Goal: Task Accomplishment & Management: Use online tool/utility

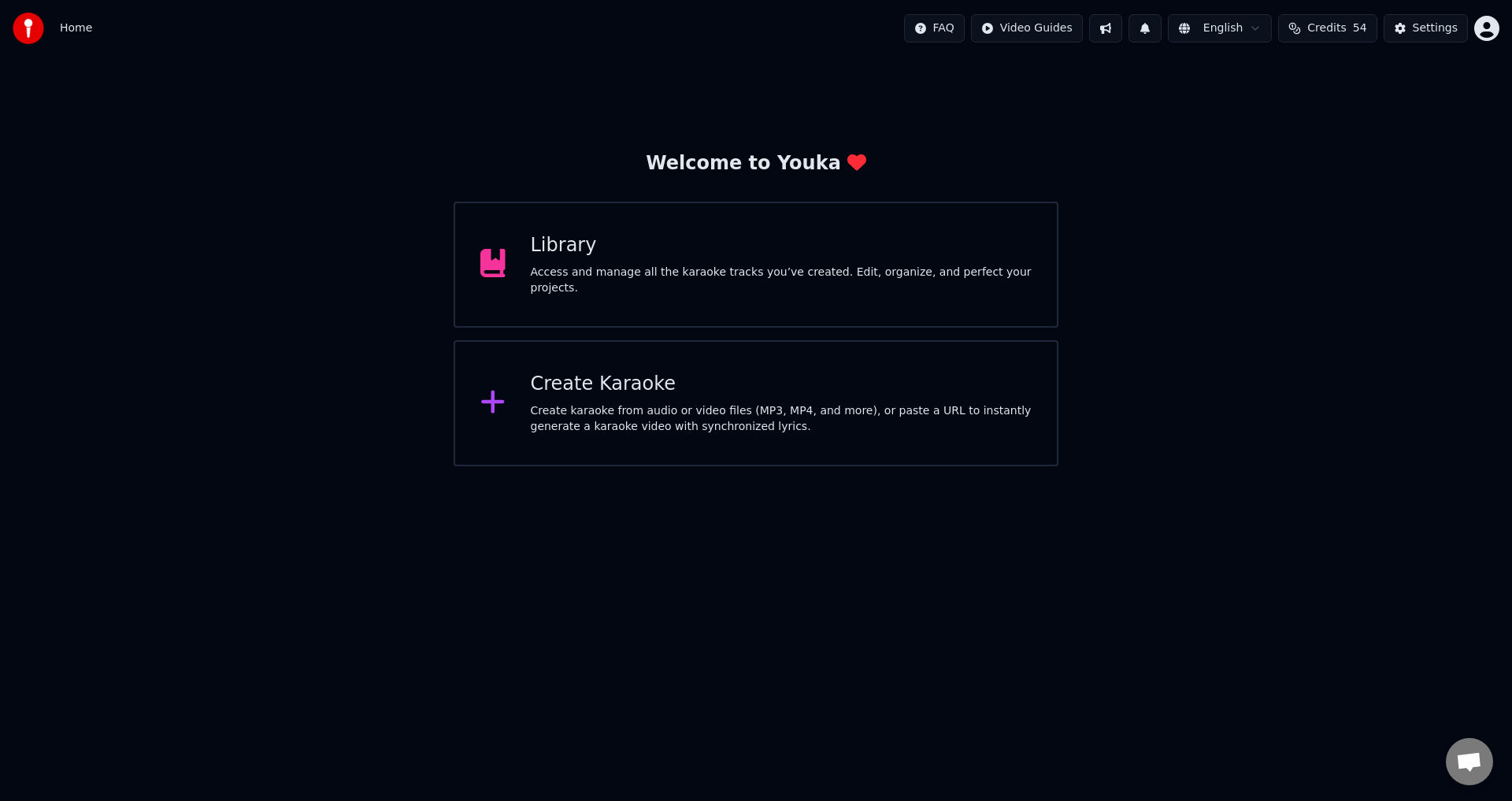
click at [749, 268] on div "Library Access and manage all the karaoke tracks you’ve created. Edit, organize…" at bounding box center [781, 265] width 502 height 63
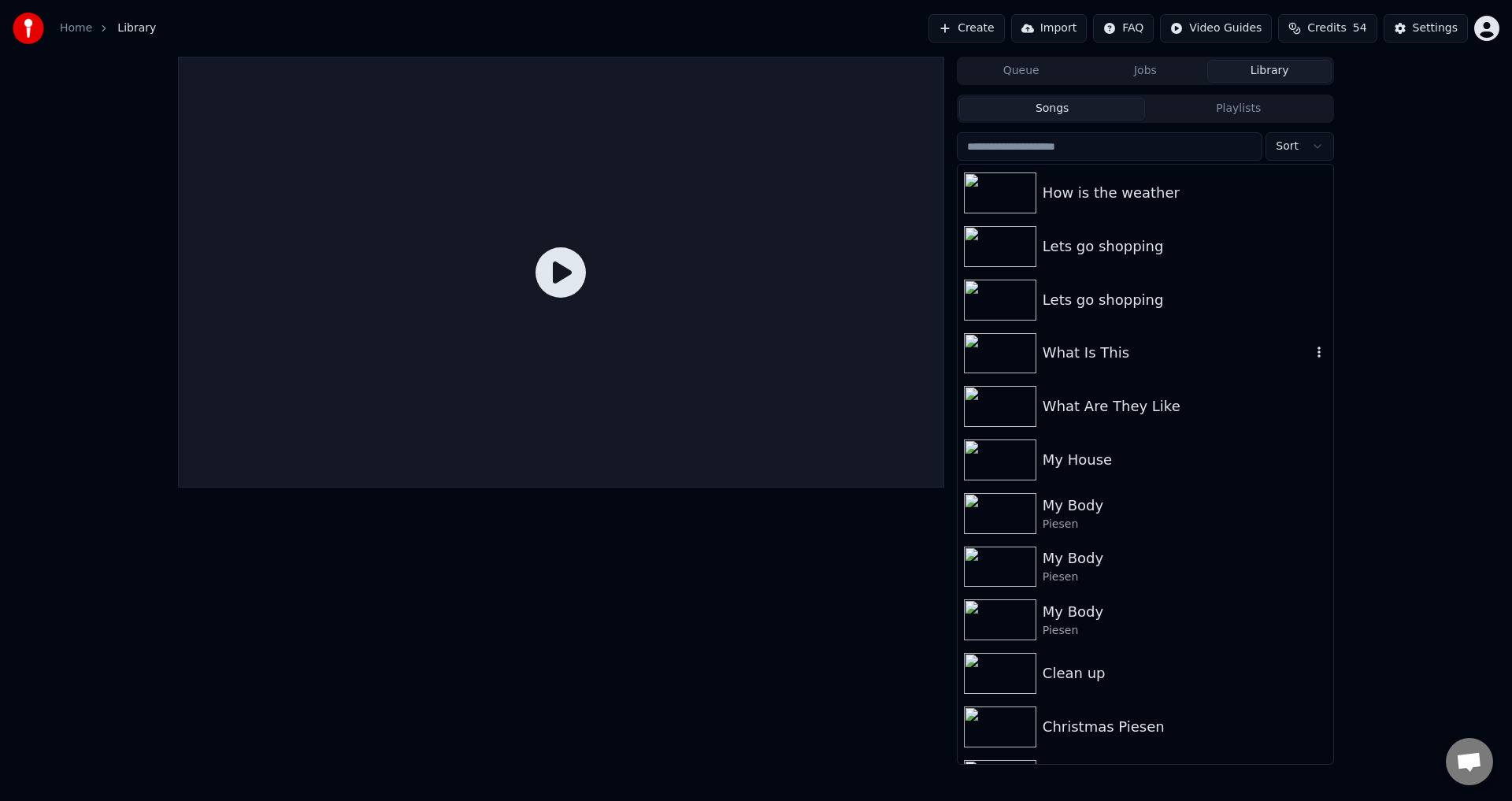
scroll to position [394, 0]
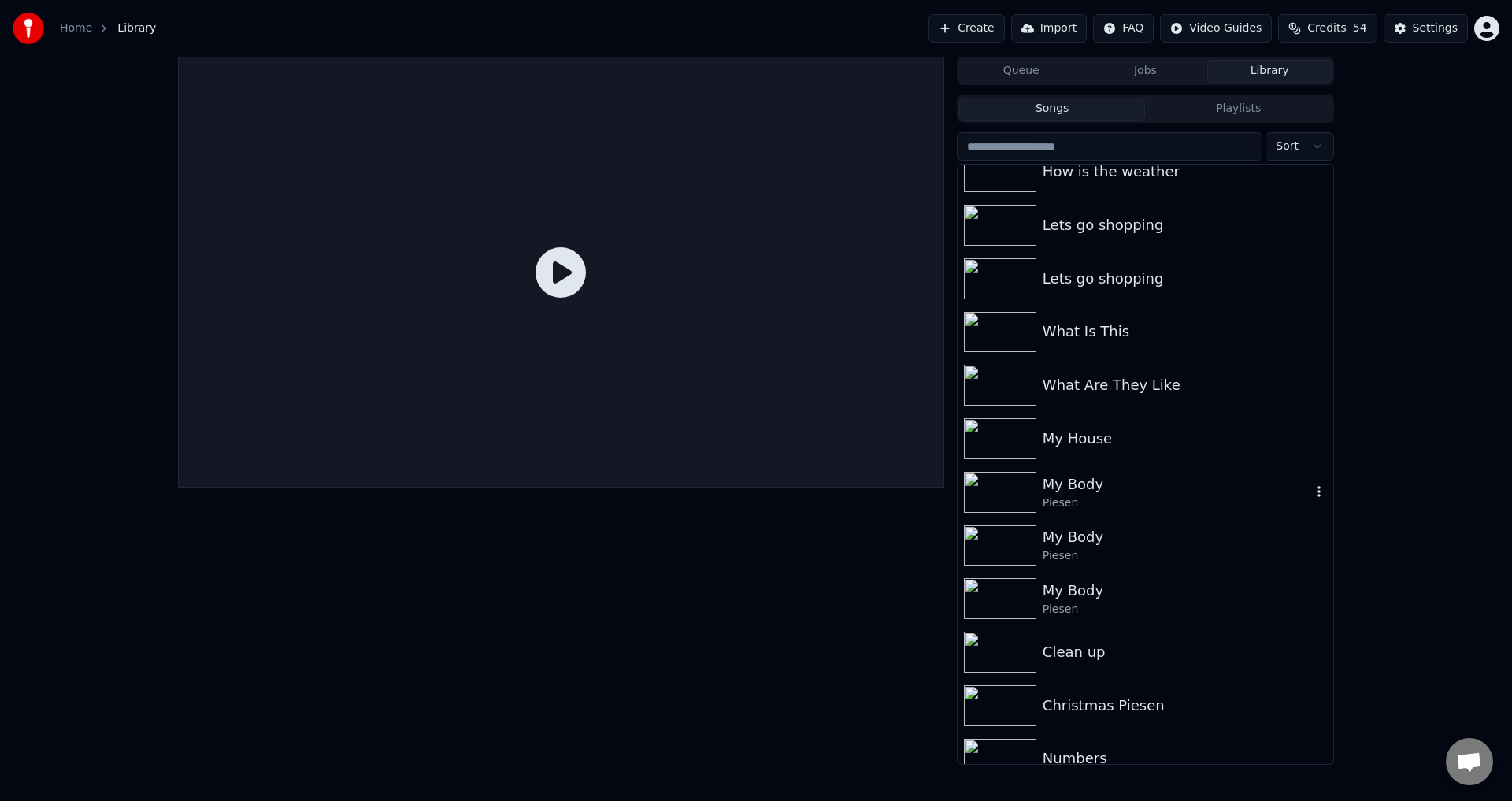
click at [1136, 477] on div "My Body" at bounding box center [1177, 484] width 269 height 22
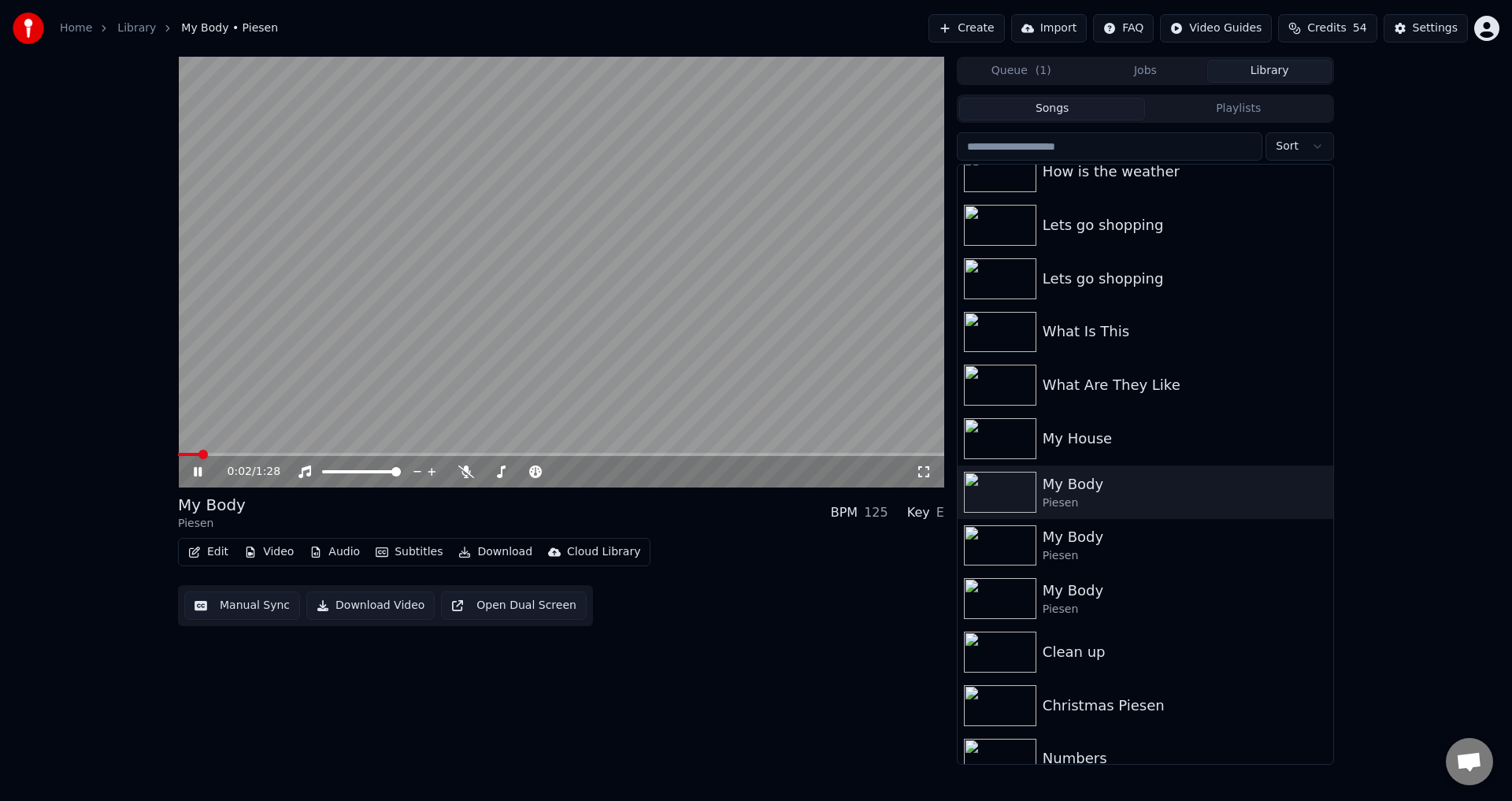
click at [594, 313] on video at bounding box center [561, 271] width 767 height 431
click at [524, 334] on video at bounding box center [561, 271] width 767 height 431
click at [436, 363] on video at bounding box center [561, 271] width 767 height 431
click at [334, 558] on button "Audio" at bounding box center [335, 552] width 63 height 22
click at [517, 471] on span at bounding box center [523, 471] width 78 height 3
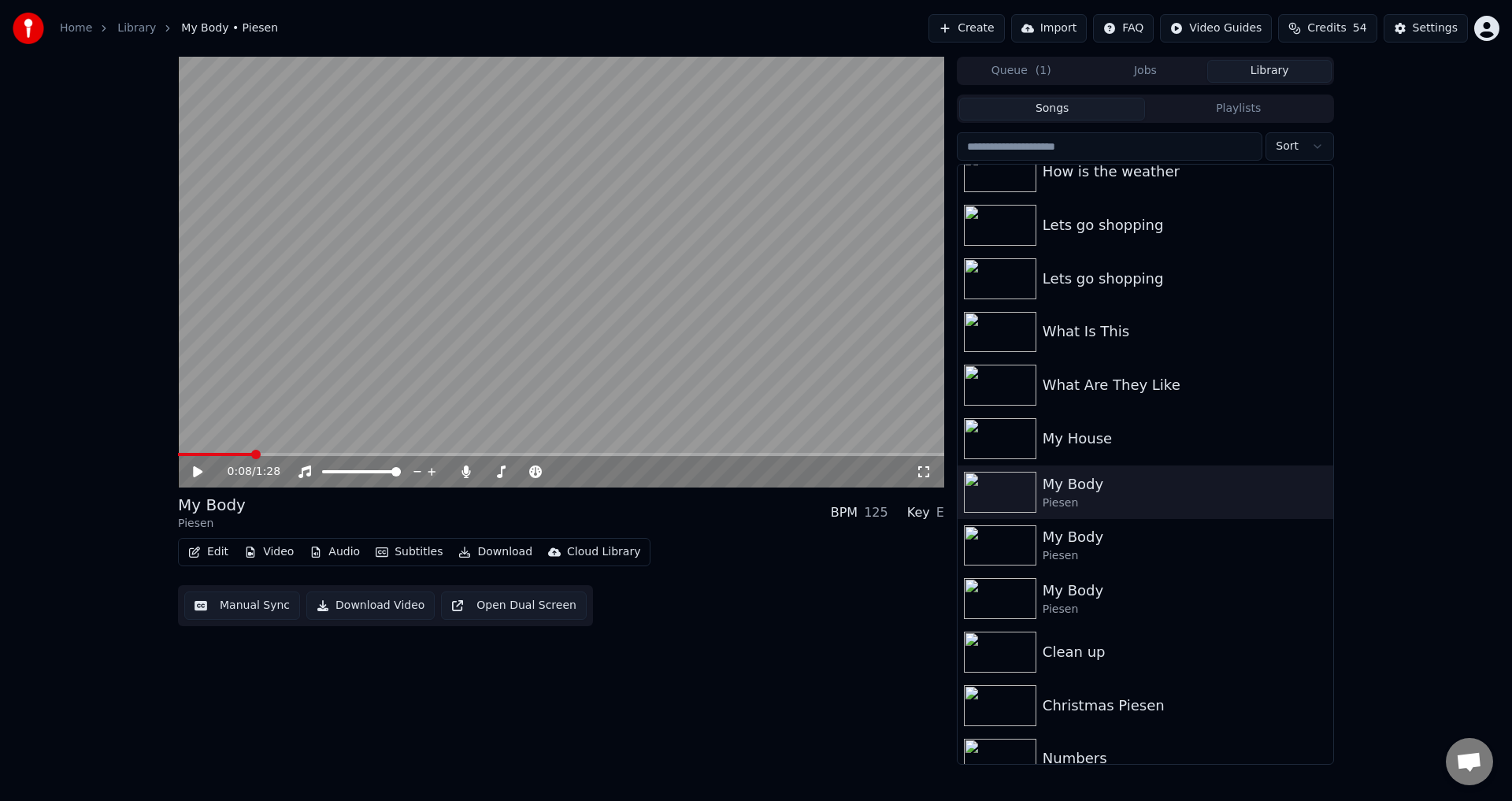
click at [343, 556] on button "Audio" at bounding box center [335, 552] width 63 height 22
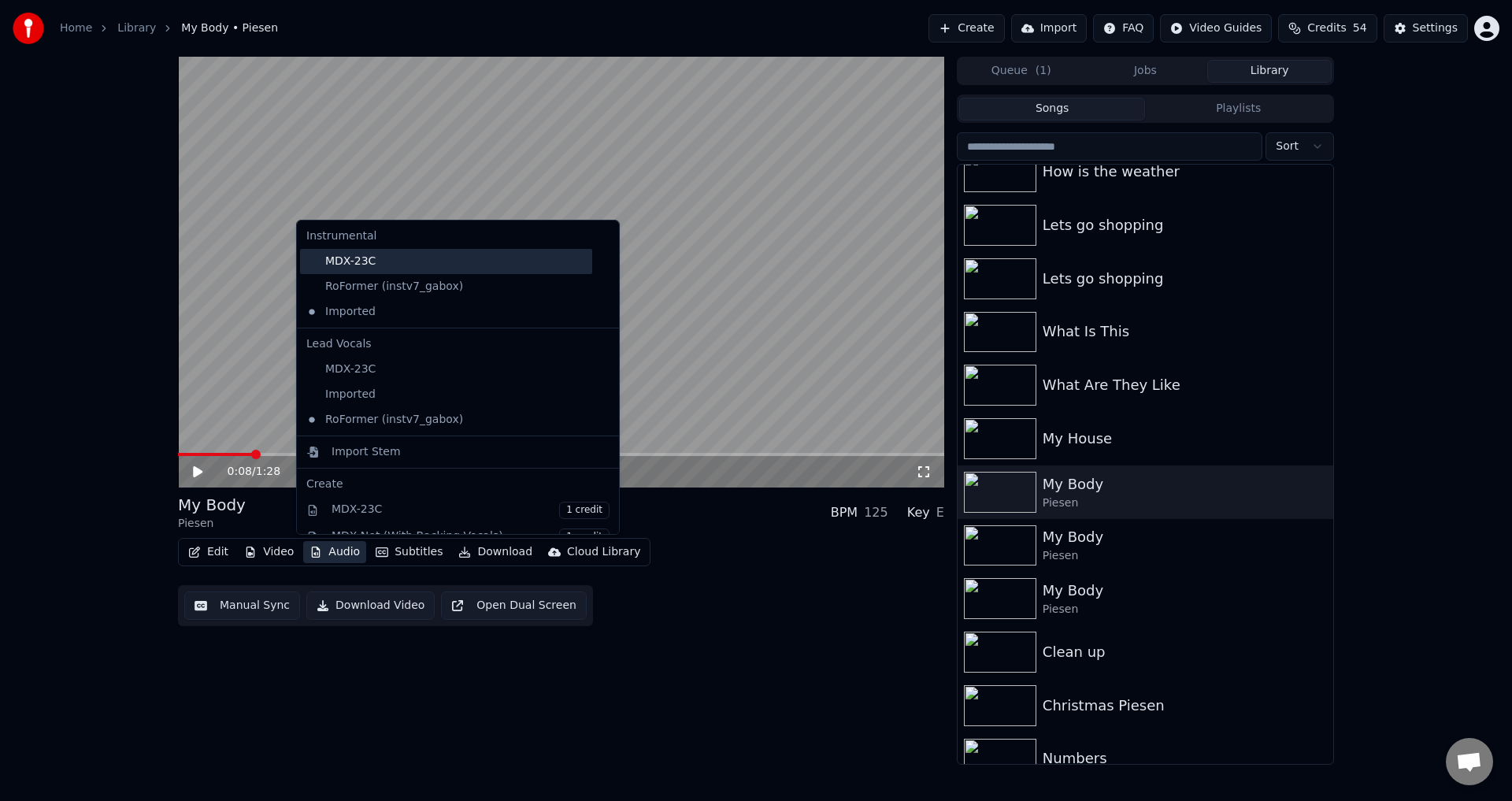
click at [367, 262] on div "MDX-23C" at bounding box center [446, 261] width 292 height 25
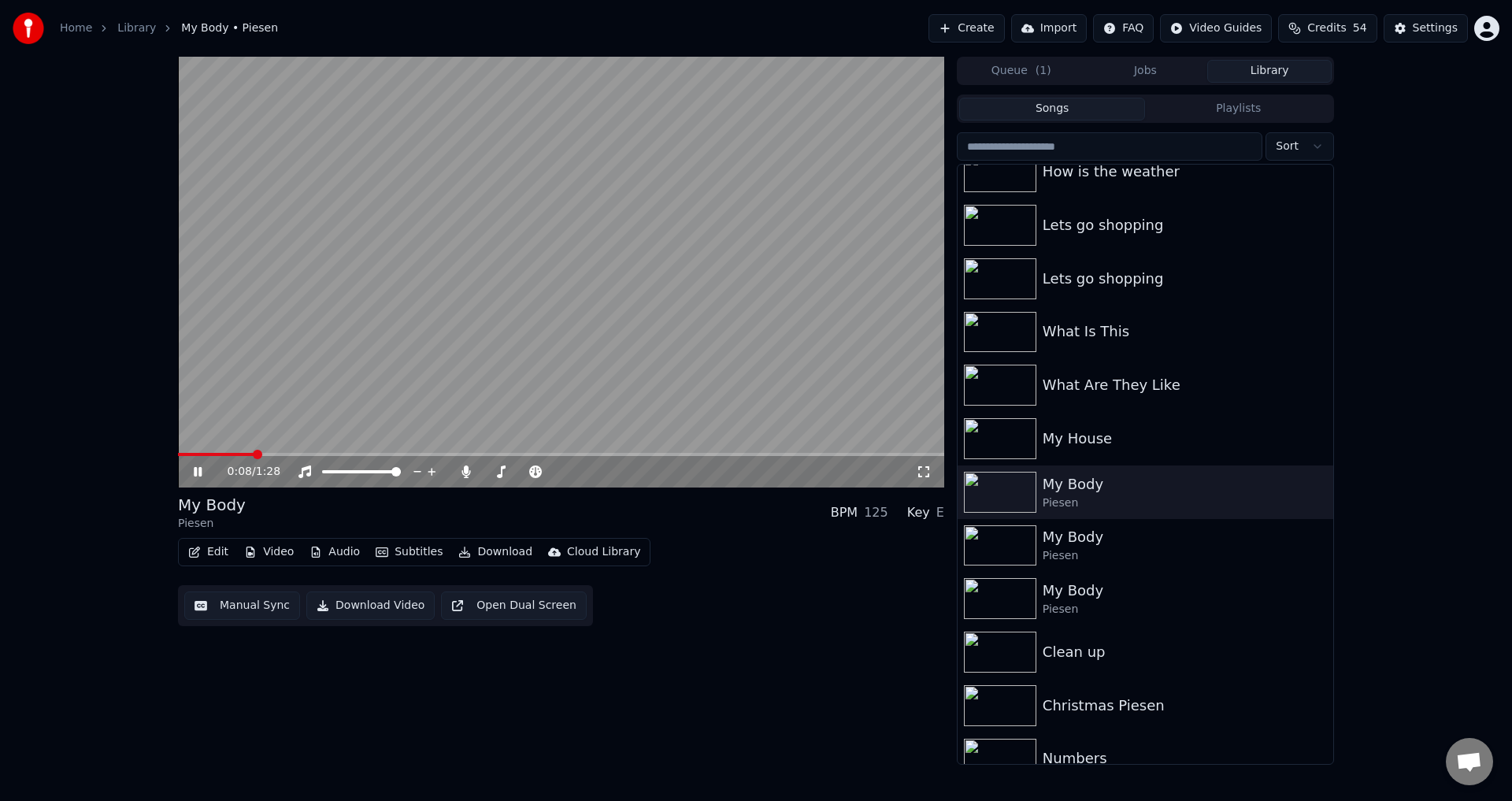
click at [201, 479] on div "0:08 / 1:28" at bounding box center [561, 471] width 753 height 15
click at [201, 475] on icon at bounding box center [198, 472] width 8 height 10
click at [201, 475] on icon at bounding box center [208, 471] width 37 height 12
click at [196, 548] on icon "button" at bounding box center [194, 552] width 12 height 11
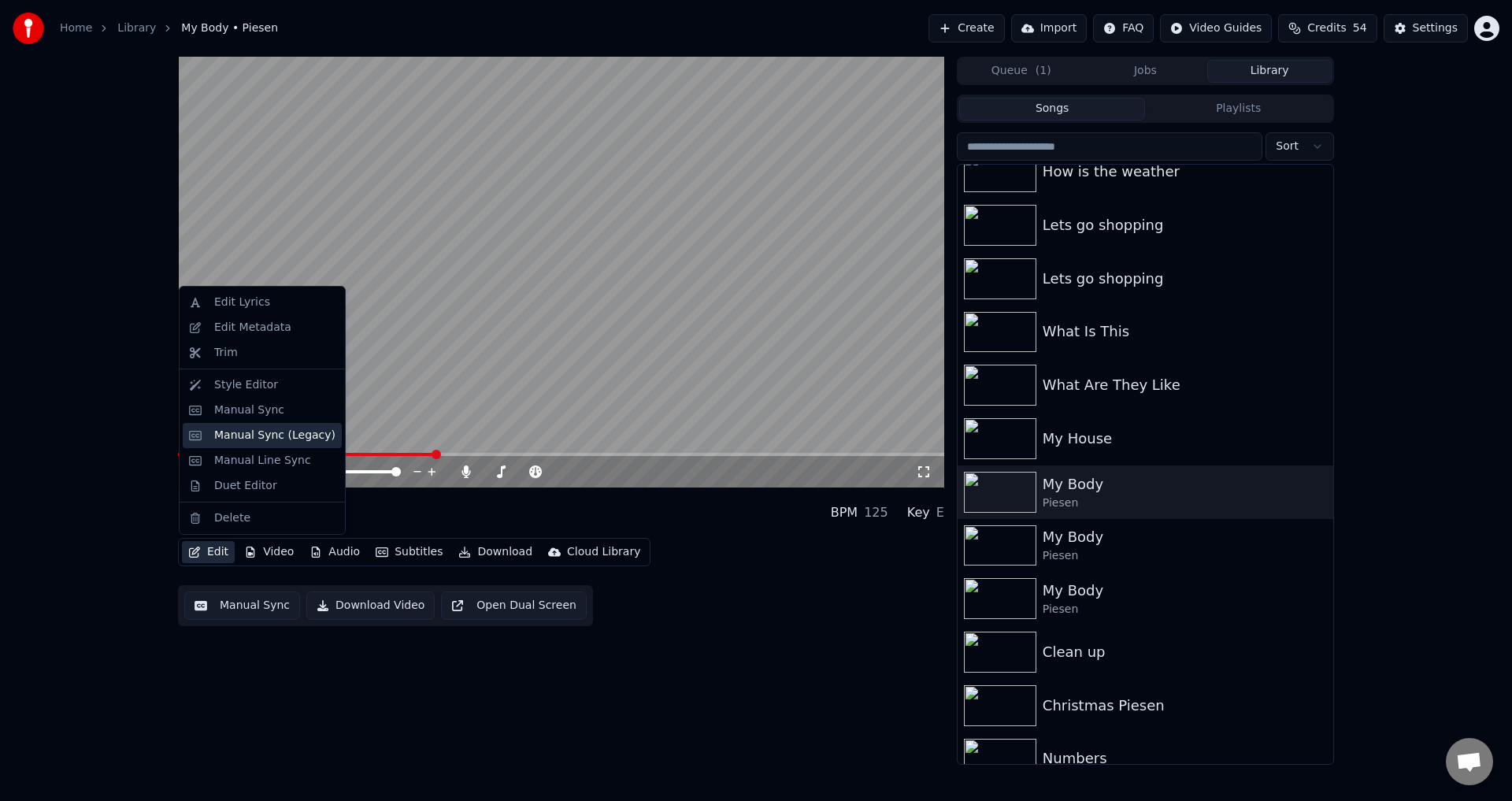
click at [285, 432] on div "Manual Sync (Legacy)" at bounding box center [274, 435] width 121 height 15
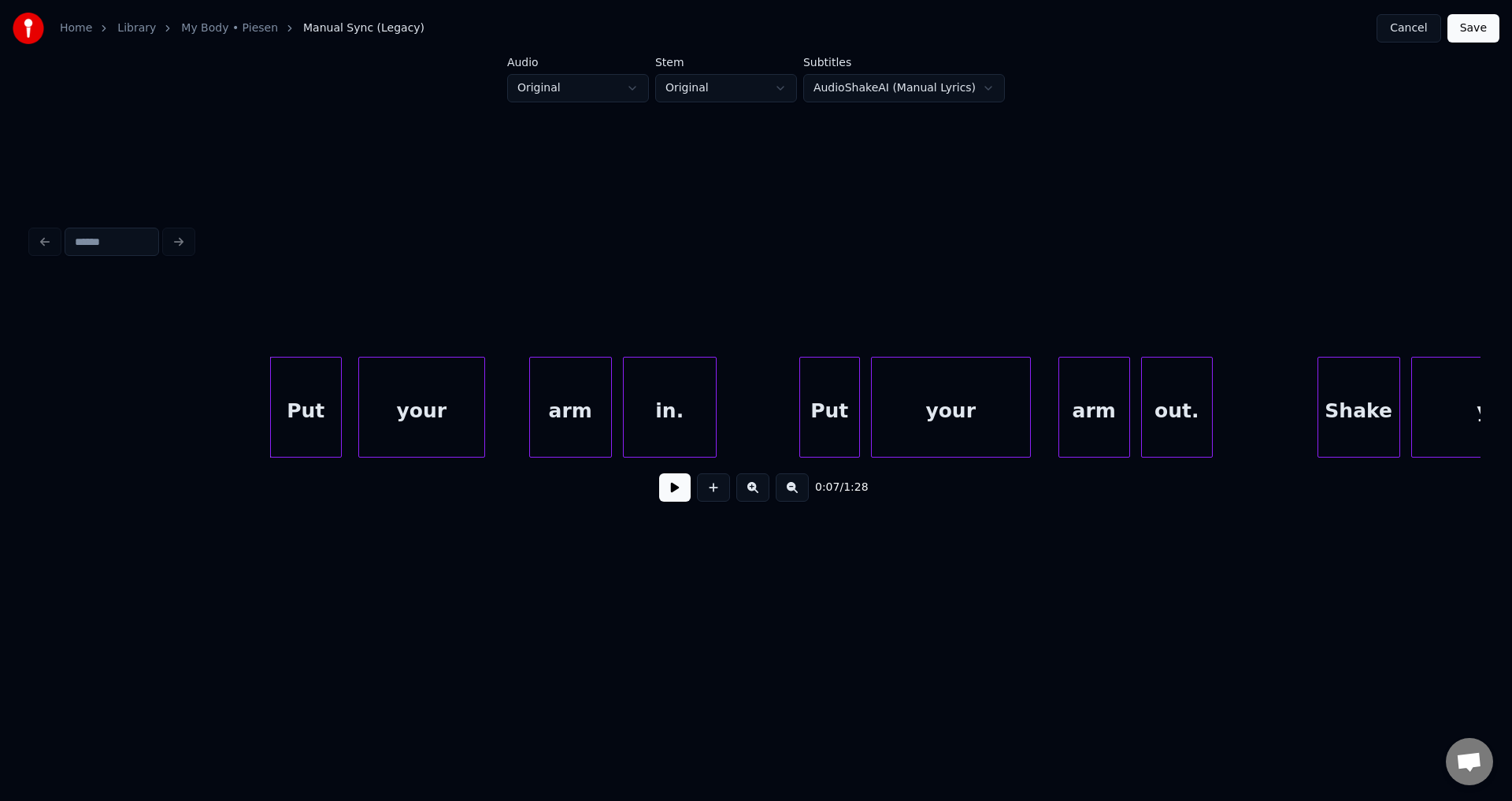
scroll to position [0, 1949]
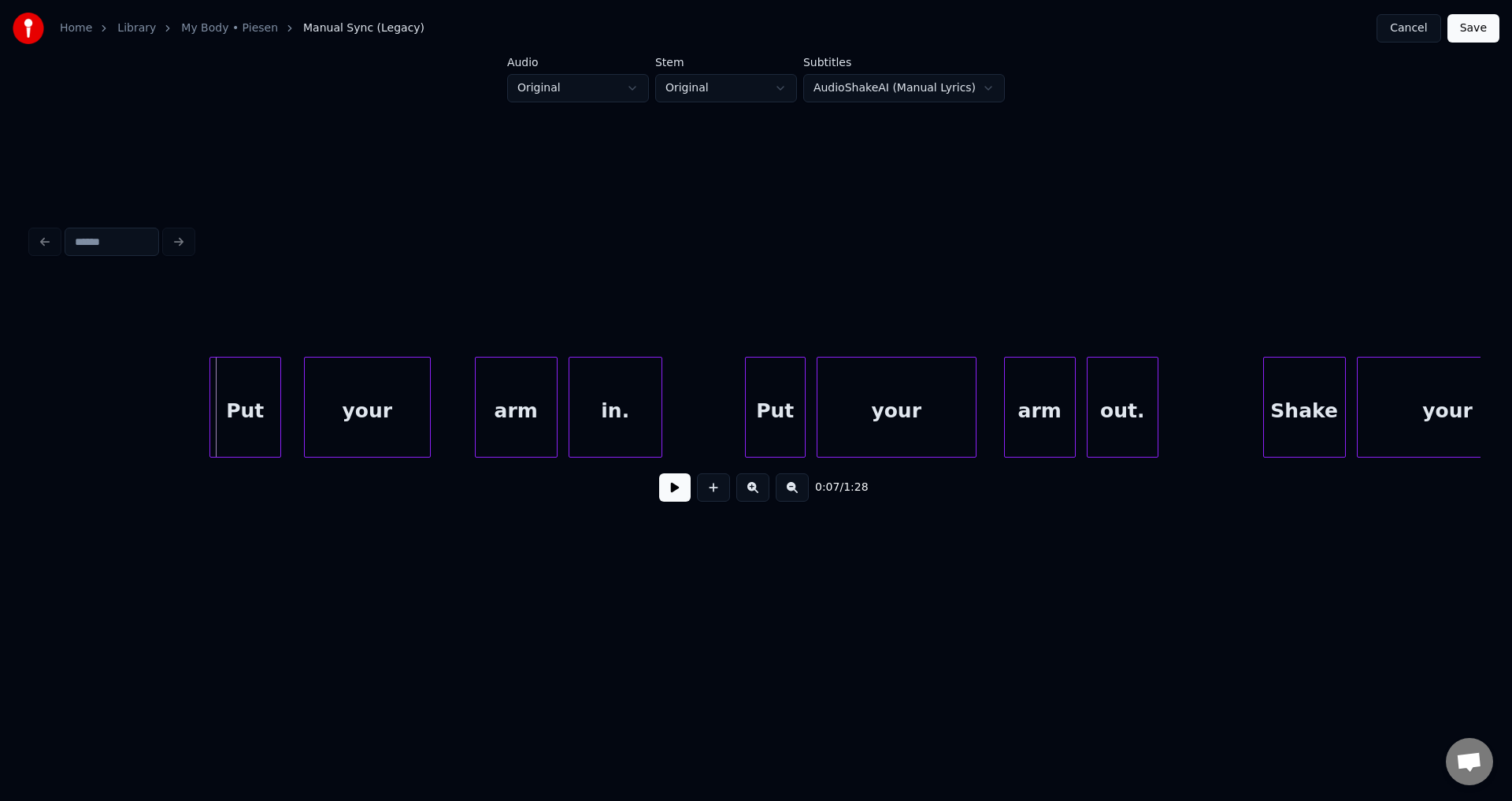
click at [240, 418] on div "Put" at bounding box center [245, 411] width 70 height 107
click at [247, 415] on div "Put" at bounding box center [245, 411] width 70 height 107
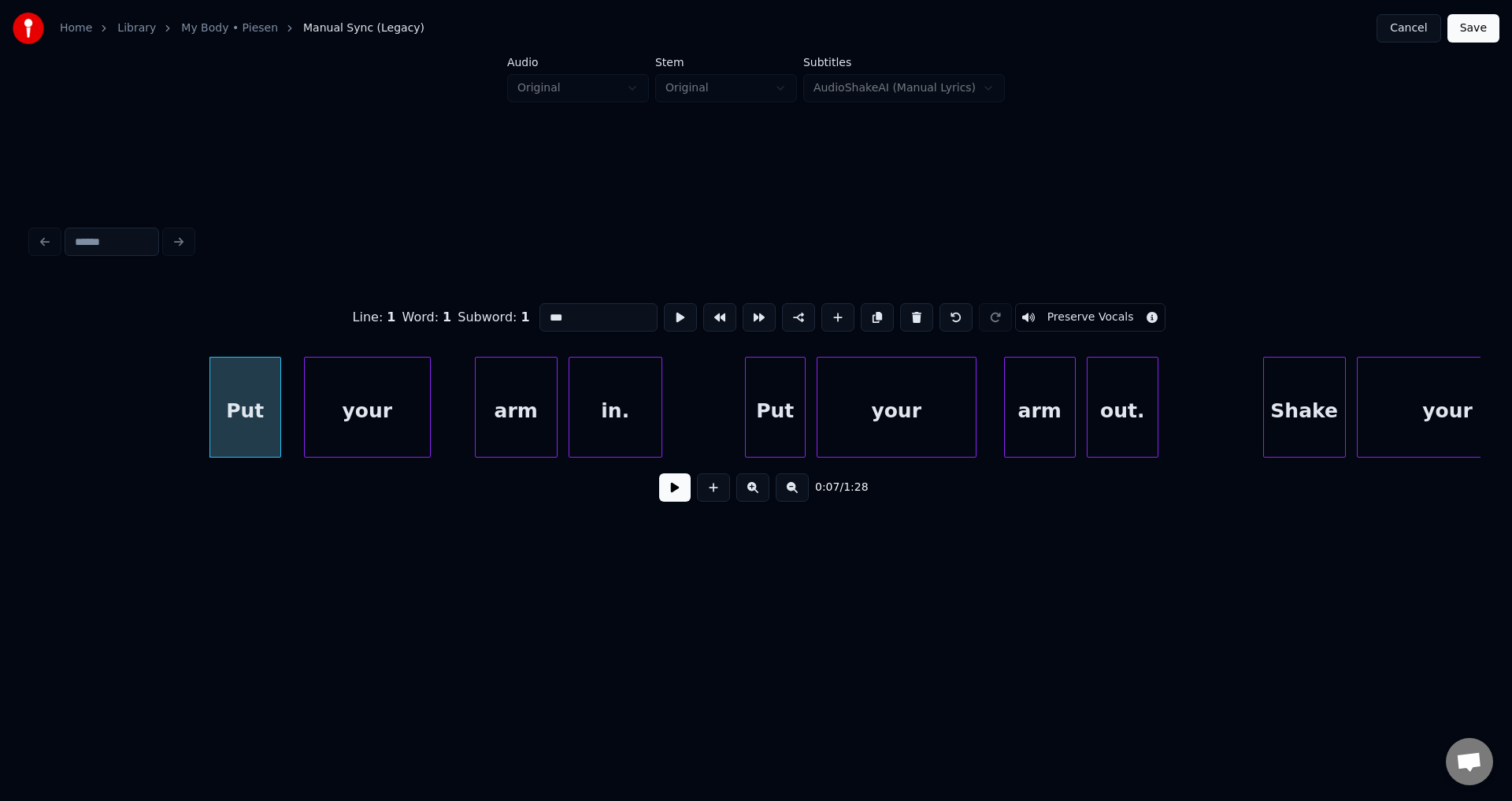
click at [665, 489] on button at bounding box center [675, 487] width 32 height 29
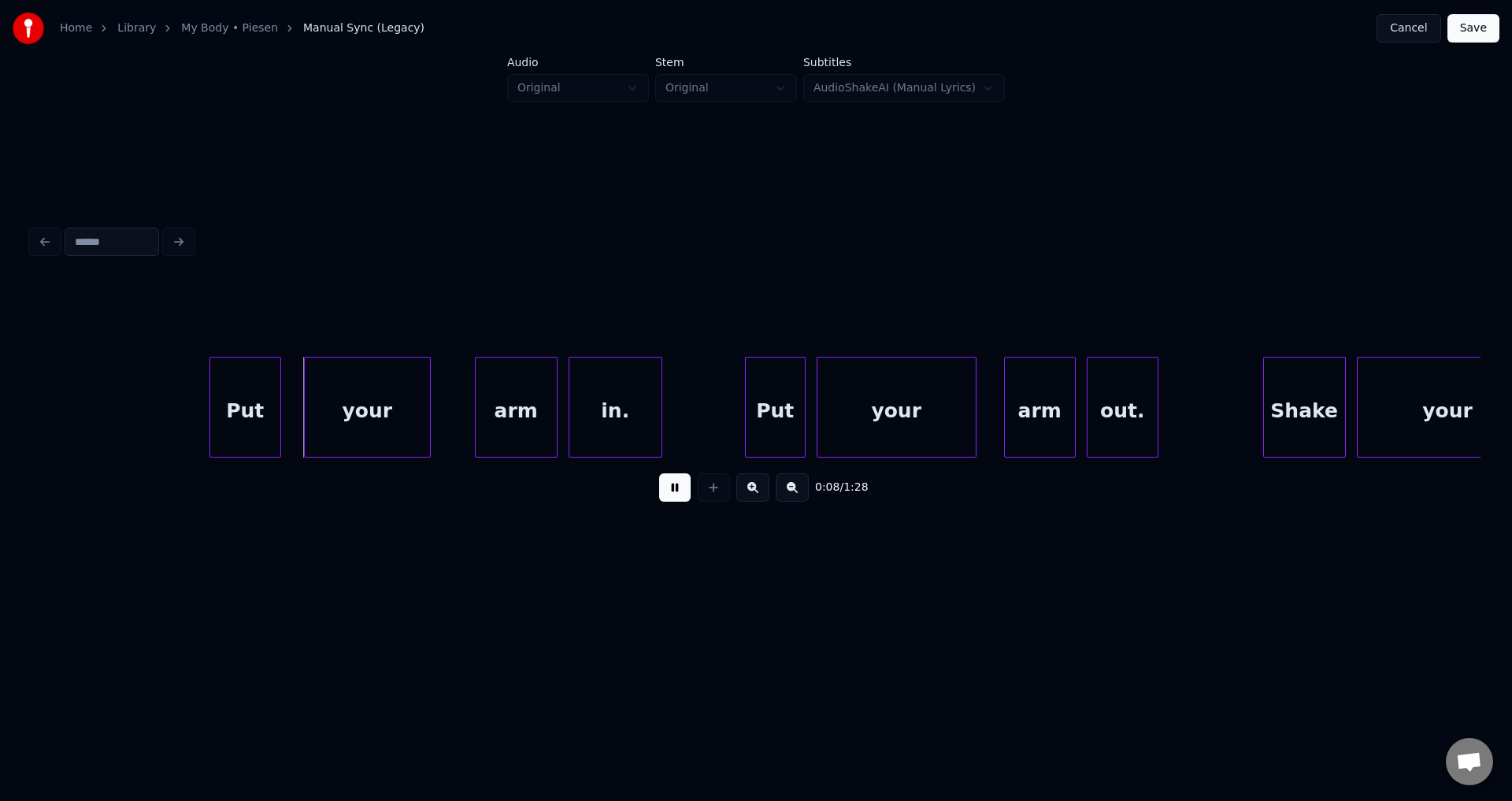
click at [667, 490] on button at bounding box center [675, 487] width 32 height 29
click at [659, 473] on button at bounding box center [675, 487] width 32 height 29
click at [228, 402] on div "Put" at bounding box center [245, 411] width 70 height 107
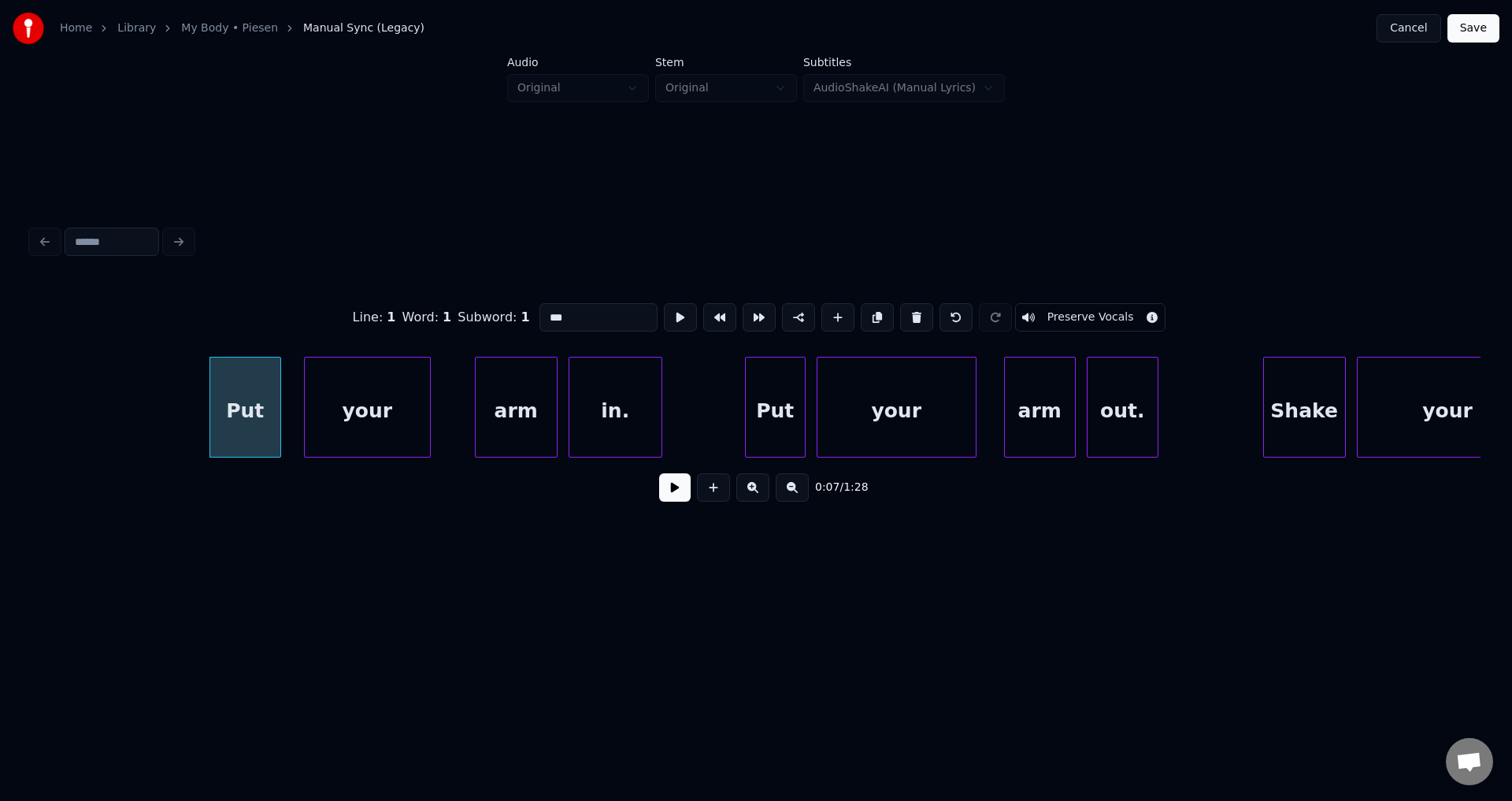
click at [659, 473] on button at bounding box center [675, 487] width 32 height 29
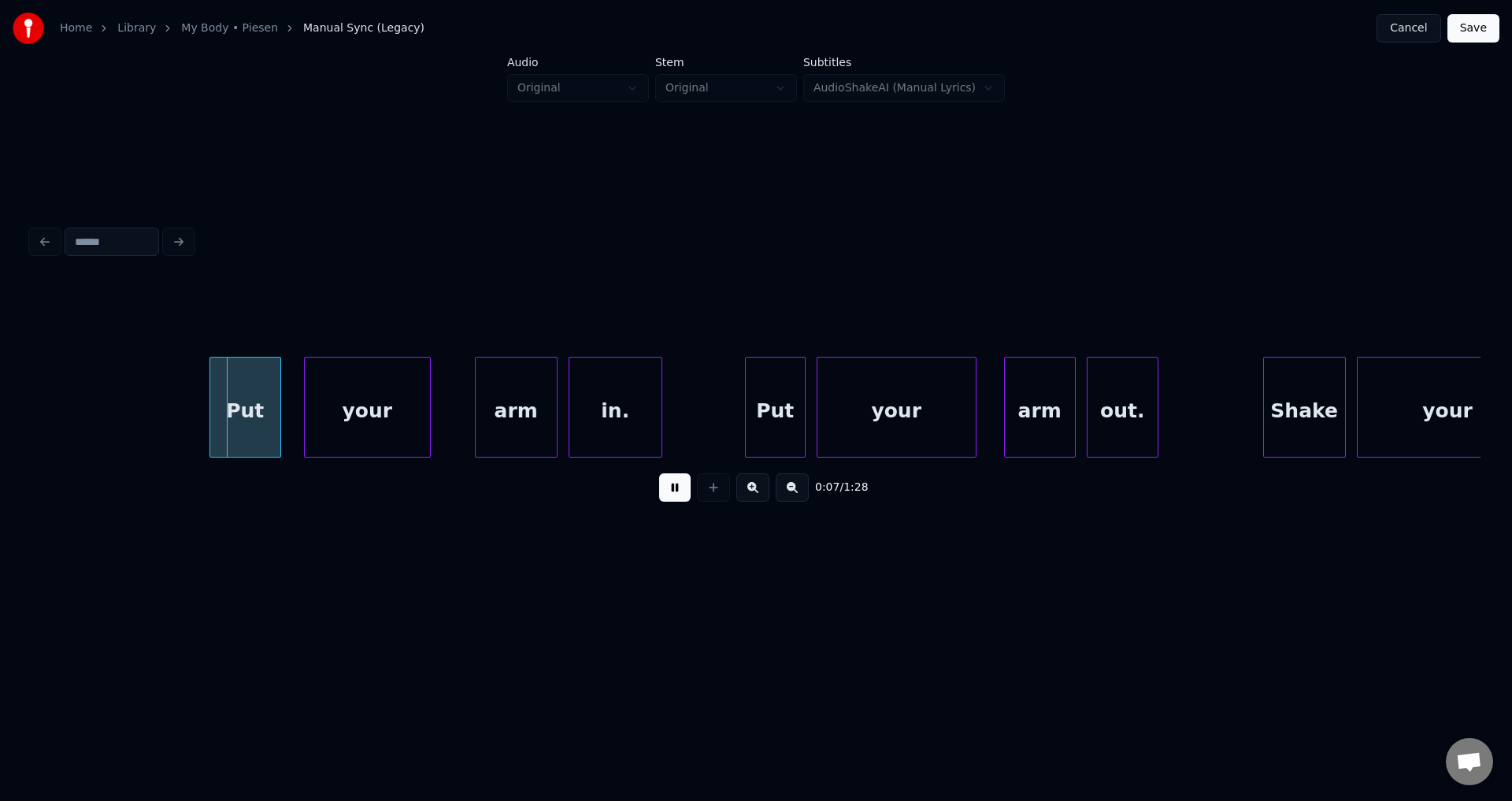
click at [331, 411] on div "your" at bounding box center [367, 411] width 125 height 107
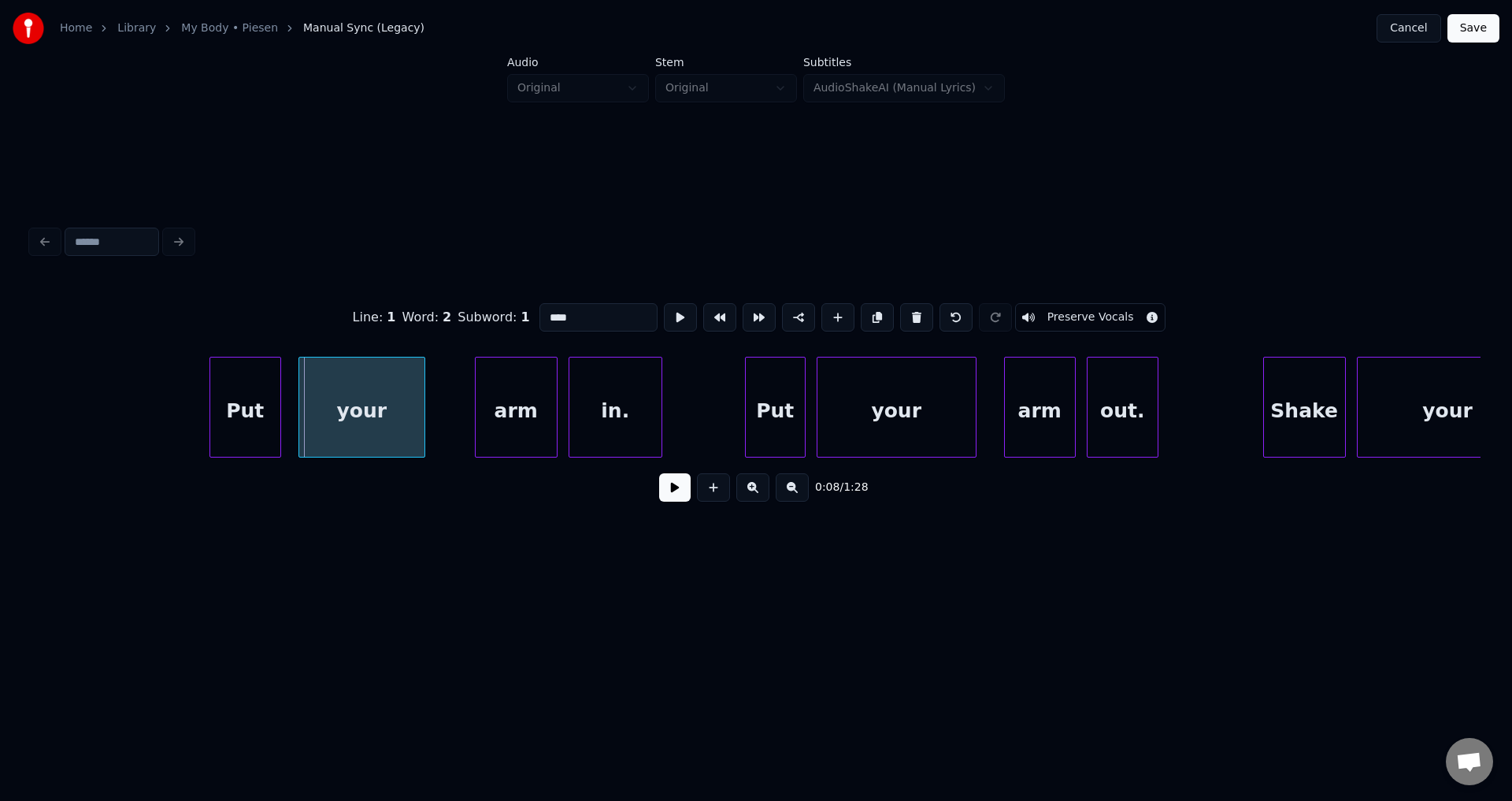
click at [325, 413] on div "your" at bounding box center [361, 411] width 125 height 107
click at [659, 473] on button at bounding box center [675, 487] width 32 height 29
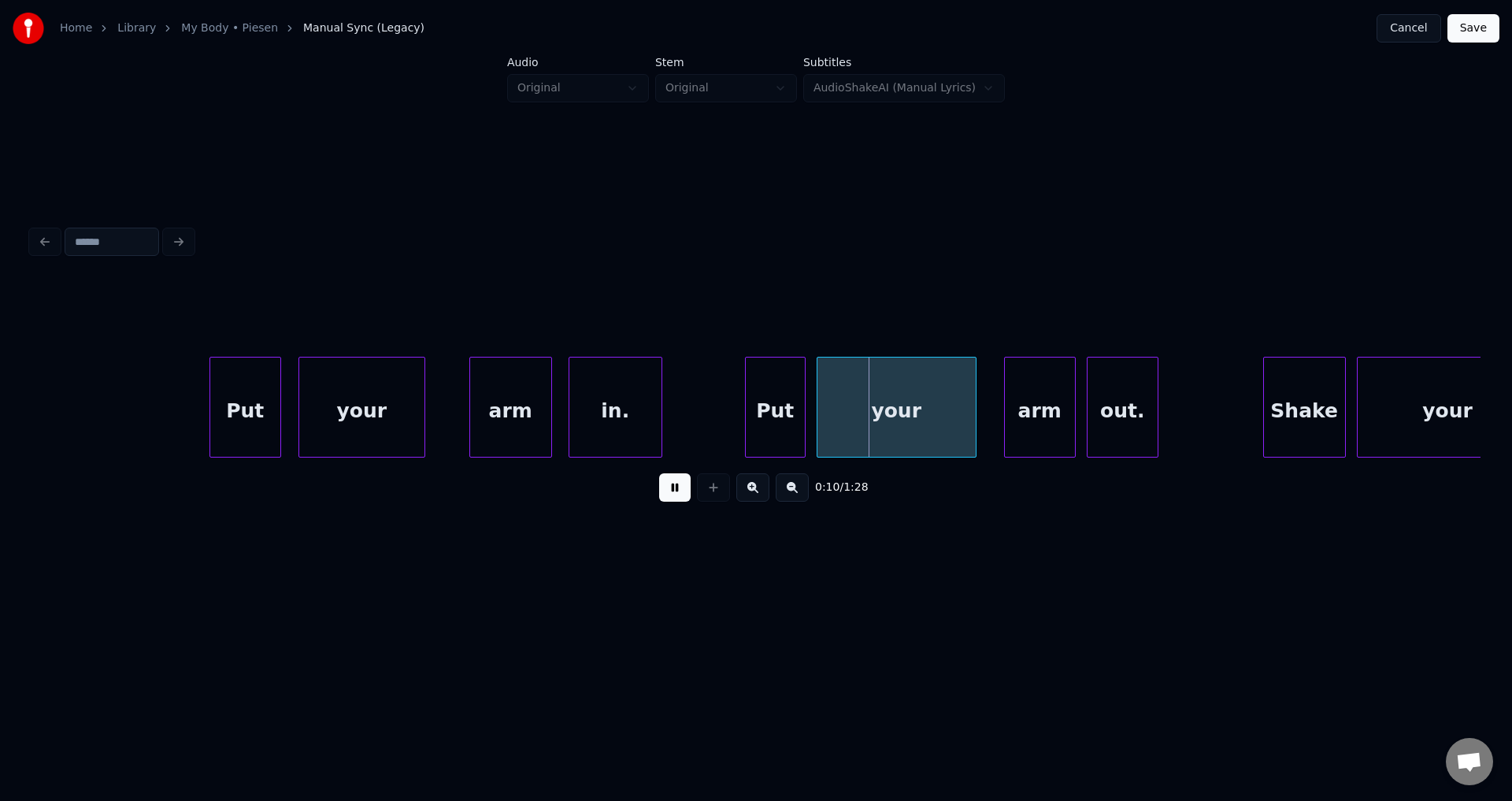
click at [505, 432] on div "arm" at bounding box center [510, 411] width 81 height 107
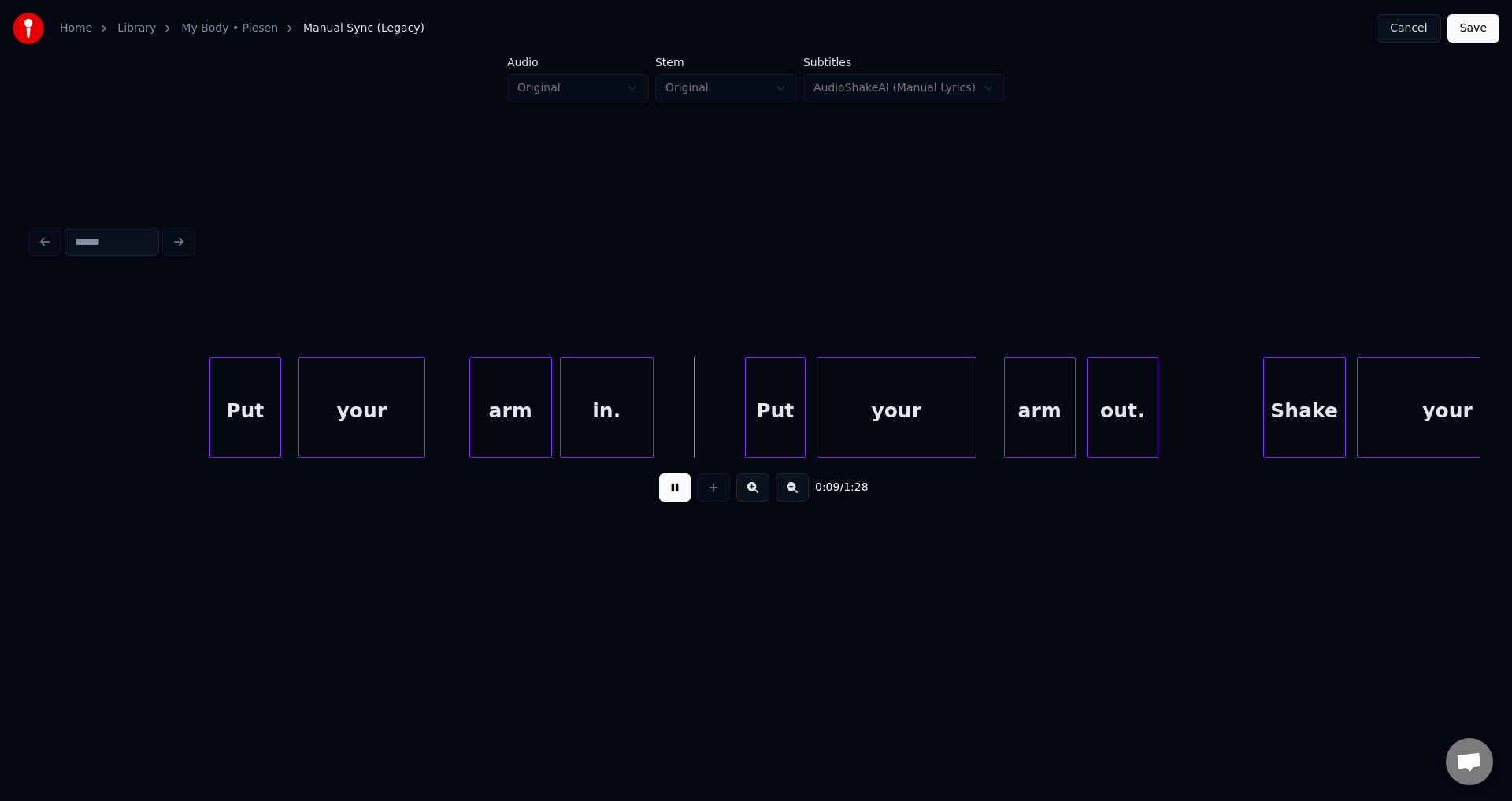
click at [598, 427] on div "in." at bounding box center [607, 411] width 92 height 107
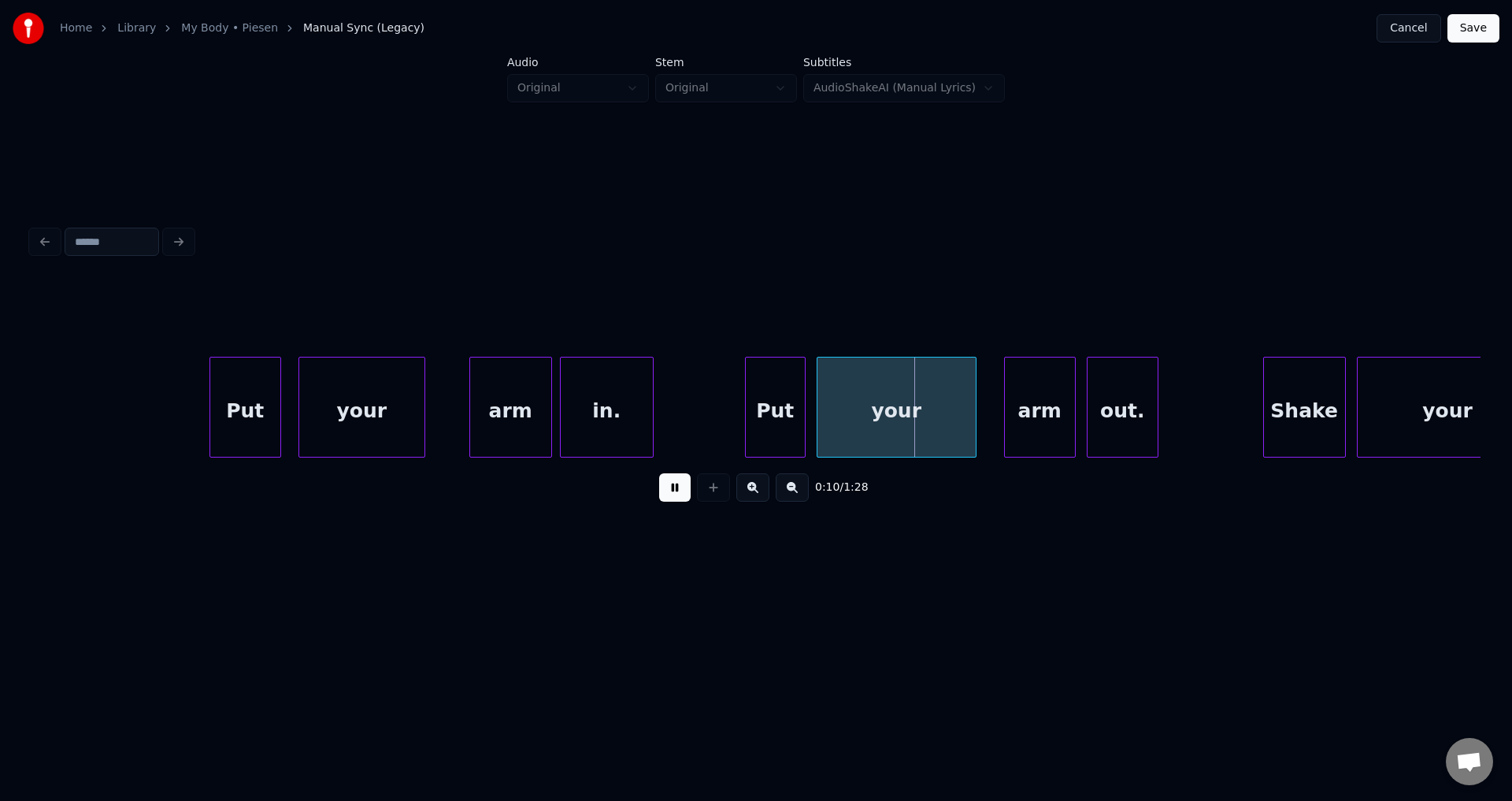
click at [659, 473] on button at bounding box center [675, 487] width 32 height 29
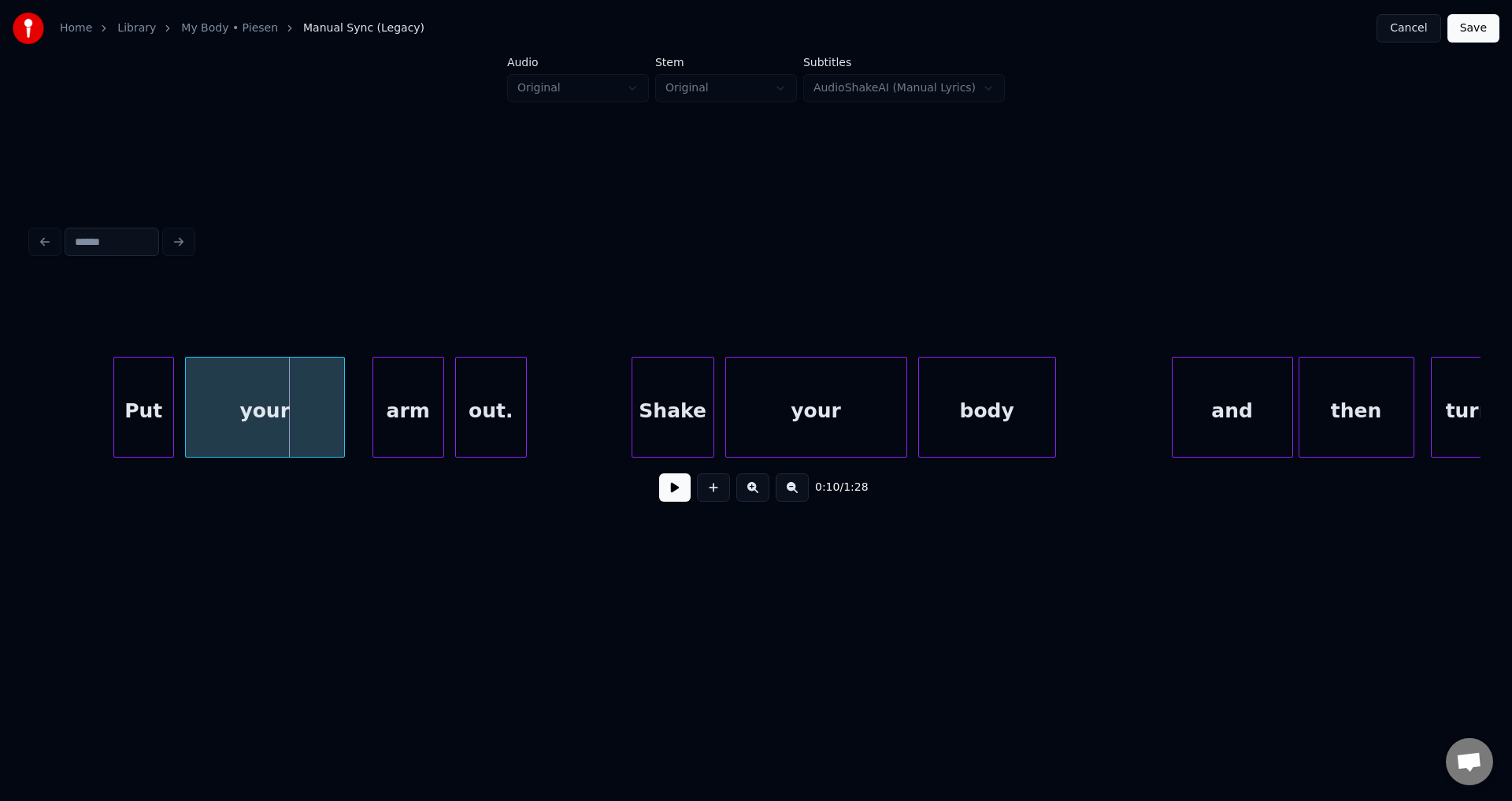
scroll to position [0, 2553]
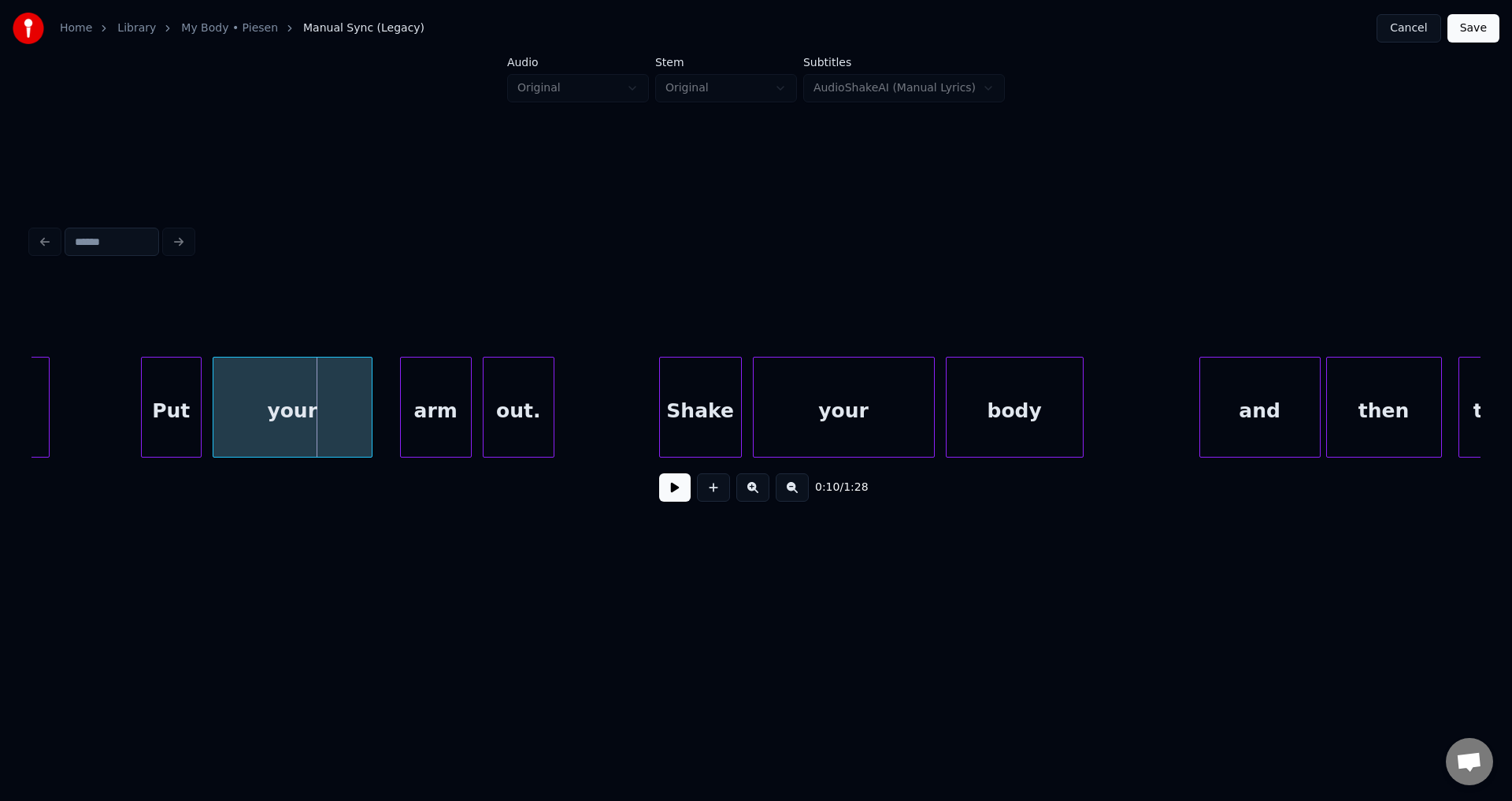
click at [659, 473] on button at bounding box center [675, 487] width 32 height 29
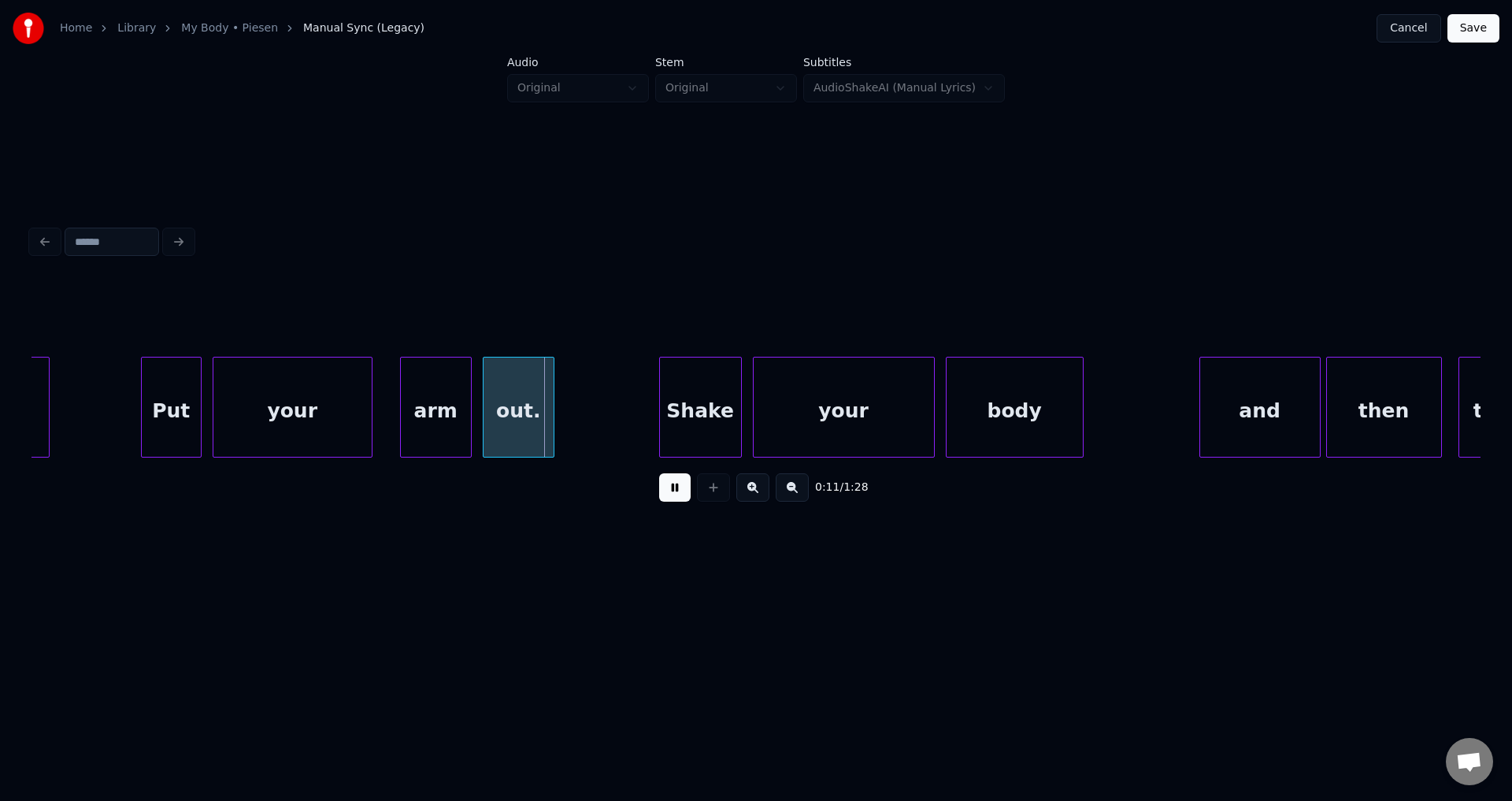
click at [659, 473] on button at bounding box center [675, 487] width 32 height 29
click at [414, 425] on div "arm" at bounding box center [430, 411] width 70 height 107
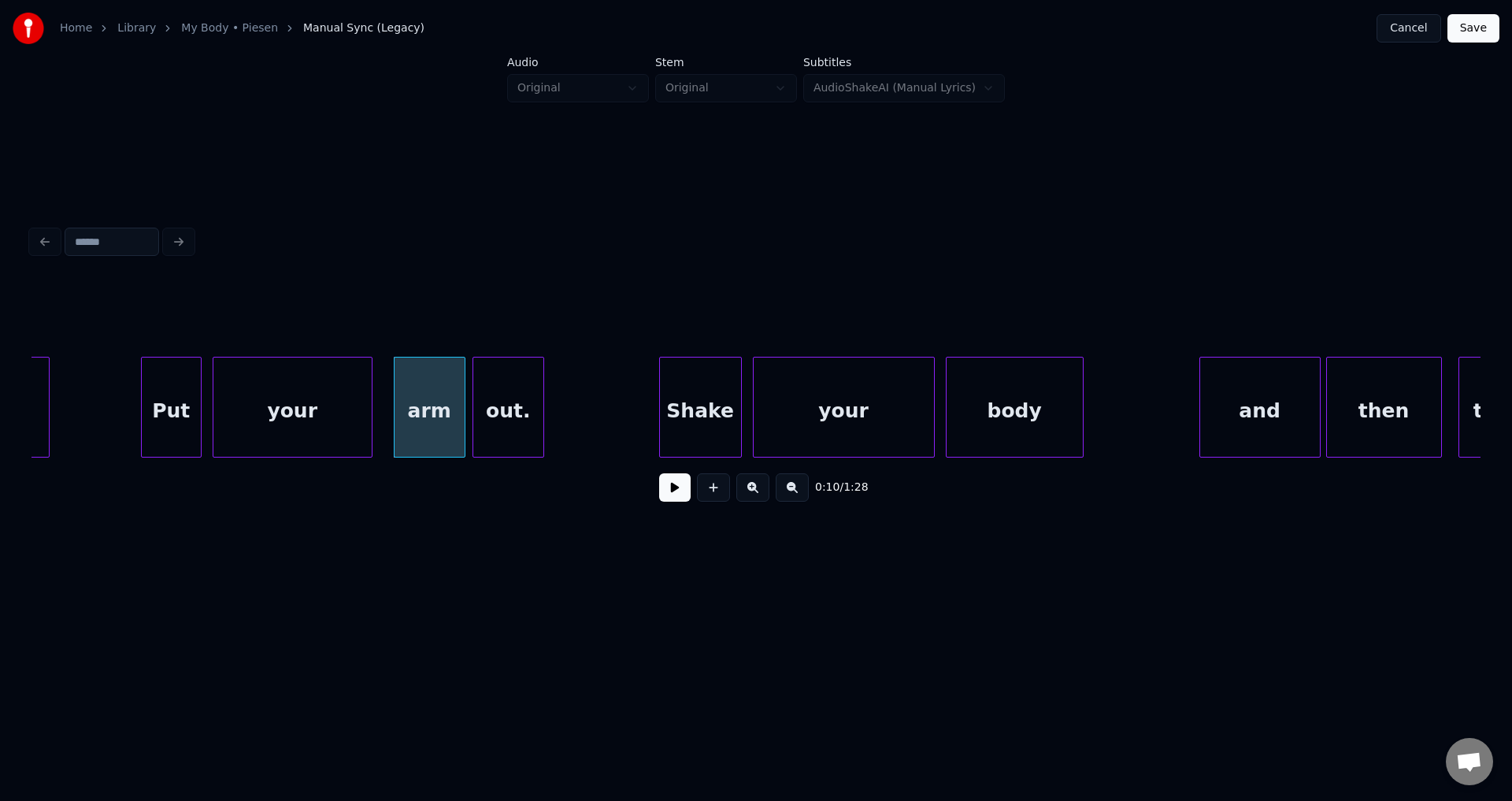
click at [486, 425] on div "out." at bounding box center [508, 411] width 70 height 107
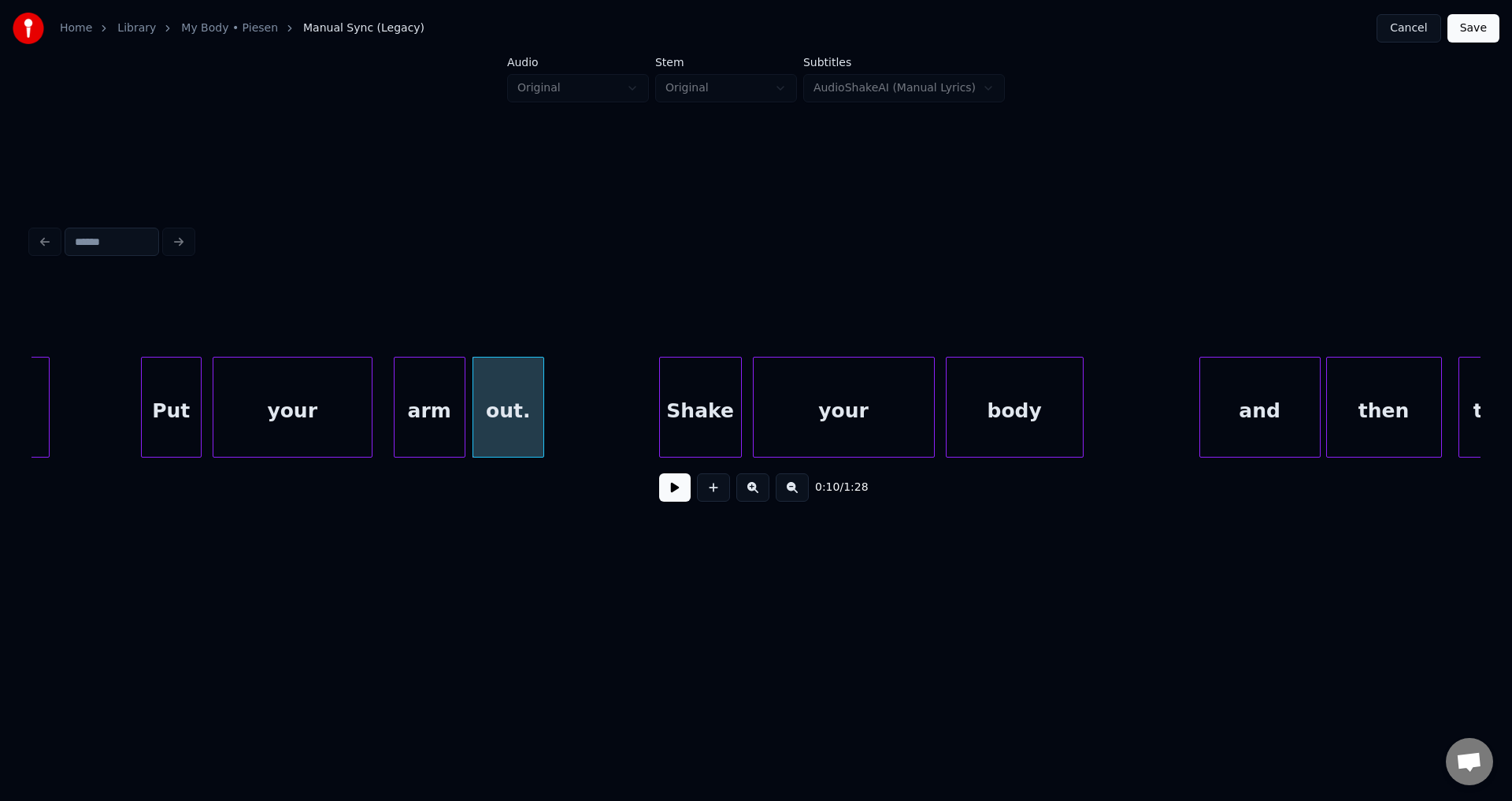
click at [659, 473] on button at bounding box center [675, 487] width 32 height 29
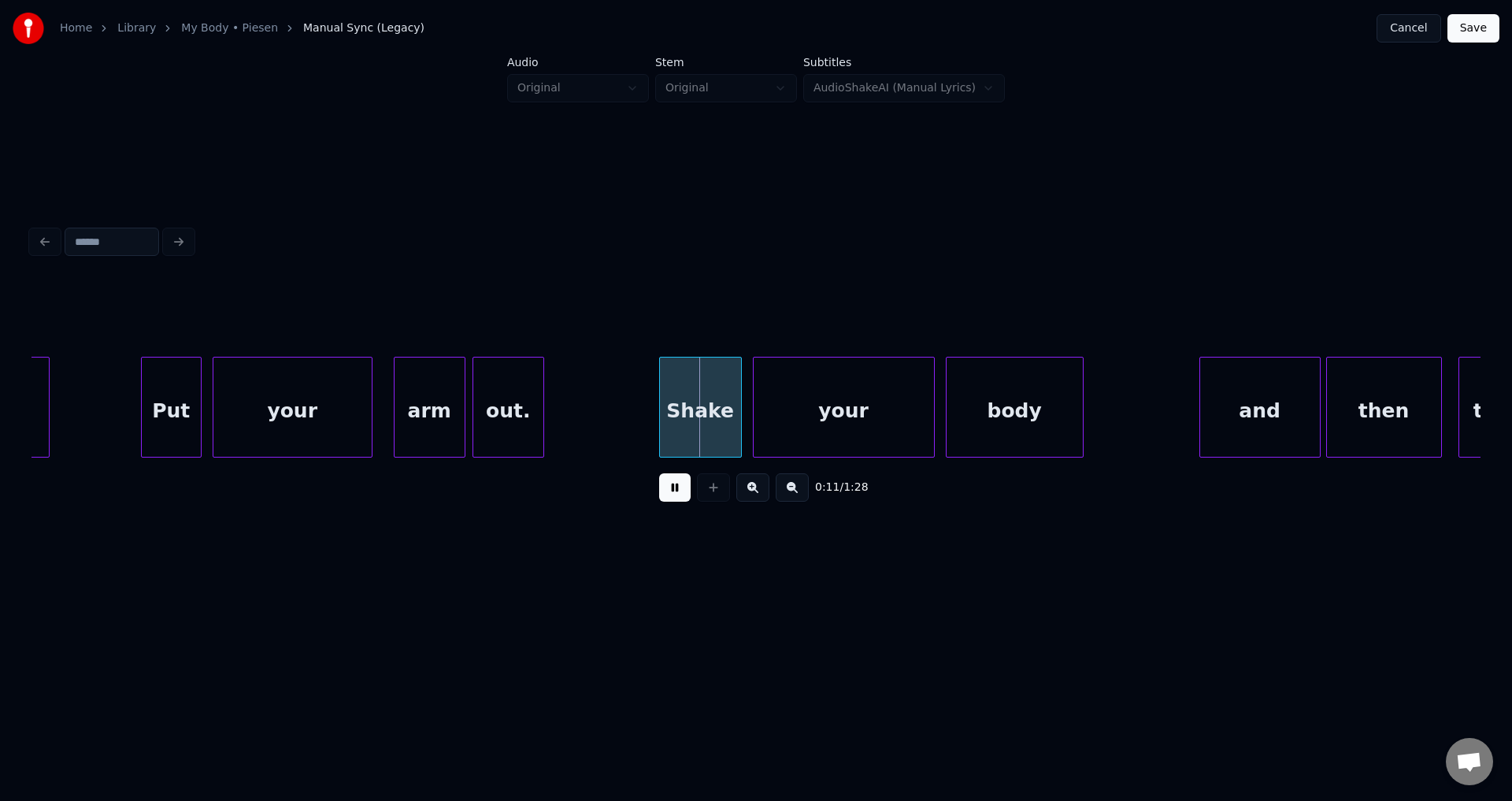
click at [659, 473] on button at bounding box center [675, 487] width 32 height 29
click at [683, 419] on div "Shake" at bounding box center [677, 411] width 81 height 107
click at [659, 473] on button at bounding box center [675, 487] width 32 height 29
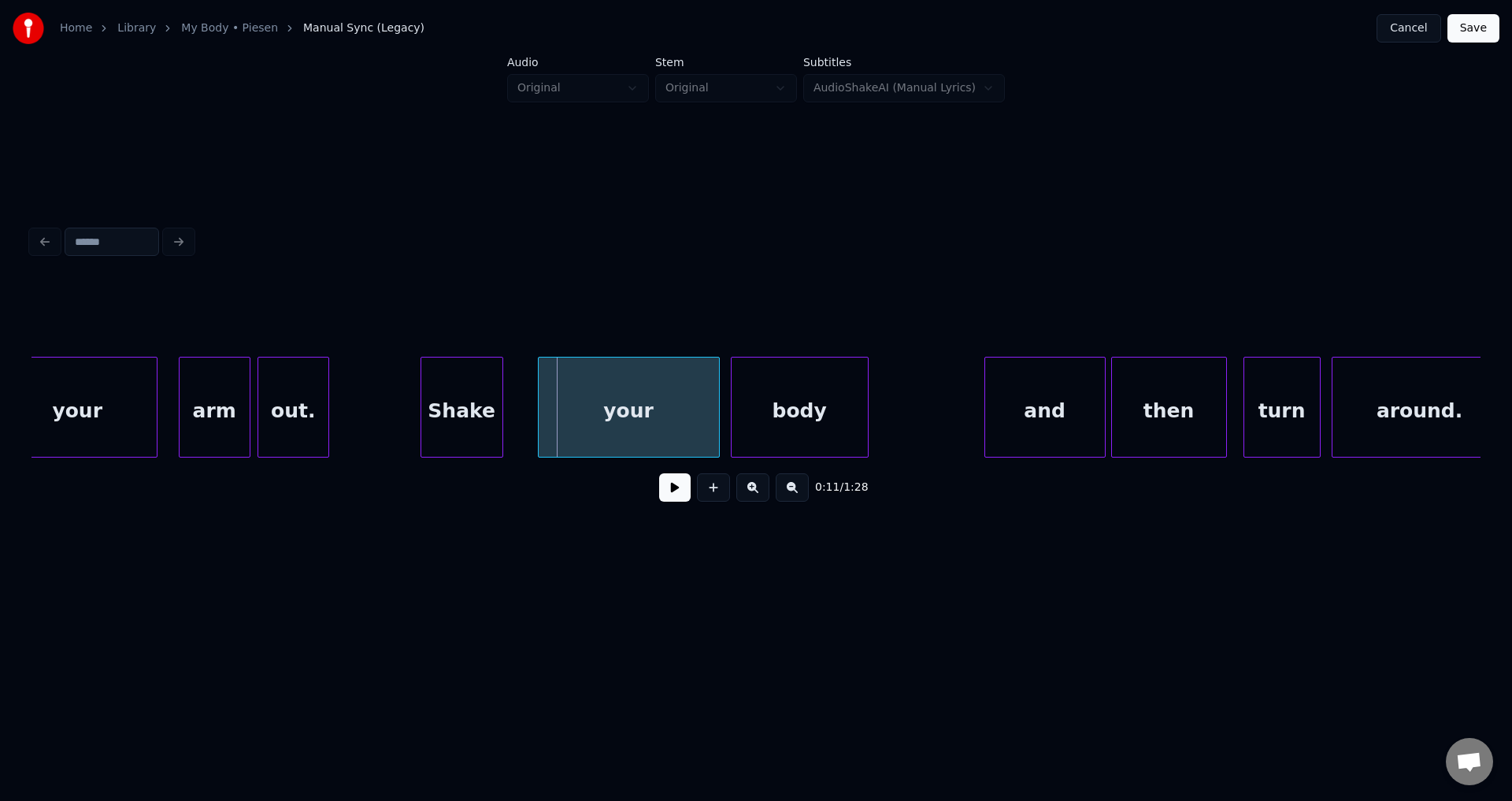
scroll to position [0, 2795]
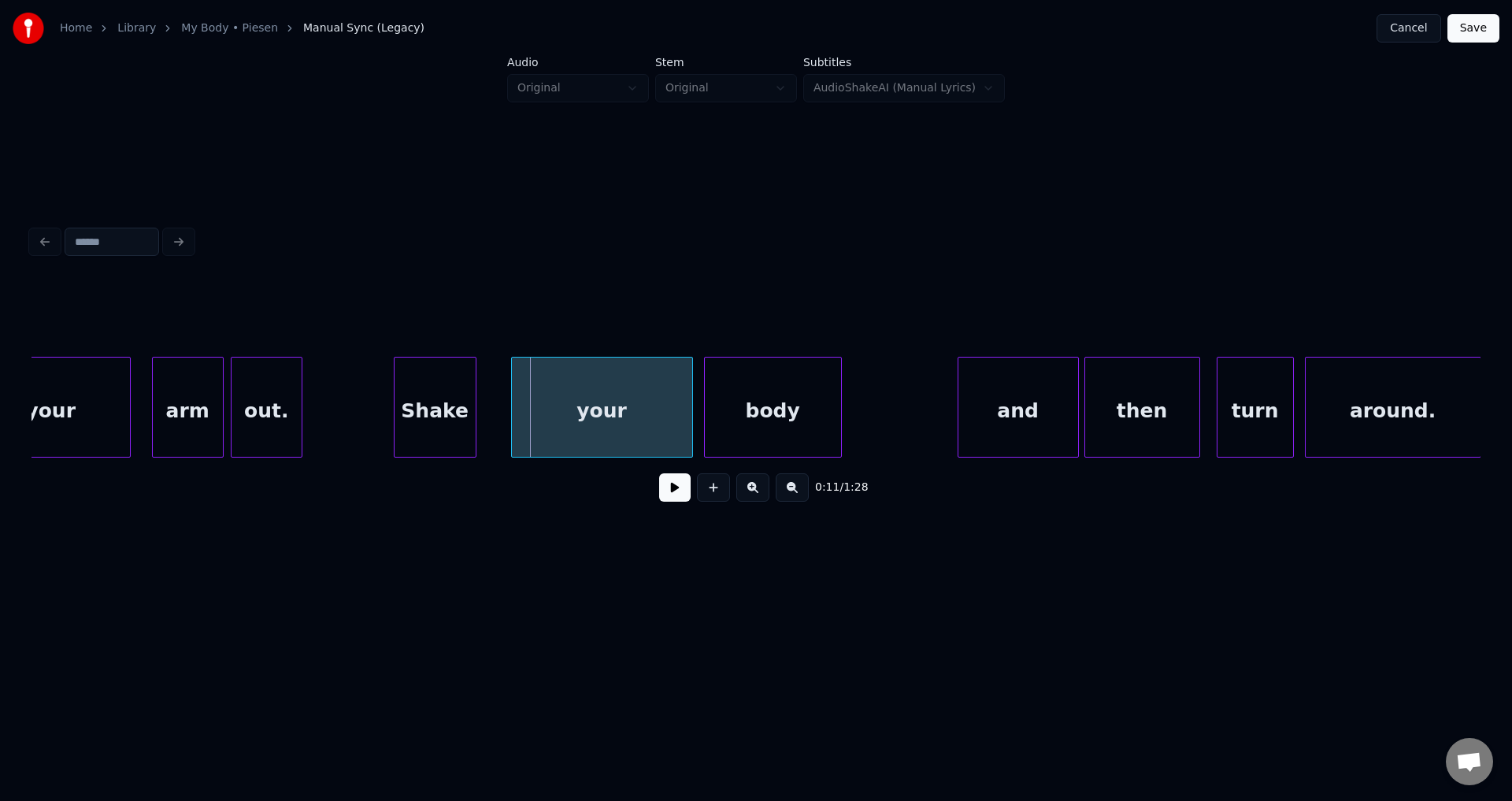
click at [659, 473] on button at bounding box center [675, 487] width 32 height 29
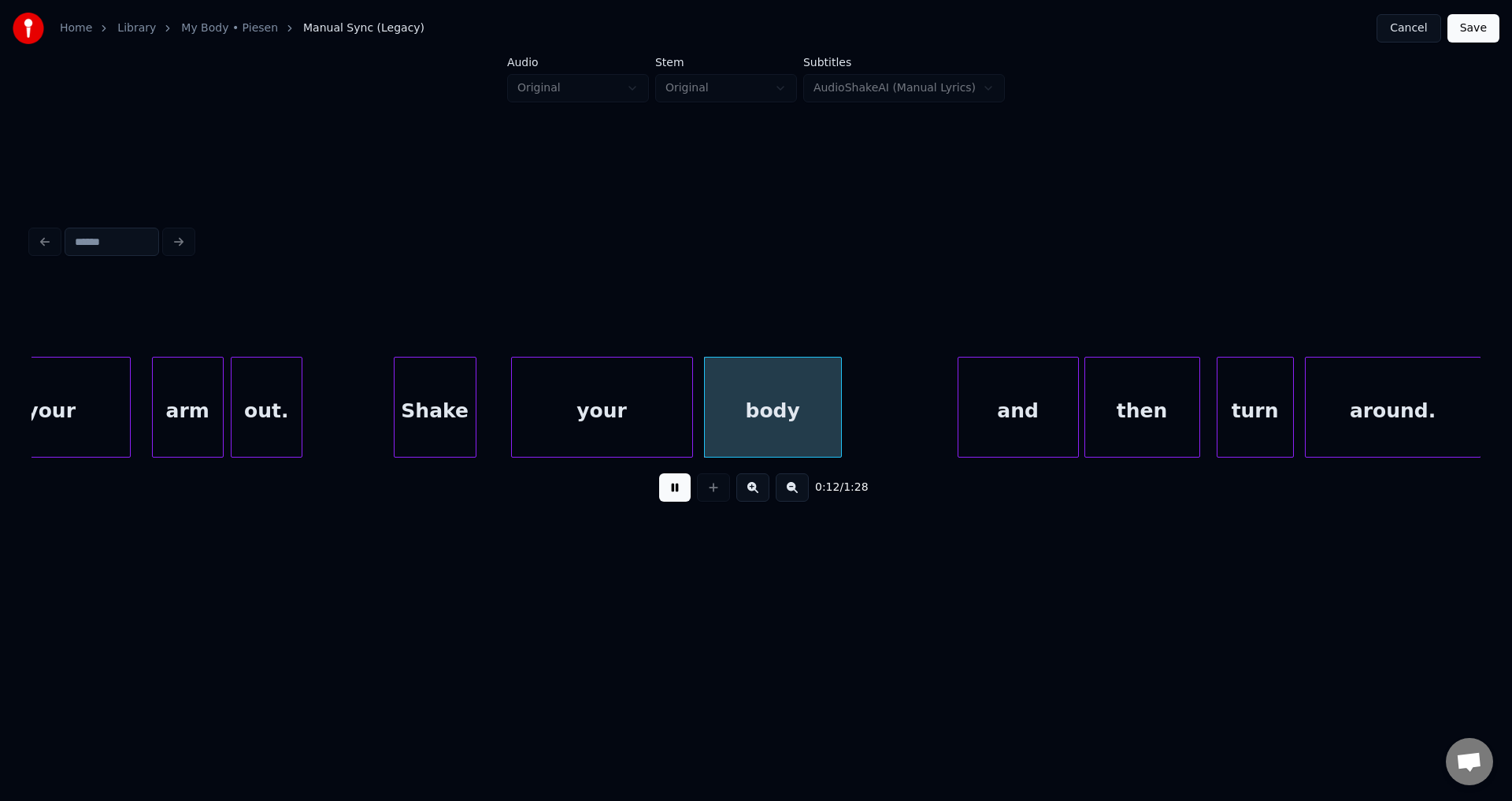
click at [659, 473] on button at bounding box center [675, 487] width 32 height 29
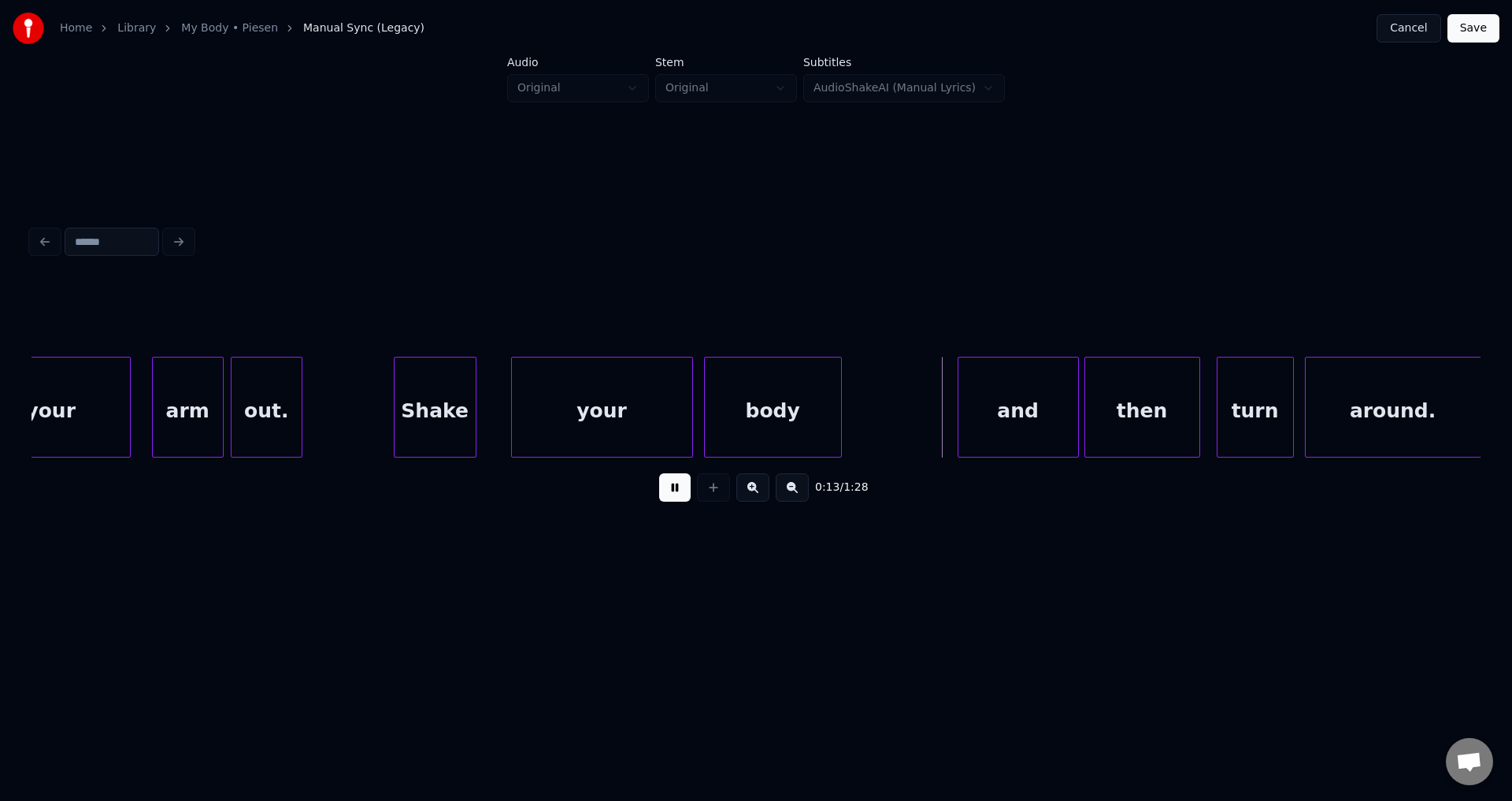
click at [659, 473] on button at bounding box center [675, 487] width 32 height 29
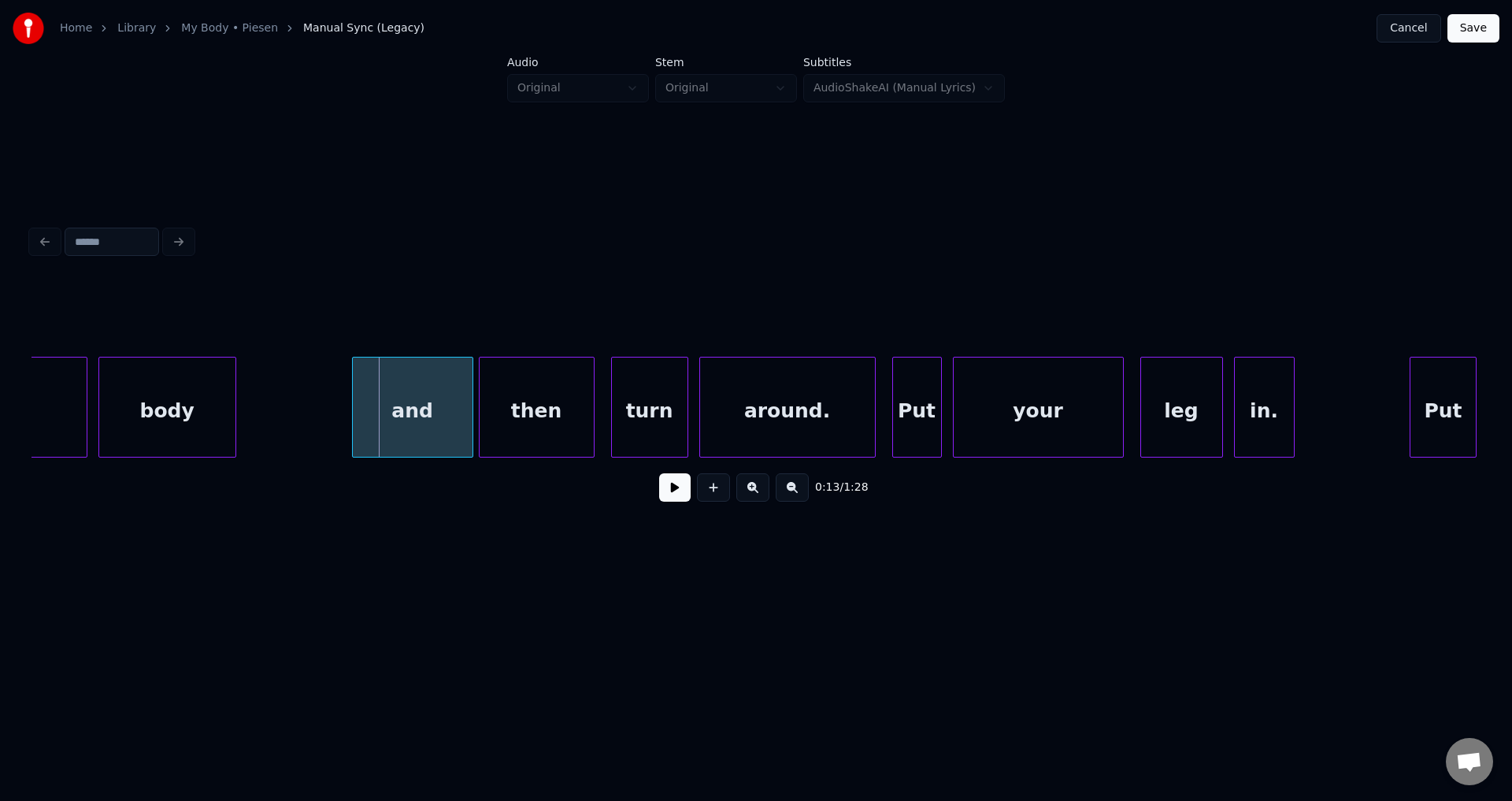
scroll to position [0, 3414]
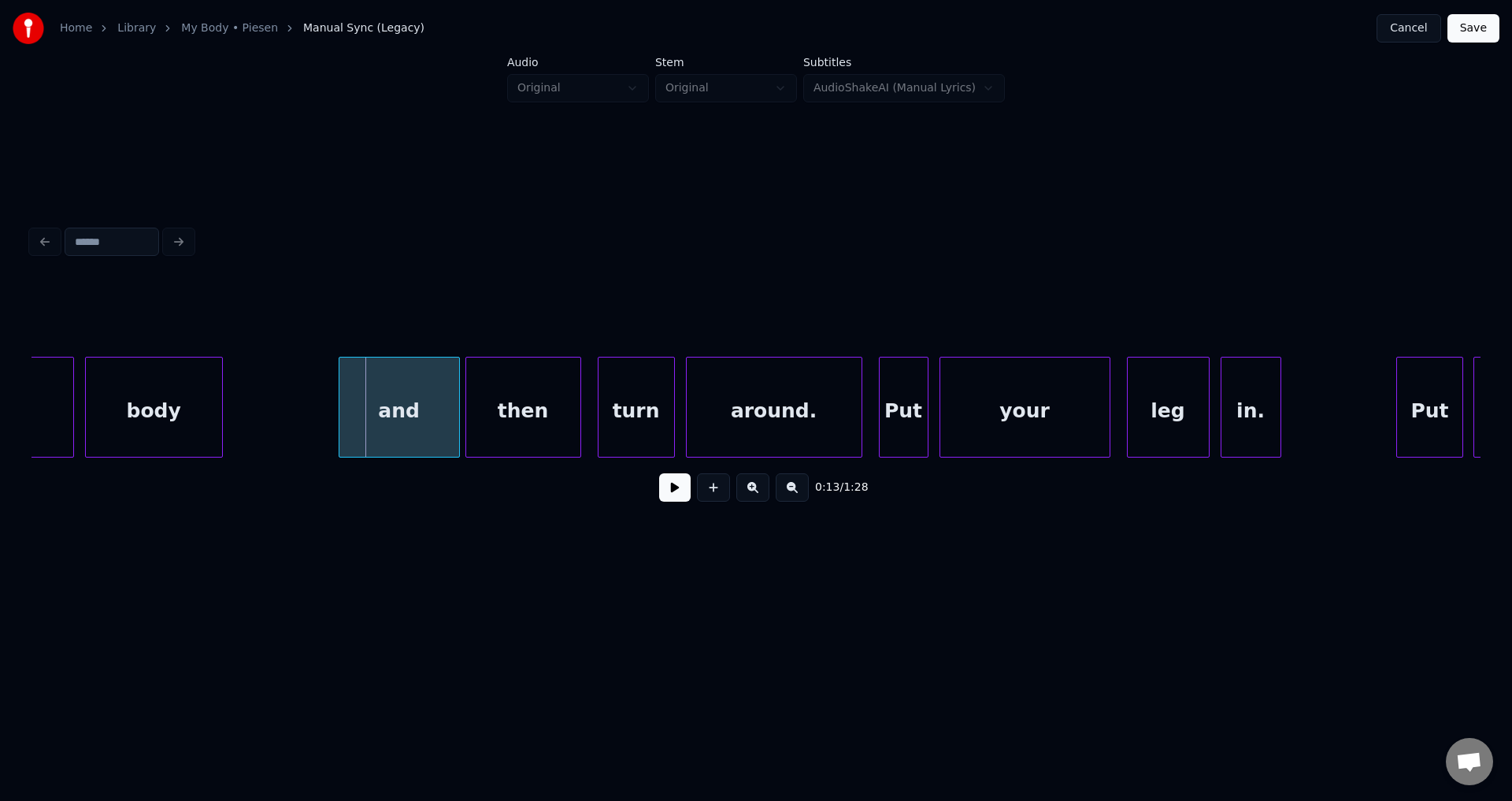
click at [659, 473] on button at bounding box center [675, 487] width 32 height 29
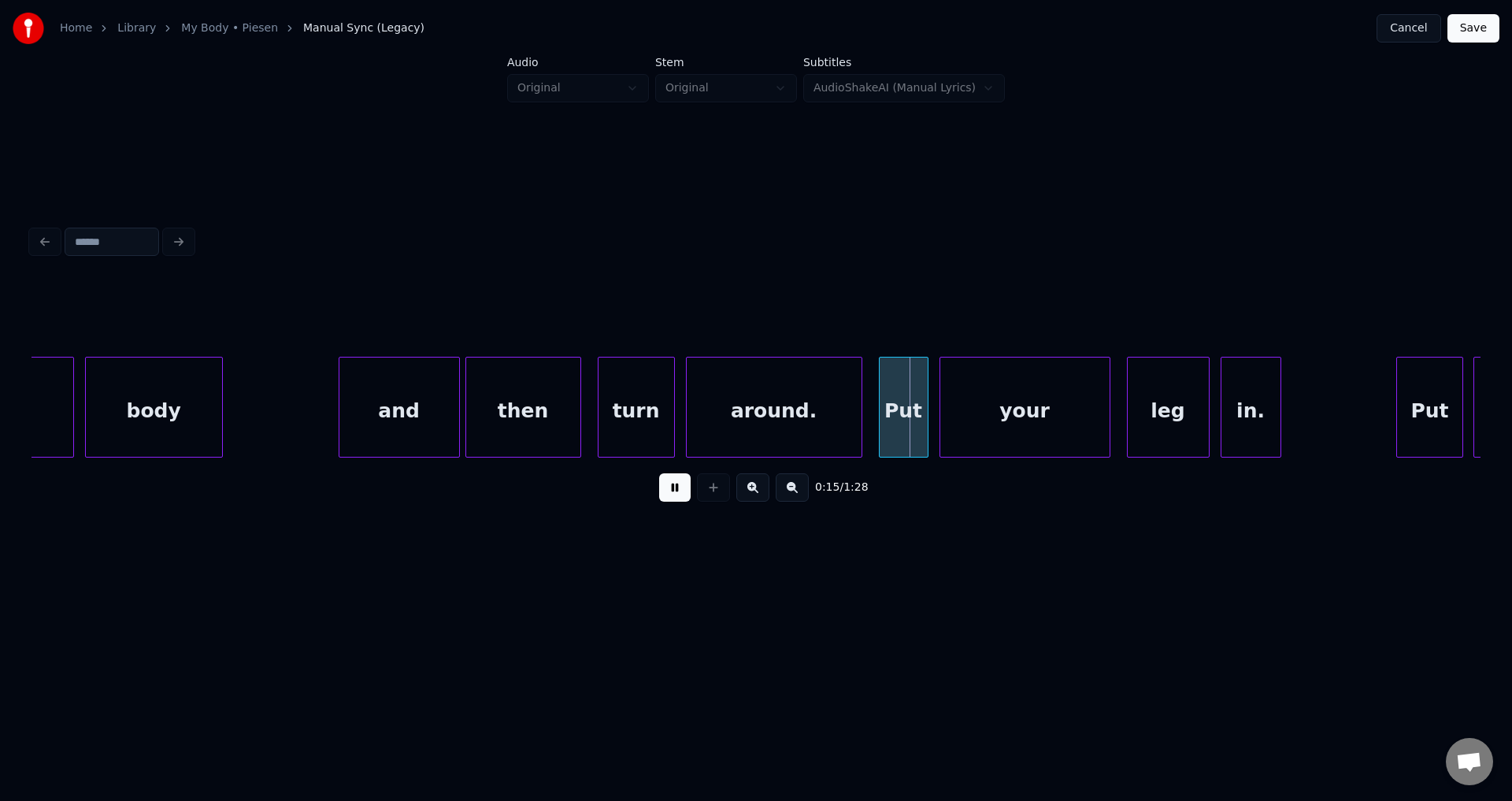
click at [659, 473] on button at bounding box center [675, 487] width 32 height 29
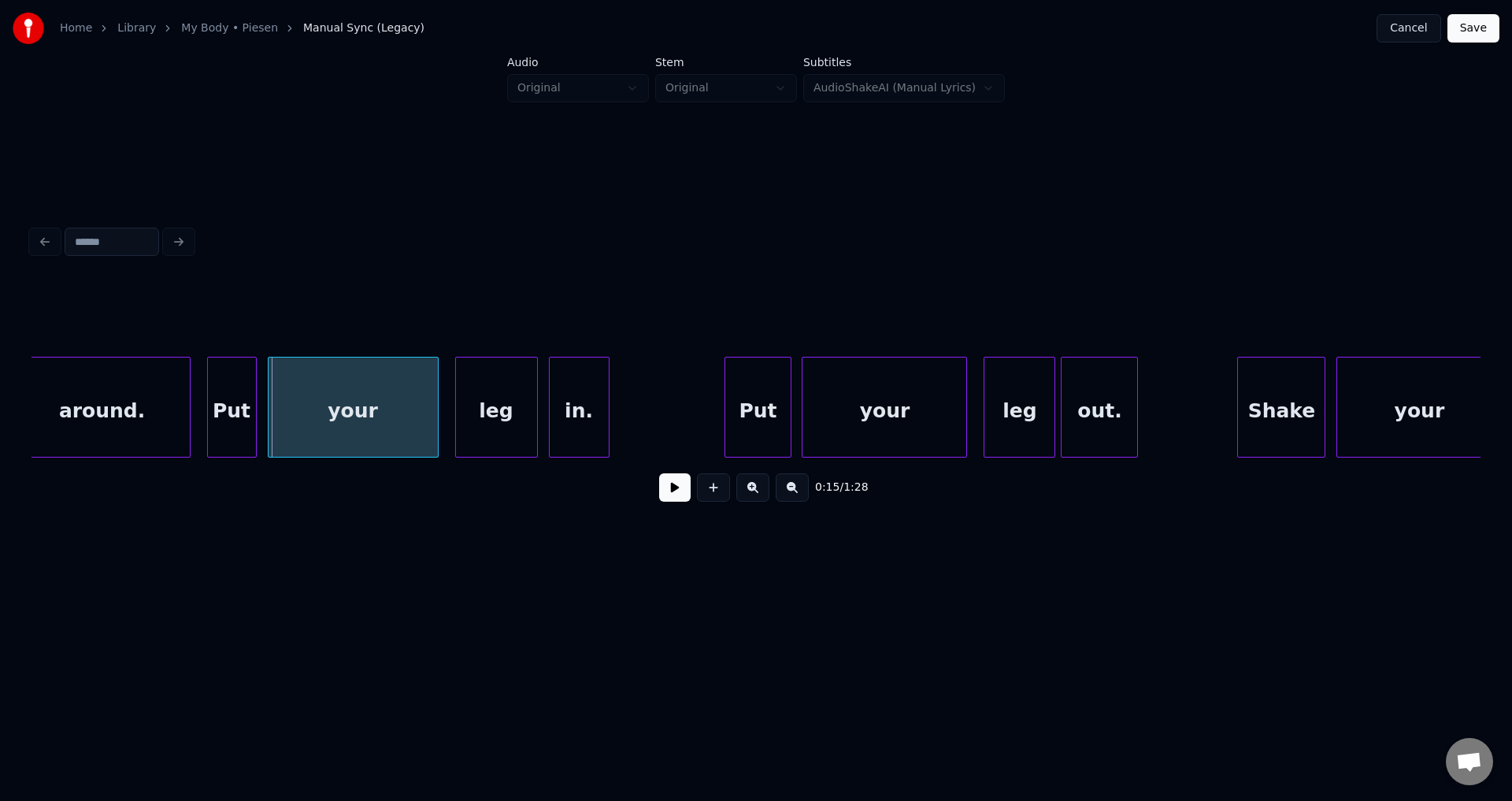
scroll to position [0, 4125]
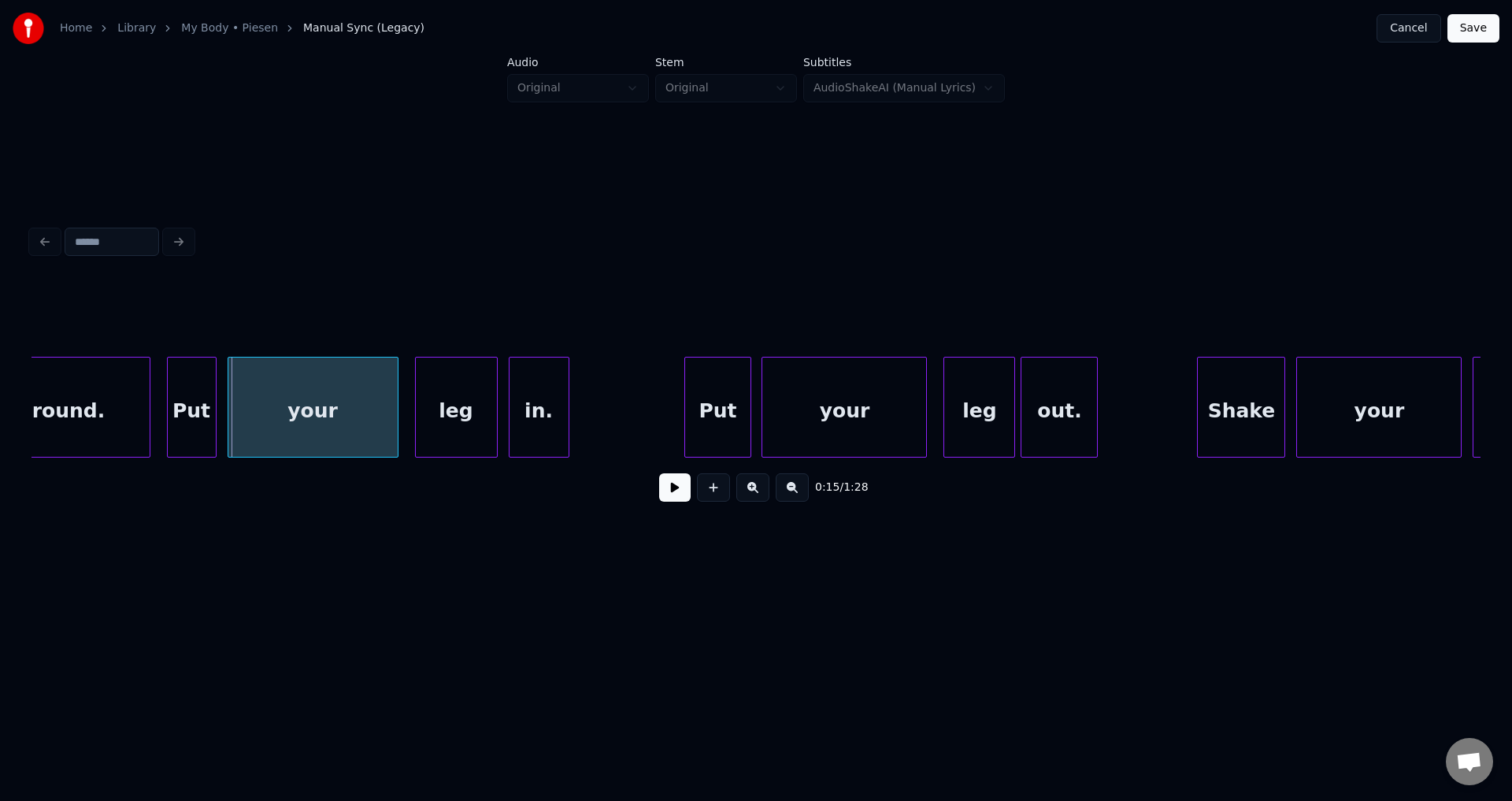
click at [659, 473] on button at bounding box center [675, 487] width 32 height 29
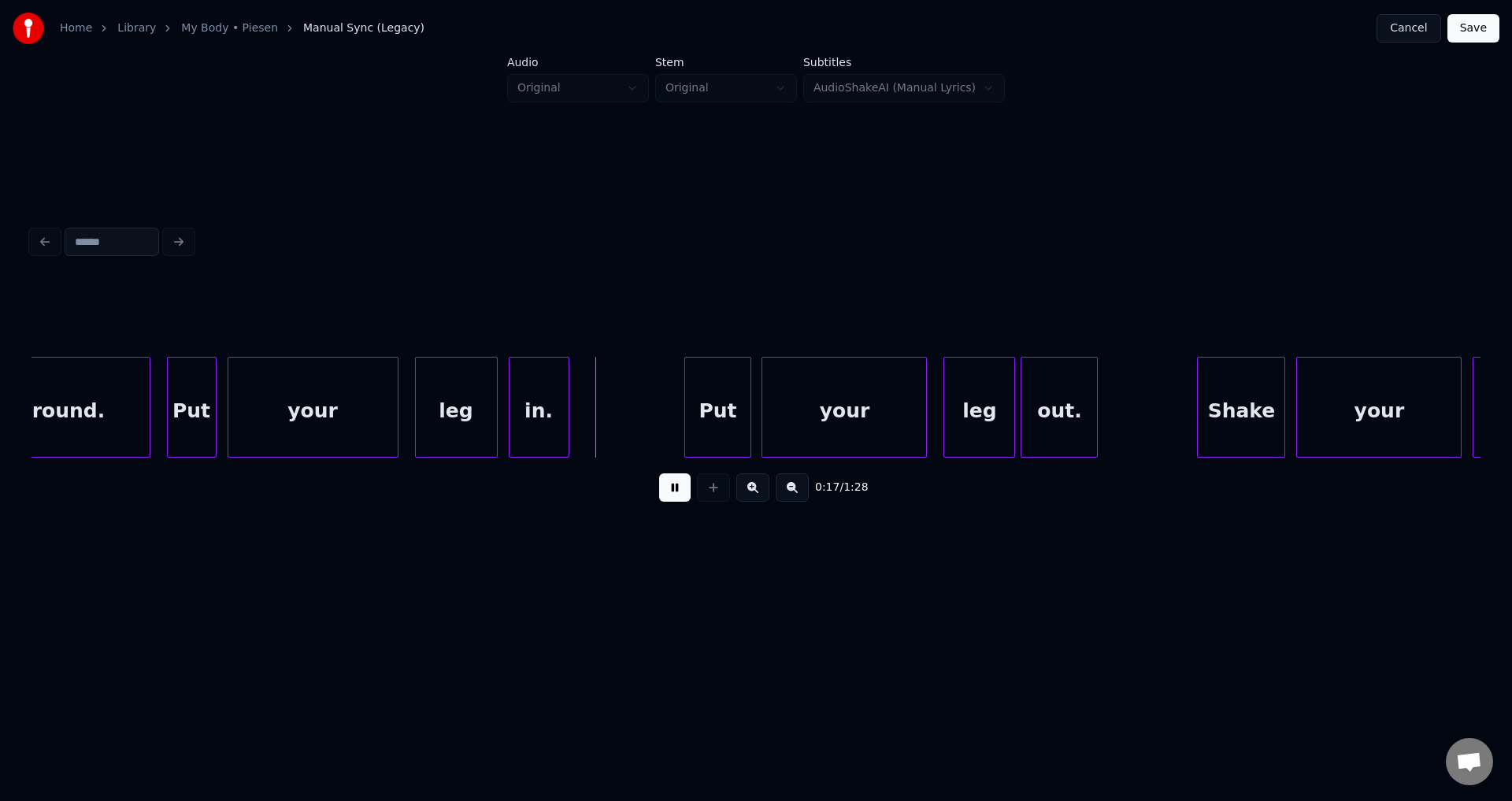
click at [659, 473] on button at bounding box center [675, 487] width 32 height 29
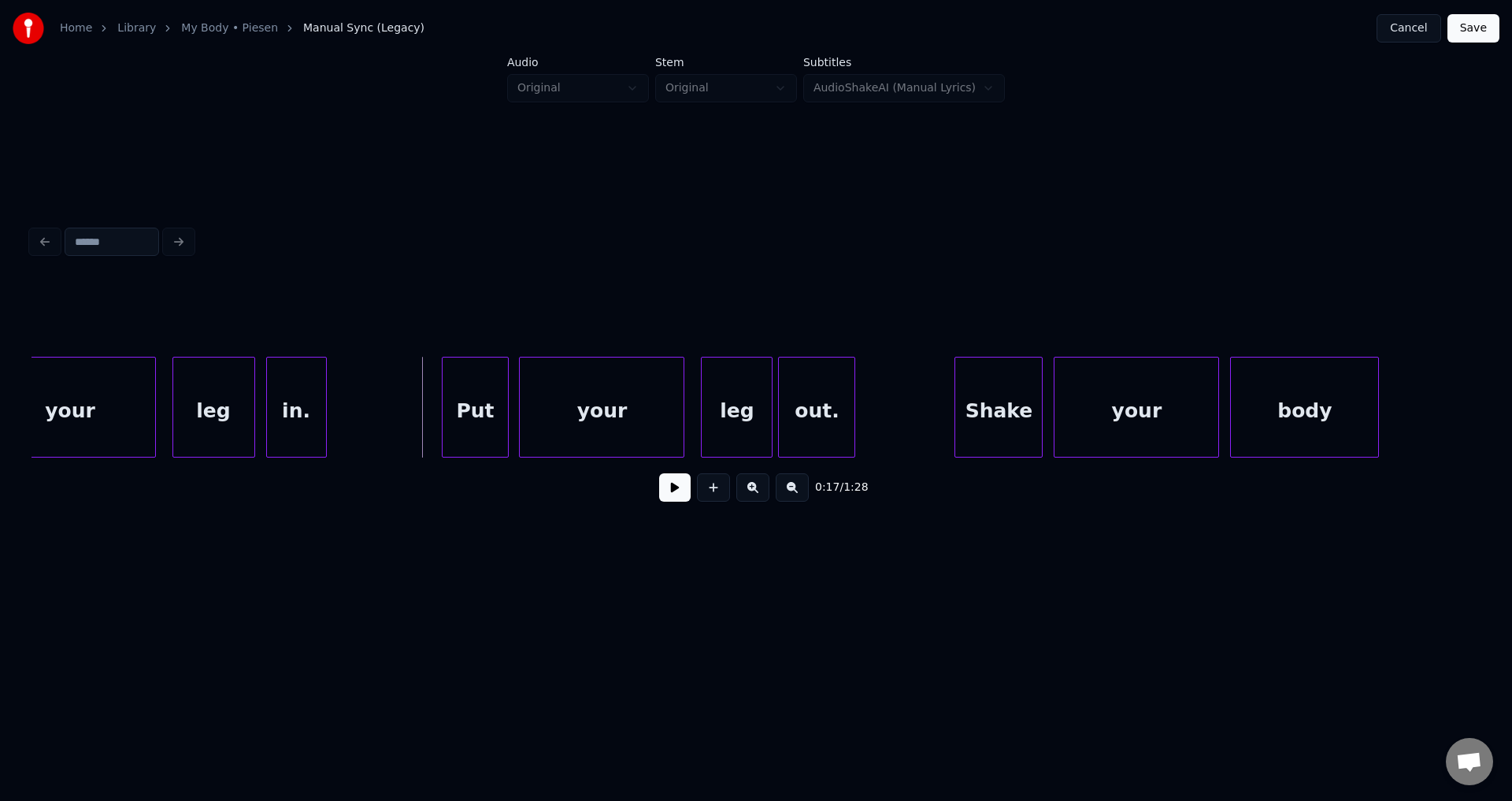
scroll to position [0, 4353]
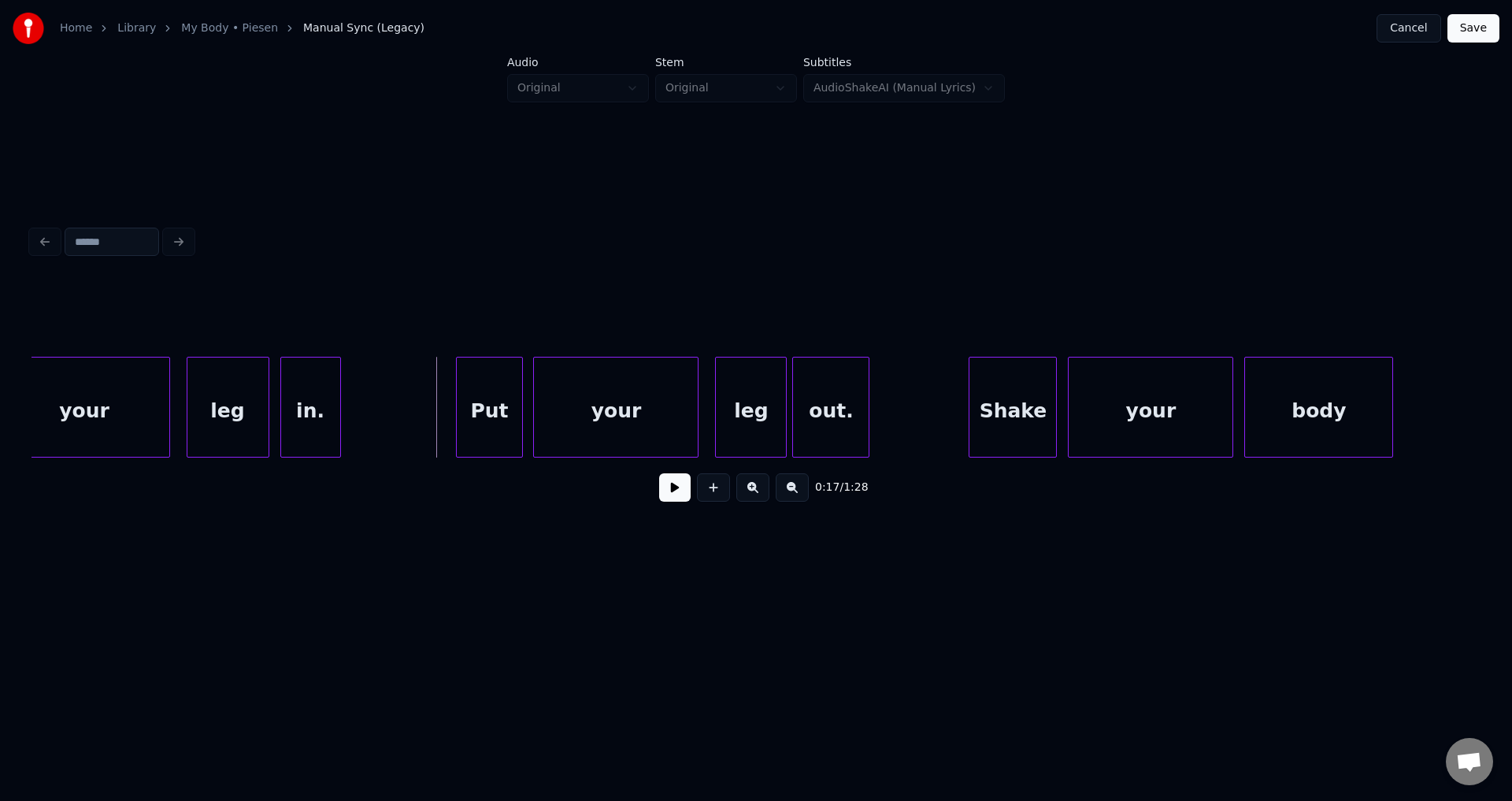
click at [659, 473] on button at bounding box center [675, 487] width 32 height 29
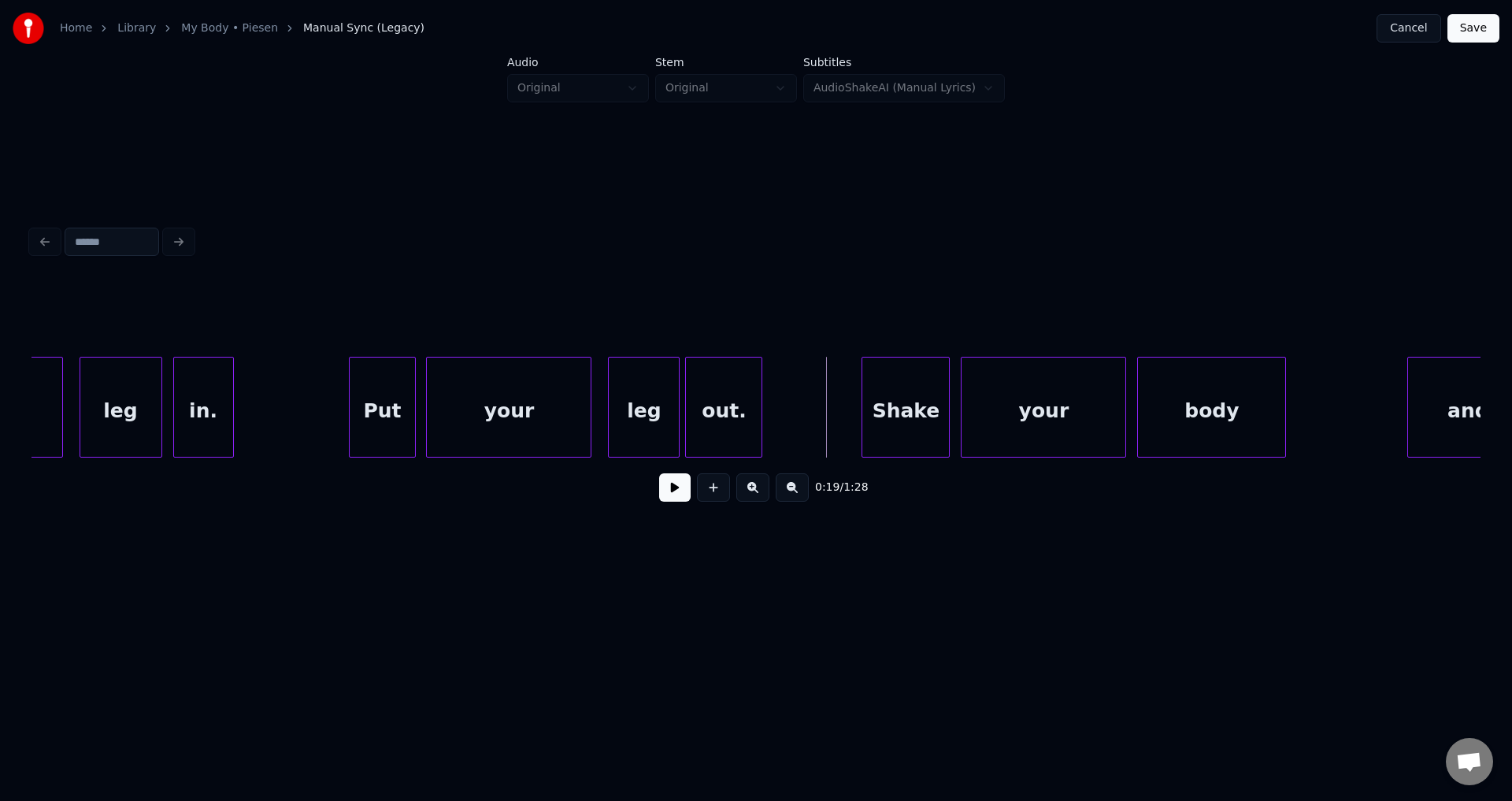
scroll to position [0, 4475]
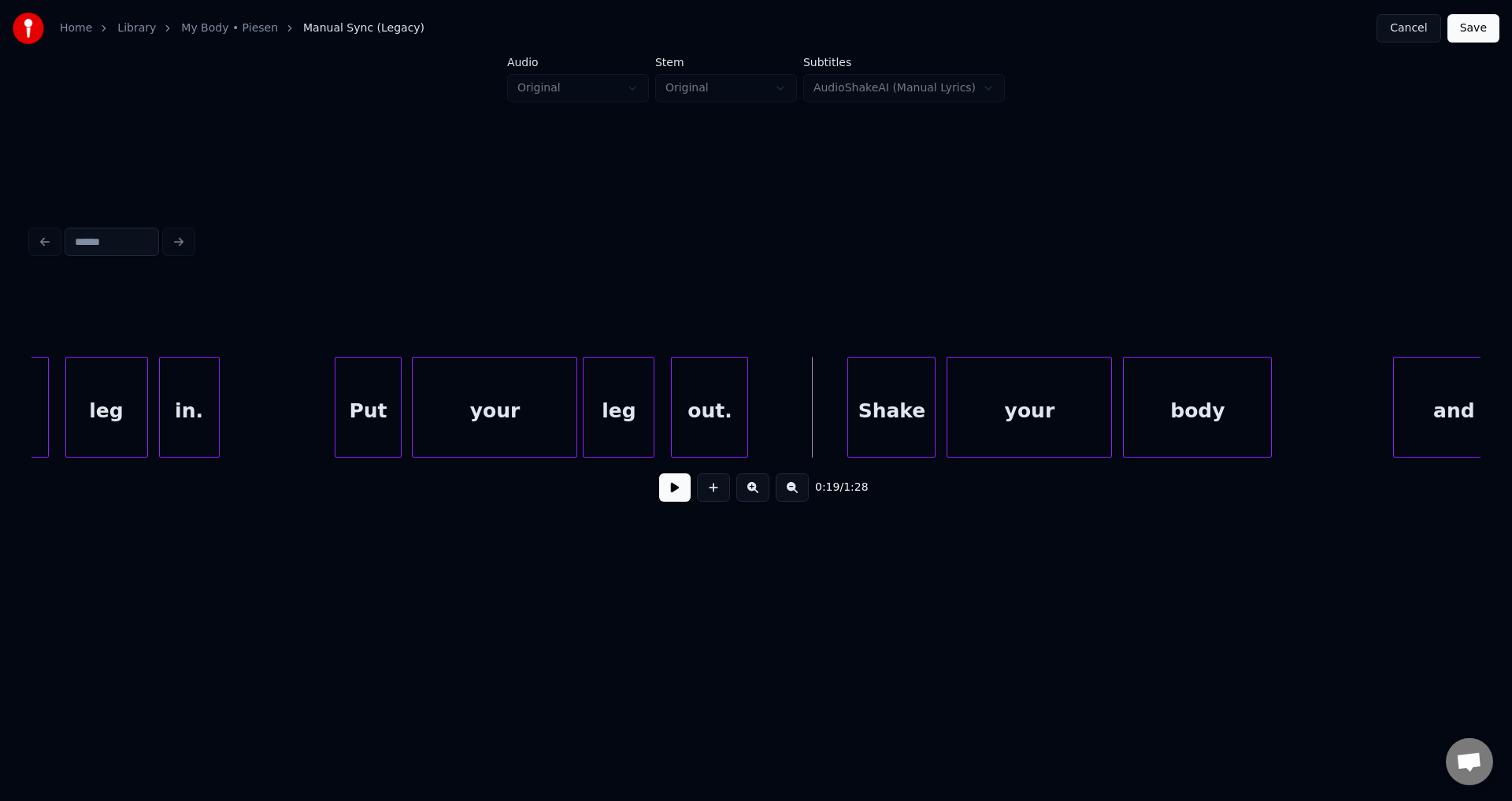
click at [608, 432] on div "leg" at bounding box center [618, 411] width 70 height 107
click at [724, 432] on div "out." at bounding box center [697, 411] width 76 height 107
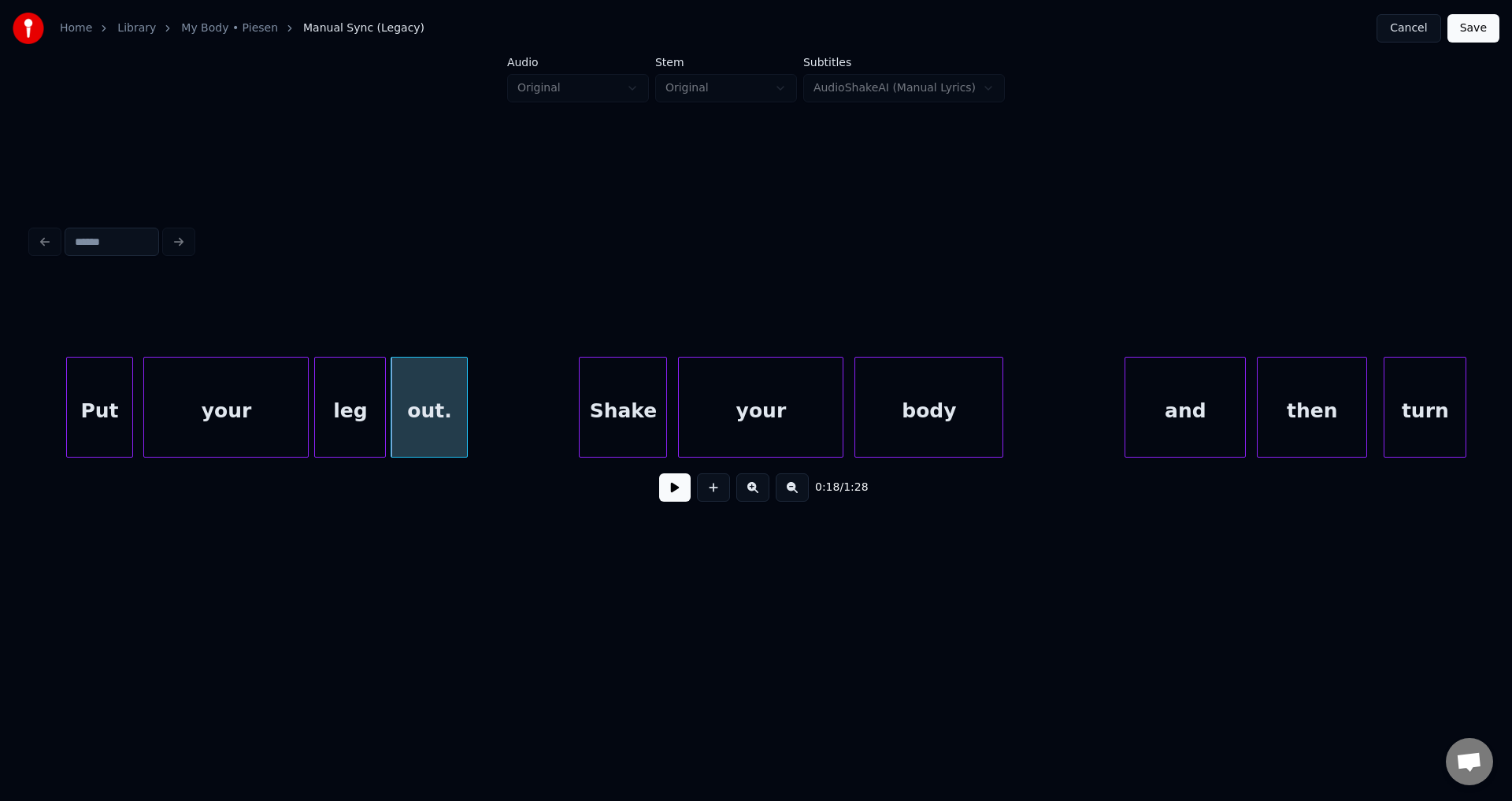
scroll to position [0, 4851]
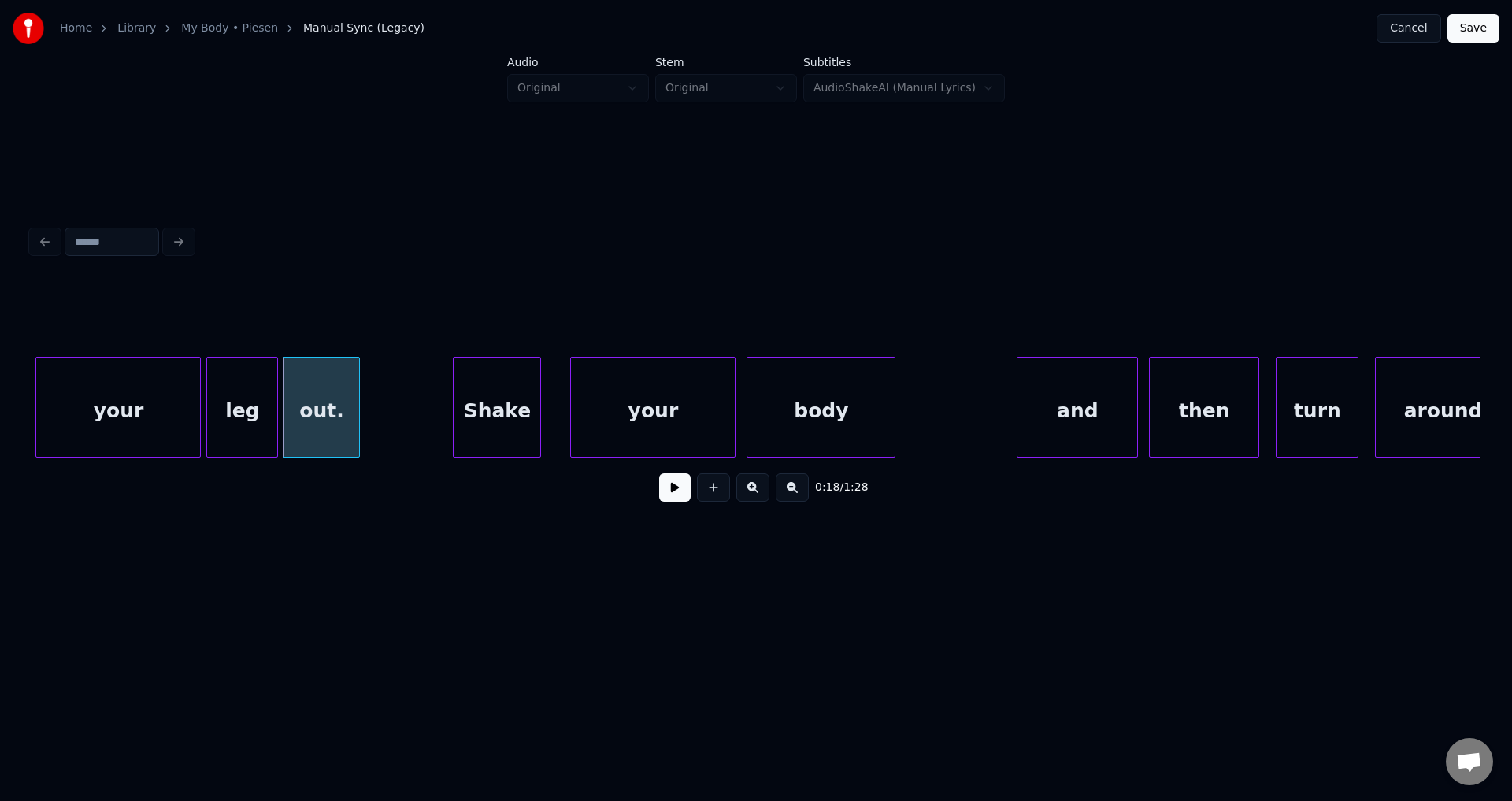
click at [472, 413] on div "Shake" at bounding box center [497, 411] width 87 height 107
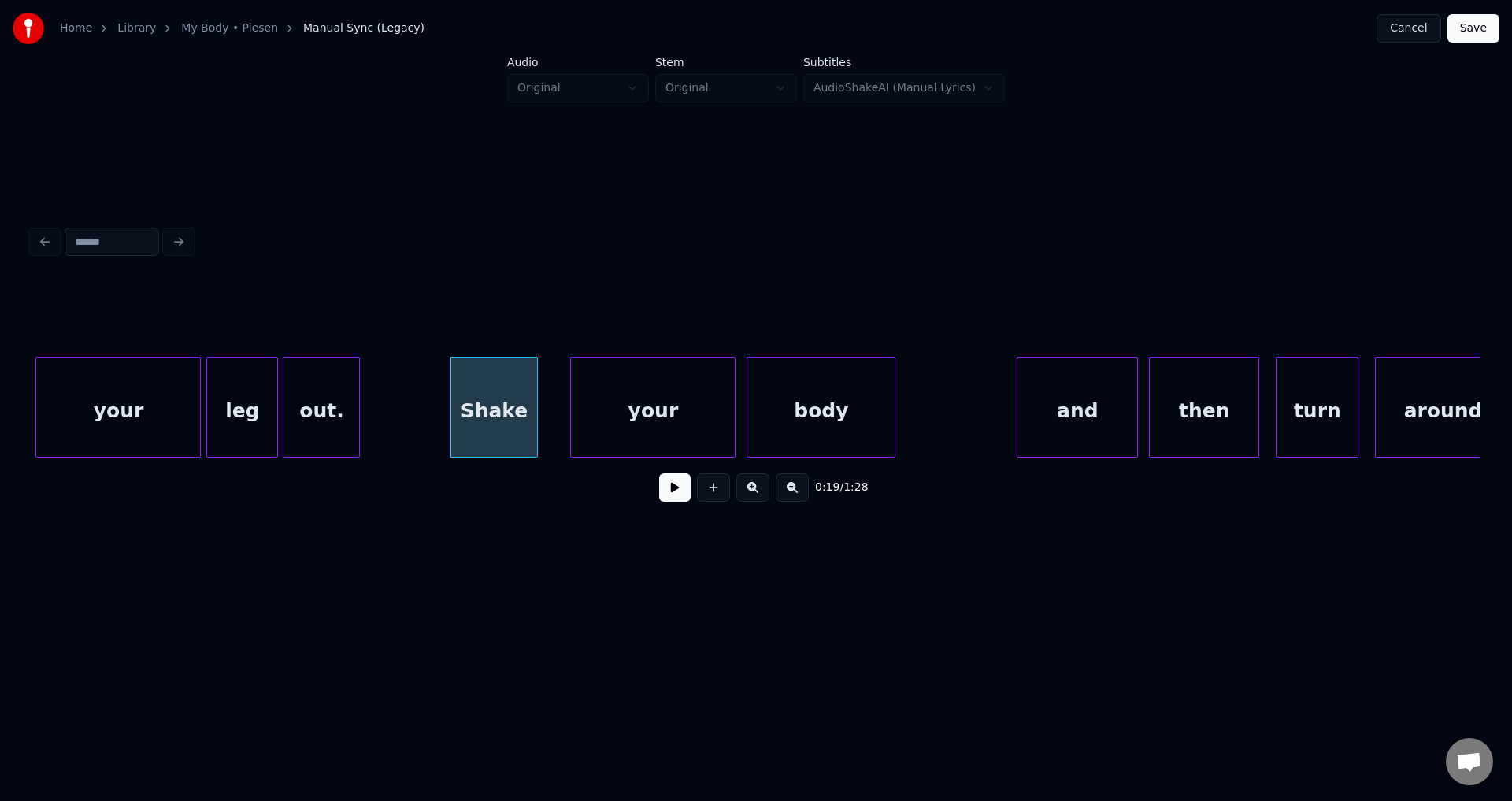
click at [659, 473] on button at bounding box center [675, 487] width 32 height 29
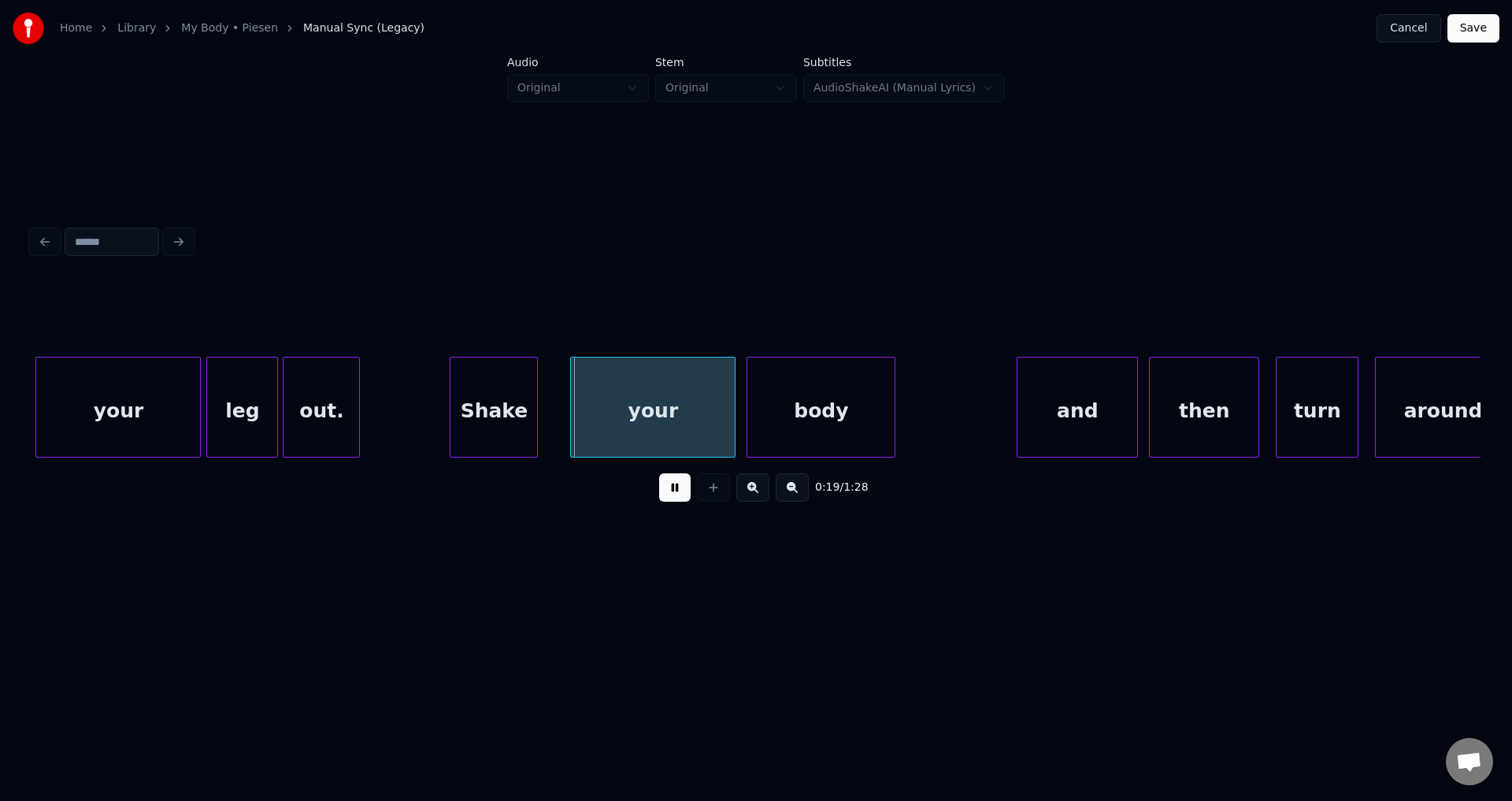
click at [659, 473] on button at bounding box center [675, 487] width 32 height 29
click at [646, 407] on div "your" at bounding box center [641, 411] width 163 height 107
click at [659, 473] on button at bounding box center [675, 487] width 32 height 29
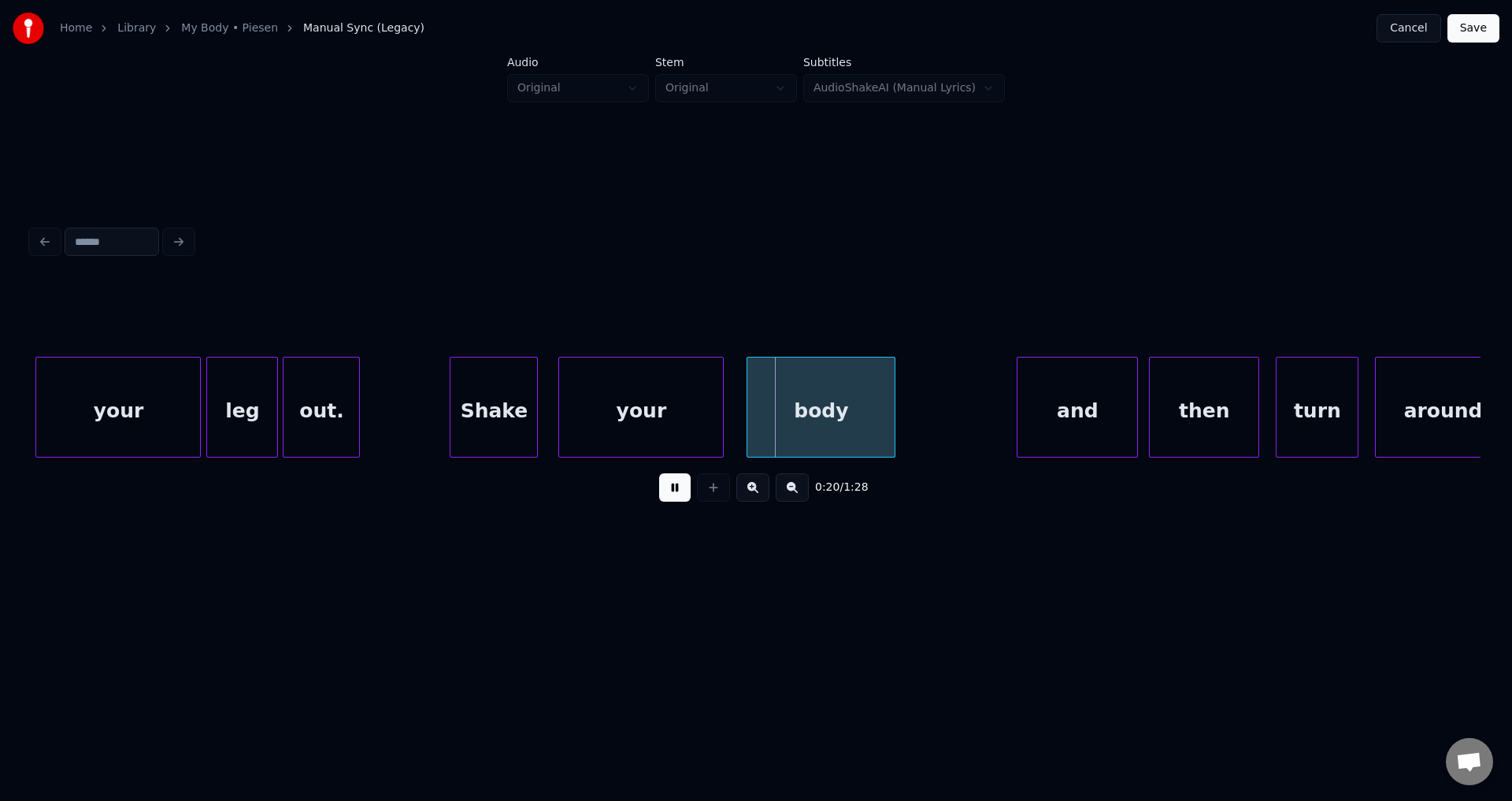
click at [659, 473] on button at bounding box center [675, 487] width 32 height 29
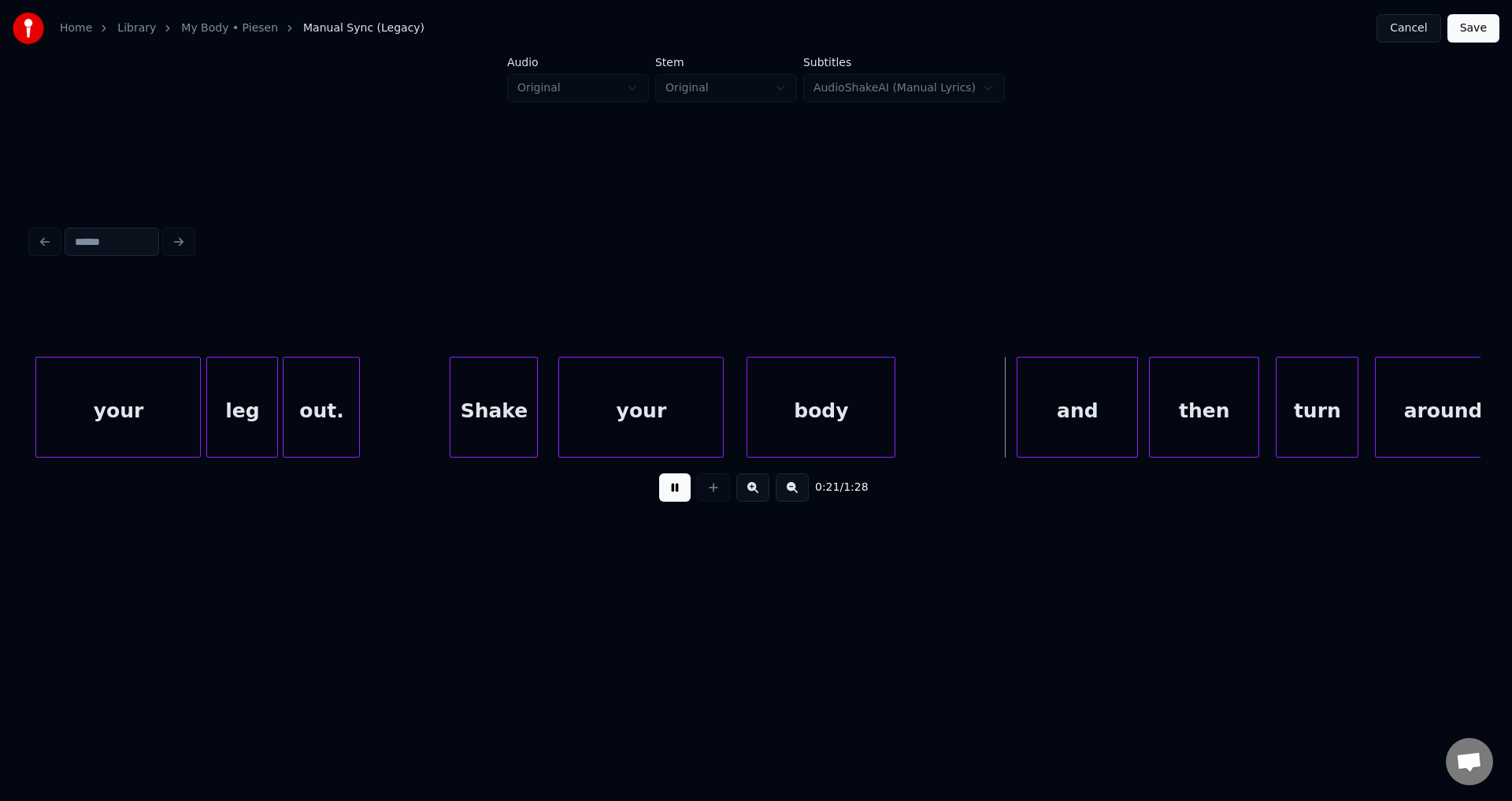
click at [659, 473] on button at bounding box center [675, 487] width 32 height 29
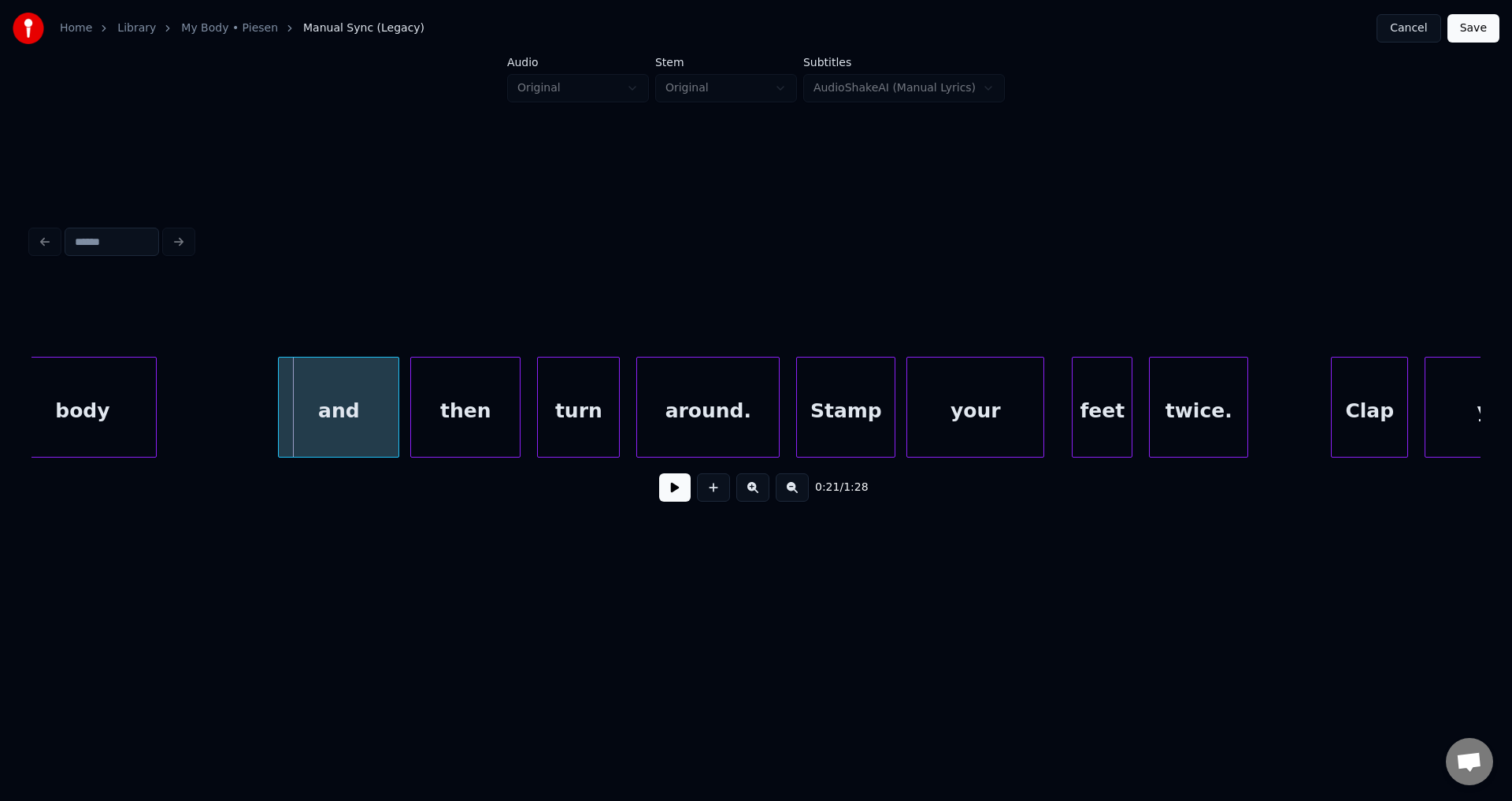
scroll to position [0, 5563]
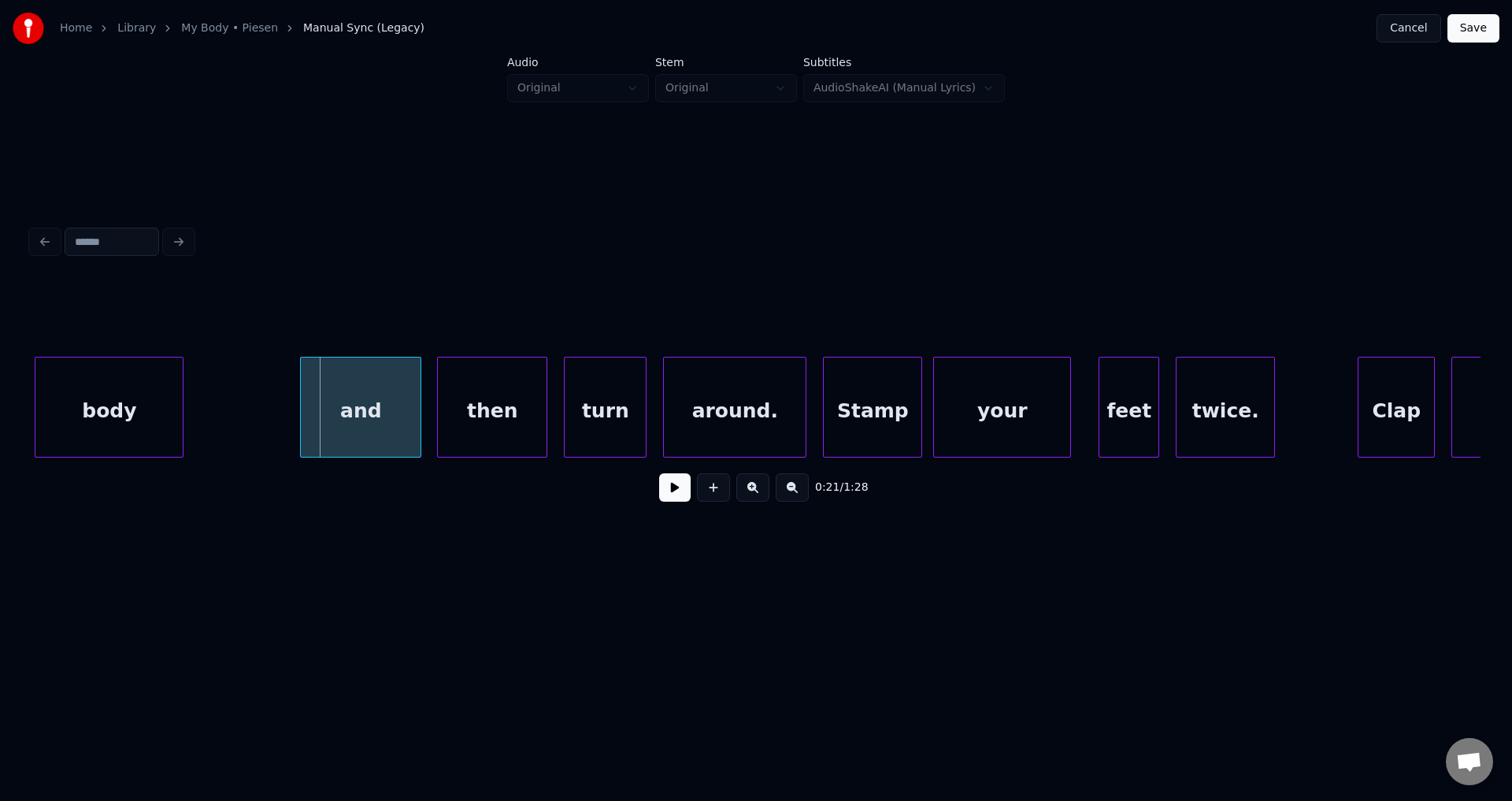
click at [370, 406] on div "and" at bounding box center [360, 411] width 119 height 107
click at [659, 473] on button at bounding box center [675, 487] width 32 height 29
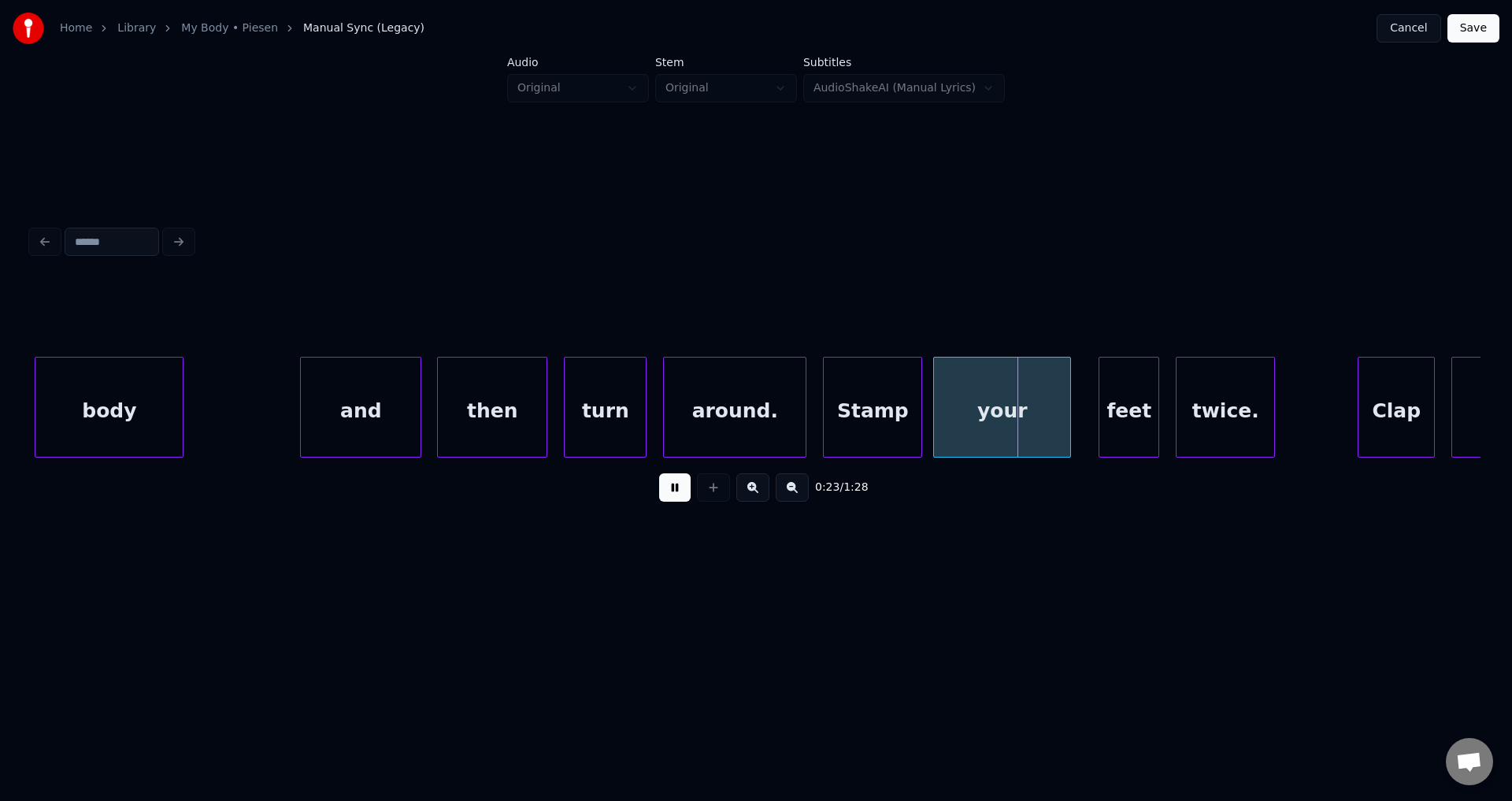
click at [421, 416] on div "and" at bounding box center [360, 406] width 121 height 100
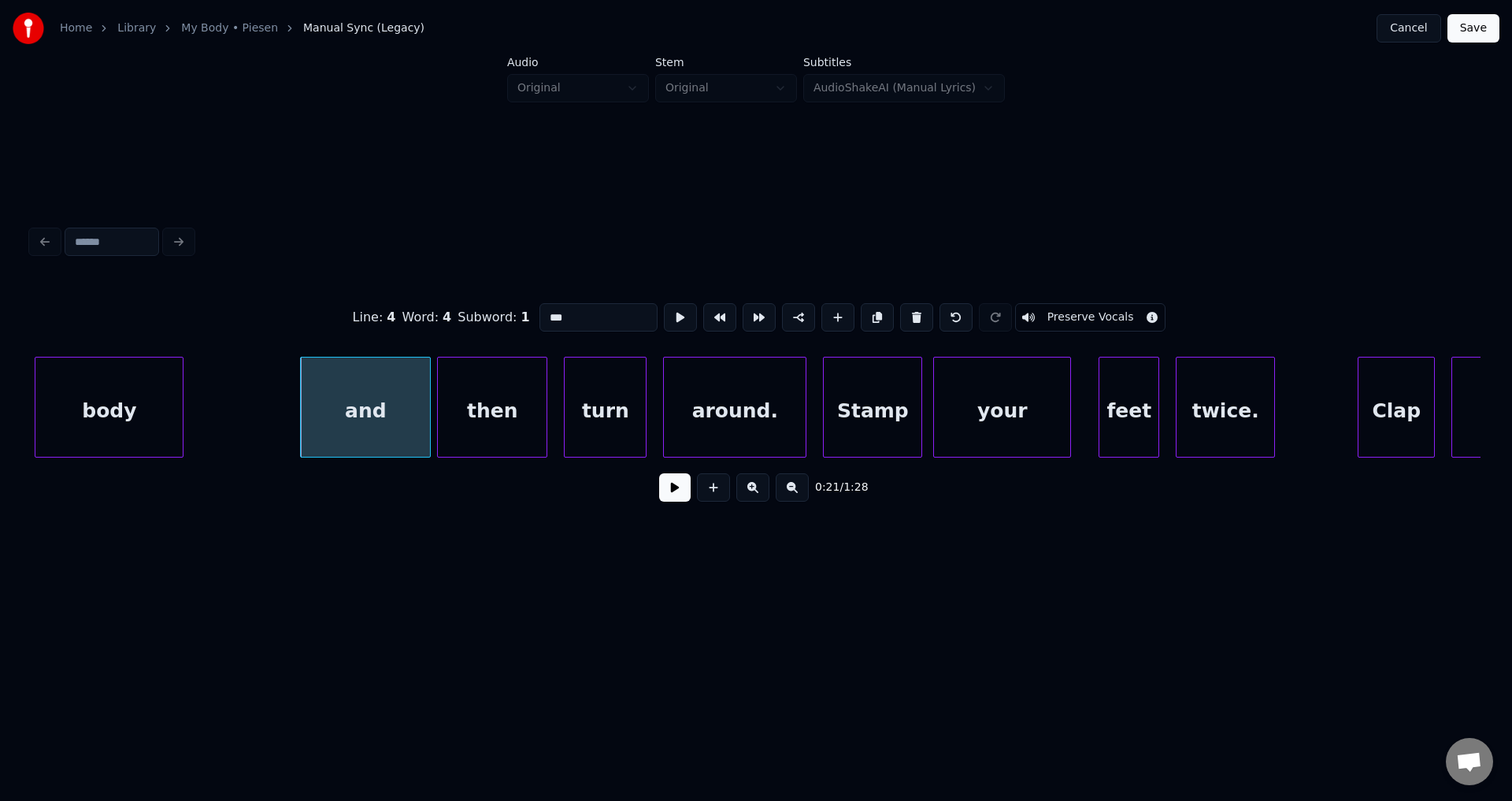
click at [429, 412] on div at bounding box center [427, 407] width 5 height 99
click at [659, 473] on button at bounding box center [675, 487] width 32 height 29
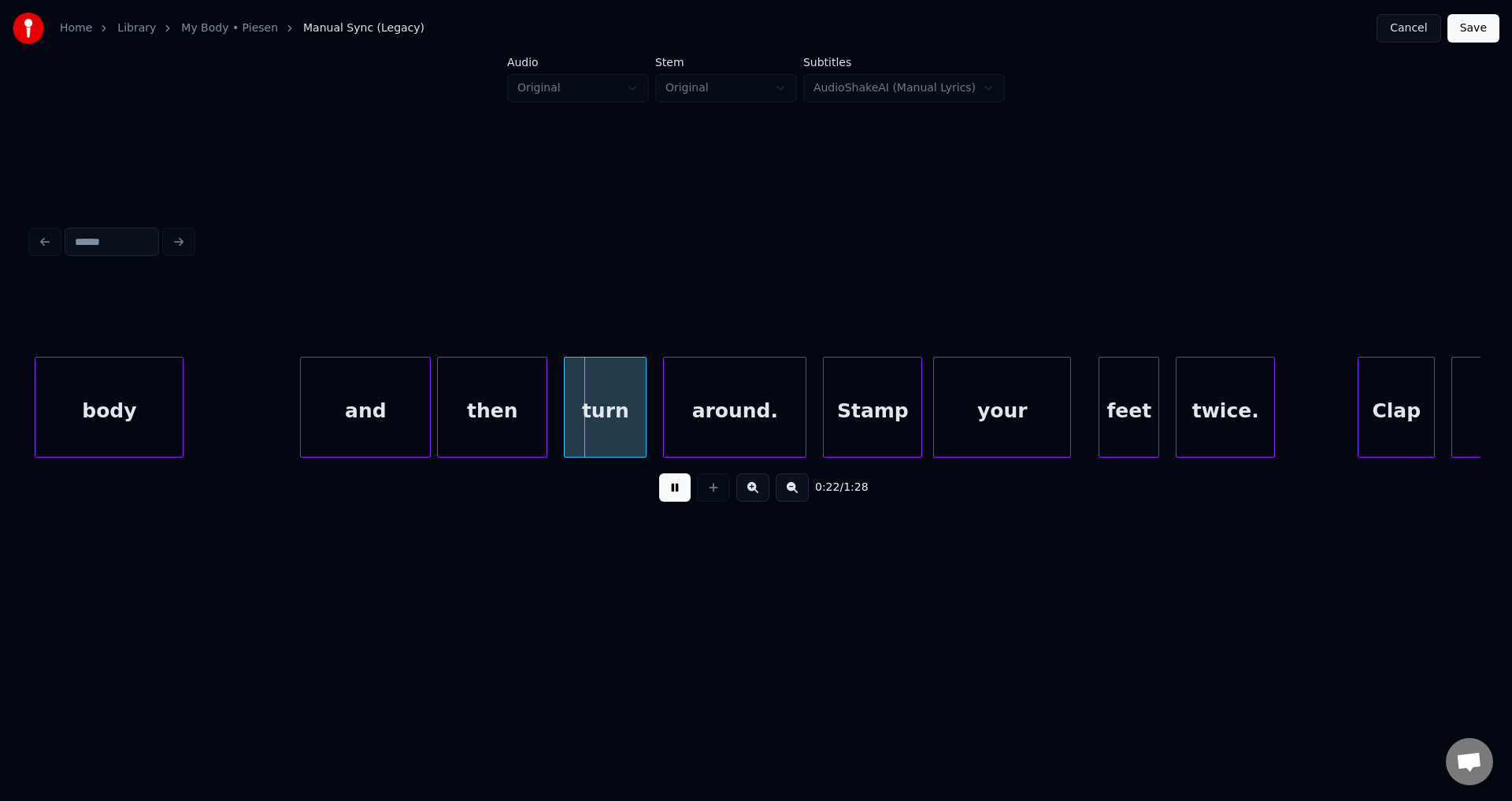
click at [659, 473] on button at bounding box center [675, 487] width 32 height 29
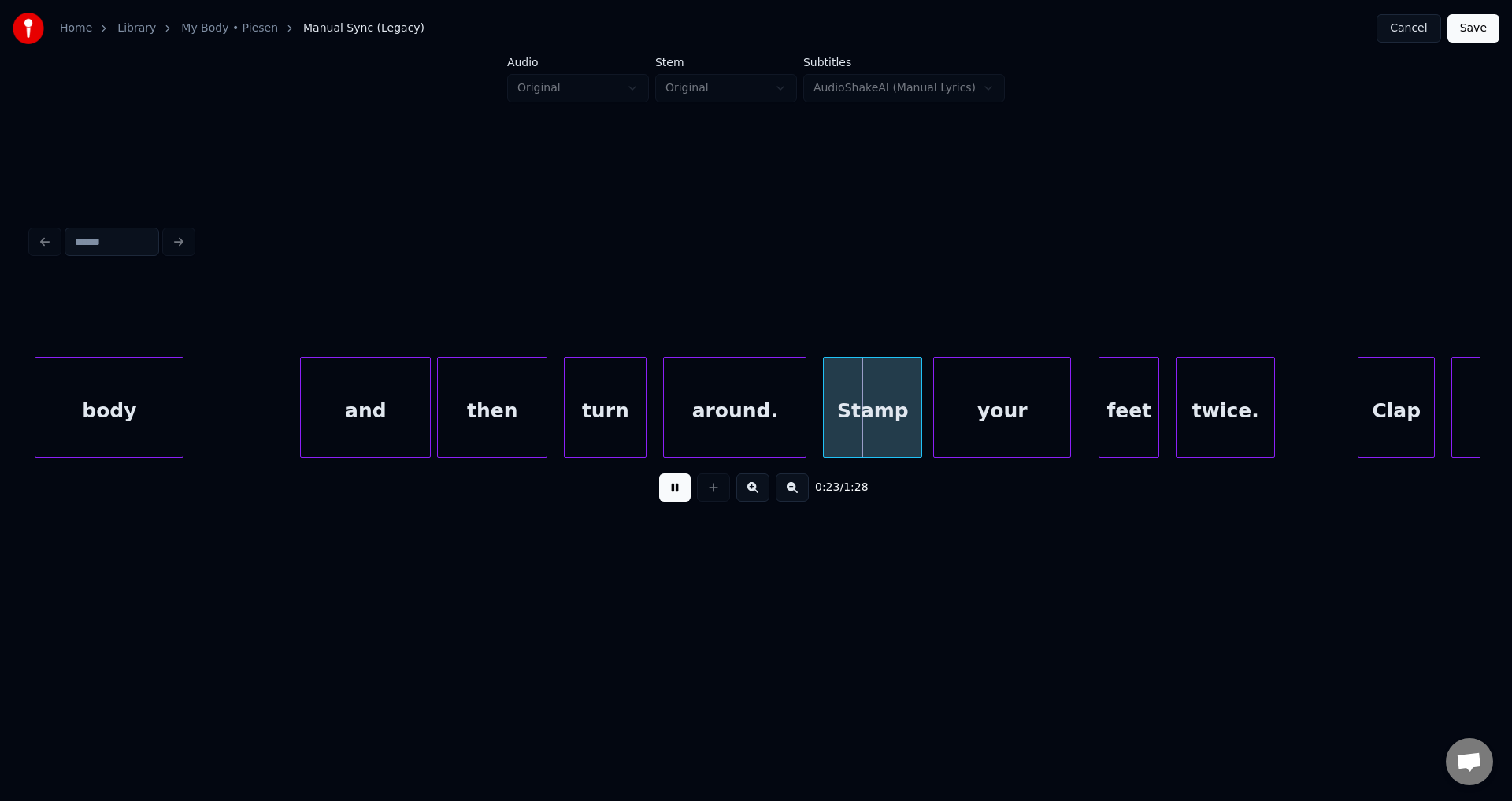
click at [659, 473] on button at bounding box center [675, 487] width 32 height 29
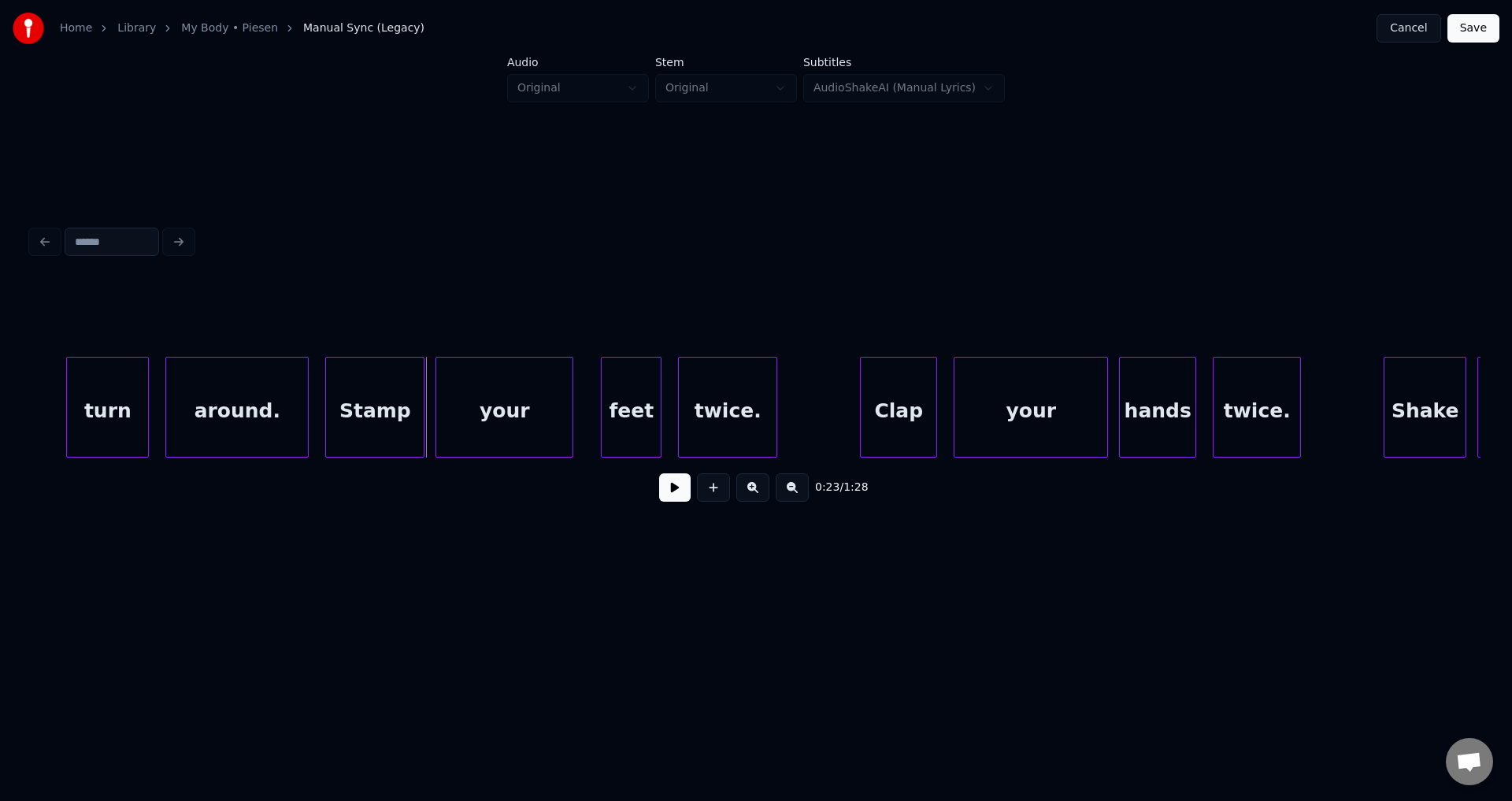
scroll to position [0, 6182]
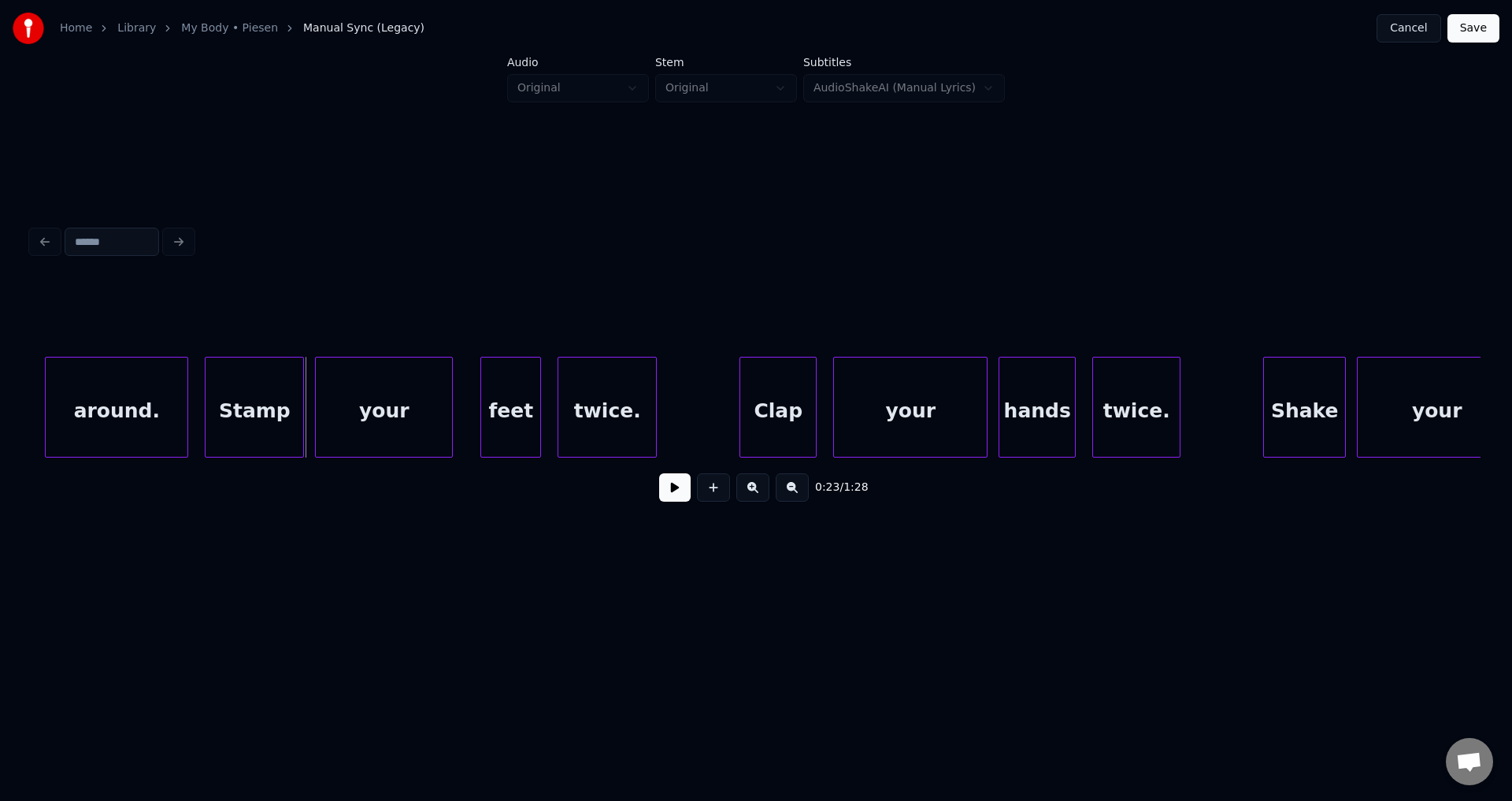
click at [659, 473] on button at bounding box center [675, 487] width 32 height 29
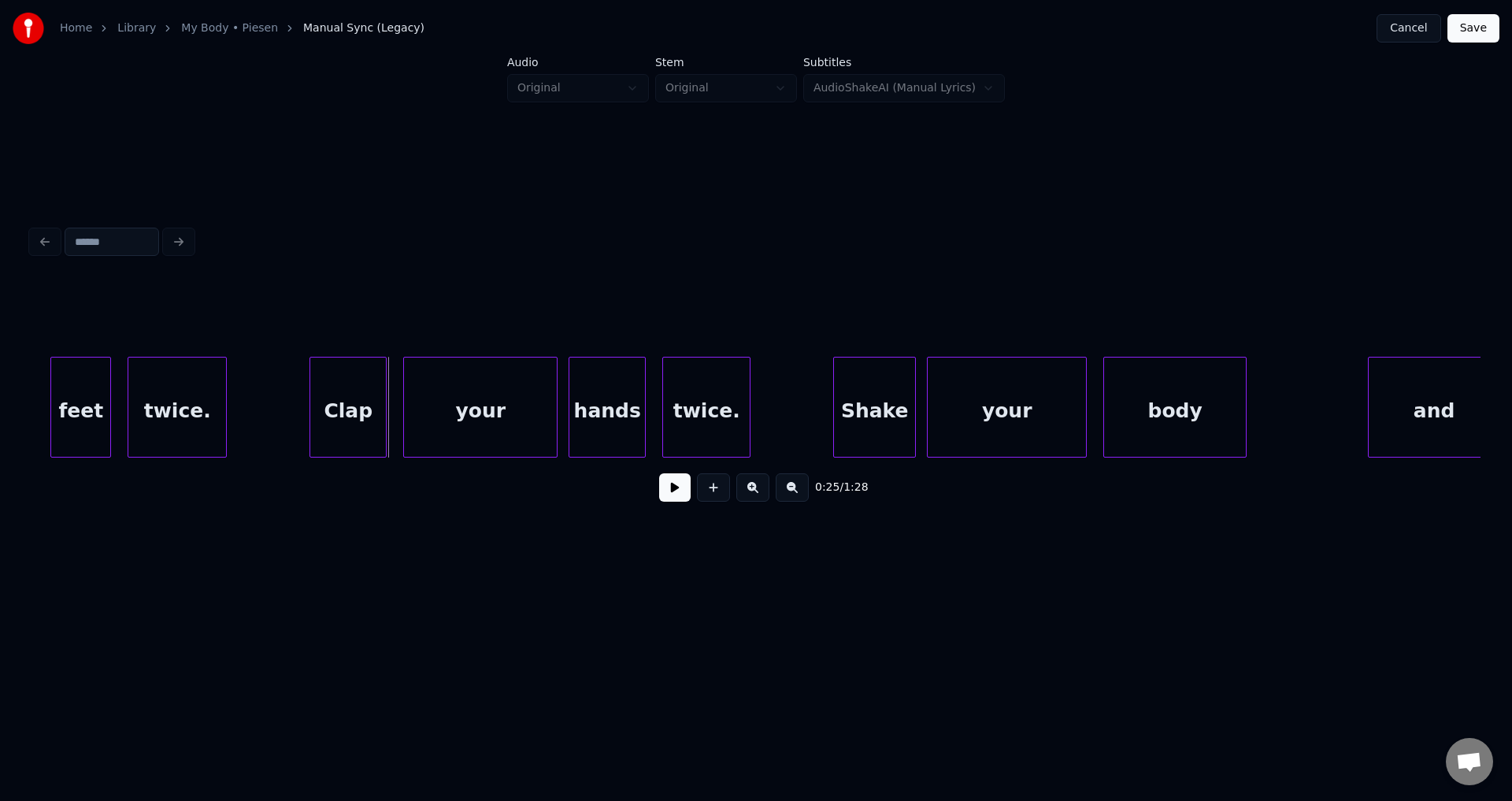
scroll to position [0, 6706]
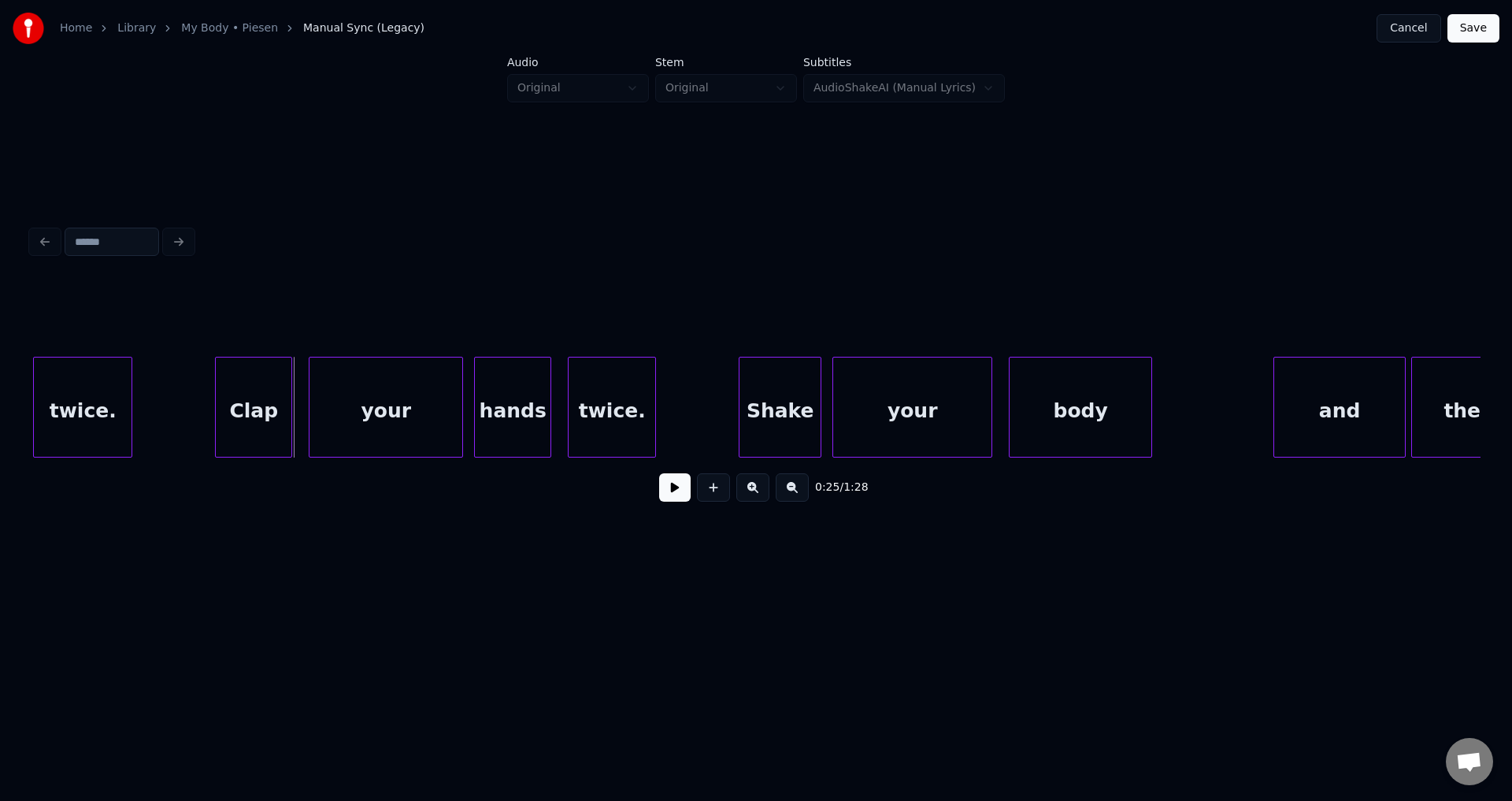
click at [659, 473] on button at bounding box center [675, 487] width 32 height 29
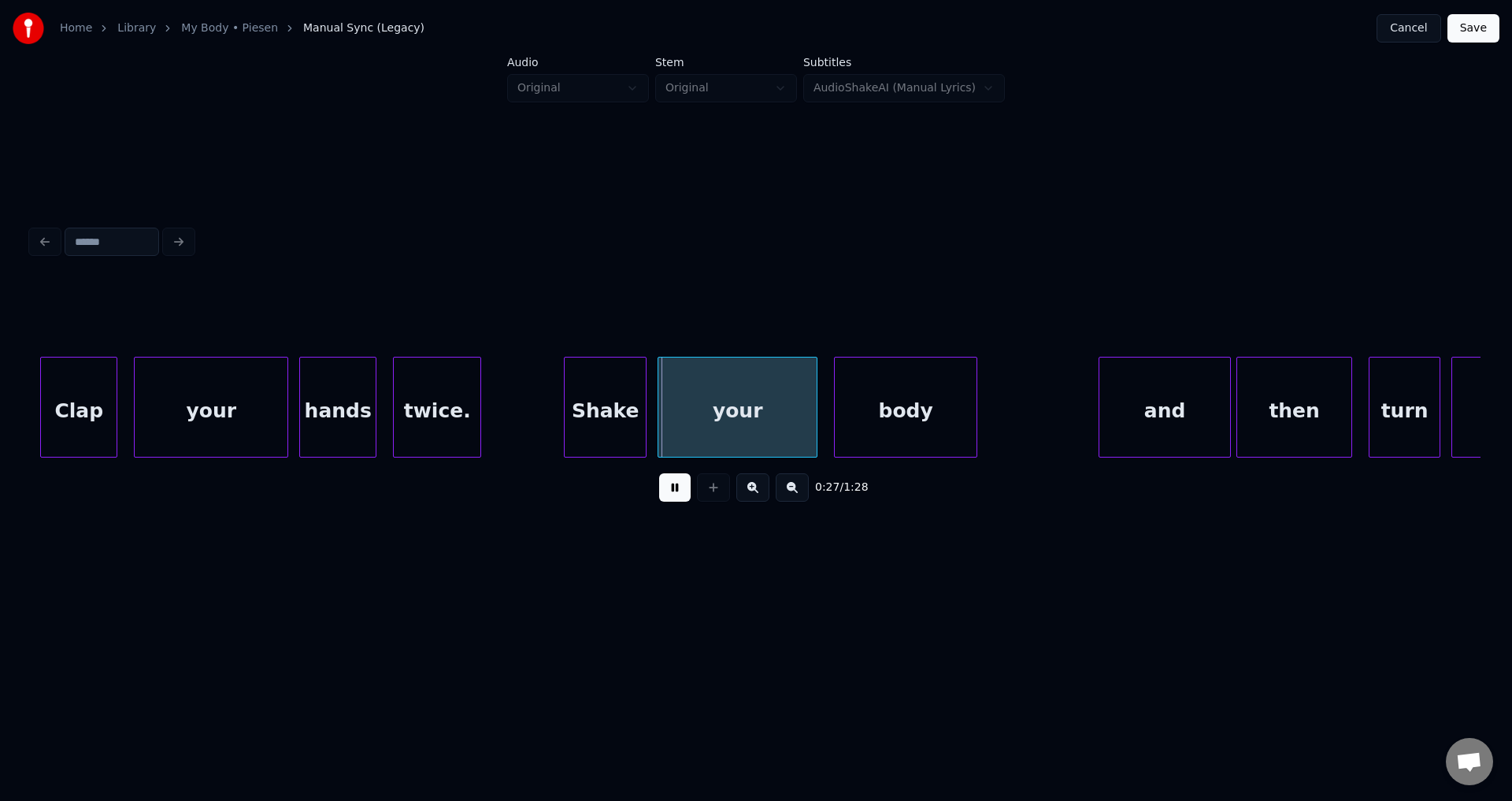
scroll to position [0, 6907]
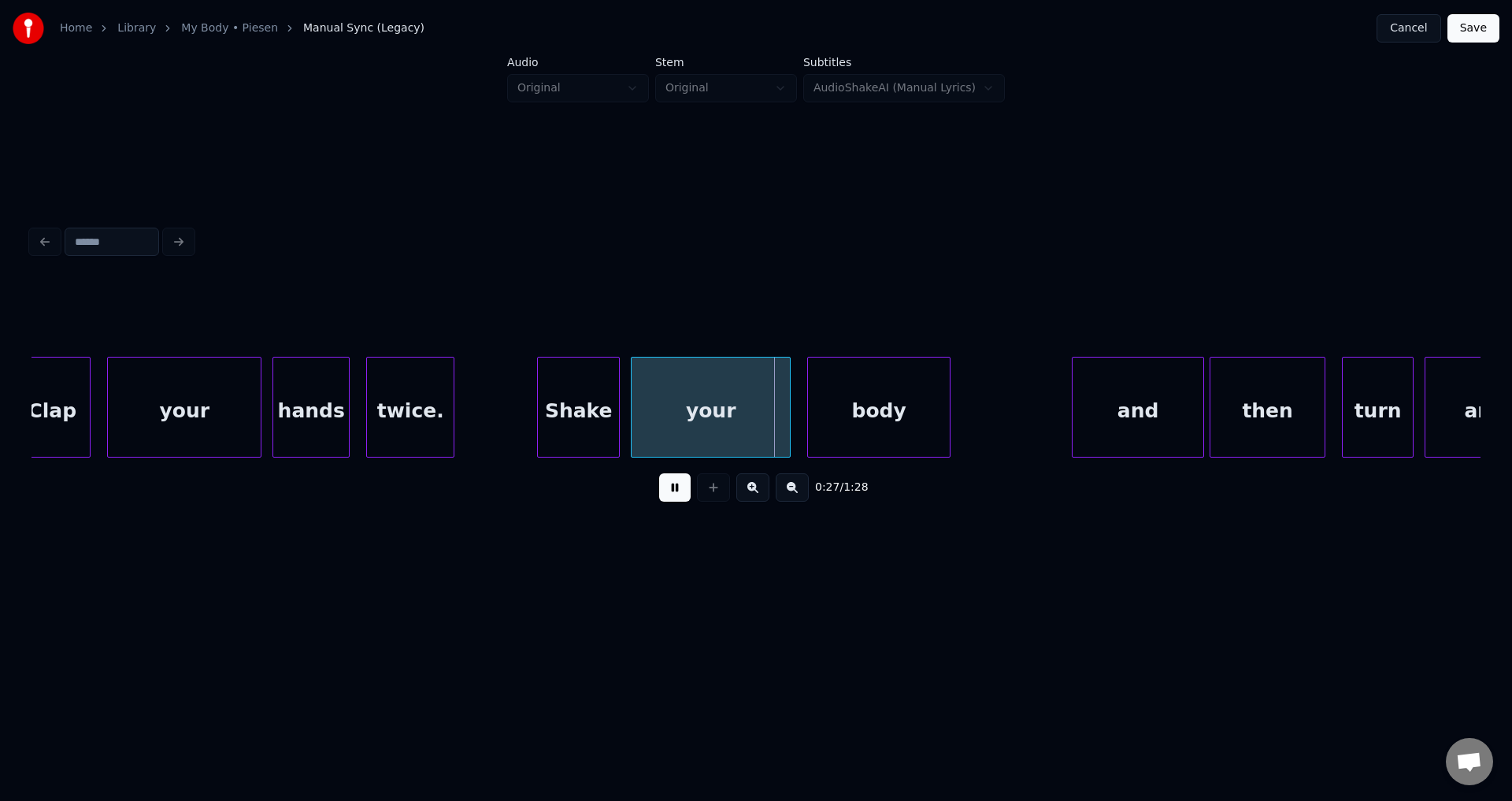
click at [659, 473] on button at bounding box center [675, 487] width 32 height 29
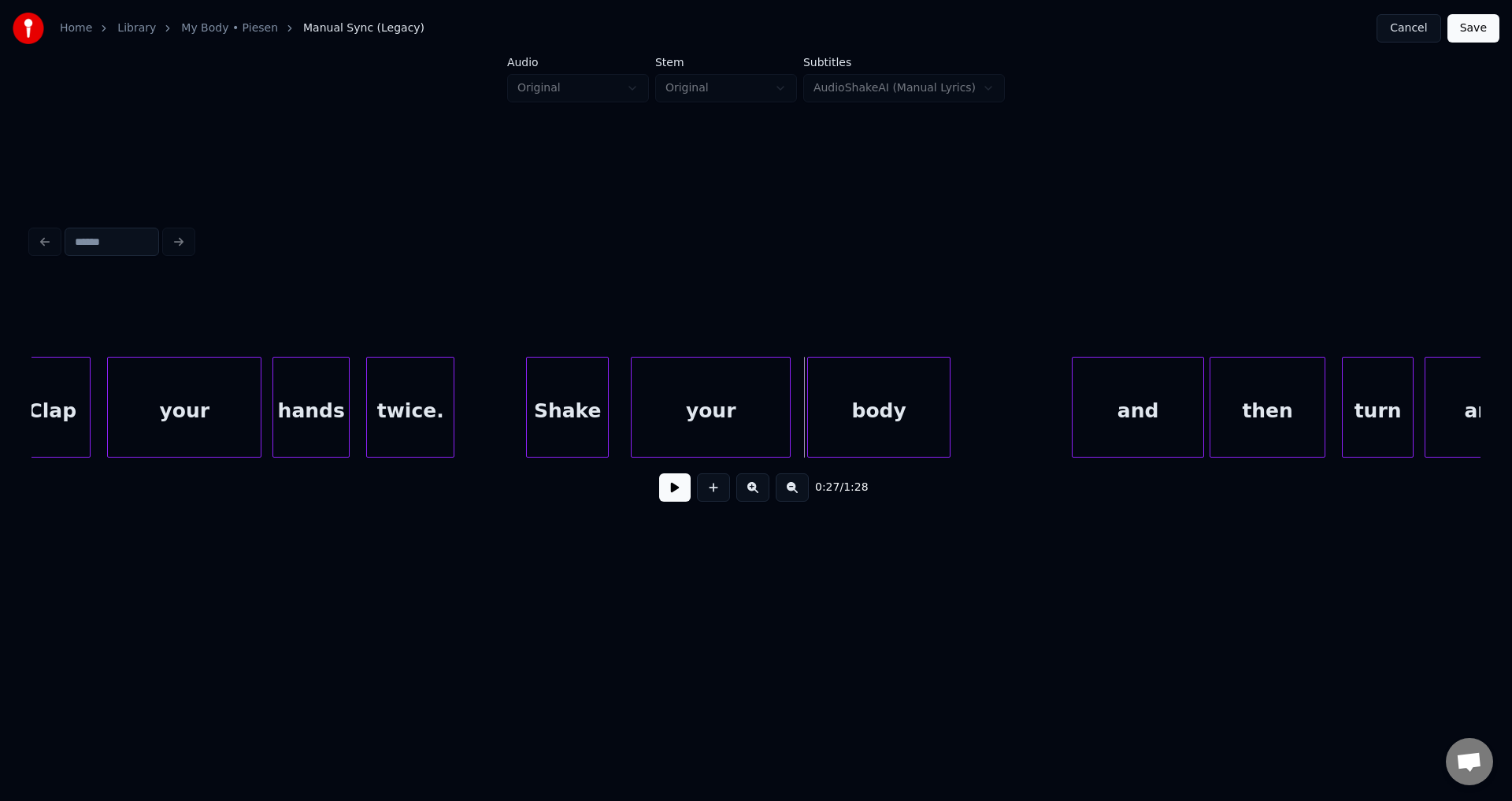
click at [549, 423] on div "Shake" at bounding box center [567, 411] width 81 height 107
click at [659, 473] on button at bounding box center [675, 487] width 32 height 29
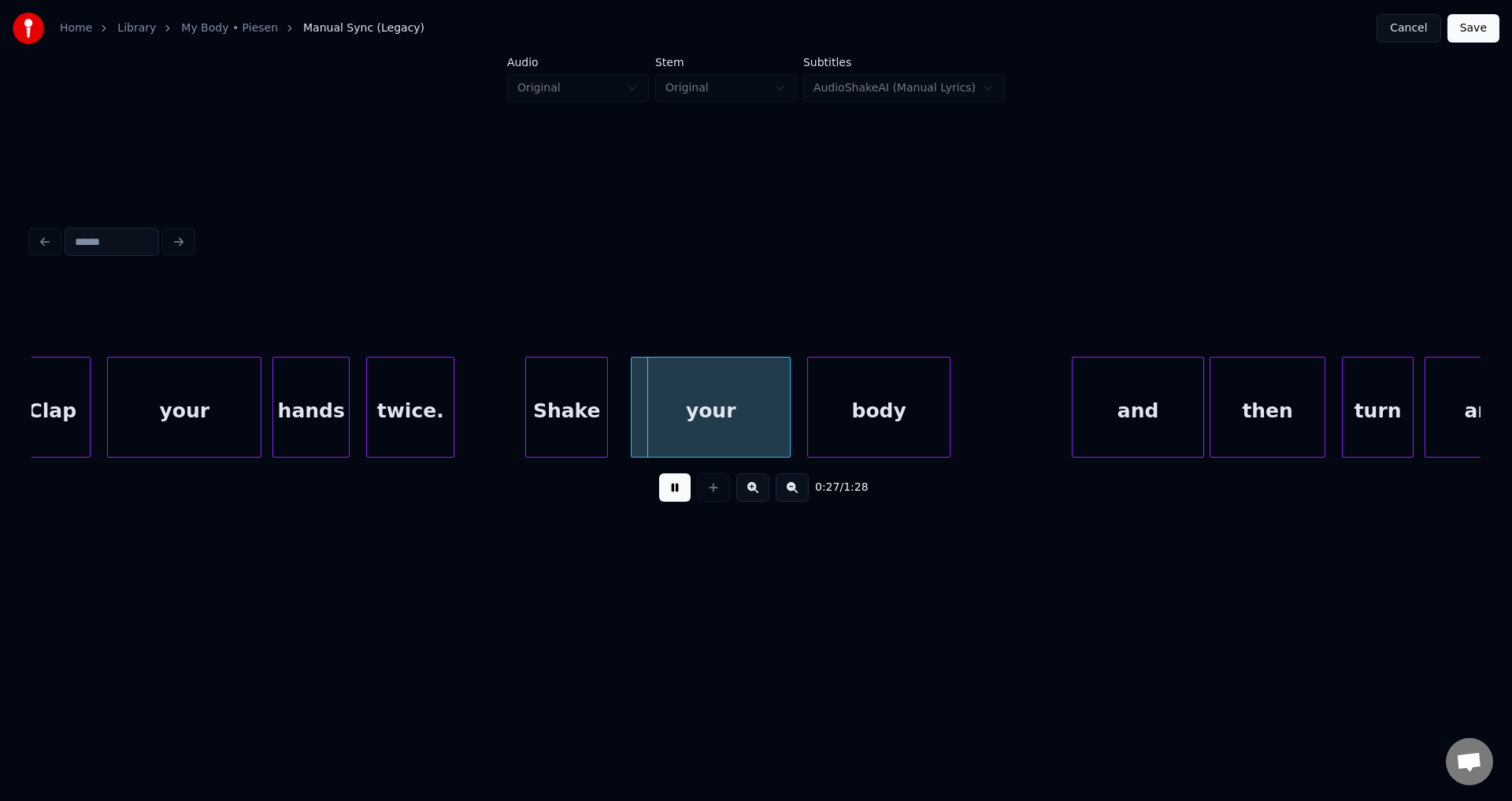
click at [659, 473] on button at bounding box center [675, 487] width 32 height 29
click at [715, 444] on div "your" at bounding box center [700, 411] width 159 height 107
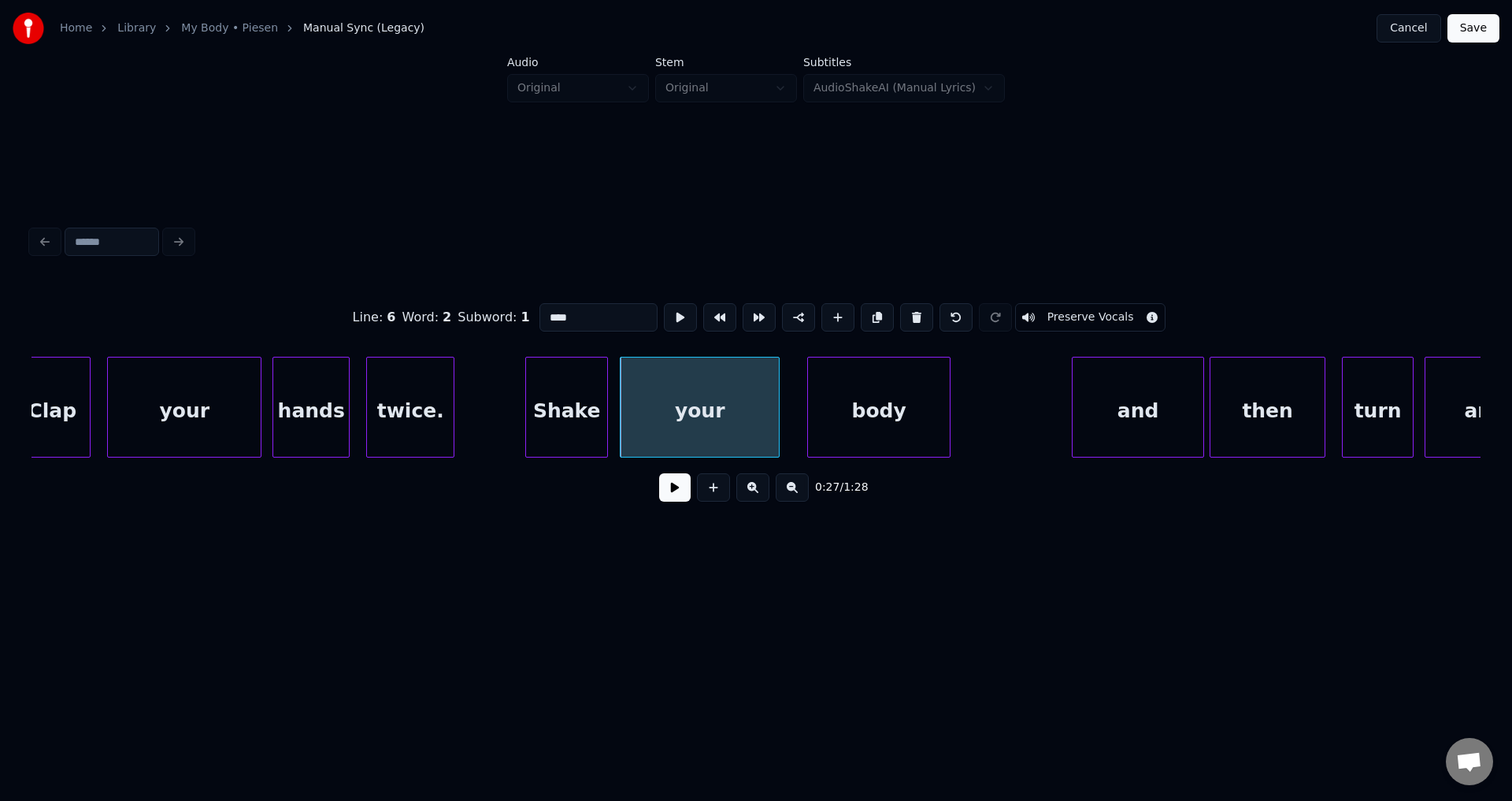
click at [659, 473] on button at bounding box center [675, 487] width 32 height 29
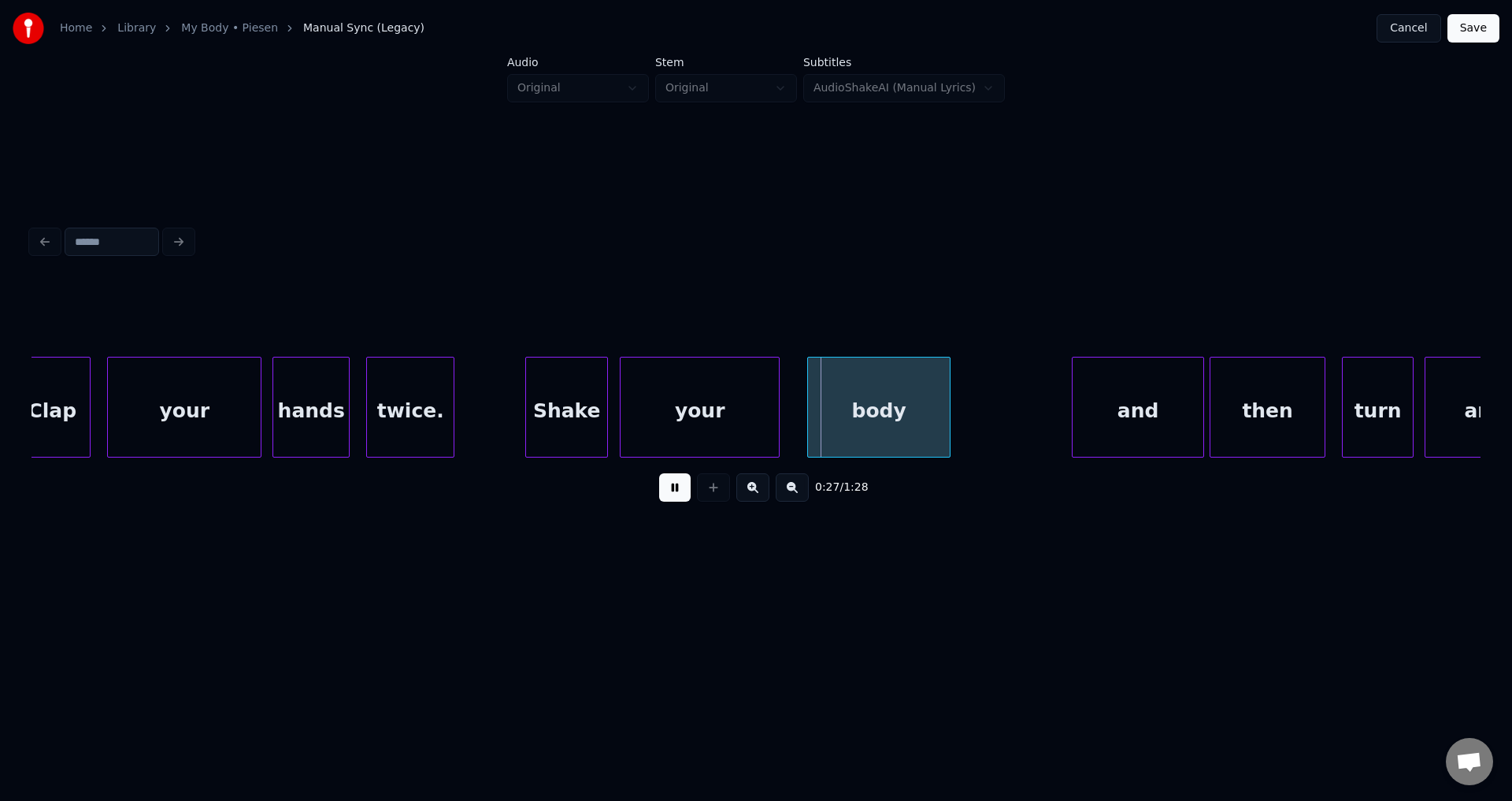
click at [659, 473] on button at bounding box center [675, 487] width 32 height 29
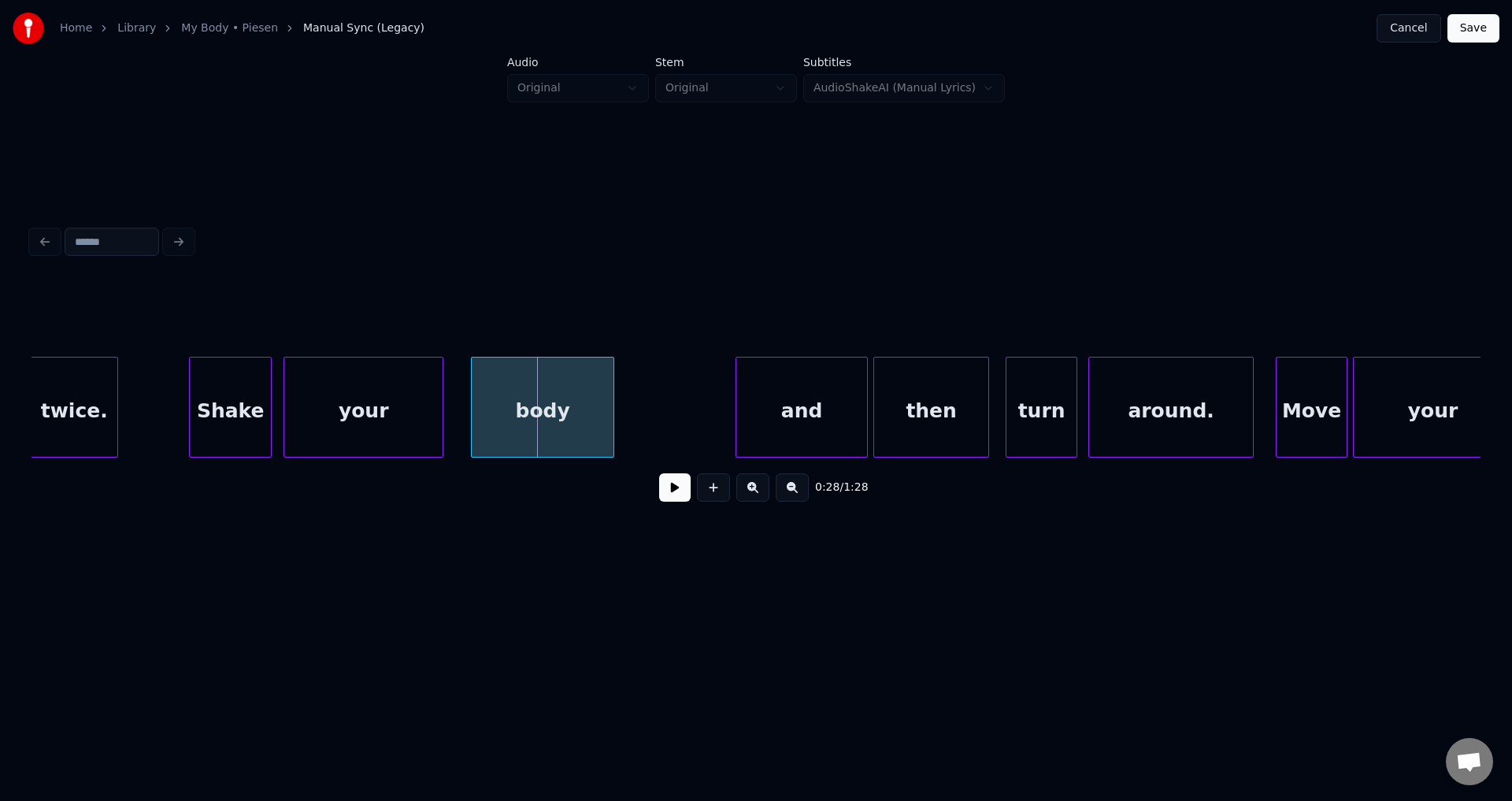
scroll to position [0, 7269]
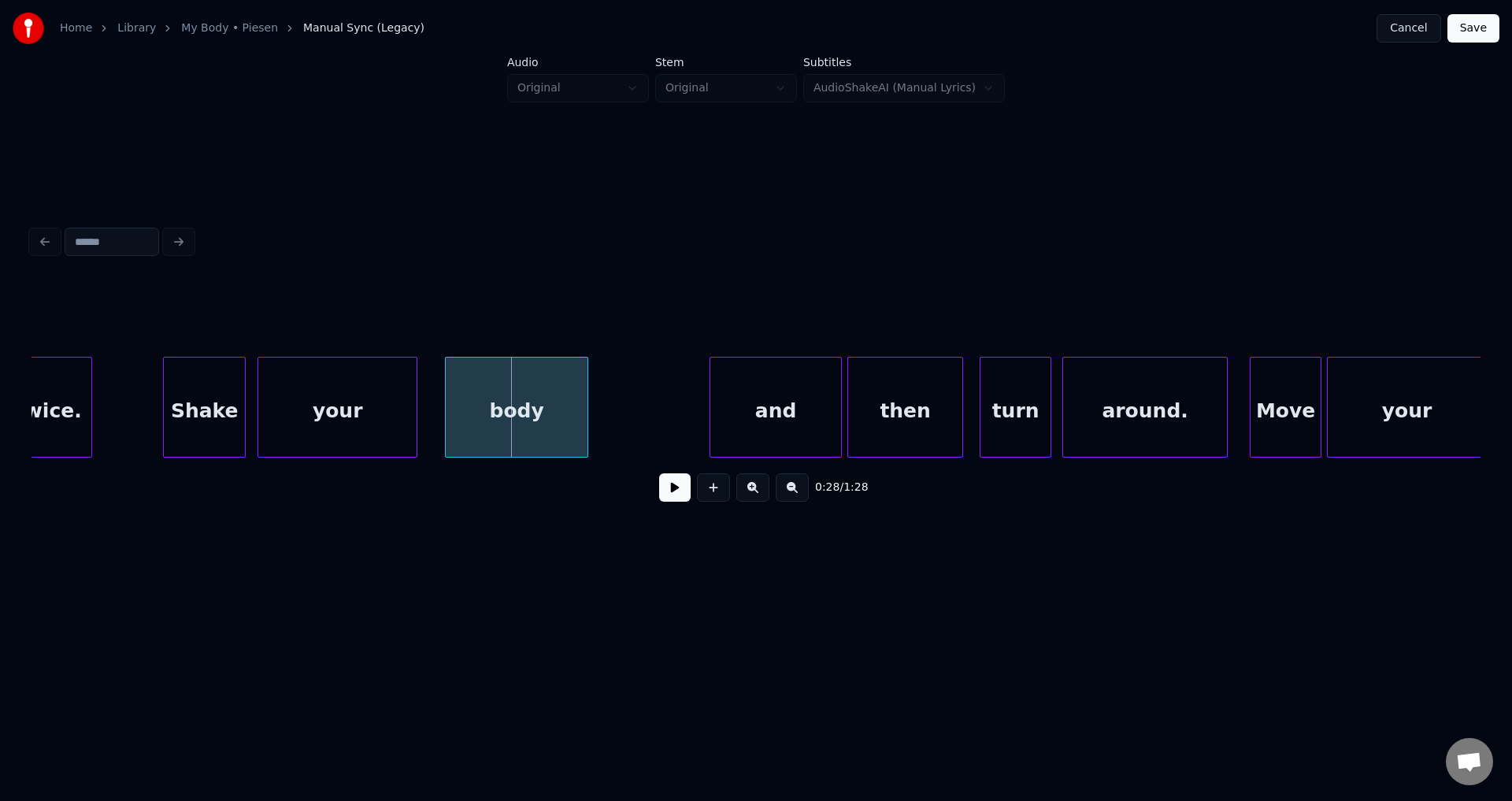
click at [659, 473] on button at bounding box center [675, 487] width 32 height 29
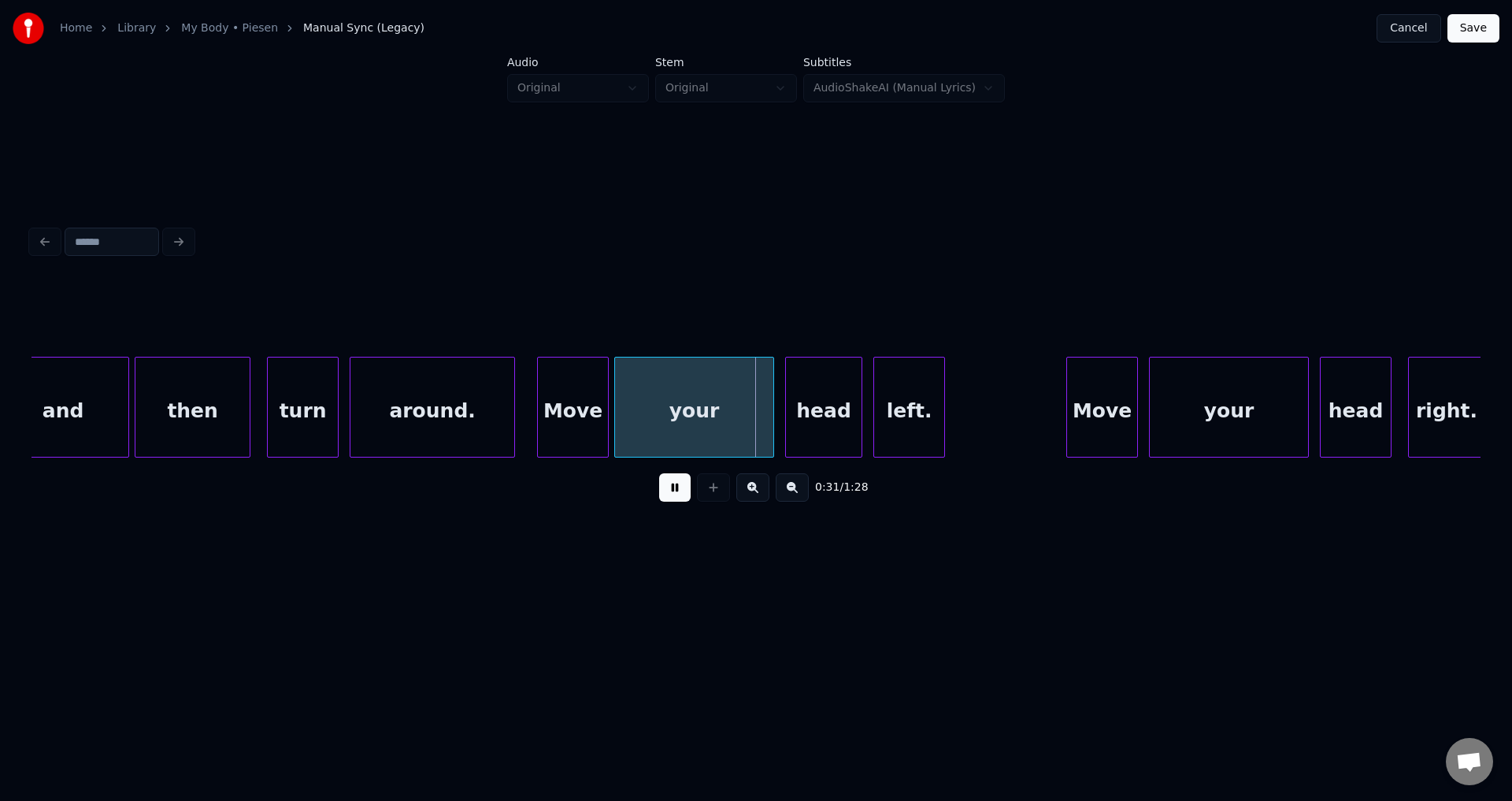
scroll to position [0, 8157]
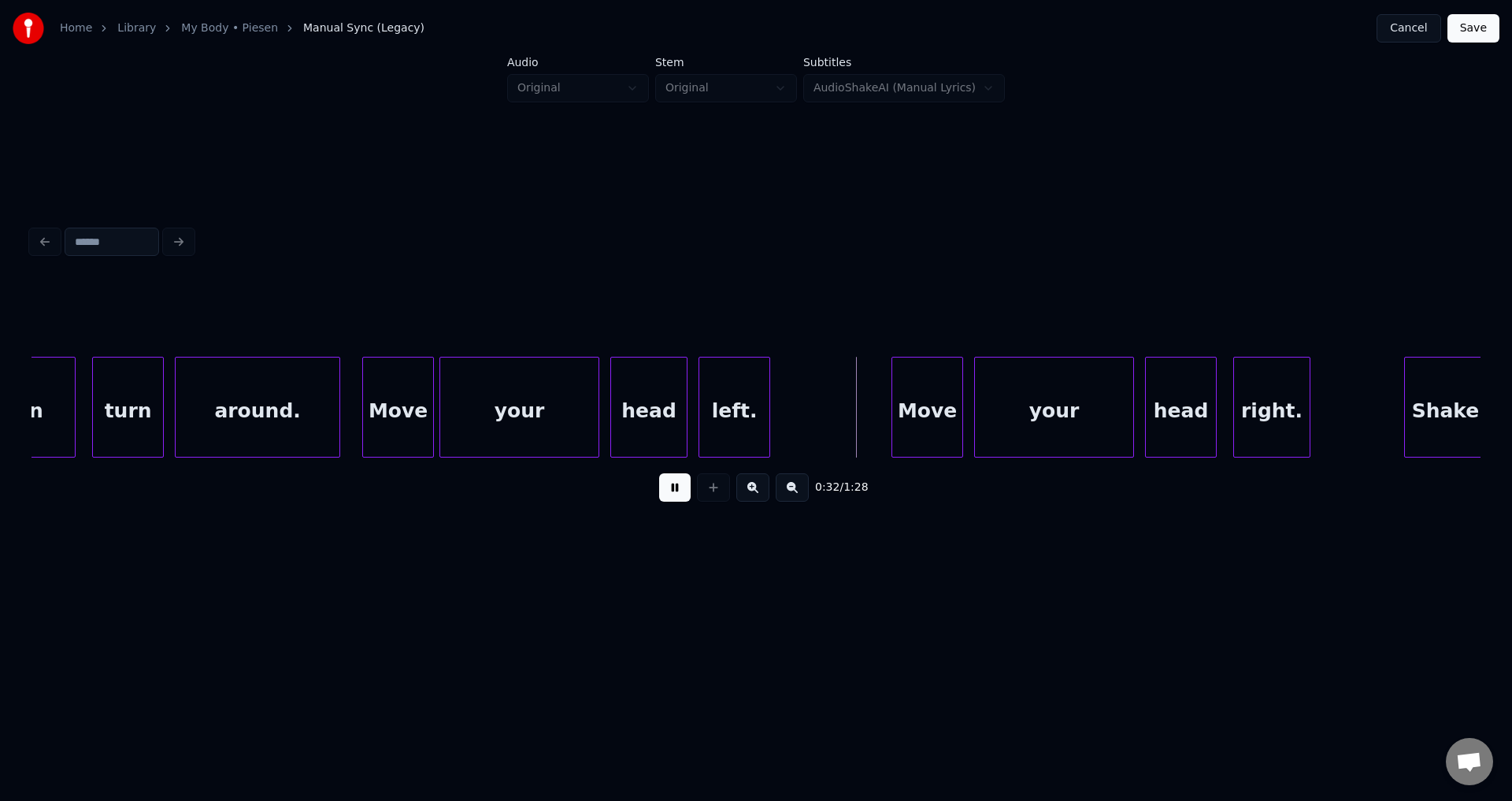
click at [659, 473] on button at bounding box center [675, 487] width 32 height 29
click at [640, 427] on div "head" at bounding box center [645, 411] width 76 height 107
click at [711, 427] on div "left." at bounding box center [721, 411] width 70 height 107
click at [659, 473] on button at bounding box center [675, 487] width 32 height 29
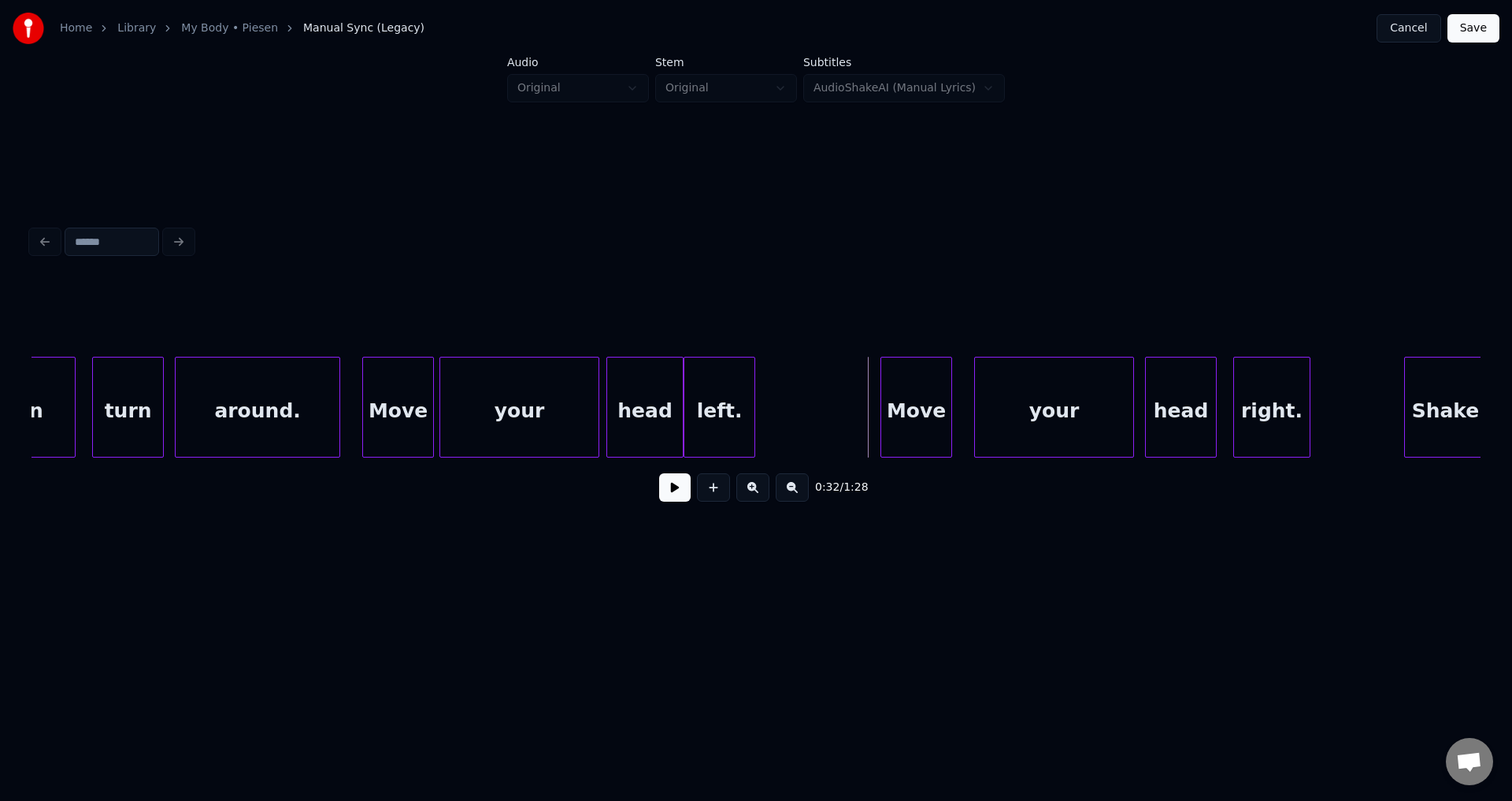
click at [931, 437] on div "Move" at bounding box center [916, 411] width 70 height 107
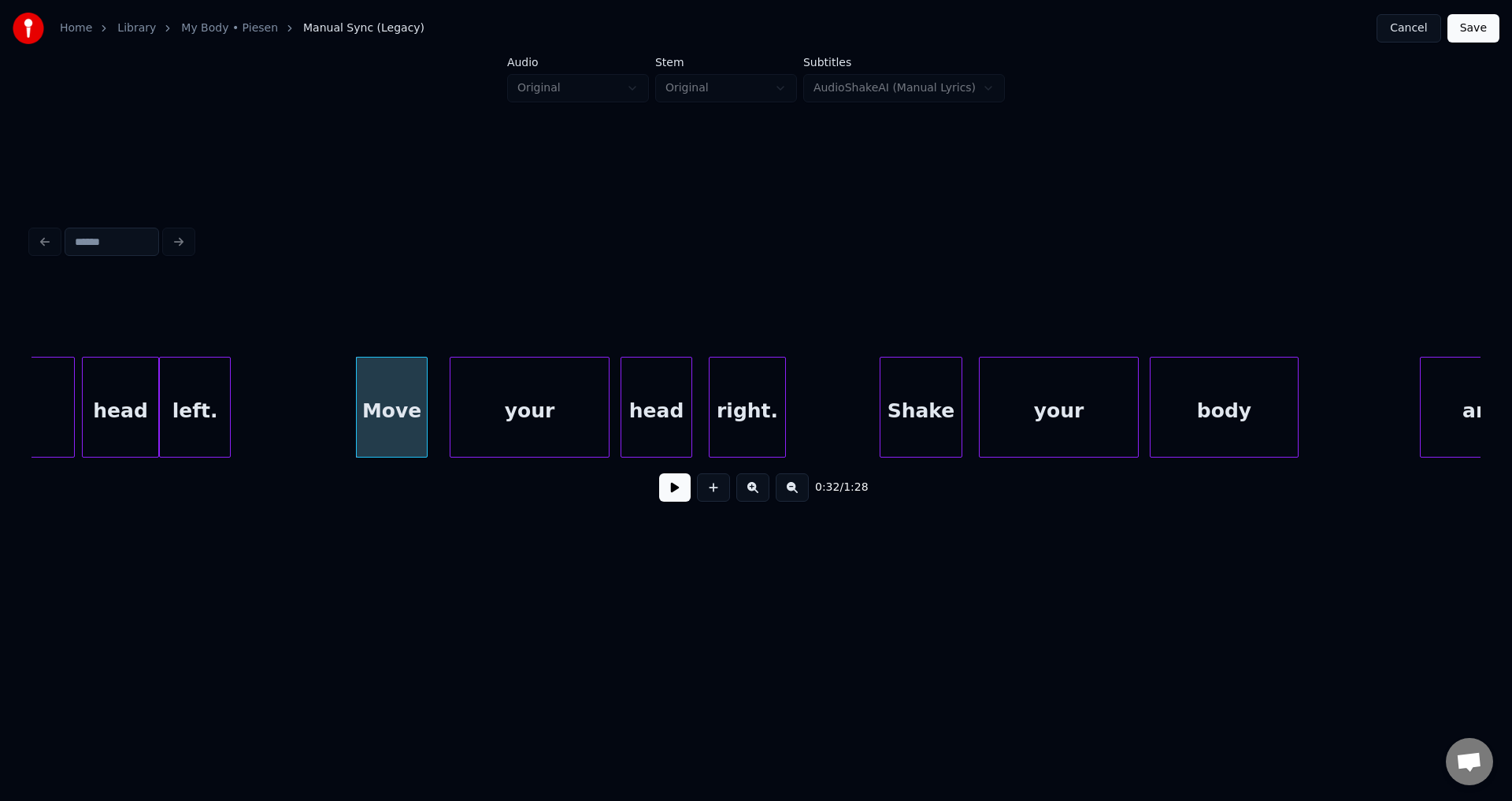
scroll to position [0, 8694]
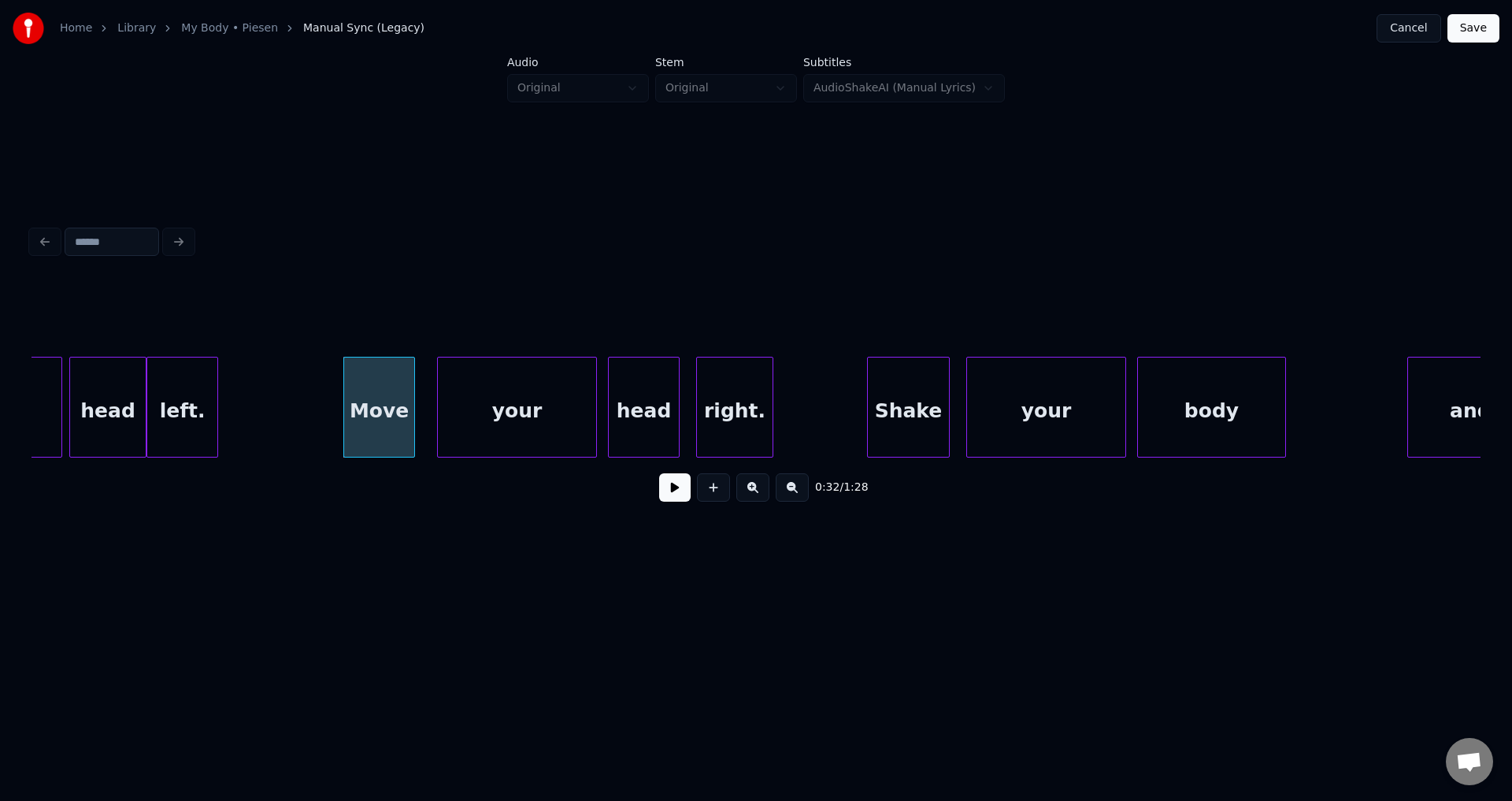
click at [659, 473] on button at bounding box center [675, 487] width 32 height 29
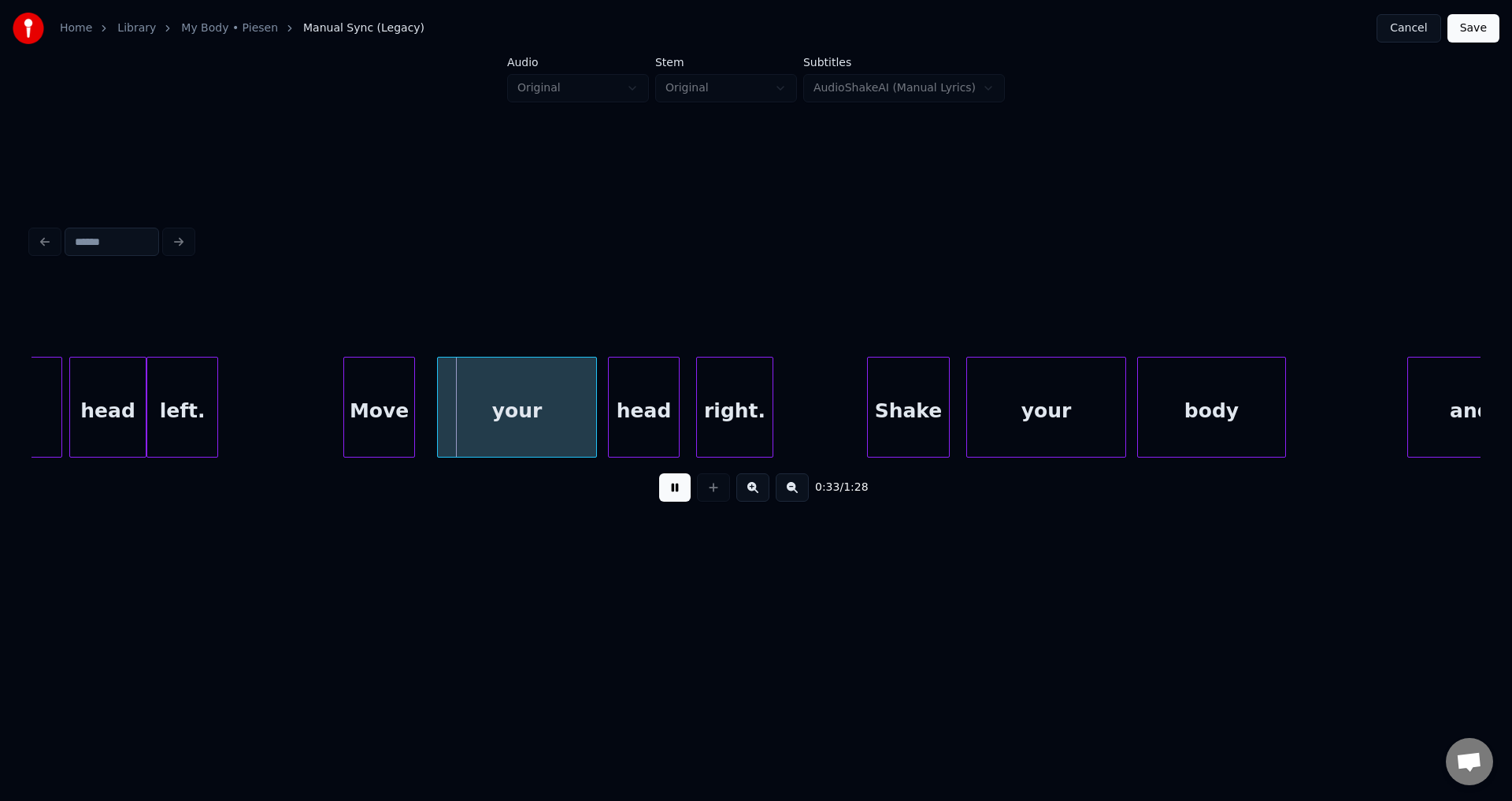
click at [659, 473] on button at bounding box center [675, 487] width 32 height 29
click at [528, 437] on div "your" at bounding box center [506, 411] width 159 height 107
click at [659, 473] on button at bounding box center [675, 487] width 32 height 29
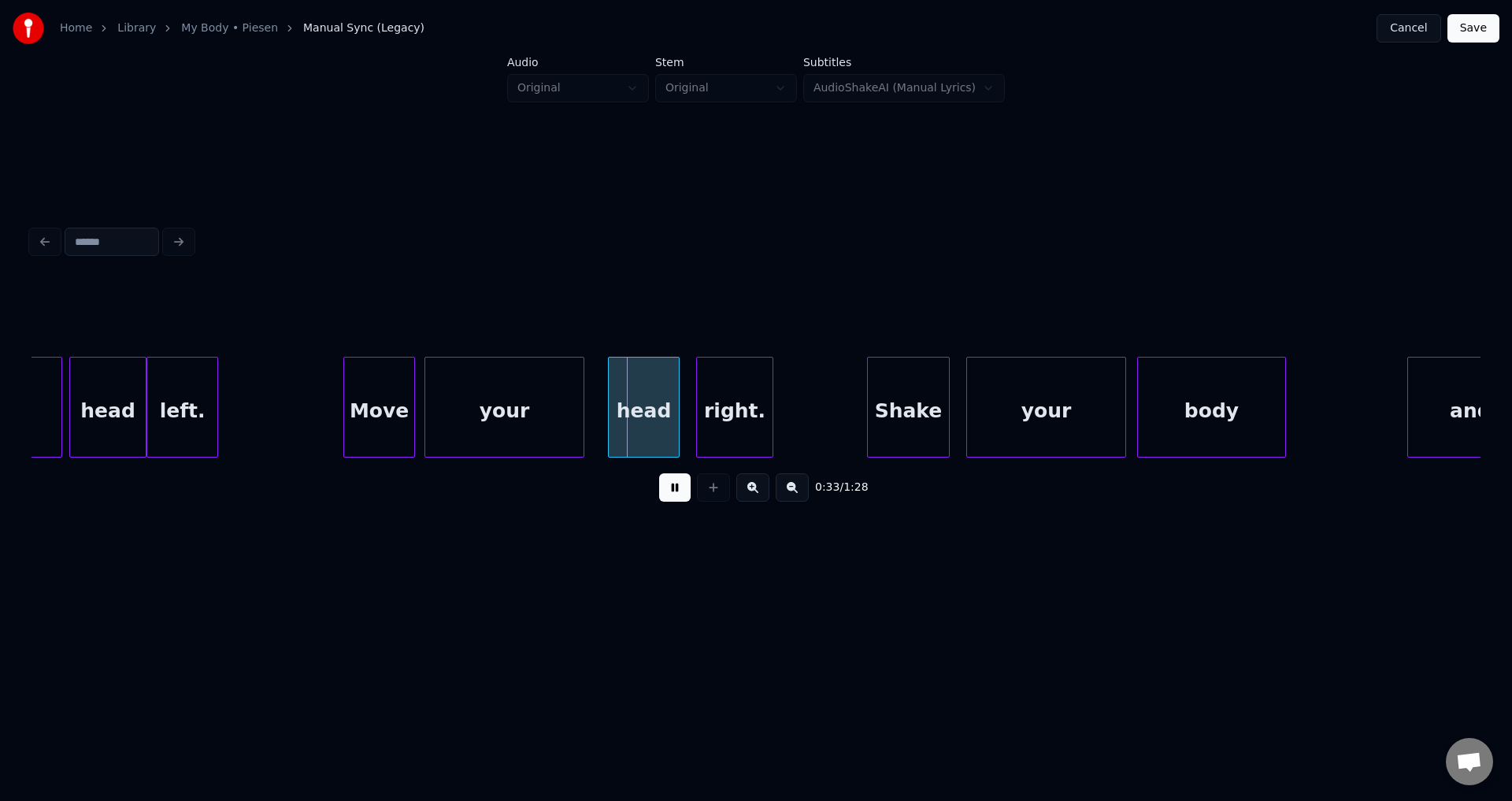
click at [659, 473] on button at bounding box center [675, 487] width 32 height 29
click at [641, 431] on div "head" at bounding box center [637, 411] width 70 height 107
click at [659, 473] on button at bounding box center [675, 487] width 32 height 29
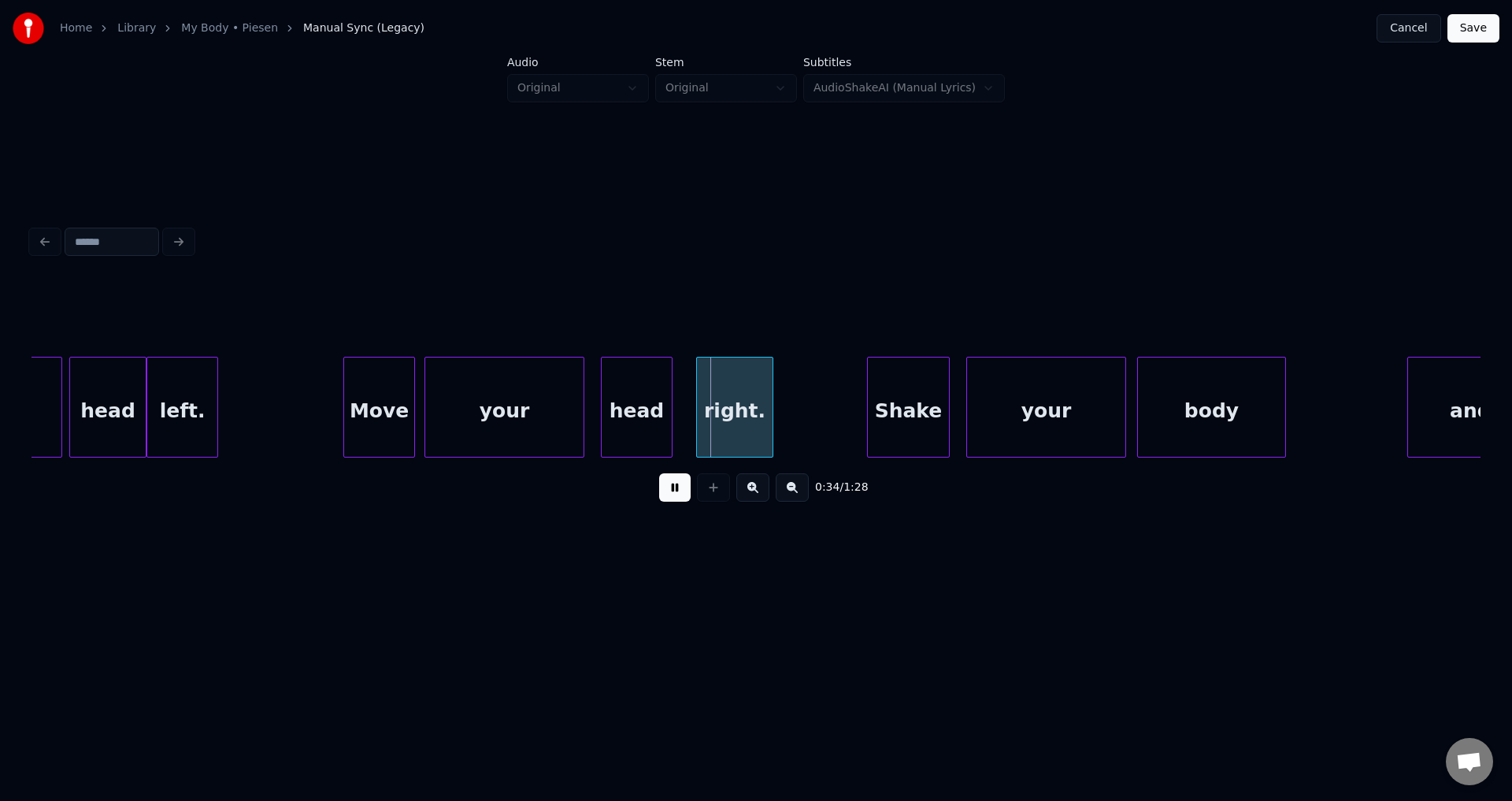
click at [659, 473] on button at bounding box center [675, 487] width 32 height 29
click at [731, 434] on div "right." at bounding box center [724, 411] width 76 height 107
click at [659, 473] on button at bounding box center [675, 487] width 32 height 29
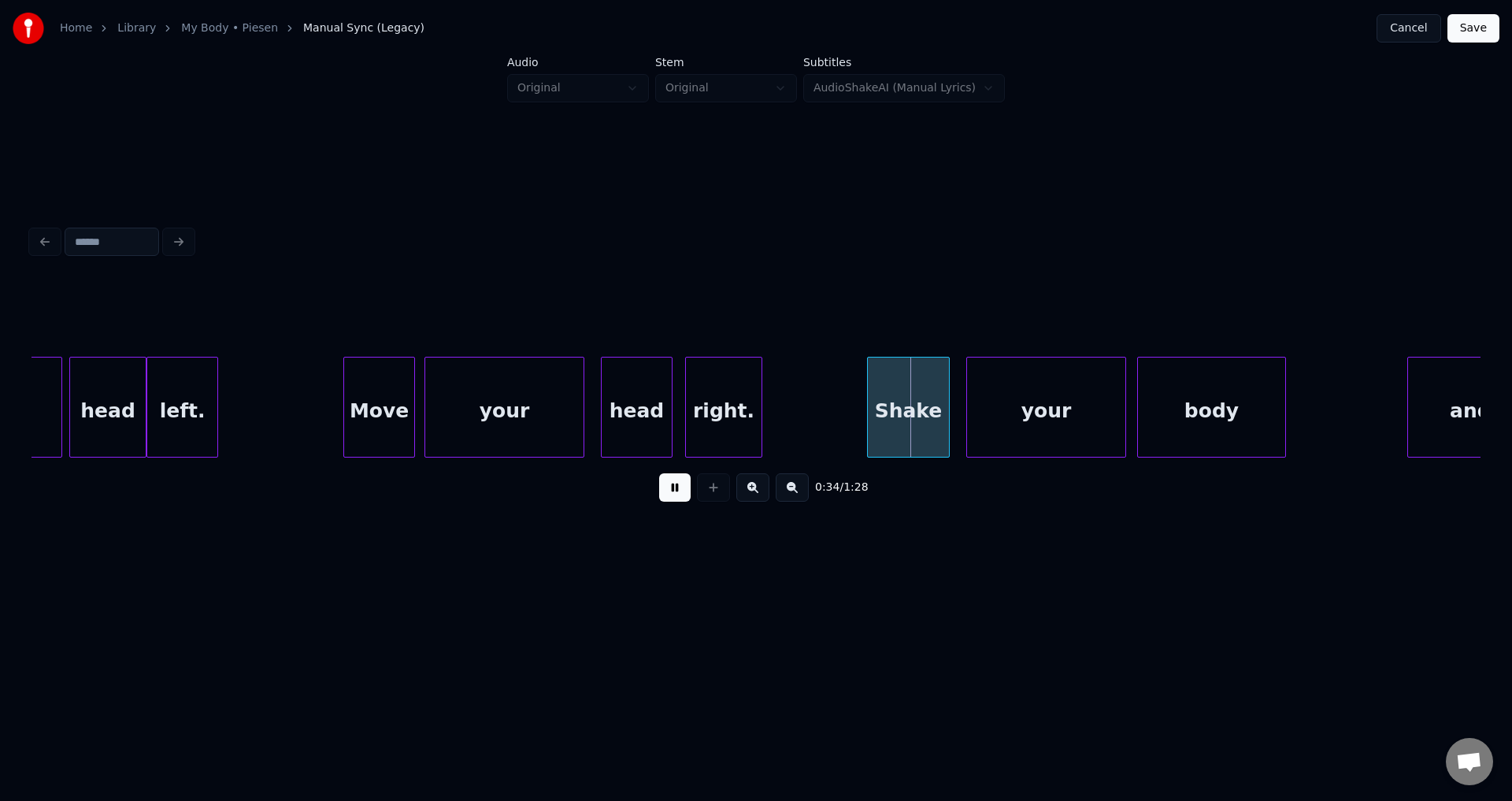
click at [659, 473] on button at bounding box center [675, 487] width 32 height 29
click at [863, 431] on div "Shake" at bounding box center [892, 411] width 81 height 107
click at [659, 473] on button at bounding box center [675, 487] width 32 height 29
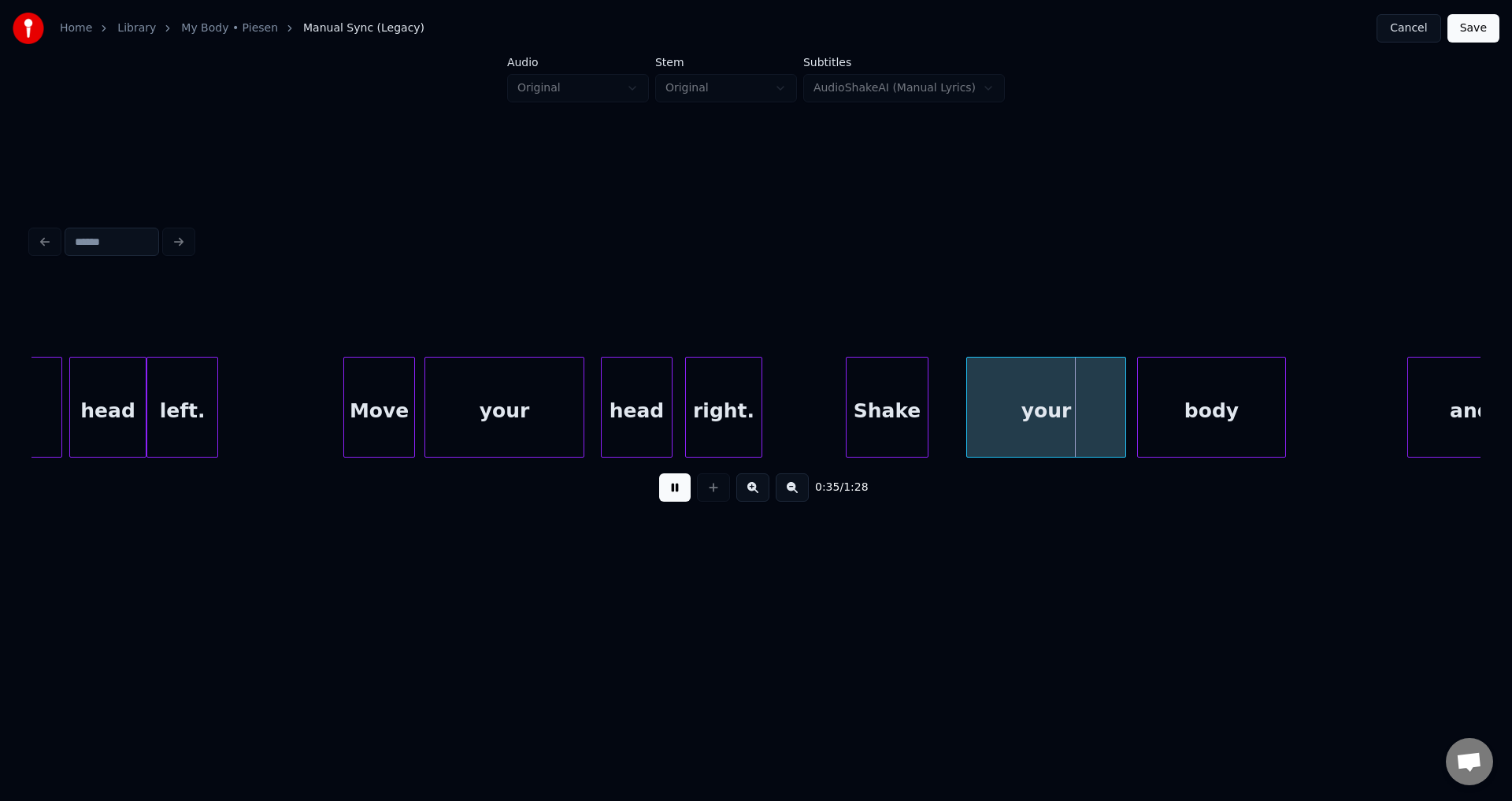
click at [659, 473] on button at bounding box center [675, 487] width 32 height 29
click at [897, 428] on div "Shake" at bounding box center [878, 411] width 81 height 107
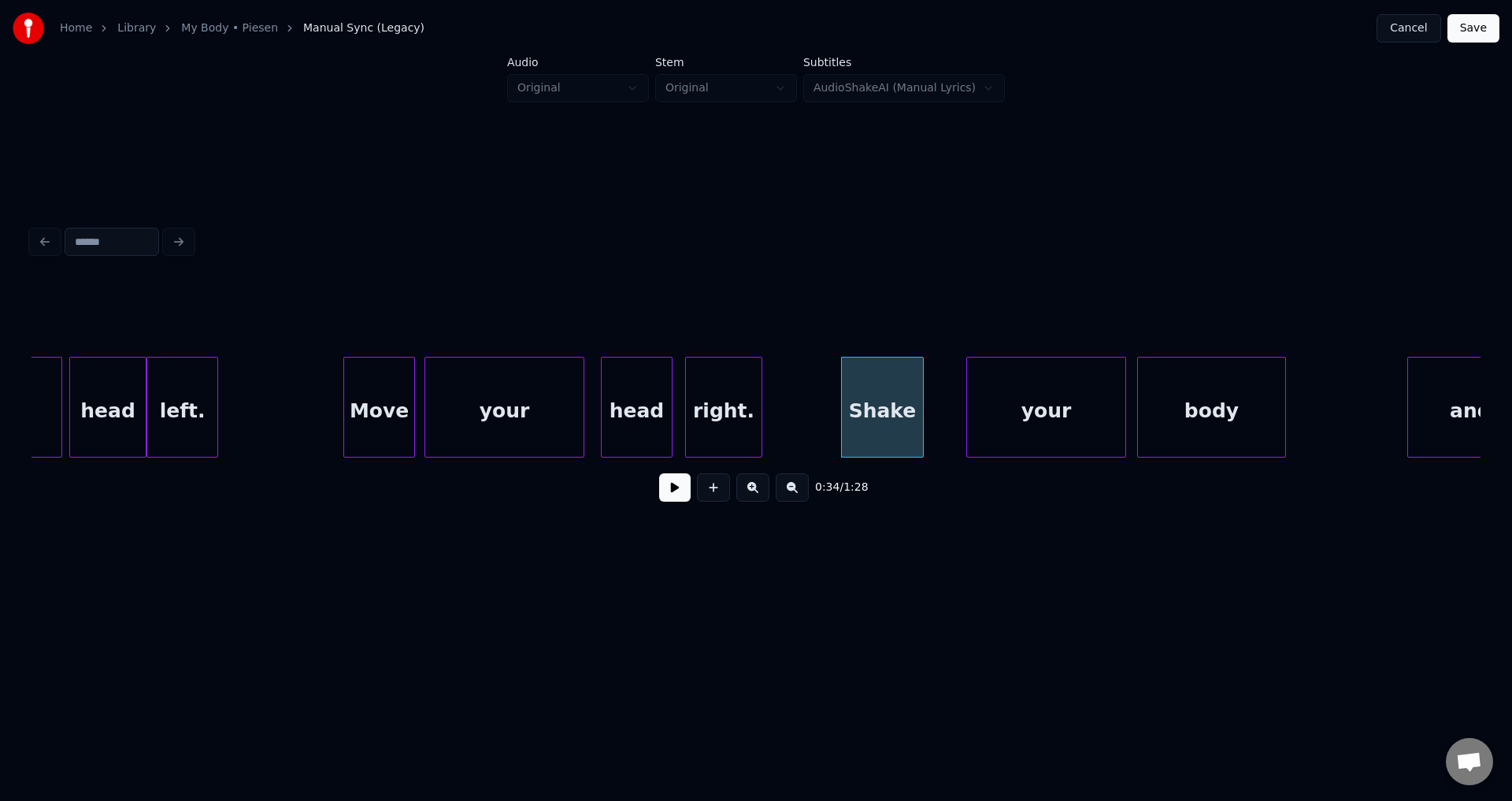
click at [659, 473] on button at bounding box center [675, 487] width 32 height 29
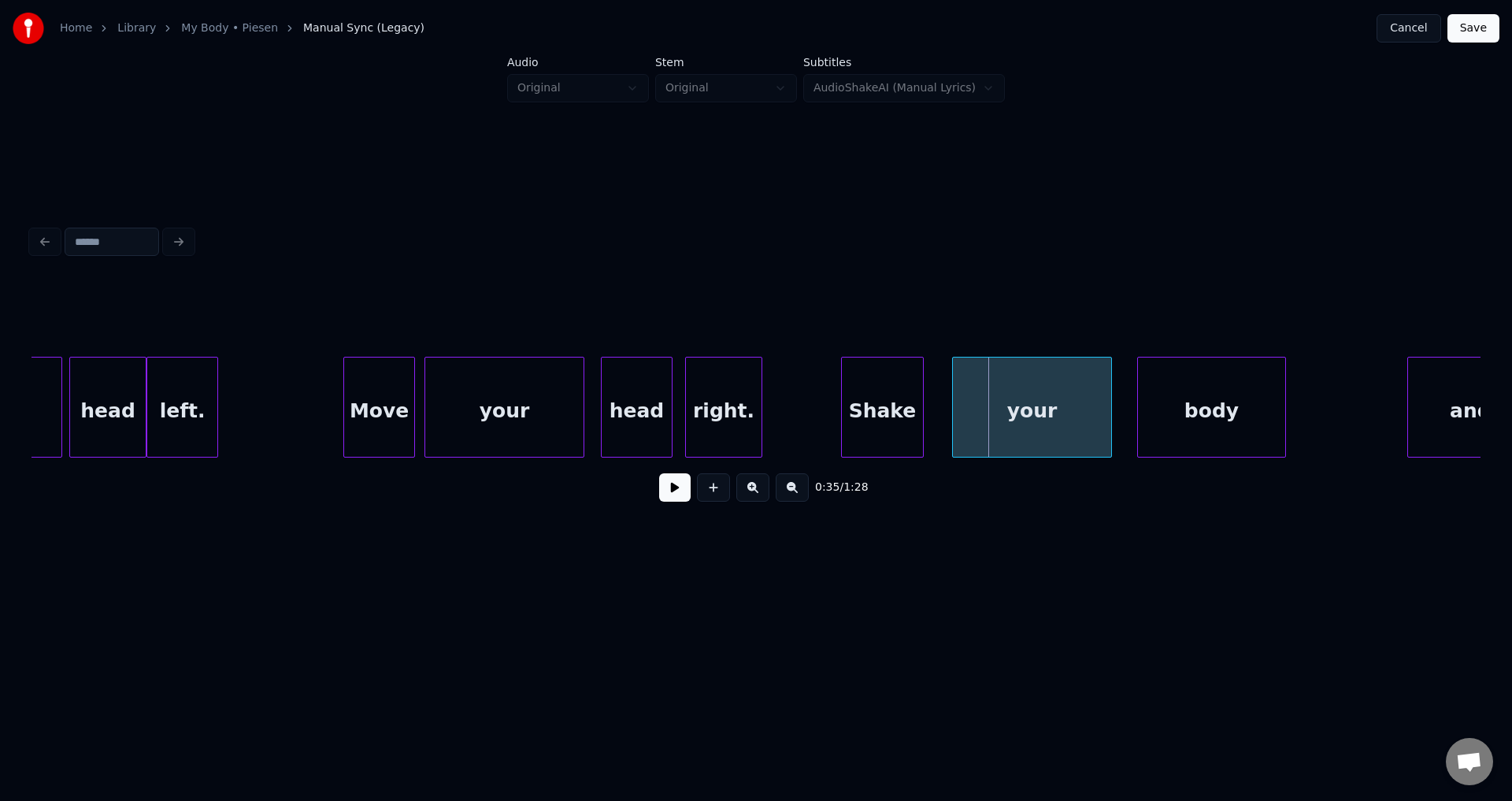
click at [1048, 420] on div "your" at bounding box center [1032, 411] width 159 height 107
click at [659, 473] on button at bounding box center [675, 487] width 32 height 29
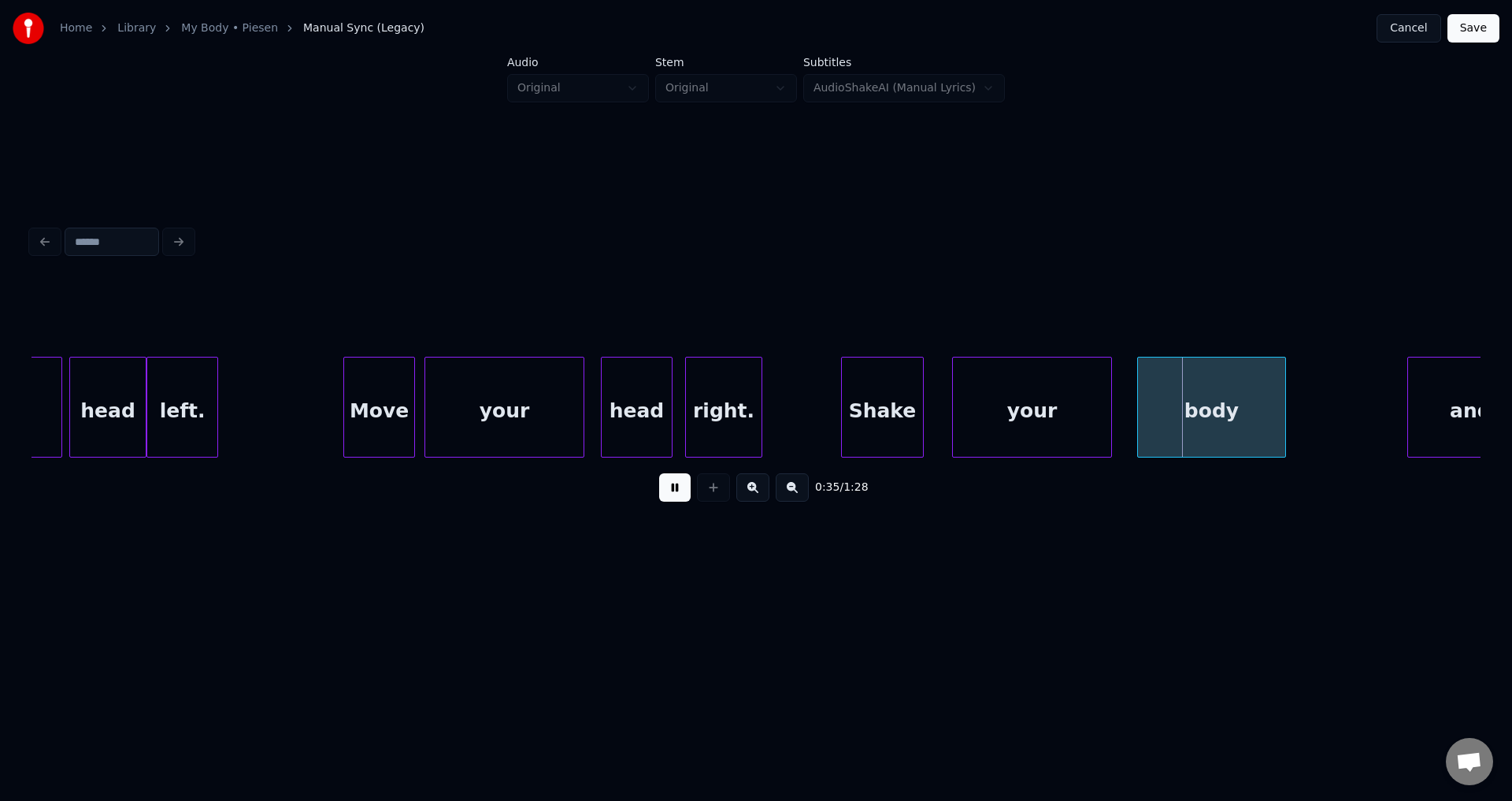
click at [659, 473] on button at bounding box center [675, 487] width 32 height 29
click at [1209, 426] on div "body" at bounding box center [1207, 411] width 147 height 107
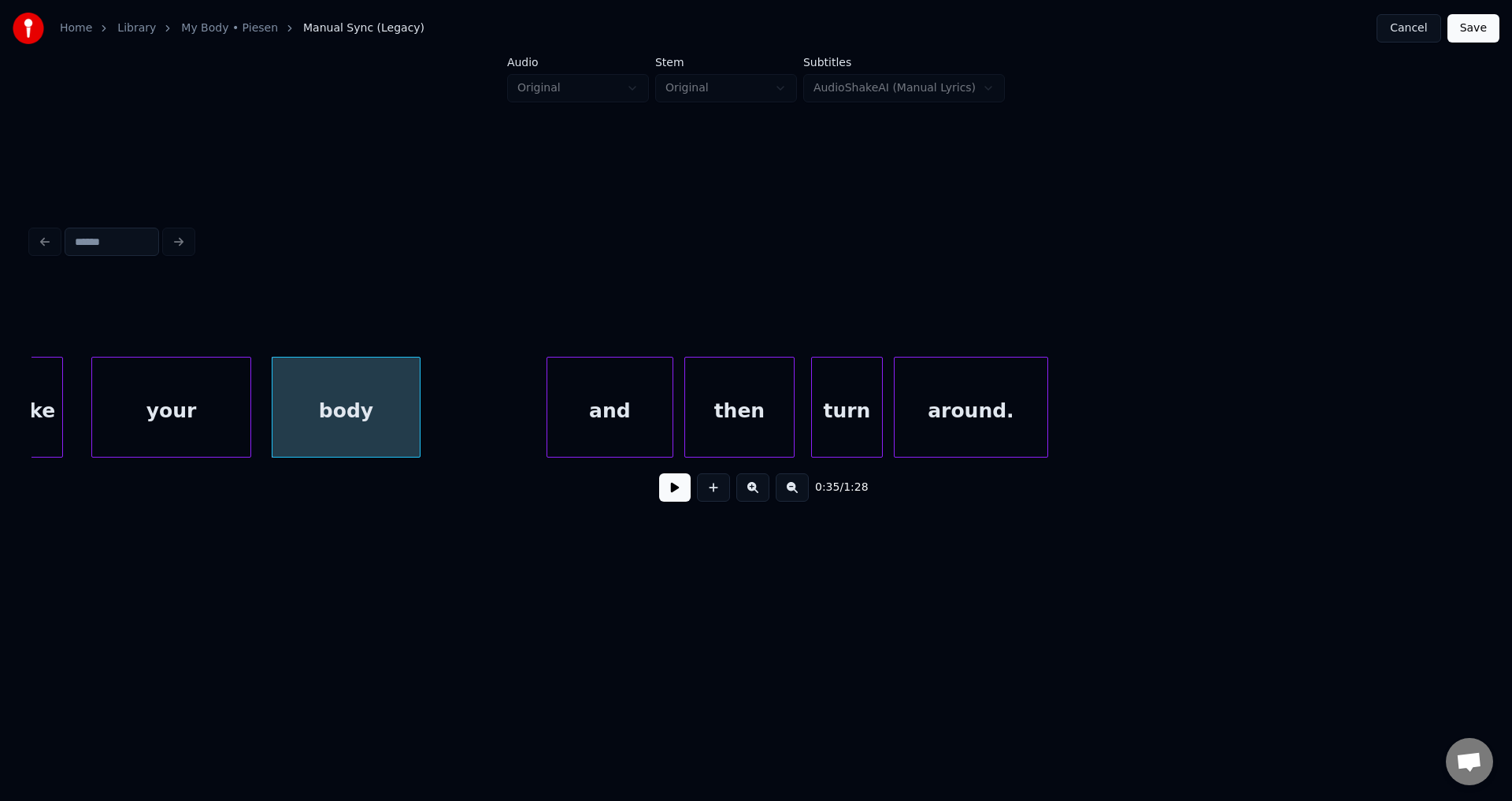
scroll to position [0, 9567]
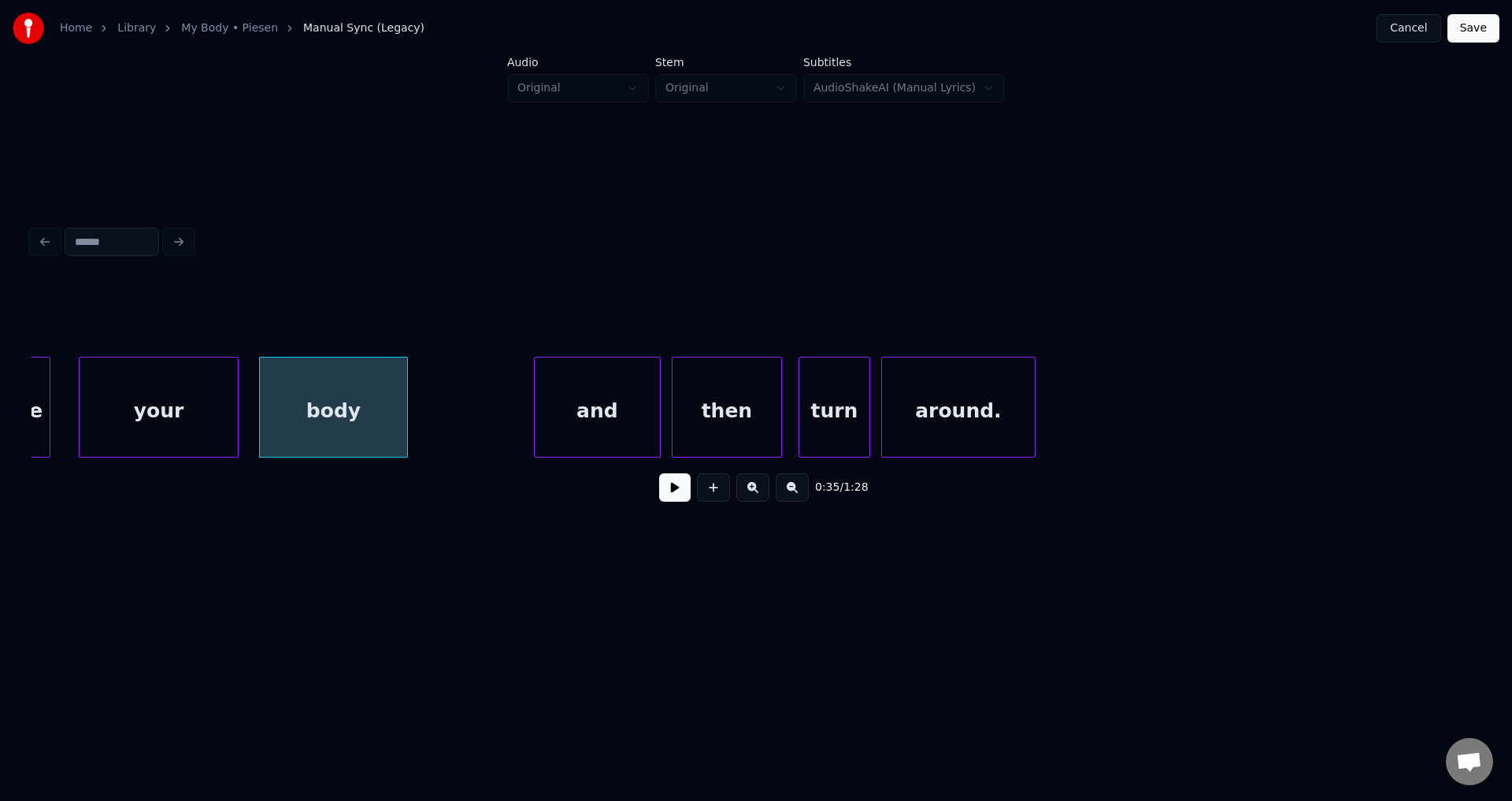
click at [659, 473] on button at bounding box center [675, 487] width 32 height 29
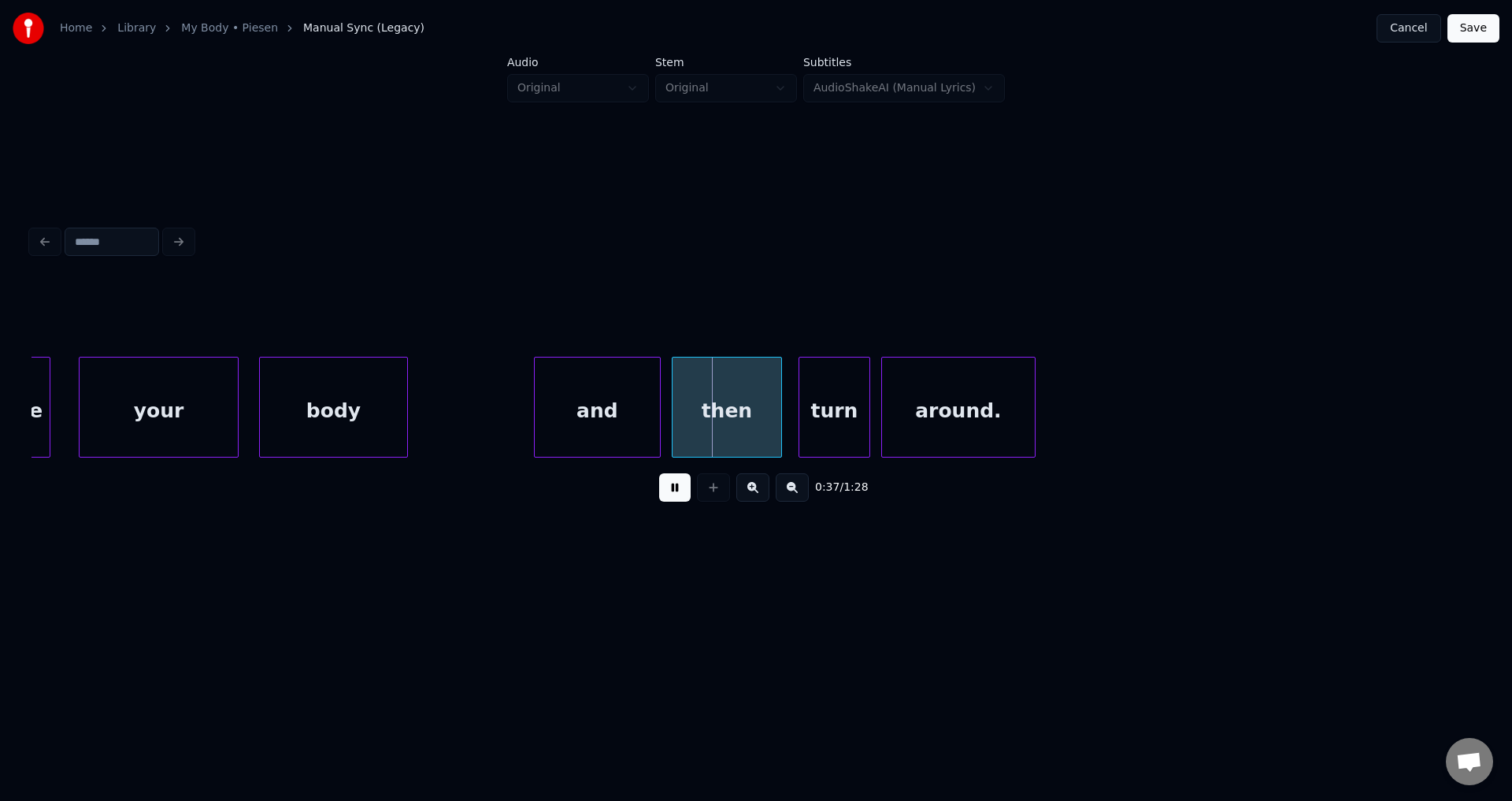
click at [659, 473] on button at bounding box center [675, 487] width 32 height 29
click at [606, 422] on div "and" at bounding box center [594, 411] width 125 height 107
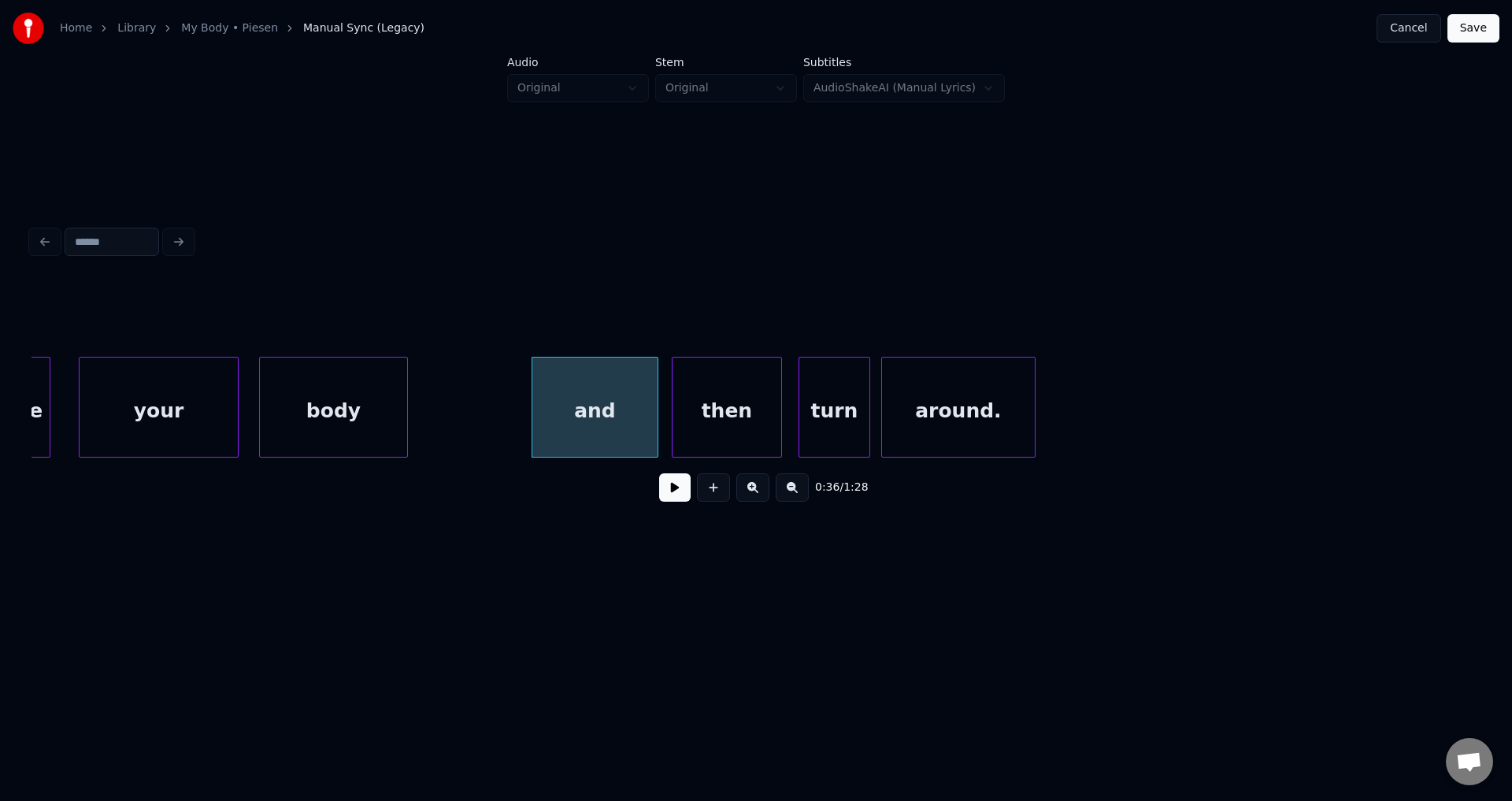
click at [659, 473] on button at bounding box center [675, 487] width 32 height 29
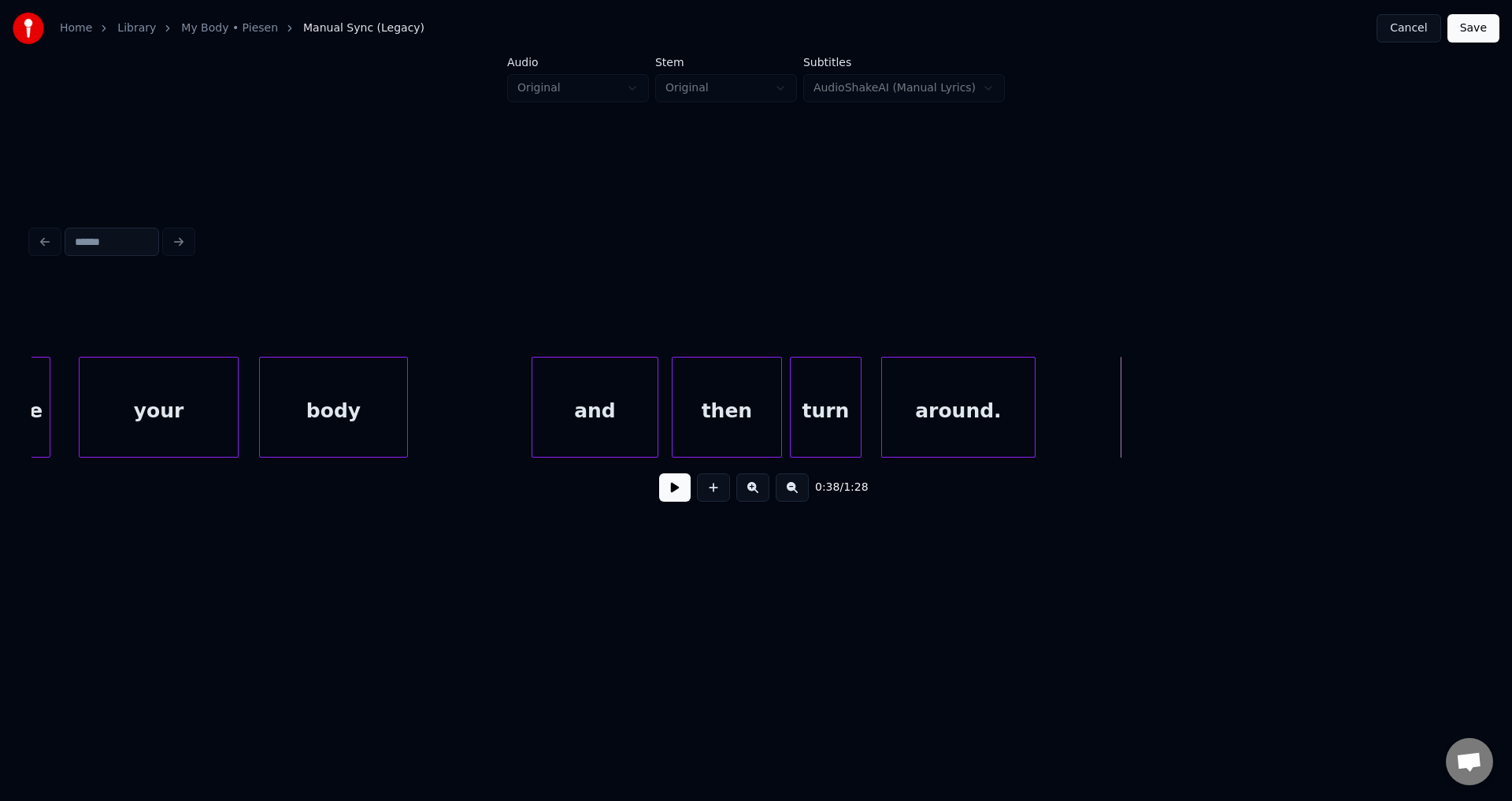
click at [825, 436] on div "turn" at bounding box center [825, 411] width 70 height 107
click at [865, 426] on div at bounding box center [863, 407] width 5 height 99
click at [909, 427] on div "around." at bounding box center [948, 411] width 153 height 107
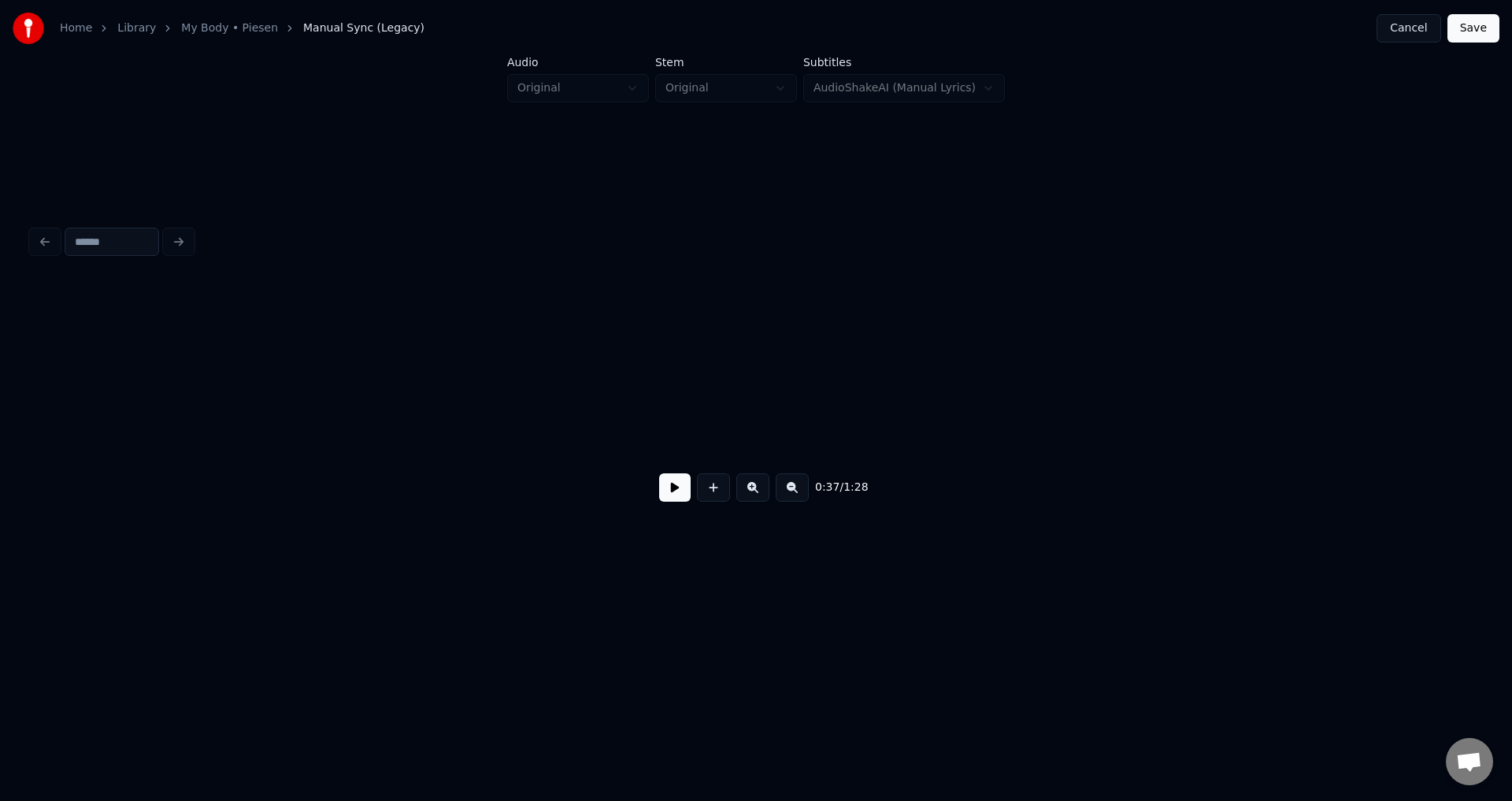
scroll to position [0, 16166]
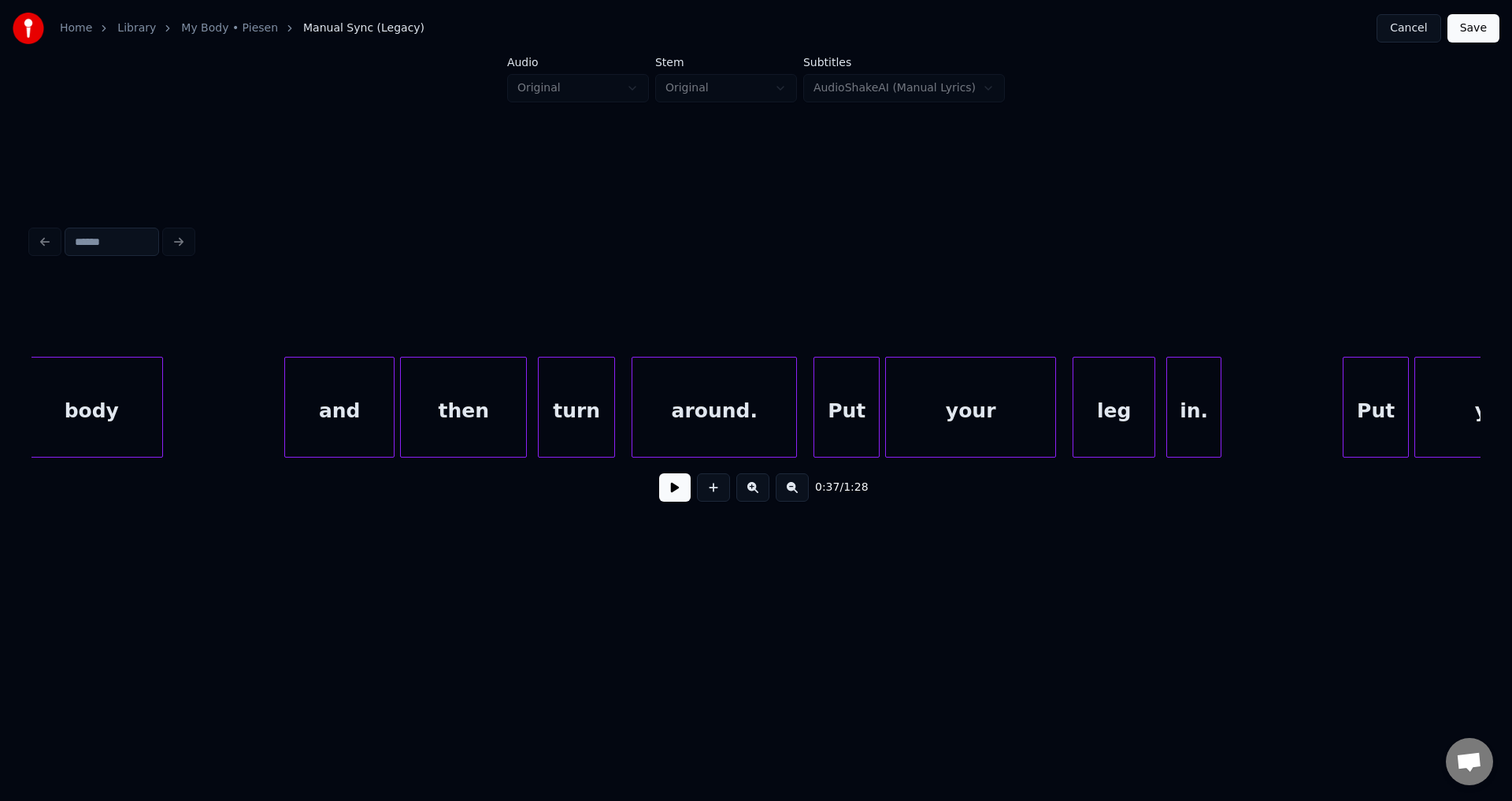
click at [1475, 38] on button "Save" at bounding box center [1473, 29] width 52 height 29
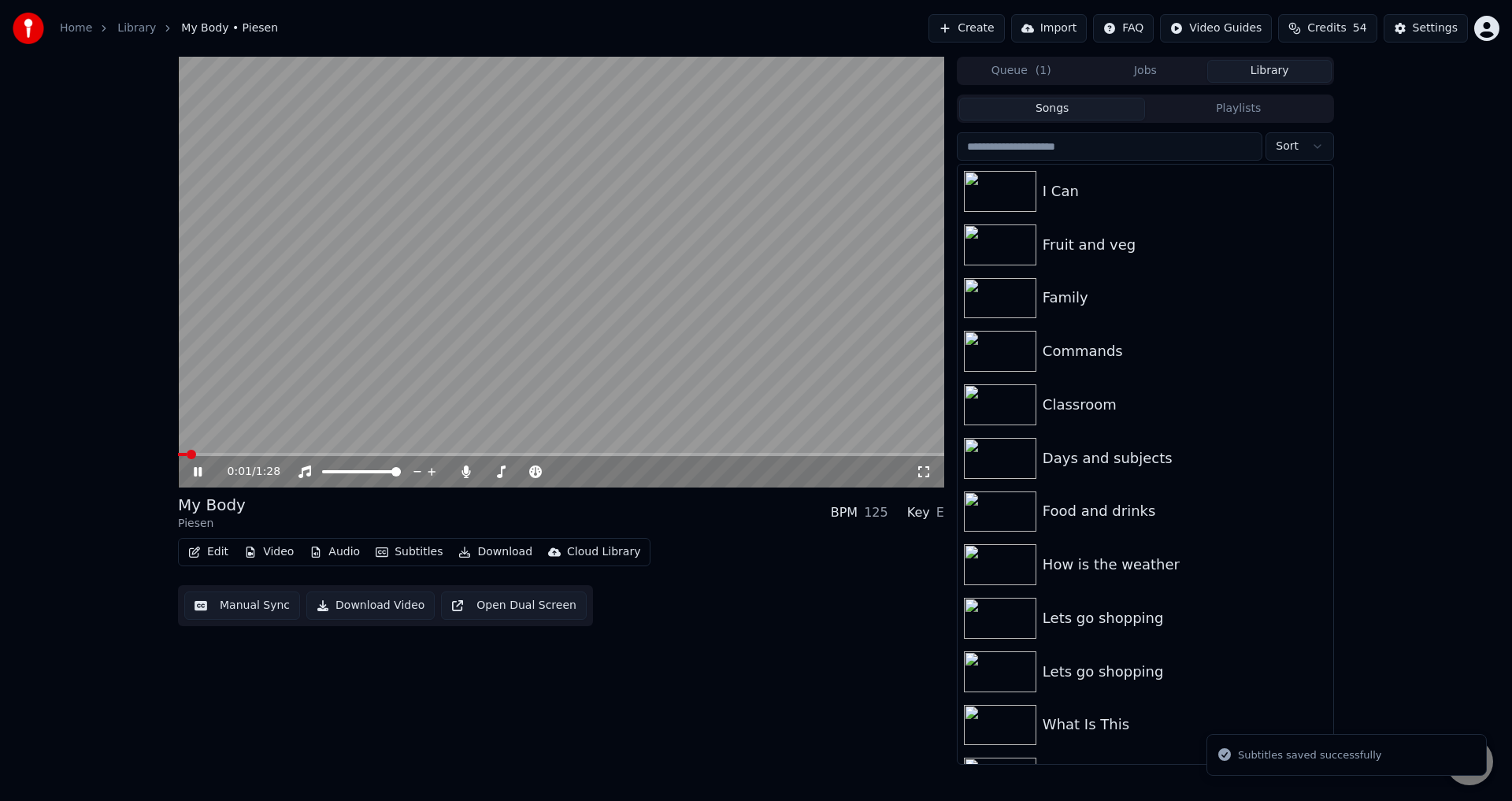
click at [501, 312] on video at bounding box center [561, 271] width 767 height 431
click at [323, 550] on button "Audio" at bounding box center [335, 552] width 63 height 22
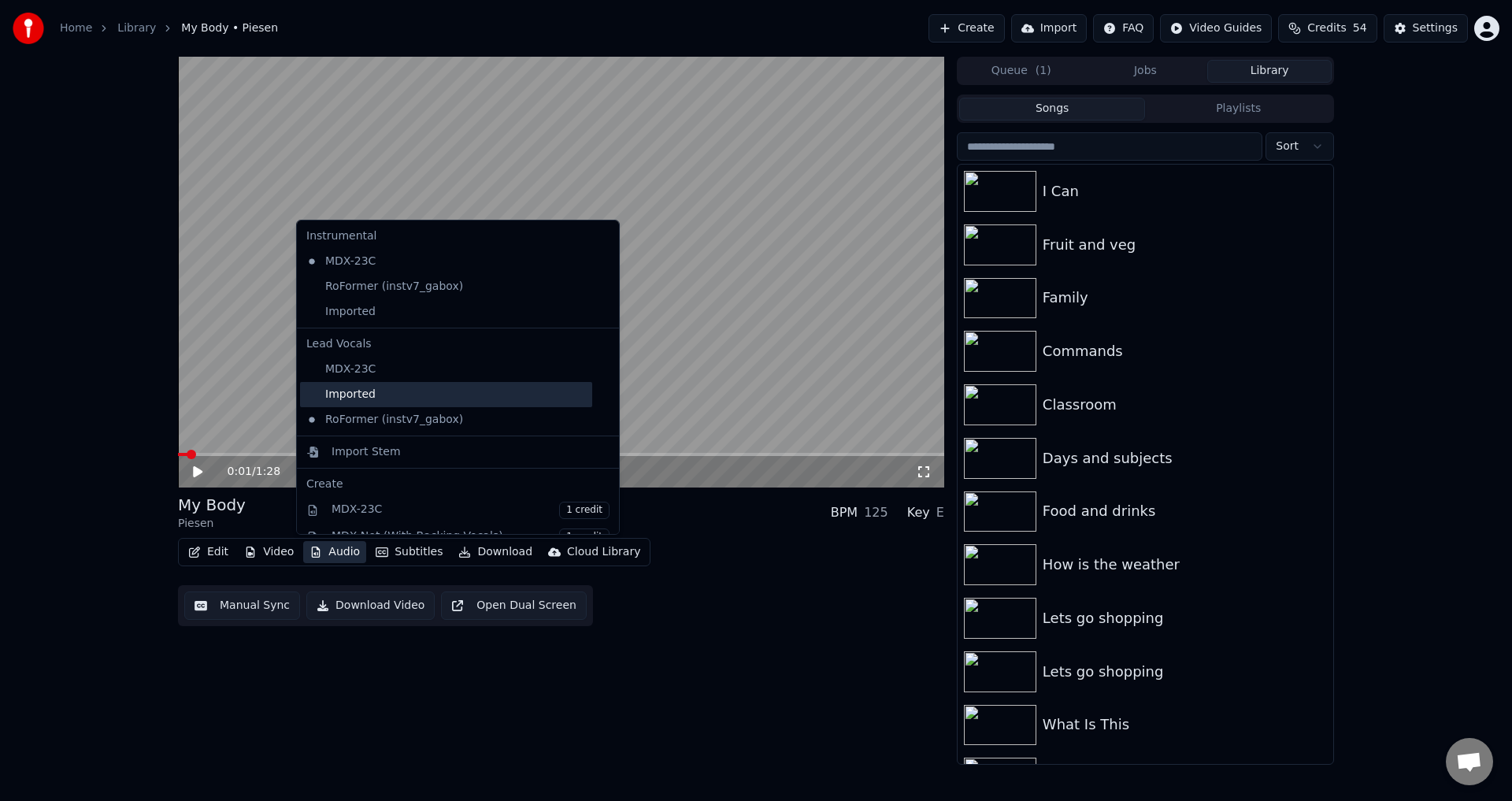
click at [374, 400] on div "Imported" at bounding box center [446, 395] width 292 height 25
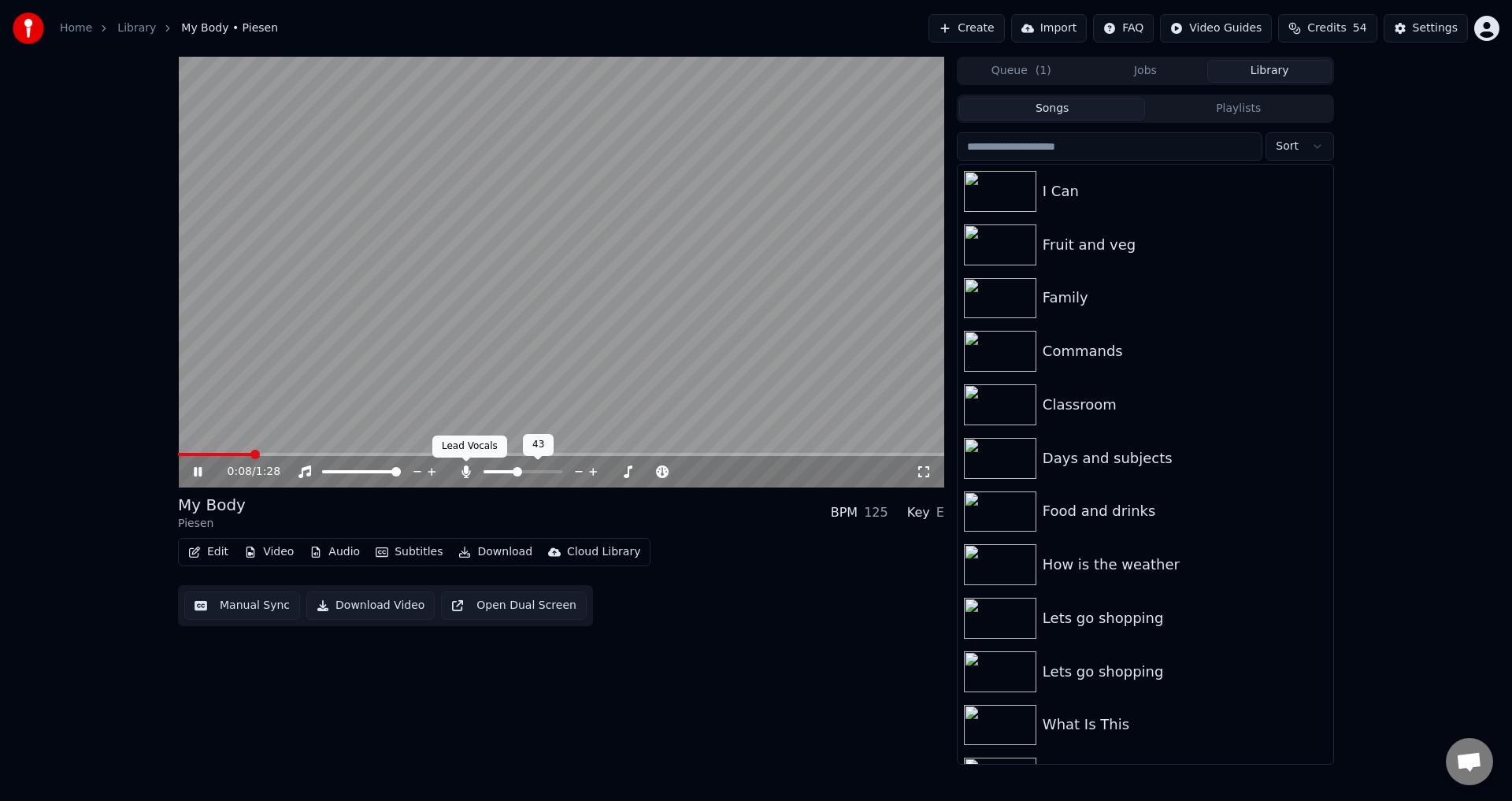
click at [466, 471] on icon at bounding box center [465, 471] width 9 height 12
click at [510, 472] on span at bounding box center [523, 471] width 78 height 3
click at [325, 548] on button "Audio" at bounding box center [335, 552] width 63 height 22
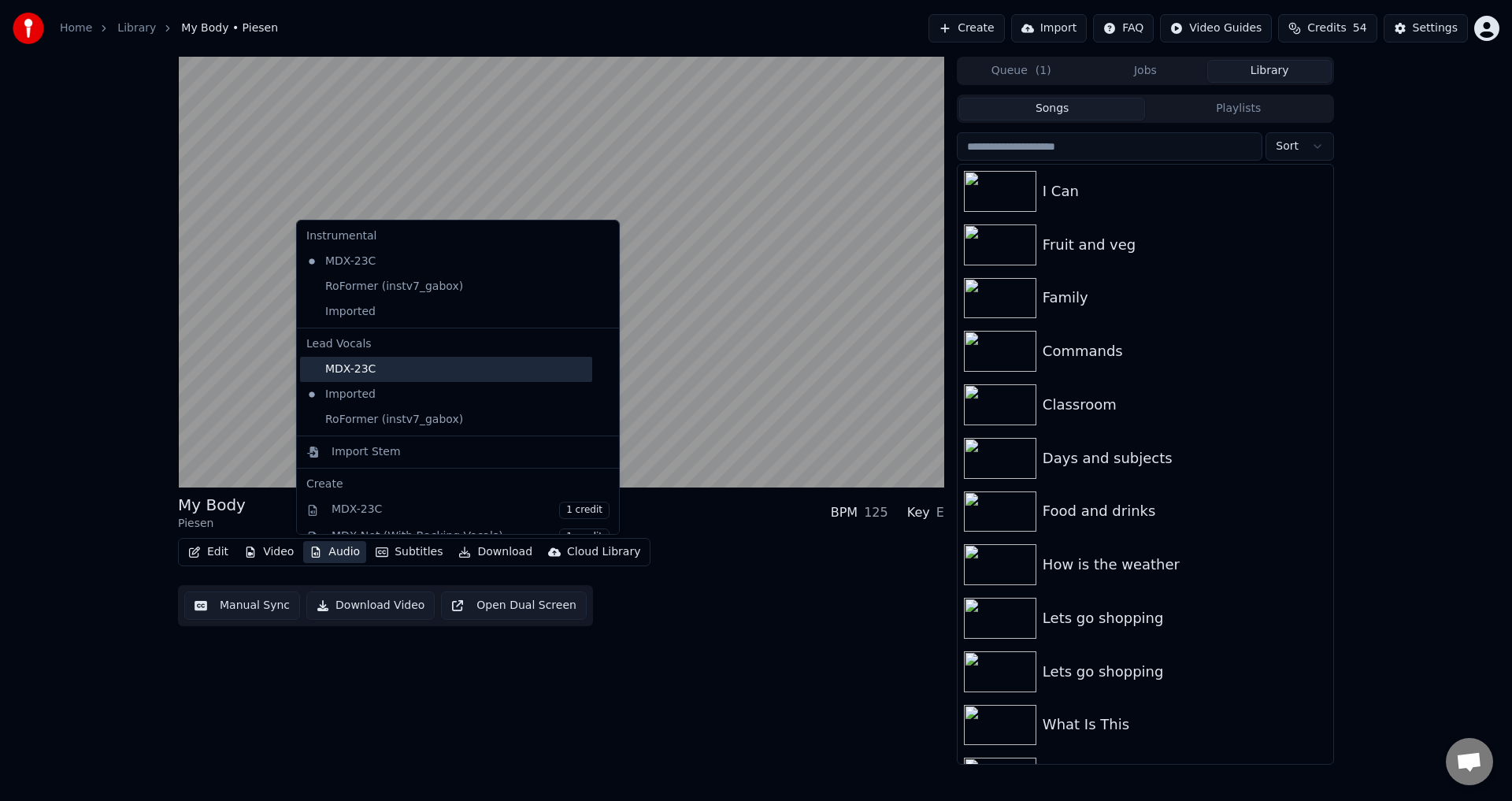
click at [390, 378] on div "MDX-23C" at bounding box center [446, 369] width 292 height 25
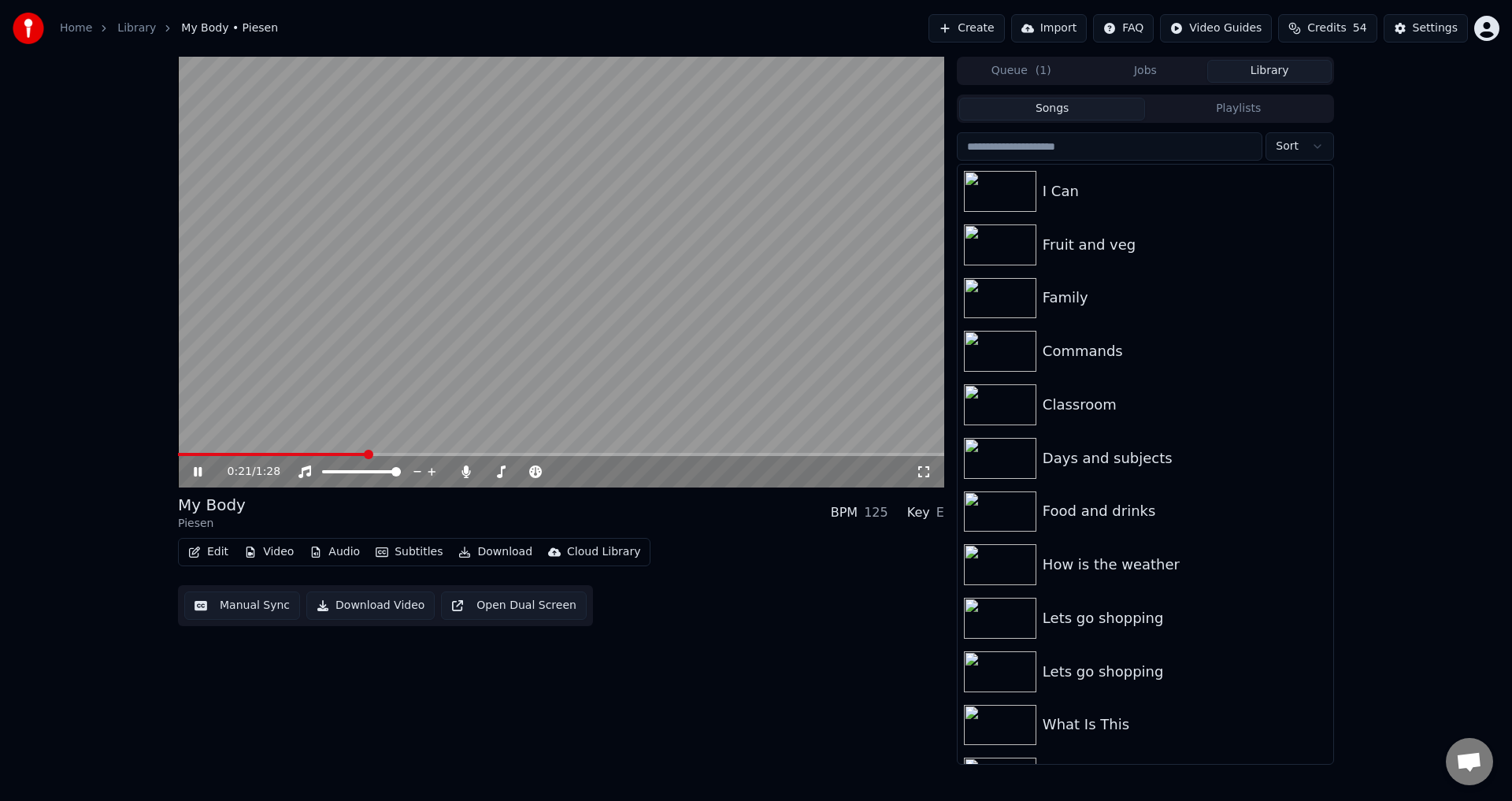
click at [394, 359] on video at bounding box center [561, 271] width 767 height 431
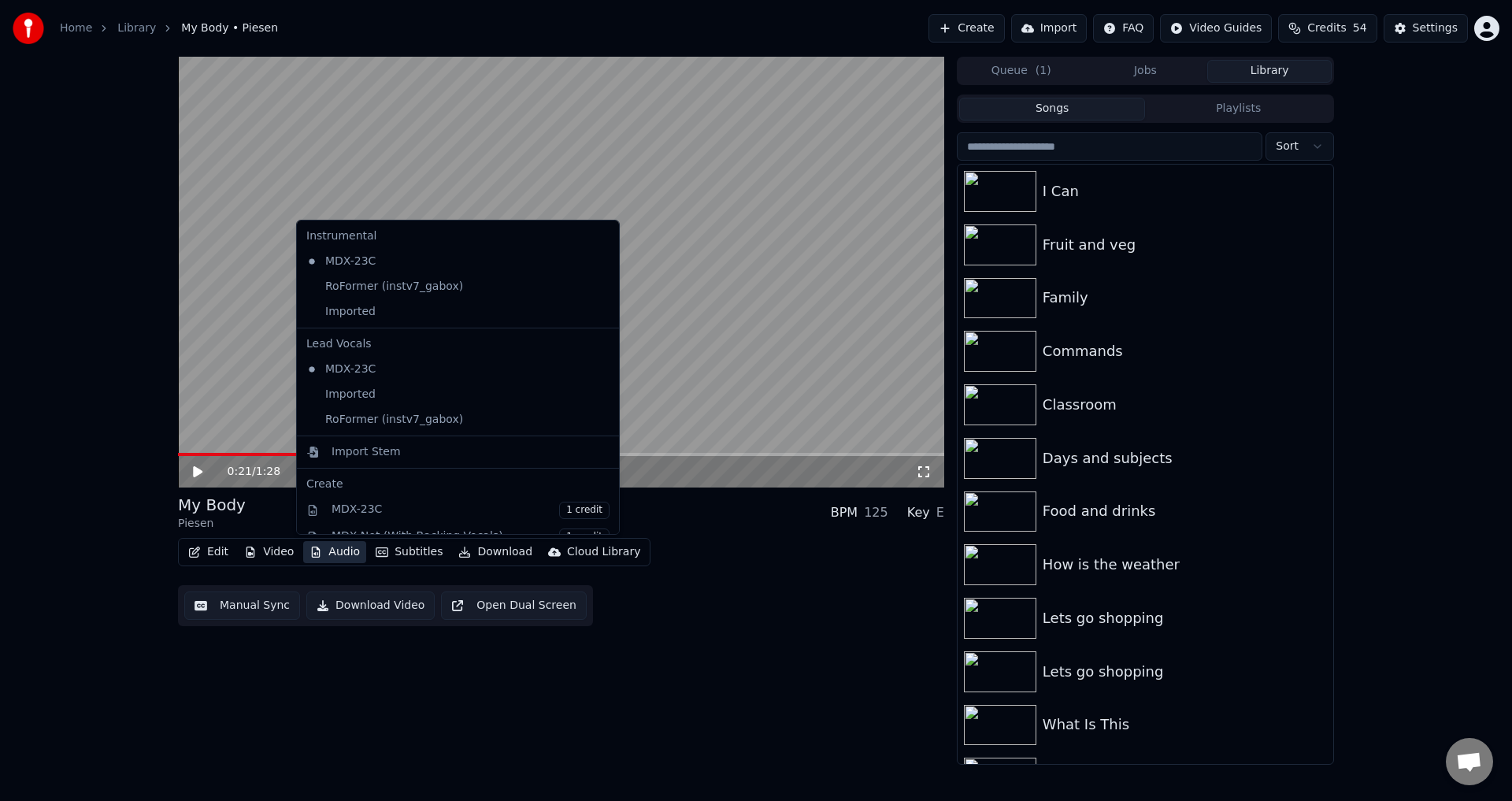
click at [334, 553] on button "Audio" at bounding box center [335, 552] width 63 height 22
click at [374, 453] on div "Import Stem" at bounding box center [366, 452] width 70 height 15
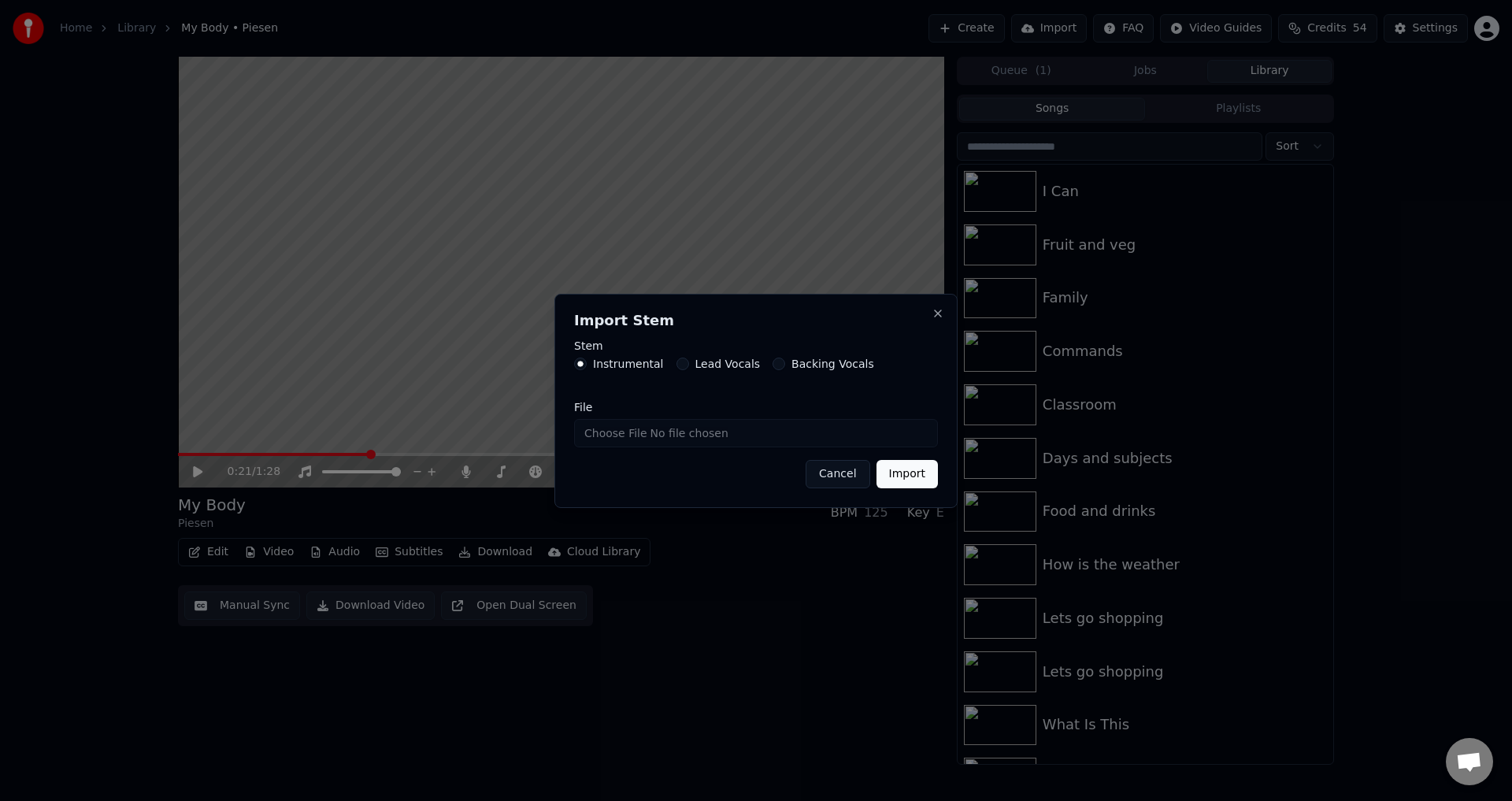
click at [677, 366] on button "Lead Vocals" at bounding box center [682, 363] width 12 height 12
click at [626, 431] on input "File" at bounding box center [756, 433] width 364 height 29
type input "**********"
click at [918, 472] on button "Import" at bounding box center [907, 474] width 61 height 29
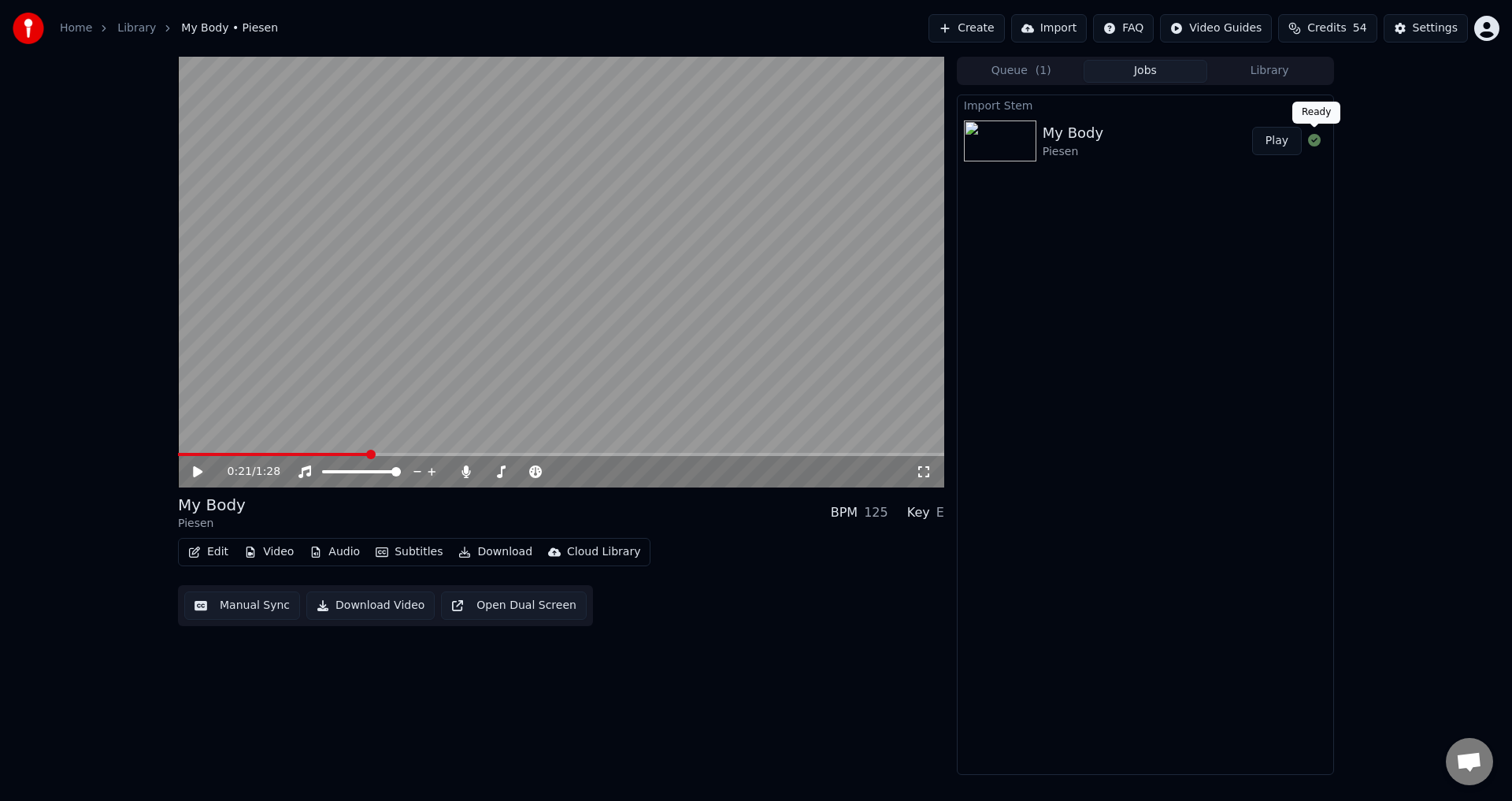
click at [1290, 141] on button "Play" at bounding box center [1277, 141] width 50 height 29
click at [425, 337] on video at bounding box center [561, 271] width 767 height 431
click at [324, 560] on button "Audio" at bounding box center [335, 552] width 63 height 22
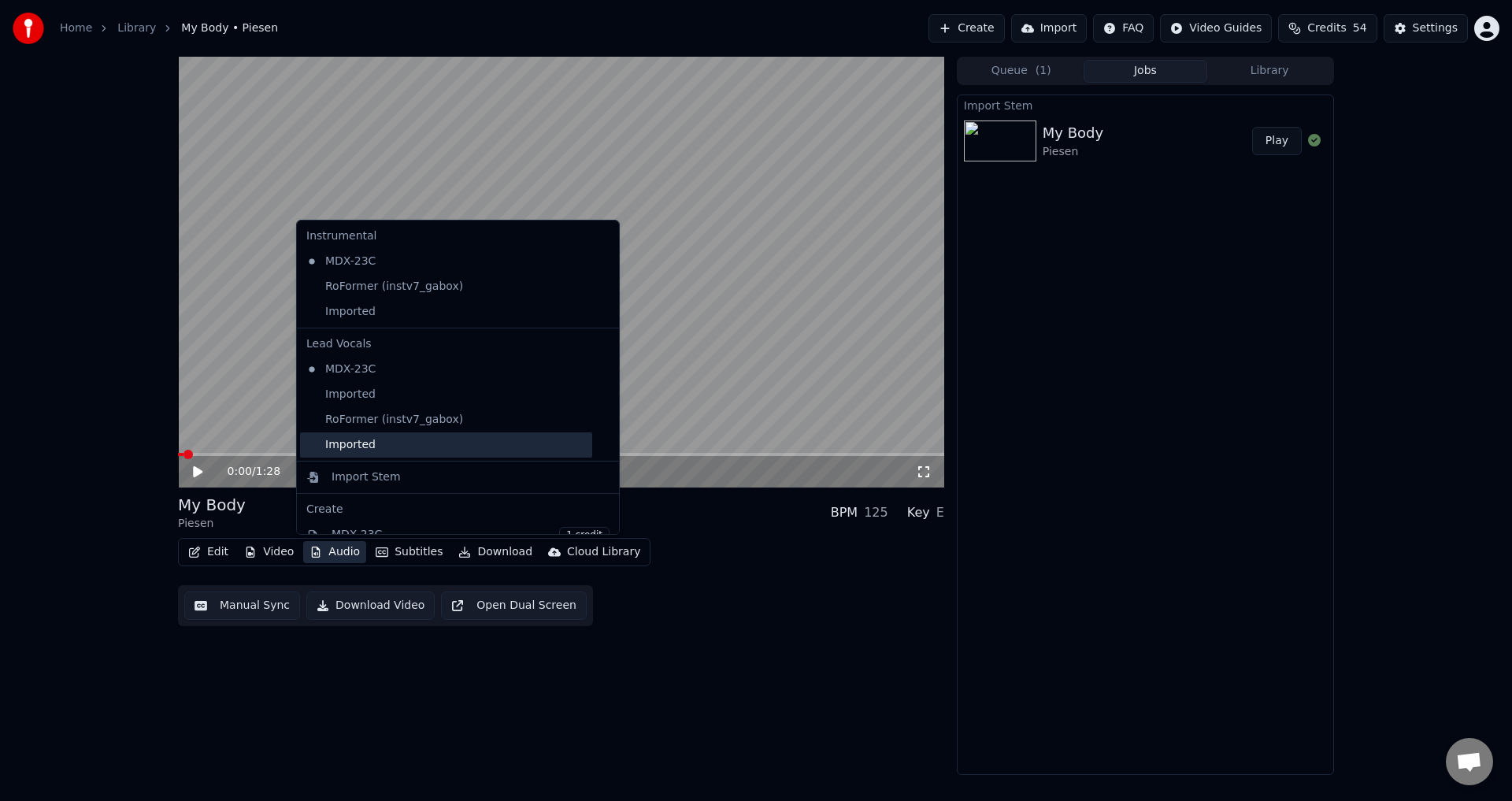
click at [362, 441] on div "Imported" at bounding box center [446, 444] width 292 height 25
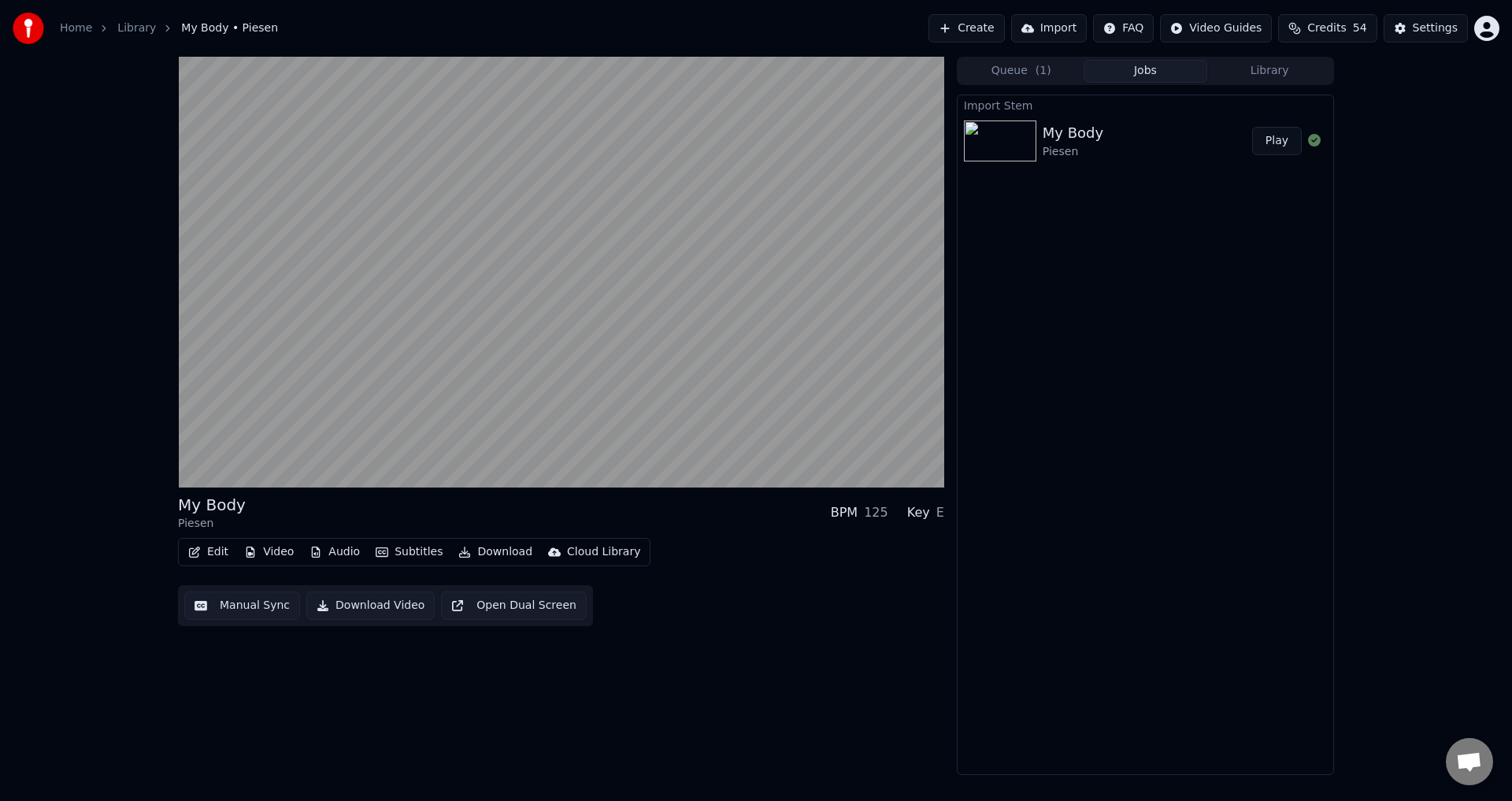
click at [538, 401] on video at bounding box center [561, 271] width 767 height 431
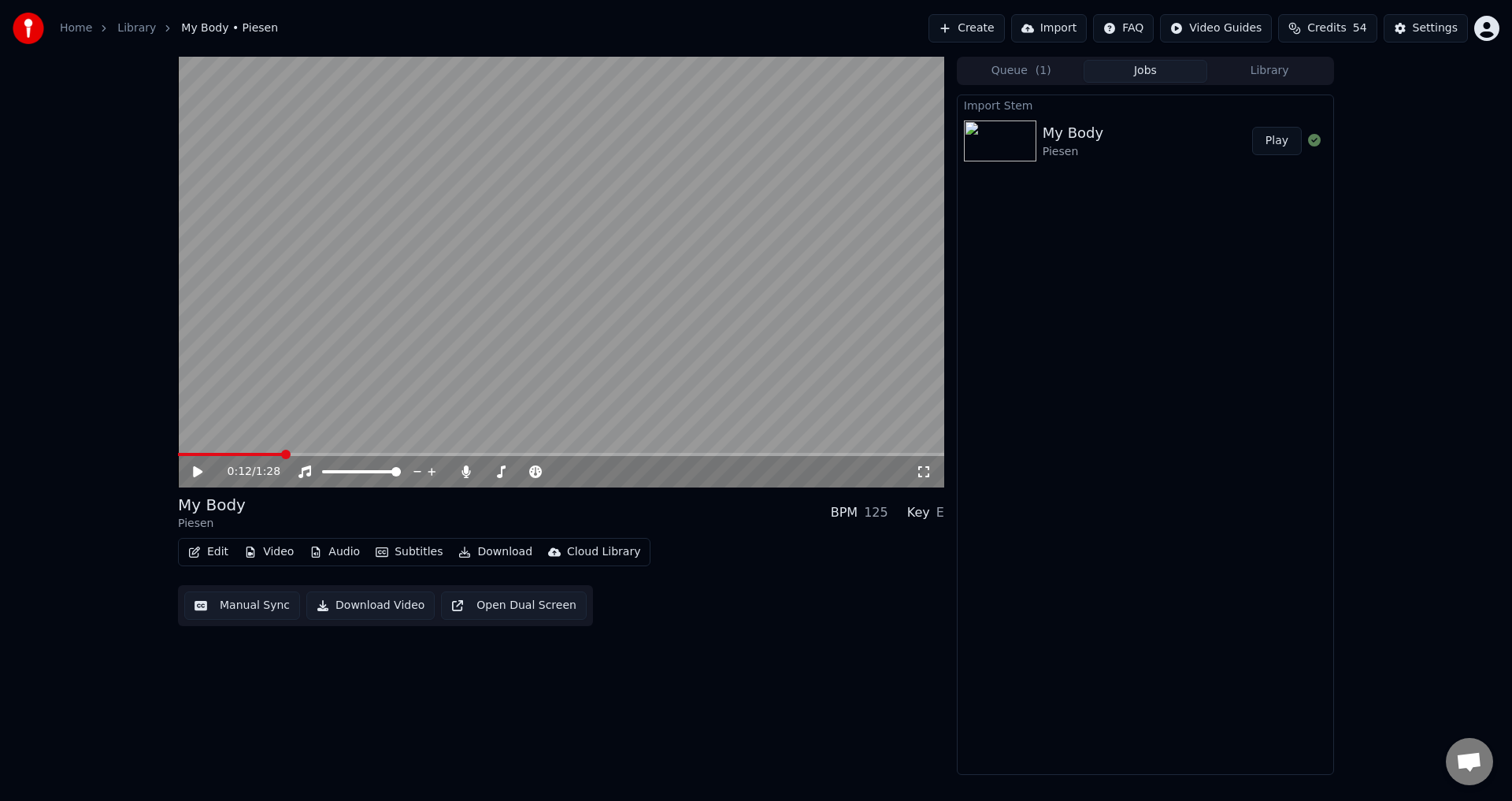
click at [275, 453] on span at bounding box center [230, 454] width 105 height 3
click at [200, 473] on icon at bounding box center [198, 472] width 10 height 11
click at [200, 473] on icon at bounding box center [198, 472] width 8 height 10
click at [327, 558] on button "Audio" at bounding box center [335, 552] width 63 height 22
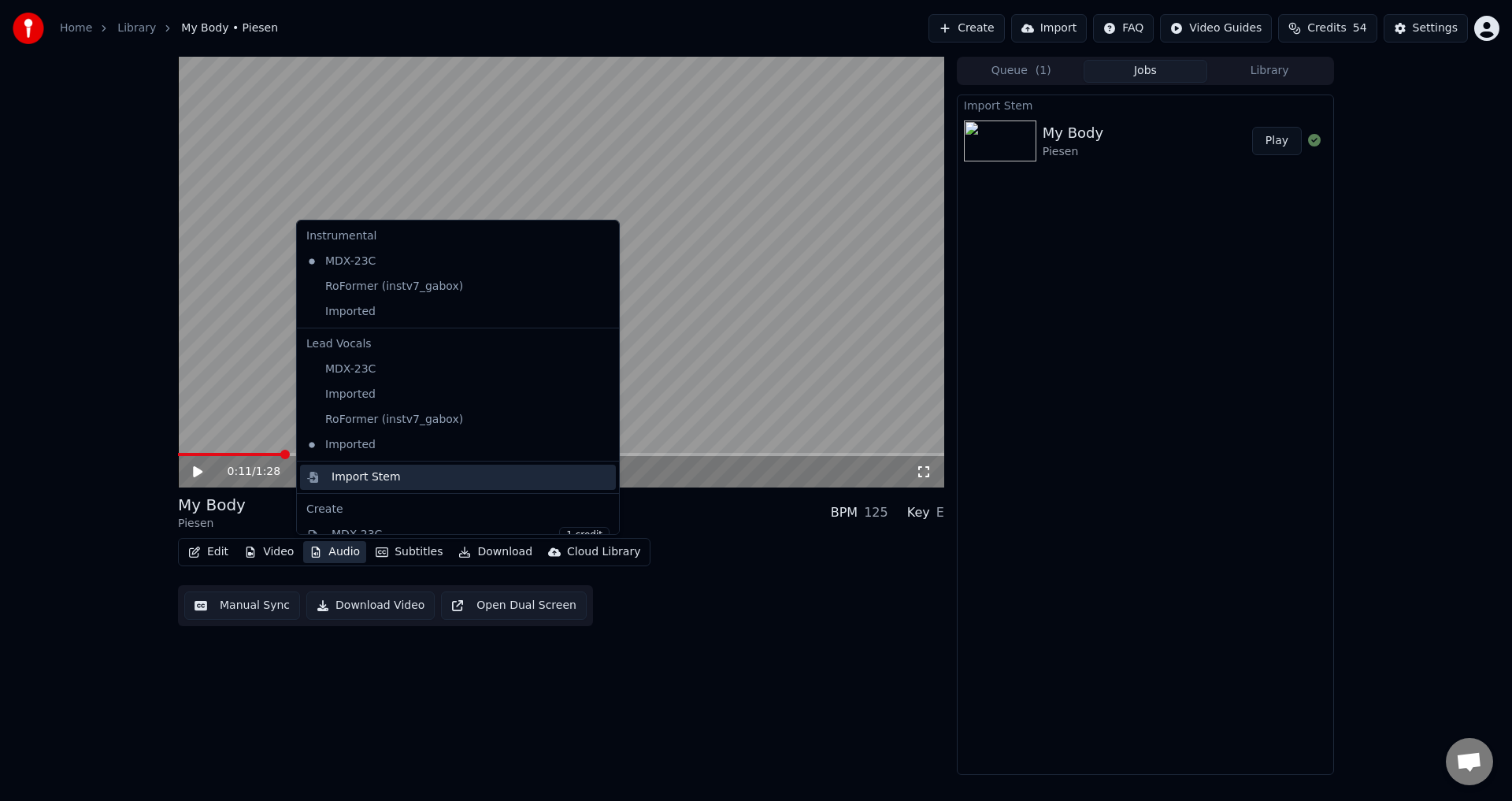
click at [379, 473] on div "Import Stem" at bounding box center [366, 477] width 70 height 15
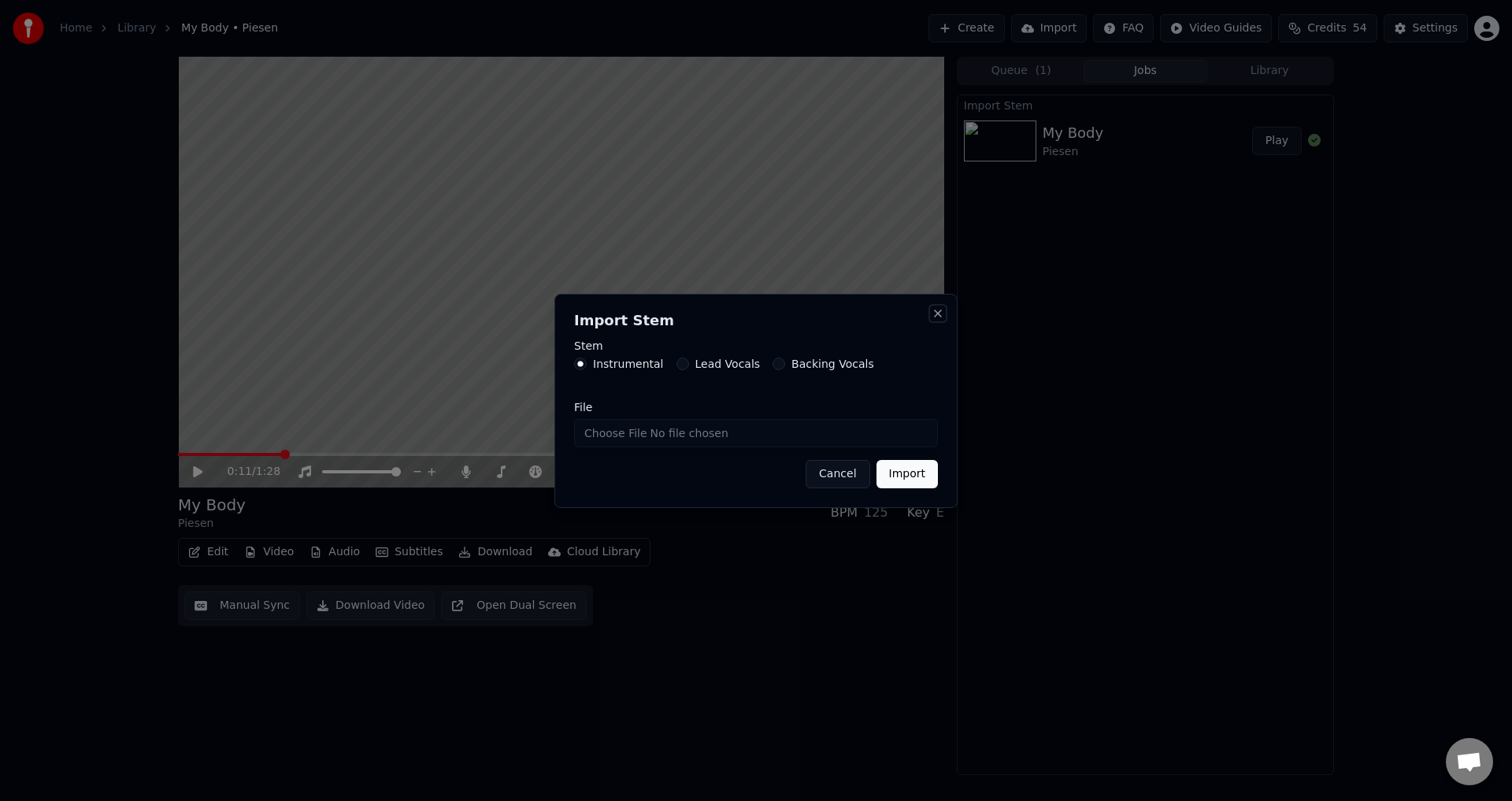
click at [941, 313] on button "Close" at bounding box center [938, 313] width 12 height 12
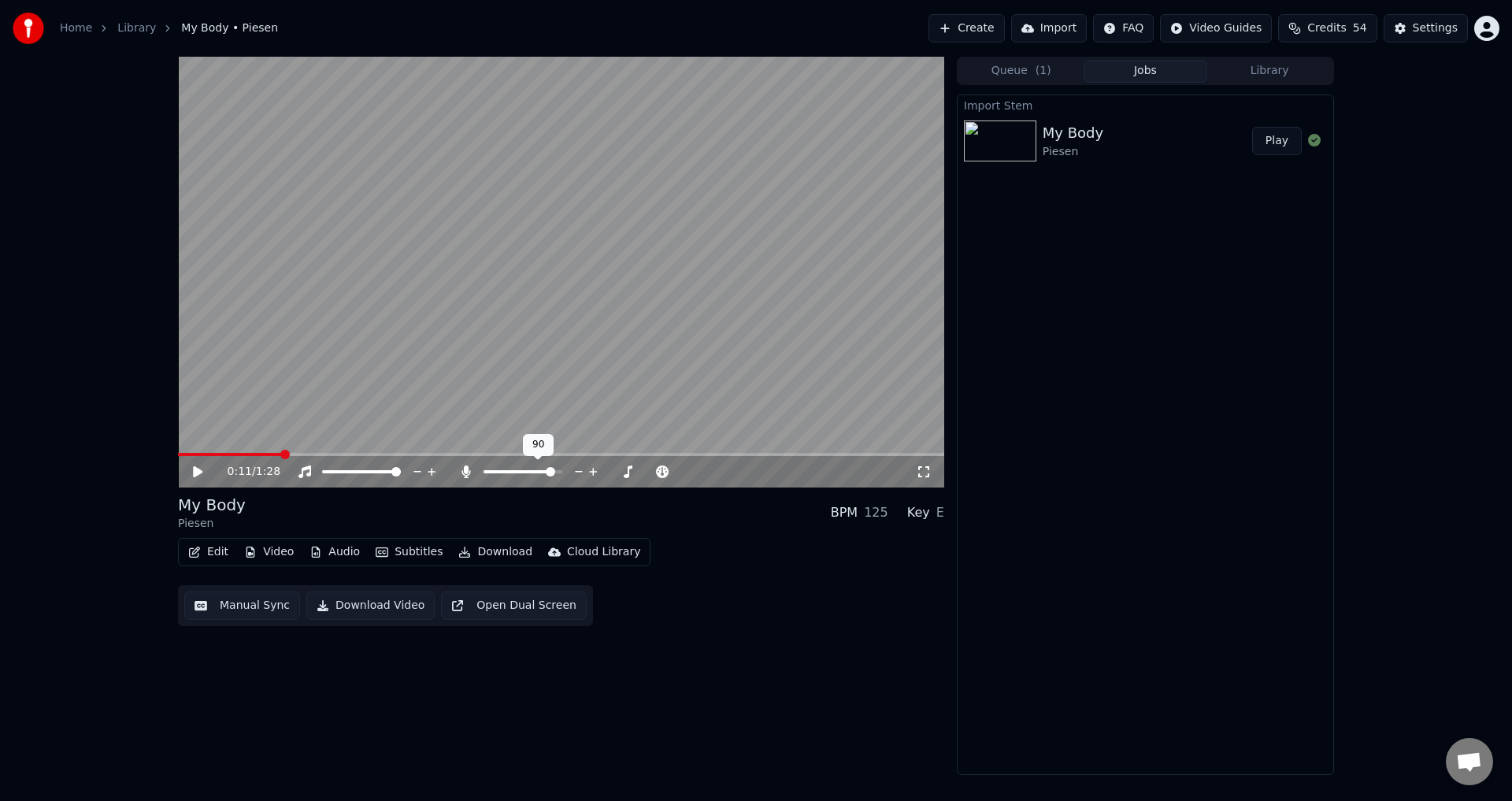
click at [555, 467] on span at bounding box center [551, 472] width 10 height 10
click at [622, 340] on video at bounding box center [561, 271] width 767 height 431
click at [400, 475] on span at bounding box center [396, 472] width 10 height 10
click at [431, 284] on video at bounding box center [561, 271] width 767 height 431
click at [492, 261] on video at bounding box center [561, 271] width 767 height 431
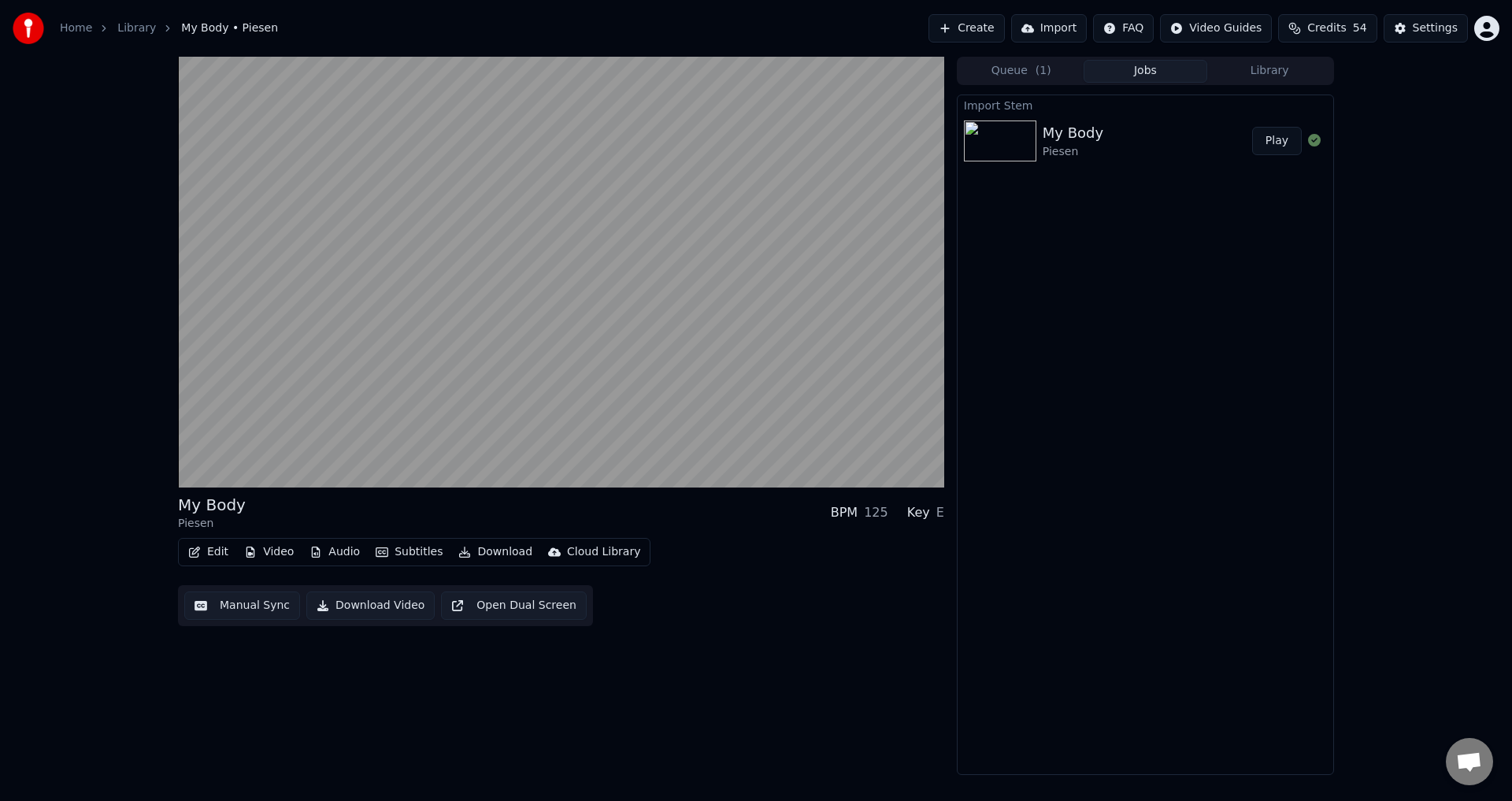
click at [492, 261] on video at bounding box center [561, 271] width 767 height 431
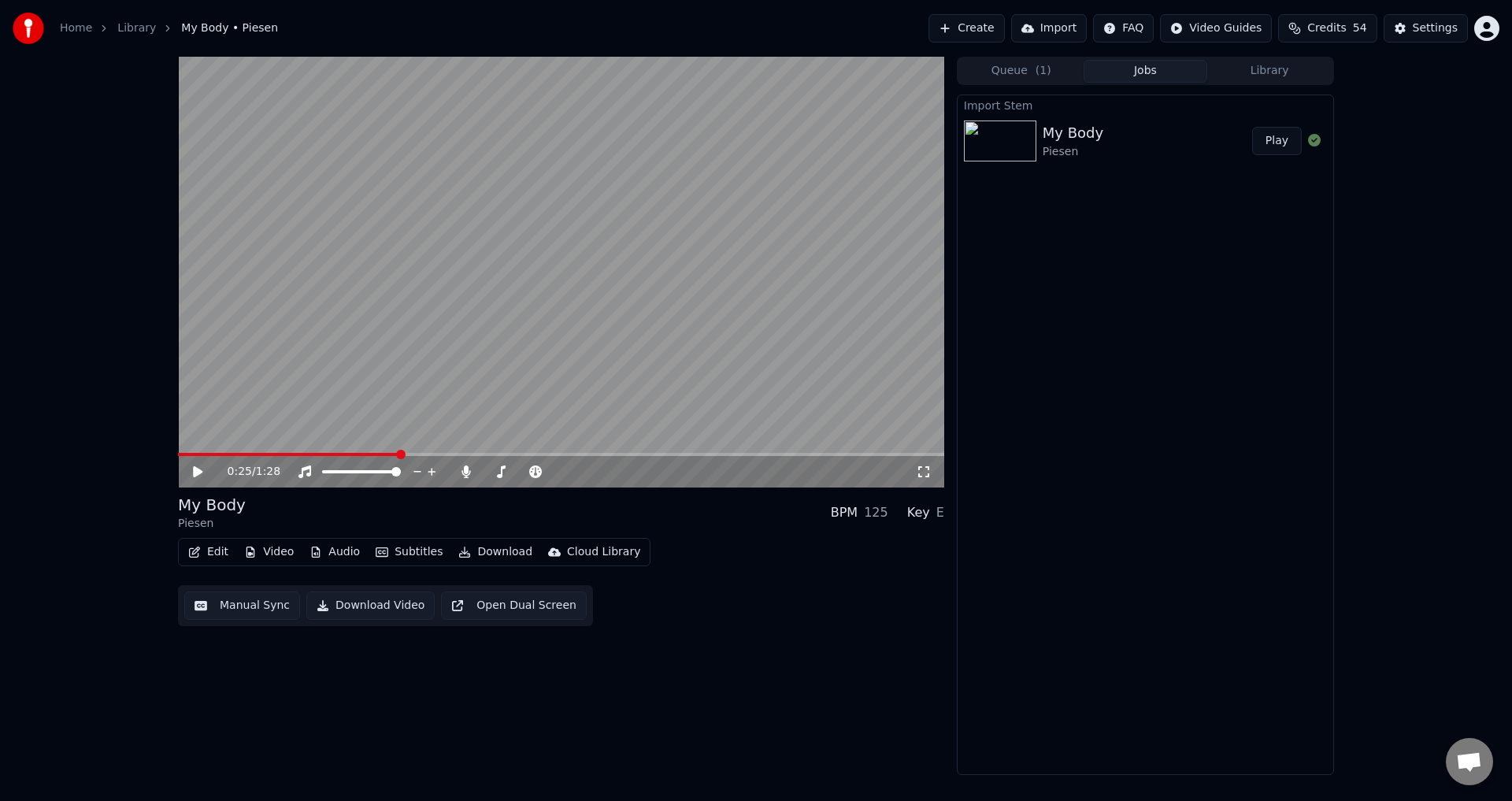
click at [483, 553] on button "Download" at bounding box center [495, 552] width 87 height 22
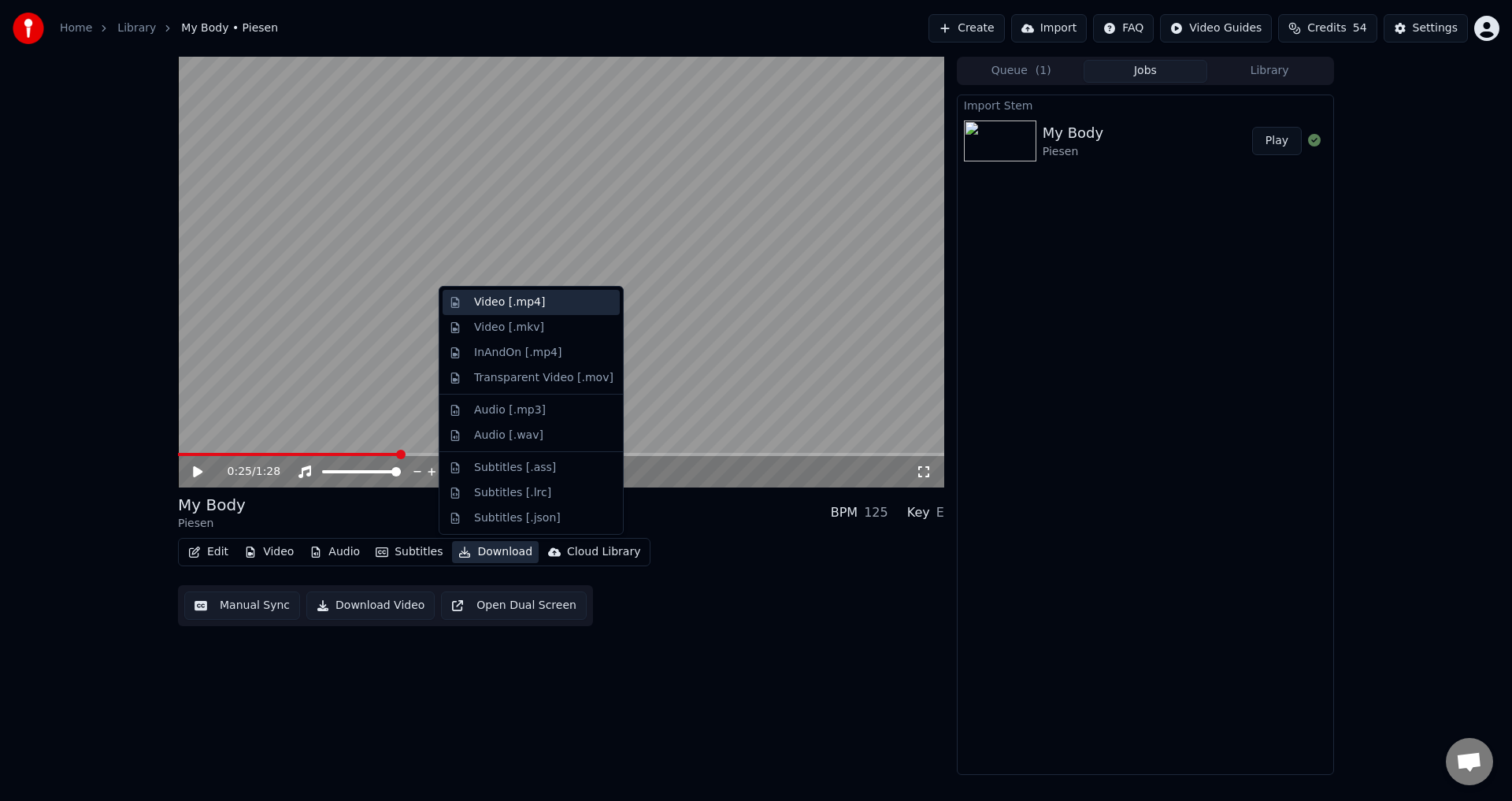
click at [532, 306] on div "Video [.mp4]" at bounding box center [509, 302] width 71 height 15
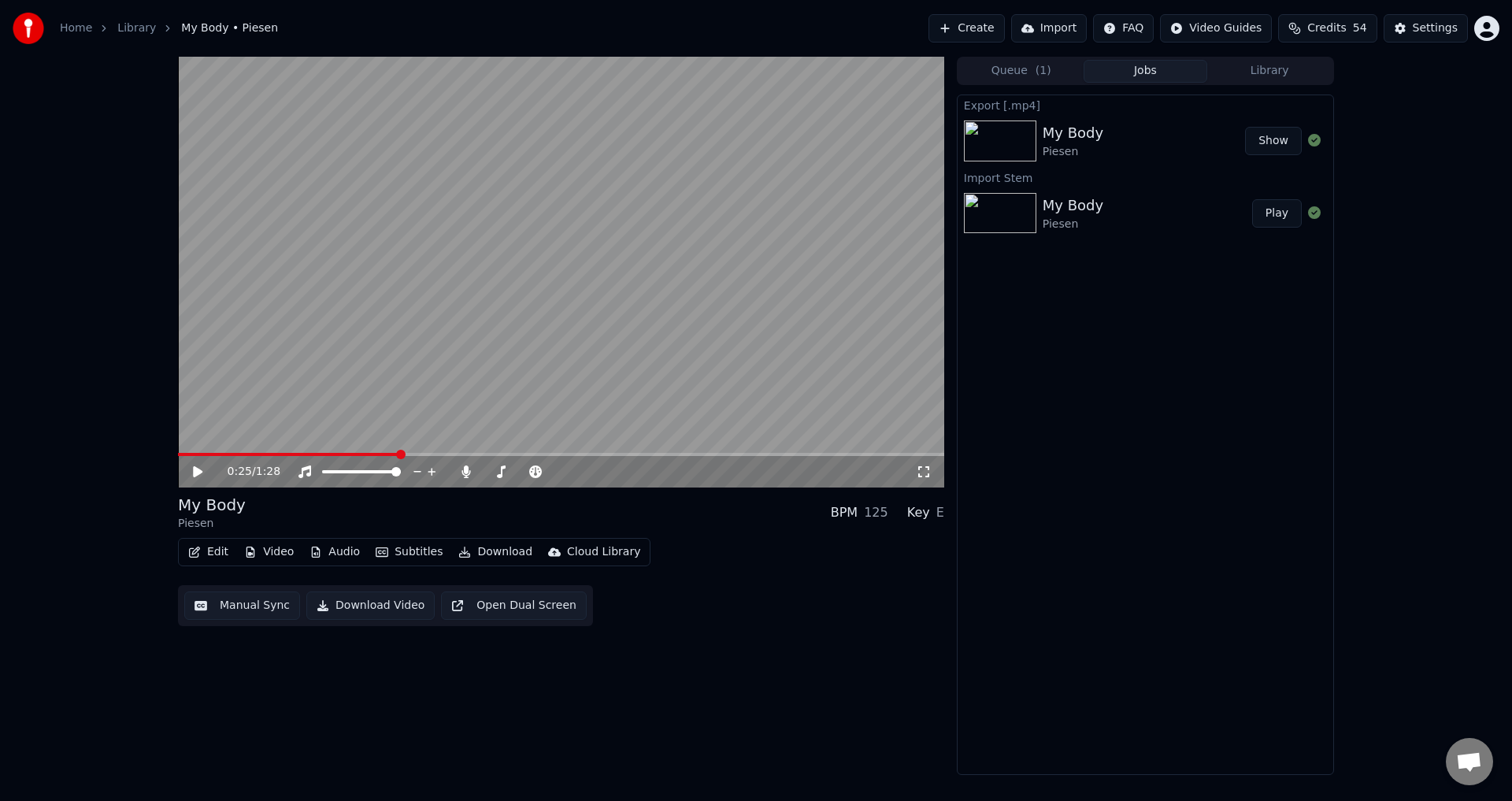
click at [1265, 141] on button "Show" at bounding box center [1273, 141] width 56 height 29
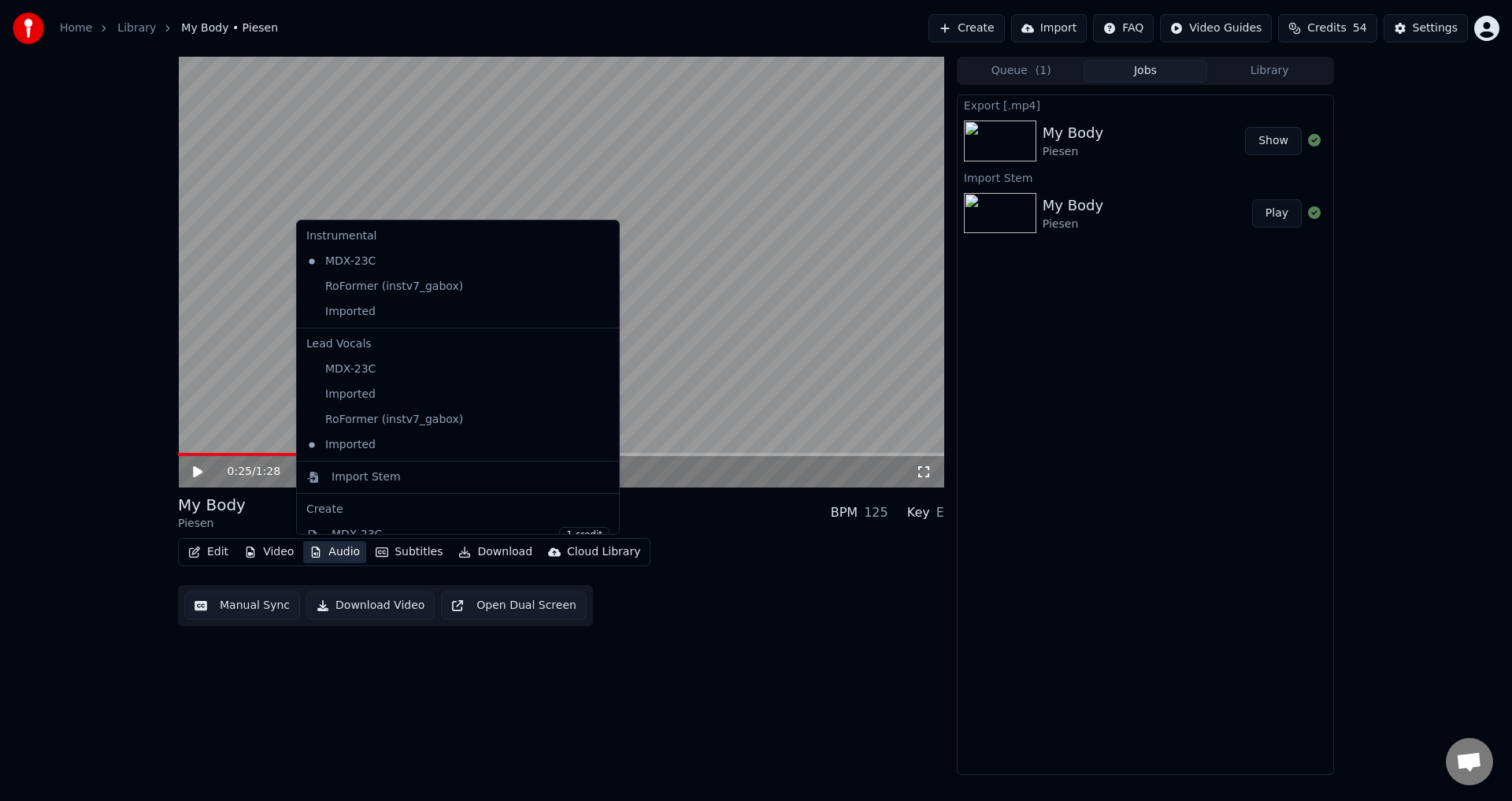
click at [336, 551] on button "Audio" at bounding box center [335, 552] width 63 height 22
click at [598, 261] on icon at bounding box center [607, 261] width 17 height 12
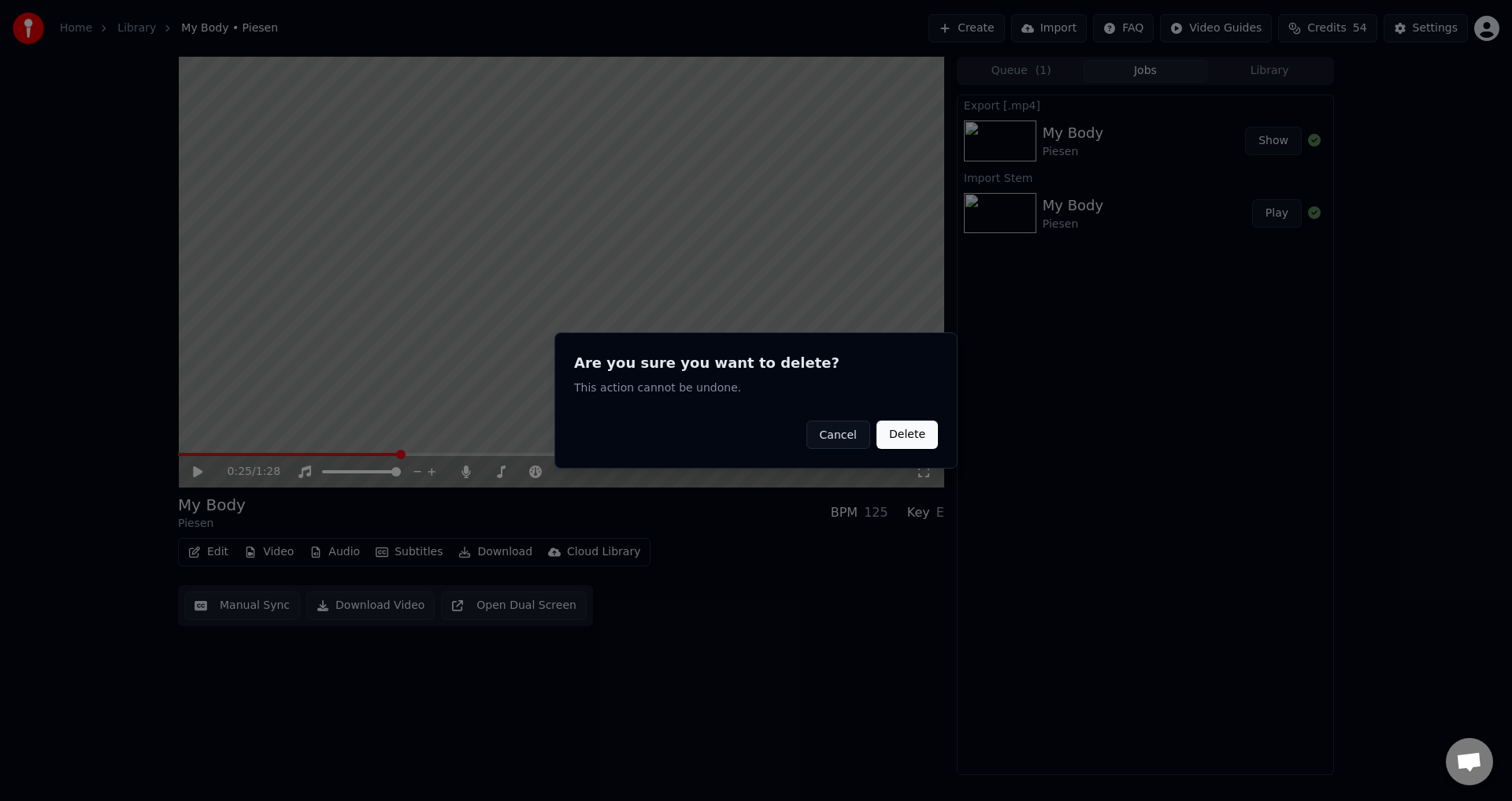
click at [899, 436] on button "Delete" at bounding box center [907, 435] width 61 height 29
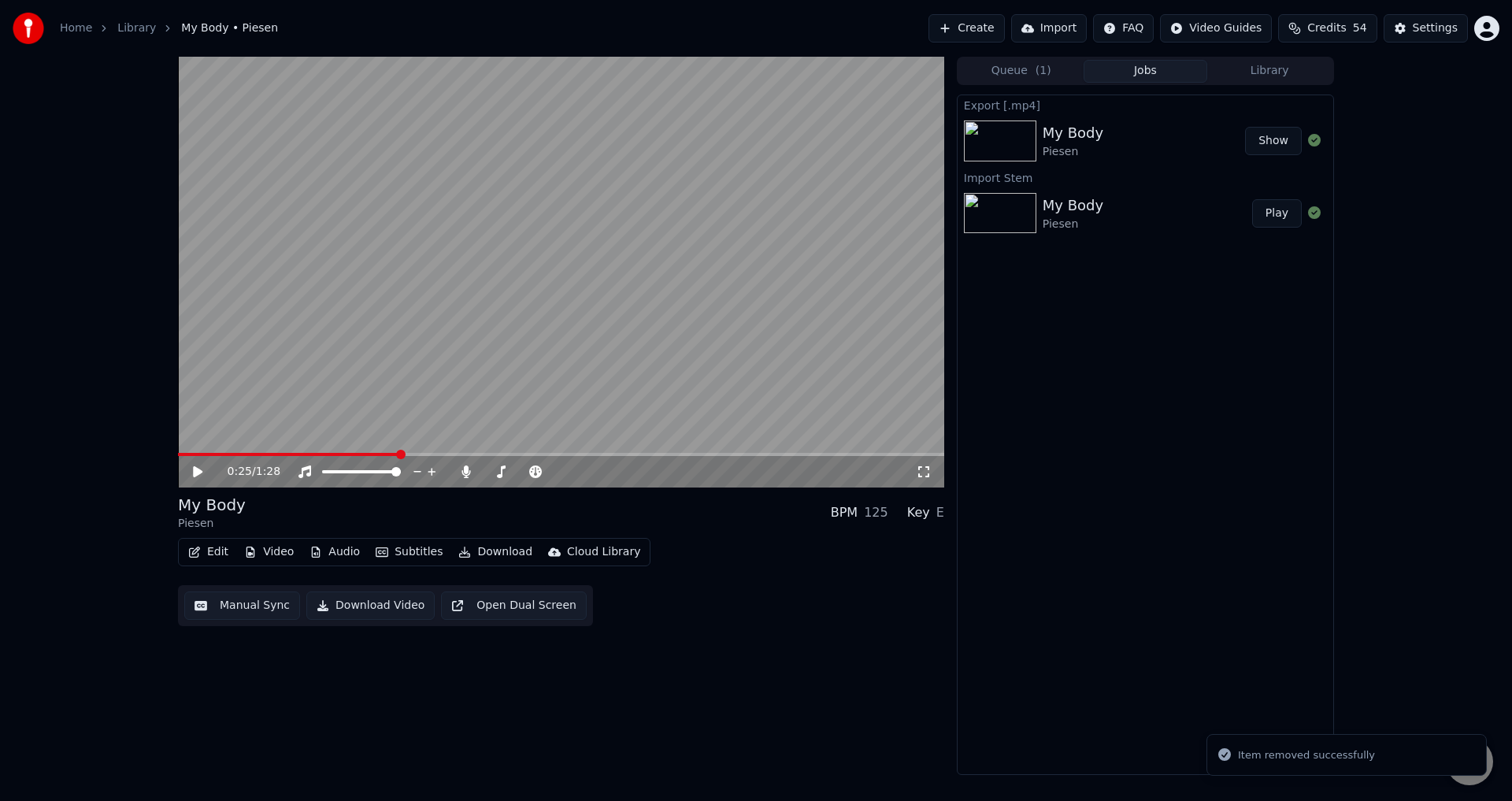
click at [341, 551] on button "Audio" at bounding box center [335, 552] width 63 height 22
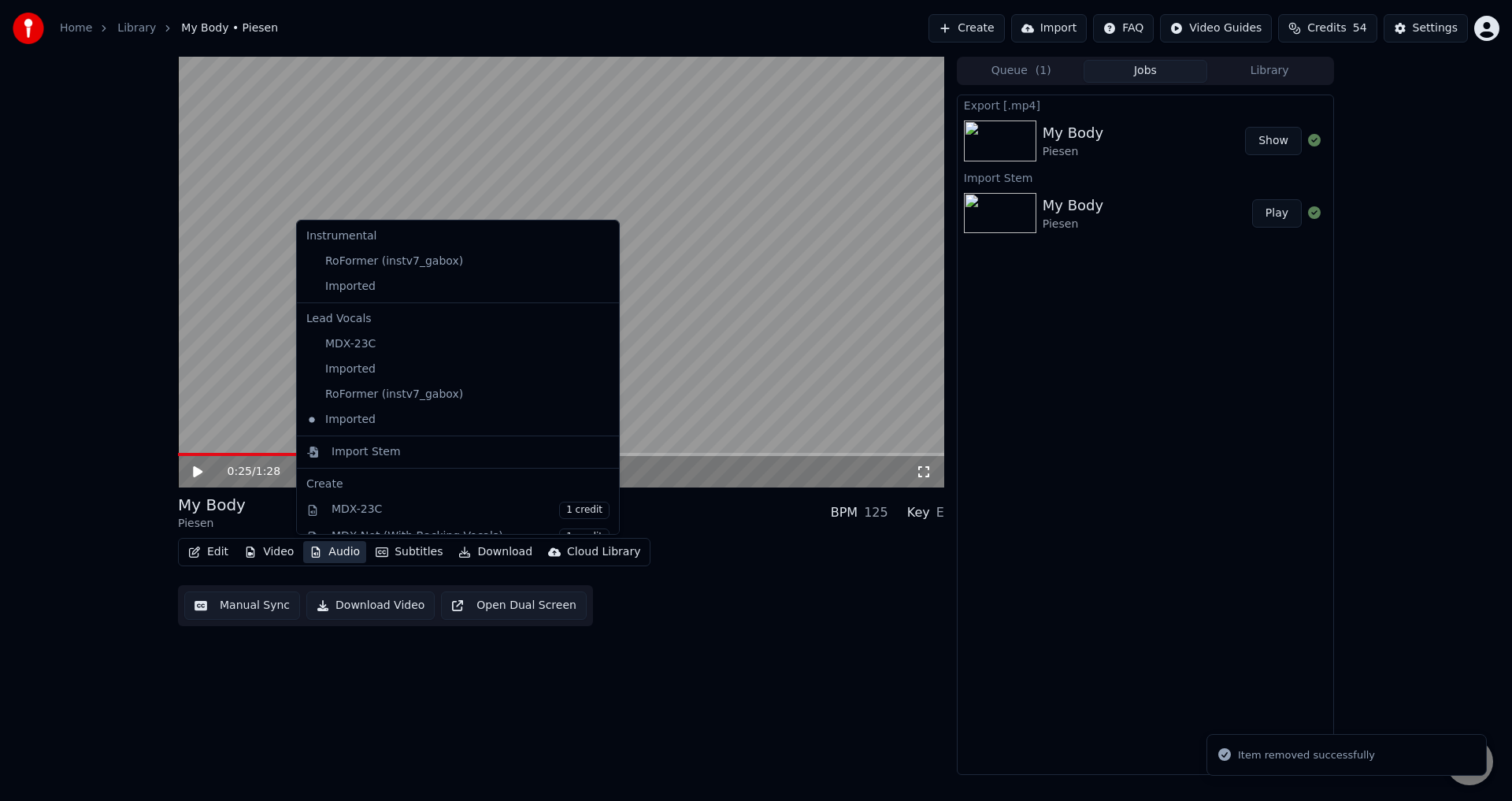
click at [767, 581] on div "Edit Video Audio Subtitles Download Cloud Library Manual Sync Download Video Op…" at bounding box center [561, 582] width 767 height 88
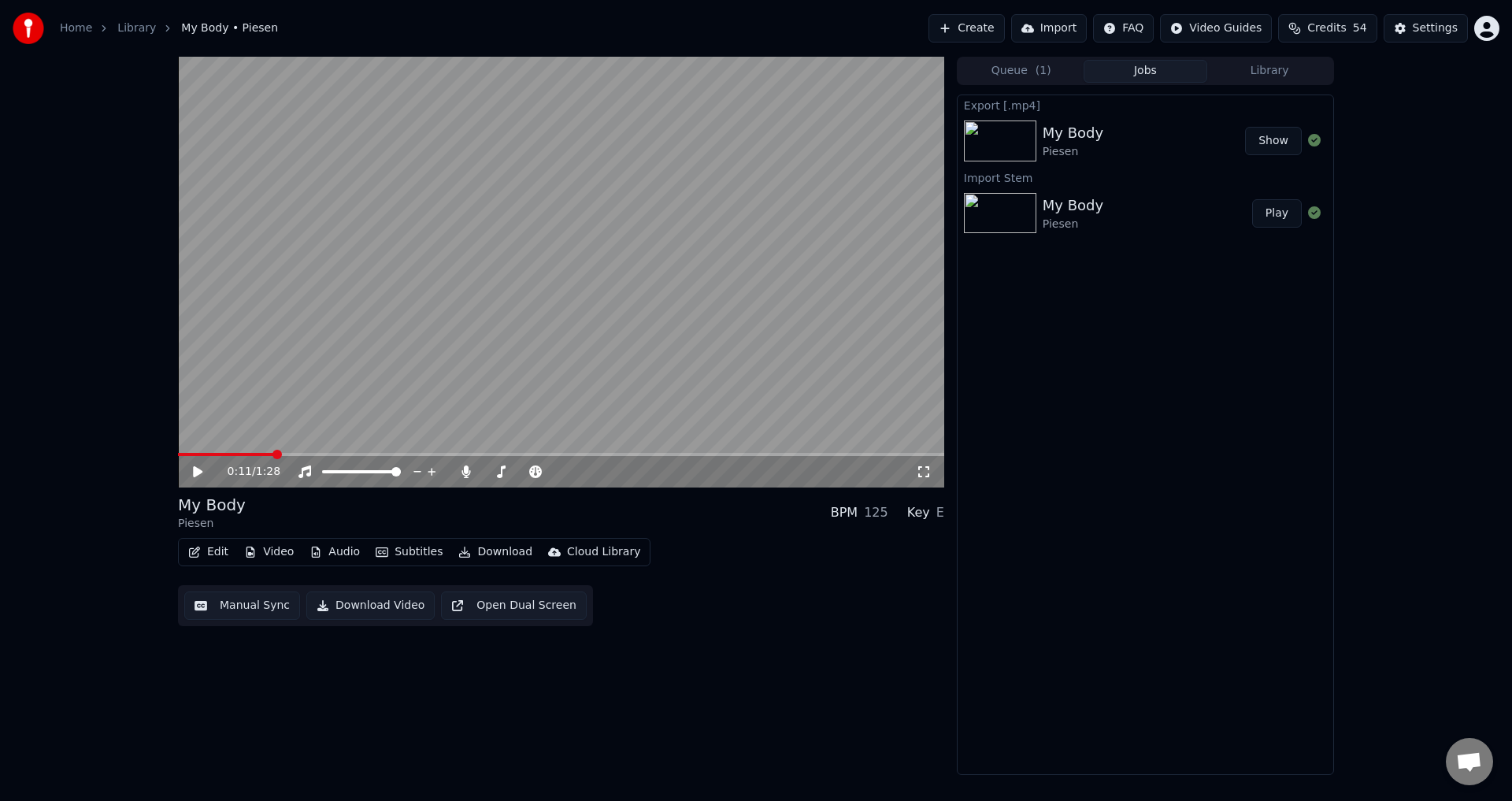
click at [270, 455] on span at bounding box center [226, 454] width 96 height 3
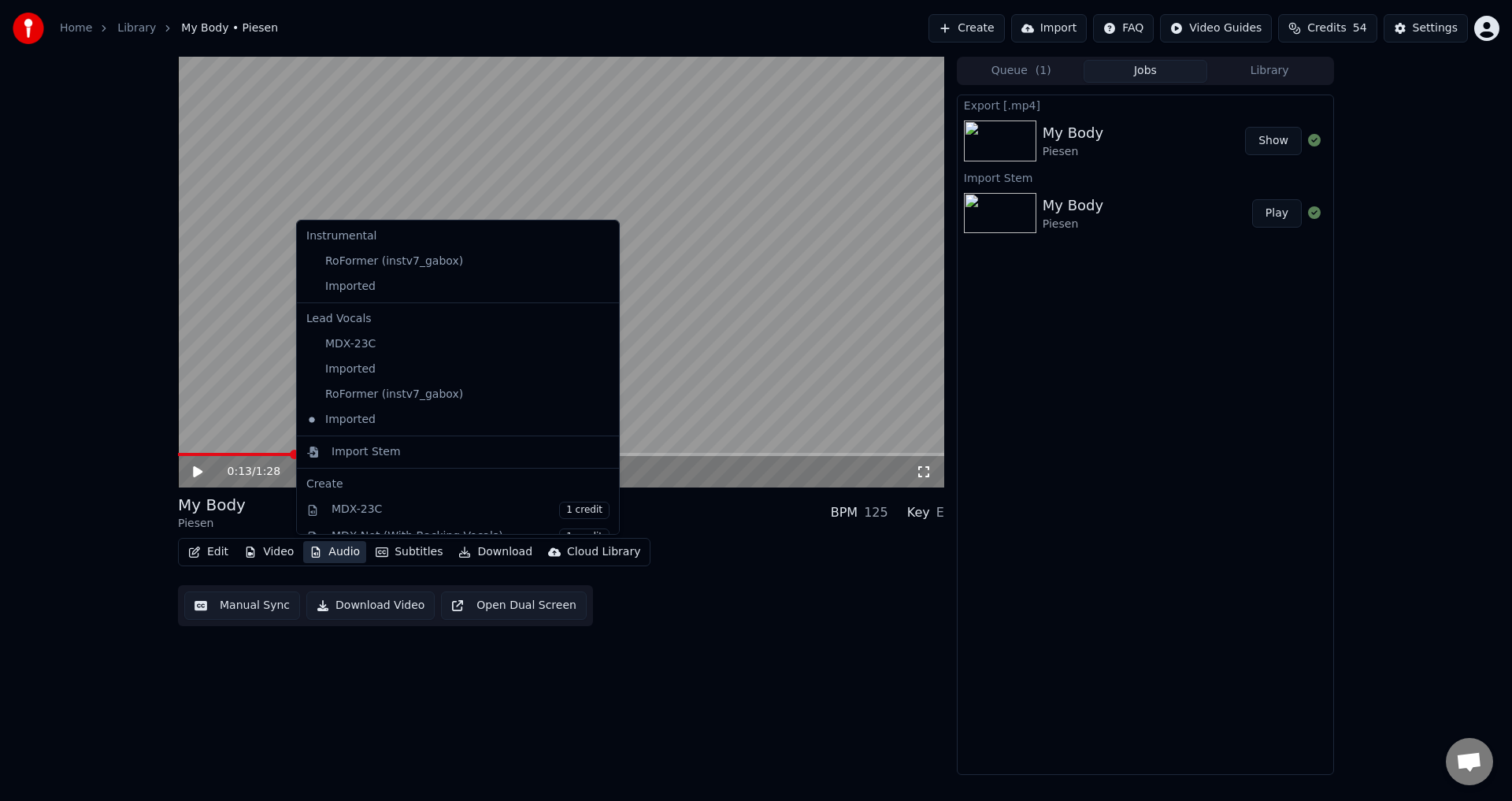
click at [322, 548] on button "Audio" at bounding box center [335, 552] width 63 height 22
click at [598, 288] on icon at bounding box center [604, 286] width 11 height 12
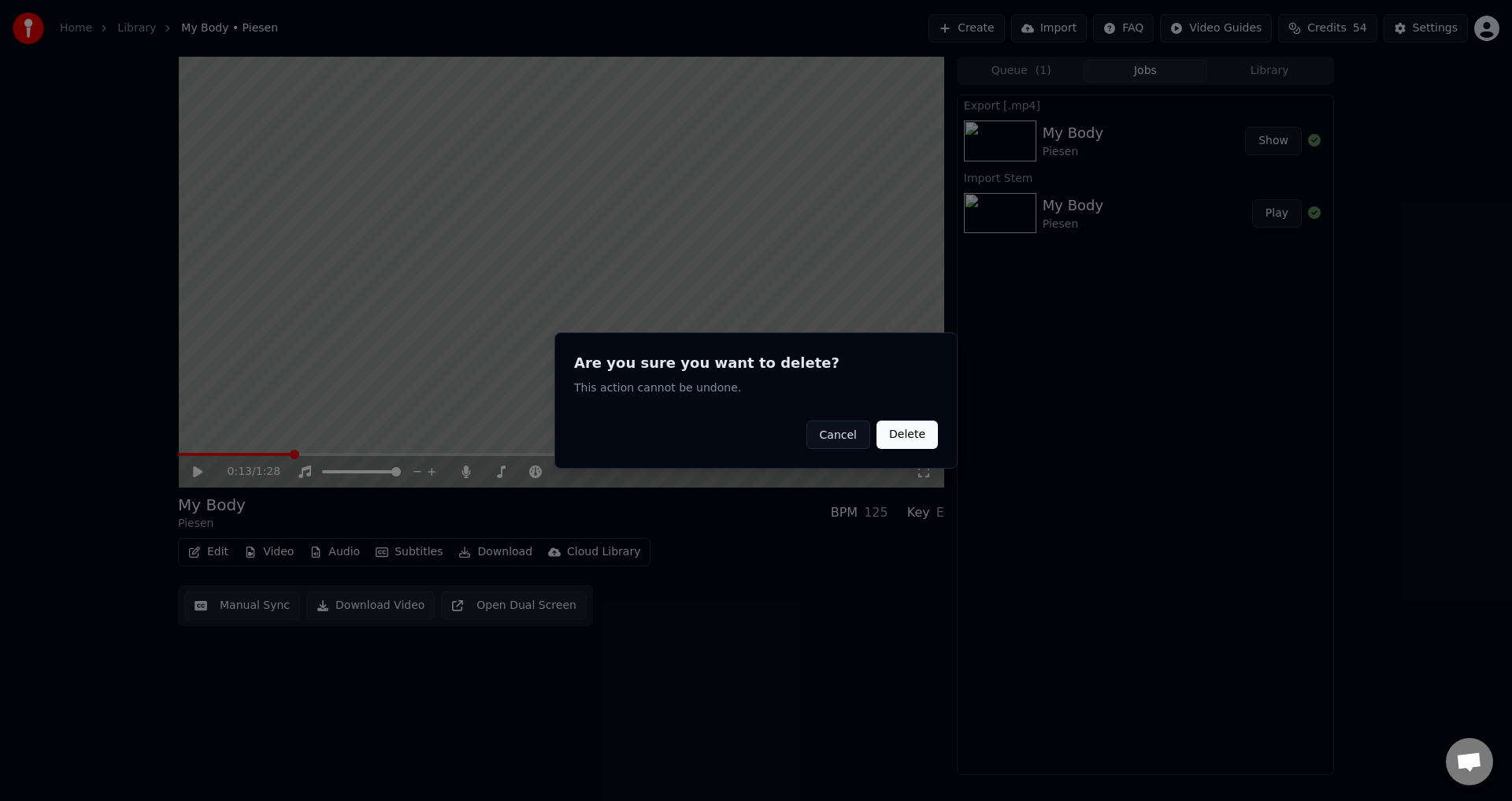
click at [910, 436] on button "Delete" at bounding box center [907, 435] width 61 height 29
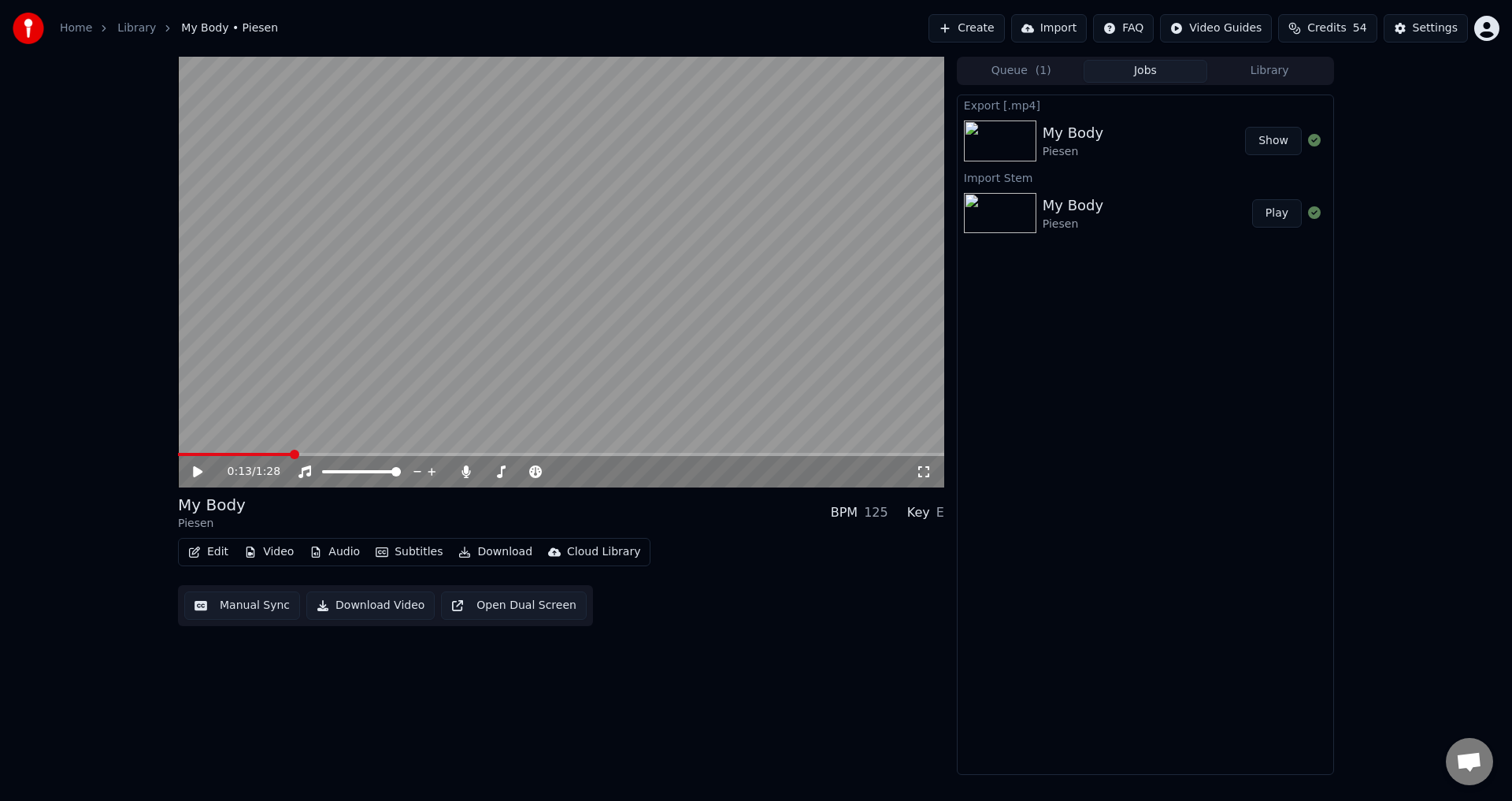
click at [319, 555] on button "Audio" at bounding box center [335, 552] width 63 height 22
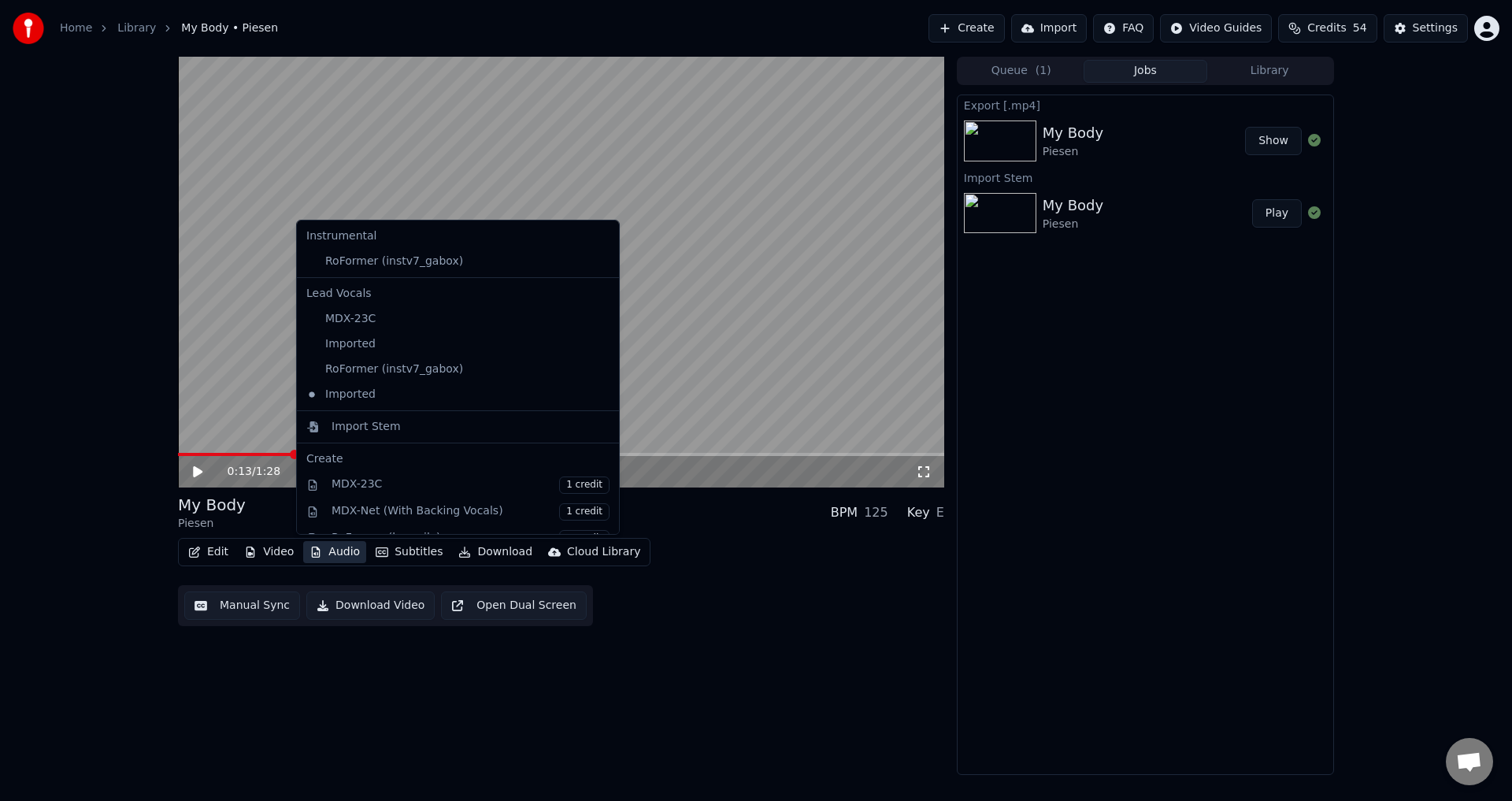
click at [598, 265] on icon at bounding box center [607, 261] width 17 height 12
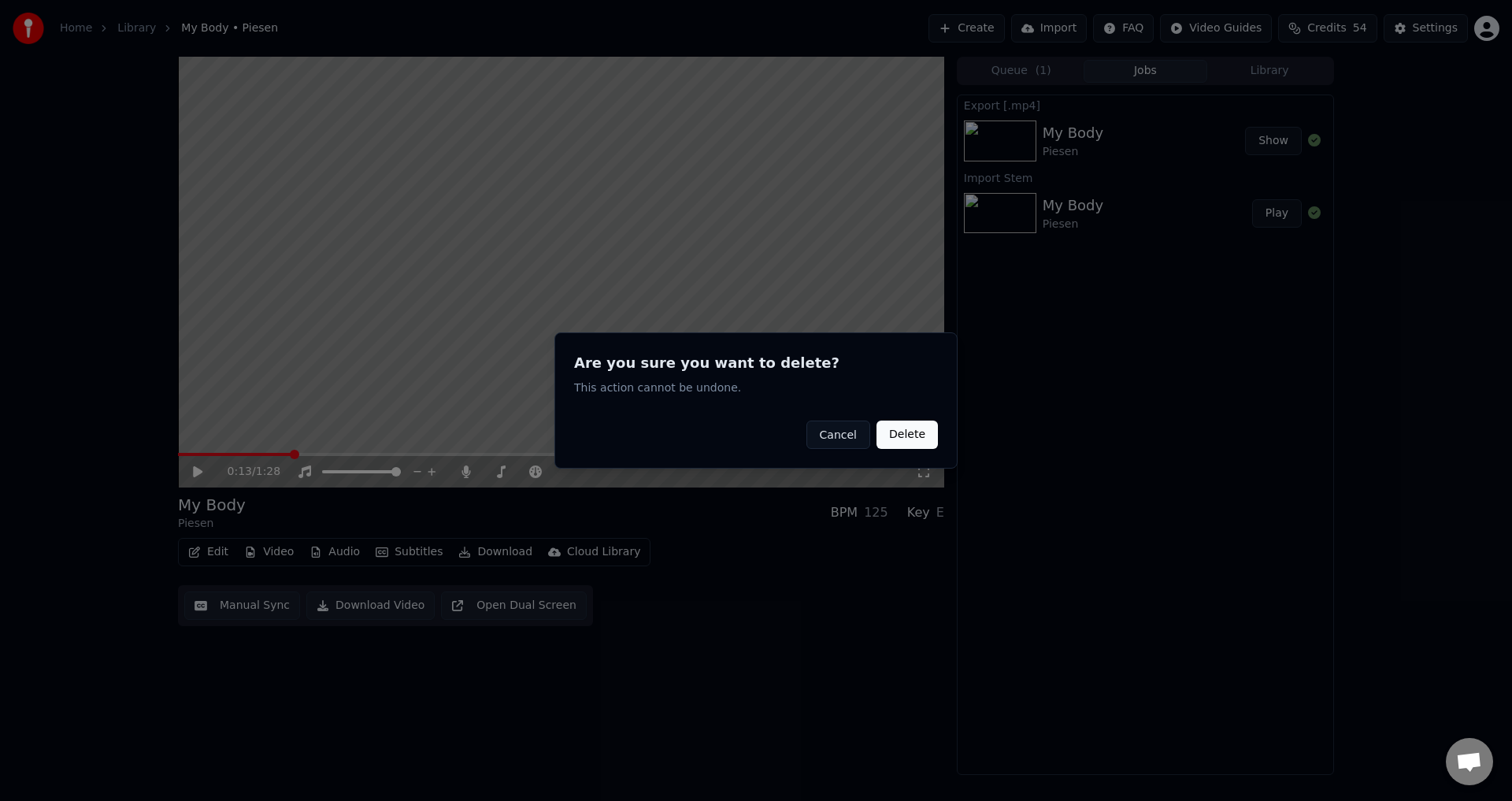
click at [892, 434] on button "Delete" at bounding box center [907, 435] width 61 height 29
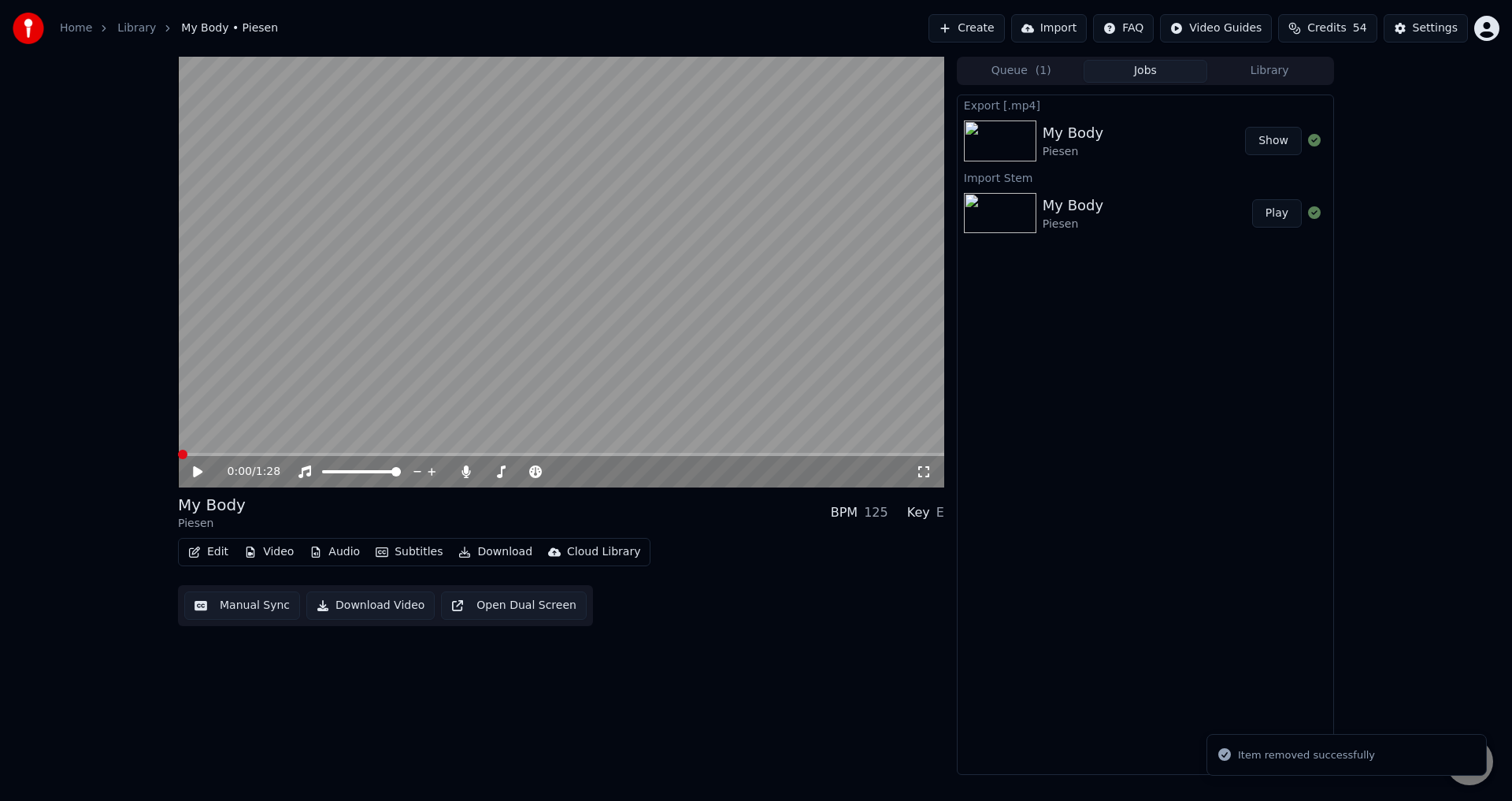
click at [178, 456] on span at bounding box center [178, 454] width 0 height 3
click at [199, 473] on icon at bounding box center [198, 472] width 10 height 11
click at [197, 471] on icon at bounding box center [198, 472] width 8 height 10
click at [999, 29] on button "Create" at bounding box center [966, 29] width 76 height 29
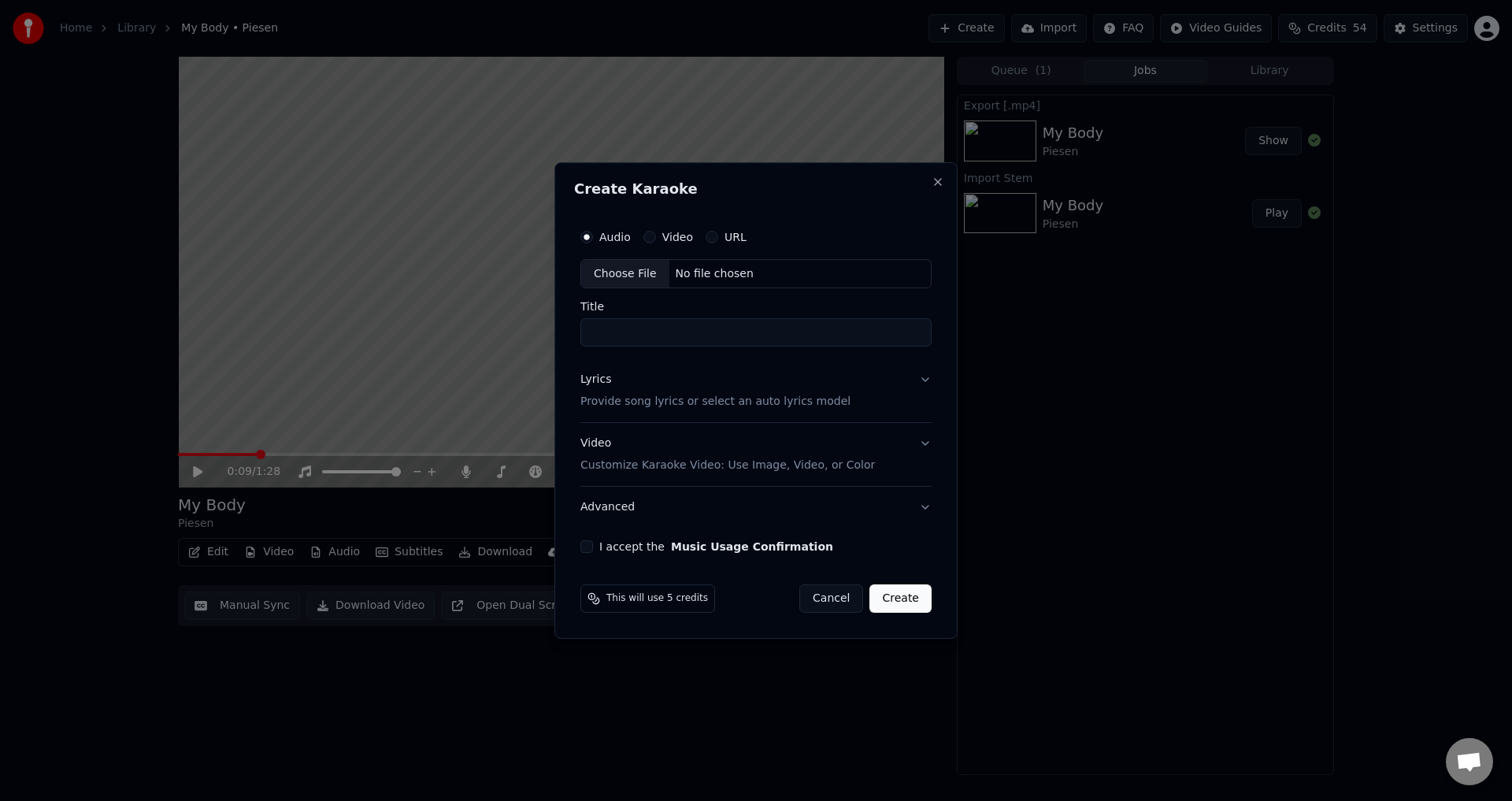
click at [610, 275] on div "Choose File" at bounding box center [625, 274] width 88 height 29
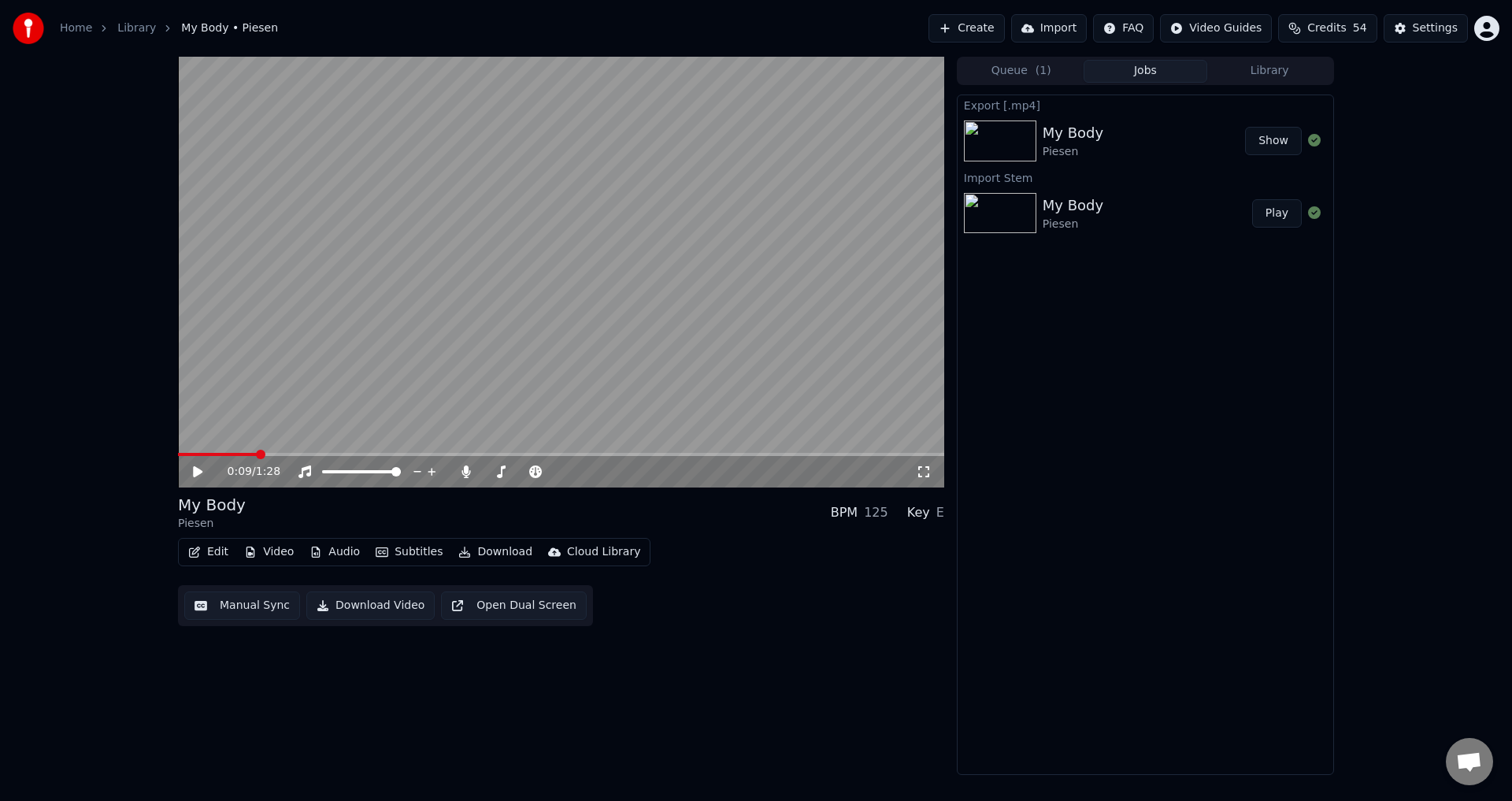
click at [210, 556] on button "Edit" at bounding box center [207, 552] width 53 height 22
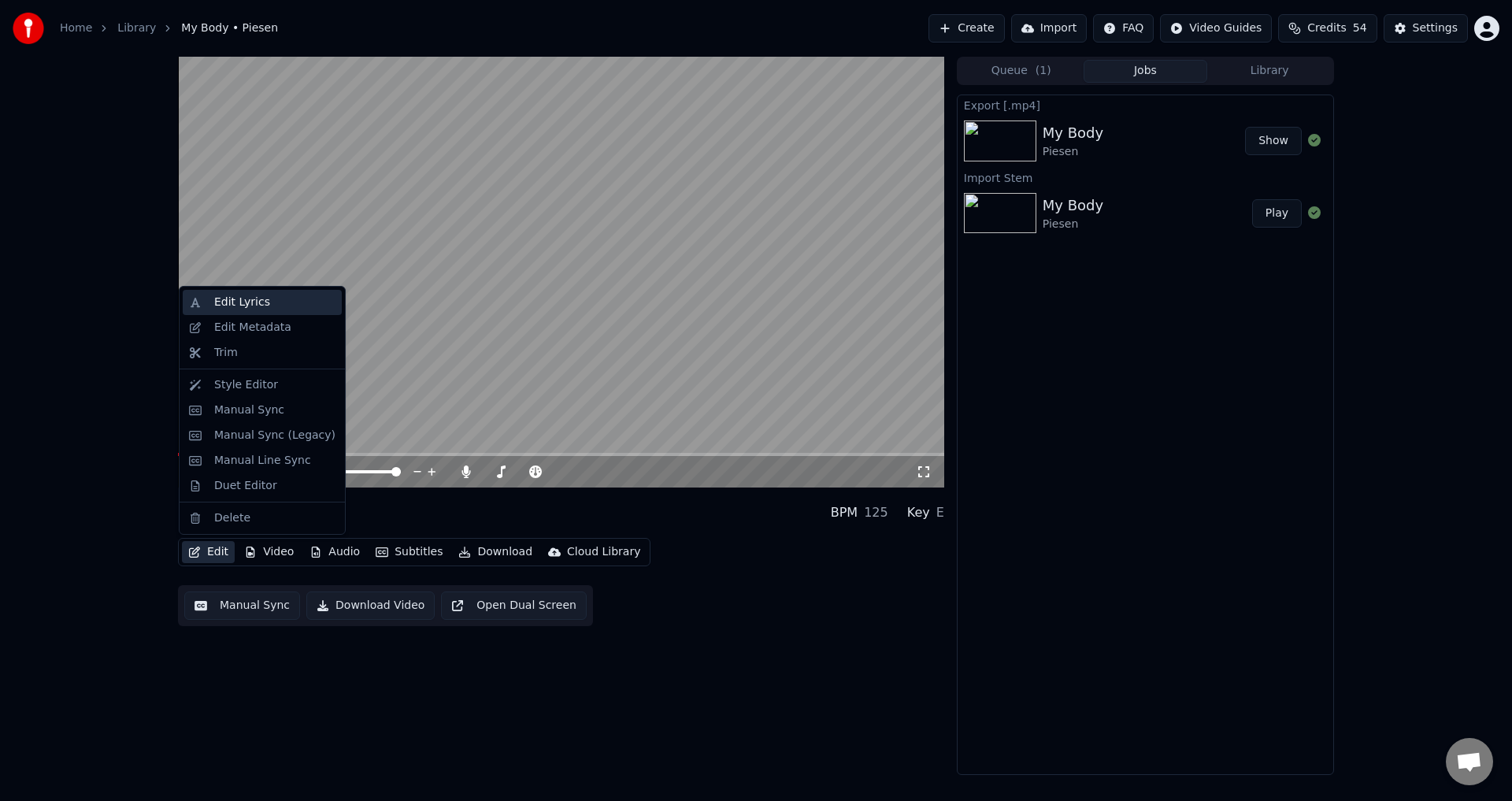
click at [290, 303] on div "Edit Lyrics" at bounding box center [274, 302] width 121 height 15
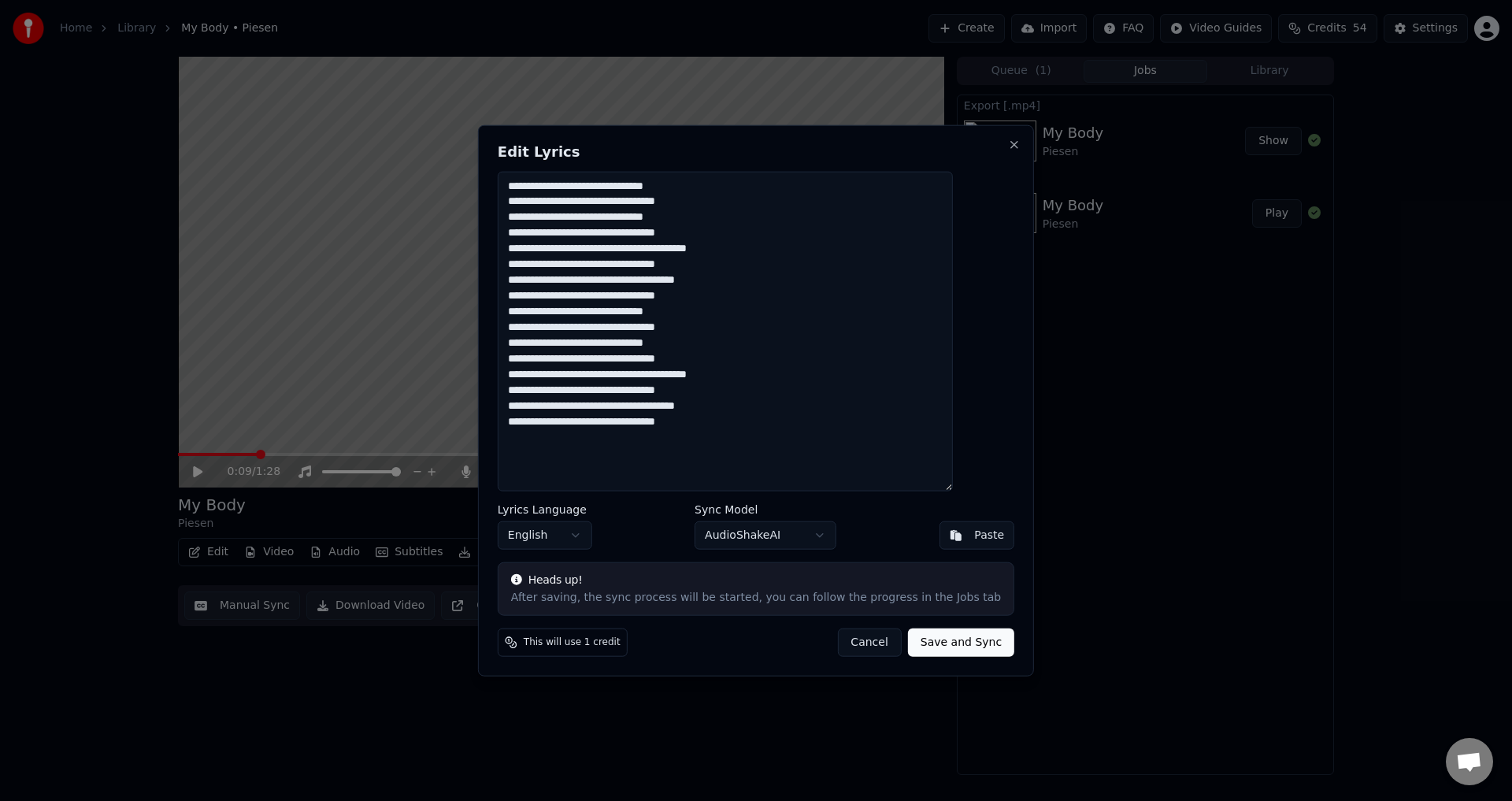
drag, startPoint x: 767, startPoint y: 433, endPoint x: 486, endPoint y: 160, distance: 391.8
click at [486, 160] on body "**********" at bounding box center [756, 400] width 1512 height 801
click at [1008, 146] on button "Close" at bounding box center [1014, 143] width 12 height 12
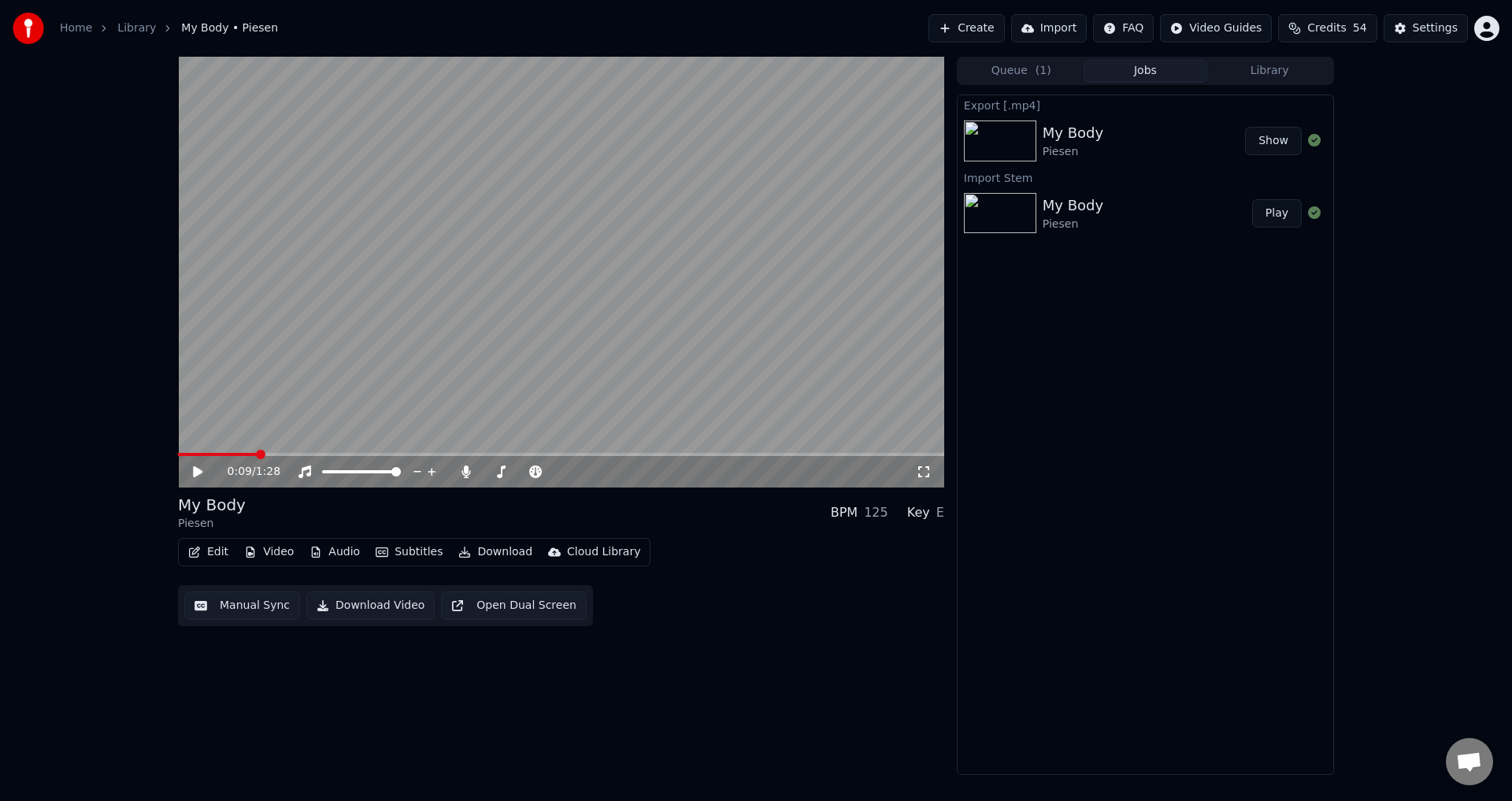
click at [976, 28] on button "Create" at bounding box center [966, 29] width 76 height 29
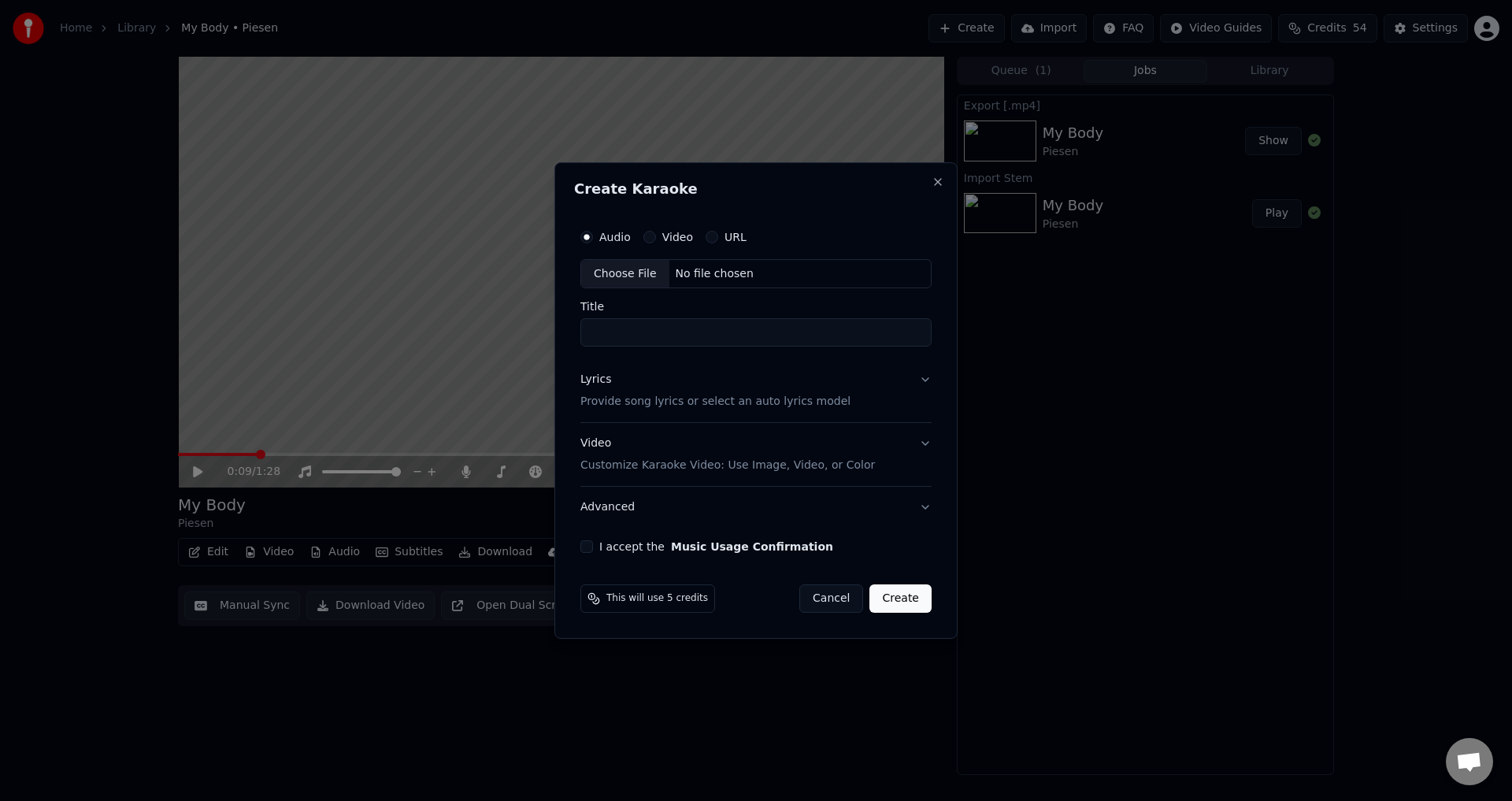
drag, startPoint x: 654, startPoint y: 31, endPoint x: 439, endPoint y: 45, distance: 215.5
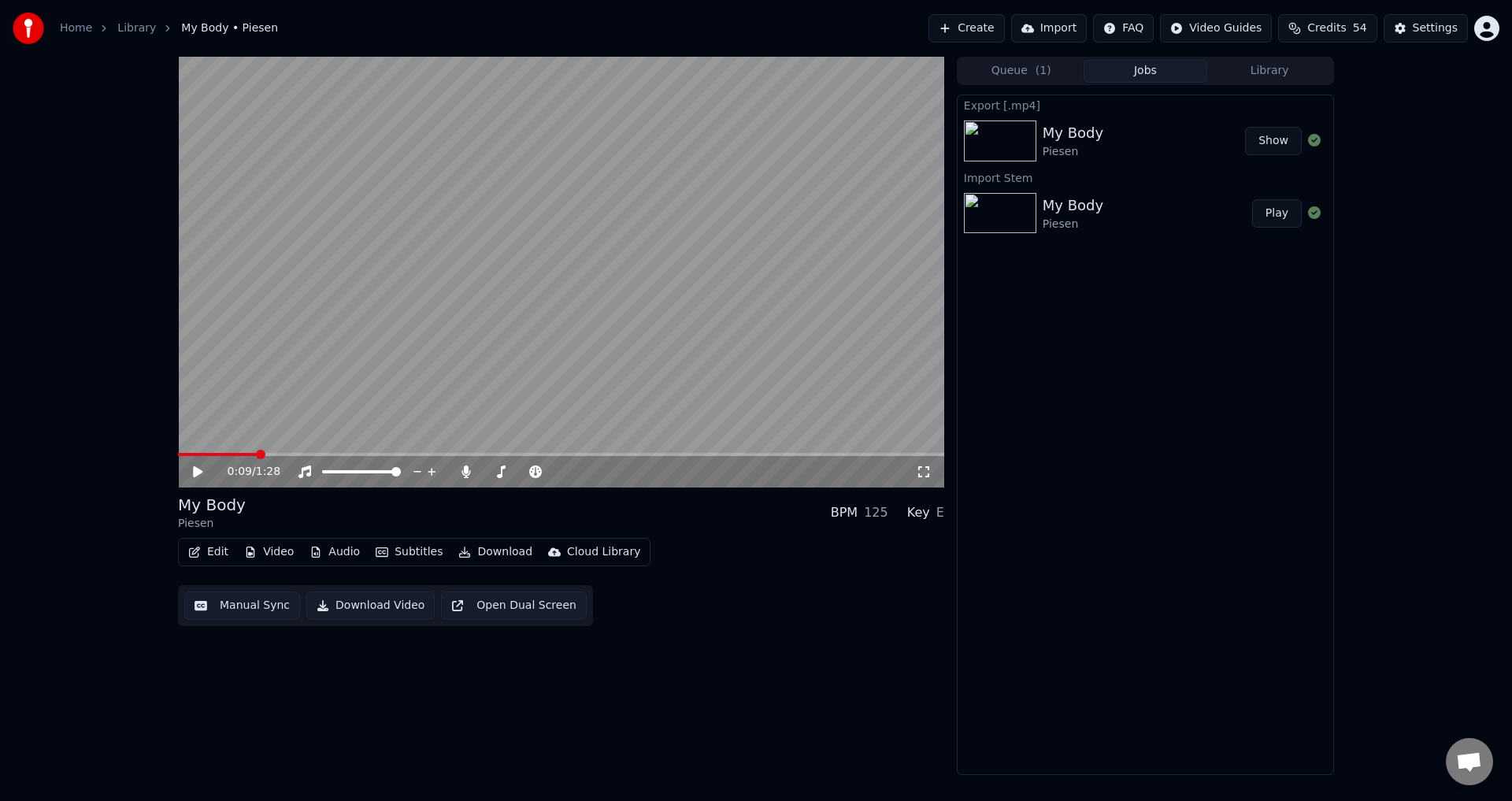
click at [76, 27] on link "Home" at bounding box center [76, 28] width 32 height 15
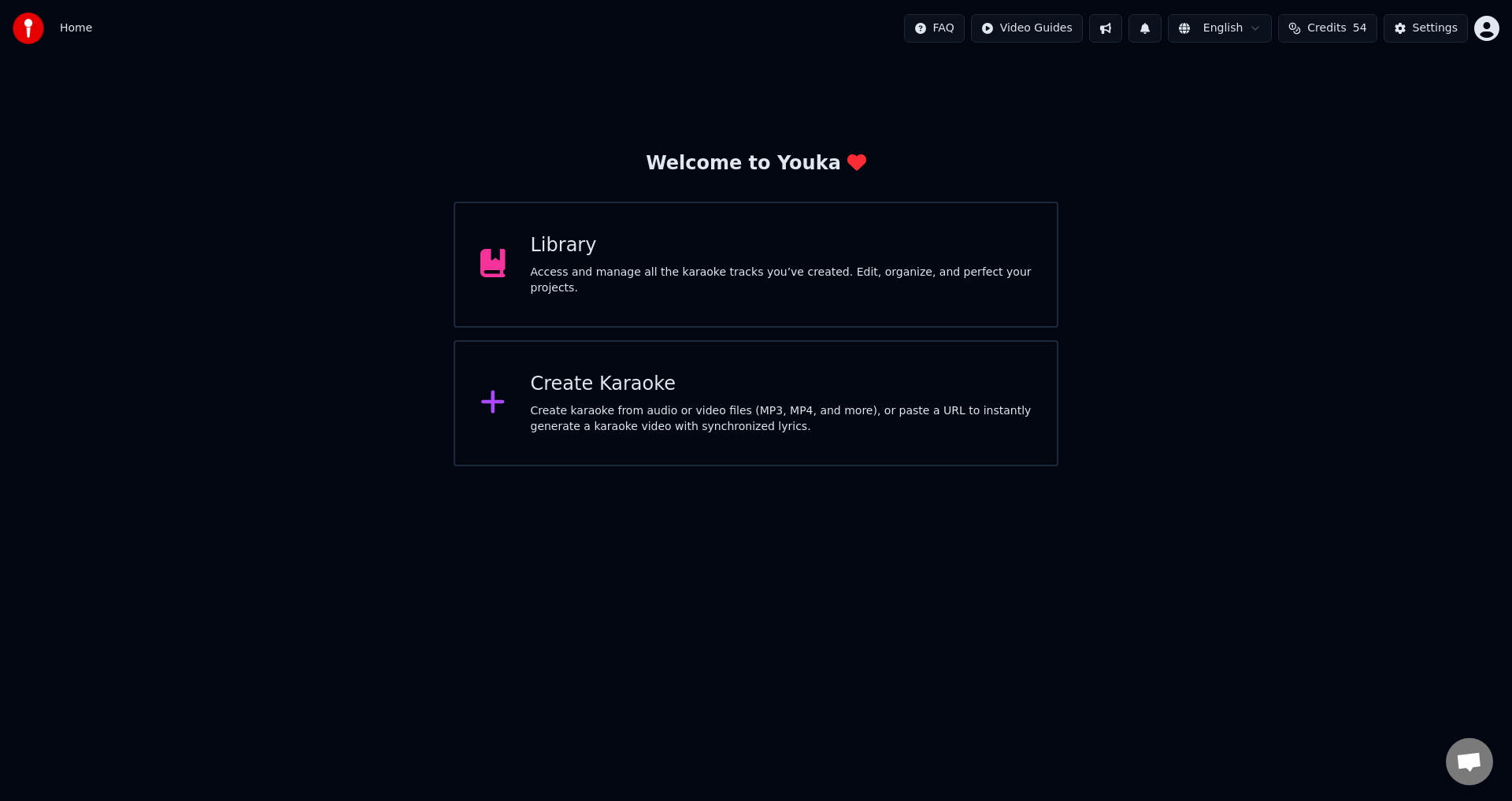
click at [656, 436] on div "Create Karaoke Create karaoke from audio or video files (MP3, MP4, and more), o…" at bounding box center [756, 403] width 605 height 126
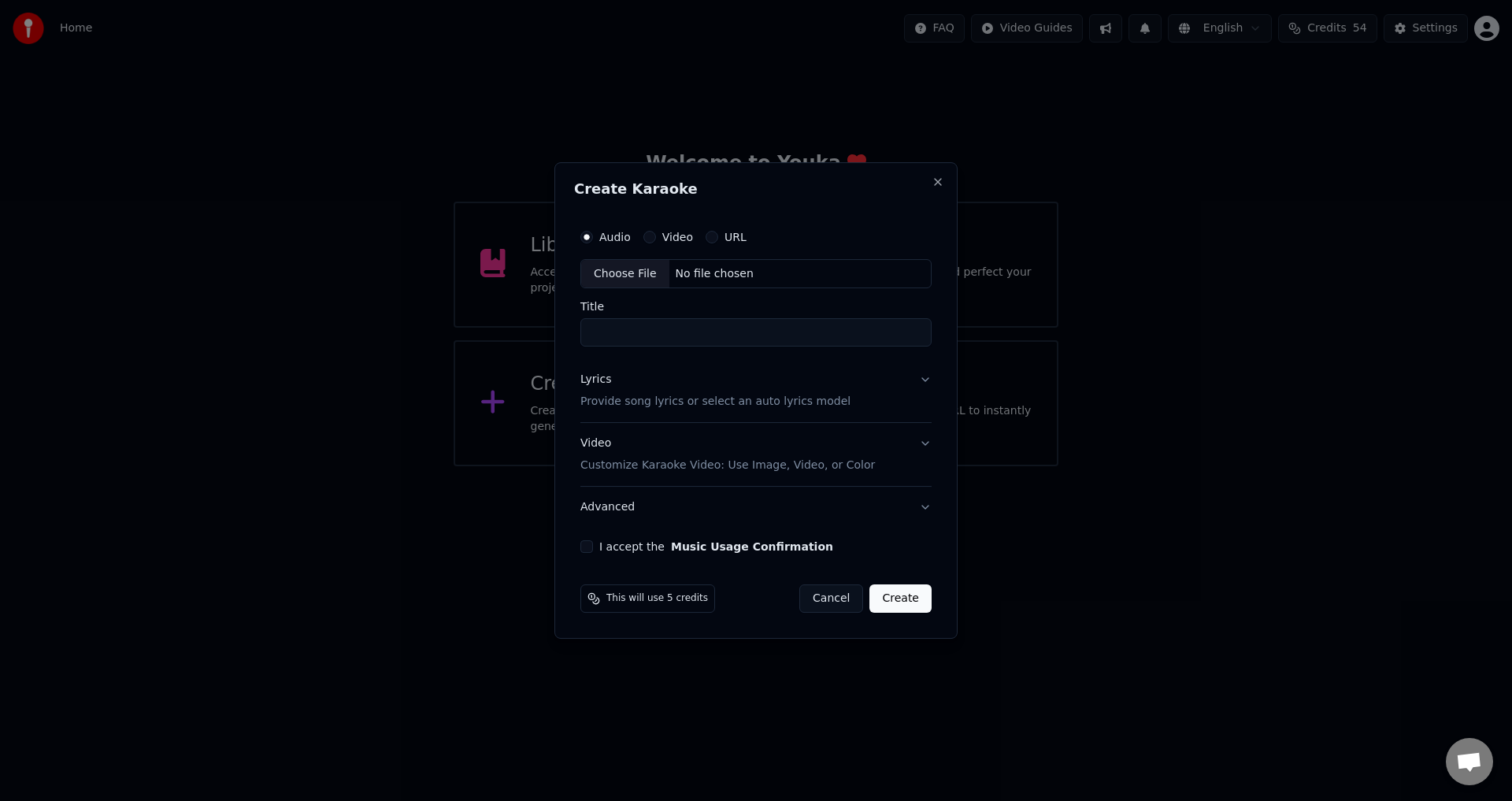
click at [637, 276] on div "Choose File" at bounding box center [625, 274] width 88 height 29
type input "**********"
click at [667, 391] on div "Lyrics Provide song lyrics or select an auto lyrics model" at bounding box center [712, 392] width 270 height 38
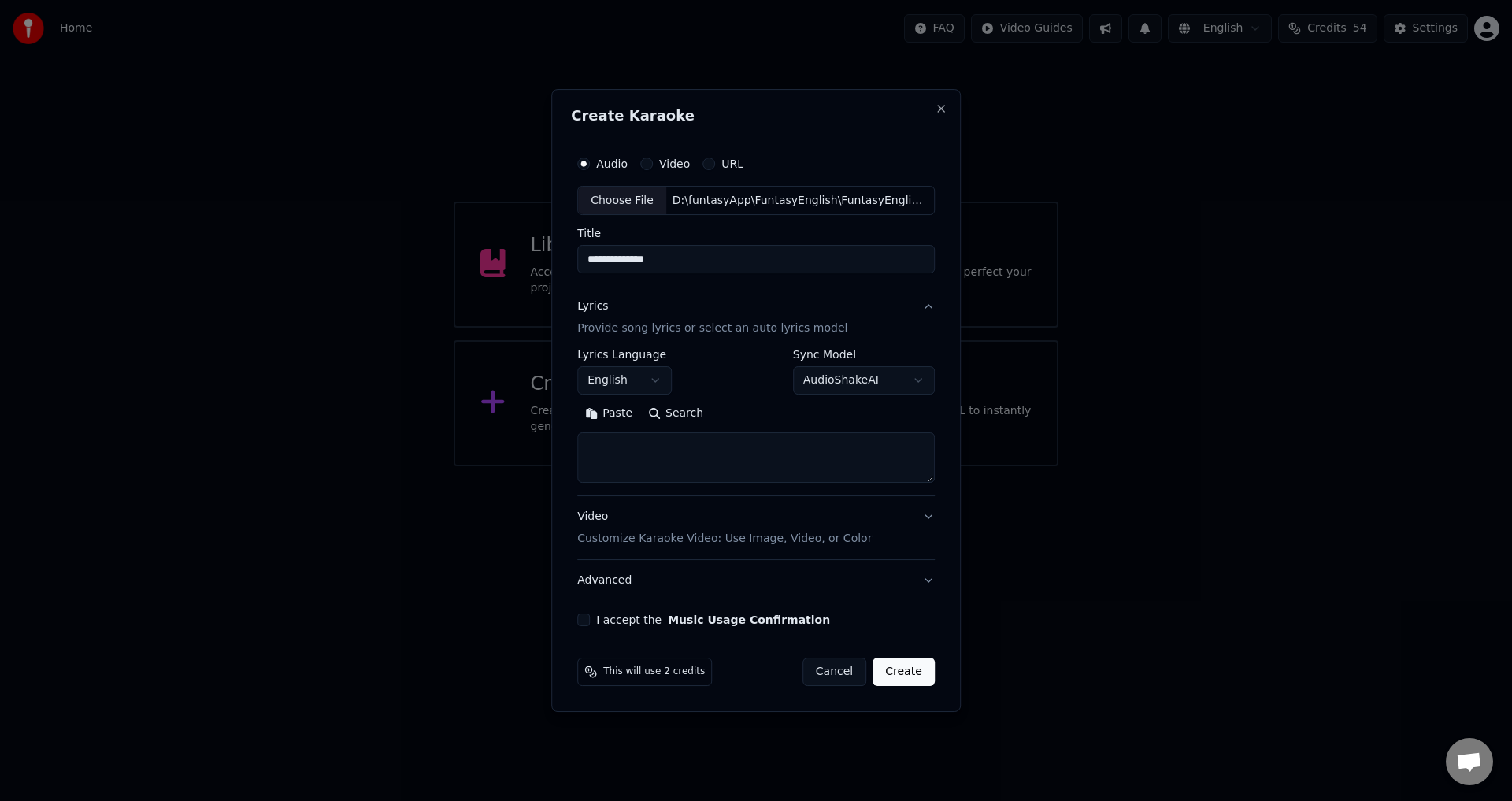
click at [641, 460] on textarea at bounding box center [756, 458] width 357 height 51
paste textarea "**********"
type textarea "**********"
click at [587, 617] on button "I accept the Music Usage Confirmation" at bounding box center [583, 619] width 12 height 12
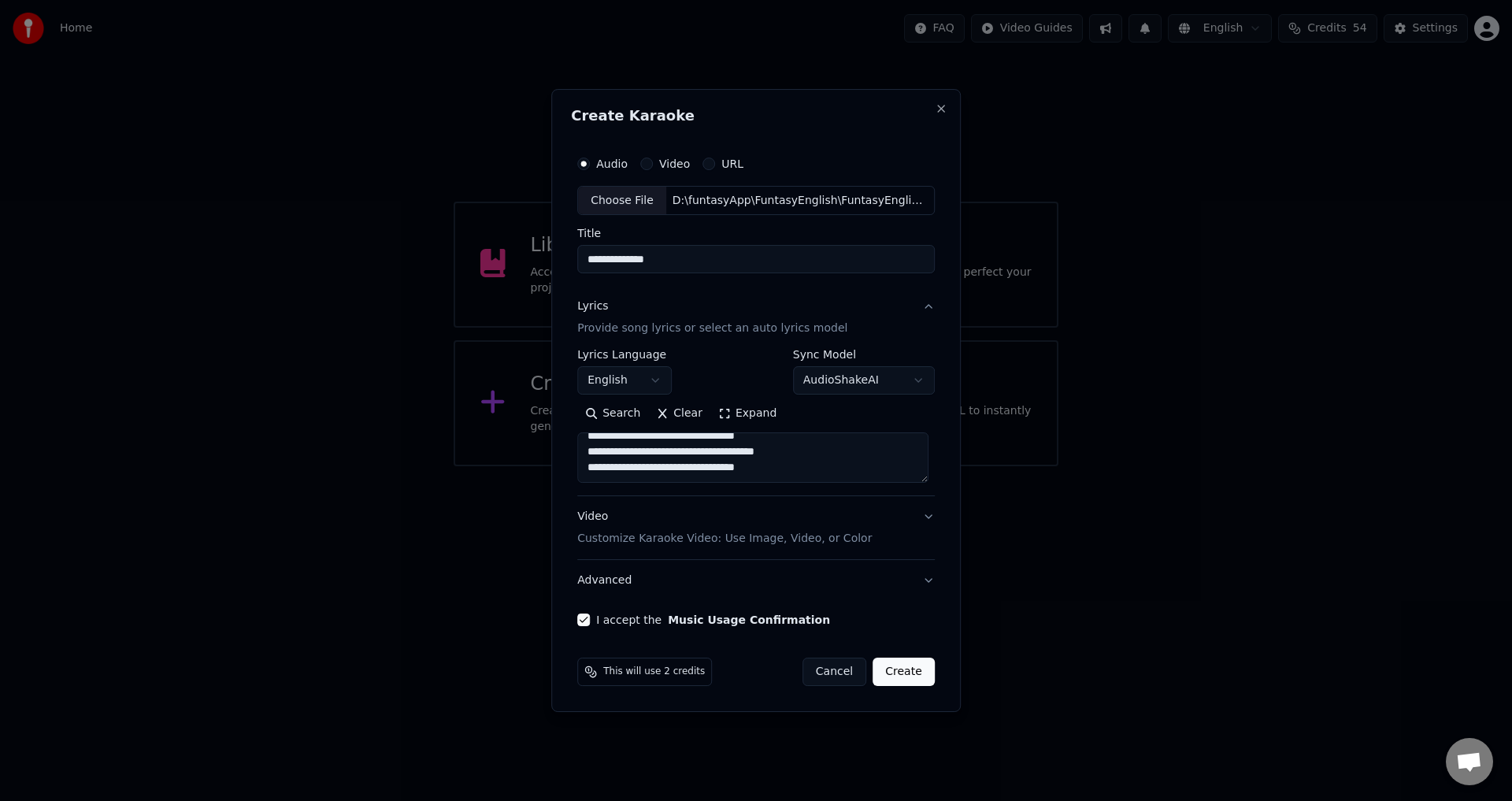
click at [664, 523] on div "Video Customize Karaoke Video: Use Image, Video, or Color" at bounding box center [724, 529] width 294 height 38
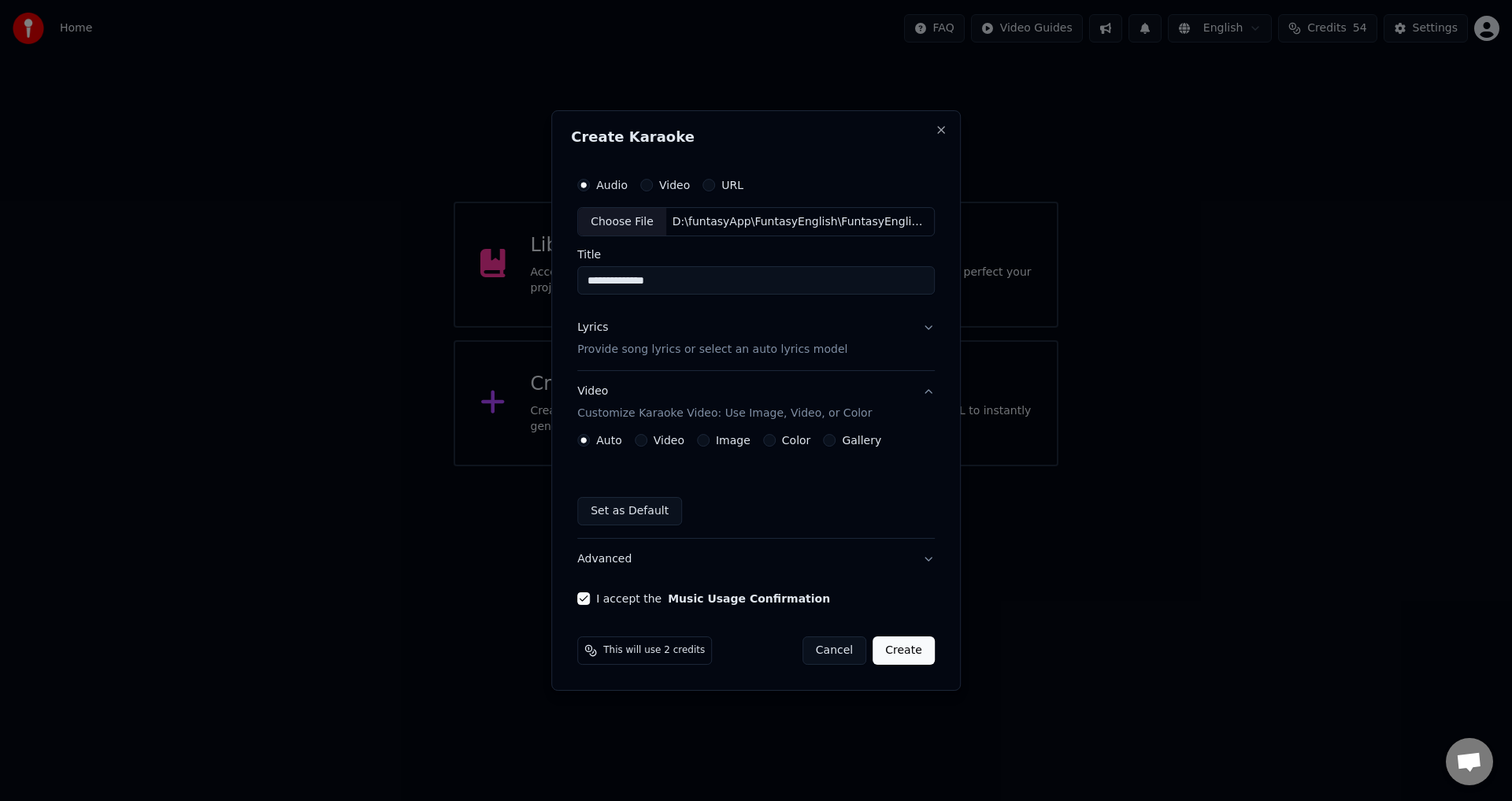
drag, startPoint x: 677, startPoint y: 275, endPoint x: 636, endPoint y: 280, distance: 41.3
click at [636, 280] on input "**********" at bounding box center [756, 281] width 357 height 29
type input "*******"
click at [660, 444] on label "Video" at bounding box center [669, 441] width 31 height 11
click at [647, 444] on button "Video" at bounding box center [640, 440] width 12 height 12
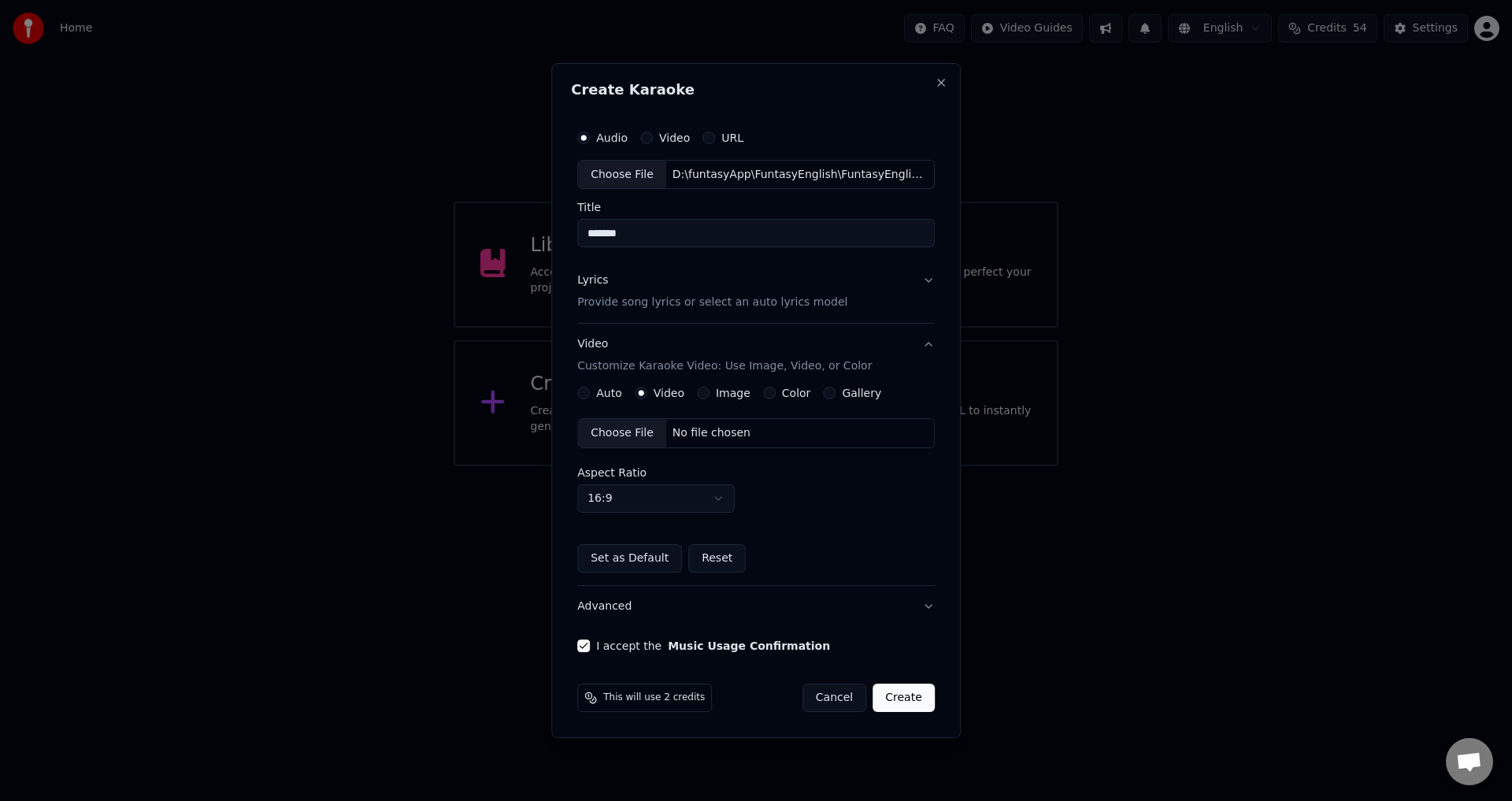
click at [617, 424] on div "Choose File" at bounding box center [622, 433] width 88 height 29
click at [937, 80] on button "Close" at bounding box center [940, 82] width 12 height 12
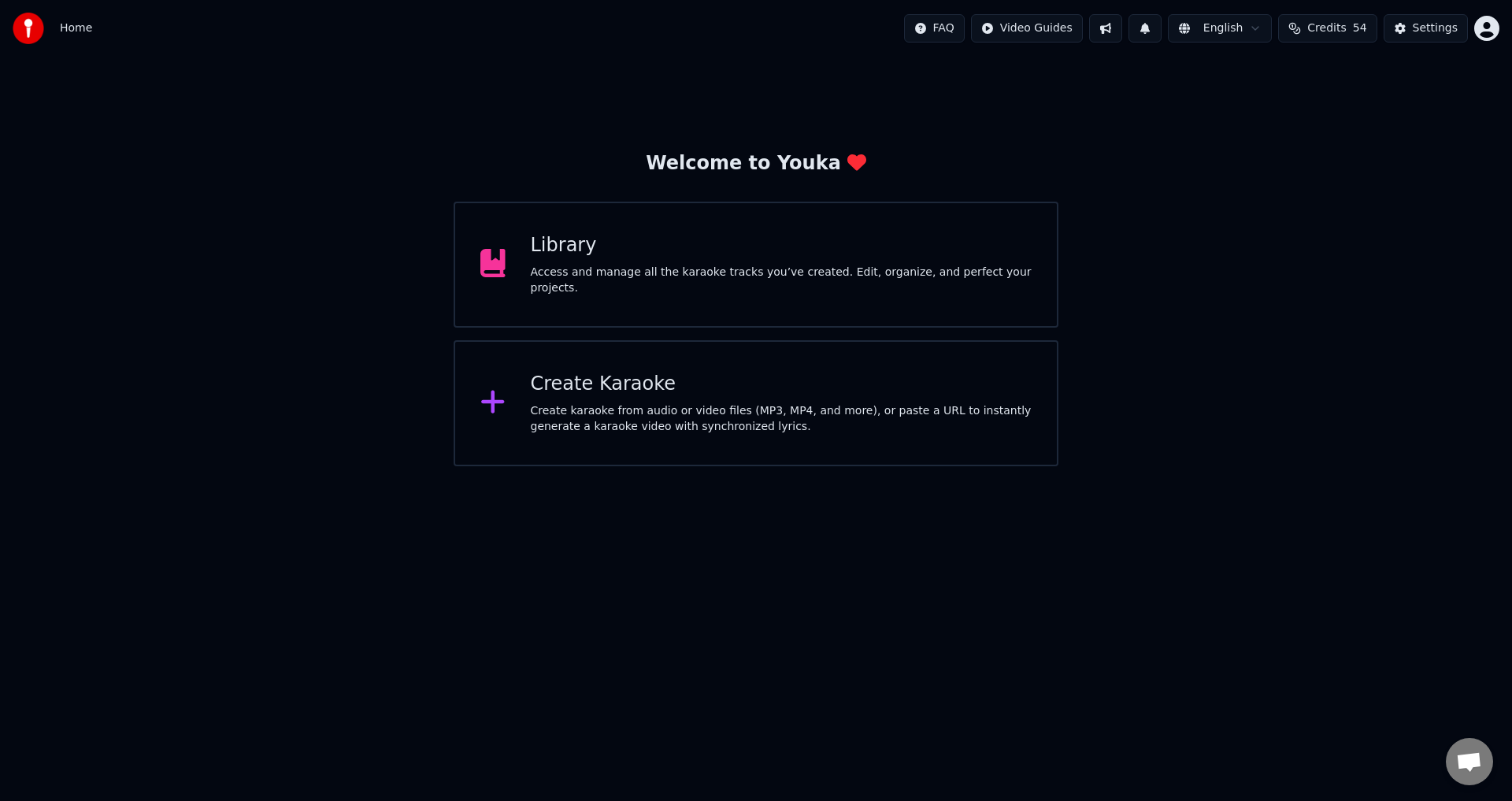
click at [905, 244] on div "Library" at bounding box center [781, 246] width 502 height 25
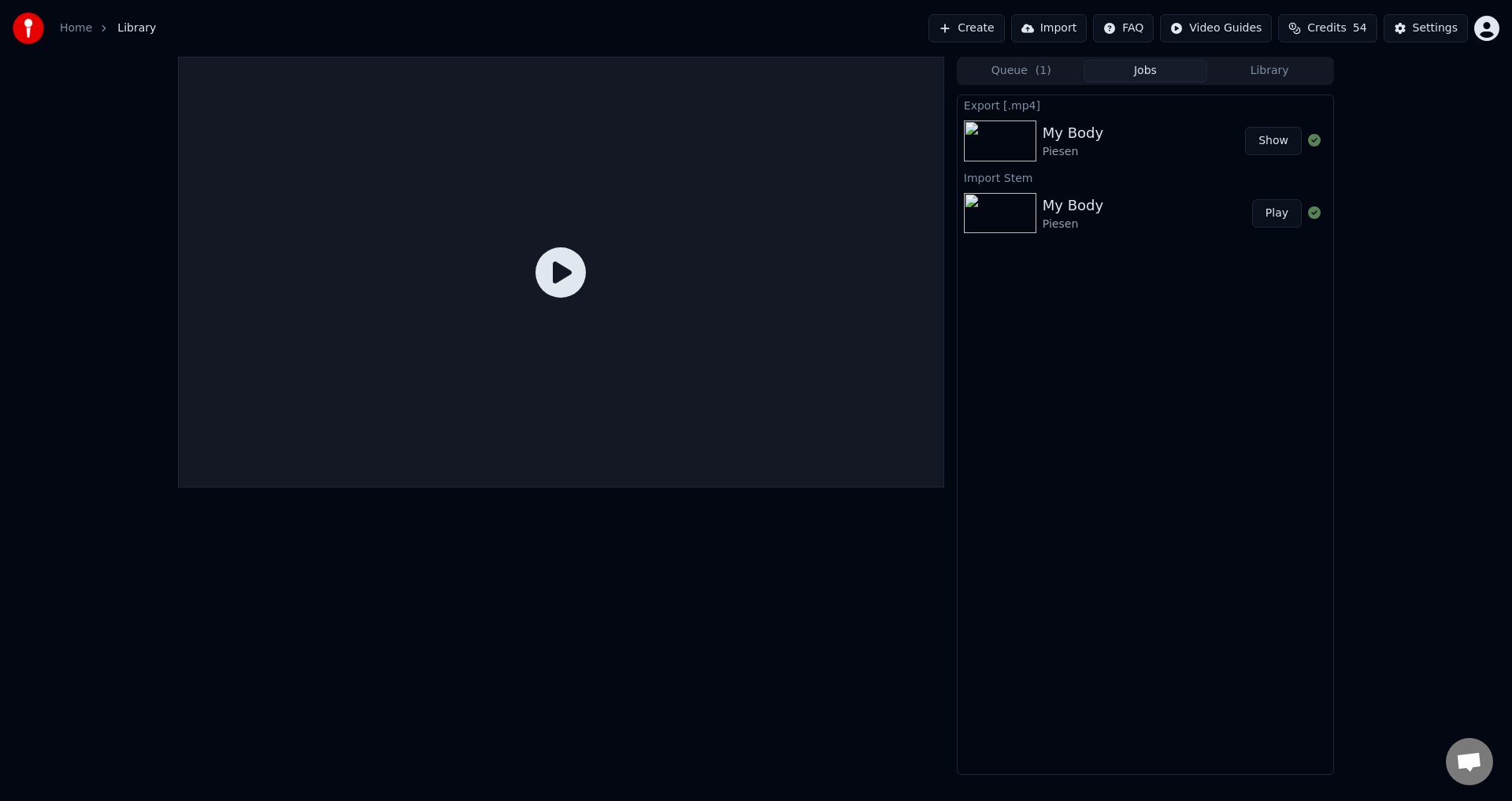
click at [1083, 215] on div "My Body" at bounding box center [1072, 206] width 60 height 22
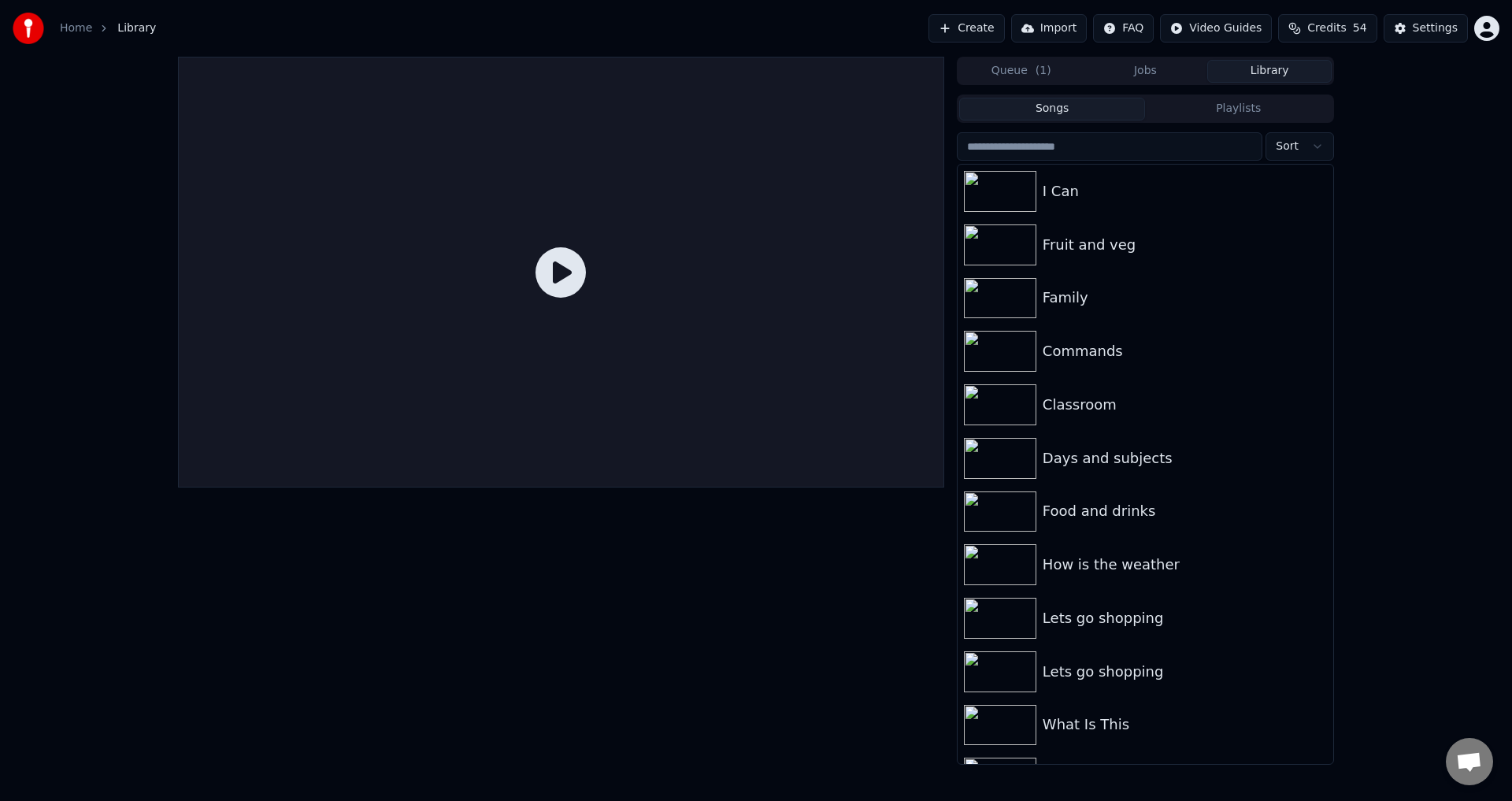
click at [1232, 75] on button "Library" at bounding box center [1269, 72] width 124 height 23
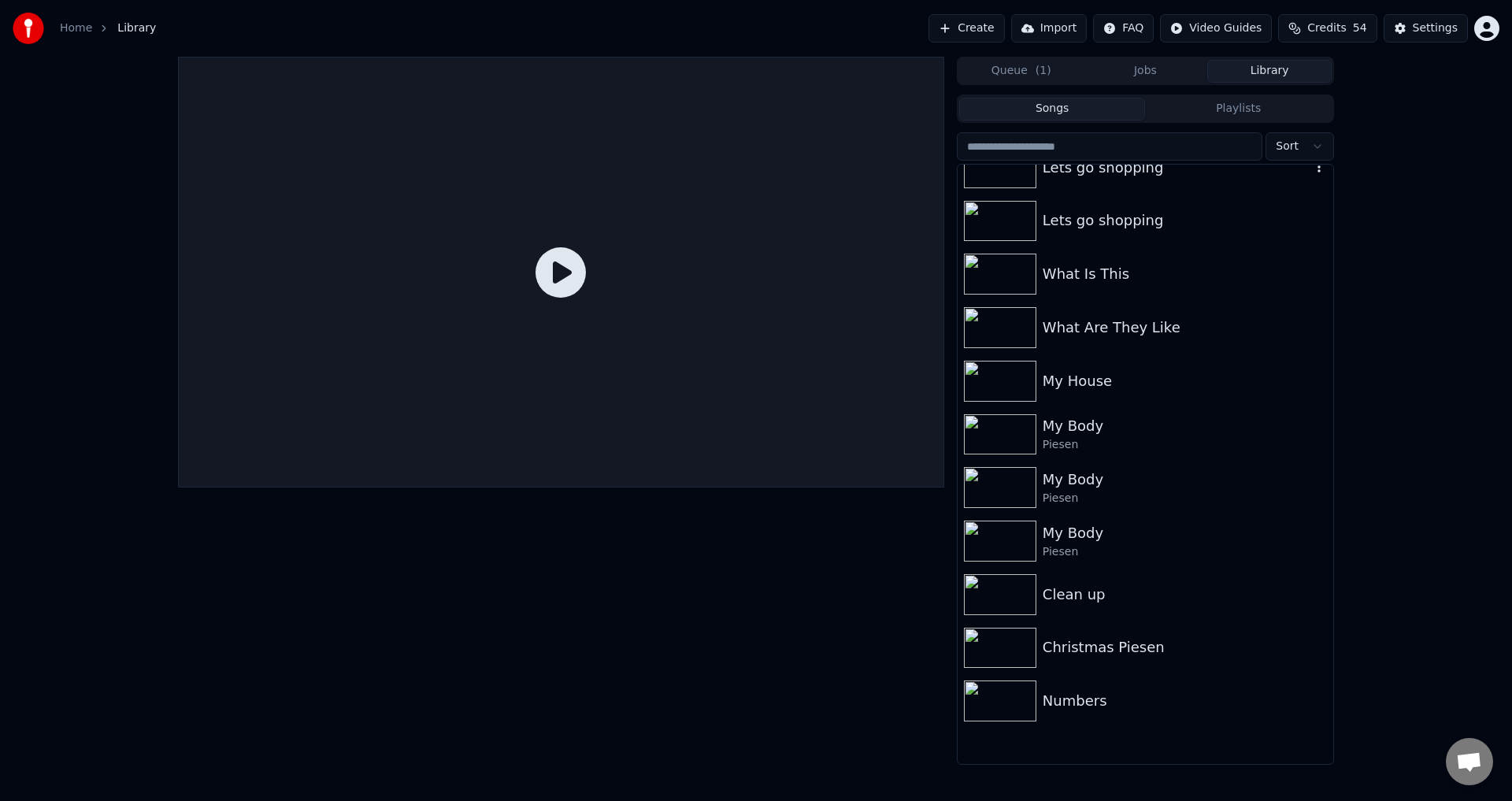
scroll to position [472, 0]
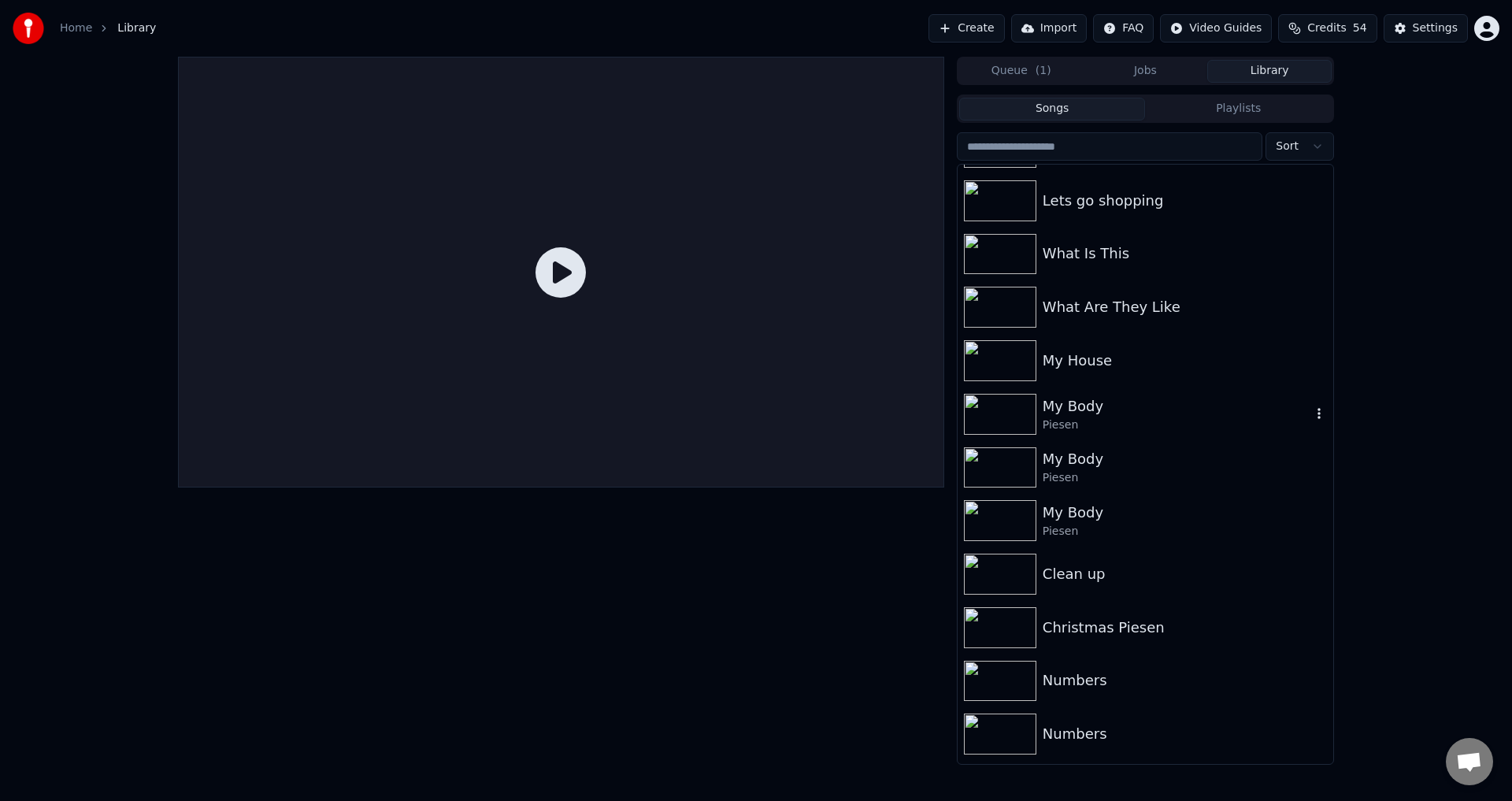
click at [1112, 407] on div "My Body" at bounding box center [1177, 406] width 269 height 22
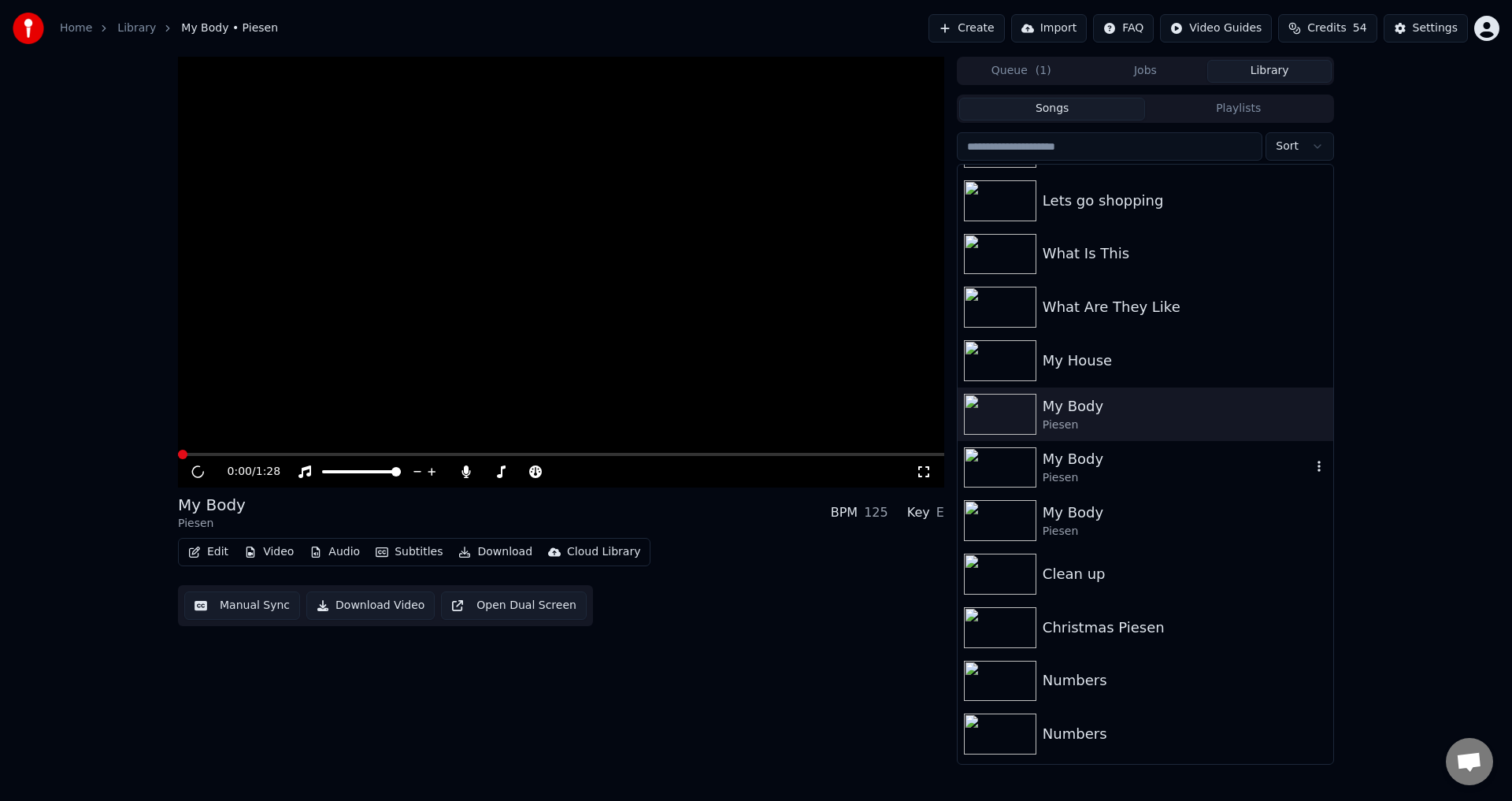
click at [1097, 480] on div "Piesen" at bounding box center [1177, 478] width 269 height 15
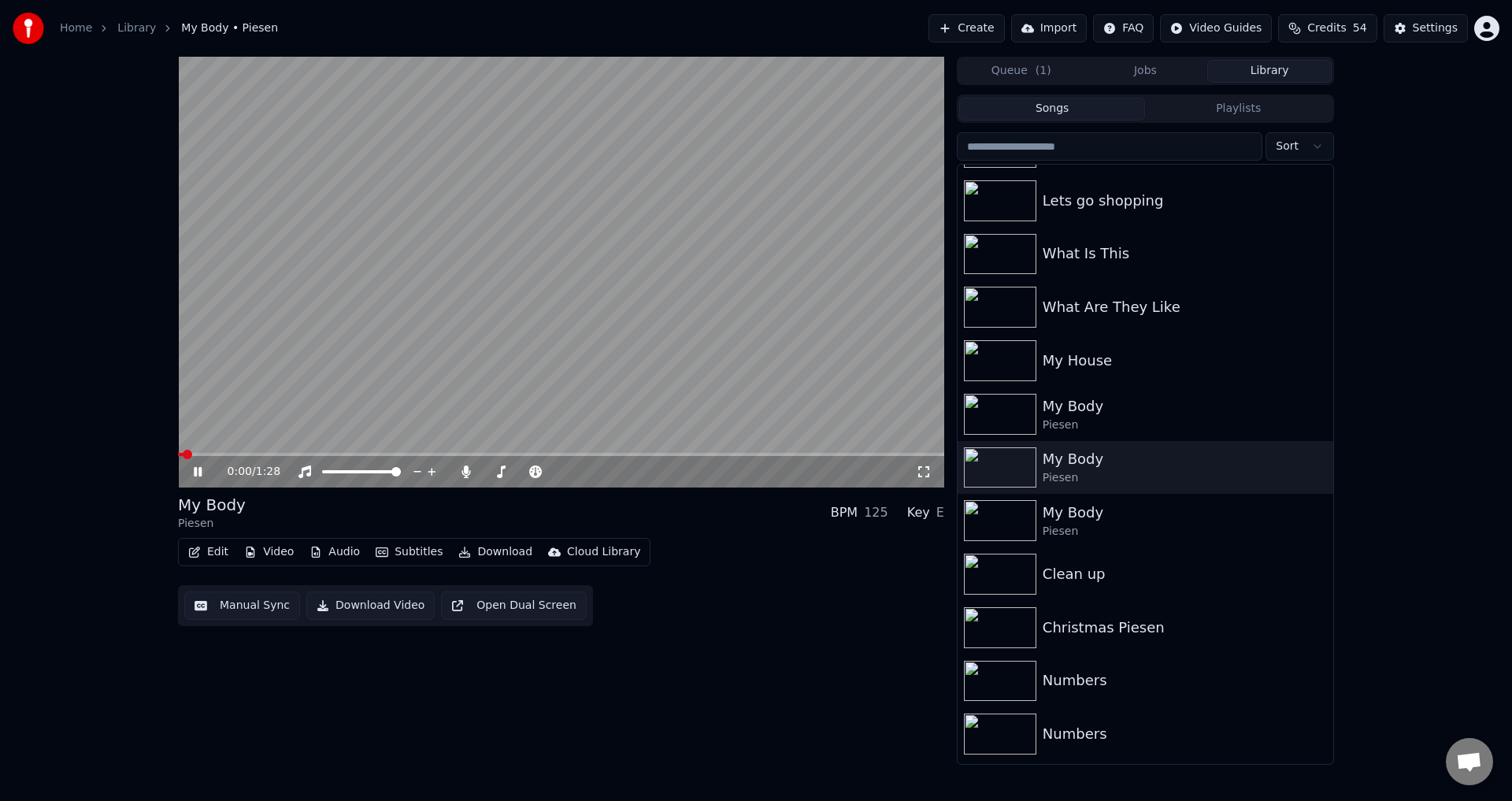
click at [322, 403] on video at bounding box center [561, 271] width 767 height 431
click at [205, 556] on button "Edit" at bounding box center [207, 552] width 53 height 22
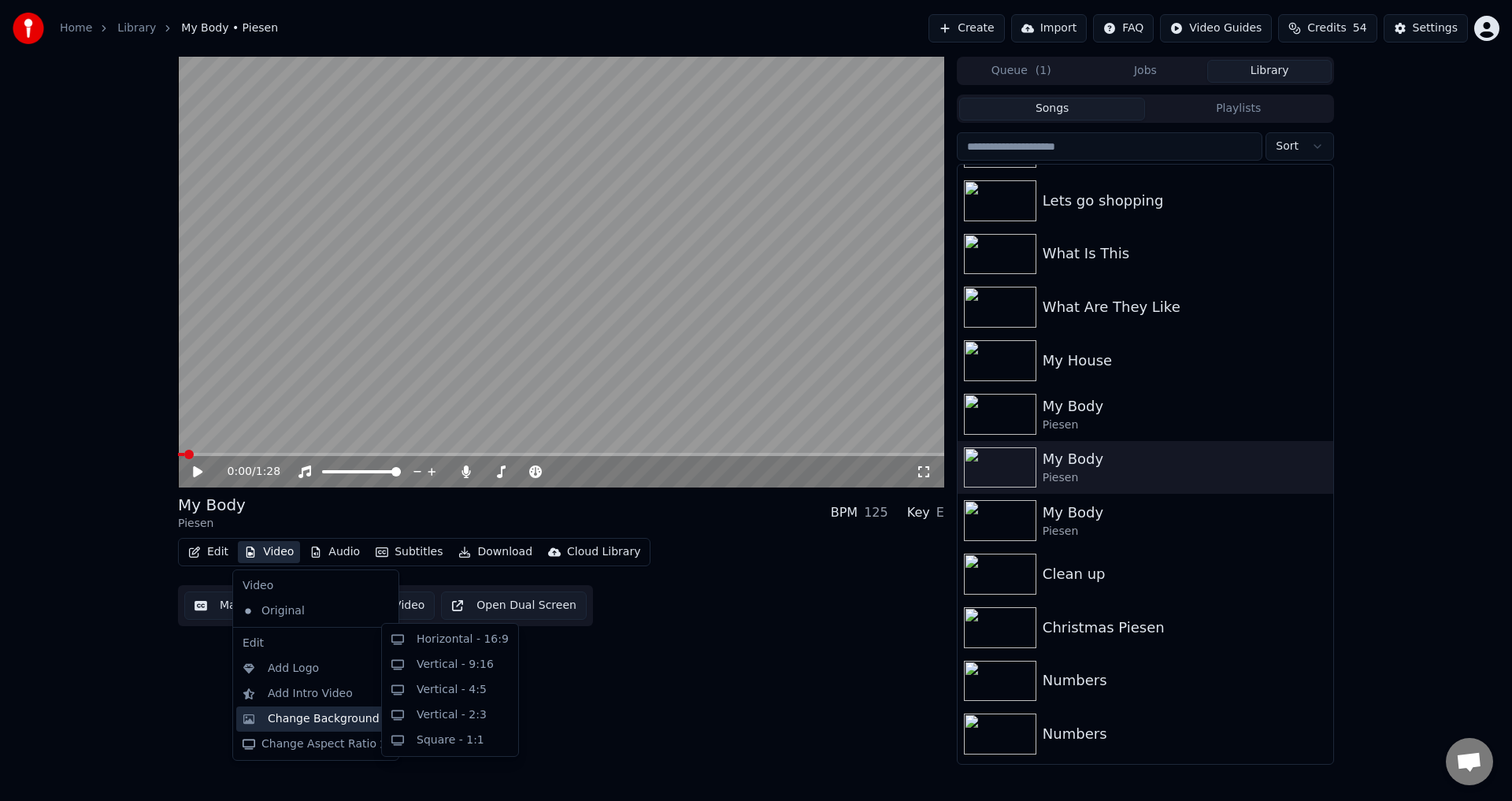
click at [326, 723] on div "Change Background" at bounding box center [323, 719] width 112 height 15
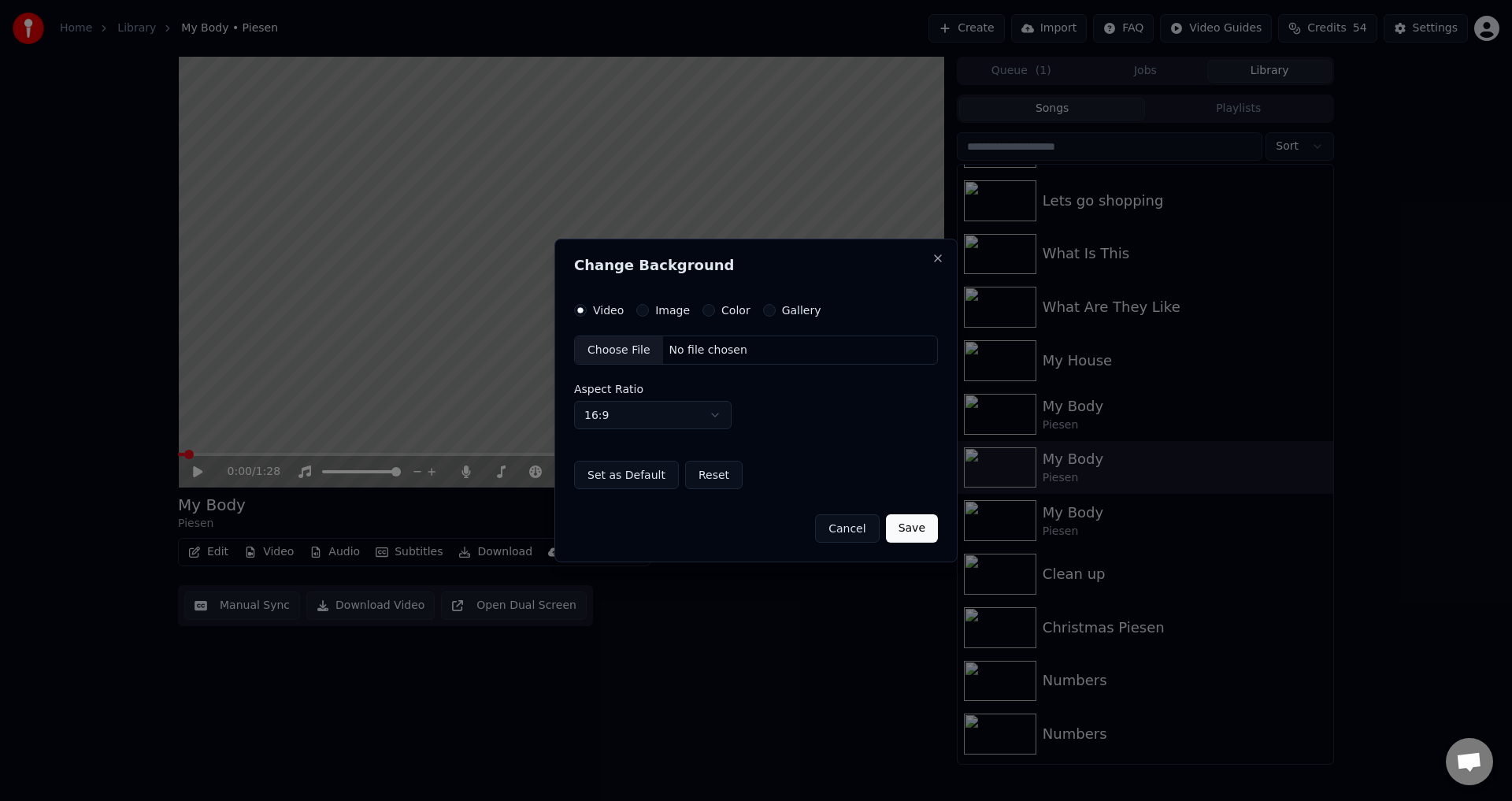
click at [617, 351] on div "Choose File" at bounding box center [618, 351] width 88 height 29
click at [904, 527] on button "Save" at bounding box center [912, 529] width 52 height 29
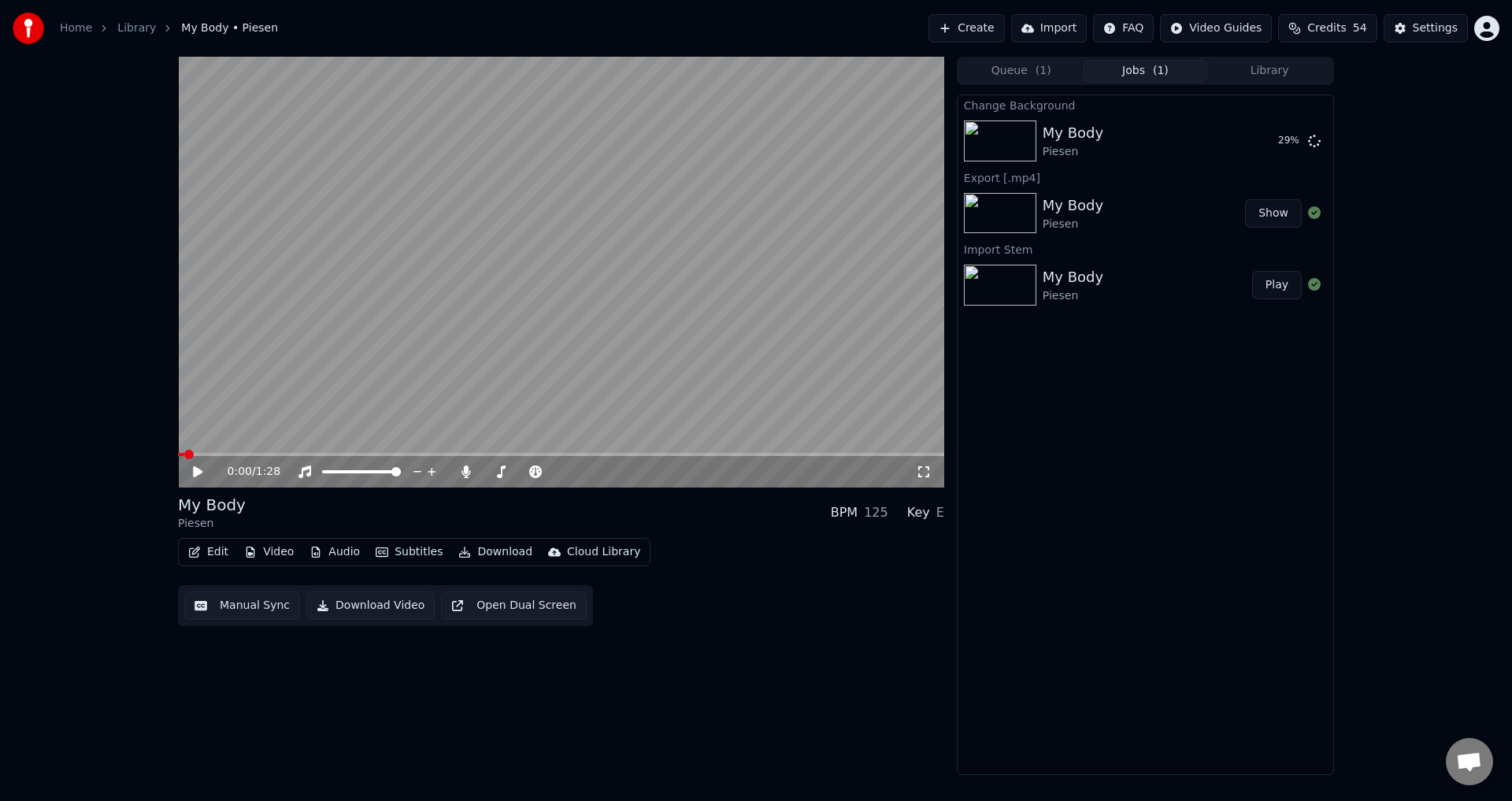
click at [115, 697] on div "0:00 / 1:28 My Body Piesen BPM 125 Key E Edit Video Audio Subtitles Download Cl…" at bounding box center [756, 415] width 1512 height 718
click at [1281, 141] on button "Play" at bounding box center [1277, 141] width 50 height 29
drag, startPoint x: 476, startPoint y: 329, endPoint x: 440, endPoint y: 407, distance: 85.9
click at [476, 331] on video at bounding box center [561, 271] width 767 height 431
click at [337, 553] on button "Audio" at bounding box center [335, 552] width 63 height 22
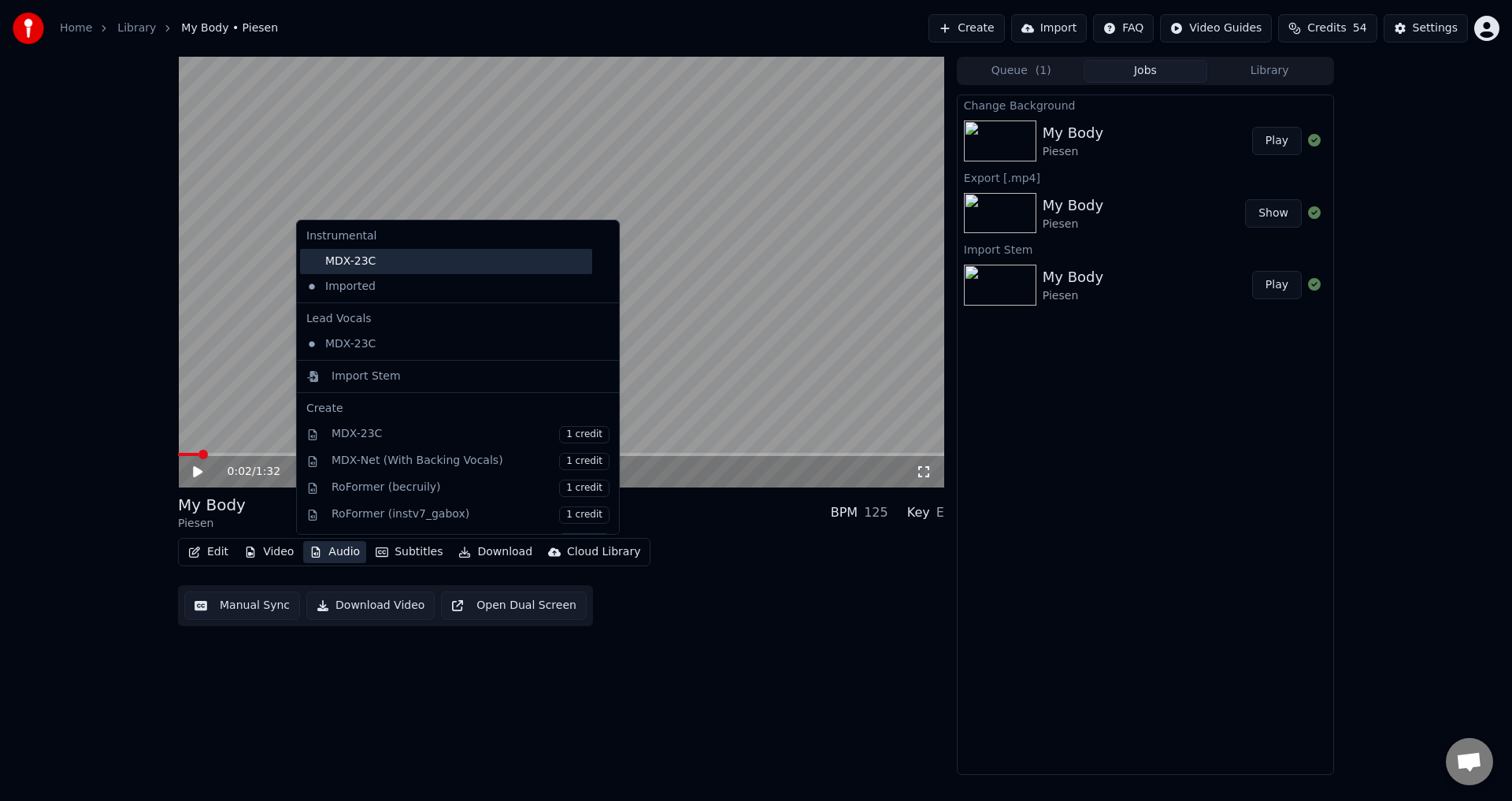
click at [357, 264] on div "MDX-23C" at bounding box center [446, 261] width 292 height 25
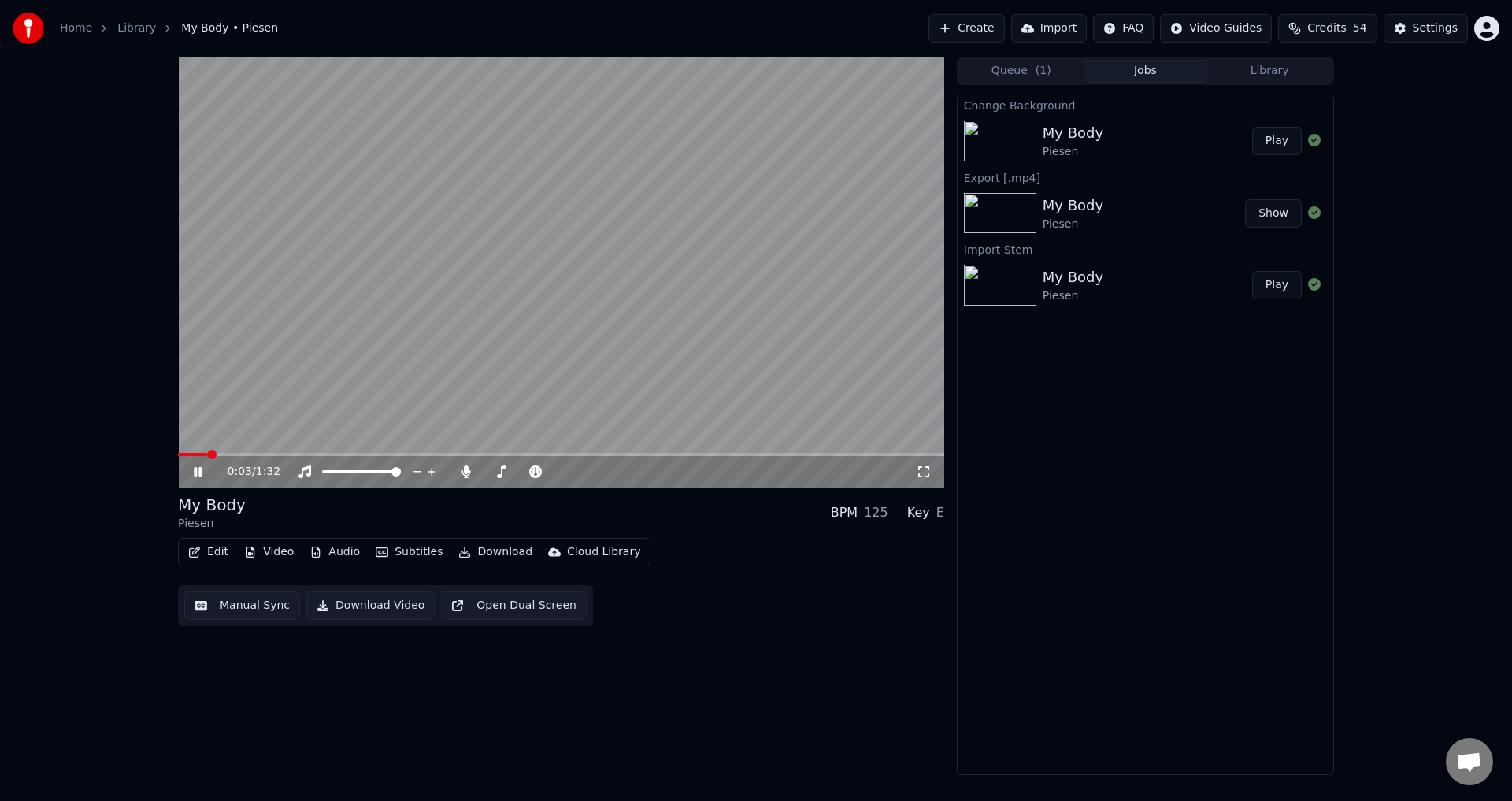
click at [315, 455] on span at bounding box center [561, 454] width 767 height 3
click at [562, 473] on span at bounding box center [523, 471] width 78 height 3
click at [478, 384] on video at bounding box center [561, 271] width 767 height 431
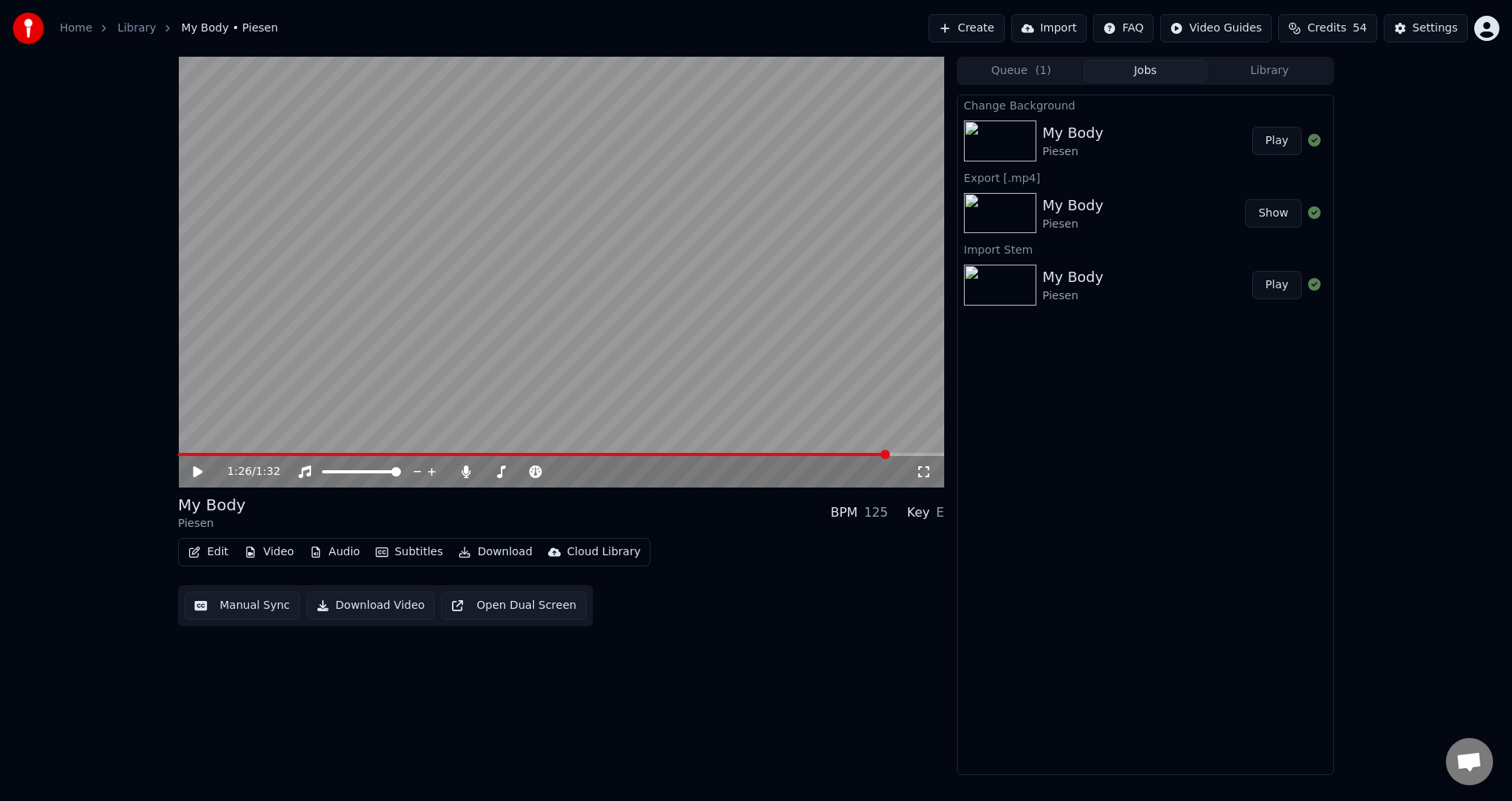
click at [889, 454] on span at bounding box center [561, 454] width 767 height 3
click at [861, 378] on video at bounding box center [561, 271] width 767 height 431
click at [434, 454] on span at bounding box center [306, 454] width 256 height 3
click at [342, 549] on button "Audio" at bounding box center [335, 552] width 63 height 22
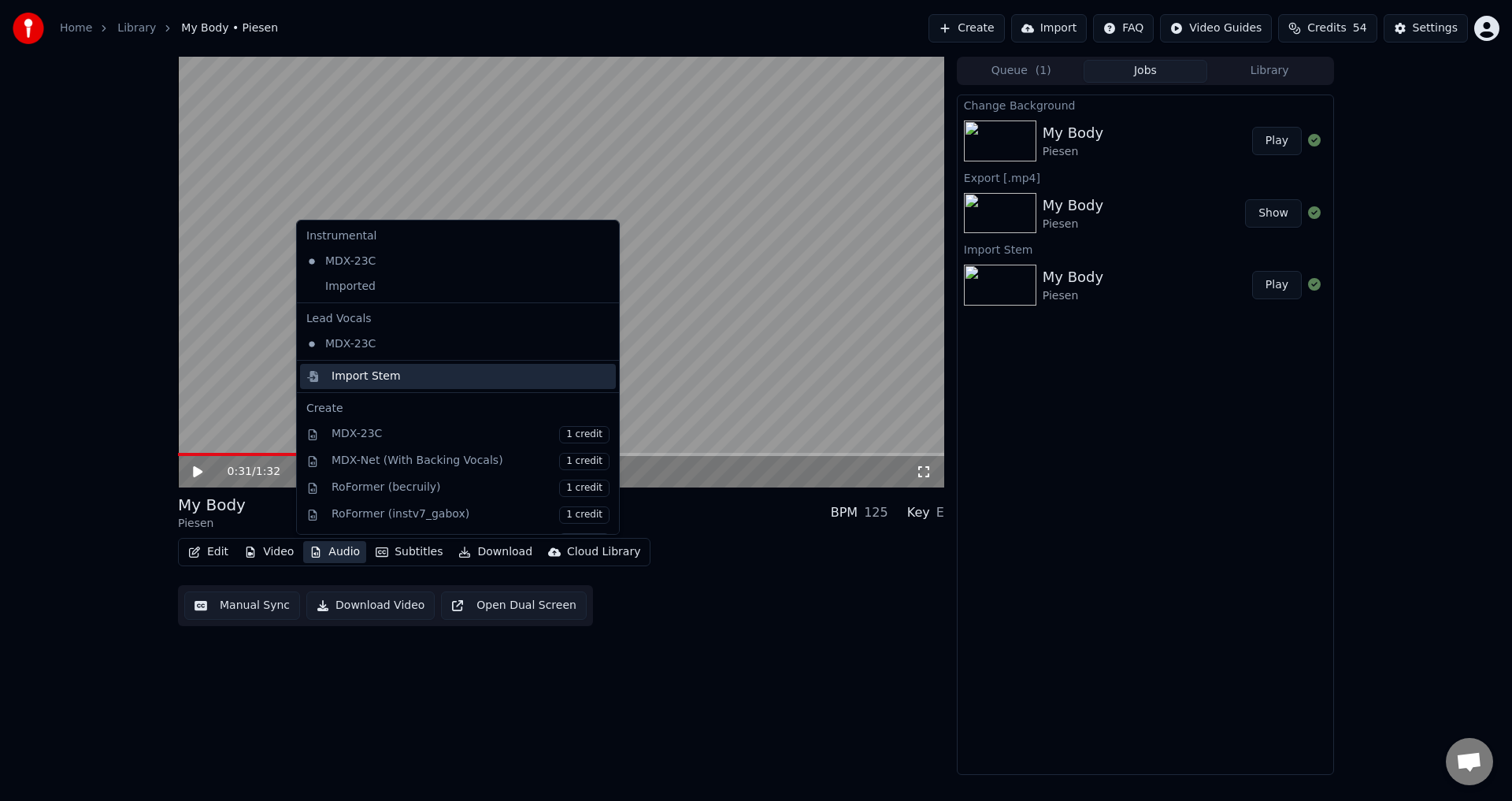
click at [404, 375] on div "Import Stem" at bounding box center [470, 377] width 278 height 15
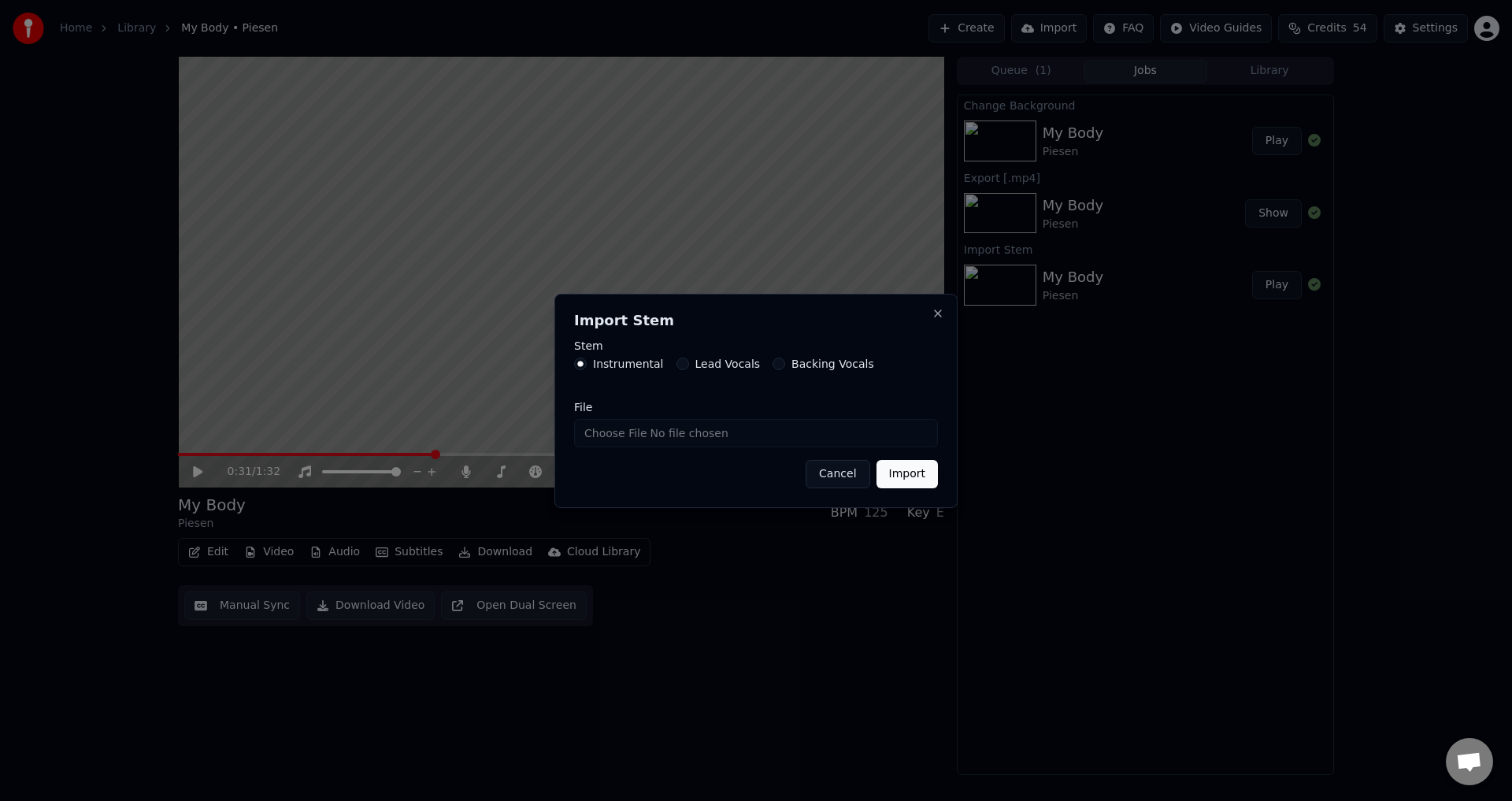
click at [707, 363] on label "Lead Vocals" at bounding box center [727, 364] width 65 height 11
click at [689, 363] on button "Lead Vocals" at bounding box center [682, 363] width 12 height 12
click at [613, 436] on input "File" at bounding box center [756, 433] width 364 height 29
type input "**********"
click at [896, 482] on button "Import" at bounding box center [907, 474] width 61 height 29
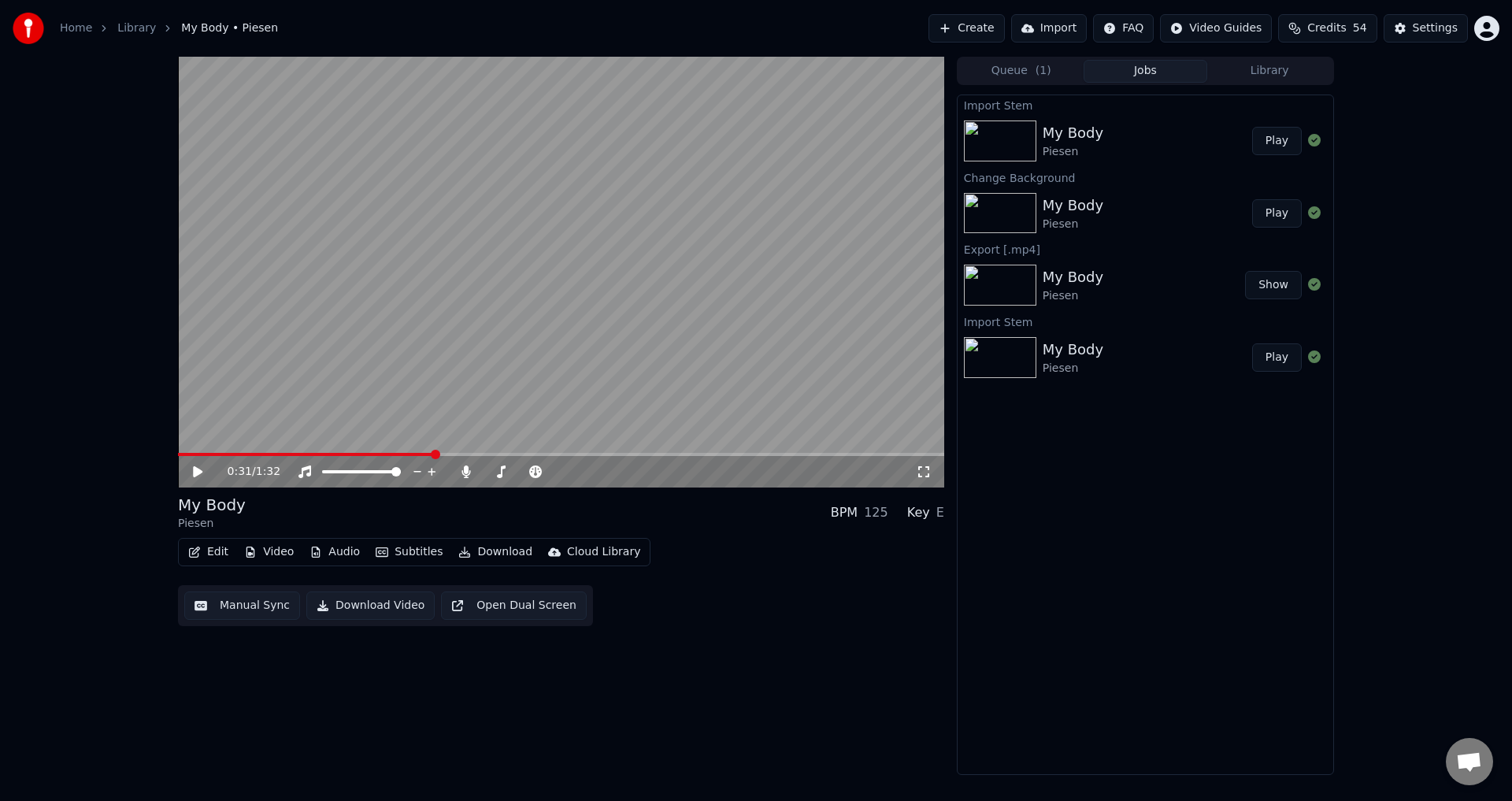
click at [202, 696] on div "0:31 / 1:32 My Body Piesen BPM 125 Key E Edit Video Audio Subtitles Download Cl…" at bounding box center [561, 415] width 767 height 718
click at [1273, 141] on button "Play" at bounding box center [1277, 141] width 50 height 29
click at [422, 336] on video at bounding box center [561, 271] width 767 height 431
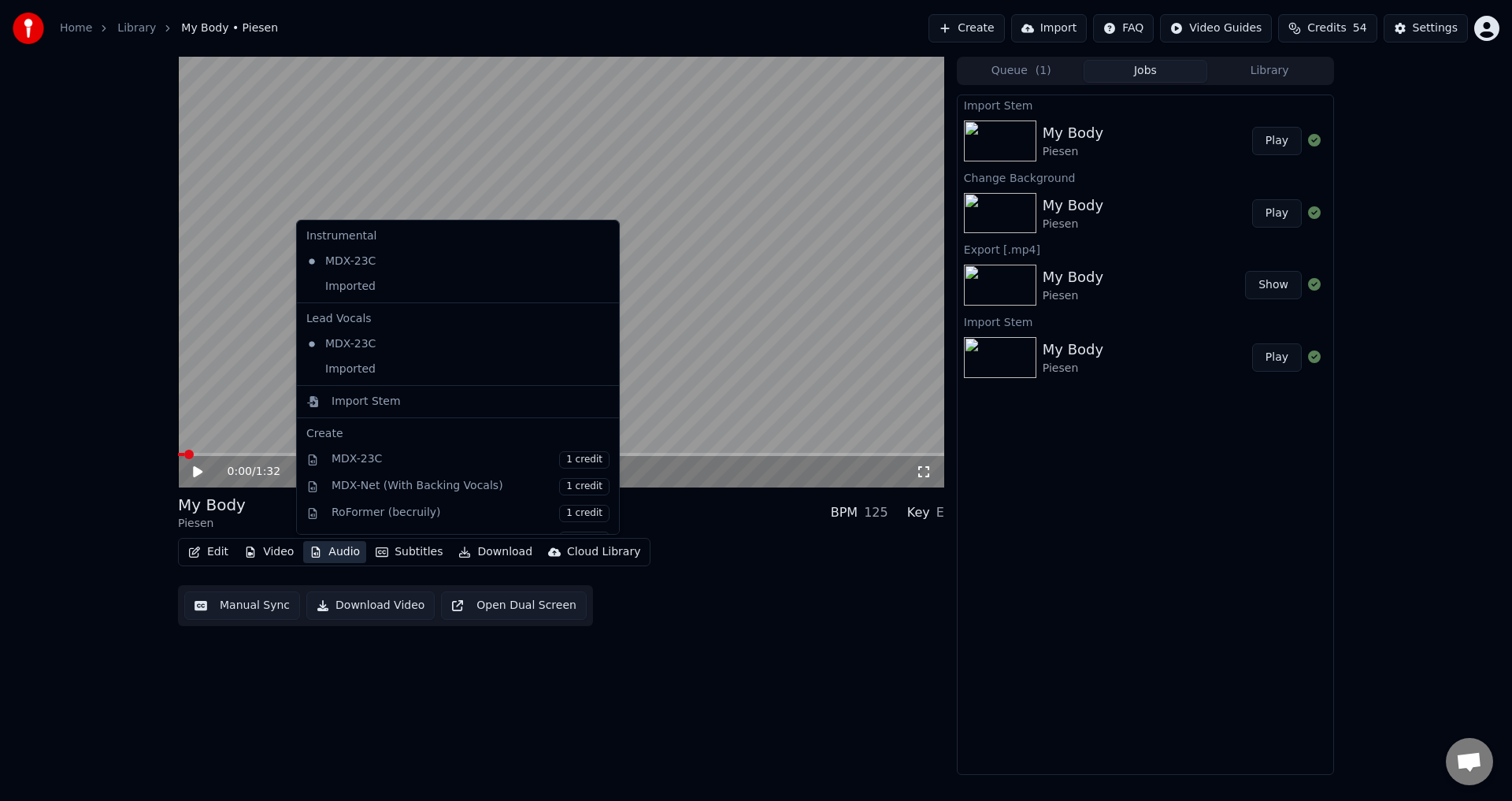
click at [335, 555] on button "Audio" at bounding box center [335, 552] width 63 height 22
click at [398, 372] on div "Imported" at bounding box center [446, 369] width 292 height 25
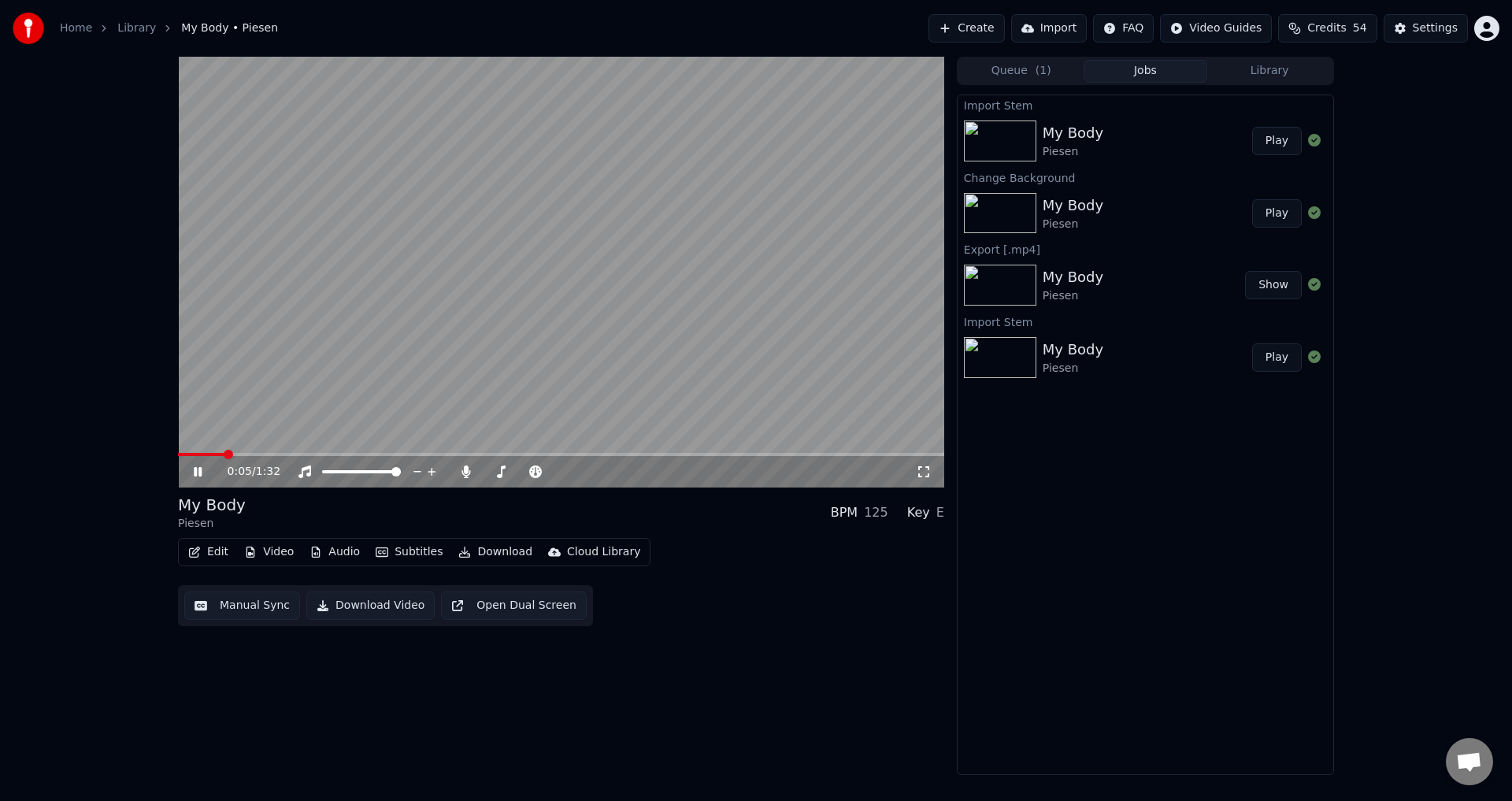
click at [200, 472] on icon at bounding box center [198, 472] width 8 height 10
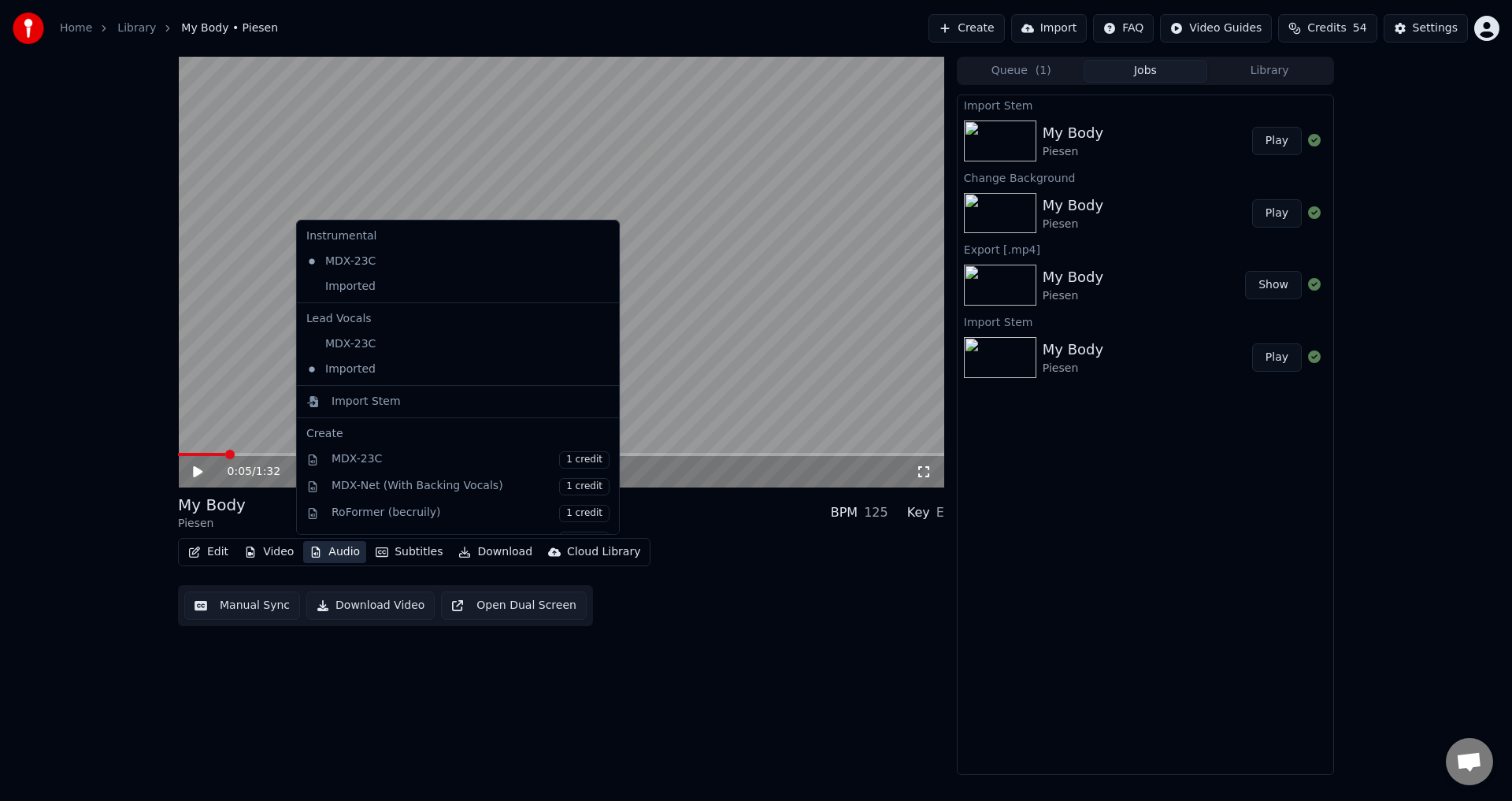
click at [336, 553] on button "Audio" at bounding box center [335, 552] width 63 height 22
click at [598, 257] on icon at bounding box center [604, 261] width 11 height 12
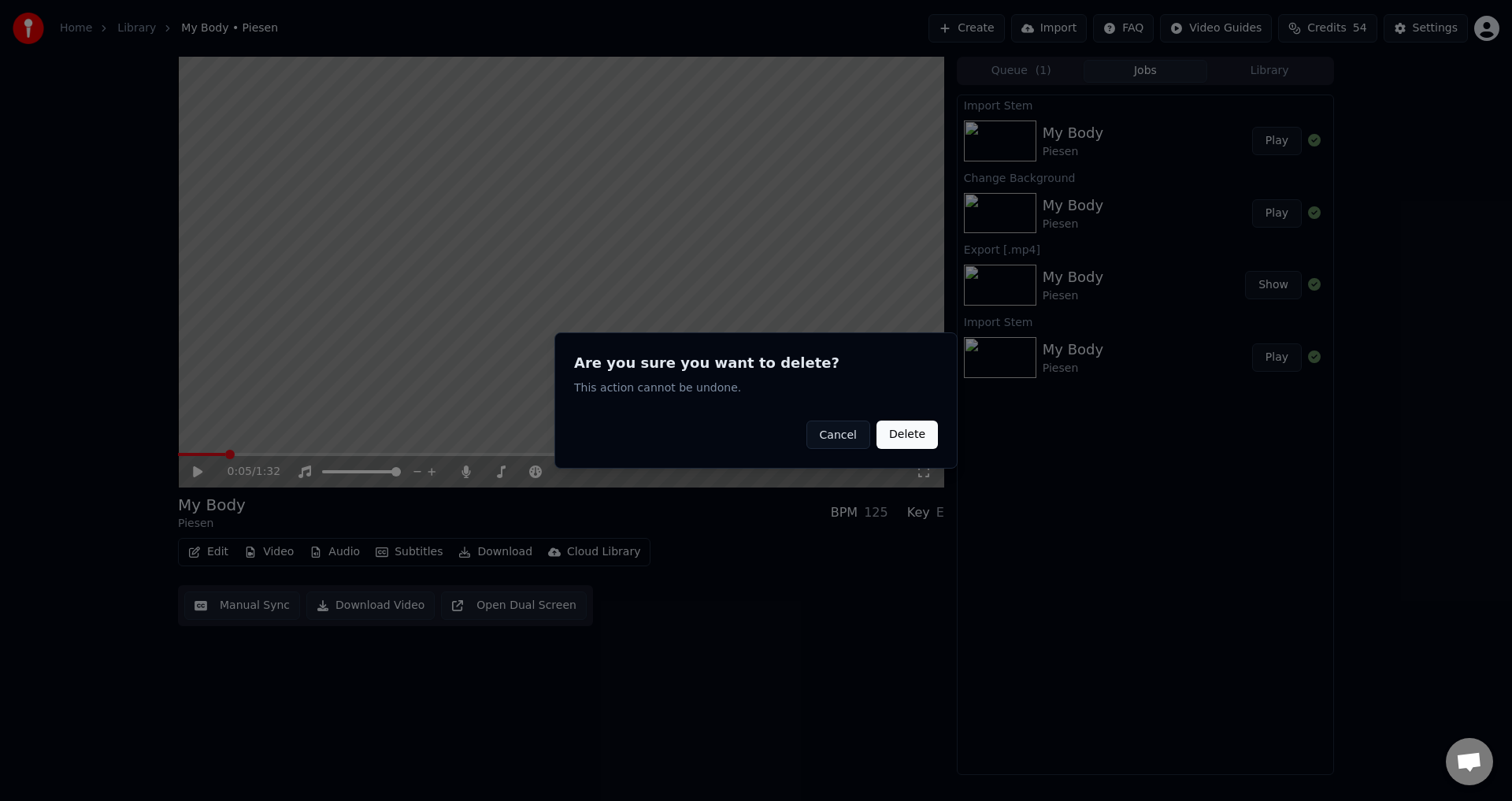
click at [896, 437] on button "Delete" at bounding box center [907, 435] width 61 height 29
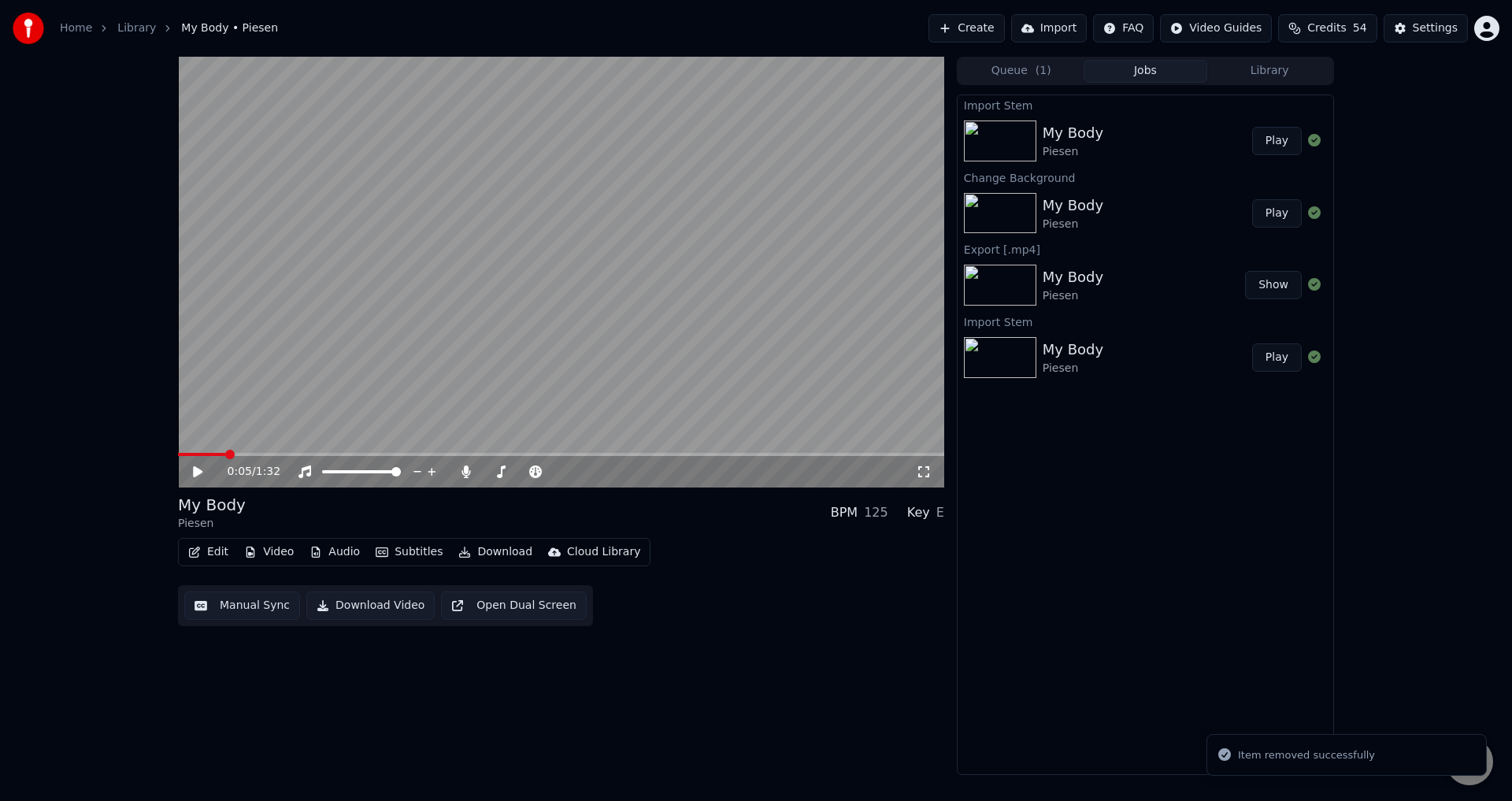
click at [190, 474] on div "0:05 / 1:32" at bounding box center [561, 471] width 753 height 15
click at [195, 471] on icon at bounding box center [198, 472] width 10 height 11
click at [195, 471] on icon at bounding box center [198, 472] width 8 height 10
click at [338, 553] on button "Audio" at bounding box center [335, 552] width 63 height 22
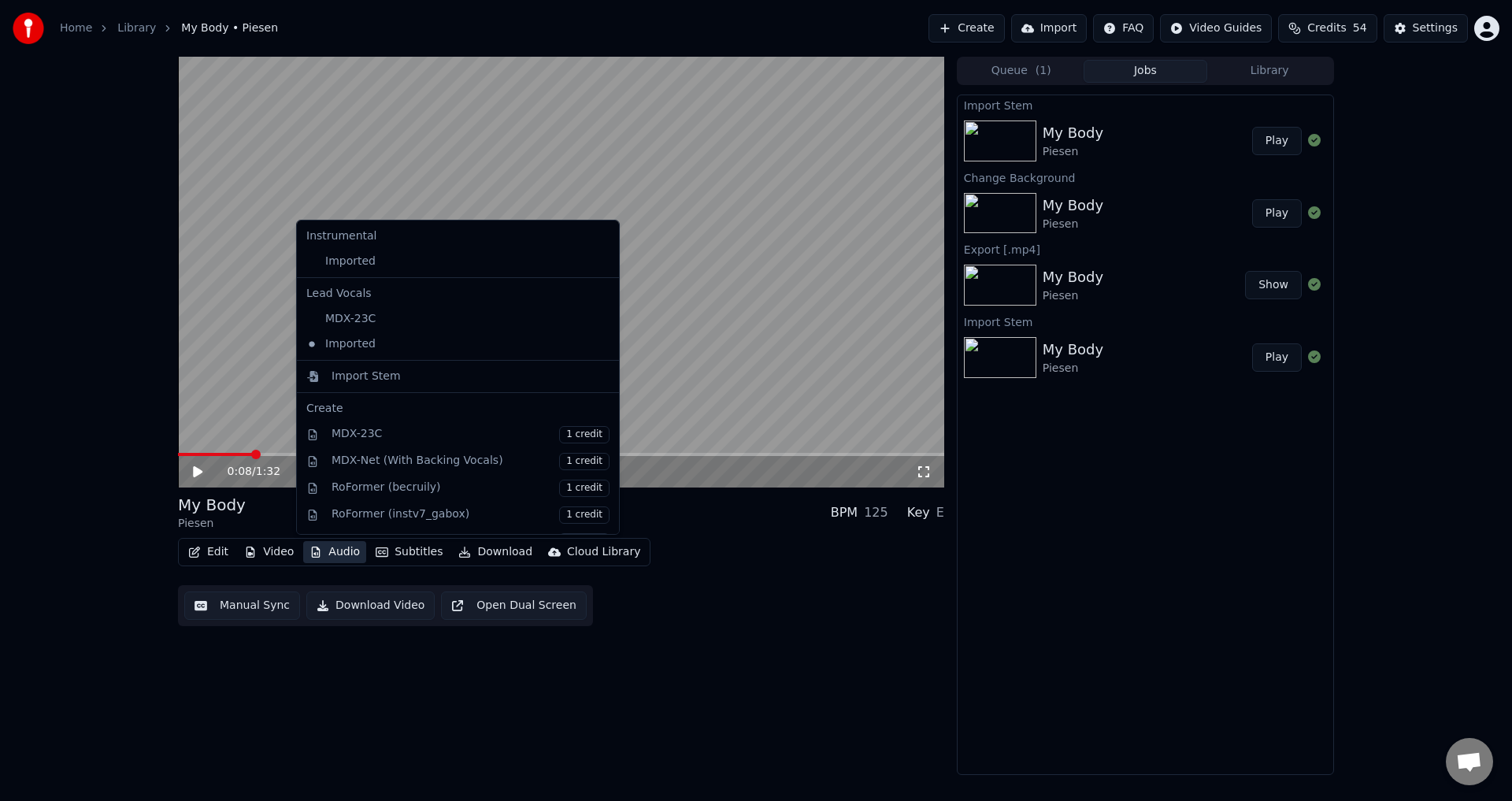
click at [598, 260] on icon at bounding box center [607, 261] width 17 height 12
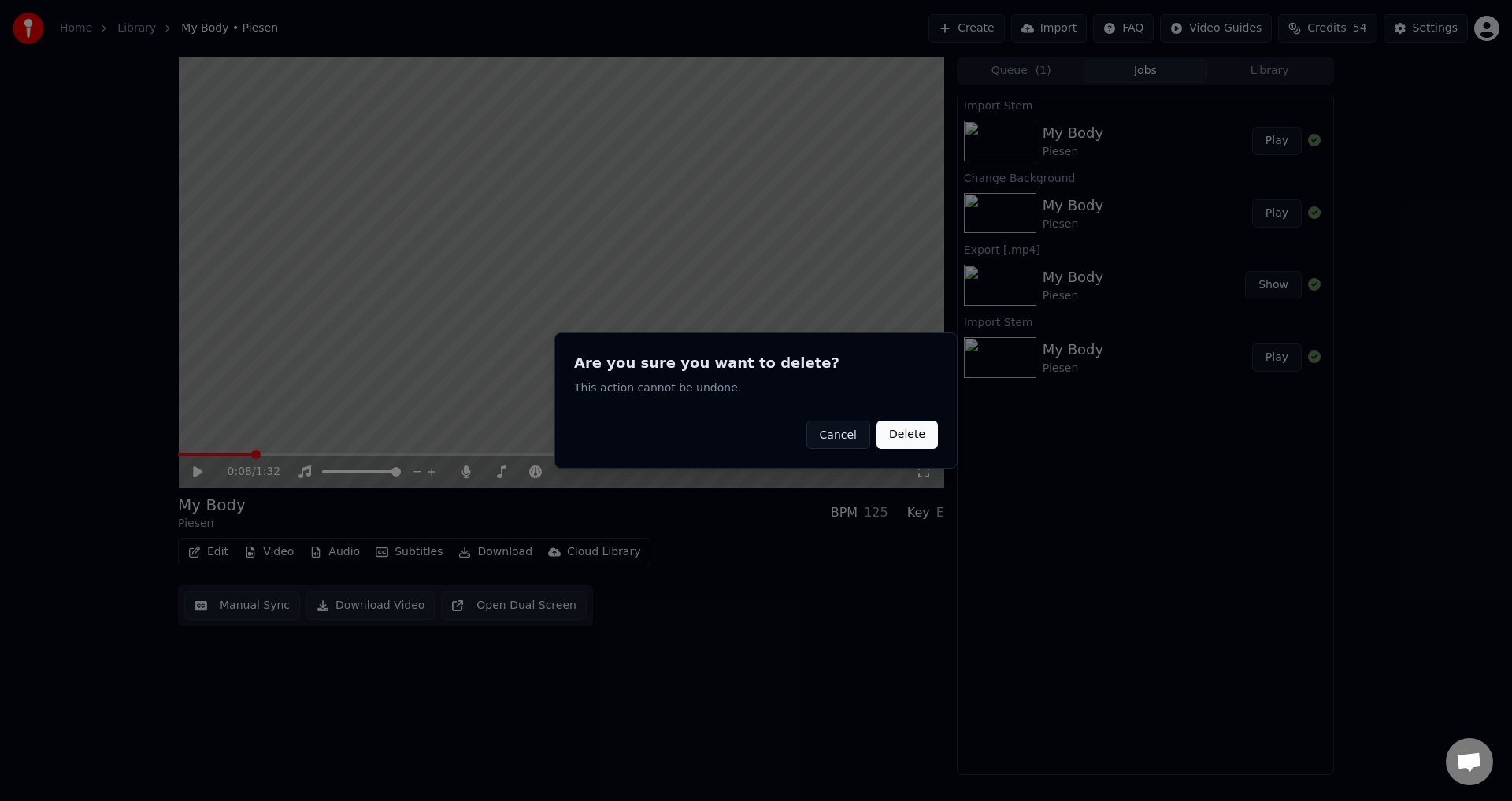
click at [914, 433] on button "Delete" at bounding box center [907, 435] width 61 height 29
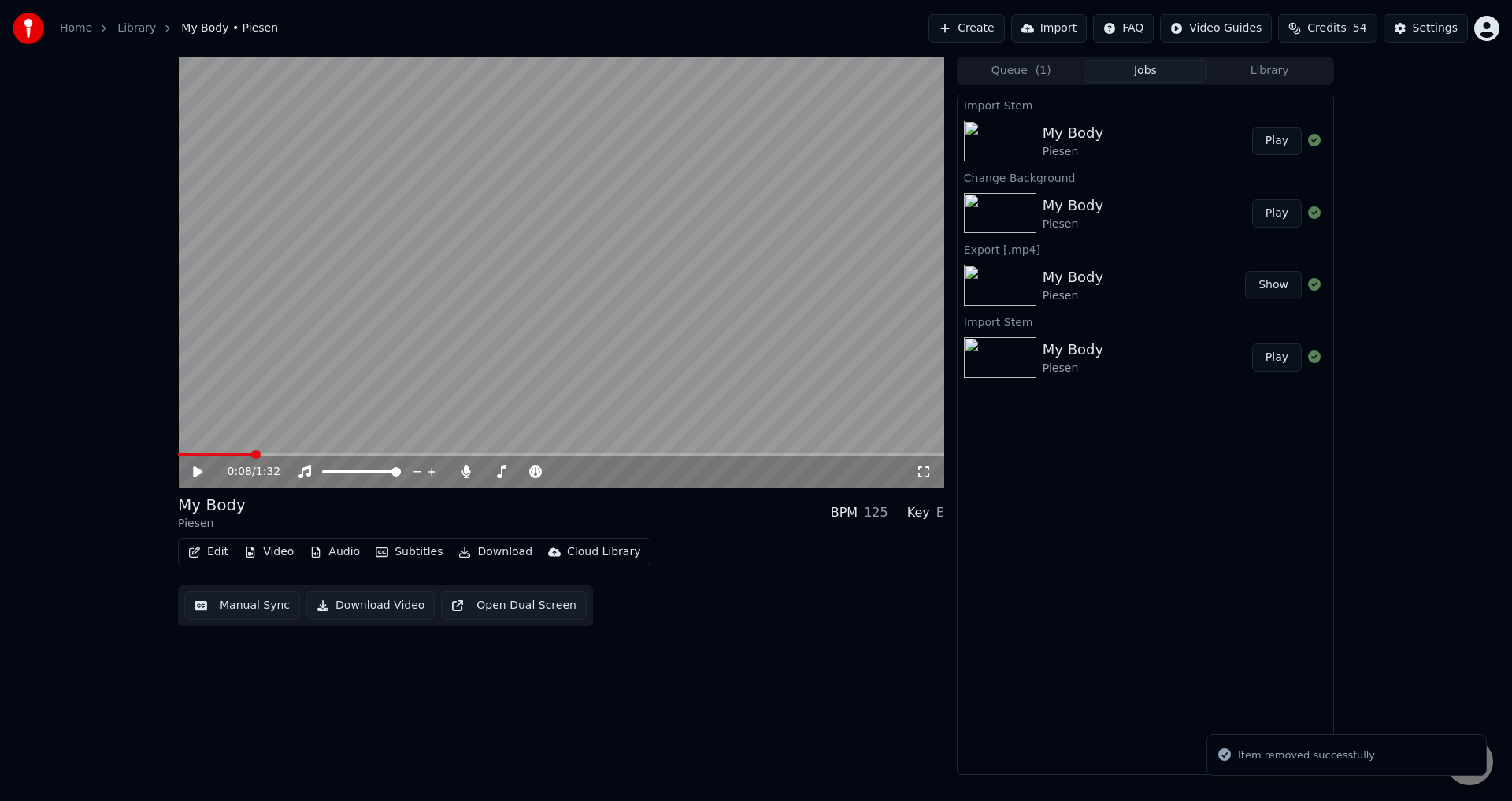
click at [1278, 143] on button "Play" at bounding box center [1277, 141] width 50 height 29
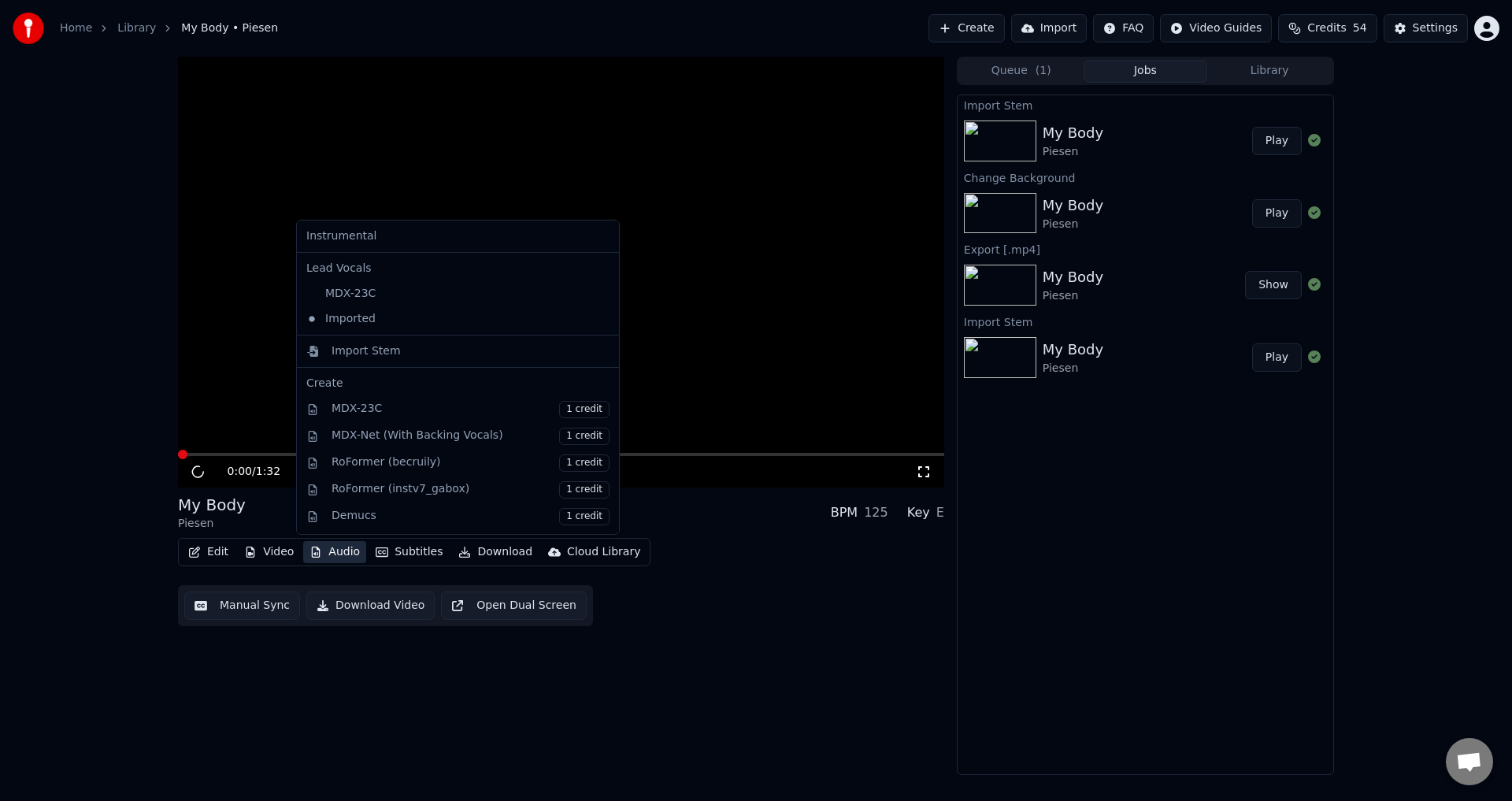
click at [329, 549] on button "Audio" at bounding box center [335, 552] width 63 height 22
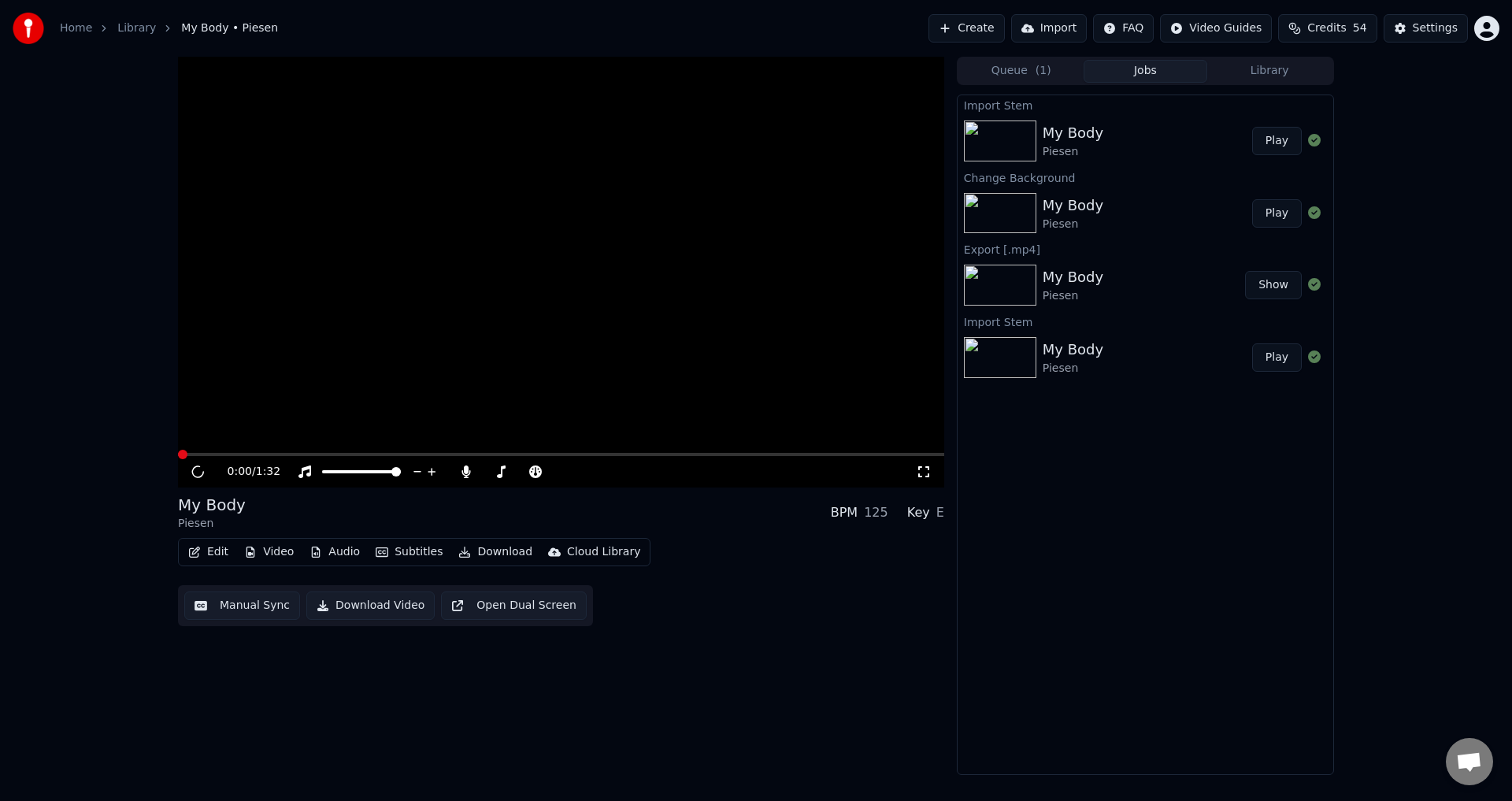
click at [197, 475] on icon at bounding box center [198, 471] width 20 height 20
click at [1289, 138] on button "Play" at bounding box center [1277, 141] width 50 height 29
click at [1283, 140] on button "Play" at bounding box center [1277, 141] width 50 height 29
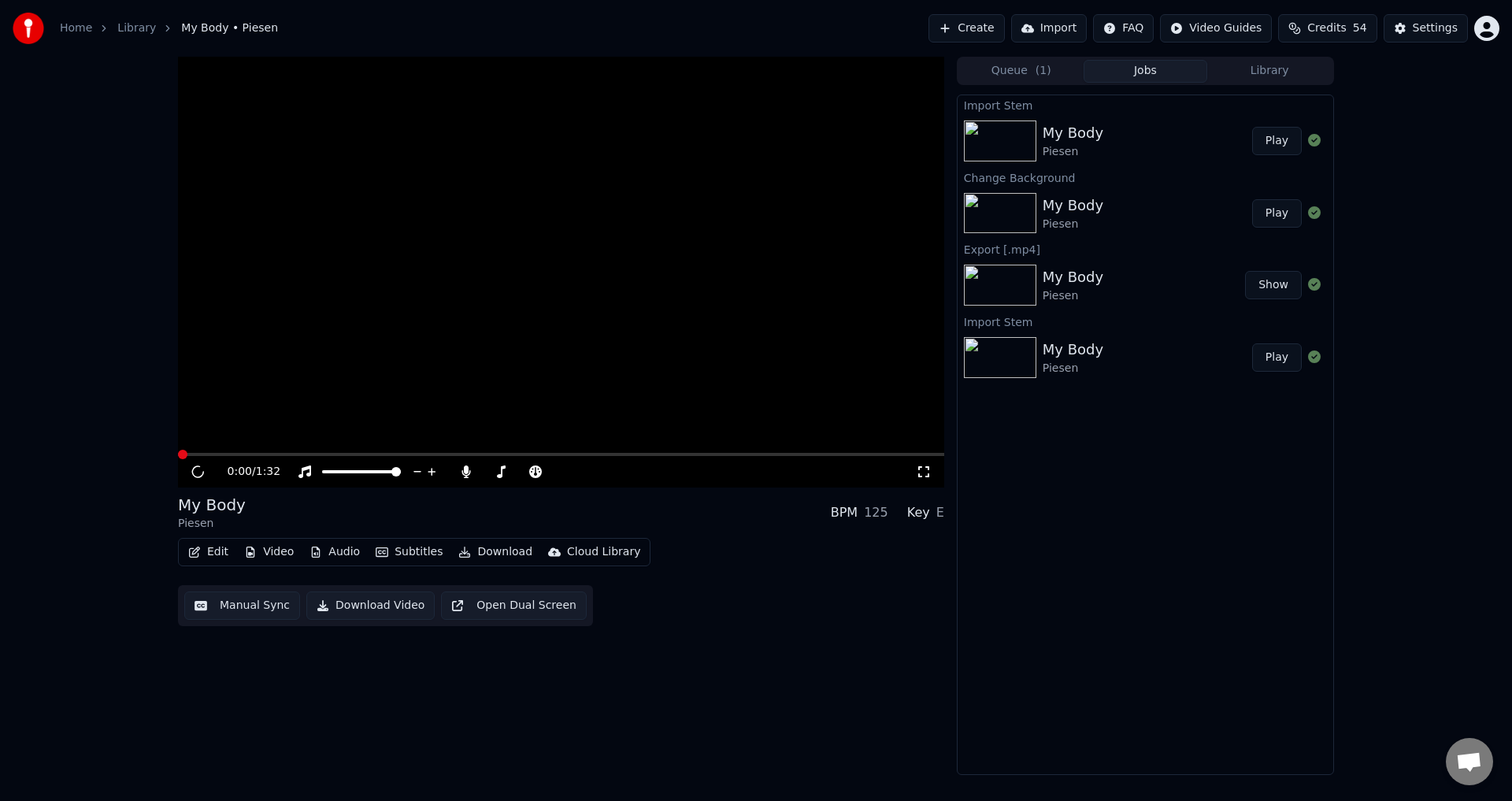
click at [1283, 140] on button "Play" at bounding box center [1277, 141] width 50 height 29
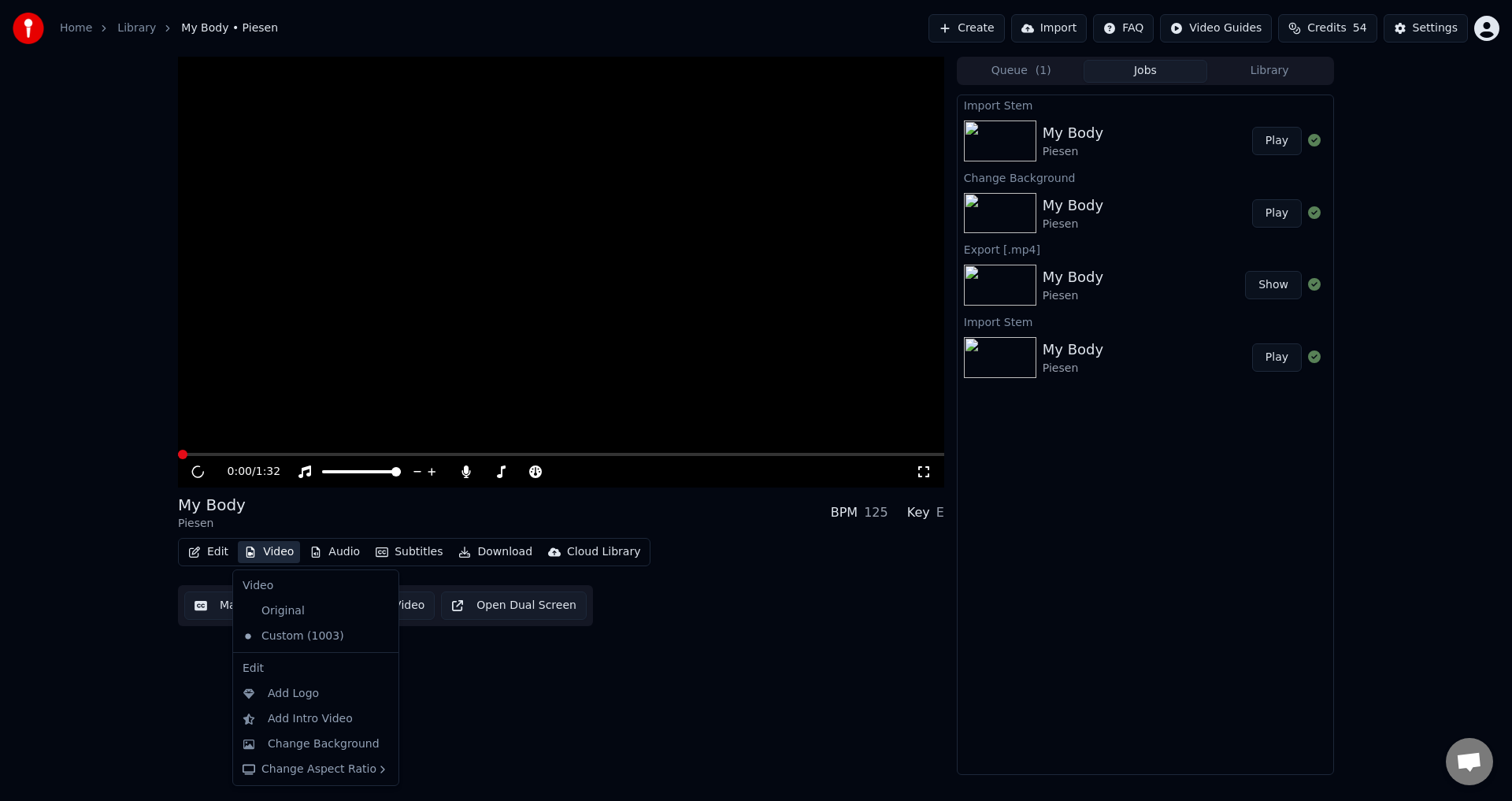
click at [265, 548] on button "Video" at bounding box center [269, 552] width 62 height 22
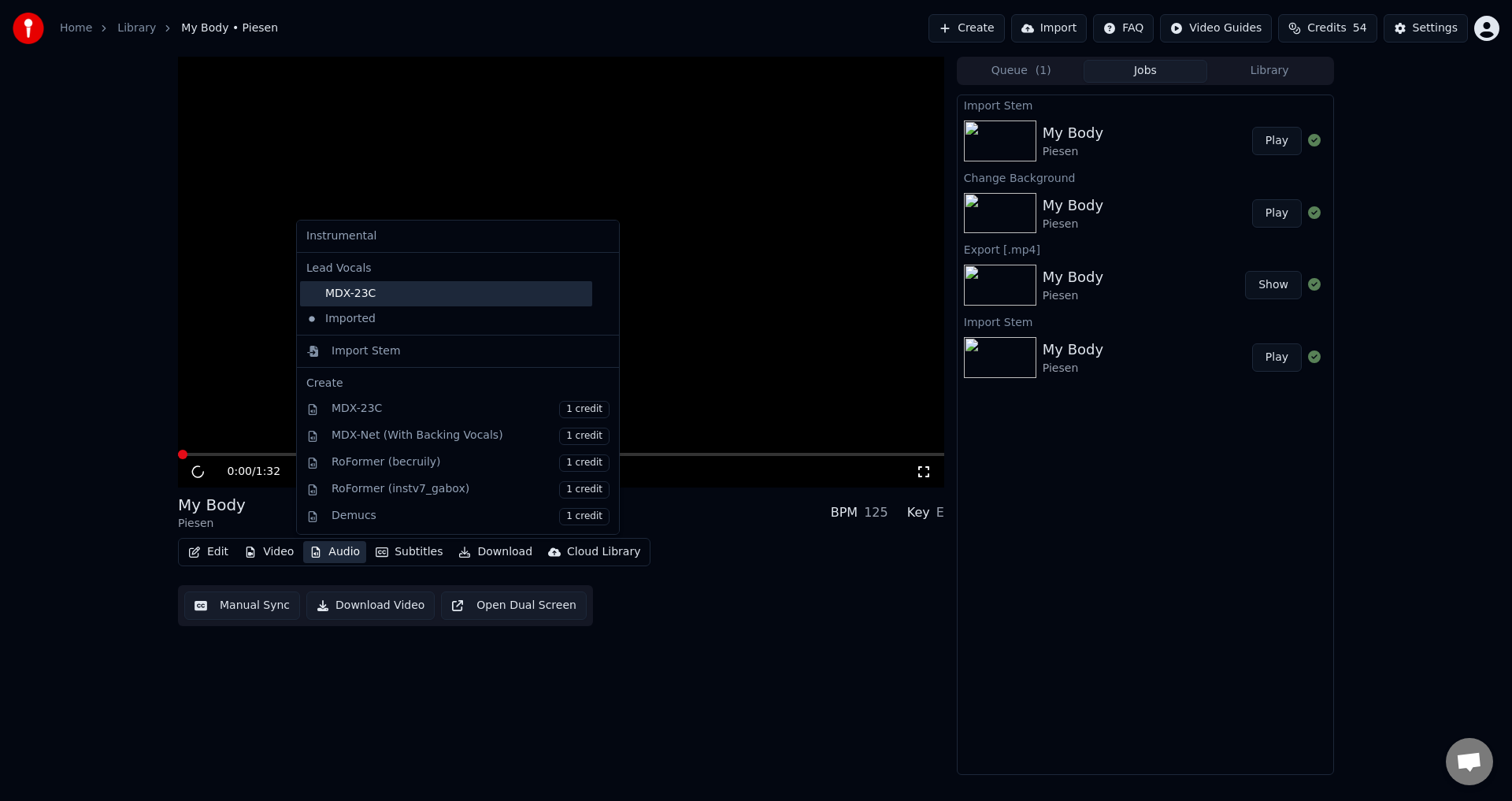
click at [396, 294] on div "MDX-23C" at bounding box center [446, 293] width 292 height 25
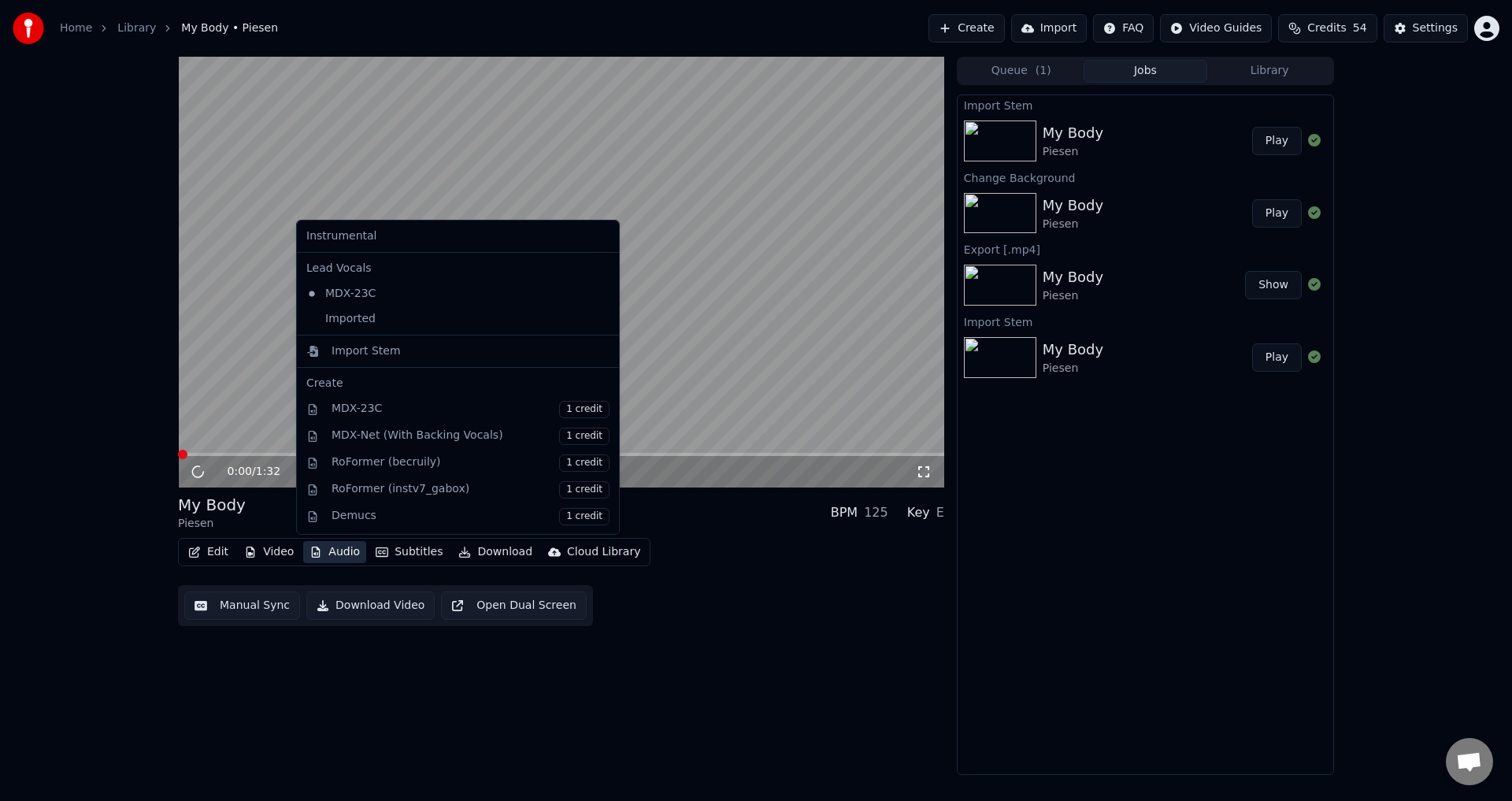
click at [320, 560] on button "Audio" at bounding box center [335, 552] width 63 height 22
click at [368, 311] on div "Imported" at bounding box center [446, 318] width 292 height 25
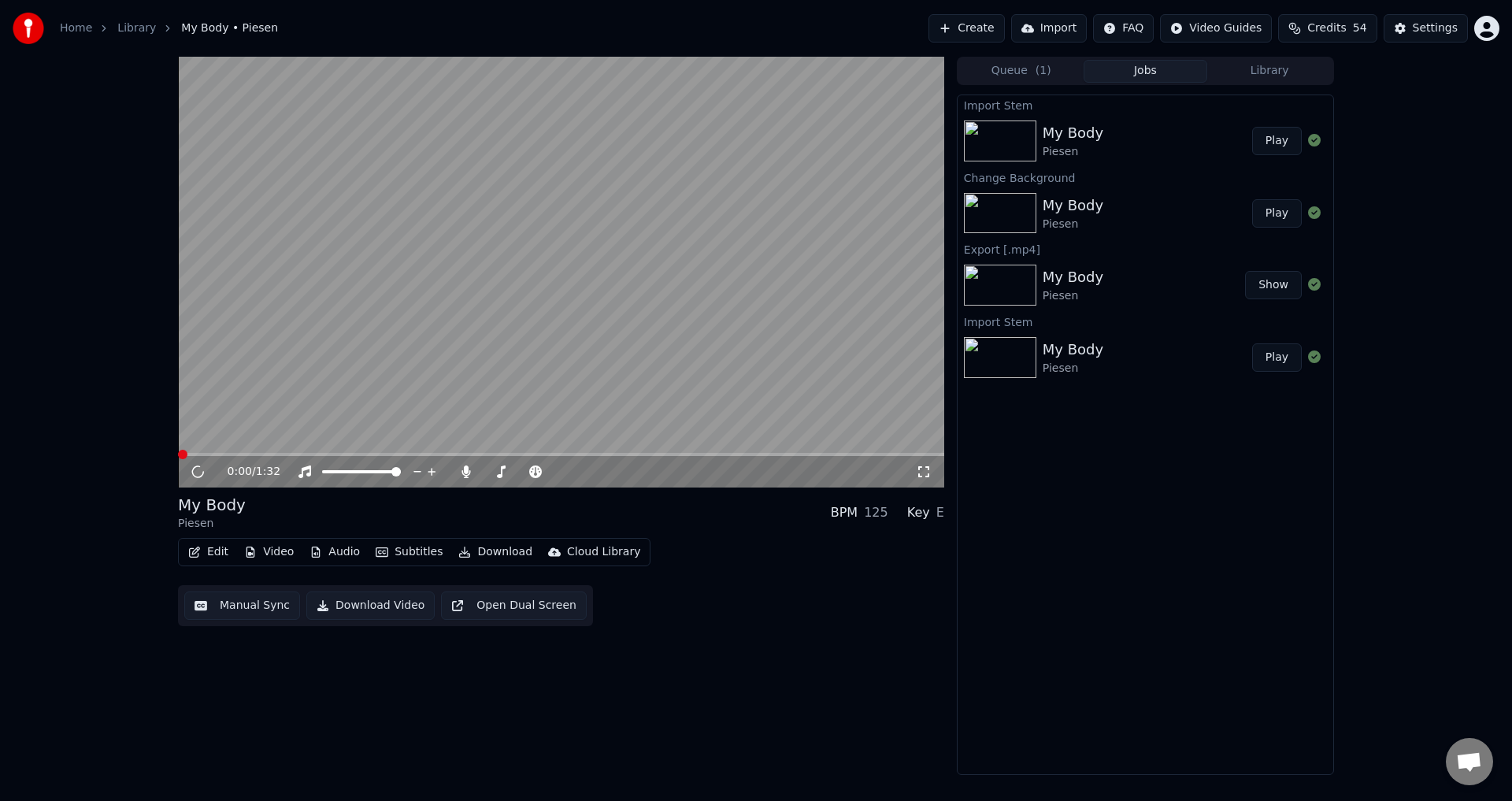
click at [358, 314] on video at bounding box center [561, 271] width 767 height 431
click at [373, 369] on video at bounding box center [561, 271] width 767 height 431
click at [274, 551] on button "Video" at bounding box center [269, 552] width 62 height 22
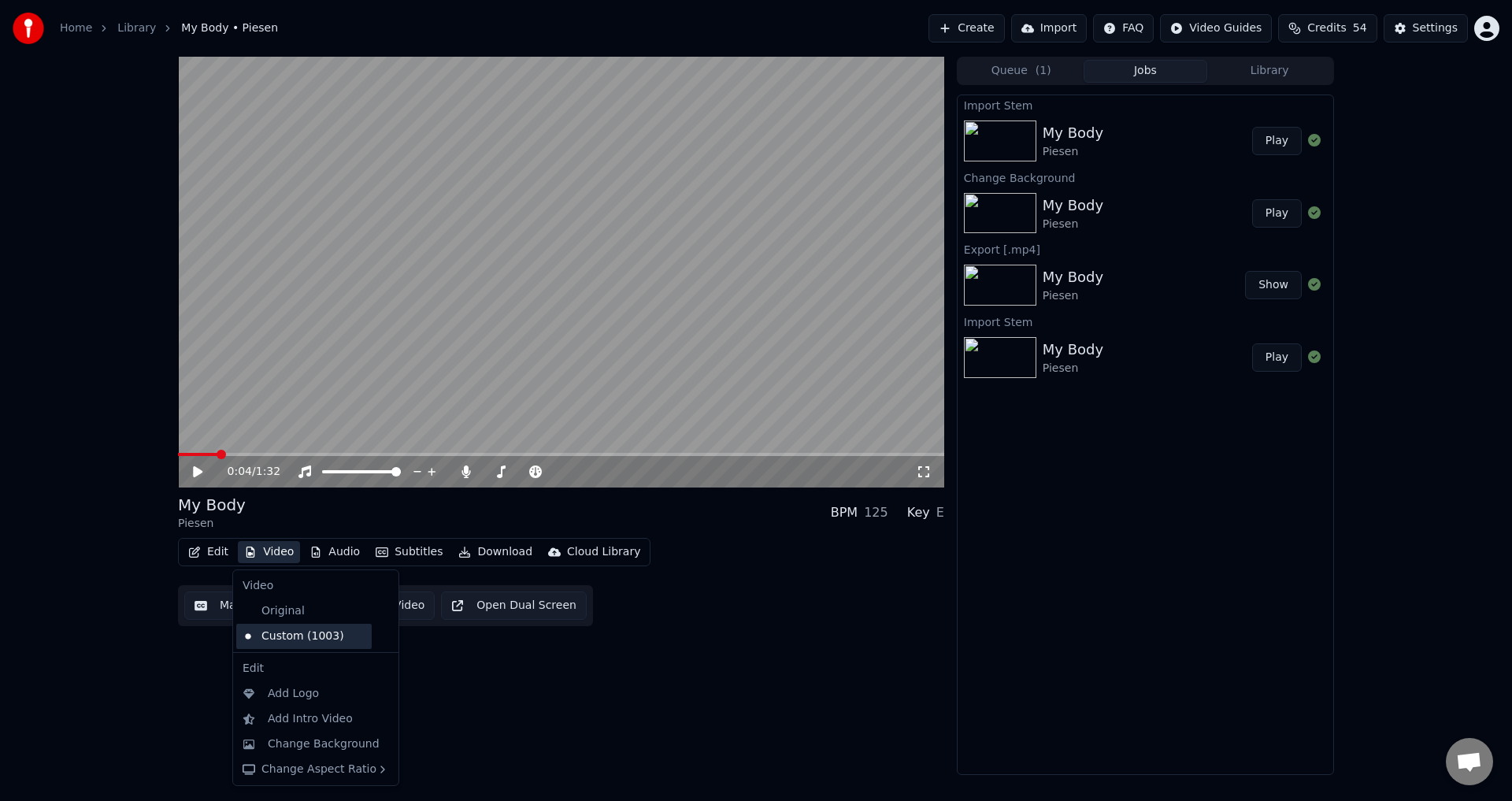
click at [307, 629] on div "Custom (1003)" at bounding box center [304, 637] width 136 height 25
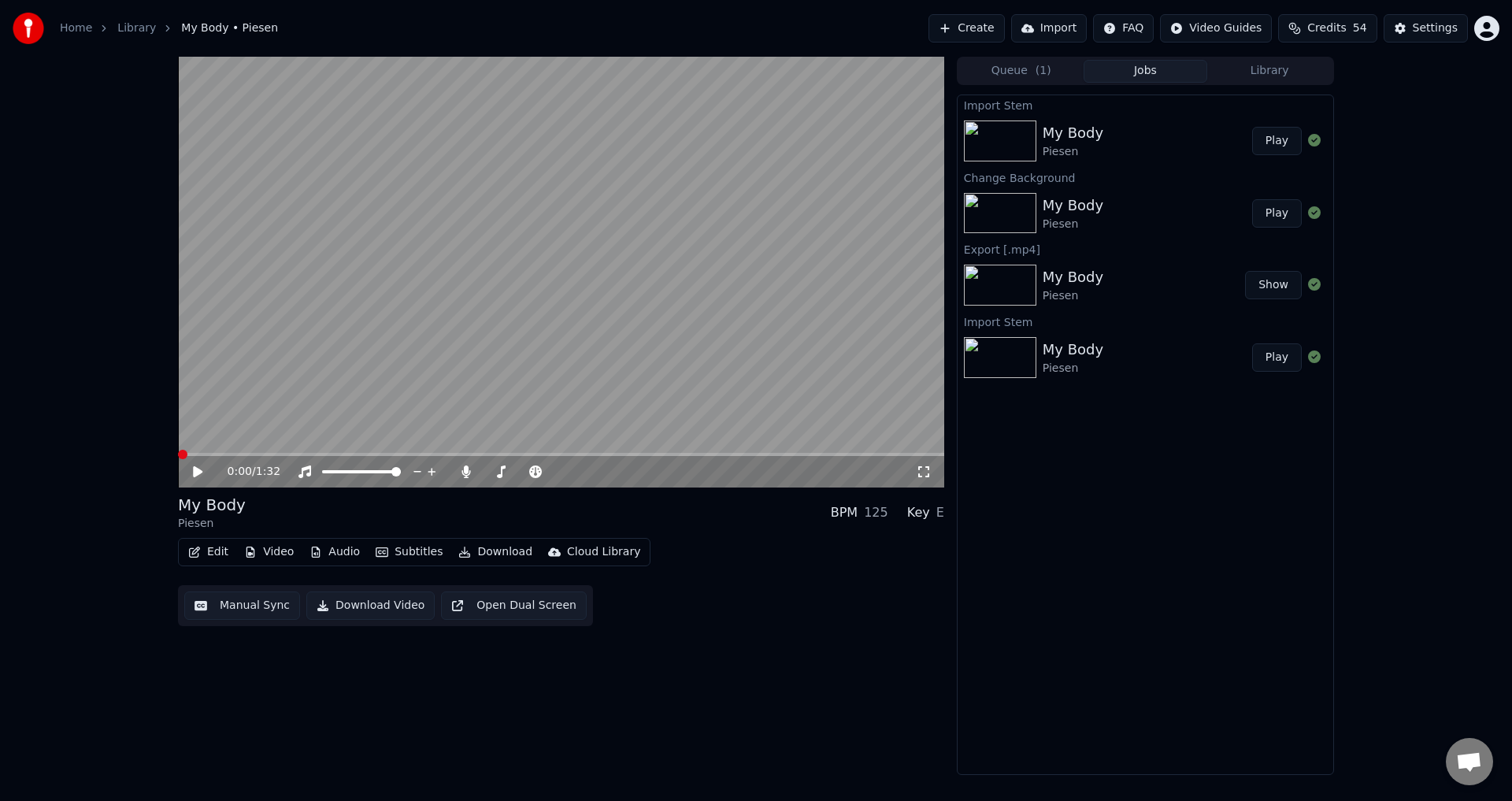
click at [197, 478] on icon at bounding box center [208, 471] width 37 height 12
click at [197, 476] on icon at bounding box center [208, 471] width 37 height 12
click at [989, 32] on button "Create" at bounding box center [966, 29] width 76 height 29
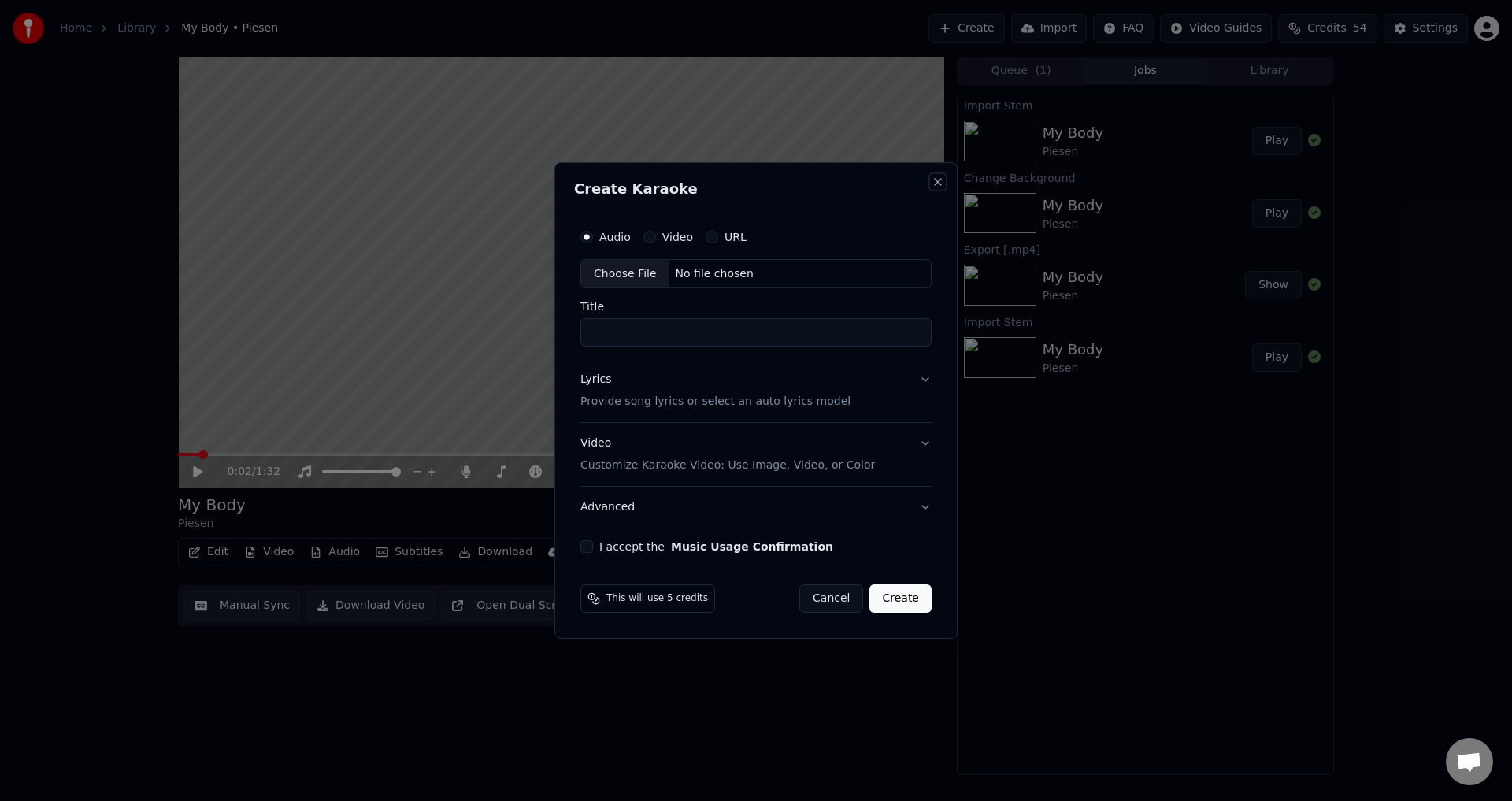
click at [940, 181] on button "Close" at bounding box center [938, 182] width 12 height 12
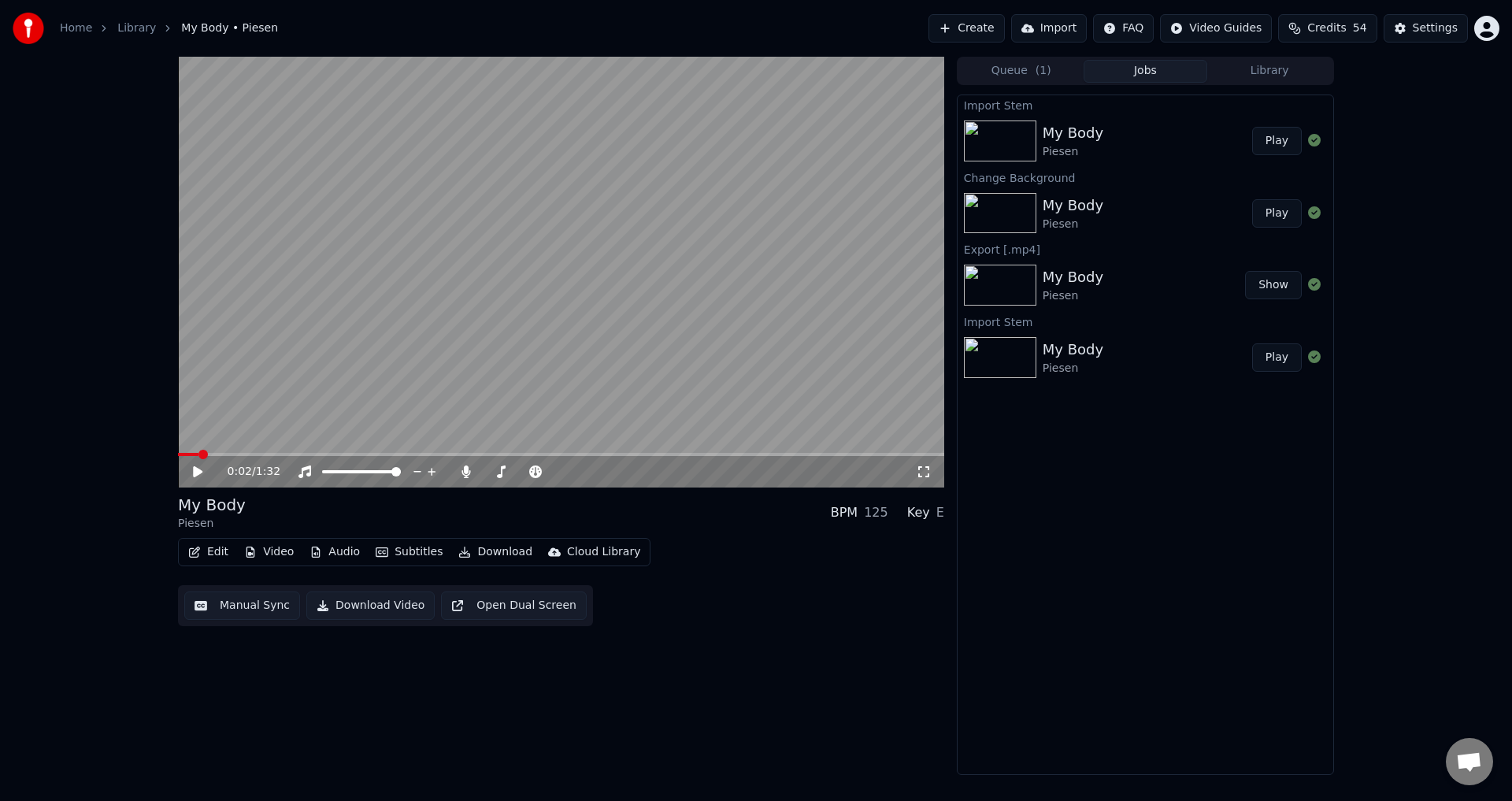
click at [1272, 75] on button "Library" at bounding box center [1269, 72] width 124 height 23
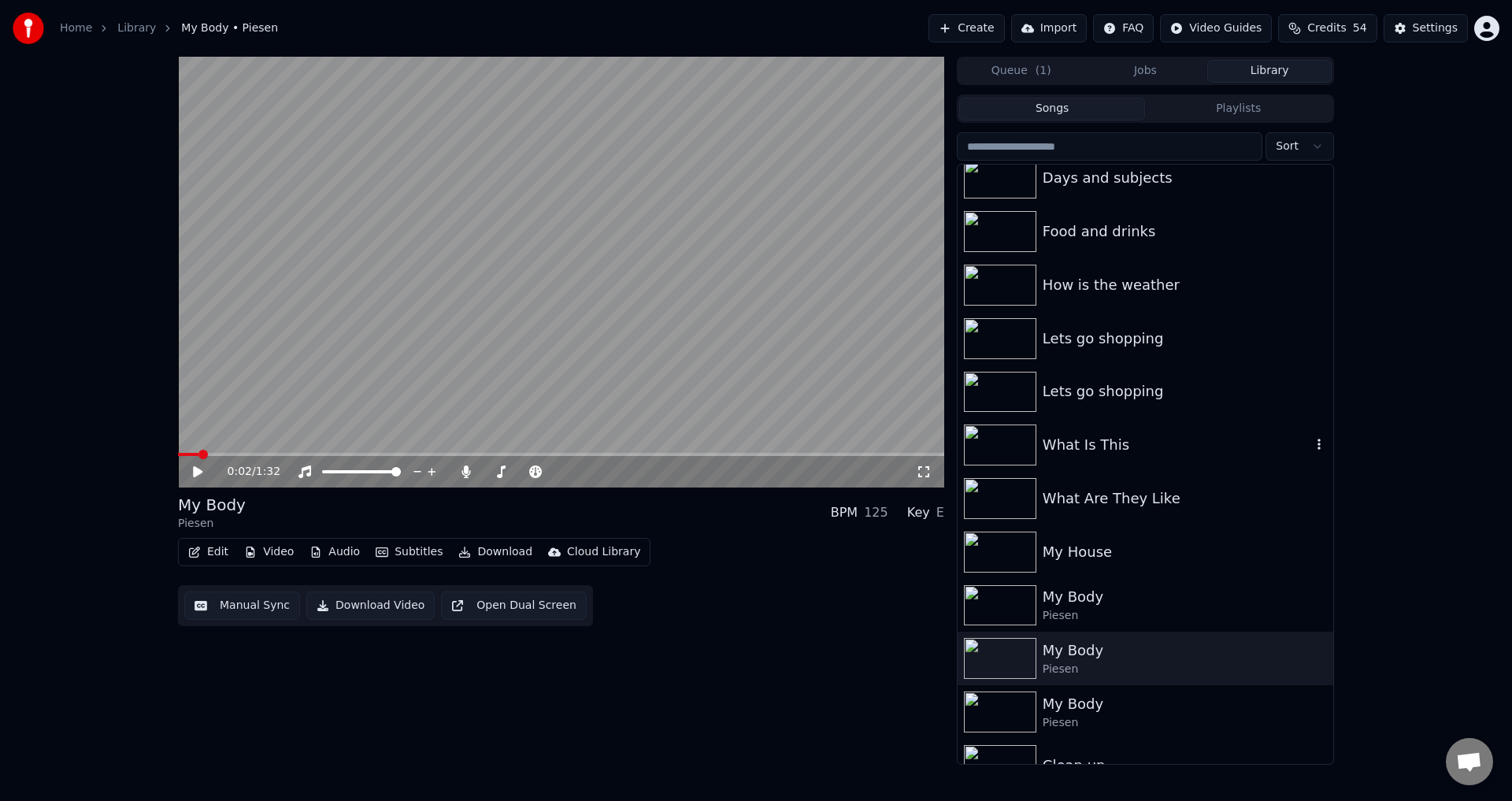
scroll to position [315, 0]
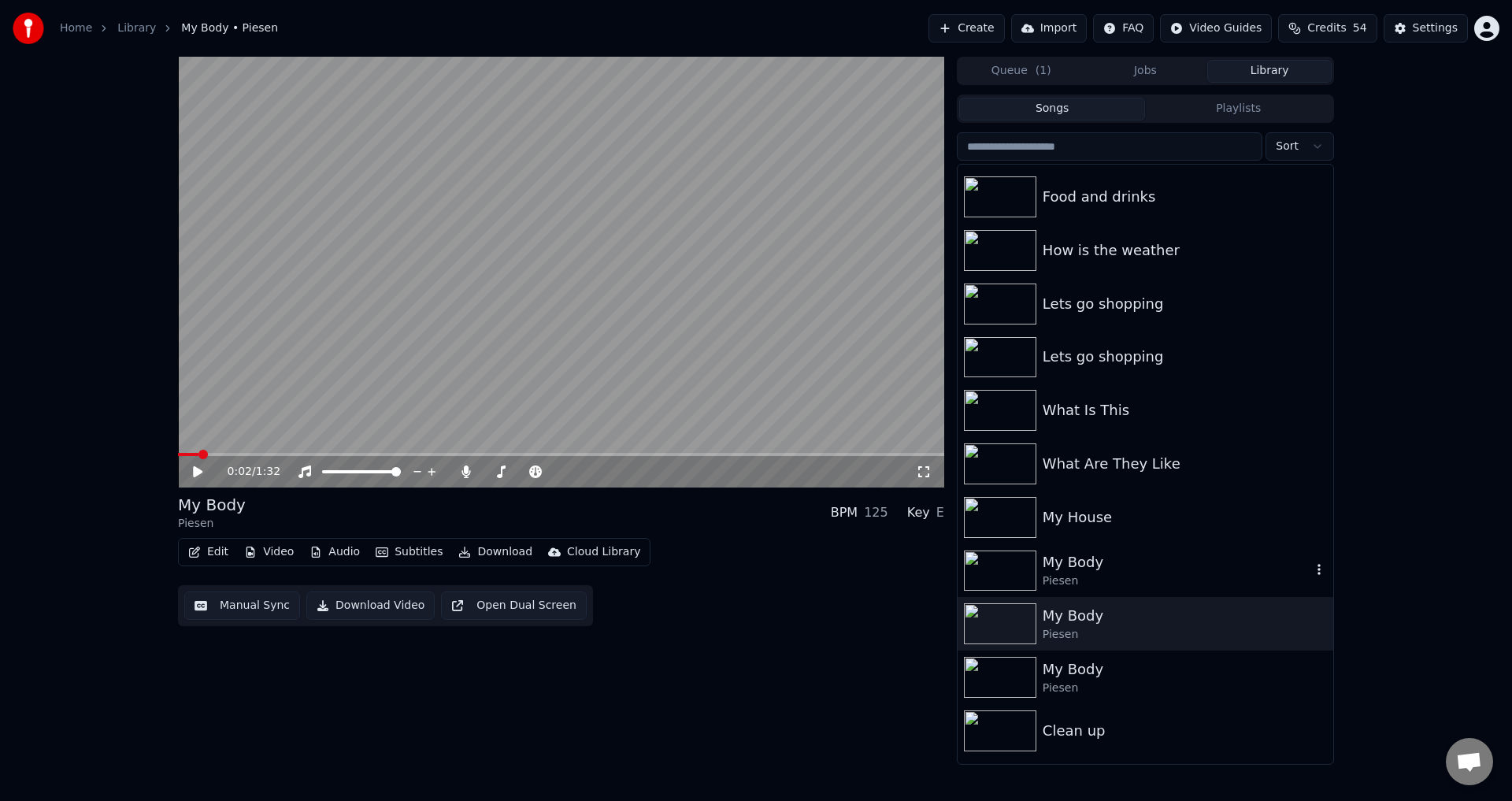
click at [1304, 560] on div "My Body Piesen" at bounding box center [1145, 571] width 376 height 54
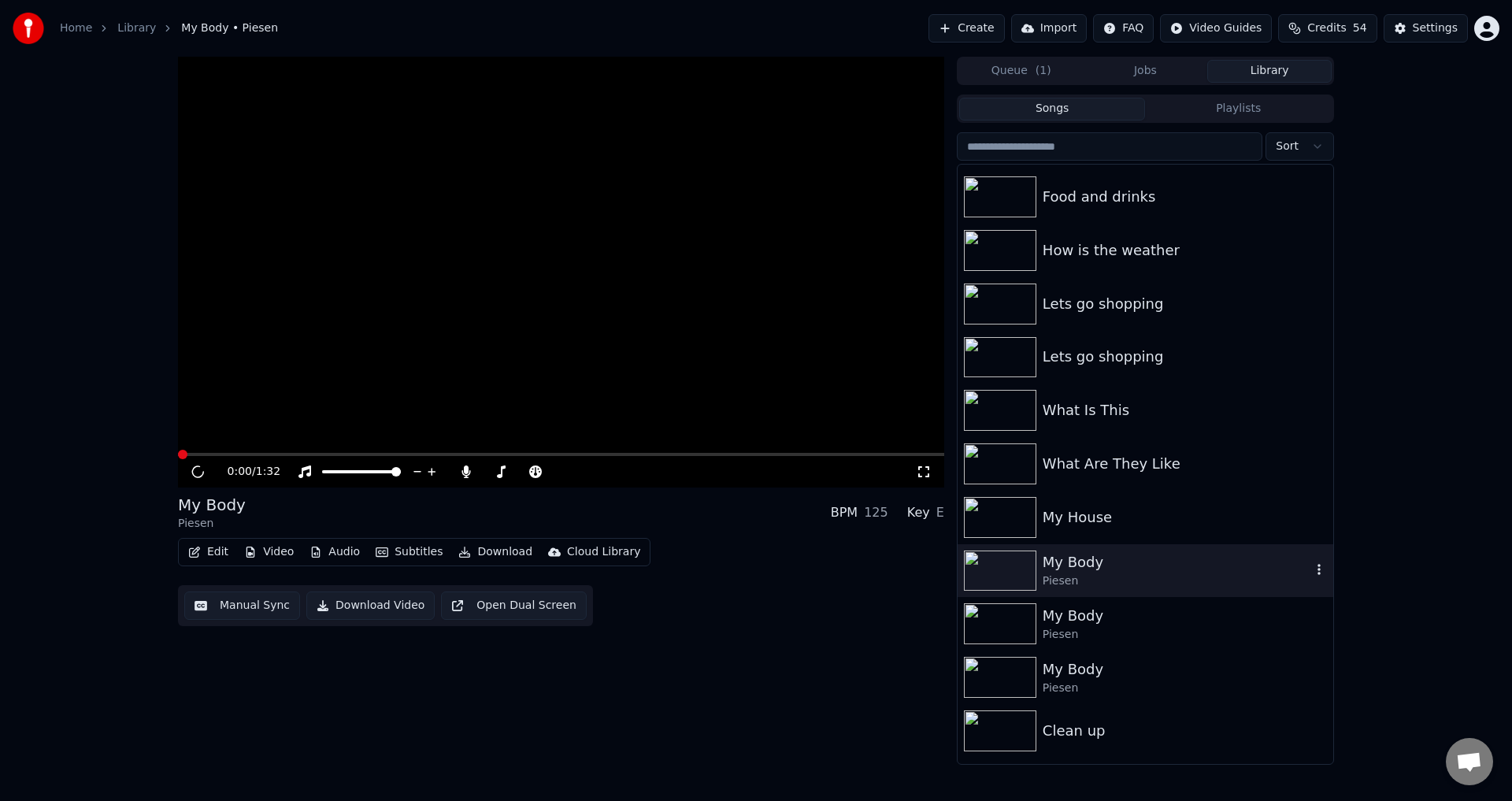
click at [1317, 570] on icon "button" at bounding box center [1318, 571] width 3 height 11
click at [1307, 697] on div "Delete" at bounding box center [1309, 700] width 121 height 25
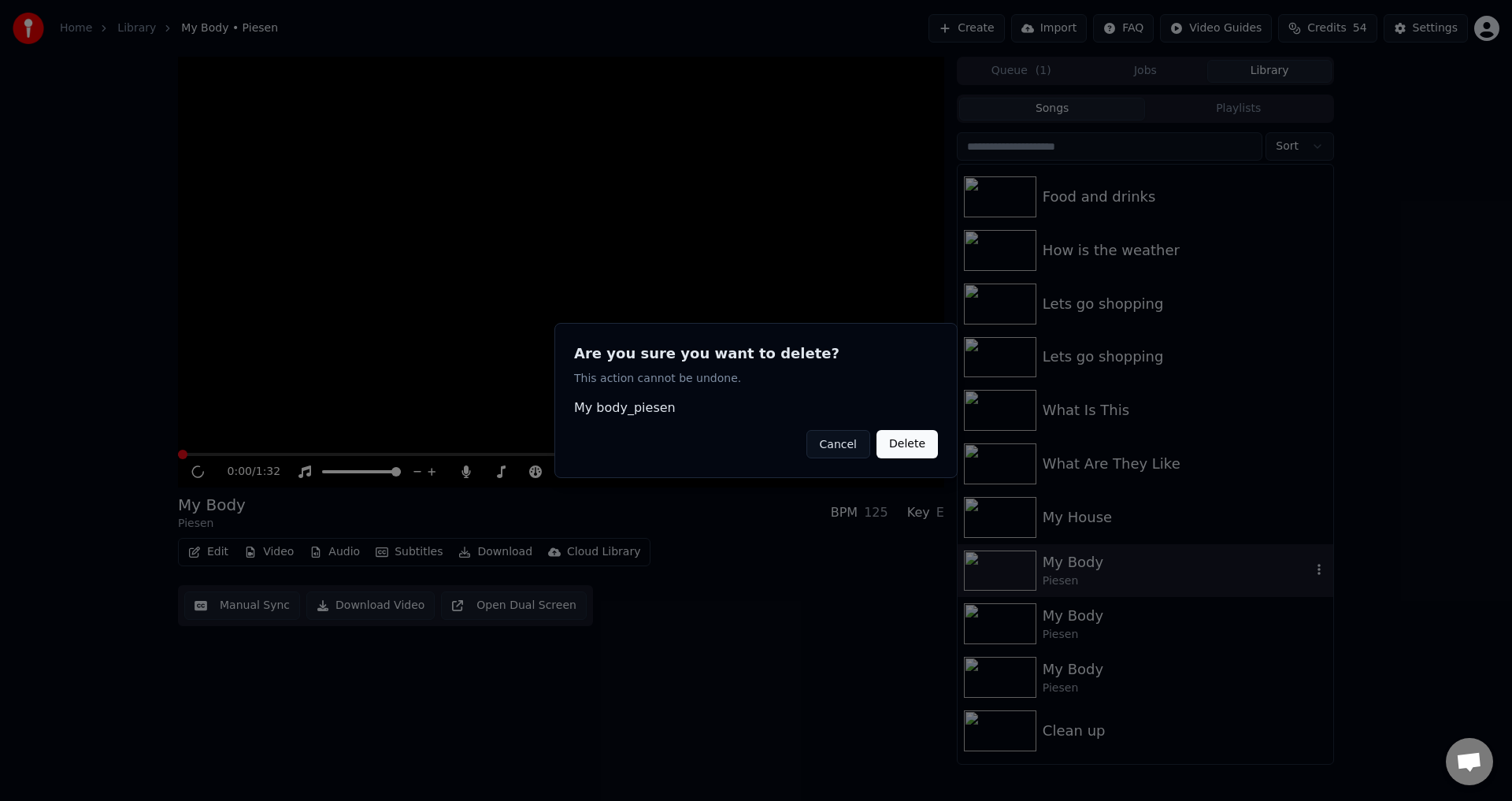
click at [900, 454] on button "Delete" at bounding box center [907, 444] width 61 height 29
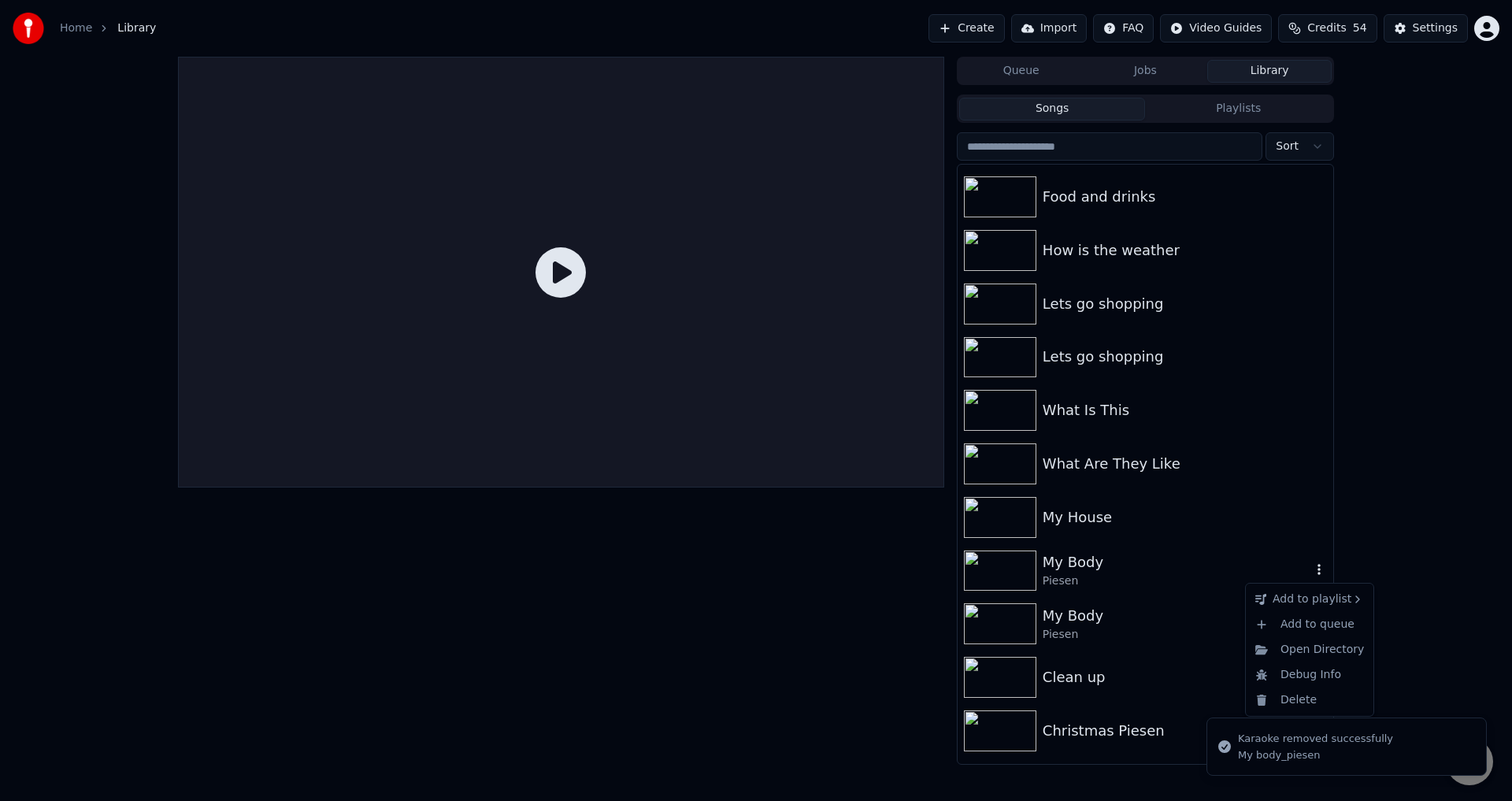
click at [1317, 572] on icon "button" at bounding box center [1318, 571] width 3 height 11
click at [1306, 694] on div "Delete" at bounding box center [1309, 700] width 121 height 25
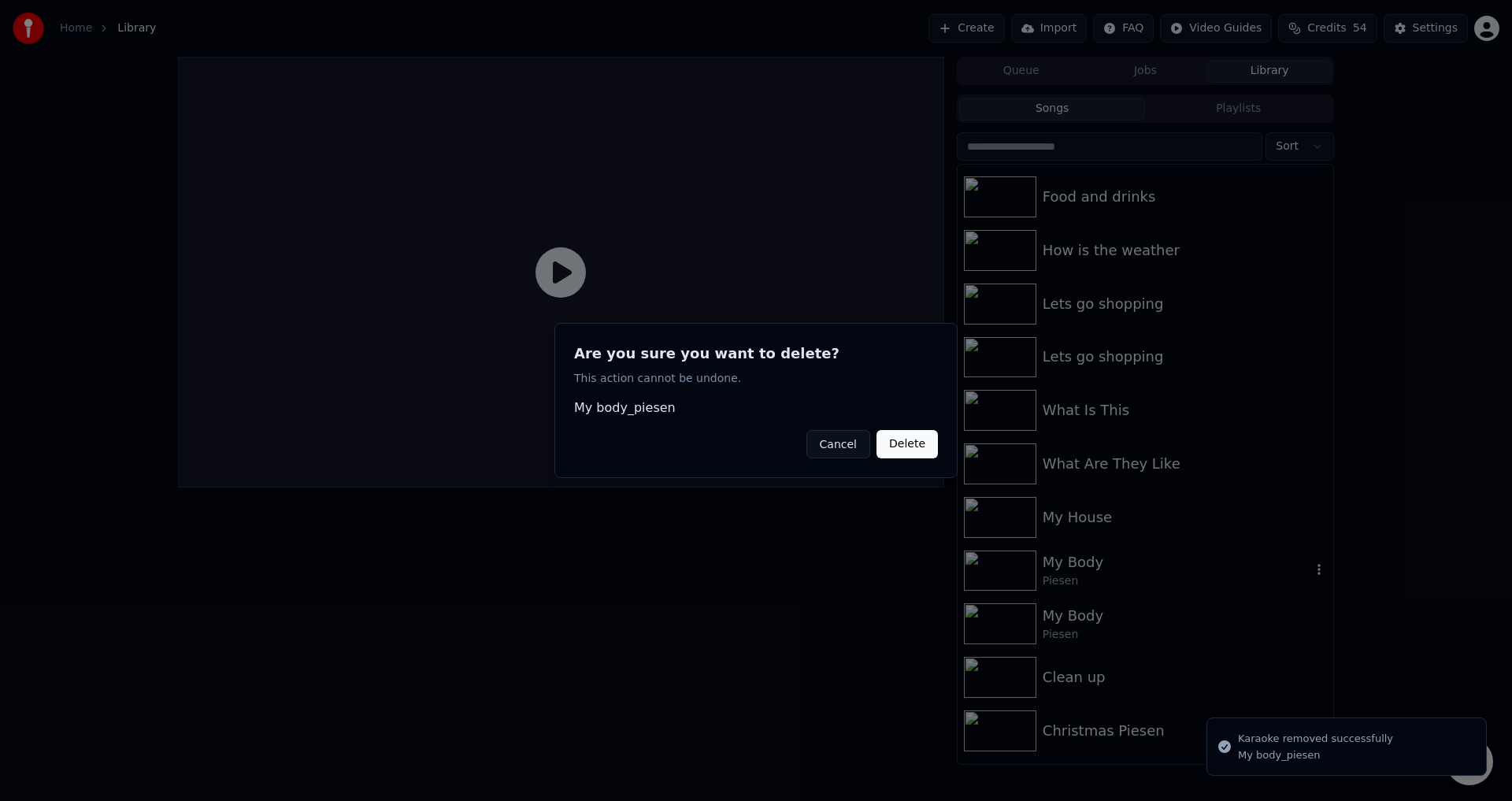
click at [905, 446] on button "Delete" at bounding box center [907, 444] width 61 height 29
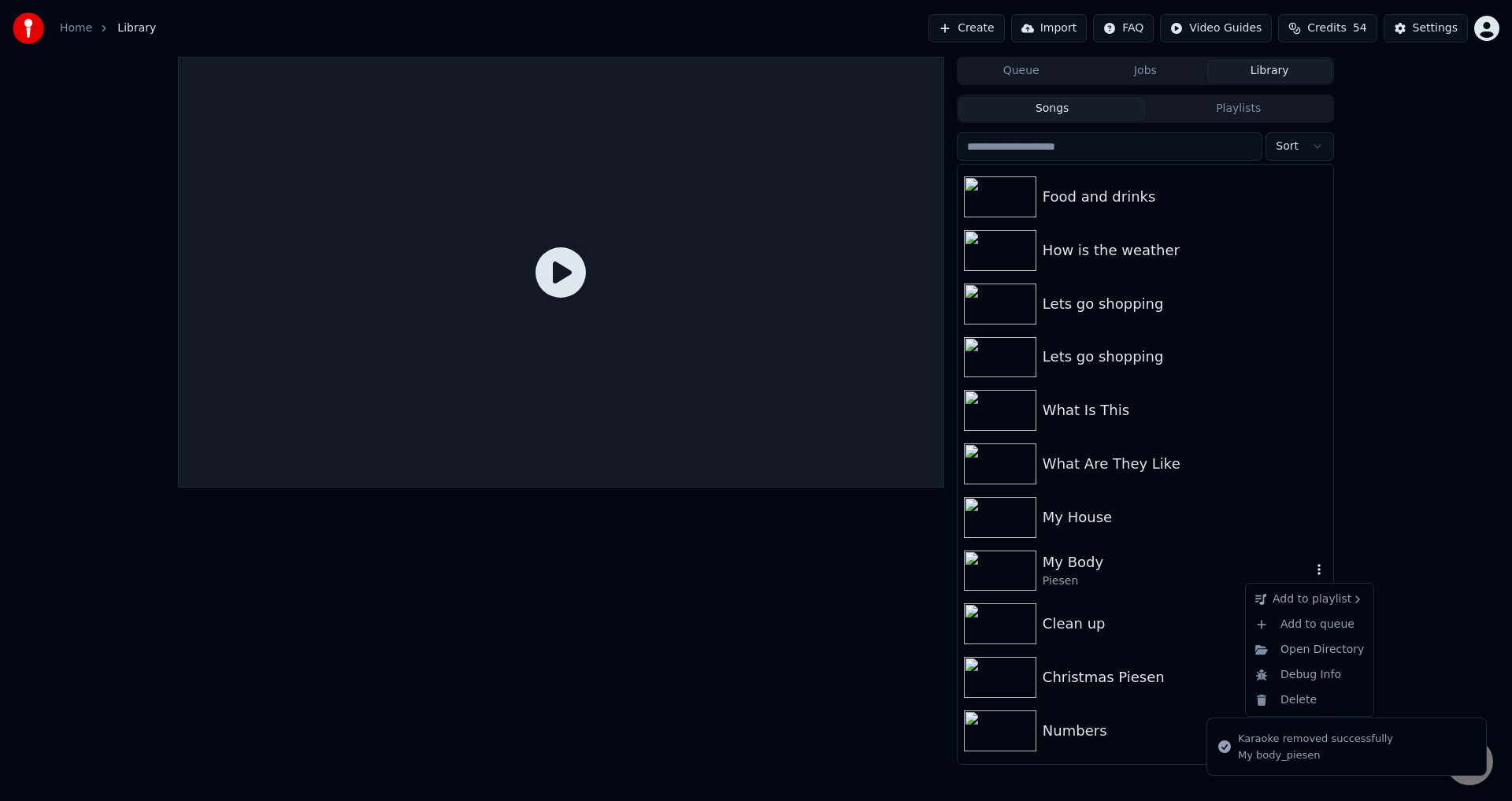
click at [1317, 574] on icon "button" at bounding box center [1318, 571] width 3 height 11
click at [1323, 692] on div "Delete" at bounding box center [1309, 700] width 121 height 25
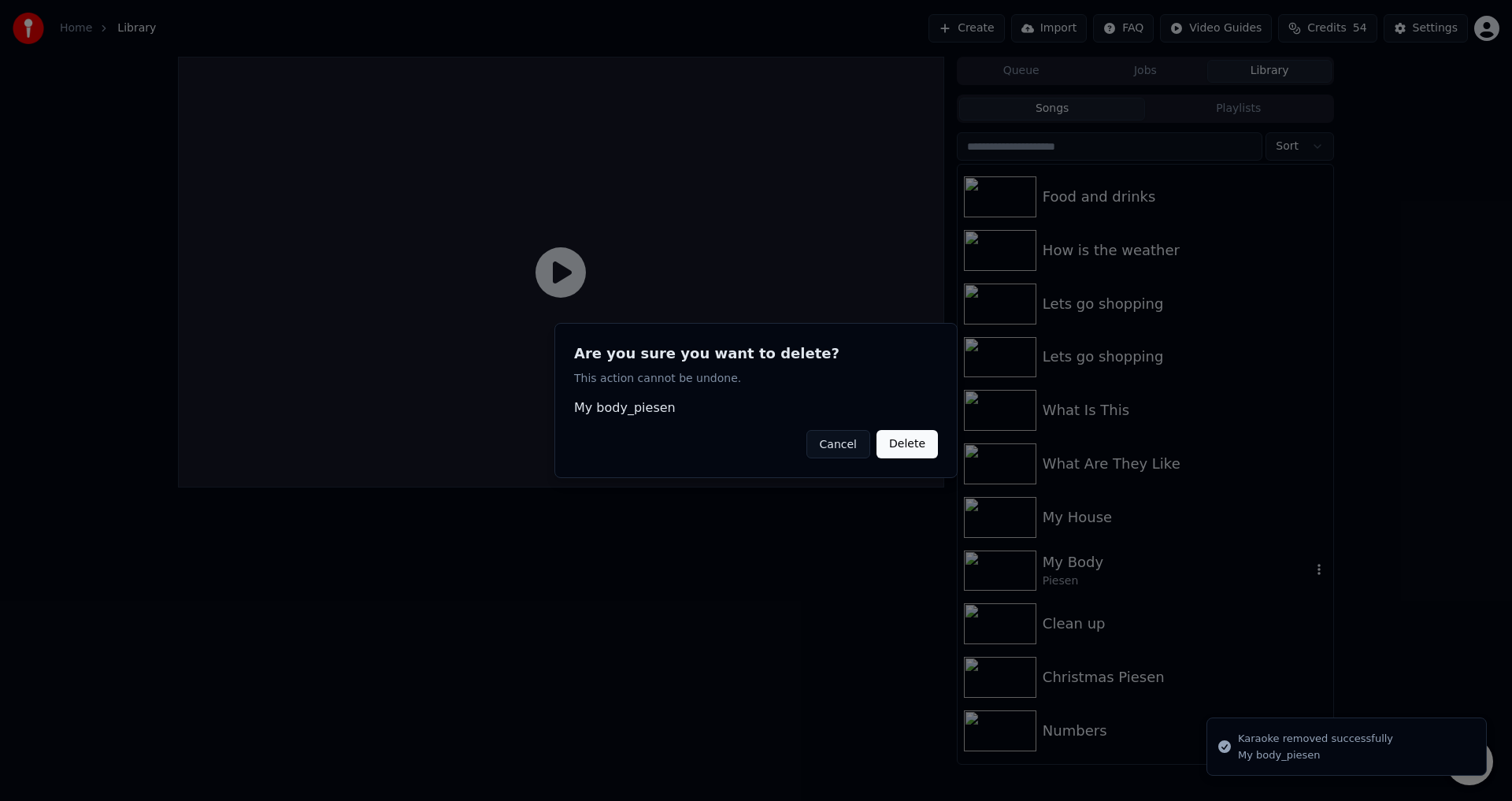
click at [906, 444] on button "Delete" at bounding box center [907, 444] width 61 height 29
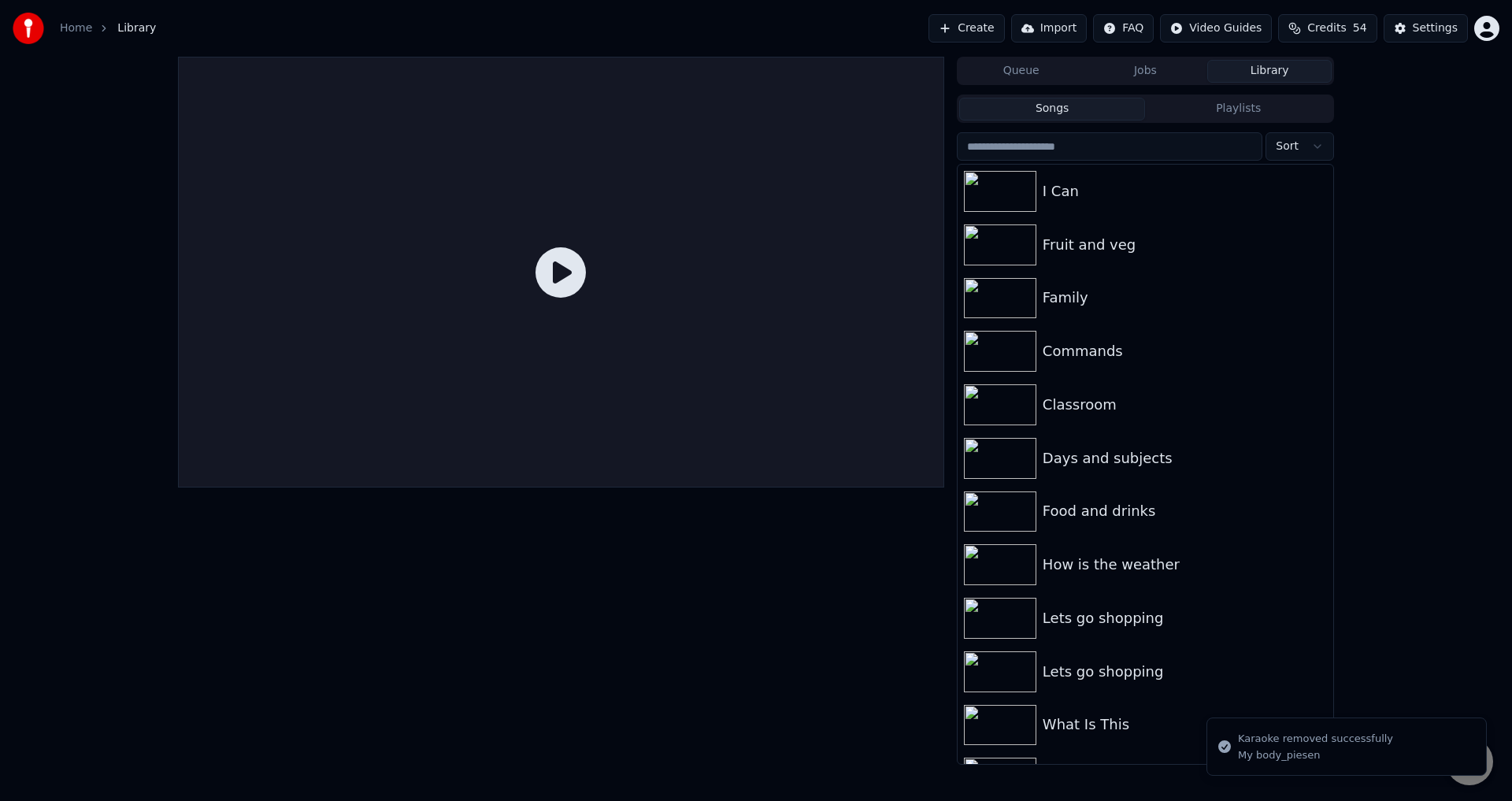
click at [1004, 27] on button "Create" at bounding box center [966, 29] width 76 height 29
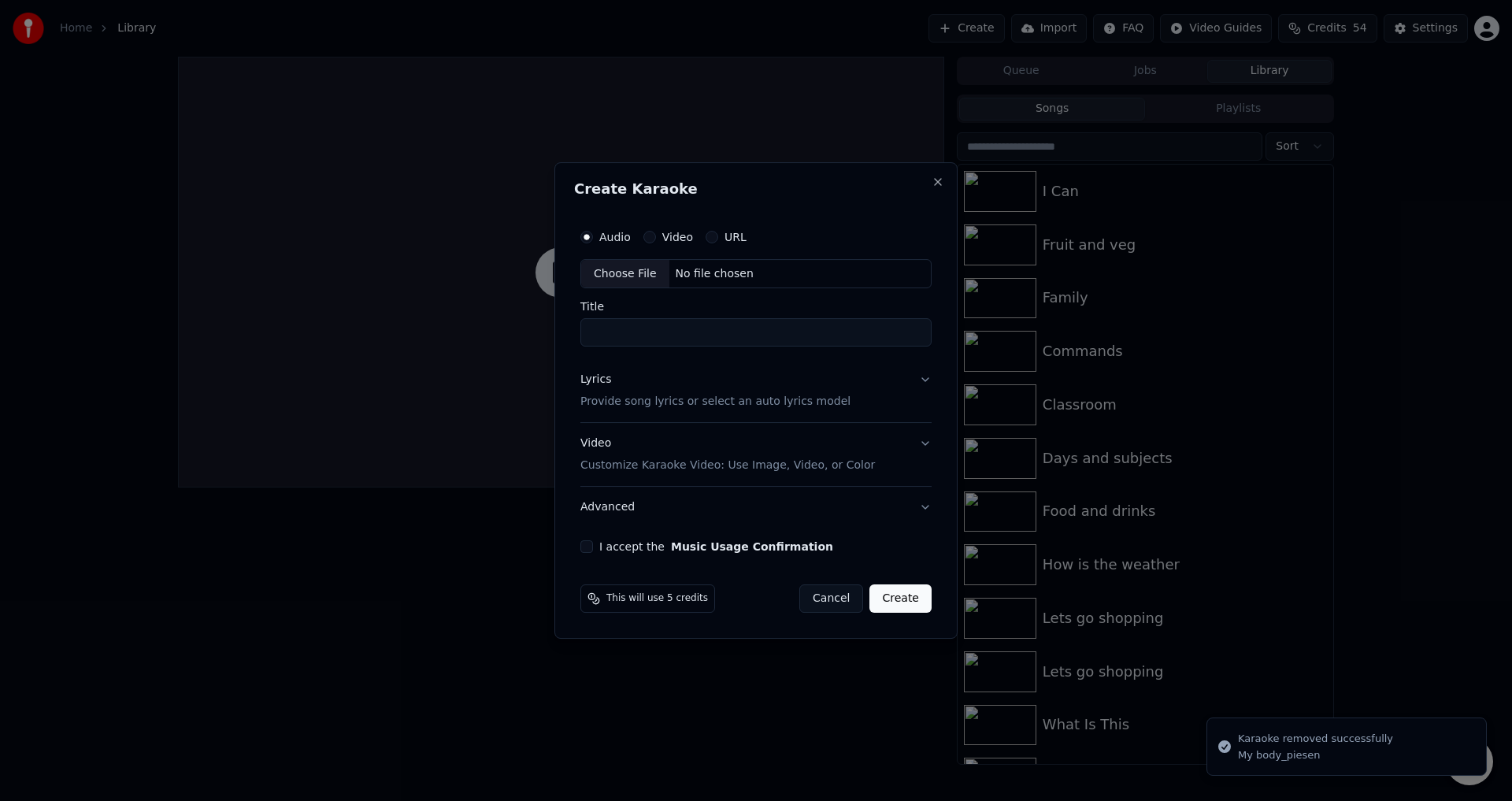
click at [613, 271] on div "Choose File" at bounding box center [625, 274] width 88 height 29
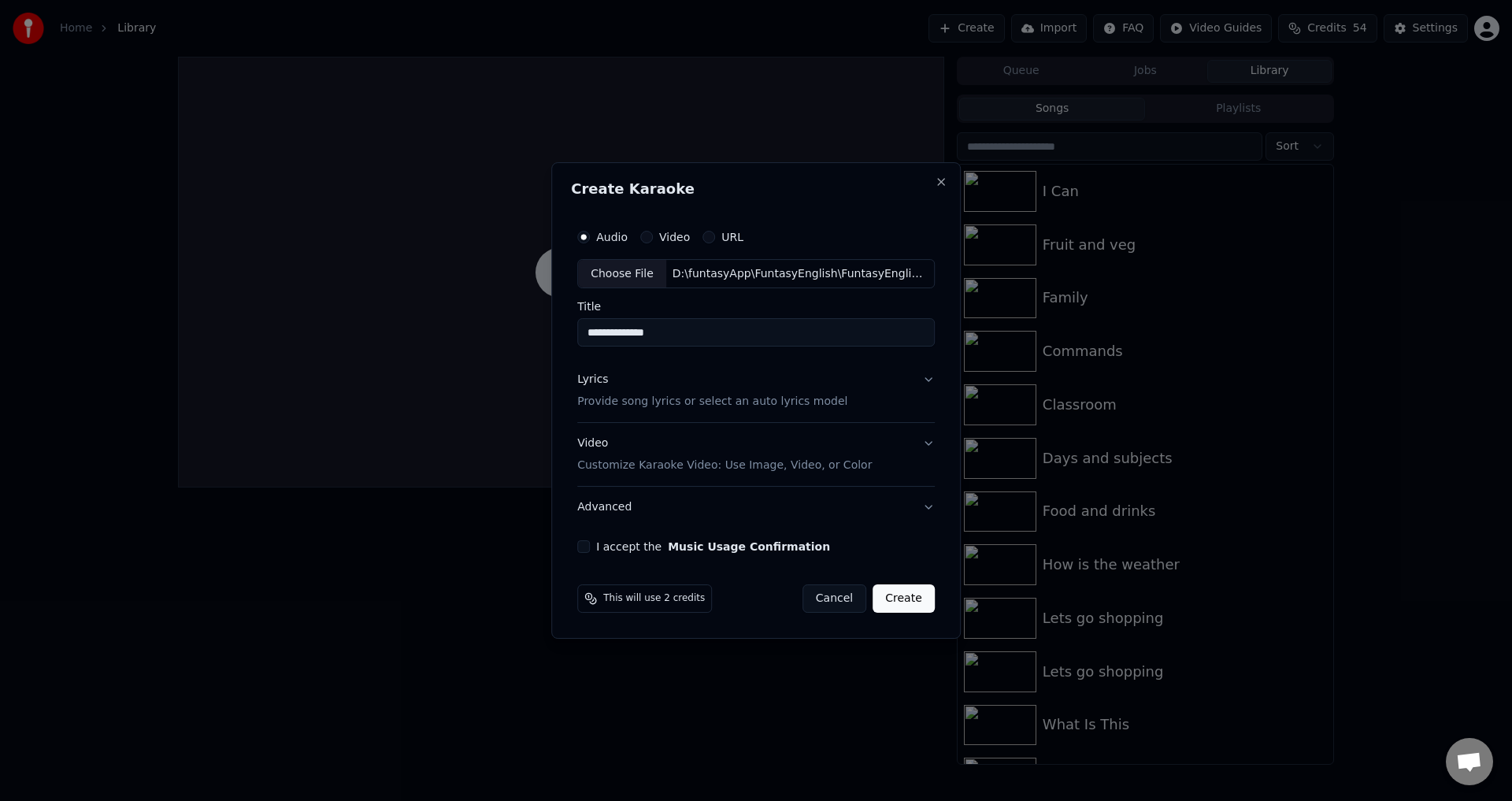
drag, startPoint x: 690, startPoint y: 332, endPoint x: 636, endPoint y: 329, distance: 54.1
click at [636, 329] on input "**********" at bounding box center [756, 334] width 357 height 29
type input "*******"
click at [713, 390] on div "Lyrics Provide song lyrics or select an auto lyrics model" at bounding box center [712, 392] width 270 height 38
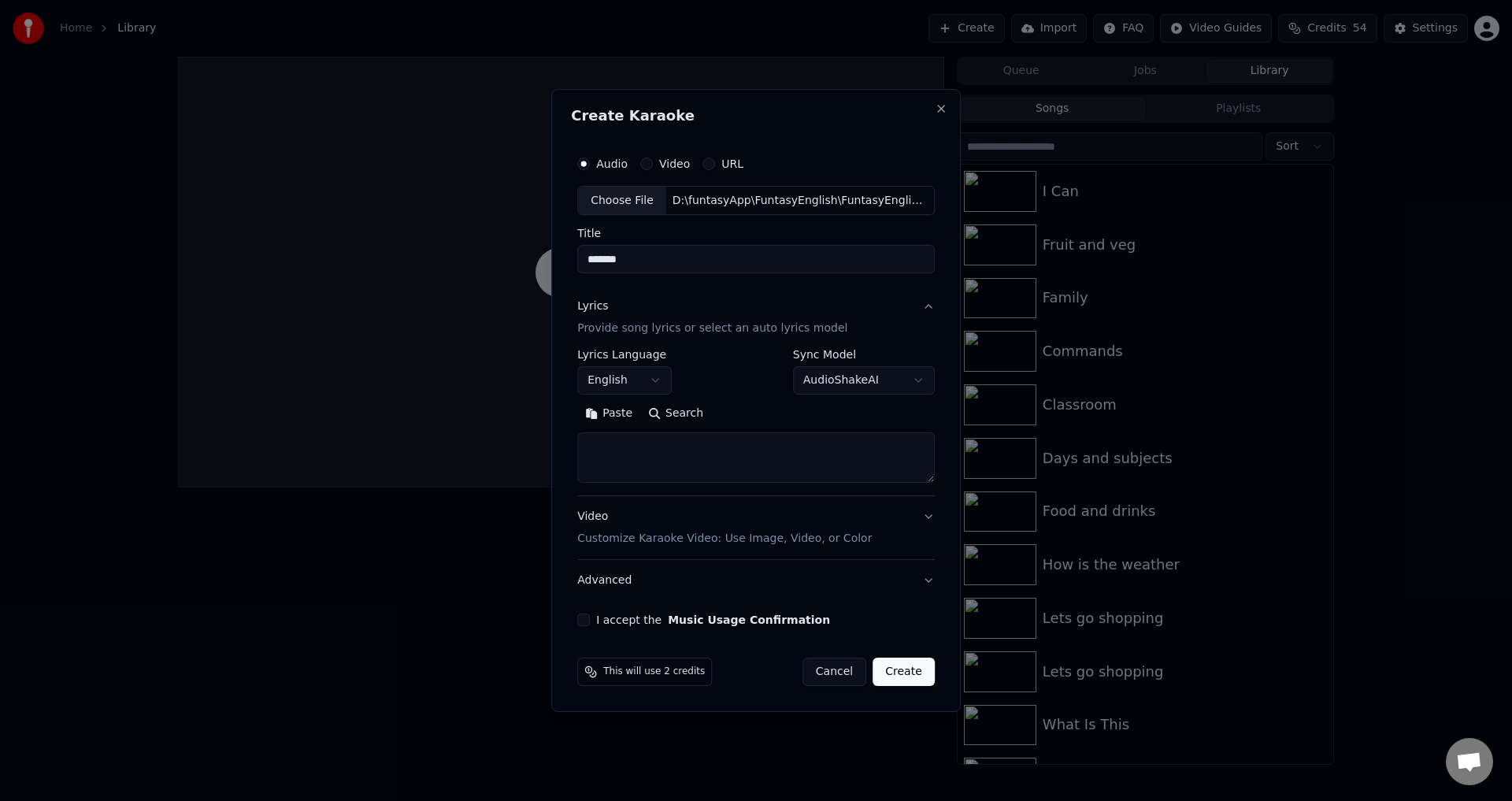
click at [661, 530] on div "Video Customize Karaoke Video: Use Image, Video, or Color" at bounding box center [724, 529] width 294 height 38
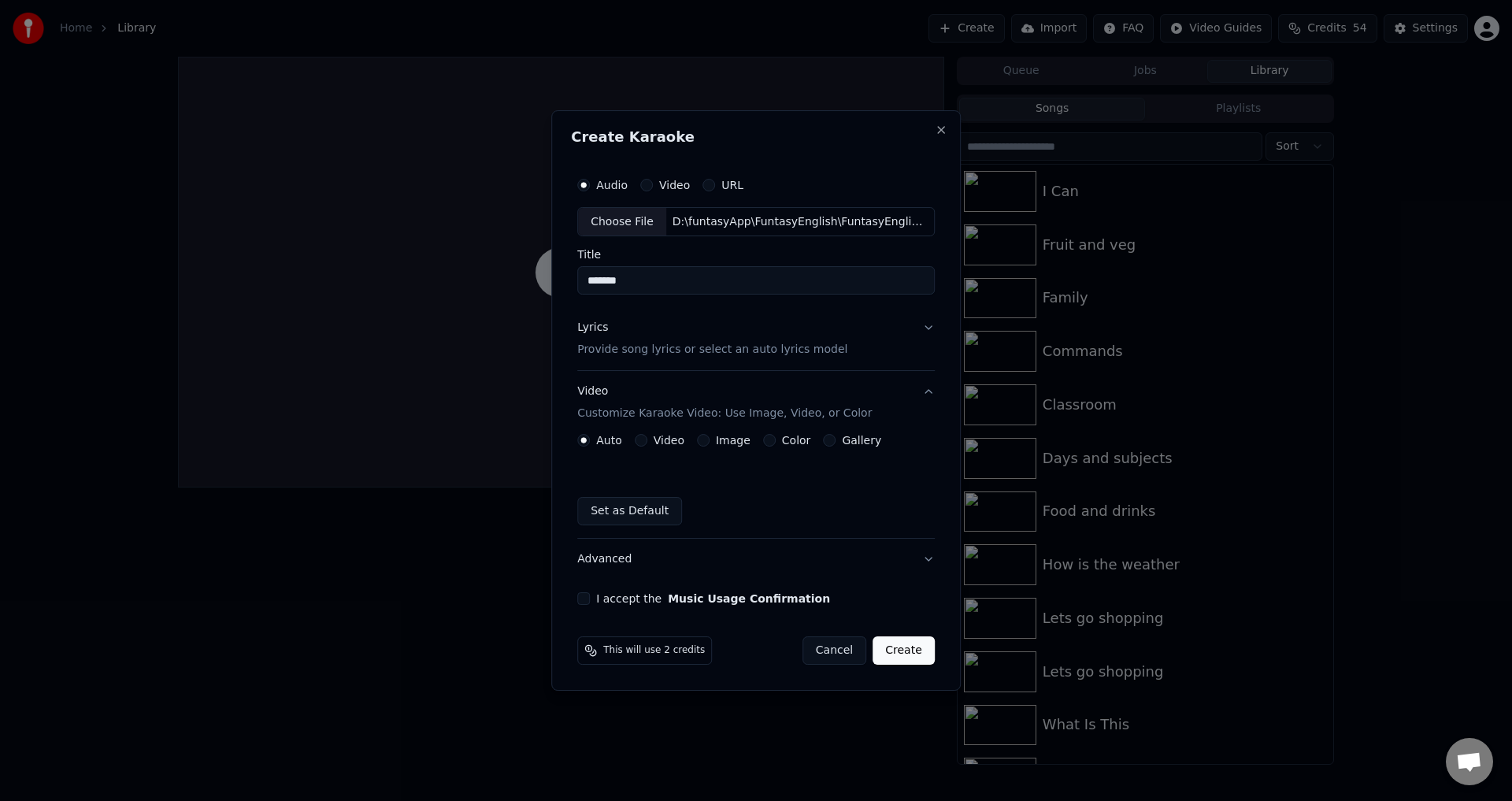
click at [664, 444] on label "Video" at bounding box center [669, 441] width 31 height 11
click at [647, 444] on button "Video" at bounding box center [640, 440] width 12 height 12
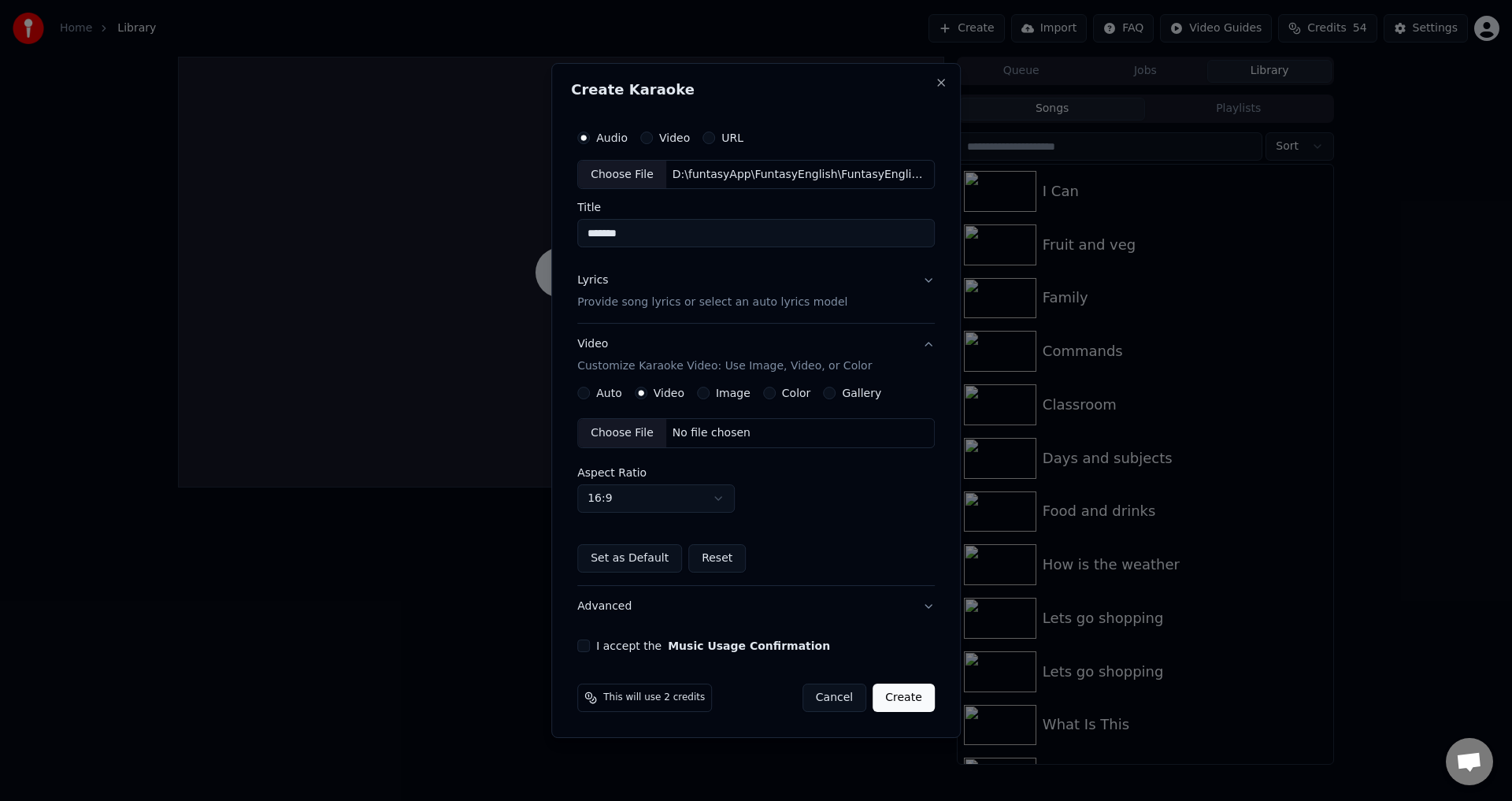
click at [624, 429] on div "Choose File" at bounding box center [622, 433] width 88 height 29
click at [695, 285] on div "Lyrics Provide song lyrics or select an auto lyrics model" at bounding box center [712, 292] width 270 height 38
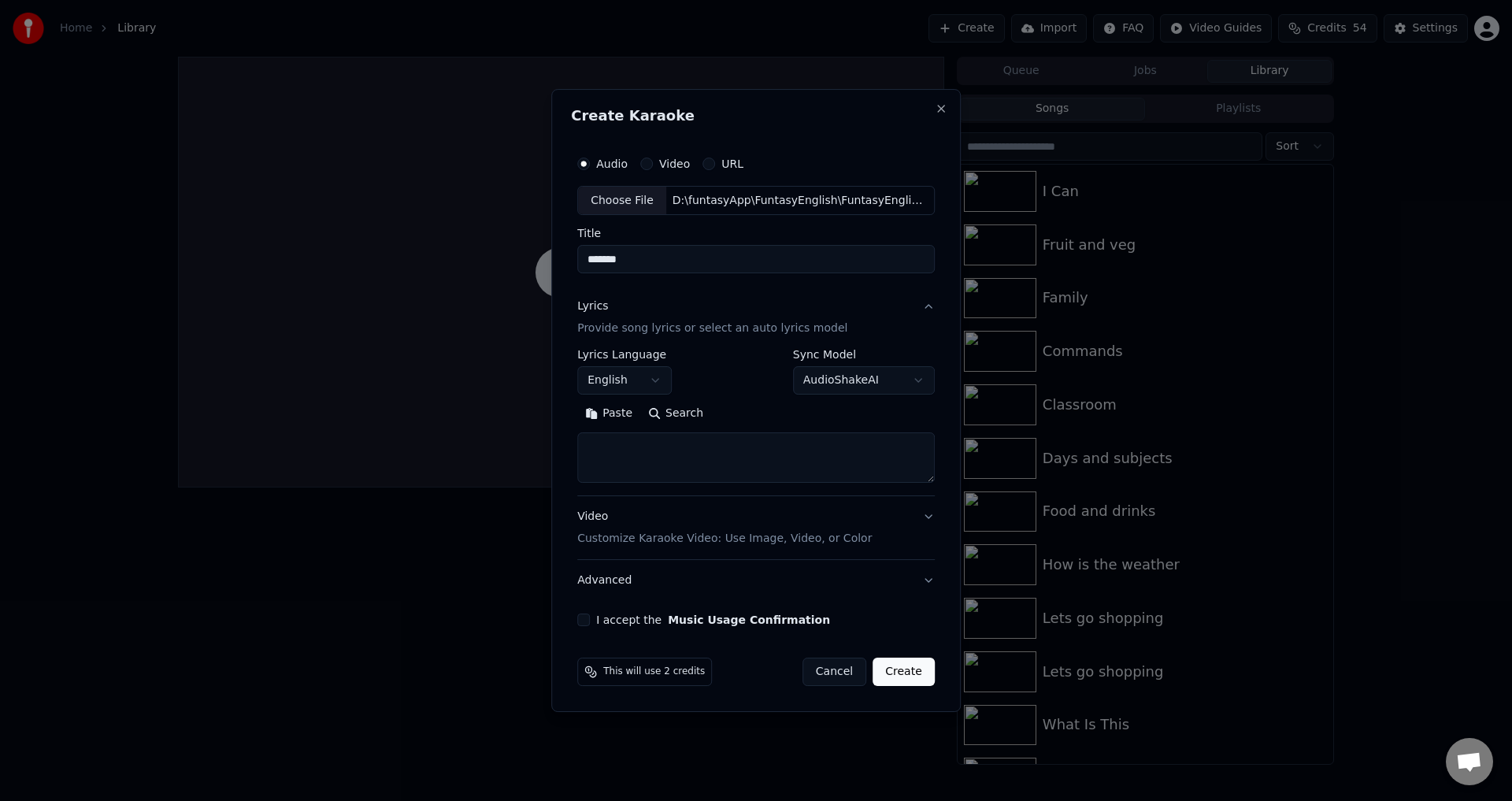
click at [637, 455] on textarea at bounding box center [756, 458] width 357 height 51
paste textarea "**********"
type textarea "**********"
click at [726, 412] on button "Expand" at bounding box center [746, 414] width 74 height 25
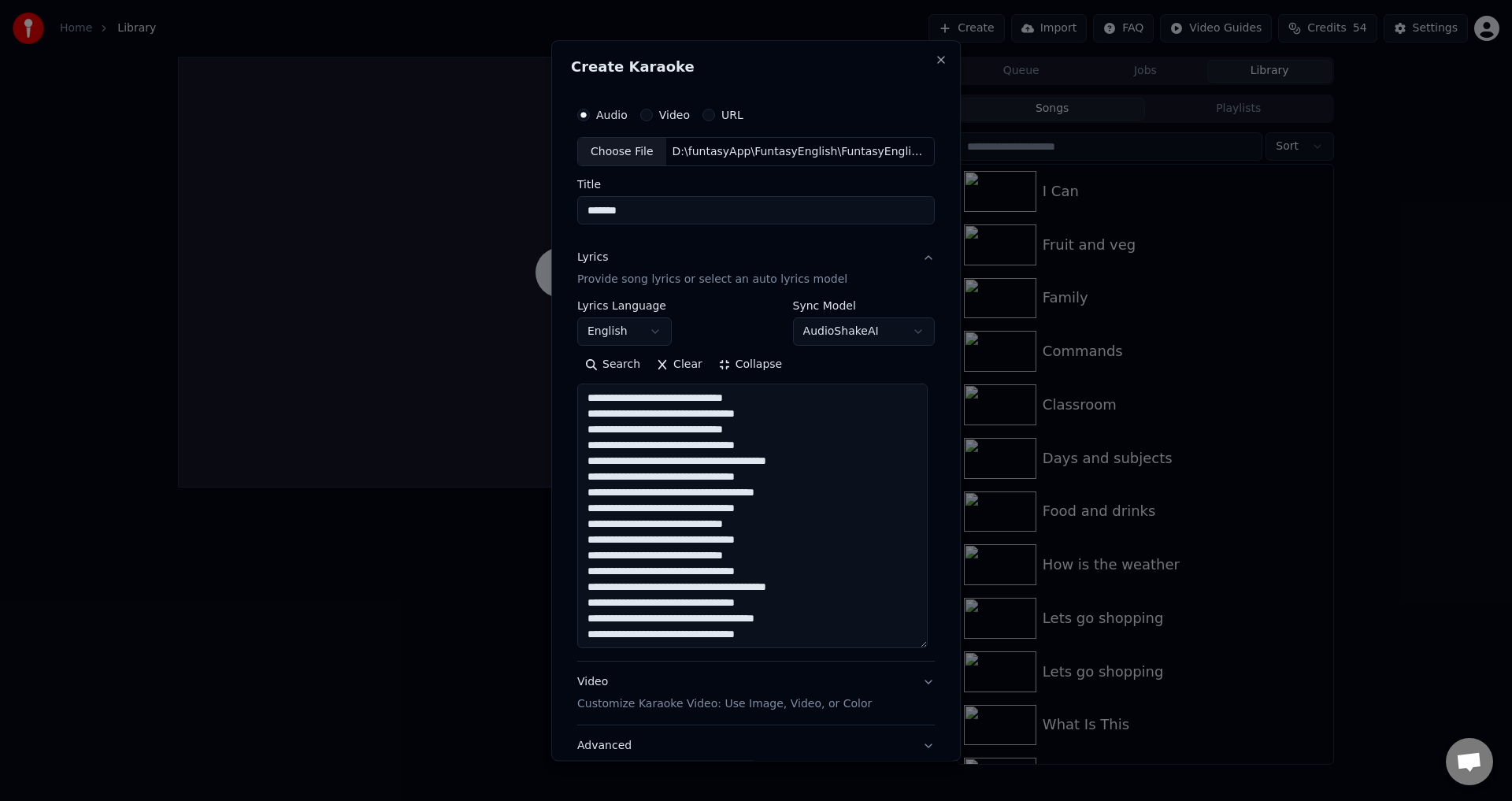
click at [756, 364] on button "Collapse" at bounding box center [750, 365] width 80 height 25
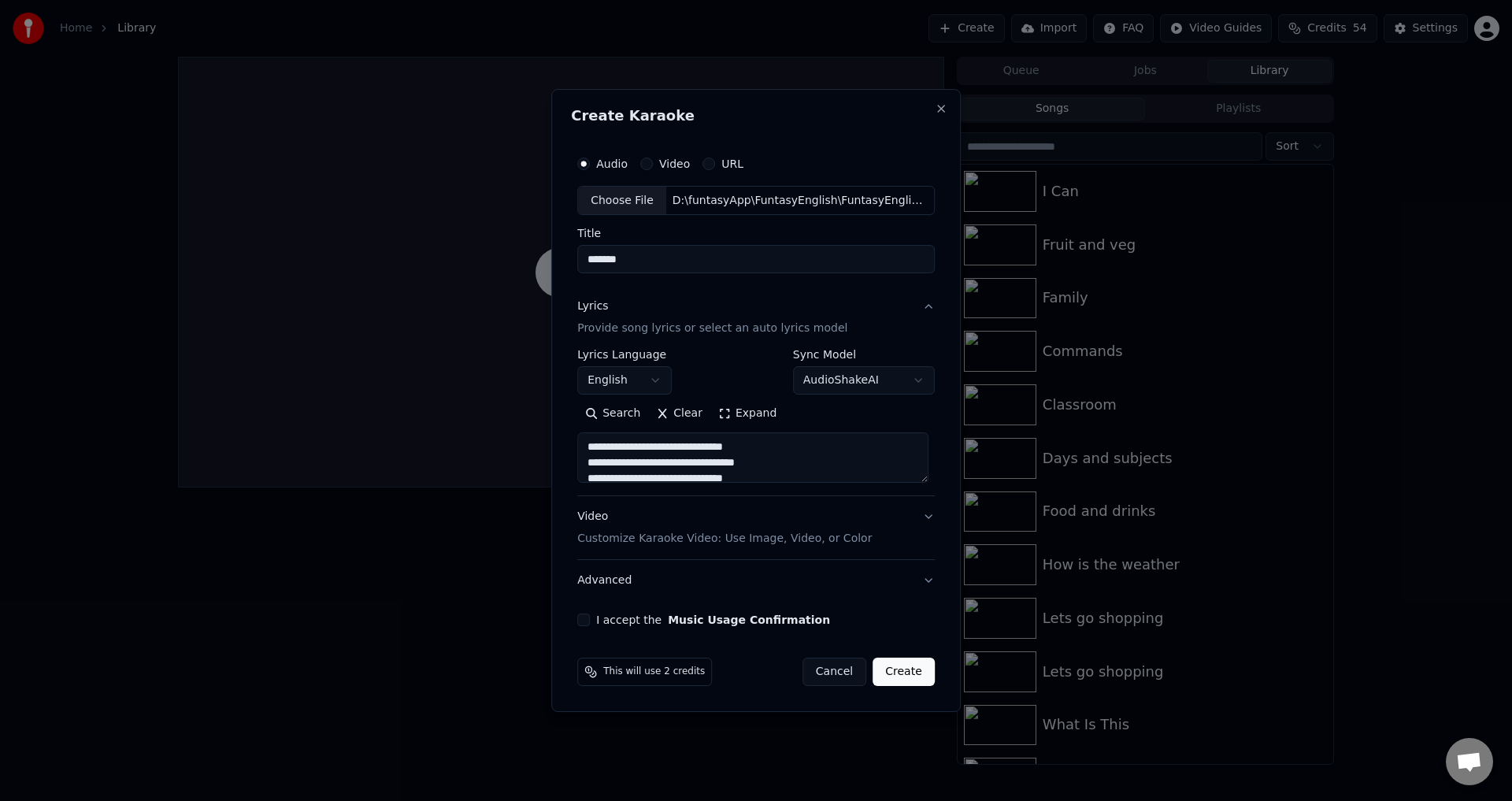
click at [918, 306] on button "Lyrics Provide song lyrics or select an auto lyrics model" at bounding box center [756, 318] width 357 height 63
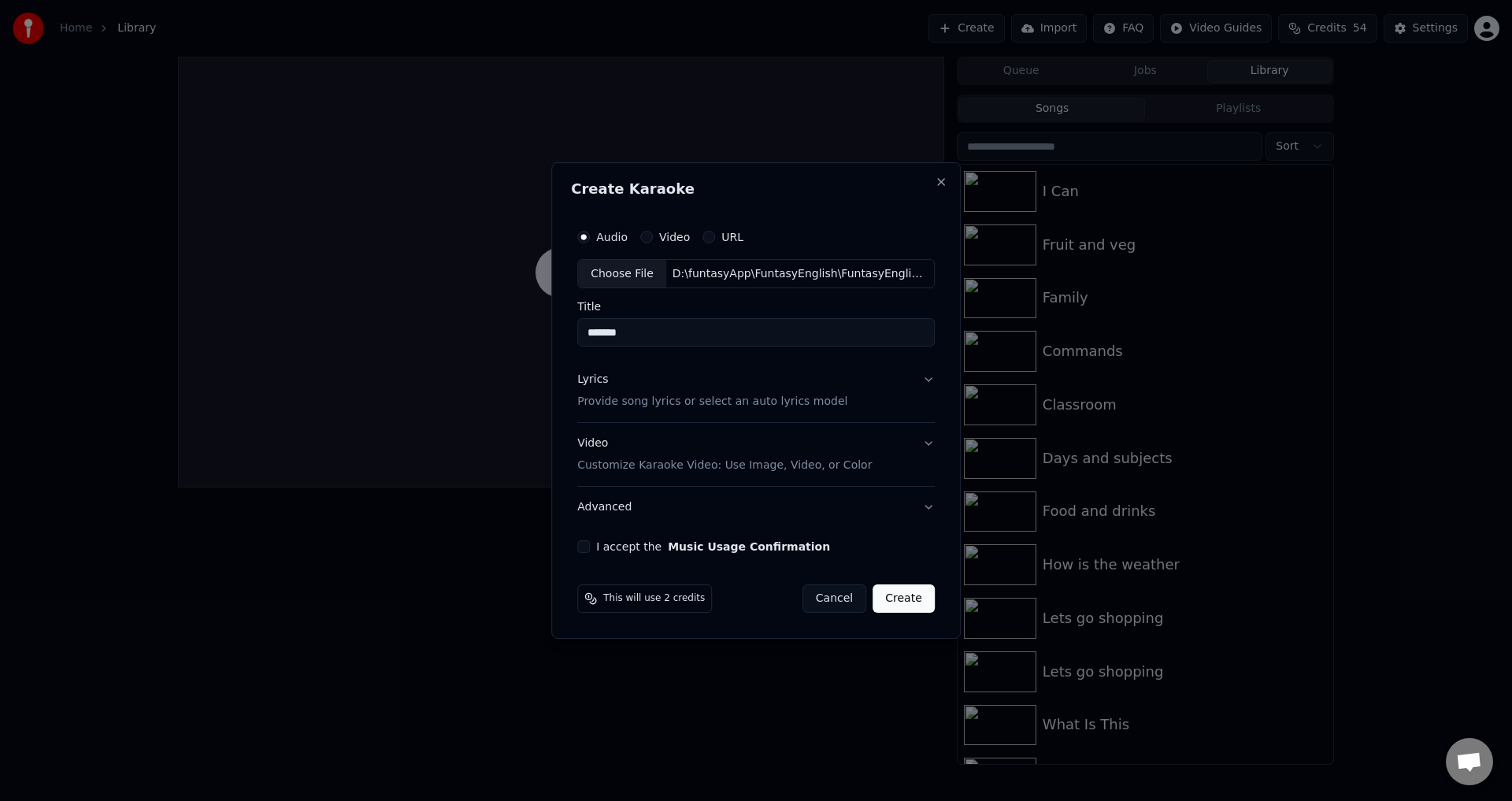
click at [916, 387] on button "Lyrics Provide song lyrics or select an auto lyrics model" at bounding box center [756, 392] width 357 height 63
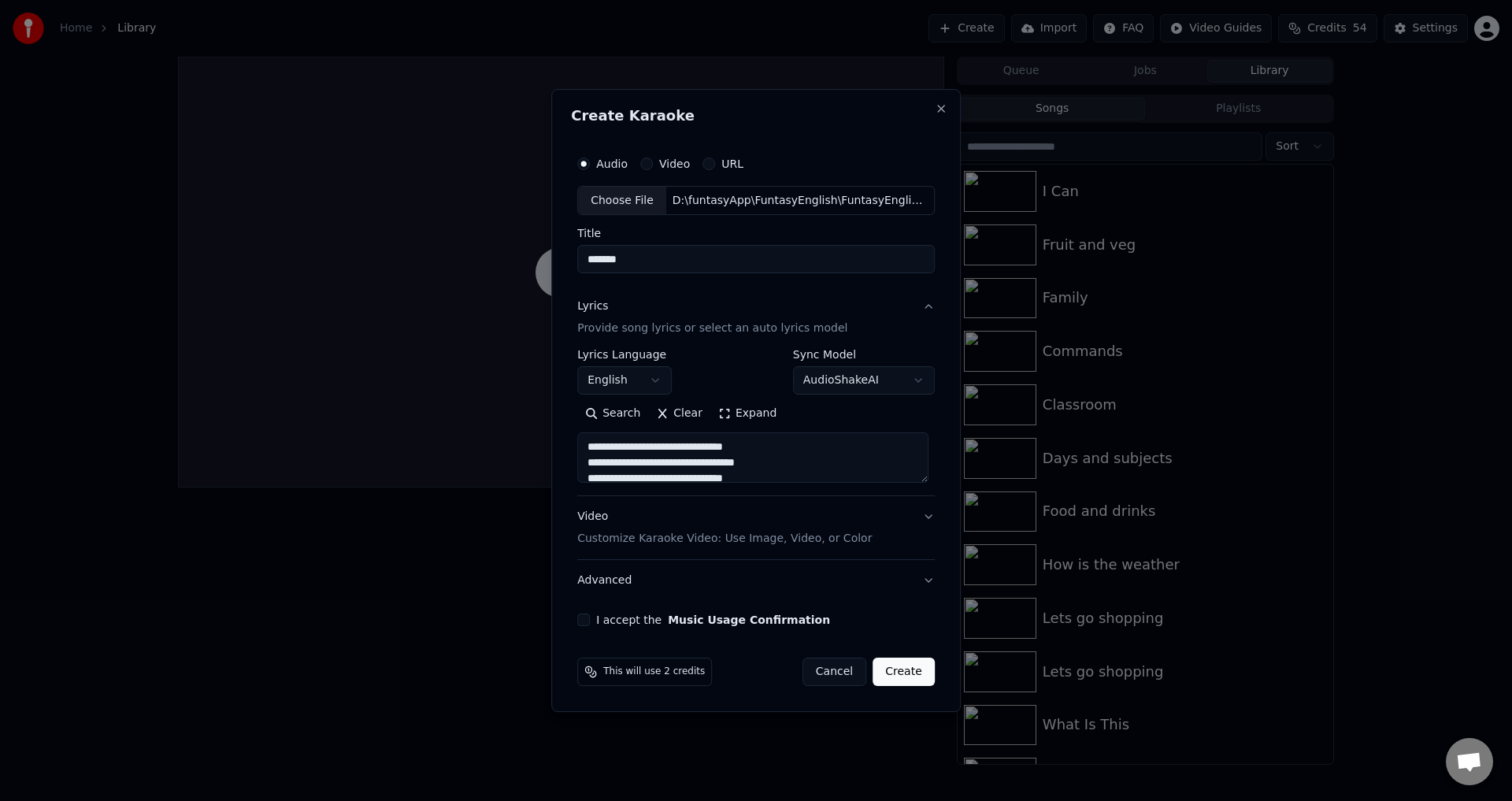
click at [619, 617] on label "I accept the Music Usage Confirmation" at bounding box center [713, 620] width 234 height 11
click at [590, 617] on button "I accept the Music Usage Confirmation" at bounding box center [583, 619] width 12 height 12
click at [904, 680] on button "Create" at bounding box center [903, 672] width 62 height 29
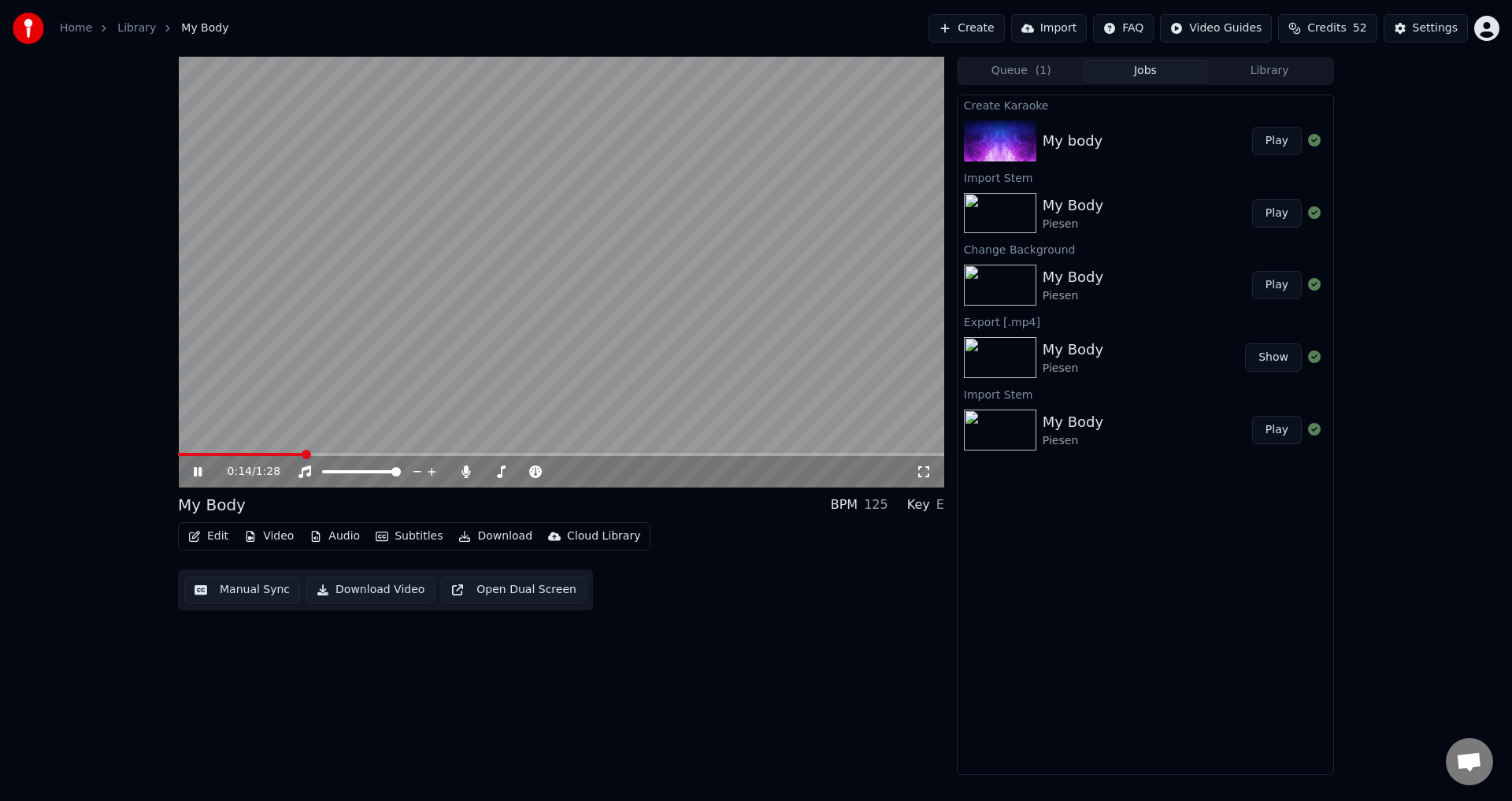
click at [364, 330] on video at bounding box center [561, 271] width 767 height 431
click at [181, 770] on div "0:14 / 1:28 My Body BPM 125 Key E Edit Video Audio Subtitles Download Cloud Lib…" at bounding box center [561, 415] width 767 height 718
click at [131, 735] on div "0:14 / 1:28 My Body BPM 125 Key E Edit Video Audio Subtitles Download Cloud Lib…" at bounding box center [756, 415] width 1512 height 718
click at [1269, 141] on button "Play" at bounding box center [1277, 141] width 50 height 29
click at [608, 348] on video at bounding box center [561, 271] width 767 height 431
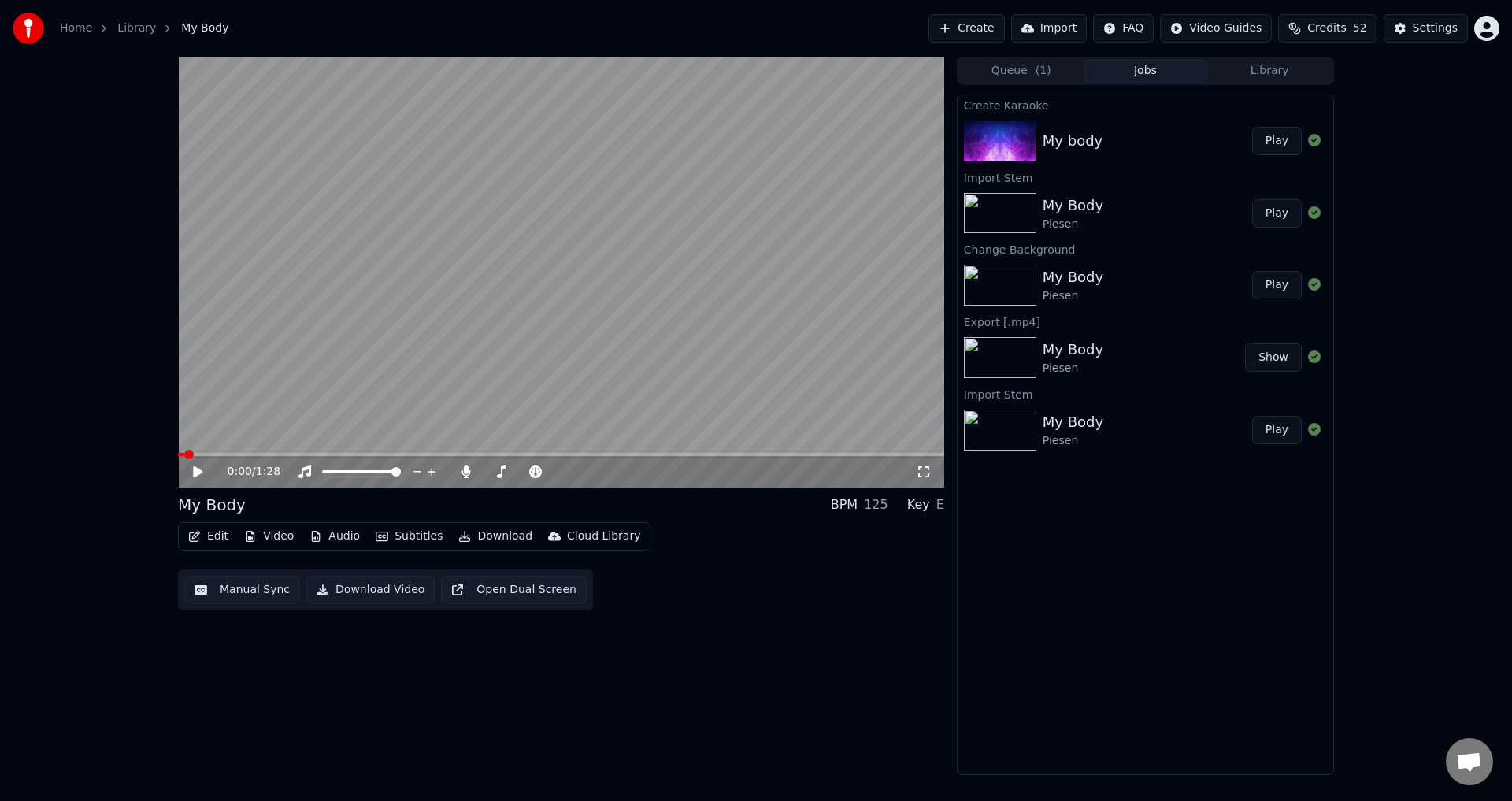
click at [335, 534] on button "Audio" at bounding box center [335, 536] width 63 height 22
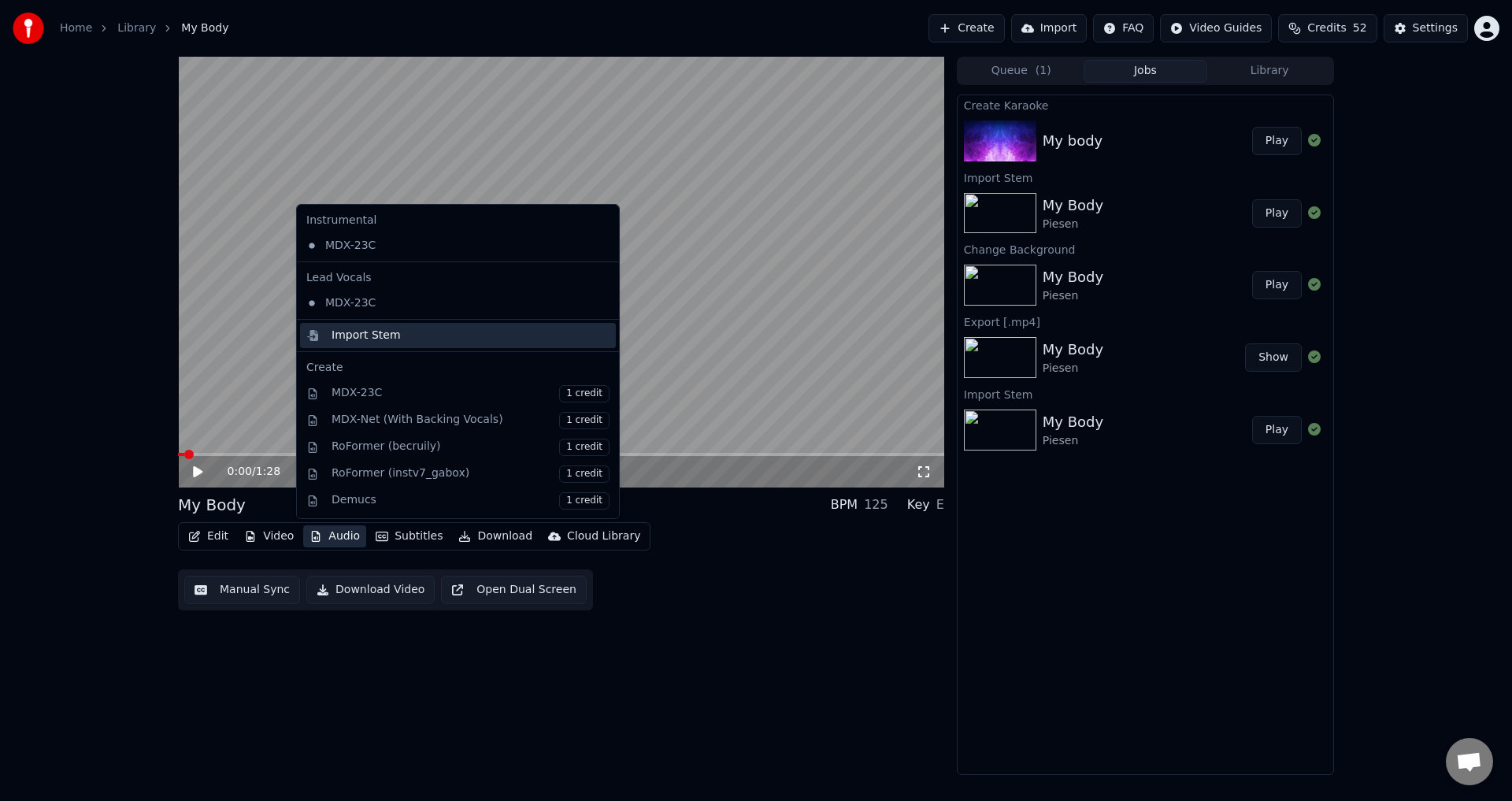
click at [378, 347] on div "Import Stem" at bounding box center [458, 336] width 315 height 25
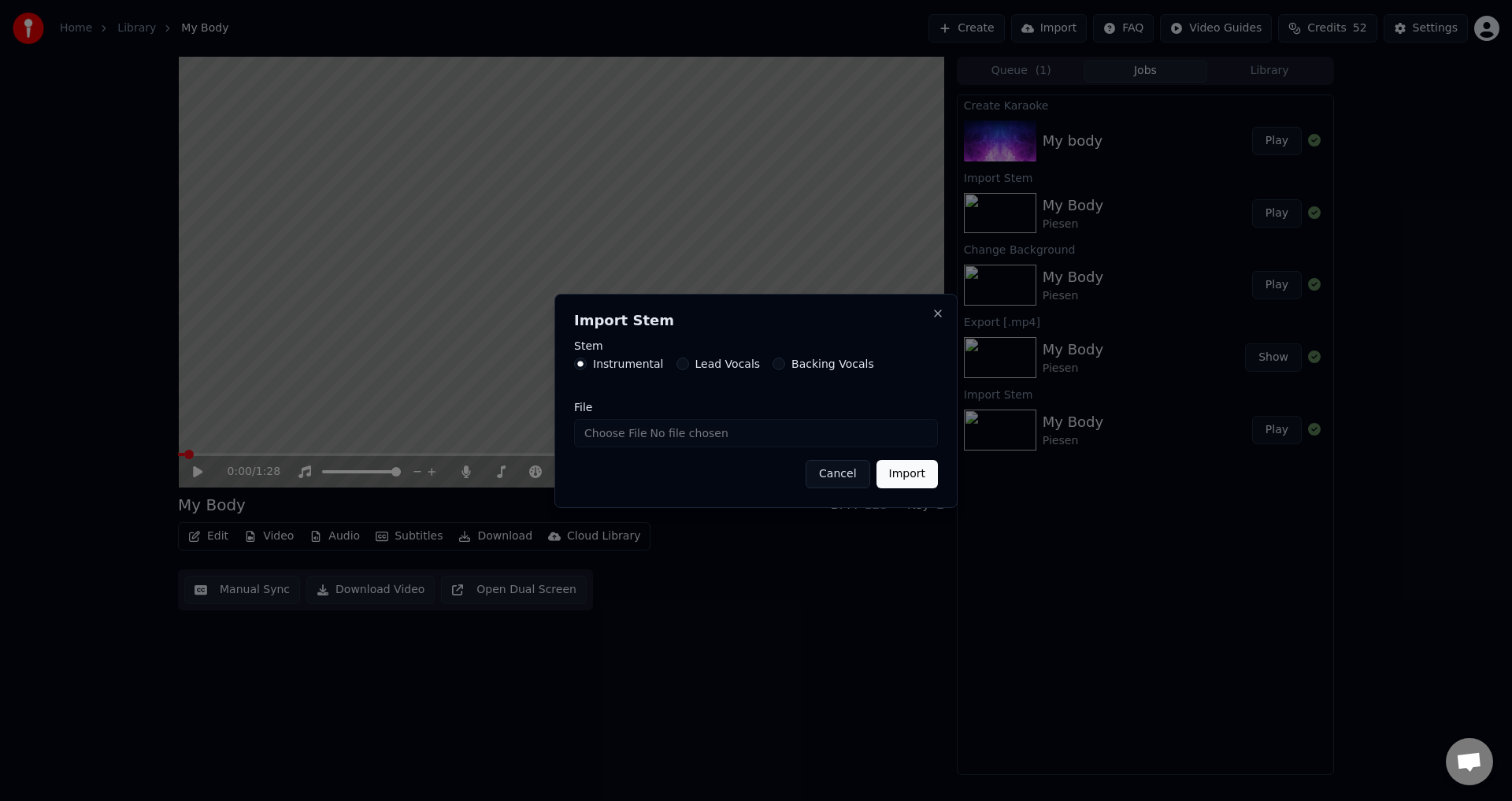
click at [699, 363] on label "Lead Vocals" at bounding box center [727, 364] width 65 height 11
click at [689, 363] on button "Lead Vocals" at bounding box center [682, 363] width 12 height 12
click at [616, 430] on input "File" at bounding box center [756, 433] width 364 height 29
type input "**********"
click at [921, 467] on button "Import" at bounding box center [907, 474] width 61 height 29
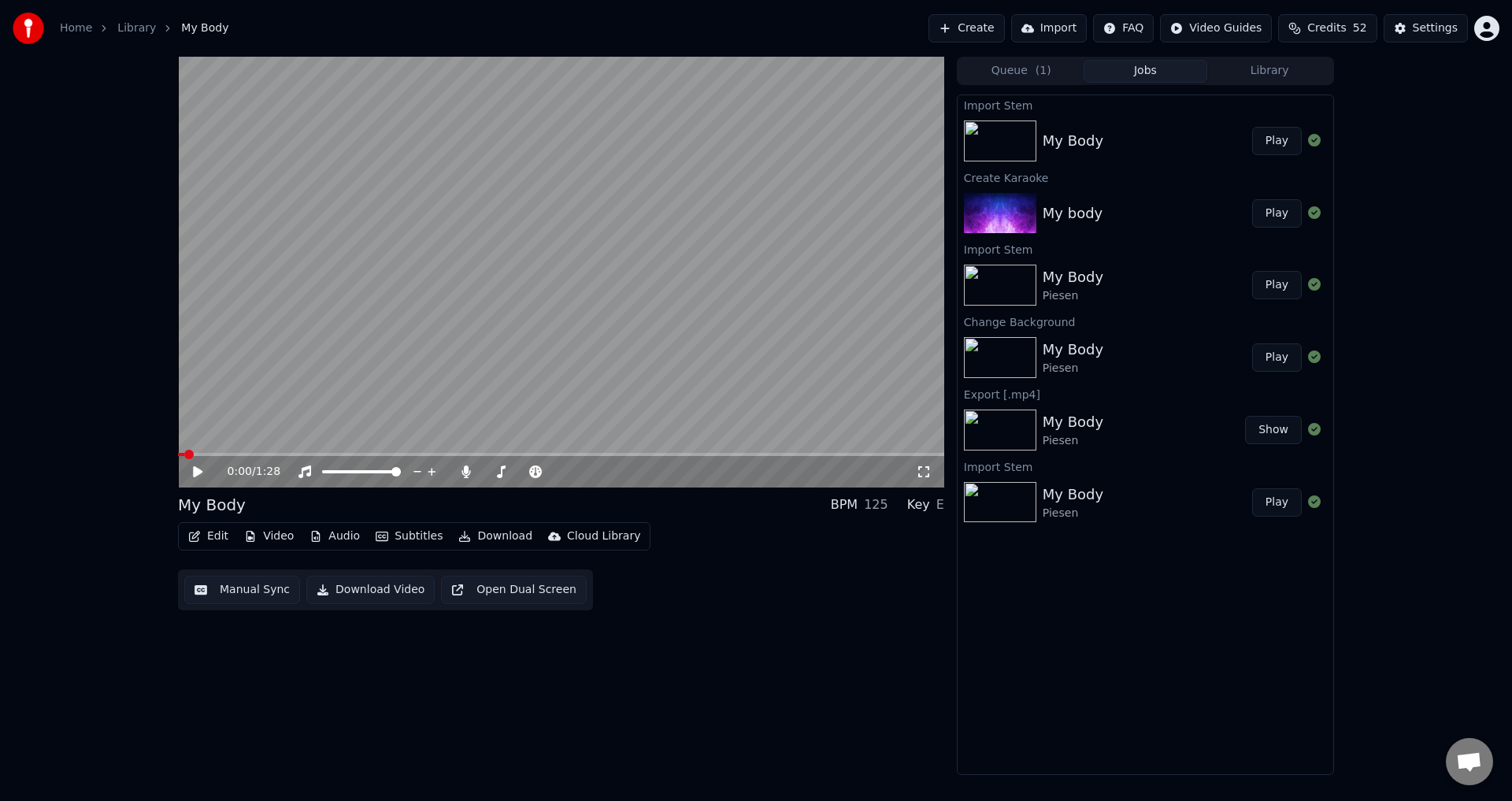
click at [1267, 137] on button "Play" at bounding box center [1277, 141] width 50 height 29
click at [348, 537] on button "Audio" at bounding box center [335, 536] width 63 height 22
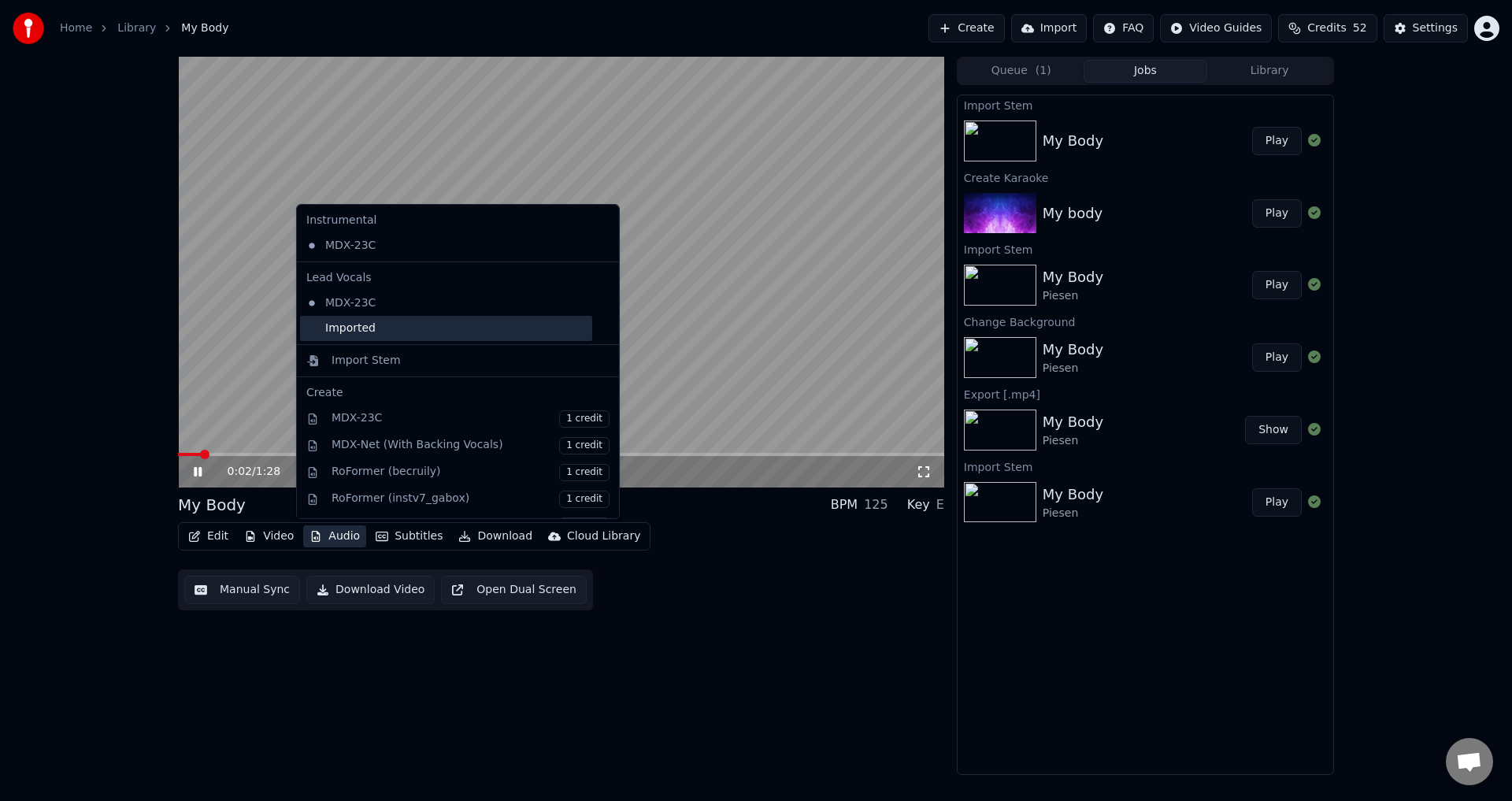
click at [386, 332] on div "Imported" at bounding box center [446, 328] width 292 height 25
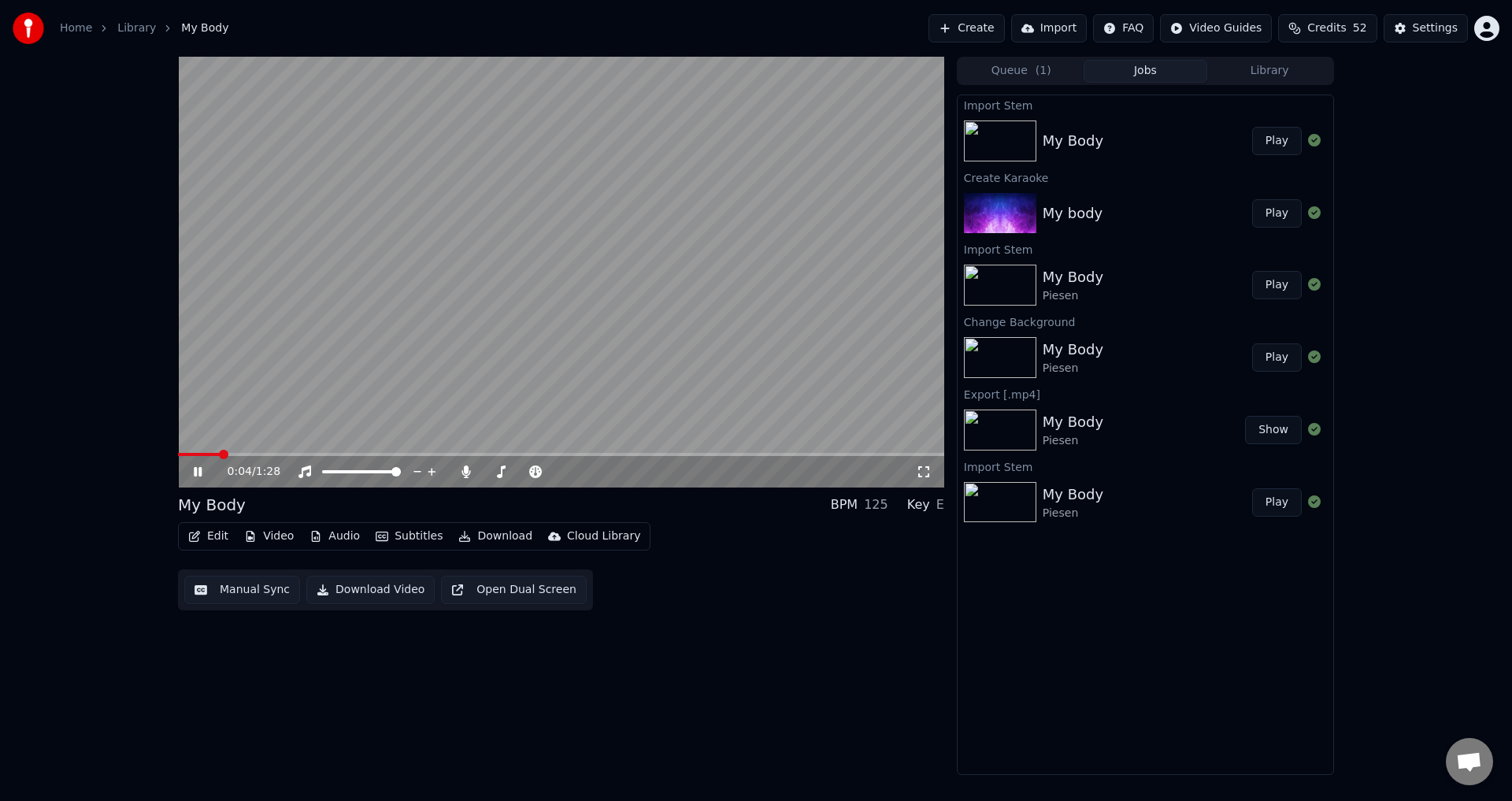
click at [386, 332] on video at bounding box center [561, 271] width 767 height 431
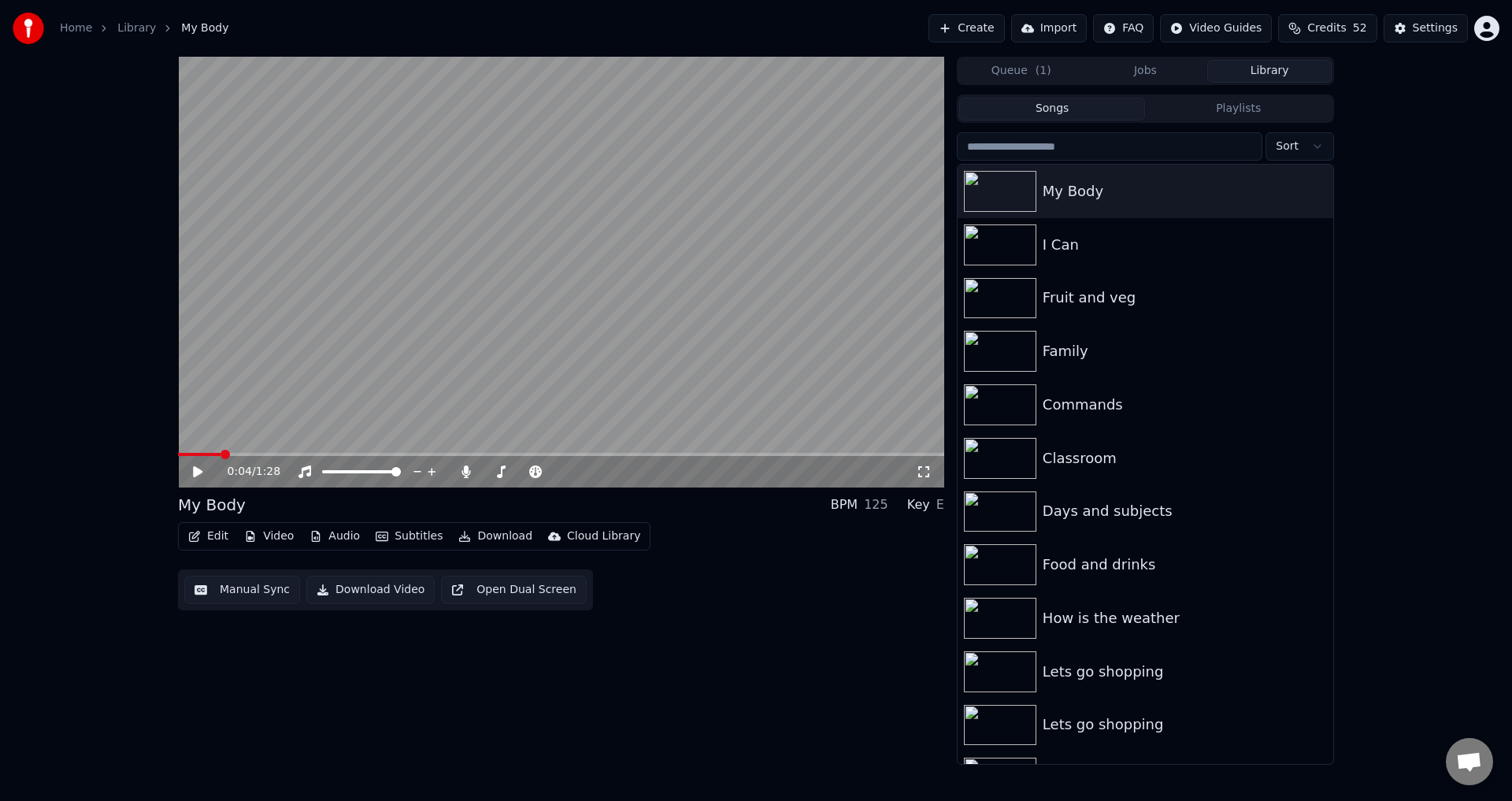
click at [1256, 71] on button "Library" at bounding box center [1269, 72] width 124 height 23
click at [1311, 192] on icon "button" at bounding box center [1319, 190] width 15 height 12
click at [1315, 315] on div "Delete" at bounding box center [1309, 321] width 121 height 25
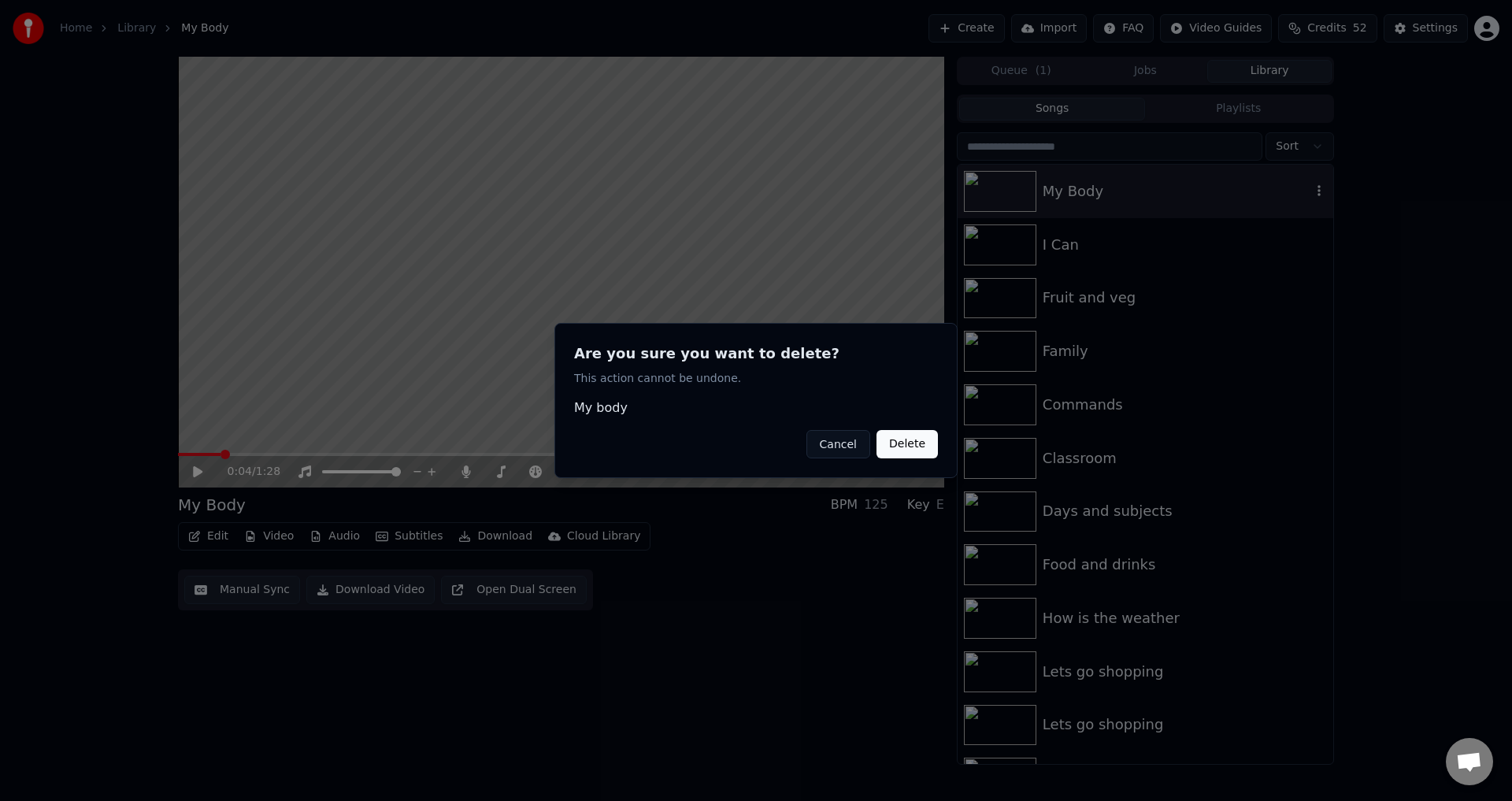
click at [921, 444] on button "Delete" at bounding box center [907, 444] width 61 height 29
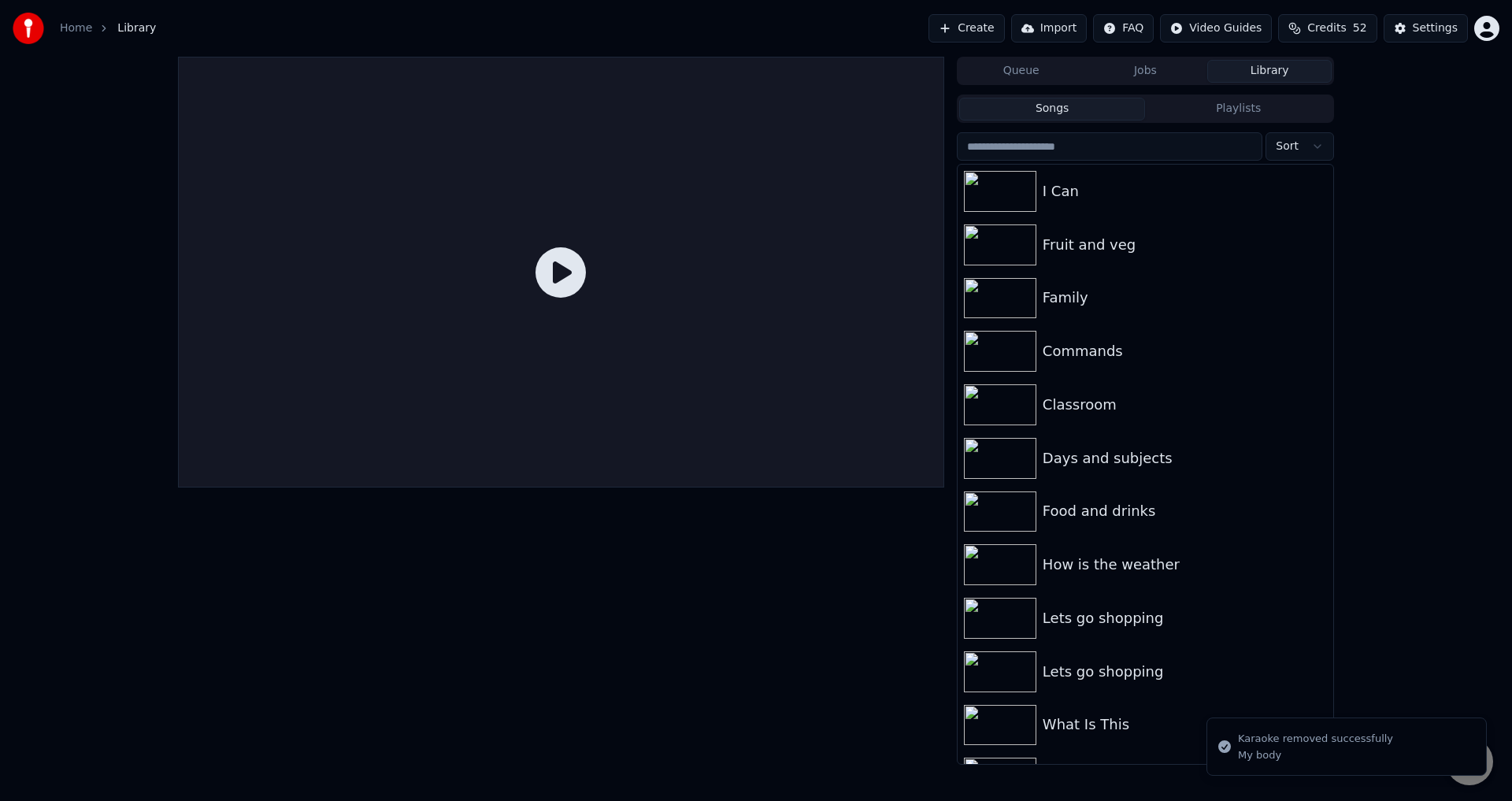
click at [1004, 32] on button "Create" at bounding box center [966, 29] width 76 height 29
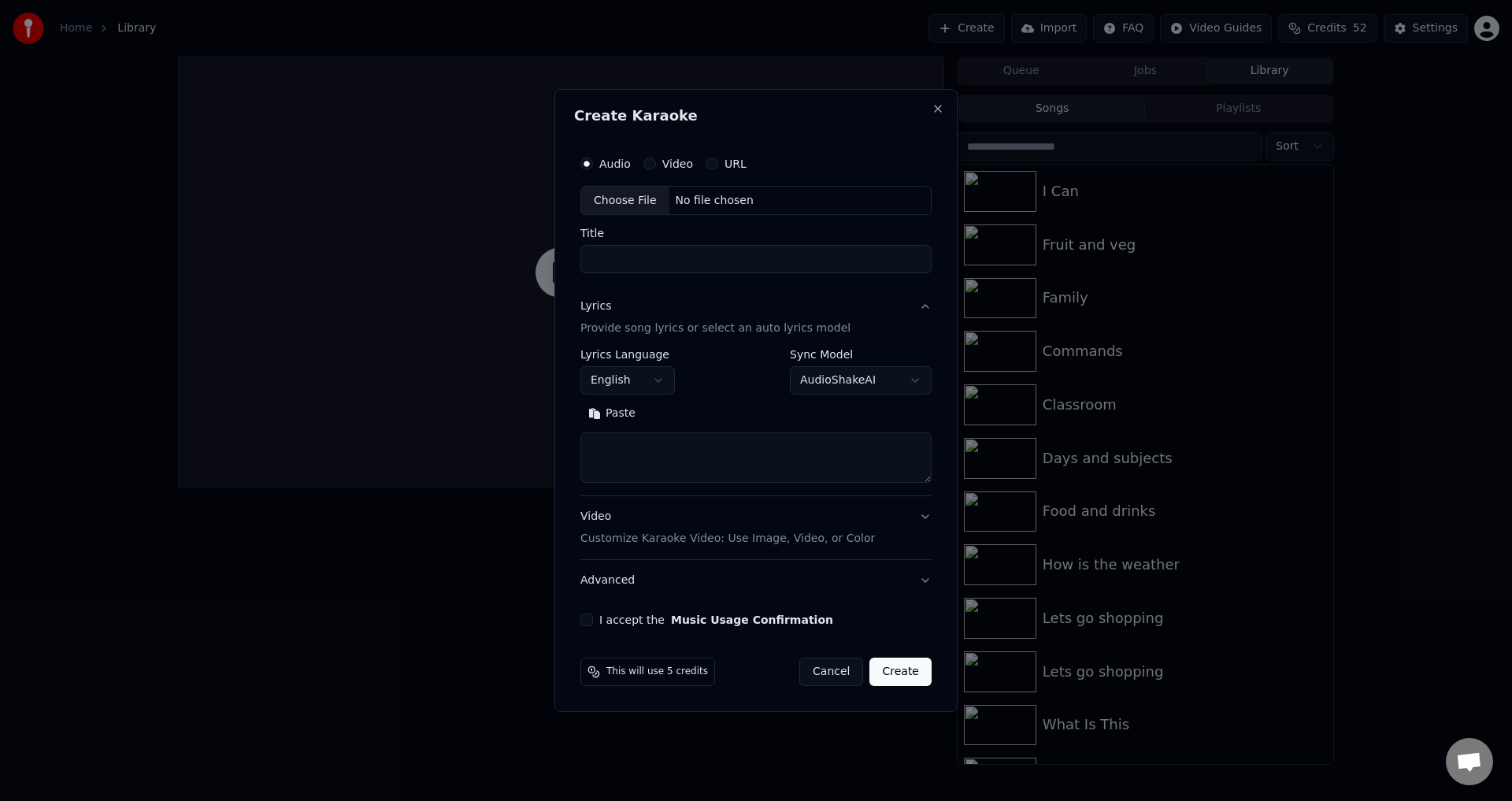
click at [608, 205] on div "Choose File" at bounding box center [625, 201] width 88 height 29
type input "*******"
click at [655, 263] on input "*******" at bounding box center [756, 260] width 357 height 29
click at [668, 324] on p "Provide song lyrics or select an auto lyrics model" at bounding box center [712, 329] width 270 height 15
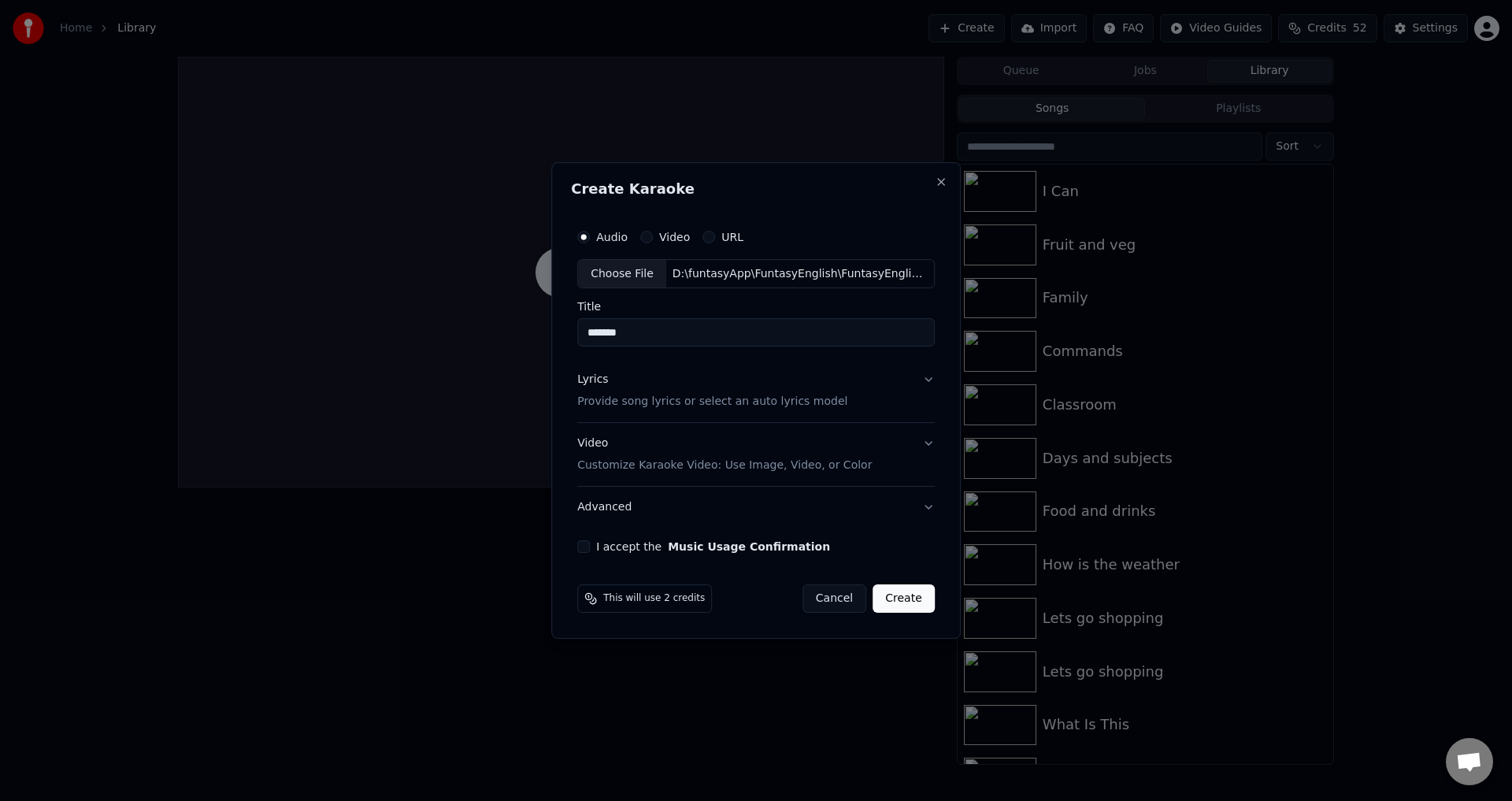
click at [659, 383] on div "Lyrics Provide song lyrics or select an auto lyrics model" at bounding box center [712, 392] width 270 height 38
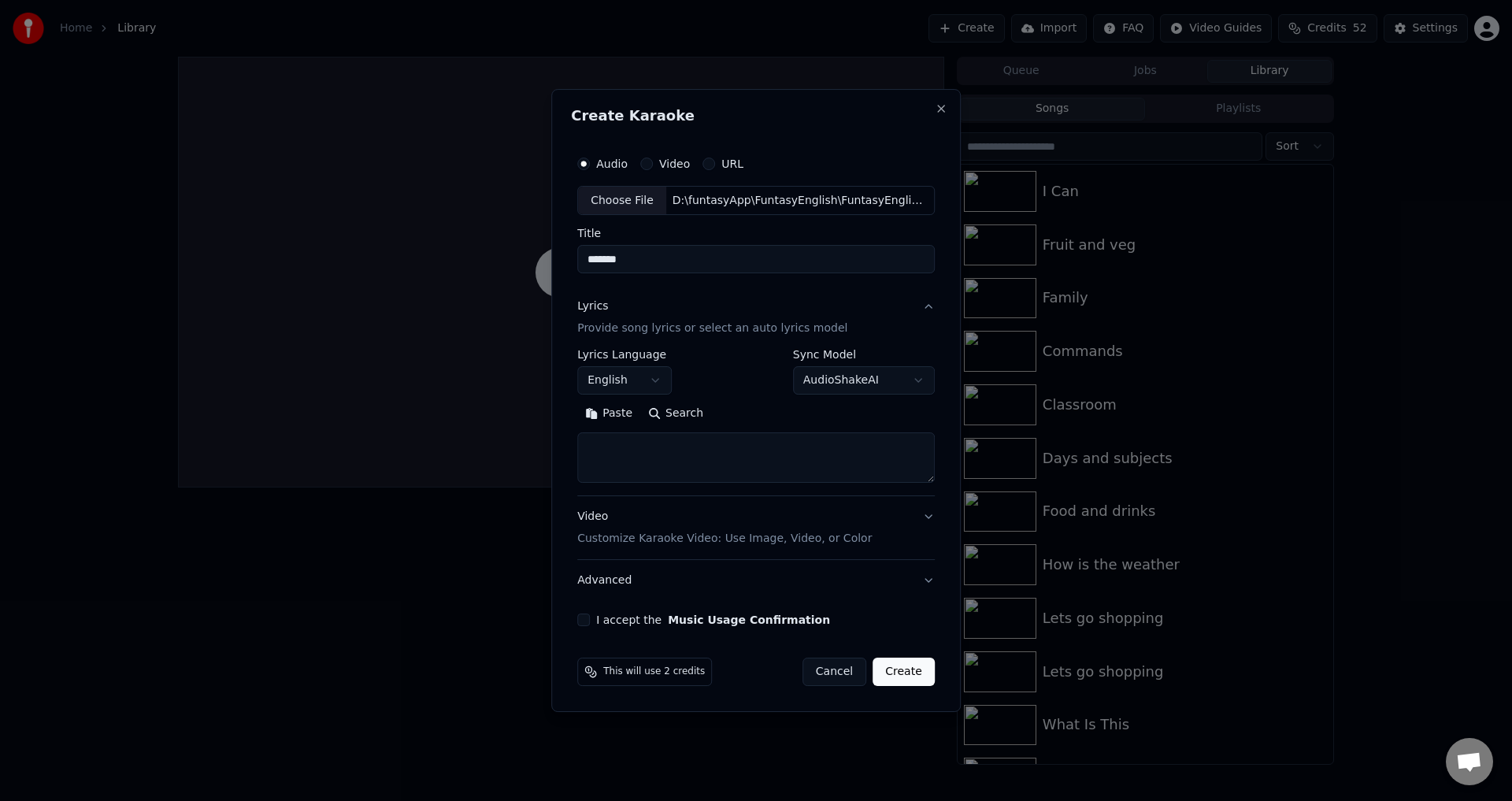
click at [687, 450] on textarea at bounding box center [756, 458] width 357 height 51
paste textarea "**********"
type textarea "**********"
click at [636, 528] on div "Video Customize Karaoke Video: Use Image, Video, or Color" at bounding box center [724, 529] width 294 height 38
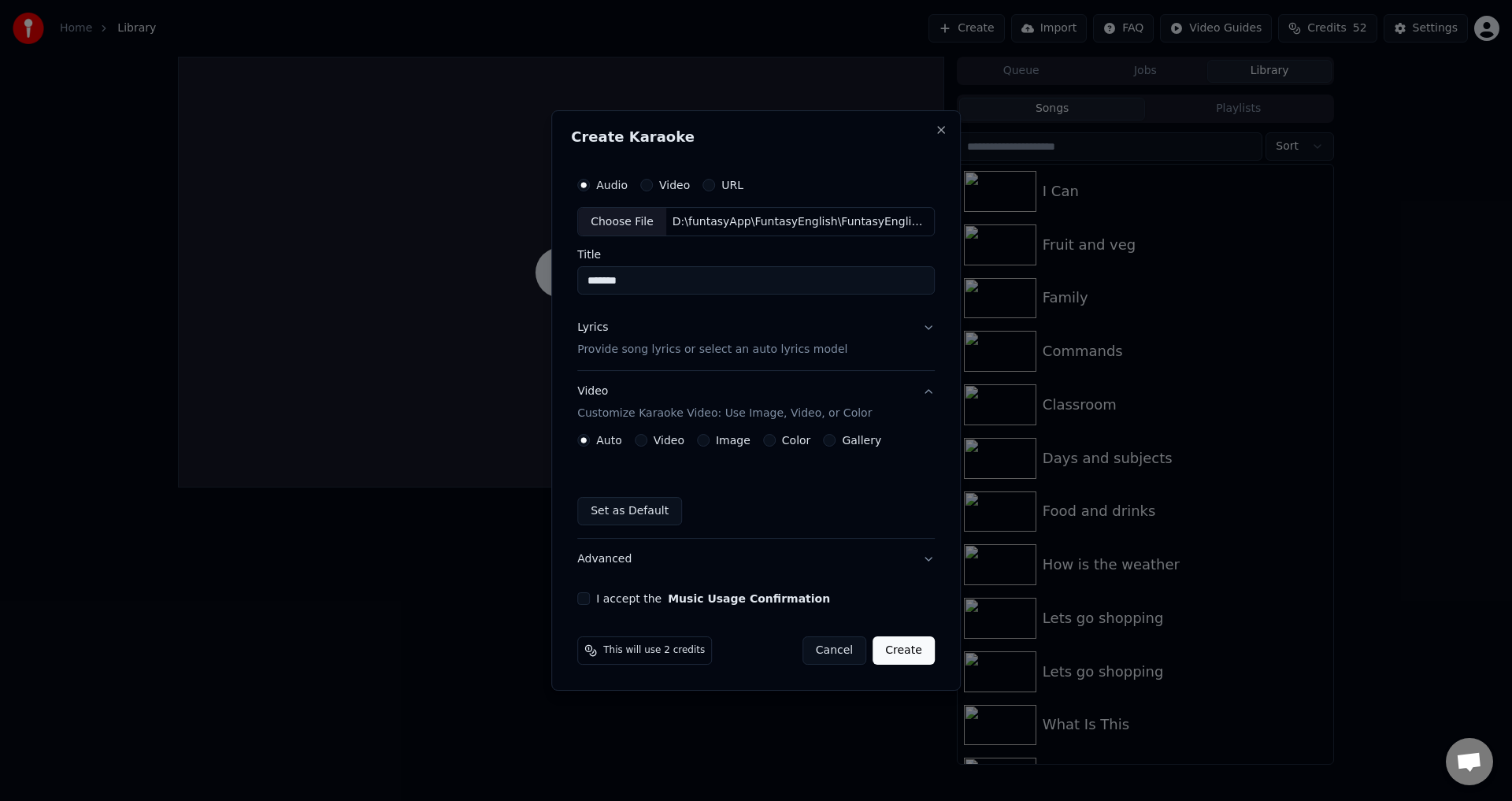
click at [665, 445] on label "Video" at bounding box center [669, 441] width 31 height 11
click at [647, 445] on button "Video" at bounding box center [640, 440] width 12 height 12
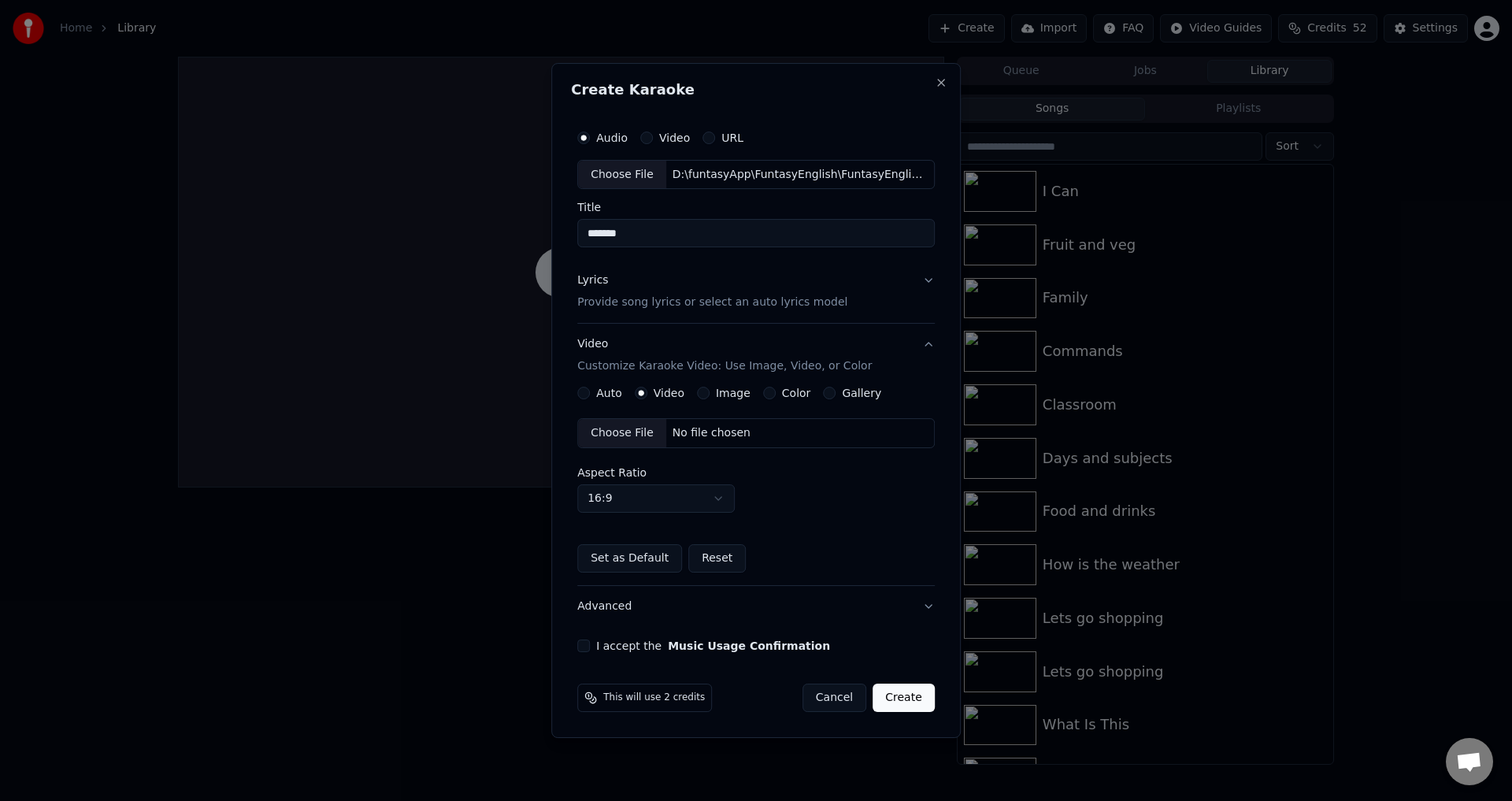
click at [637, 436] on div "Choose File" at bounding box center [622, 433] width 88 height 29
click at [589, 647] on button "I accept the Music Usage Confirmation" at bounding box center [583, 645] width 12 height 12
click at [896, 700] on button "Create" at bounding box center [903, 698] width 62 height 29
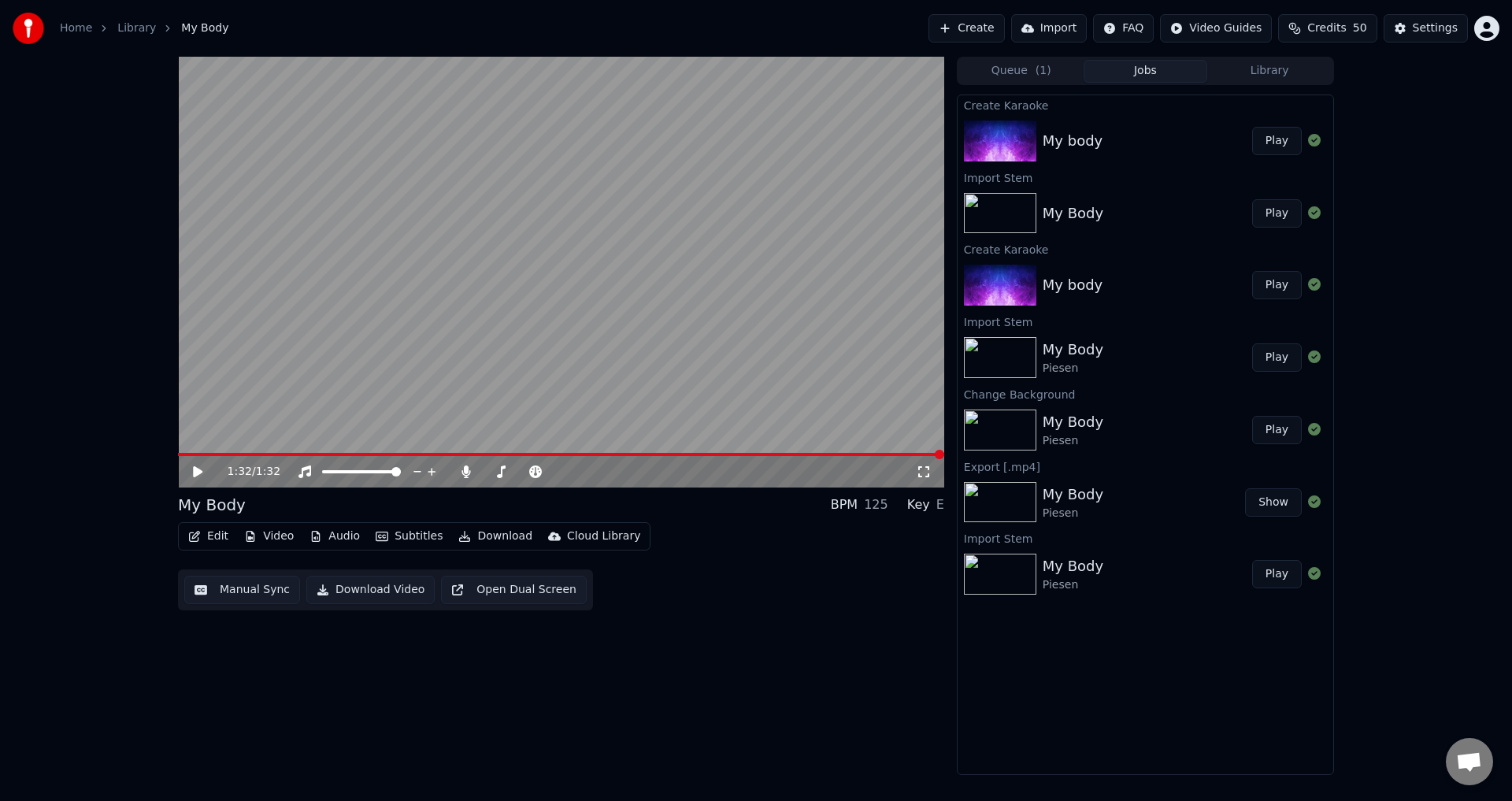
click at [1260, 150] on button "Play" at bounding box center [1277, 141] width 50 height 29
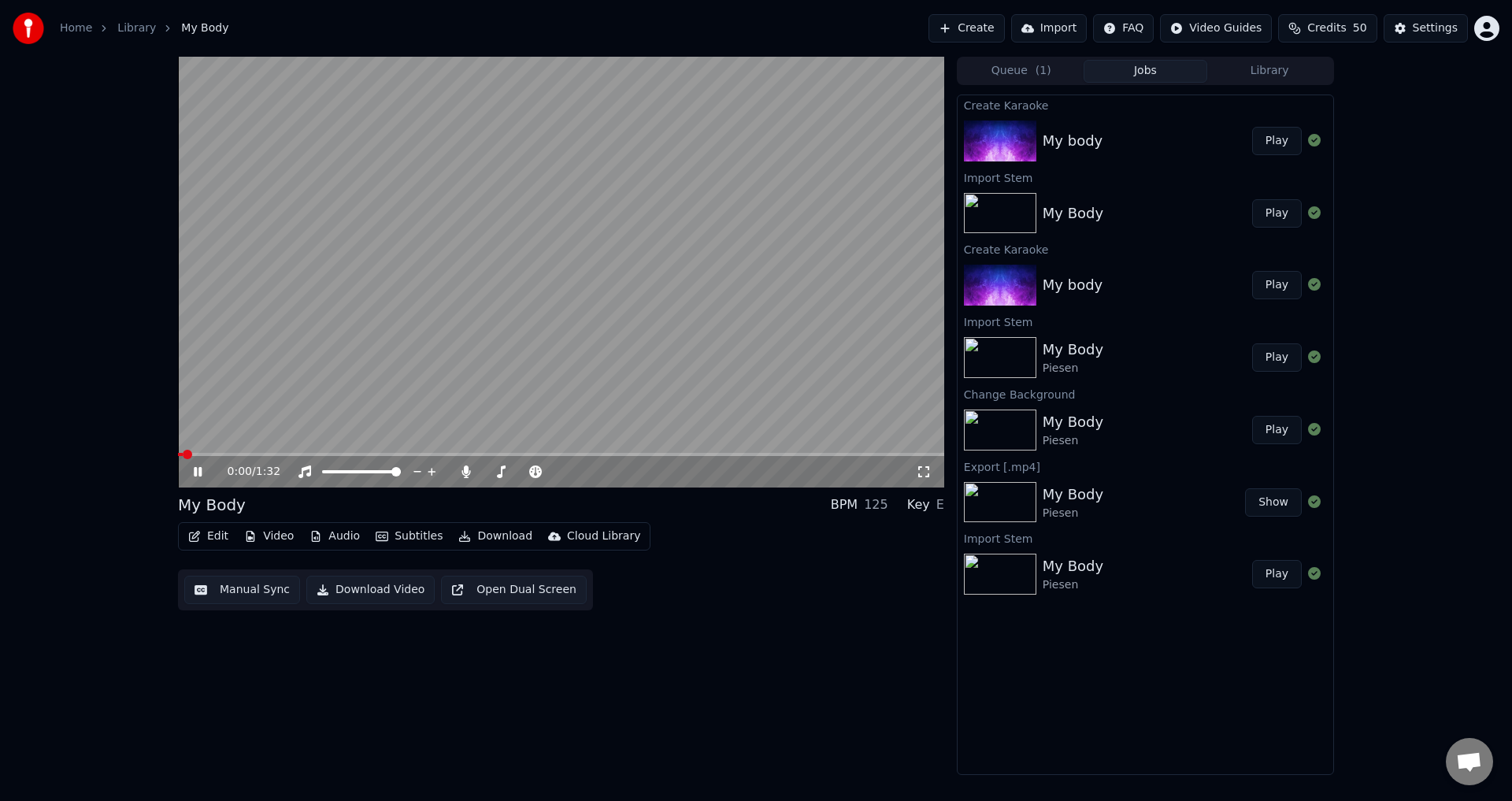
click at [357, 367] on video at bounding box center [561, 271] width 767 height 431
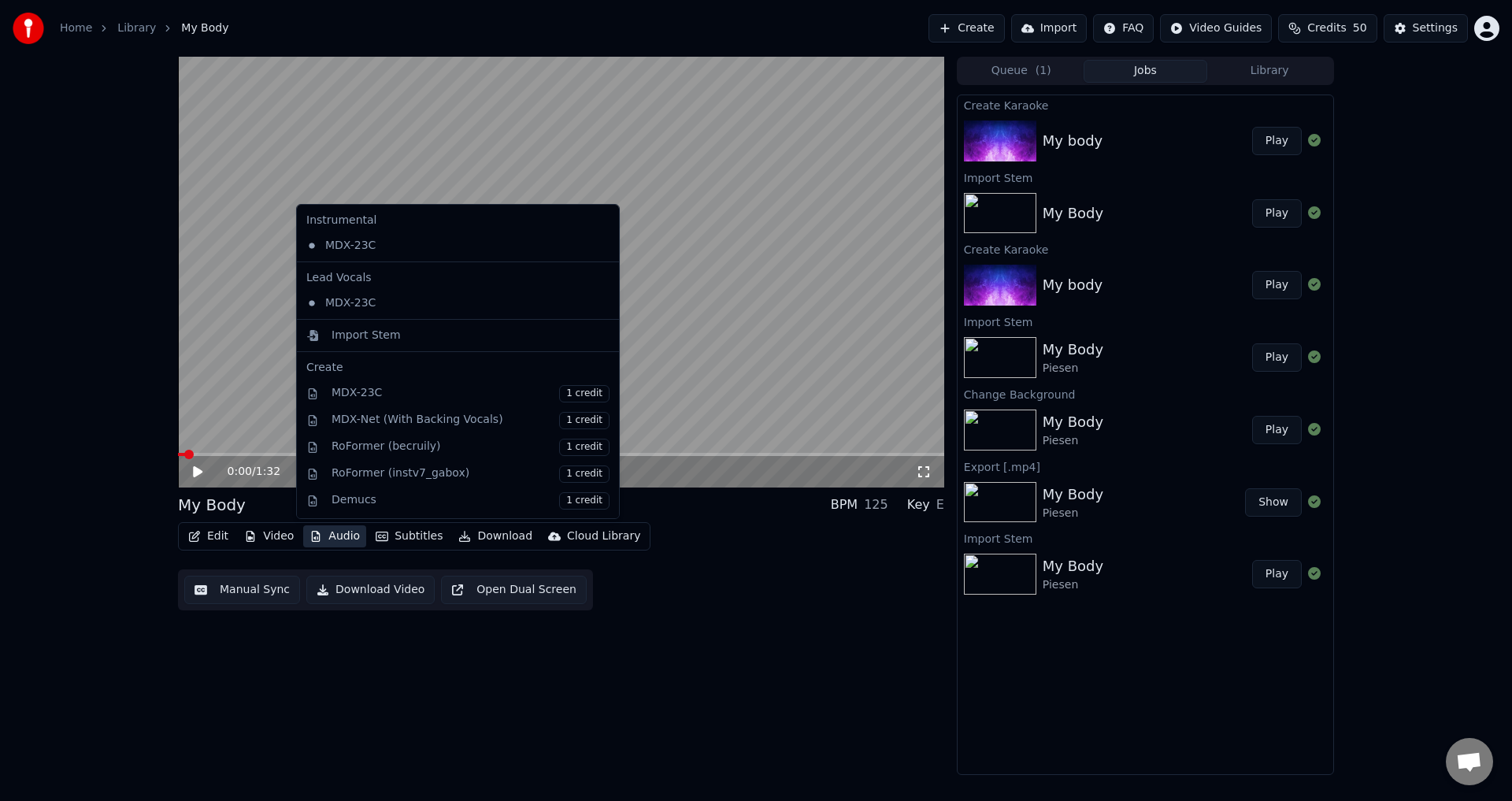
click at [333, 539] on button "Audio" at bounding box center [335, 536] width 63 height 22
click at [371, 330] on div "Import Stem" at bounding box center [366, 336] width 70 height 15
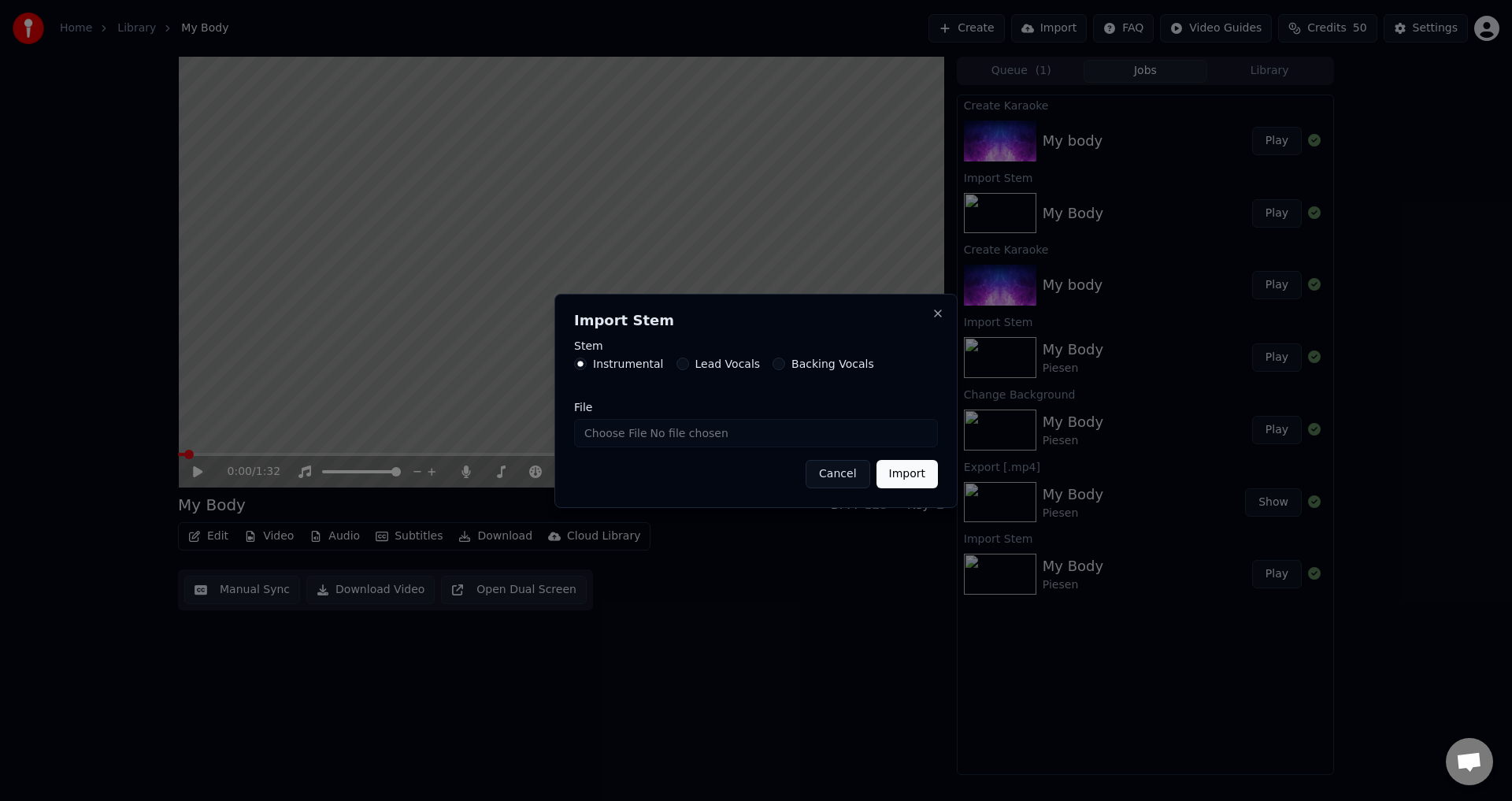
click at [704, 360] on label "Lead Vocals" at bounding box center [727, 364] width 65 height 11
click at [689, 360] on button "Lead Vocals" at bounding box center [682, 363] width 12 height 12
click at [616, 441] on input "File" at bounding box center [756, 433] width 364 height 29
type input "**********"
click at [919, 476] on button "Import" at bounding box center [907, 474] width 61 height 29
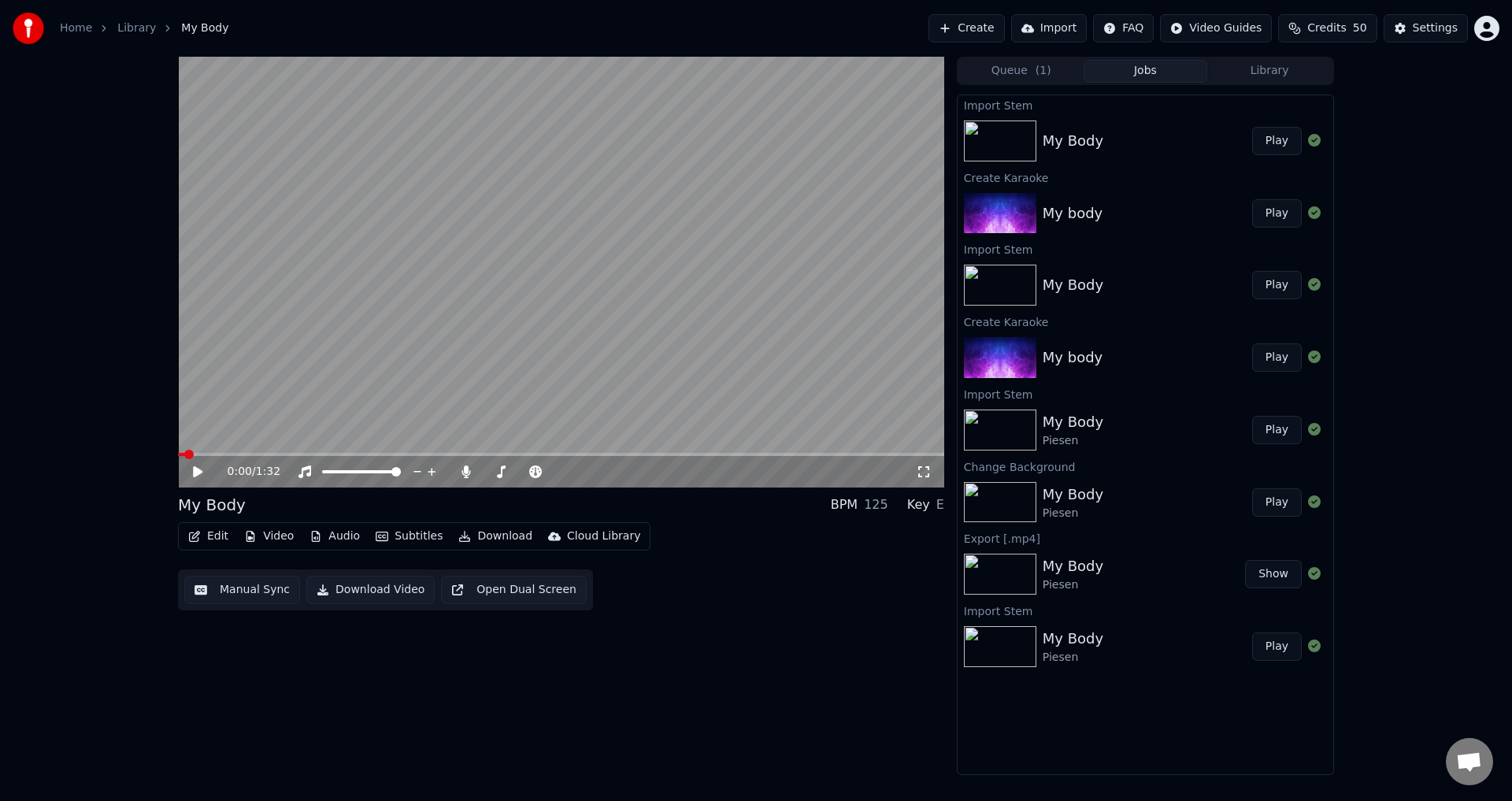
click at [1264, 135] on button "Play" at bounding box center [1277, 141] width 50 height 29
click at [393, 316] on video at bounding box center [561, 271] width 767 height 431
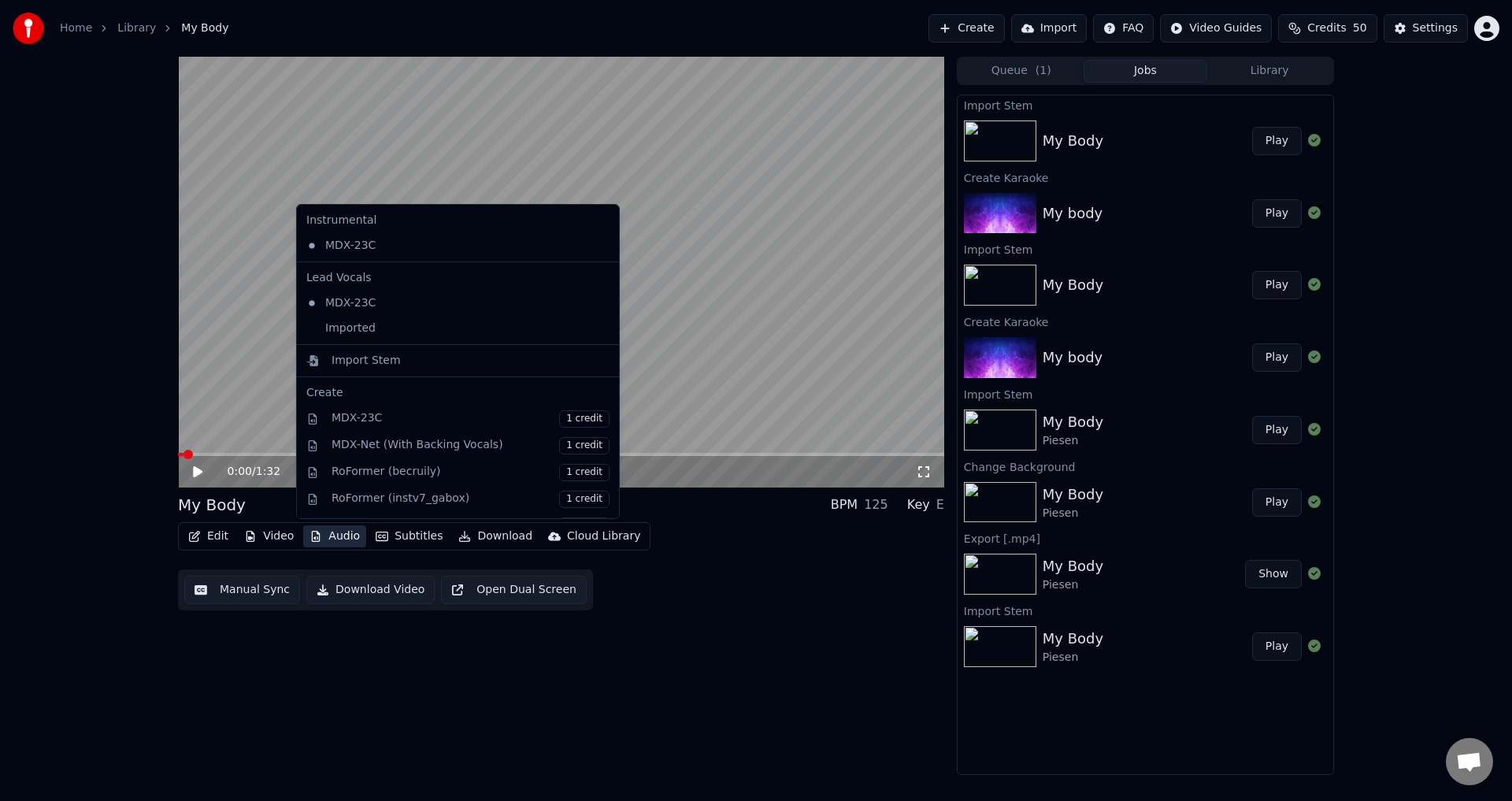
click at [320, 533] on button "Audio" at bounding box center [335, 536] width 63 height 22
click at [396, 334] on div "Imported" at bounding box center [446, 328] width 292 height 25
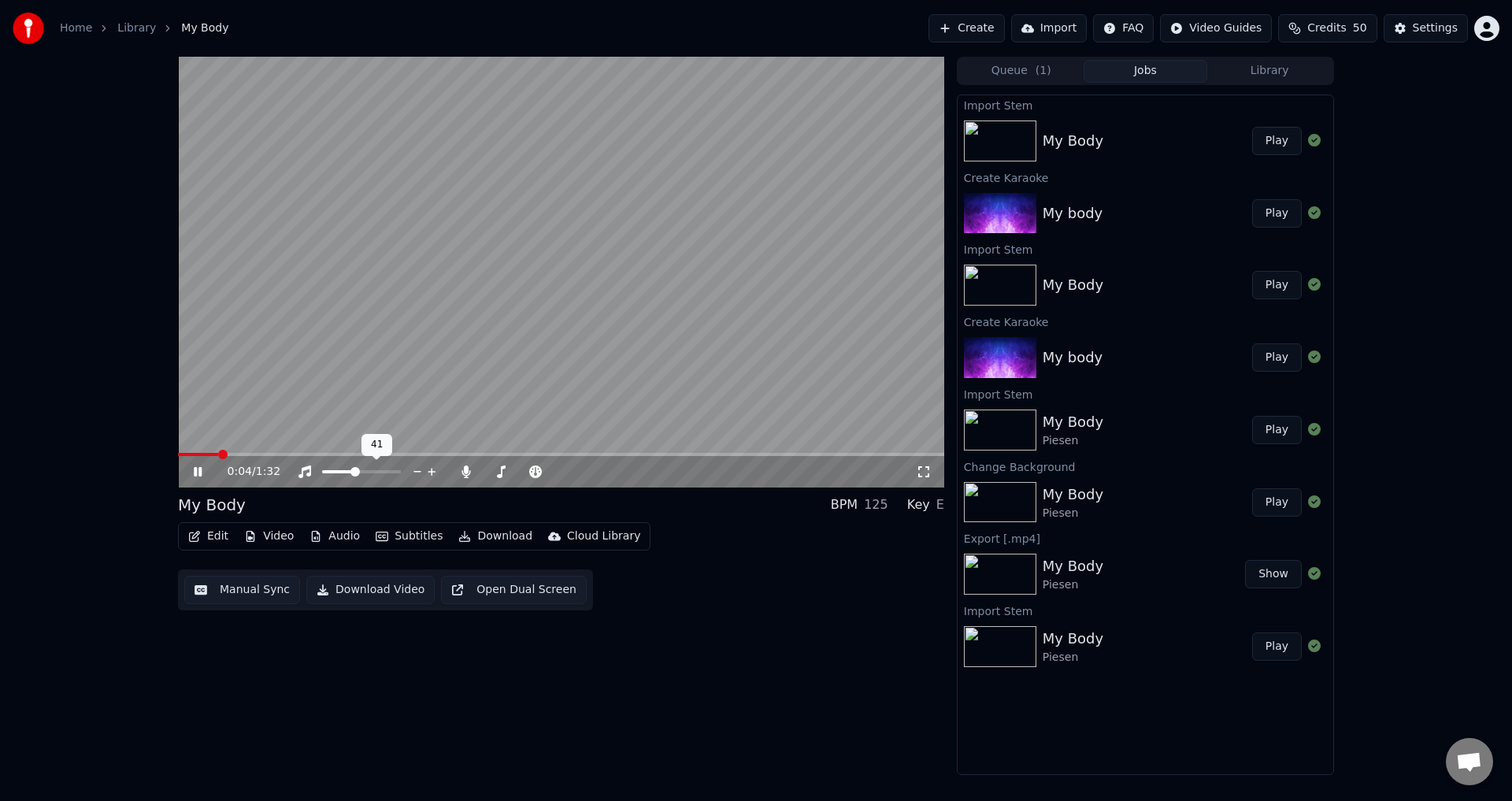
click at [354, 470] on span at bounding box center [356, 472] width 10 height 10
drag, startPoint x: 508, startPoint y: 475, endPoint x: 443, endPoint y: 474, distance: 65.0
click at [464, 469] on icon at bounding box center [465, 471] width 9 height 12
click at [400, 471] on span at bounding box center [361, 471] width 78 height 3
click at [468, 472] on icon at bounding box center [466, 471] width 15 height 12
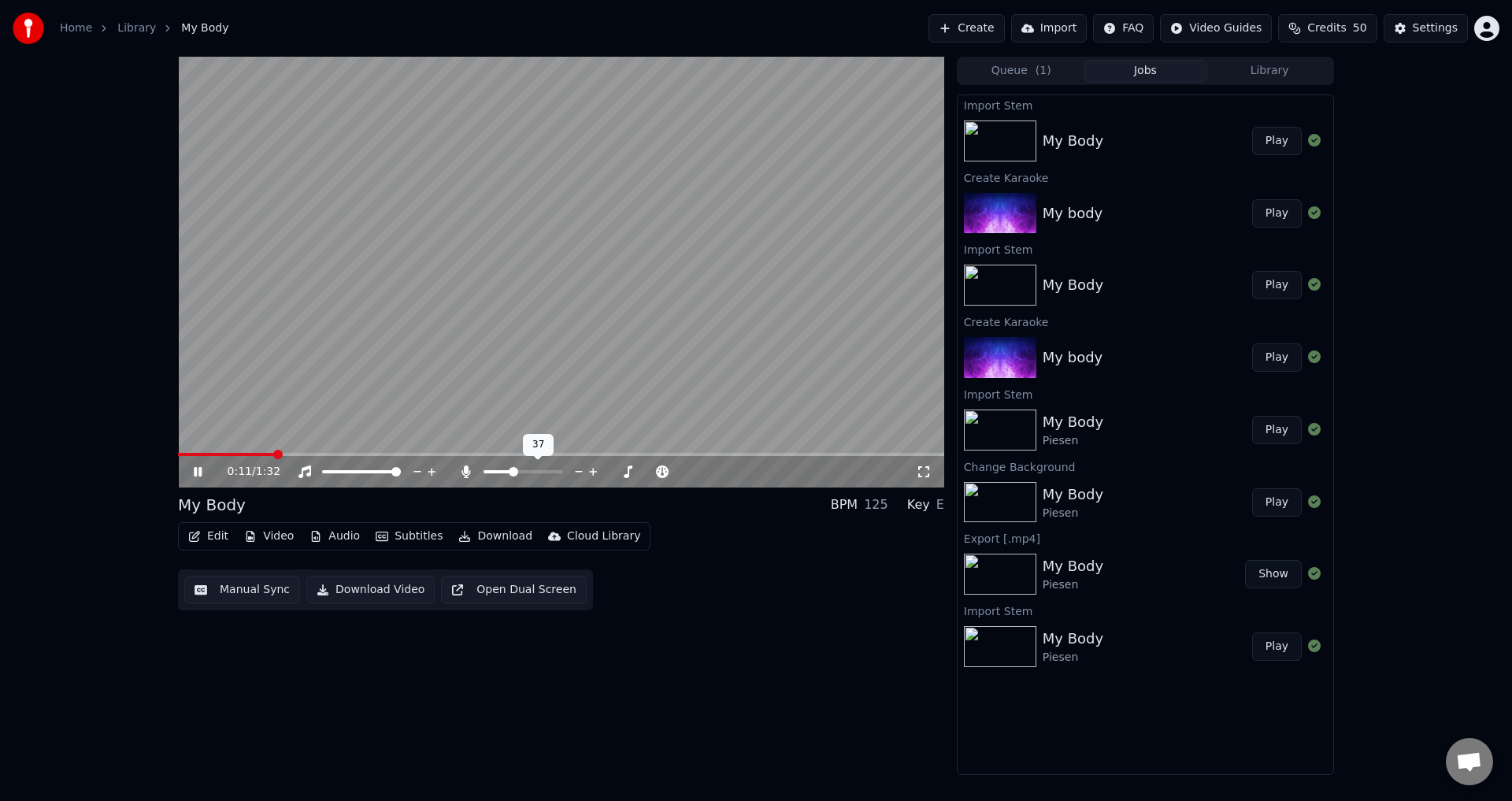
click at [512, 472] on span at bounding box center [498, 471] width 29 height 3
click at [462, 368] on video at bounding box center [561, 271] width 767 height 431
click at [242, 454] on span at bounding box center [210, 454] width 66 height 3
click at [195, 470] on icon at bounding box center [198, 472] width 10 height 11
click at [195, 470] on icon at bounding box center [198, 472] width 8 height 10
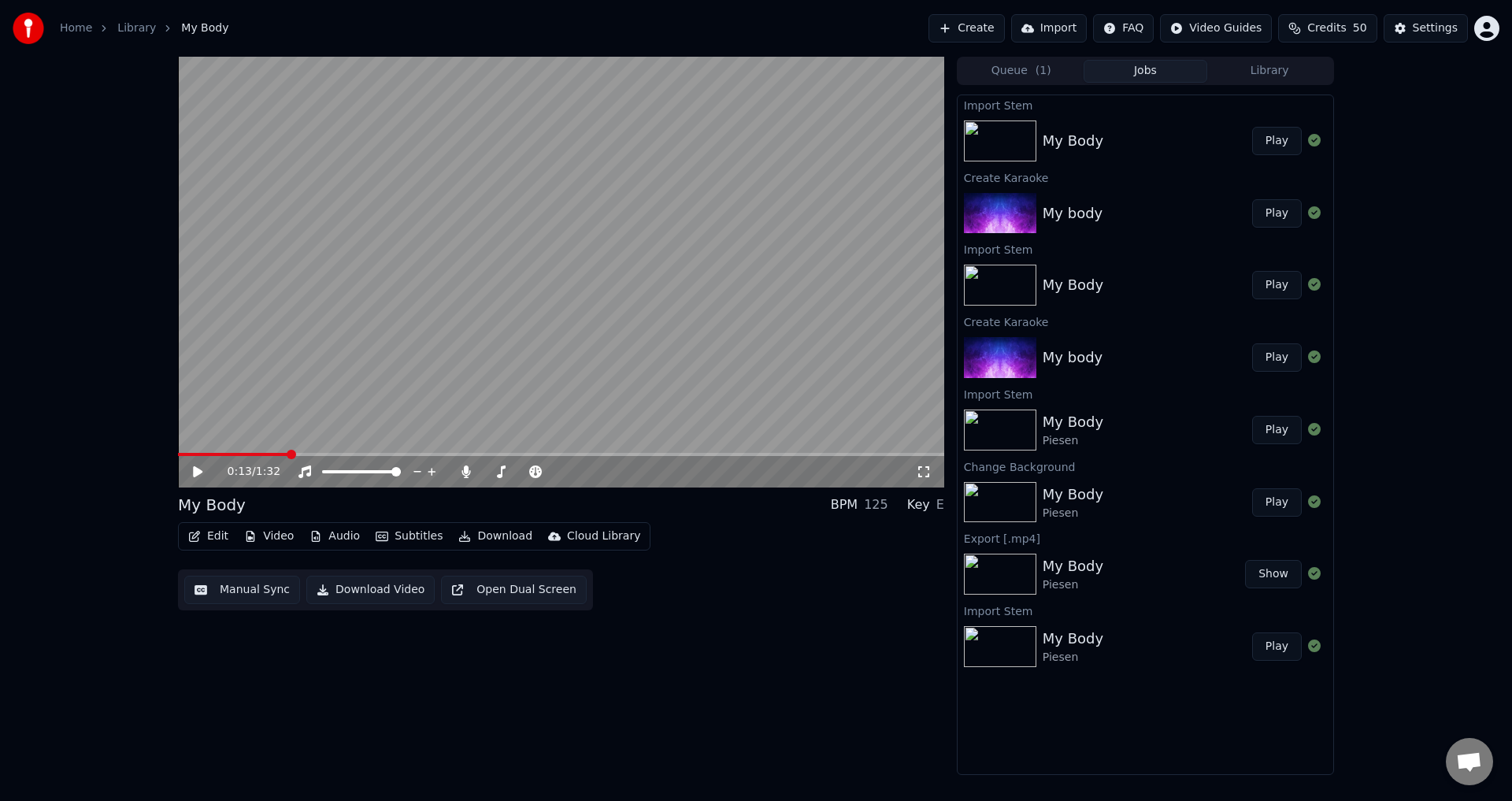
click at [195, 470] on icon at bounding box center [198, 472] width 10 height 11
click at [195, 470] on icon at bounding box center [198, 472] width 8 height 10
click at [562, 468] on span at bounding box center [557, 472] width 10 height 10
click at [199, 471] on icon at bounding box center [198, 472] width 10 height 11
click at [199, 471] on icon at bounding box center [208, 471] width 37 height 12
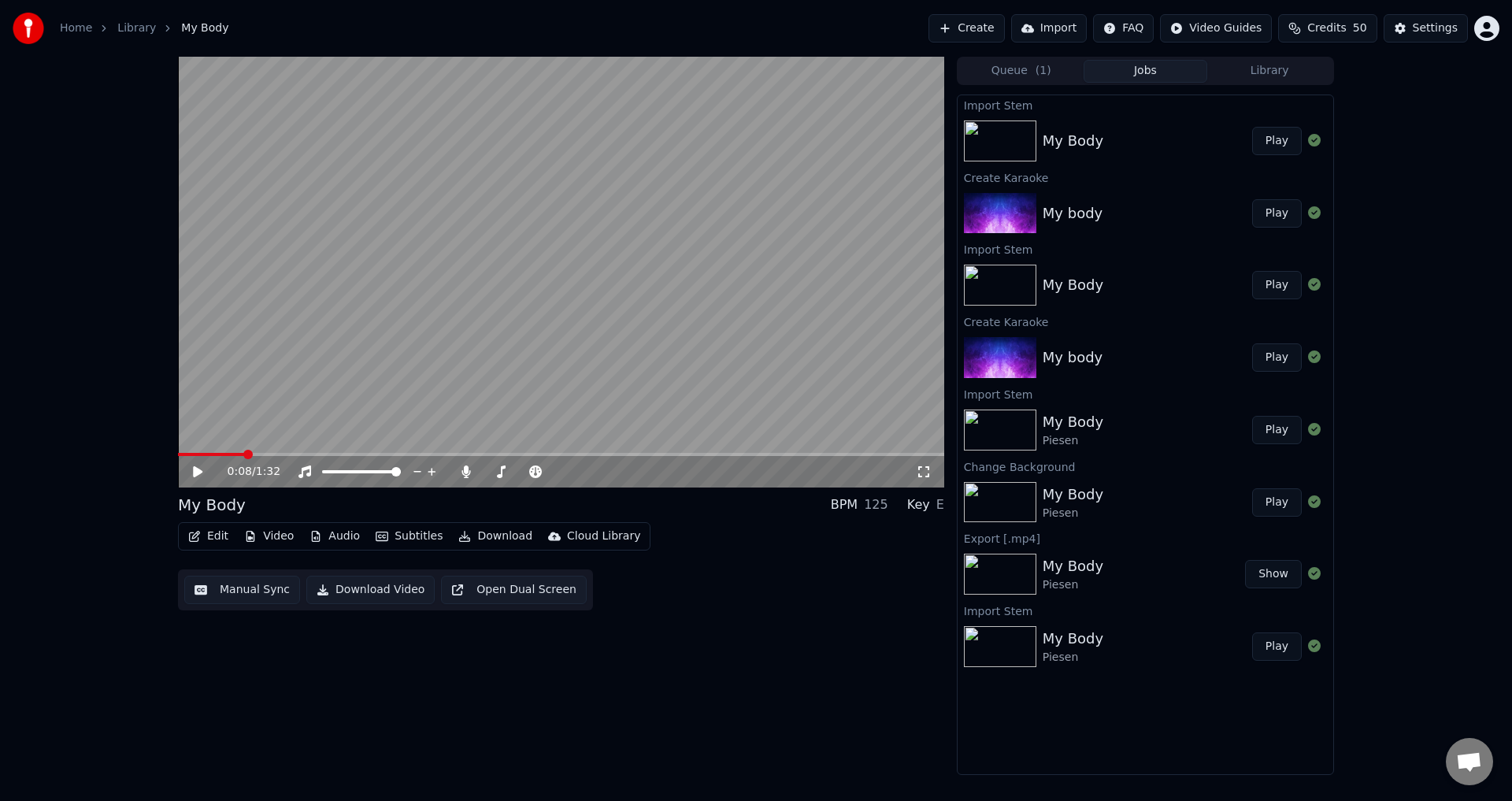
click at [239, 454] on span at bounding box center [210, 454] width 66 height 3
click at [184, 468] on div "0:07 / 1:32" at bounding box center [561, 471] width 753 height 15
click at [195, 468] on icon at bounding box center [198, 472] width 10 height 11
drag, startPoint x: 205, startPoint y: 447, endPoint x: 191, endPoint y: 452, distance: 14.9
click at [192, 451] on video at bounding box center [561, 271] width 767 height 431
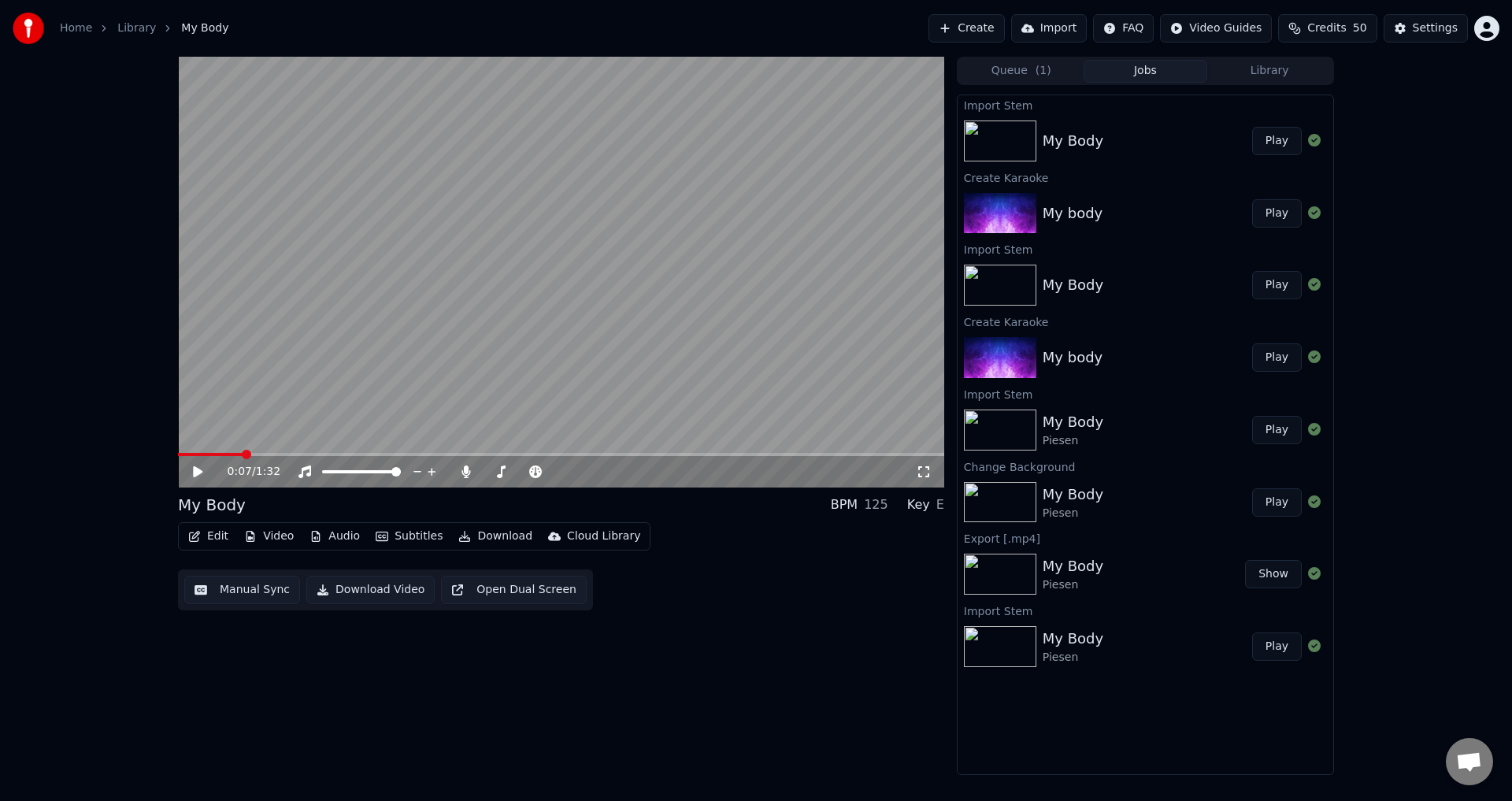
click at [191, 452] on video at bounding box center [561, 271] width 767 height 431
click at [193, 458] on div "0:08 / 1:32" at bounding box center [561, 471] width 767 height 32
click at [193, 454] on span at bounding box center [185, 454] width 16 height 3
click at [329, 452] on video at bounding box center [561, 271] width 767 height 431
click at [337, 454] on span at bounding box center [561, 454] width 767 height 3
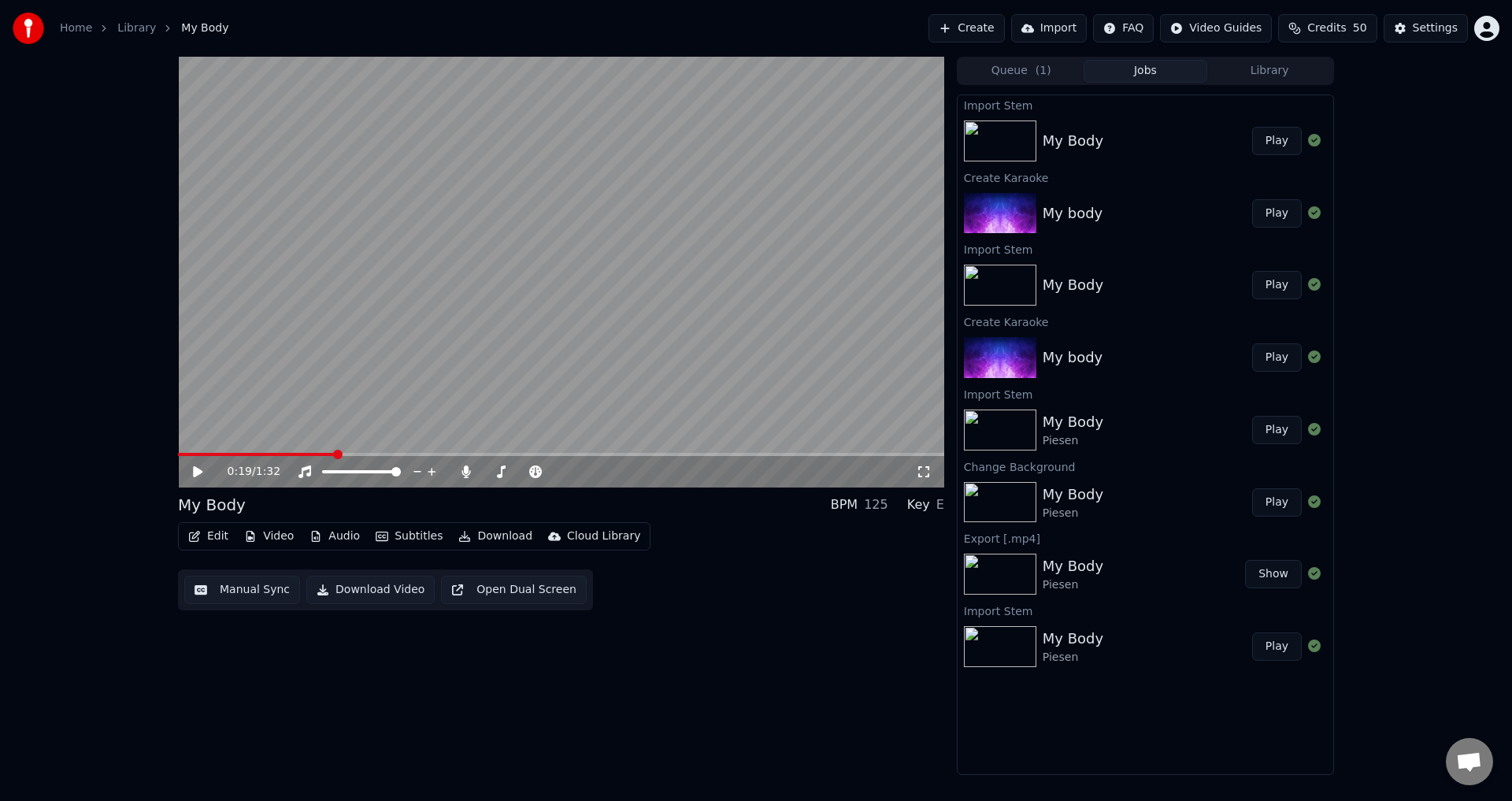
click at [387, 410] on video at bounding box center [561, 271] width 767 height 431
click at [198, 476] on icon at bounding box center [208, 471] width 37 height 12
click at [384, 454] on span at bounding box center [291, 454] width 226 height 3
click at [196, 475] on icon at bounding box center [198, 472] width 10 height 11
click at [431, 409] on video at bounding box center [561, 271] width 767 height 431
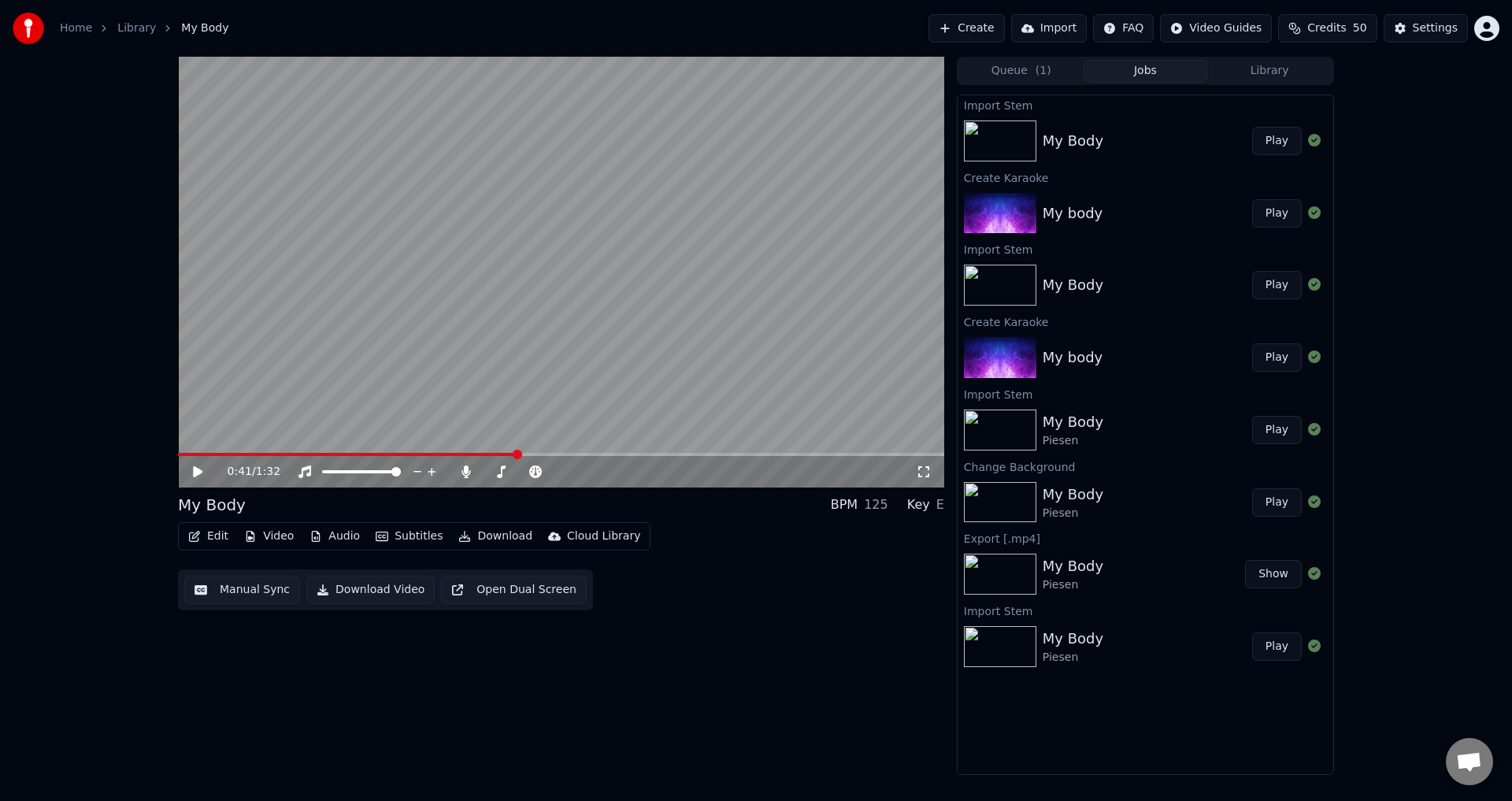
click at [262, 455] on span at bounding box center [347, 454] width 339 height 3
click at [205, 472] on icon at bounding box center [208, 471] width 37 height 12
click at [202, 452] on video at bounding box center [561, 271] width 767 height 431
click at [205, 449] on video at bounding box center [561, 271] width 767 height 431
click at [204, 454] on span at bounding box center [190, 454] width 25 height 3
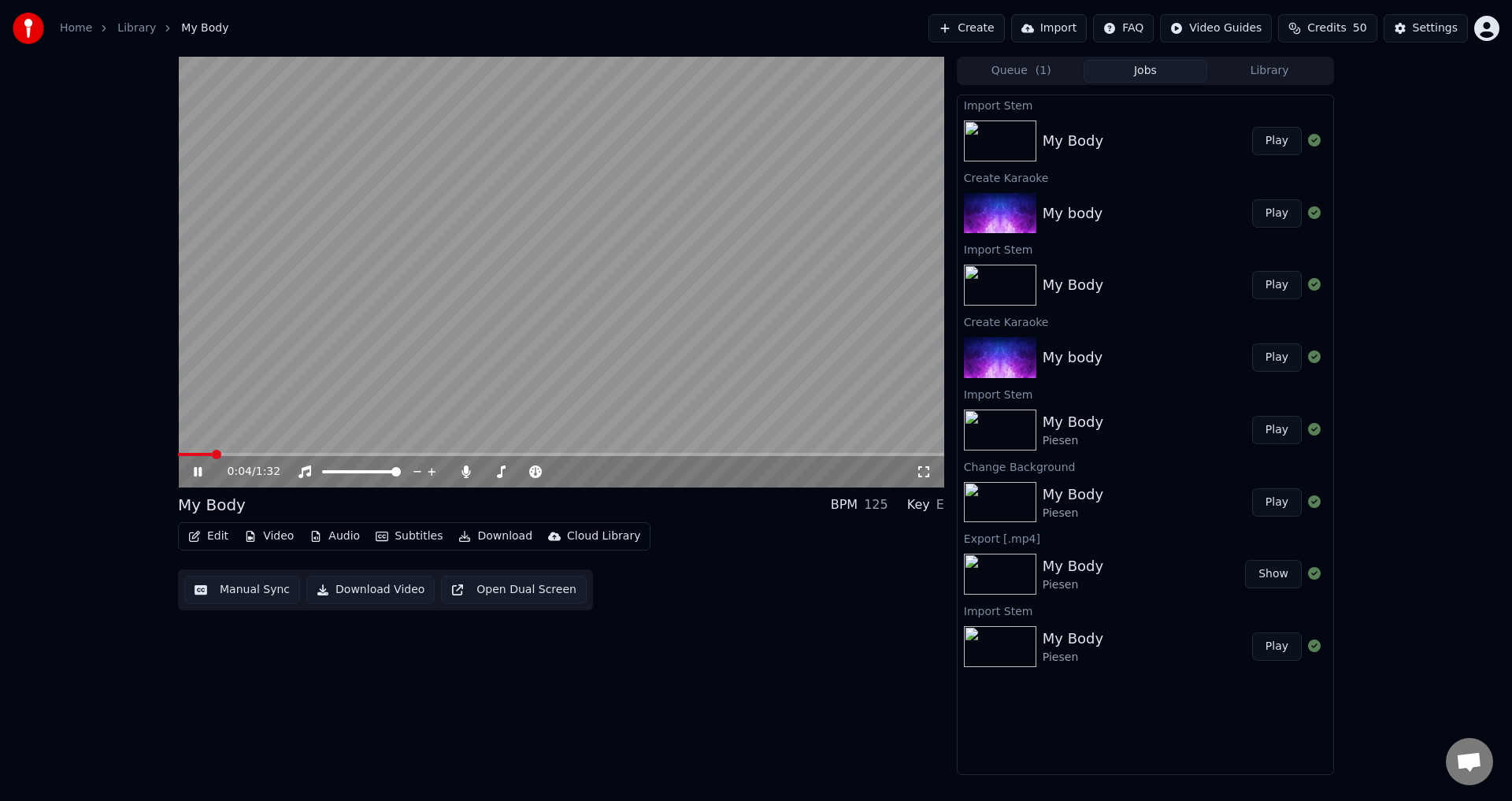
click at [226, 454] on span at bounding box center [561, 454] width 767 height 3
click at [555, 455] on span at bounding box center [561, 454] width 767 height 3
click at [595, 454] on span at bounding box center [561, 454] width 767 height 3
click at [636, 454] on span at bounding box center [561, 454] width 767 height 3
click at [623, 452] on video at bounding box center [561, 271] width 767 height 431
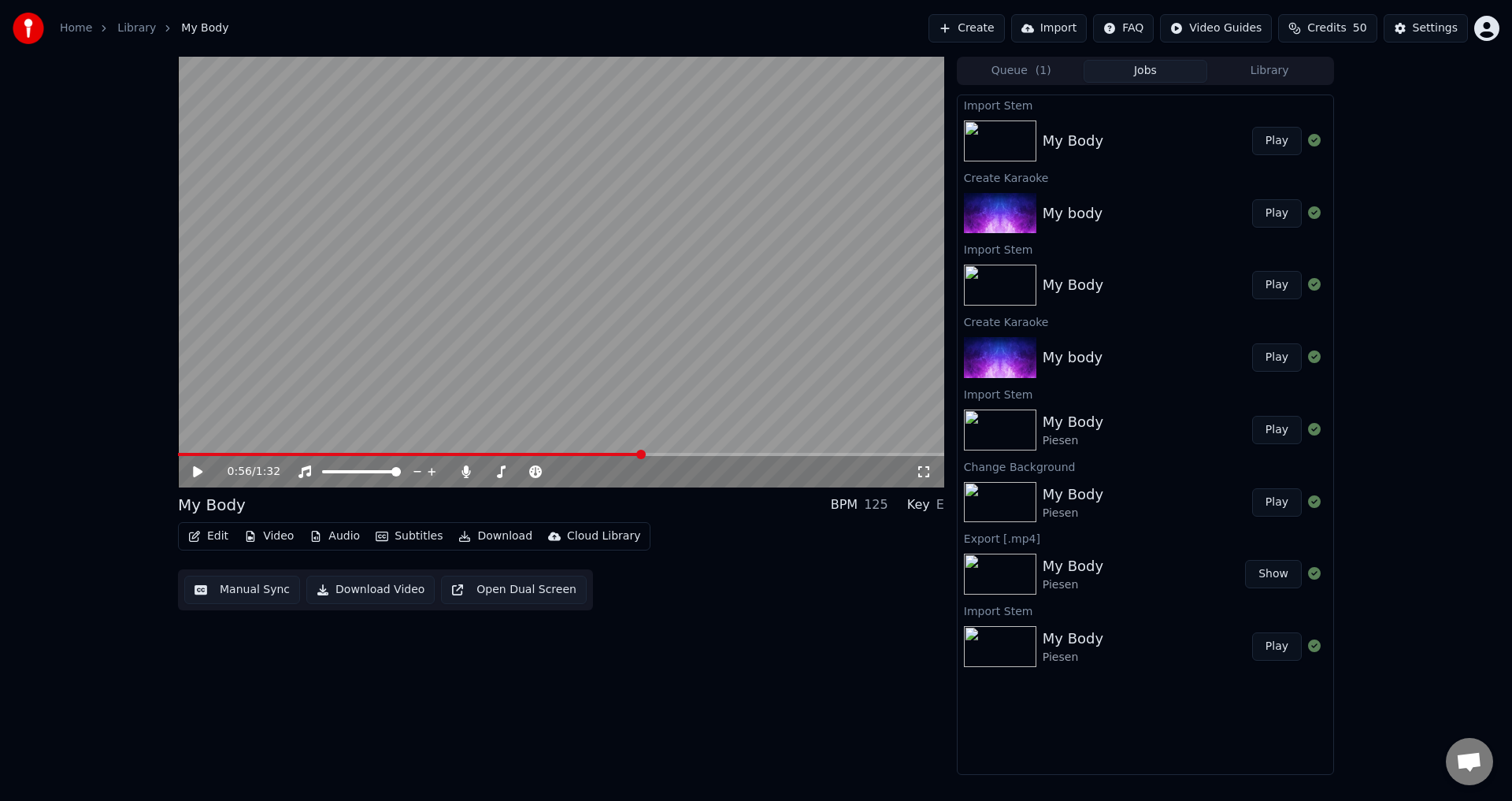
click at [609, 459] on div "0:56 / 1:32" at bounding box center [561, 471] width 767 height 32
click at [616, 455] on span at bounding box center [409, 454] width 464 height 3
click at [597, 351] on video at bounding box center [561, 271] width 767 height 431
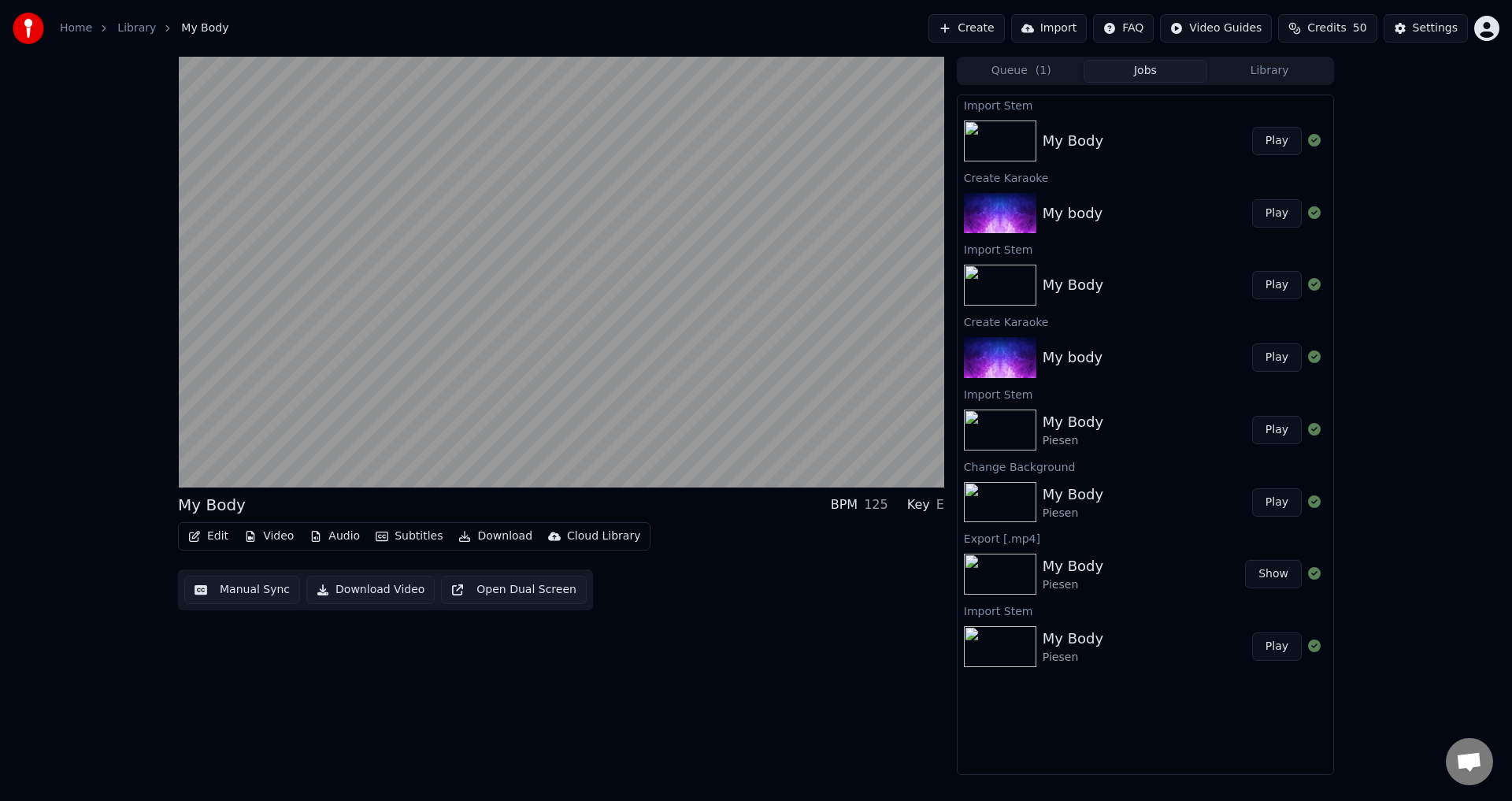
click at [656, 326] on video at bounding box center [561, 271] width 767 height 431
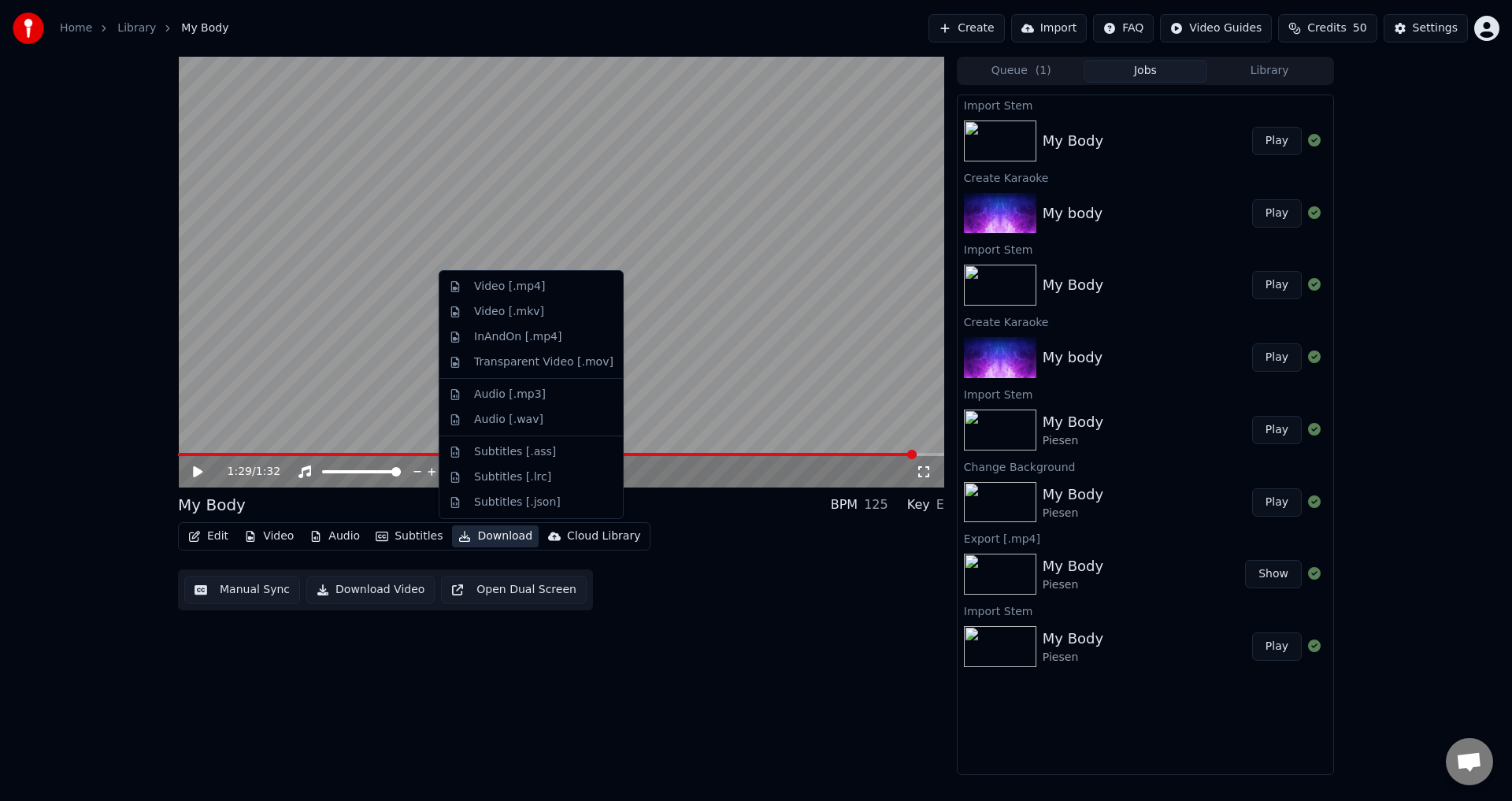
click at [471, 539] on button "Download" at bounding box center [495, 536] width 87 height 22
click at [543, 291] on div "Video [.mp4]" at bounding box center [544, 287] width 140 height 15
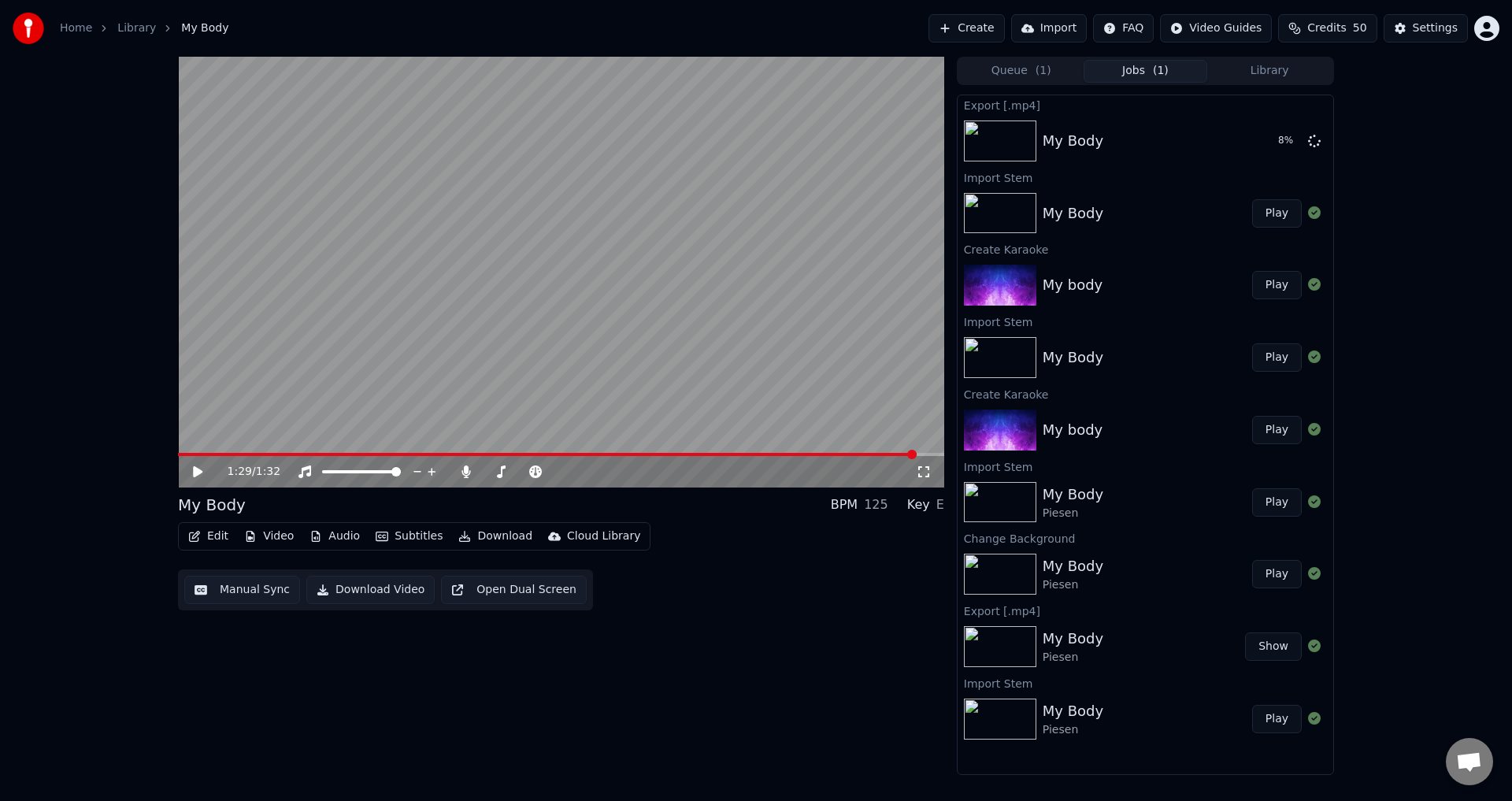
click at [112, 701] on div "1:29 / 1:32 My Body BPM 125 Key E Edit Video Audio Subtitles Download Cloud Lib…" at bounding box center [756, 415] width 1512 height 718
click at [1297, 124] on div "My Body Show" at bounding box center [1145, 141] width 376 height 54
click at [1283, 149] on button "Show" at bounding box center [1273, 141] width 56 height 29
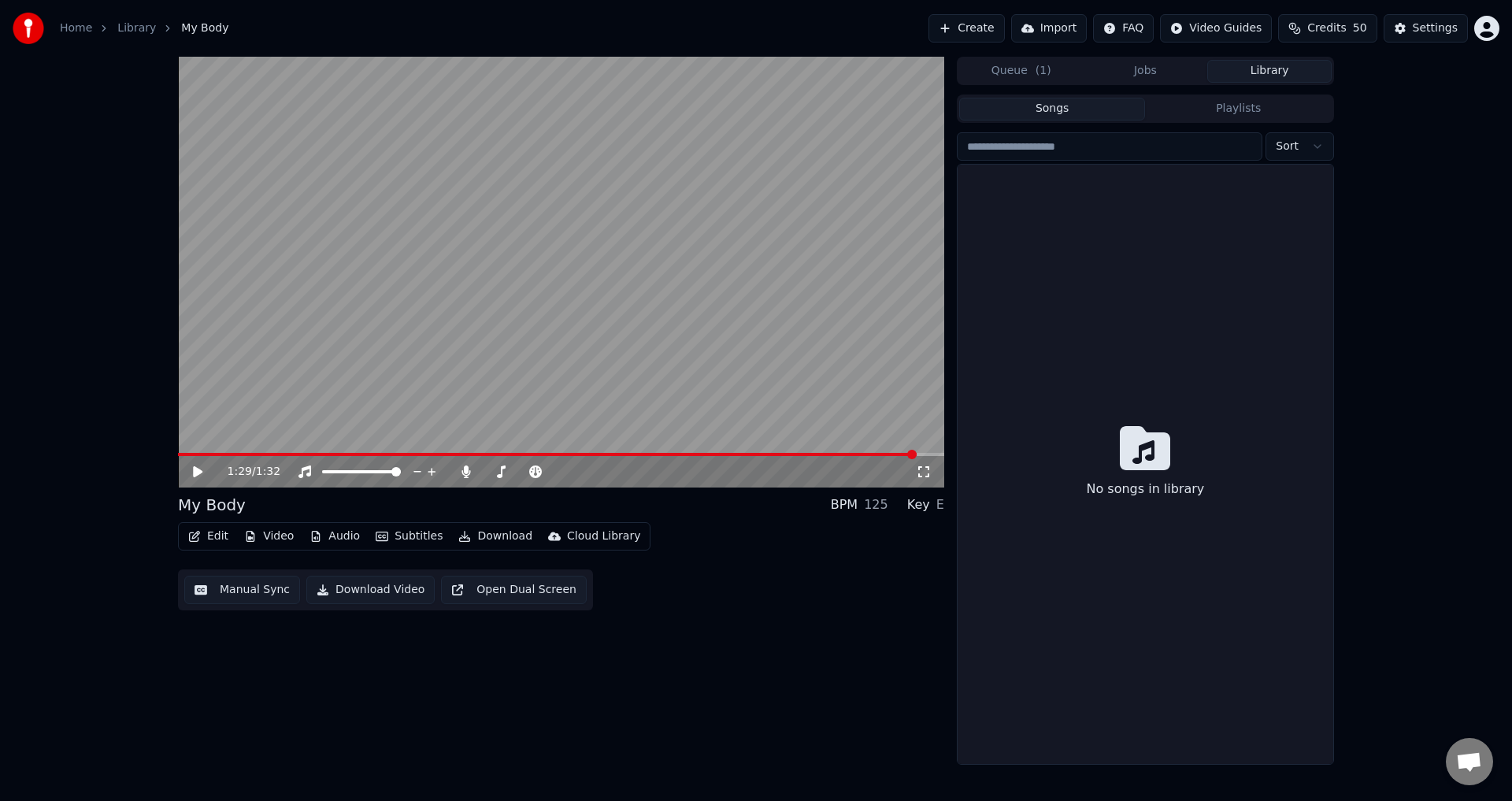
click at [1251, 73] on button "Library" at bounding box center [1269, 72] width 124 height 23
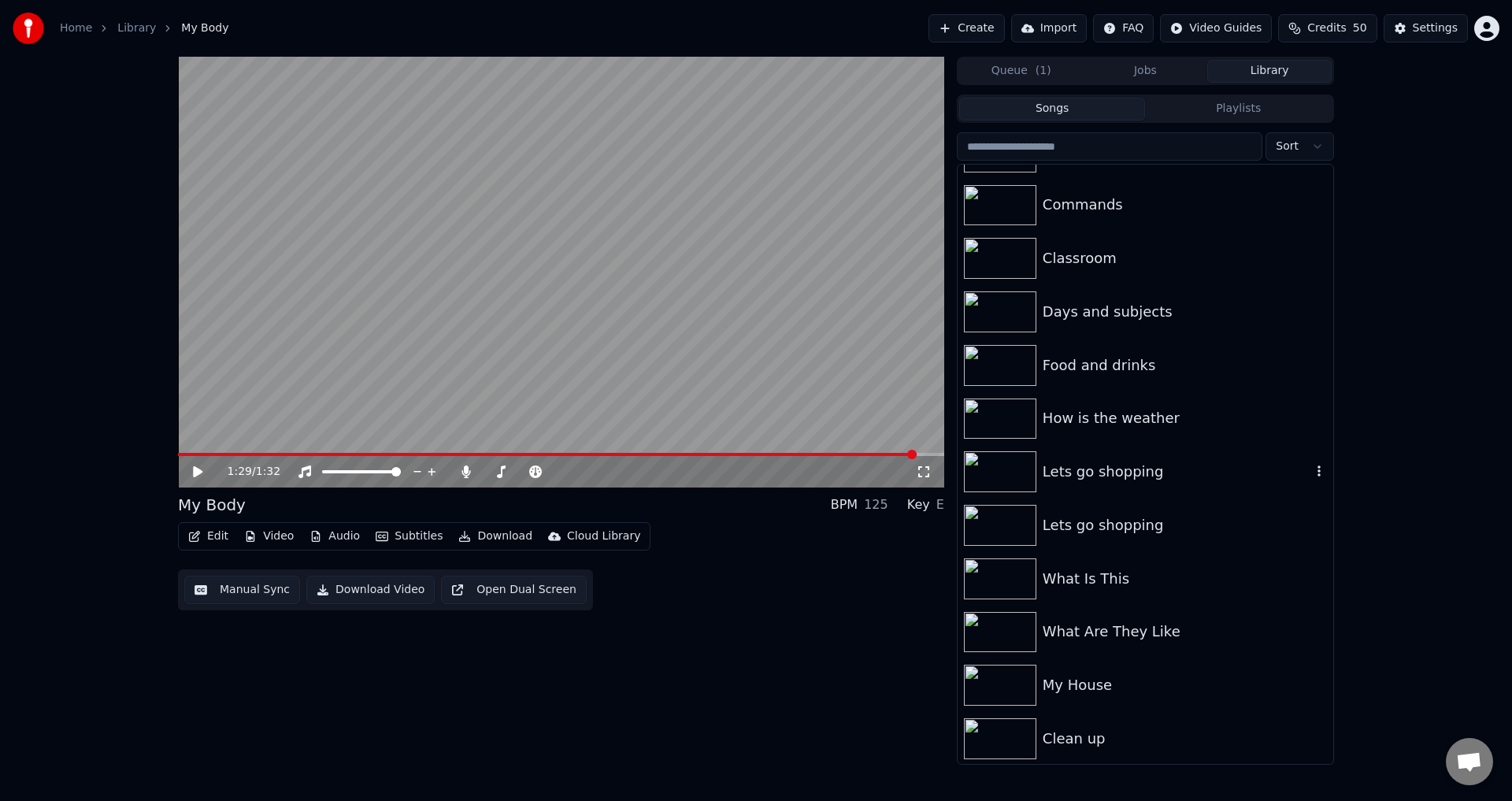
scroll to position [522, 0]
click at [1166, 317] on div "What Are They Like" at bounding box center [1177, 310] width 269 height 22
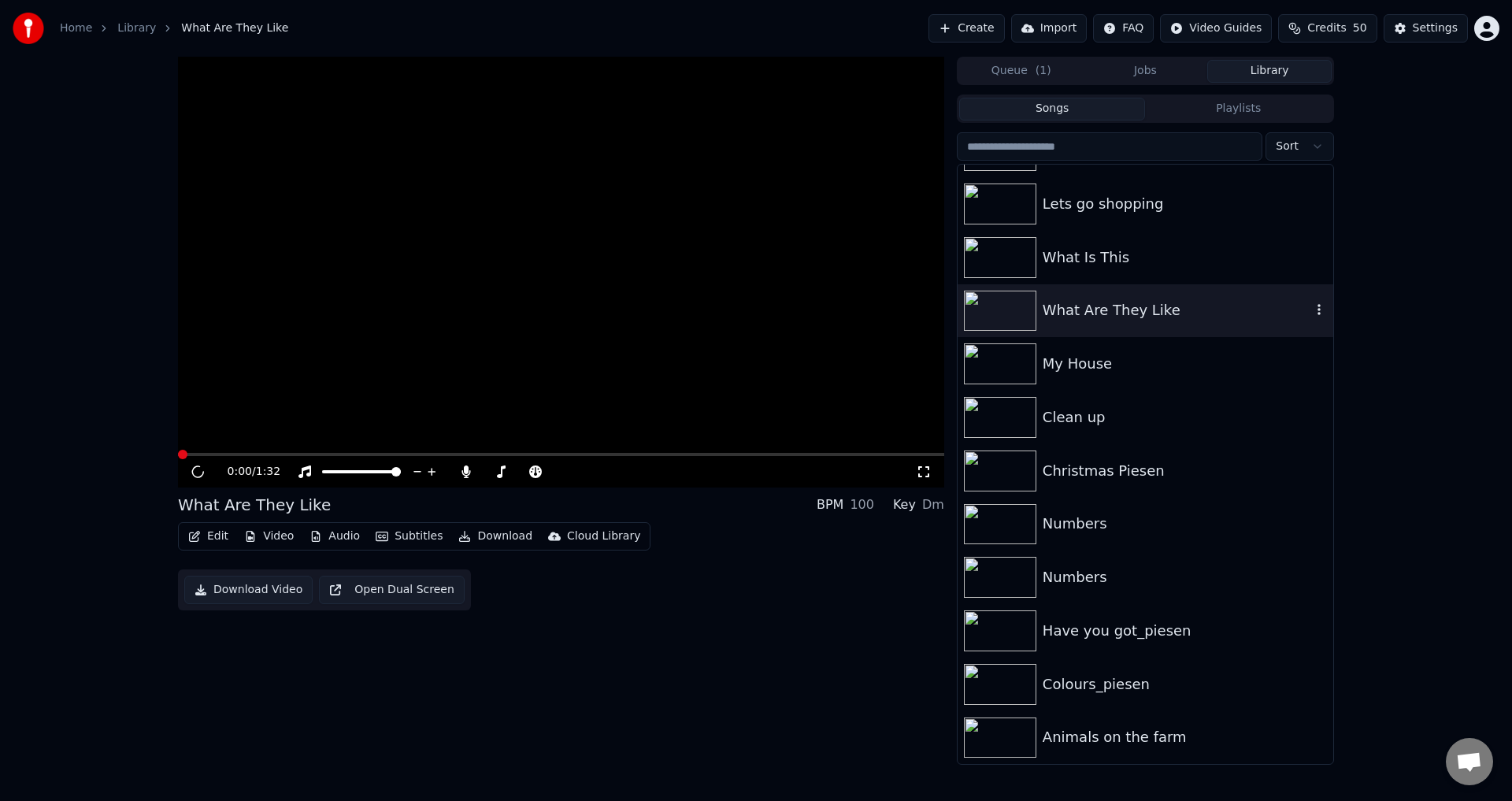
click at [1166, 317] on div "What Are They Like" at bounding box center [1177, 310] width 269 height 22
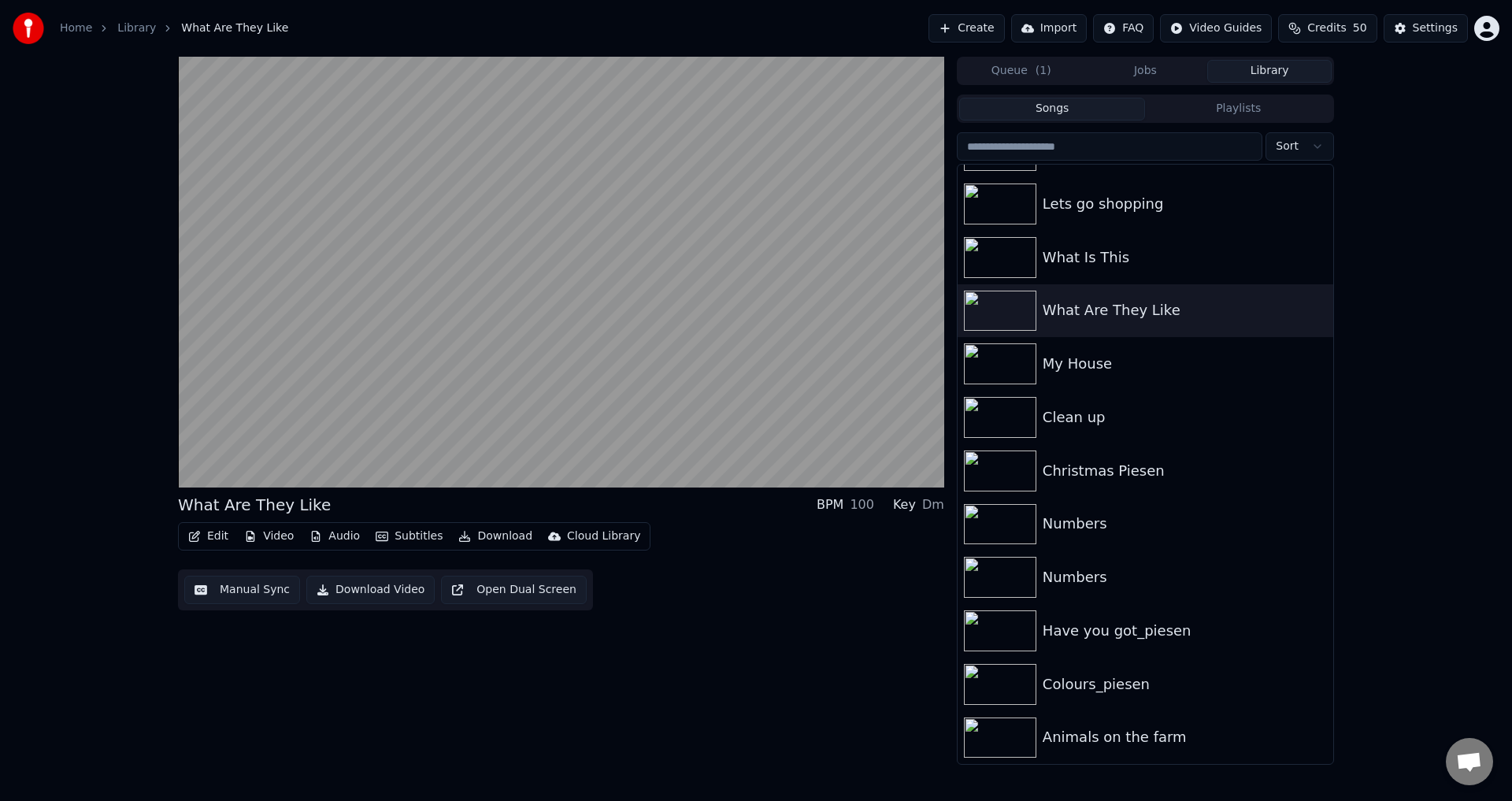
click at [729, 673] on div "What Are They Like BPM 100 Key Dm Edit Video Audio Subtitles Download Cloud Lib…" at bounding box center [561, 410] width 767 height 708
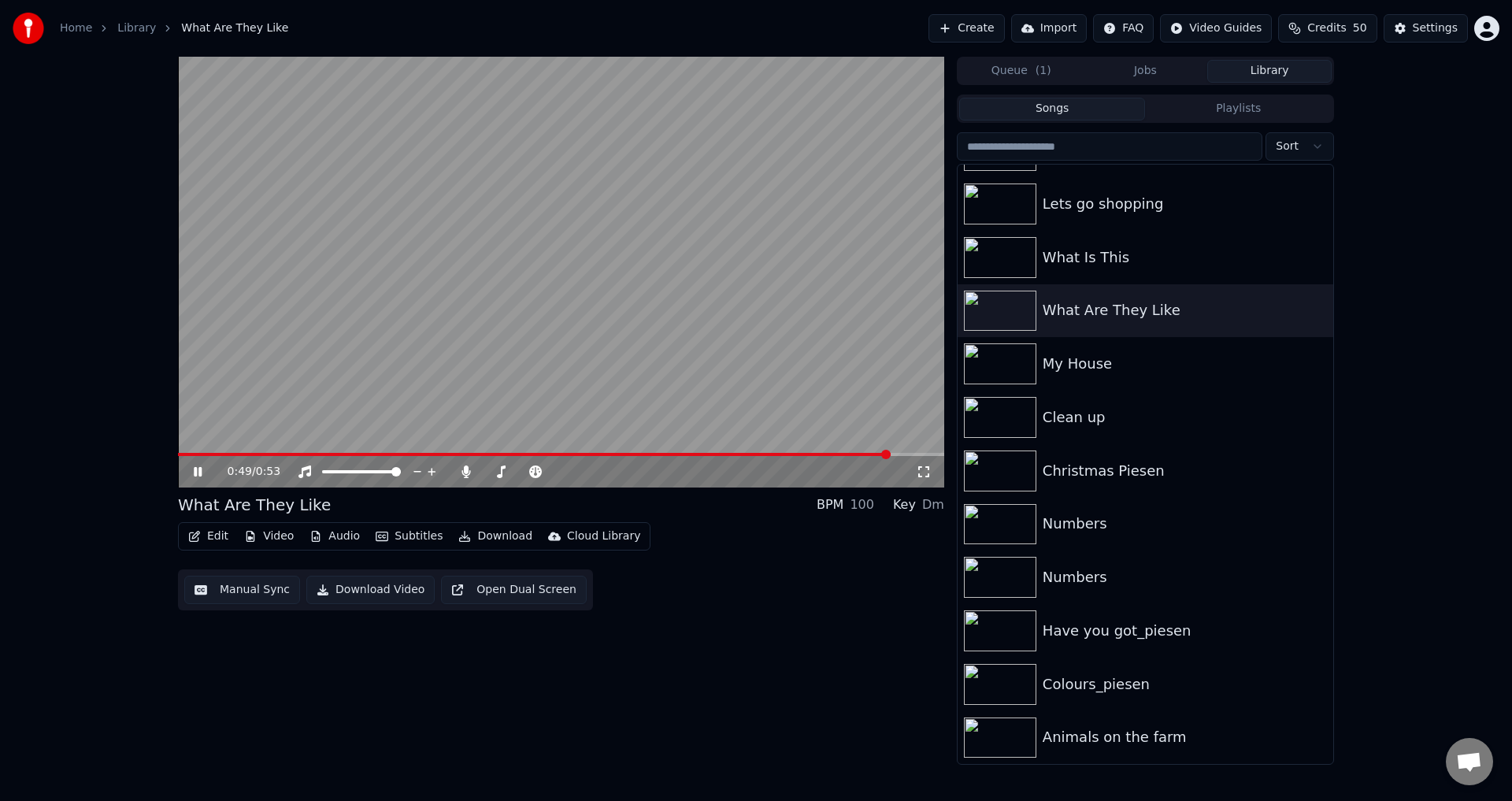
click at [461, 336] on video at bounding box center [561, 271] width 767 height 431
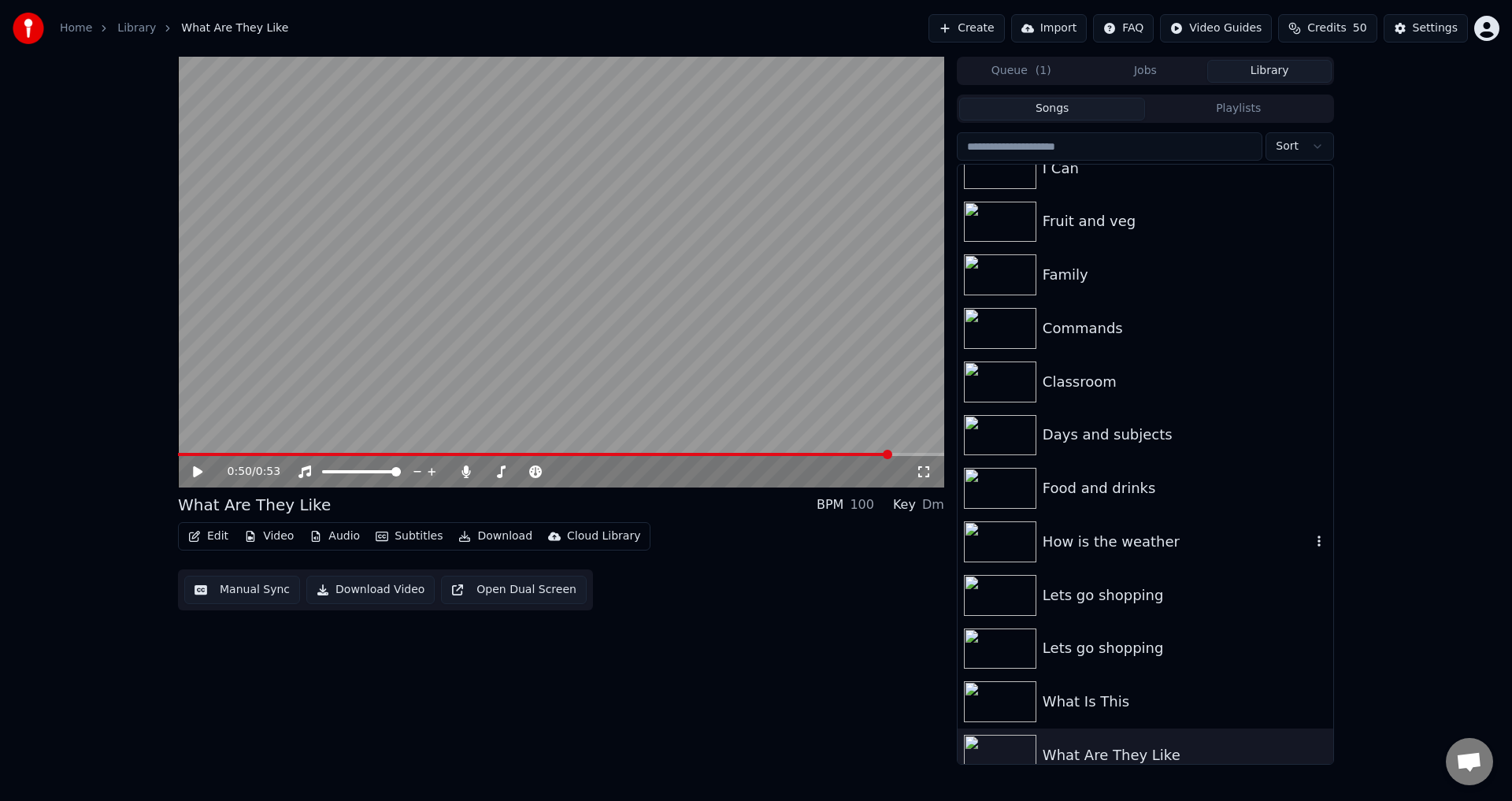
scroll to position [50, 0]
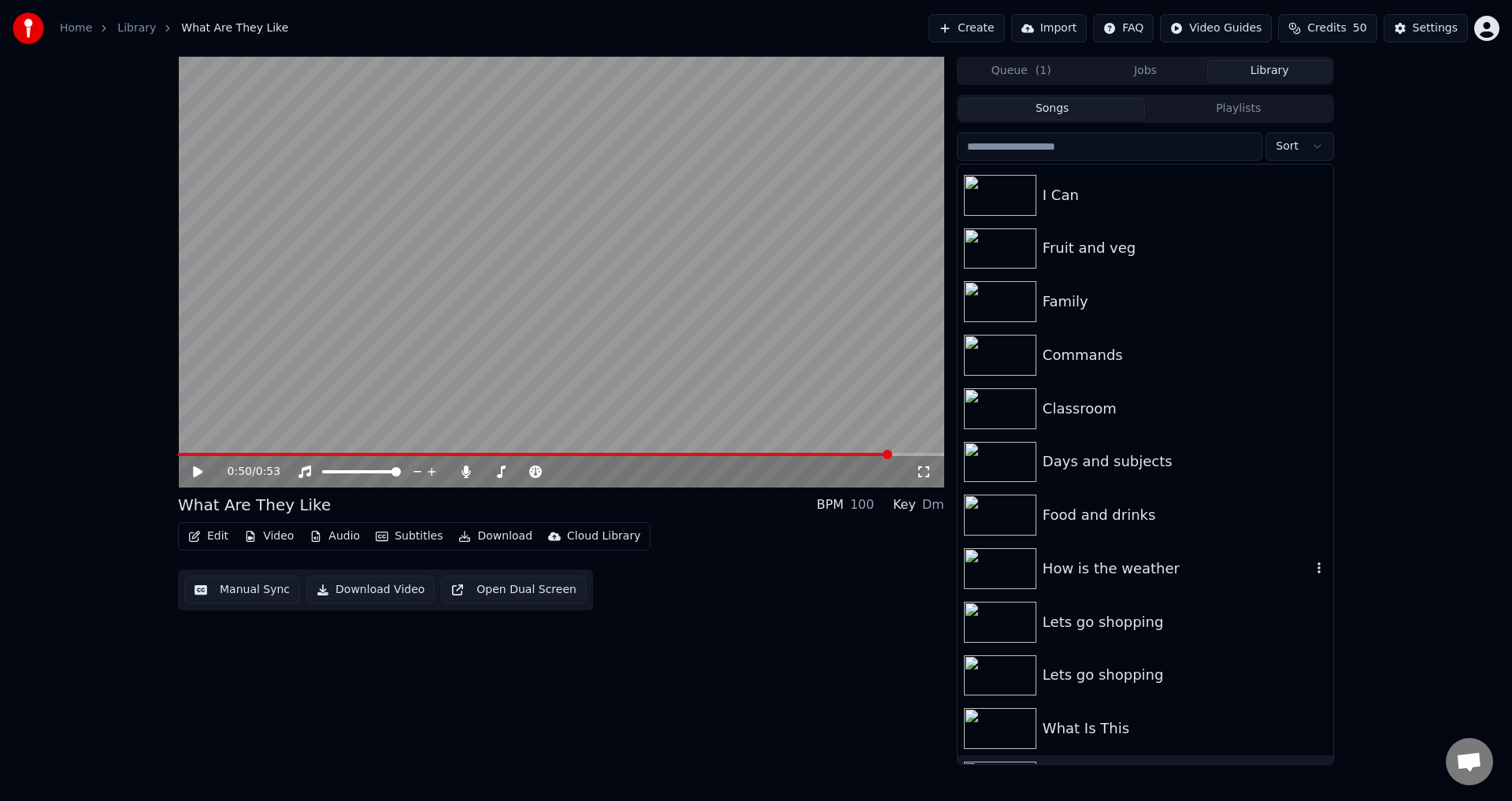
click at [1095, 571] on div "How is the weather" at bounding box center [1177, 568] width 269 height 22
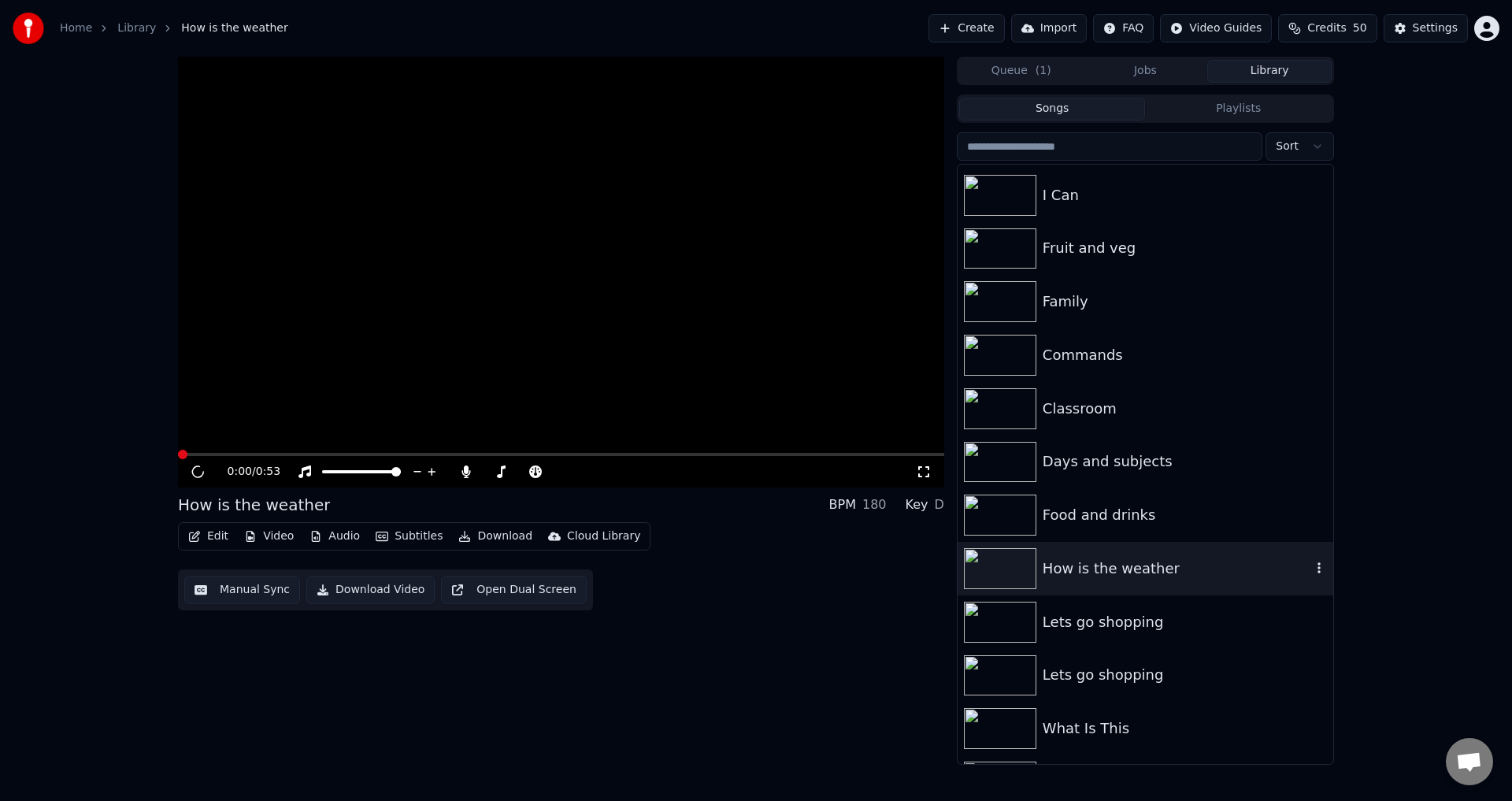
click at [1095, 571] on div "How is the weather" at bounding box center [1177, 568] width 269 height 22
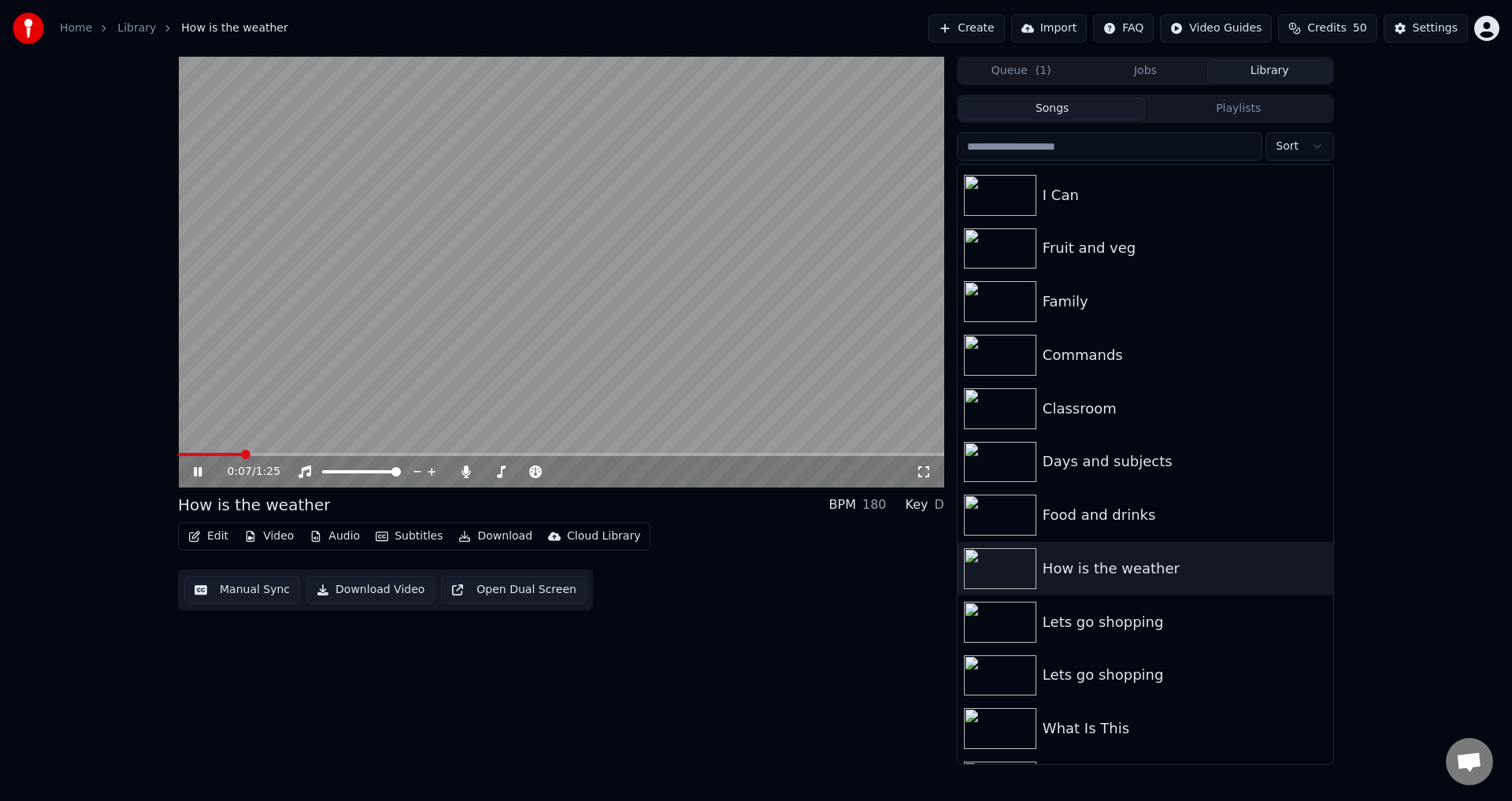
click at [334, 453] on span at bounding box center [561, 454] width 767 height 3
click at [440, 388] on video at bounding box center [561, 271] width 767 height 431
click at [213, 537] on button "Edit" at bounding box center [207, 536] width 53 height 22
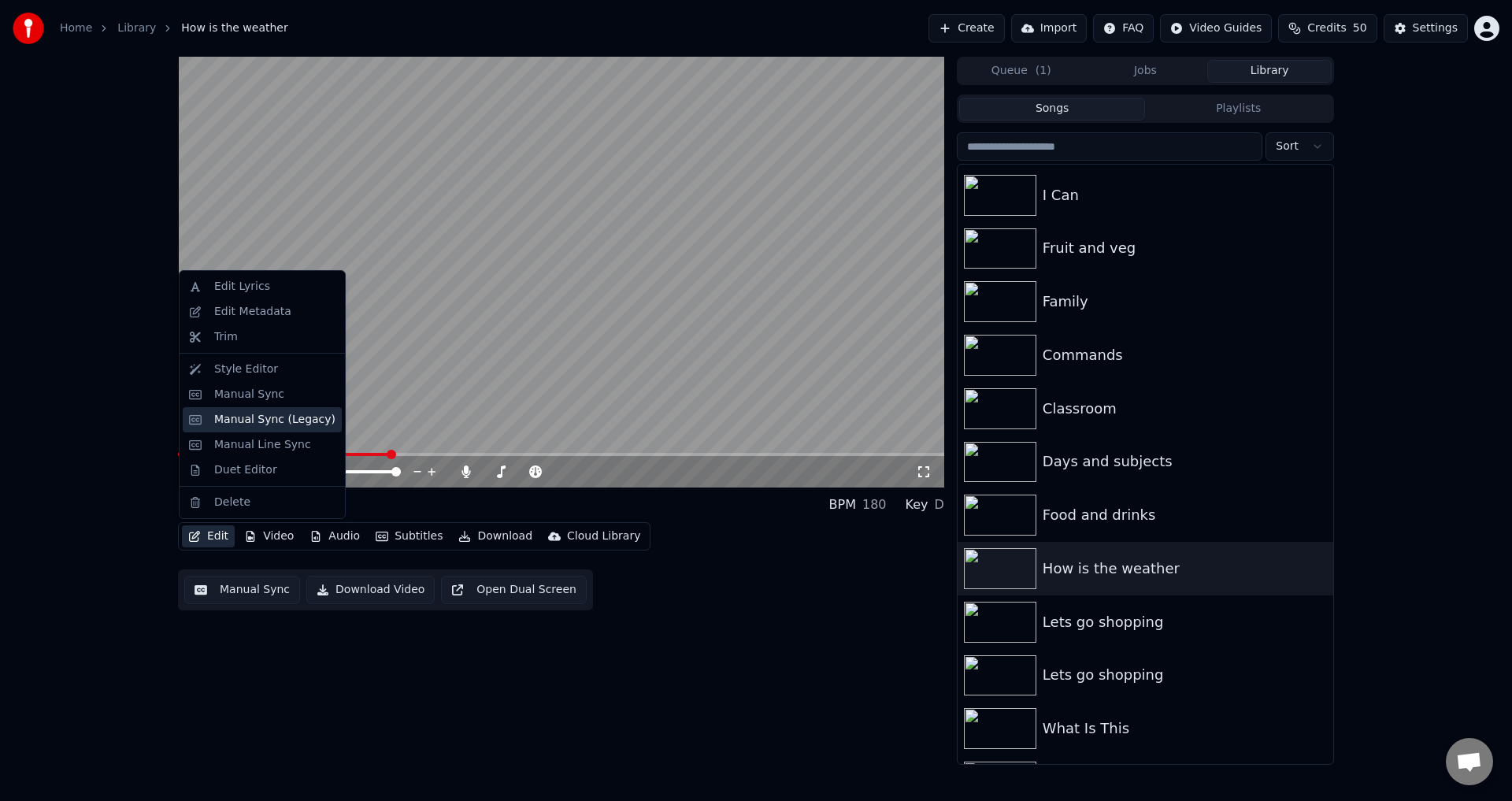
click at [271, 418] on div "Manual Sync (Legacy)" at bounding box center [274, 420] width 121 height 15
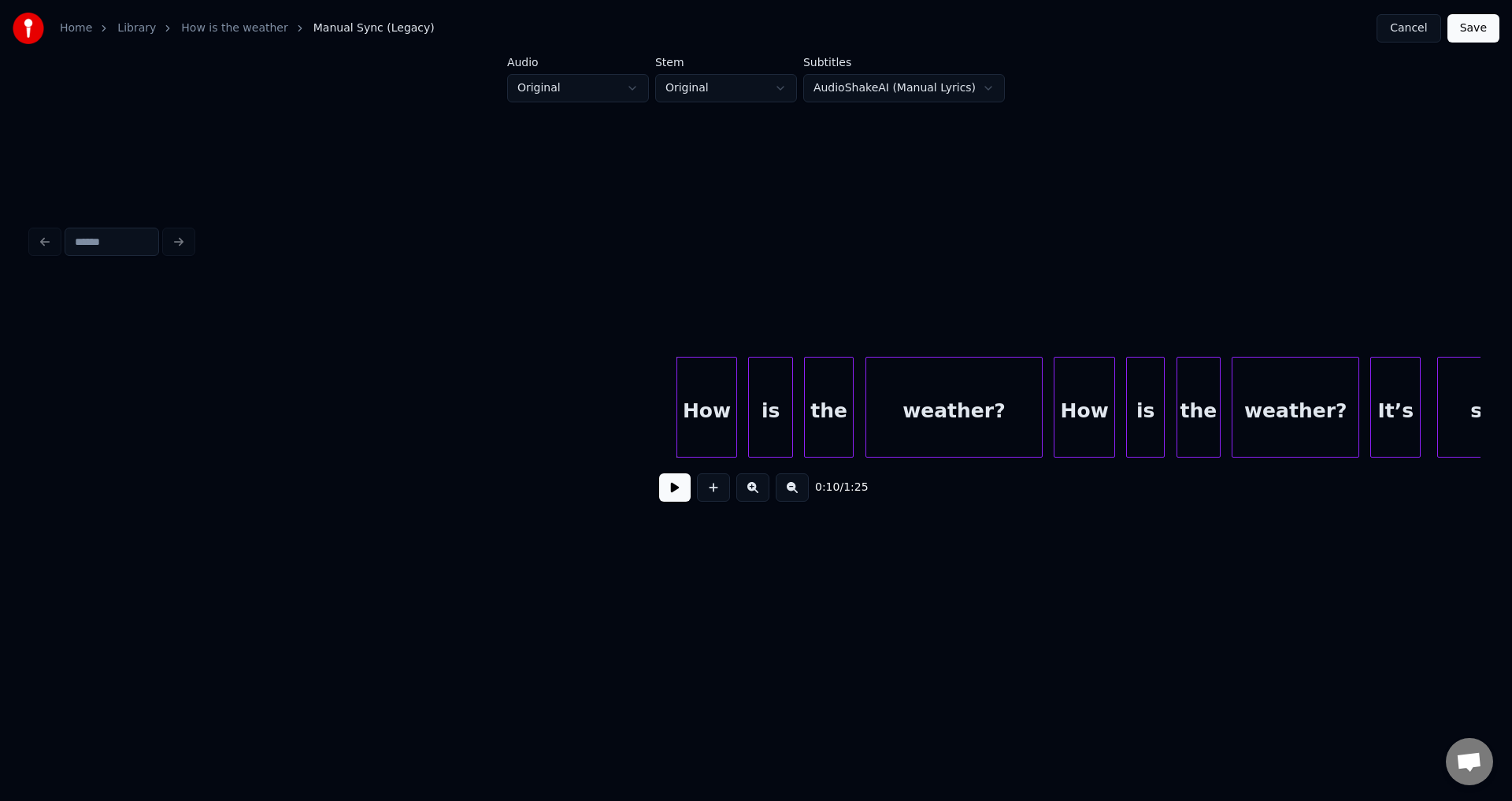
scroll to position [0, 2279]
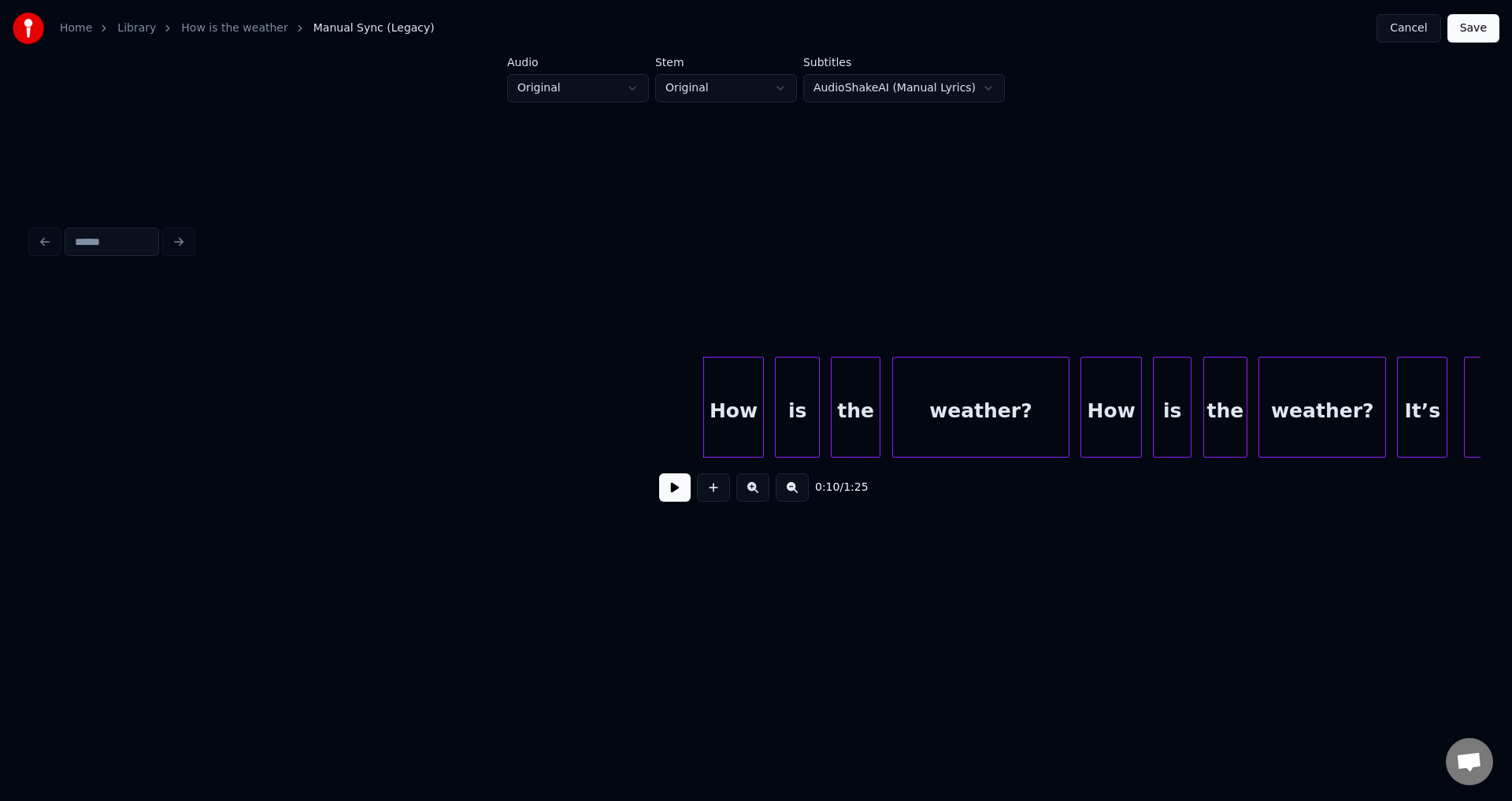
click at [675, 489] on button at bounding box center [675, 487] width 32 height 29
click at [659, 473] on button at bounding box center [675, 487] width 32 height 29
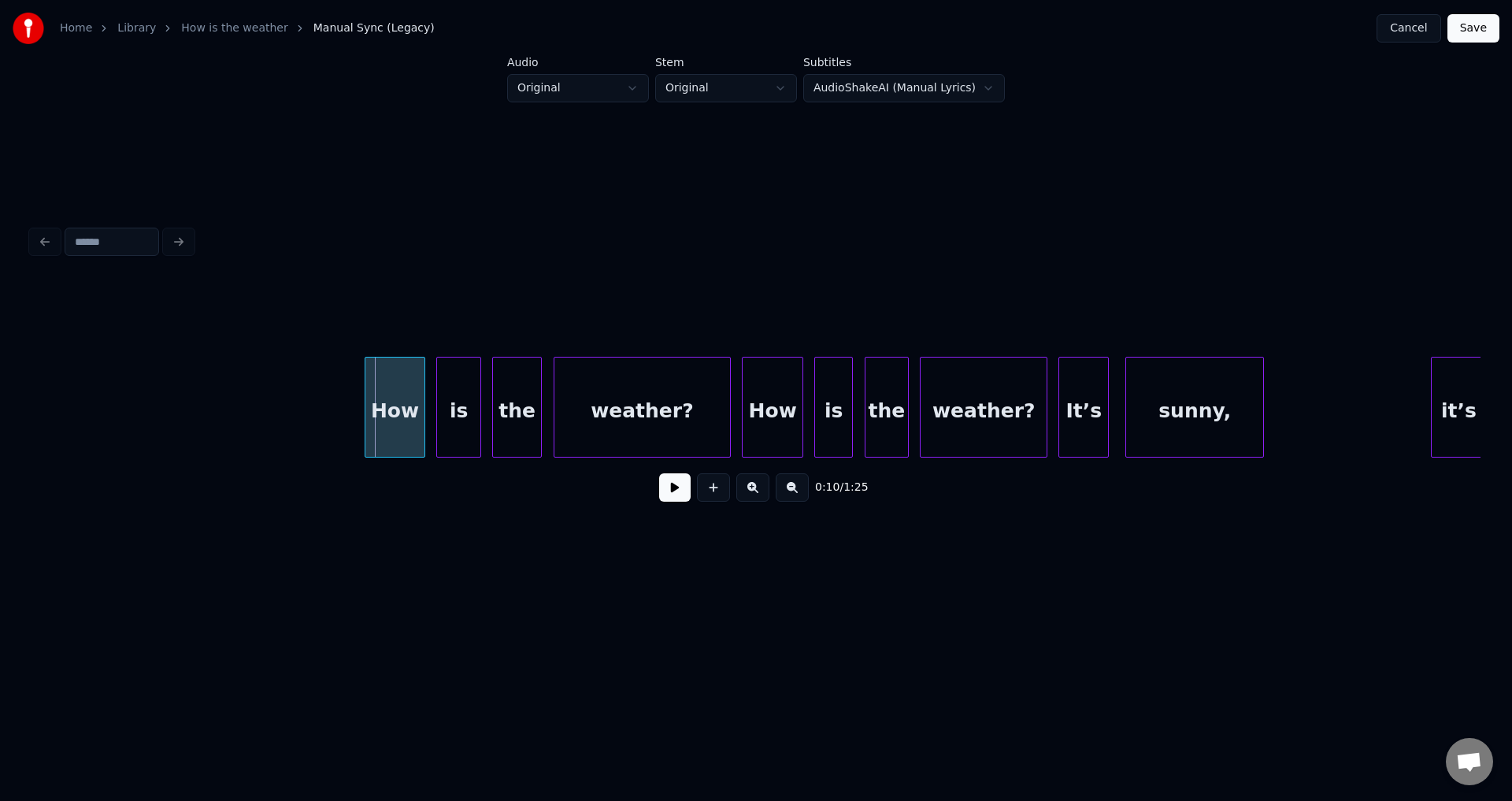
scroll to position [0, 2552]
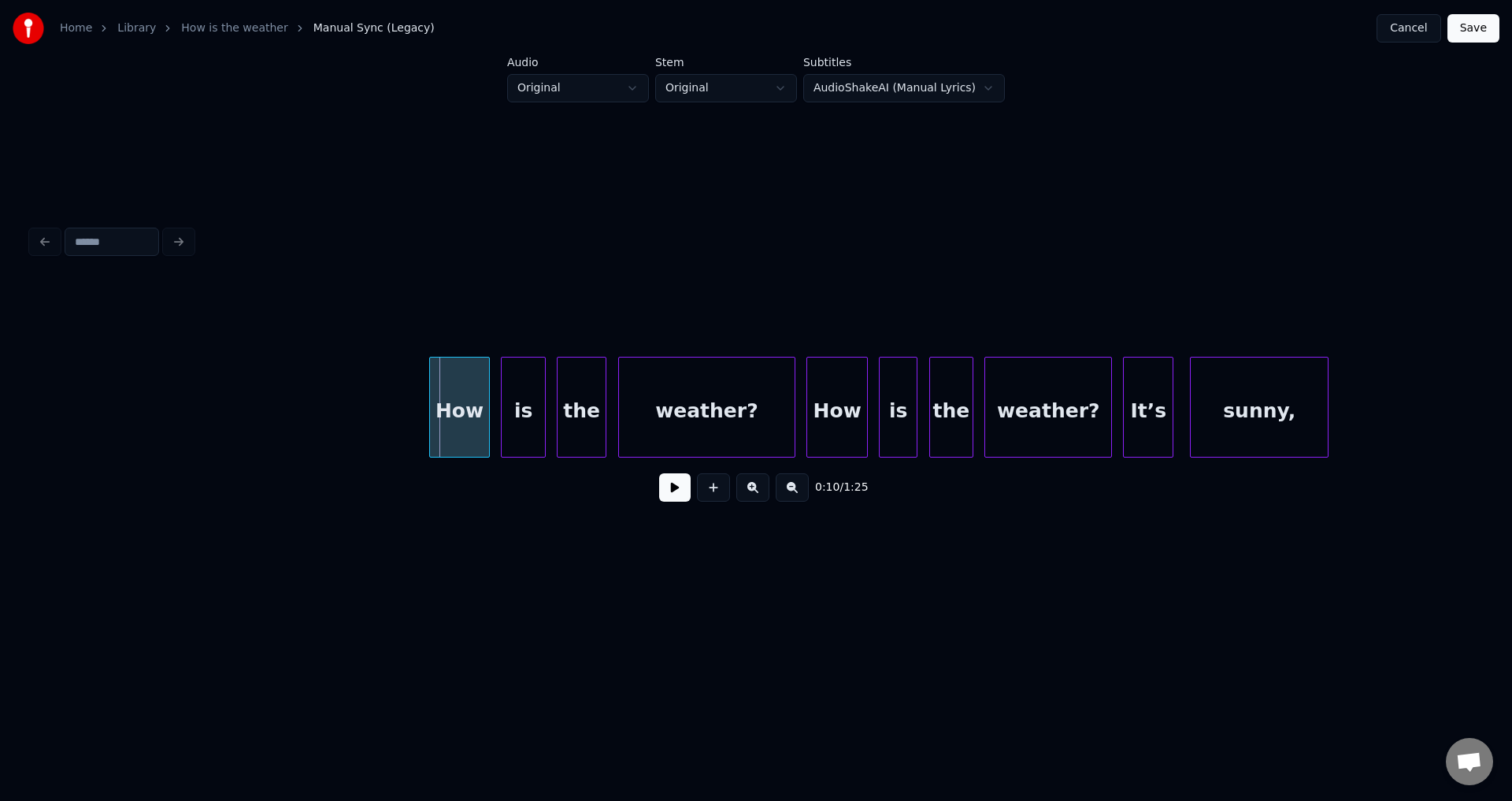
click at [452, 421] on div "How" at bounding box center [460, 411] width 60 height 107
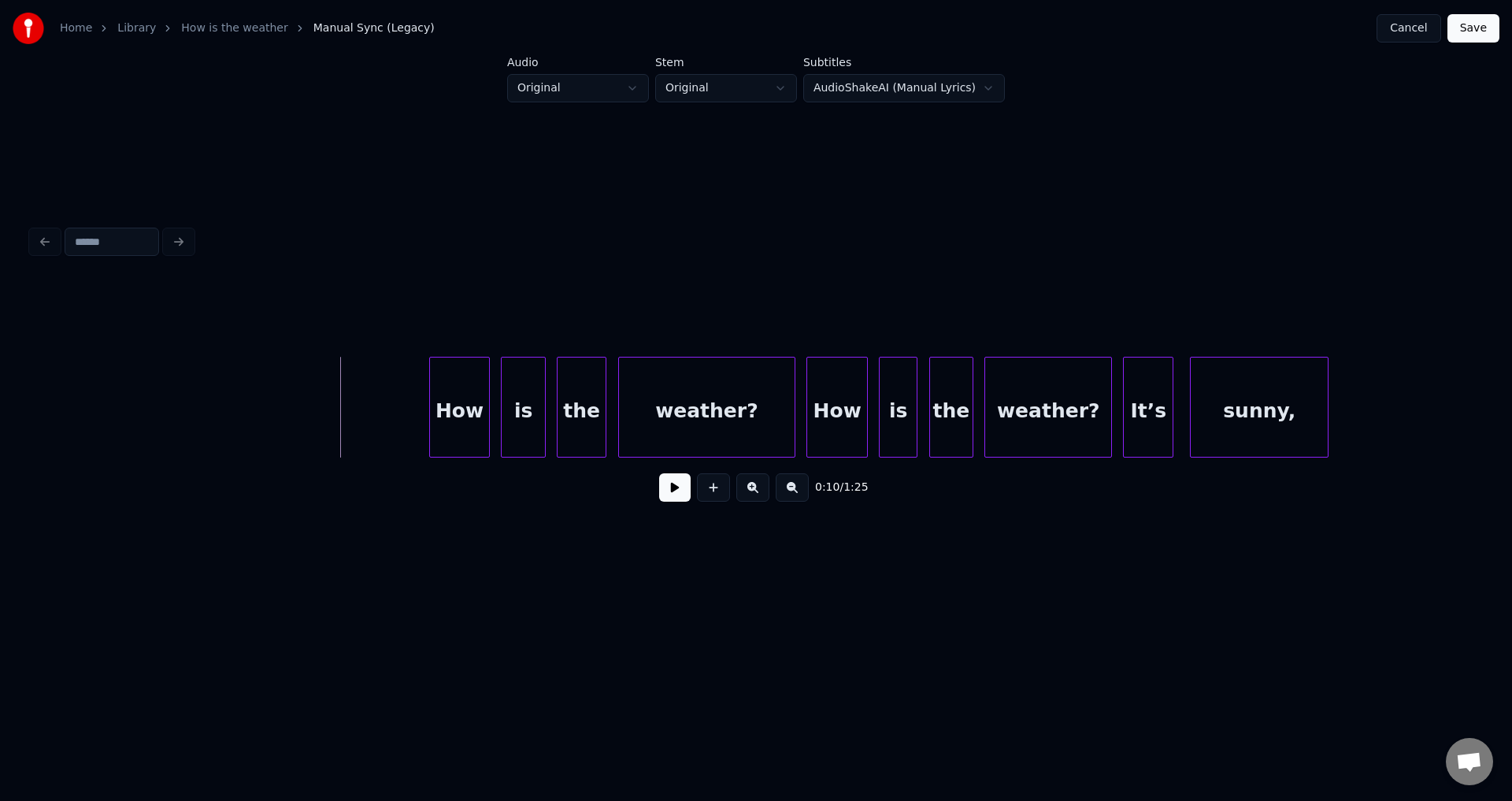
click at [669, 492] on button at bounding box center [675, 487] width 32 height 29
click at [659, 473] on button at bounding box center [675, 487] width 32 height 29
click at [436, 420] on div "How" at bounding box center [443, 411] width 60 height 107
click at [659, 473] on button at bounding box center [675, 487] width 32 height 29
click at [431, 420] on div "How" at bounding box center [434, 411] width 60 height 107
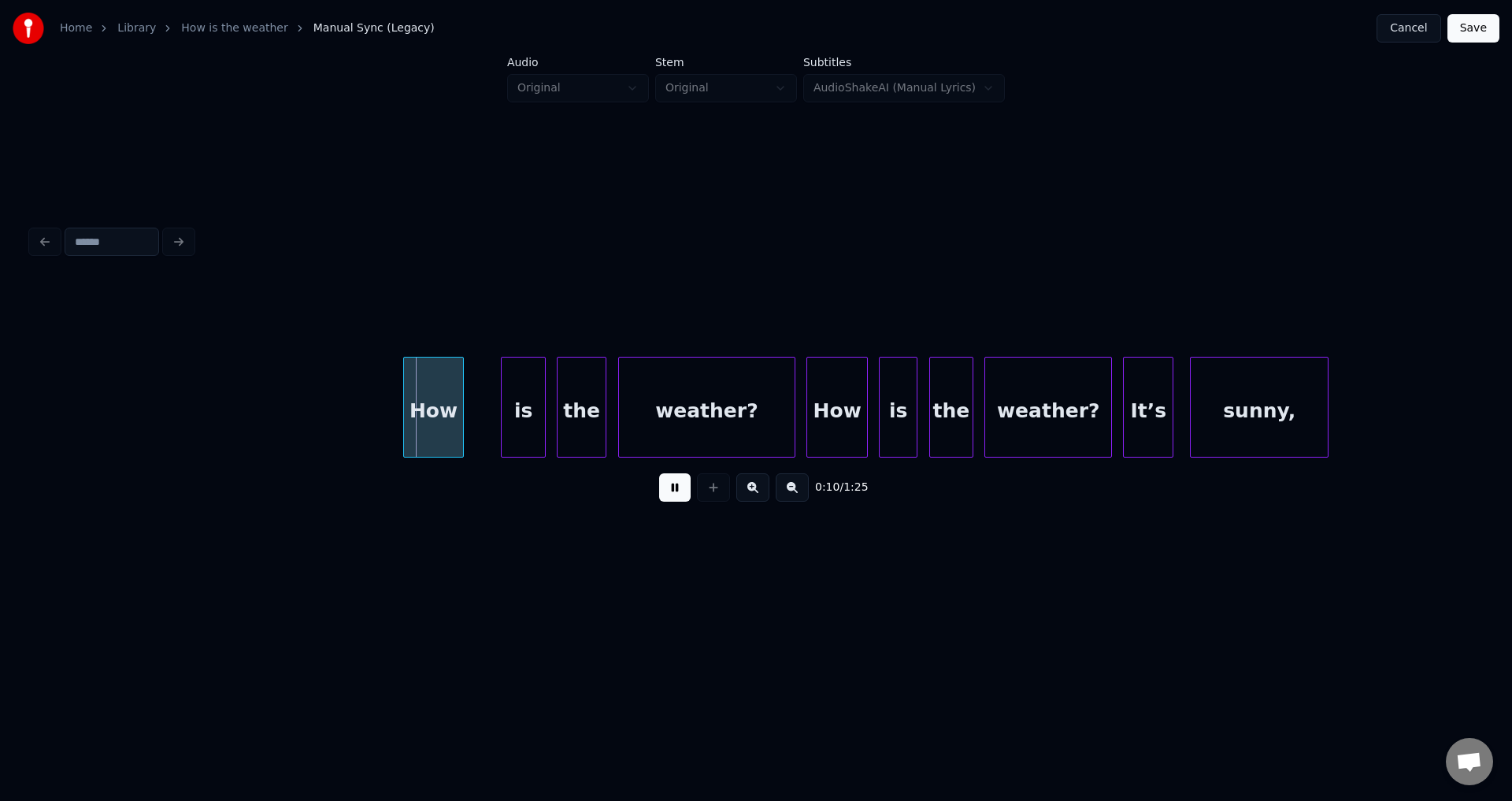
click at [659, 473] on button at bounding box center [675, 487] width 32 height 29
click at [423, 420] on div "How" at bounding box center [434, 411] width 60 height 107
click at [659, 473] on button at bounding box center [675, 487] width 32 height 29
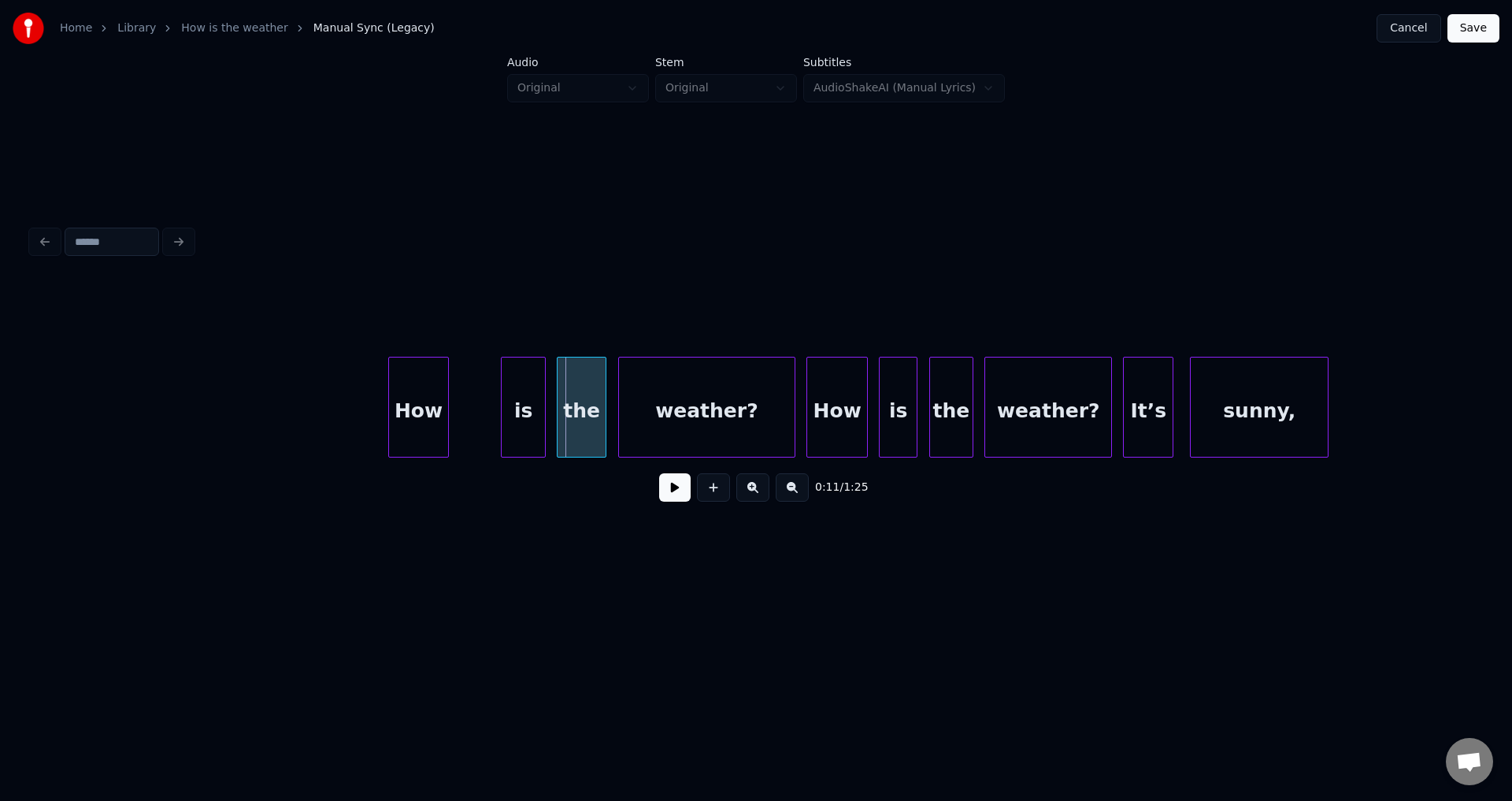
click at [407, 421] on div "How" at bounding box center [419, 411] width 60 height 107
click at [659, 473] on button at bounding box center [675, 487] width 32 height 29
click at [418, 422] on div "How" at bounding box center [417, 411] width 60 height 107
click at [659, 473] on button at bounding box center [675, 487] width 32 height 29
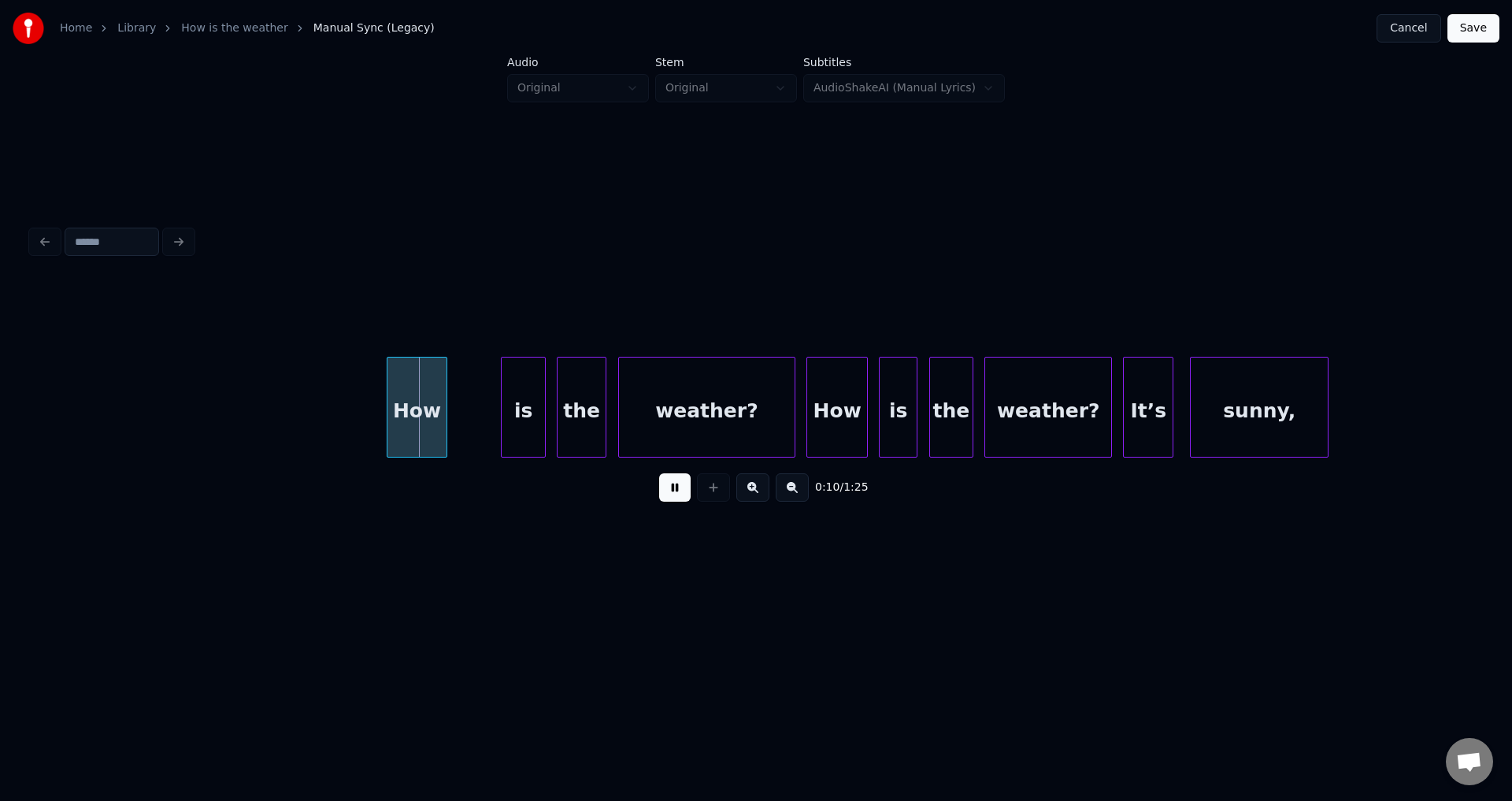
click at [659, 473] on button at bounding box center [675, 487] width 32 height 29
click at [422, 422] on div "How" at bounding box center [421, 411] width 60 height 107
click at [659, 473] on button at bounding box center [675, 487] width 32 height 29
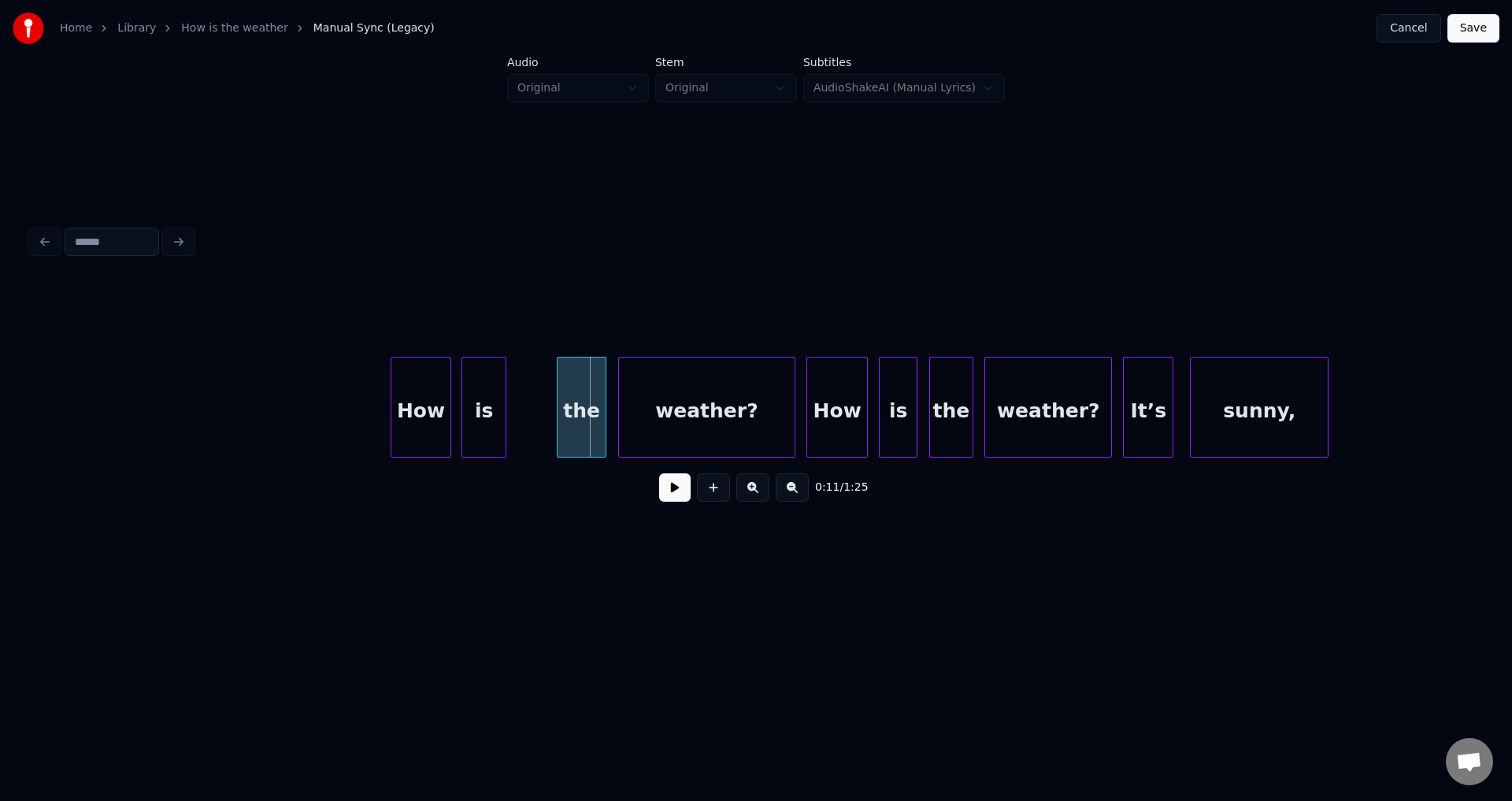
click at [476, 416] on div "is" at bounding box center [484, 411] width 42 height 107
click at [659, 473] on button at bounding box center [675, 487] width 32 height 29
click at [490, 417] on div "is" at bounding box center [493, 411] width 42 height 107
click at [659, 473] on button at bounding box center [675, 487] width 32 height 29
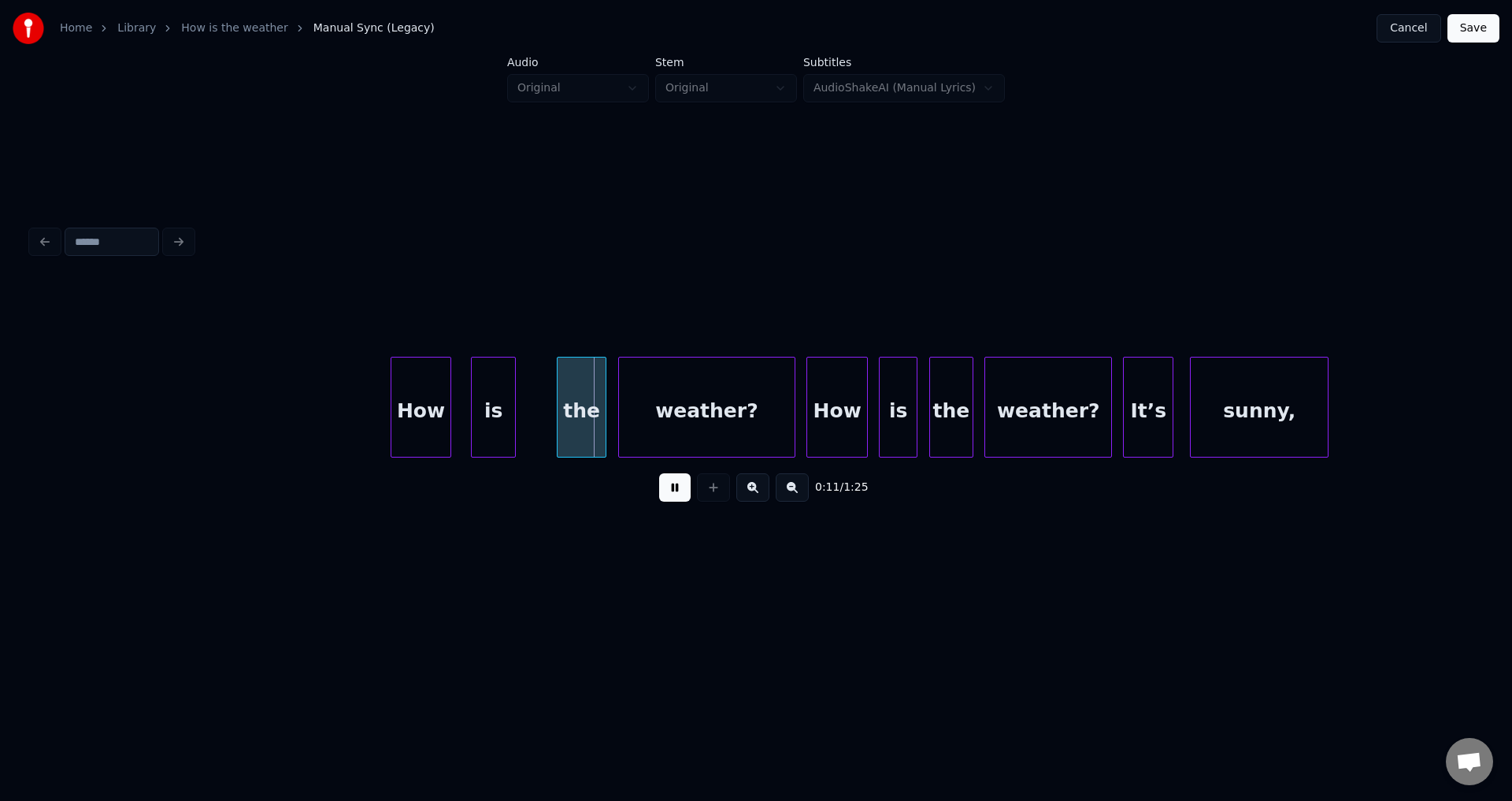
click at [659, 473] on button at bounding box center [675, 487] width 32 height 29
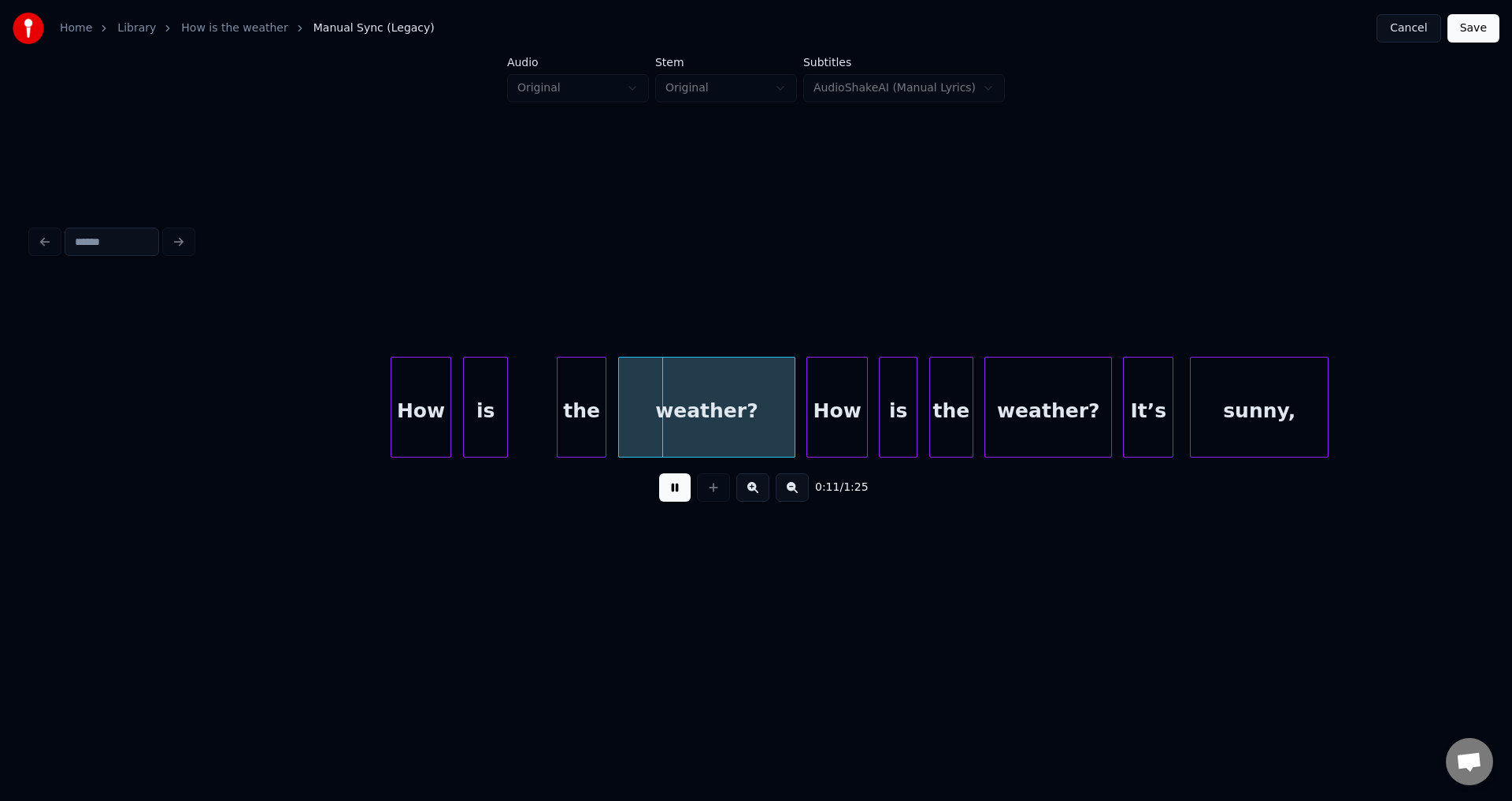
click at [477, 418] on div "is" at bounding box center [485, 411] width 42 height 107
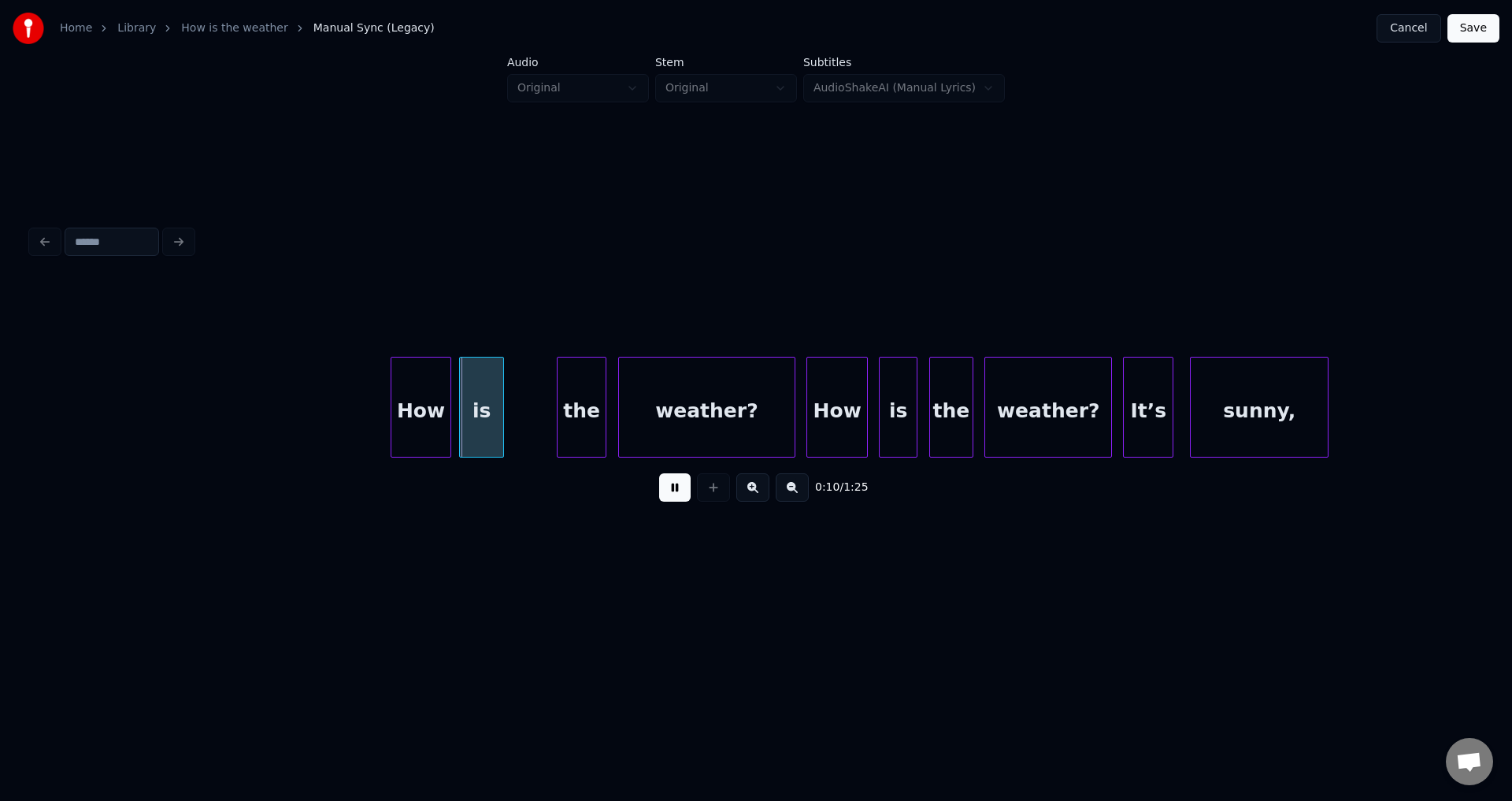
click at [659, 473] on button at bounding box center [675, 487] width 32 height 29
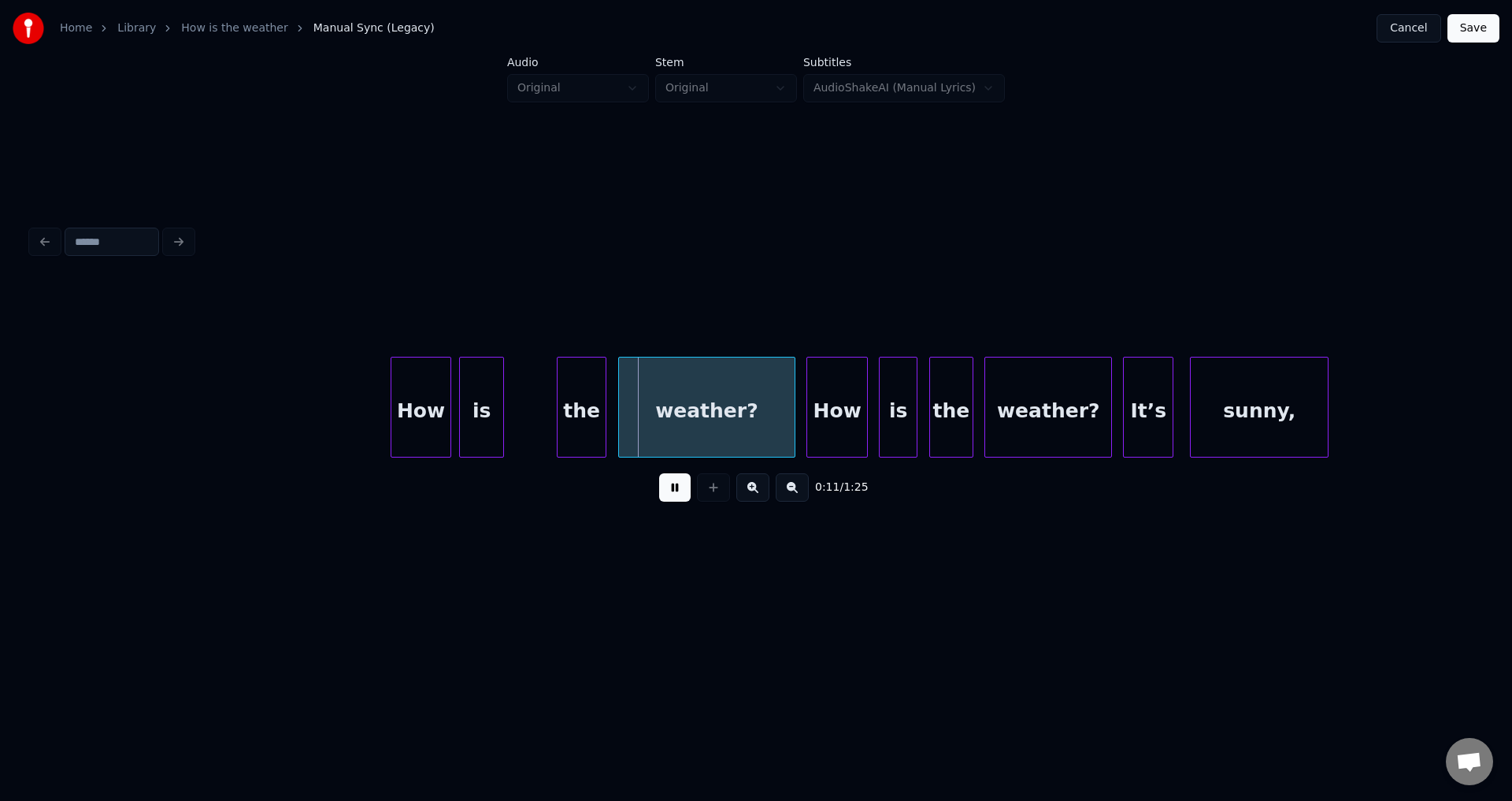
click at [659, 473] on button at bounding box center [675, 487] width 32 height 29
click at [477, 418] on div "is" at bounding box center [481, 411] width 42 height 107
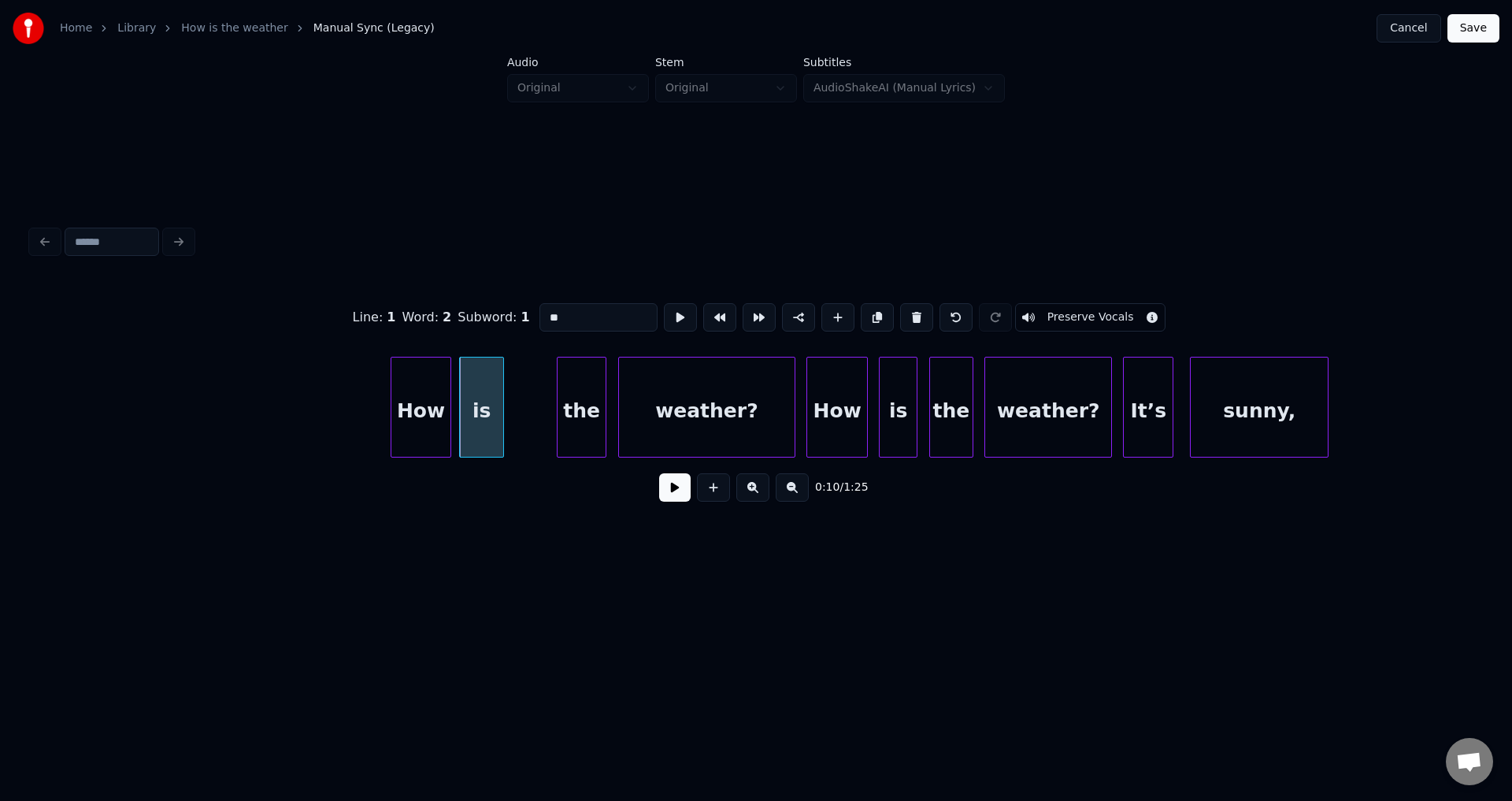
click at [659, 473] on button at bounding box center [675, 487] width 32 height 29
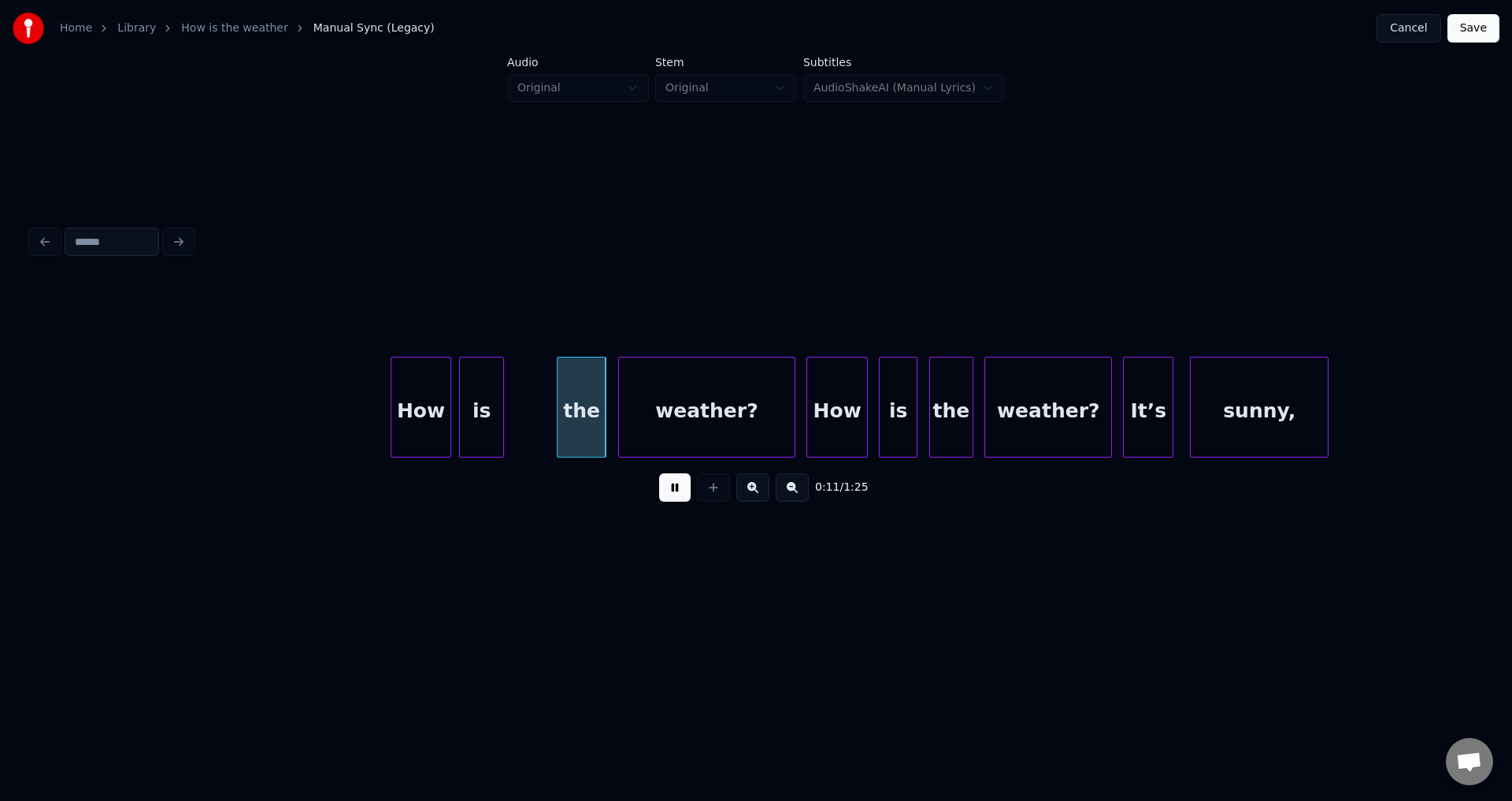
click at [659, 473] on button at bounding box center [675, 487] width 32 height 29
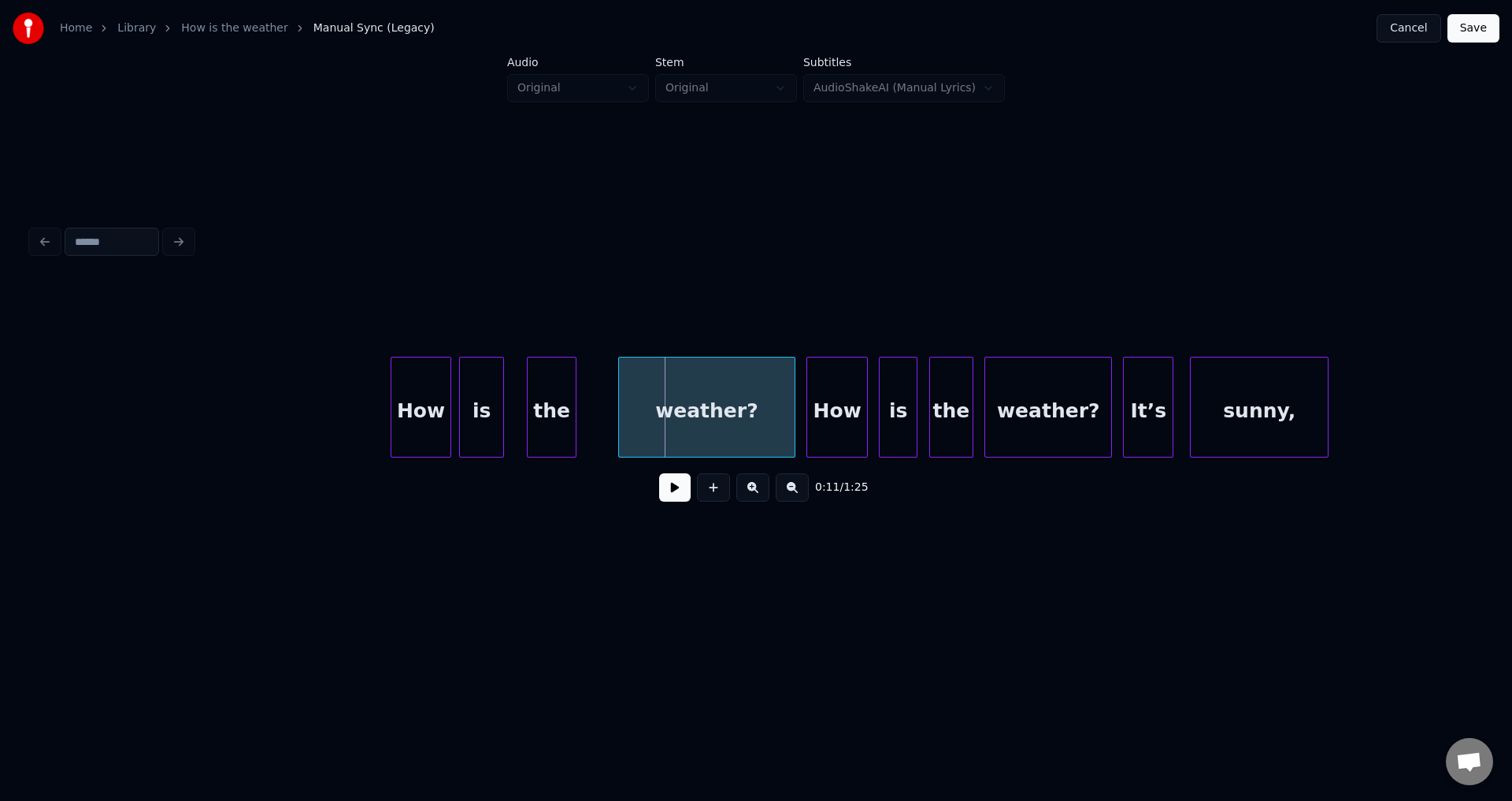
click at [561, 418] on div "the" at bounding box center [551, 411] width 49 height 107
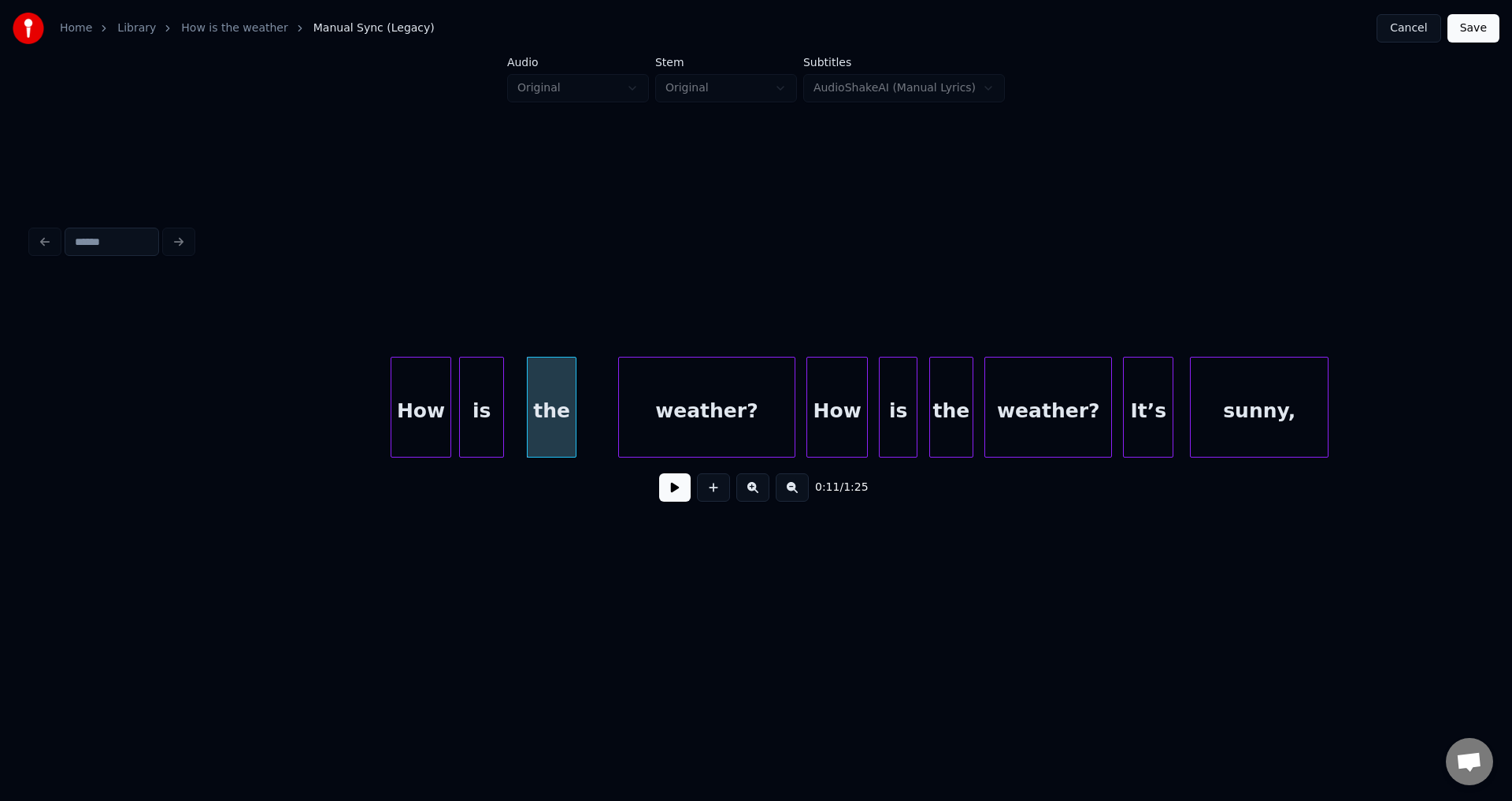
click at [659, 473] on button at bounding box center [675, 487] width 32 height 29
click at [668, 425] on div "weather?" at bounding box center [677, 411] width 177 height 107
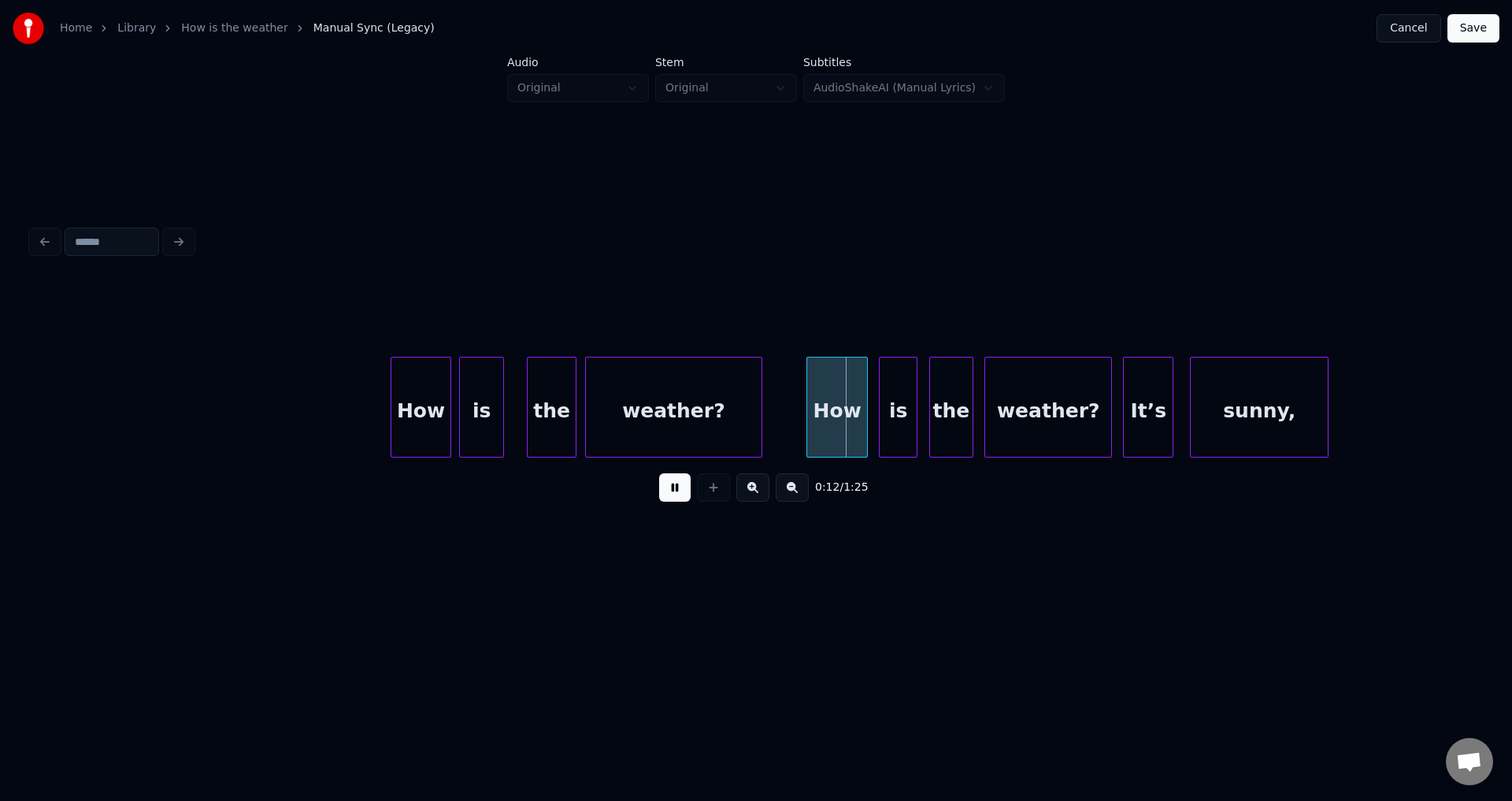
click at [664, 427] on div "weather?" at bounding box center [674, 411] width 177 height 107
click at [659, 428] on div "weather?" at bounding box center [665, 411] width 177 height 107
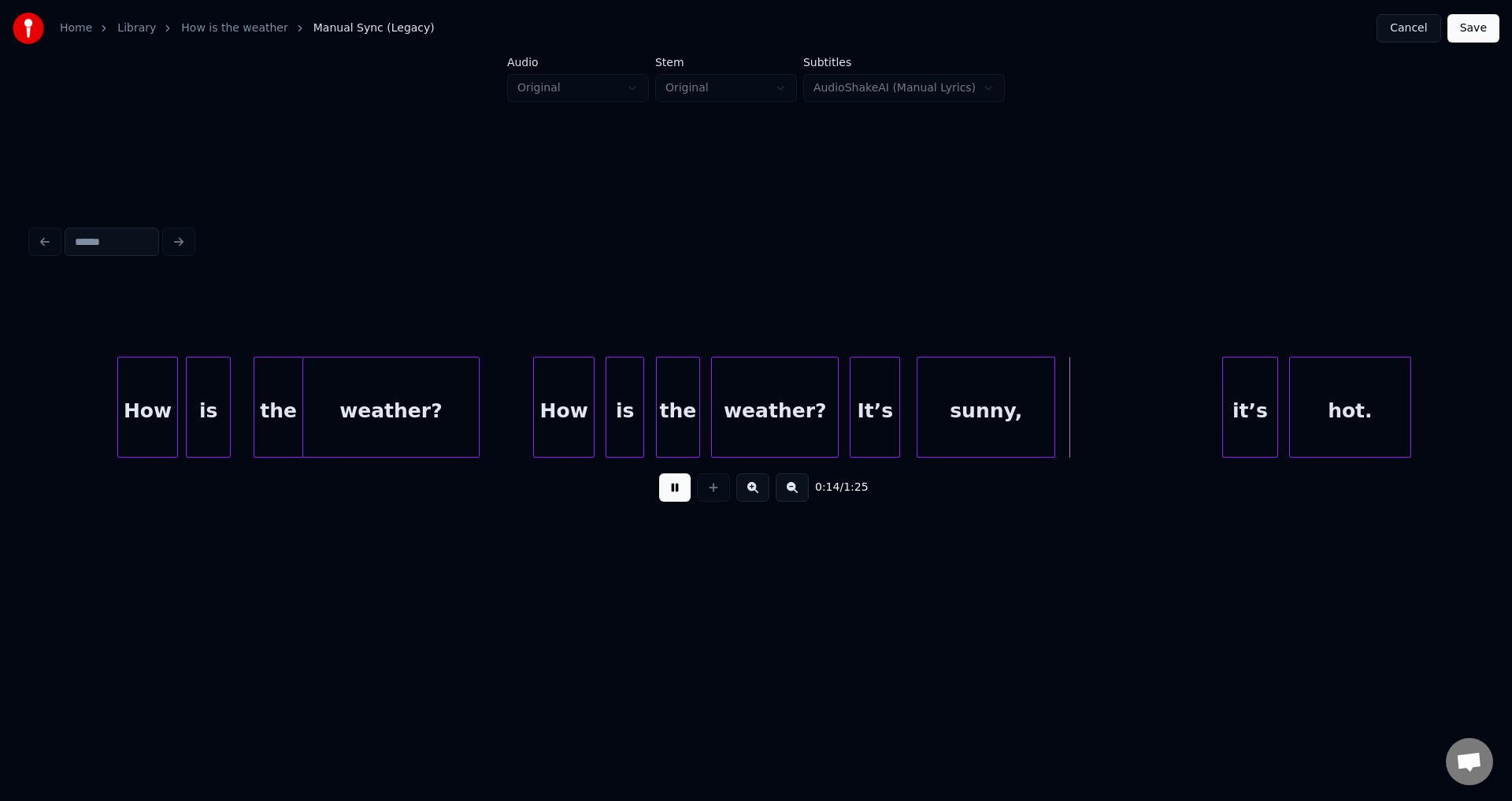
scroll to position [0, 2851]
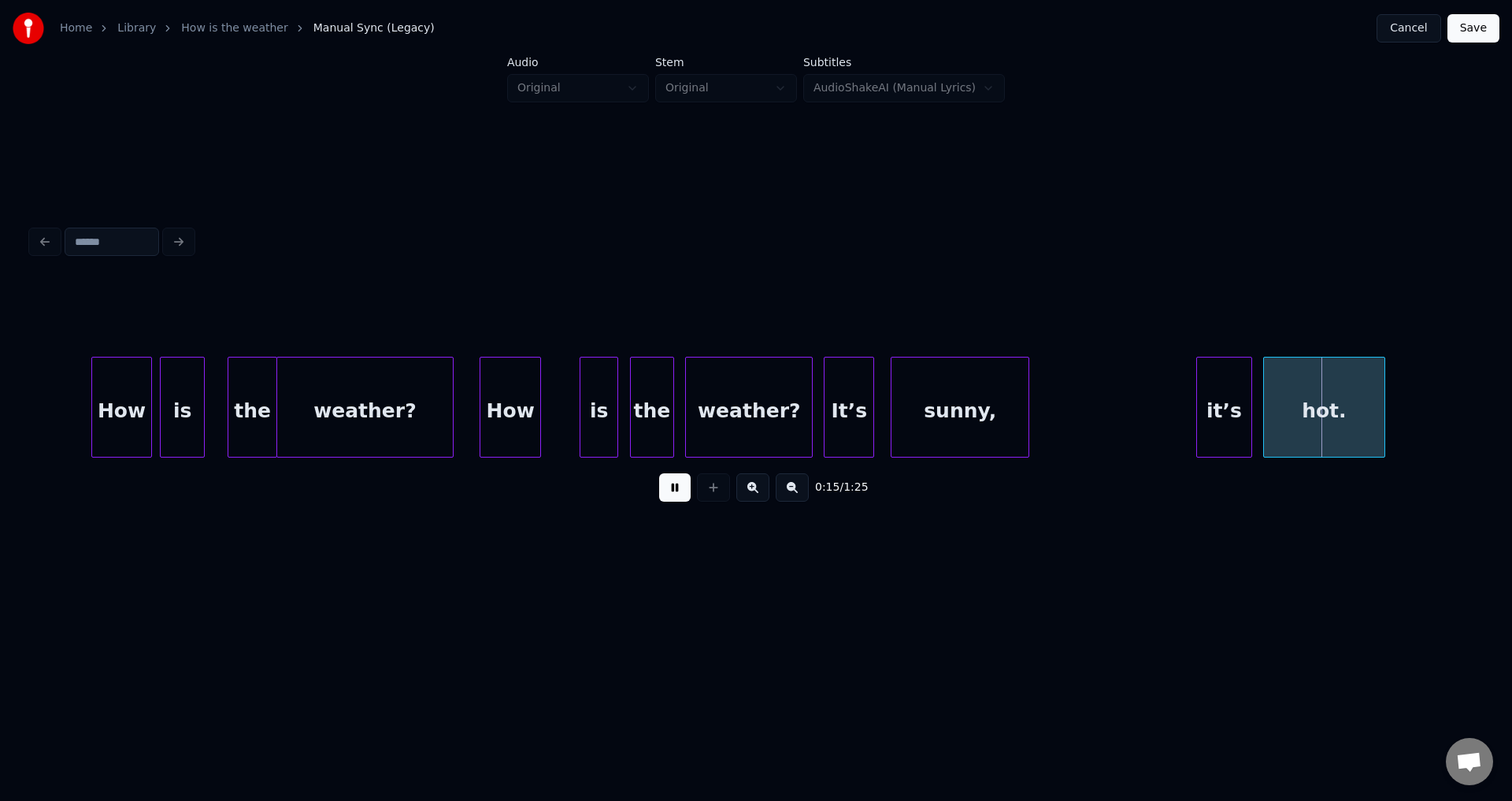
click at [509, 413] on div "How" at bounding box center [510, 411] width 60 height 107
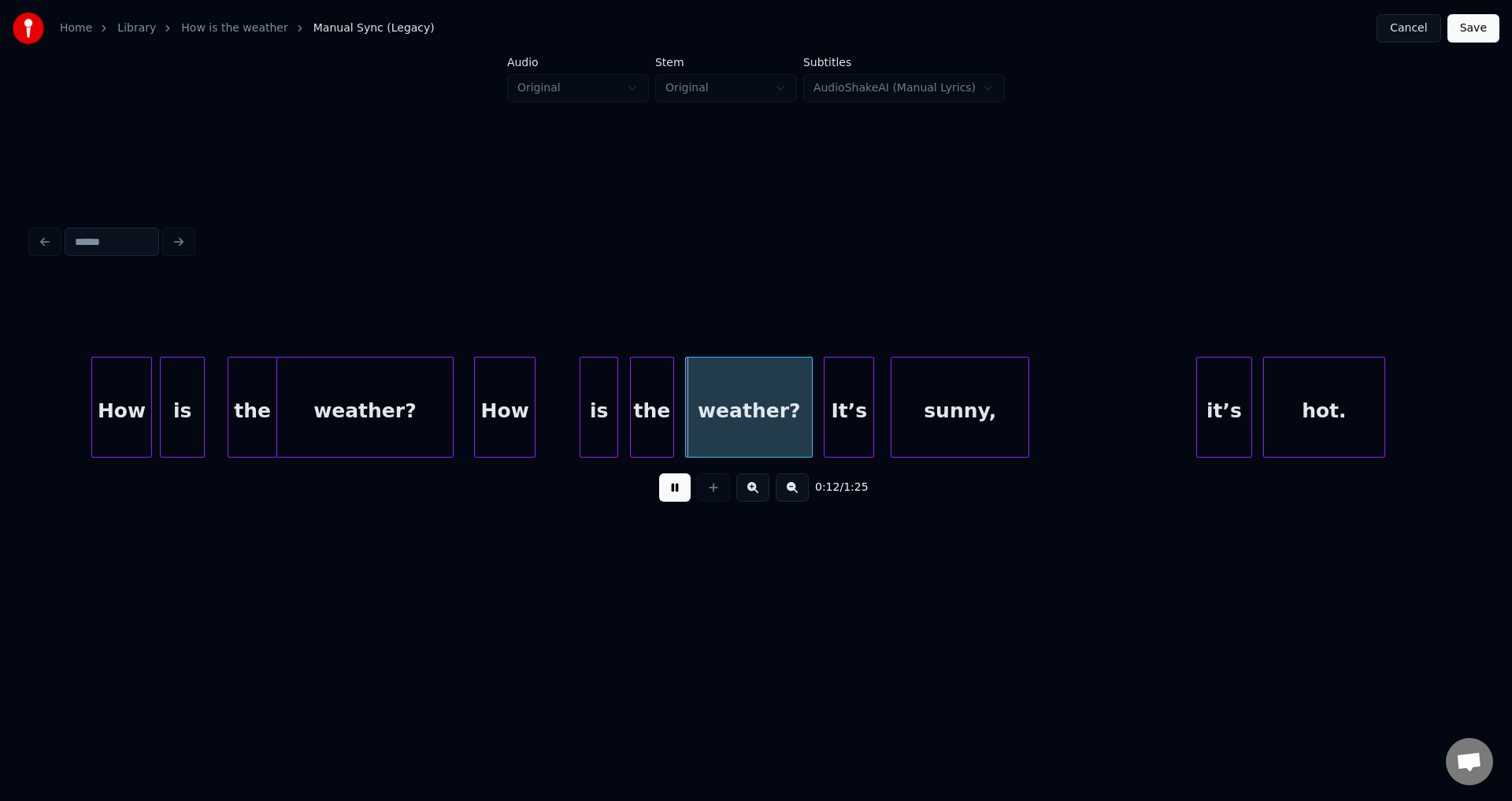
click at [498, 414] on div "How" at bounding box center [505, 411] width 60 height 107
click at [492, 416] on div "How" at bounding box center [491, 411] width 60 height 107
click at [496, 416] on div "How" at bounding box center [494, 411] width 60 height 107
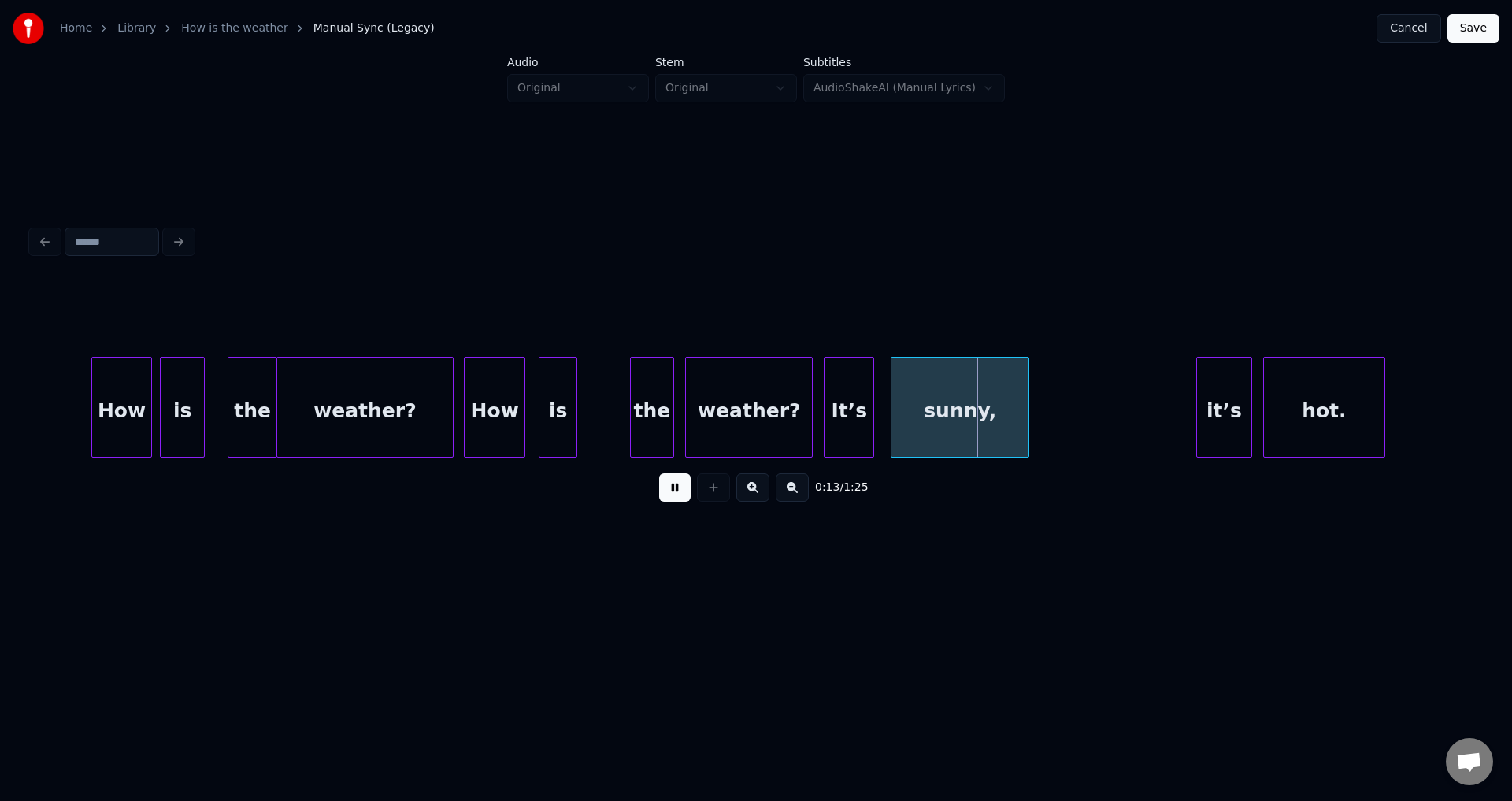
click at [556, 416] on div "is" at bounding box center [557, 411] width 37 height 107
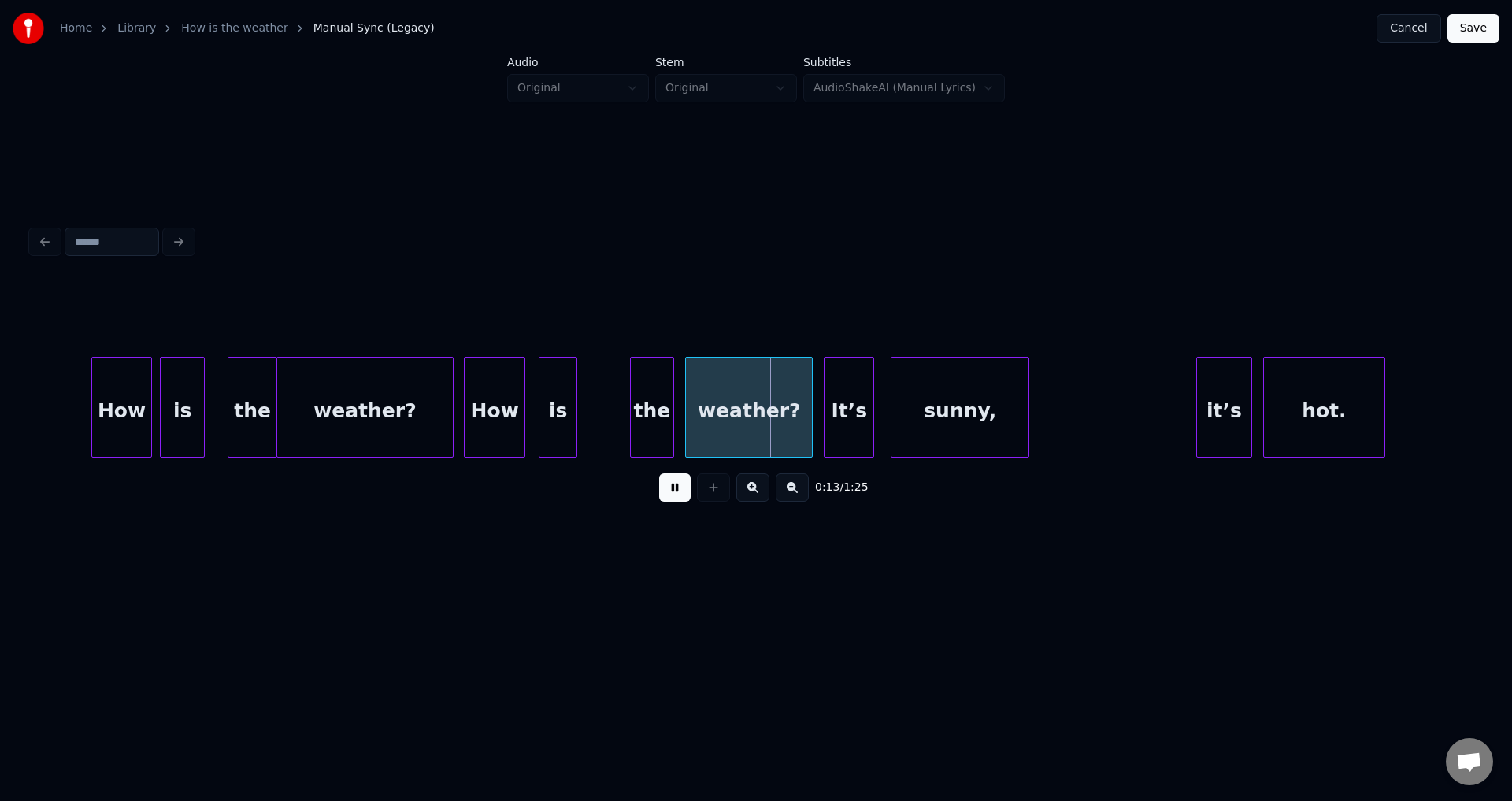
click at [552, 416] on div "is" at bounding box center [557, 411] width 37 height 107
click at [547, 416] on div "is" at bounding box center [550, 411] width 37 height 107
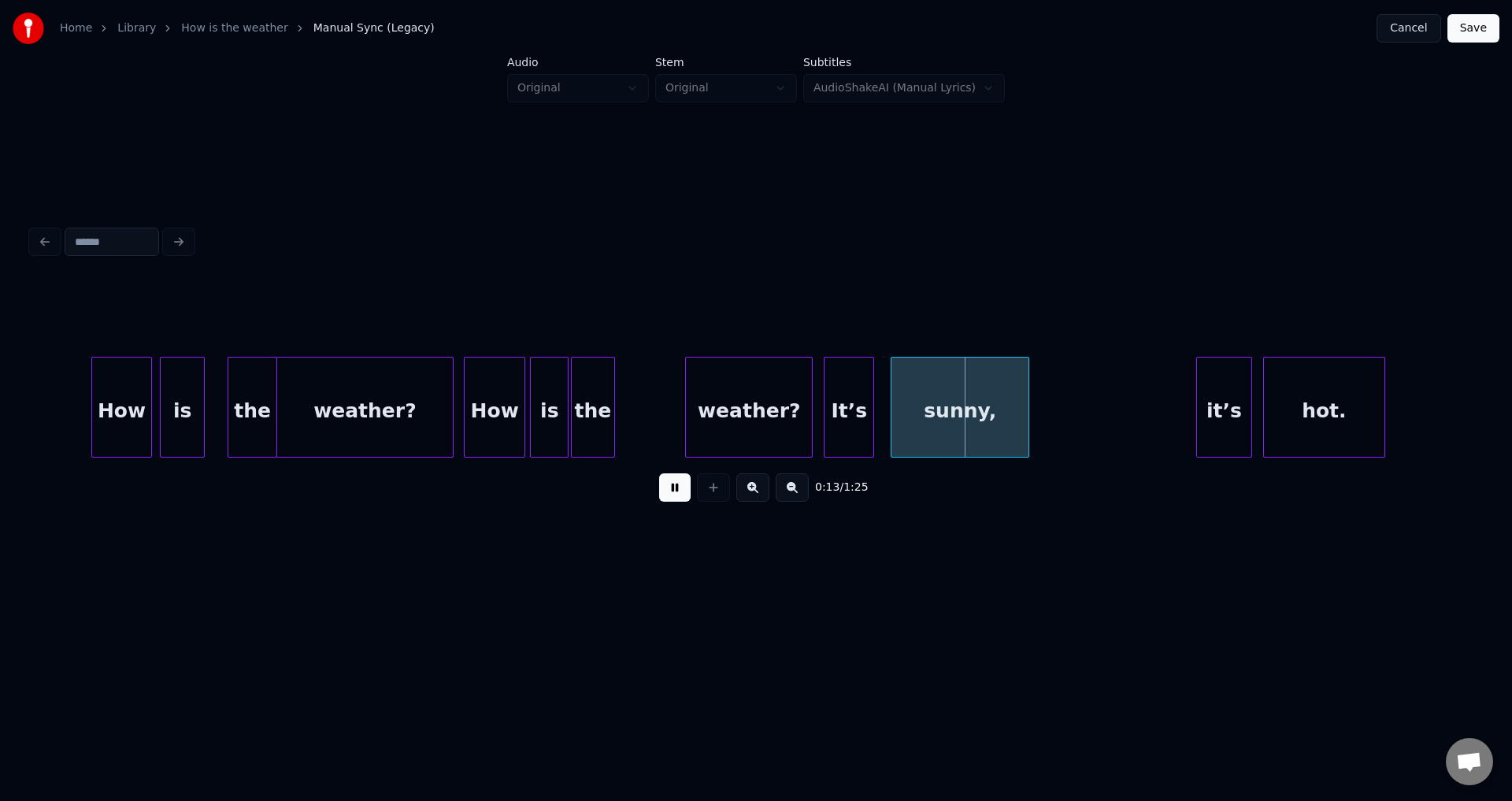
click at [600, 421] on div "the" at bounding box center [593, 411] width 42 height 107
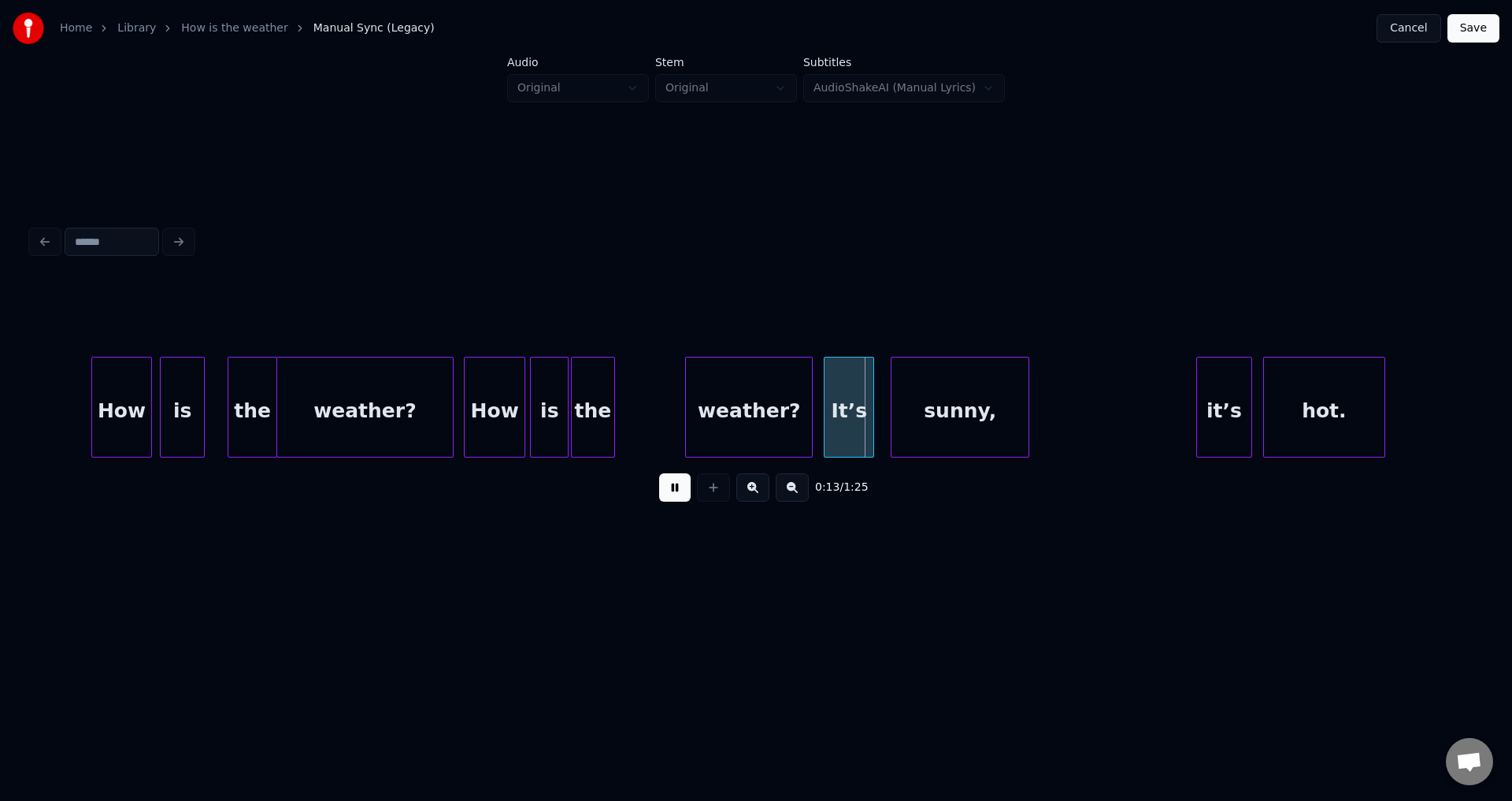
click at [607, 419] on div "the" at bounding box center [593, 411] width 42 height 107
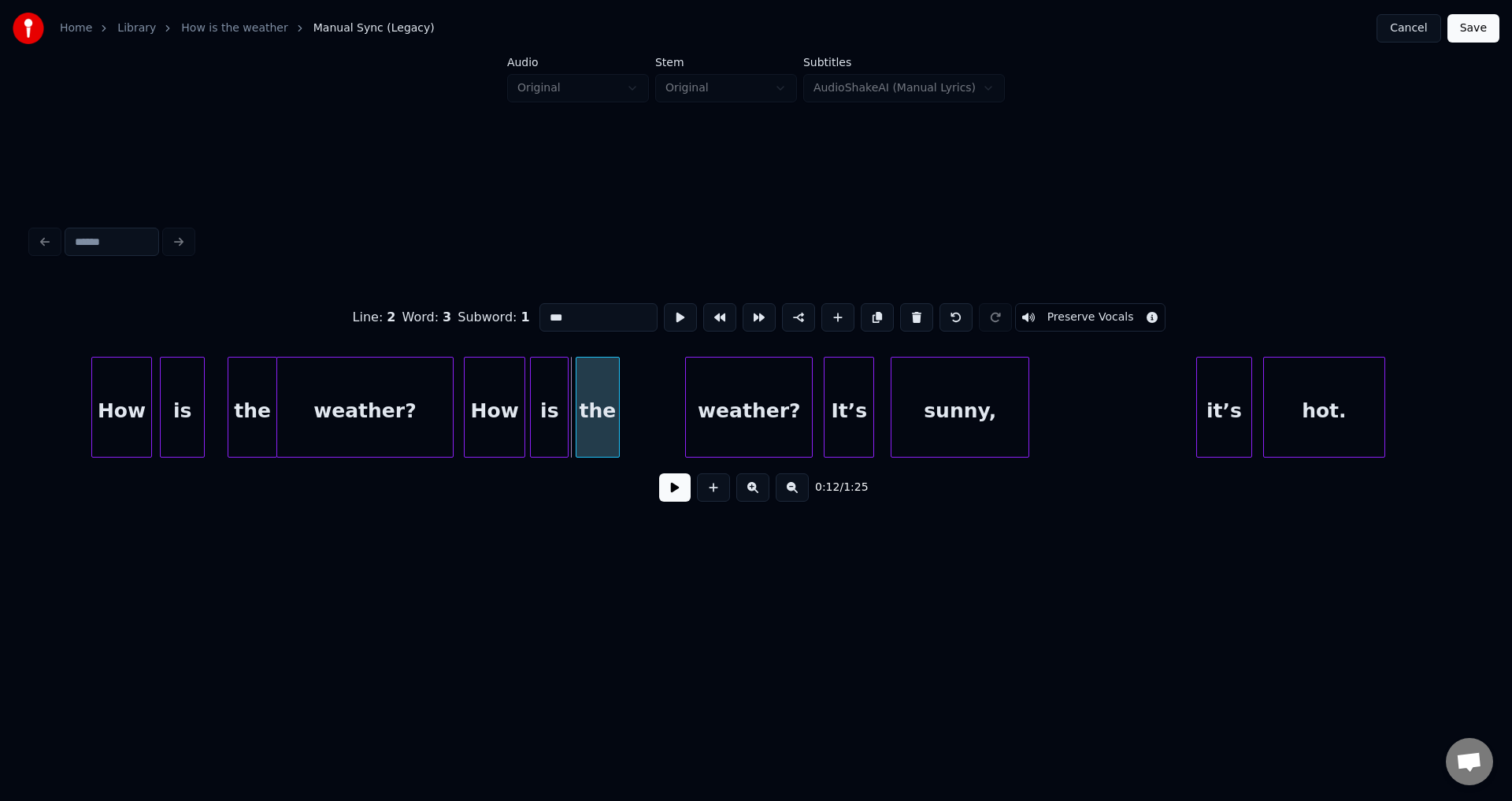
click at [607, 419] on div "the" at bounding box center [597, 411] width 42 height 107
click at [606, 420] on div "the" at bounding box center [597, 411] width 42 height 107
click at [624, 416] on div "the" at bounding box center [602, 411] width 42 height 107
click at [567, 417] on div "is" at bounding box center [561, 411] width 37 height 107
click at [659, 473] on button at bounding box center [675, 487] width 32 height 29
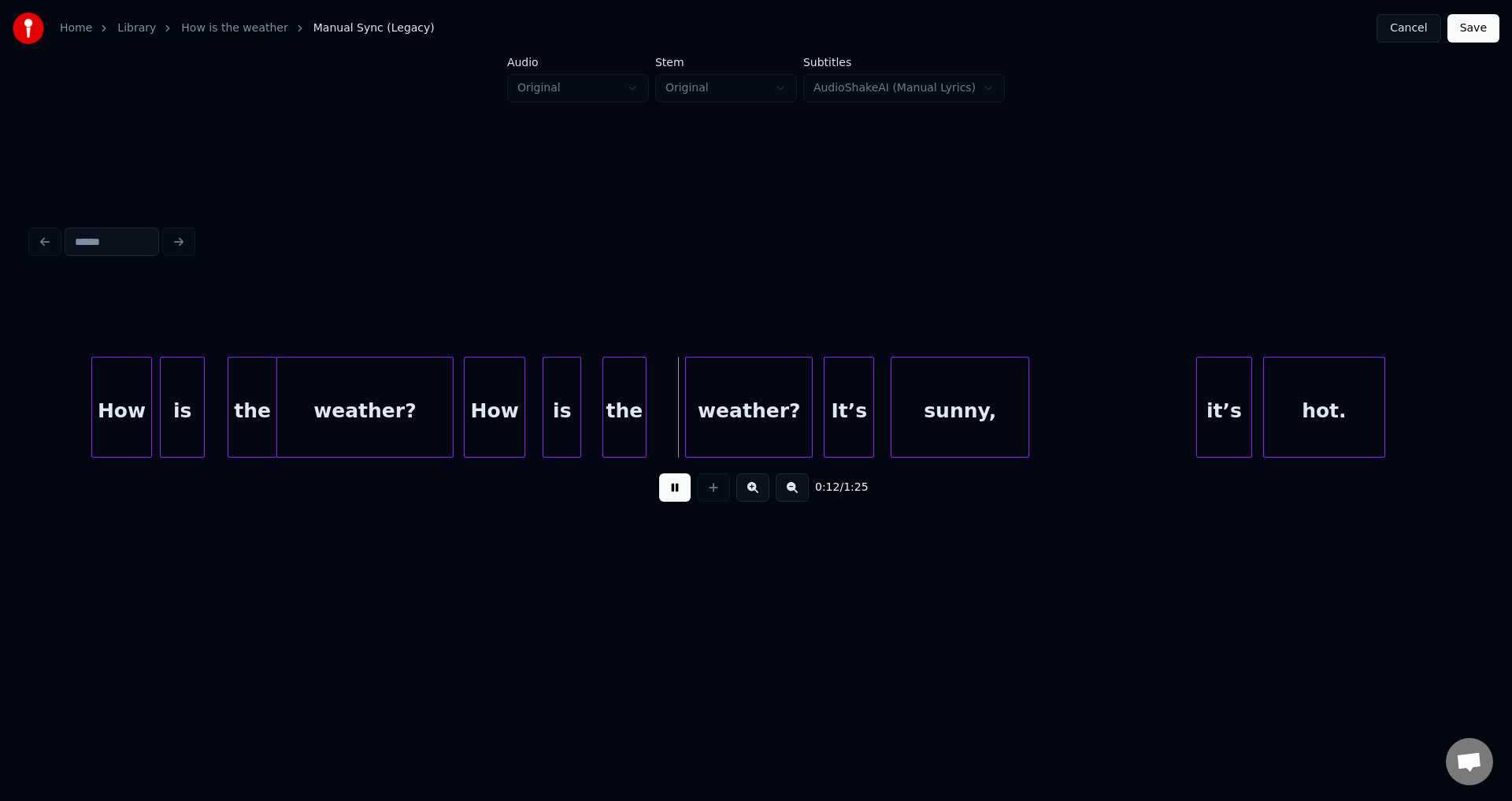
click at [659, 473] on button at bounding box center [675, 487] width 32 height 29
click at [567, 417] on div "is" at bounding box center [561, 411] width 37 height 107
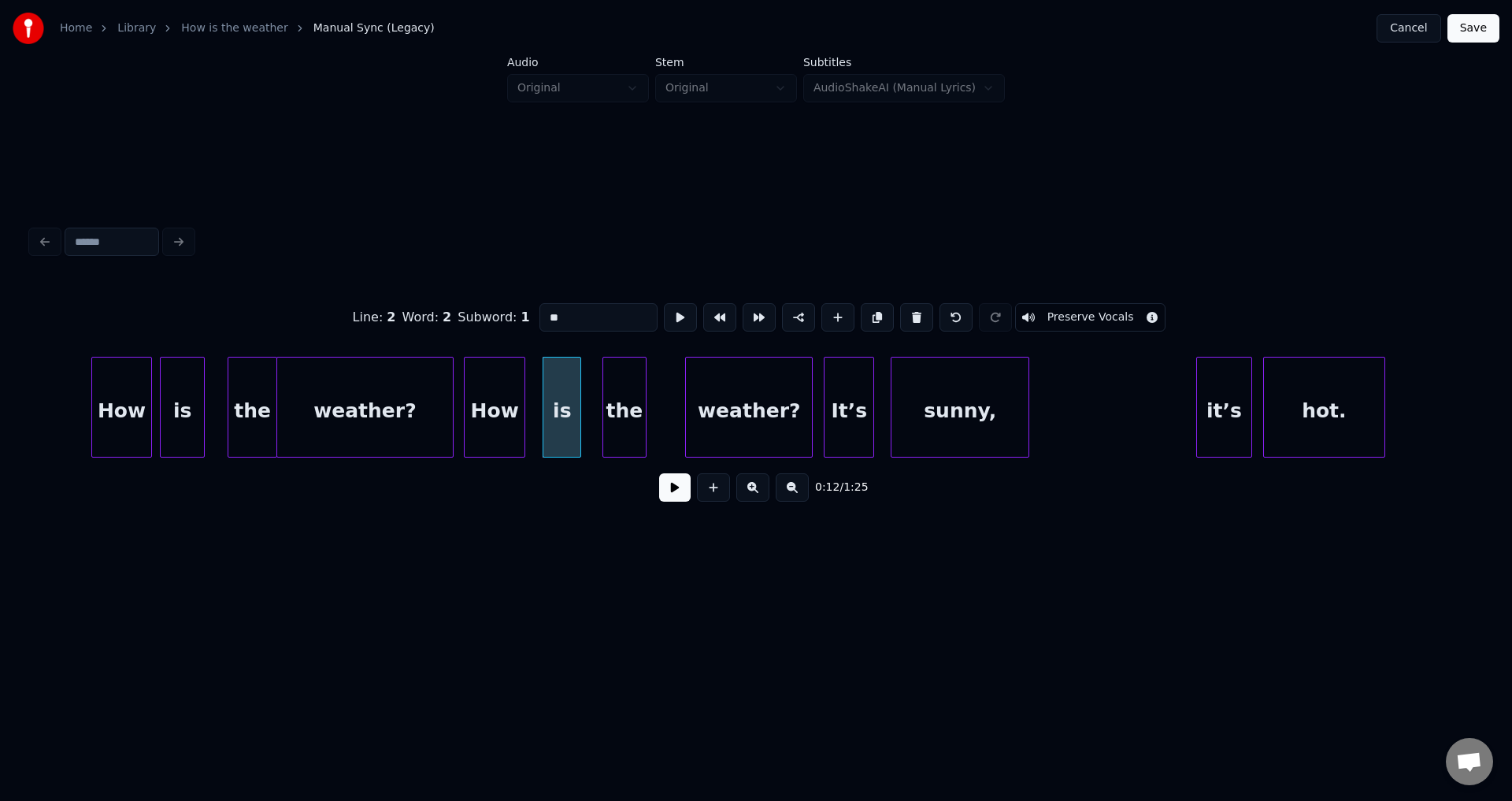
click at [567, 417] on div "is" at bounding box center [561, 411] width 37 height 107
click at [669, 310] on button at bounding box center [680, 317] width 33 height 29
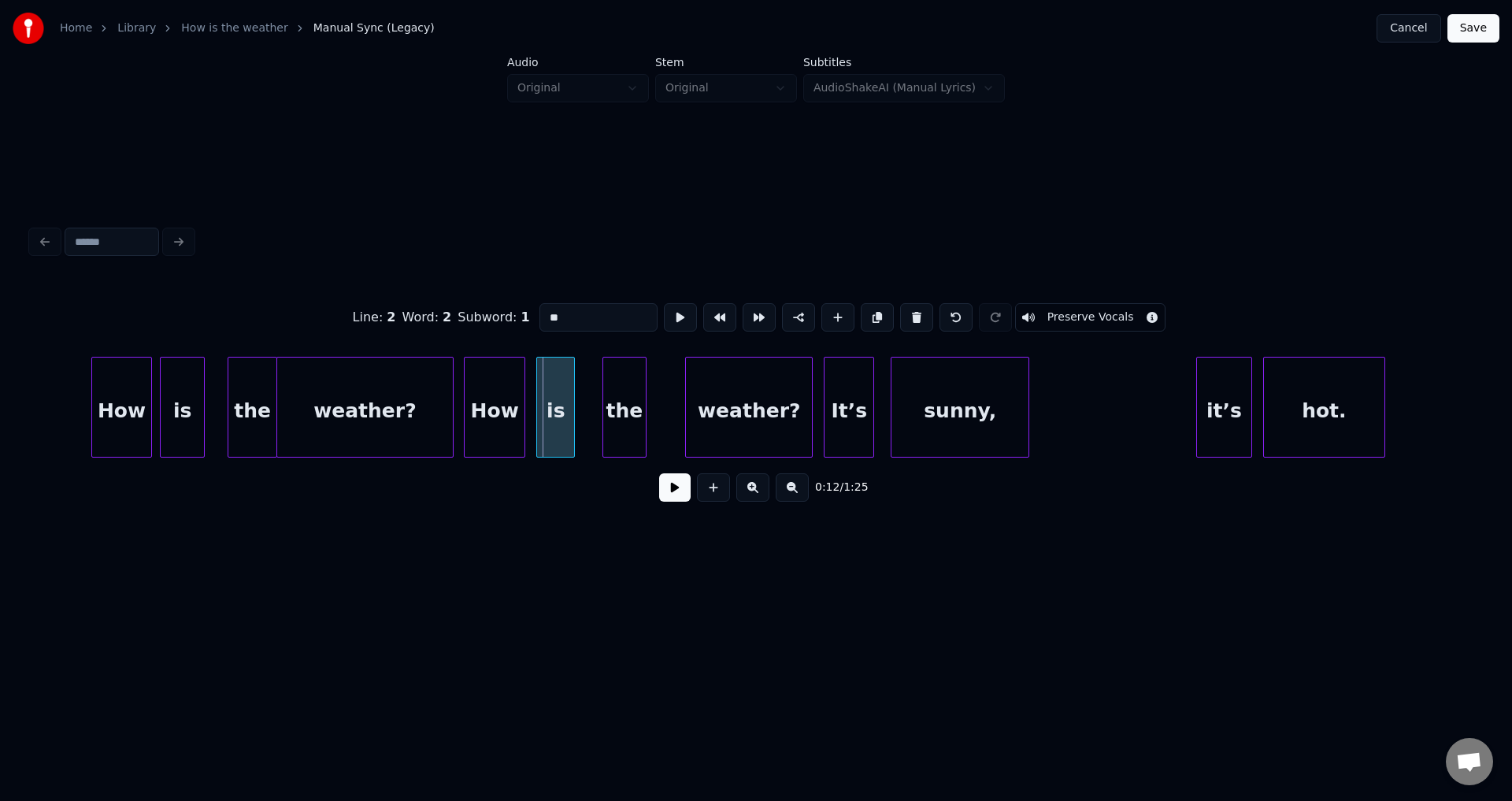
click at [556, 405] on div "is" at bounding box center [555, 411] width 37 height 107
click at [664, 311] on button at bounding box center [680, 317] width 33 height 29
click at [569, 413] on div "is" at bounding box center [565, 411] width 37 height 107
click at [678, 313] on button at bounding box center [680, 317] width 33 height 29
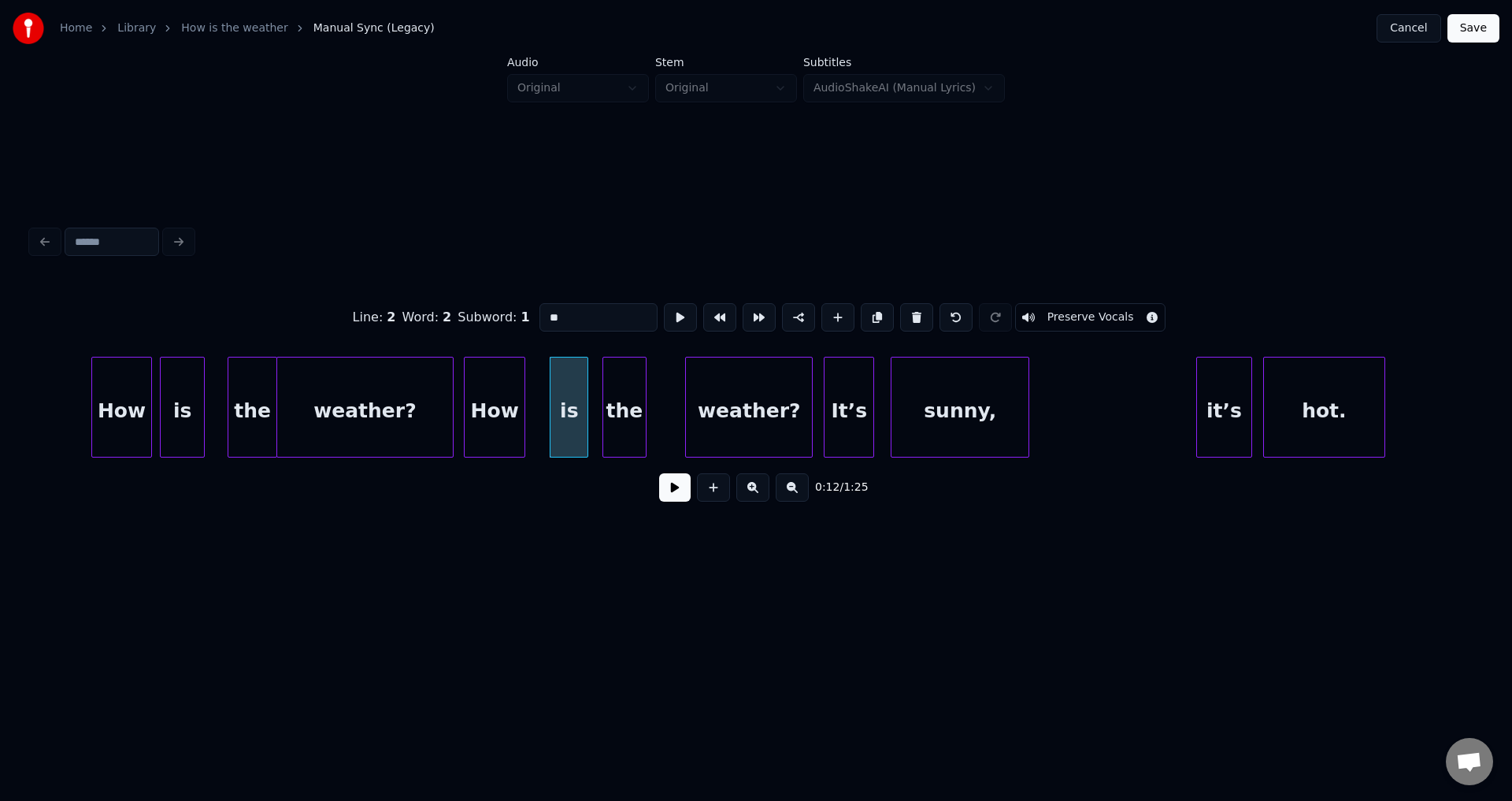
click at [678, 313] on button at bounding box center [680, 317] width 33 height 29
click at [649, 405] on div "the" at bounding box center [629, 411] width 42 height 107
click at [575, 414] on div "is" at bounding box center [579, 411] width 37 height 107
click at [673, 313] on button at bounding box center [680, 317] width 33 height 29
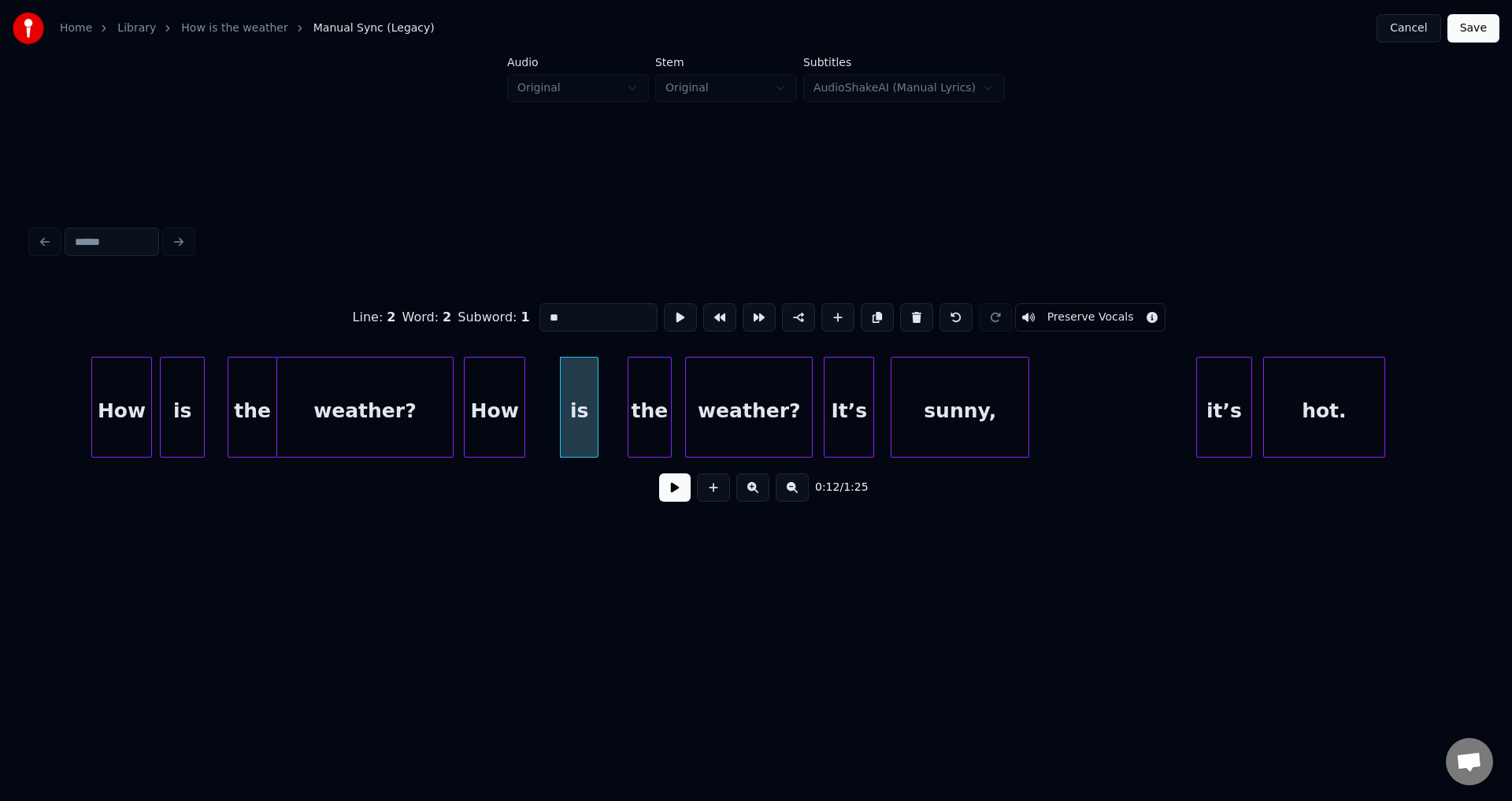
click at [491, 407] on div "How" at bounding box center [494, 411] width 60 height 107
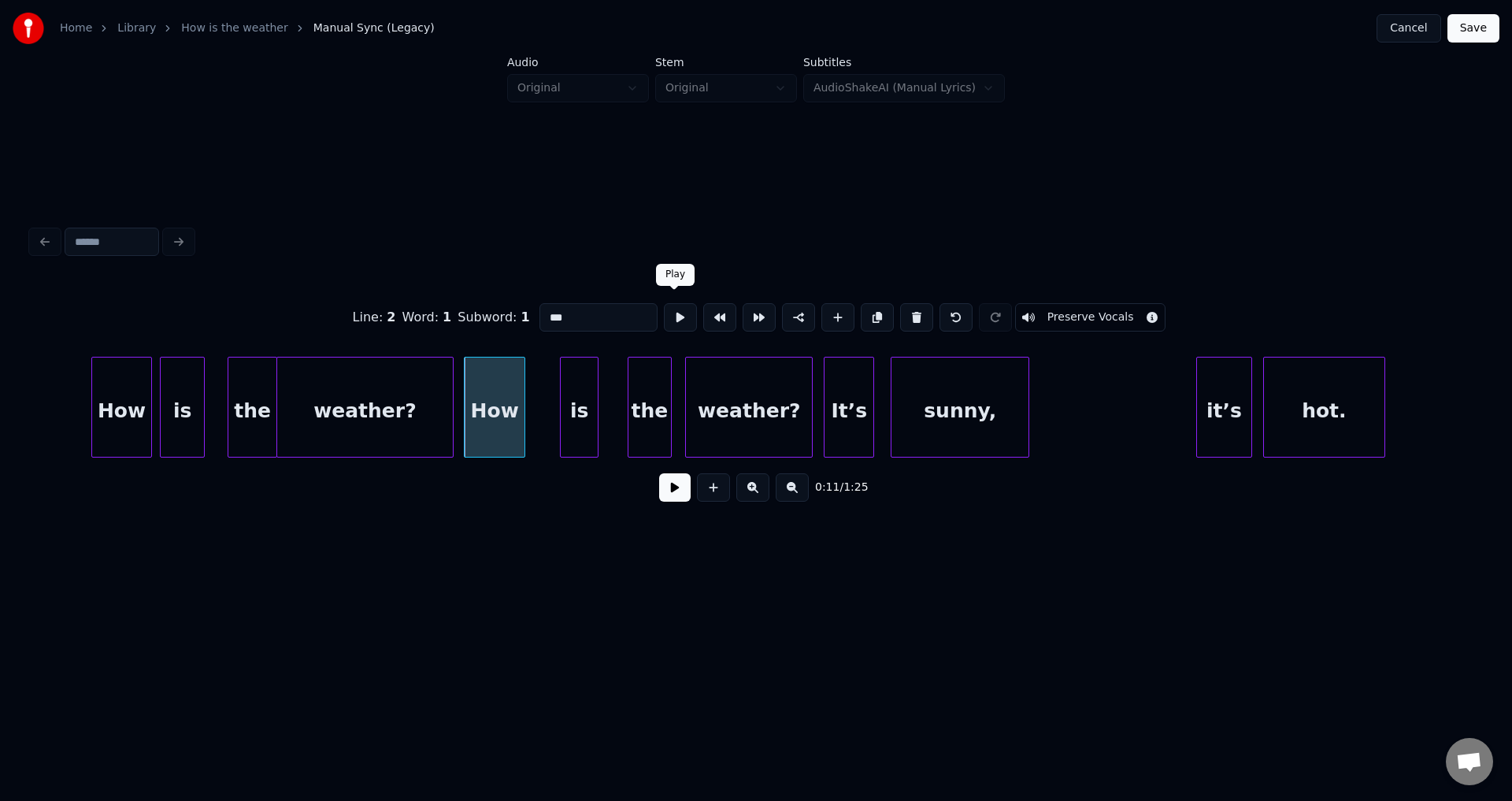
click at [673, 315] on button at bounding box center [680, 317] width 33 height 29
click at [536, 417] on div at bounding box center [533, 407] width 5 height 99
click at [682, 315] on button at bounding box center [680, 317] width 33 height 29
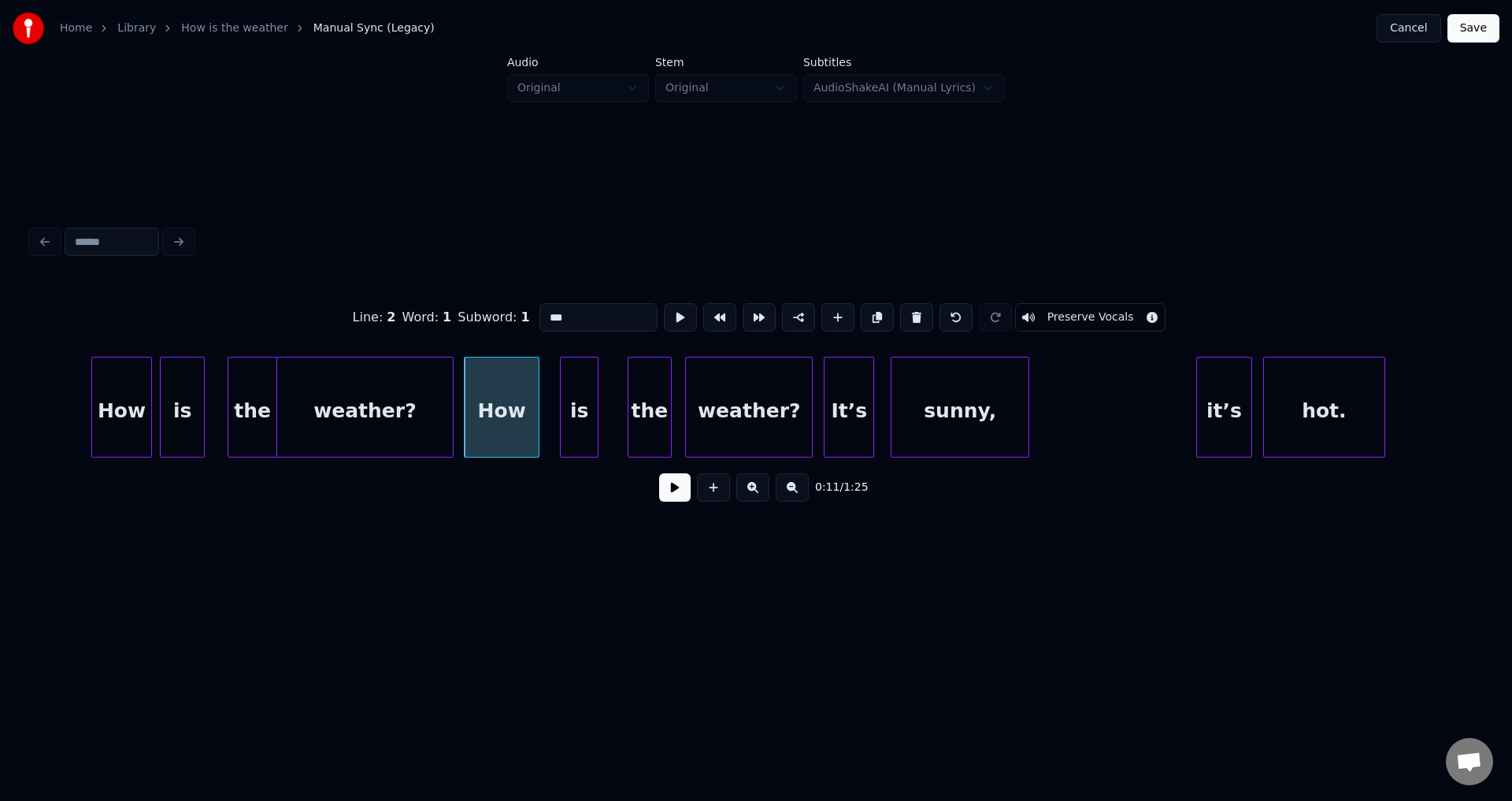
click at [682, 315] on button at bounding box center [680, 317] width 33 height 29
click at [549, 414] on div at bounding box center [551, 407] width 5 height 99
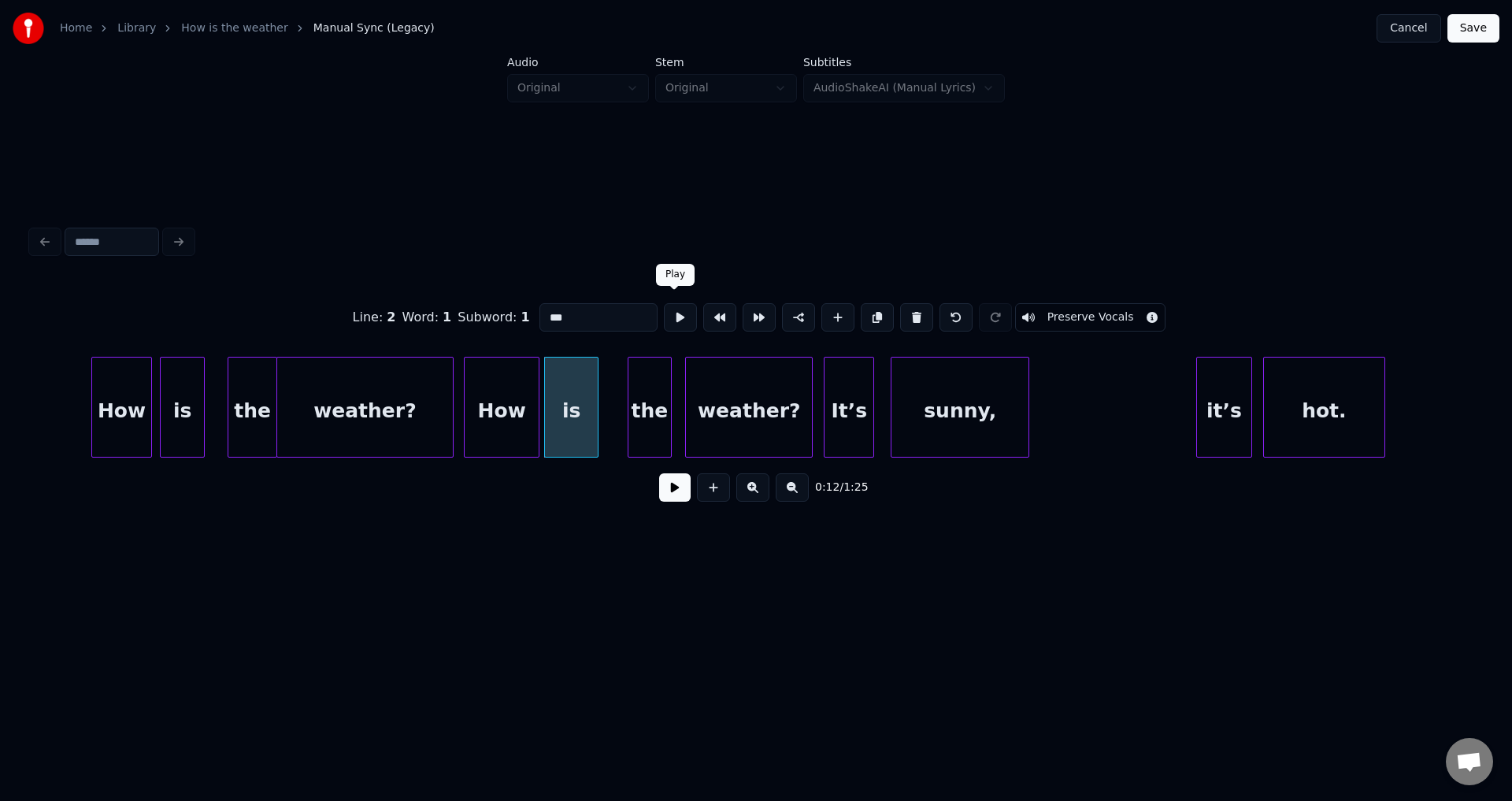
click at [680, 316] on button at bounding box center [680, 317] width 33 height 29
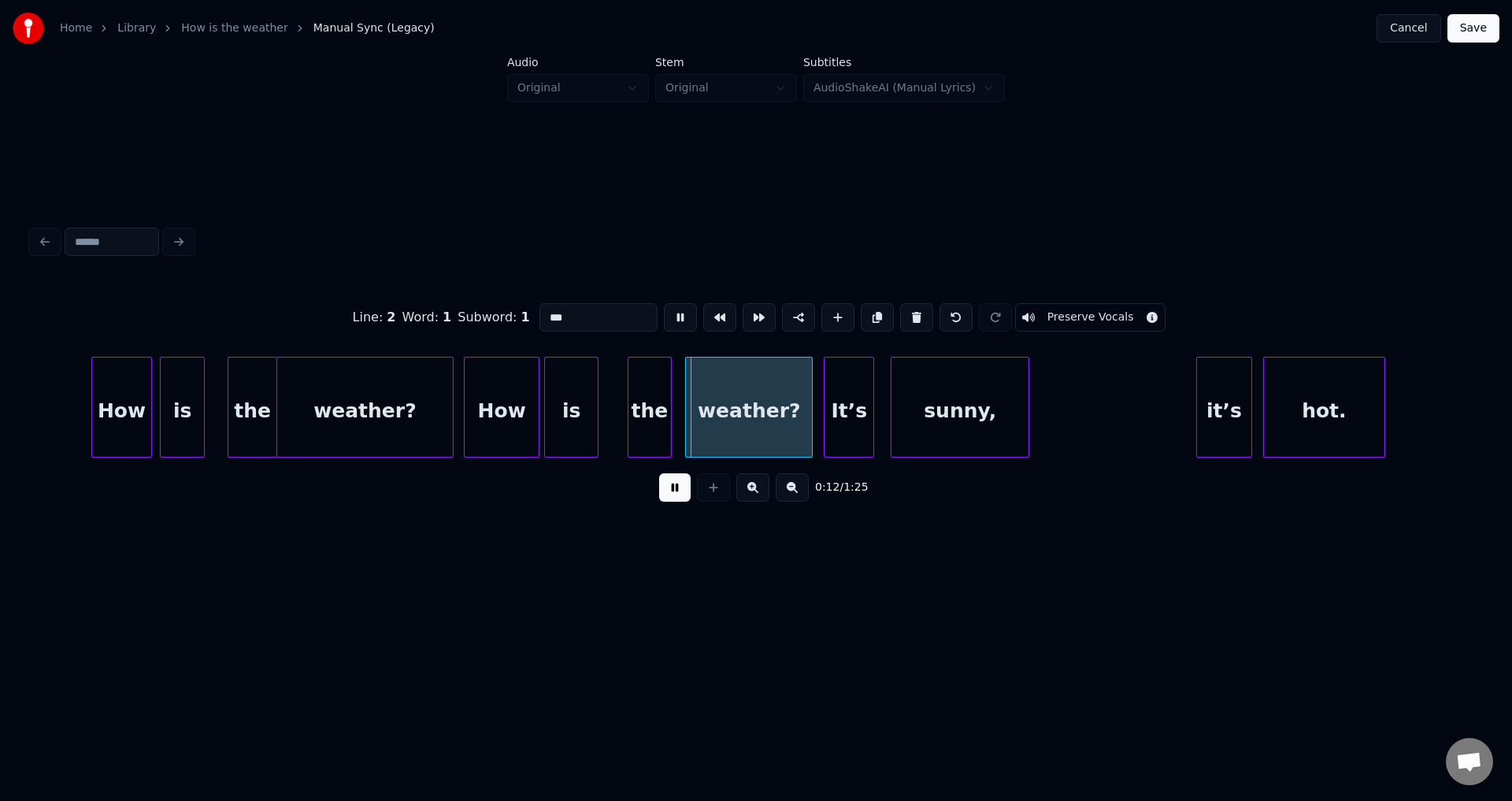
click at [680, 316] on button at bounding box center [680, 317] width 33 height 29
click at [649, 401] on div "the" at bounding box center [649, 411] width 42 height 107
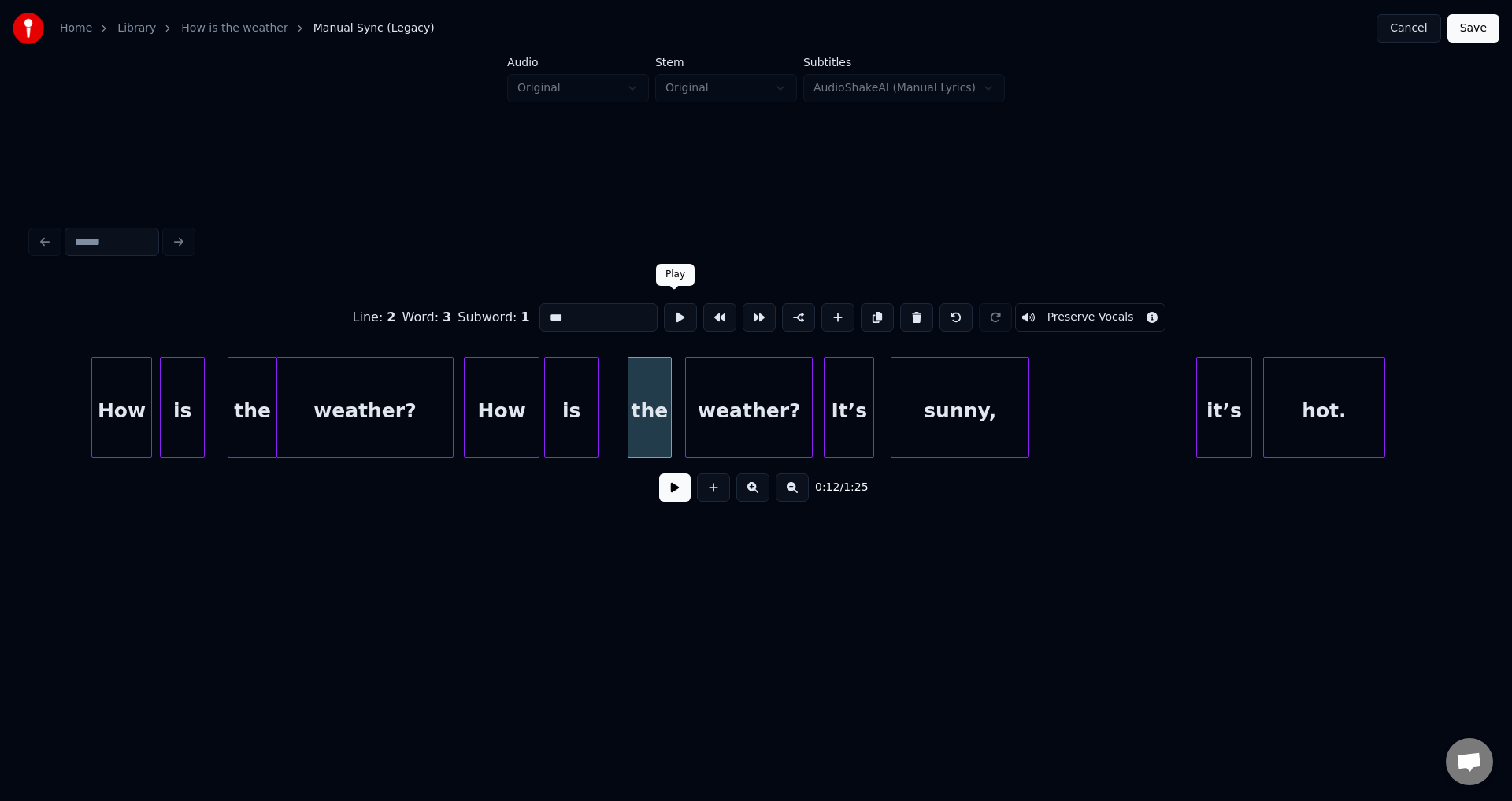
click at [675, 316] on button at bounding box center [680, 317] width 33 height 29
click at [622, 415] on div "the" at bounding box center [625, 411] width 42 height 107
click at [668, 306] on button at bounding box center [680, 317] width 33 height 29
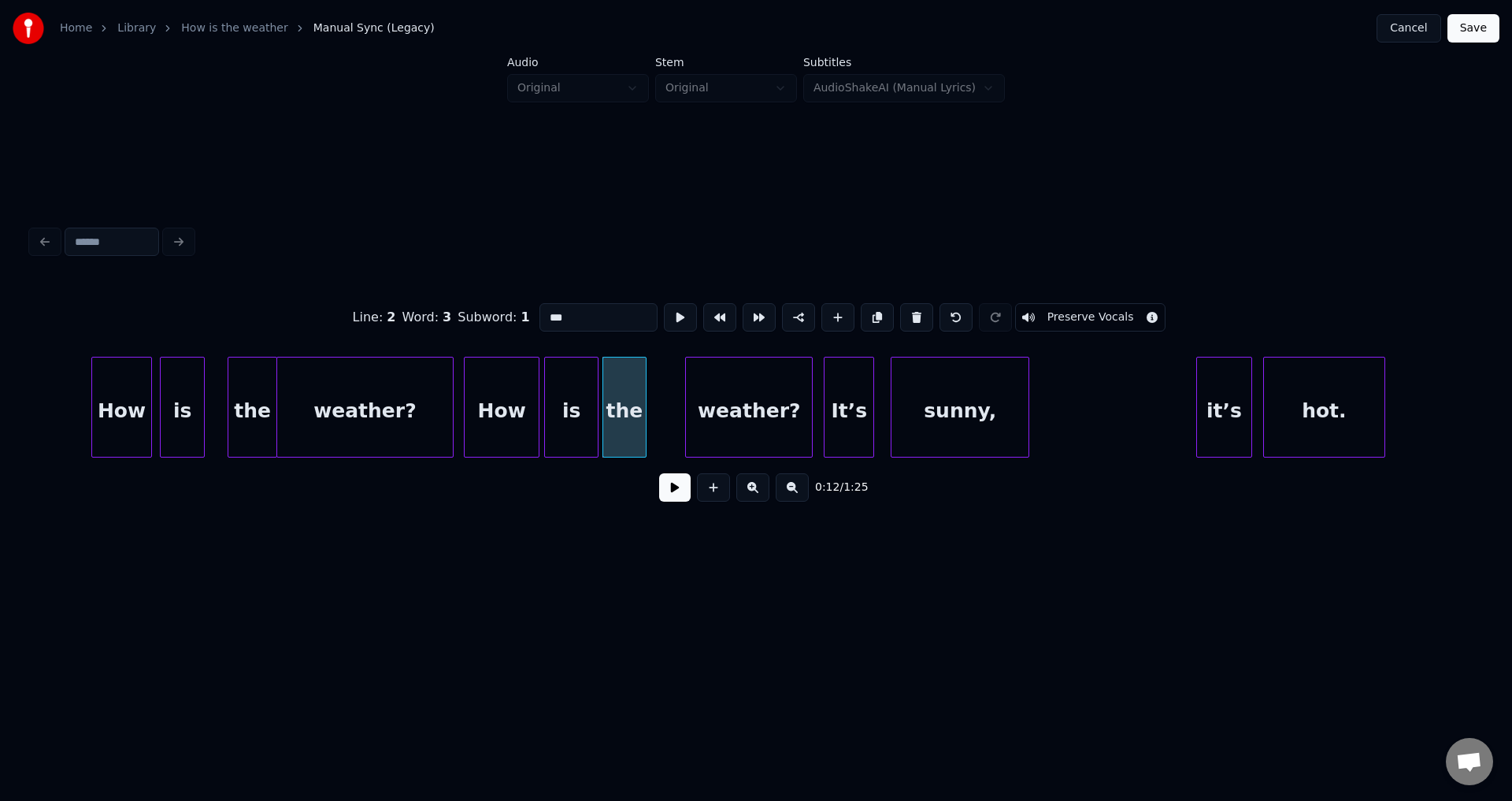
click at [668, 306] on button at bounding box center [680, 317] width 33 height 29
click at [625, 403] on div "the" at bounding box center [630, 411] width 42 height 107
click at [668, 320] on button at bounding box center [680, 317] width 33 height 29
click at [623, 416] on div "the" at bounding box center [624, 411] width 42 height 107
click at [705, 416] on div "weather?" at bounding box center [714, 411] width 126 height 107
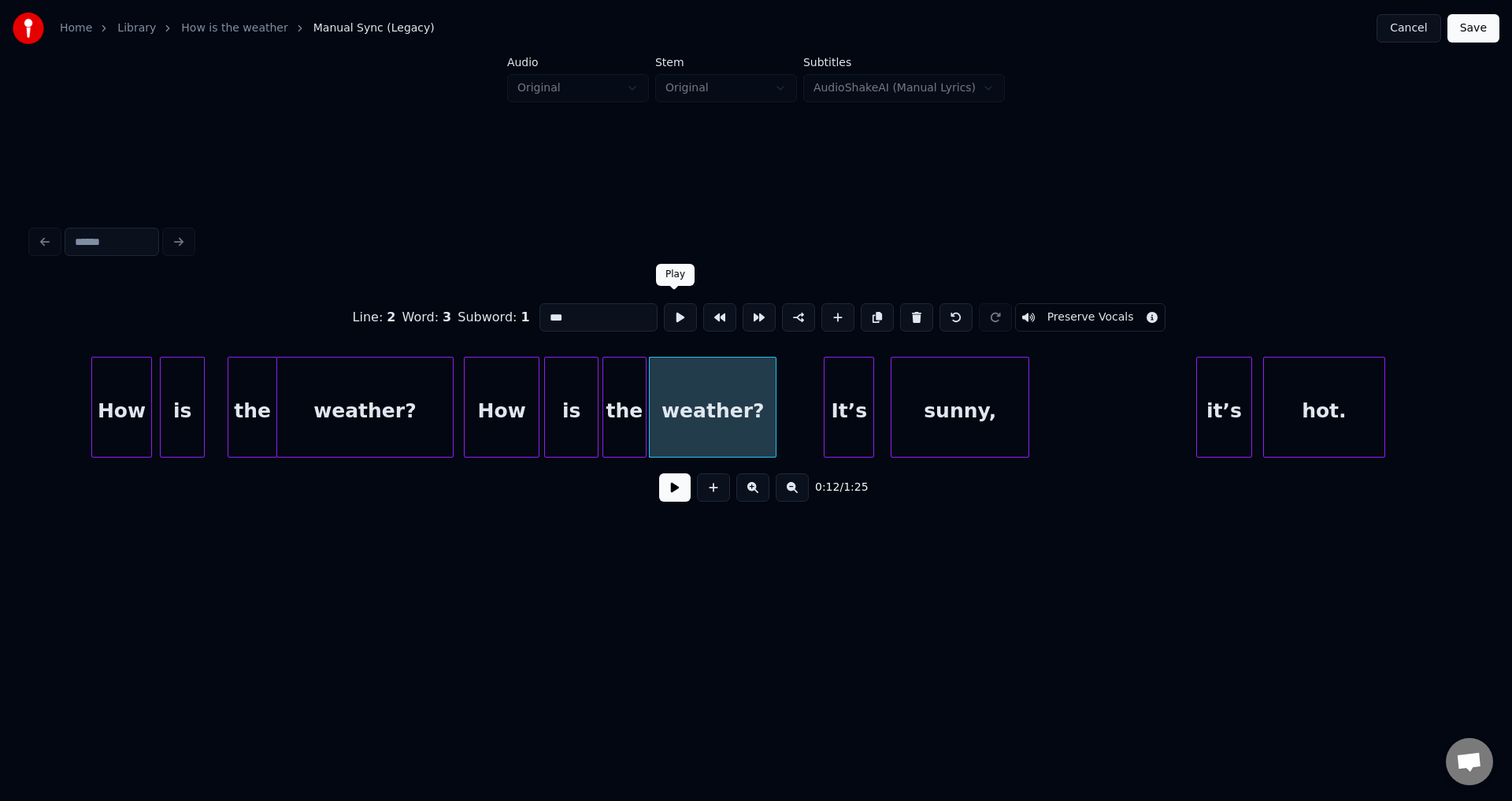
click at [671, 308] on button at bounding box center [680, 317] width 33 height 29
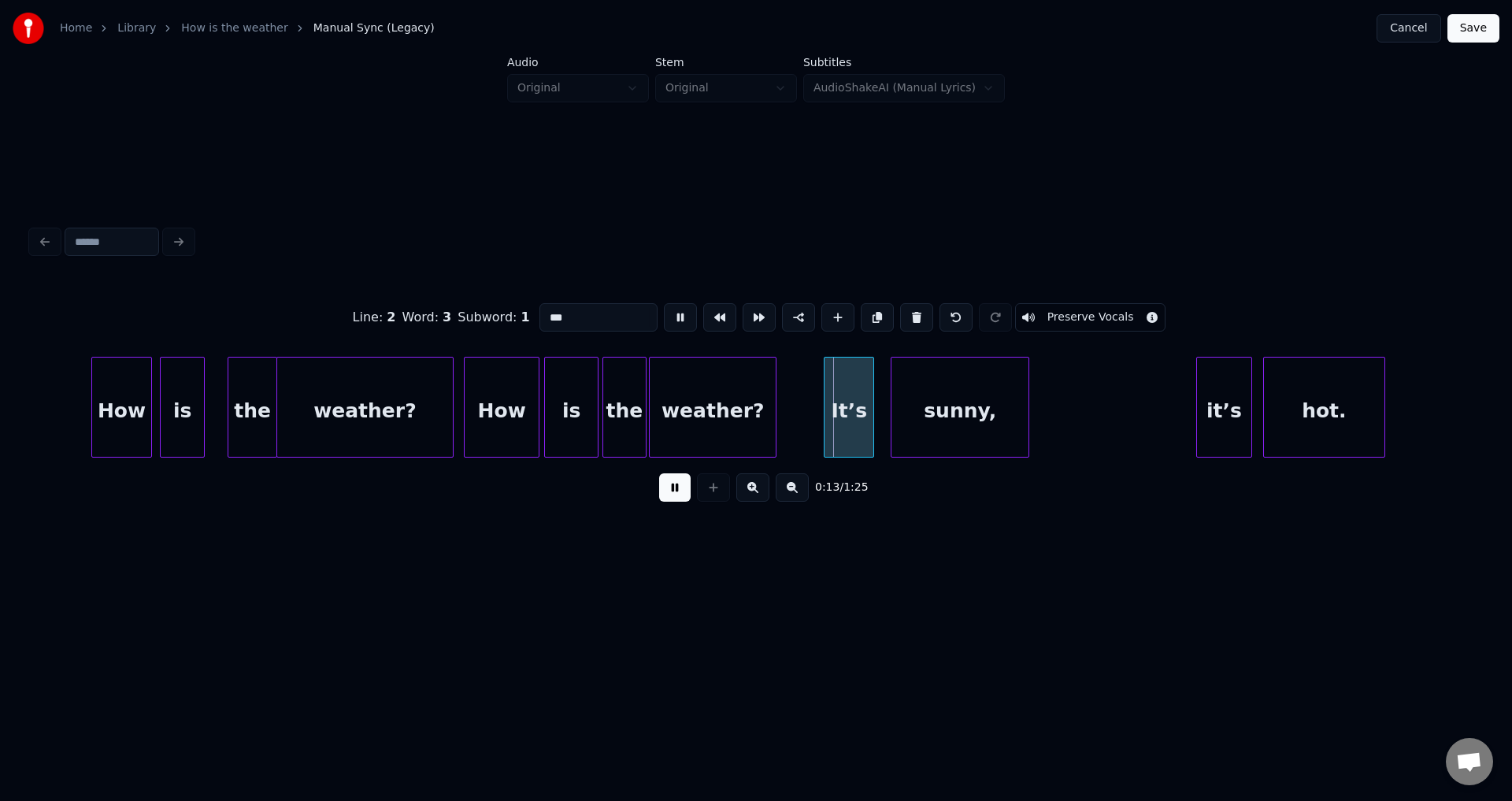
click at [671, 308] on button at bounding box center [680, 317] width 33 height 29
click at [700, 430] on div "weather?" at bounding box center [713, 411] width 126 height 107
type input "********"
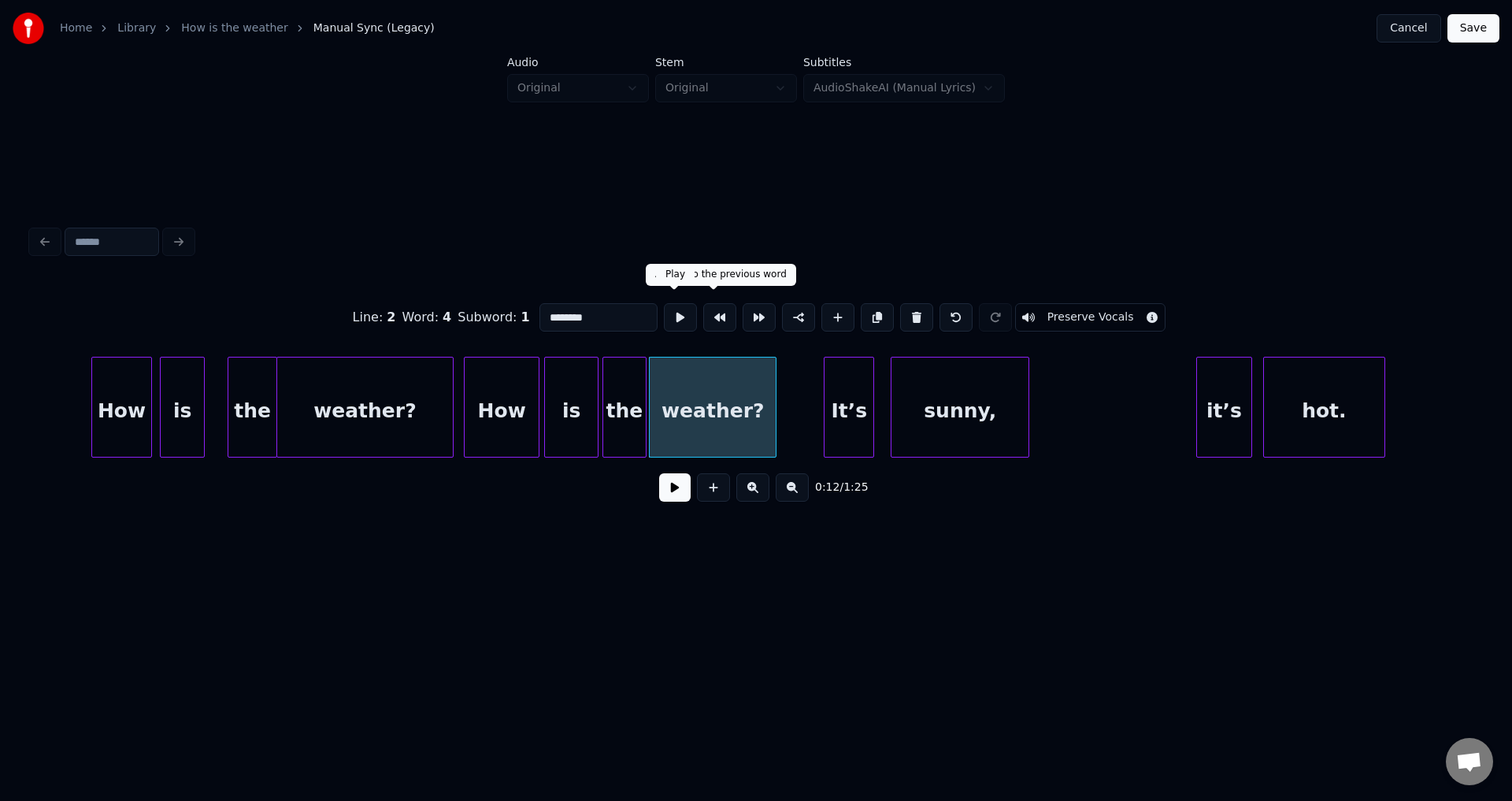
click at [668, 313] on button at bounding box center [680, 317] width 33 height 29
click at [808, 421] on div "It’s" at bounding box center [804, 411] width 48 height 107
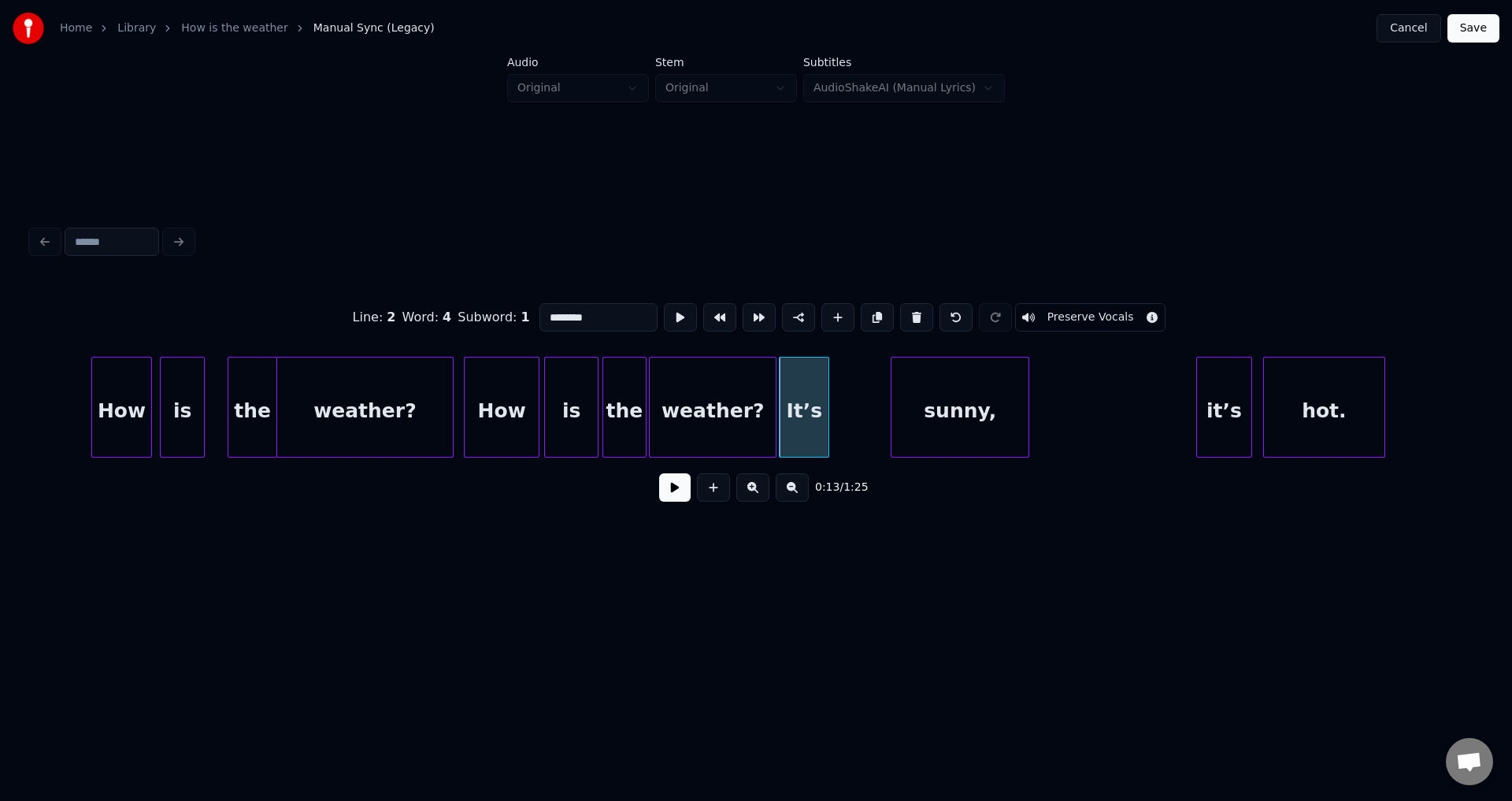
click at [664, 303] on button at bounding box center [680, 317] width 33 height 29
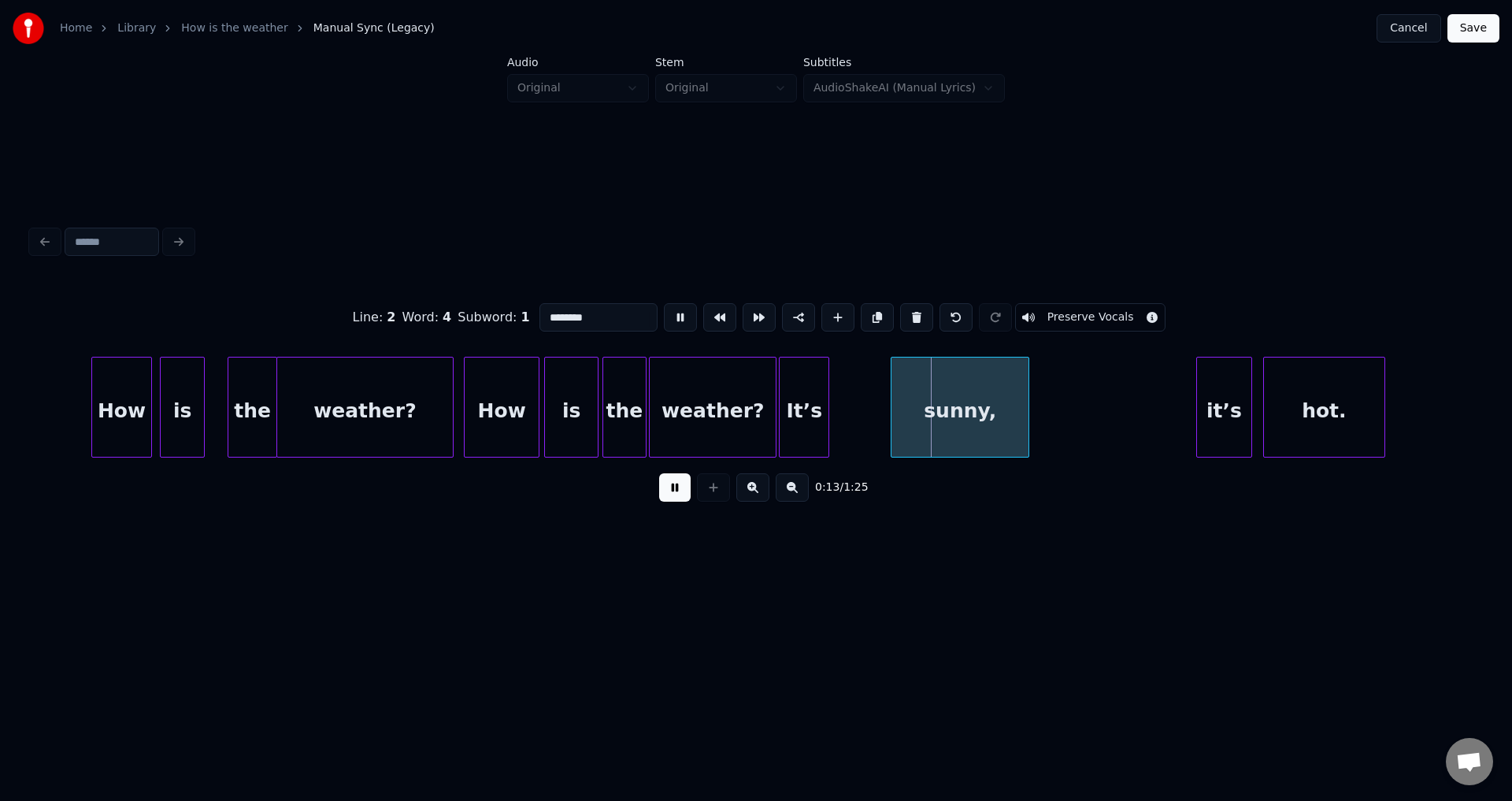
click at [664, 303] on button at bounding box center [680, 317] width 33 height 29
click at [807, 407] on div "It’s" at bounding box center [804, 411] width 48 height 107
type input "****"
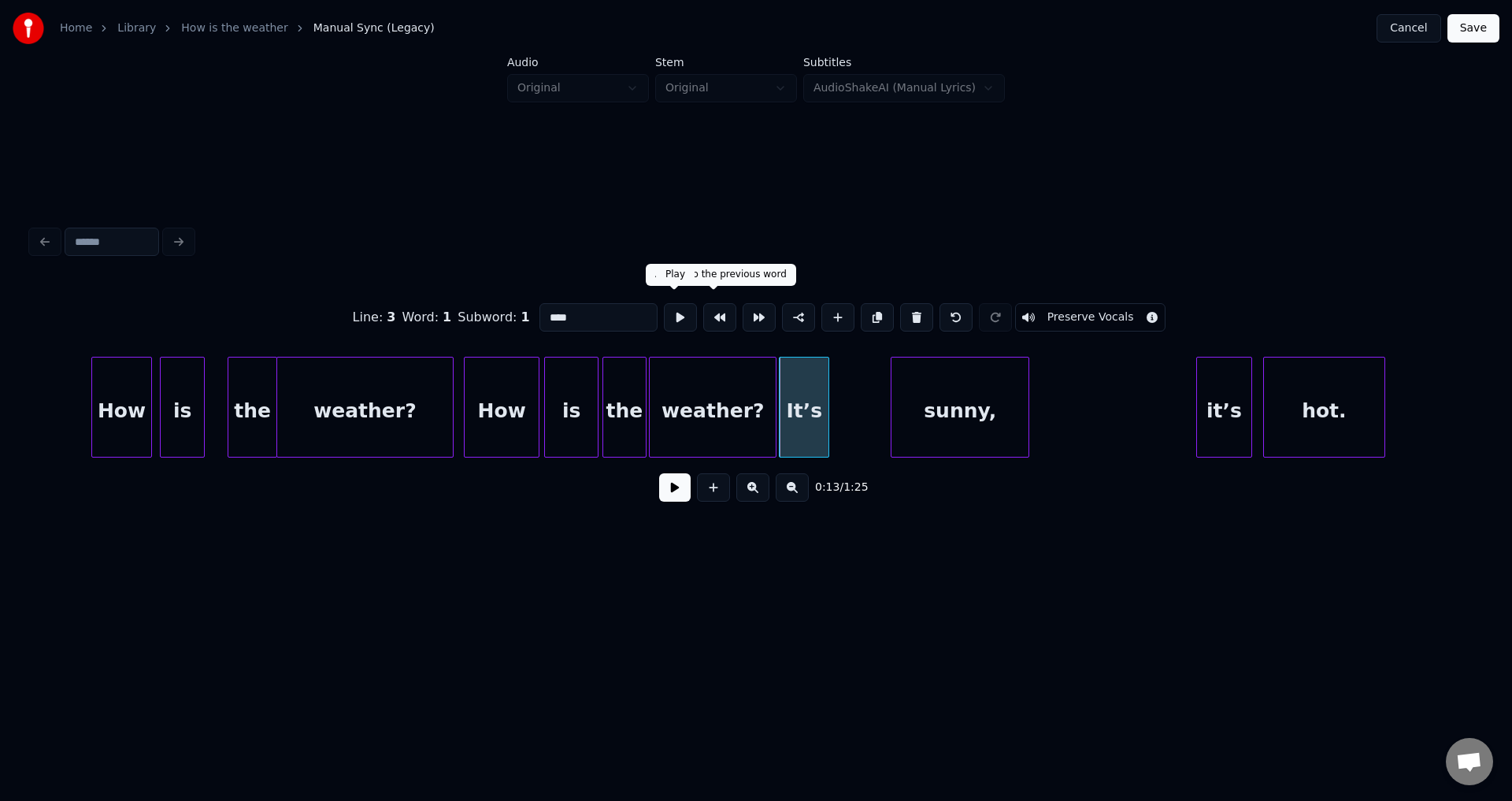
click at [667, 317] on button at bounding box center [680, 317] width 33 height 29
click at [801, 418] on div "It’s" at bounding box center [801, 411] width 49 height 107
click at [673, 313] on button at bounding box center [680, 317] width 33 height 29
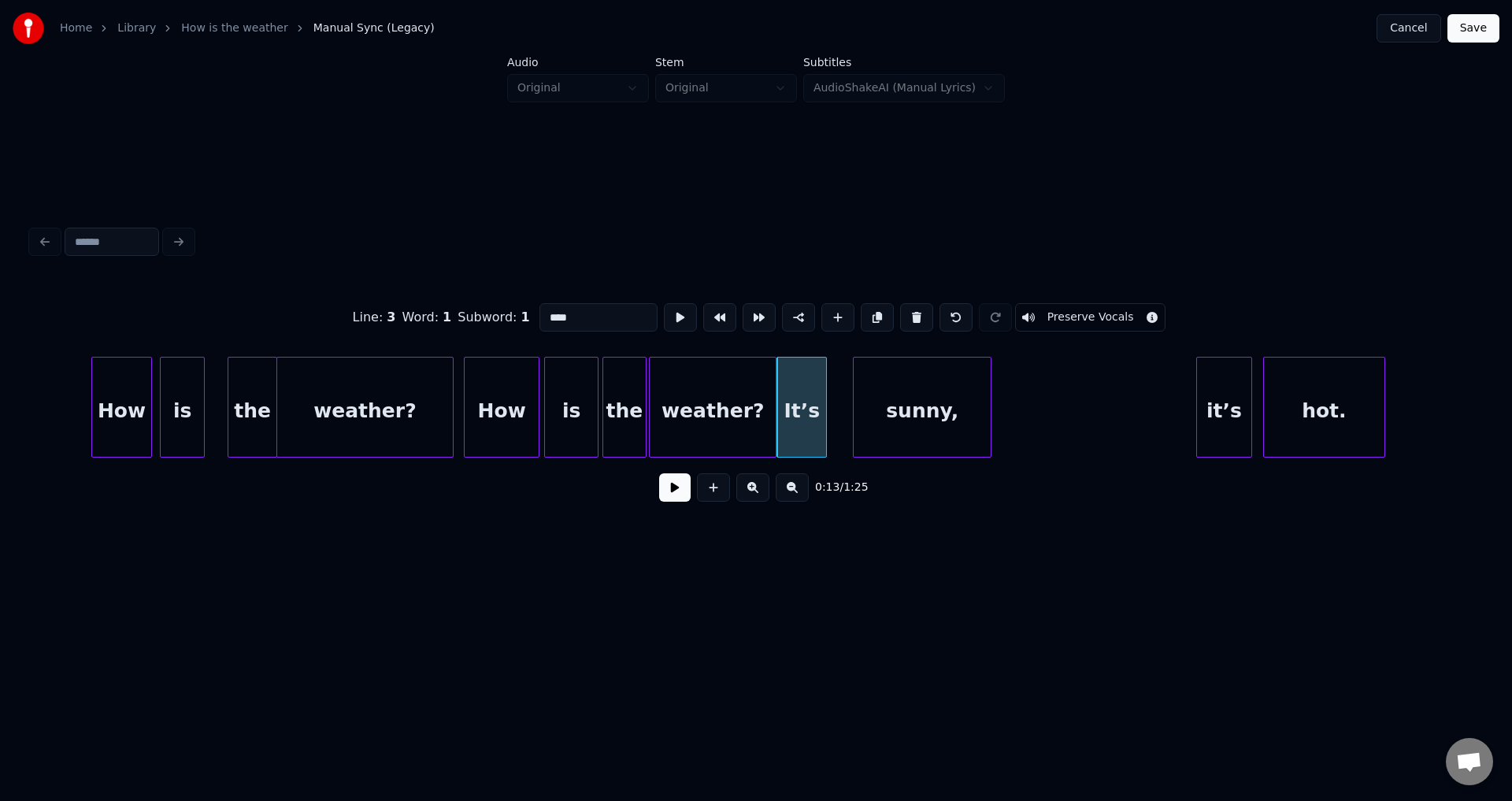
click at [910, 415] on div "sunny," at bounding box center [921, 411] width 137 height 107
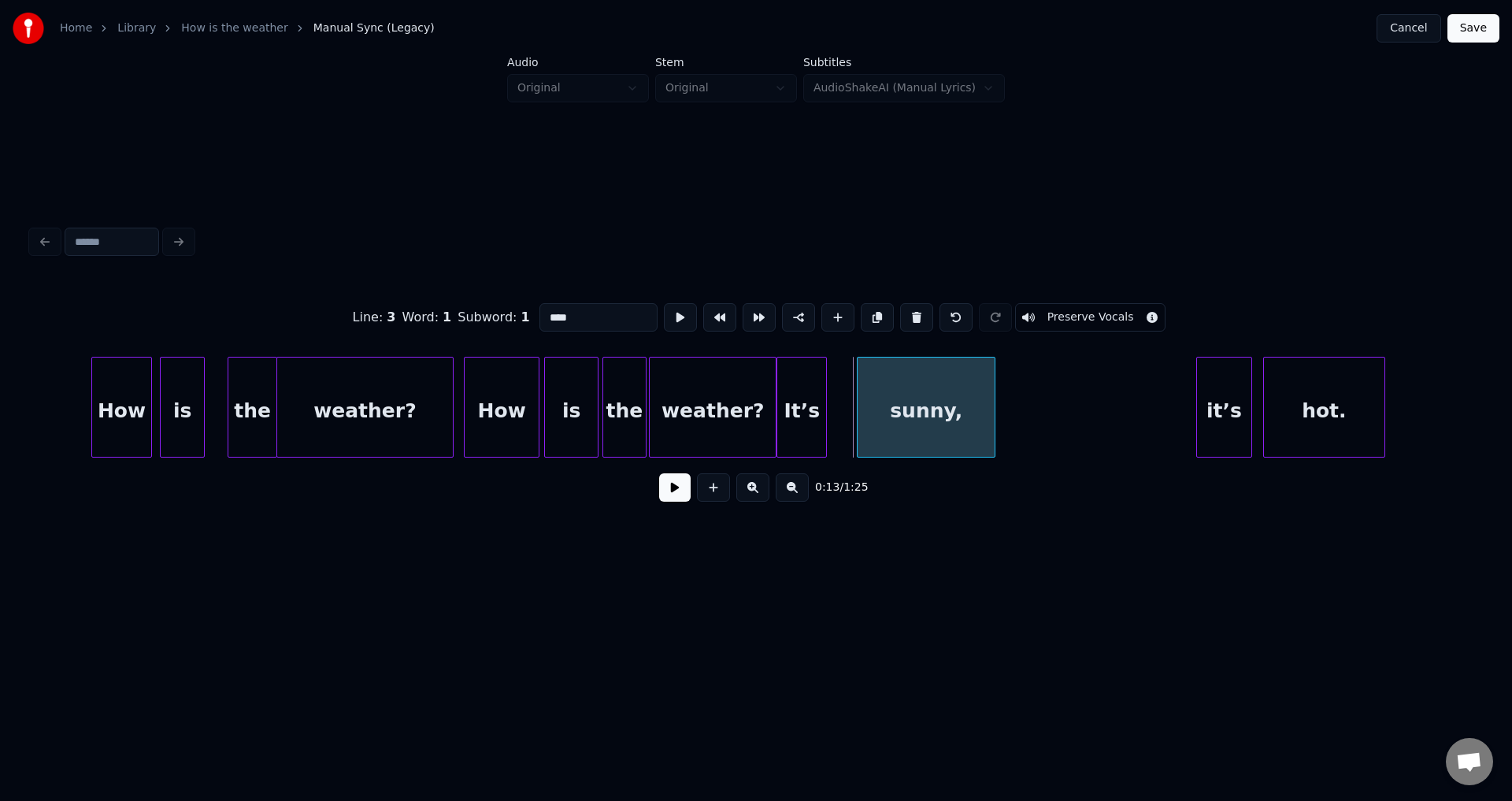
click at [918, 414] on div "sunny," at bounding box center [925, 411] width 137 height 107
click at [677, 319] on button at bounding box center [680, 317] width 33 height 29
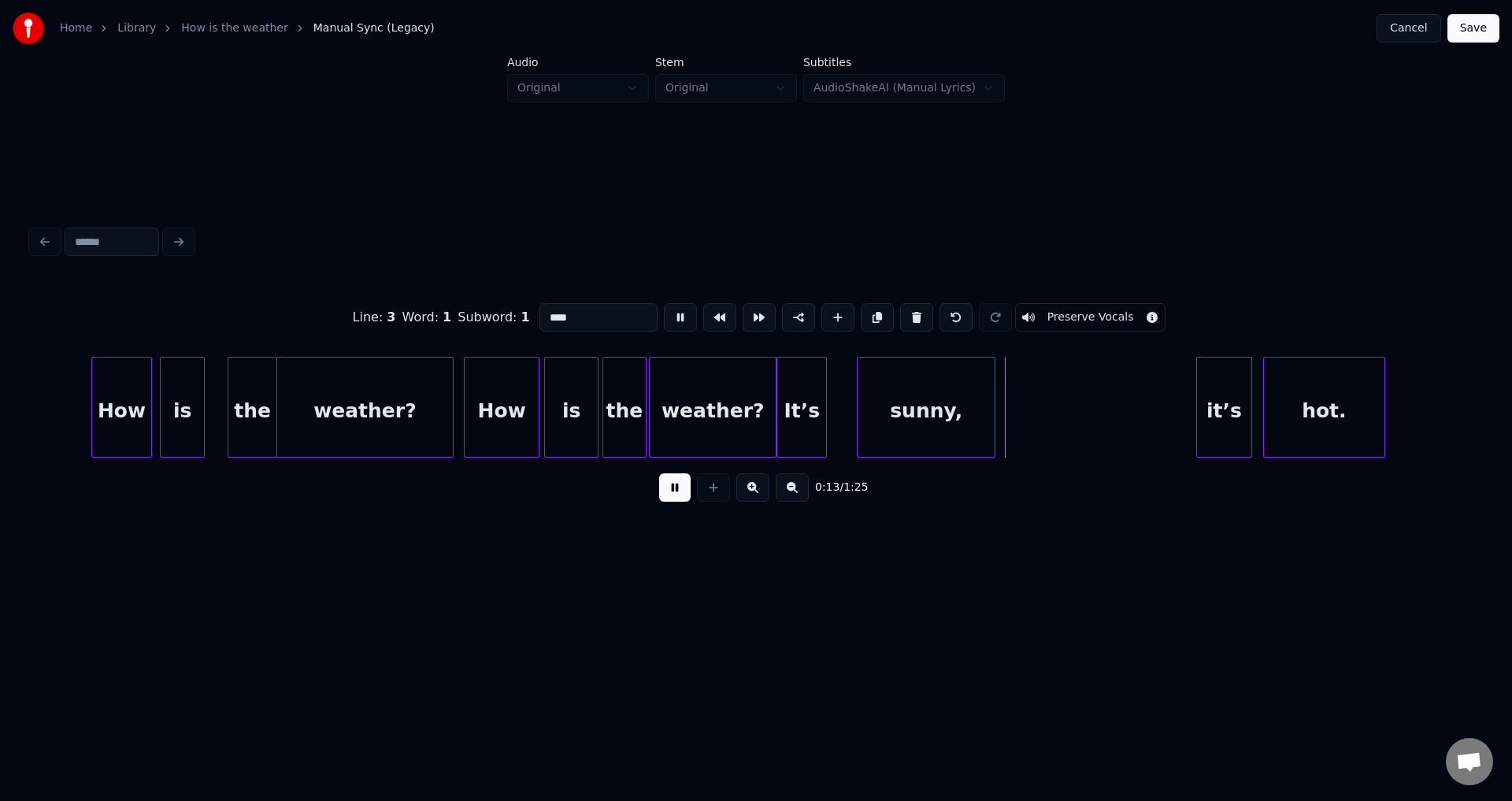
click at [677, 319] on button at bounding box center [680, 317] width 33 height 29
click at [903, 417] on div "sunny," at bounding box center [919, 411] width 137 height 107
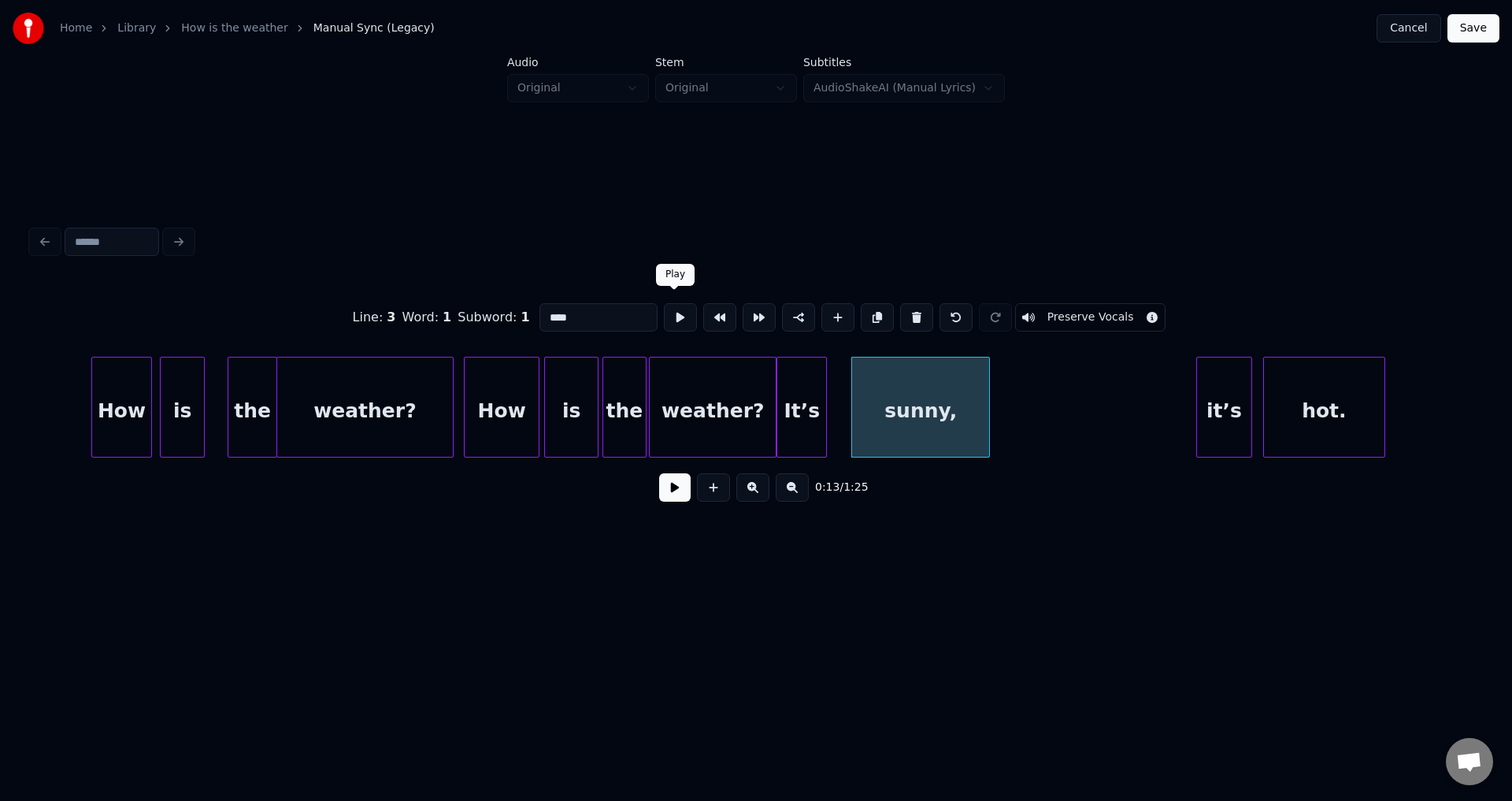
click at [668, 313] on button at bounding box center [680, 317] width 33 height 29
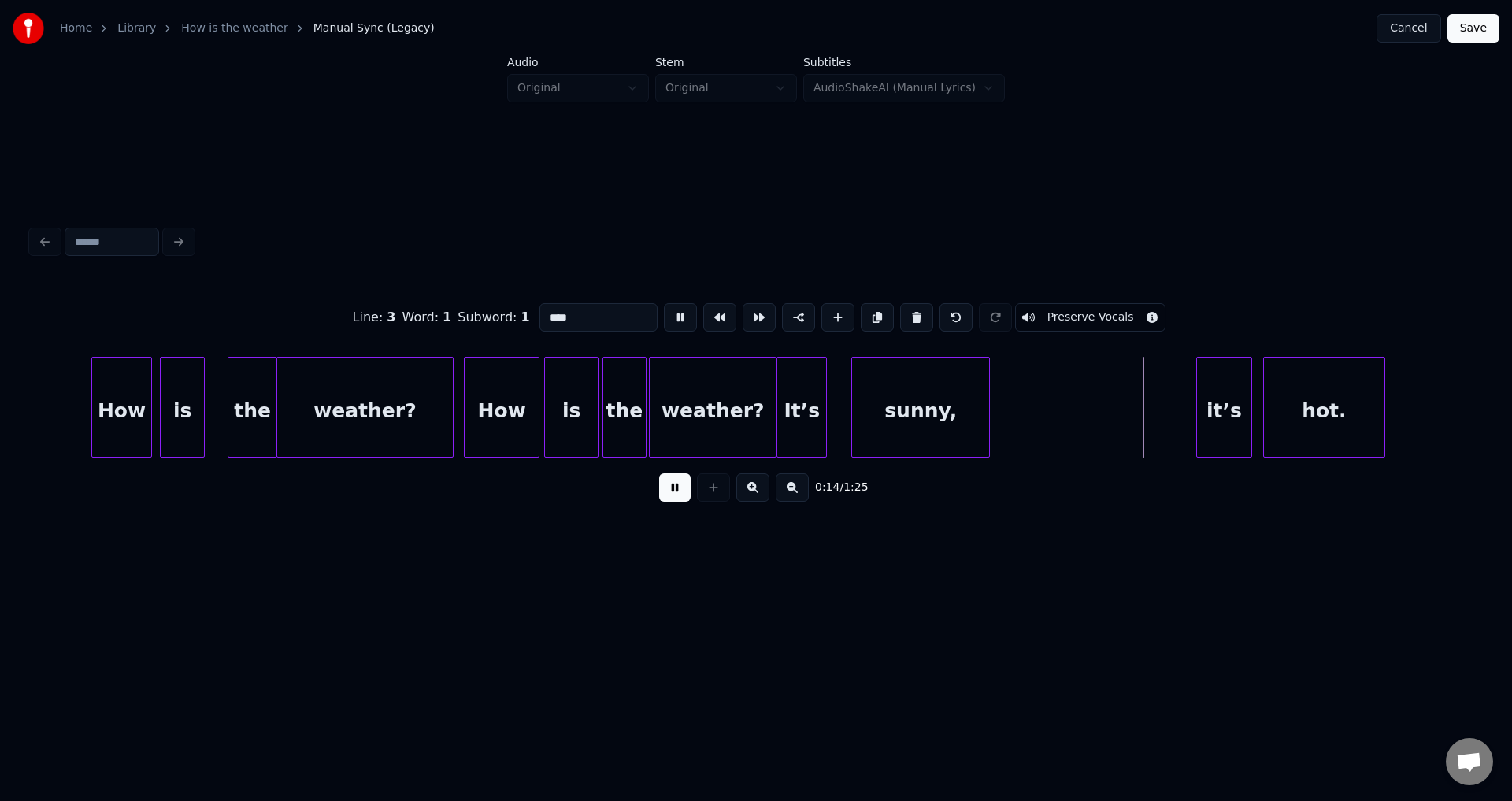
click at [668, 313] on button at bounding box center [680, 317] width 33 height 29
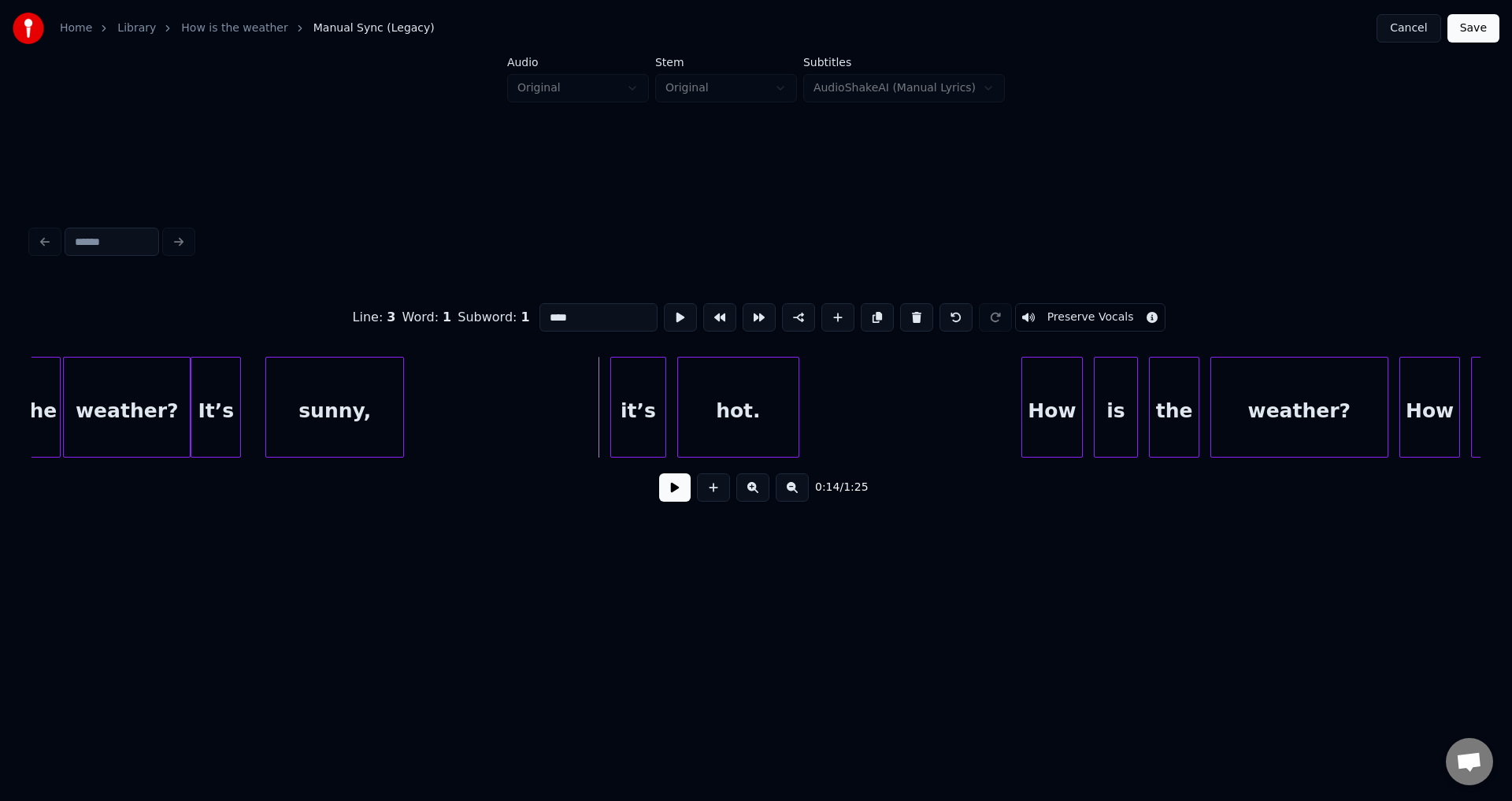
scroll to position [0, 3464]
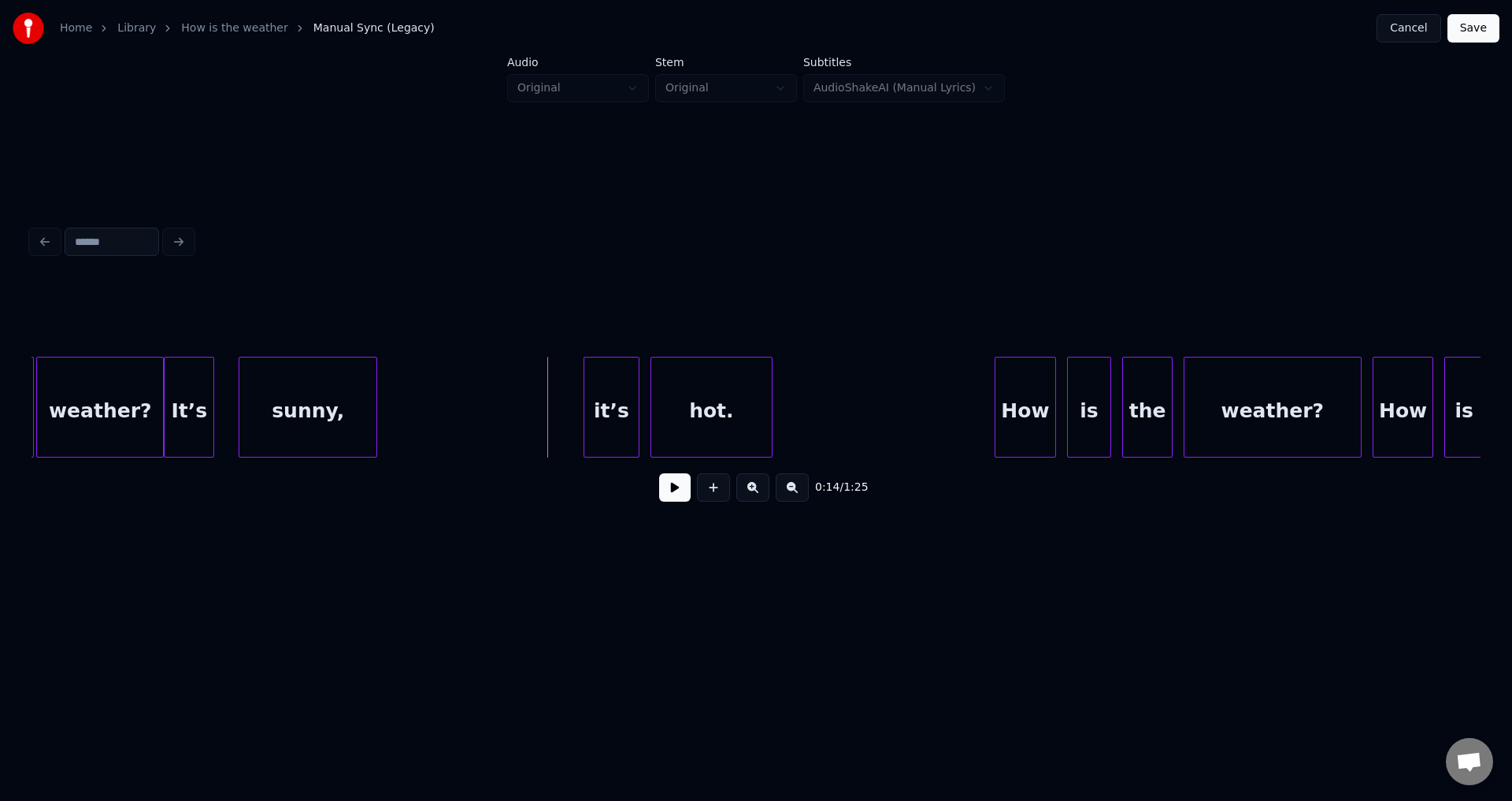
click at [668, 497] on button at bounding box center [675, 487] width 32 height 29
click at [677, 498] on button at bounding box center [675, 487] width 32 height 29
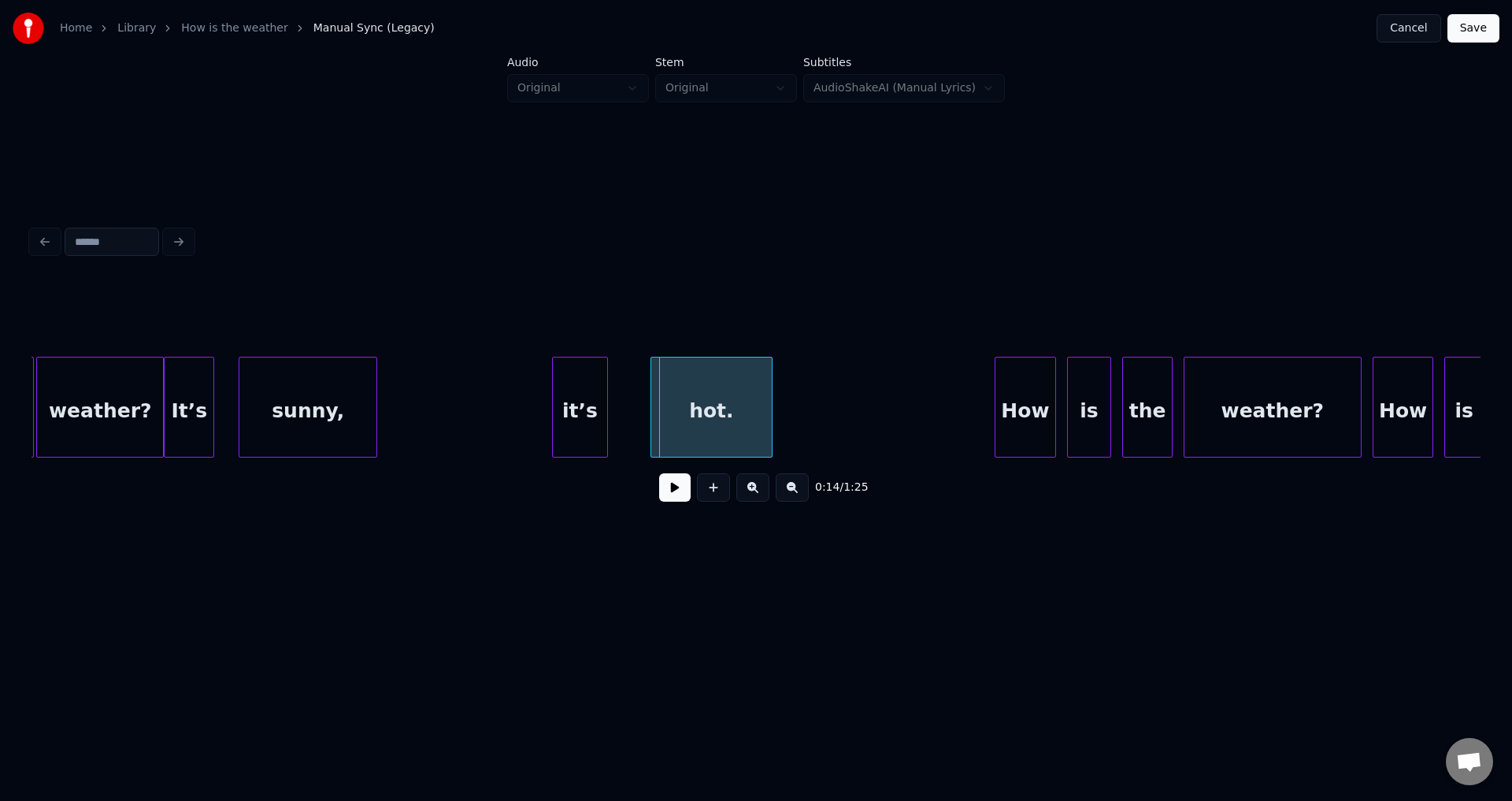
click at [585, 413] on div "it’s" at bounding box center [579, 411] width 54 height 107
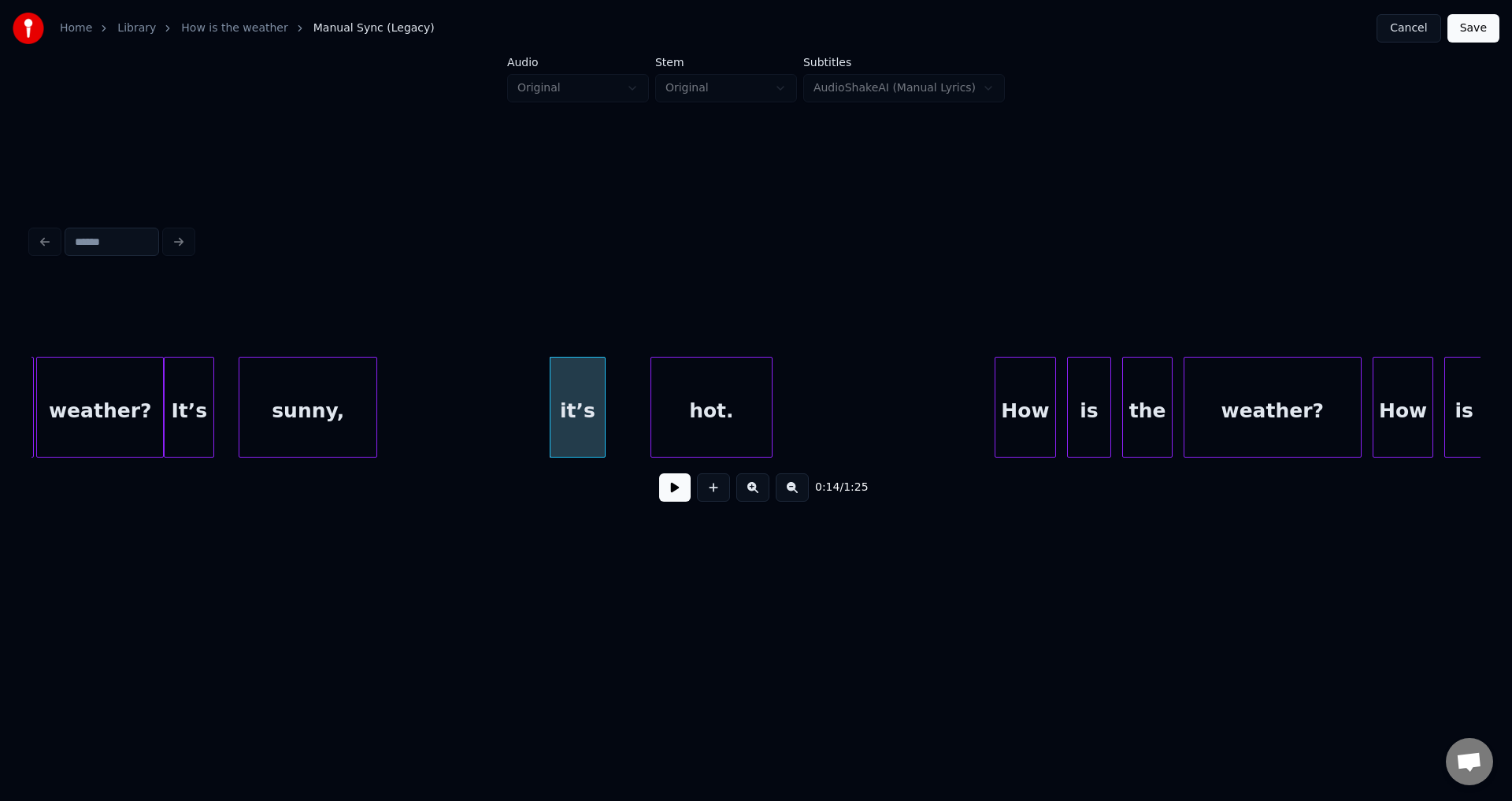
click at [579, 397] on div "it’s" at bounding box center [577, 411] width 54 height 107
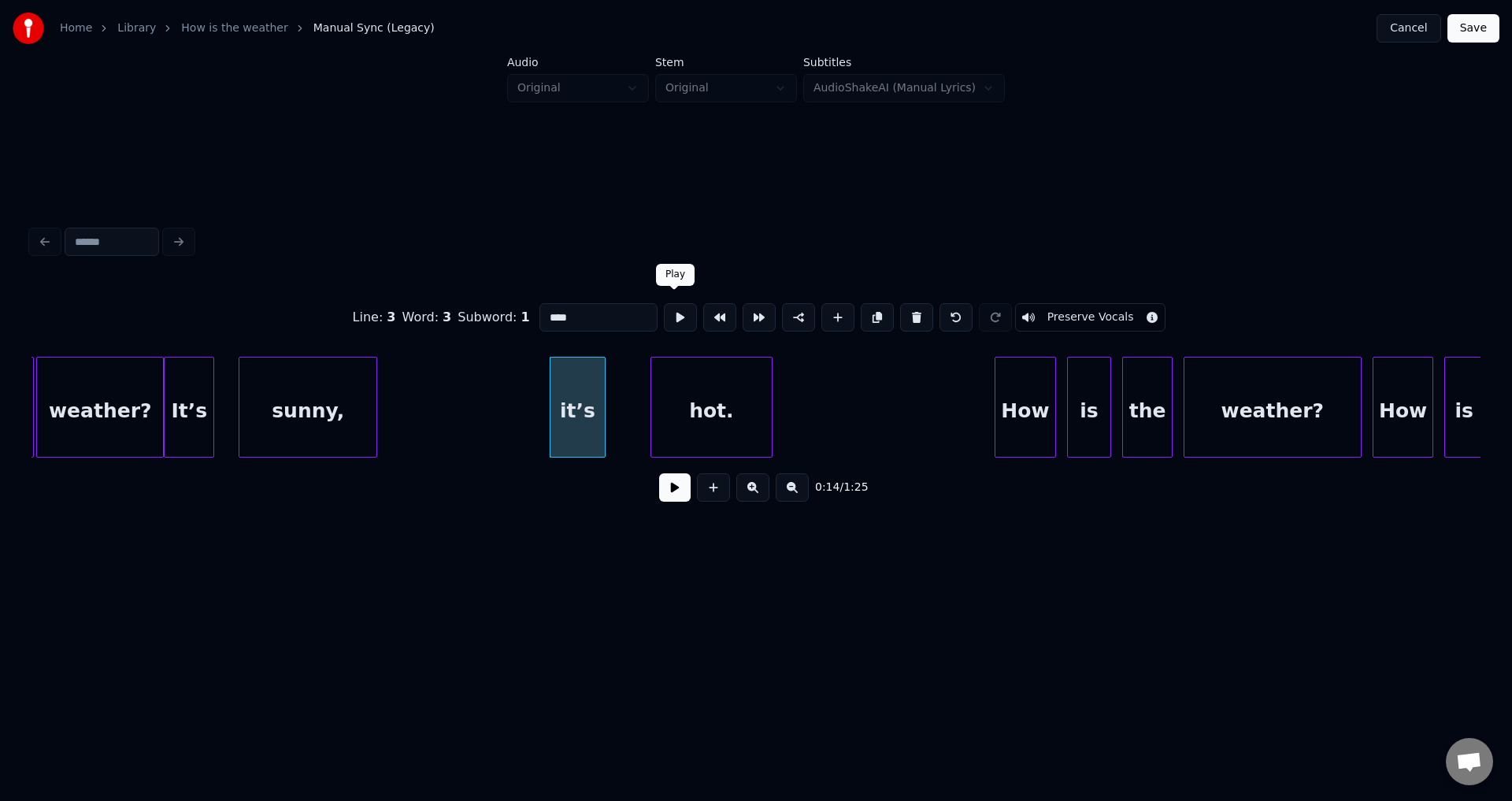
click at [673, 311] on button at bounding box center [680, 317] width 33 height 29
click at [693, 406] on div "hot." at bounding box center [668, 411] width 120 height 107
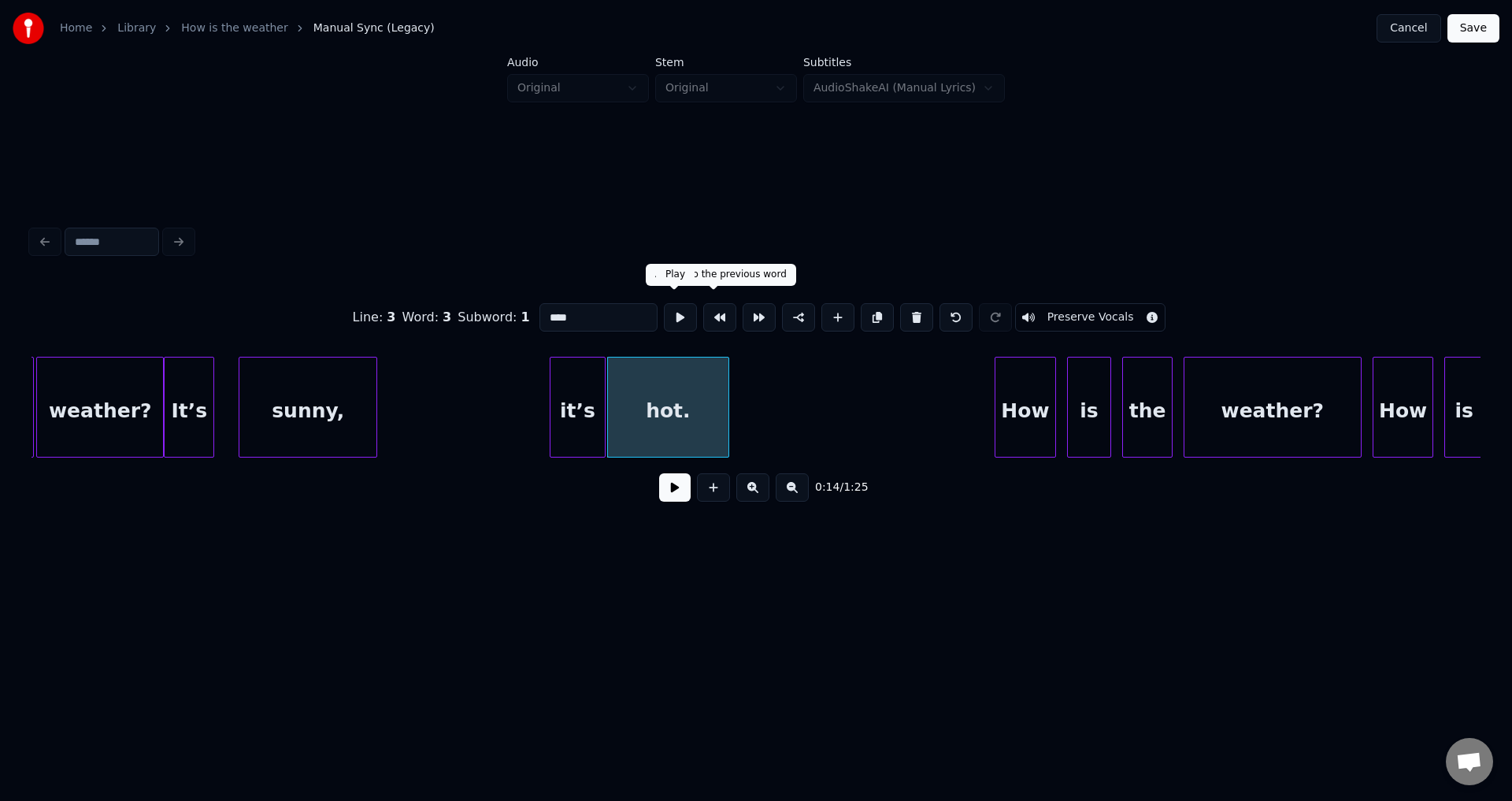
click at [678, 314] on button at bounding box center [680, 317] width 33 height 29
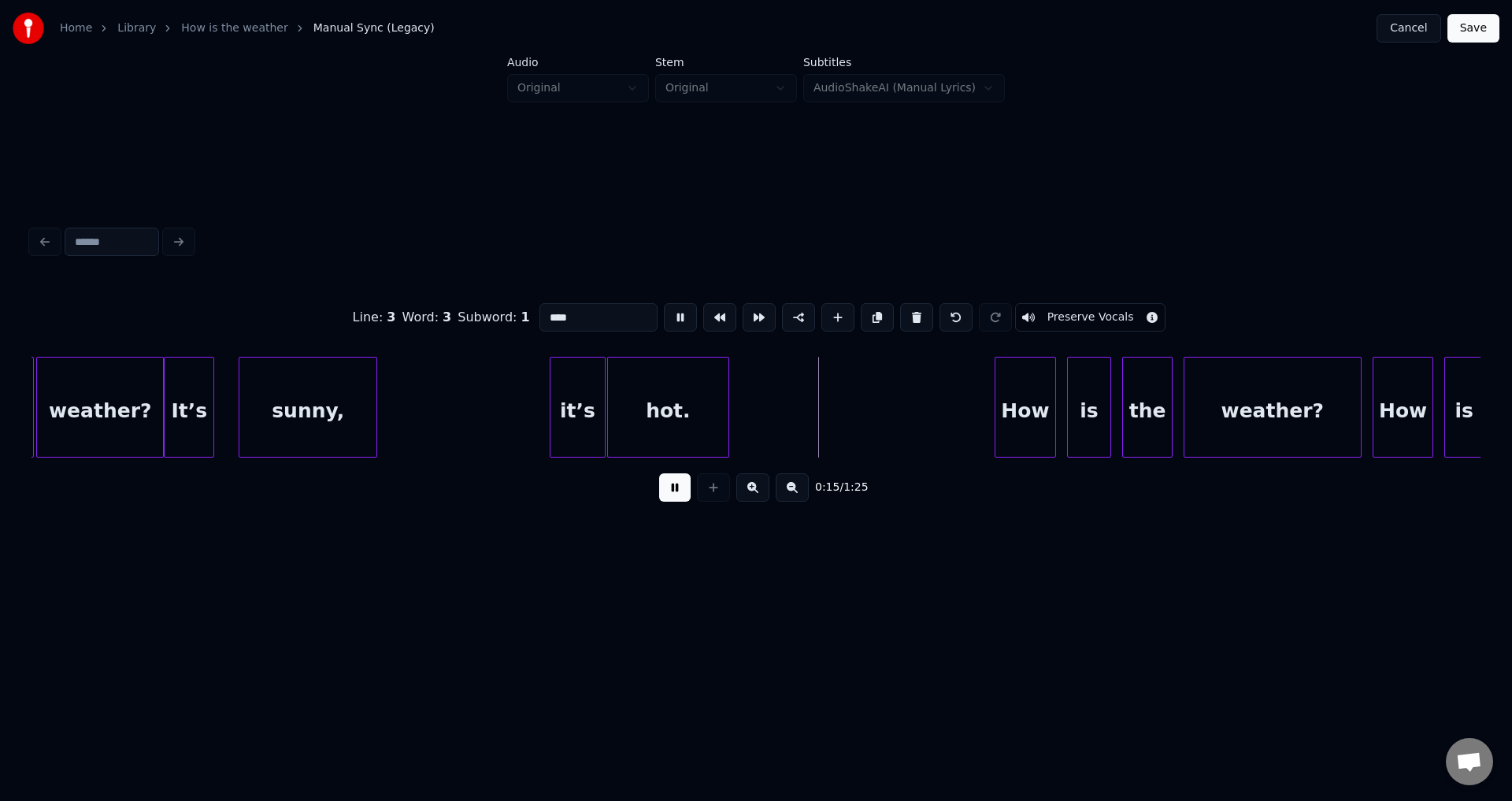
click at [678, 314] on button at bounding box center [680, 317] width 33 height 29
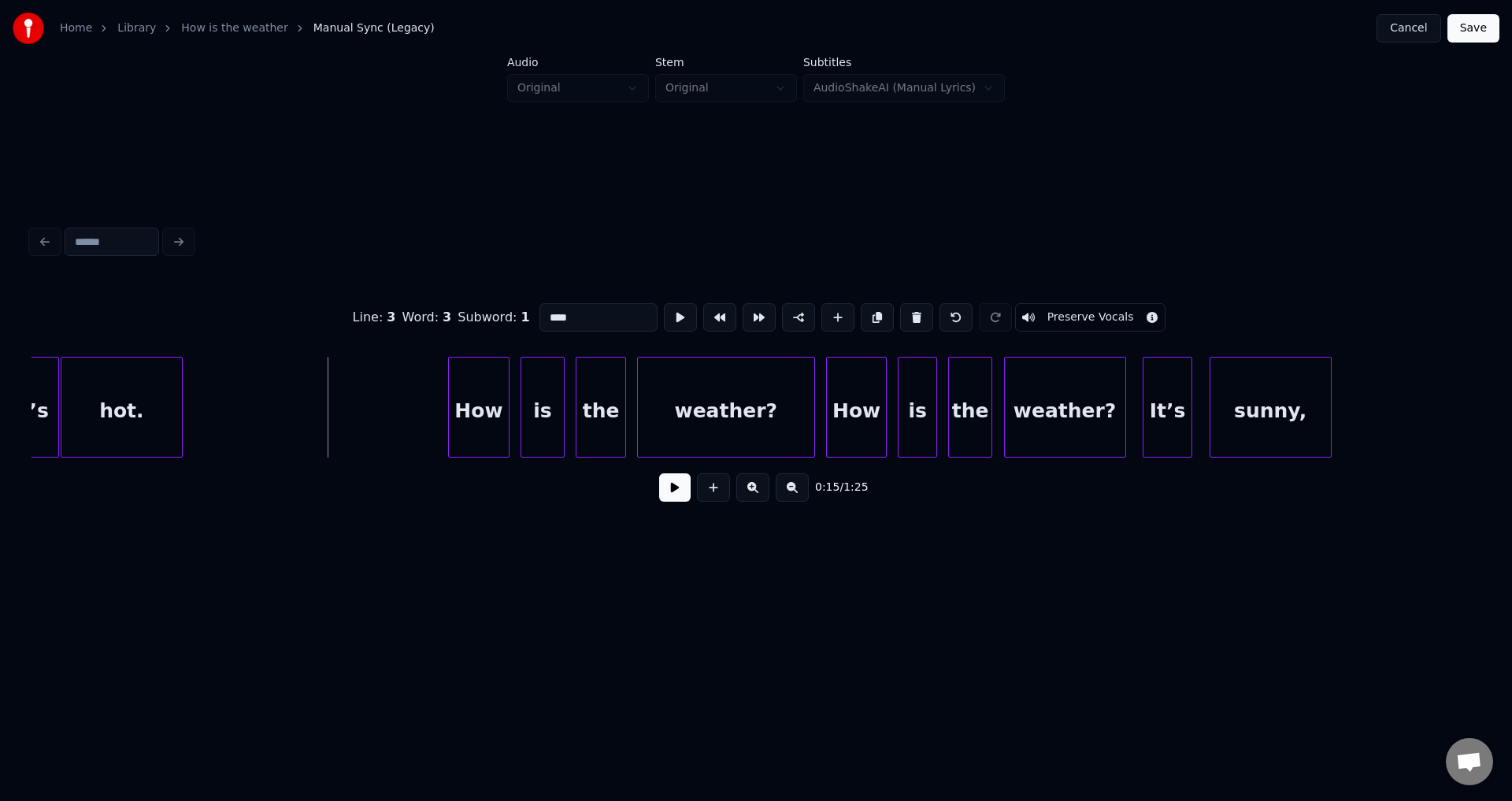
scroll to position [0, 4050]
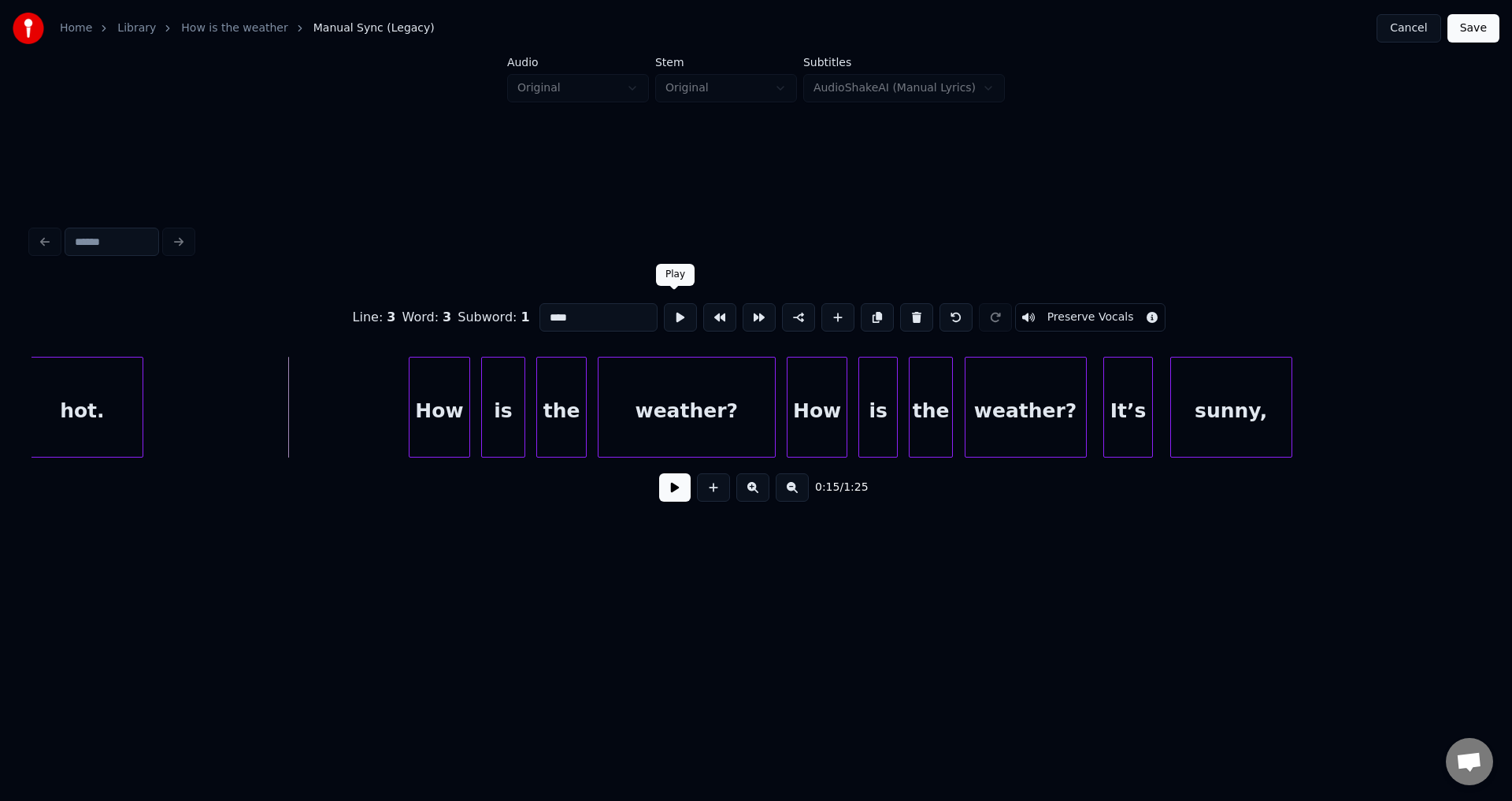
click at [664, 312] on button at bounding box center [680, 317] width 33 height 29
click at [674, 311] on button at bounding box center [680, 317] width 33 height 29
click at [407, 418] on div "How" at bounding box center [409, 411] width 60 height 107
click at [671, 316] on button at bounding box center [680, 317] width 33 height 29
click at [673, 315] on button at bounding box center [680, 317] width 33 height 29
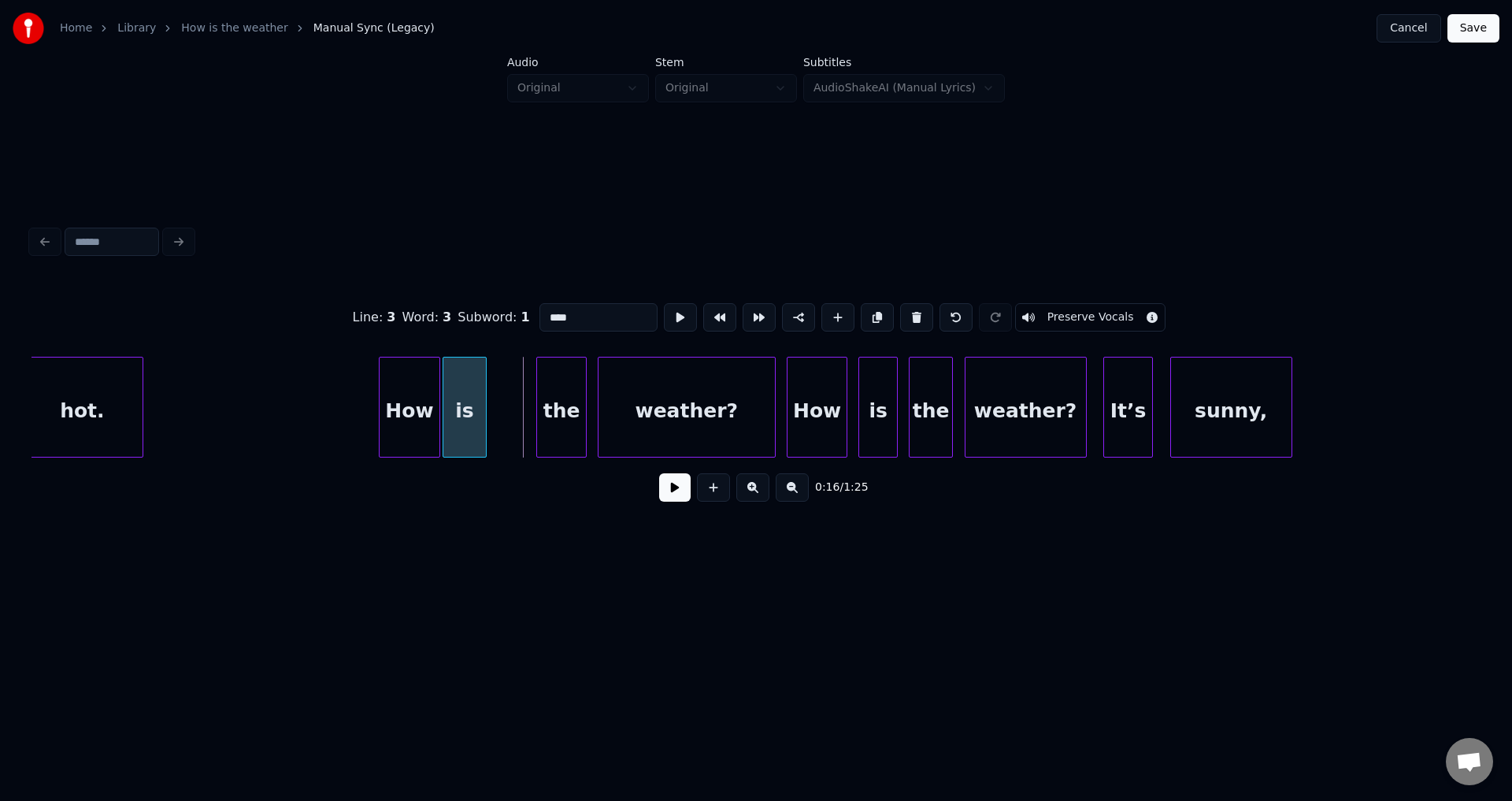
click at [458, 430] on div "is" at bounding box center [464, 411] width 42 height 107
click at [425, 403] on div "How" at bounding box center [409, 411] width 60 height 107
click at [664, 315] on button at bounding box center [680, 317] width 33 height 29
click at [468, 398] on div "is" at bounding box center [464, 411] width 42 height 107
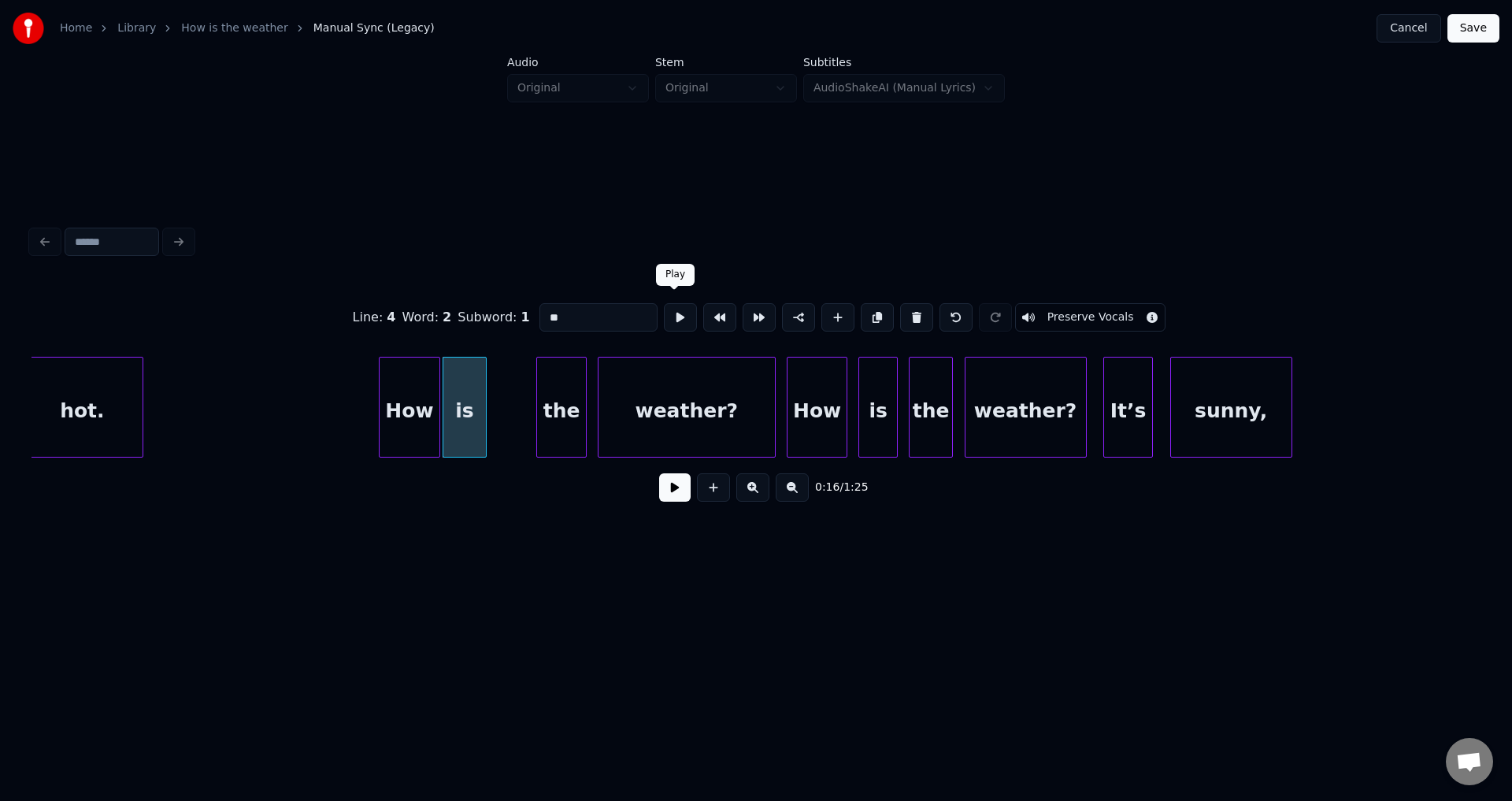
click at [678, 303] on button at bounding box center [680, 317] width 33 height 29
click at [677, 303] on button at bounding box center [680, 317] width 33 height 29
click at [678, 312] on button at bounding box center [680, 317] width 33 height 29
click at [515, 412] on div "the" at bounding box center [516, 411] width 48 height 107
click at [681, 318] on button at bounding box center [680, 317] width 33 height 29
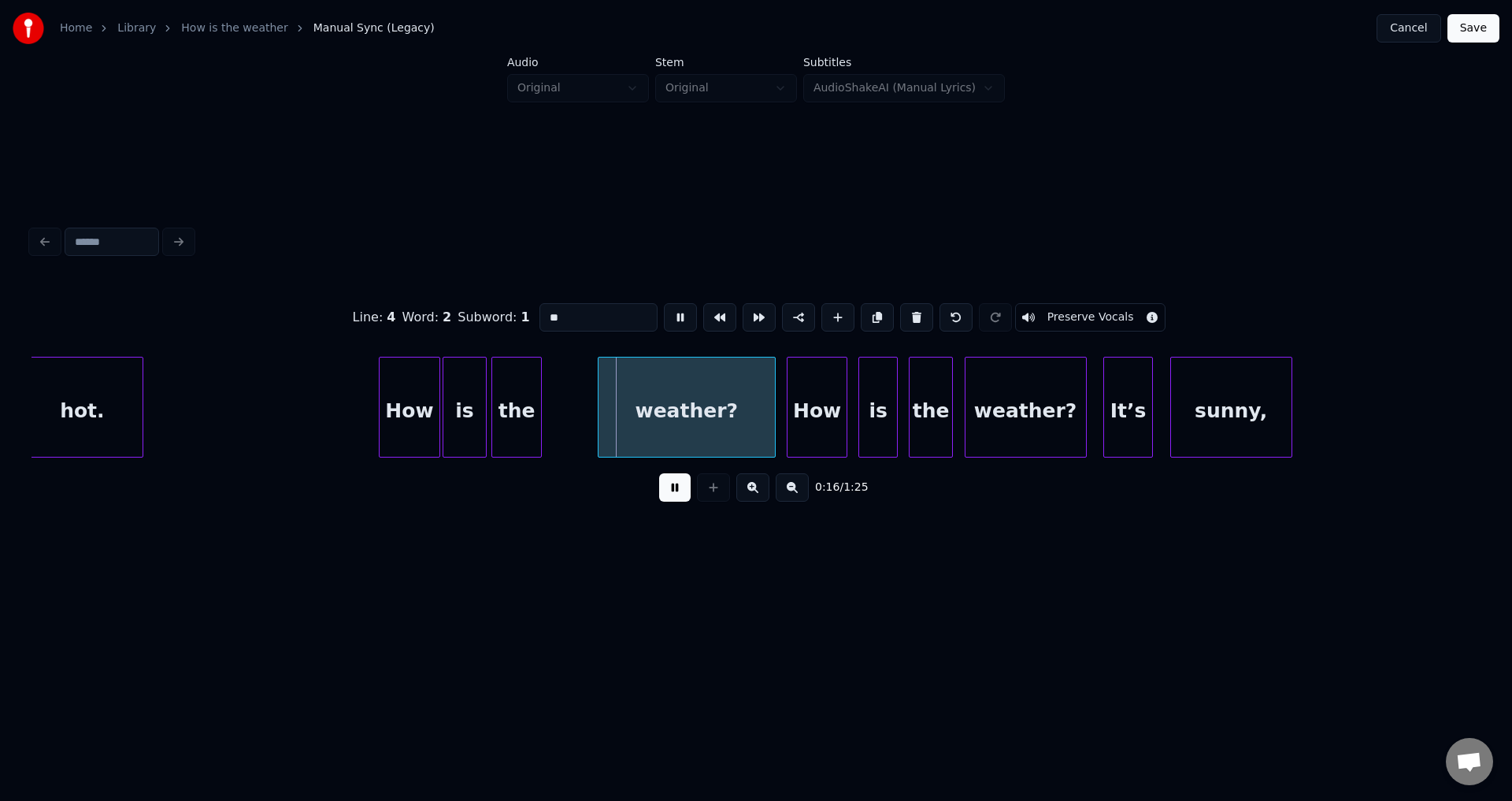
click at [681, 318] on button at bounding box center [680, 317] width 33 height 29
click at [520, 404] on div "the" at bounding box center [516, 411] width 48 height 107
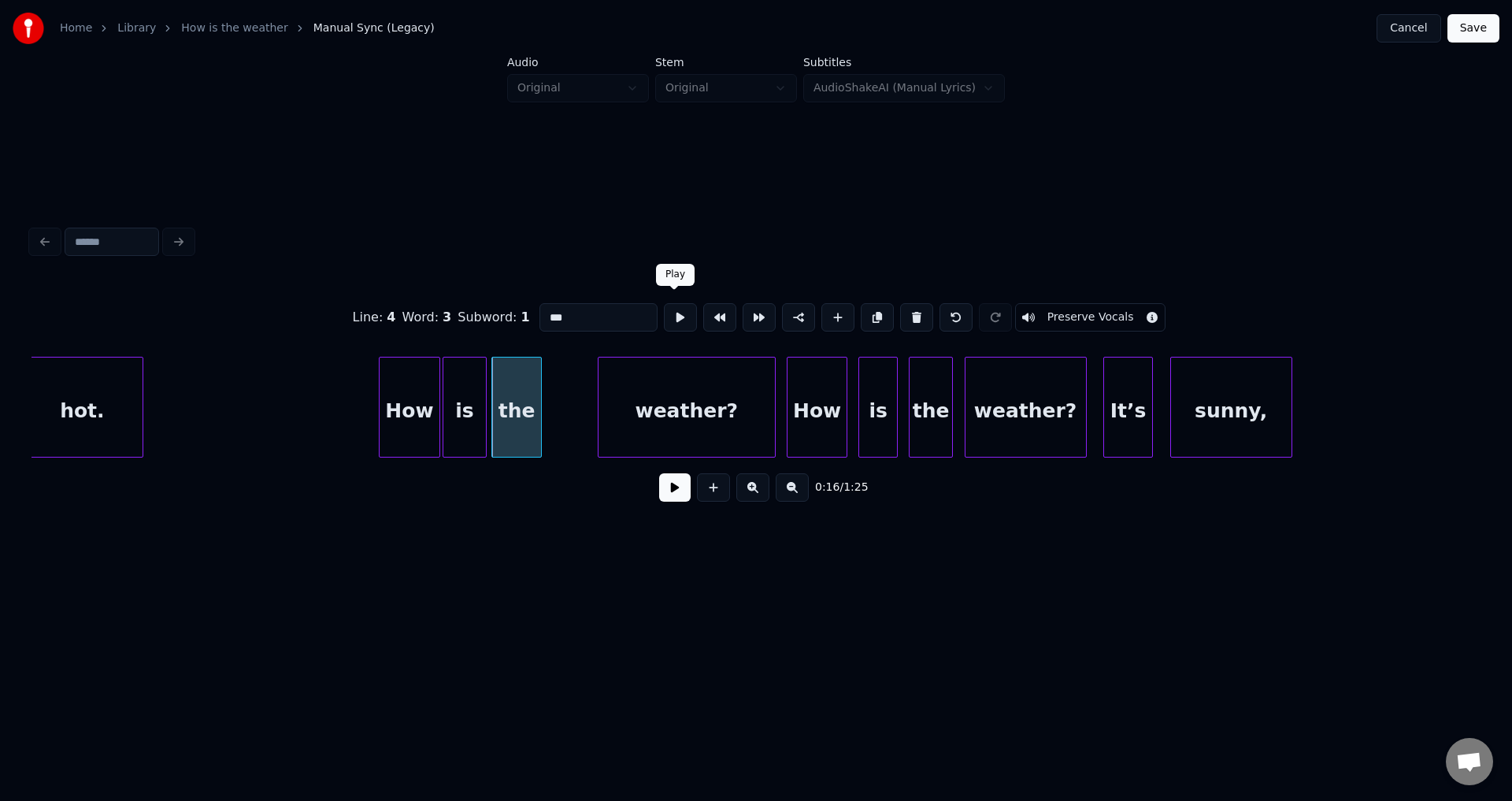
click at [668, 312] on button at bounding box center [680, 317] width 33 height 29
click at [670, 312] on button at bounding box center [680, 317] width 33 height 29
click at [633, 427] on div "weather?" at bounding box center [641, 411] width 177 height 107
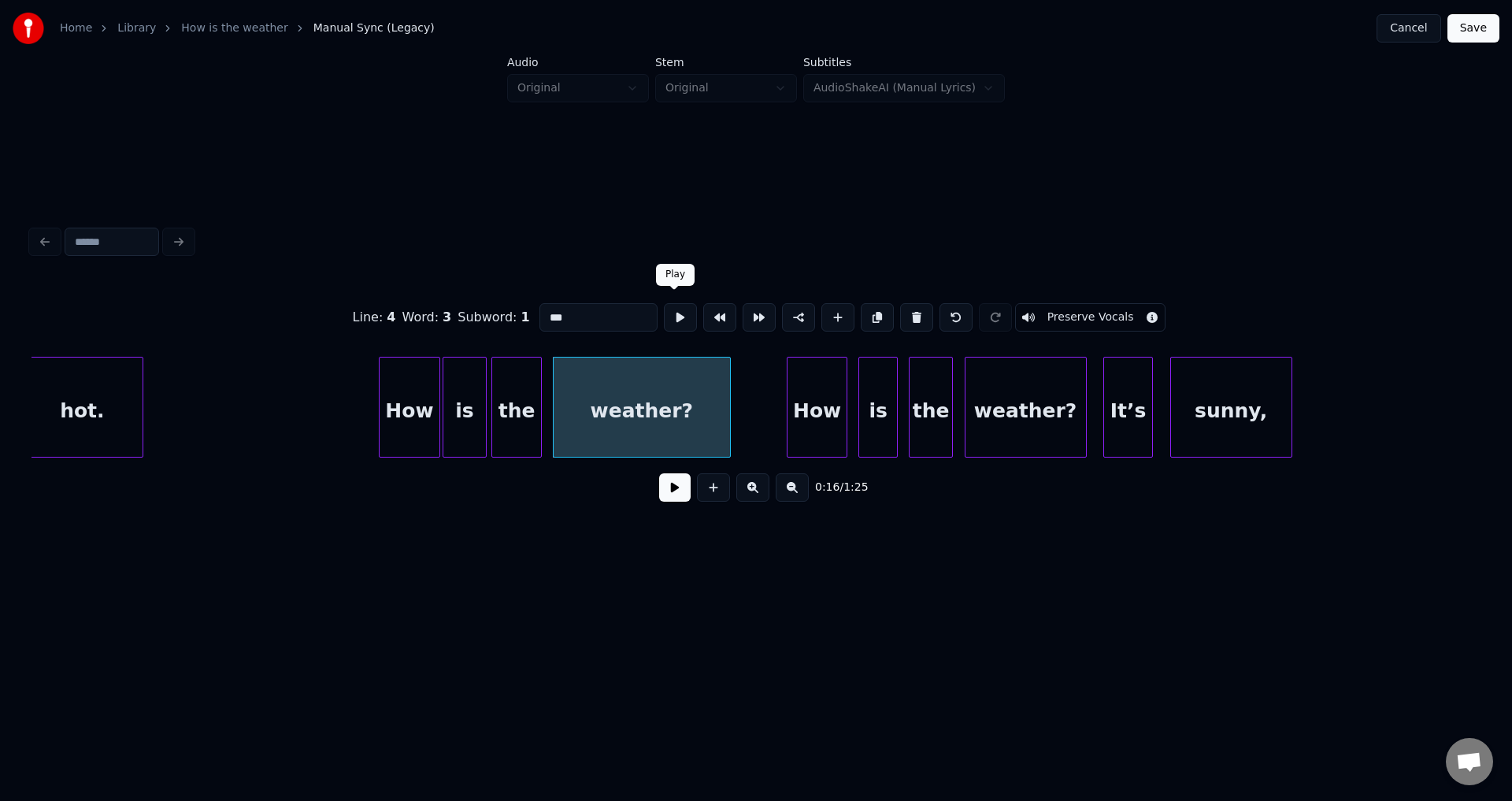
click at [677, 315] on button at bounding box center [680, 317] width 33 height 29
click at [678, 315] on button at bounding box center [680, 317] width 33 height 29
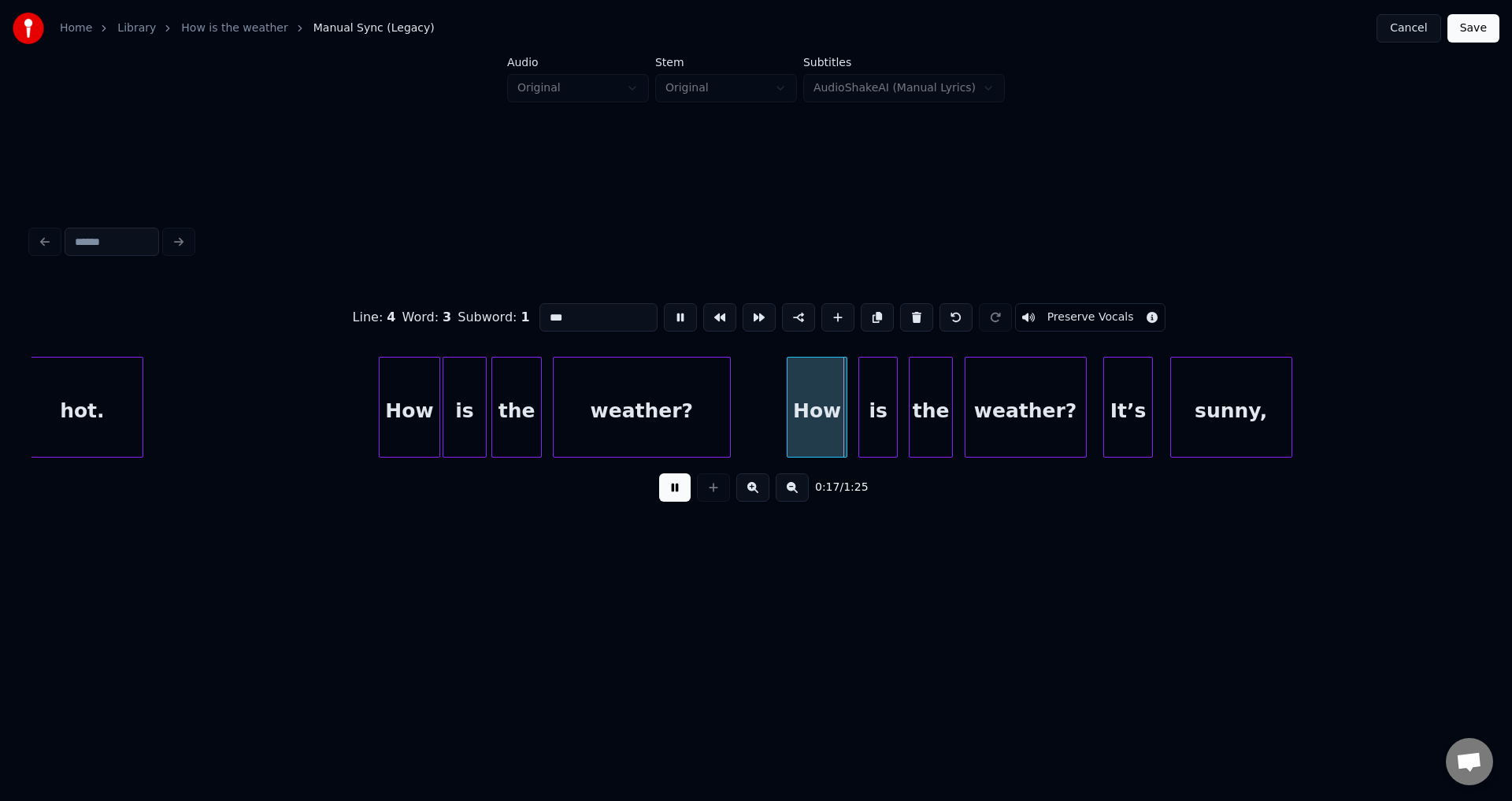
click at [678, 315] on button at bounding box center [680, 317] width 33 height 29
click at [775, 411] on div "How" at bounding box center [788, 411] width 60 height 107
click at [833, 413] on div "is" at bounding box center [840, 411] width 37 height 107
click at [793, 391] on div "How" at bounding box center [788, 411] width 60 height 107
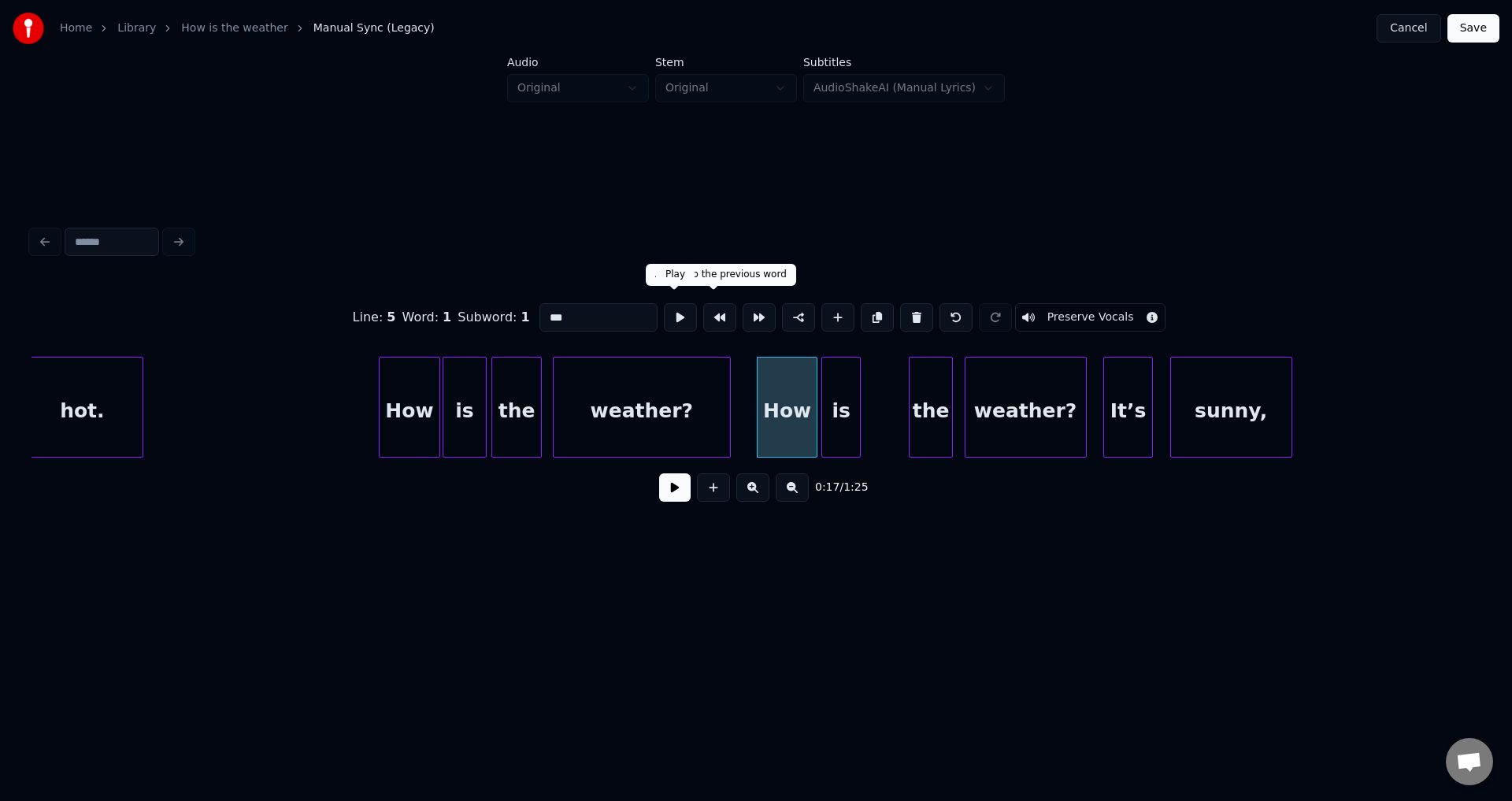
click at [666, 315] on button at bounding box center [680, 317] width 33 height 29
click at [667, 315] on button at bounding box center [680, 317] width 33 height 29
click at [670, 315] on button at bounding box center [680, 317] width 33 height 29
click at [845, 404] on div "is" at bounding box center [840, 411] width 37 height 107
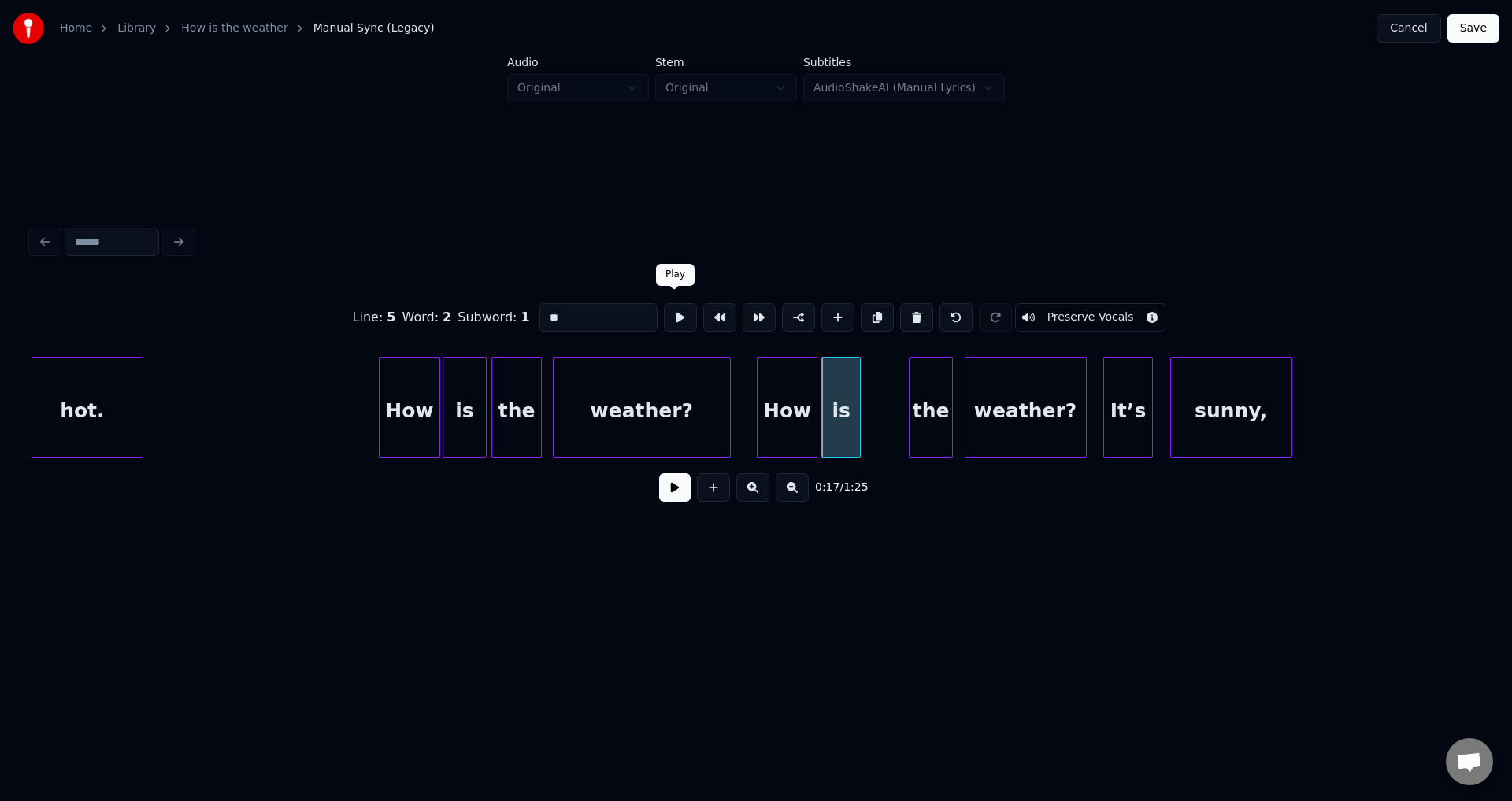
click at [679, 313] on button at bounding box center [680, 317] width 33 height 29
click at [892, 404] on div "the" at bounding box center [893, 411] width 42 height 107
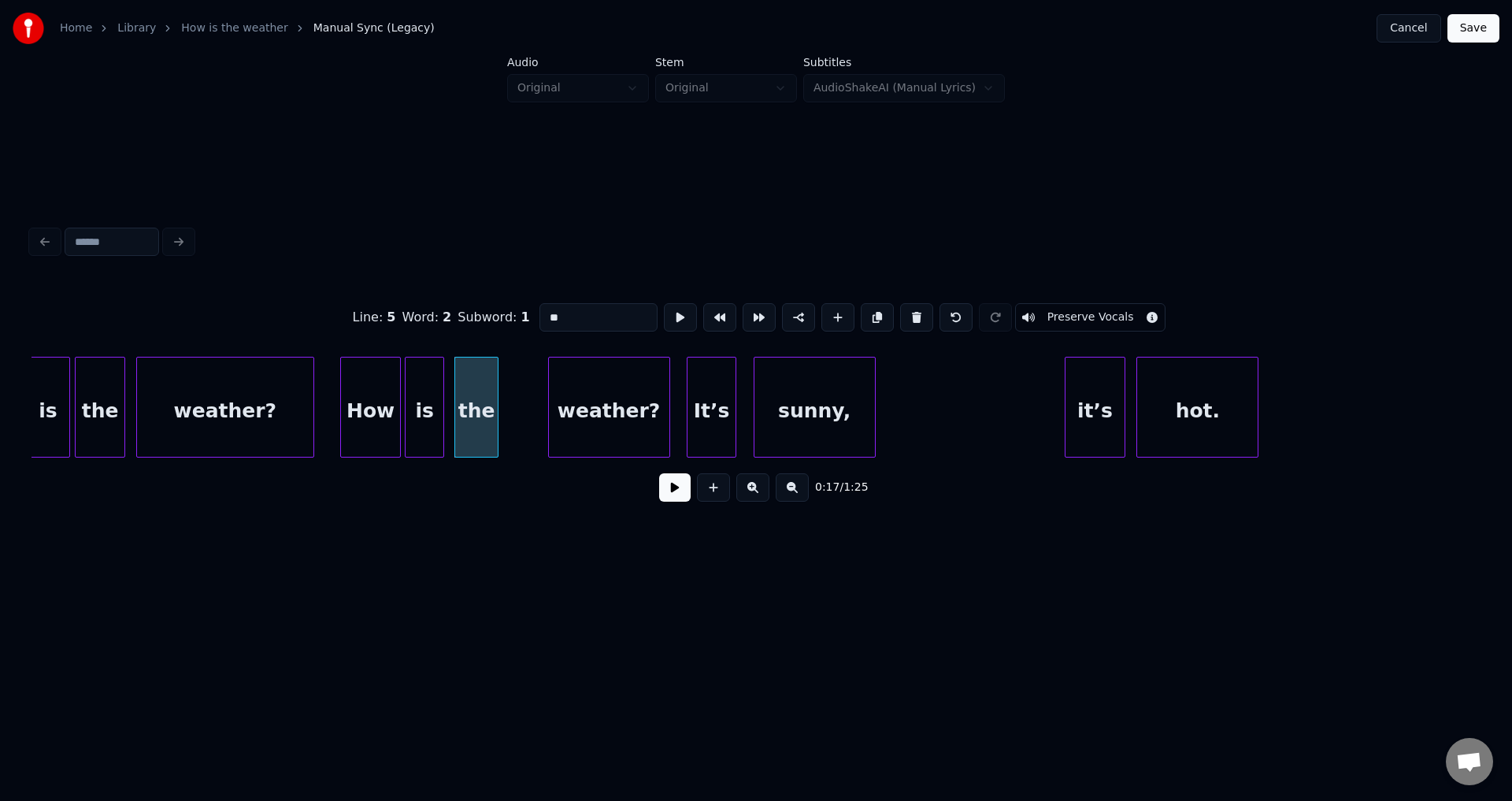
scroll to position [0, 4491]
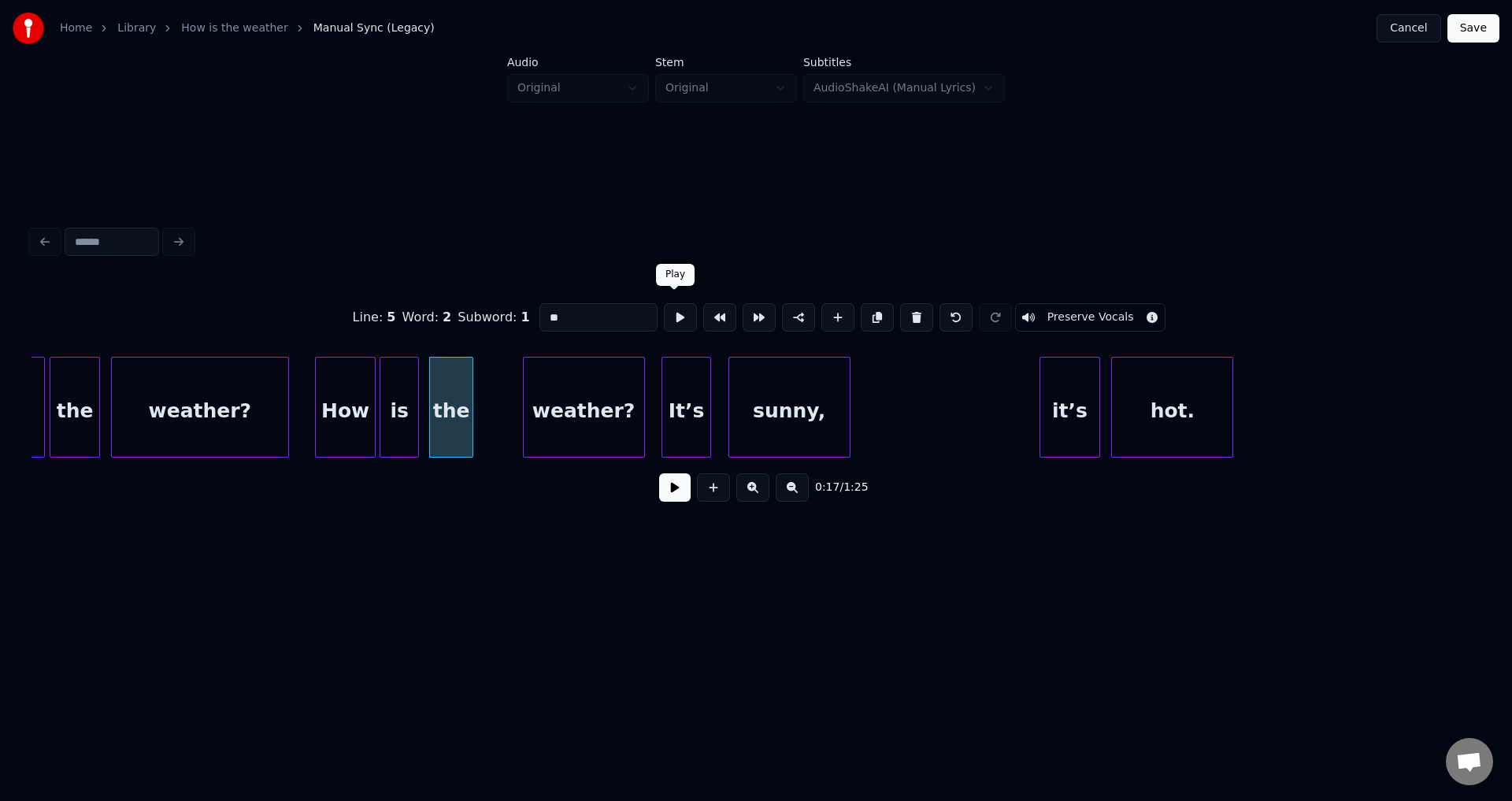
click at [673, 320] on button at bounding box center [680, 317] width 33 height 29
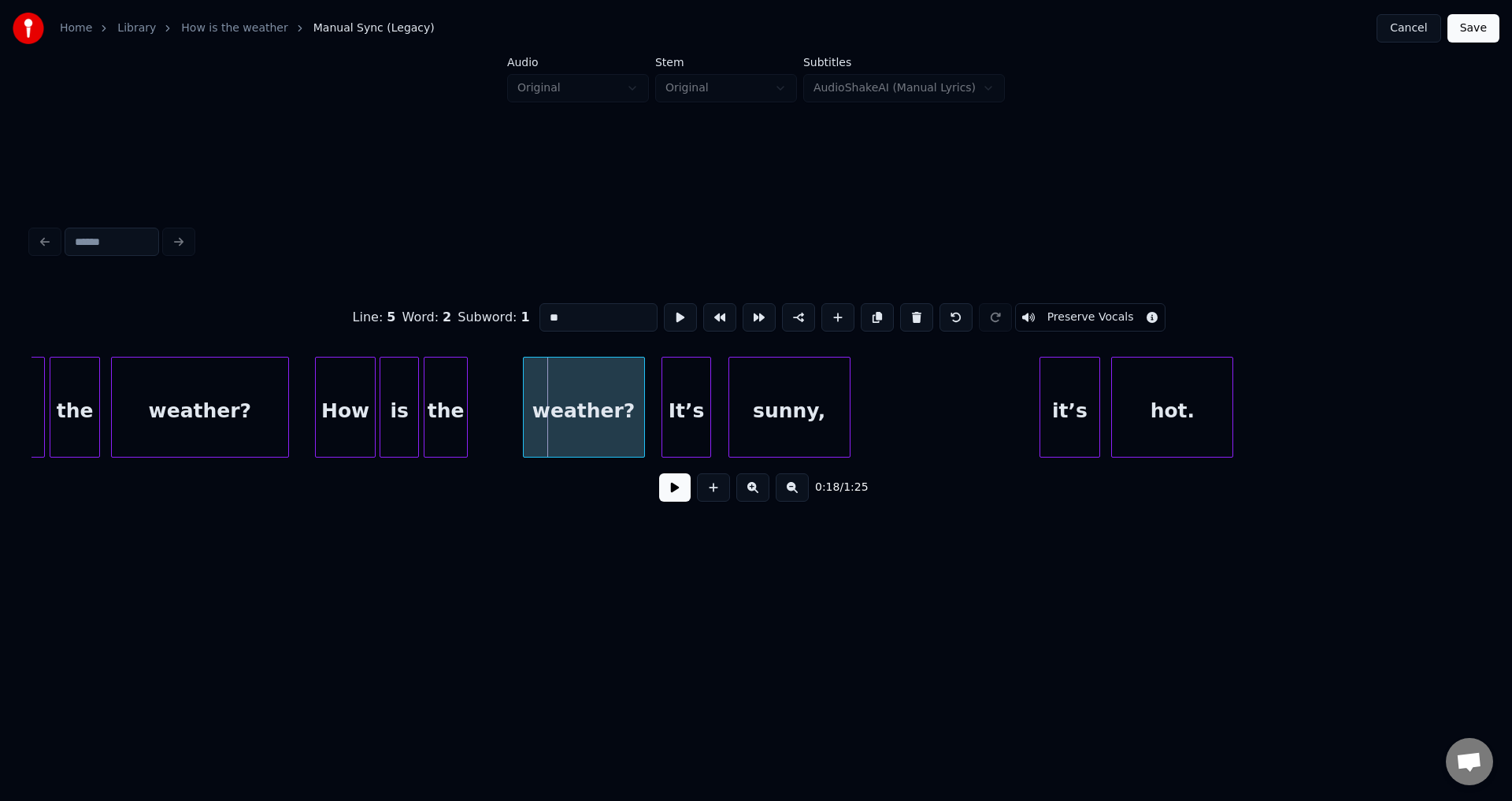
click at [449, 409] on div "the" at bounding box center [445, 411] width 42 height 107
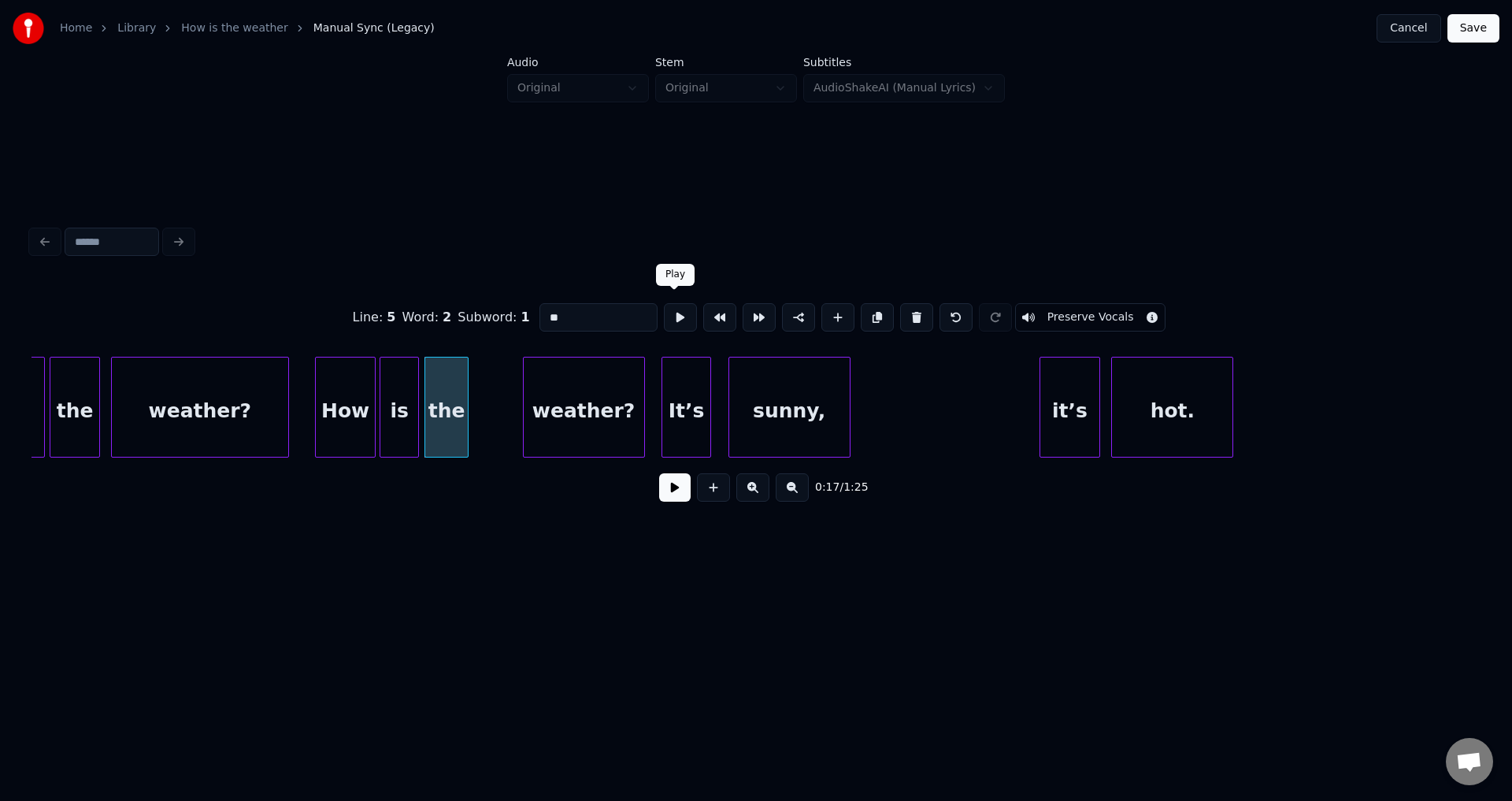
click at [668, 310] on button at bounding box center [680, 317] width 33 height 29
click at [671, 310] on button at bounding box center [680, 317] width 33 height 29
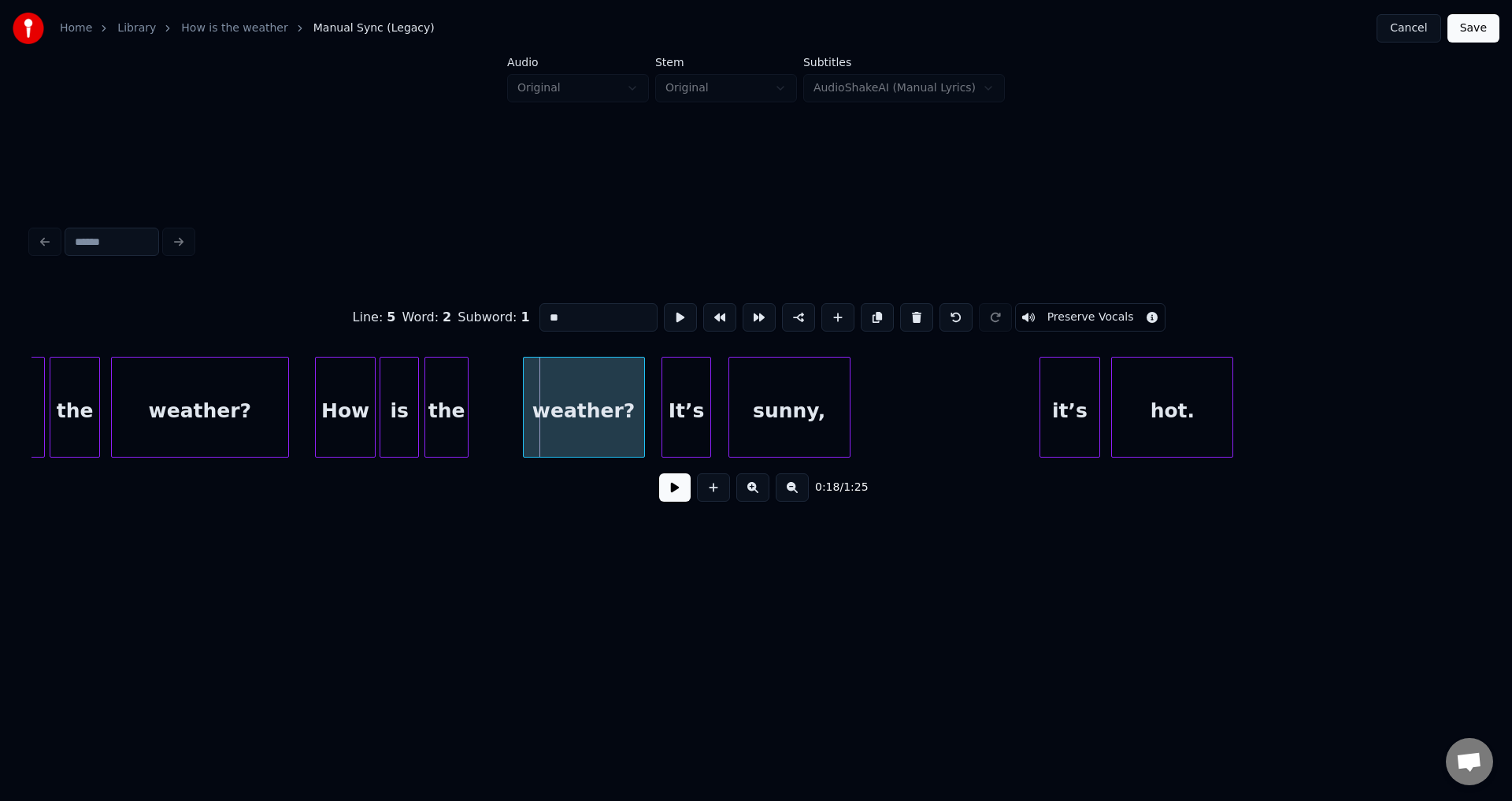
click at [458, 409] on div "the" at bounding box center [446, 411] width 42 height 107
type input "***"
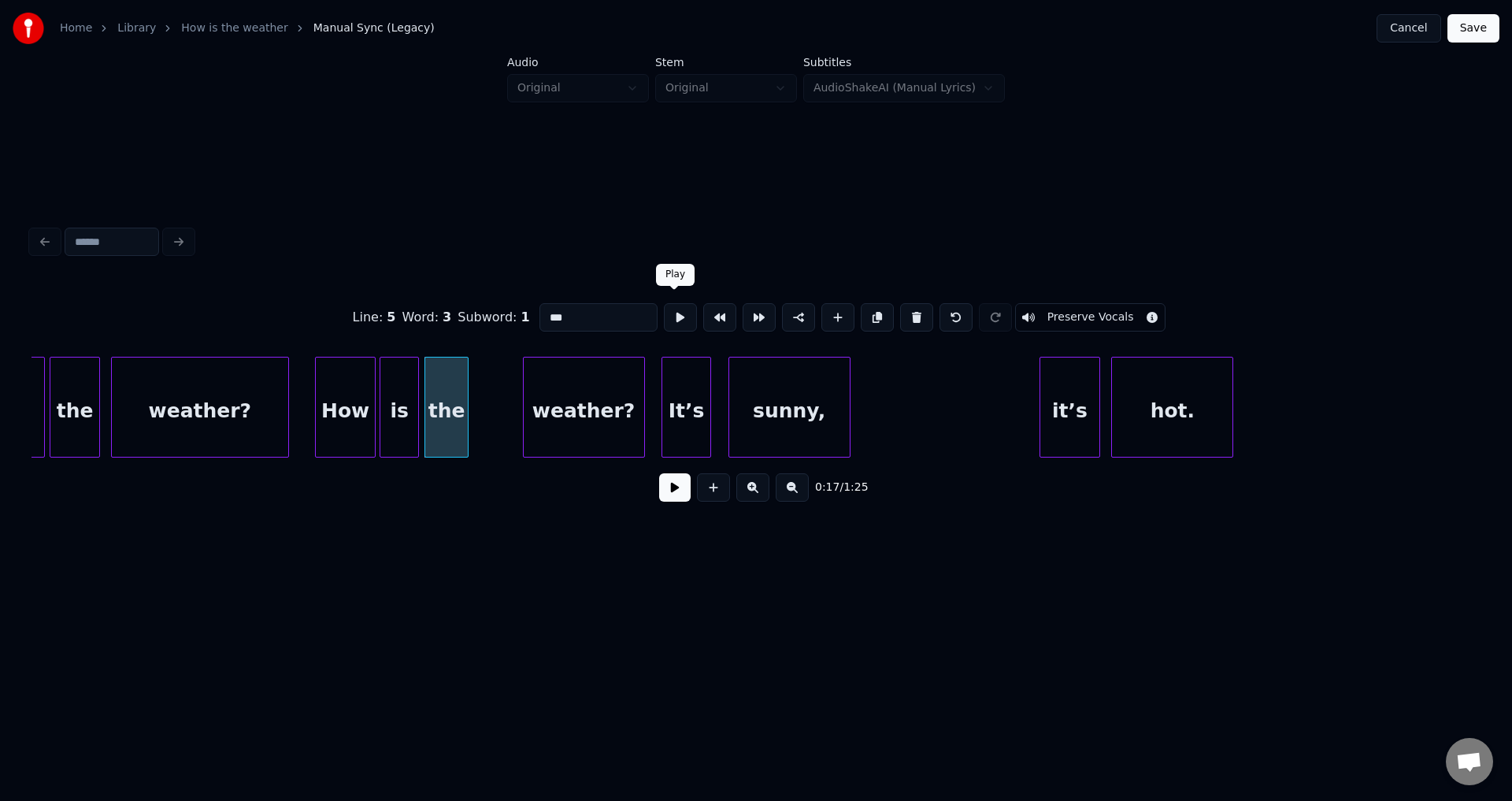
click at [669, 314] on button at bounding box center [680, 317] width 33 height 29
click at [545, 422] on div "weather?" at bounding box center [540, 411] width 120 height 107
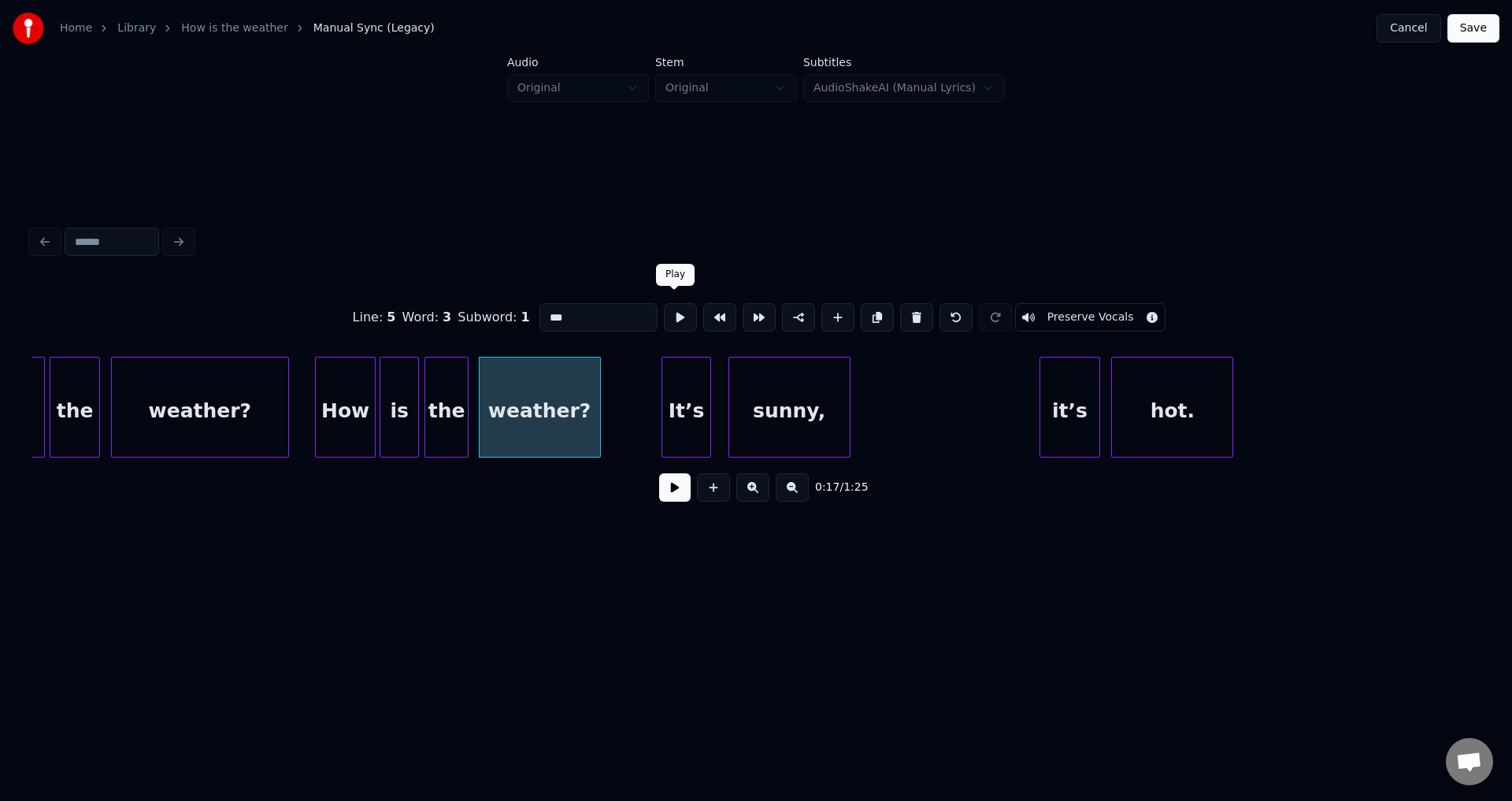
click at [665, 314] on button at bounding box center [680, 317] width 33 height 29
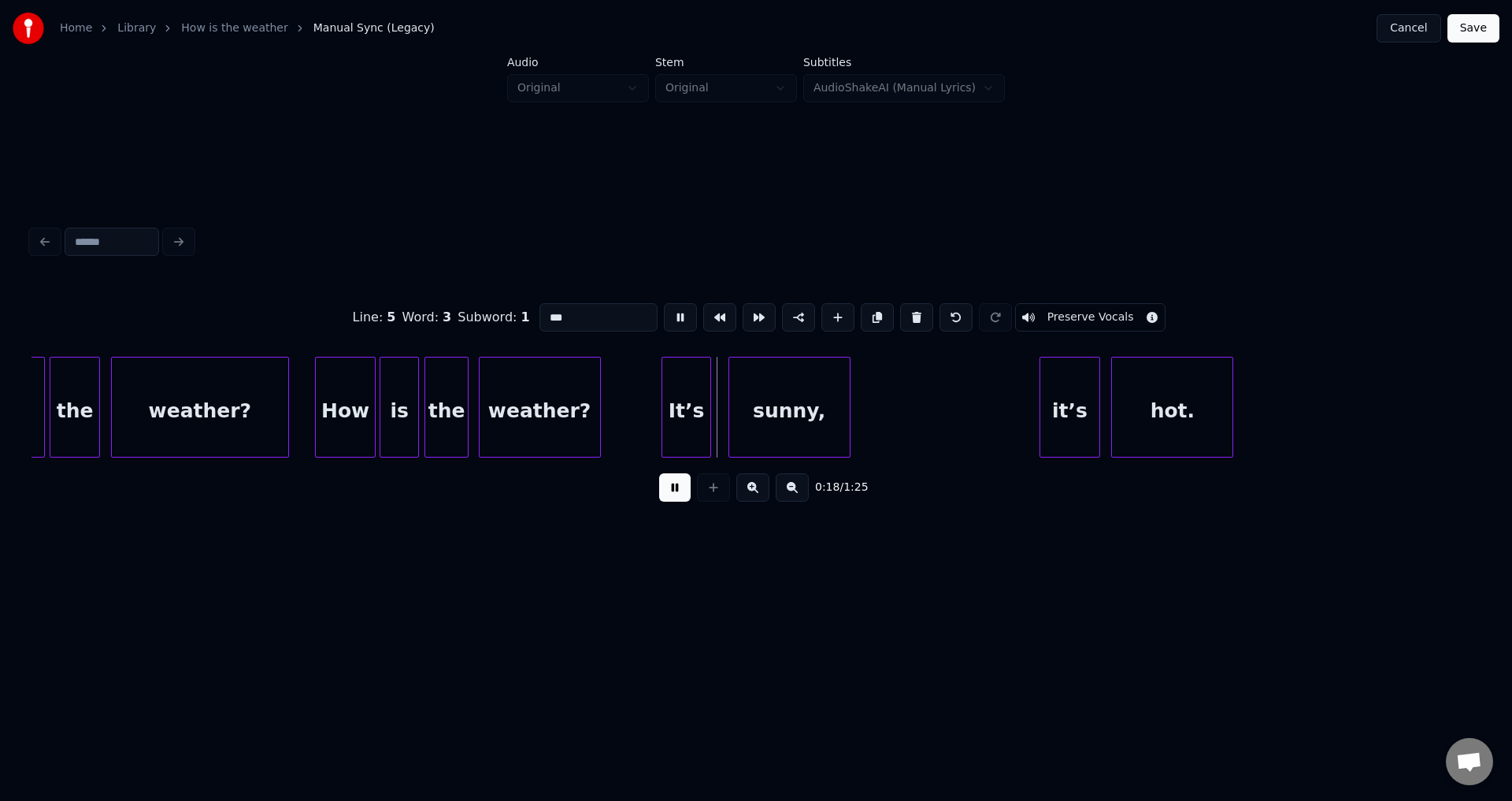
click at [666, 314] on button at bounding box center [680, 317] width 33 height 29
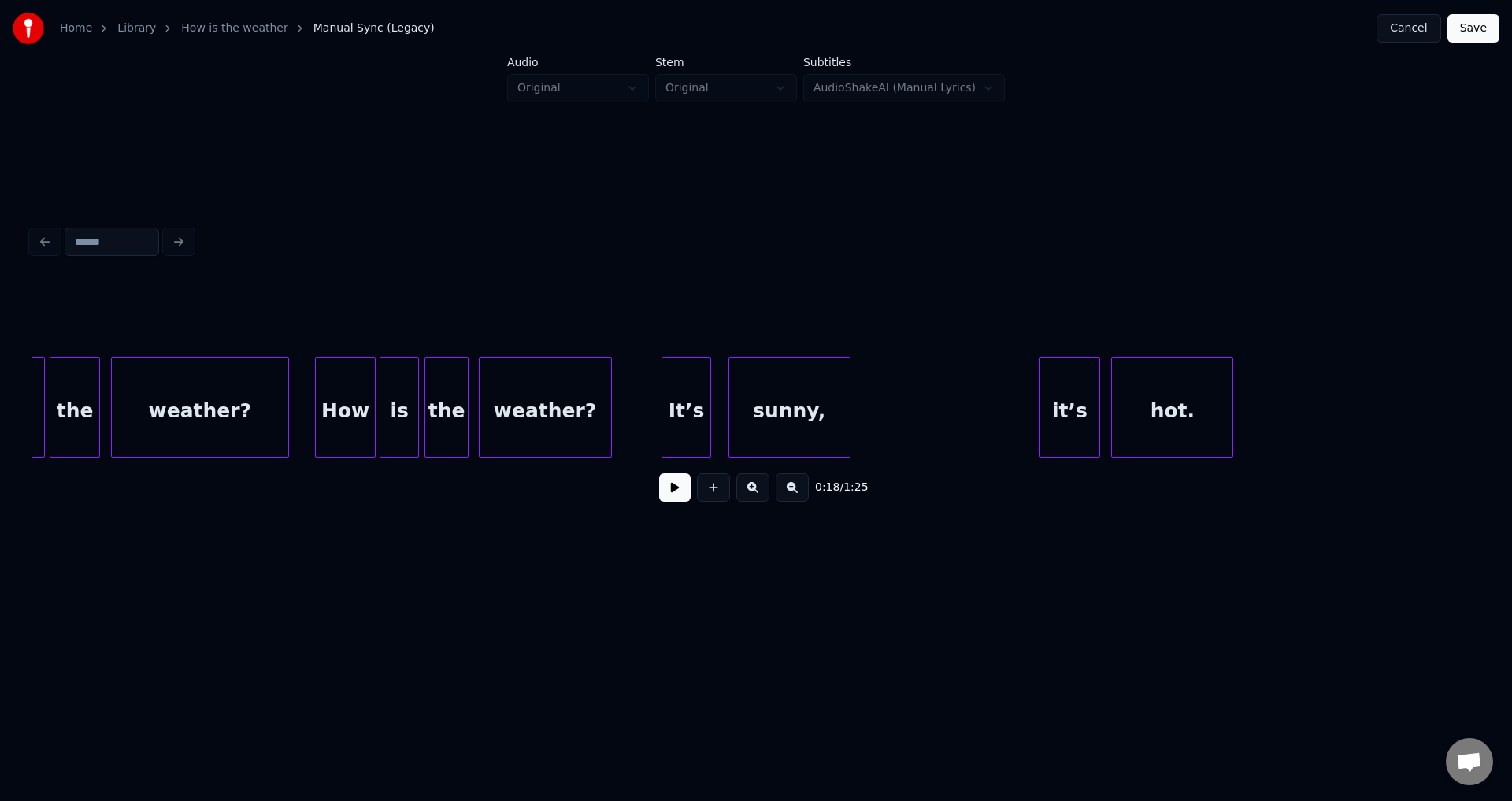
click at [610, 390] on div at bounding box center [608, 407] width 5 height 99
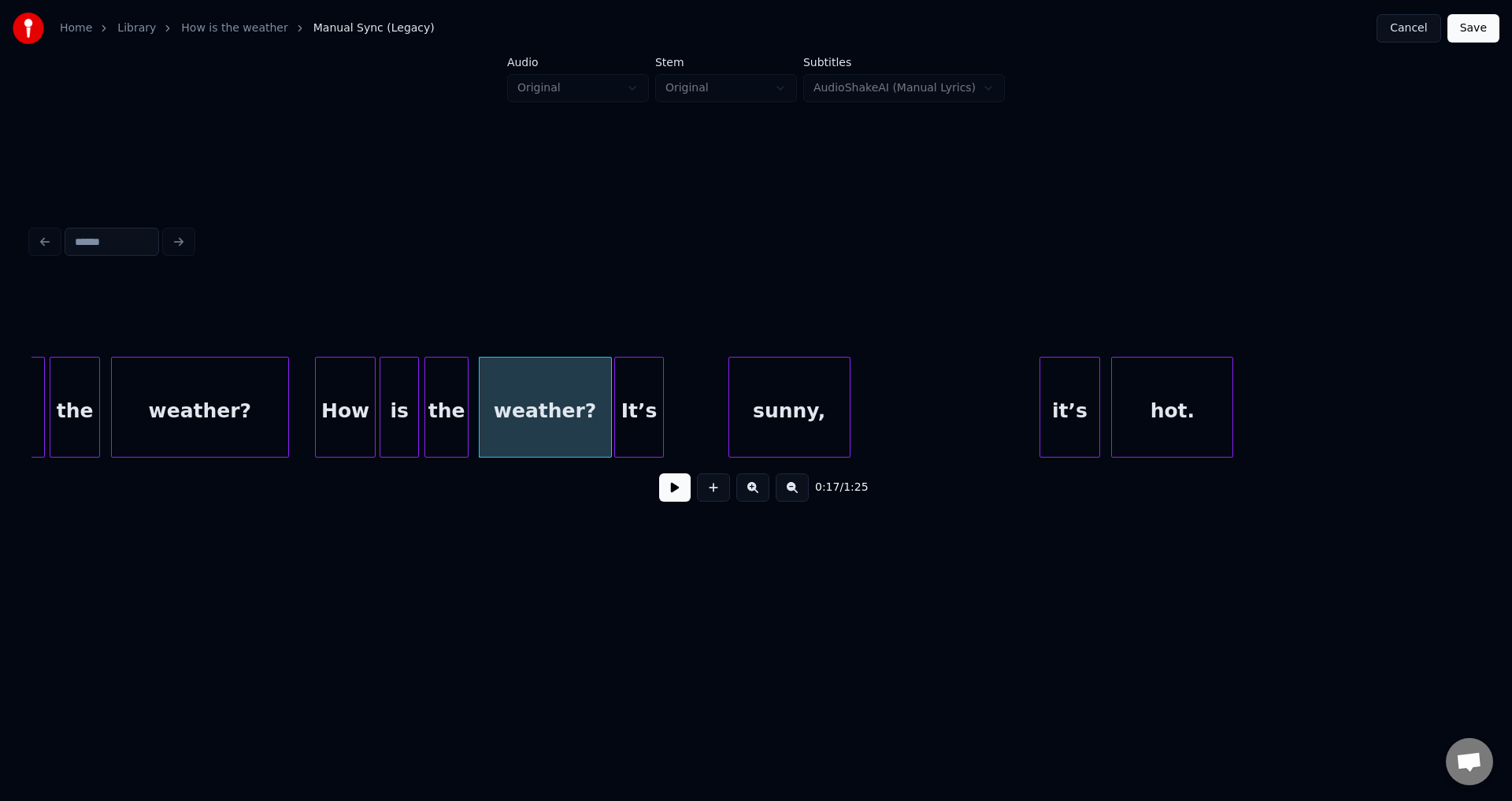
click at [637, 402] on div "It’s" at bounding box center [638, 411] width 49 height 107
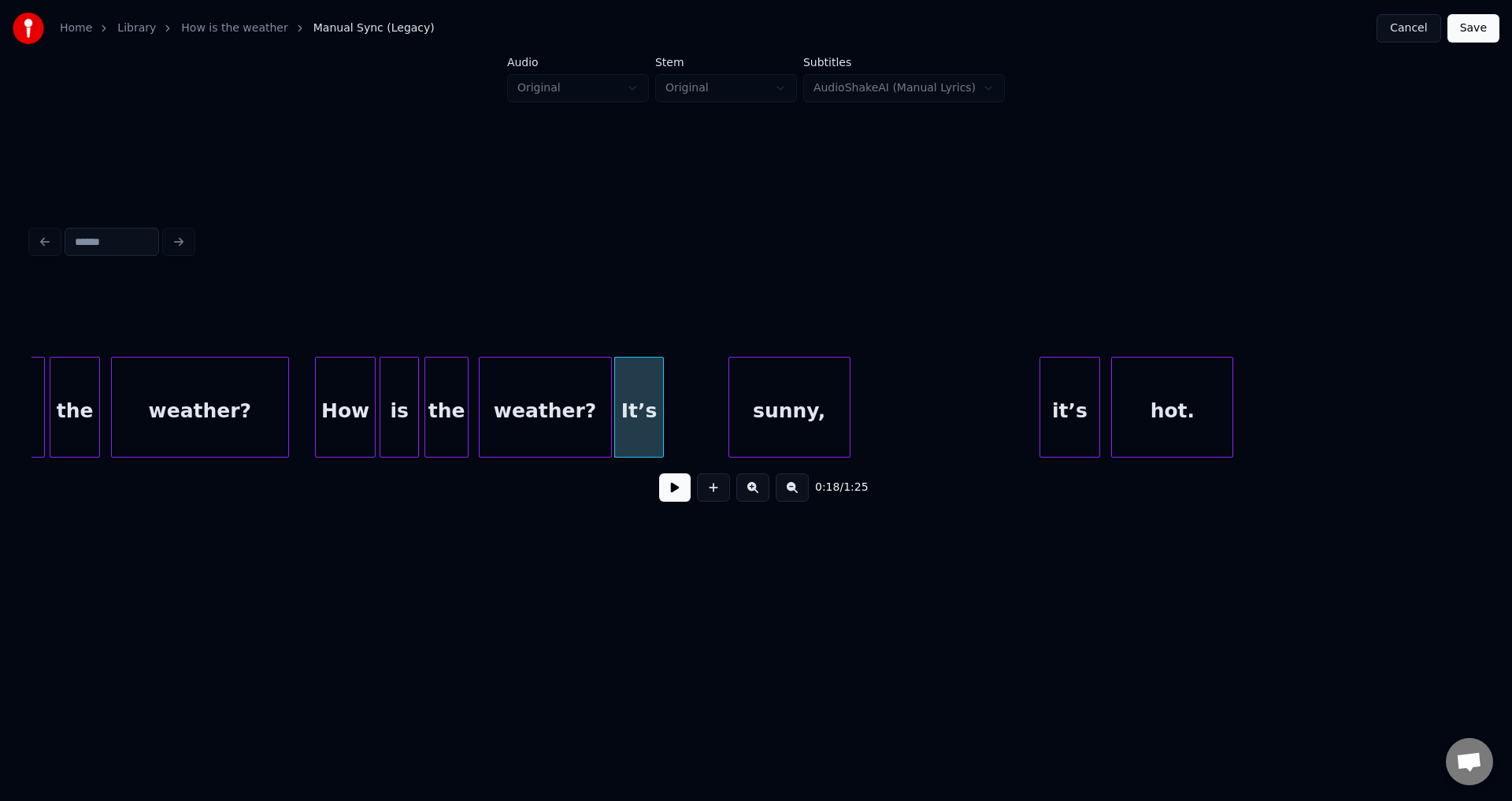
click at [637, 400] on div "It’s" at bounding box center [638, 411] width 49 height 107
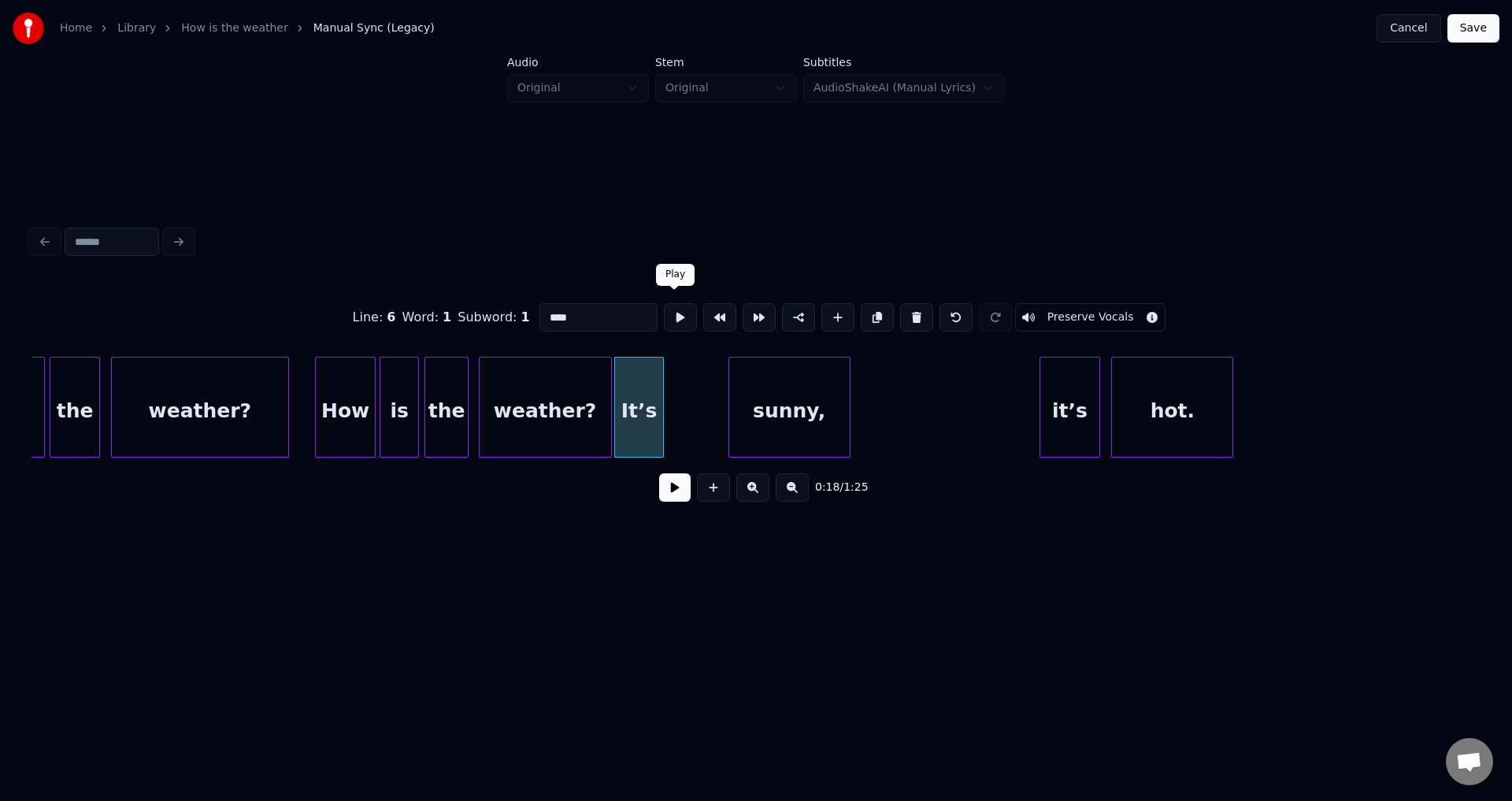
click at [671, 312] on button at bounding box center [680, 317] width 33 height 29
click at [719, 415] on div "sunny," at bounding box center [733, 411] width 120 height 107
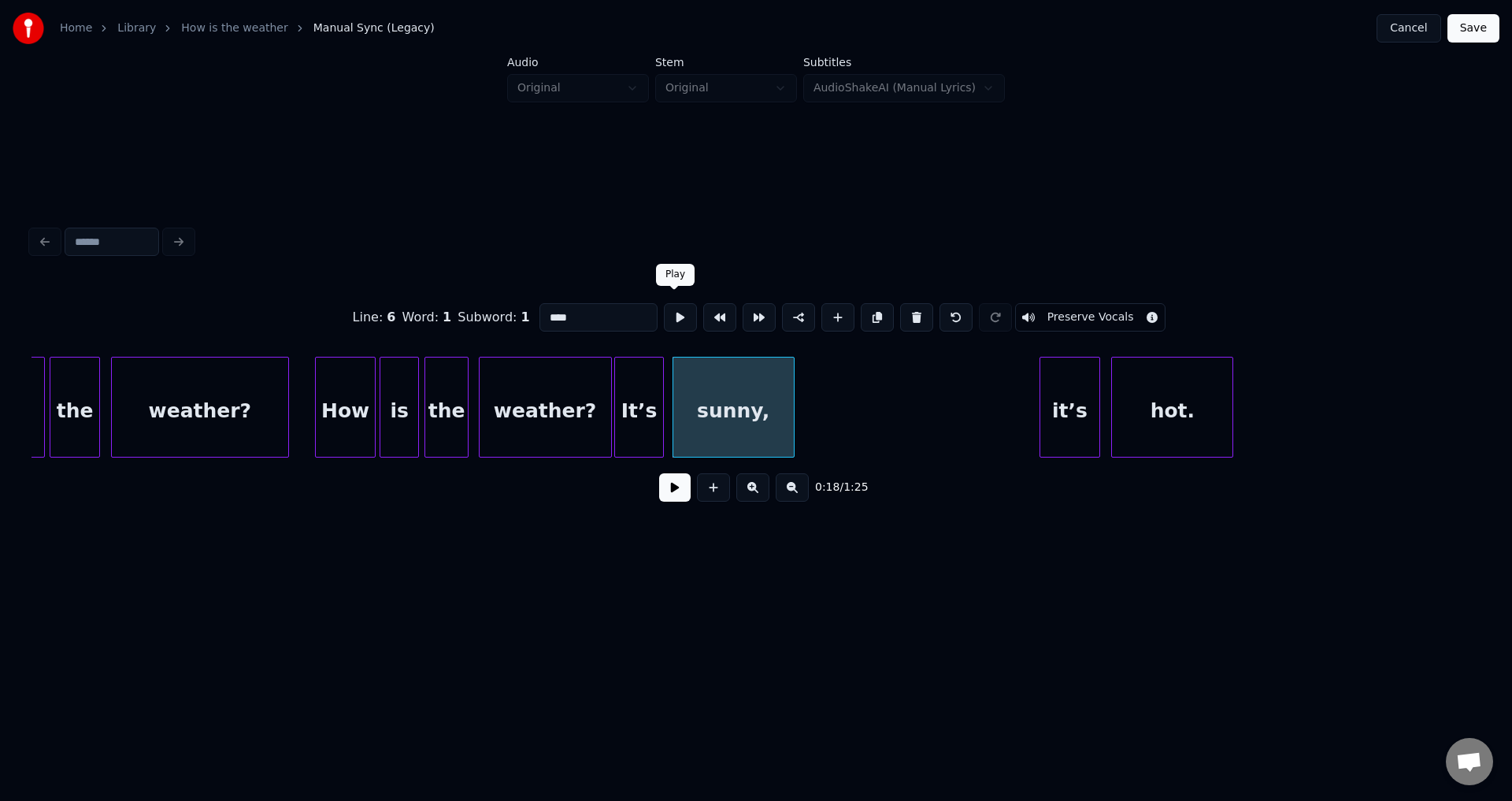
click at [672, 311] on button at bounding box center [680, 317] width 33 height 29
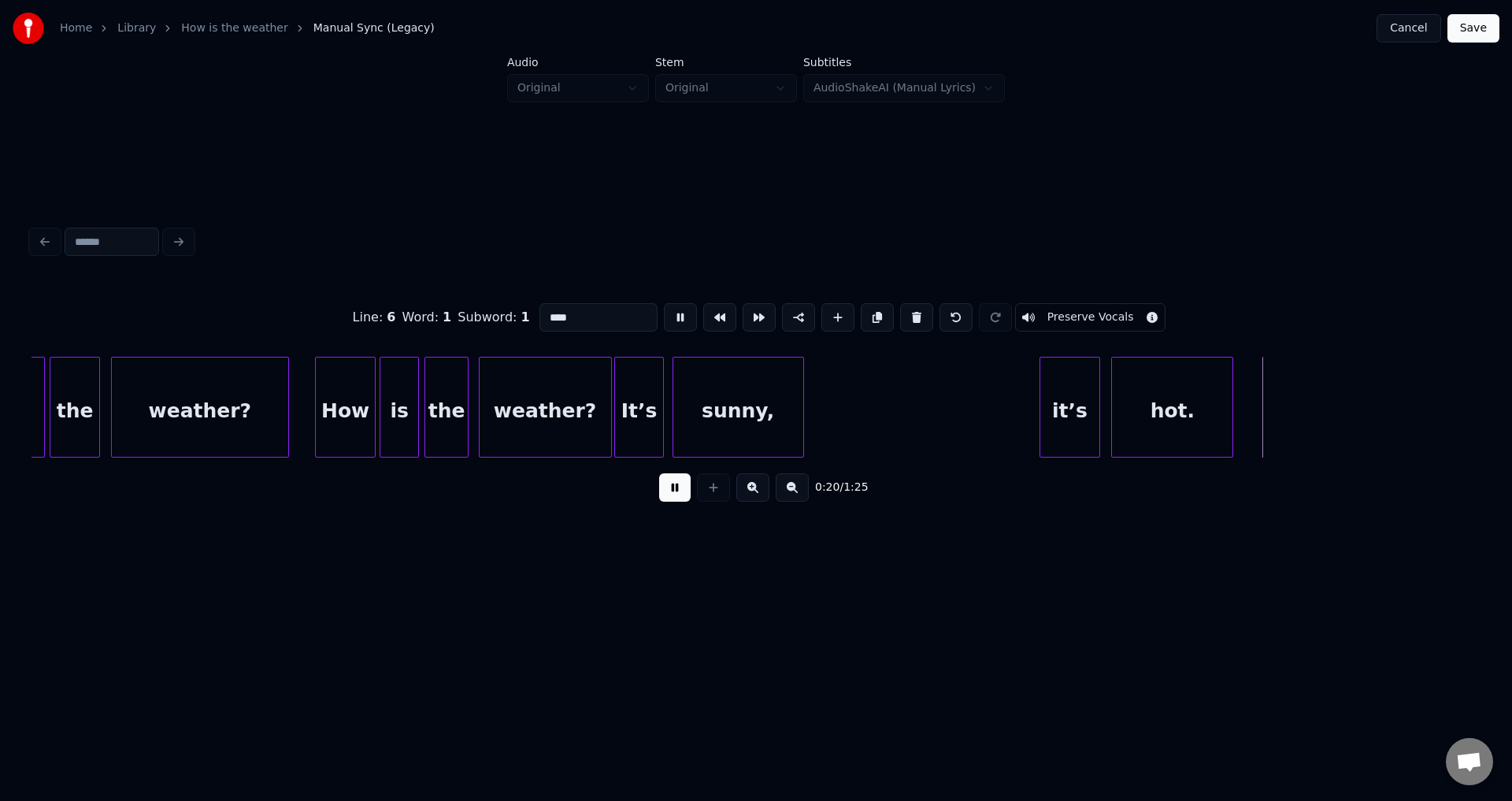
click at [801, 404] on div at bounding box center [800, 407] width 5 height 99
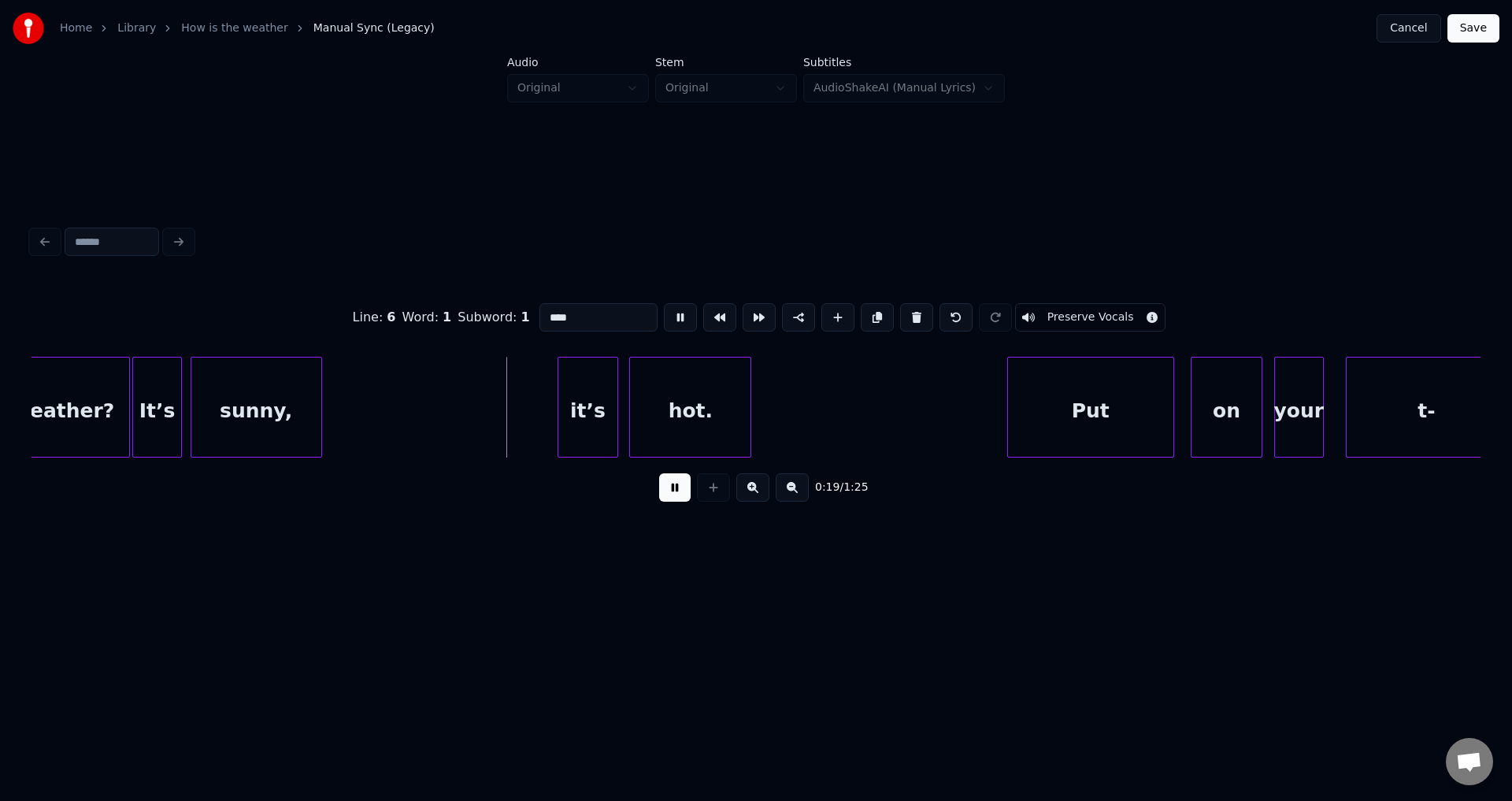
scroll to position [0, 5026]
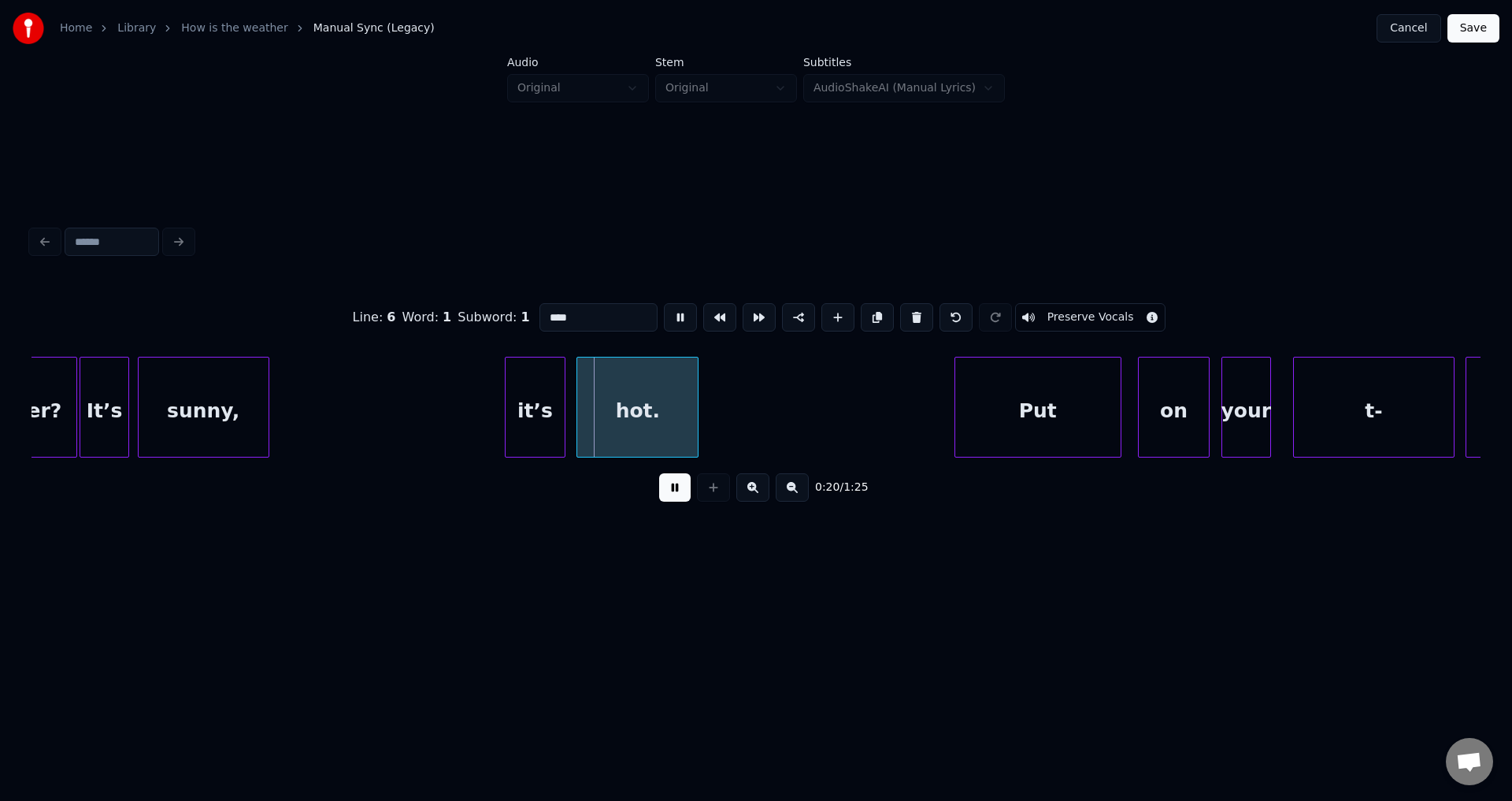
click at [664, 303] on button at bounding box center [680, 317] width 33 height 29
click at [479, 401] on div "it’s" at bounding box center [489, 411] width 60 height 107
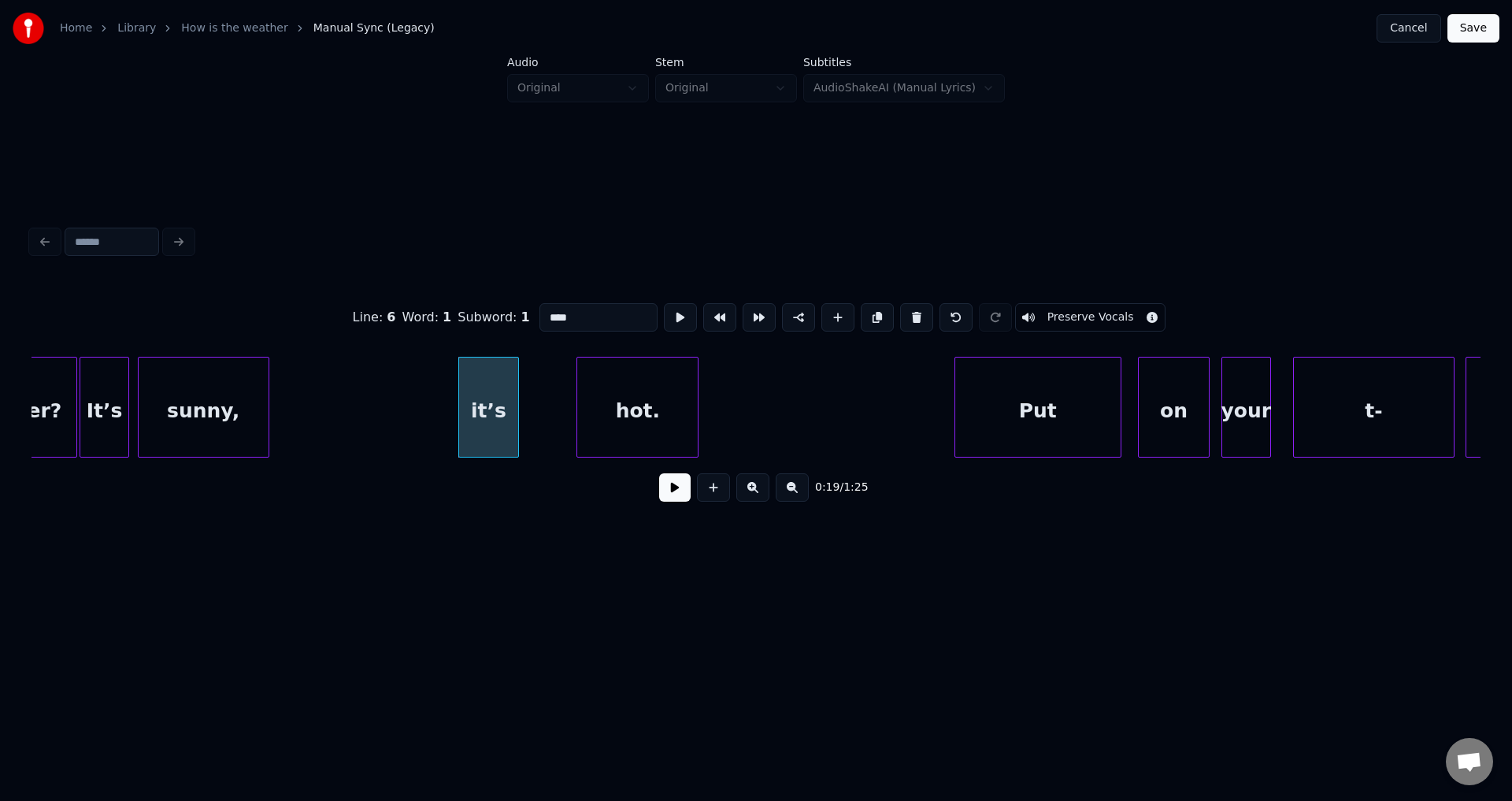
click at [479, 401] on div "it’s" at bounding box center [488, 411] width 60 height 107
click at [673, 310] on button at bounding box center [680, 317] width 33 height 29
click at [488, 422] on div "it’s" at bounding box center [485, 411] width 60 height 107
click at [587, 418] on div "hot." at bounding box center [578, 411] width 120 height 107
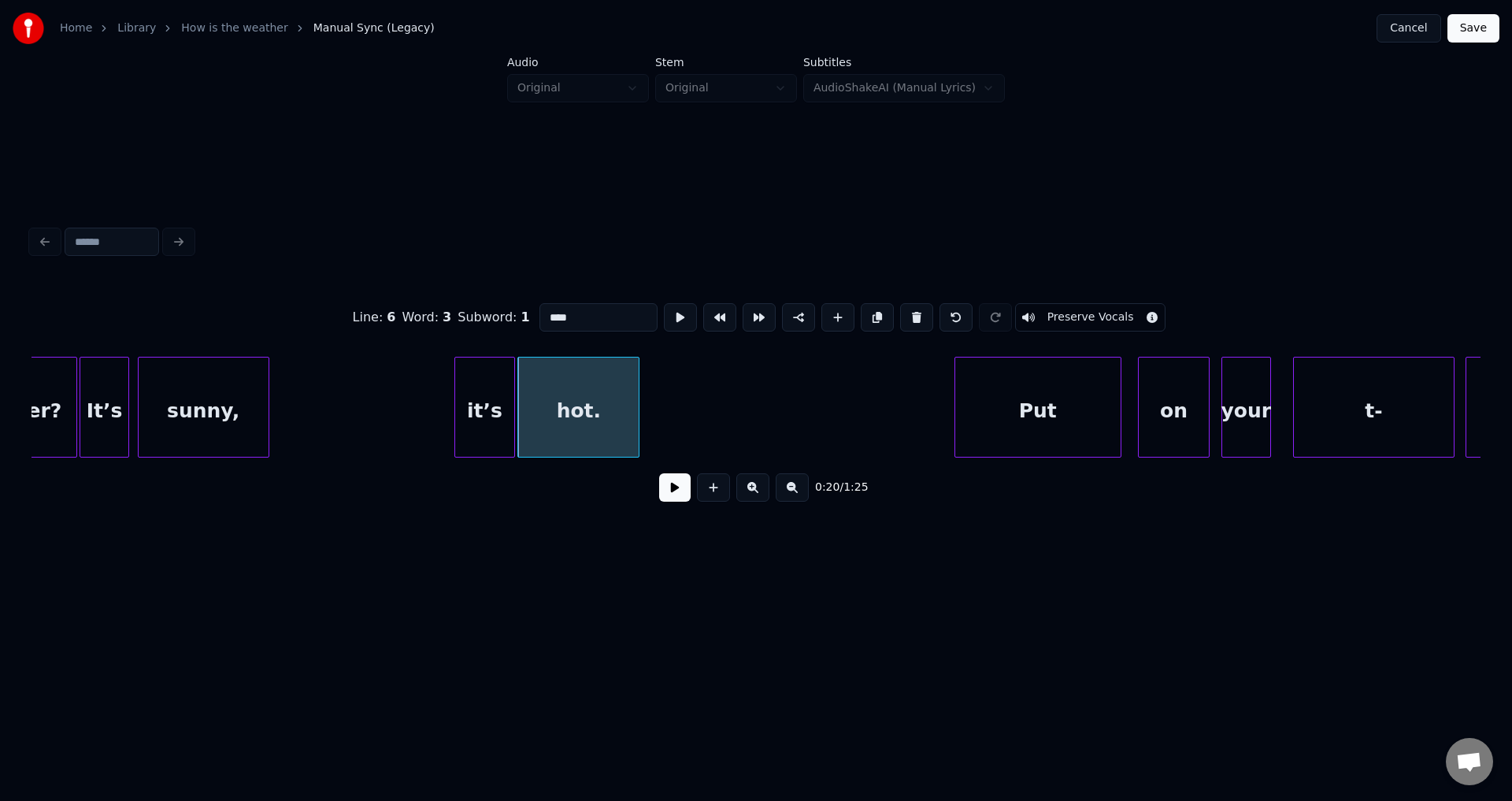
click at [584, 418] on div "hot." at bounding box center [578, 411] width 120 height 107
type input "****"
click at [681, 303] on button at bounding box center [680, 317] width 33 height 29
click at [599, 410] on div "hot." at bounding box center [581, 411] width 120 height 107
click at [671, 316] on button at bounding box center [680, 317] width 33 height 29
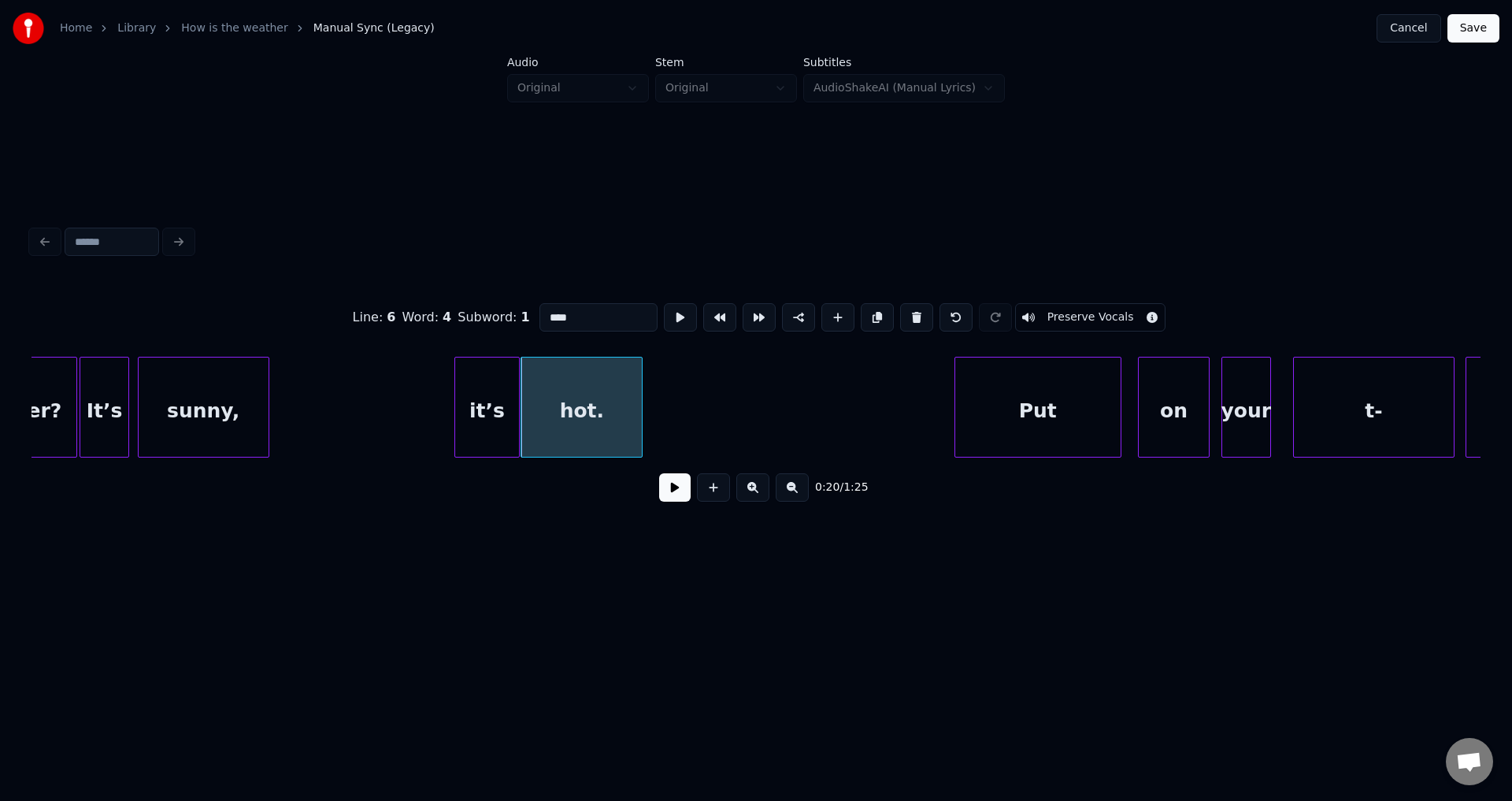
click at [519, 400] on div at bounding box center [516, 407] width 5 height 99
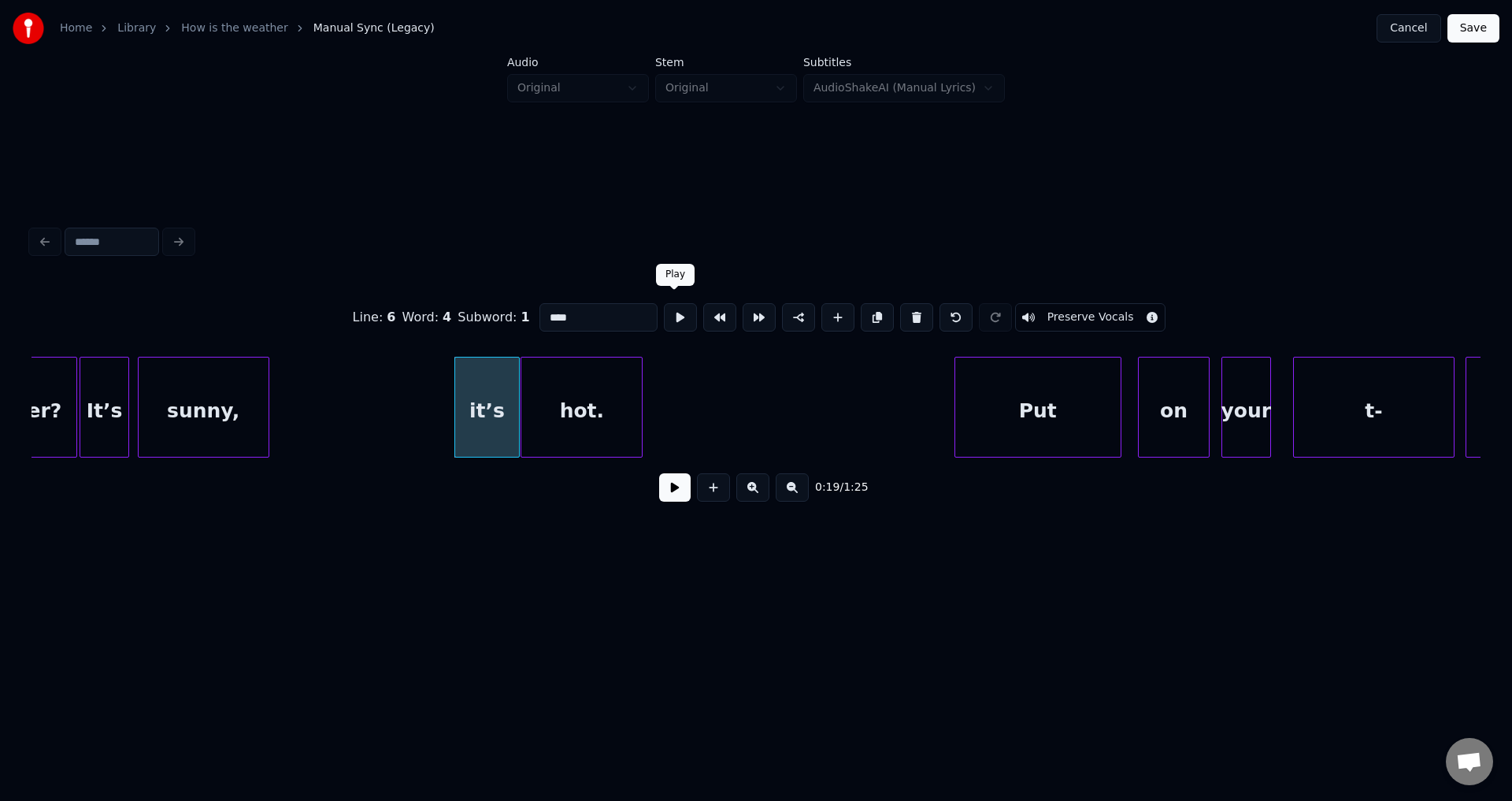
click at [676, 314] on button at bounding box center [680, 317] width 33 height 29
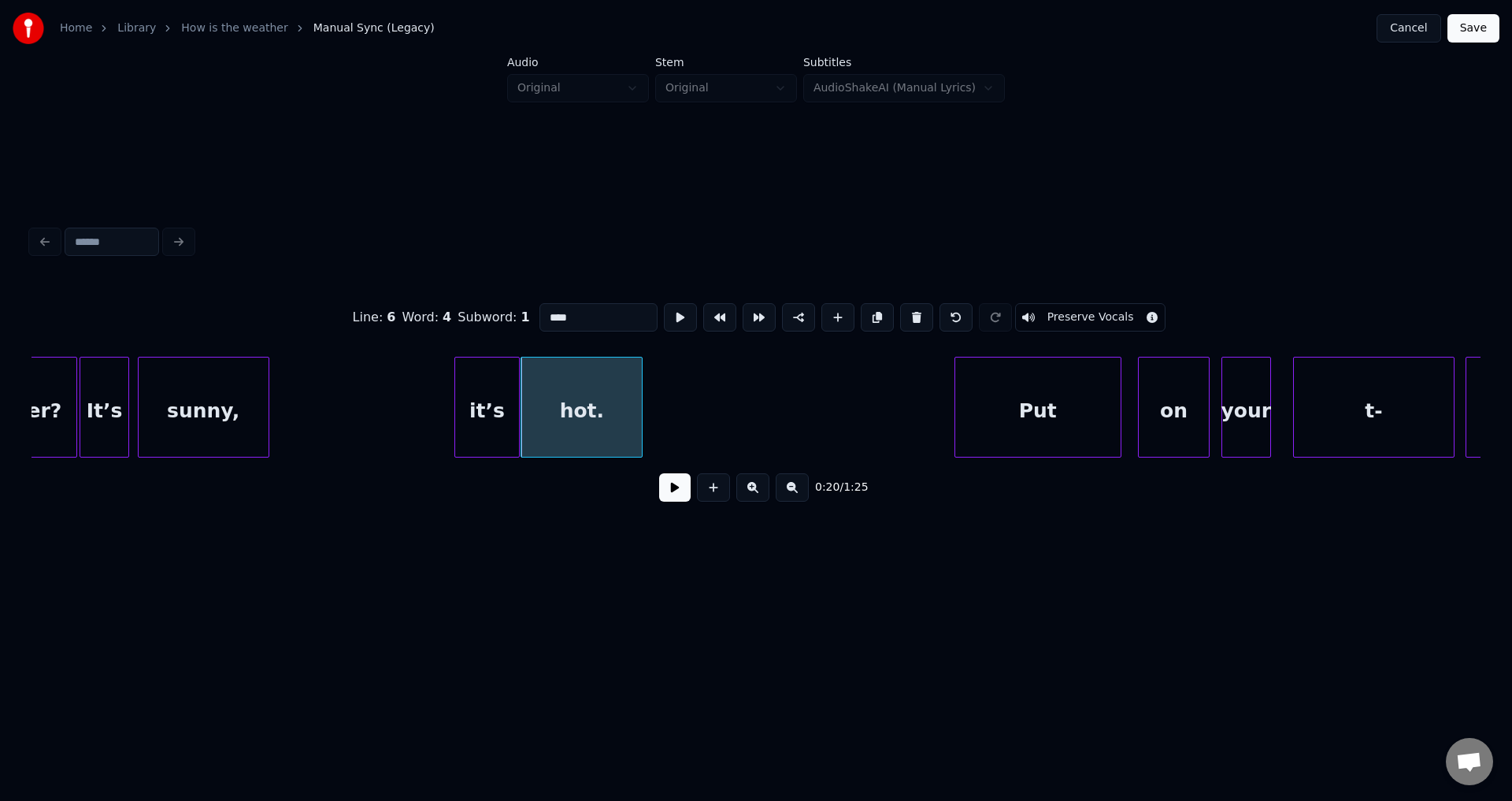
click at [664, 303] on button at bounding box center [680, 317] width 33 height 29
click at [677, 498] on button at bounding box center [675, 487] width 32 height 29
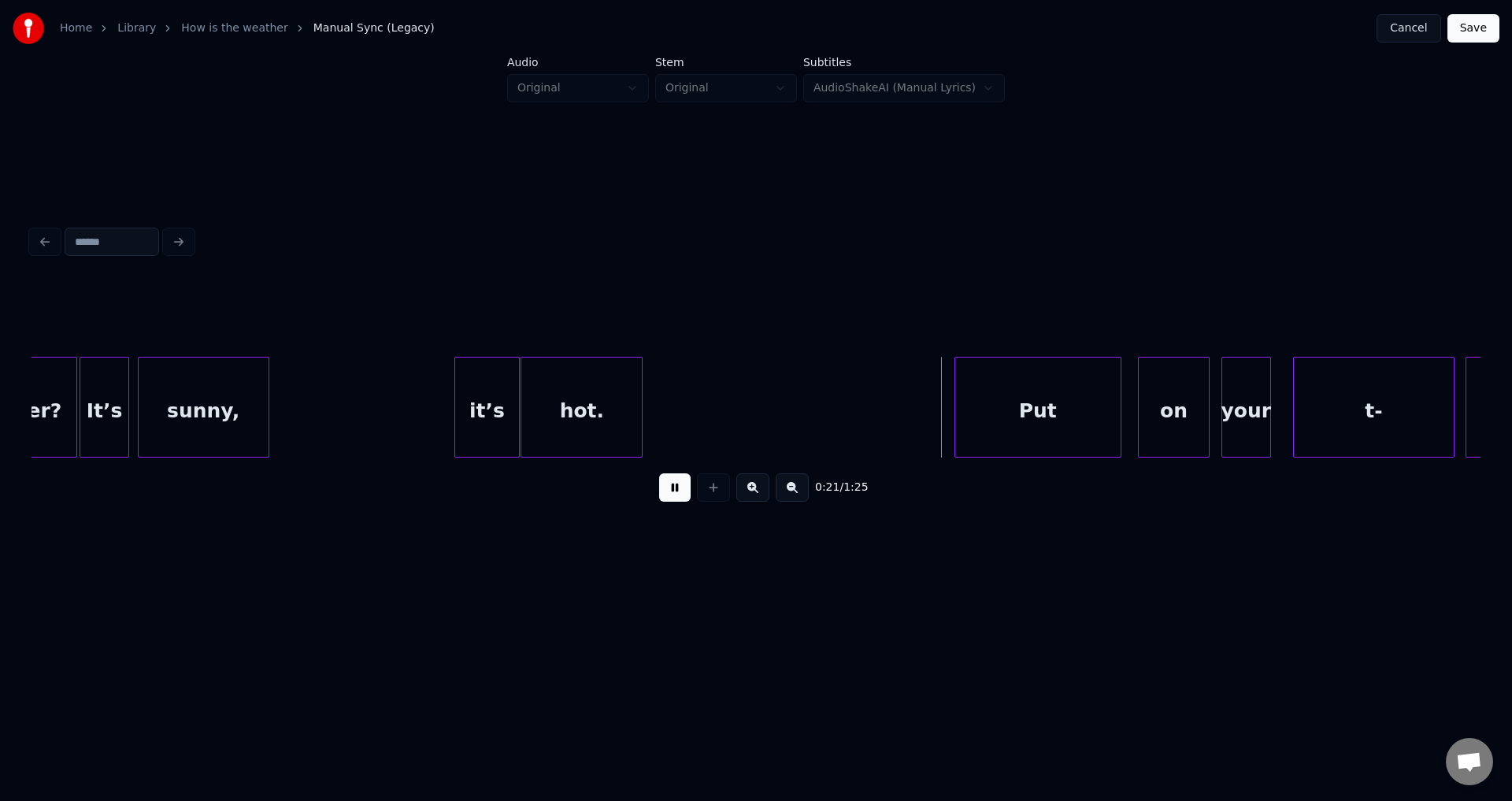
click at [659, 473] on button at bounding box center [675, 487] width 32 height 29
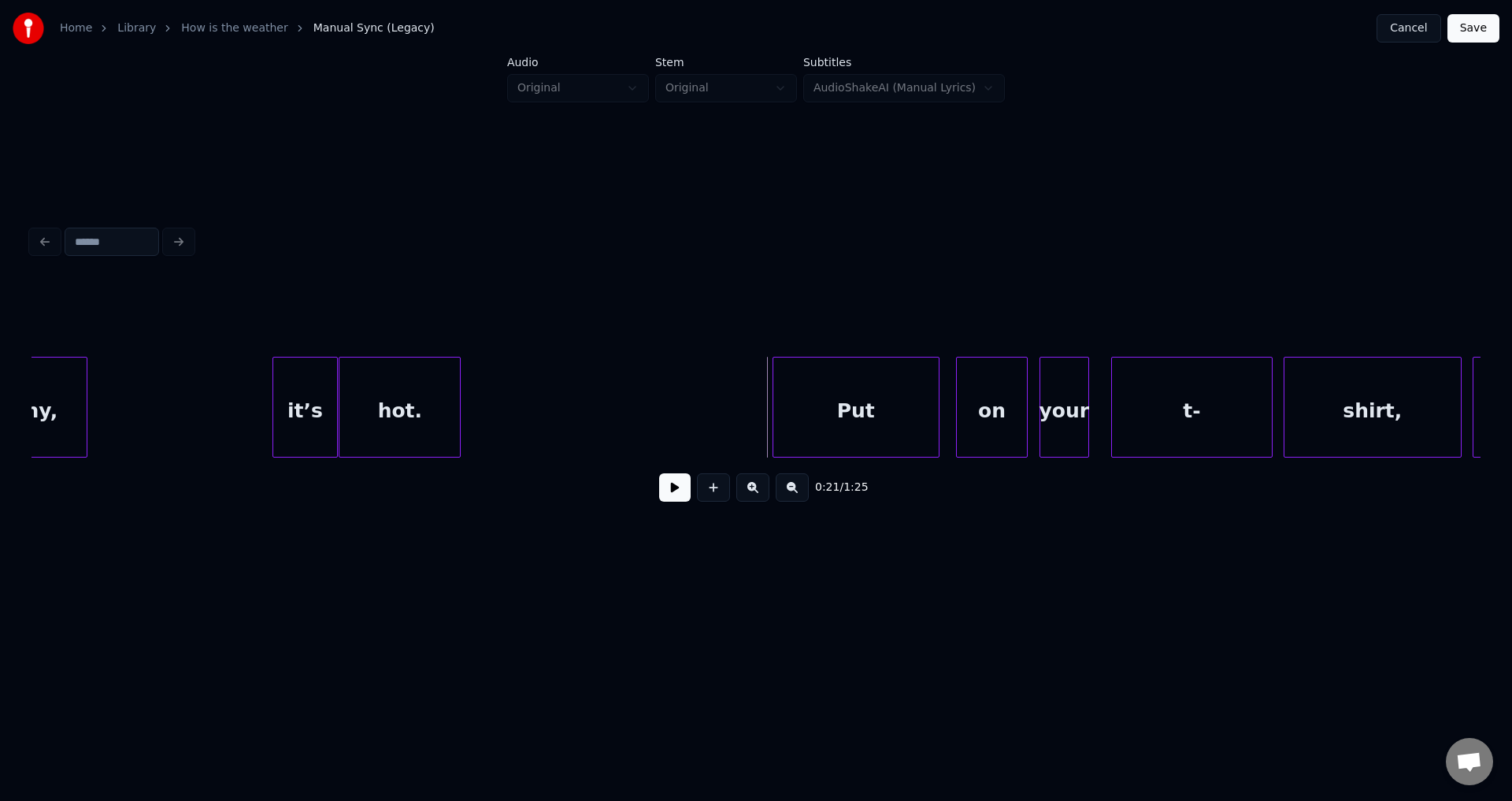
scroll to position [0, 5286]
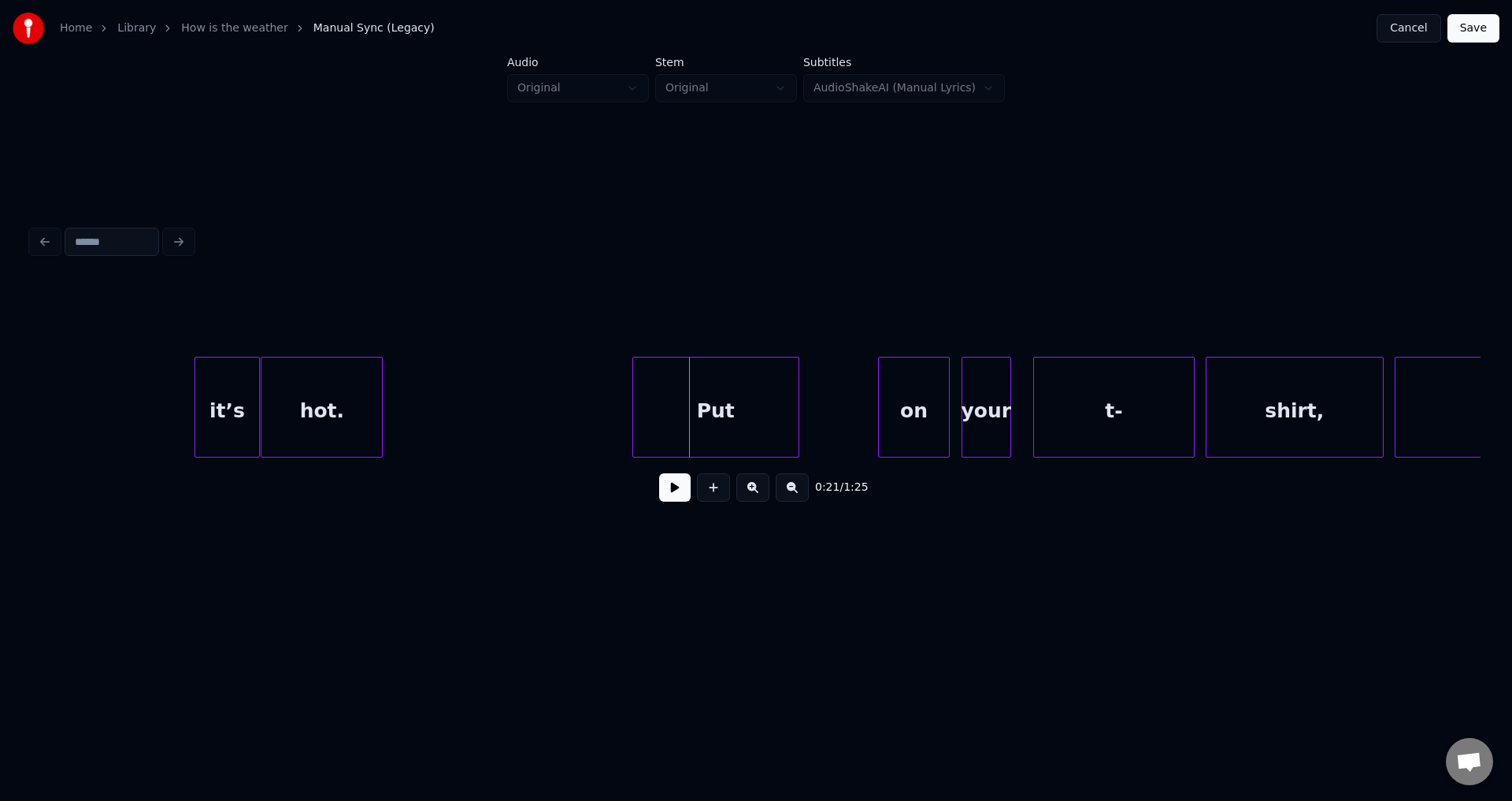
click at [678, 410] on div "Put" at bounding box center [715, 411] width 165 height 107
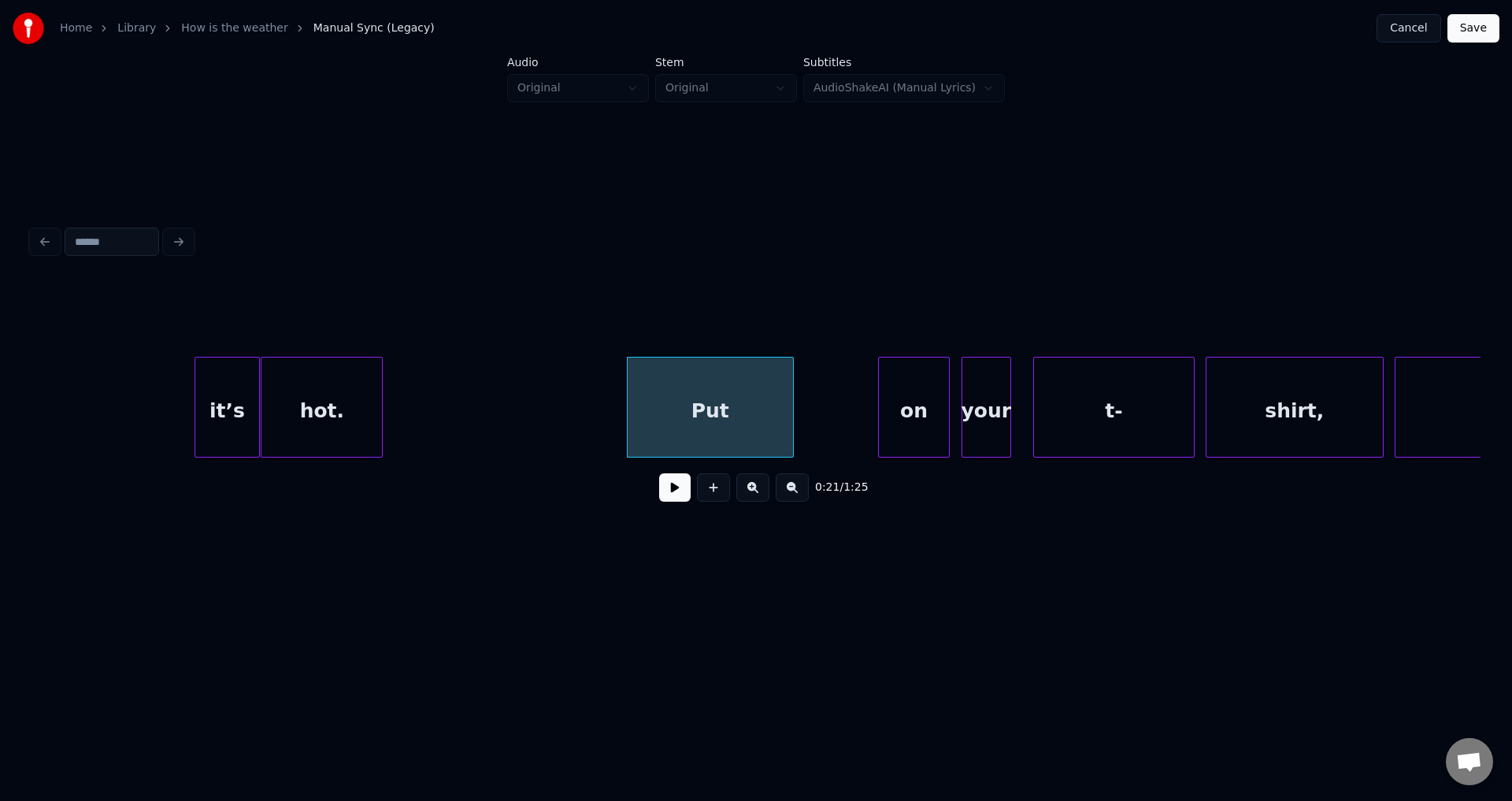
click at [679, 409] on div "Put" at bounding box center [710, 411] width 165 height 107
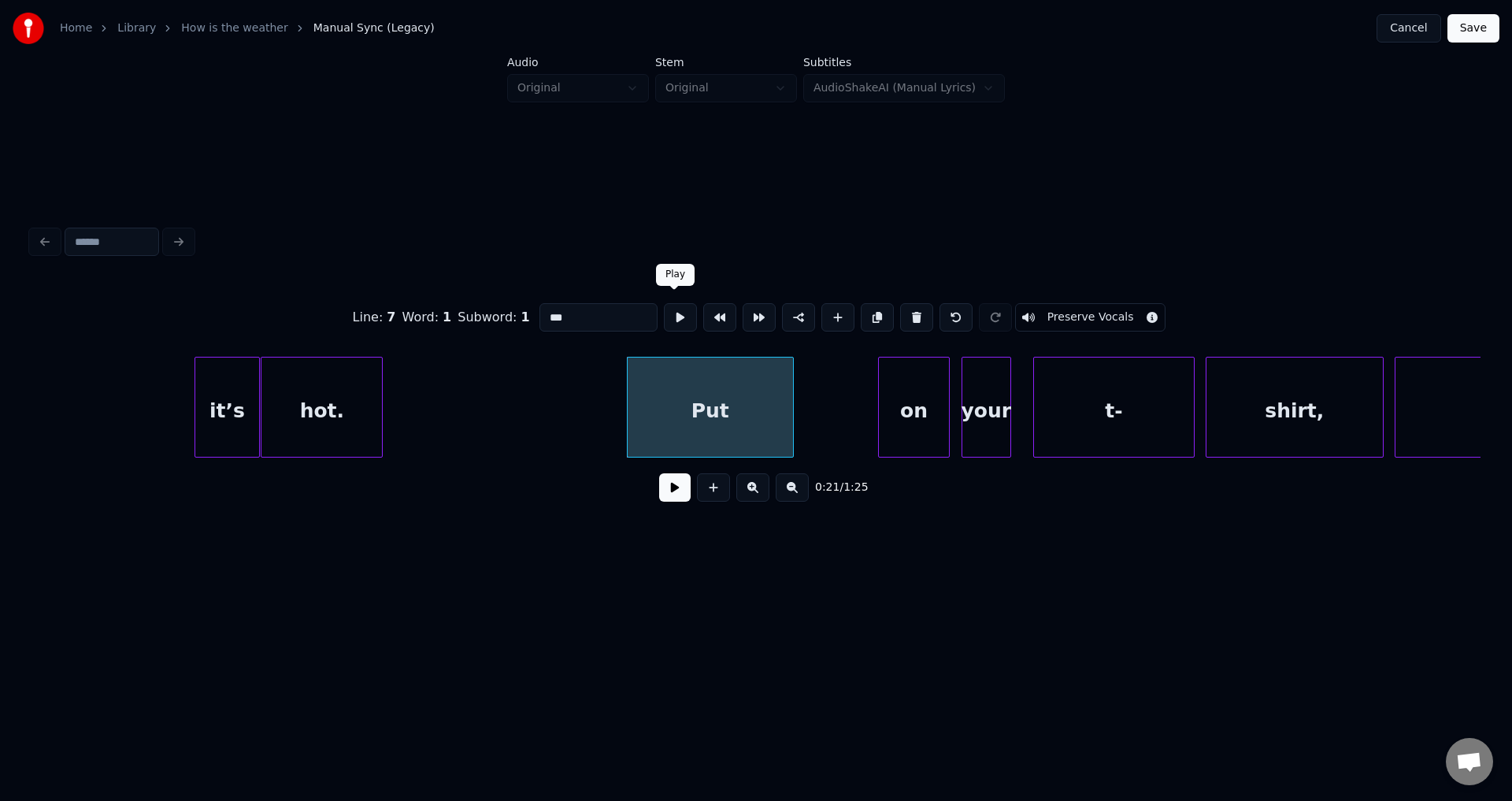
click at [678, 313] on button at bounding box center [680, 317] width 33 height 29
click at [832, 416] on div "on" at bounding box center [833, 411] width 71 height 107
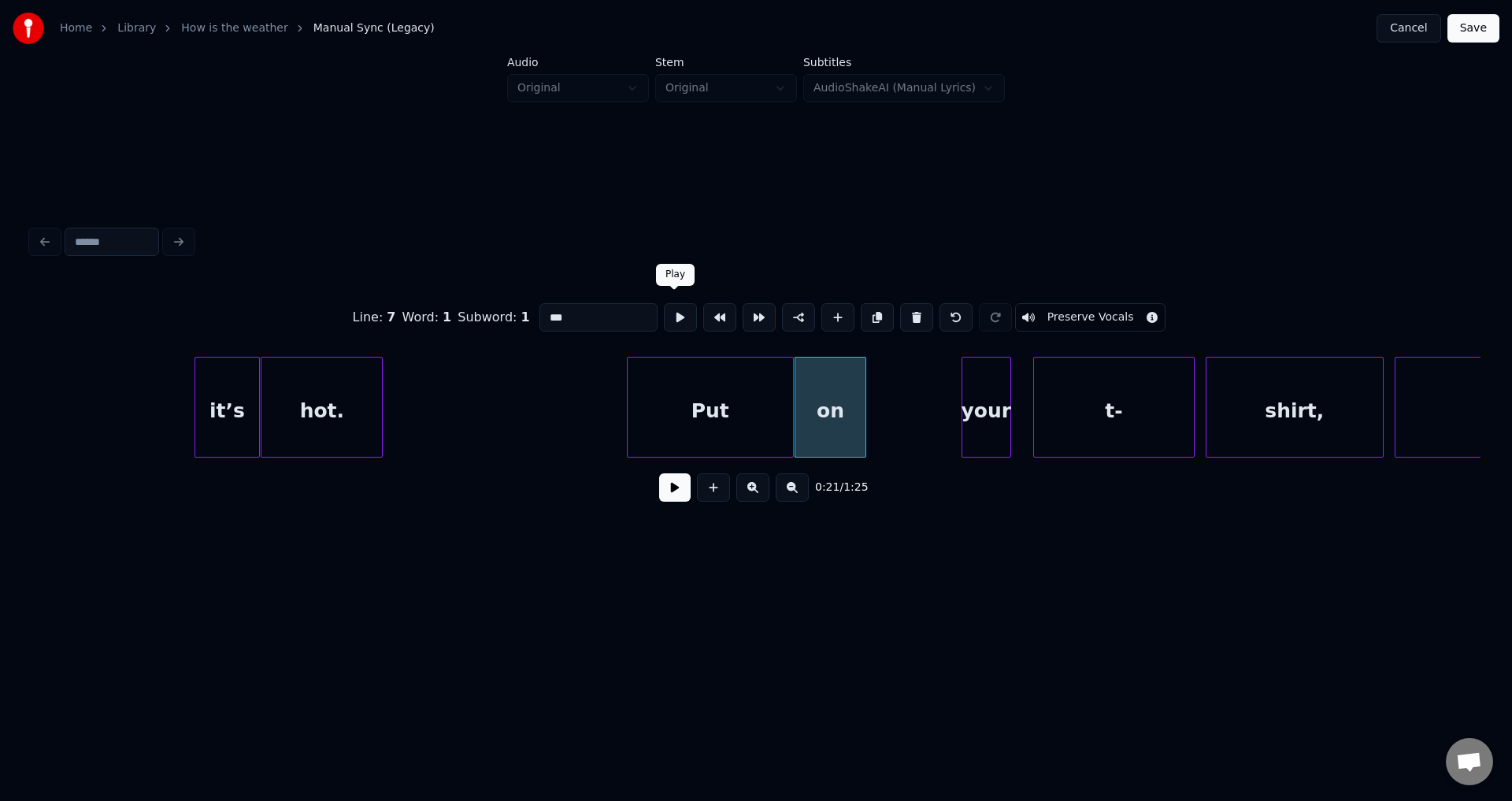
click at [668, 313] on button at bounding box center [680, 317] width 33 height 29
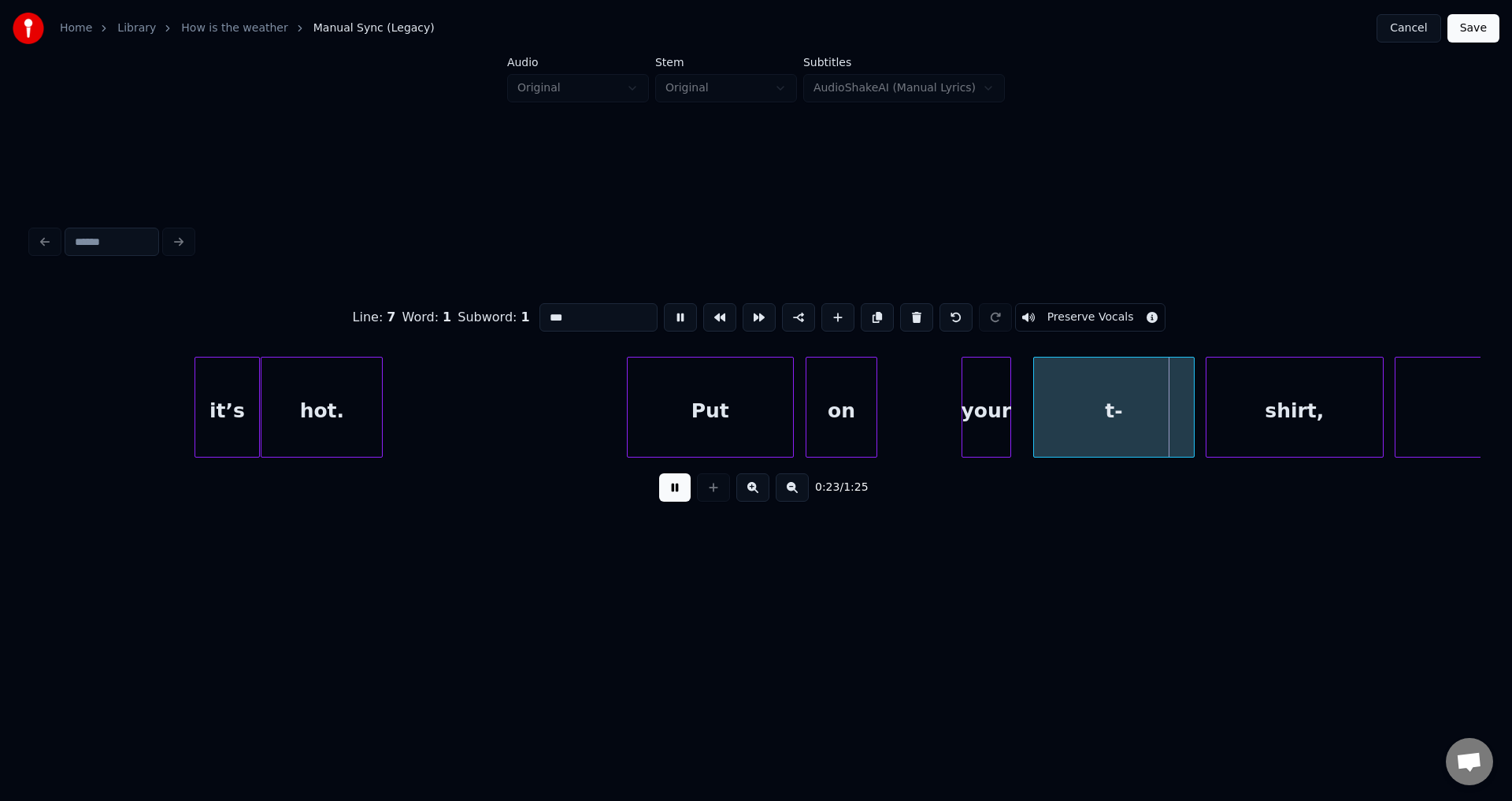
click at [837, 422] on div "on" at bounding box center [842, 411] width 71 height 107
click at [857, 409] on div "on" at bounding box center [842, 411] width 71 height 107
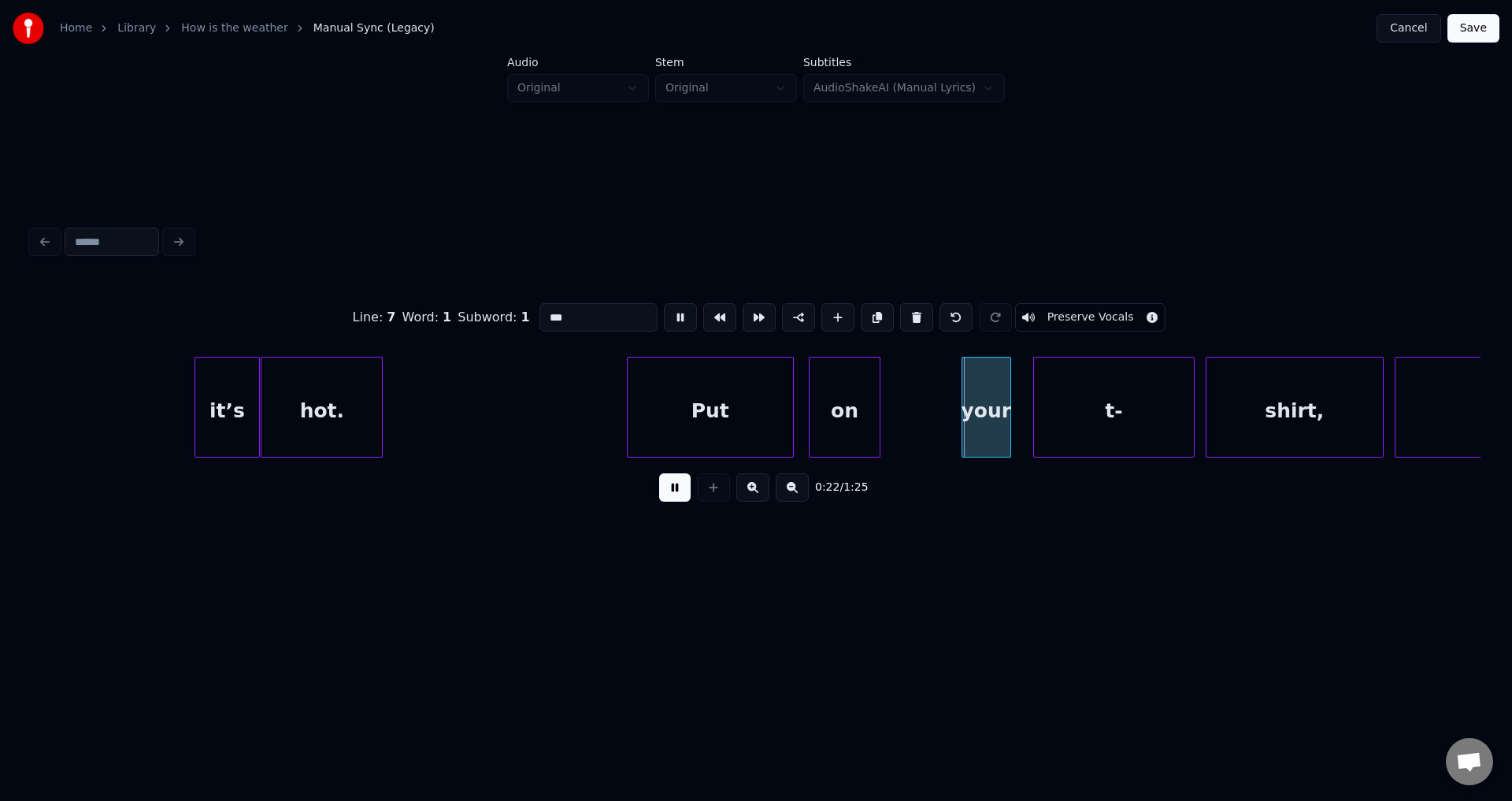
click at [852, 406] on div "on" at bounding box center [845, 411] width 71 height 107
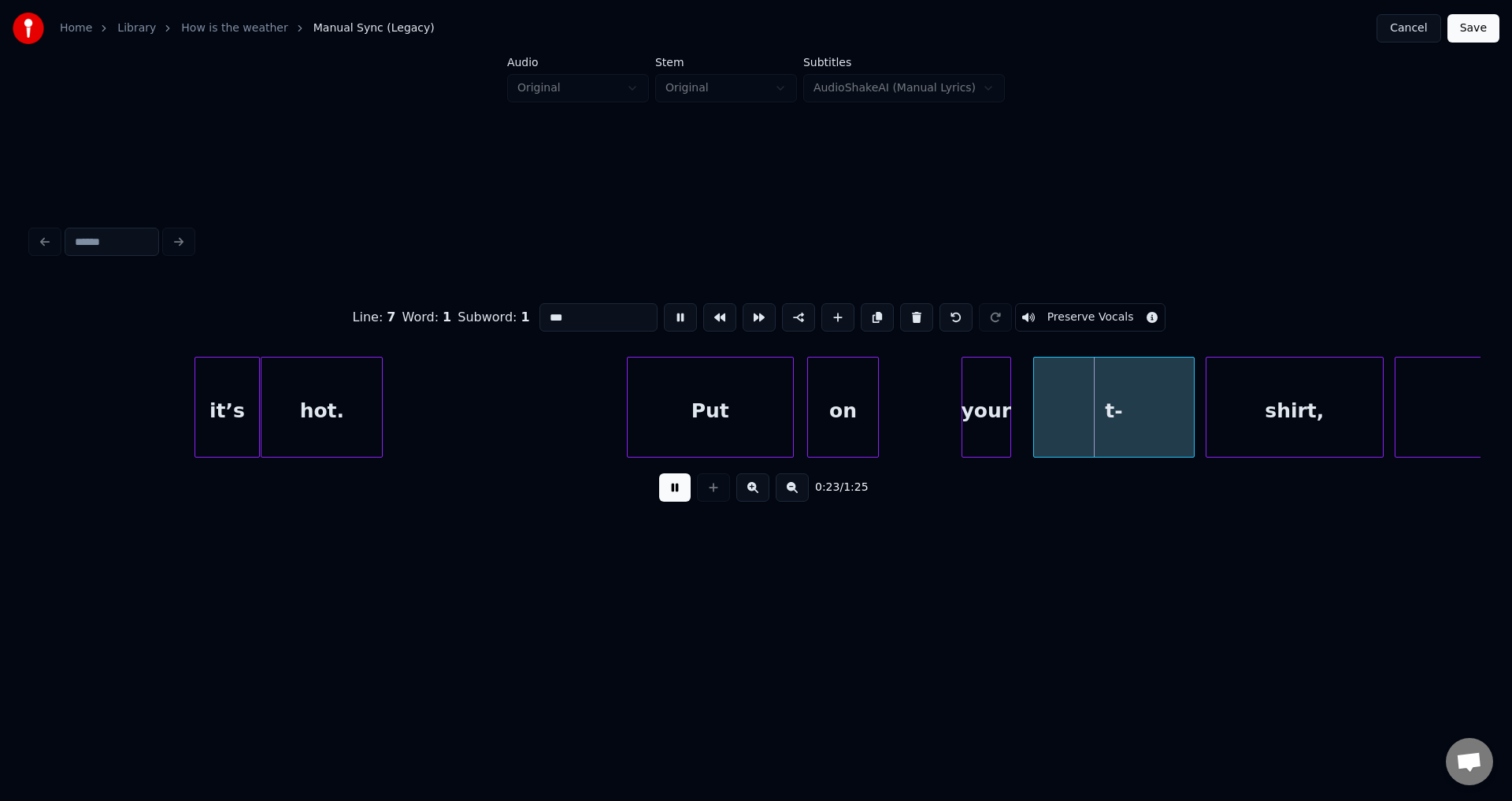
click at [842, 404] on div "on" at bounding box center [843, 411] width 71 height 107
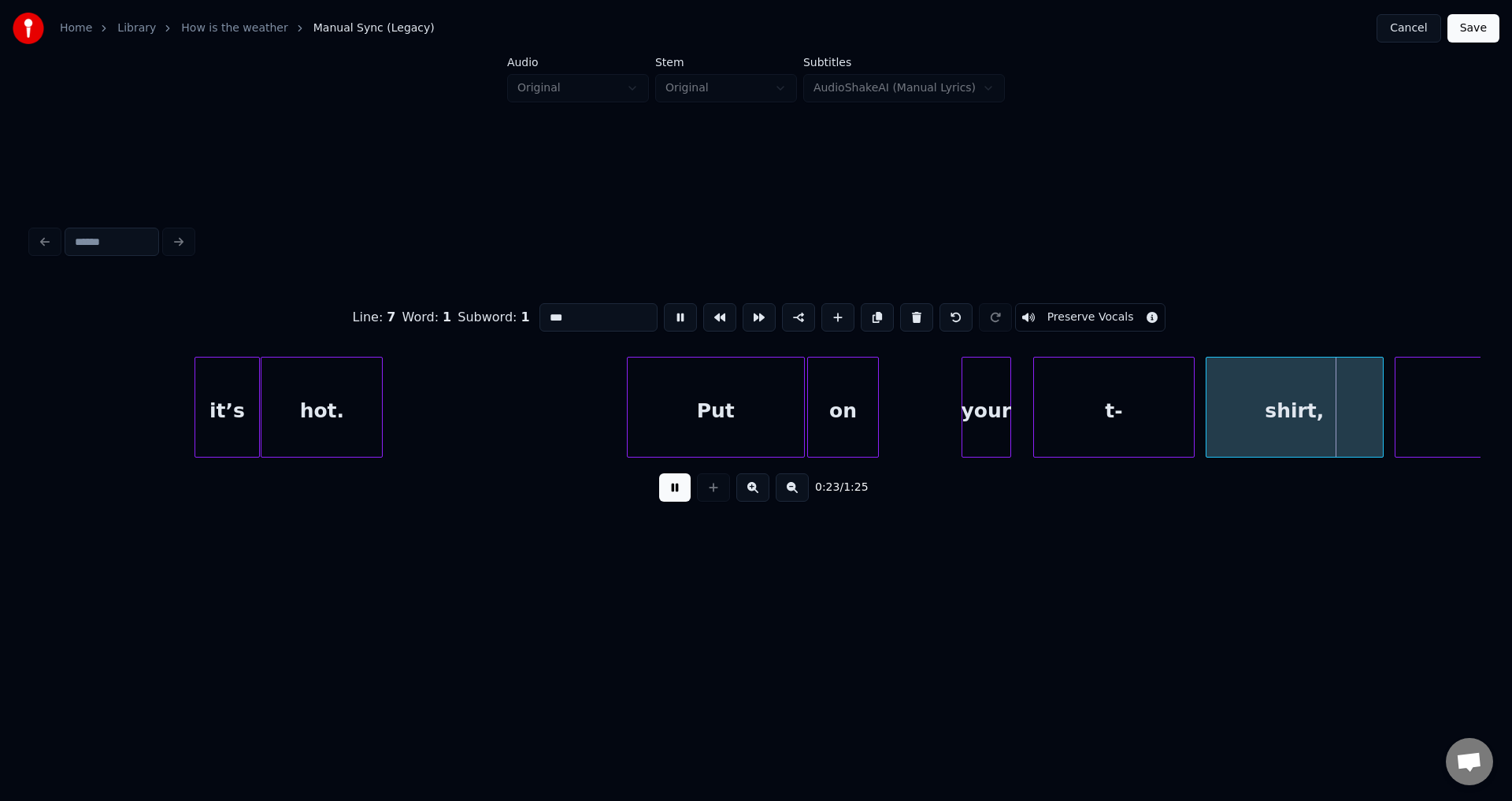
click at [801, 405] on div at bounding box center [801, 407] width 5 height 99
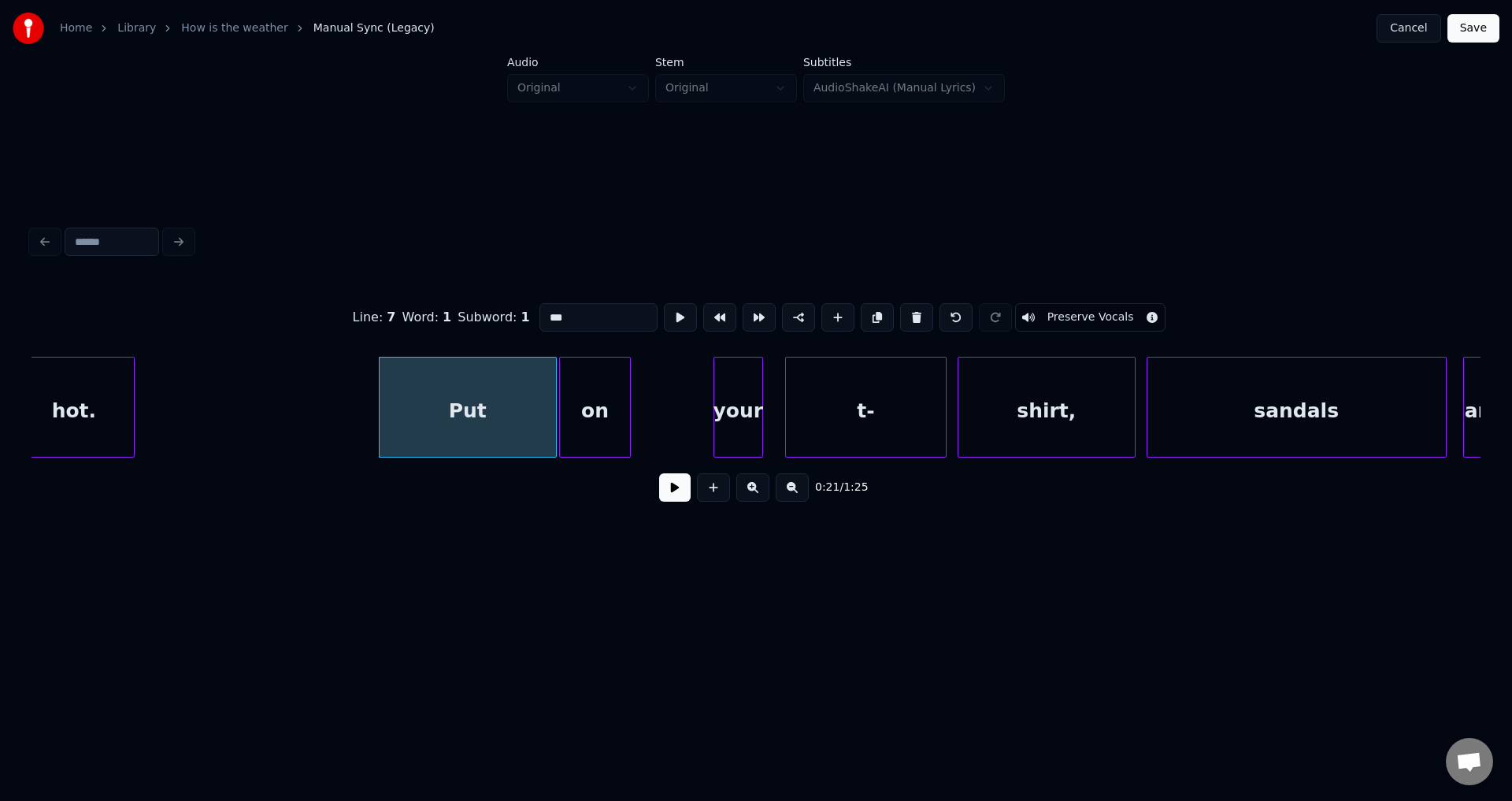
scroll to position [0, 5599]
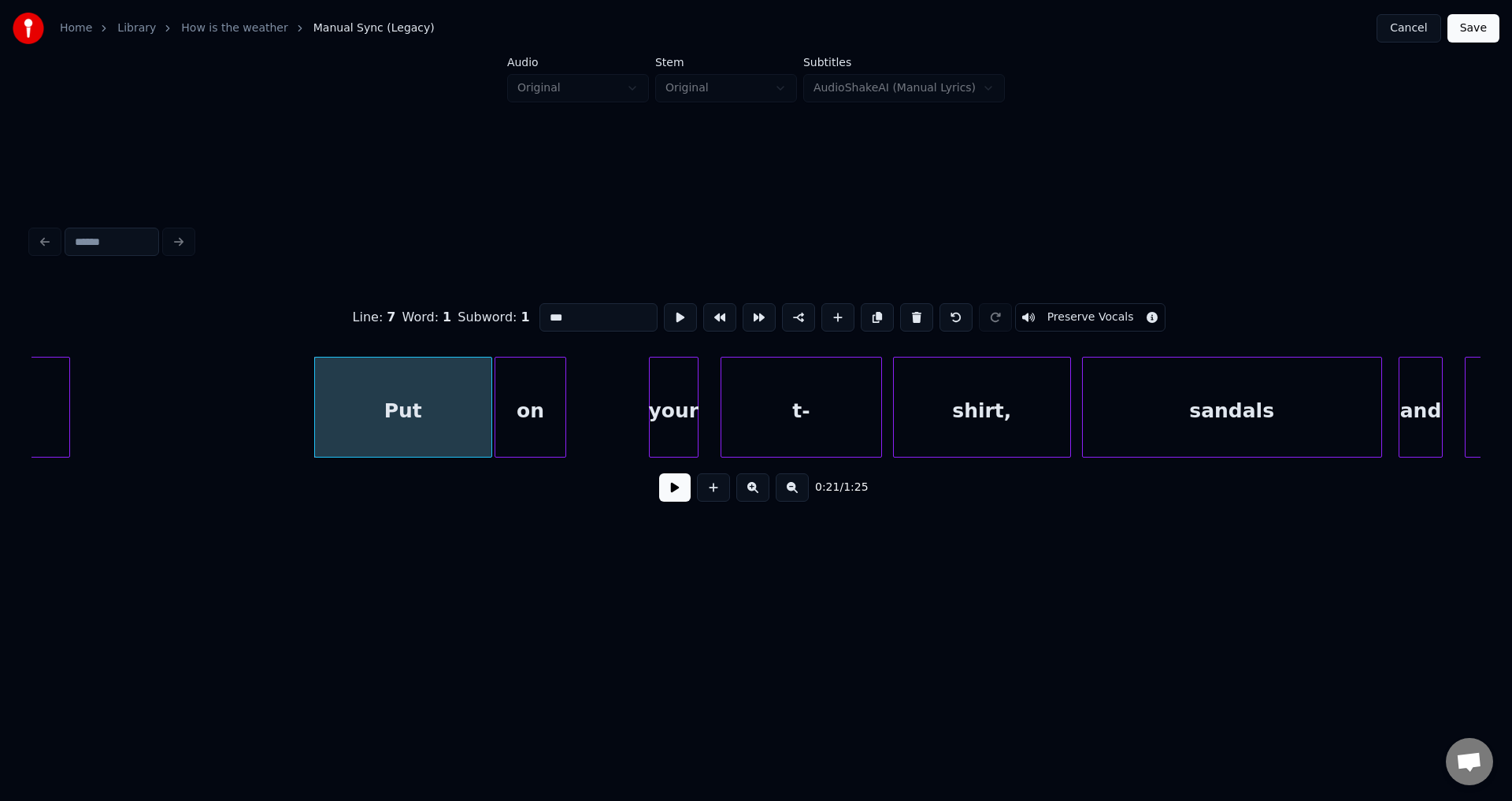
click at [664, 303] on button at bounding box center [680, 317] width 33 height 29
click at [678, 494] on button at bounding box center [675, 487] width 32 height 29
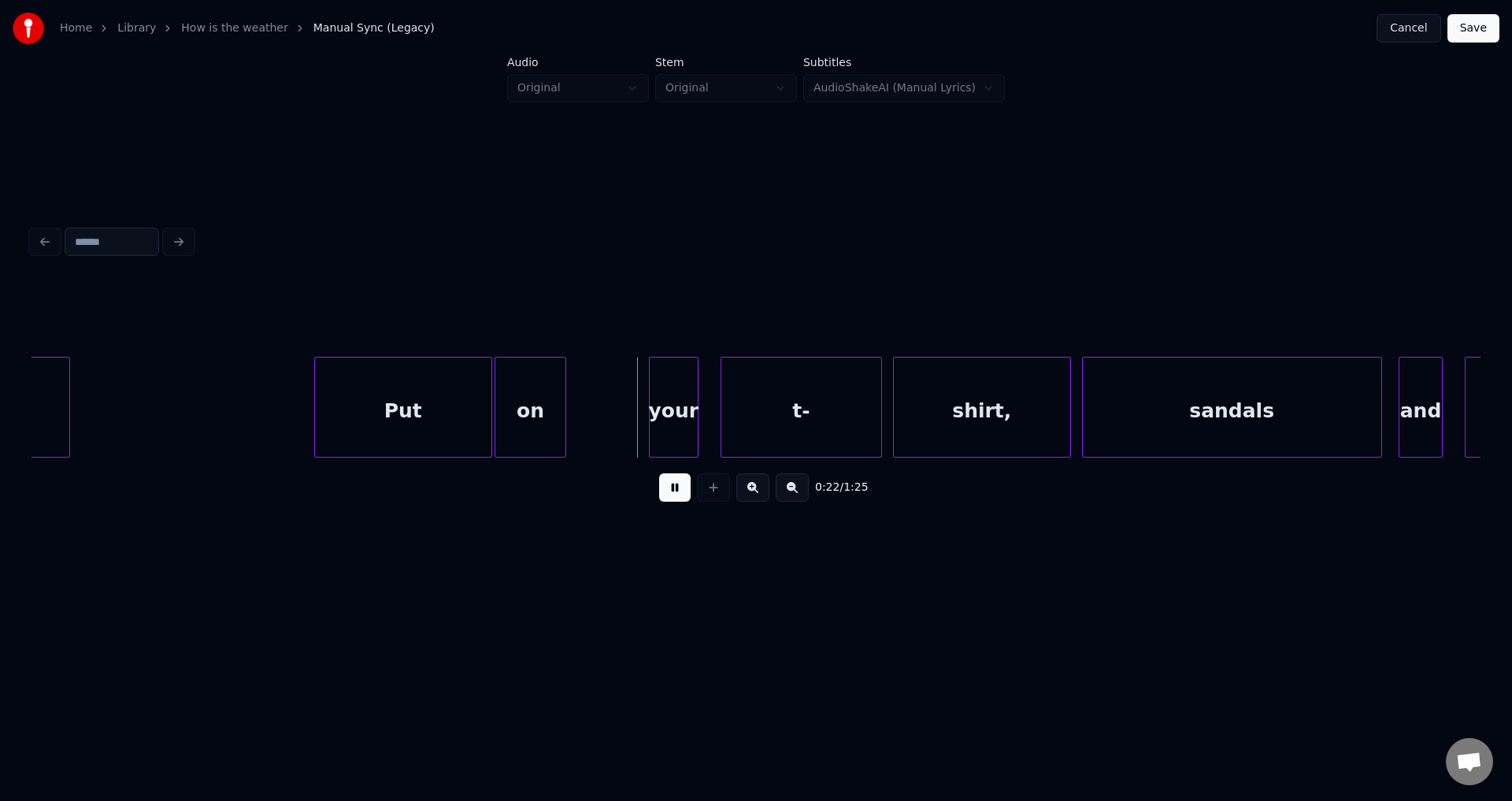
click at [659, 473] on button at bounding box center [675, 487] width 32 height 29
click at [626, 421] on div "your" at bounding box center [625, 411] width 49 height 107
click at [628, 420] on div "your" at bounding box center [623, 411] width 49 height 107
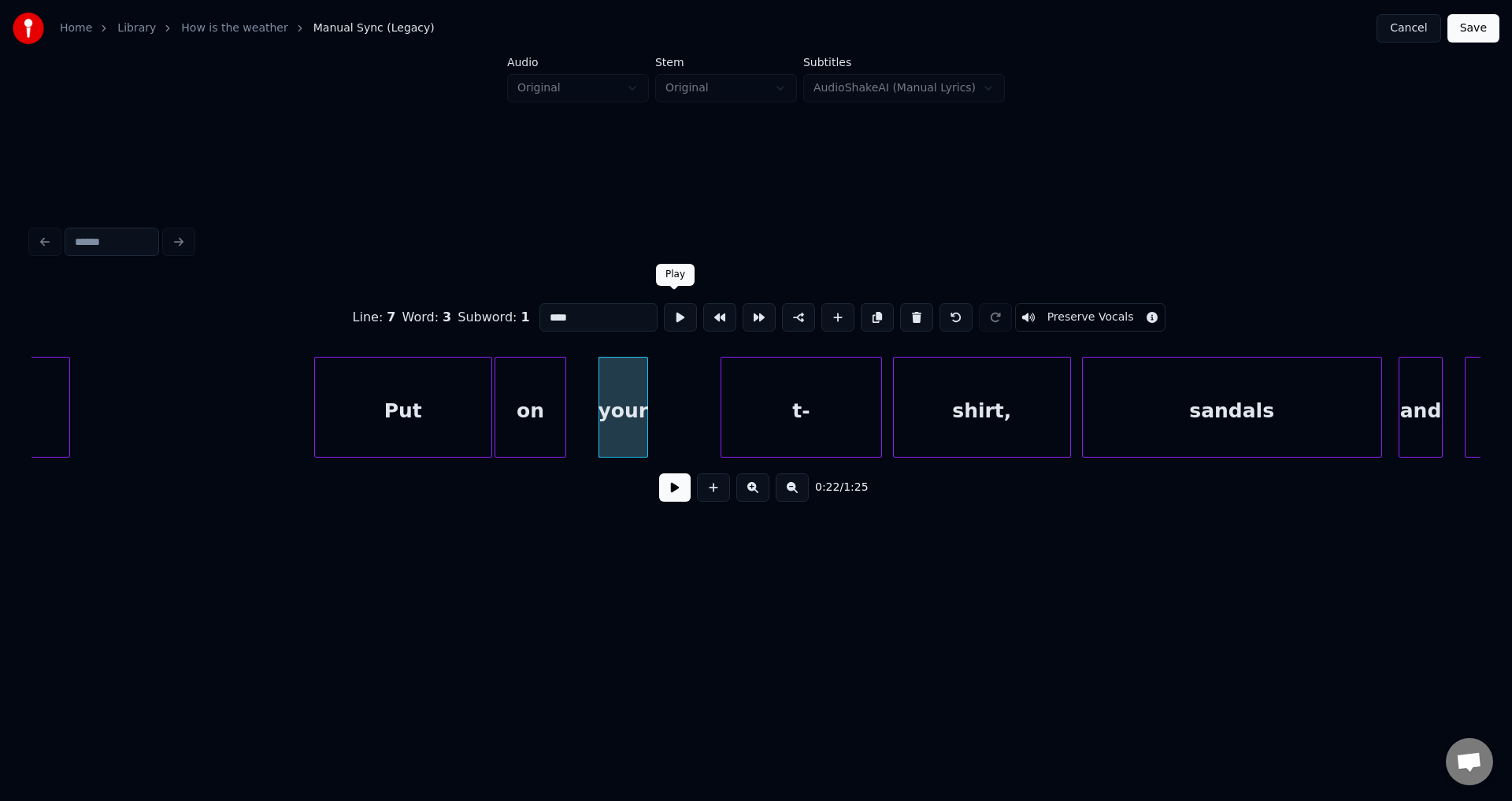
click at [674, 314] on button at bounding box center [680, 317] width 33 height 29
click at [676, 313] on button at bounding box center [680, 317] width 33 height 29
click at [614, 417] on div "your" at bounding box center [616, 411] width 49 height 107
click at [676, 317] on button at bounding box center [680, 317] width 33 height 29
click at [594, 402] on div "your" at bounding box center [609, 411] width 48 height 107
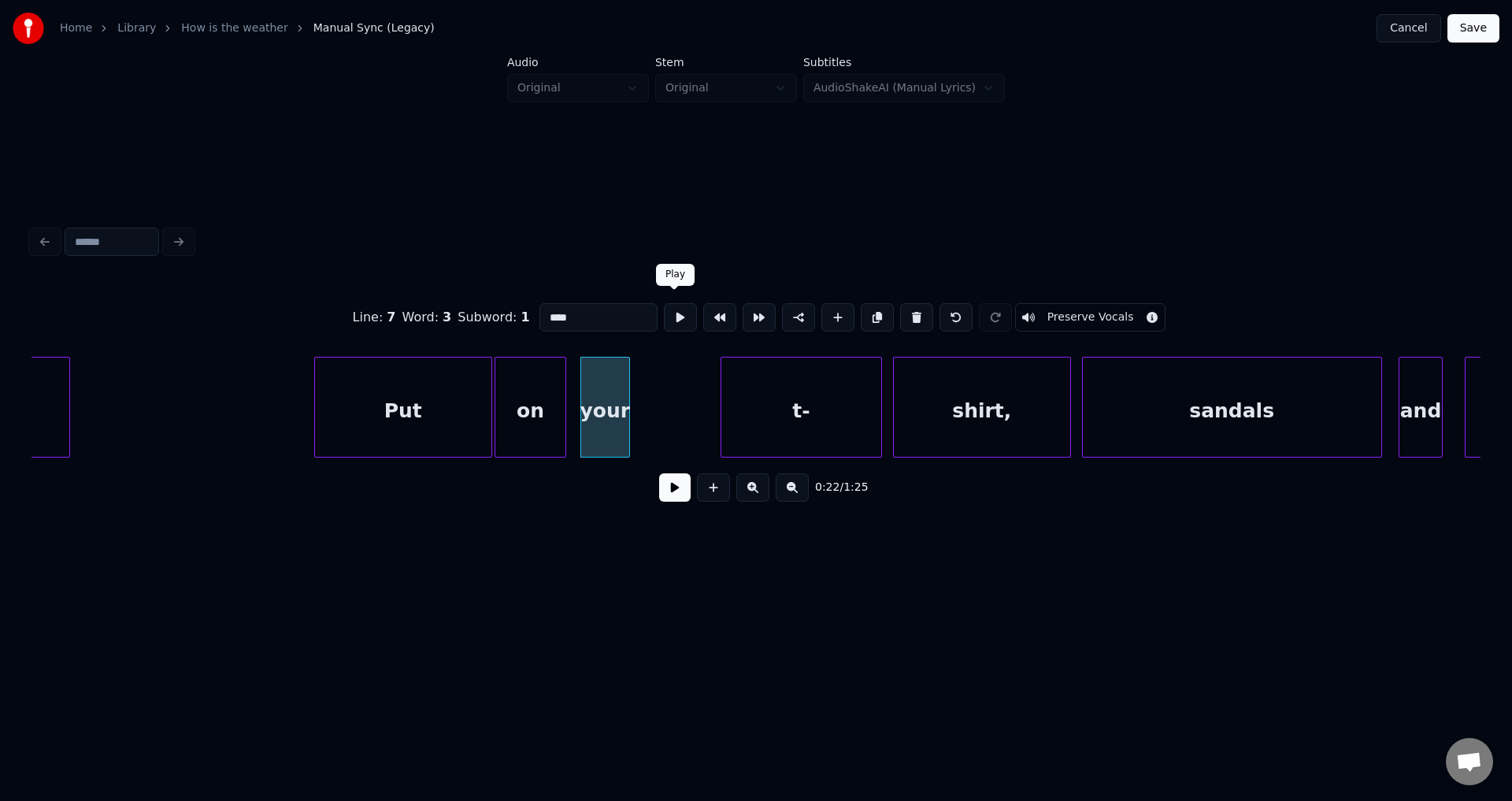
click at [666, 306] on button at bounding box center [680, 317] width 33 height 29
click at [611, 401] on div "your" at bounding box center [614, 411] width 49 height 107
click at [641, 404] on div "your" at bounding box center [616, 406] width 51 height 100
click at [622, 402] on div "your" at bounding box center [615, 411] width 49 height 107
click at [649, 404] on div at bounding box center [646, 407] width 5 height 99
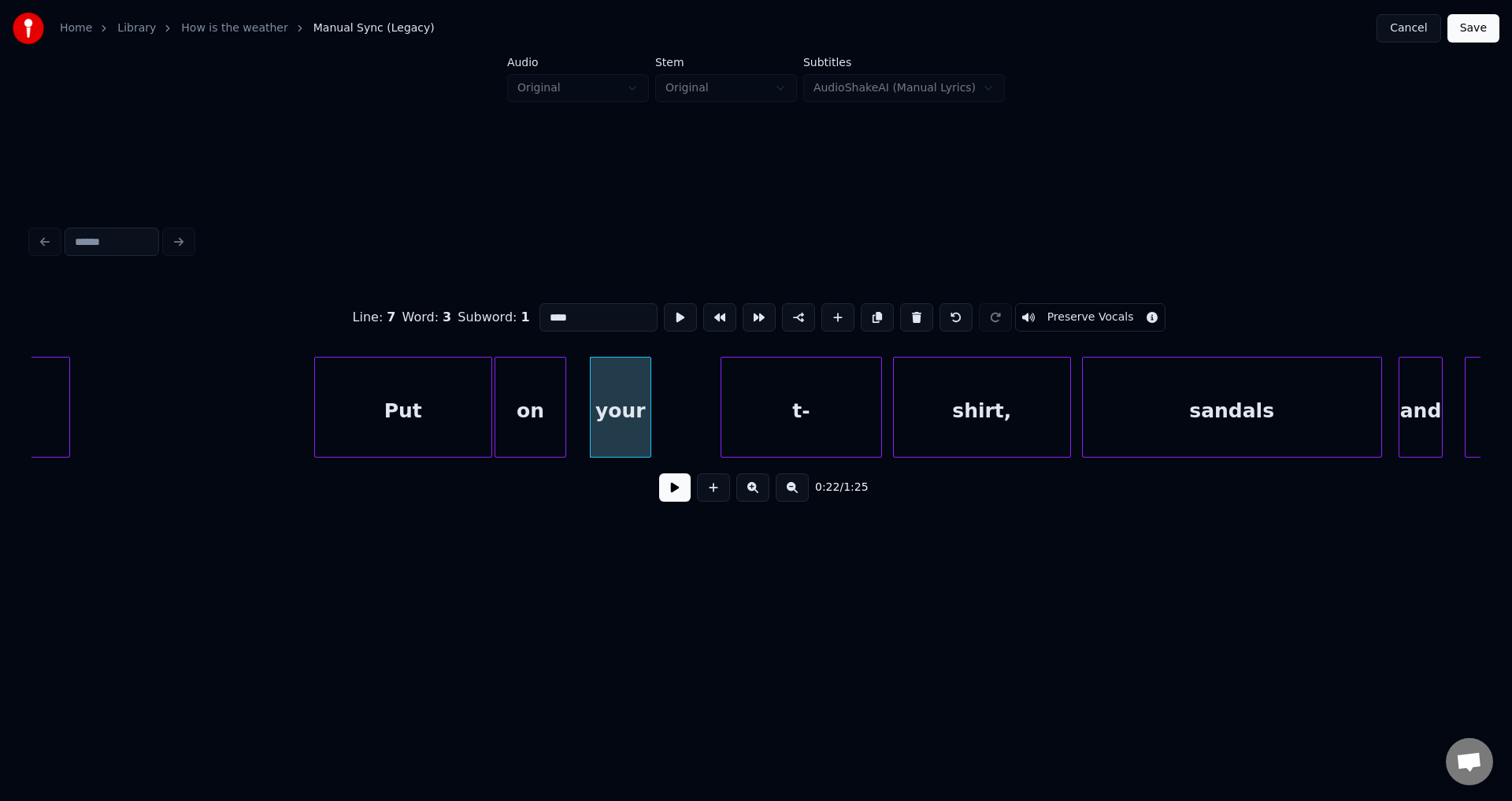
click at [664, 303] on button at bounding box center [680, 317] width 33 height 29
click at [672, 310] on button at bounding box center [680, 317] width 33 height 29
click at [676, 498] on button at bounding box center [675, 487] width 32 height 29
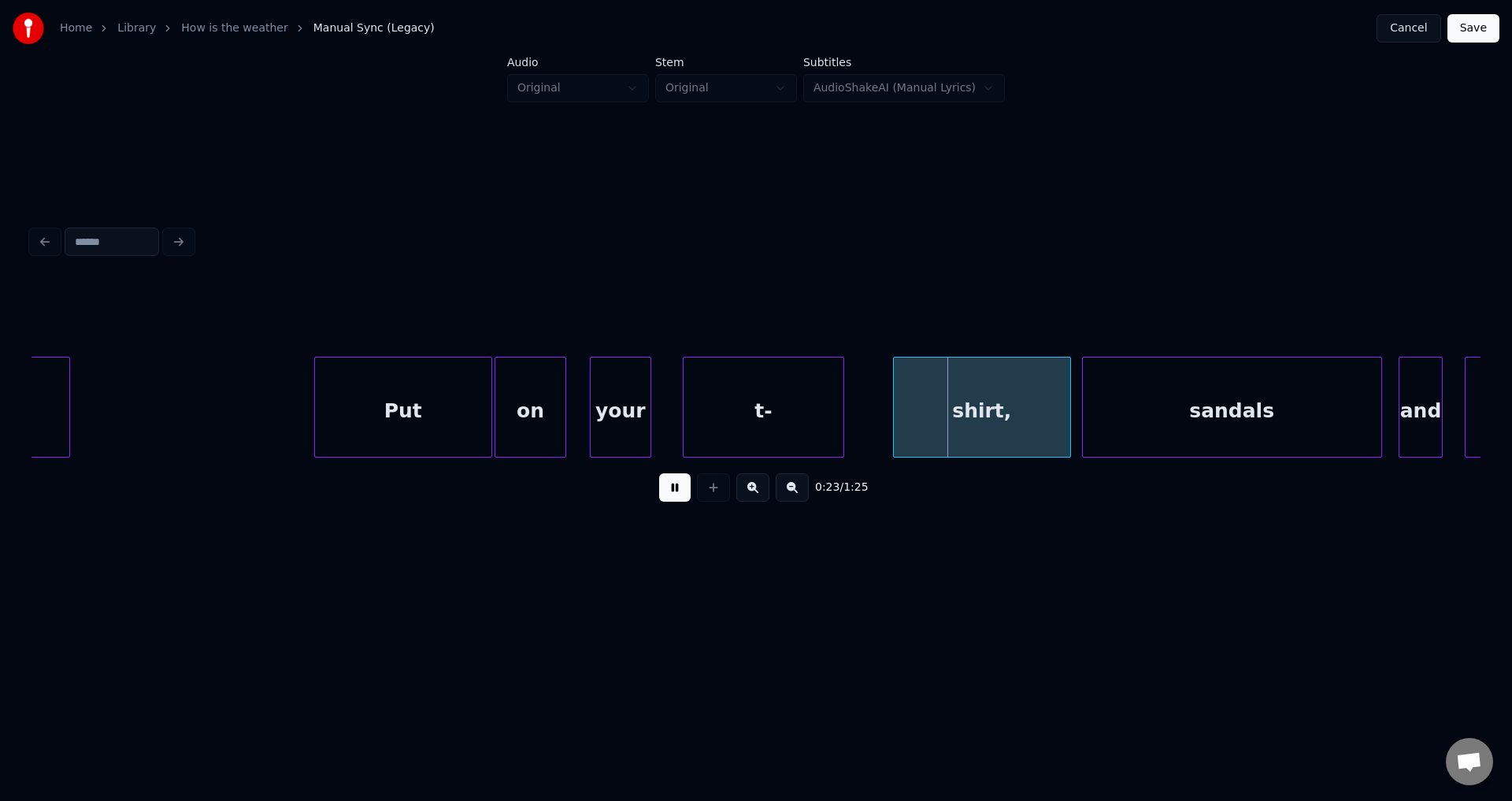
click at [719, 419] on div "t-" at bounding box center [763, 411] width 160 height 107
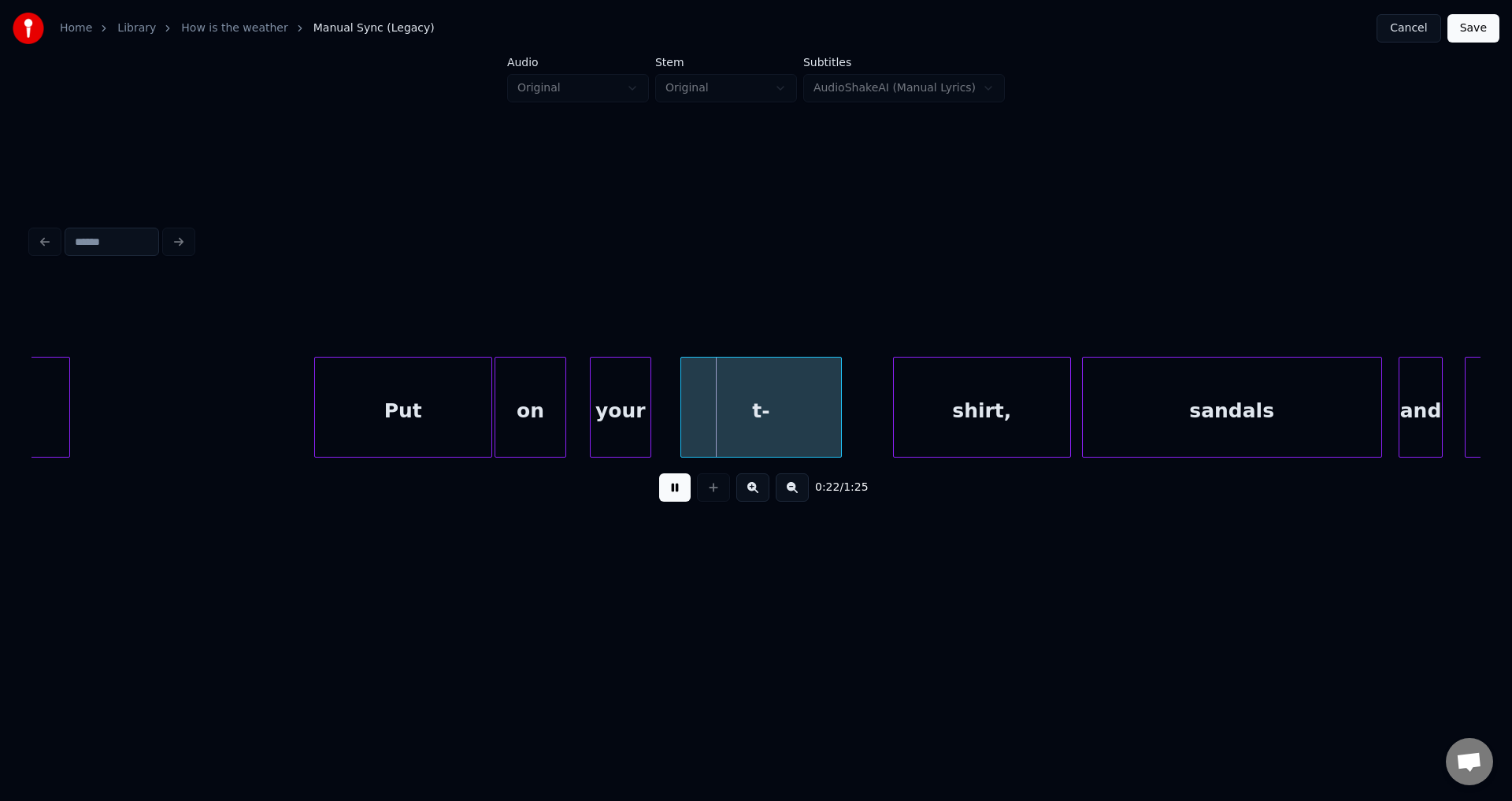
click at [659, 473] on button at bounding box center [675, 487] width 32 height 29
click at [717, 419] on div "t-" at bounding box center [761, 411] width 160 height 107
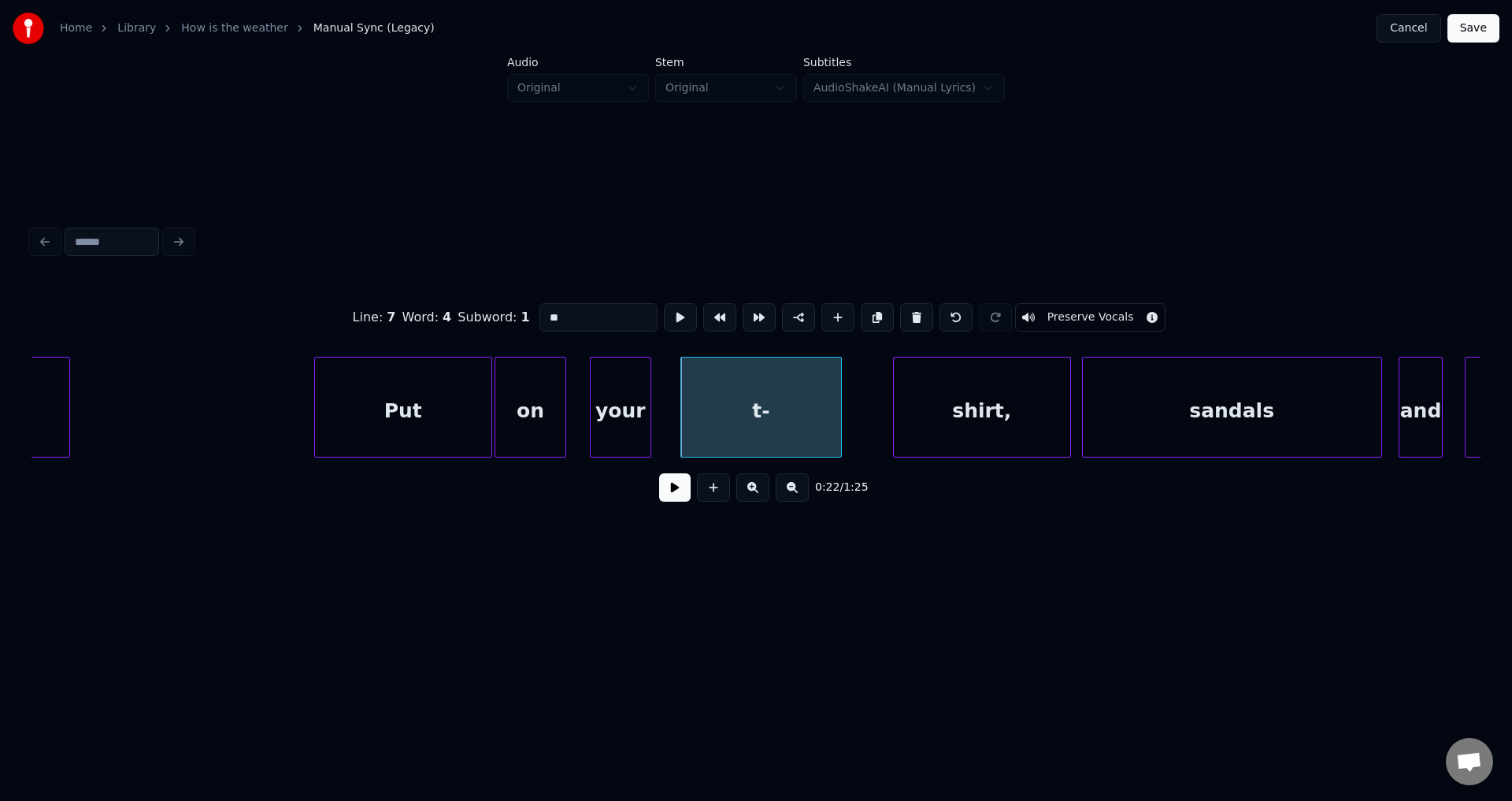
click at [659, 473] on button at bounding box center [675, 487] width 32 height 29
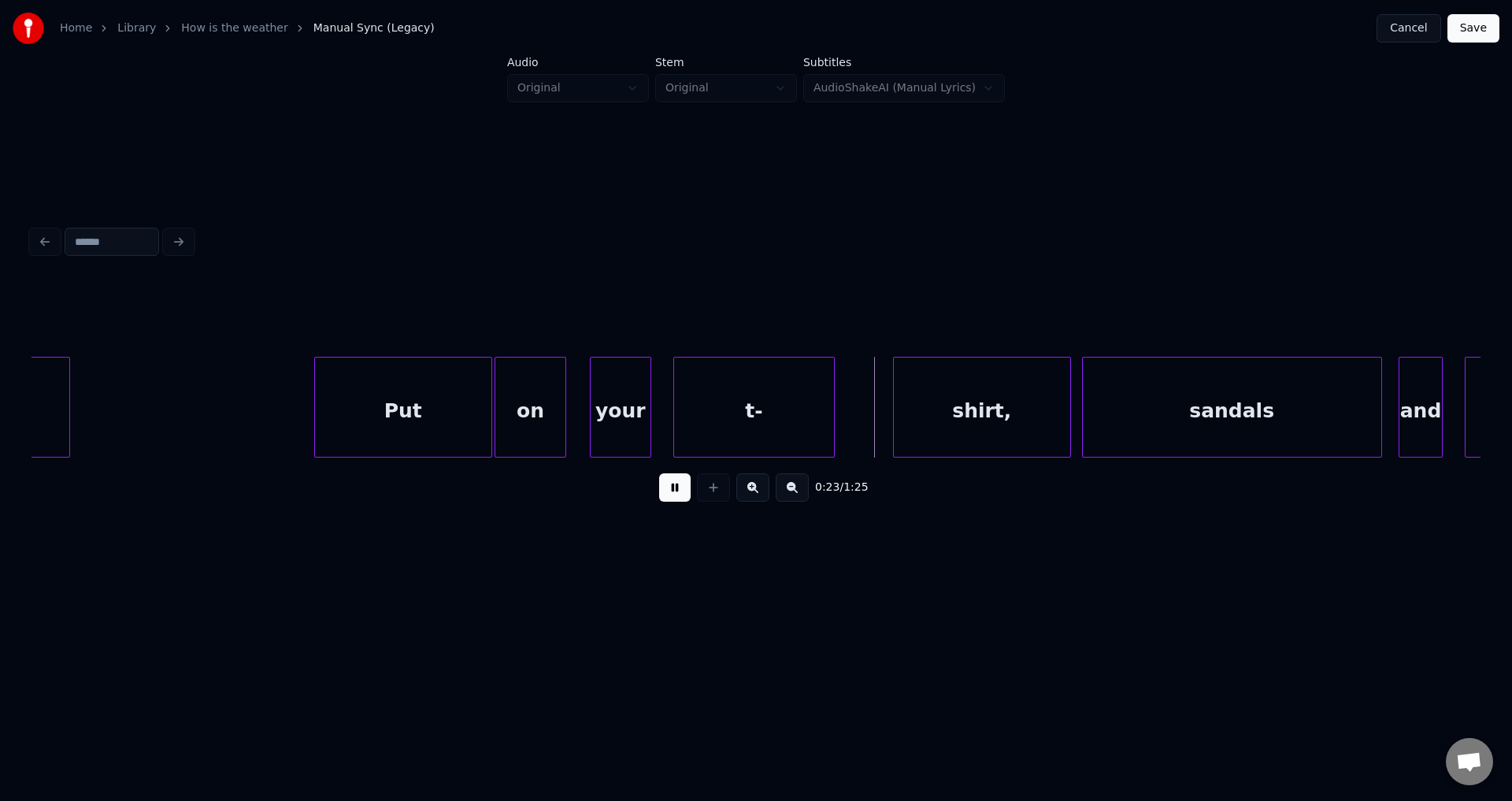
click at [736, 415] on div "t-" at bounding box center [753, 411] width 160 height 107
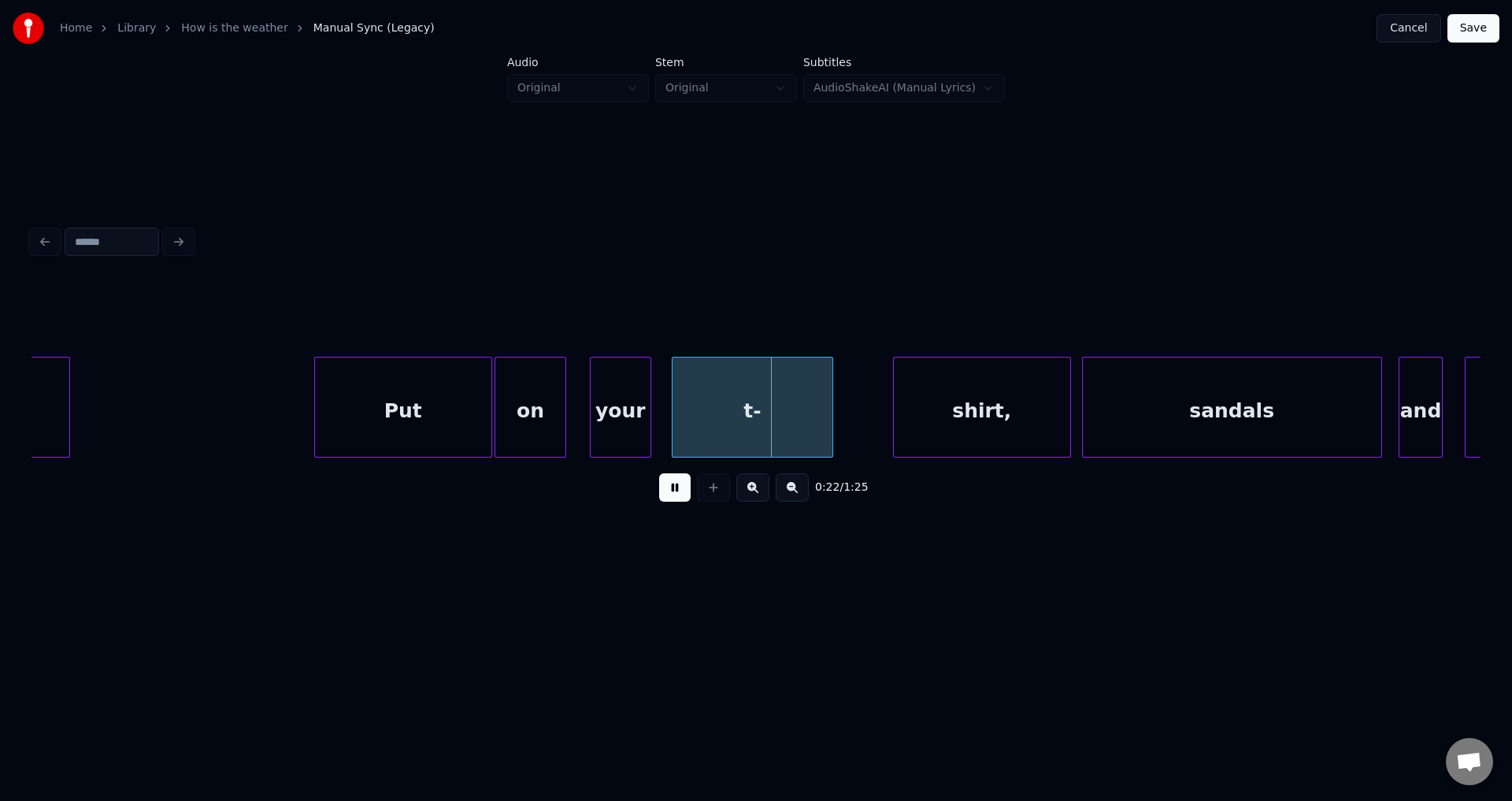
click at [749, 414] on div "t-" at bounding box center [752, 411] width 160 height 107
click at [749, 414] on div "t-" at bounding box center [757, 411] width 160 height 107
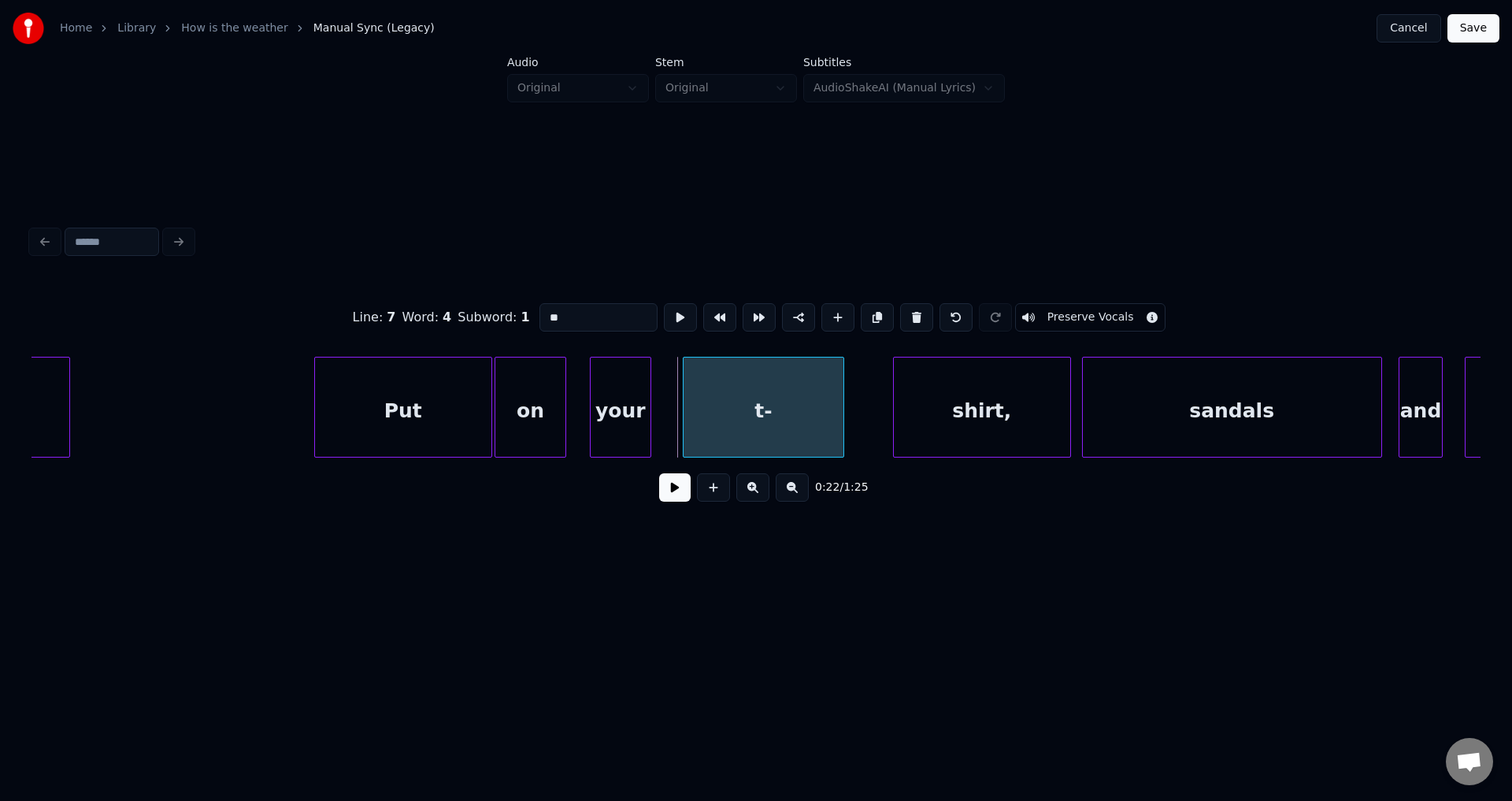
click at [756, 414] on div "t-" at bounding box center [763, 411] width 160 height 107
click at [752, 415] on div "t-" at bounding box center [763, 411] width 160 height 107
click at [659, 473] on button at bounding box center [675, 487] width 32 height 29
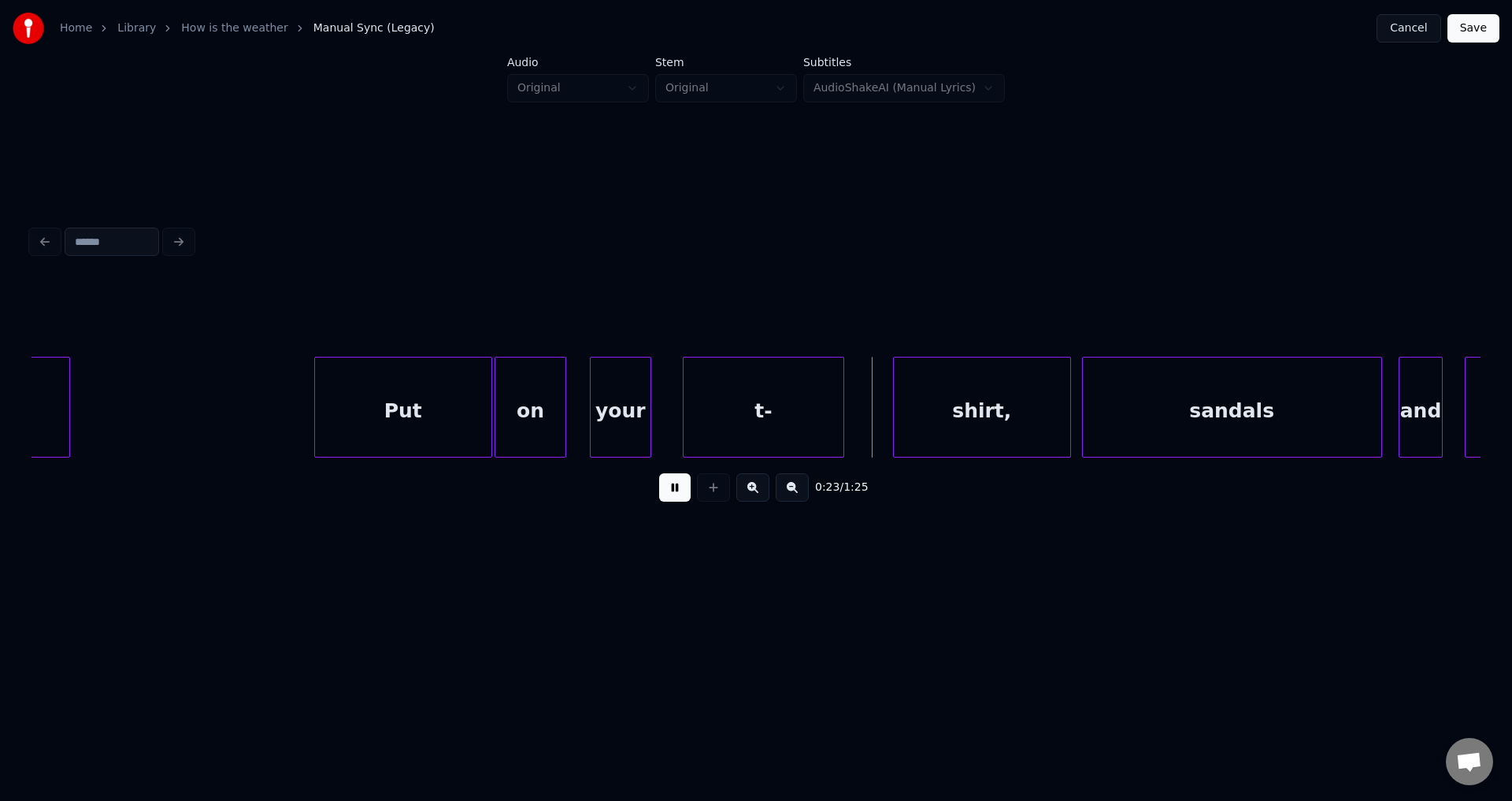
click at [746, 417] on div "t-" at bounding box center [763, 411] width 160 height 107
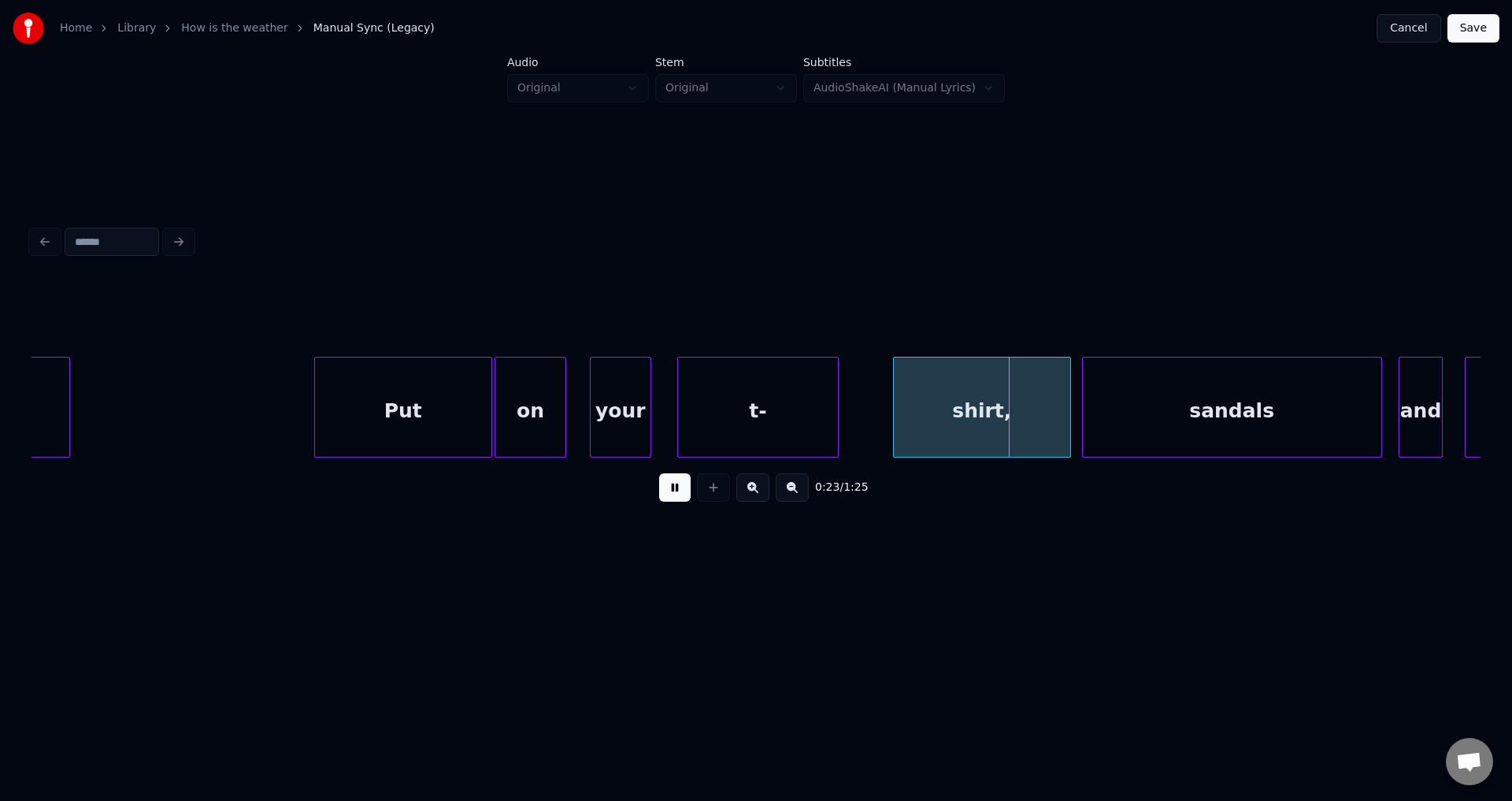
click at [659, 473] on button at bounding box center [675, 487] width 32 height 29
click at [889, 421] on div "shirt," at bounding box center [940, 411] width 177 height 107
click at [659, 473] on button at bounding box center [675, 487] width 32 height 29
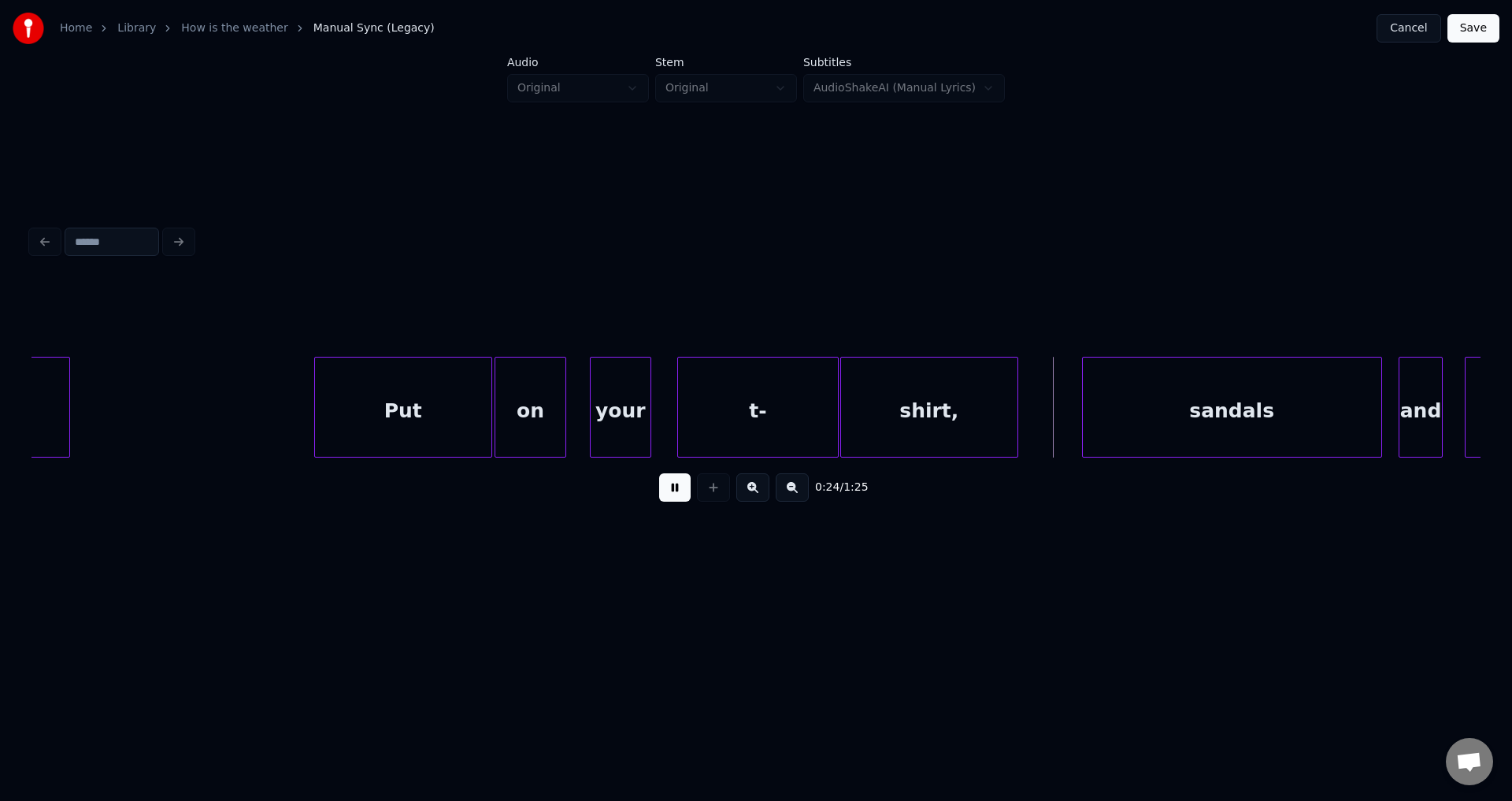
click at [900, 422] on div "shirt," at bounding box center [929, 411] width 177 height 107
click at [1124, 417] on div "sandals" at bounding box center [1189, 411] width 298 height 107
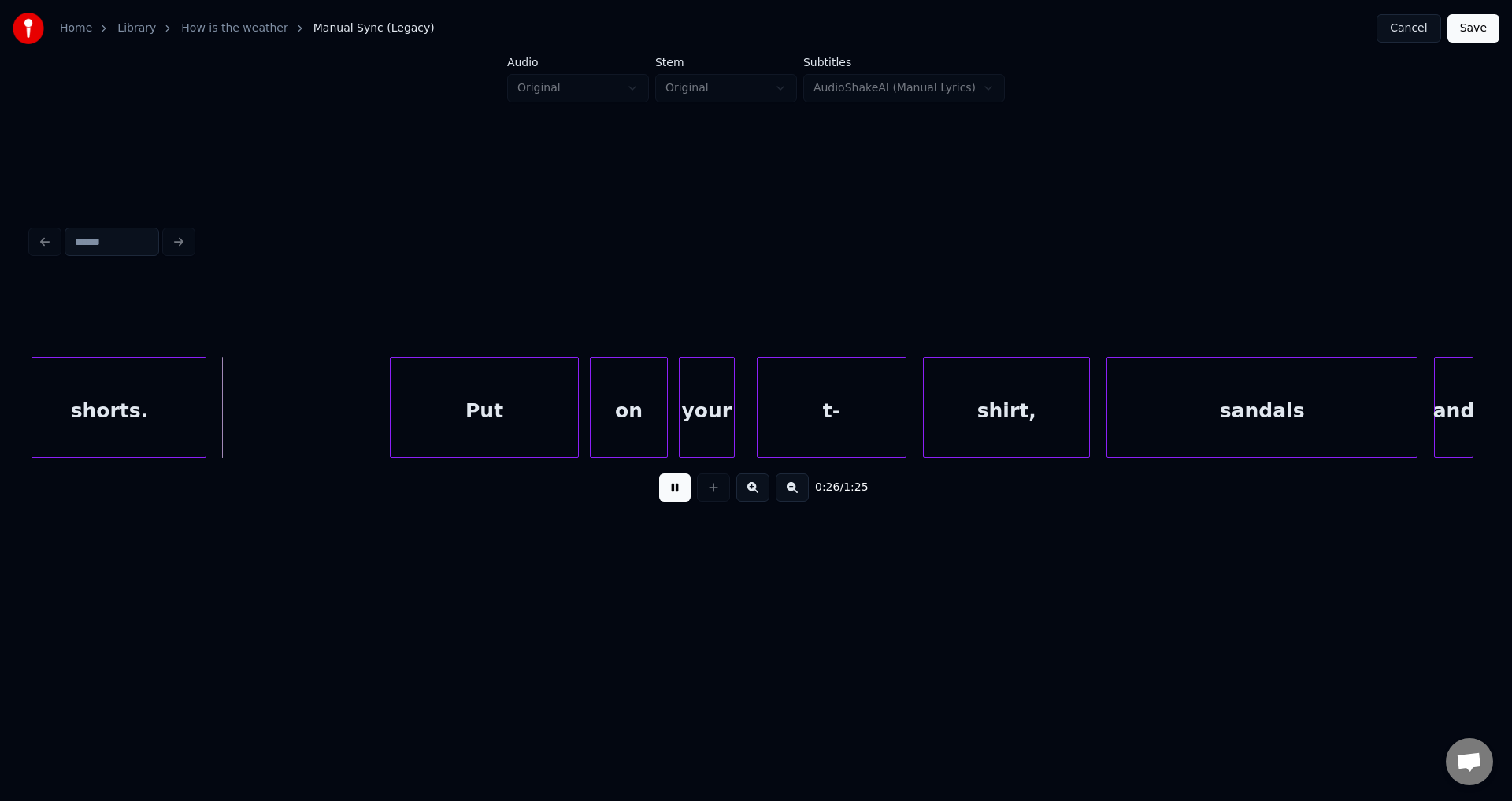
click at [659, 473] on button at bounding box center [675, 487] width 32 height 29
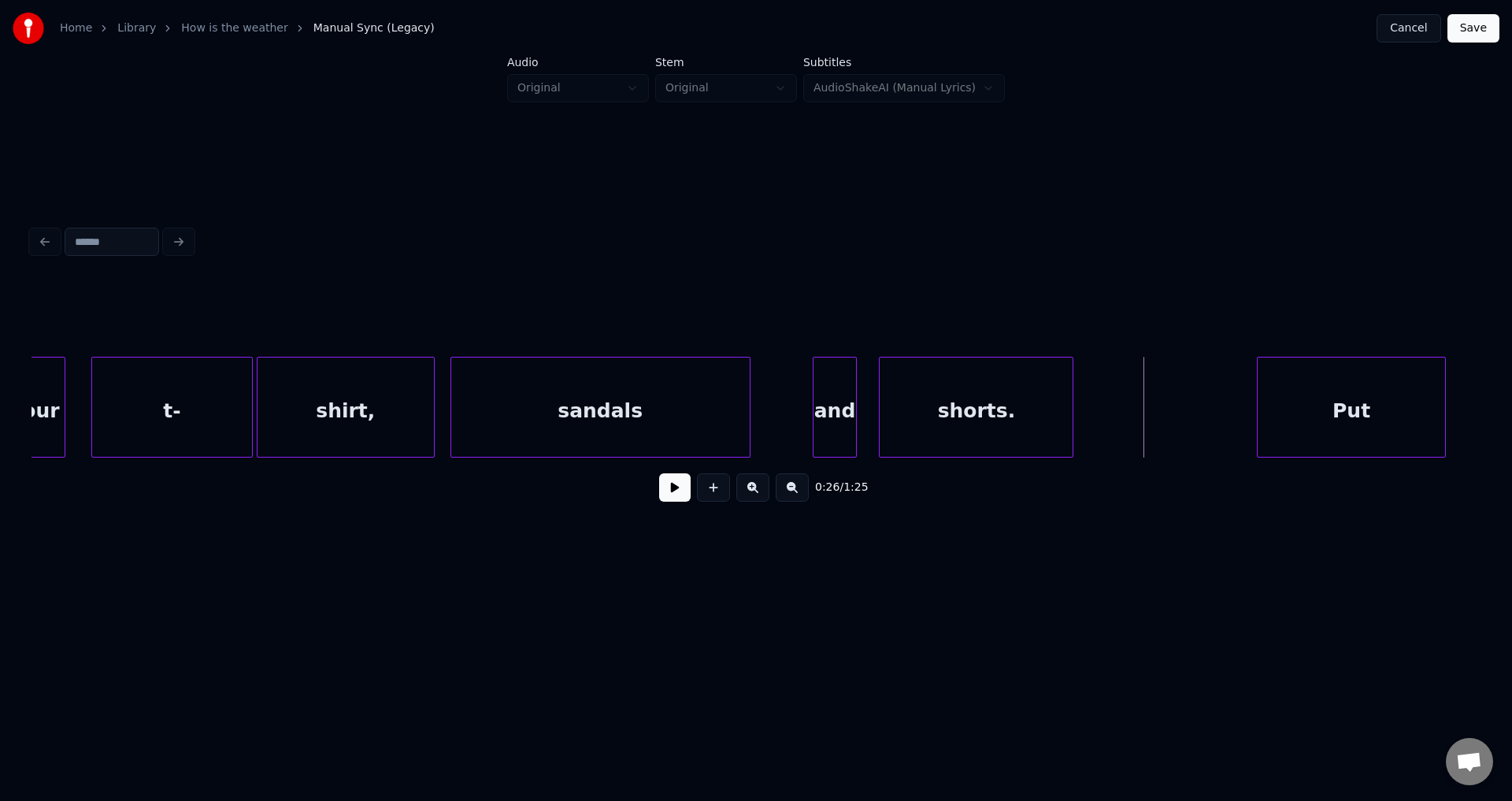
scroll to position [0, 6132]
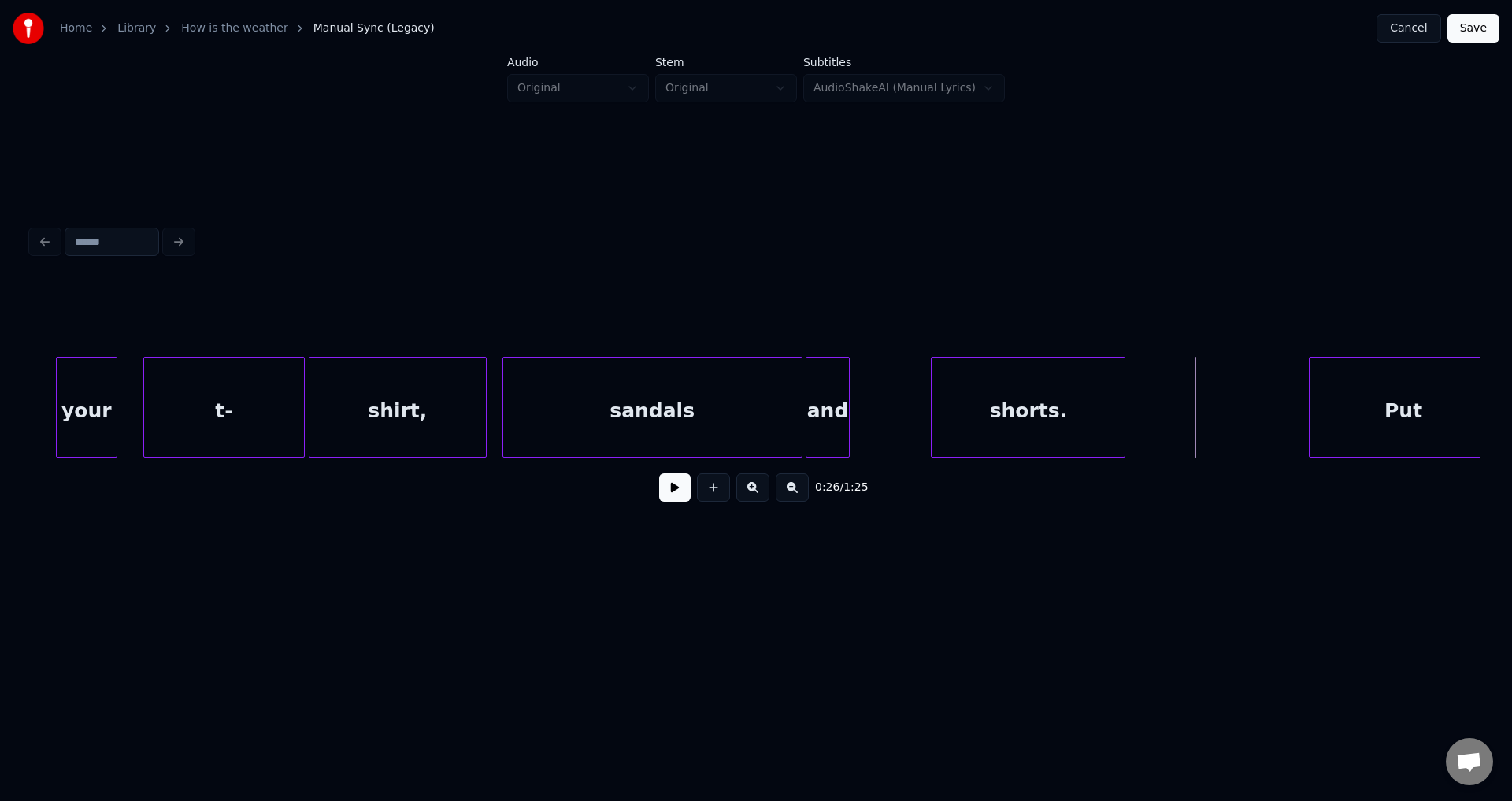
click at [832, 408] on div "and" at bounding box center [828, 411] width 42 height 107
click at [659, 473] on button at bounding box center [675, 487] width 32 height 29
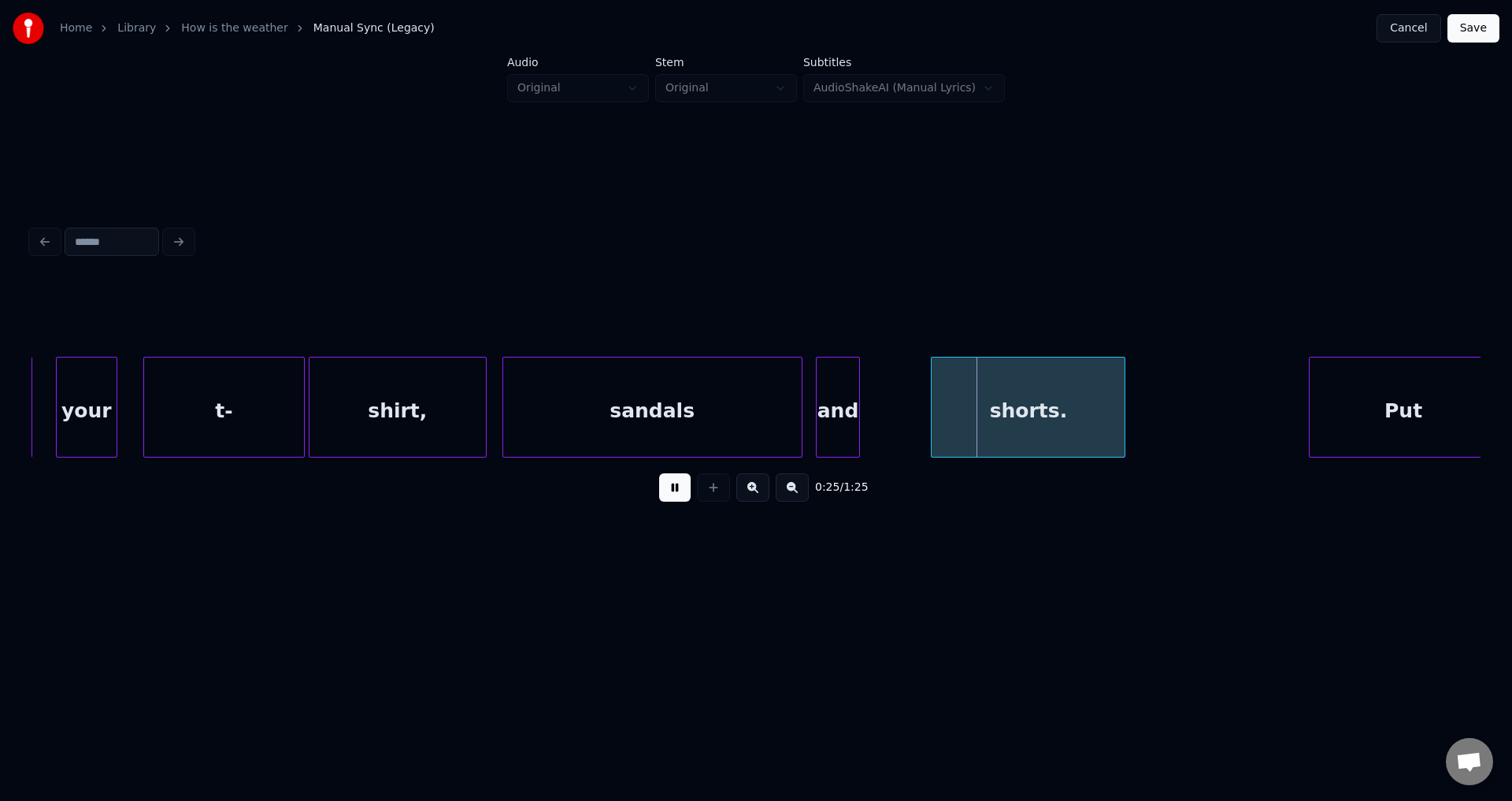
click at [849, 405] on div "and" at bounding box center [837, 411] width 42 height 107
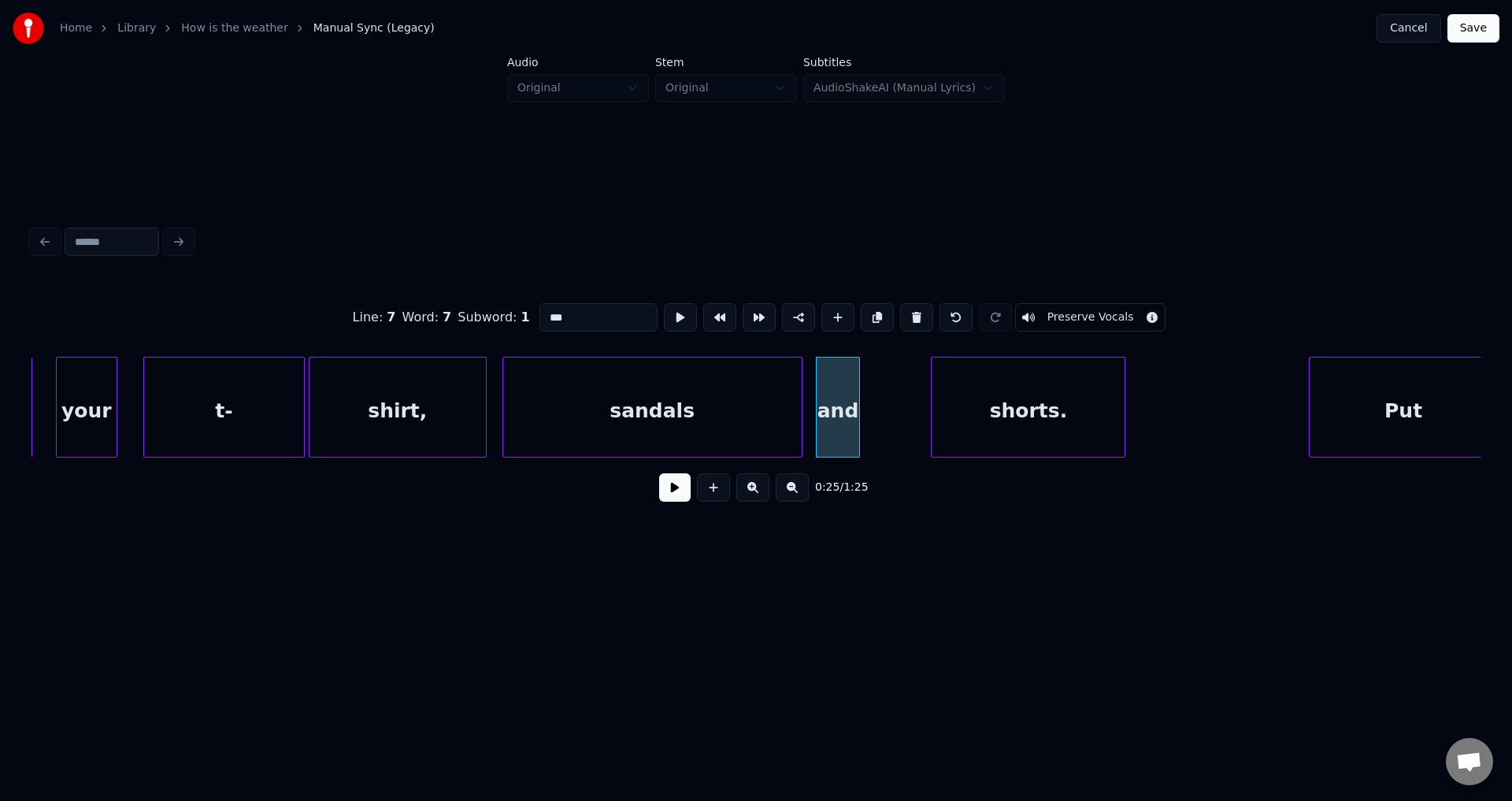
click at [849, 405] on div "and" at bounding box center [837, 411] width 42 height 107
click at [668, 315] on button at bounding box center [680, 317] width 33 height 29
click at [825, 411] on div "and" at bounding box center [825, 411] width 42 height 107
click at [684, 308] on button at bounding box center [680, 317] width 33 height 29
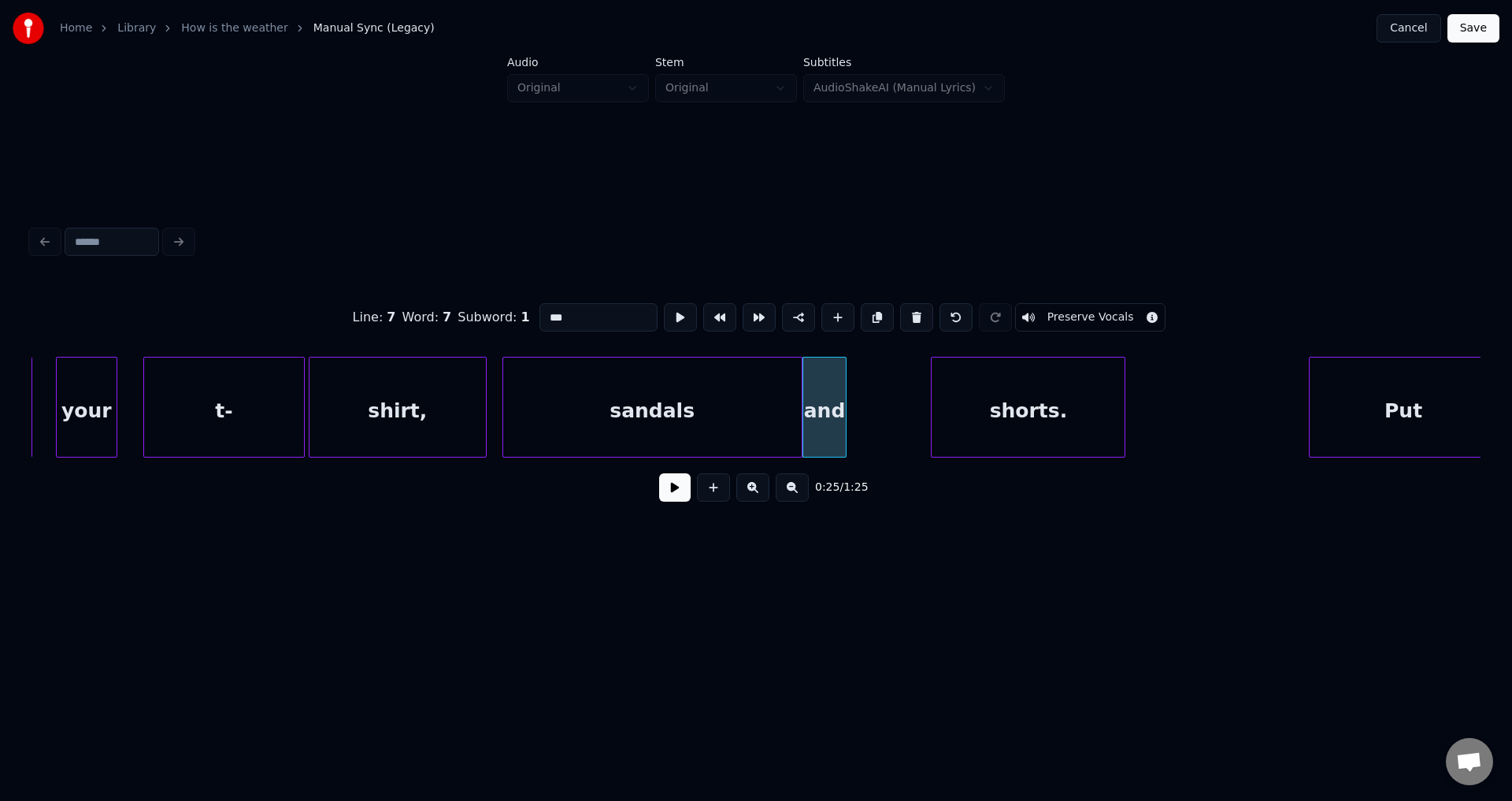
click at [684, 308] on button at bounding box center [680, 317] width 33 height 29
click at [780, 407] on div "sandals" at bounding box center [652, 411] width 298 height 107
type input "*******"
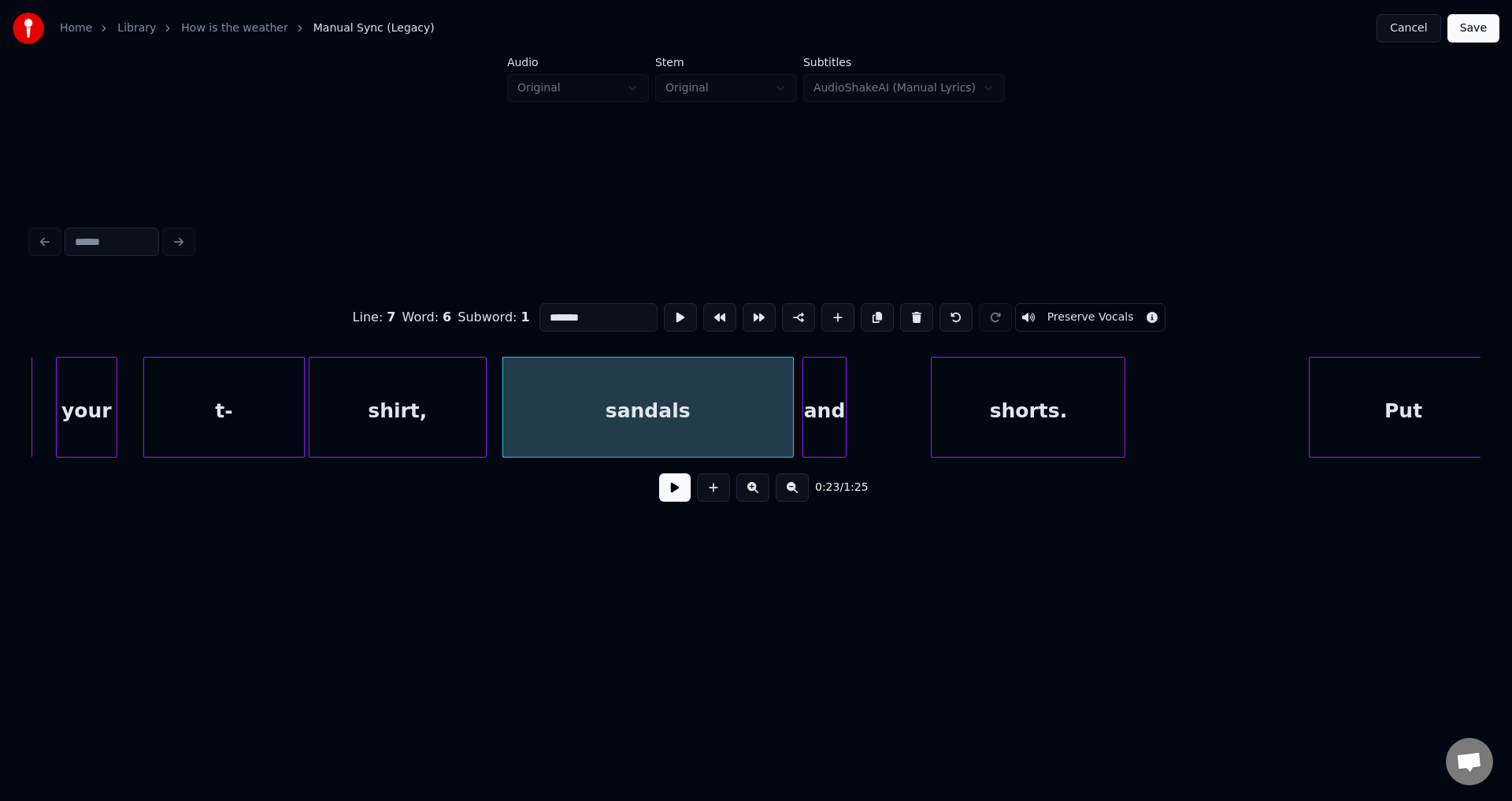
click at [788, 408] on div at bounding box center [790, 407] width 5 height 99
click at [814, 402] on div "and" at bounding box center [817, 411] width 42 height 107
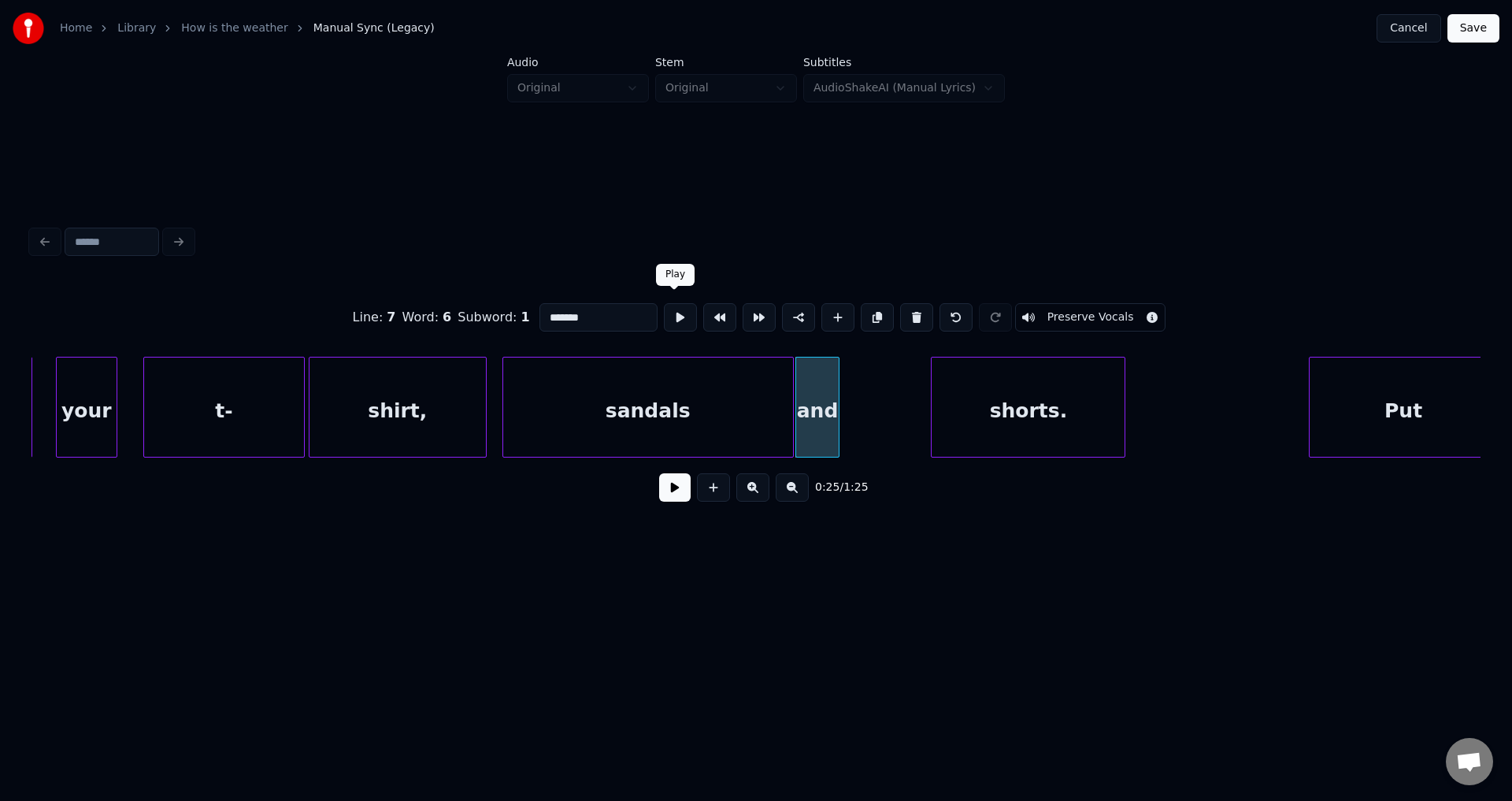
click at [672, 311] on button at bounding box center [680, 317] width 33 height 29
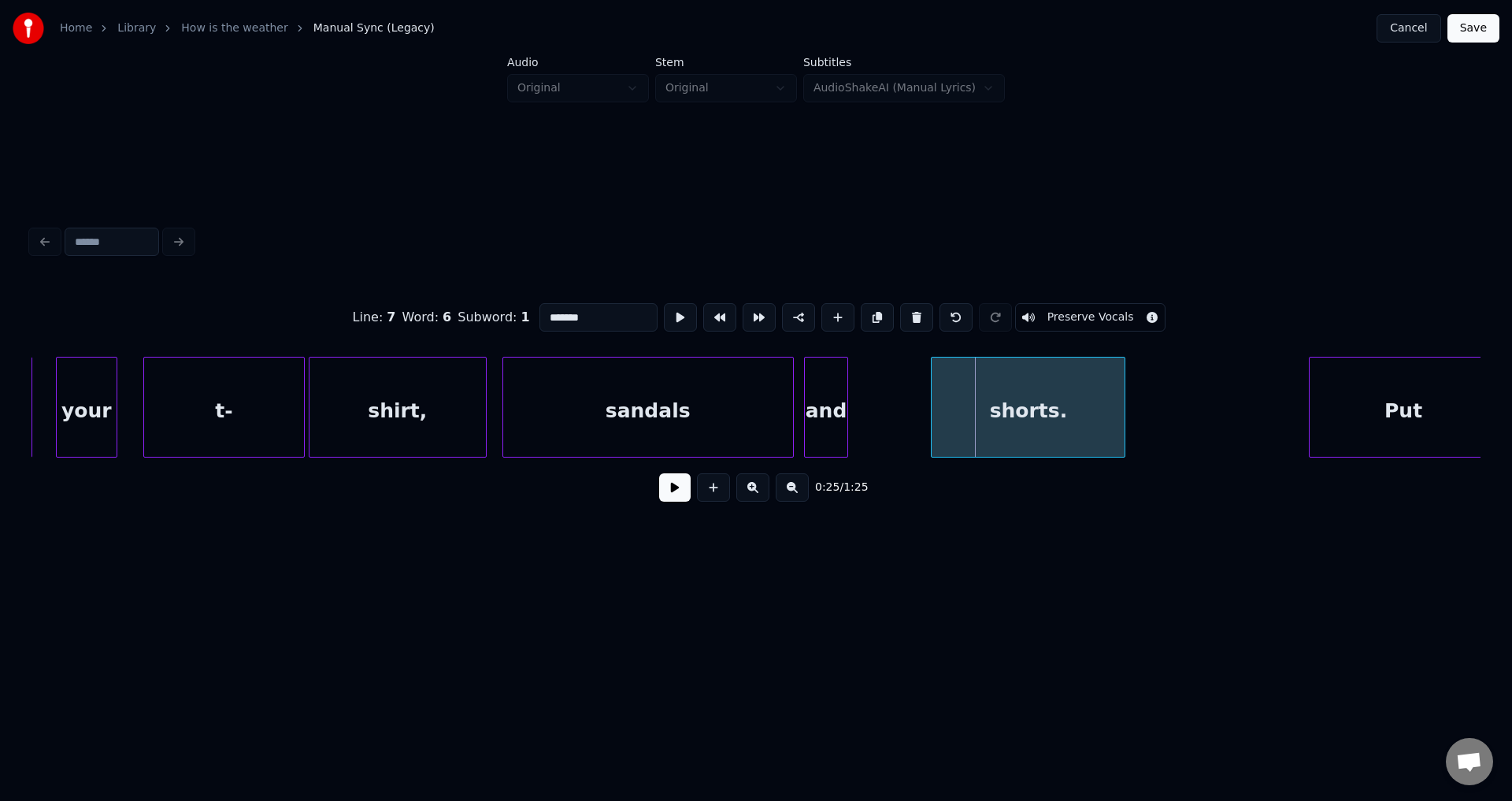
click at [825, 404] on div "and" at bounding box center [826, 411] width 42 height 107
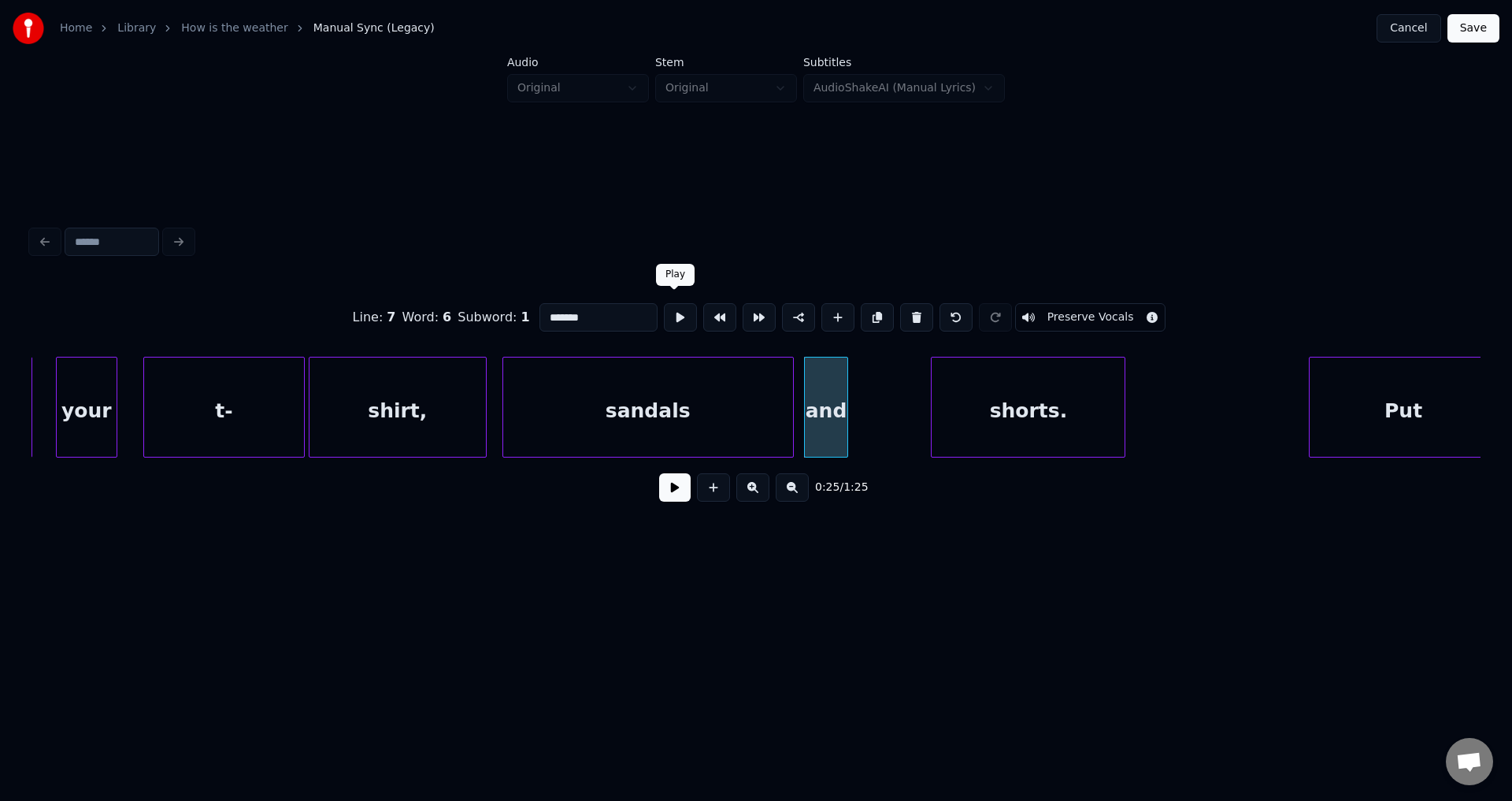
click at [684, 314] on button at bounding box center [680, 317] width 33 height 29
click at [780, 406] on div "sandals" at bounding box center [647, 411] width 290 height 107
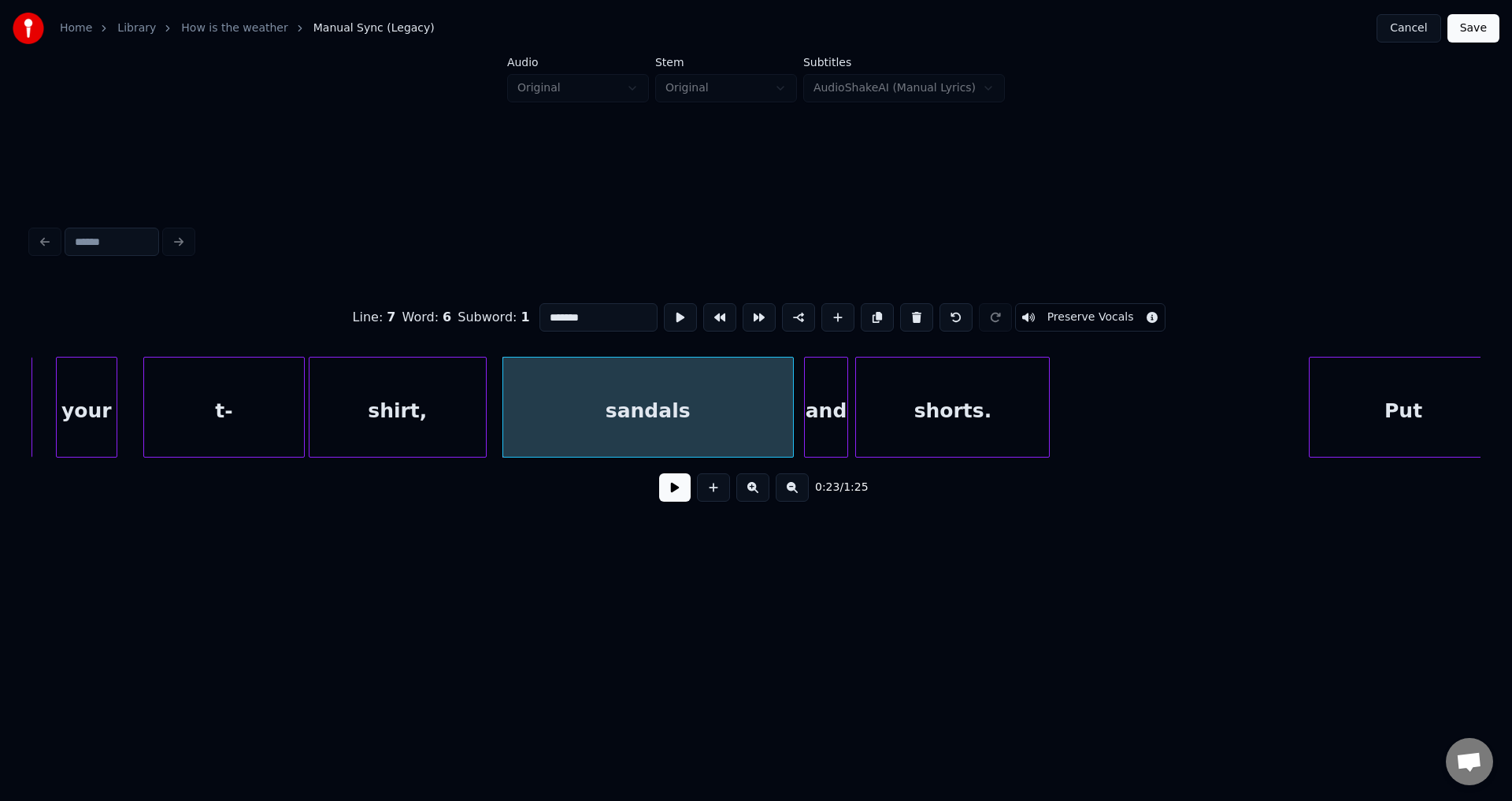
click at [933, 410] on div "shorts." at bounding box center [953, 411] width 193 height 107
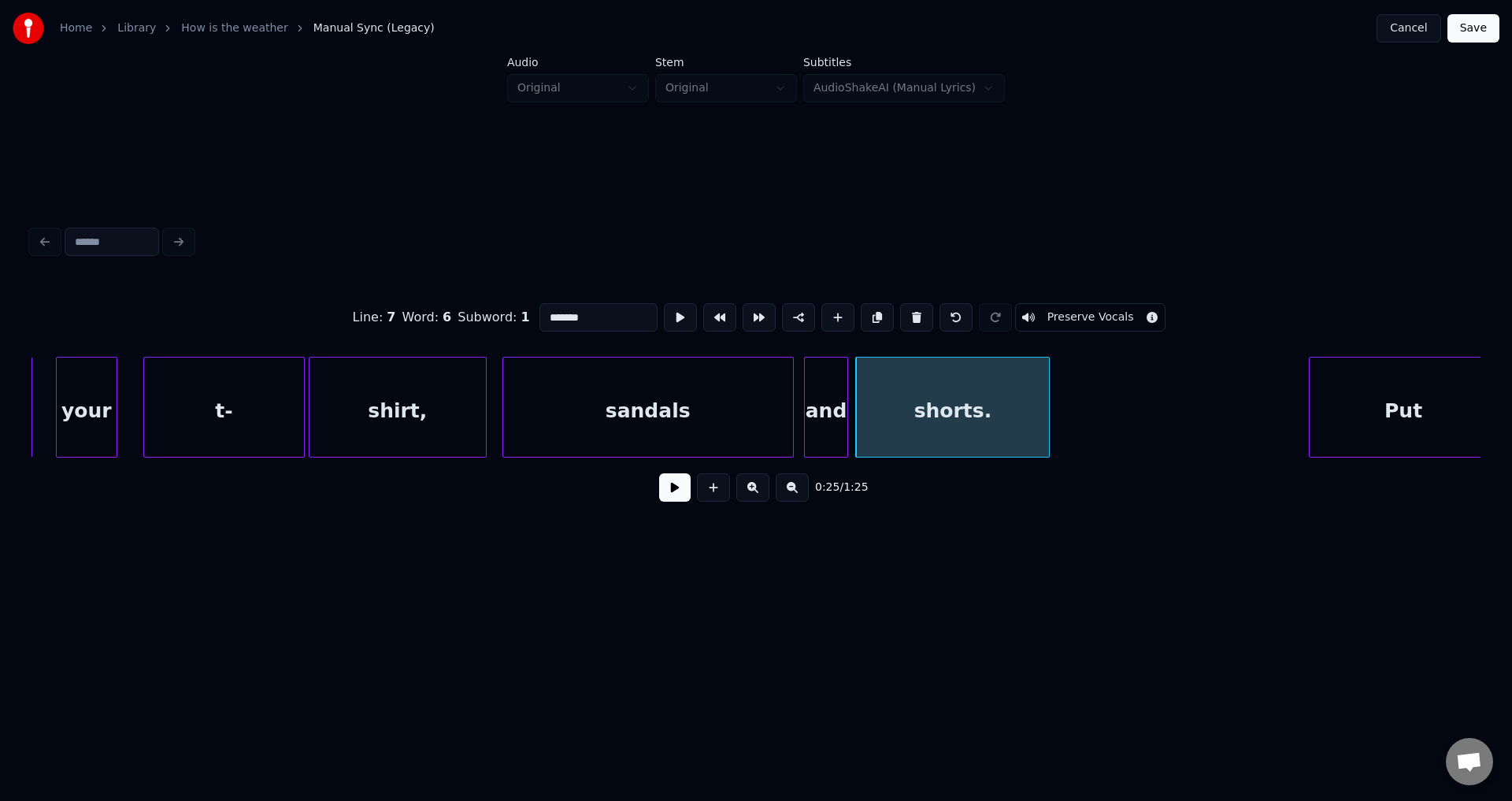
click at [664, 303] on button at bounding box center [680, 317] width 33 height 29
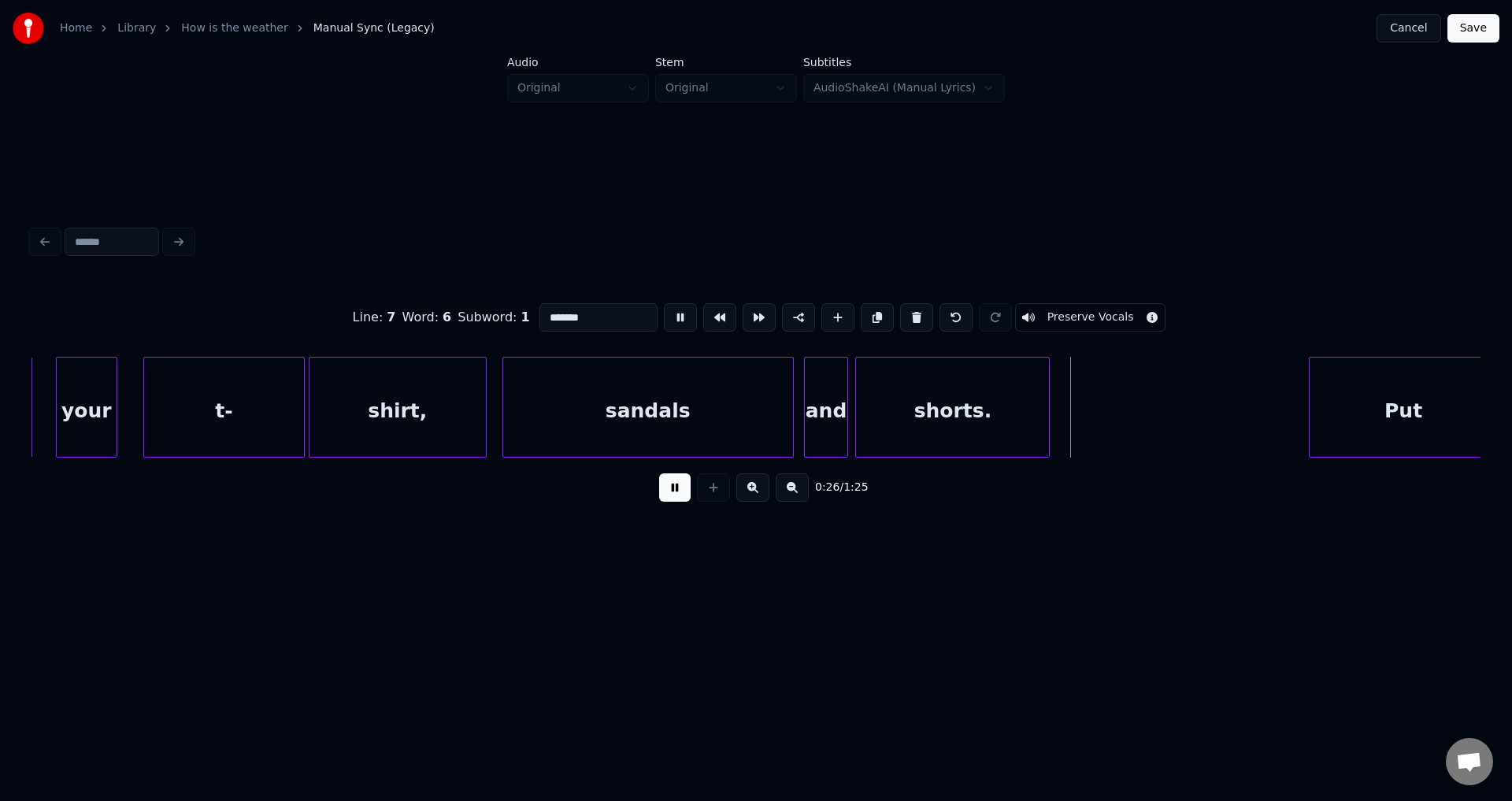
click at [930, 410] on div "shorts." at bounding box center [953, 411] width 193 height 107
type input "*******"
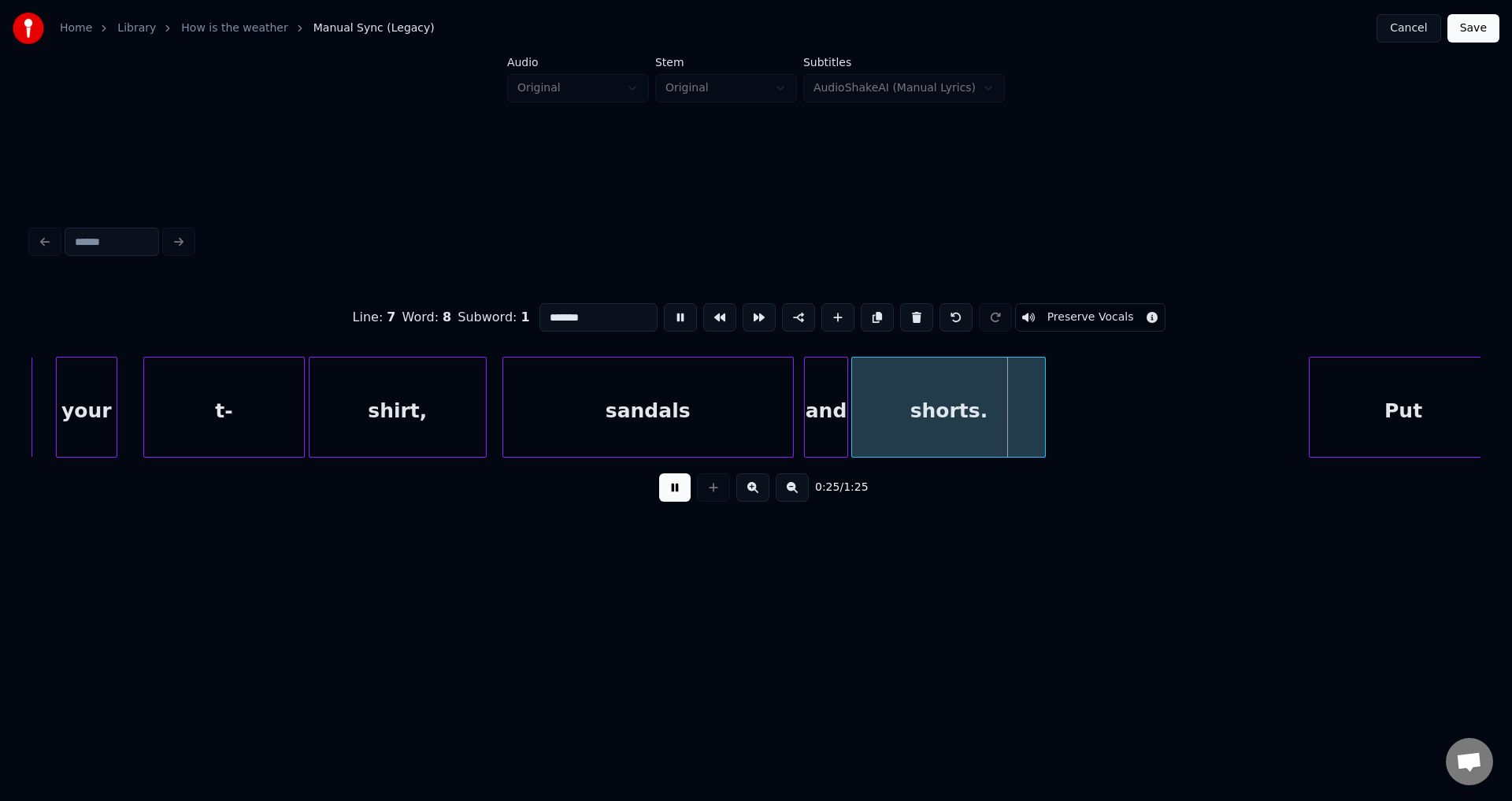
click at [924, 411] on div "shorts." at bounding box center [948, 411] width 193 height 107
click at [924, 411] on div "shorts." at bounding box center [947, 411] width 193 height 107
click at [664, 303] on button at bounding box center [680, 317] width 33 height 29
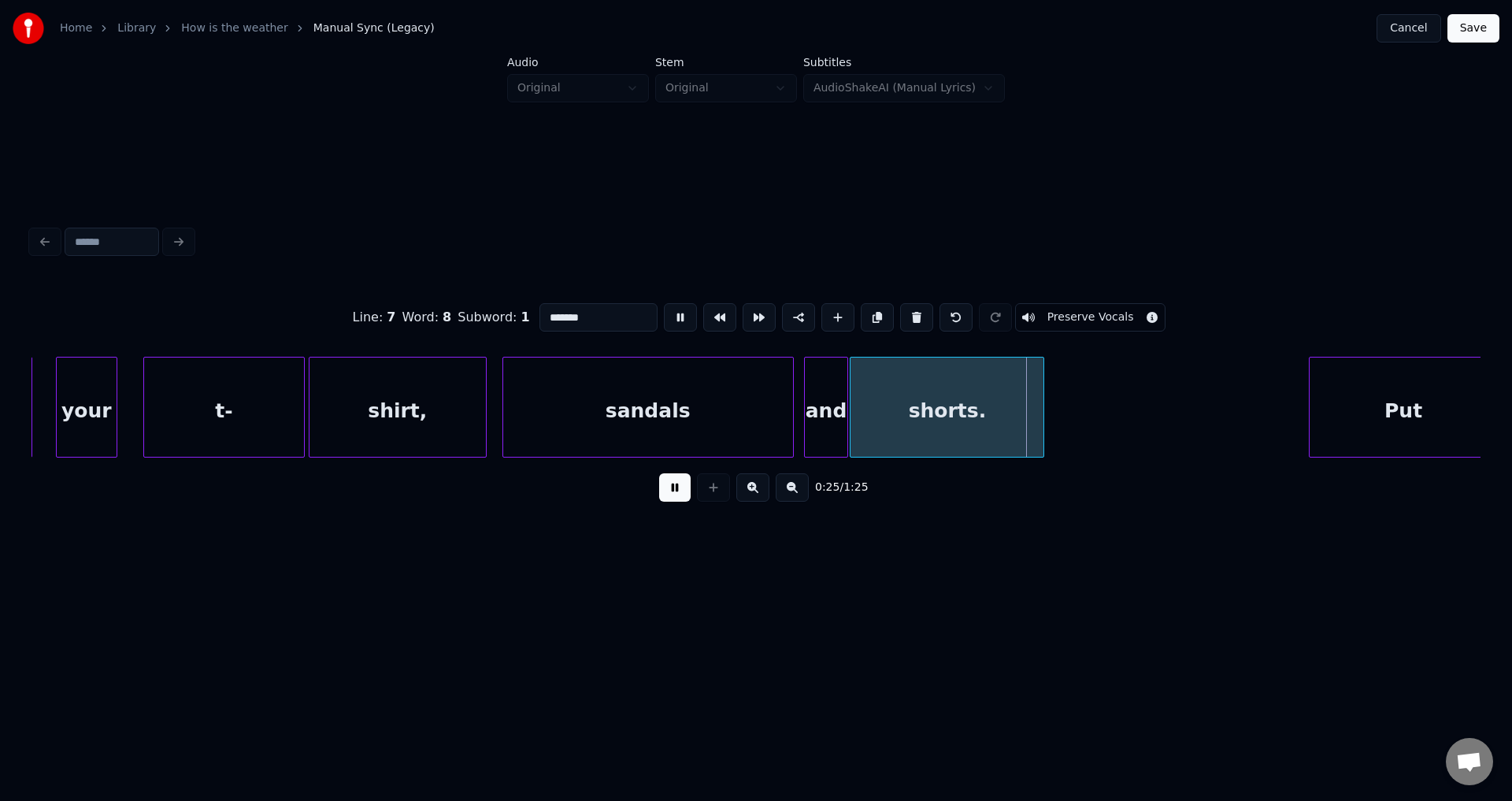
click at [664, 303] on button at bounding box center [680, 317] width 33 height 29
click at [667, 502] on button at bounding box center [675, 487] width 32 height 29
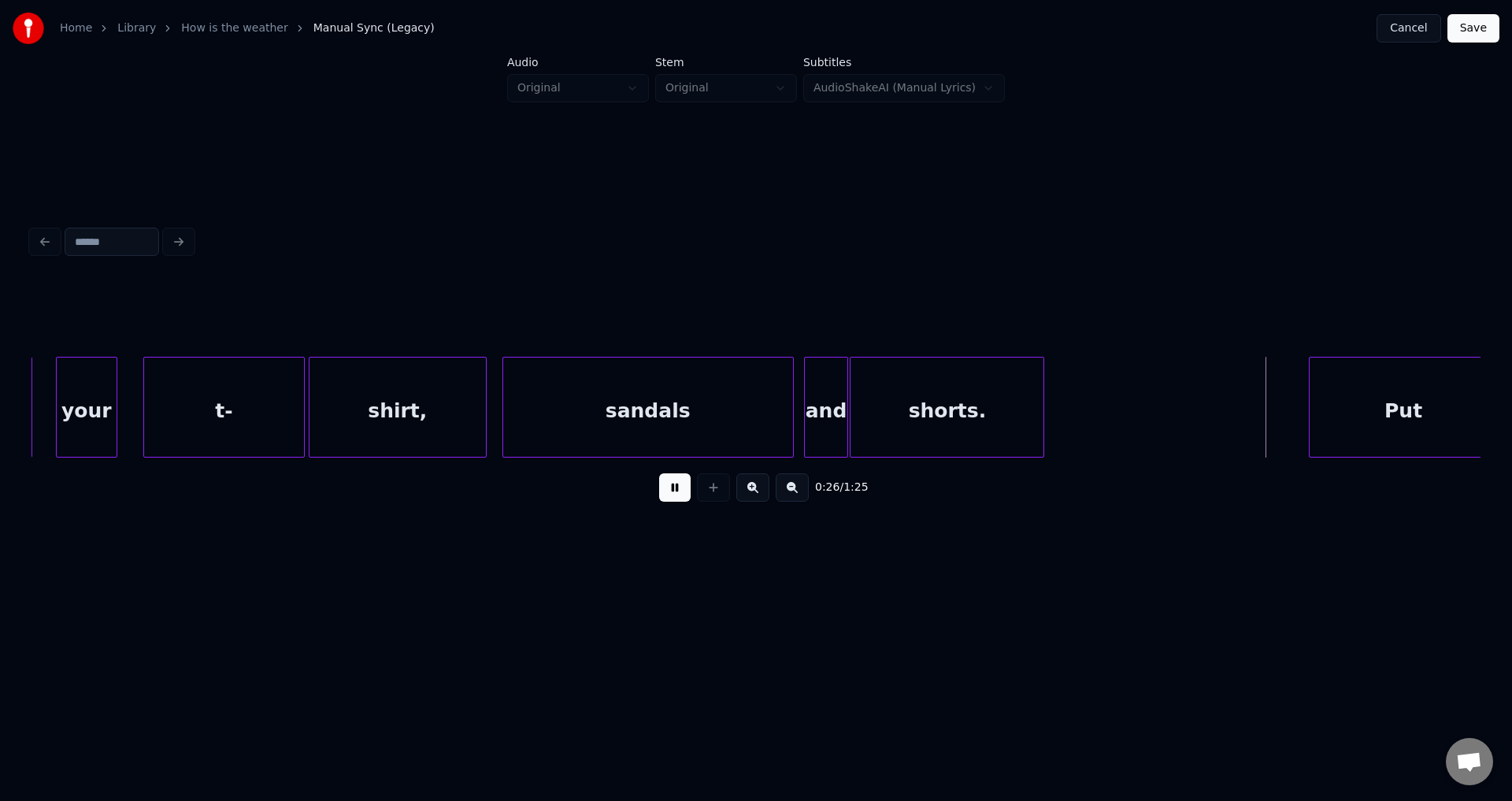
click at [659, 473] on button at bounding box center [675, 487] width 32 height 29
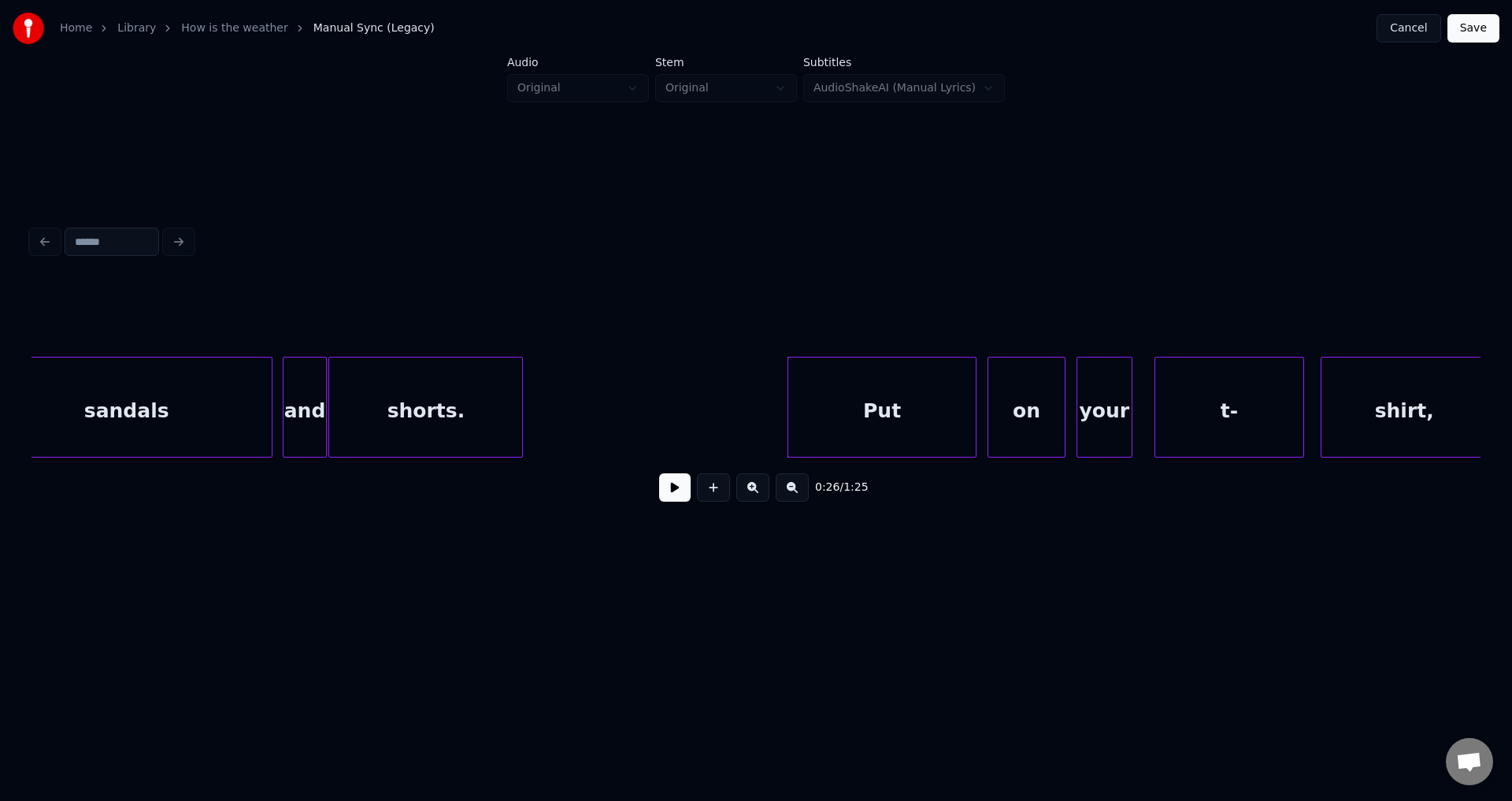
scroll to position [0, 6953]
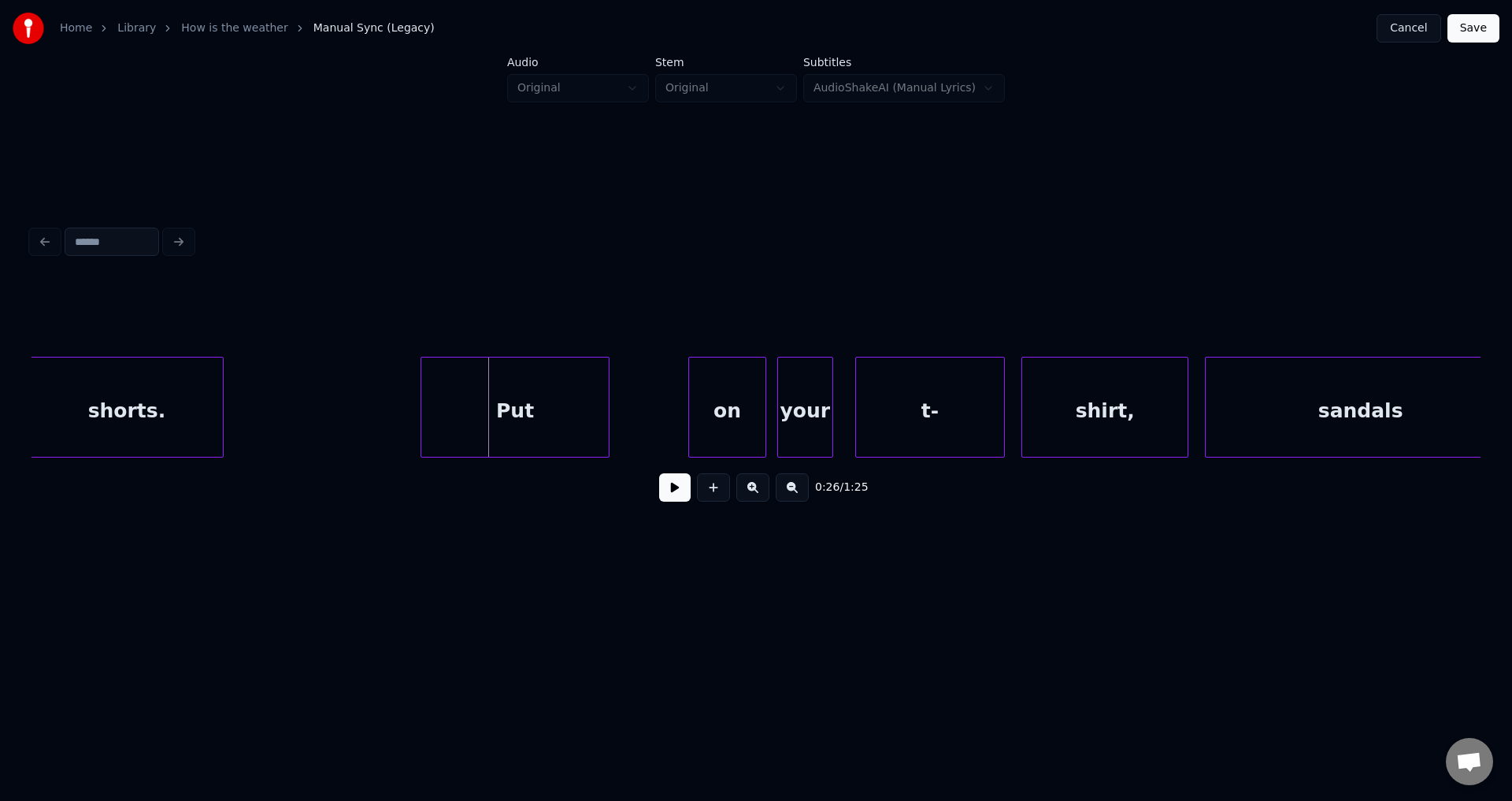
click at [502, 422] on div "Put" at bounding box center [515, 411] width 187 height 107
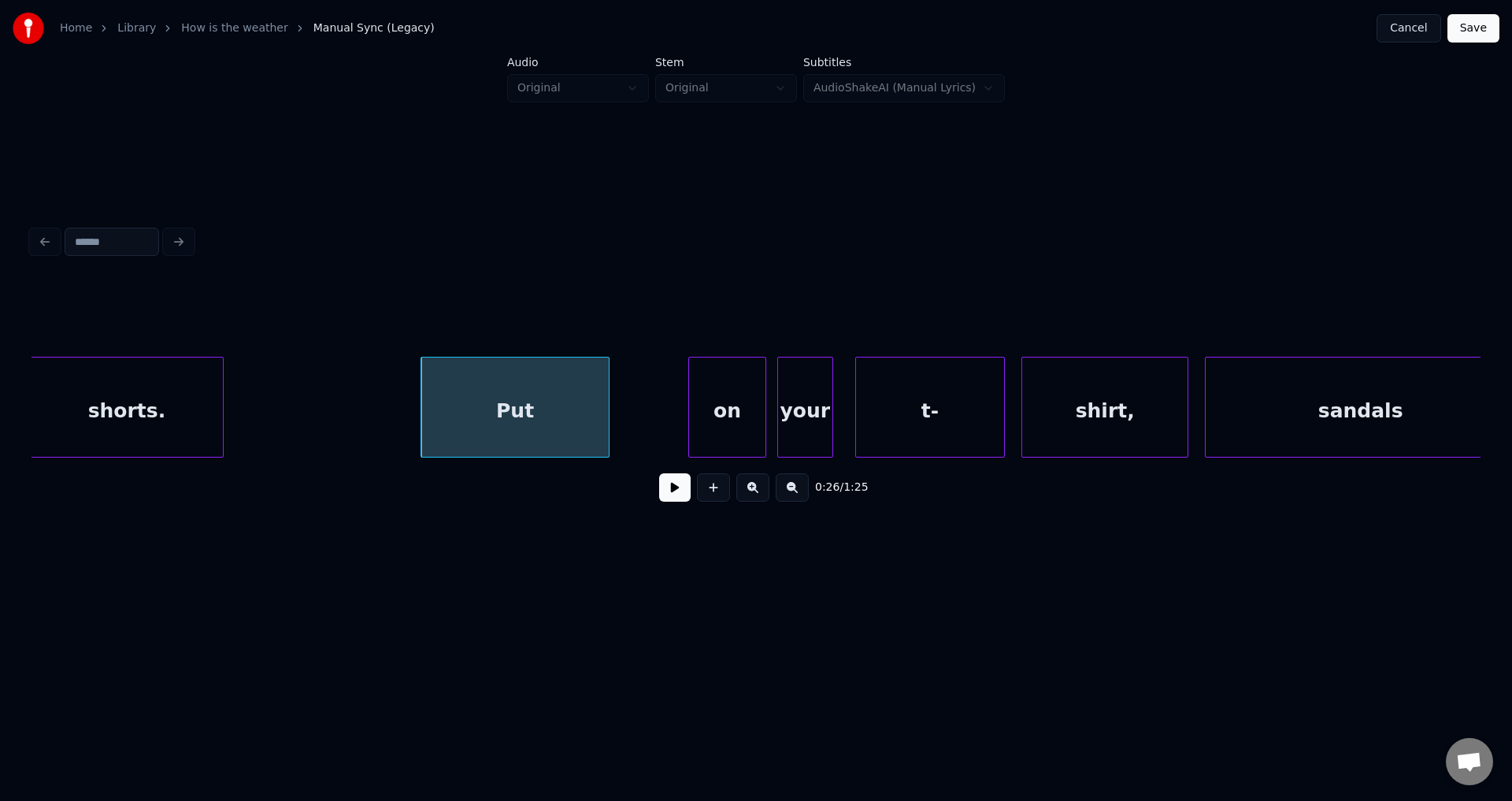
click at [659, 473] on button at bounding box center [675, 487] width 32 height 29
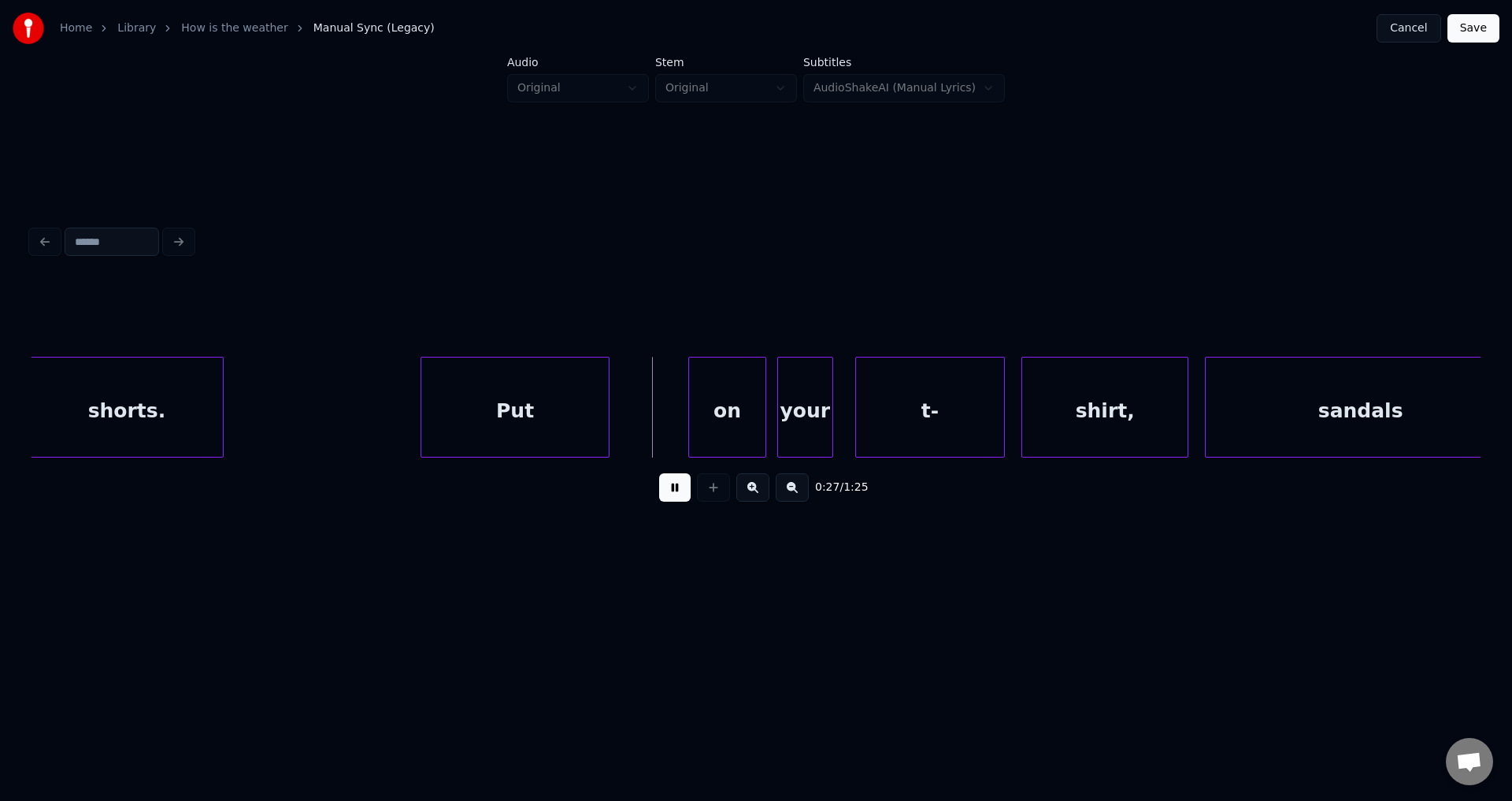
click at [659, 473] on button at bounding box center [675, 487] width 32 height 29
click at [674, 422] on div "on" at bounding box center [650, 411] width 76 height 107
click at [699, 420] on div at bounding box center [697, 407] width 5 height 99
click at [659, 473] on button at bounding box center [675, 487] width 32 height 29
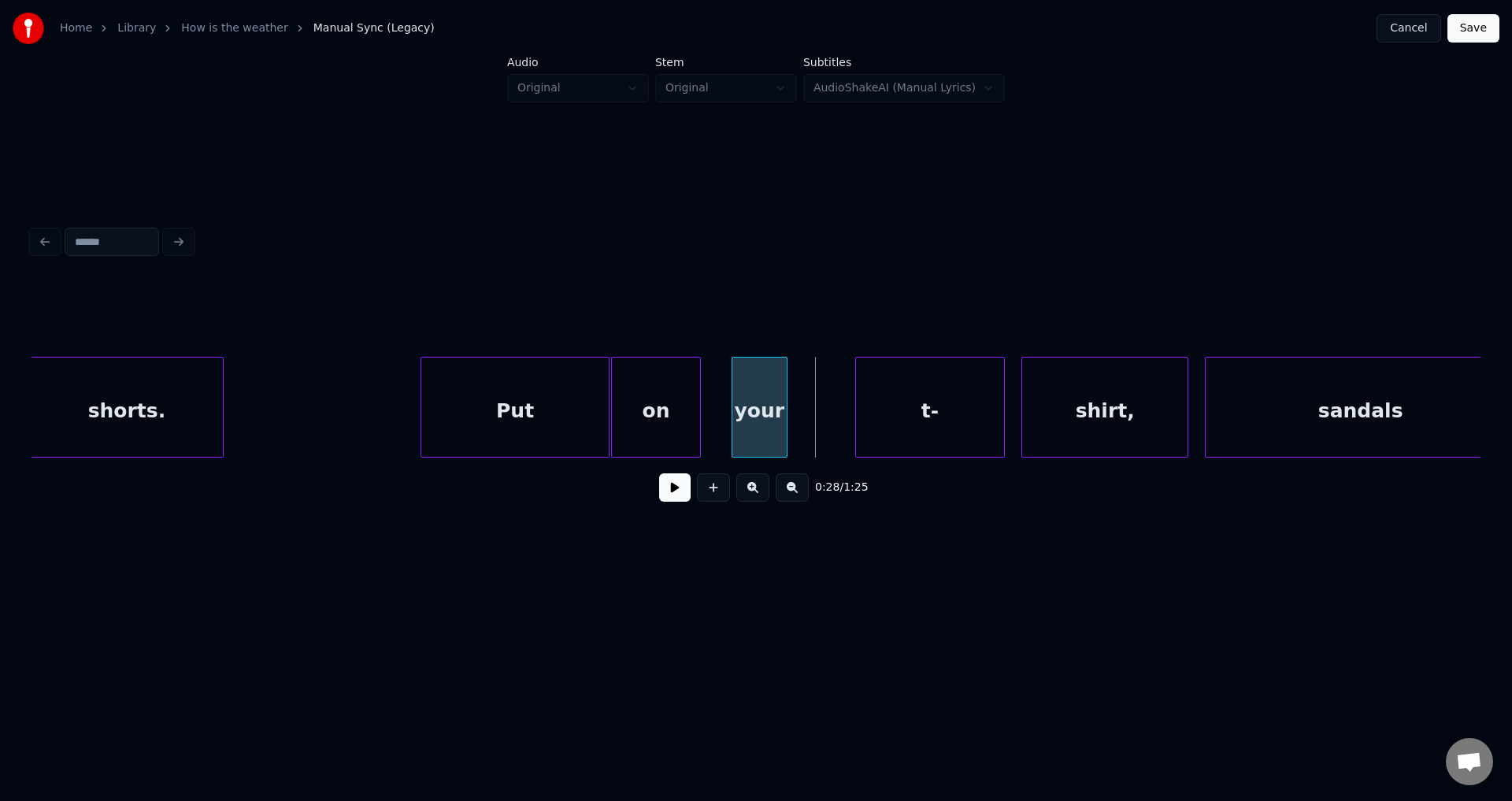
click at [769, 410] on div "your" at bounding box center [759, 411] width 54 height 107
click at [659, 473] on button at bounding box center [675, 487] width 32 height 29
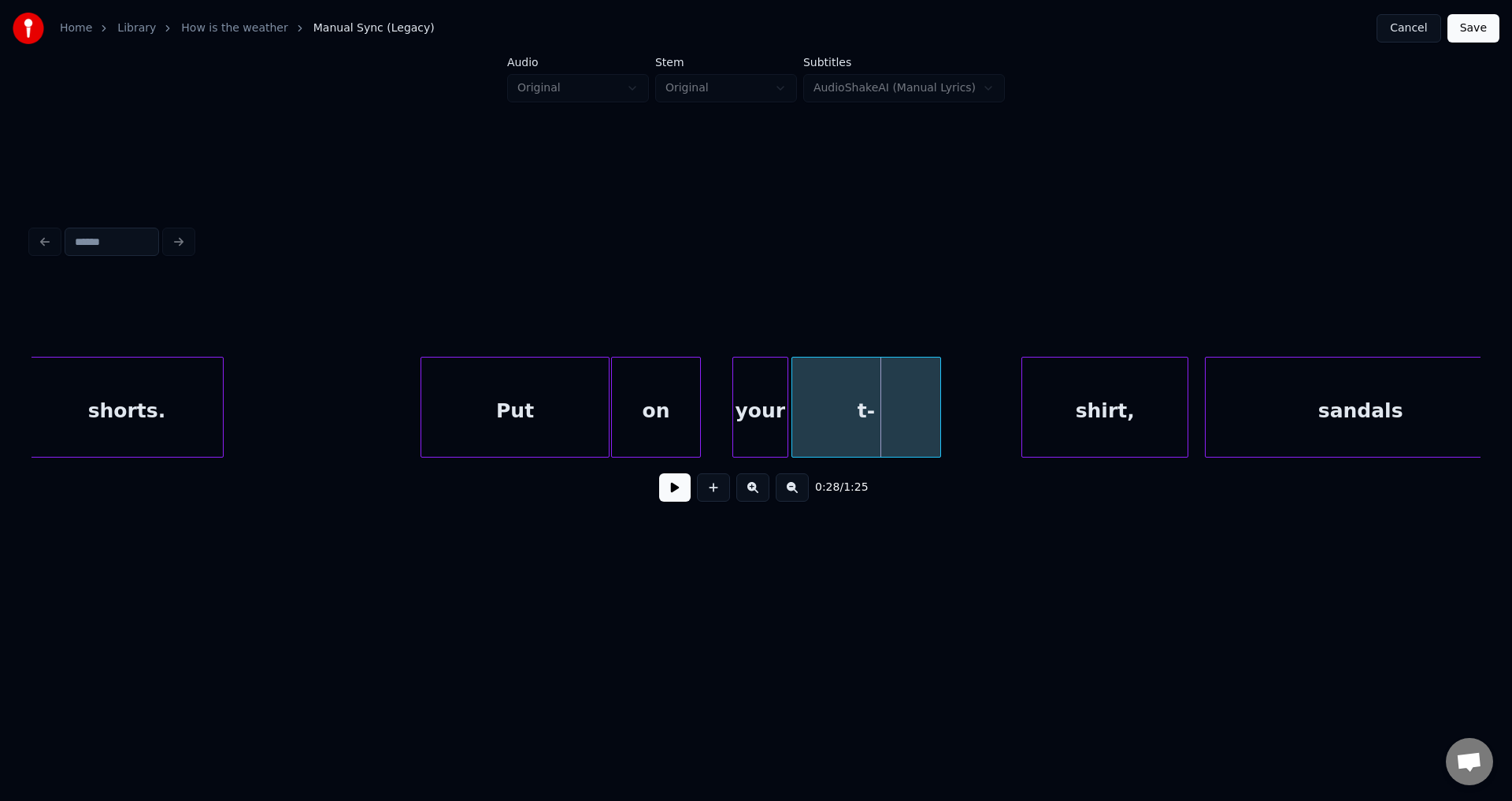
click at [846, 422] on div "t-" at bounding box center [866, 411] width 148 height 107
click at [956, 411] on div at bounding box center [953, 407] width 5 height 99
click at [1026, 418] on div "shirt," at bounding box center [1047, 411] width 165 height 107
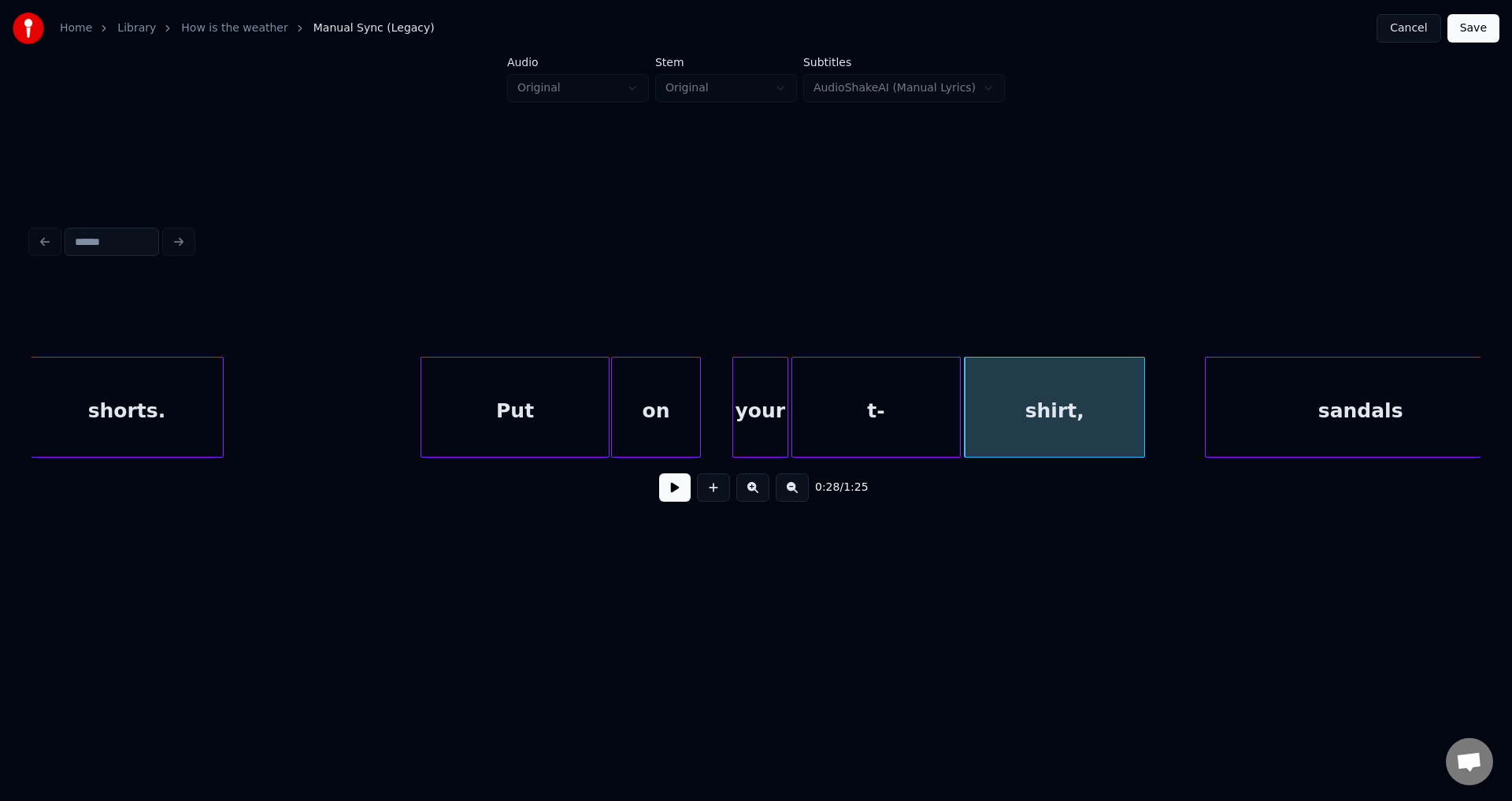
click at [1142, 409] on div at bounding box center [1141, 407] width 5 height 99
click at [659, 473] on button at bounding box center [675, 487] width 32 height 29
click at [767, 414] on div "your" at bounding box center [760, 411] width 54 height 107
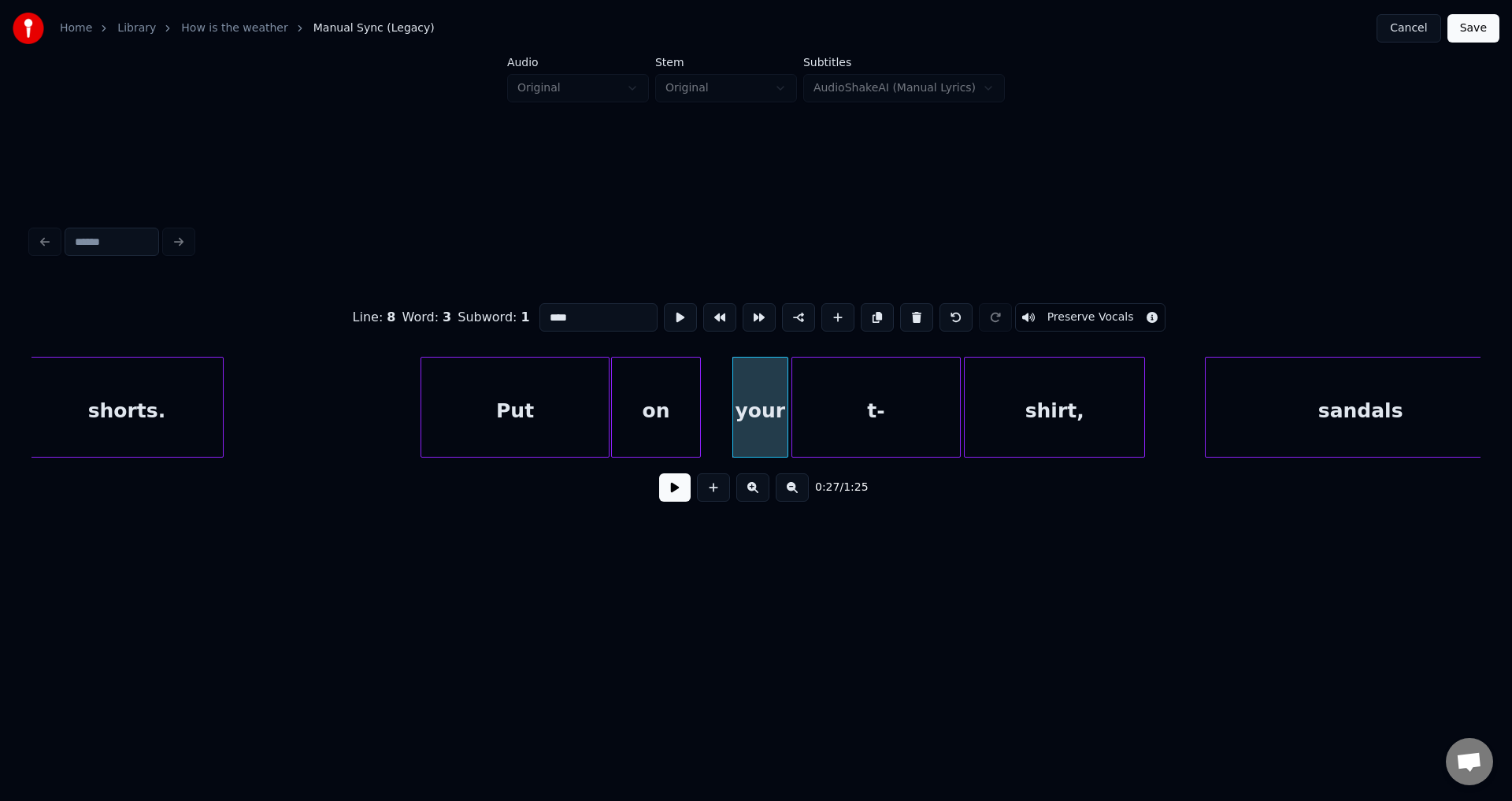
click at [664, 425] on div "on" at bounding box center [656, 411] width 88 height 107
type input "**"
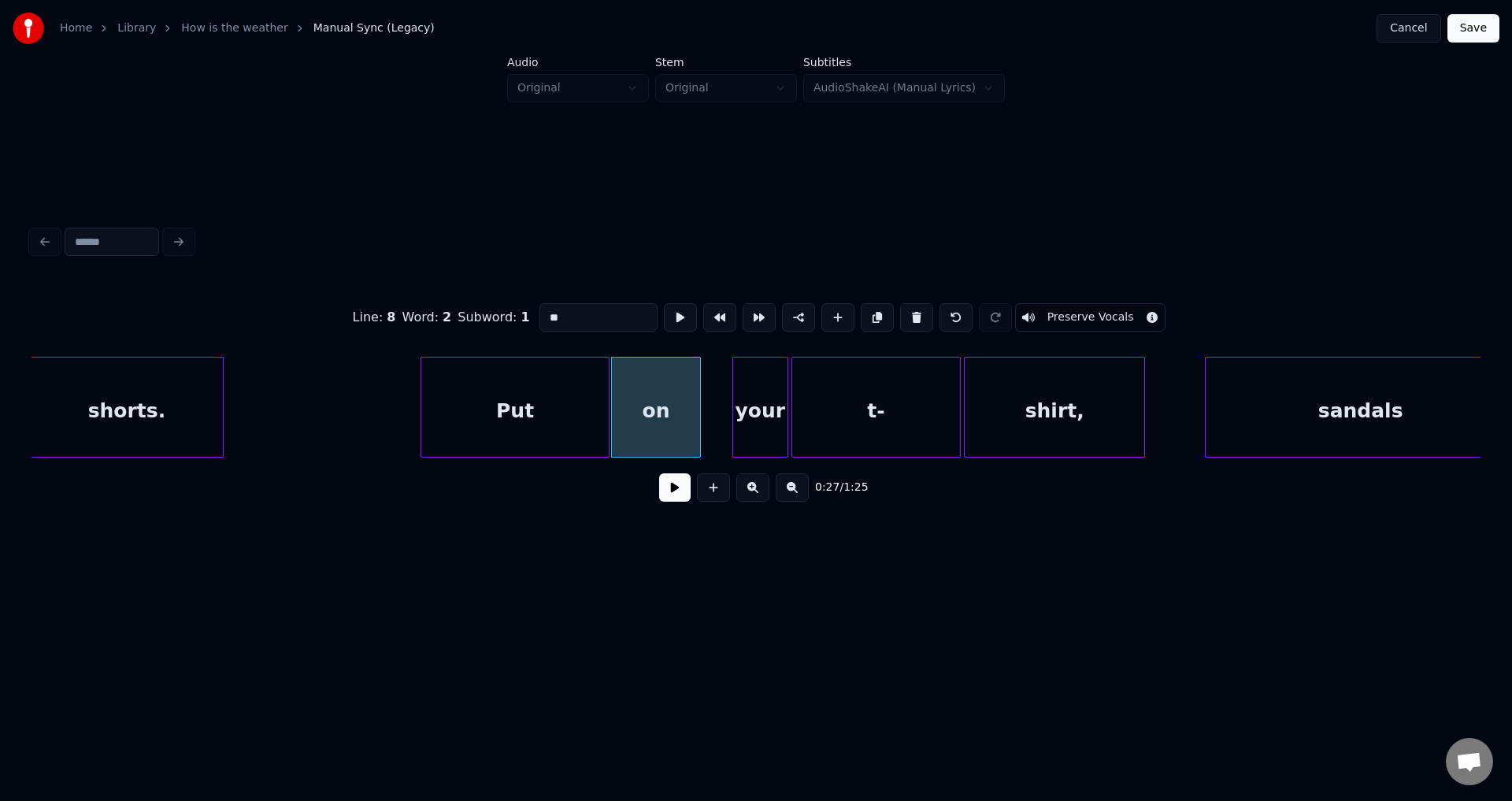
click at [666, 498] on button at bounding box center [675, 487] width 32 height 29
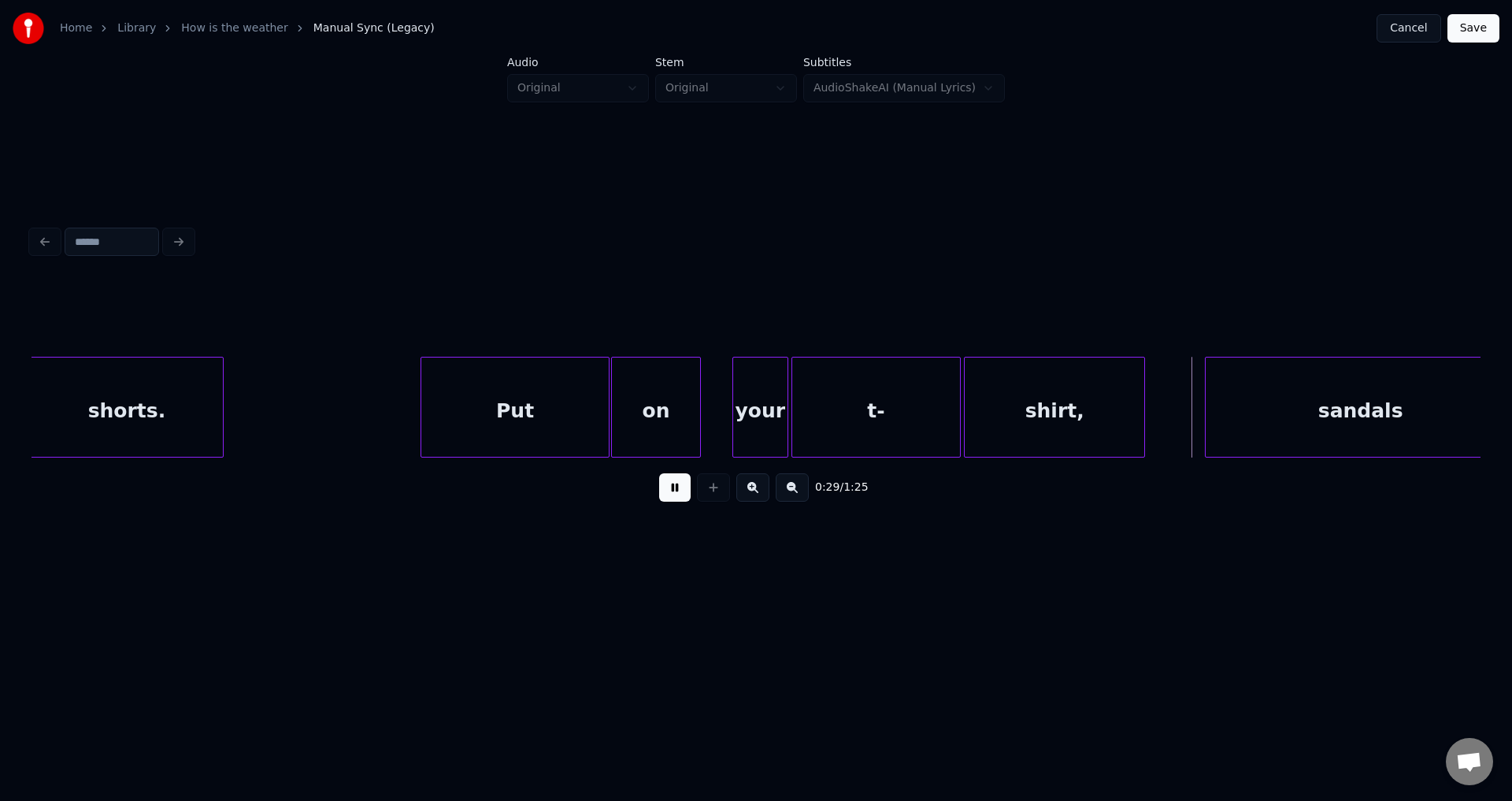
click at [659, 473] on button at bounding box center [675, 487] width 32 height 29
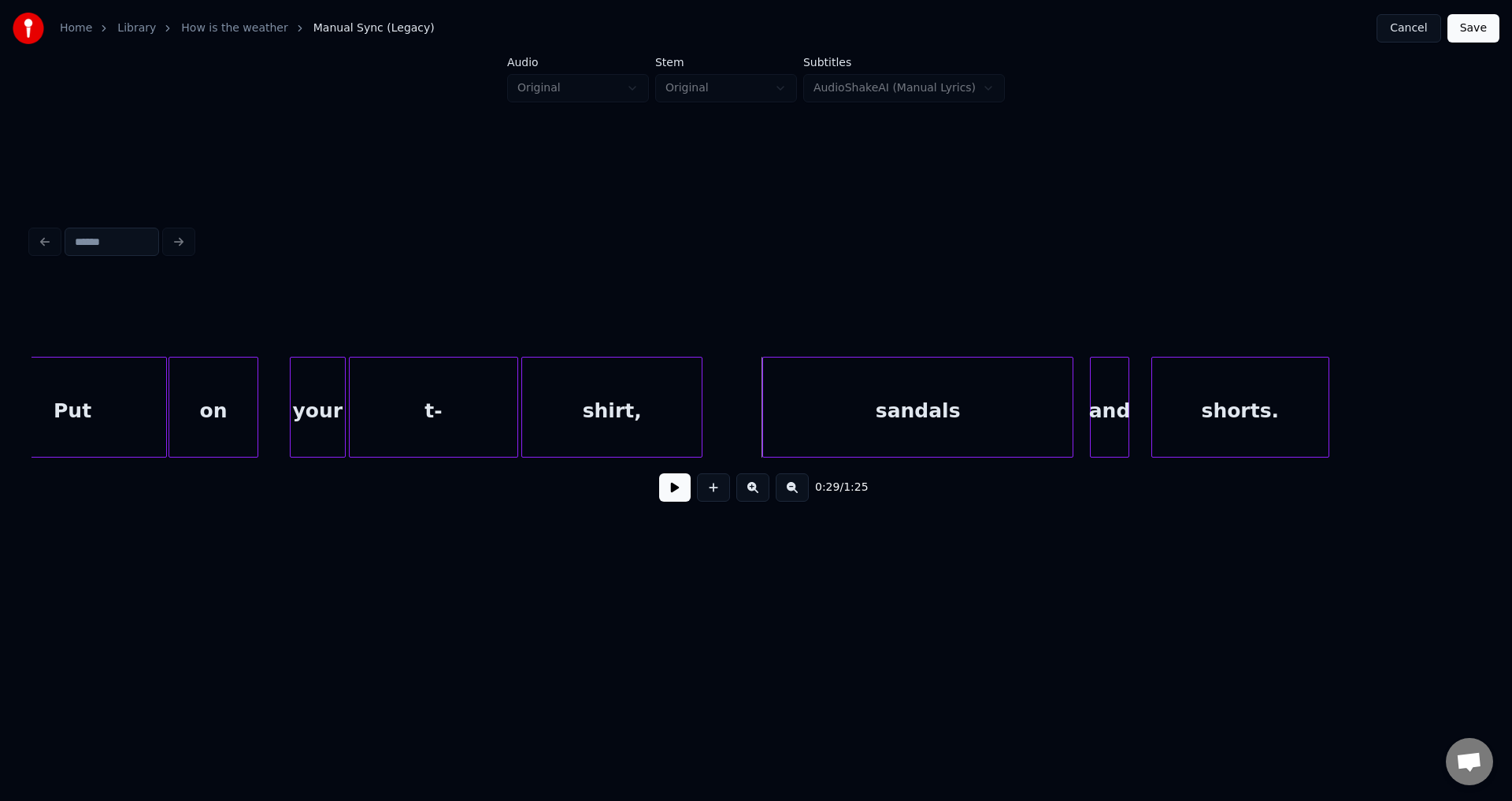
scroll to position [0, 7577]
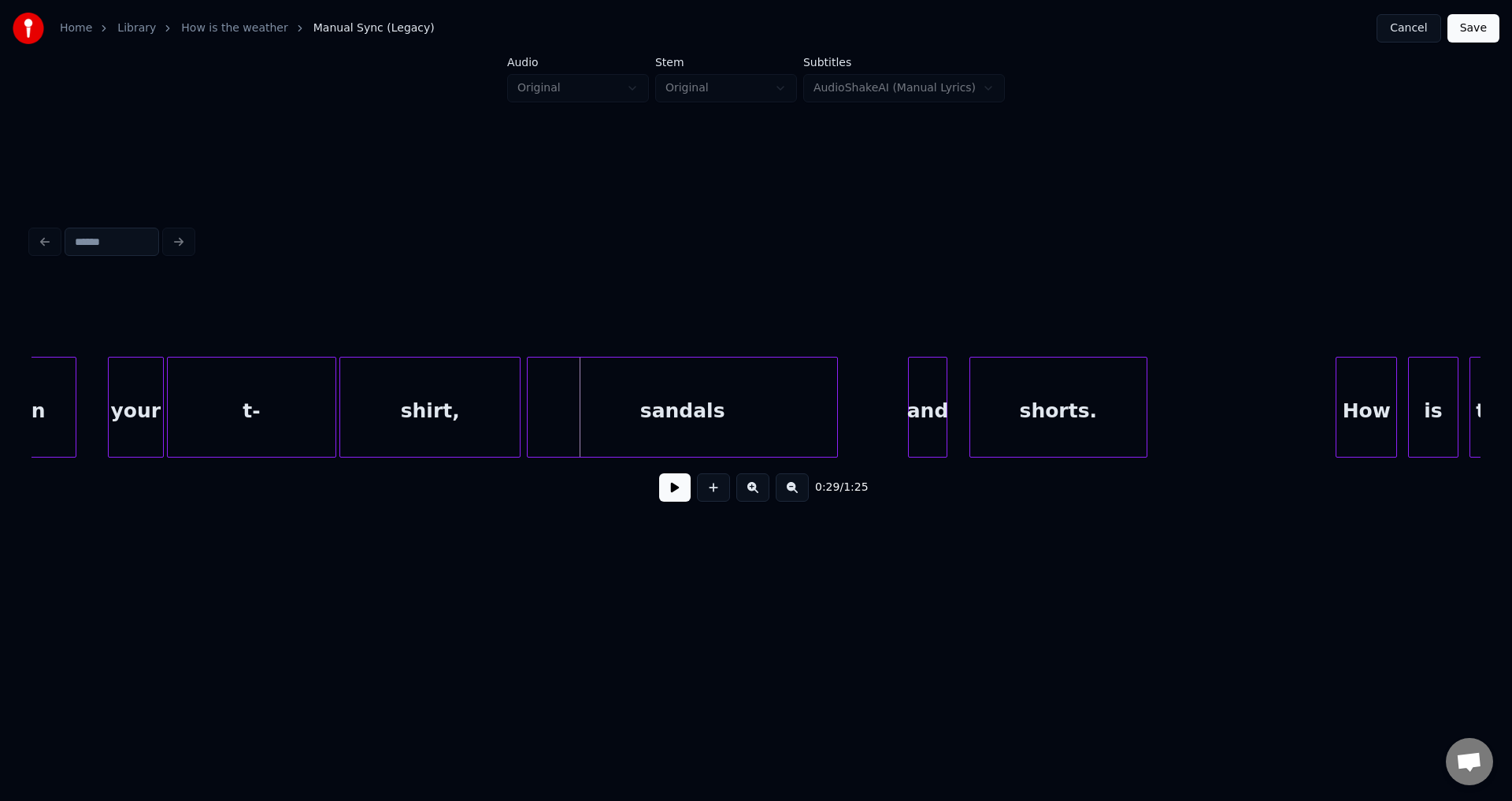
click at [668, 425] on div "sandals" at bounding box center [682, 411] width 310 height 107
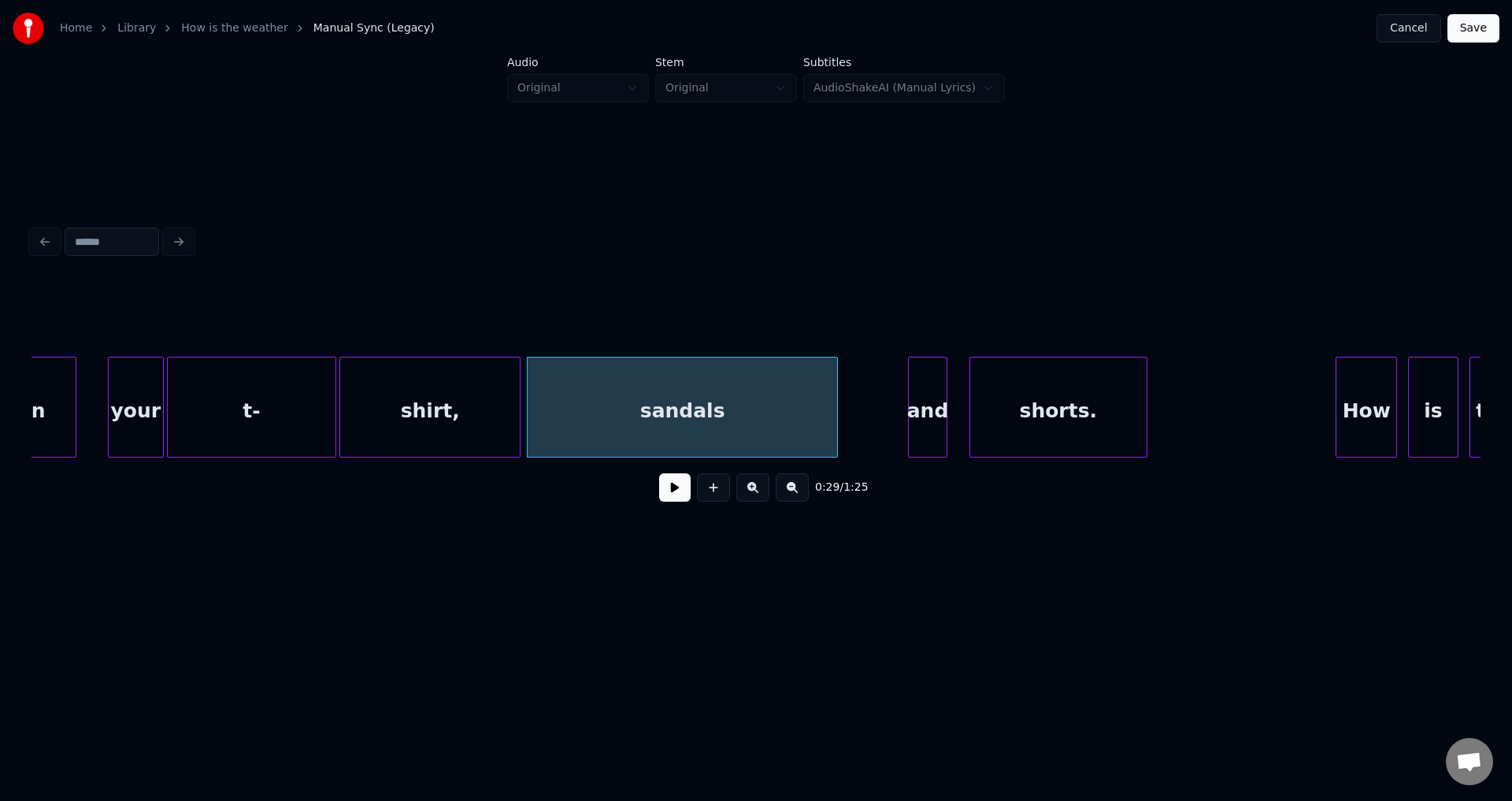
click at [659, 473] on button at bounding box center [675, 487] width 32 height 29
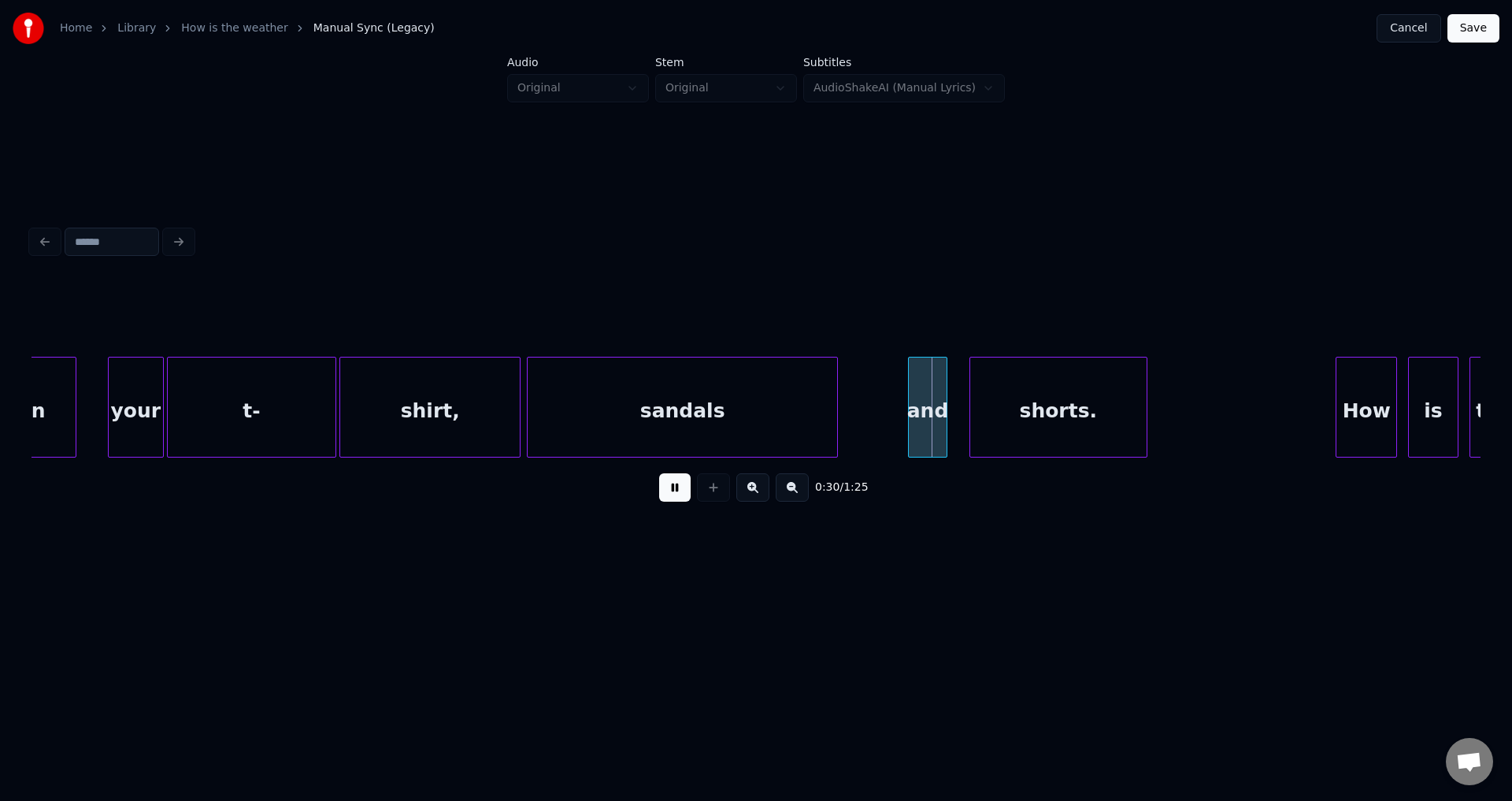
click at [659, 473] on button at bounding box center [675, 487] width 32 height 29
click at [876, 417] on div "and" at bounding box center [863, 411] width 37 height 107
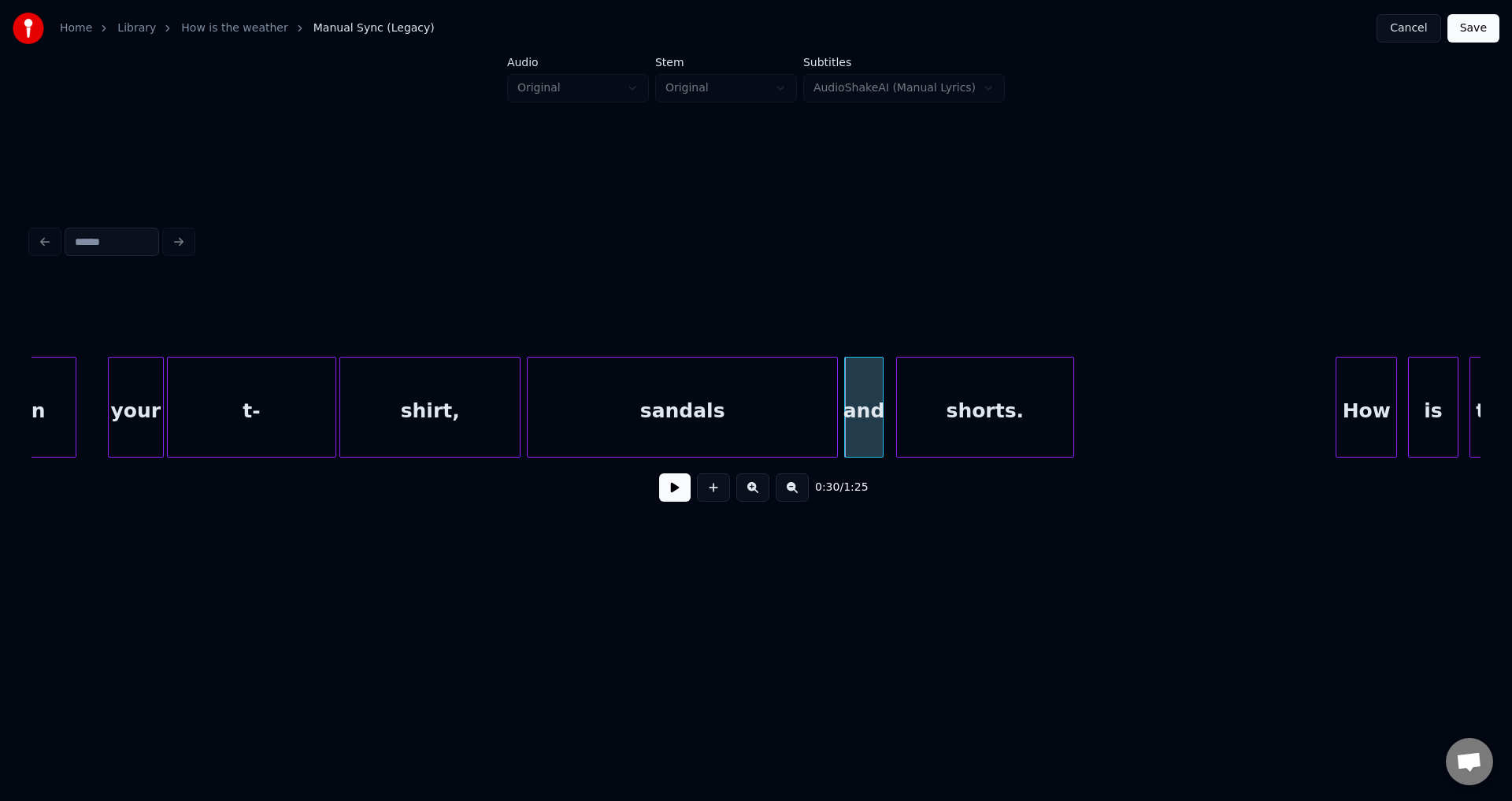
click at [983, 425] on div "shorts." at bounding box center [984, 411] width 177 height 107
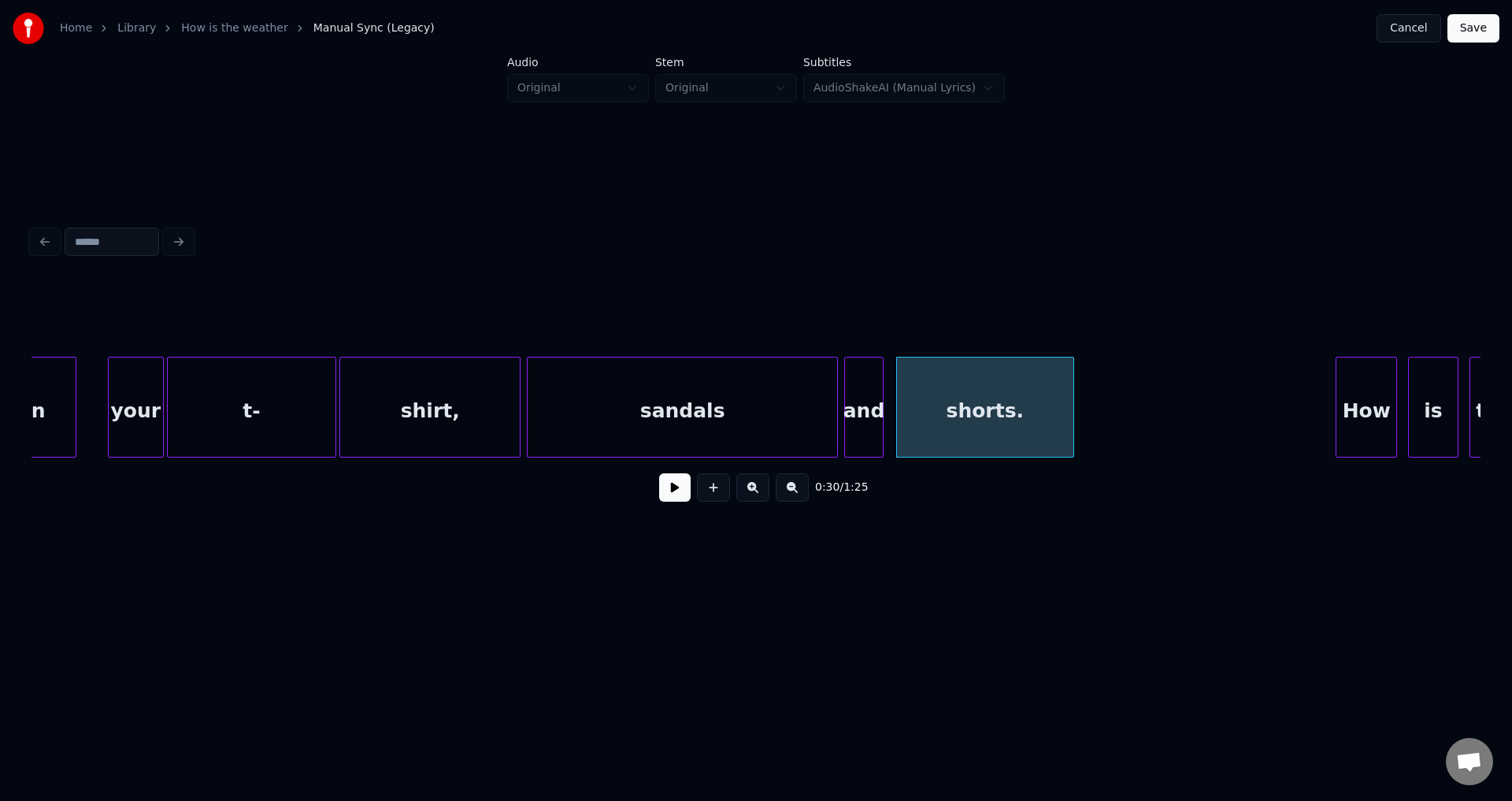
click at [659, 473] on button at bounding box center [675, 487] width 32 height 29
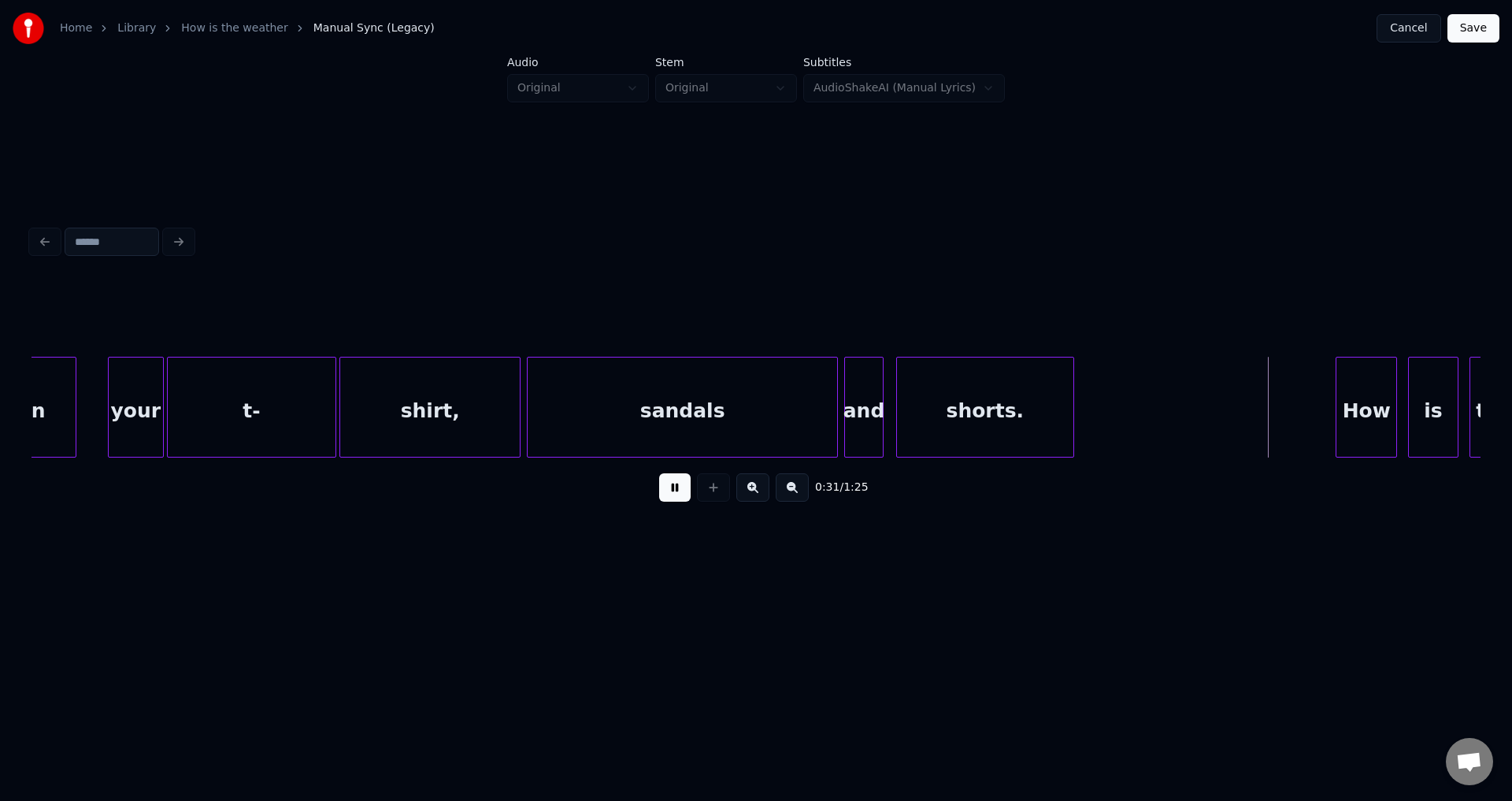
click at [659, 473] on button at bounding box center [675, 487] width 32 height 29
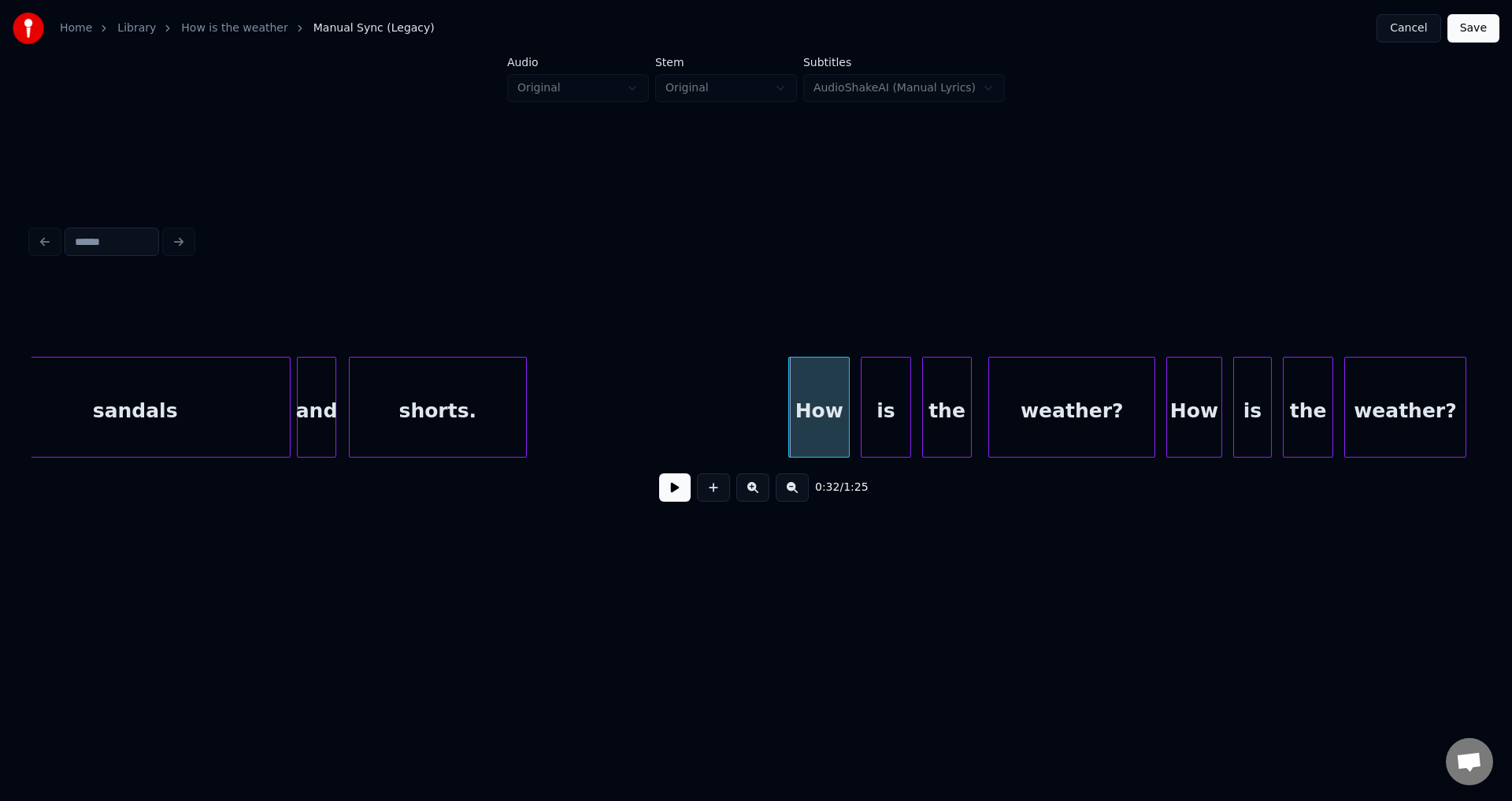
scroll to position [0, 8138]
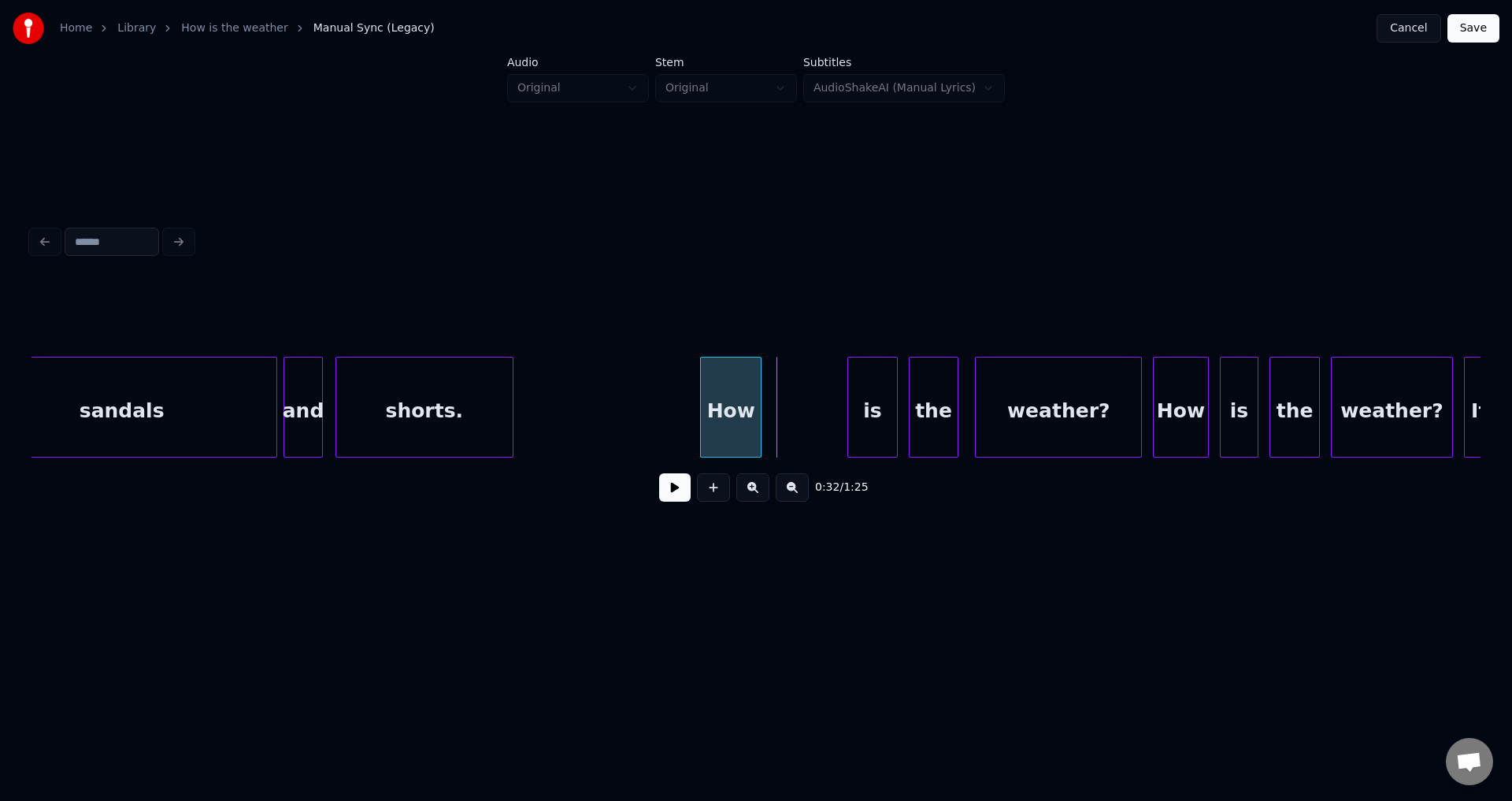
click at [723, 411] on div "How" at bounding box center [730, 411] width 60 height 107
click at [659, 473] on button at bounding box center [675, 487] width 32 height 29
click at [735, 411] on div "How" at bounding box center [733, 411] width 60 height 107
click at [659, 473] on button at bounding box center [675, 487] width 32 height 29
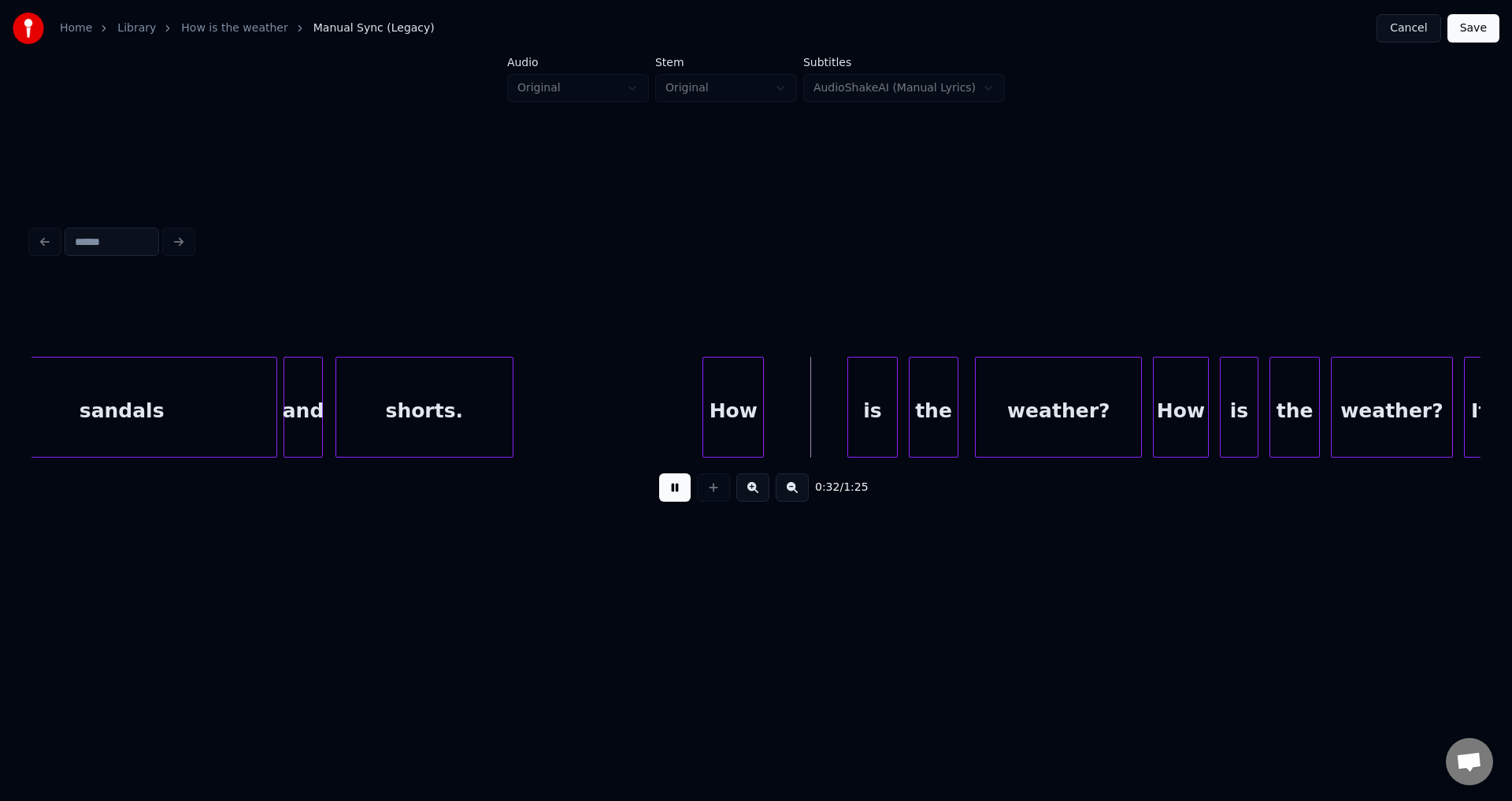
click at [659, 473] on button at bounding box center [675, 487] width 32 height 29
click at [788, 414] on div "is" at bounding box center [792, 411] width 48 height 107
click at [659, 473] on button at bounding box center [675, 487] width 32 height 29
click at [857, 406] on div "the" at bounding box center [863, 411] width 48 height 107
click at [659, 473] on button at bounding box center [675, 487] width 32 height 29
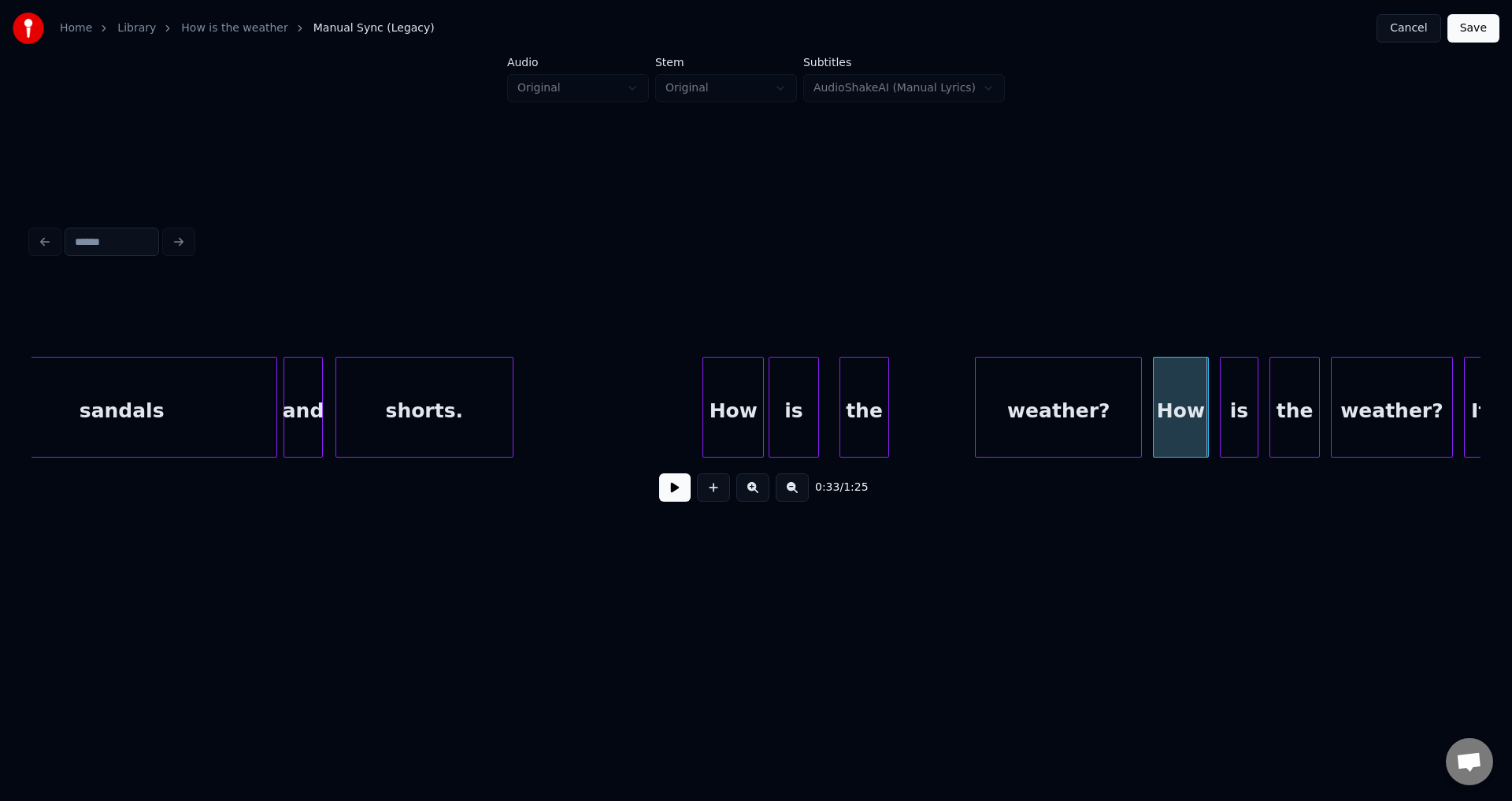
click at [659, 473] on button at bounding box center [675, 487] width 32 height 29
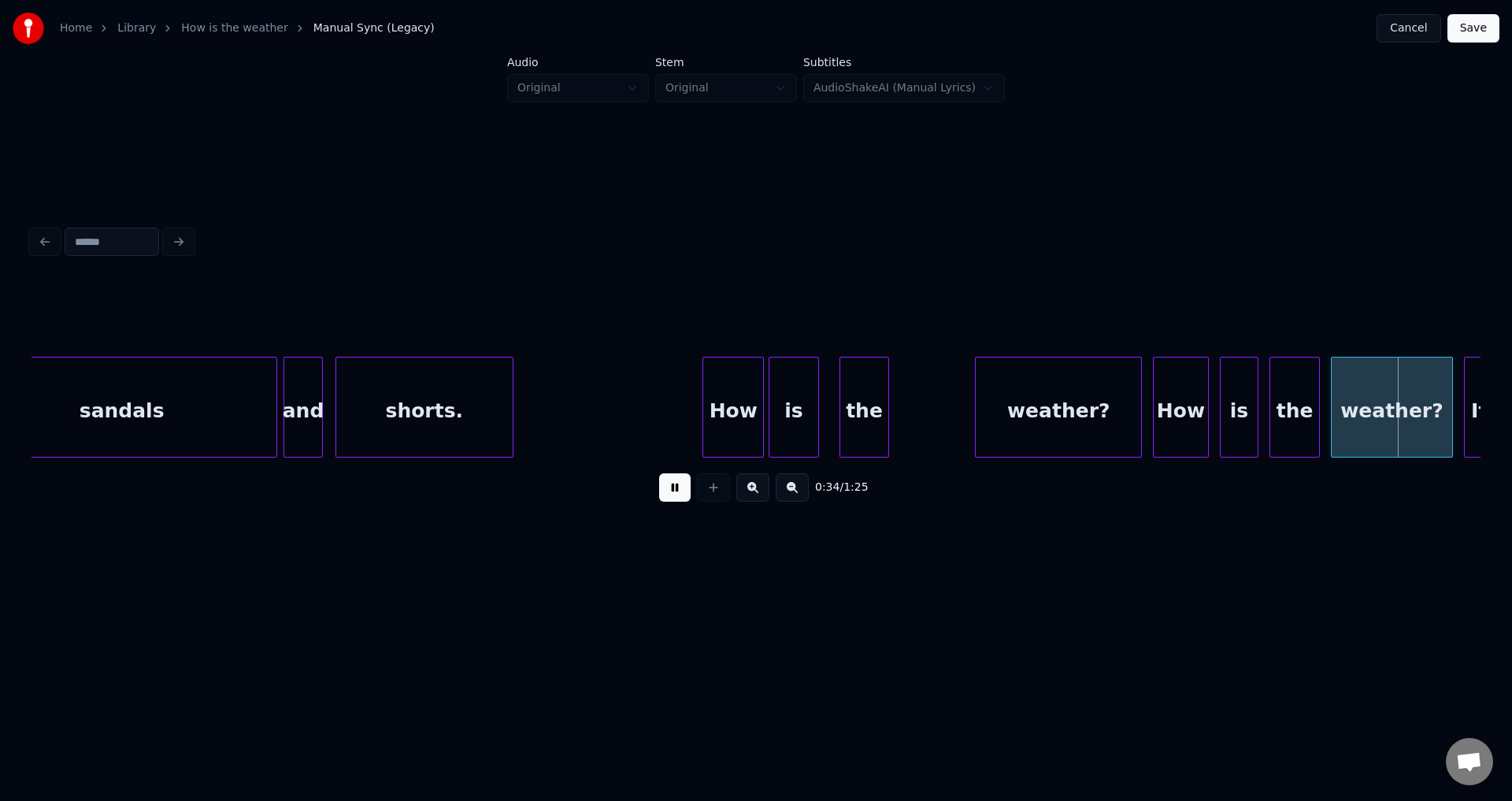
click at [659, 473] on button at bounding box center [675, 487] width 32 height 29
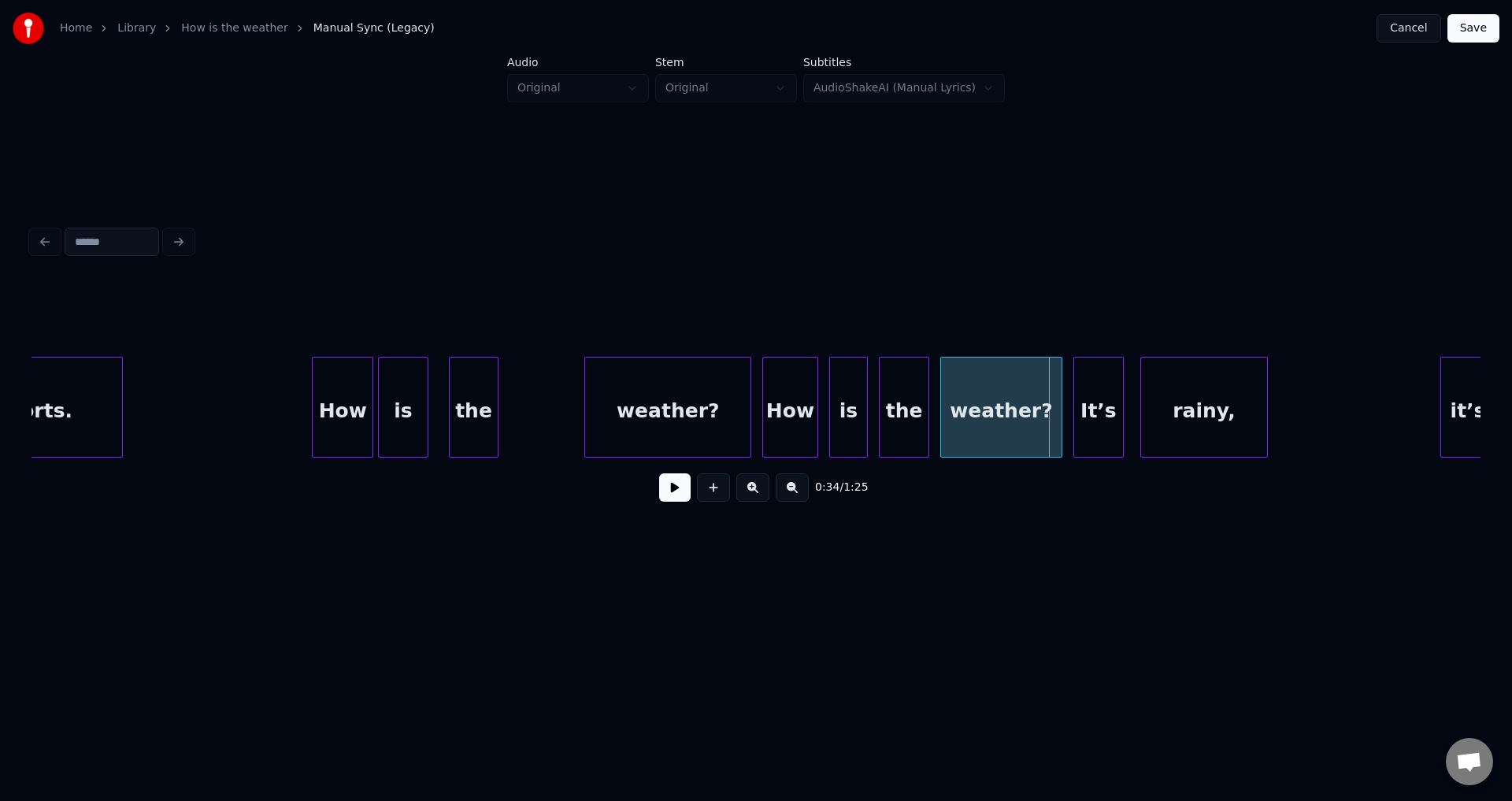
scroll to position [0, 8542]
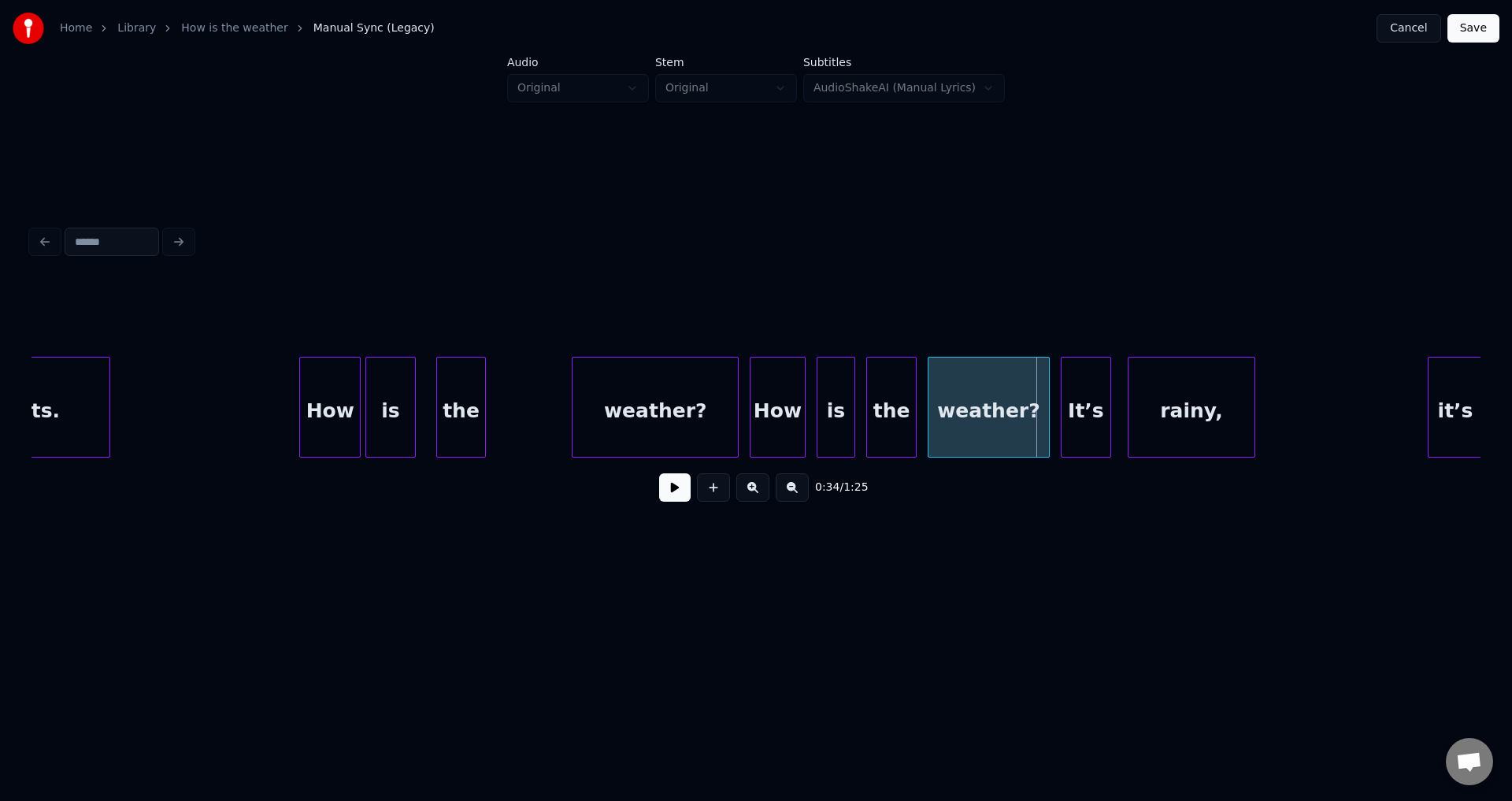
click at [467, 417] on div "the" at bounding box center [461, 411] width 49 height 107
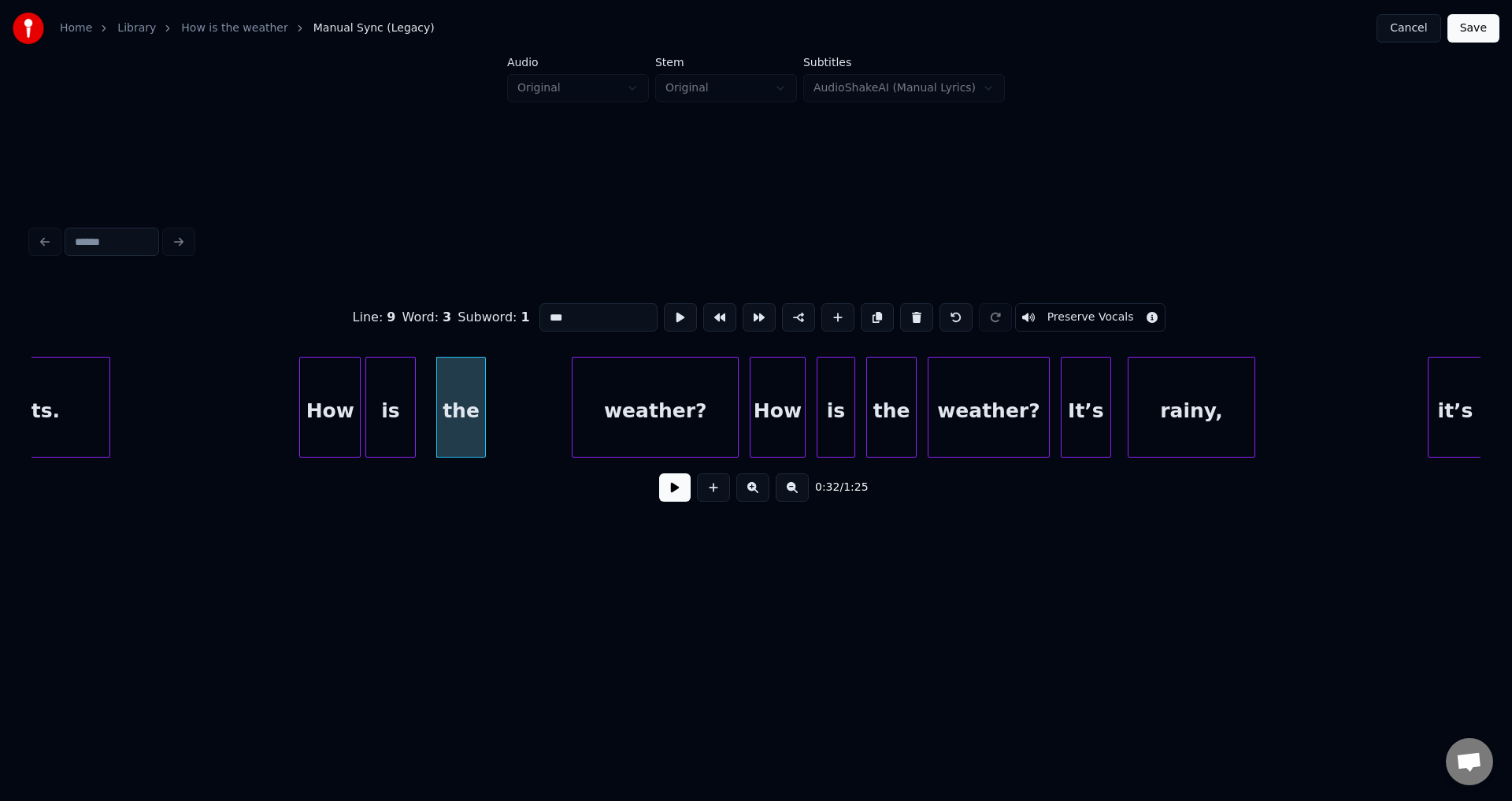
click at [659, 473] on button at bounding box center [675, 487] width 32 height 29
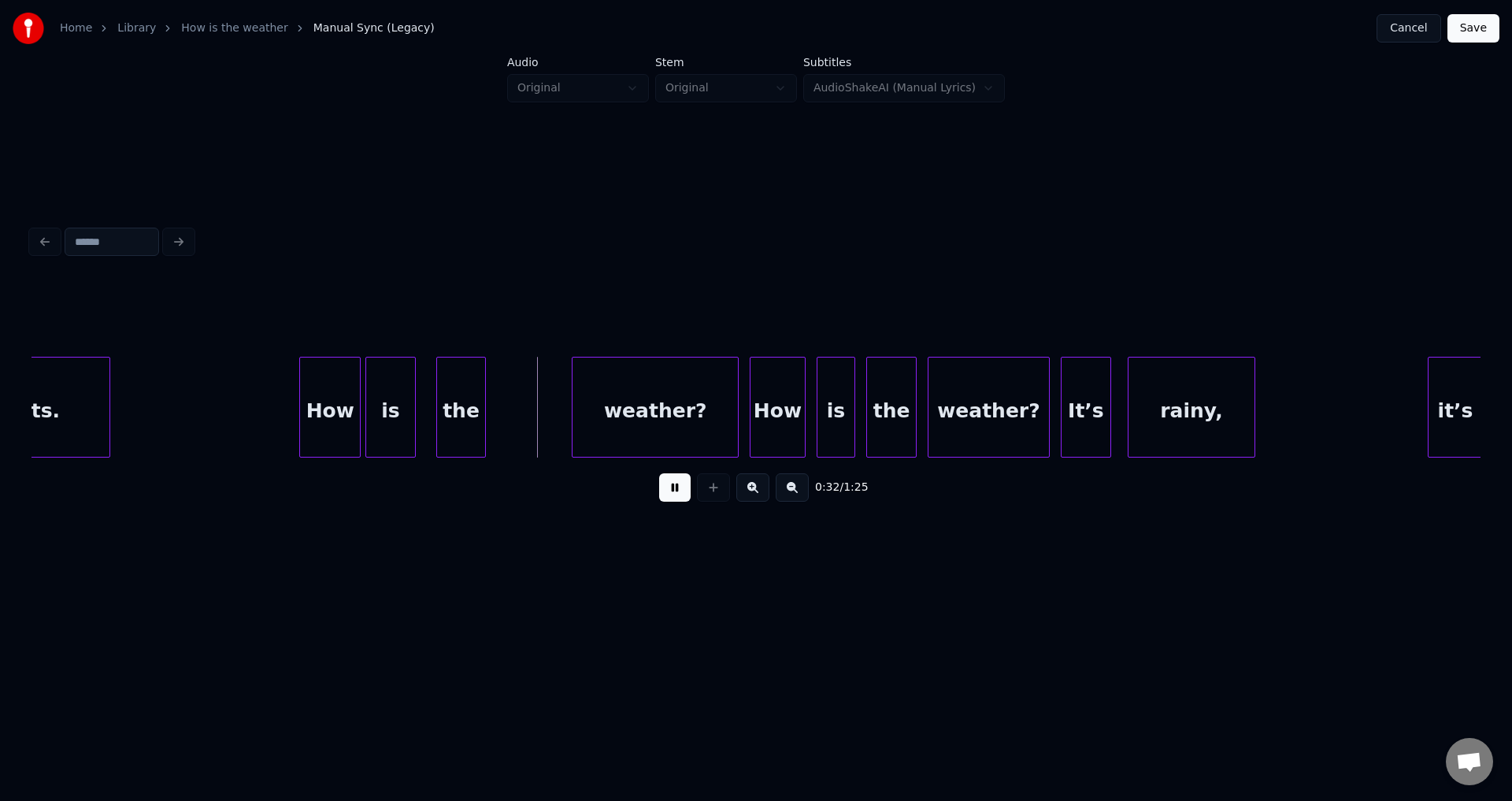
click at [659, 473] on button at bounding box center [675, 487] width 32 height 29
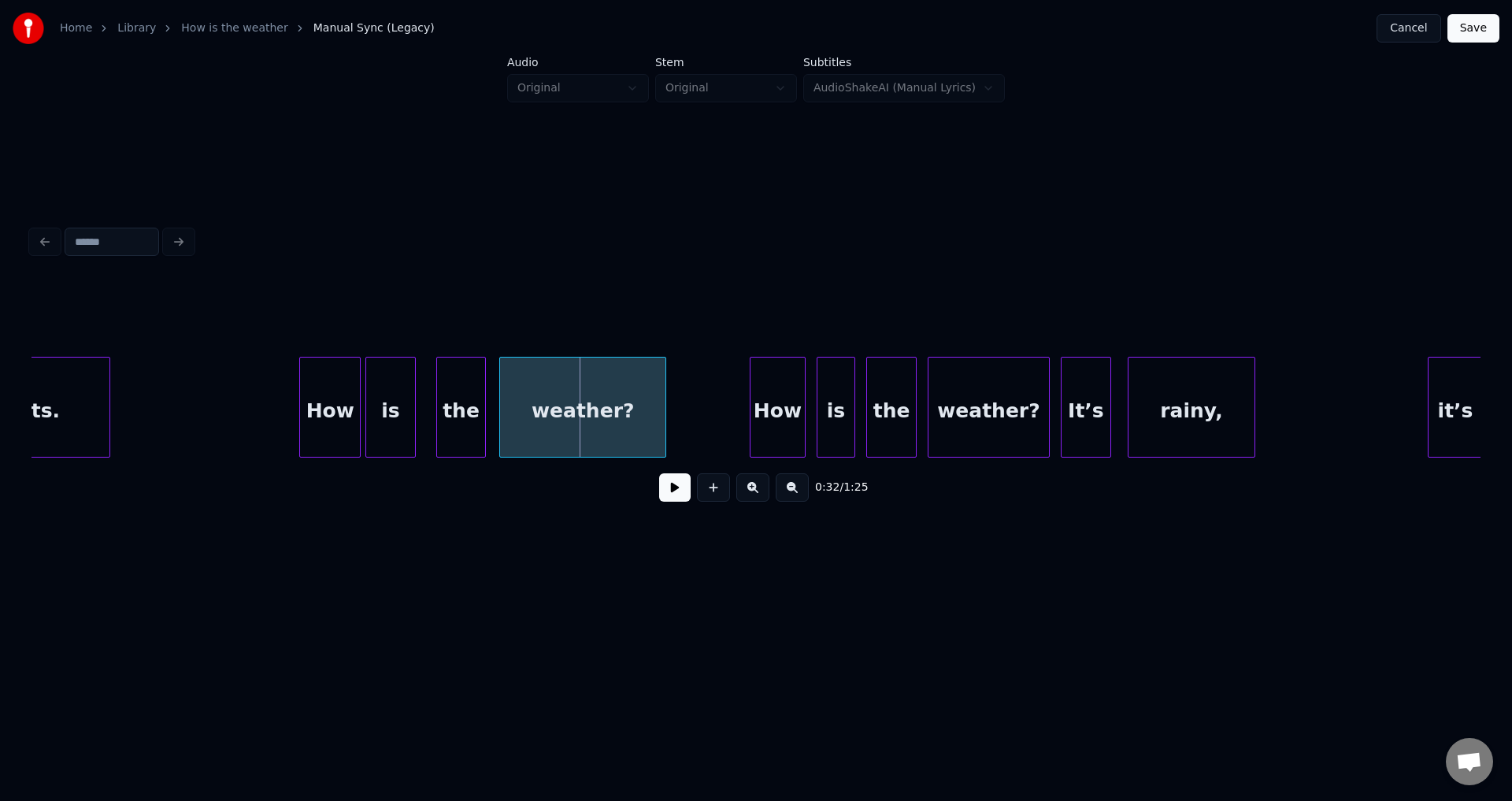
click at [585, 418] on div "weather?" at bounding box center [582, 411] width 165 height 107
click at [464, 414] on div "the" at bounding box center [453, 411] width 49 height 107
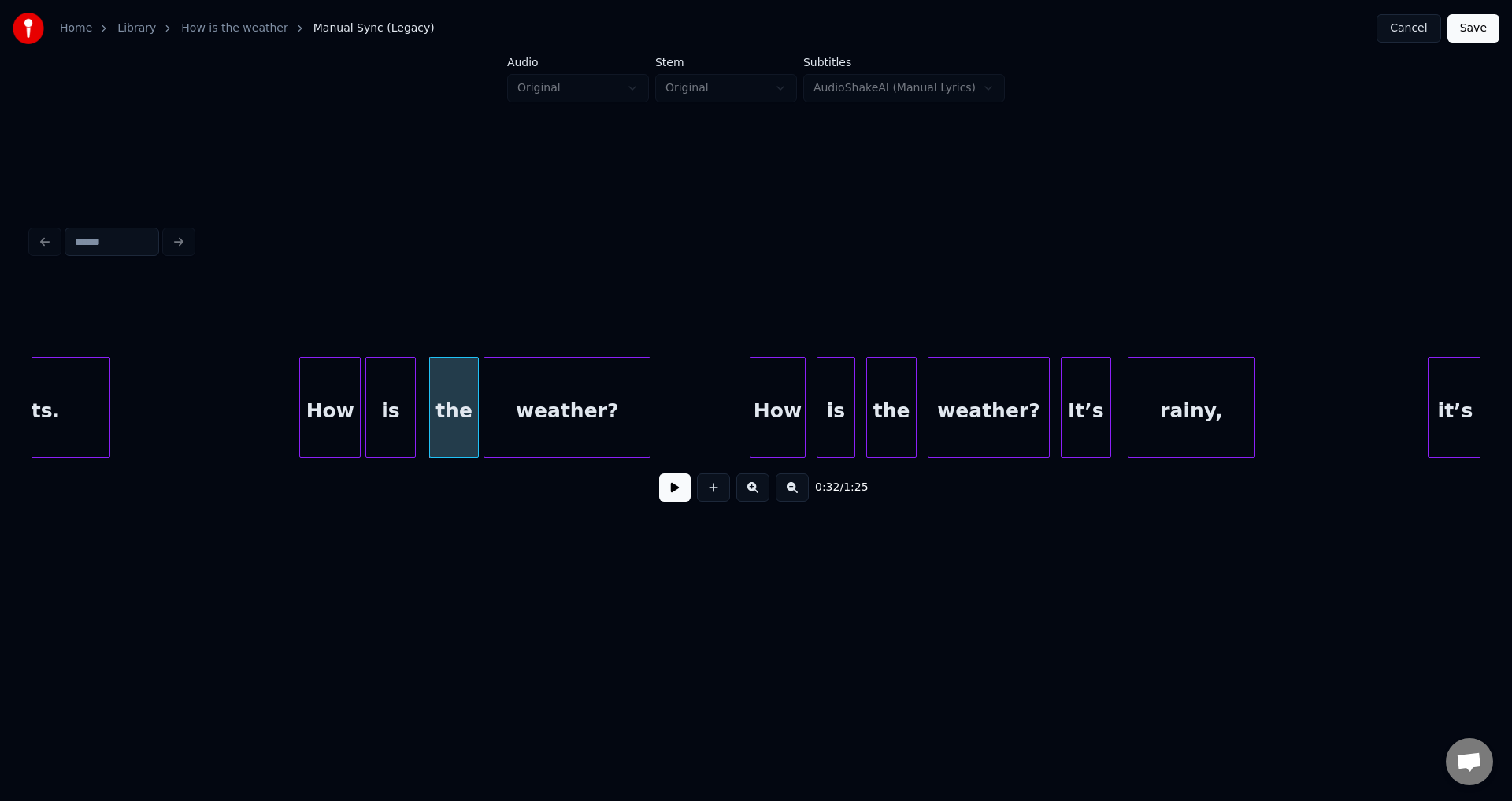
click at [542, 409] on div "weather?" at bounding box center [567, 411] width 165 height 107
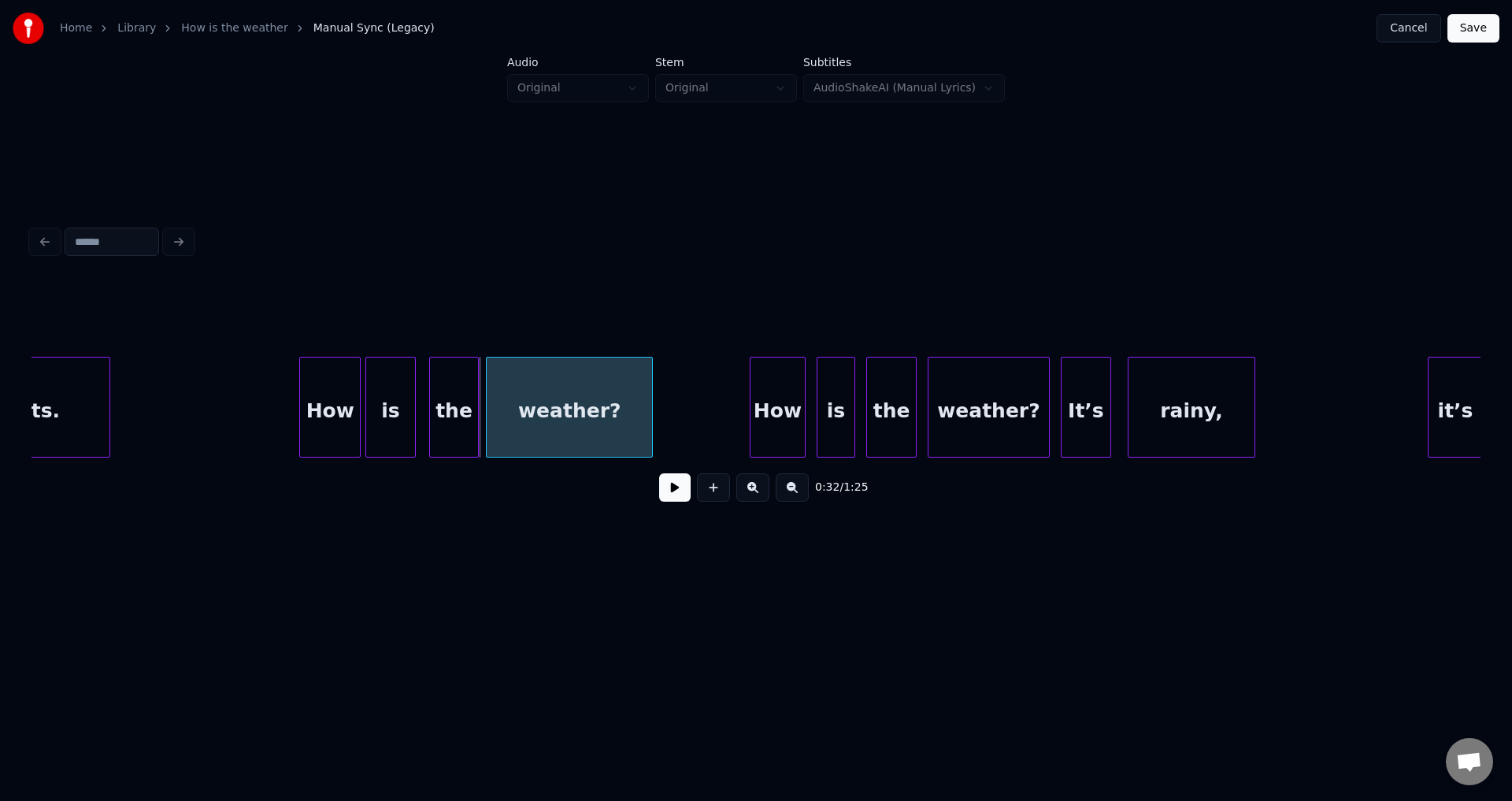
click at [554, 405] on div "weather?" at bounding box center [569, 411] width 165 height 107
click at [659, 473] on button at bounding box center [675, 487] width 32 height 29
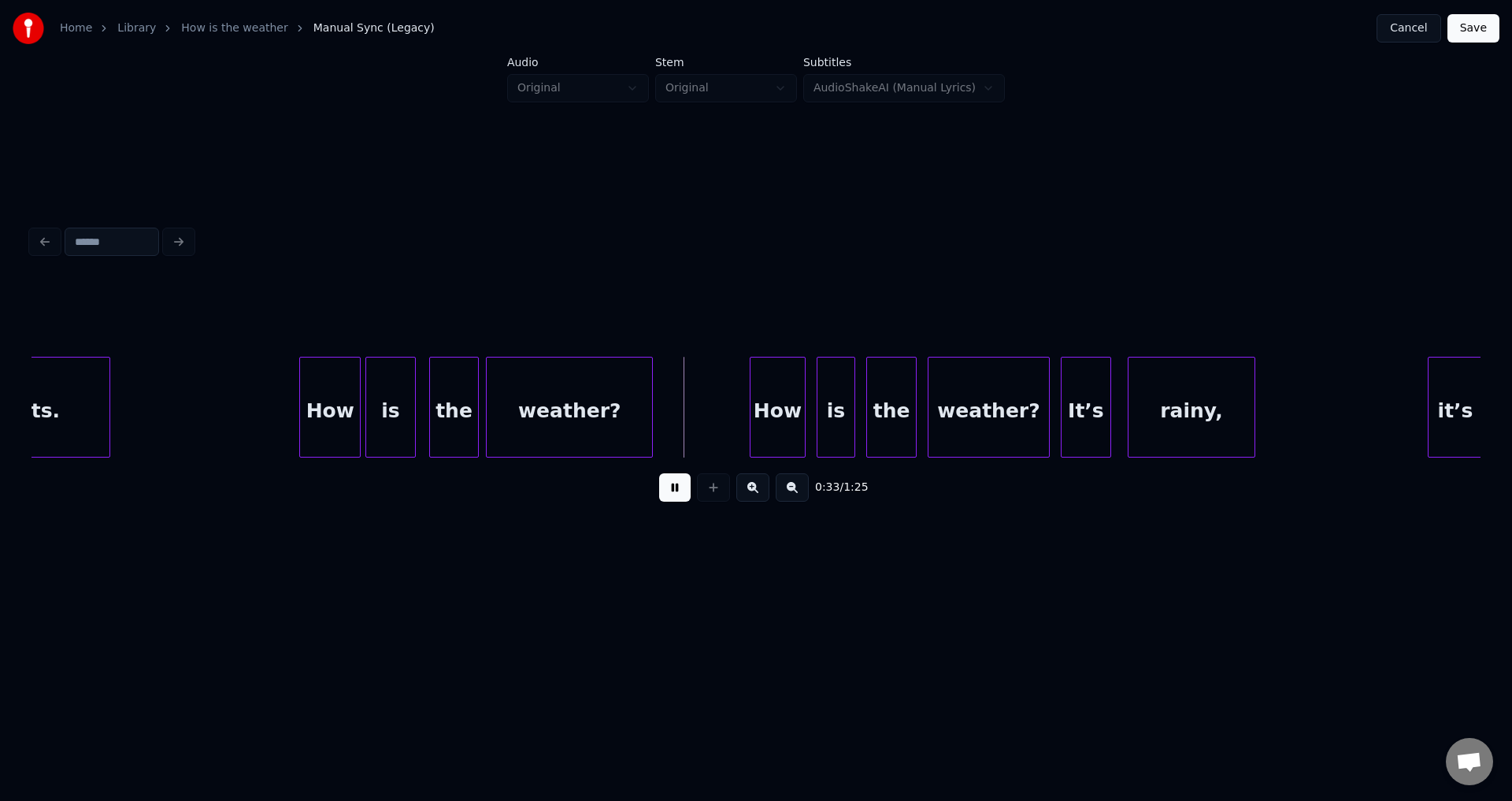
click at [659, 473] on button at bounding box center [675, 487] width 32 height 29
click at [700, 409] on div "How" at bounding box center [711, 411] width 54 height 107
click at [659, 473] on button at bounding box center [675, 487] width 32 height 29
click at [689, 409] on div "How" at bounding box center [703, 411] width 54 height 107
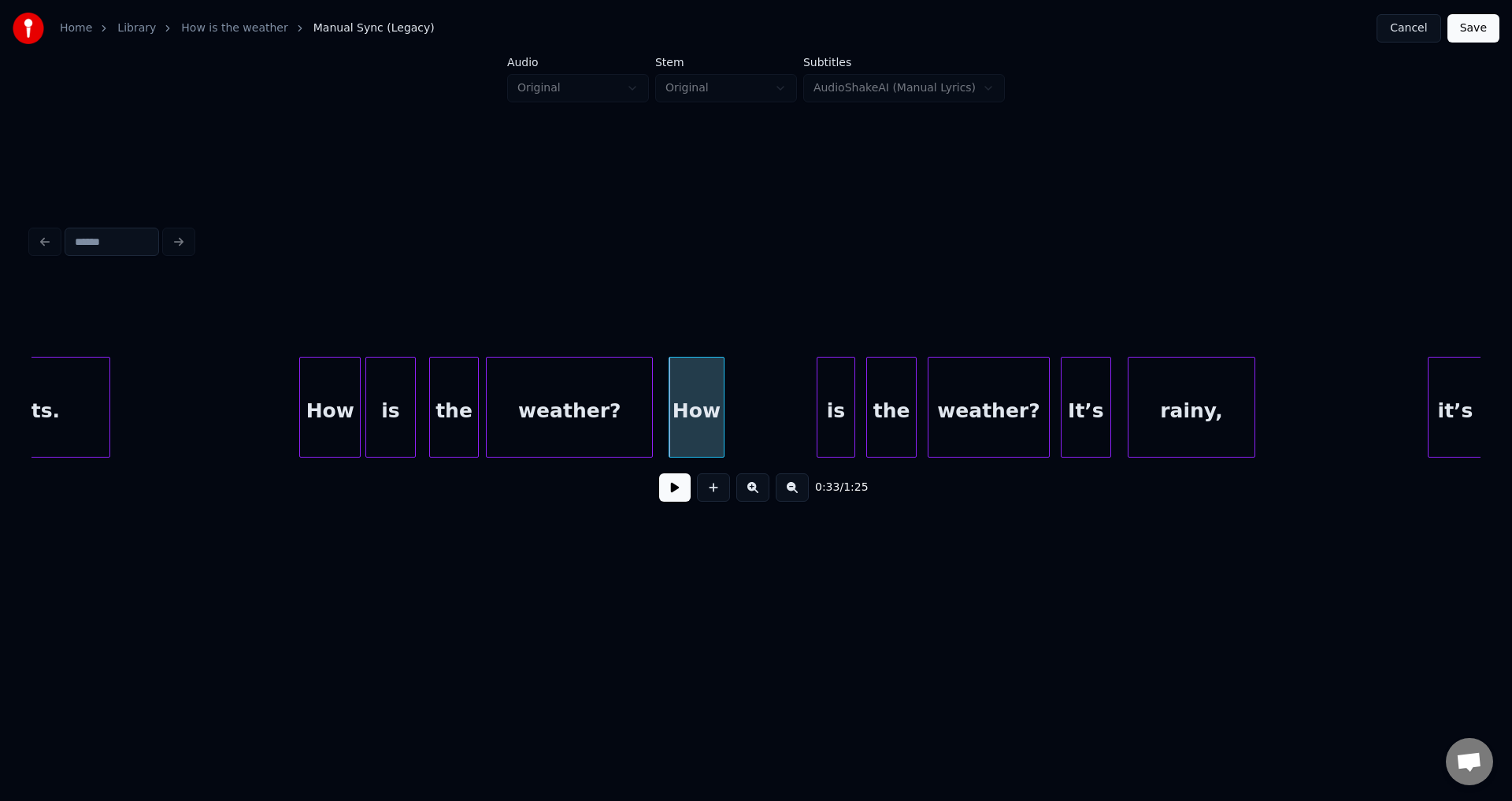
click at [659, 473] on button at bounding box center [675, 487] width 32 height 29
click at [762, 413] on div "is" at bounding box center [750, 411] width 37 height 107
click at [659, 473] on button at bounding box center [675, 487] width 32 height 29
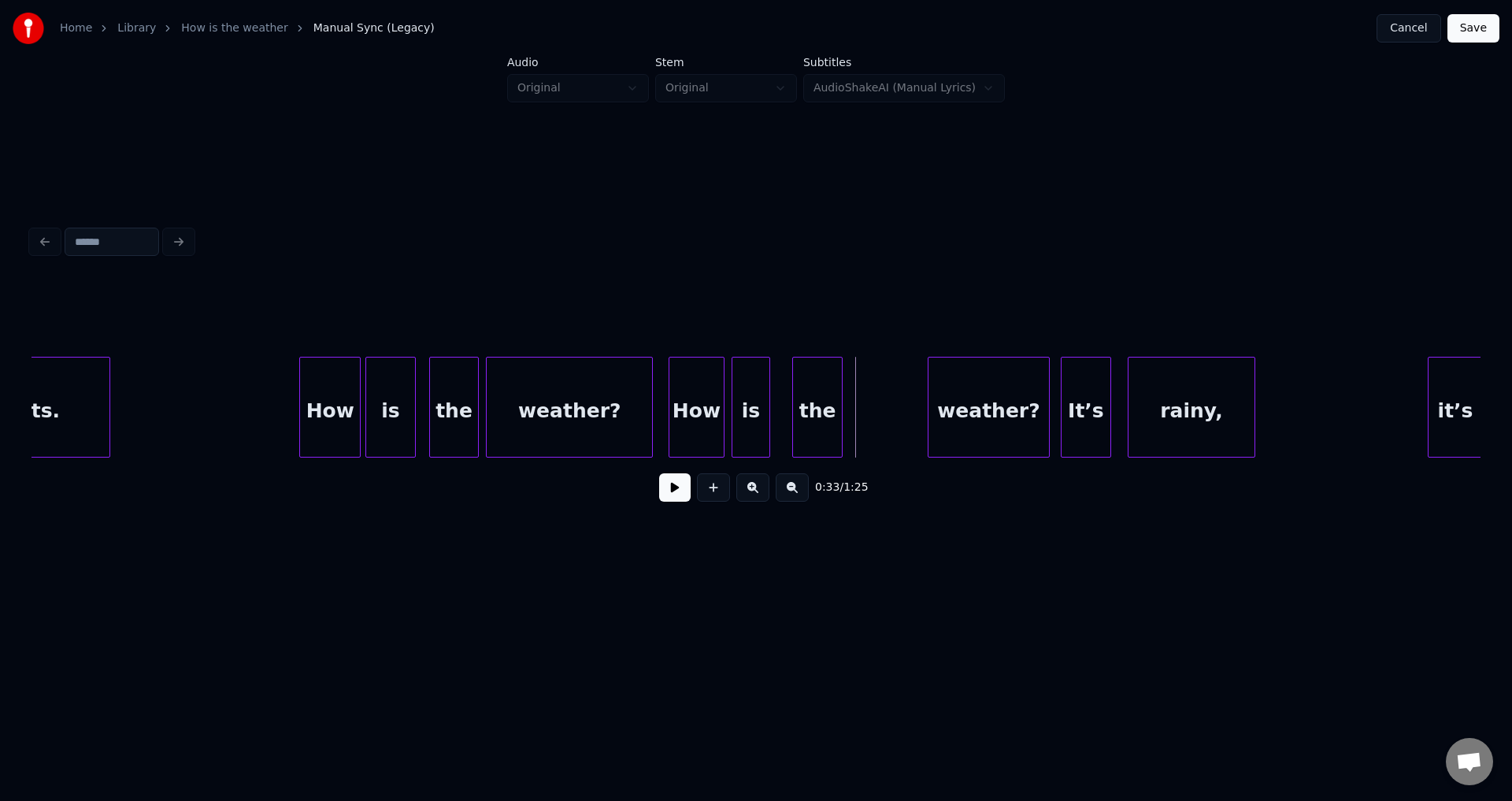
click at [809, 411] on div "the" at bounding box center [817, 411] width 49 height 107
click at [659, 473] on button at bounding box center [675, 487] width 32 height 29
click at [805, 413] on div "the" at bounding box center [808, 411] width 49 height 107
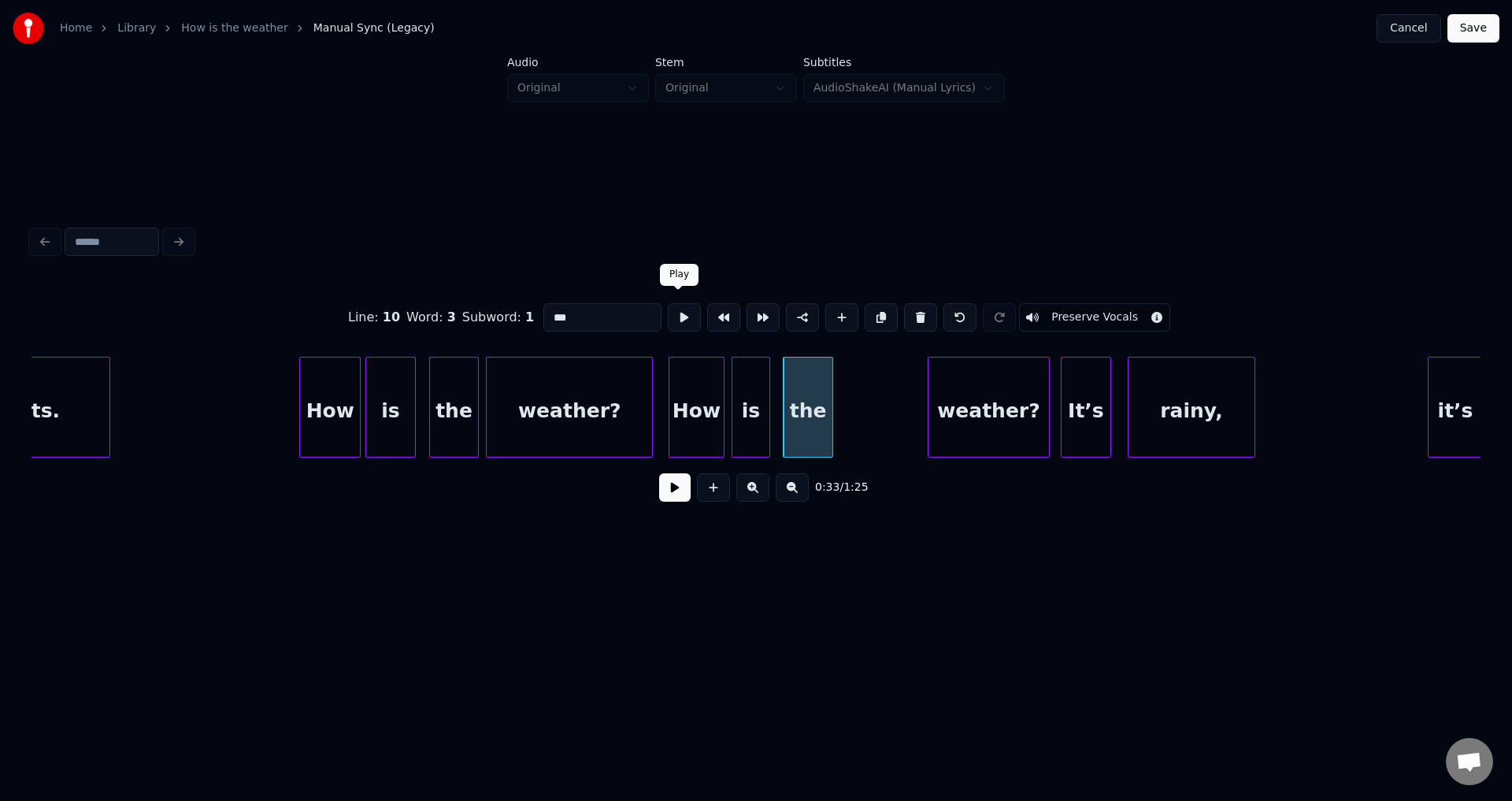
click at [677, 316] on button at bounding box center [684, 317] width 33 height 29
click at [797, 393] on div "the" at bounding box center [800, 411] width 48 height 107
click at [672, 314] on button at bounding box center [684, 317] width 33 height 29
click at [909, 417] on div "weather?" at bounding box center [890, 411] width 120 height 107
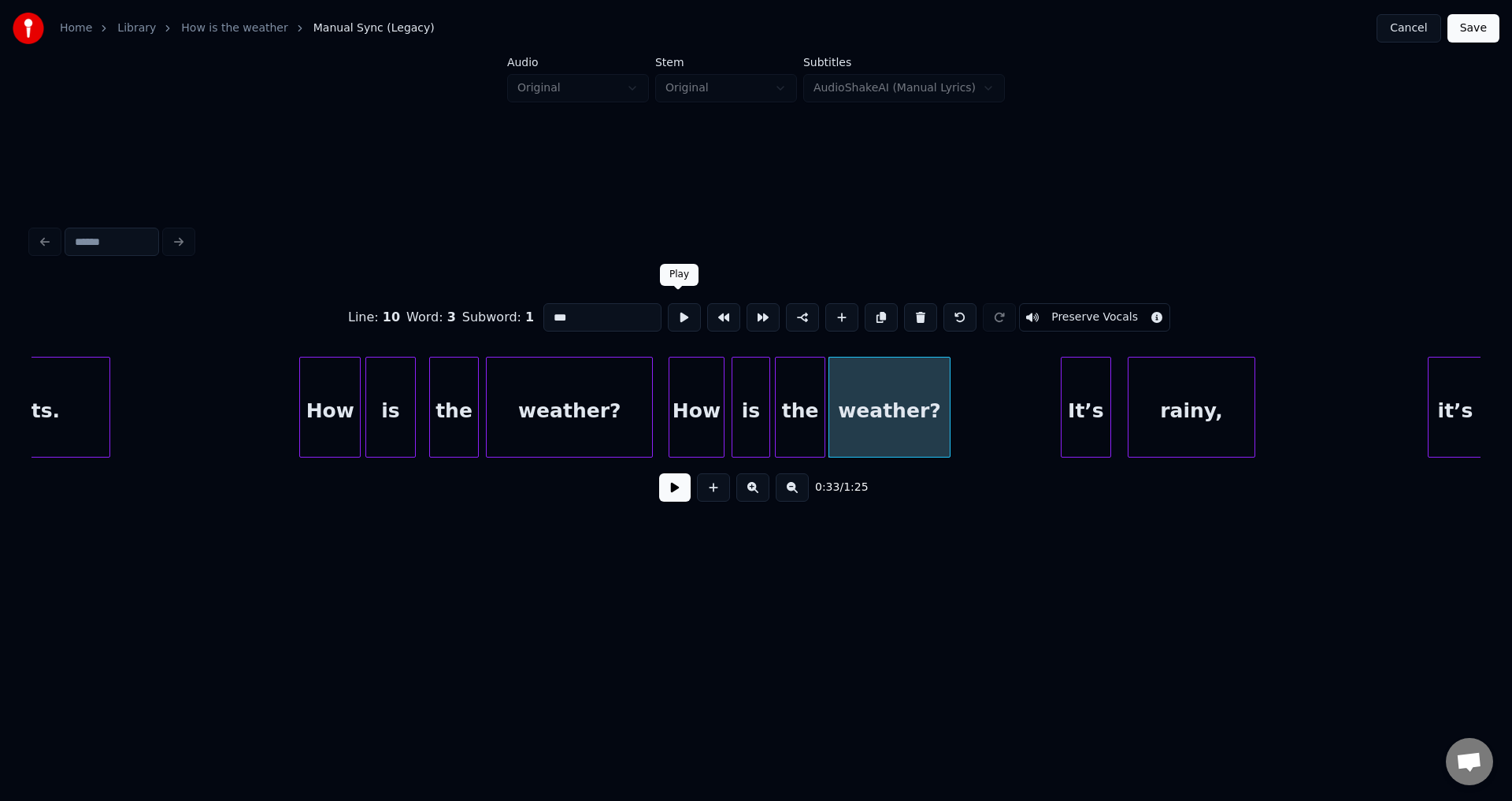
click at [681, 317] on button at bounding box center [684, 317] width 33 height 29
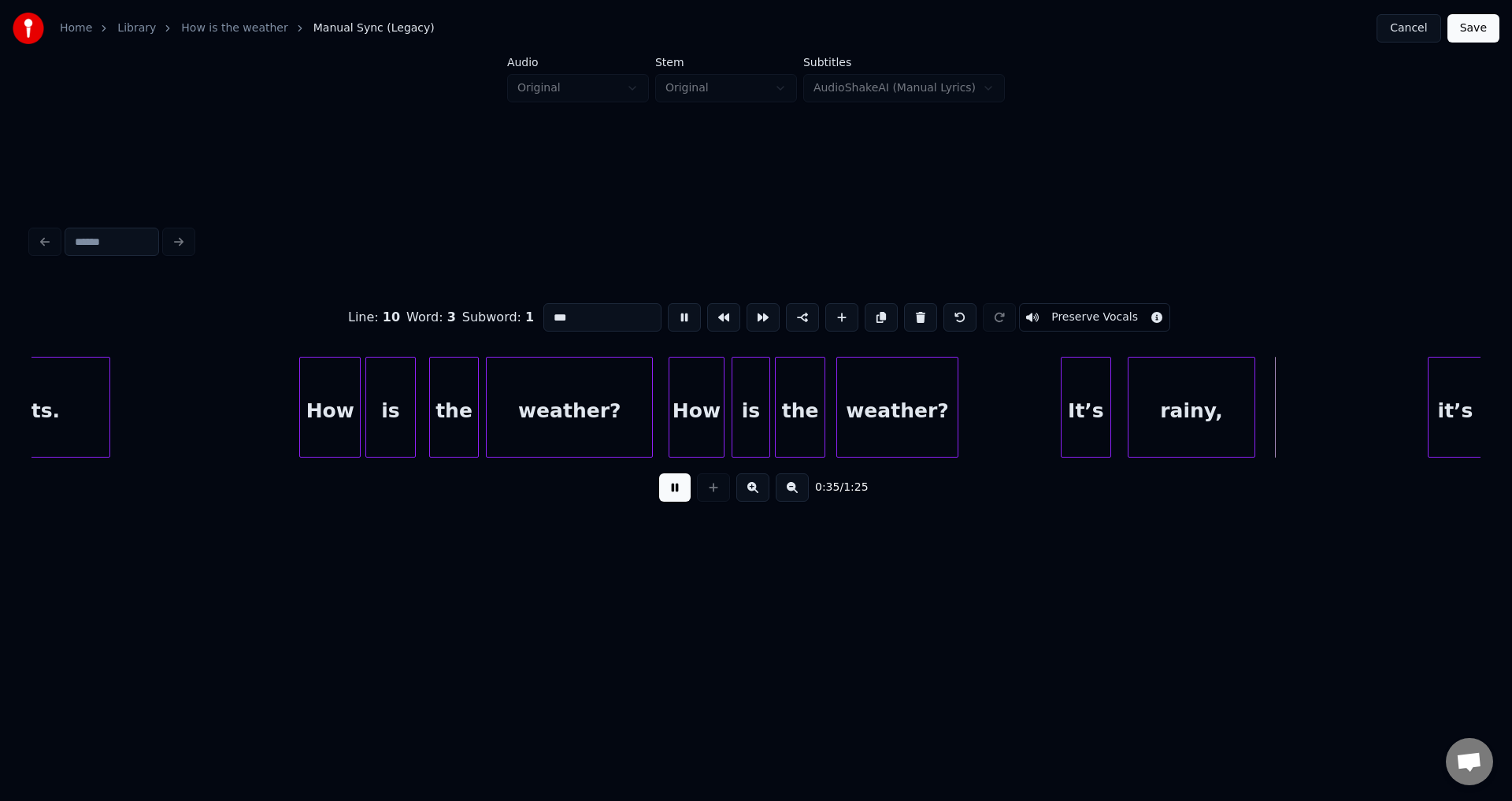
click at [900, 429] on div "weather?" at bounding box center [897, 411] width 120 height 107
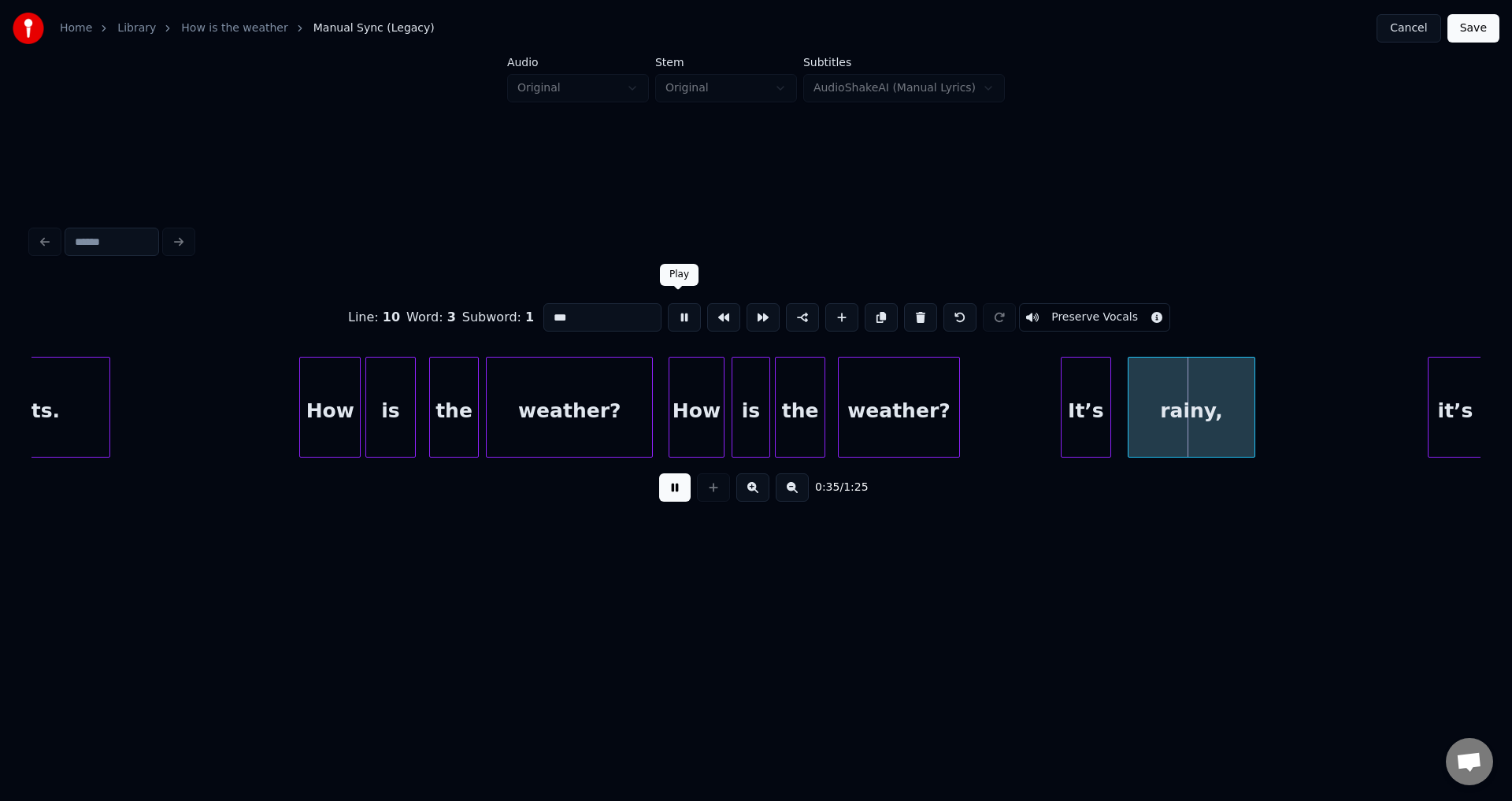
click at [674, 313] on button at bounding box center [684, 317] width 33 height 29
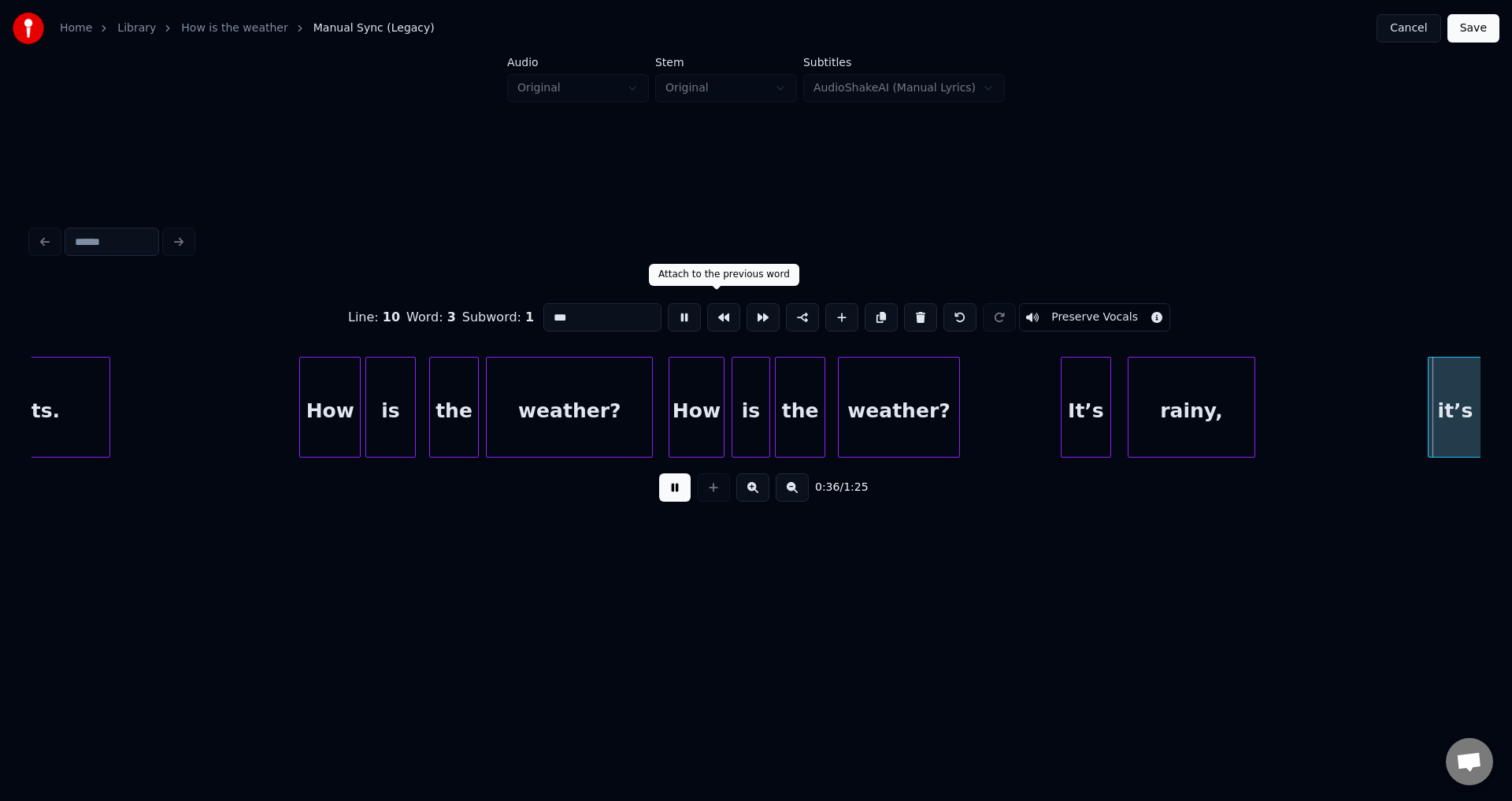
click at [668, 303] on button at bounding box center [684, 317] width 33 height 29
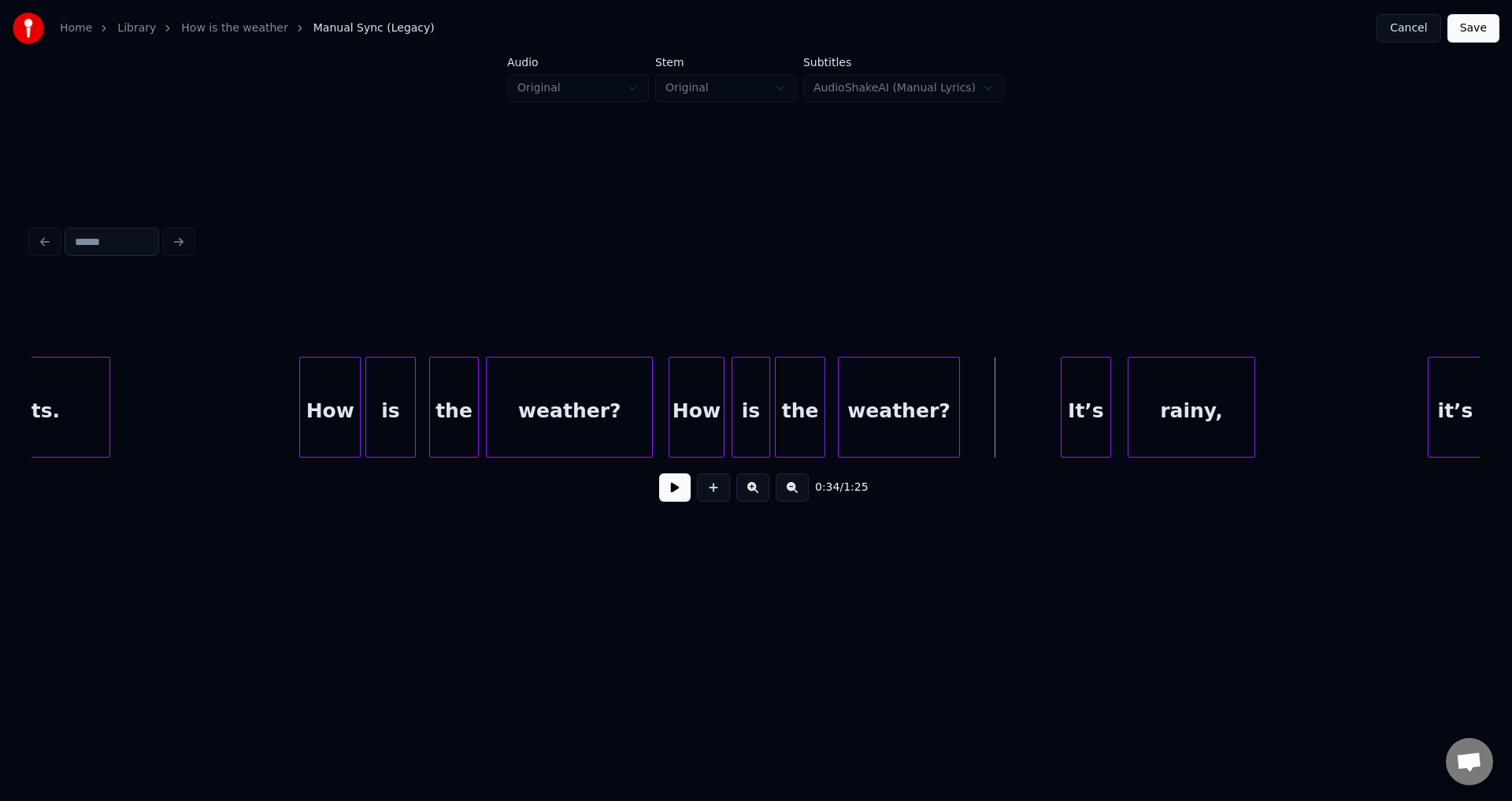
drag, startPoint x: 658, startPoint y: 492, endPoint x: 674, endPoint y: 491, distance: 16.0
click at [659, 492] on div "0:34 / 1:25" at bounding box center [756, 487] width 1424 height 34
click at [674, 491] on button at bounding box center [675, 487] width 32 height 29
click at [659, 473] on button at bounding box center [675, 487] width 32 height 29
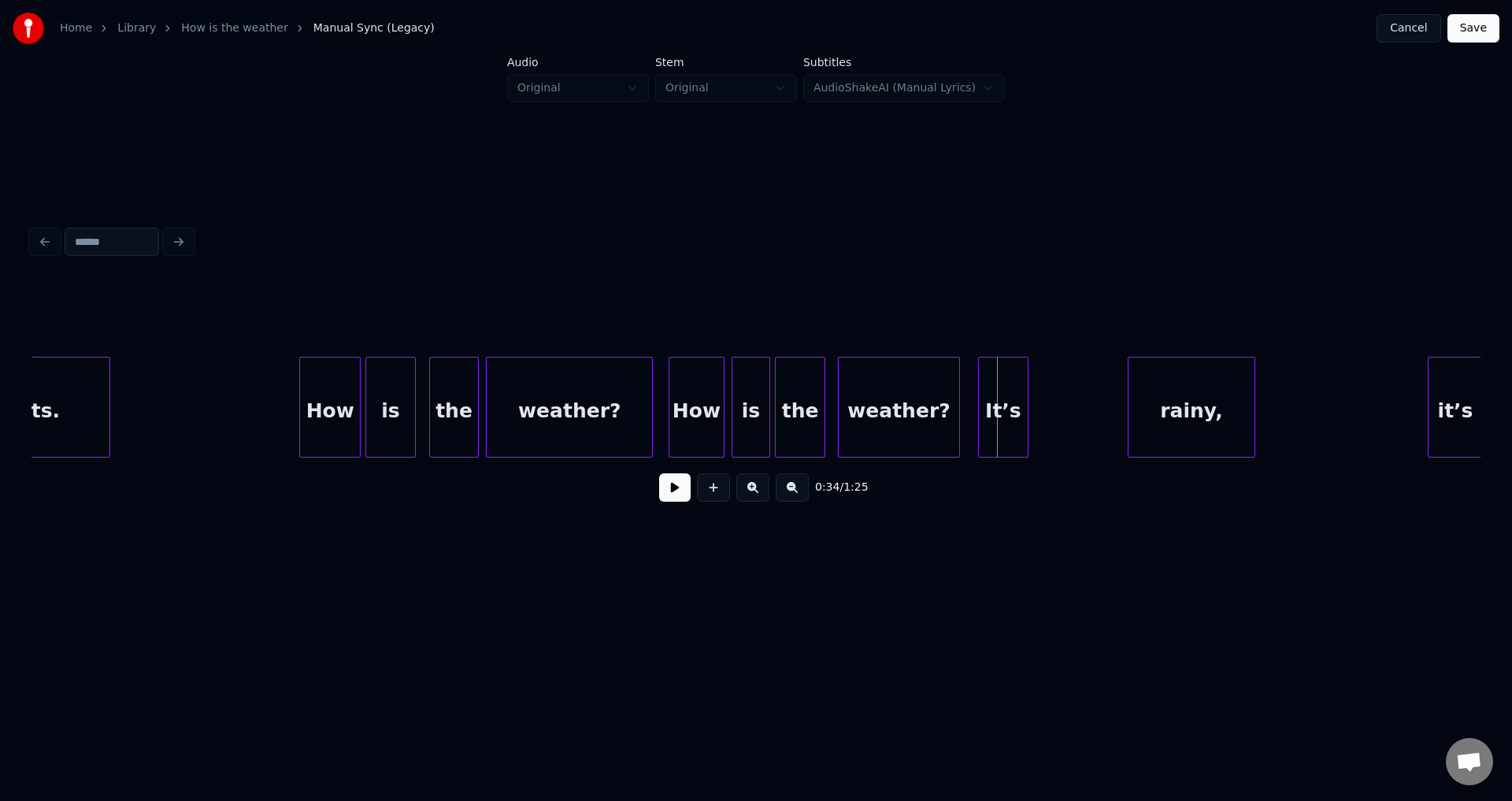
click at [990, 400] on div "It’s" at bounding box center [1003, 411] width 49 height 107
click at [1007, 403] on div "It’s" at bounding box center [1003, 411] width 49 height 107
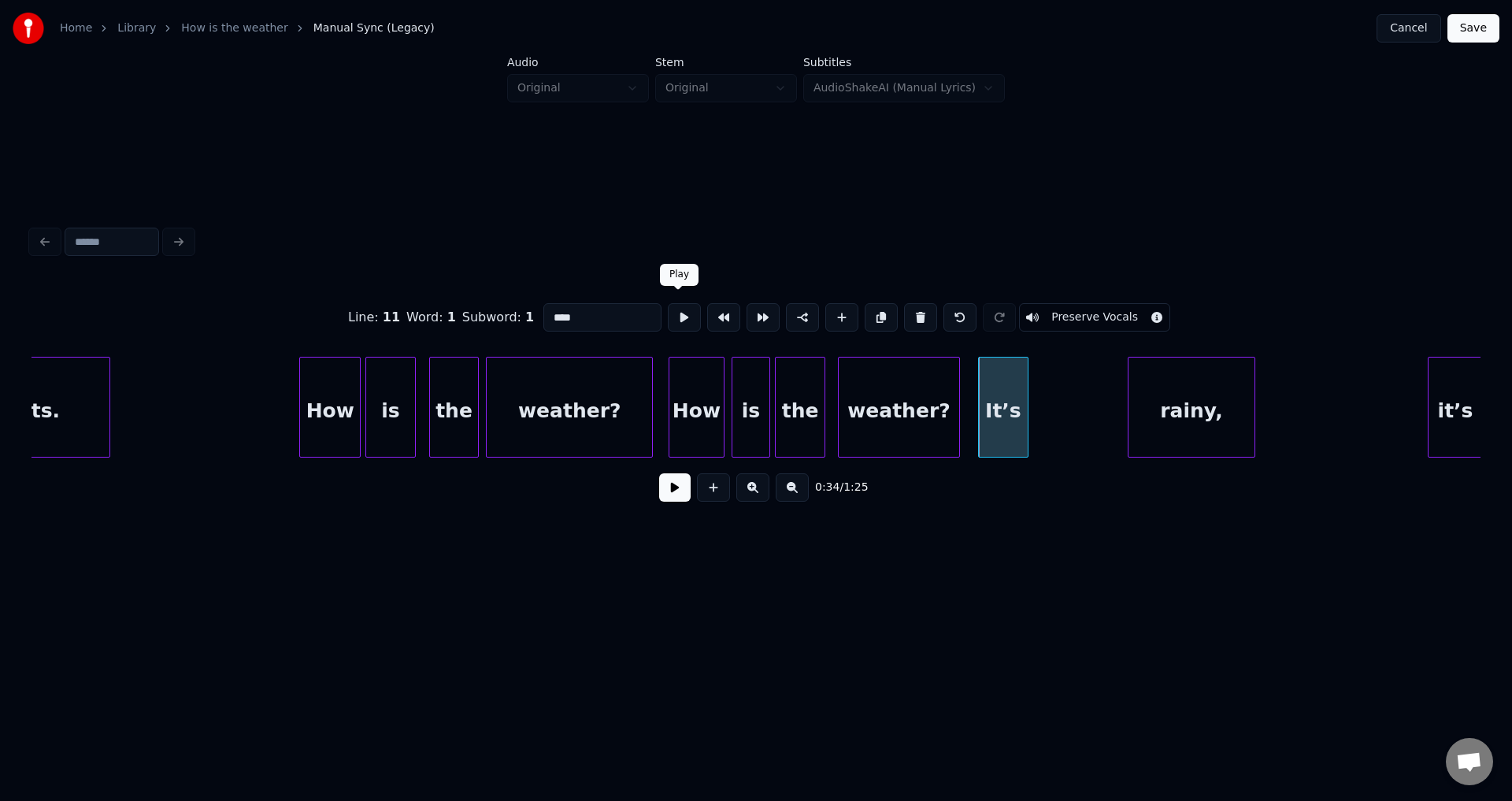
click at [679, 313] on button at bounding box center [684, 317] width 33 height 29
click at [1015, 411] on div "It’s" at bounding box center [1010, 411] width 49 height 107
click at [675, 312] on button at bounding box center [684, 317] width 33 height 29
click at [1129, 404] on div "rainy," at bounding box center [1109, 411] width 126 height 107
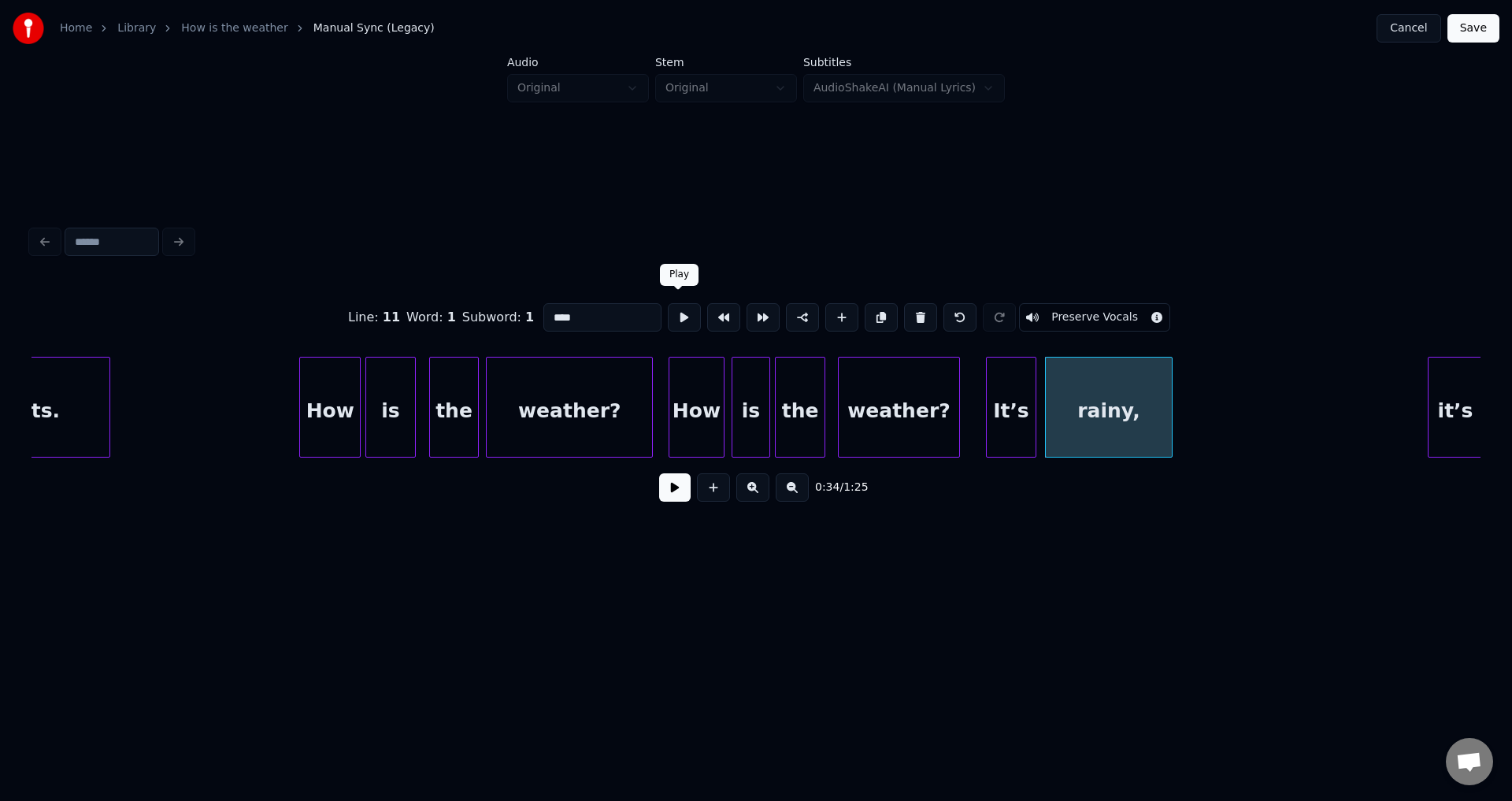
click at [674, 315] on button at bounding box center [684, 317] width 33 height 29
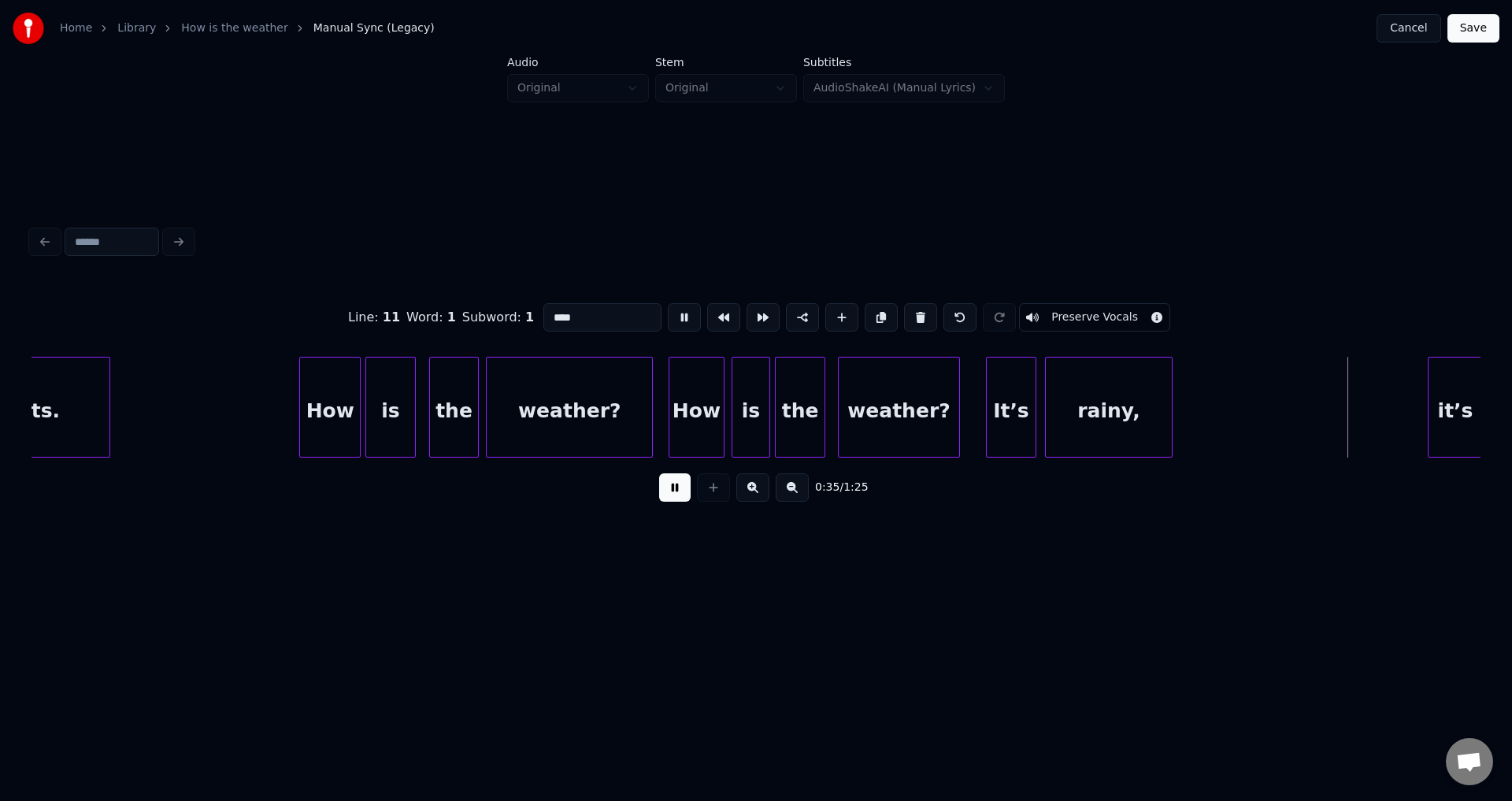
click at [668, 303] on button at bounding box center [684, 317] width 33 height 29
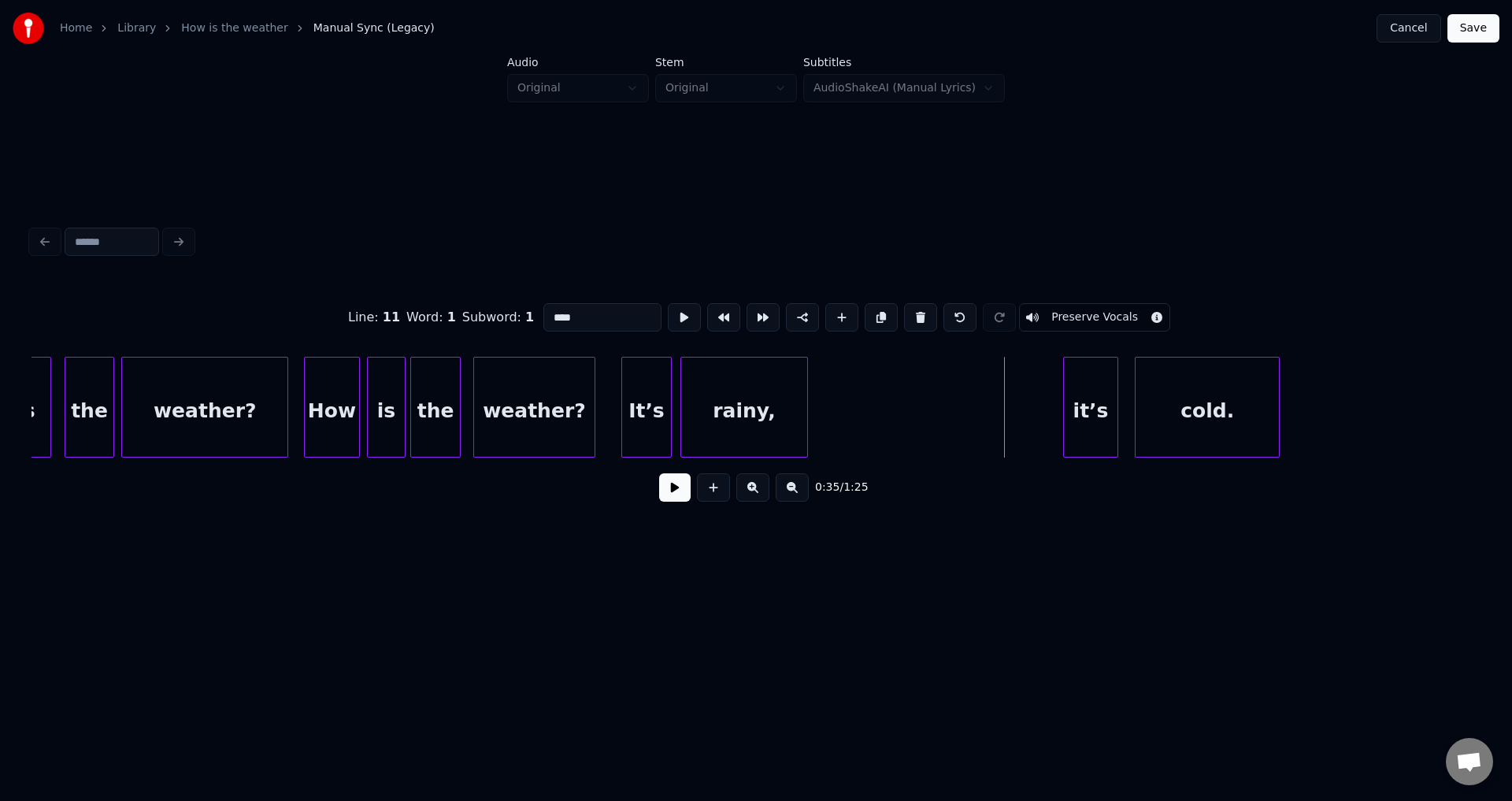
scroll to position [0, 8918]
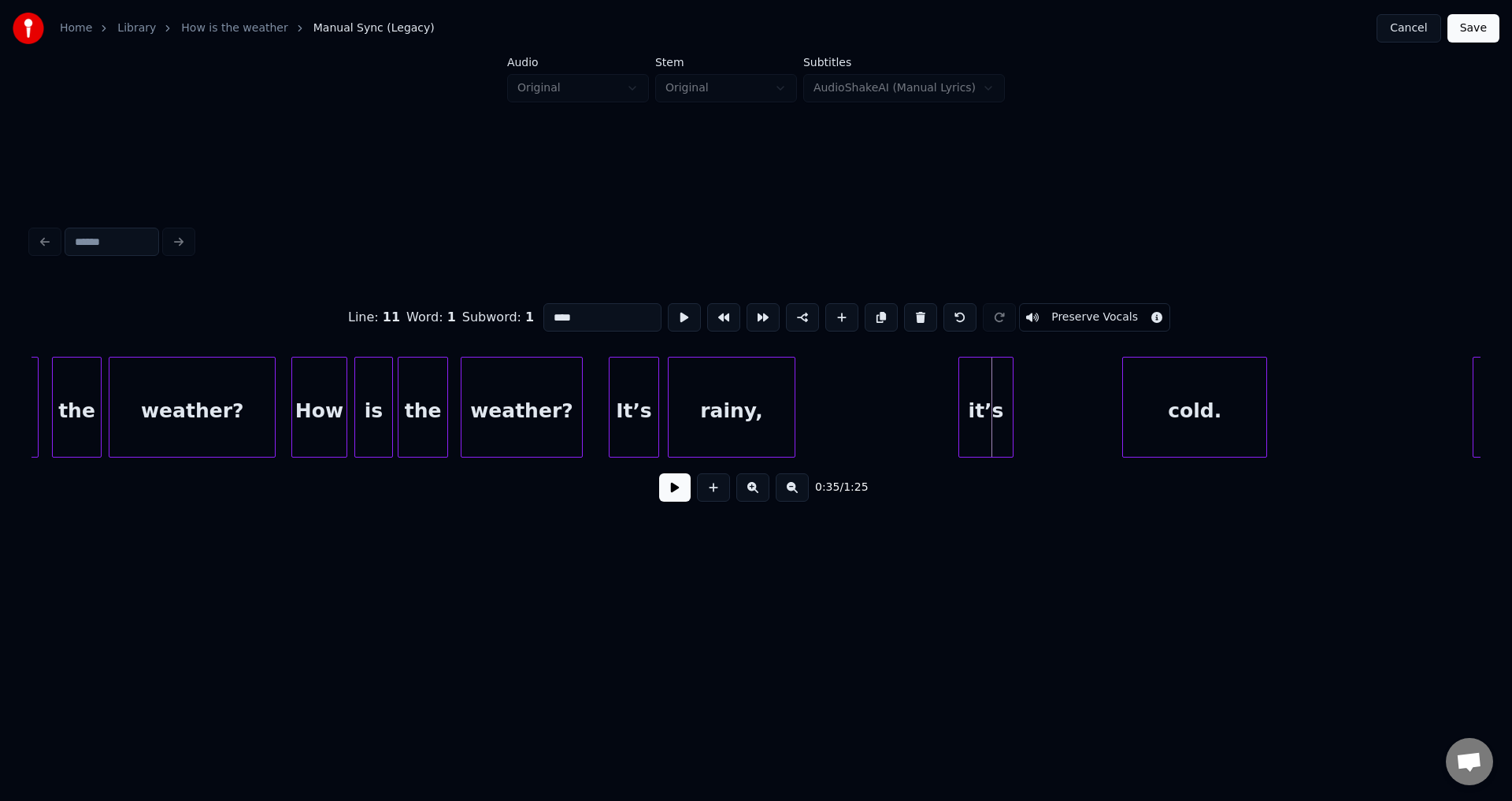
click at [977, 405] on div "it’s" at bounding box center [985, 411] width 54 height 107
click at [681, 315] on button at bounding box center [684, 317] width 33 height 29
click at [993, 400] on div "it’s" at bounding box center [985, 411] width 54 height 107
click at [674, 313] on button at bounding box center [684, 317] width 33 height 29
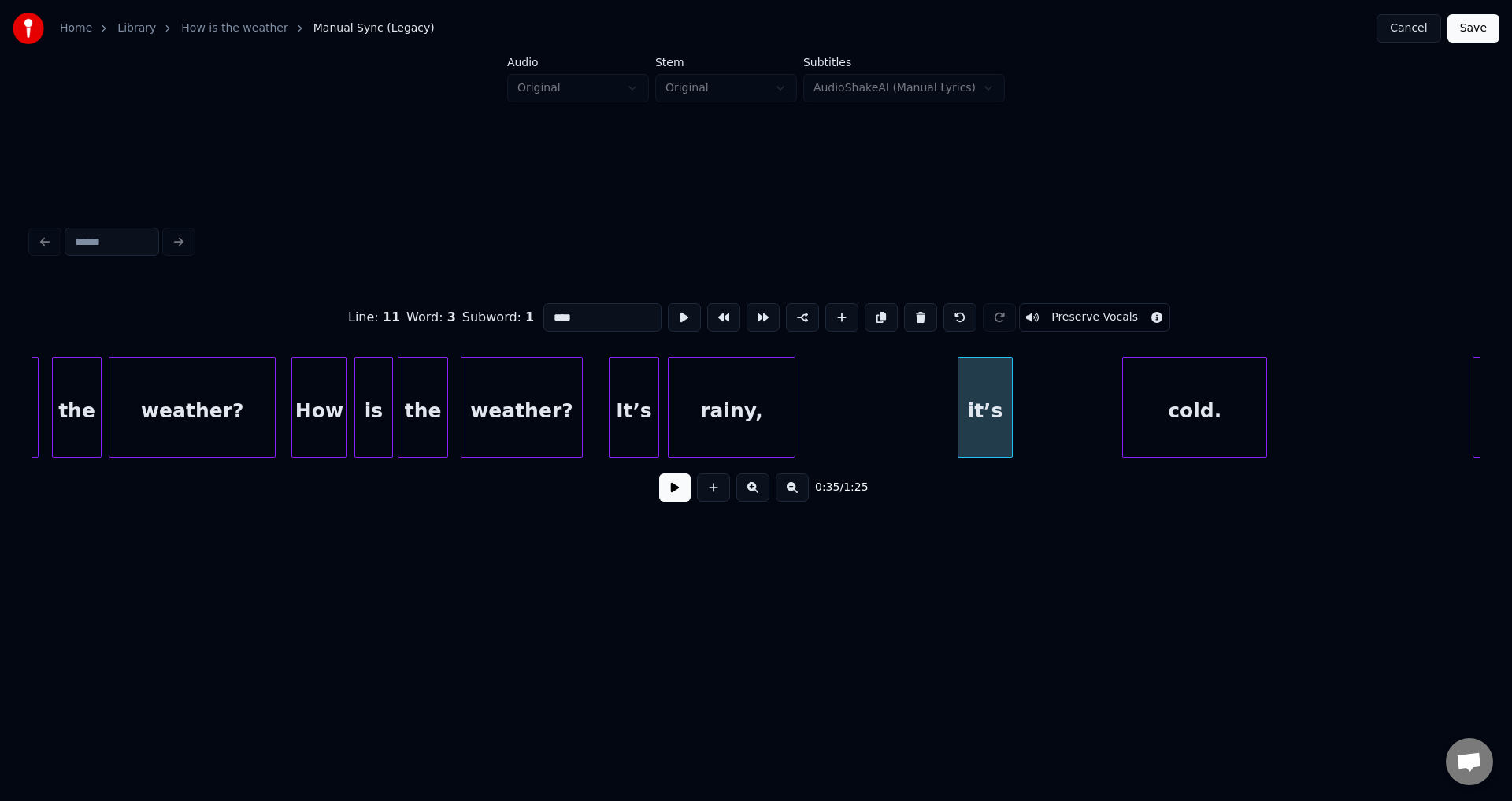
click at [674, 313] on button at bounding box center [684, 317] width 33 height 29
click at [1093, 410] on div "cold." at bounding box center [1106, 411] width 142 height 107
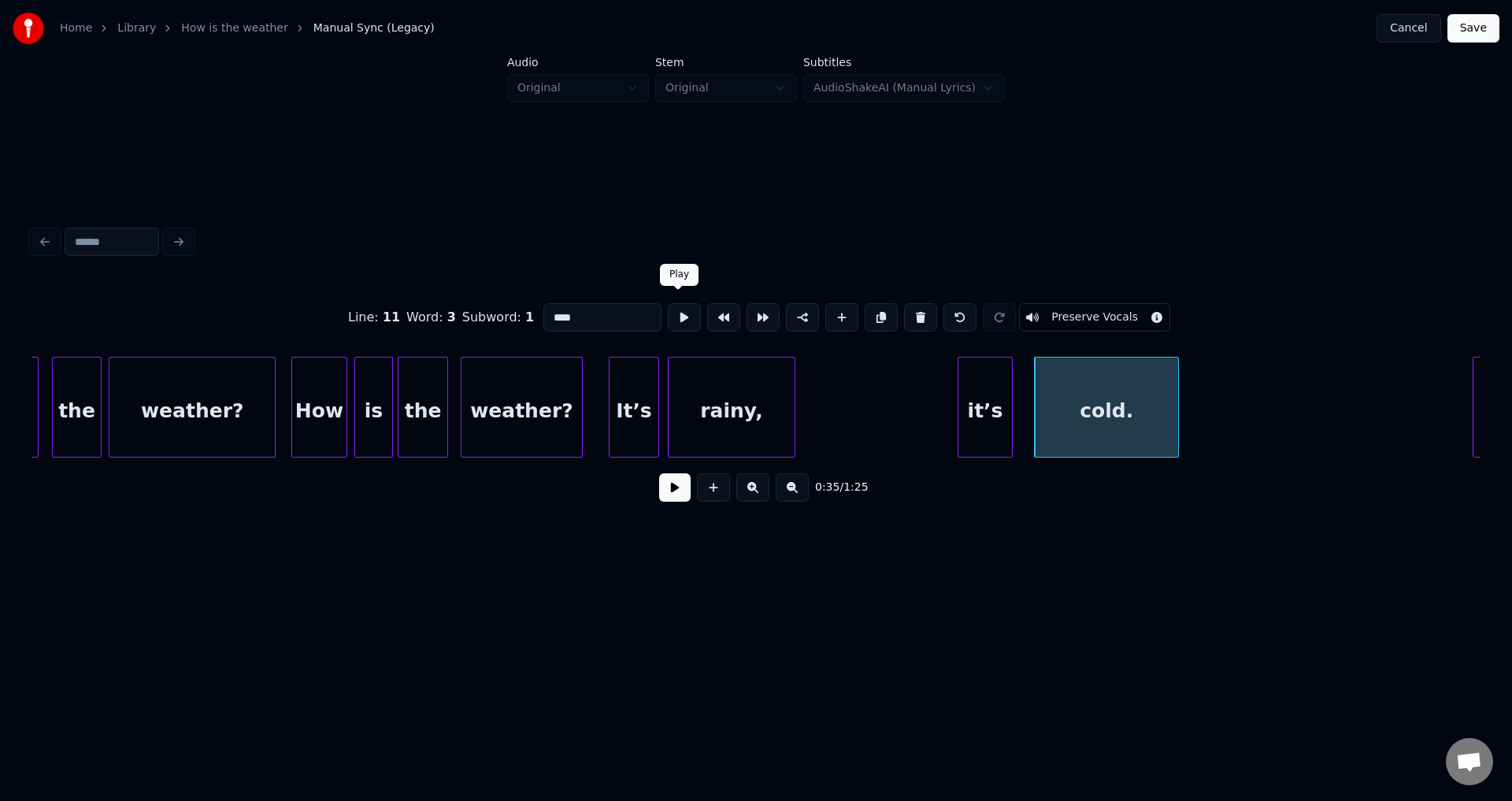
click at [671, 314] on button at bounding box center [684, 317] width 33 height 29
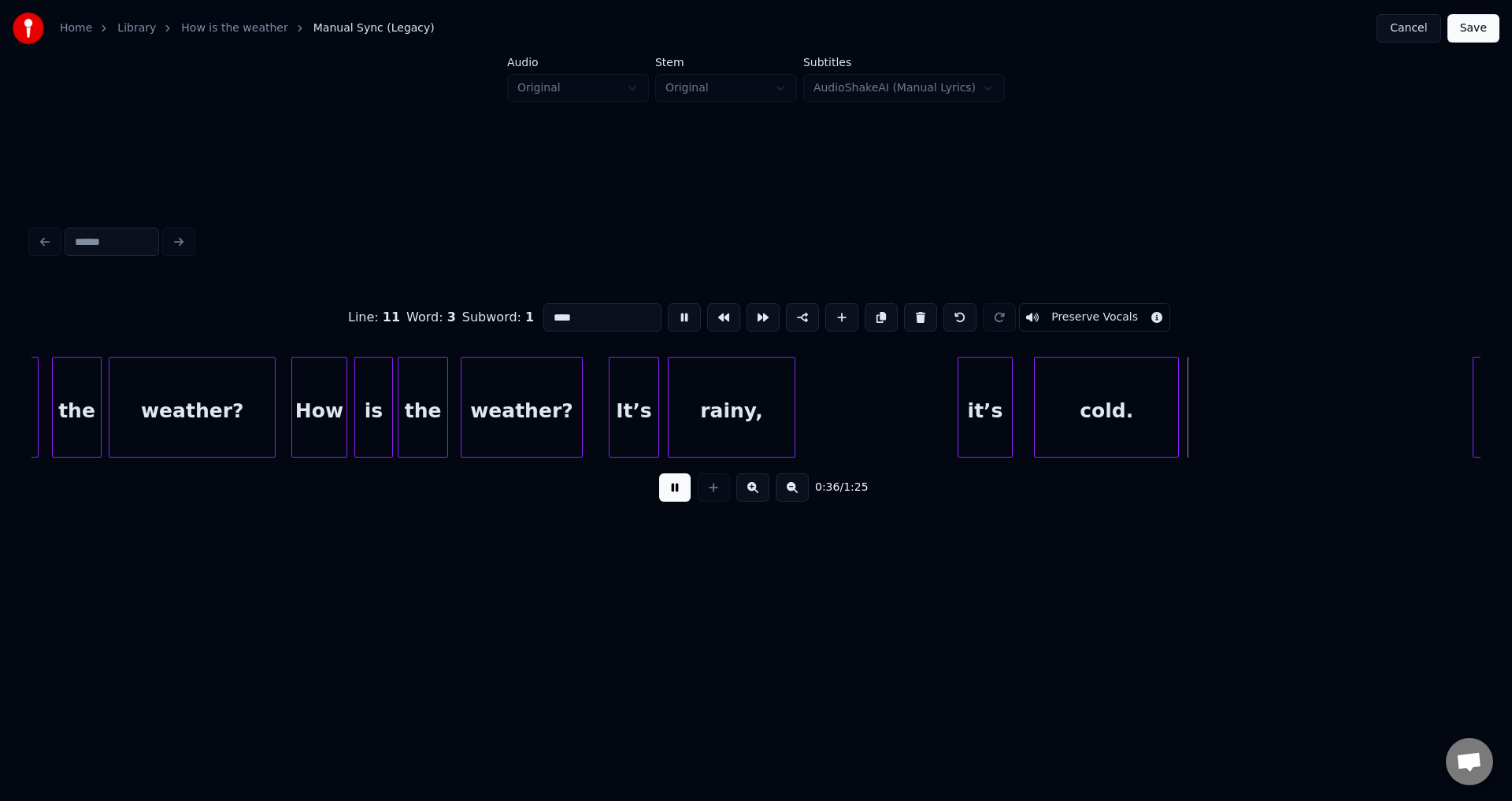
click at [674, 313] on button at bounding box center [684, 317] width 33 height 29
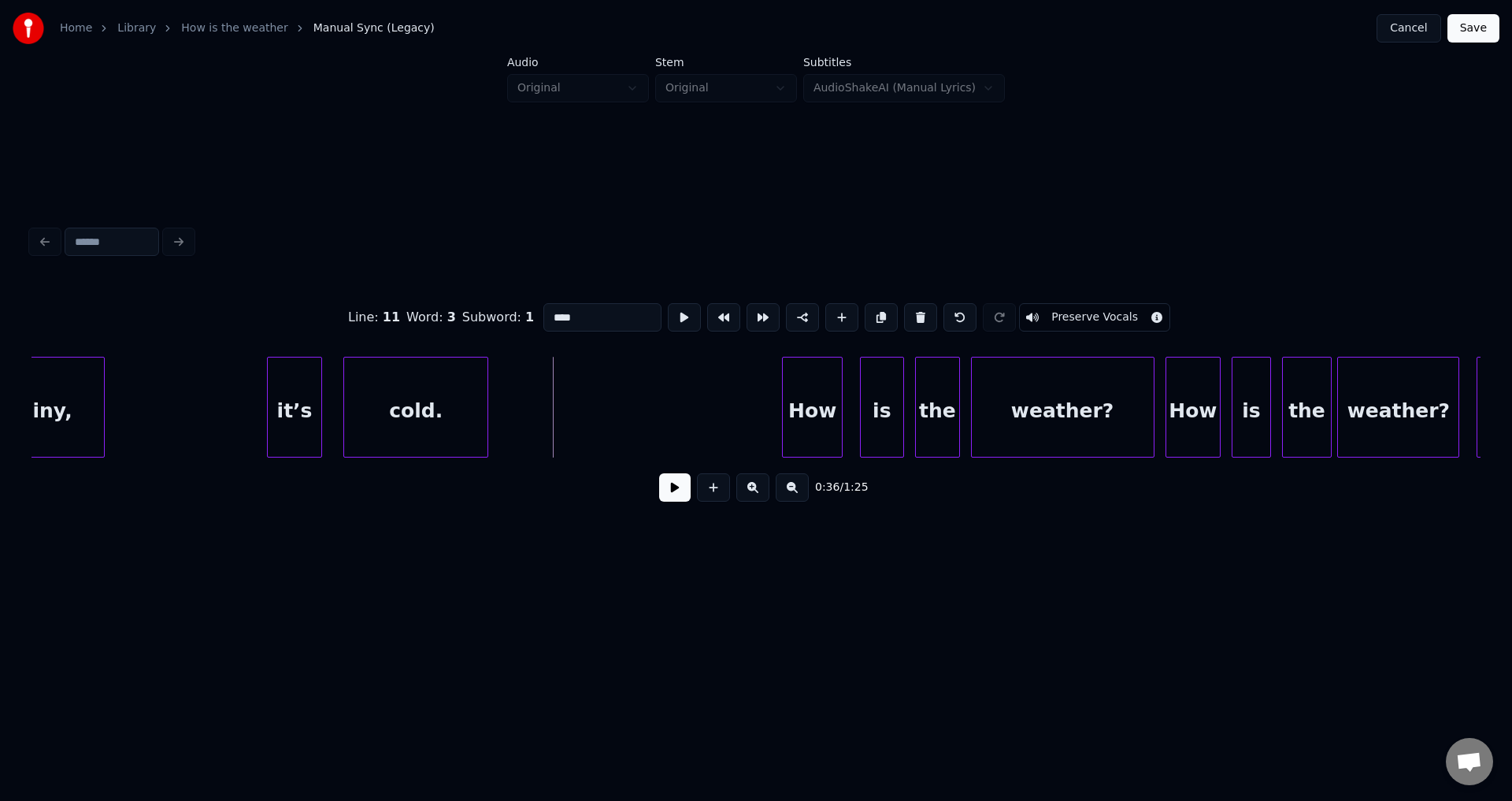
scroll to position [0, 9674]
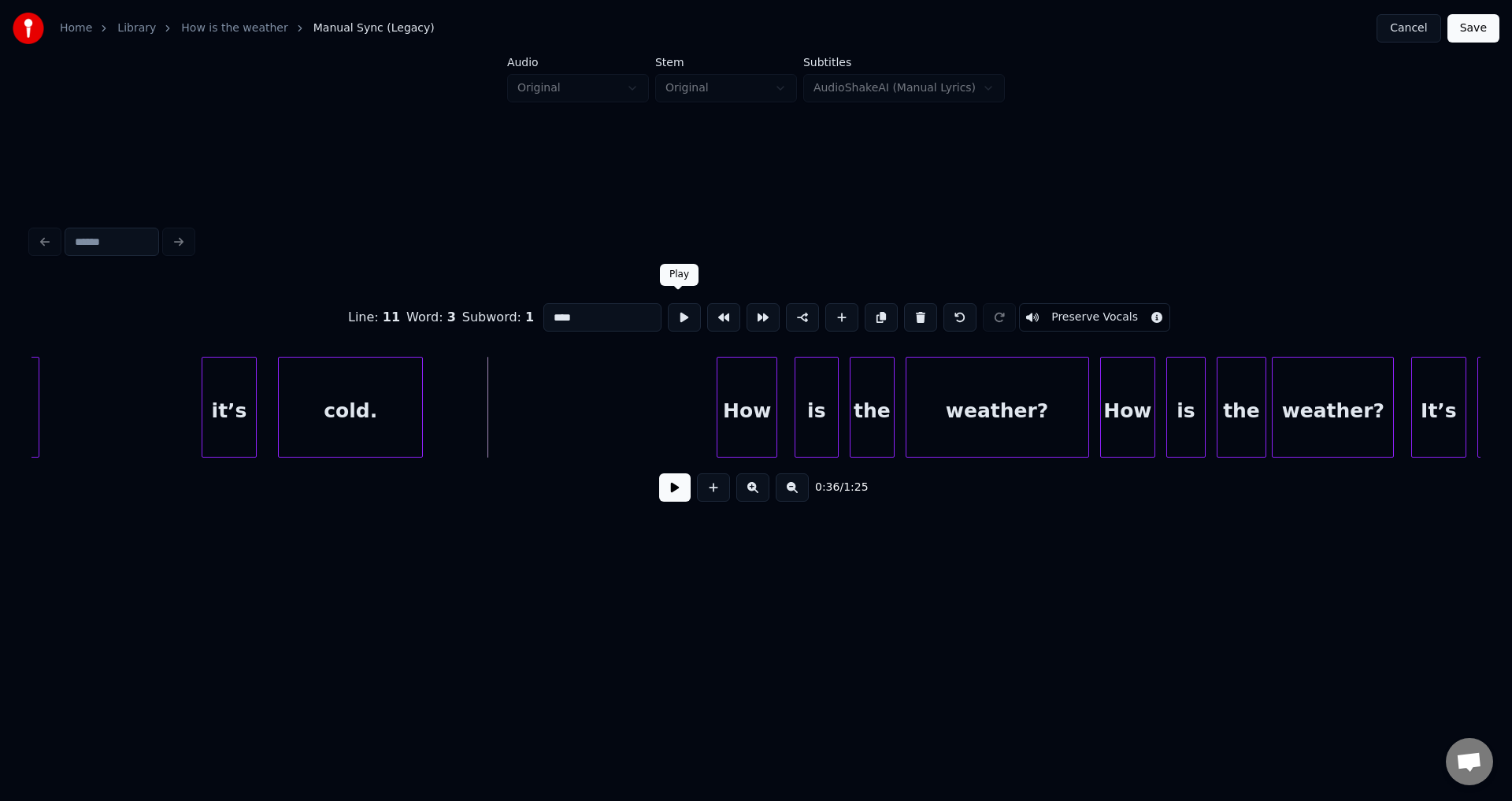
click at [678, 320] on button at bounding box center [684, 317] width 33 height 29
click at [680, 319] on button at bounding box center [684, 317] width 33 height 29
click at [665, 383] on div "How" at bounding box center [676, 411] width 60 height 107
click at [668, 303] on button at bounding box center [684, 317] width 33 height 29
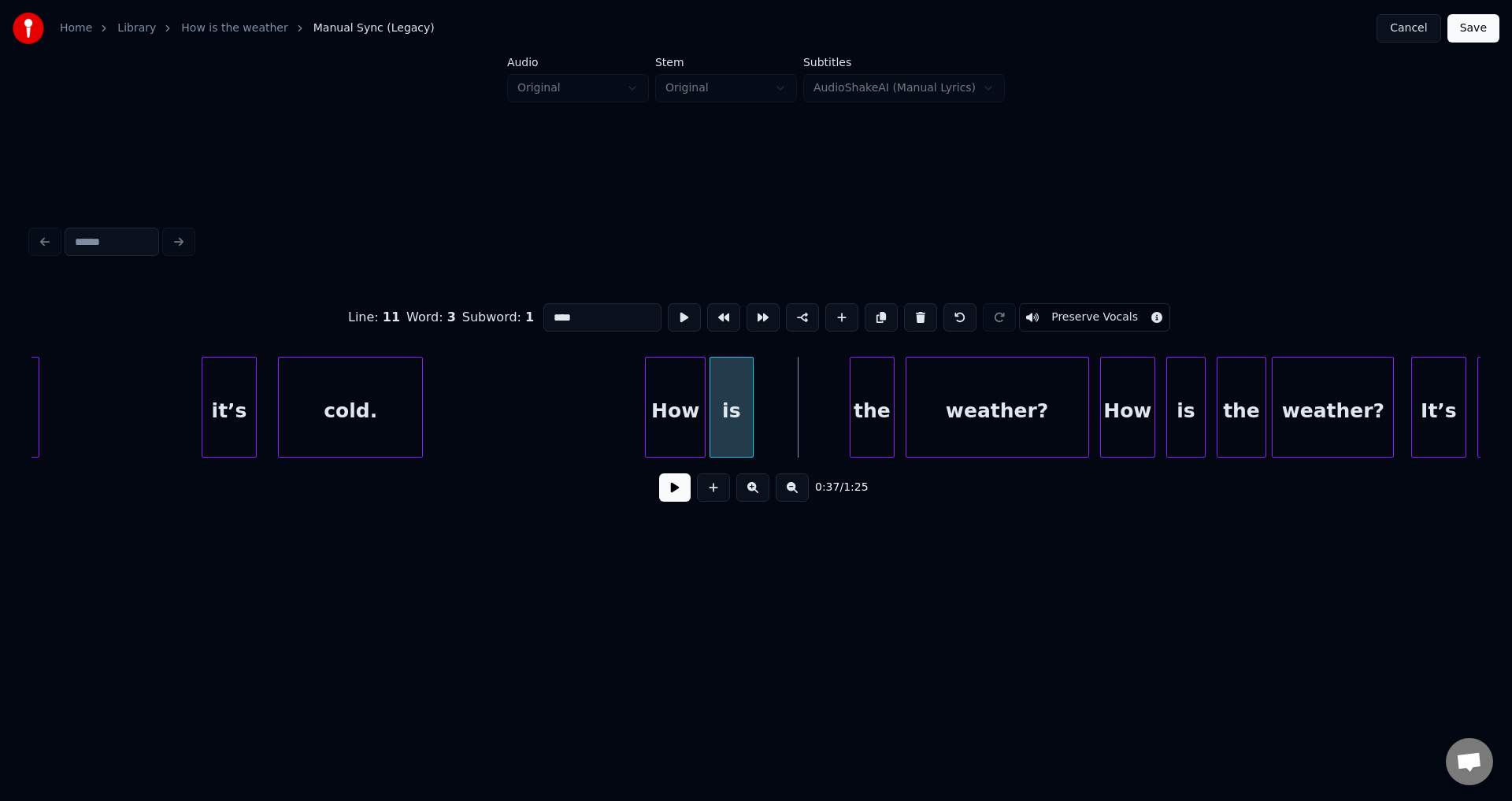
click at [720, 408] on div "is" at bounding box center [731, 411] width 42 height 107
click at [776, 407] on div "the" at bounding box center [777, 411] width 42 height 107
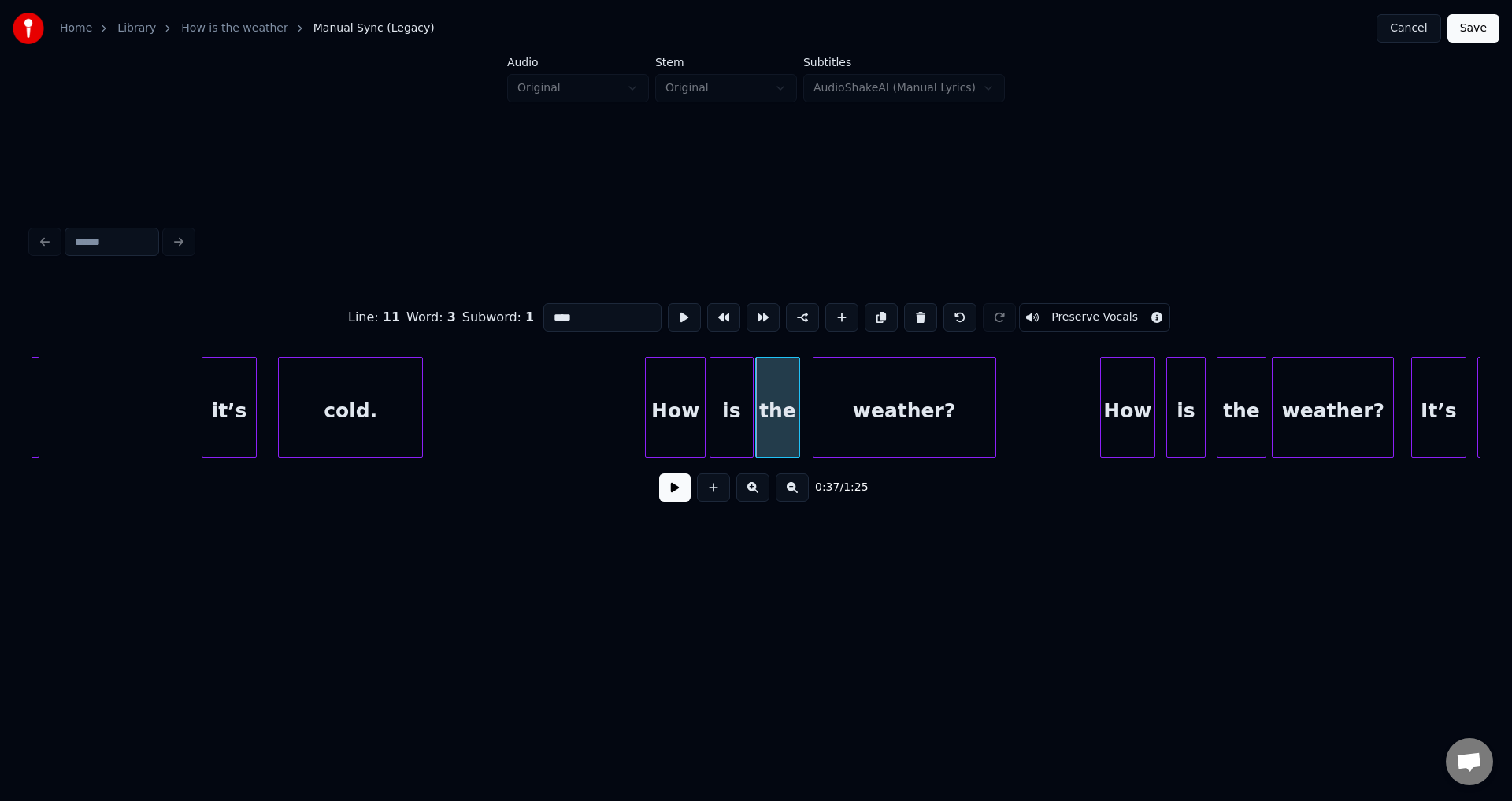
click at [882, 418] on div "weather?" at bounding box center [904, 411] width 182 height 107
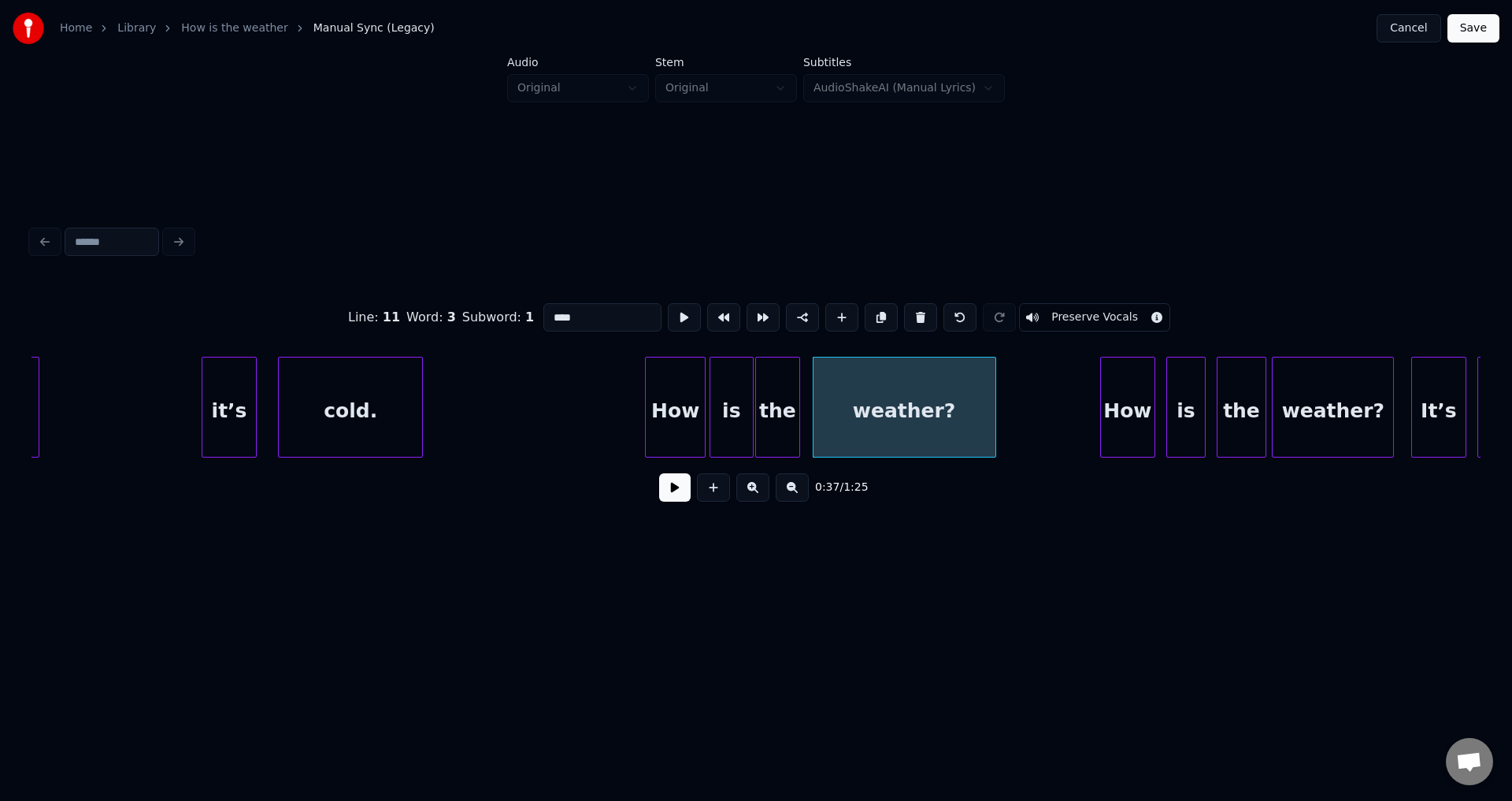
click at [668, 303] on button at bounding box center [684, 317] width 33 height 29
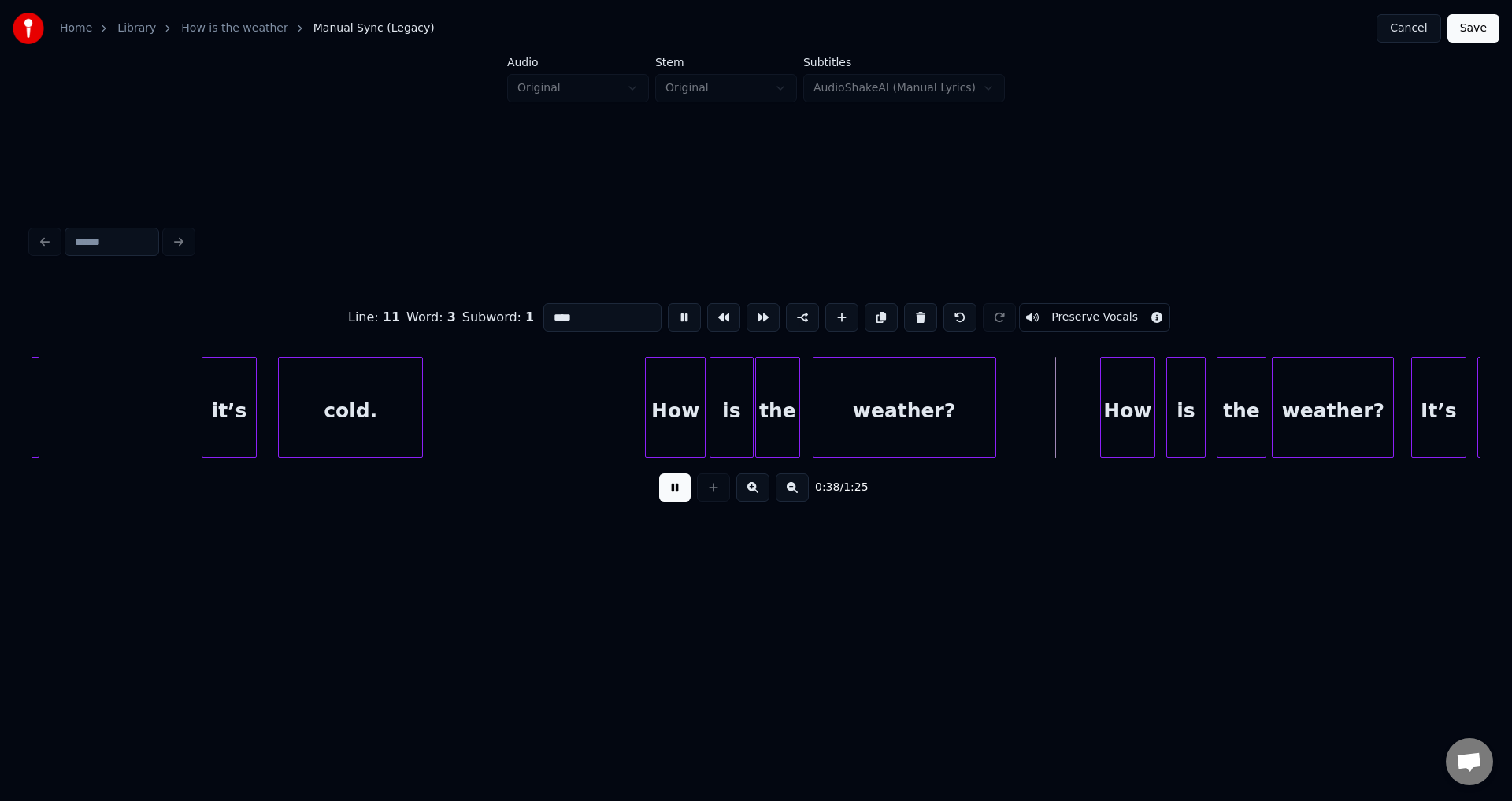
click at [668, 303] on button at bounding box center [684, 317] width 33 height 29
click at [1035, 422] on div "How" at bounding box center [1040, 411] width 54 height 107
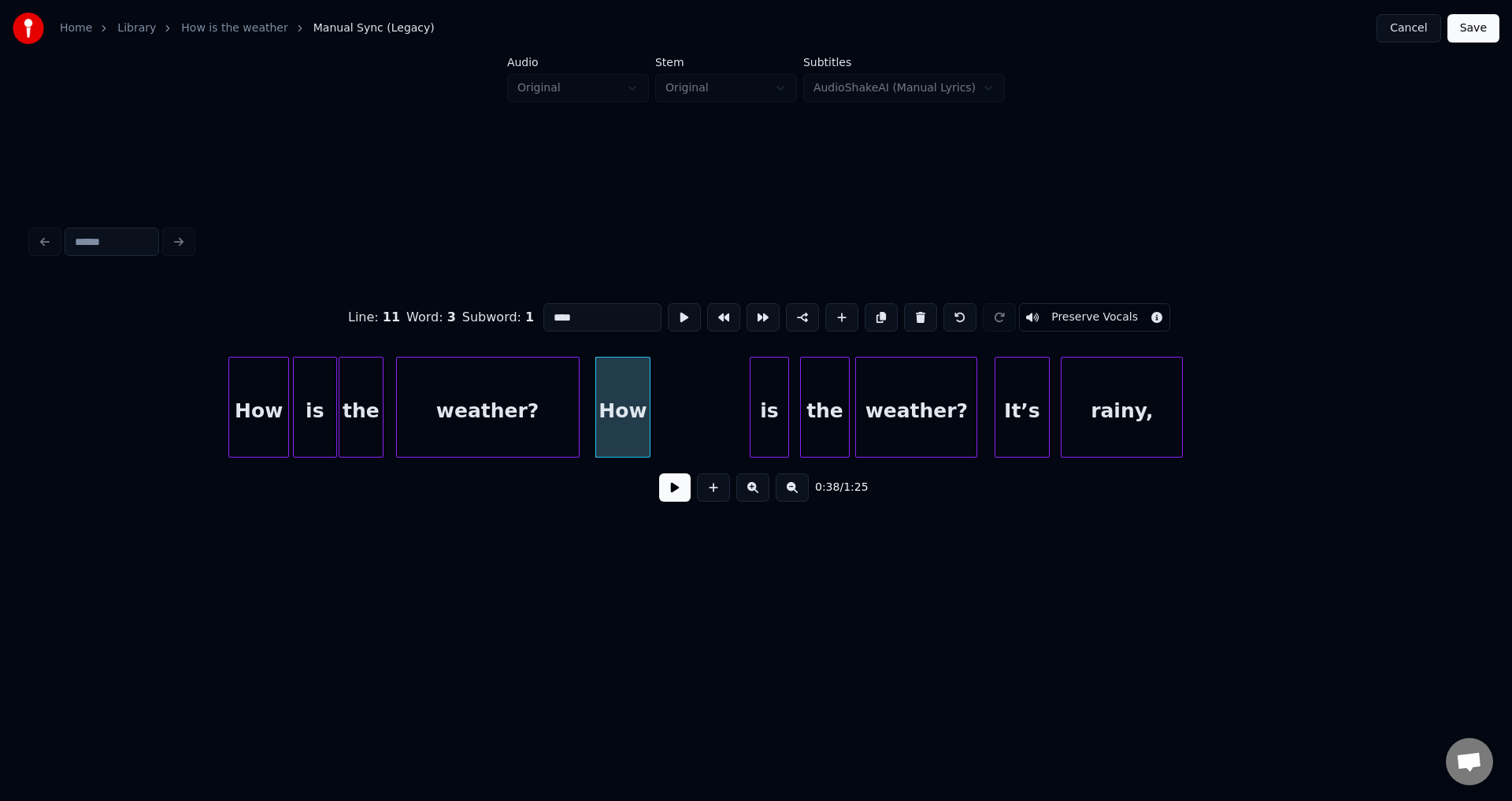
scroll to position [0, 10143]
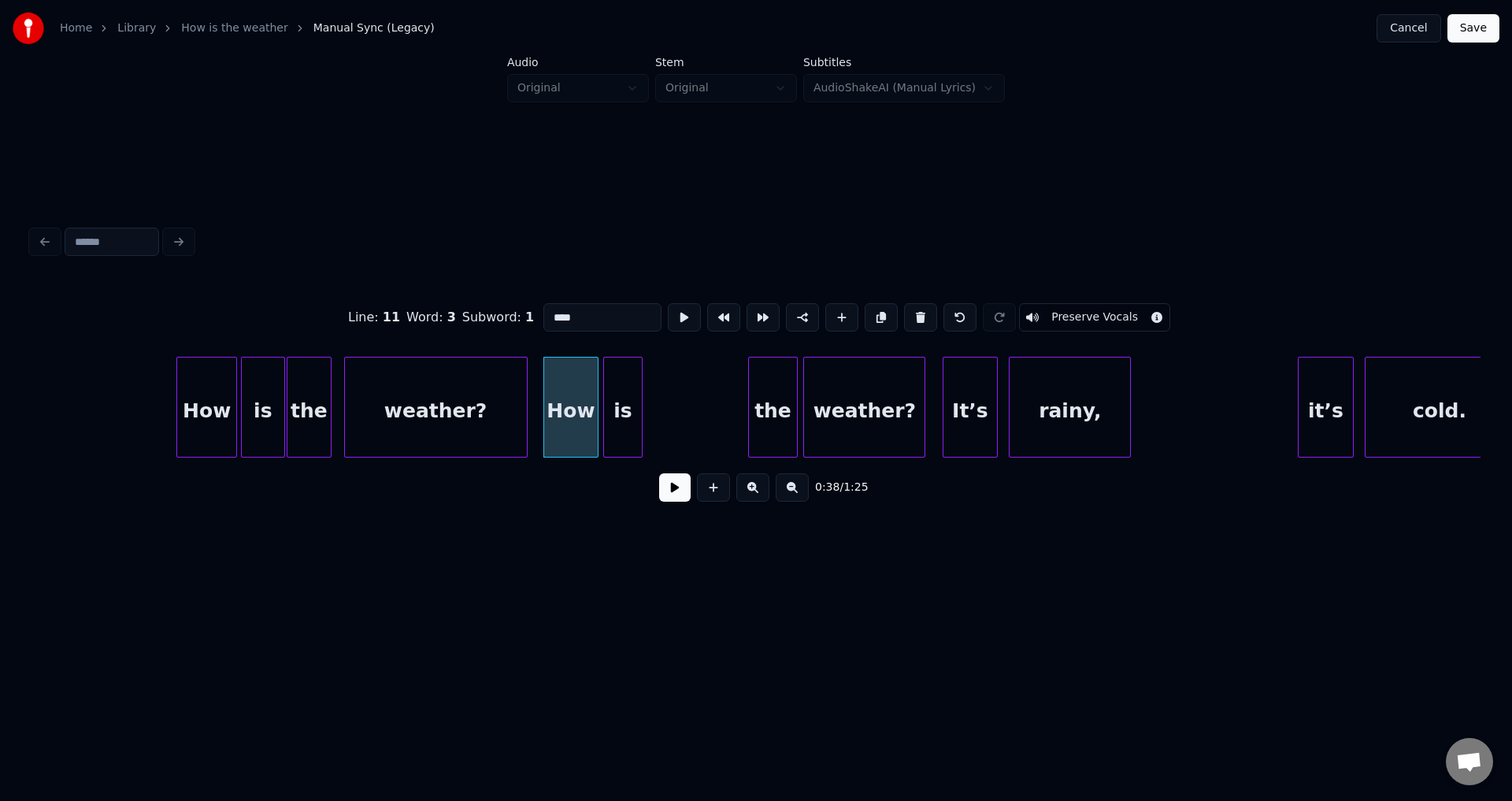
click at [632, 415] on div "is" at bounding box center [622, 411] width 37 height 107
click at [668, 303] on button at bounding box center [684, 317] width 33 height 29
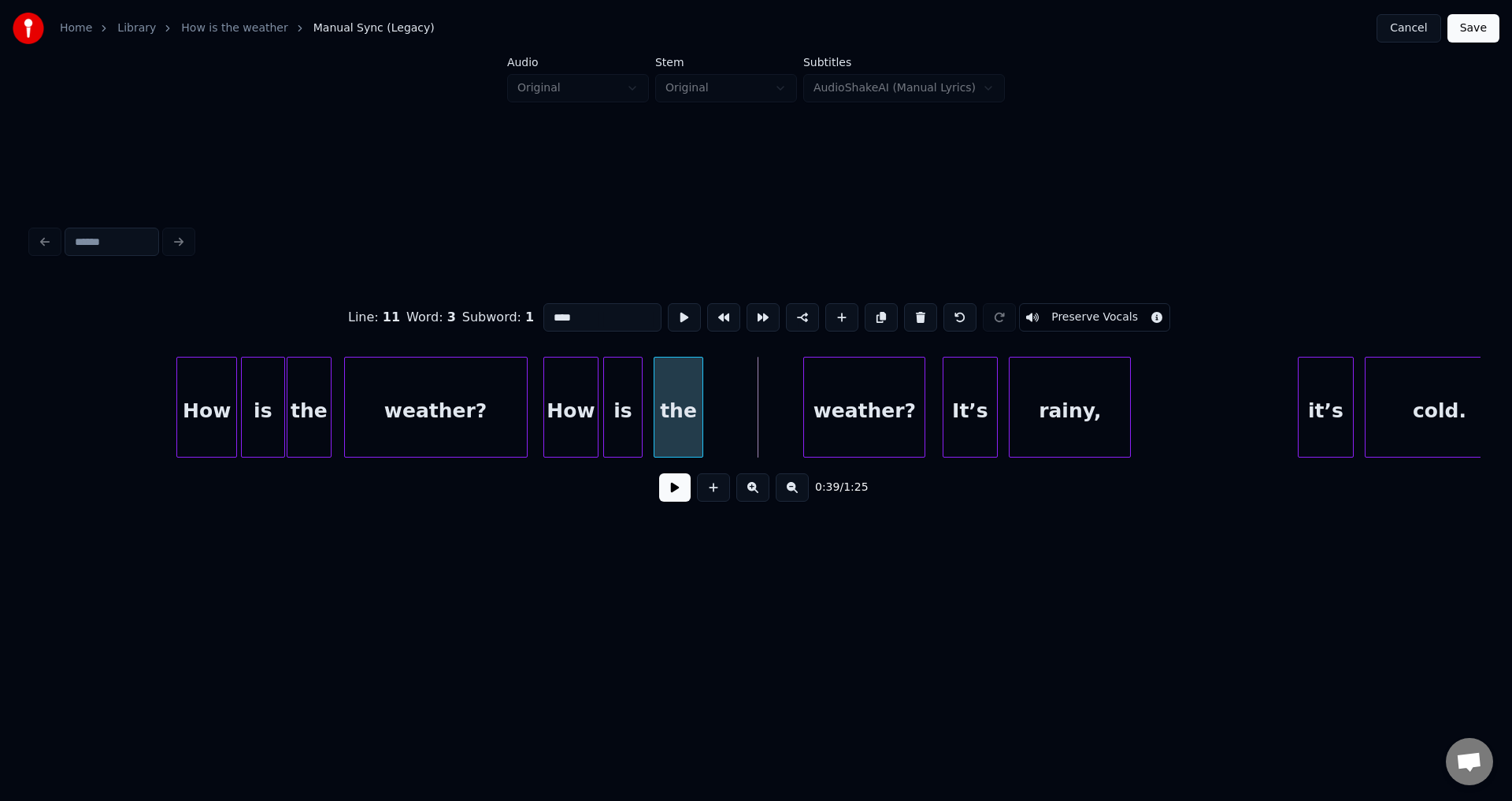
click at [693, 417] on div "the" at bounding box center [679, 411] width 48 height 107
click at [668, 303] on button at bounding box center [684, 317] width 33 height 29
click at [753, 420] on div "weather?" at bounding box center [773, 411] width 120 height 107
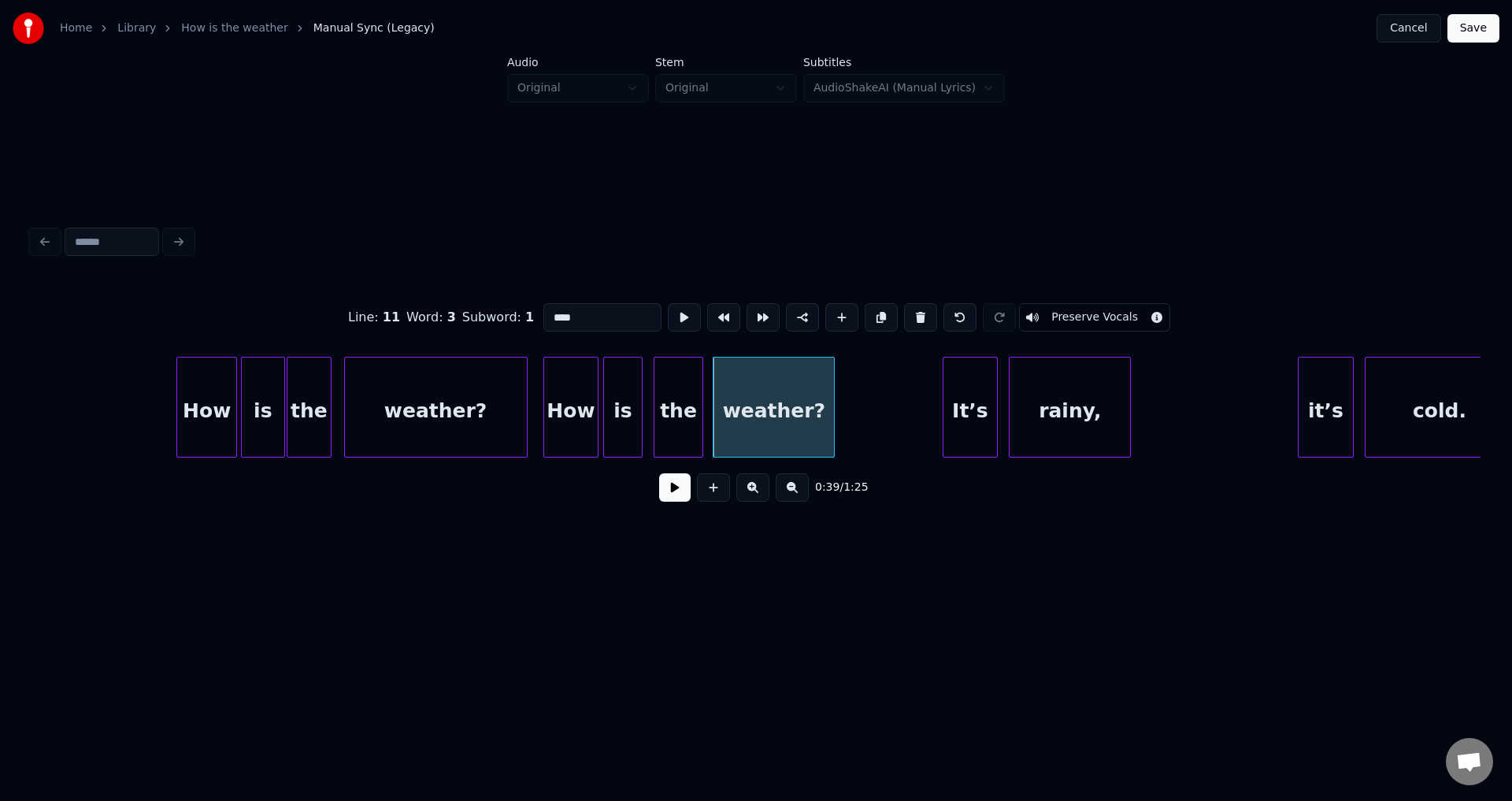
click at [668, 303] on button at bounding box center [684, 317] width 33 height 29
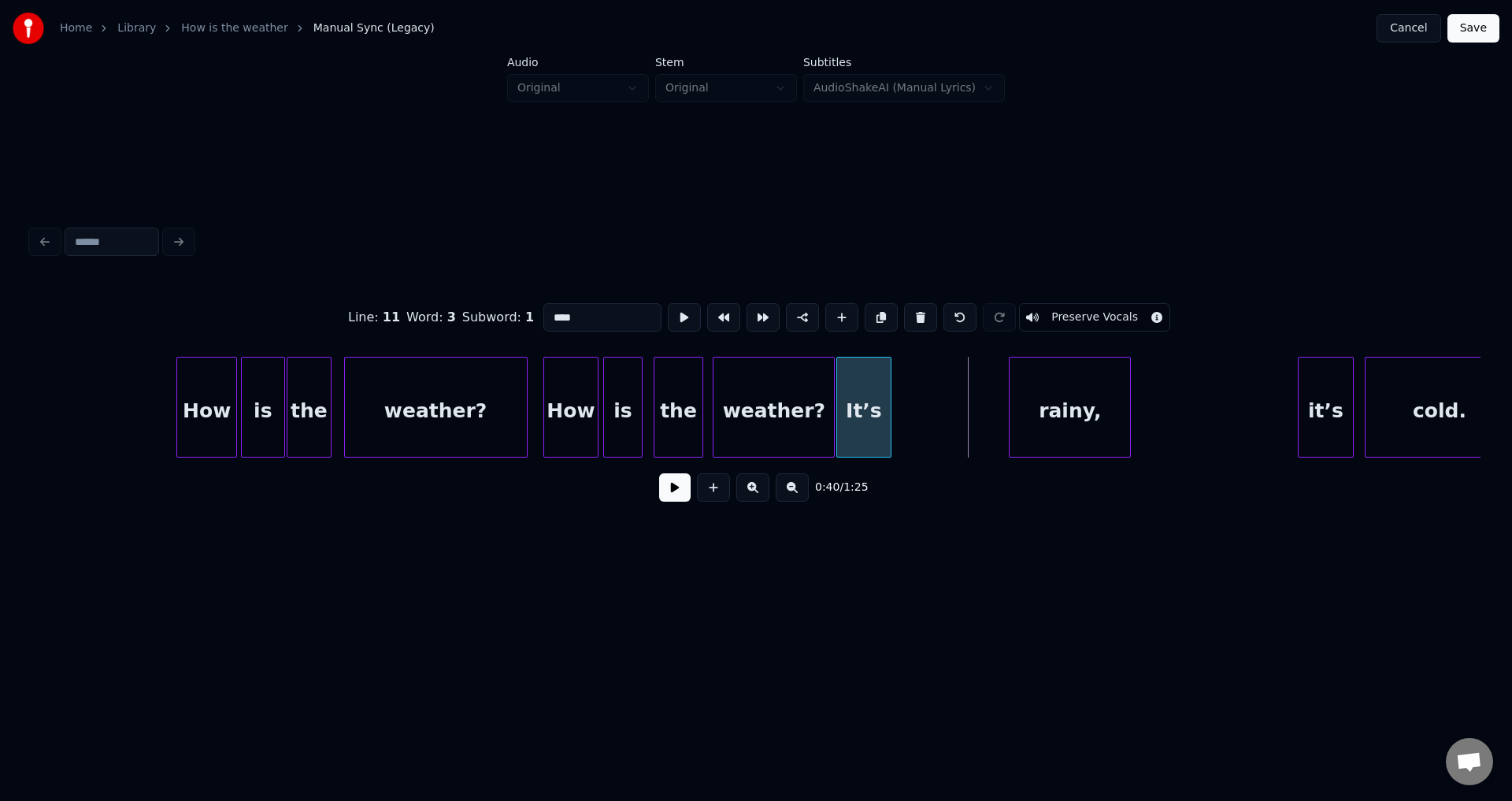
click at [853, 416] on div "It’s" at bounding box center [864, 411] width 54 height 107
click at [961, 413] on div "rainy," at bounding box center [956, 411] width 120 height 107
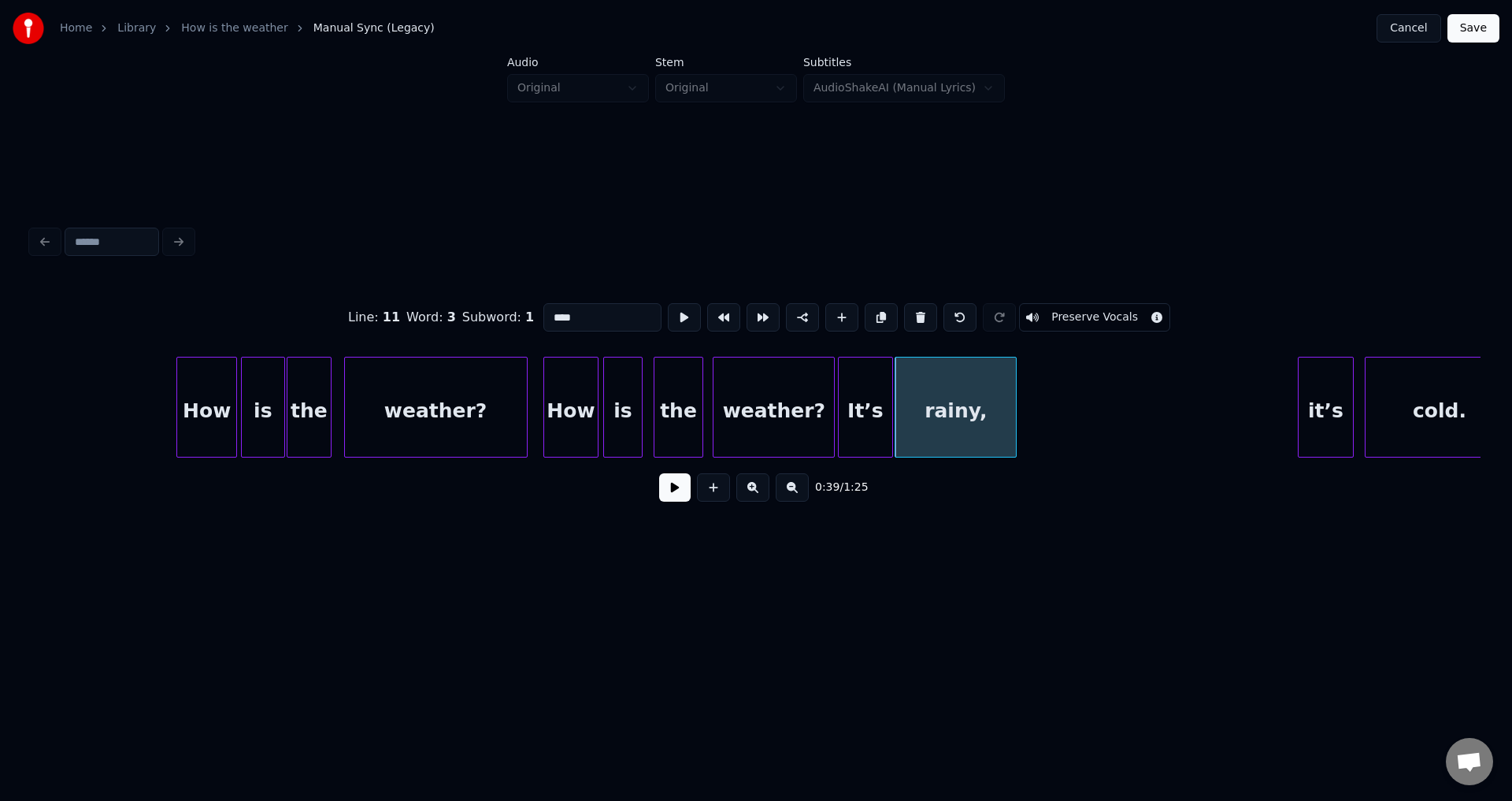
click at [668, 303] on button at bounding box center [684, 317] width 33 height 29
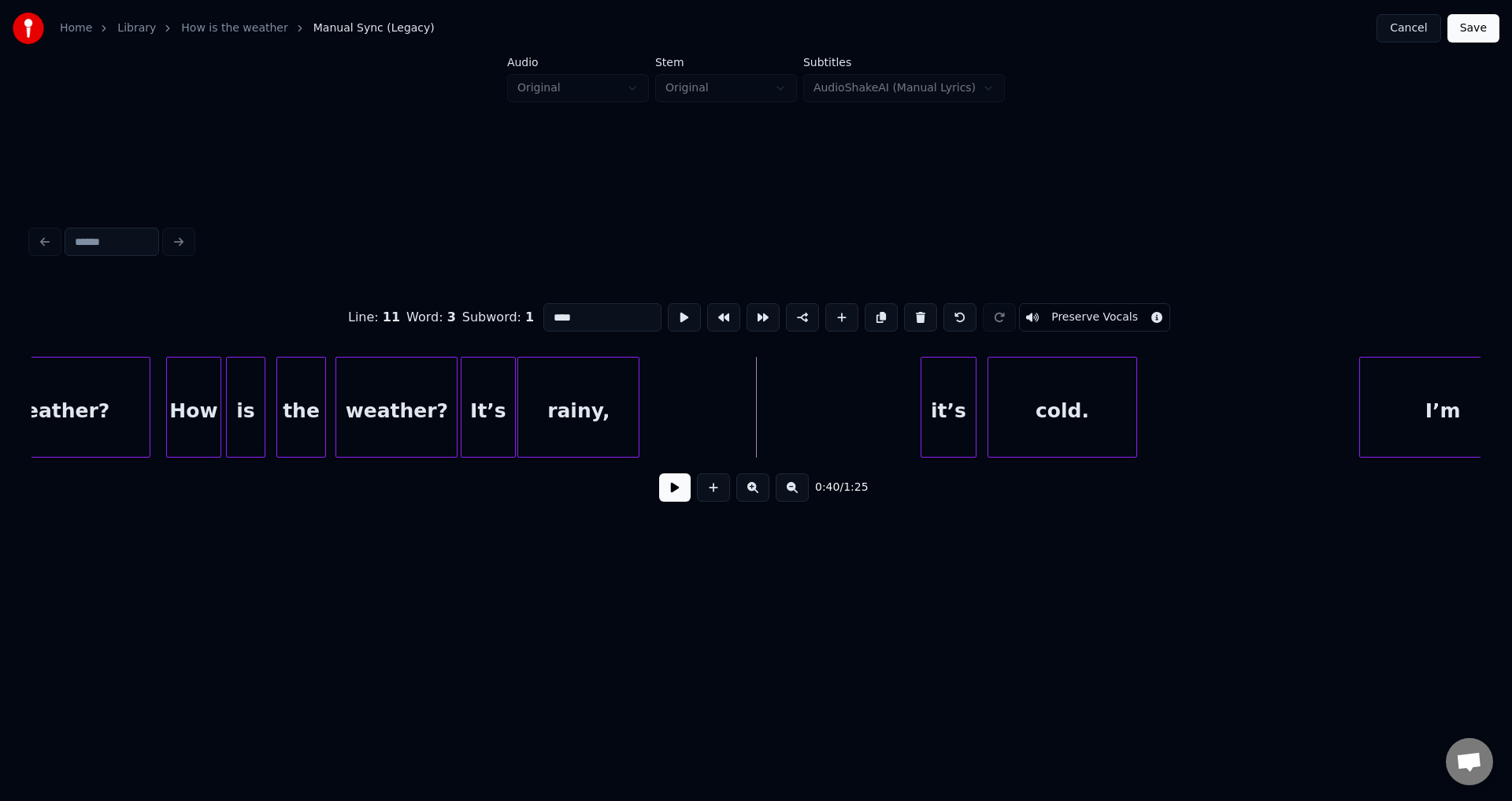
scroll to position [0, 10586]
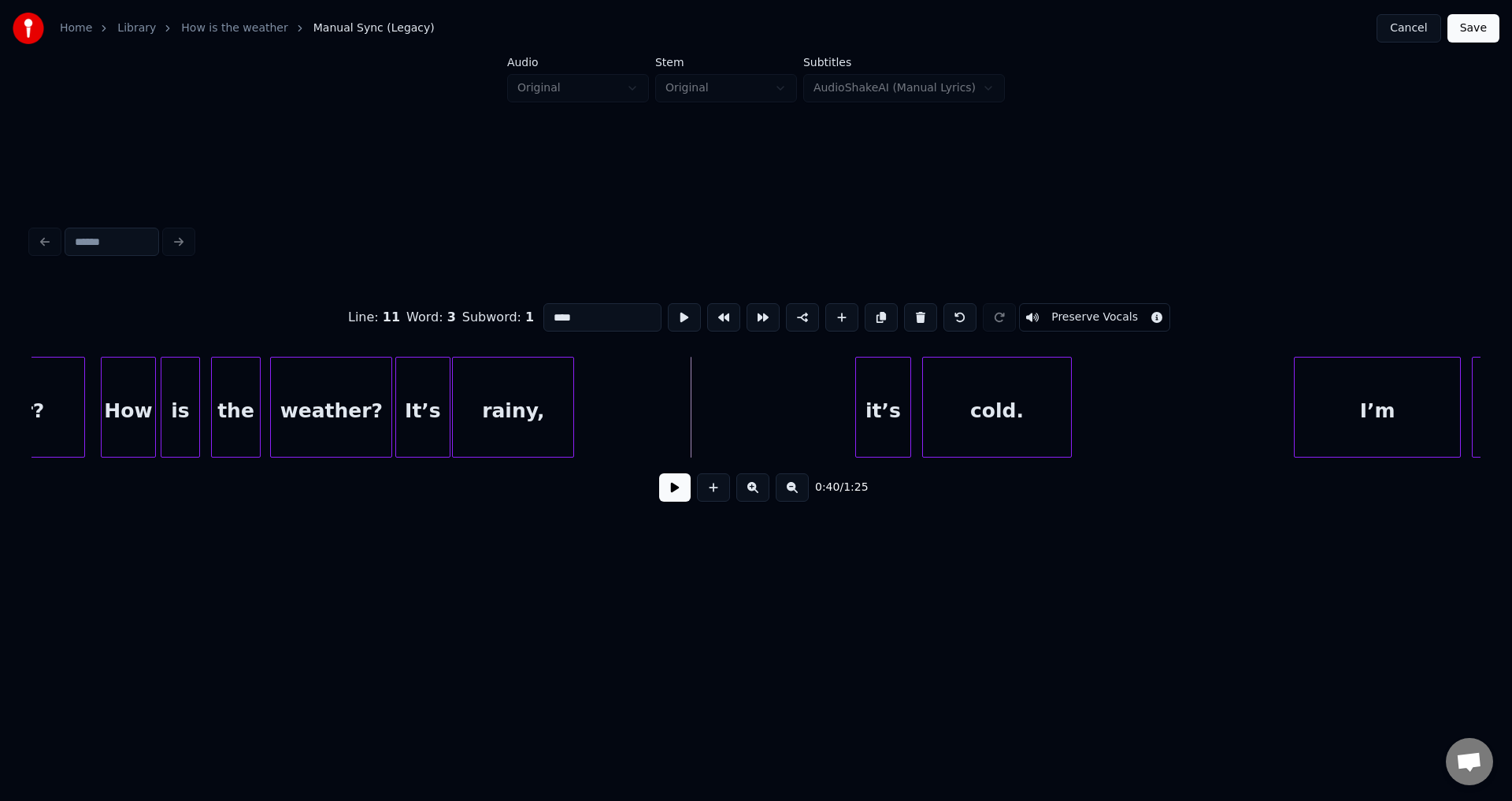
click at [668, 303] on button at bounding box center [684, 317] width 33 height 29
click at [802, 402] on div "it’s" at bounding box center [796, 411] width 54 height 107
click at [919, 404] on div "cold." at bounding box center [902, 411] width 148 height 107
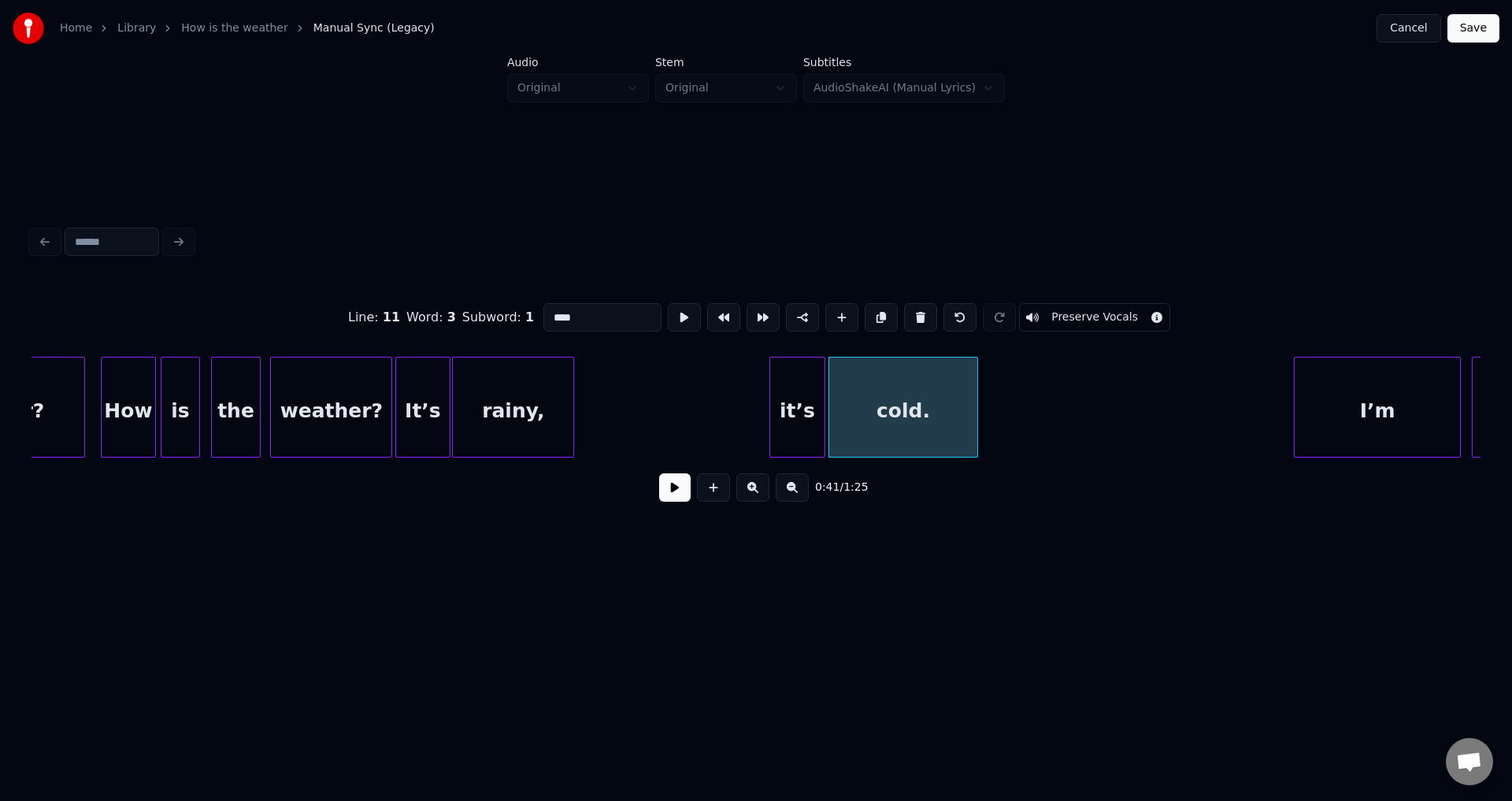
click at [668, 303] on button at bounding box center [684, 317] width 33 height 29
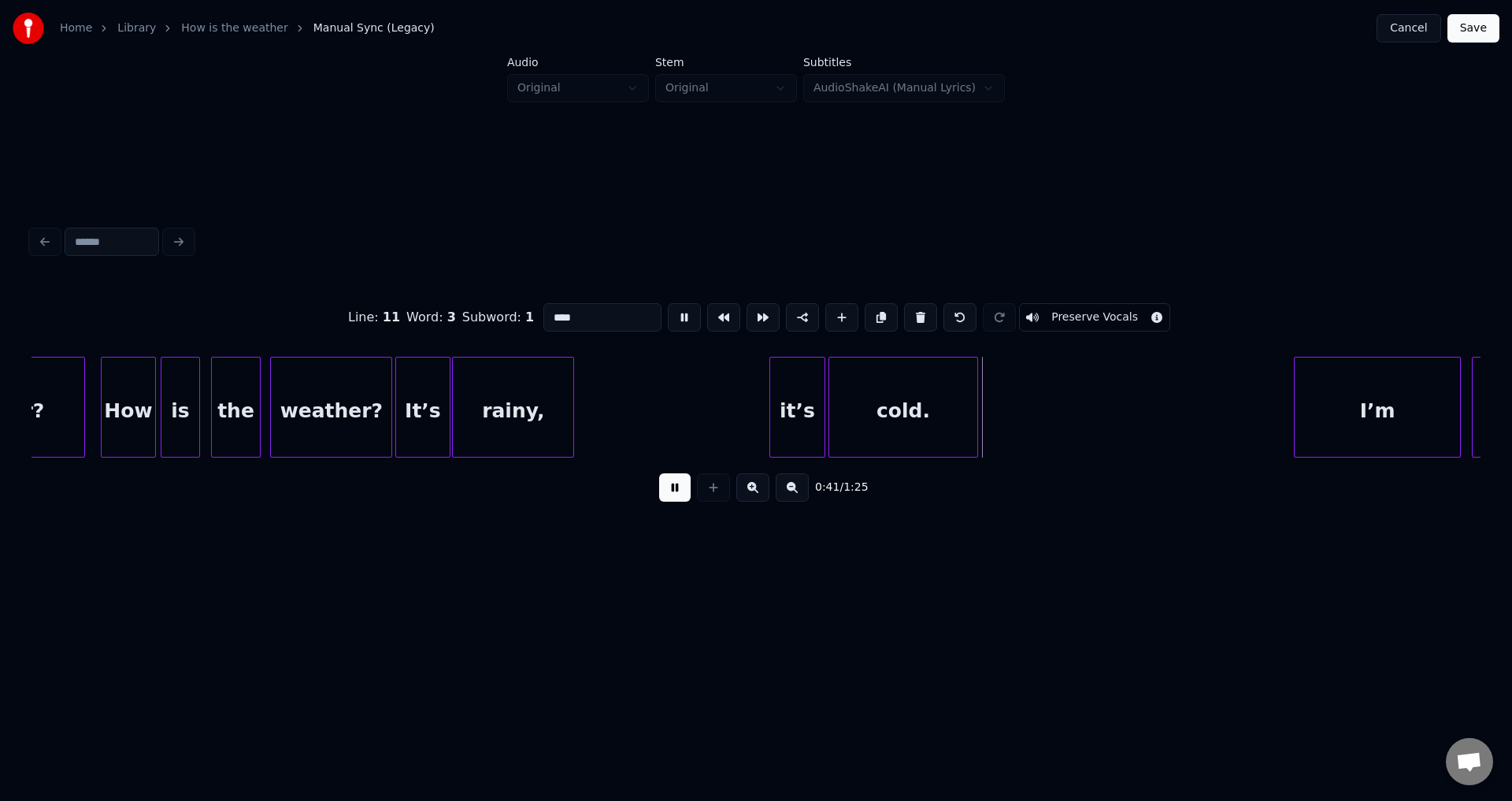
click at [668, 303] on button at bounding box center [684, 317] width 33 height 29
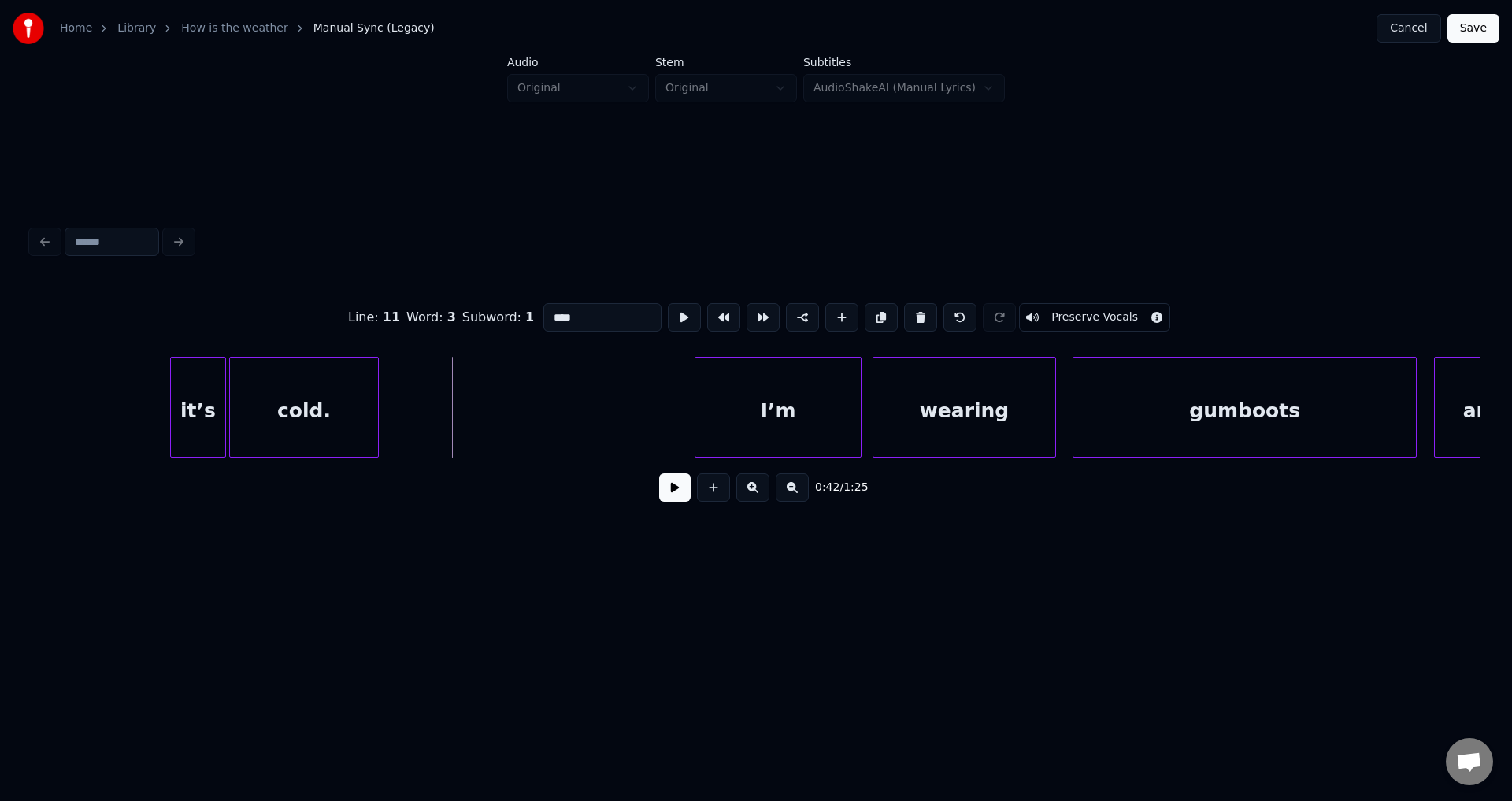
scroll to position [0, 11211]
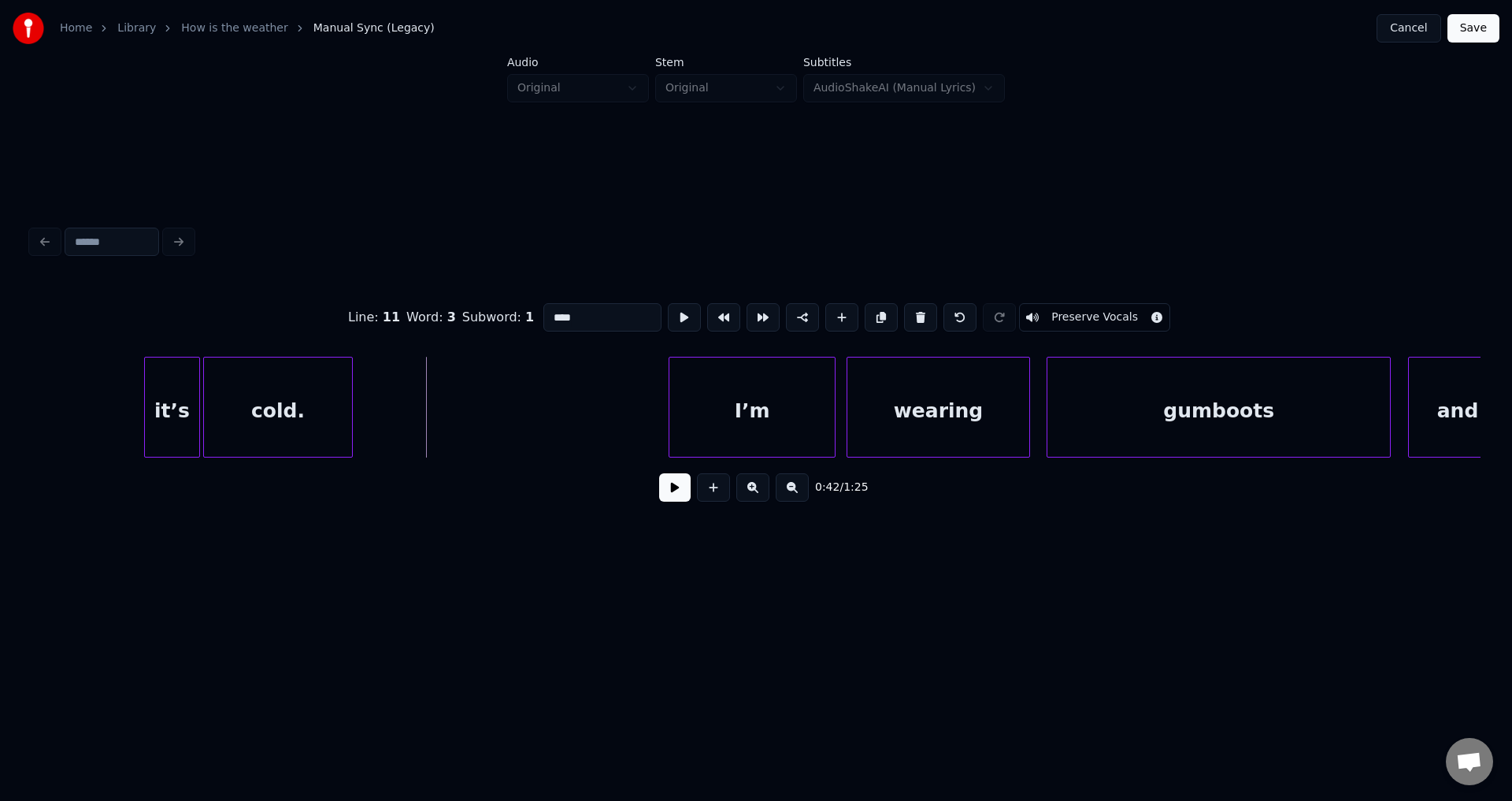
click at [668, 303] on button at bounding box center [684, 317] width 33 height 29
click at [661, 422] on div "I’m" at bounding box center [651, 411] width 165 height 107
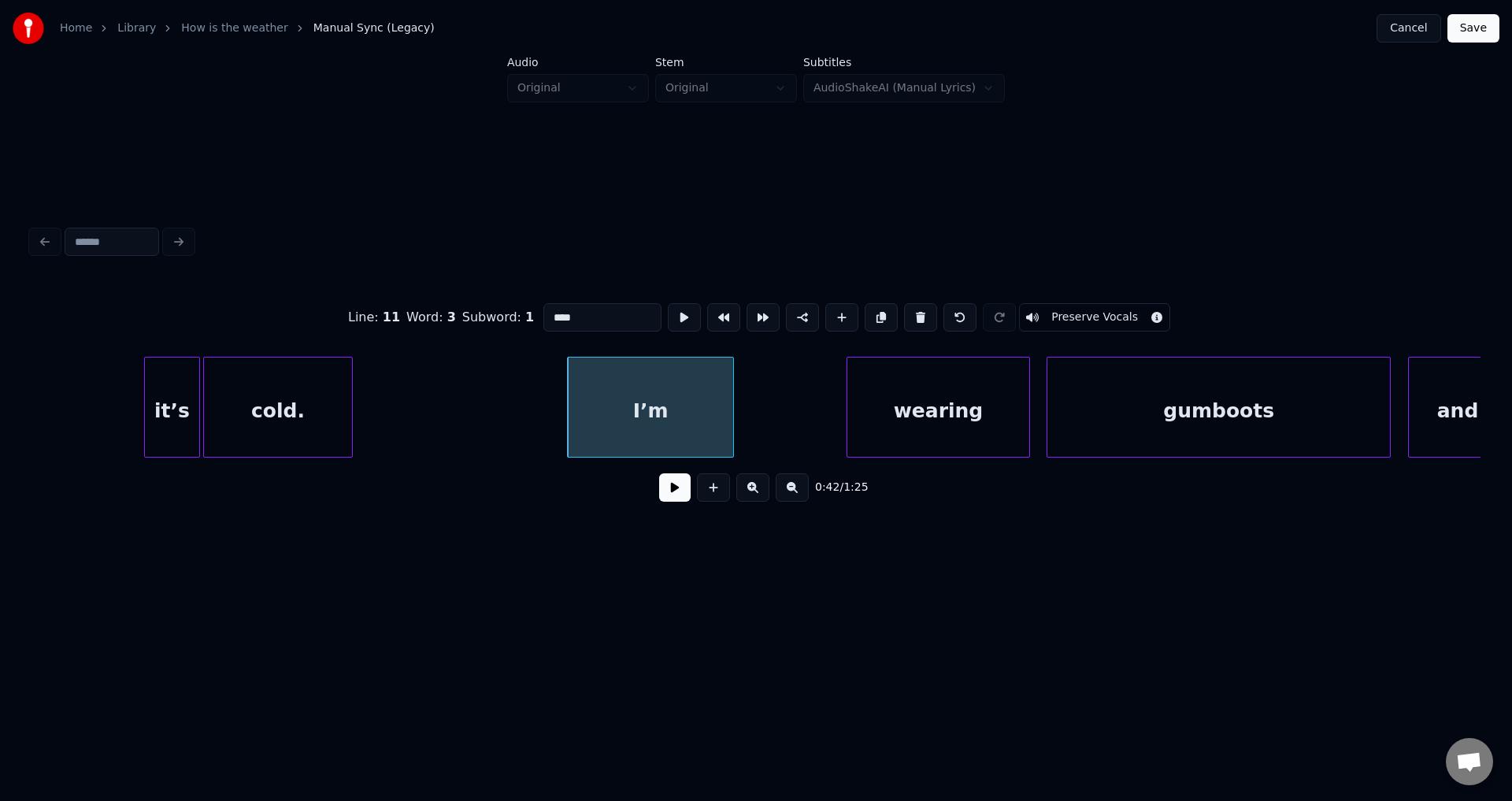
click at [668, 303] on button at bounding box center [684, 317] width 33 height 29
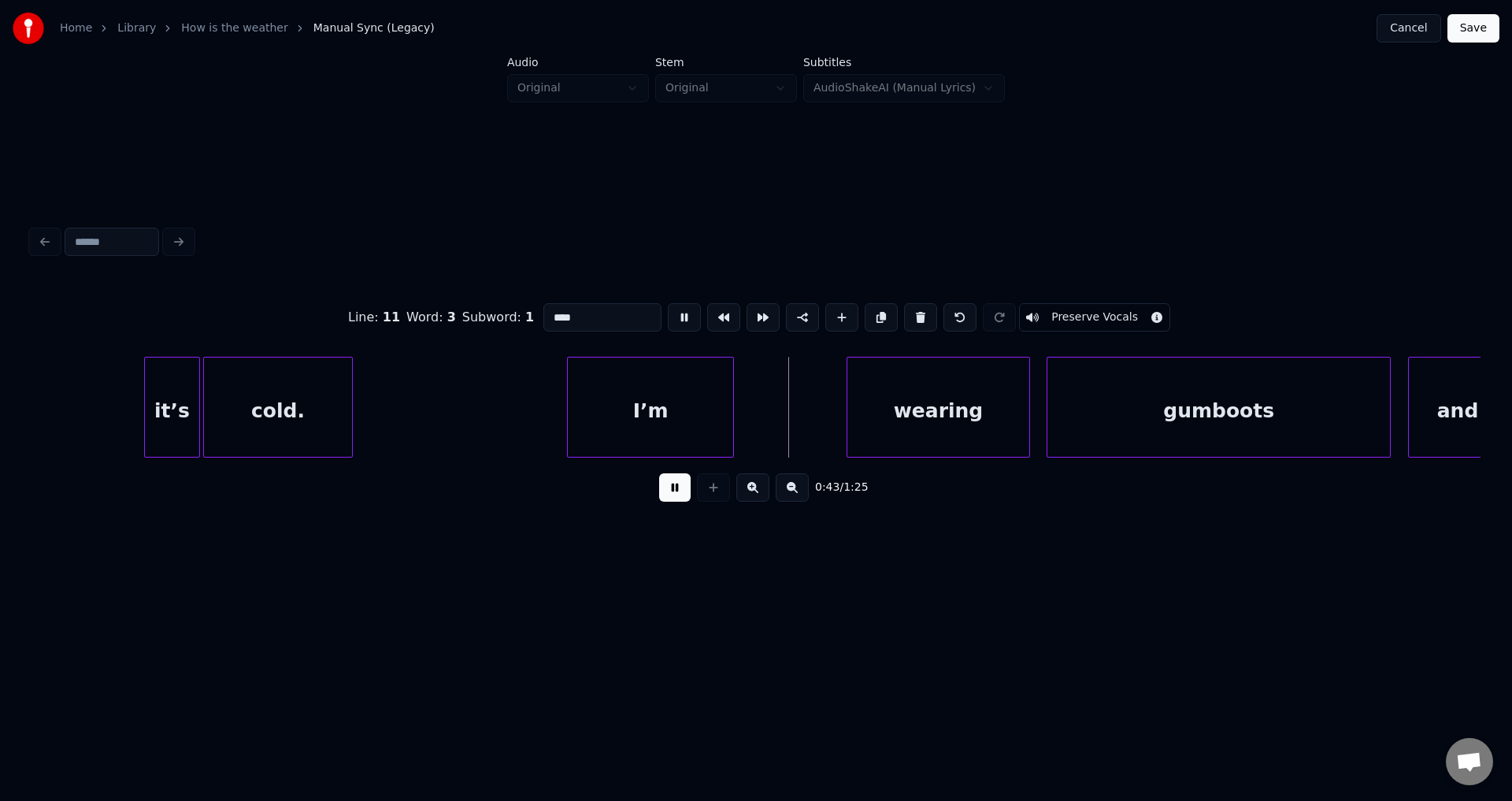
click at [668, 303] on button at bounding box center [684, 317] width 33 height 29
click at [820, 419] on div "wearing" at bounding box center [829, 411] width 182 height 107
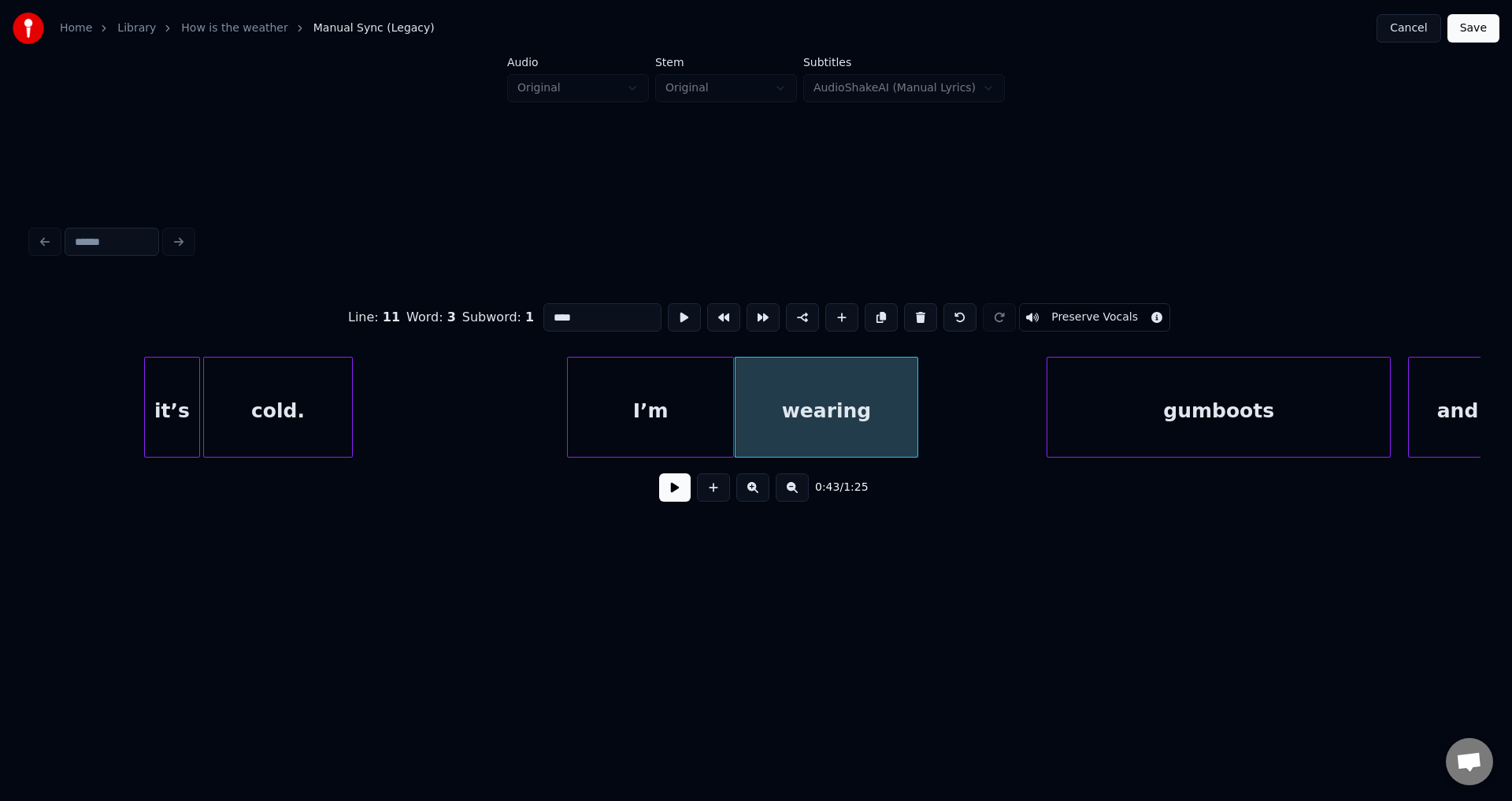
click at [668, 303] on button at bounding box center [684, 317] width 33 height 29
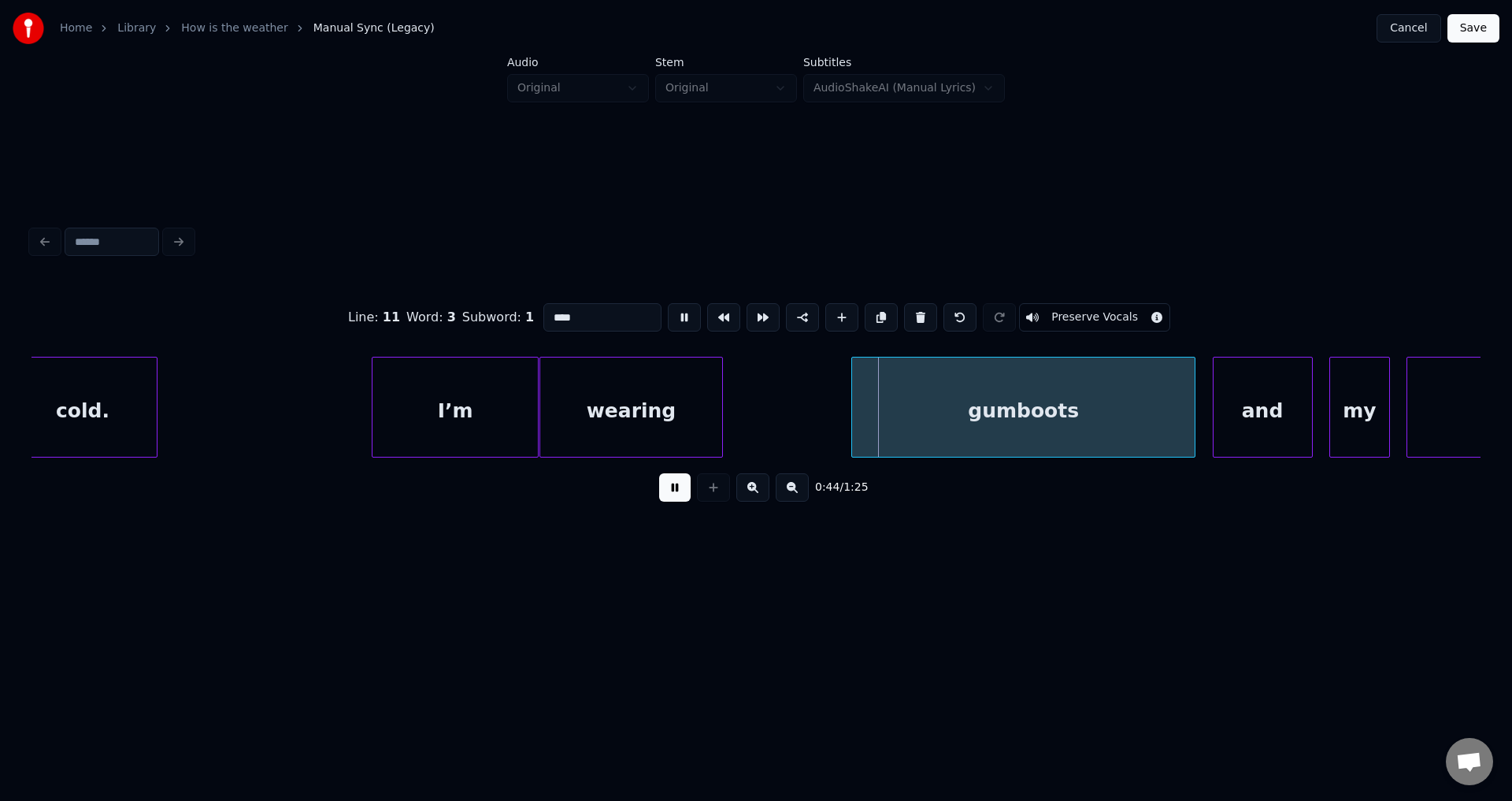
scroll to position [0, 11549]
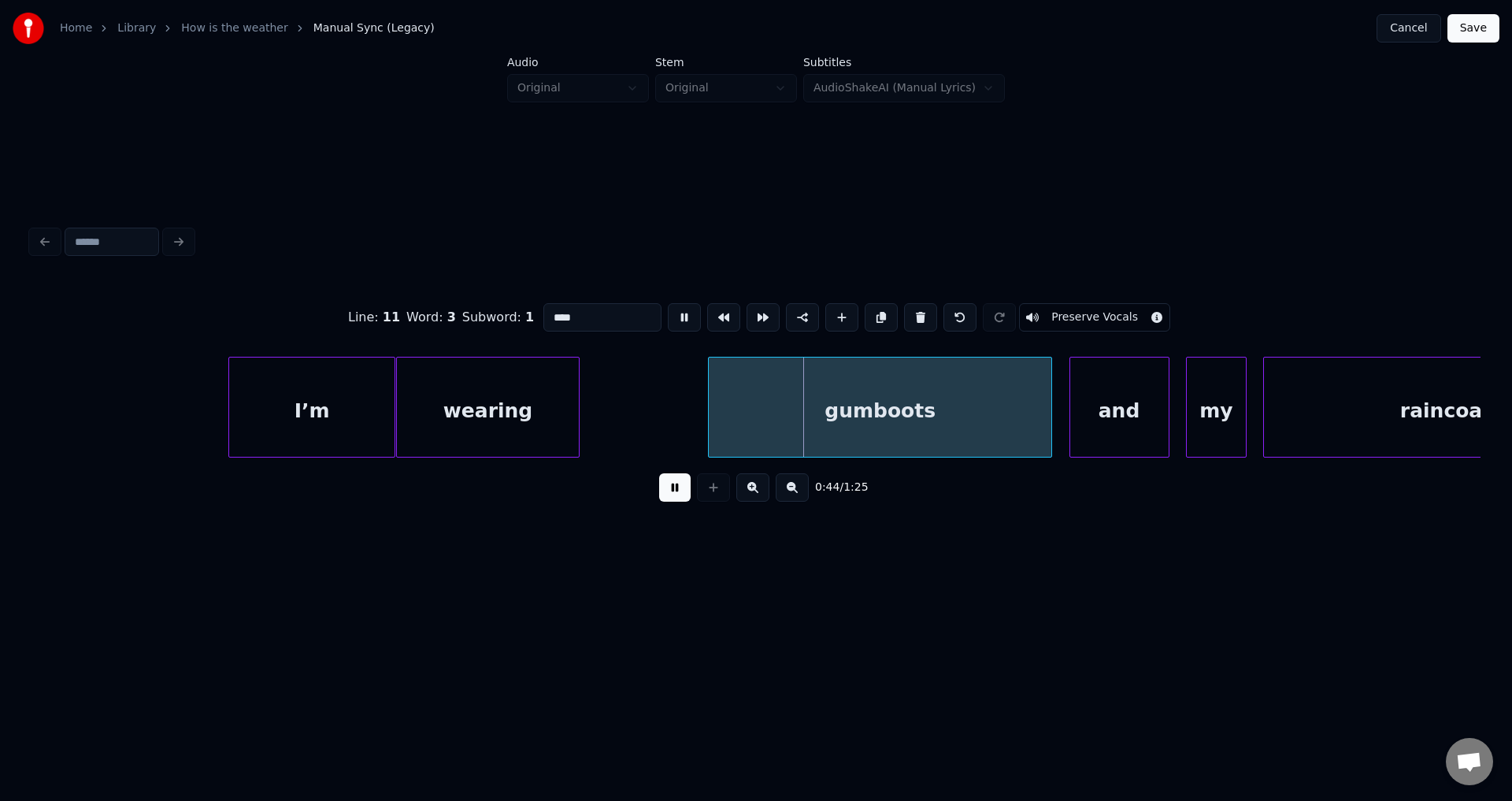
click at [668, 303] on button at bounding box center [684, 317] width 33 height 29
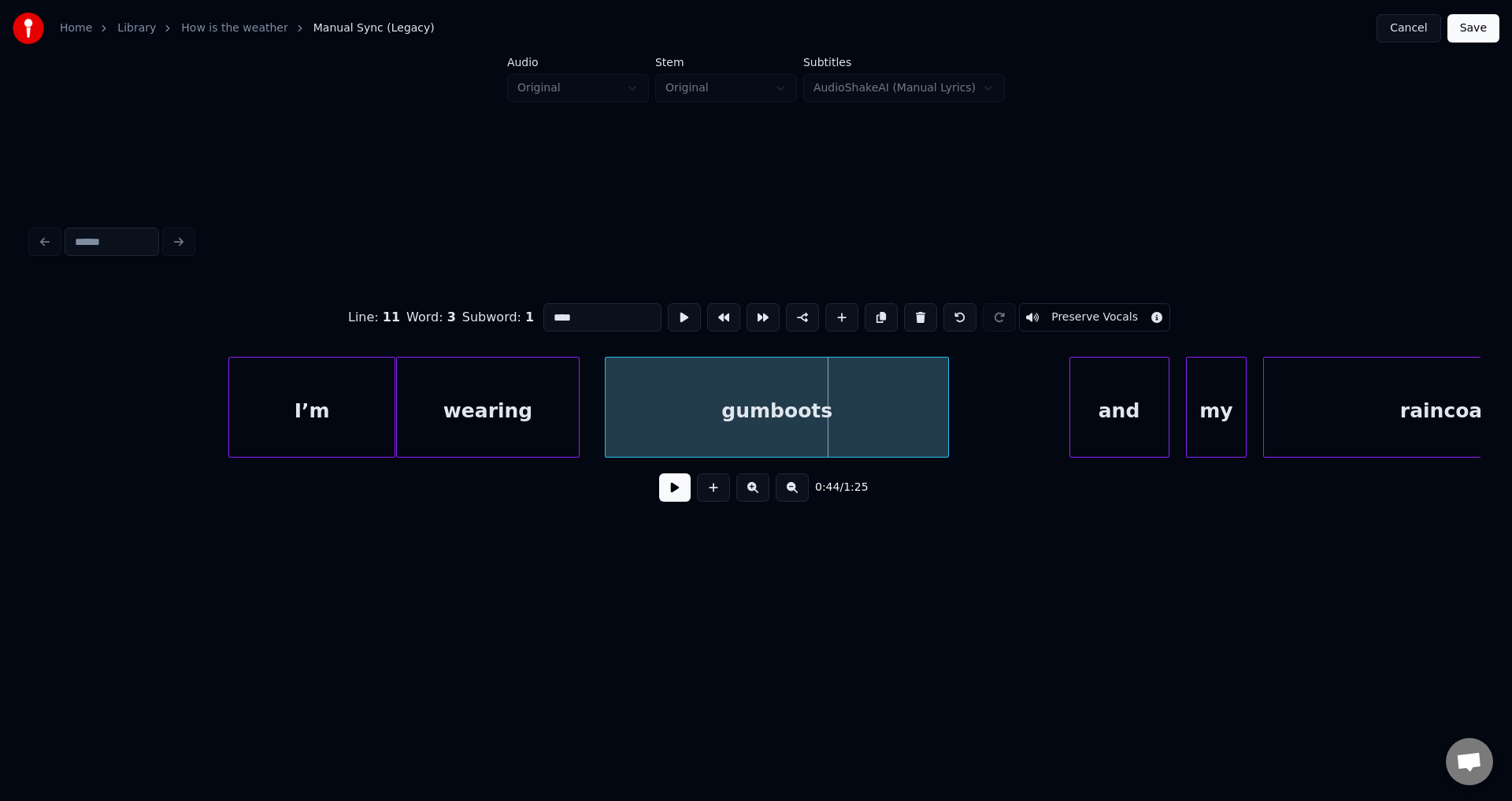
click at [744, 431] on div "gumboots" at bounding box center [777, 411] width 342 height 107
click at [668, 303] on button at bounding box center [684, 317] width 33 height 29
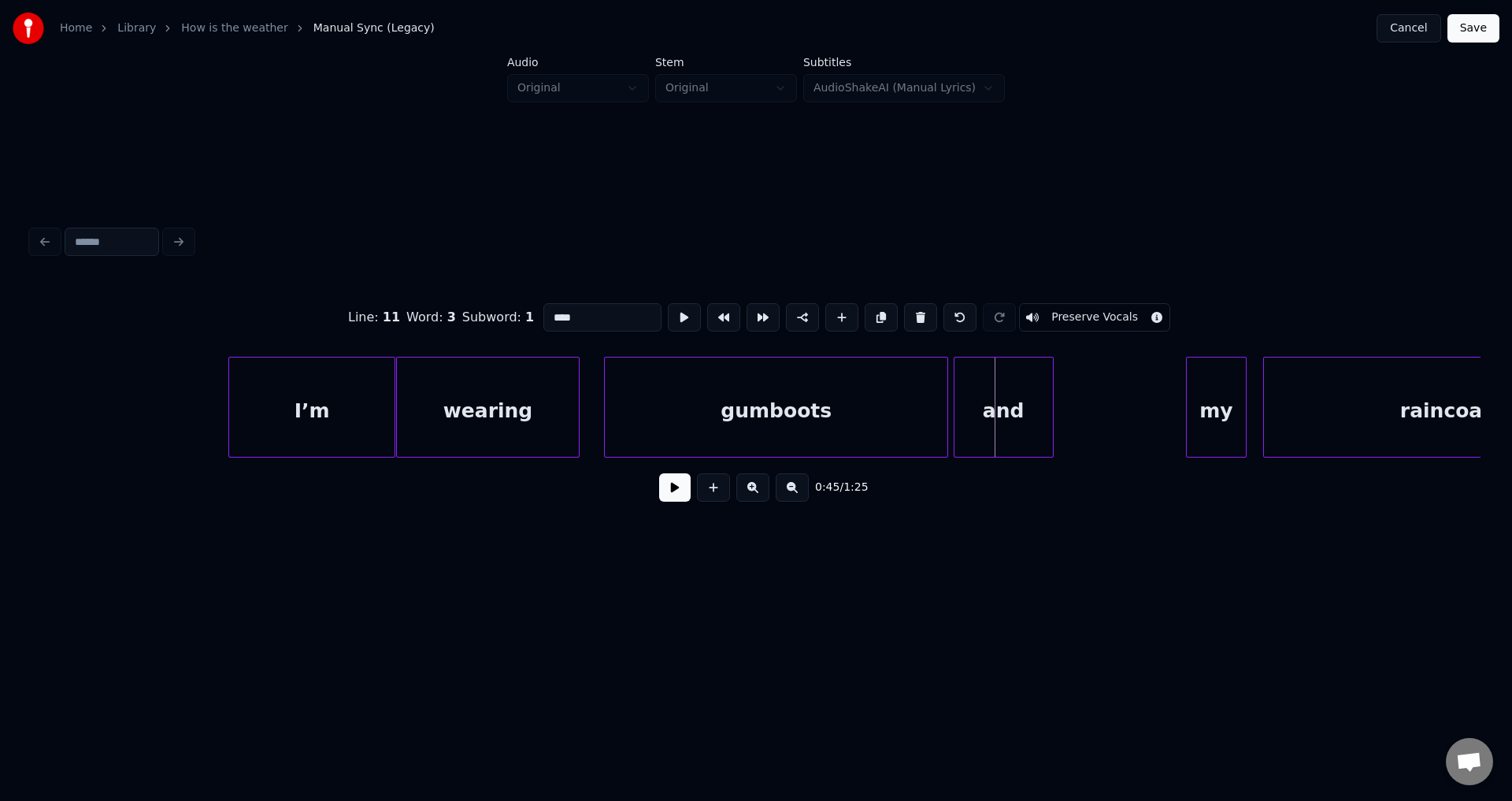
click at [1002, 419] on div "and" at bounding box center [1004, 411] width 98 height 107
click at [668, 303] on button at bounding box center [684, 317] width 33 height 29
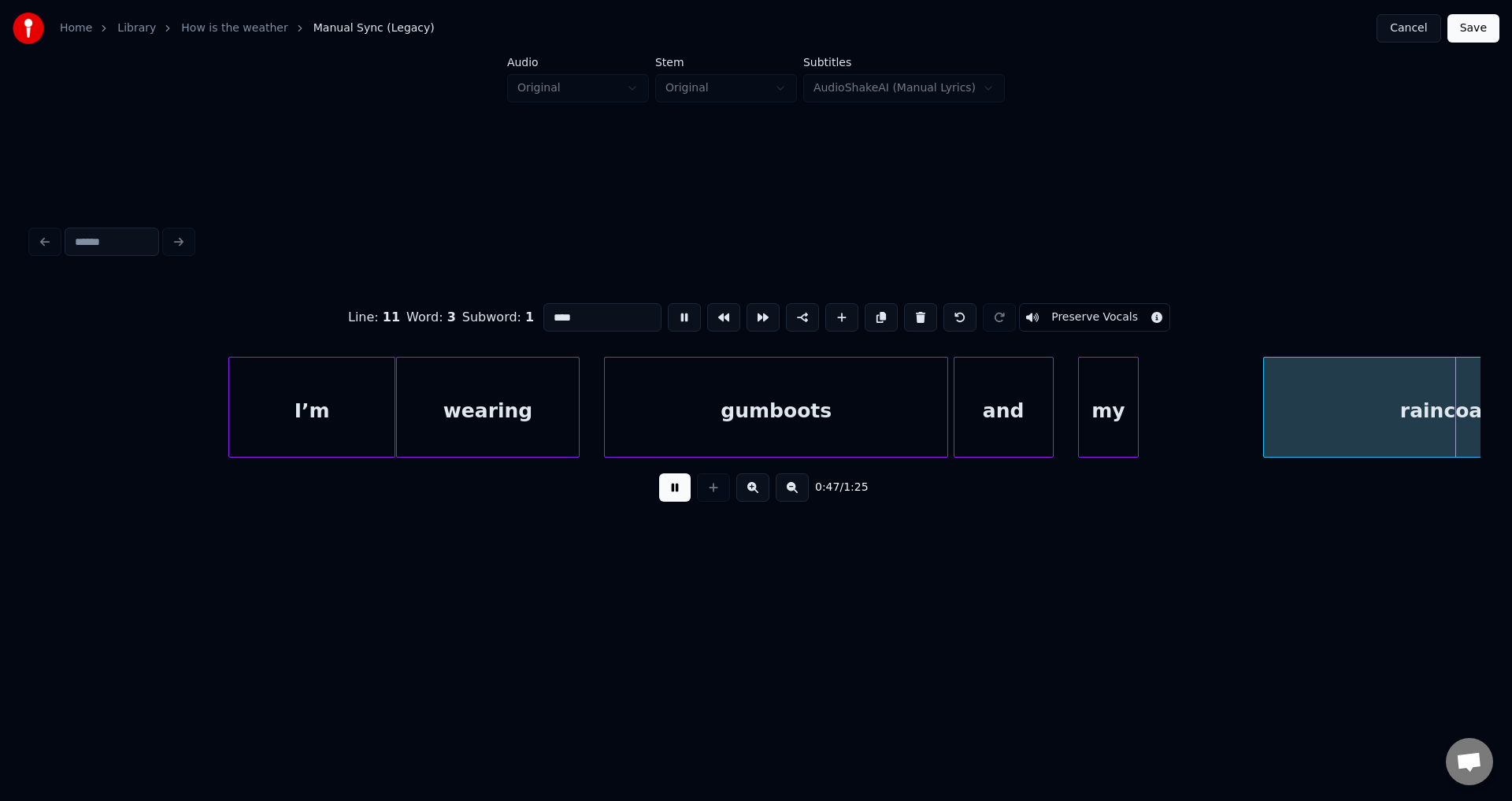
click at [1119, 422] on div "my" at bounding box center [1109, 411] width 60 height 107
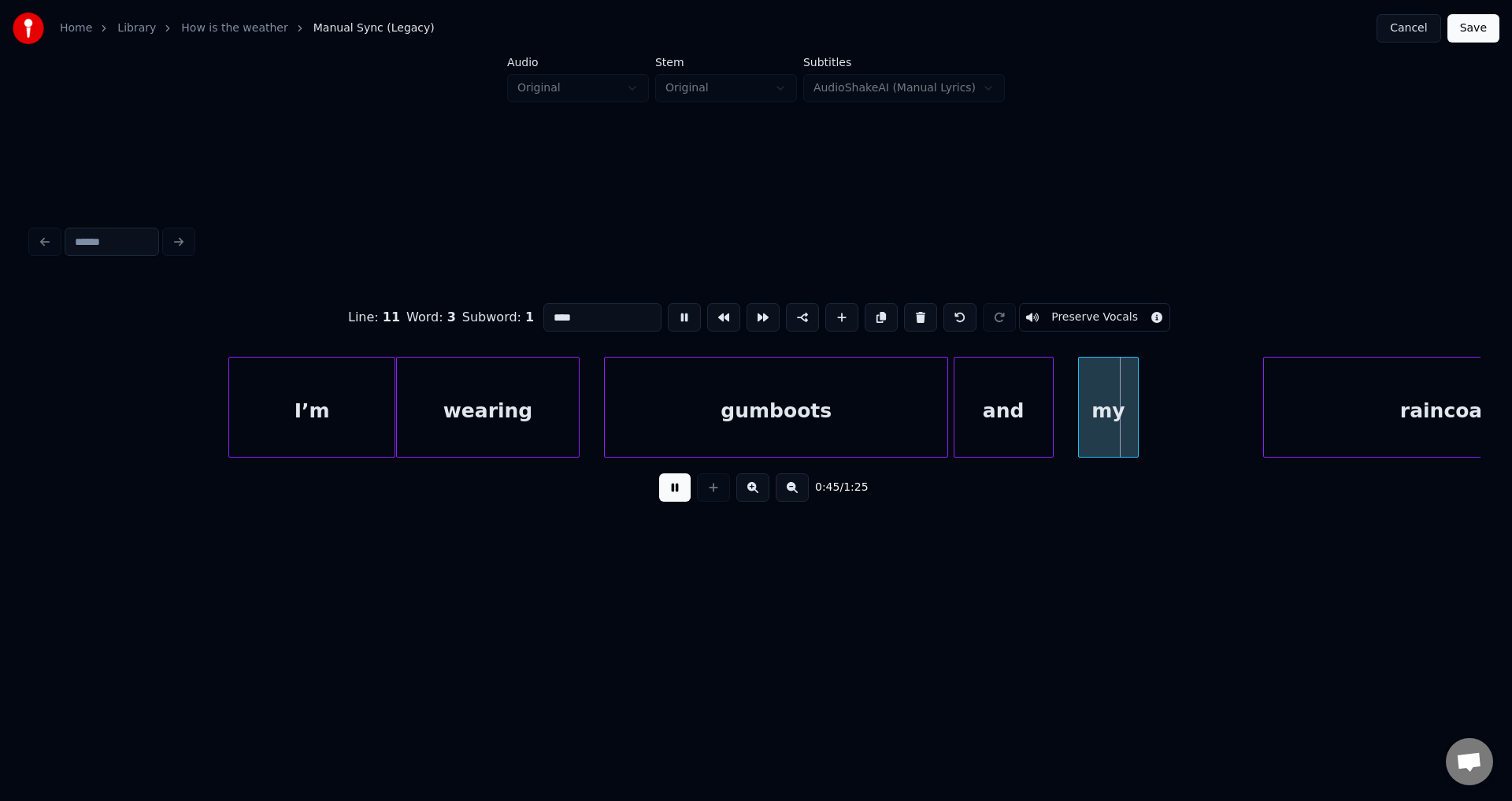
click at [668, 303] on button at bounding box center [684, 317] width 33 height 29
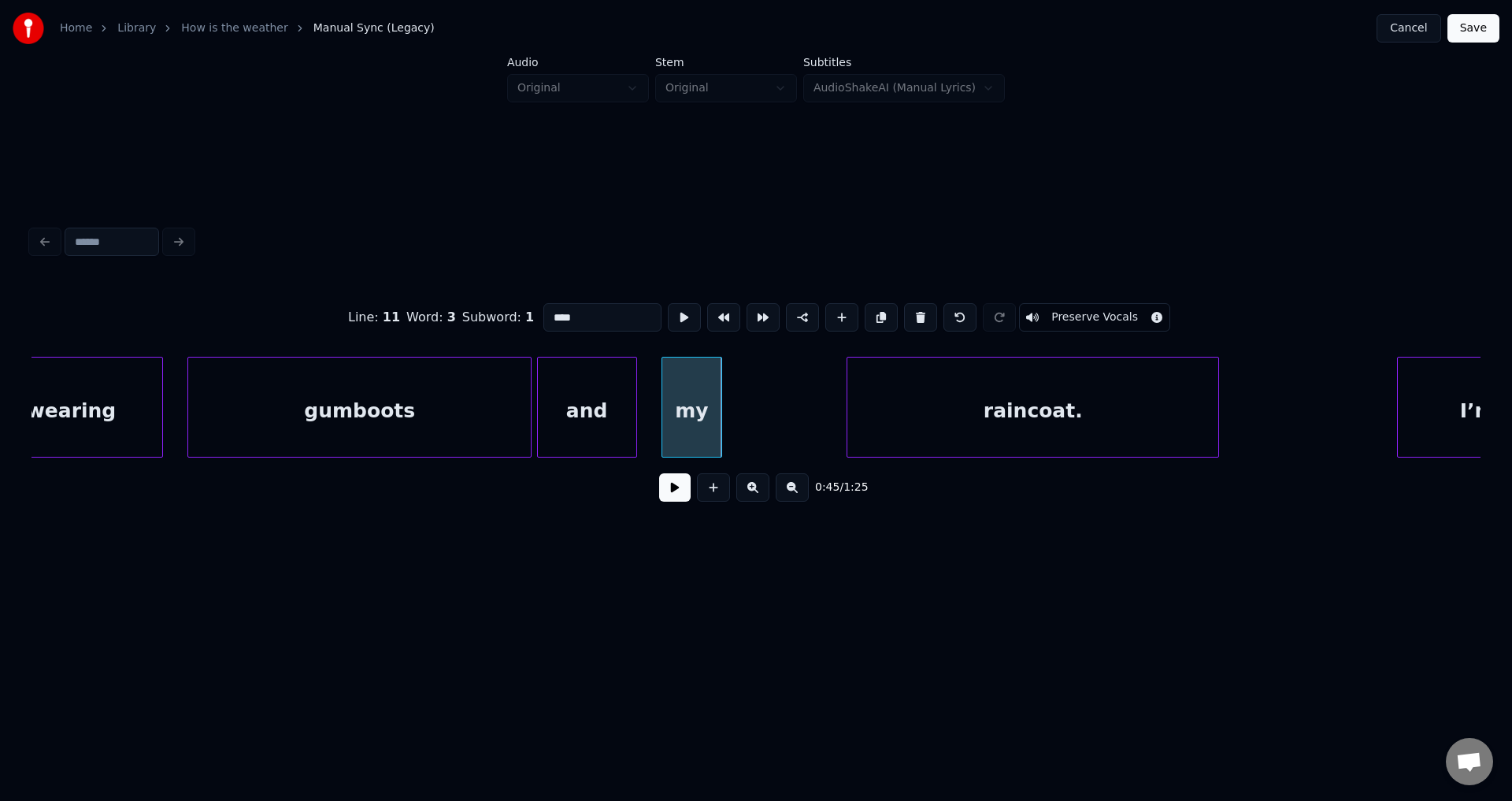
scroll to position [0, 11992]
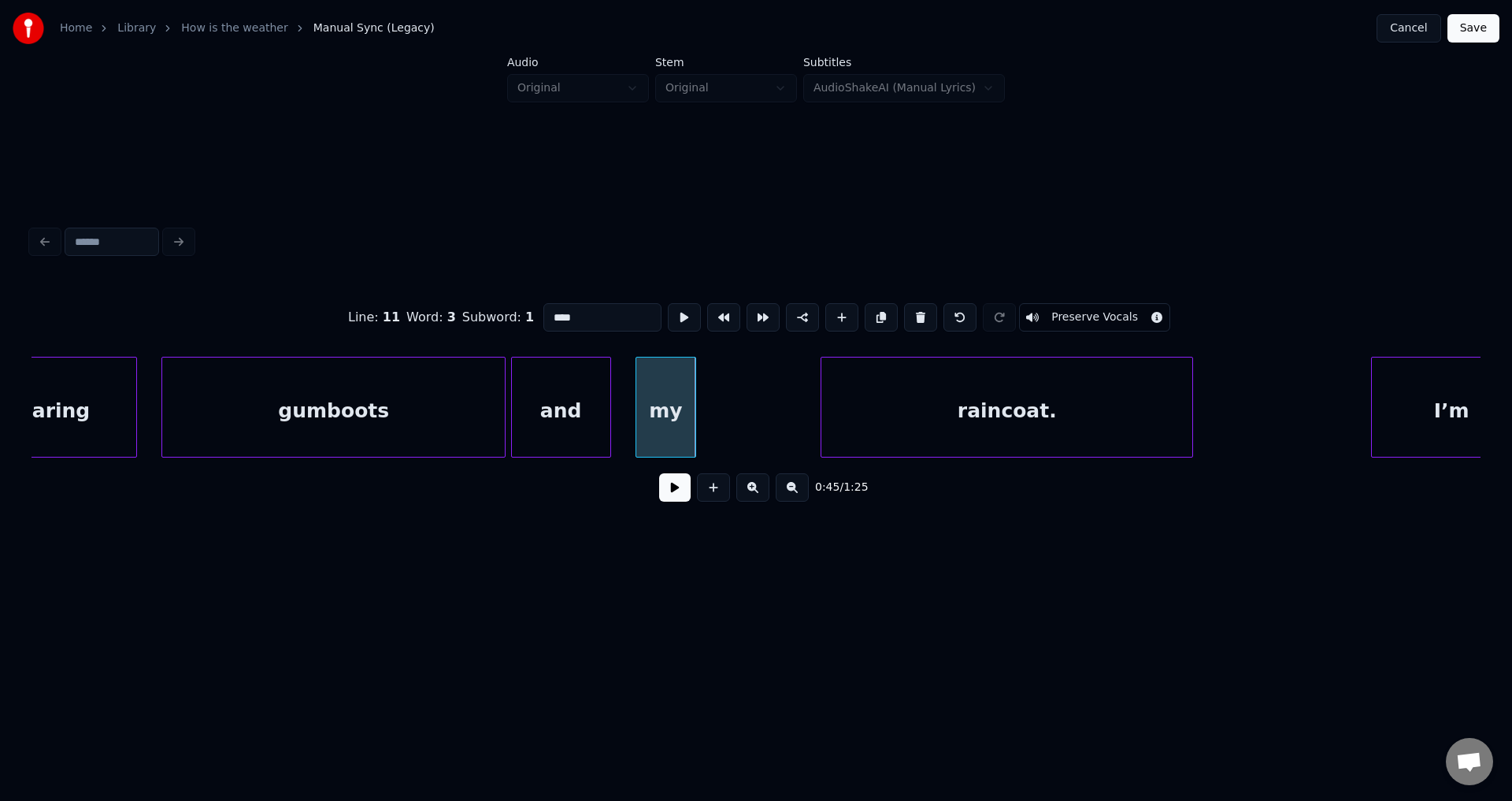
click at [668, 303] on button at bounding box center [684, 317] width 33 height 29
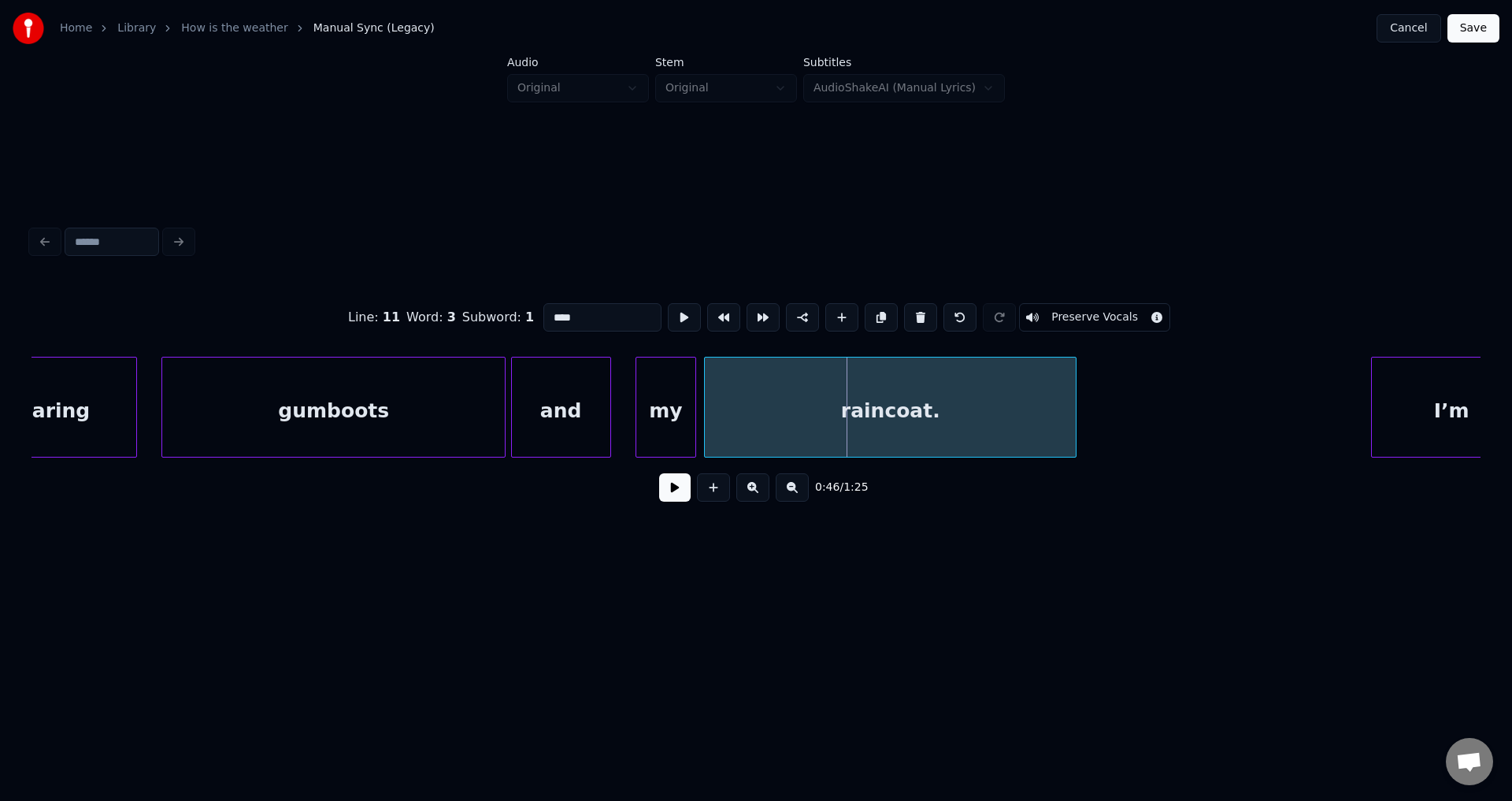
click at [836, 429] on div "raincoat." at bounding box center [890, 411] width 371 height 107
click at [668, 303] on button at bounding box center [684, 317] width 33 height 29
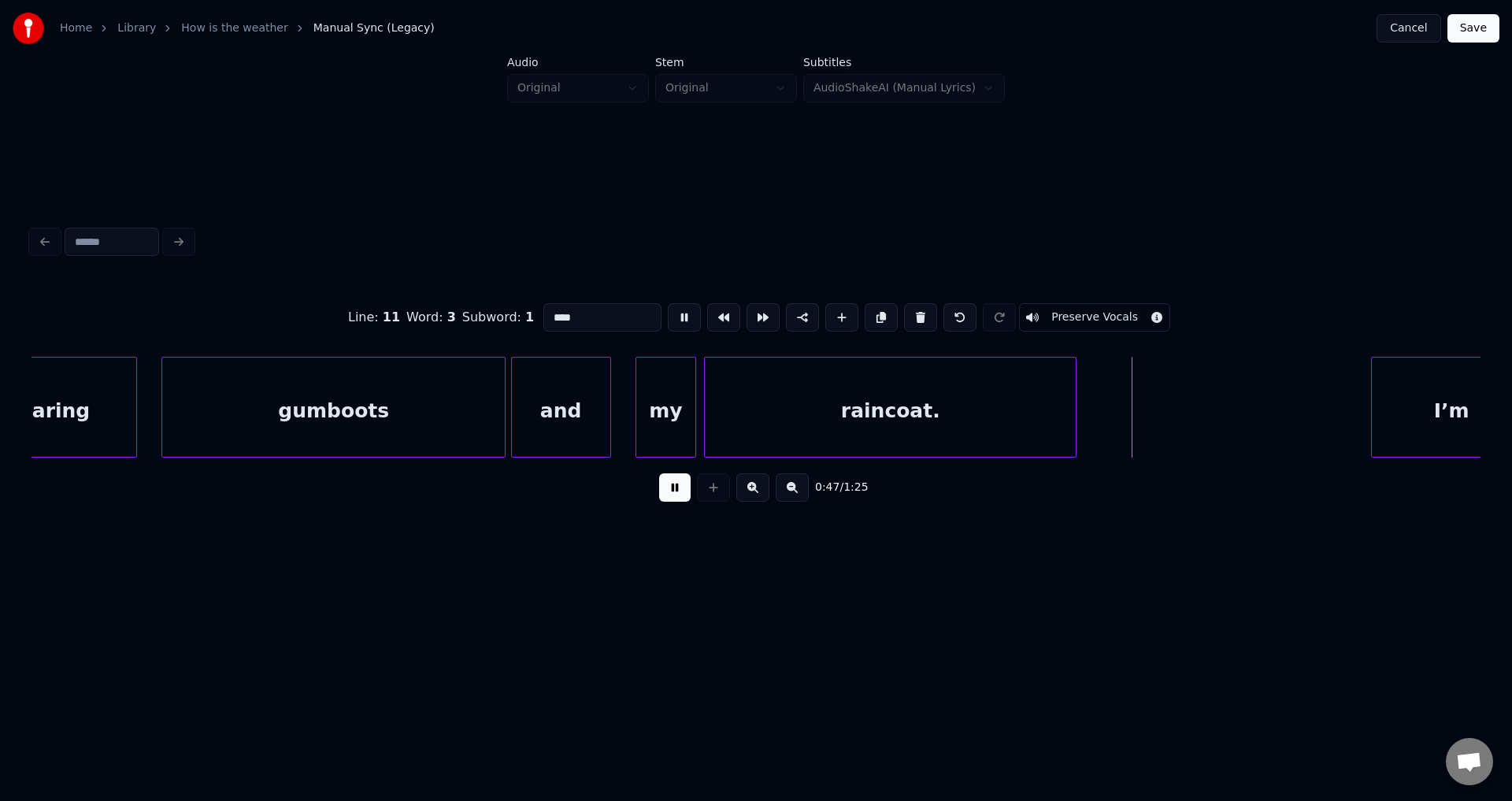
click at [668, 303] on button at bounding box center [684, 317] width 33 height 29
click at [1102, 405] on div at bounding box center [1100, 407] width 5 height 99
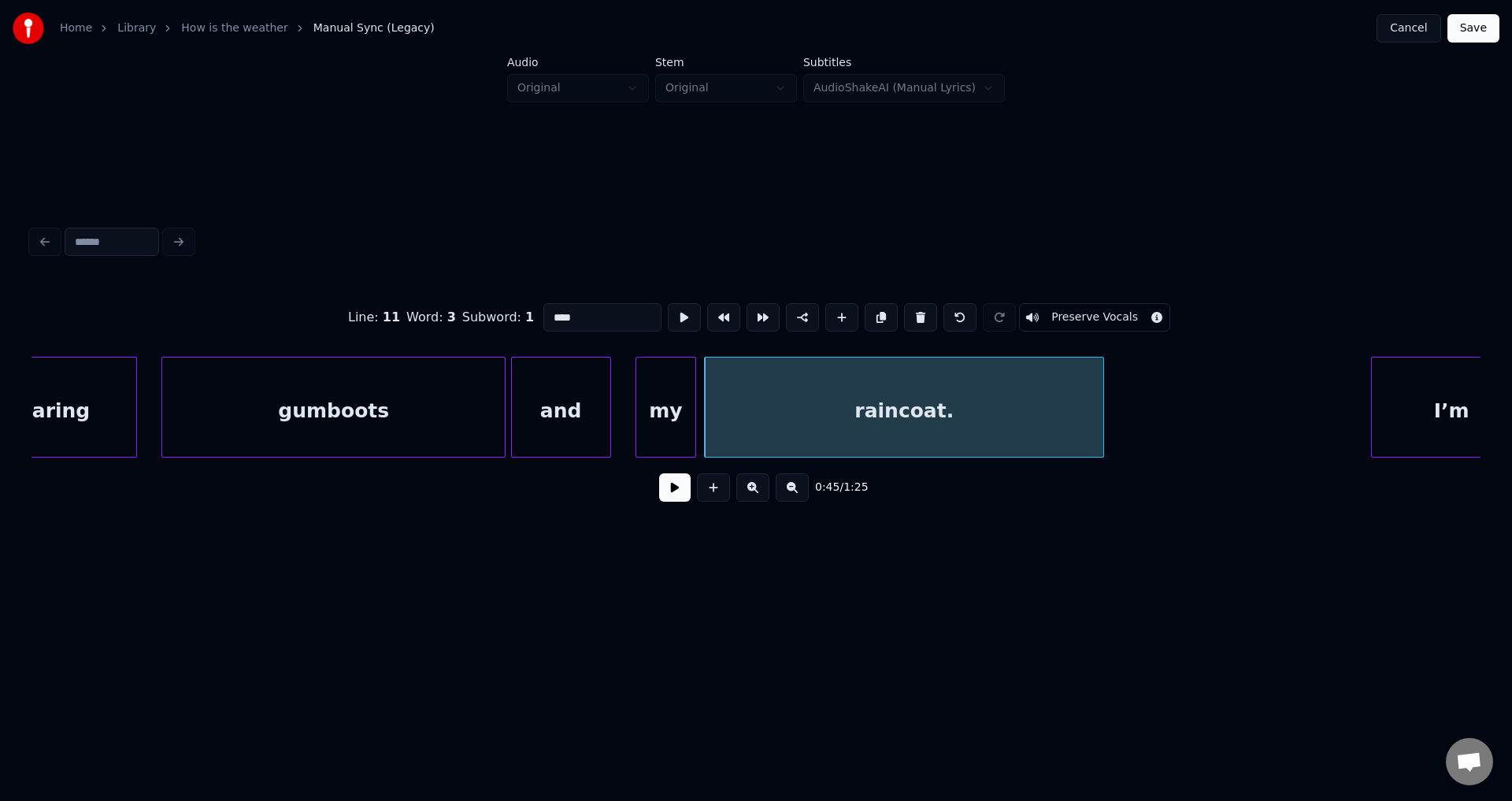
click at [668, 303] on button at bounding box center [684, 317] width 33 height 29
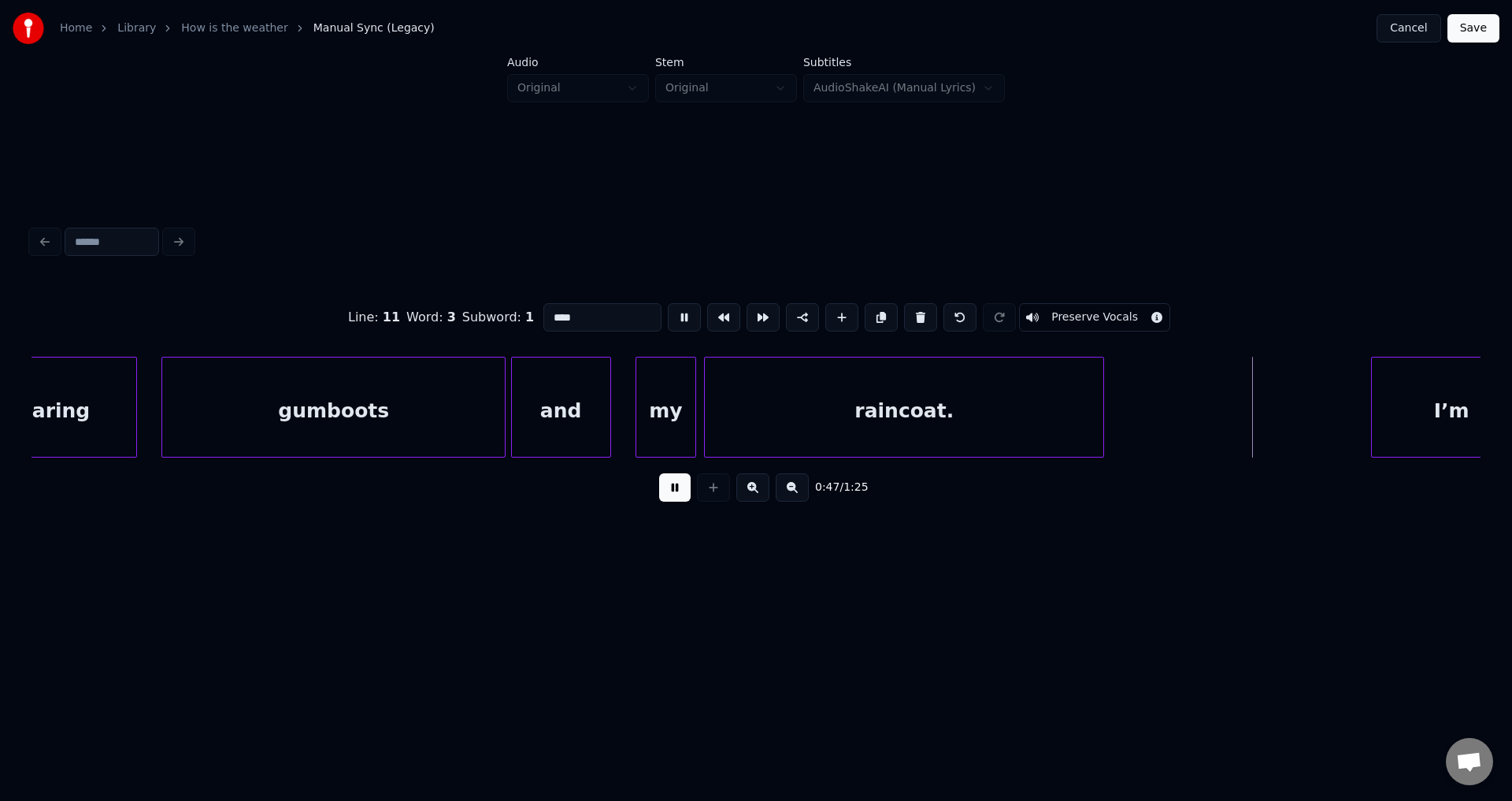
click at [668, 303] on button at bounding box center [684, 317] width 33 height 29
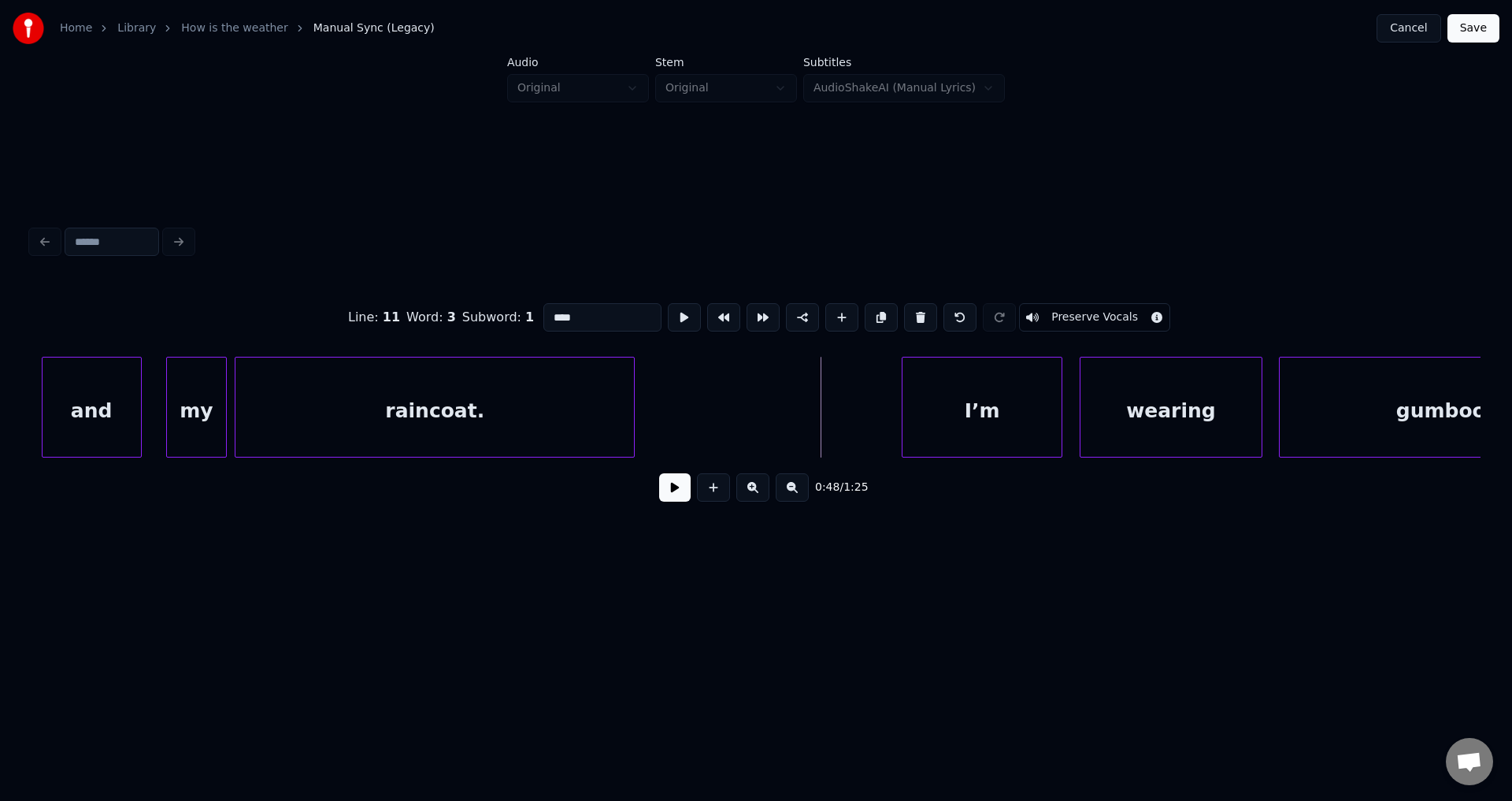
scroll to position [0, 12513]
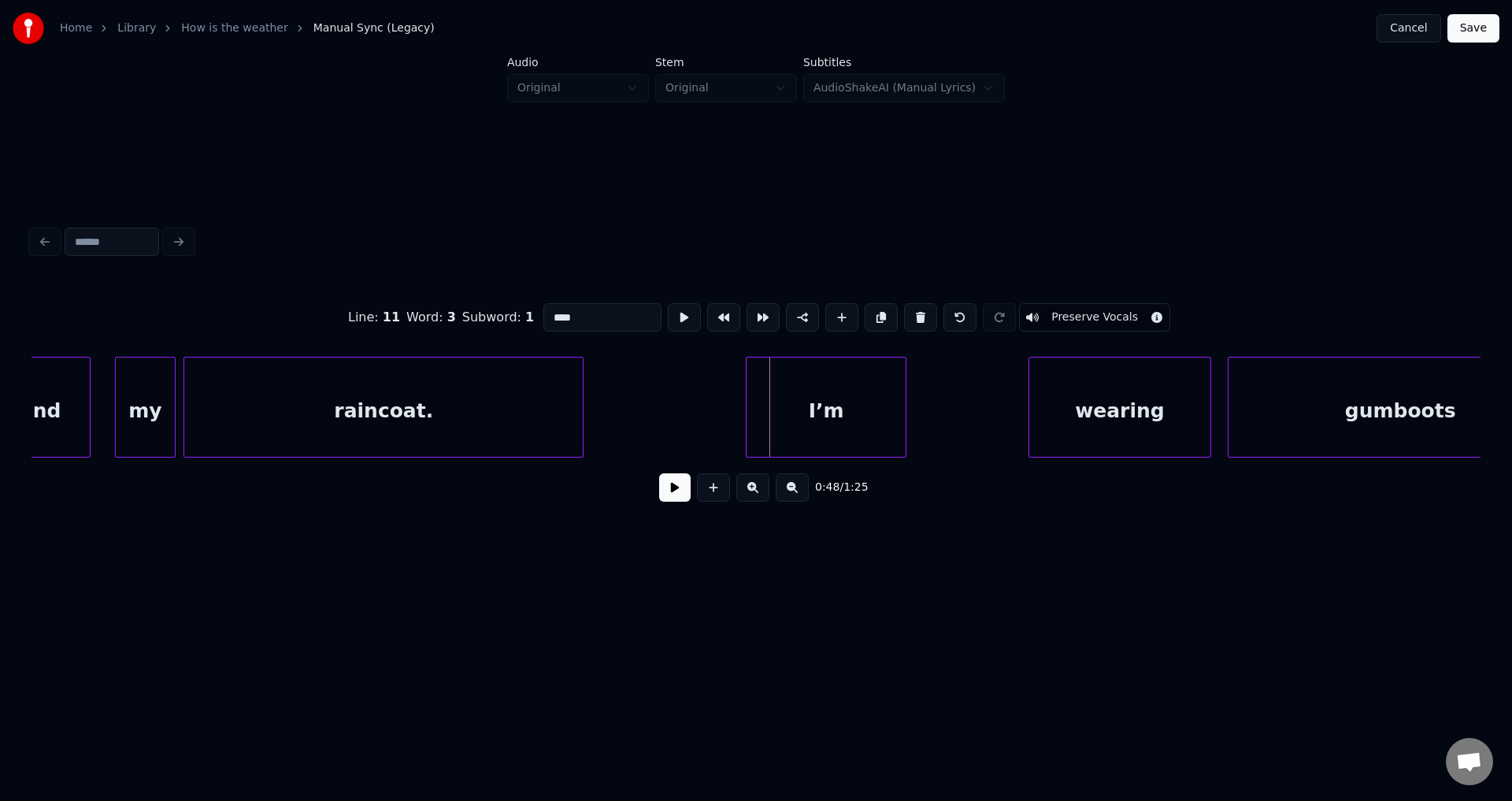
click at [807, 437] on div "I’m" at bounding box center [826, 411] width 160 height 107
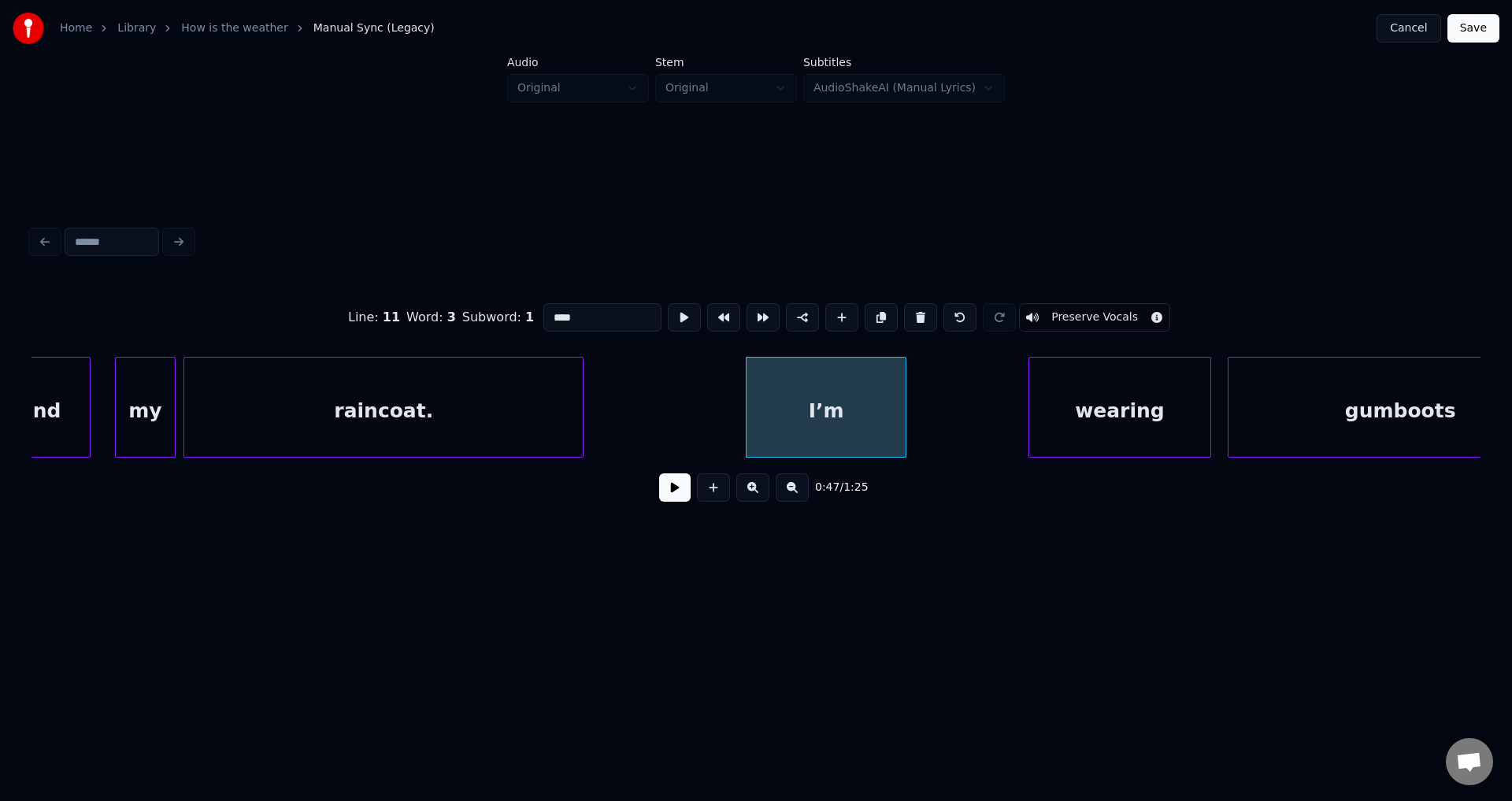
click at [668, 303] on button at bounding box center [684, 317] width 33 height 29
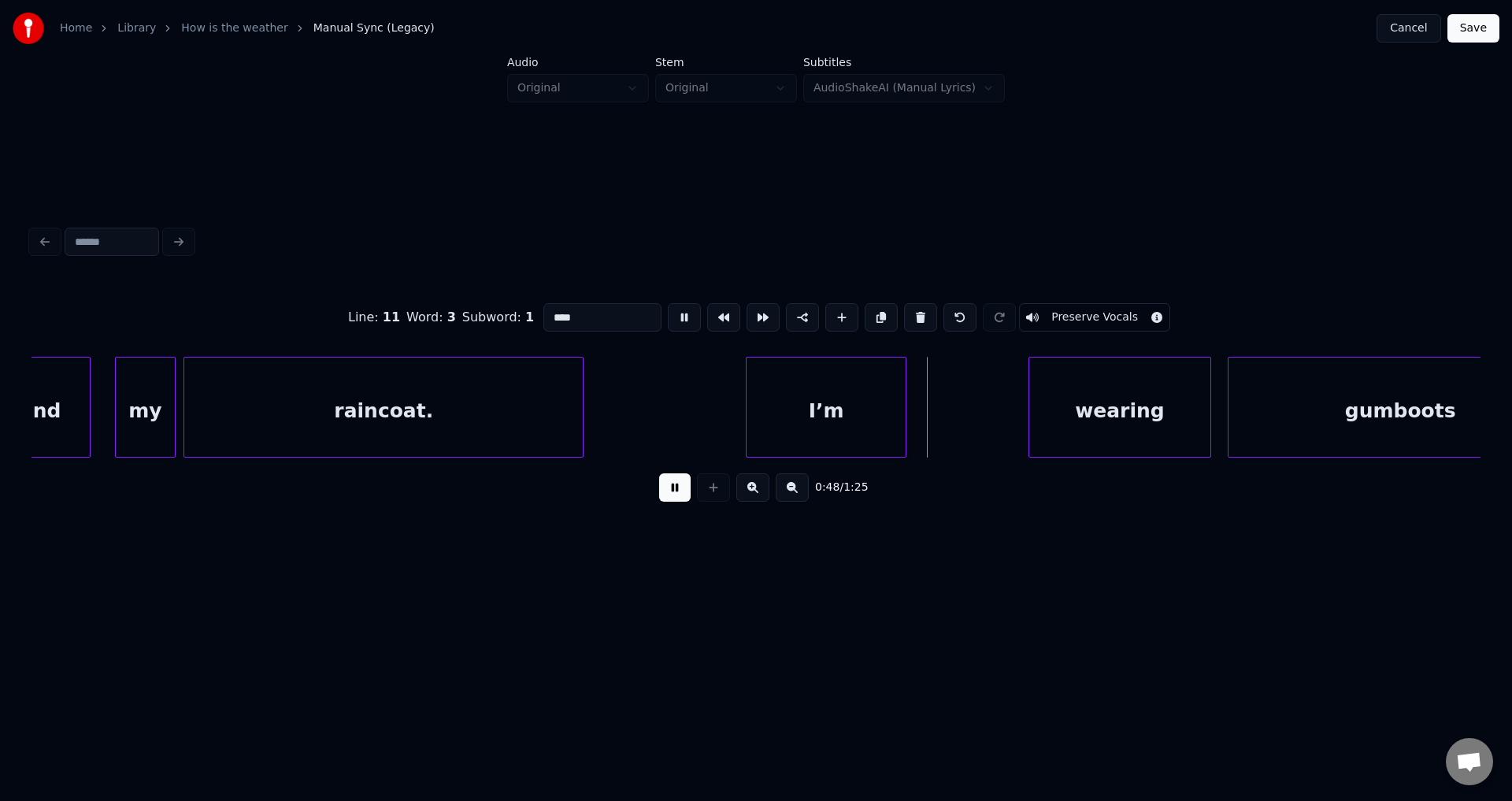
click at [668, 303] on button at bounding box center [684, 317] width 33 height 29
click at [980, 425] on div "wearing" at bounding box center [1005, 411] width 182 height 107
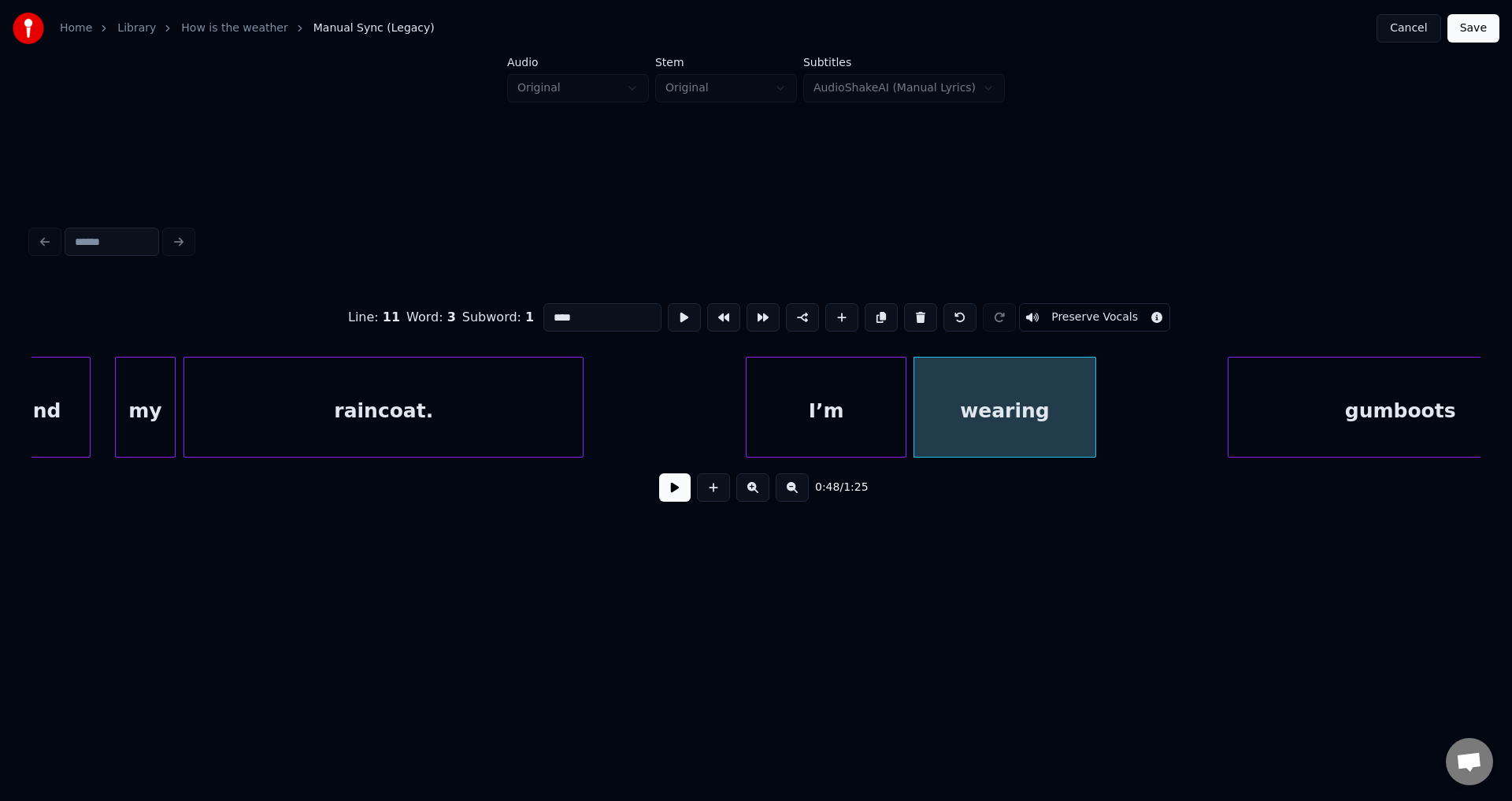
click at [668, 303] on button at bounding box center [684, 317] width 33 height 29
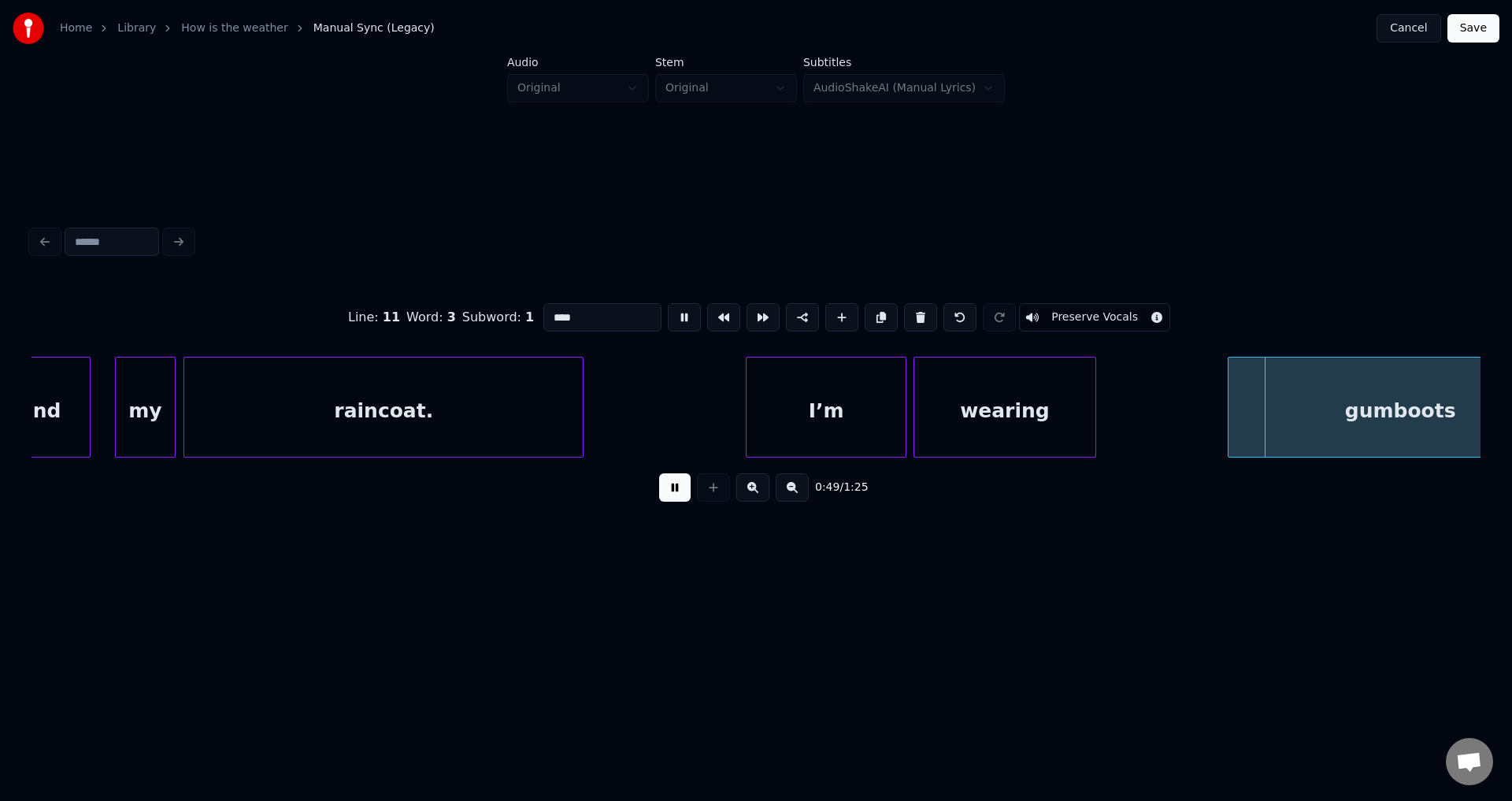
click at [668, 303] on button at bounding box center [684, 317] width 33 height 29
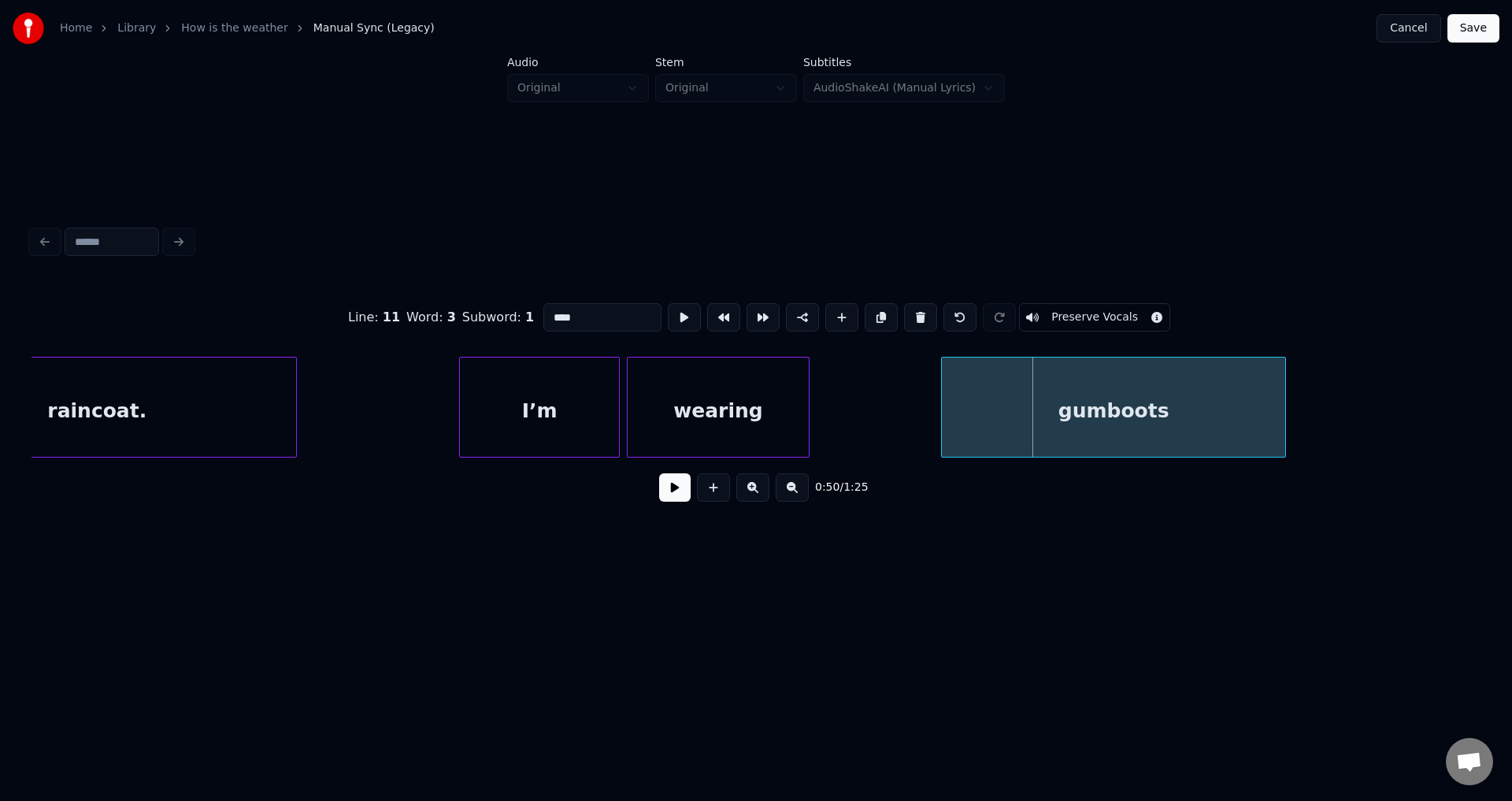
scroll to position [0, 12839]
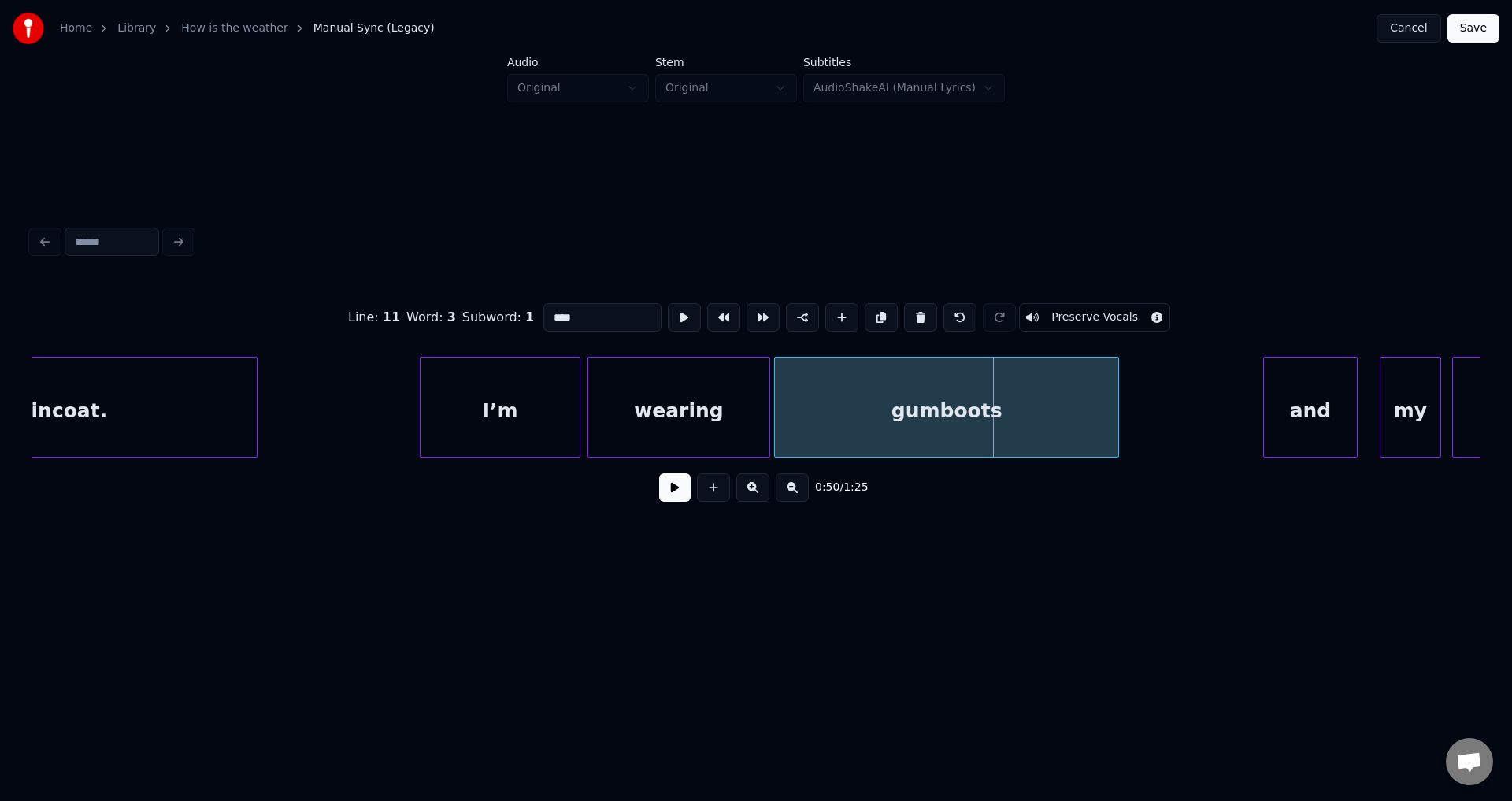
click at [877, 421] on div "gumboots" at bounding box center [946, 411] width 342 height 107
click at [668, 303] on button at bounding box center [684, 317] width 33 height 29
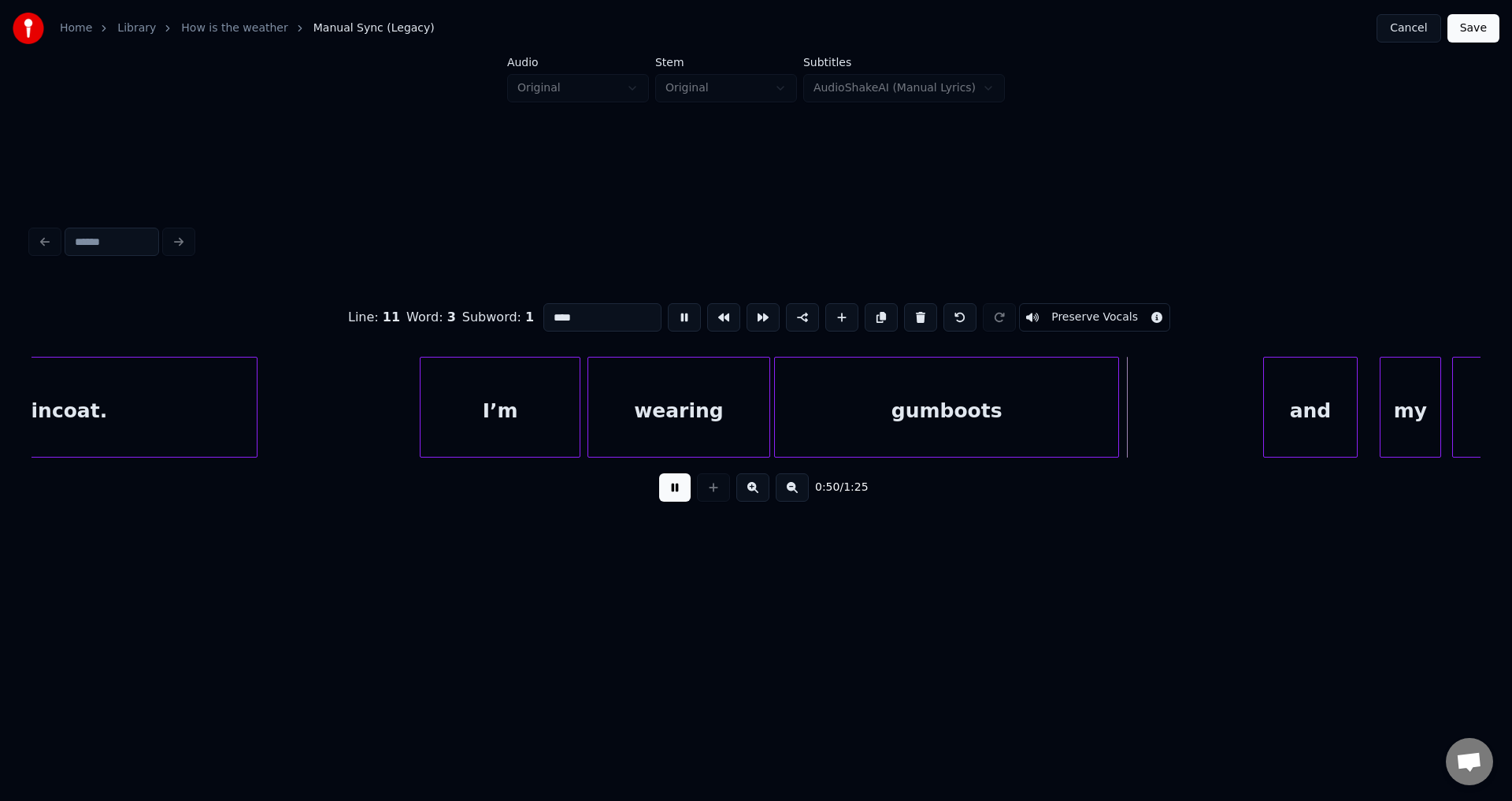
click at [668, 303] on button at bounding box center [684, 317] width 33 height 29
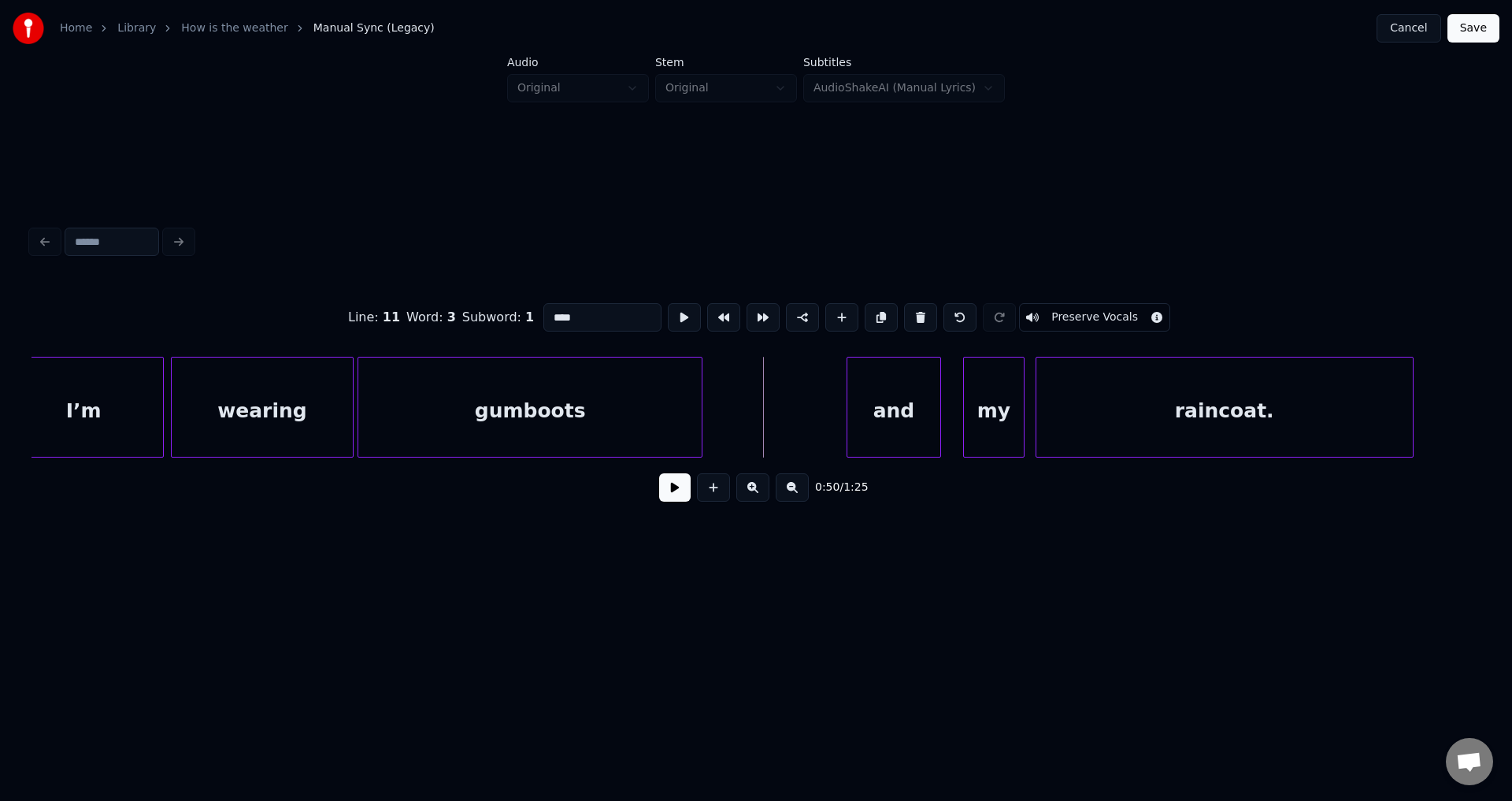
scroll to position [0, 13281]
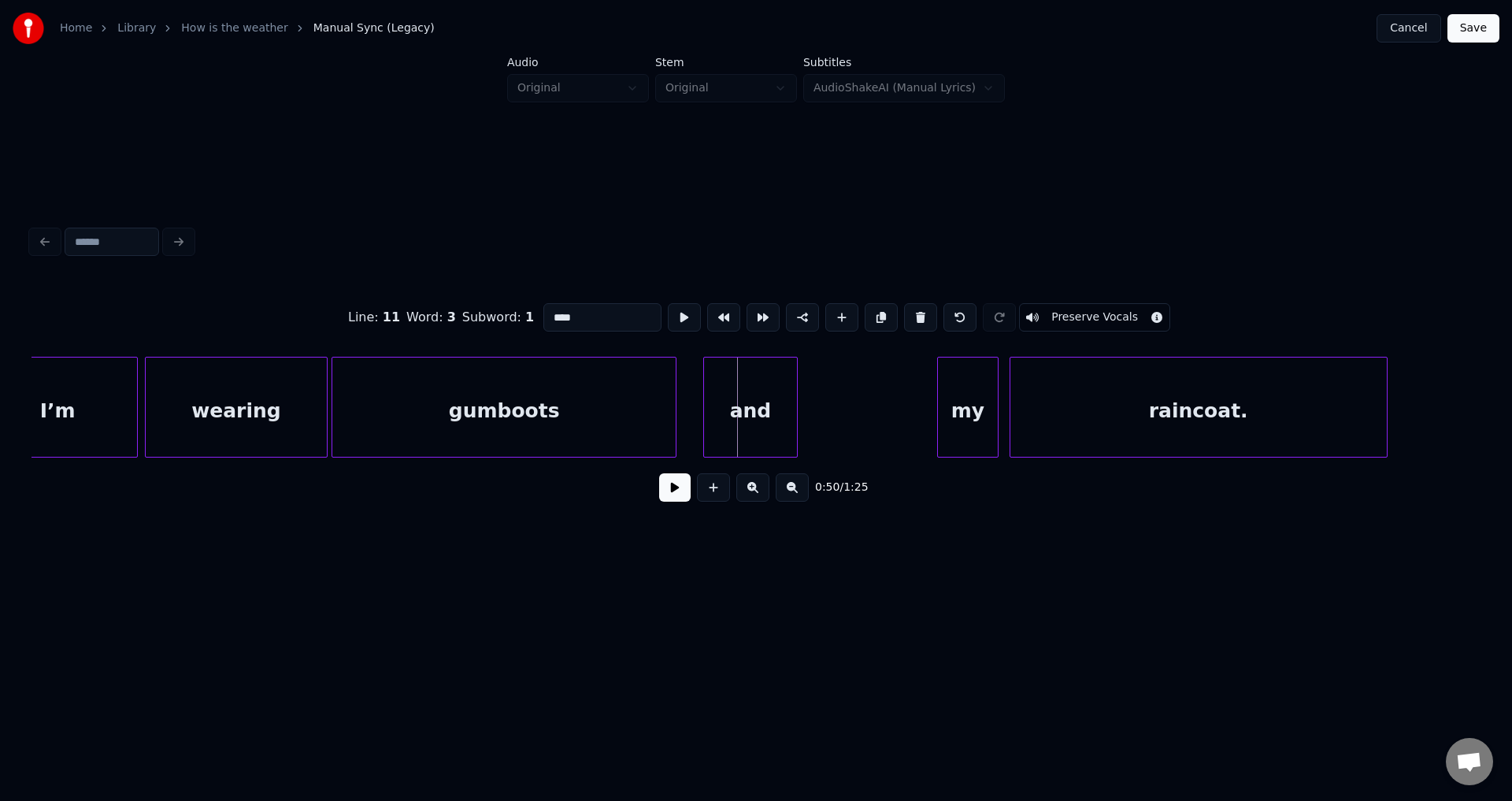
click at [758, 442] on div "and" at bounding box center [750, 411] width 93 height 107
click at [668, 303] on button at bounding box center [684, 317] width 33 height 29
click at [833, 422] on div "my" at bounding box center [834, 411] width 60 height 107
click at [668, 303] on button at bounding box center [684, 317] width 33 height 29
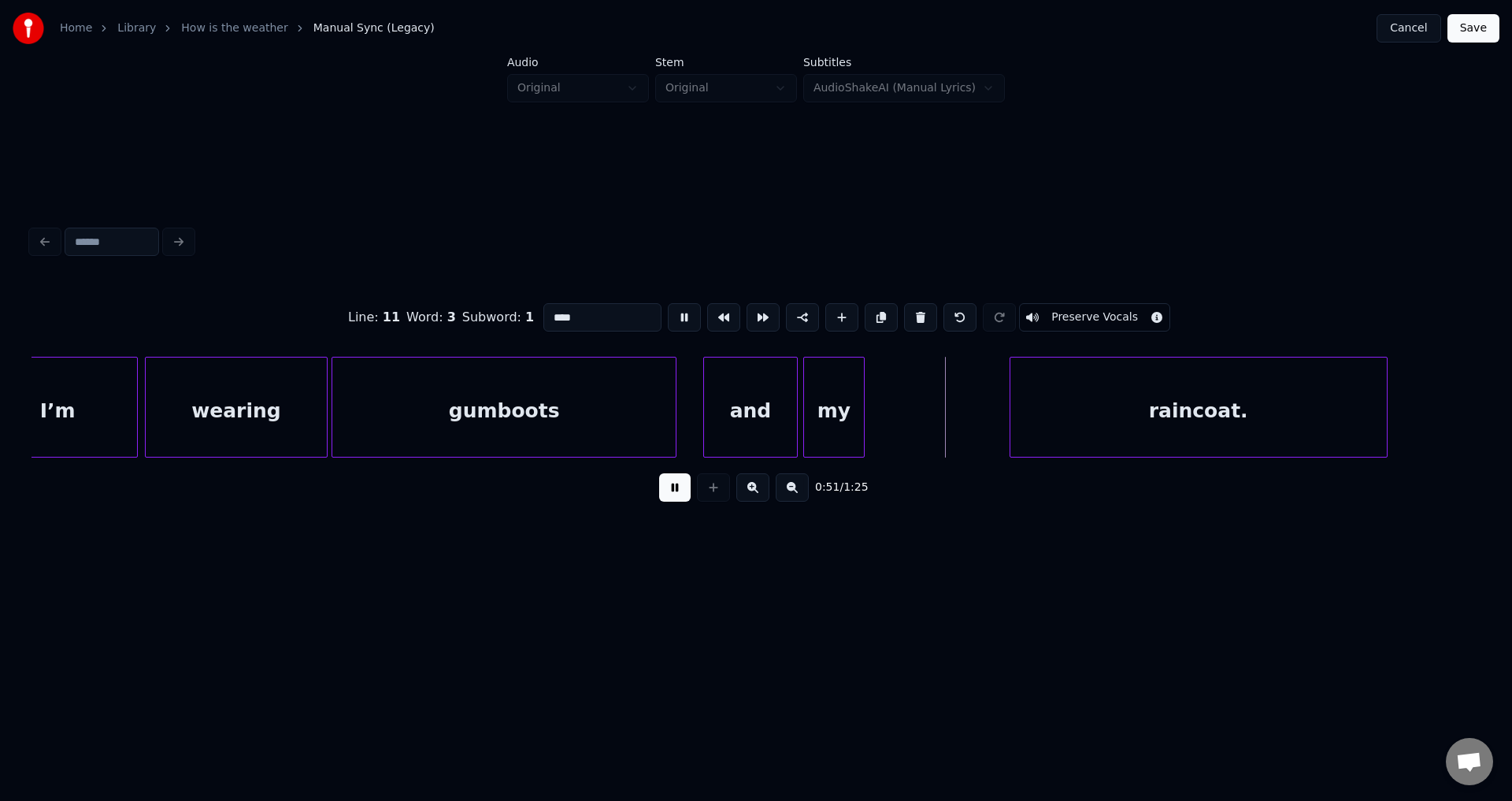
click at [668, 303] on button at bounding box center [684, 317] width 33 height 29
click at [974, 417] on div "raincoat." at bounding box center [1057, 411] width 377 height 107
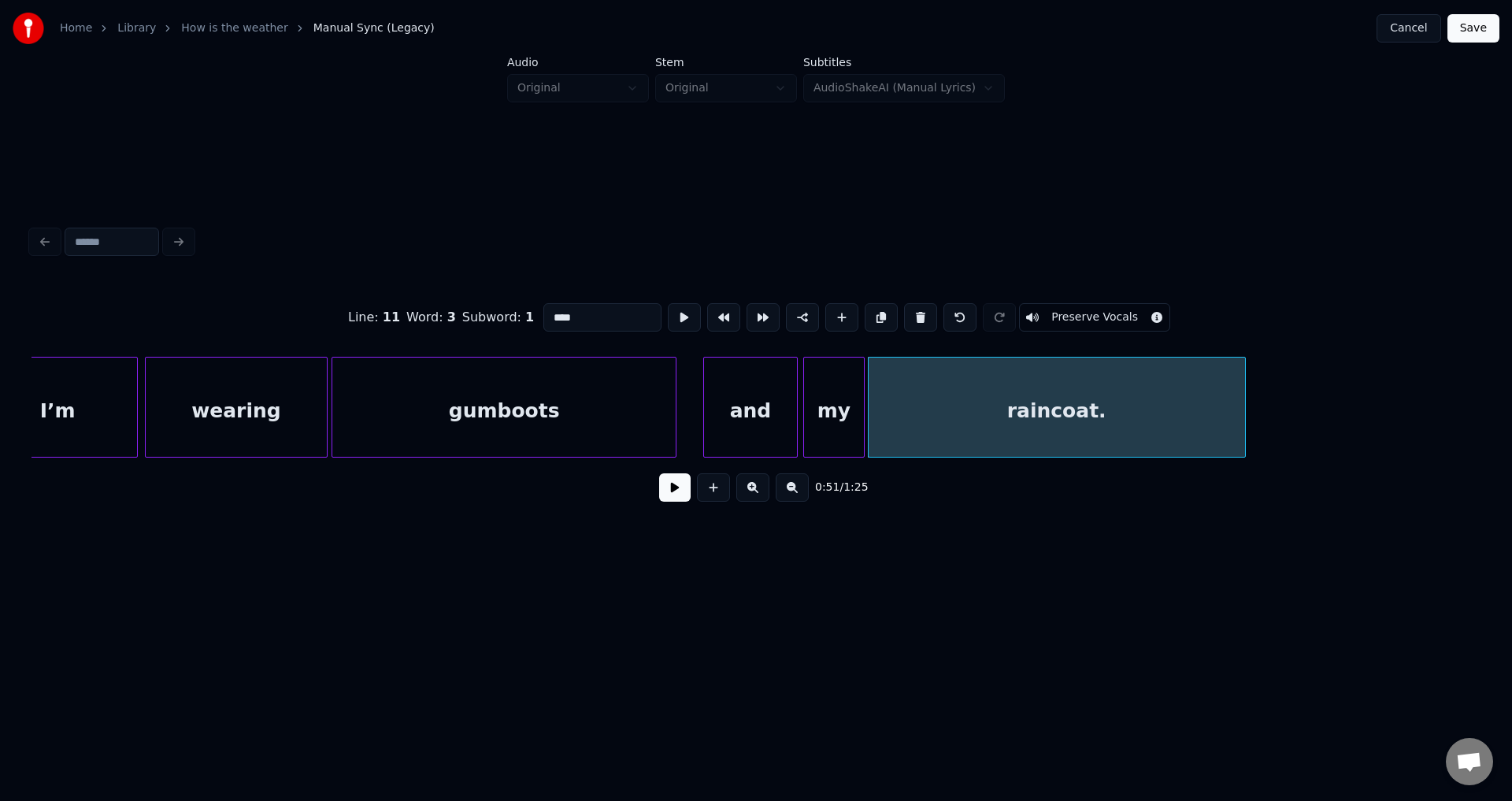
click at [668, 303] on button at bounding box center [684, 317] width 33 height 29
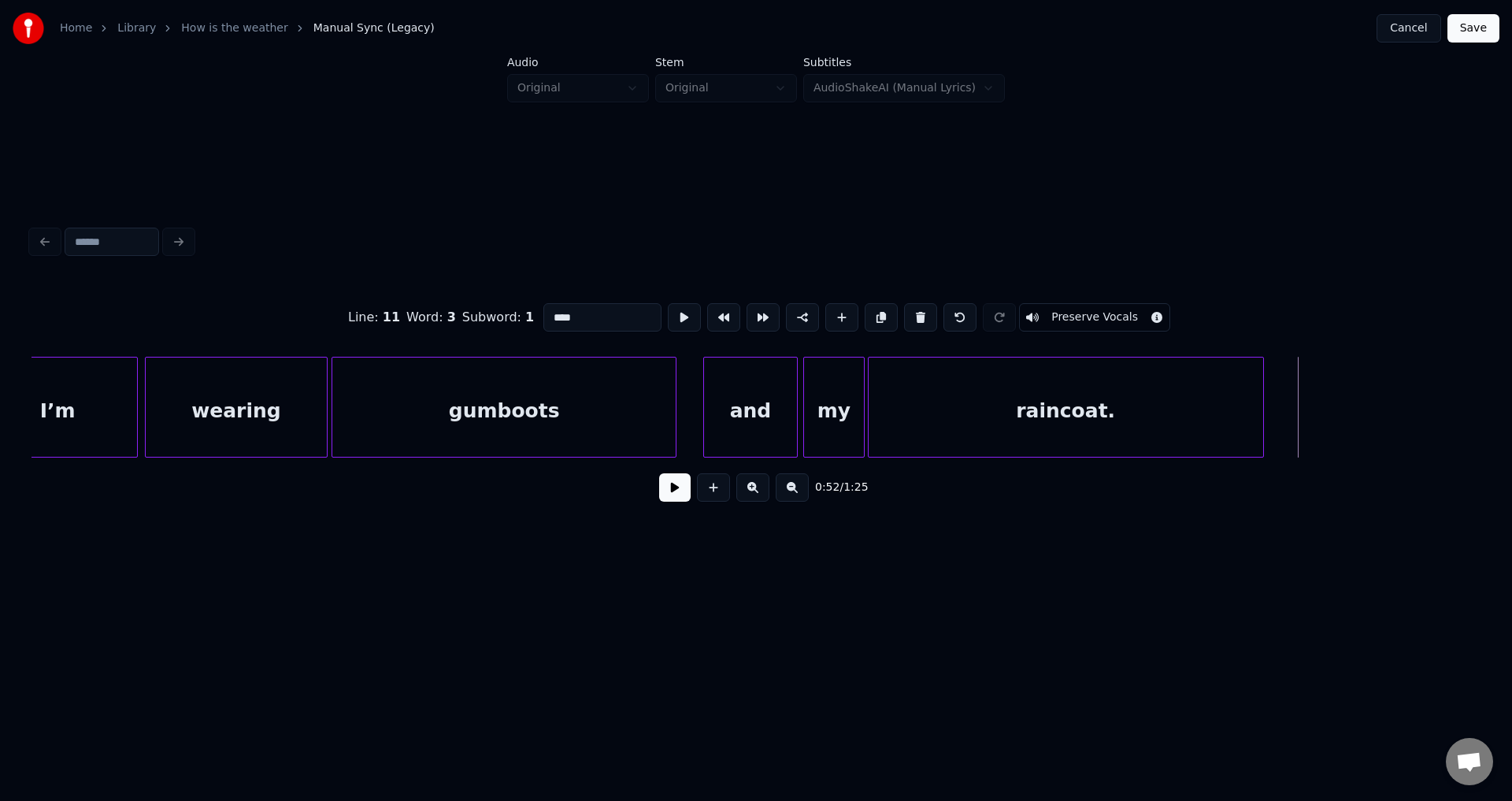
click at [1264, 417] on div at bounding box center [1261, 407] width 5 height 99
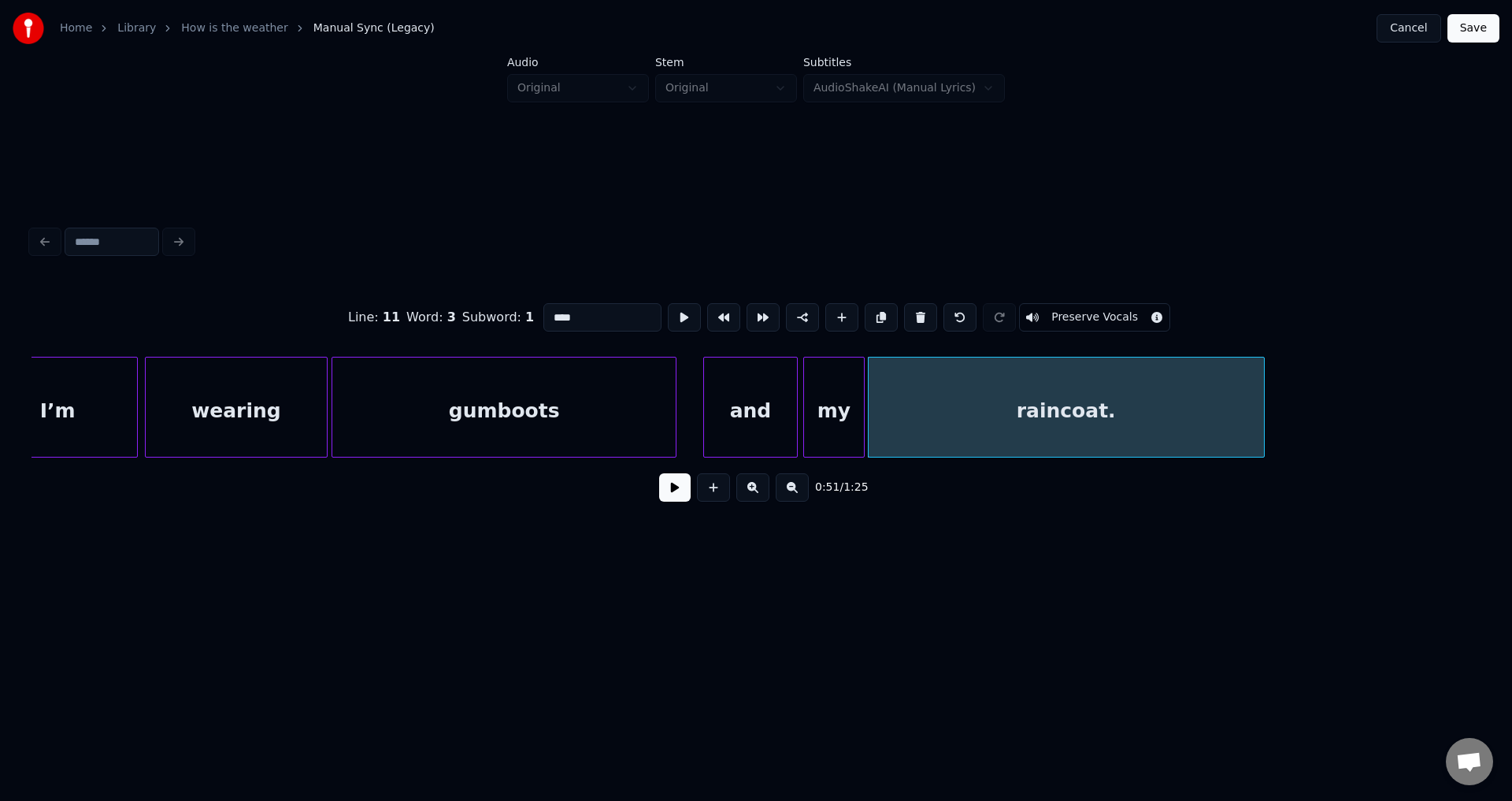
click at [668, 303] on button at bounding box center [684, 317] width 33 height 29
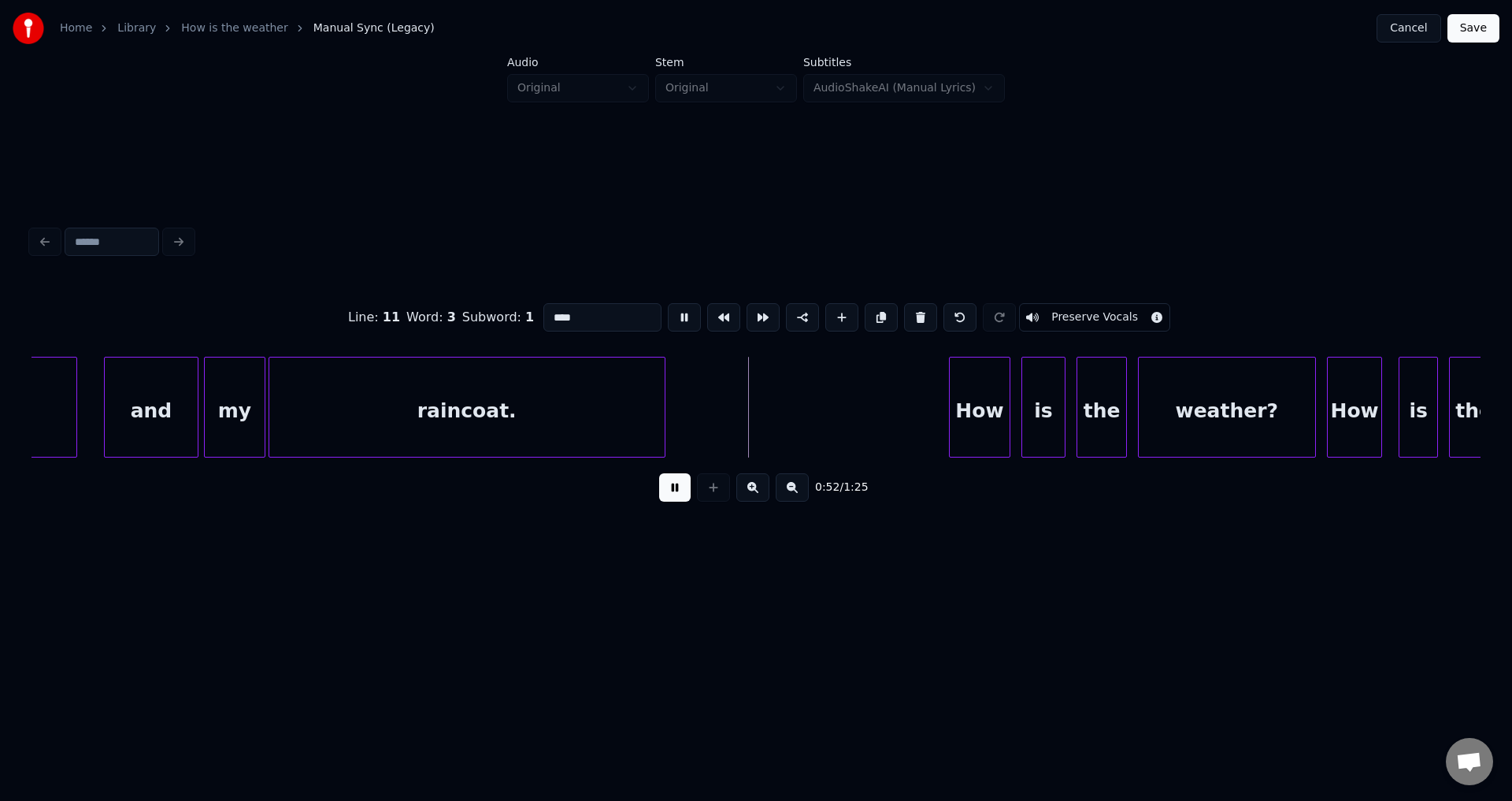
scroll to position [0, 13997]
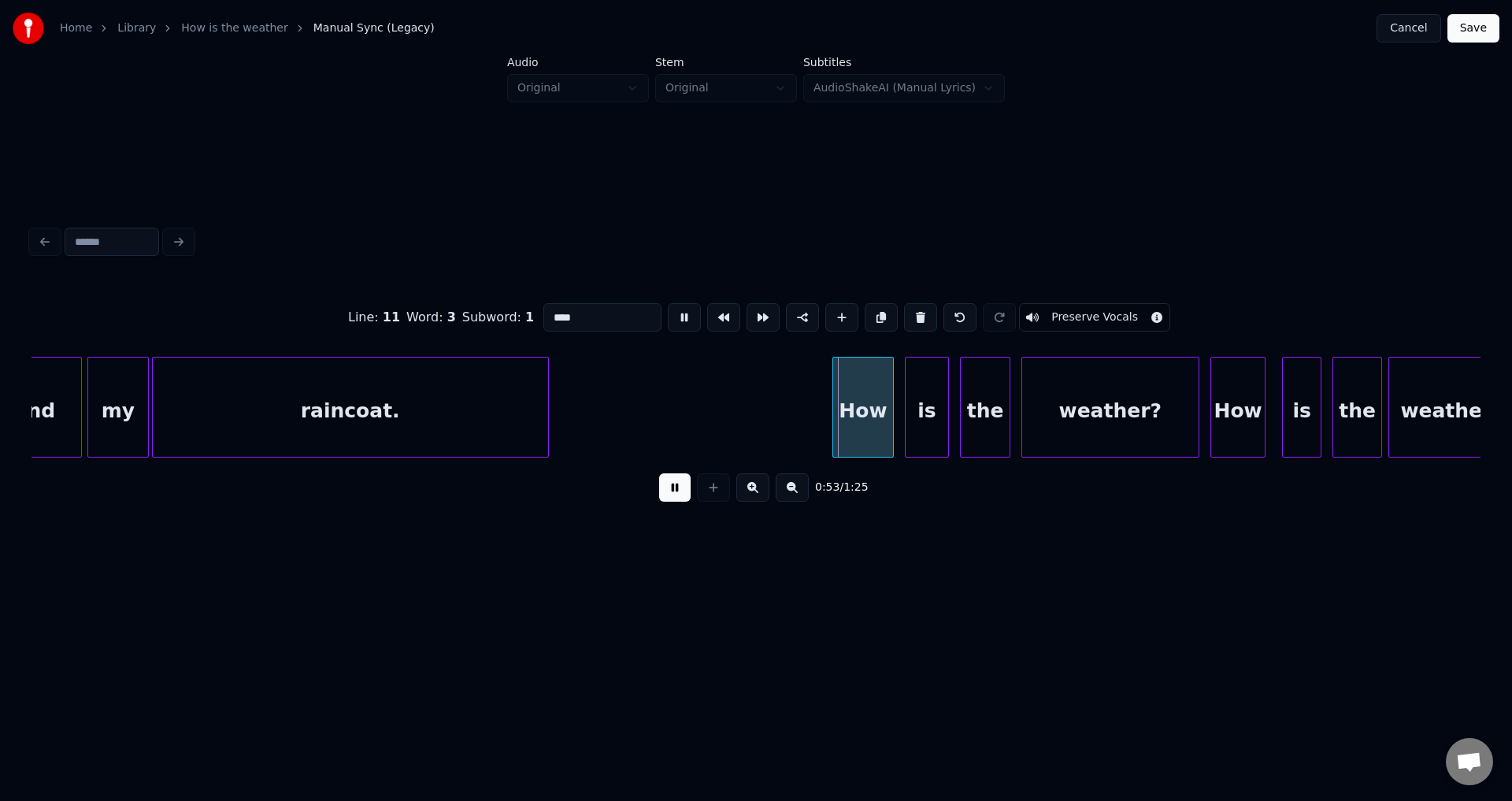
click at [668, 303] on button at bounding box center [684, 317] width 33 height 29
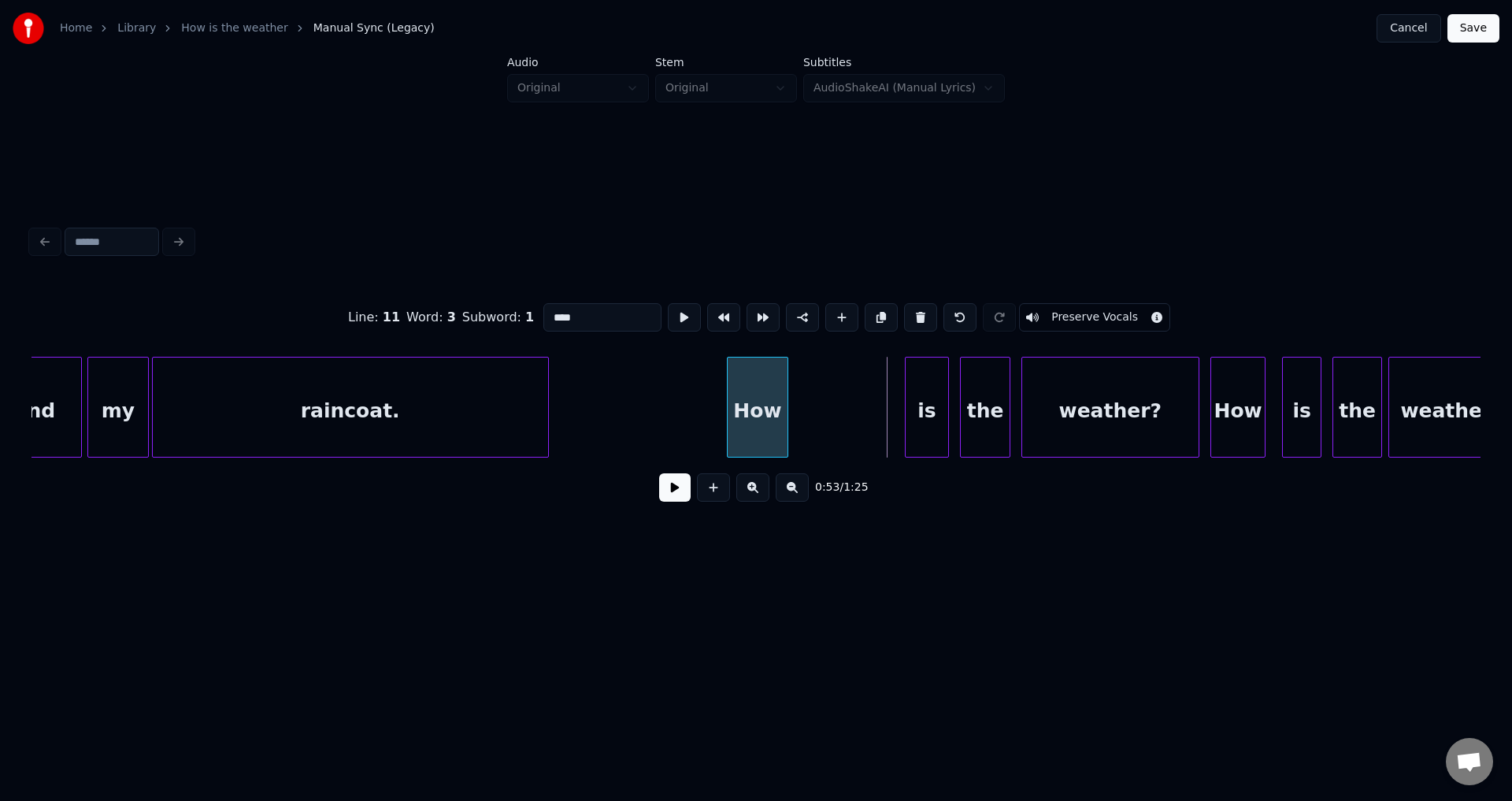
click at [767, 427] on div "How" at bounding box center [757, 411] width 60 height 107
click at [668, 303] on button at bounding box center [684, 317] width 33 height 29
click at [754, 428] on div "How" at bounding box center [750, 411] width 60 height 107
click at [668, 303] on button at bounding box center [684, 317] width 33 height 29
click at [798, 414] on div "is" at bounding box center [802, 411] width 42 height 107
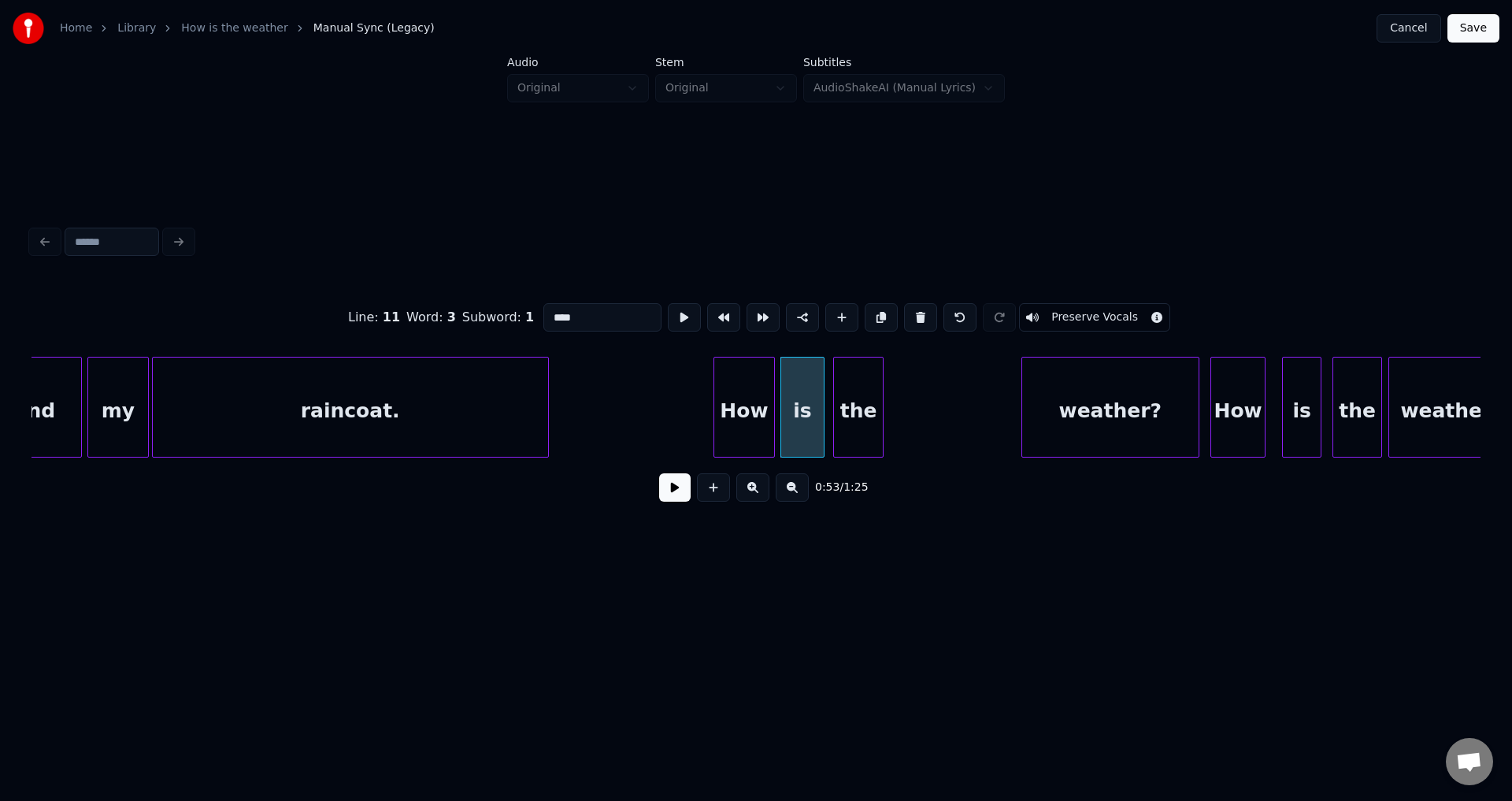
click at [864, 414] on div "the" at bounding box center [857, 411] width 49 height 107
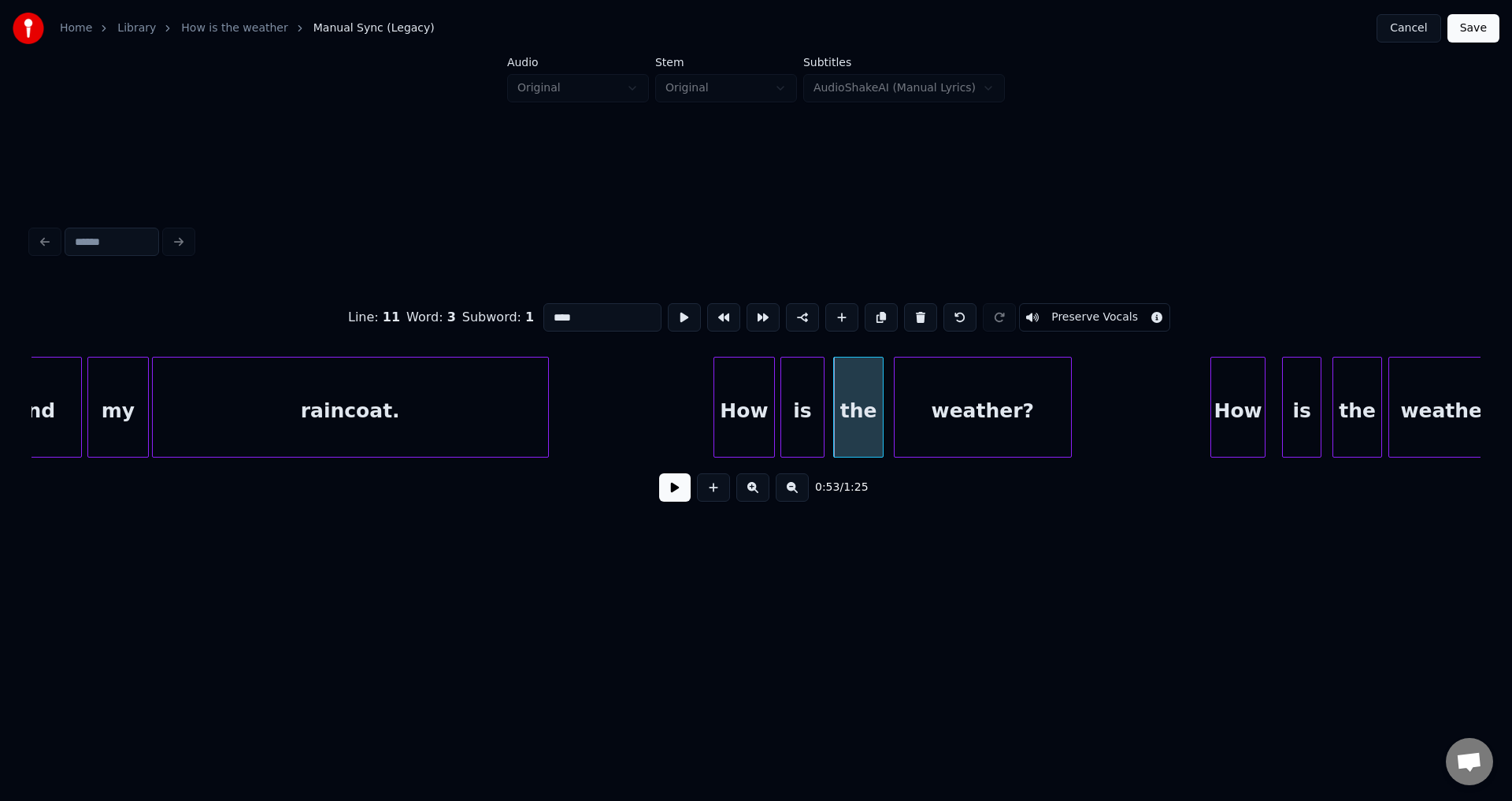
click at [968, 420] on div "weather?" at bounding box center [983, 411] width 177 height 107
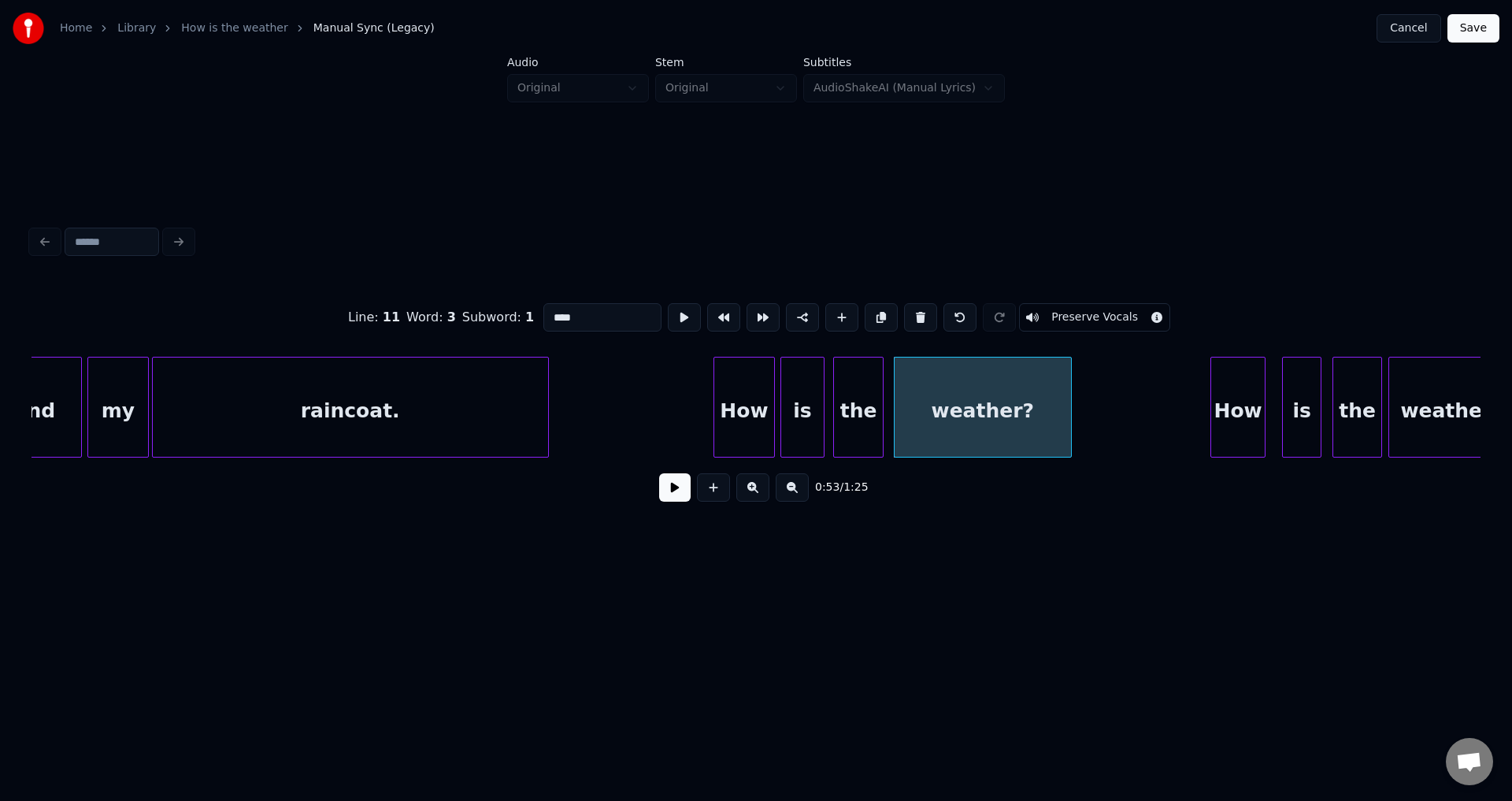
click at [668, 303] on button at bounding box center [684, 317] width 33 height 29
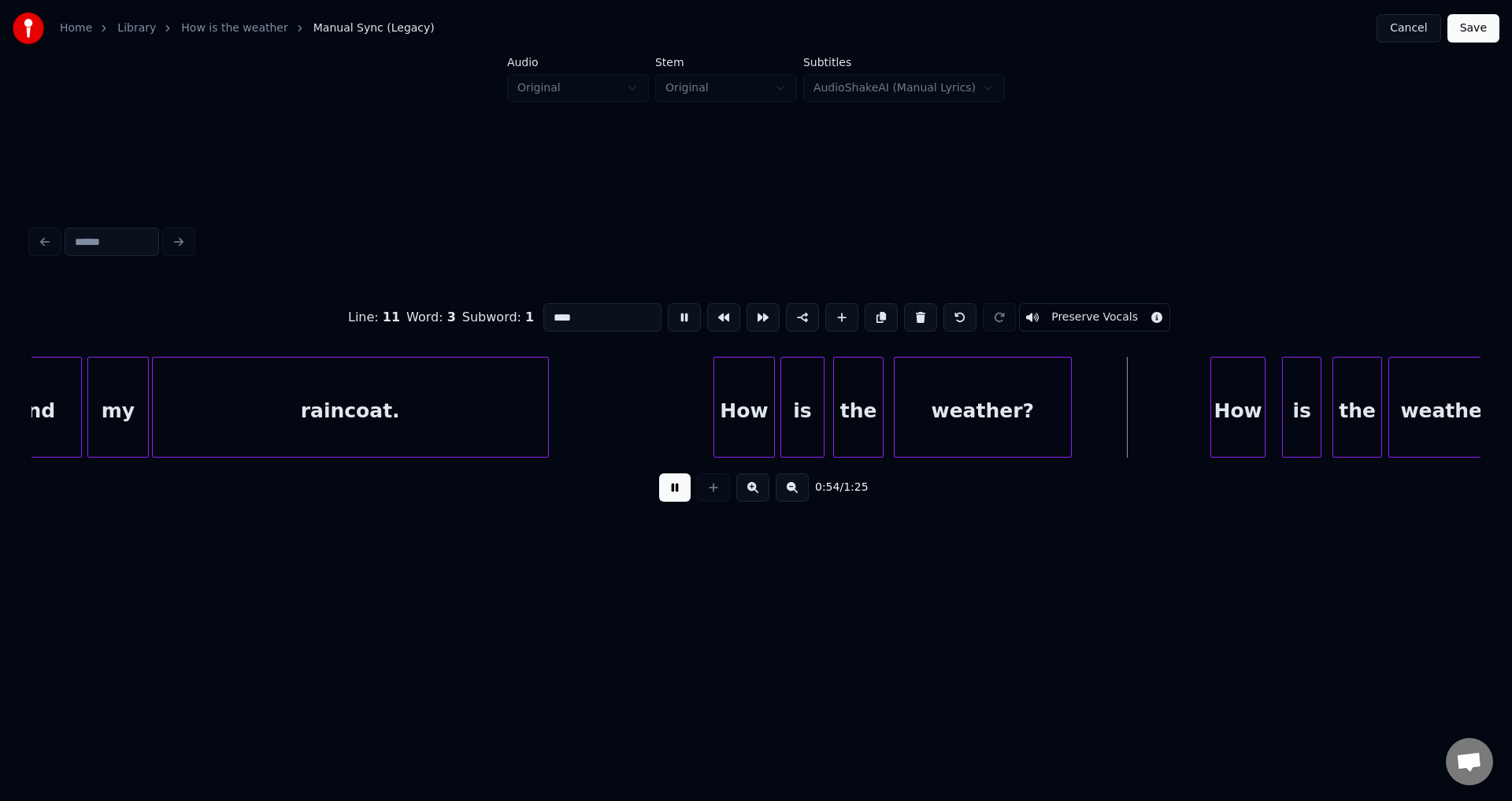
click at [668, 303] on button at bounding box center [684, 317] width 33 height 29
click at [1136, 418] on div "How" at bounding box center [1116, 411] width 54 height 107
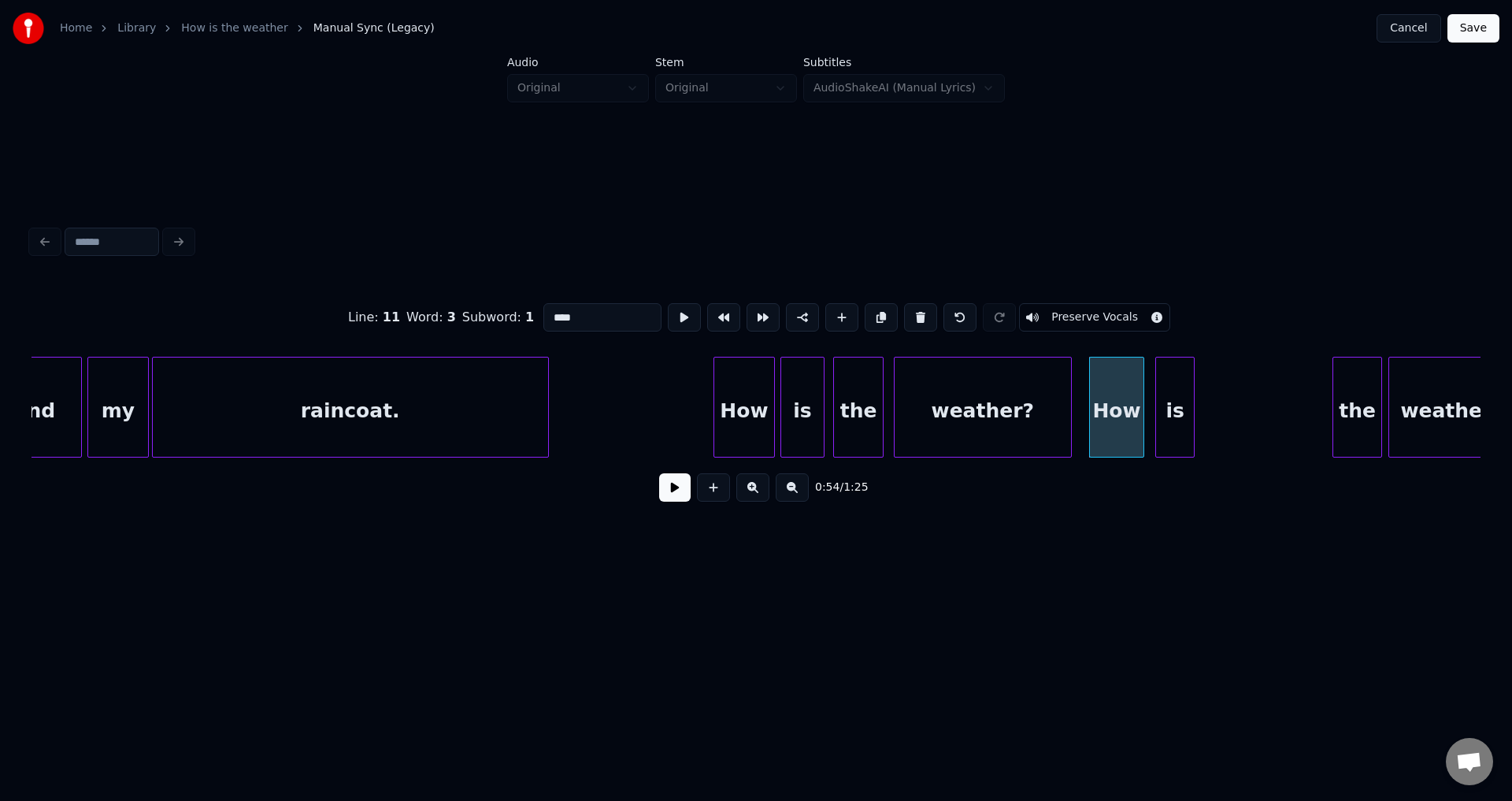
click at [1168, 422] on div "is" at bounding box center [1174, 411] width 37 height 107
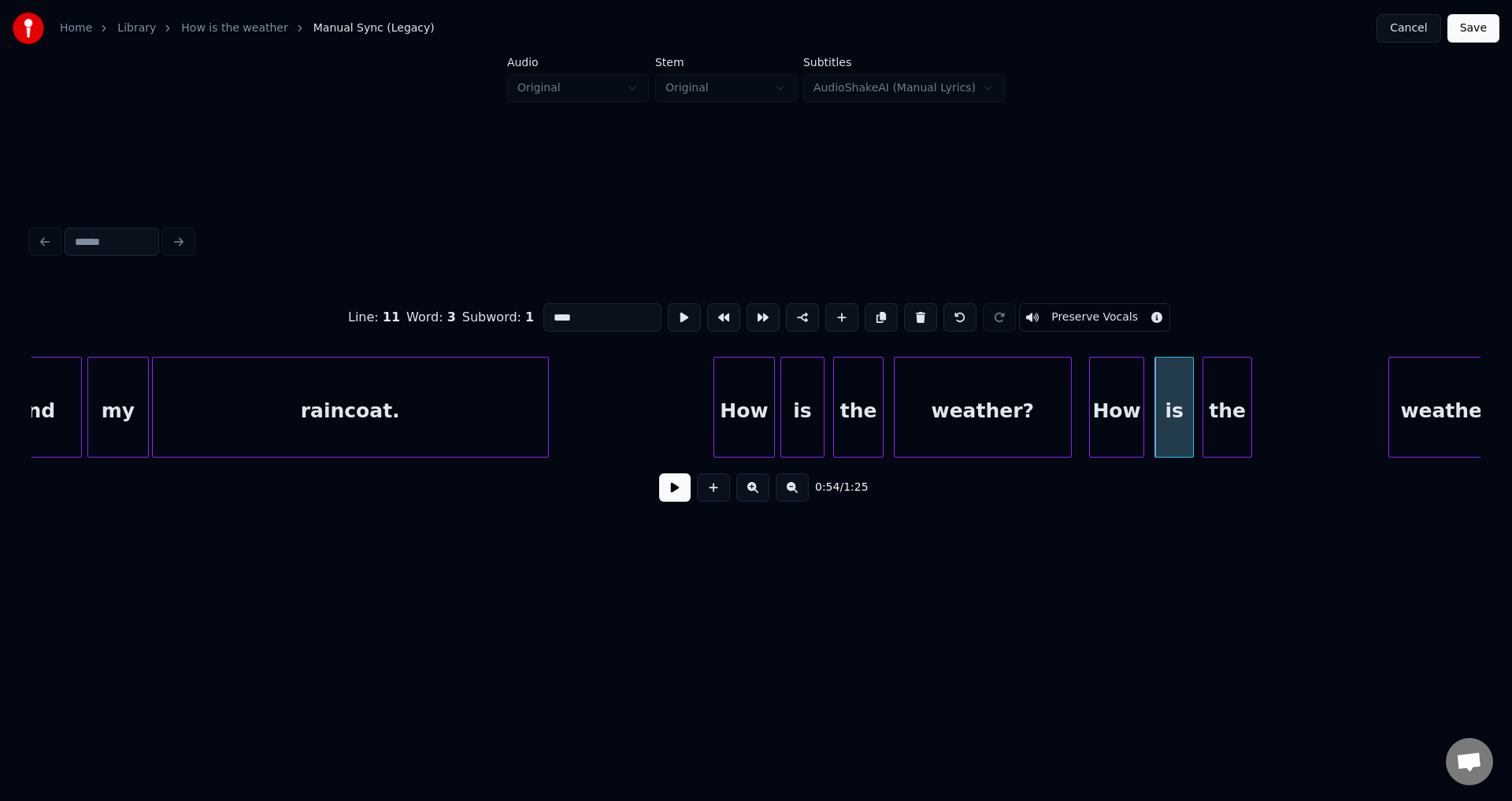
click at [1217, 419] on div "the" at bounding box center [1227, 411] width 49 height 107
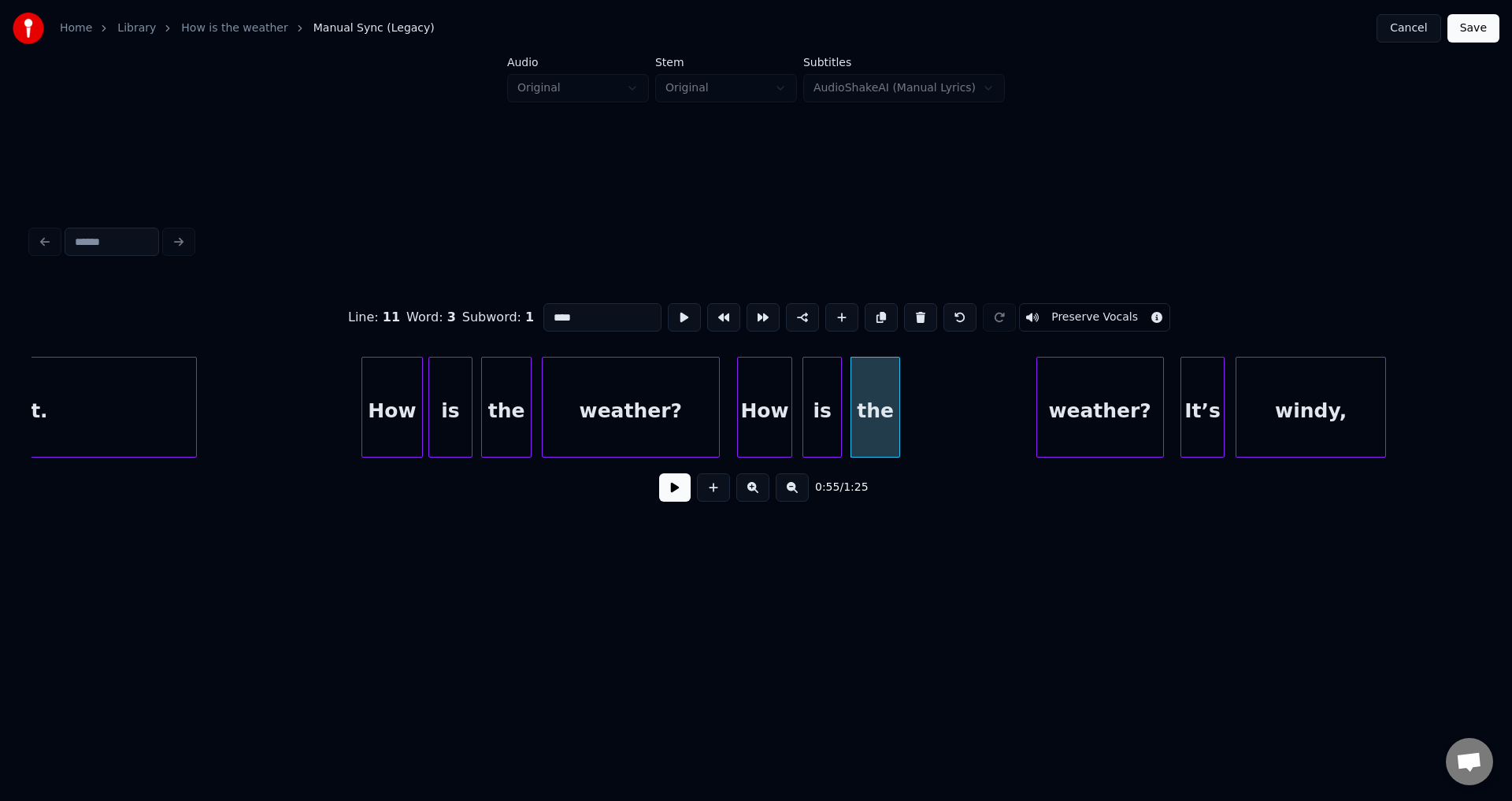
scroll to position [0, 14387]
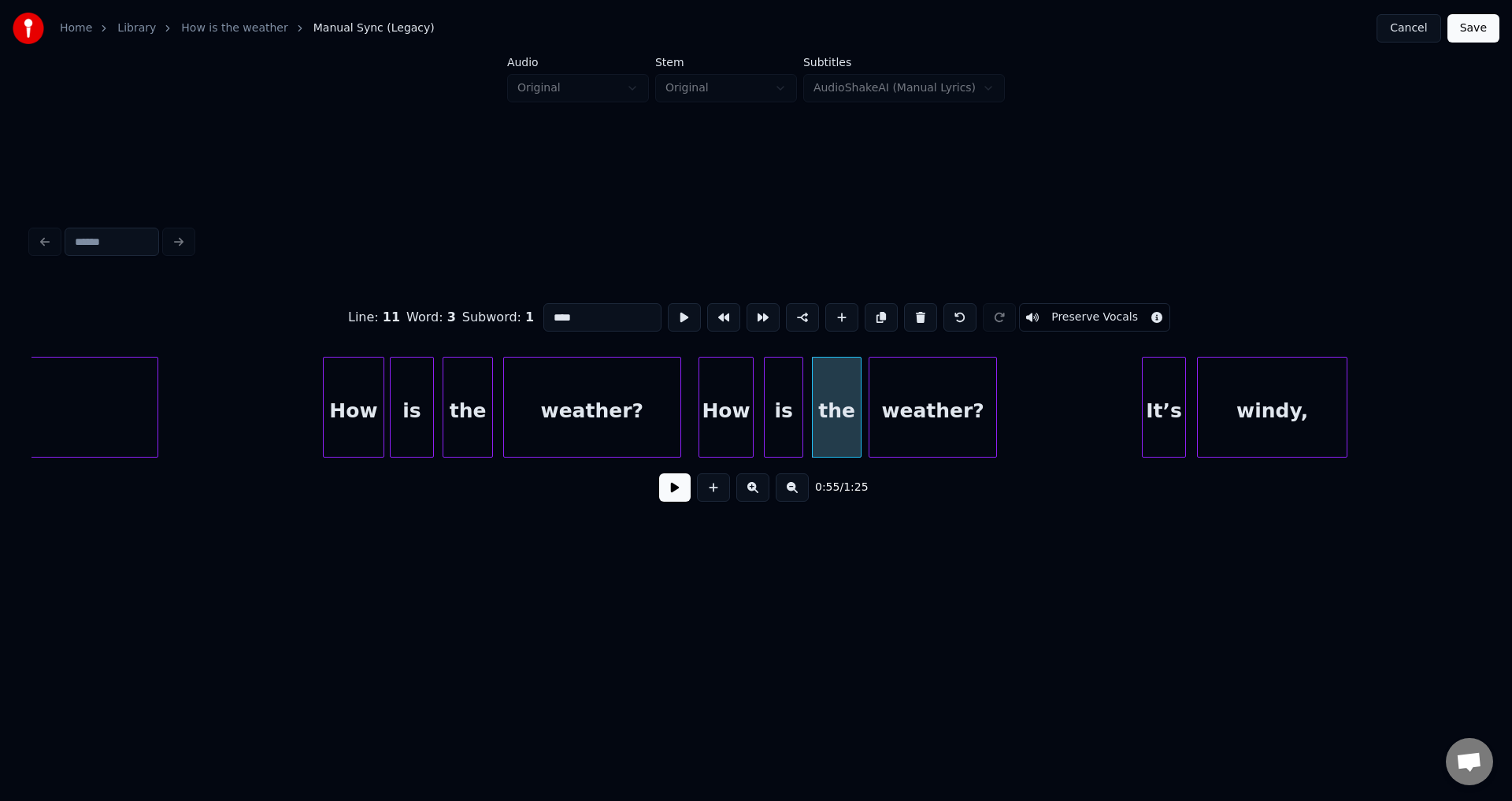
click at [928, 411] on div "weather?" at bounding box center [933, 411] width 126 height 107
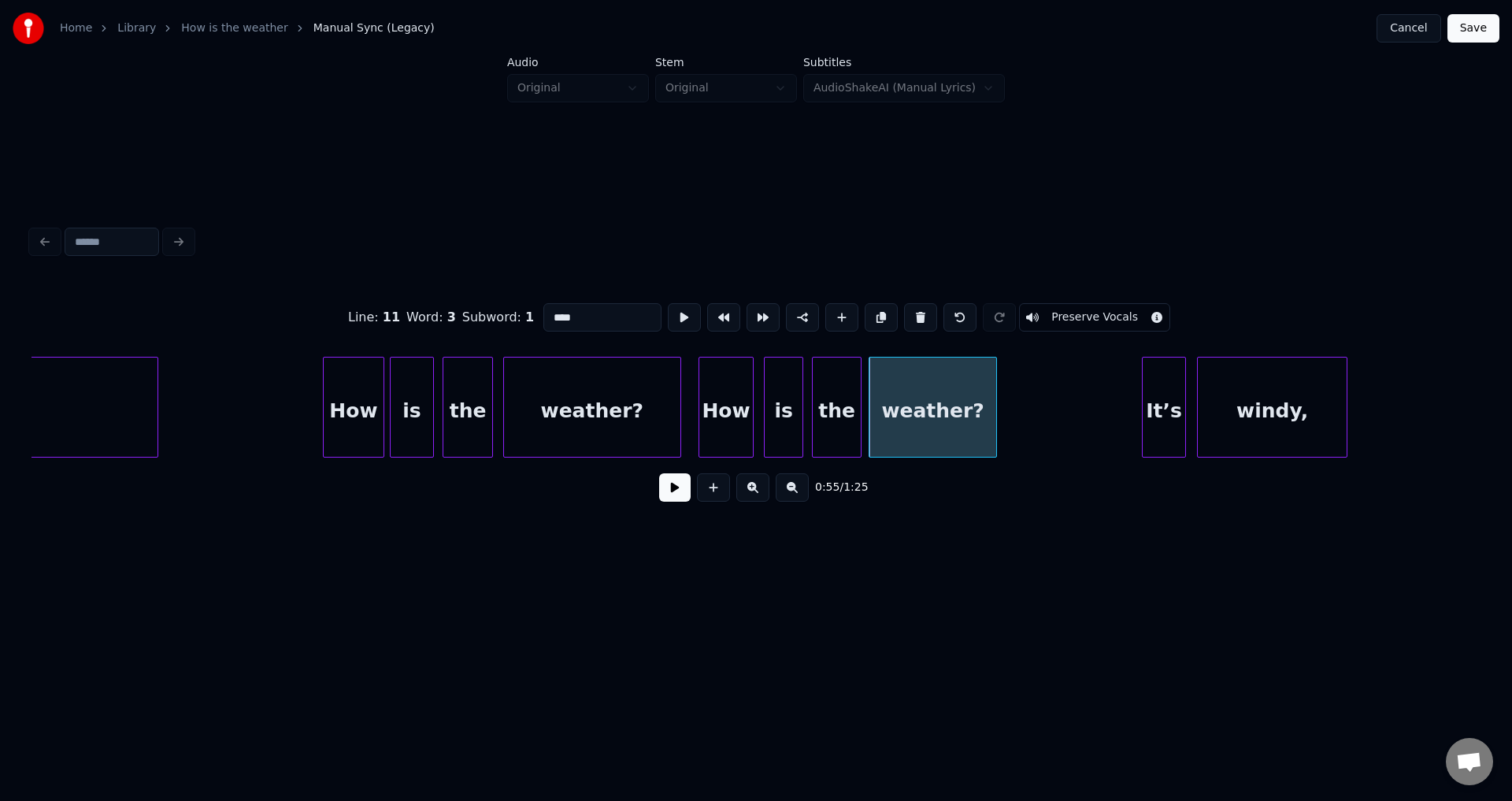
click at [668, 303] on button at bounding box center [684, 317] width 33 height 29
click at [933, 410] on div "weather?" at bounding box center [933, 411] width 126 height 107
click at [680, 324] on button at bounding box center [684, 317] width 33 height 29
click at [679, 324] on button at bounding box center [684, 317] width 33 height 29
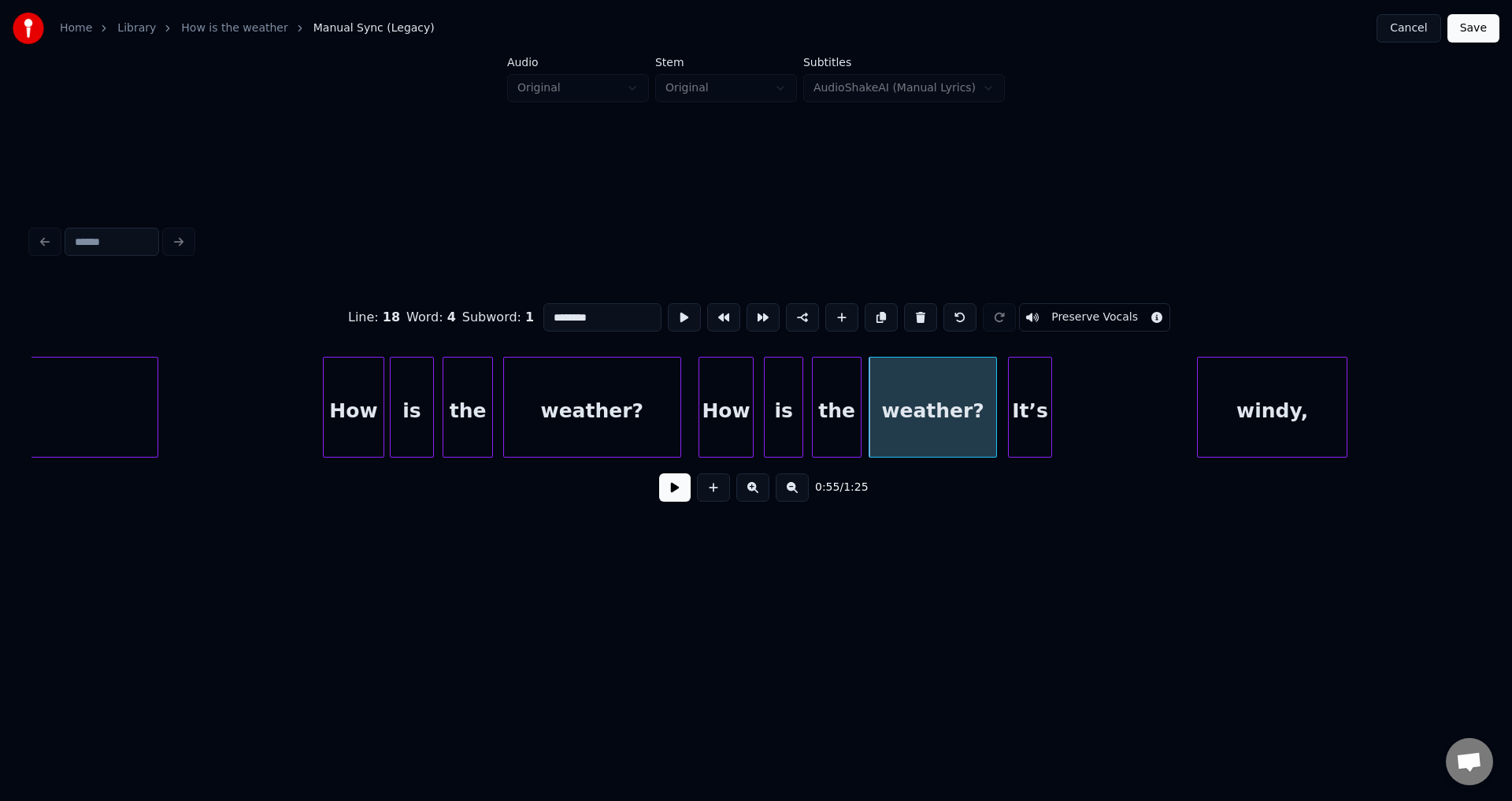
click at [1042, 422] on div "It’s" at bounding box center [1029, 411] width 42 height 107
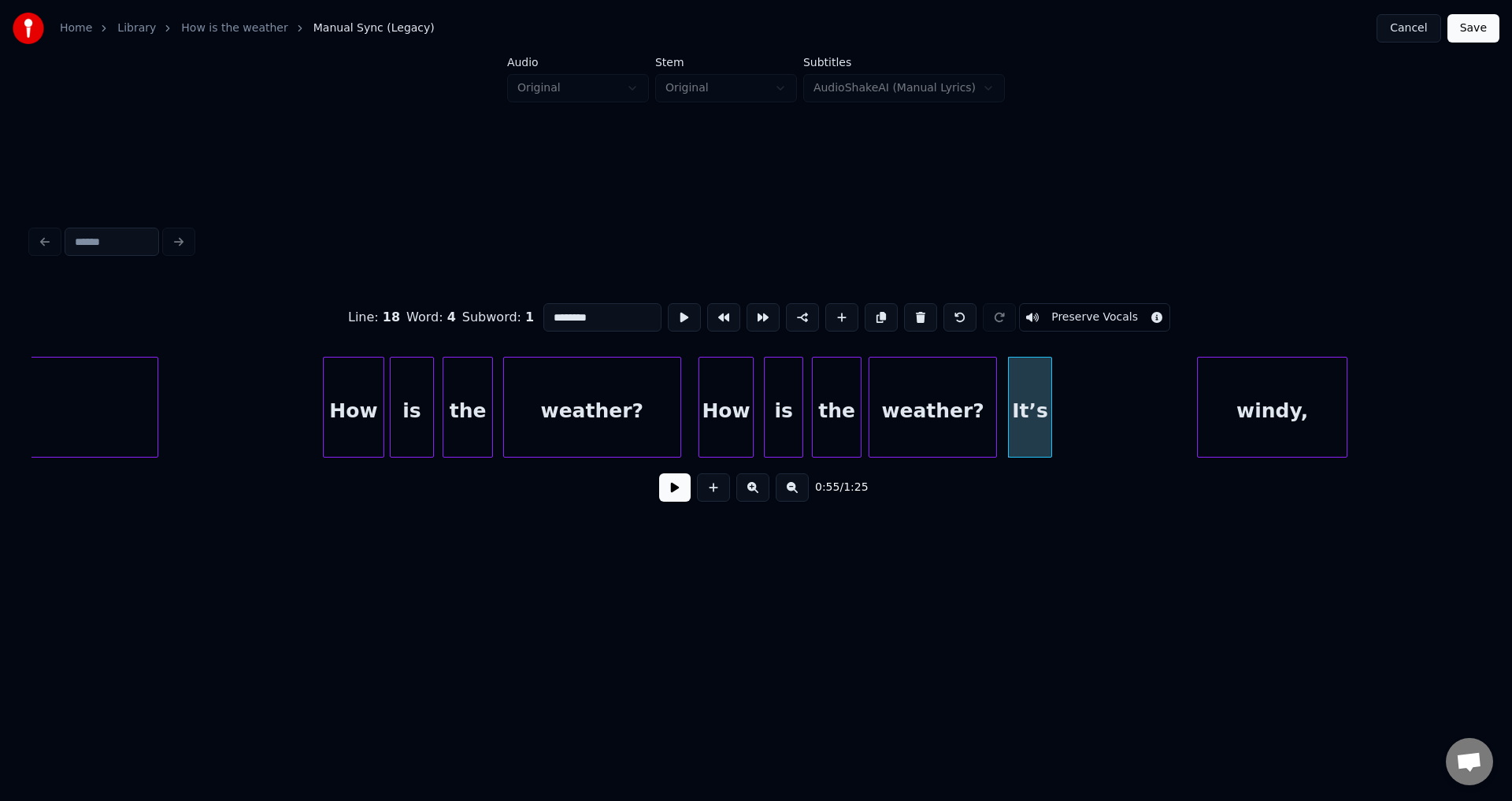
click at [668, 303] on button at bounding box center [684, 317] width 33 height 29
click at [1122, 424] on div "windy," at bounding box center [1139, 411] width 148 height 107
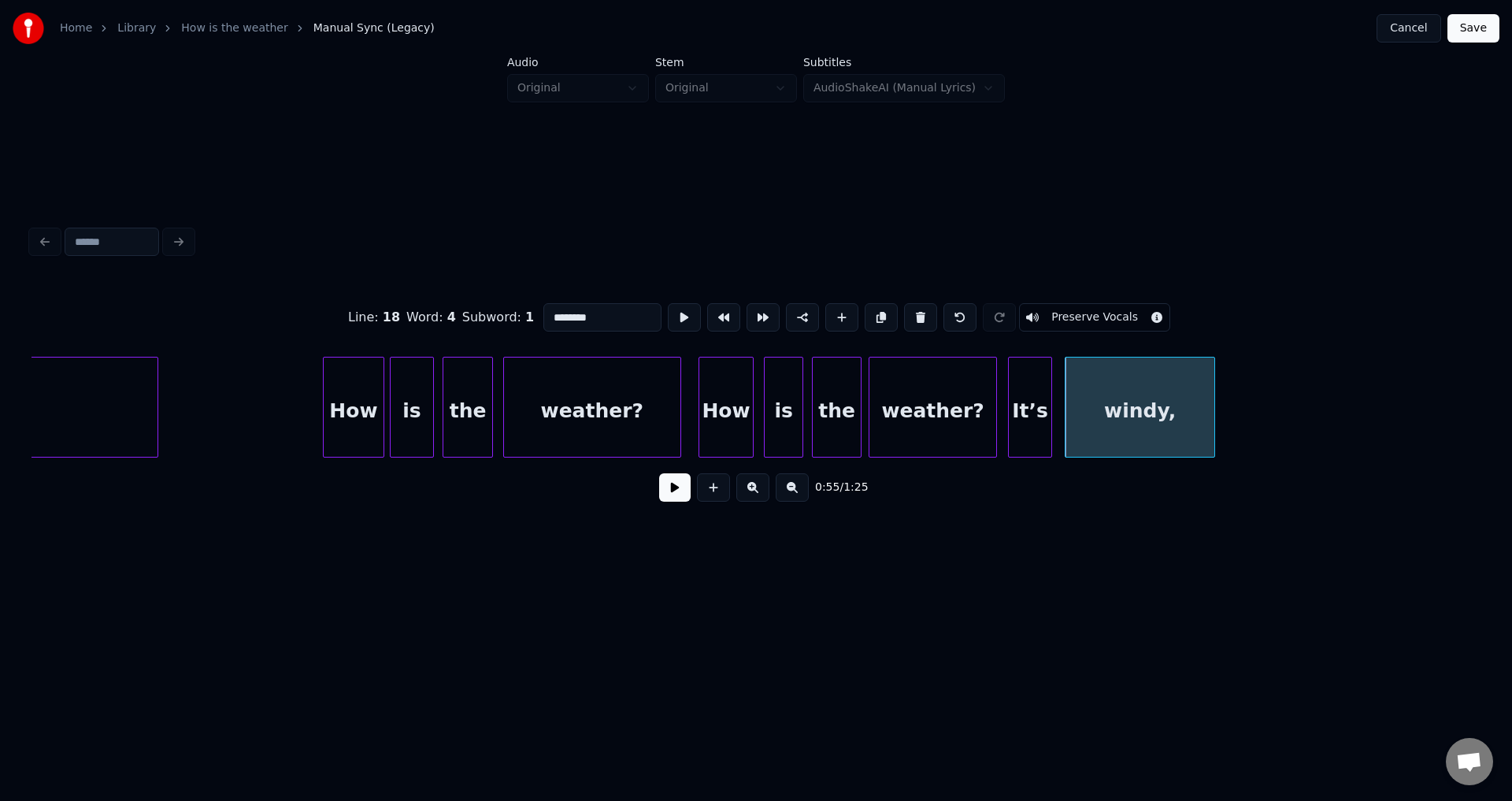
click at [668, 303] on button at bounding box center [684, 317] width 33 height 29
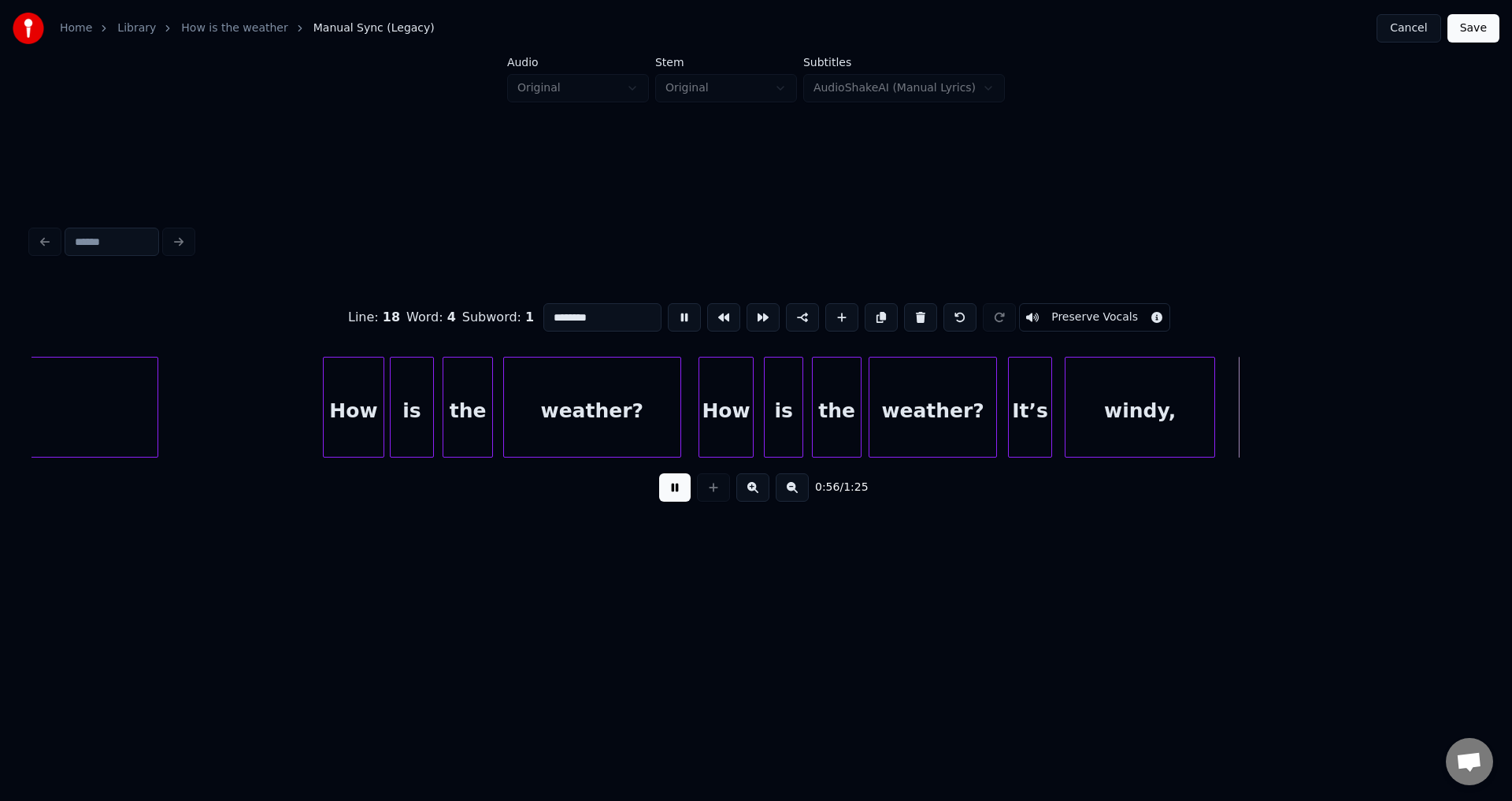
click at [668, 303] on button at bounding box center [684, 317] width 33 height 29
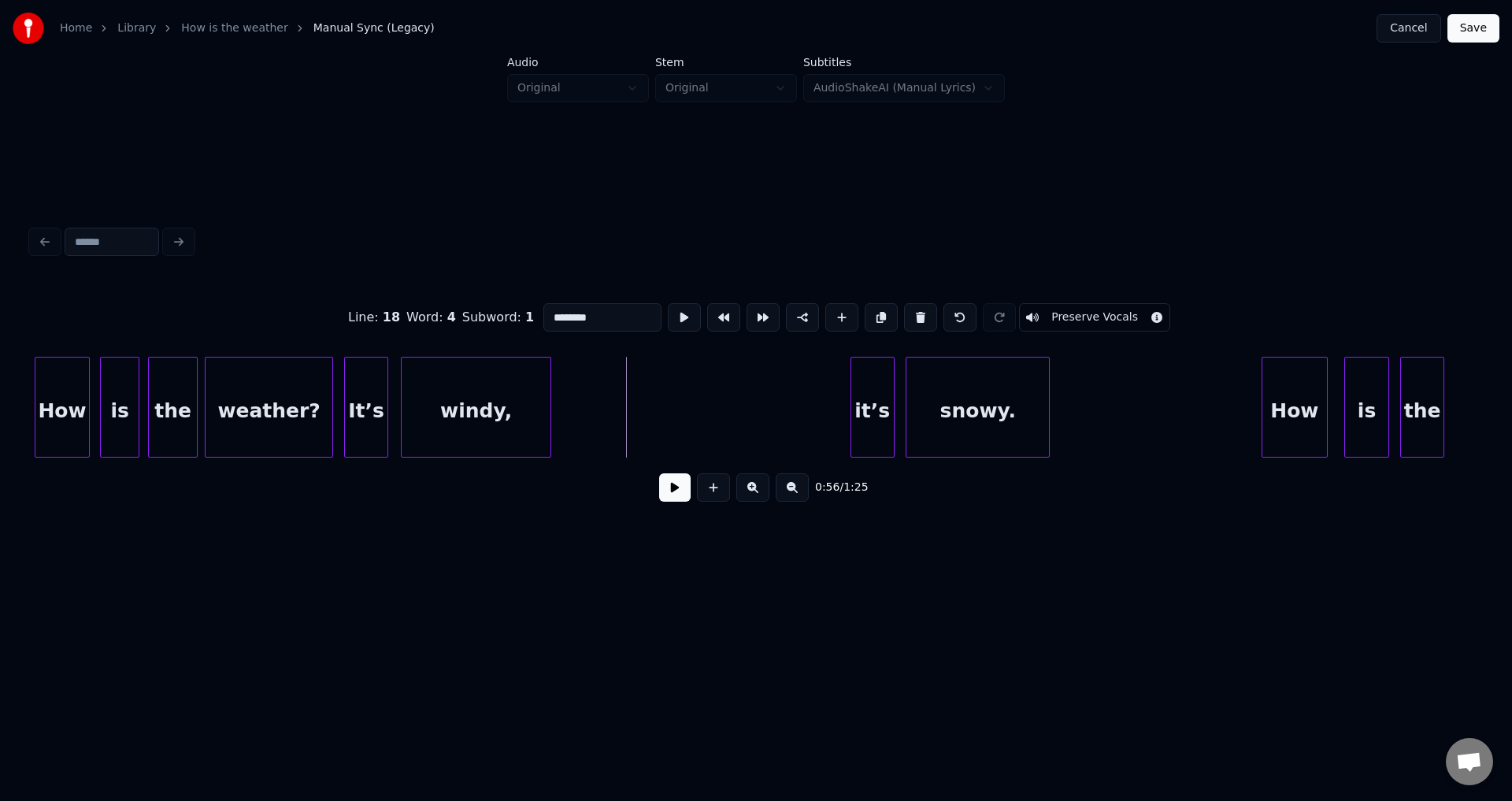
scroll to position [0, 15065]
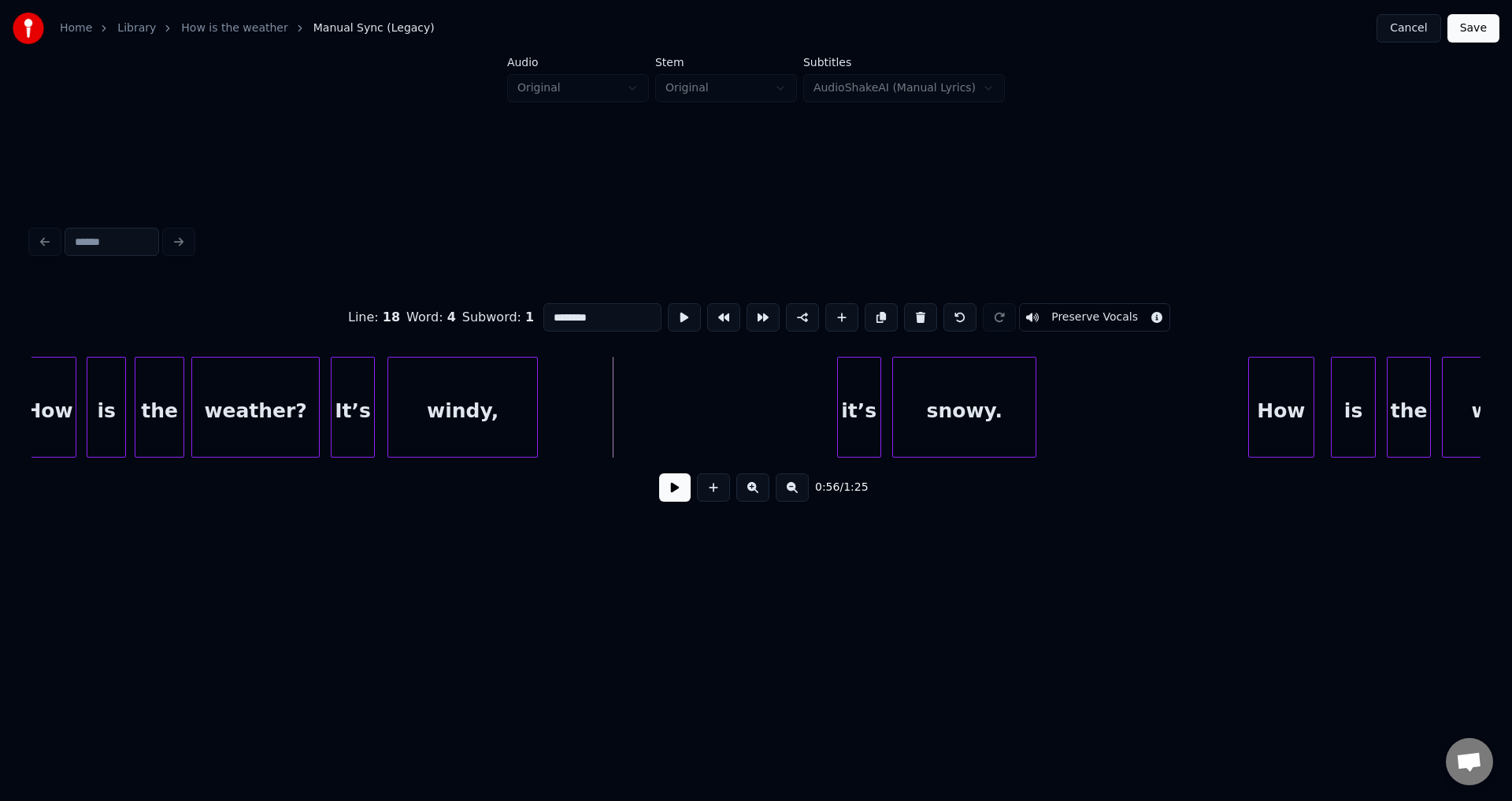
click at [668, 303] on button at bounding box center [684, 317] width 33 height 29
click at [724, 422] on div "it’s" at bounding box center [726, 411] width 42 height 107
click at [872, 402] on div "snowy." at bounding box center [837, 411] width 142 height 107
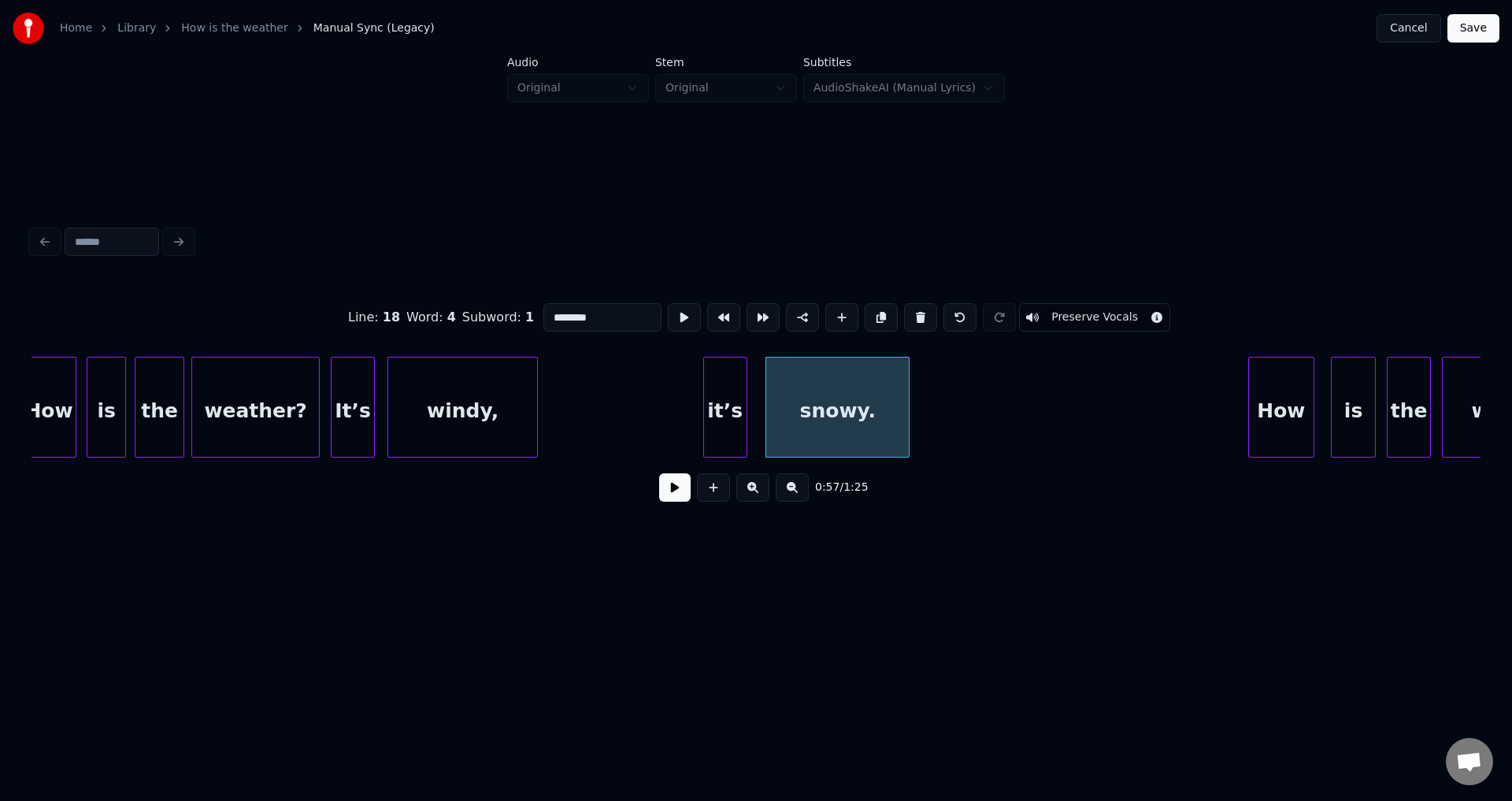
click at [668, 303] on button at bounding box center [684, 317] width 33 height 29
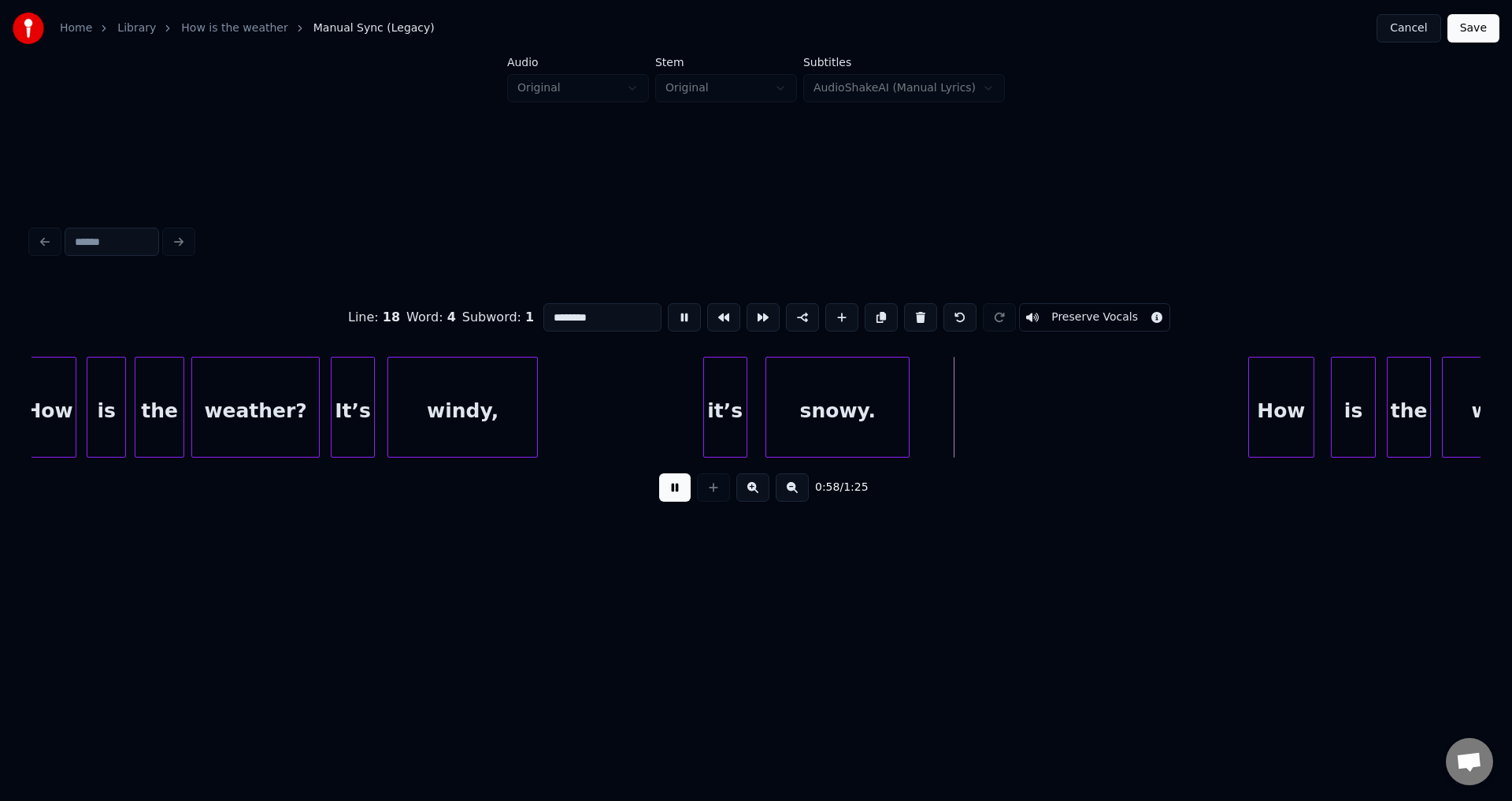
click at [668, 303] on button at bounding box center [684, 317] width 33 height 29
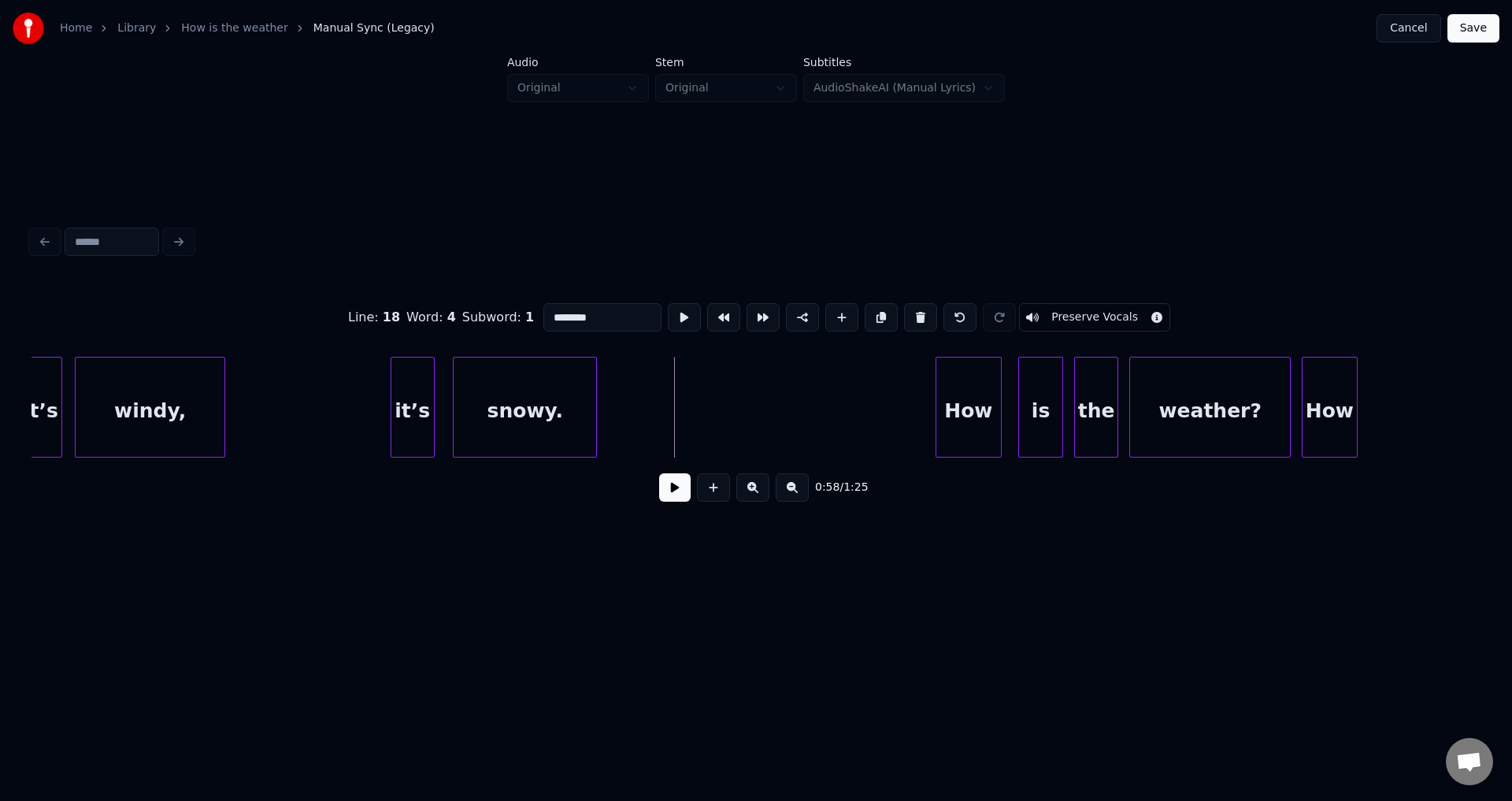
scroll to position [0, 15442]
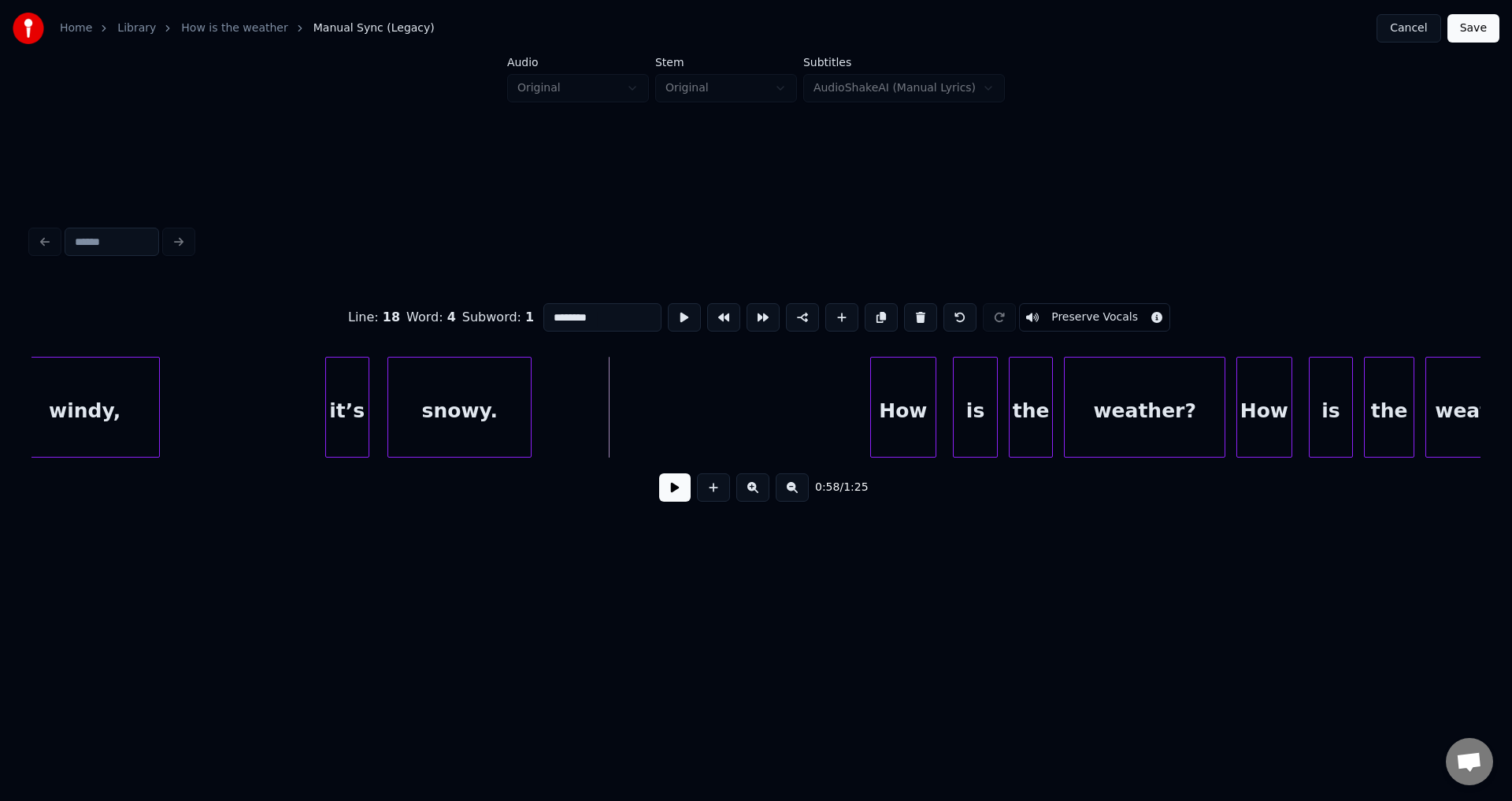
click at [668, 303] on button at bounding box center [684, 317] width 33 height 29
click at [795, 428] on div "How" at bounding box center [786, 411] width 65 height 107
click at [668, 303] on button at bounding box center [684, 317] width 33 height 29
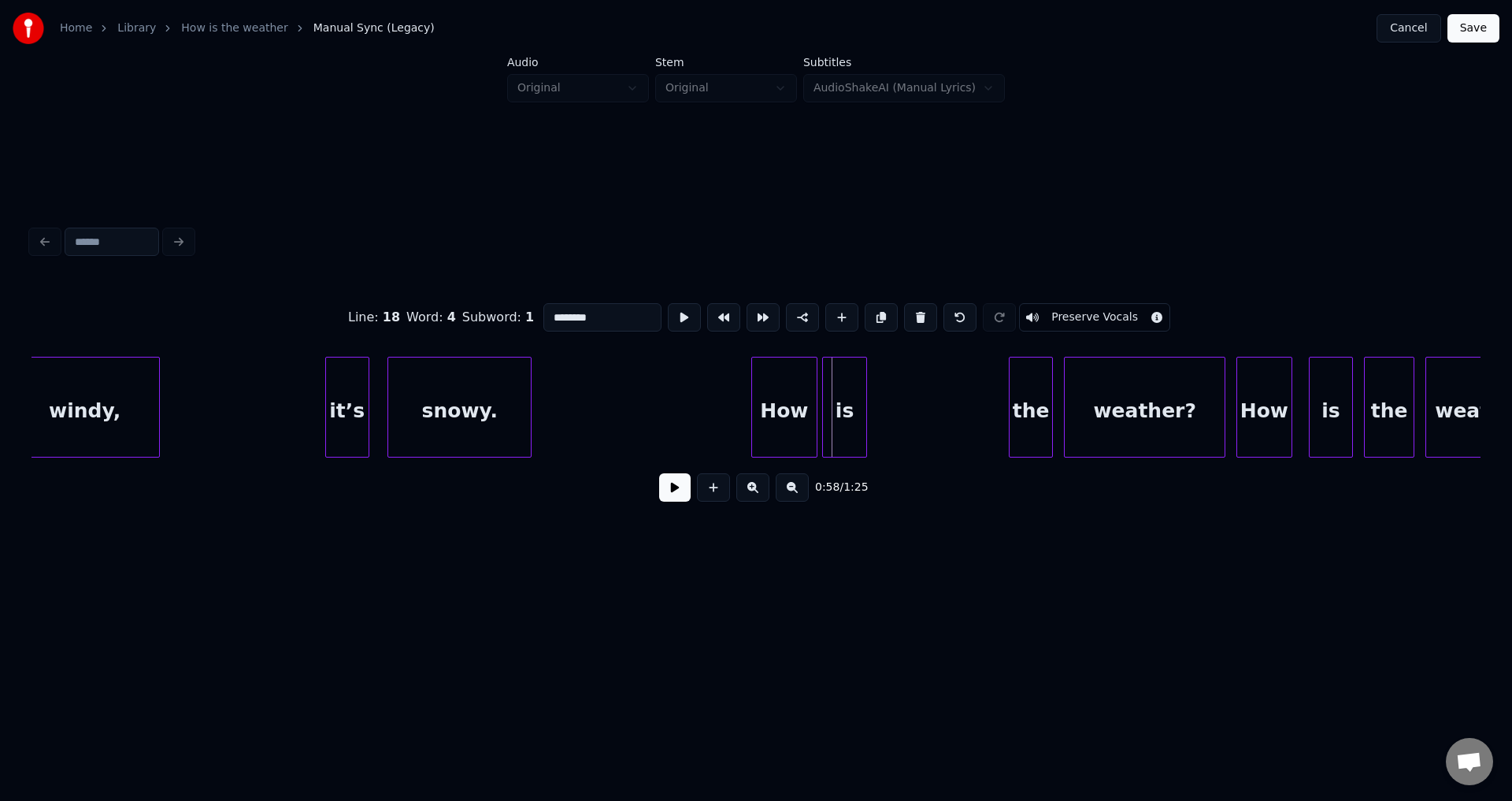
click at [855, 424] on div "is" at bounding box center [844, 411] width 42 height 107
click at [896, 421] on div "the" at bounding box center [894, 411] width 42 height 107
click at [968, 421] on div "weather?" at bounding box center [1003, 411] width 160 height 107
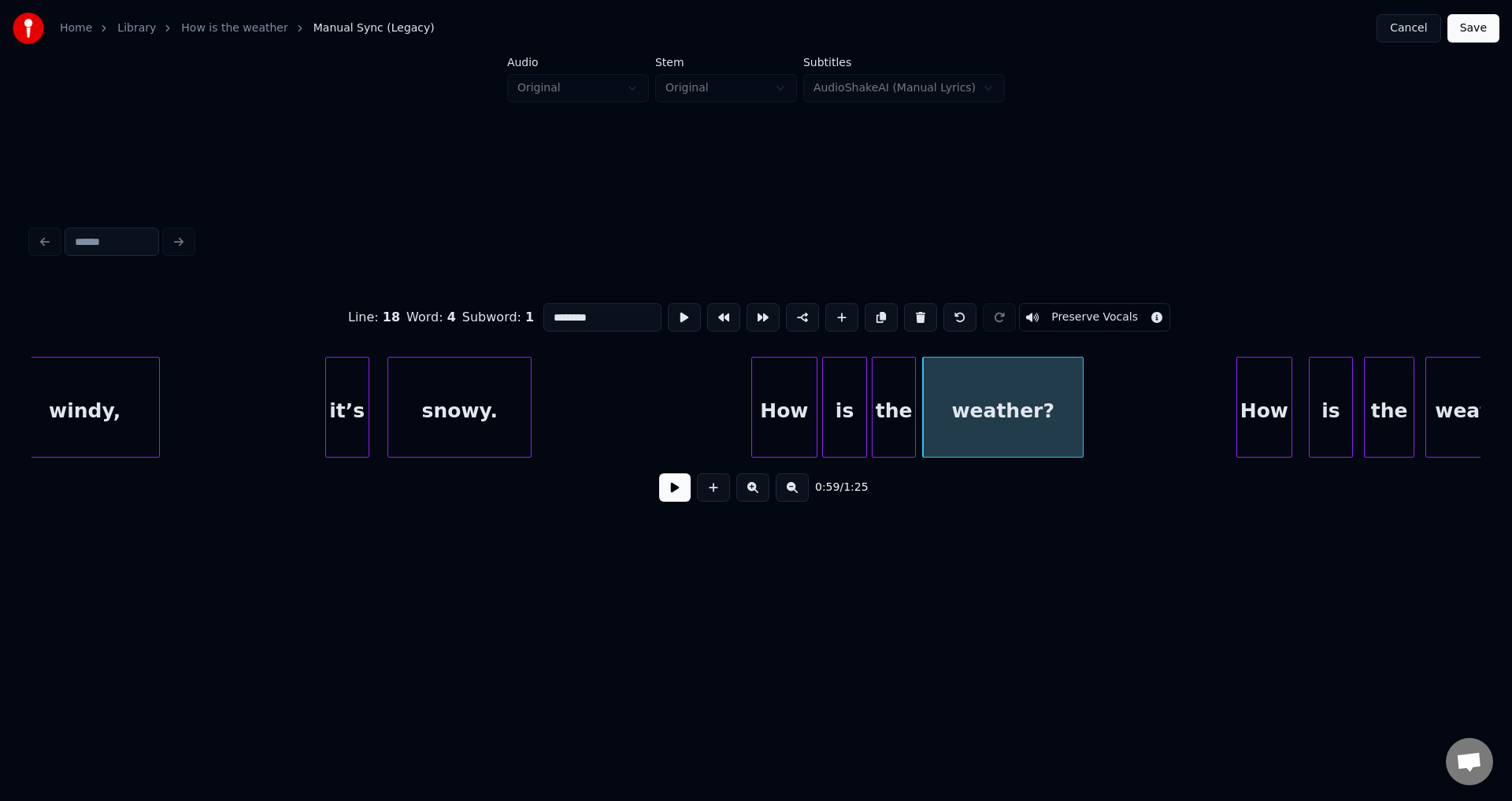
click at [668, 303] on button at bounding box center [684, 317] width 33 height 29
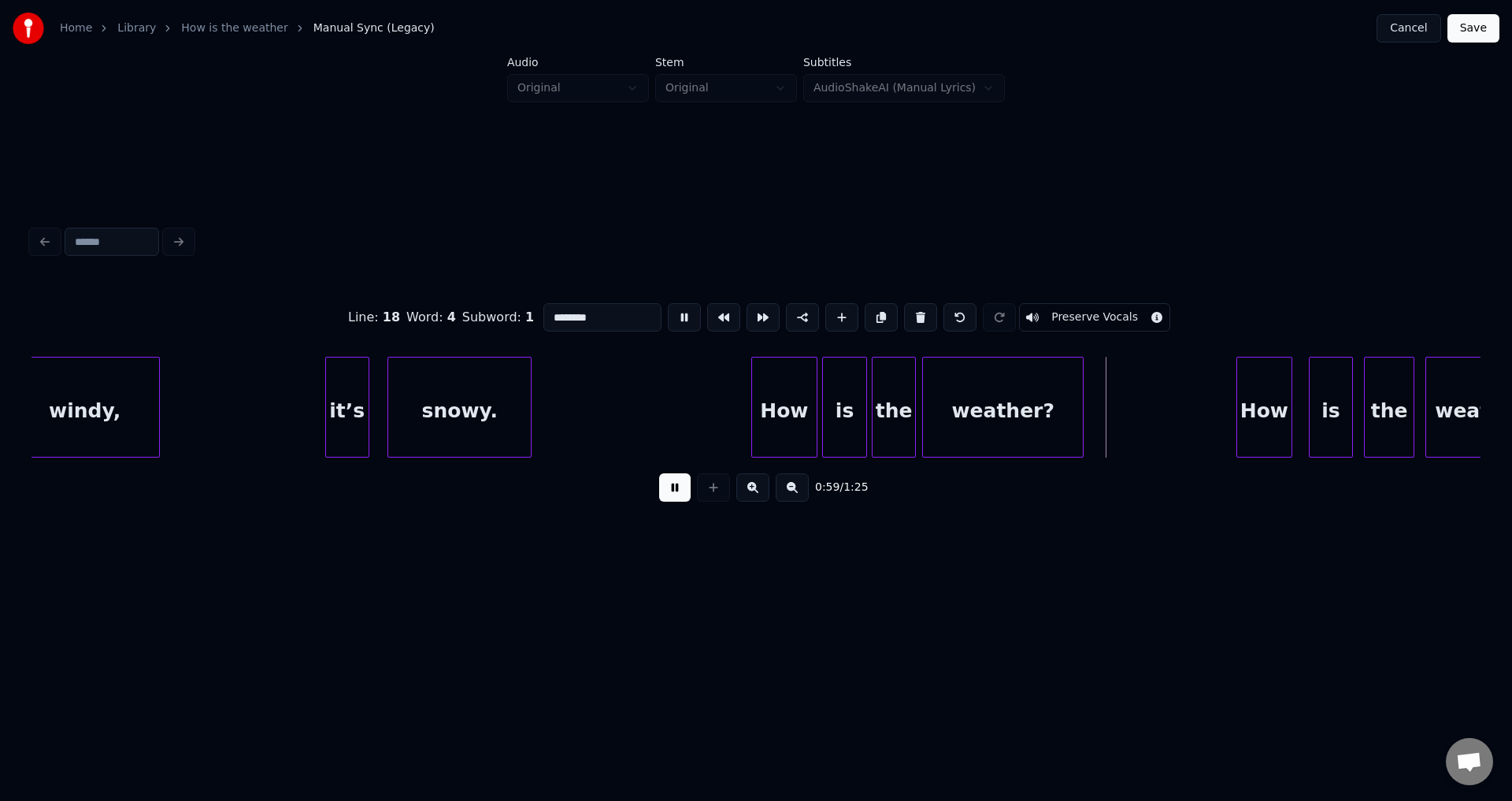
click at [668, 303] on button at bounding box center [684, 317] width 33 height 29
click at [1094, 412] on div at bounding box center [1091, 407] width 5 height 99
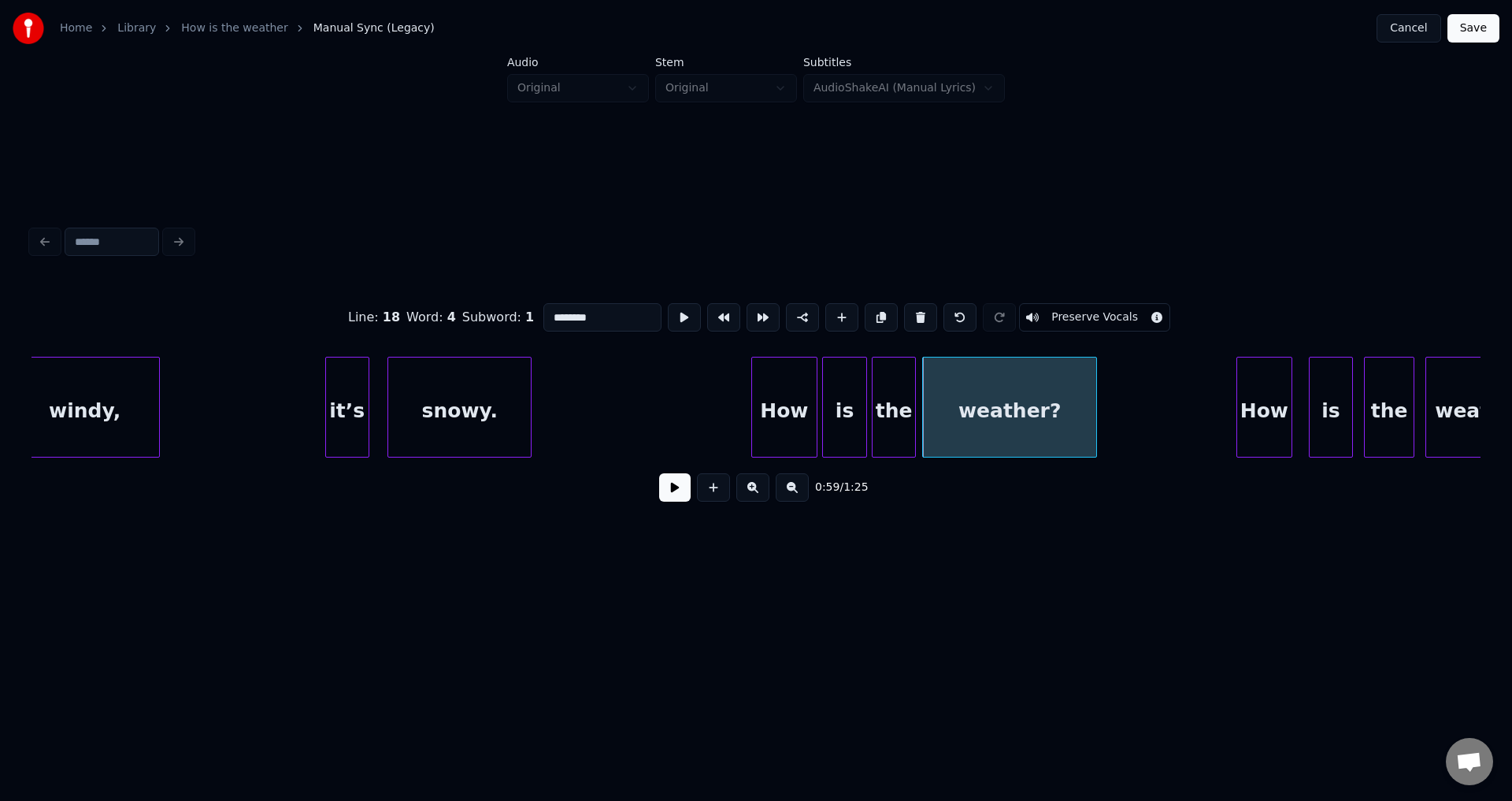
click at [668, 303] on button at bounding box center [684, 317] width 33 height 29
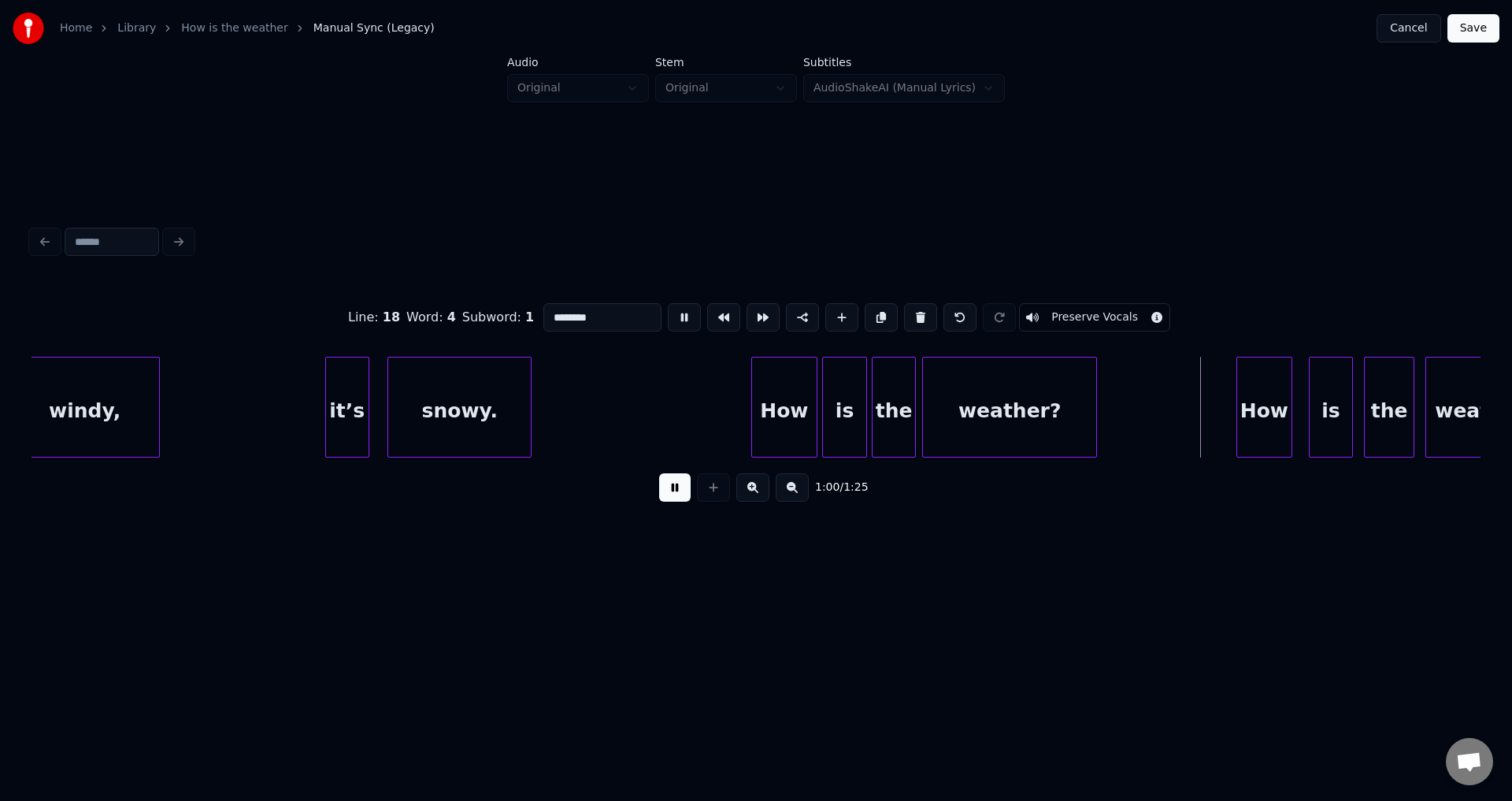
click at [668, 303] on button at bounding box center [684, 317] width 33 height 29
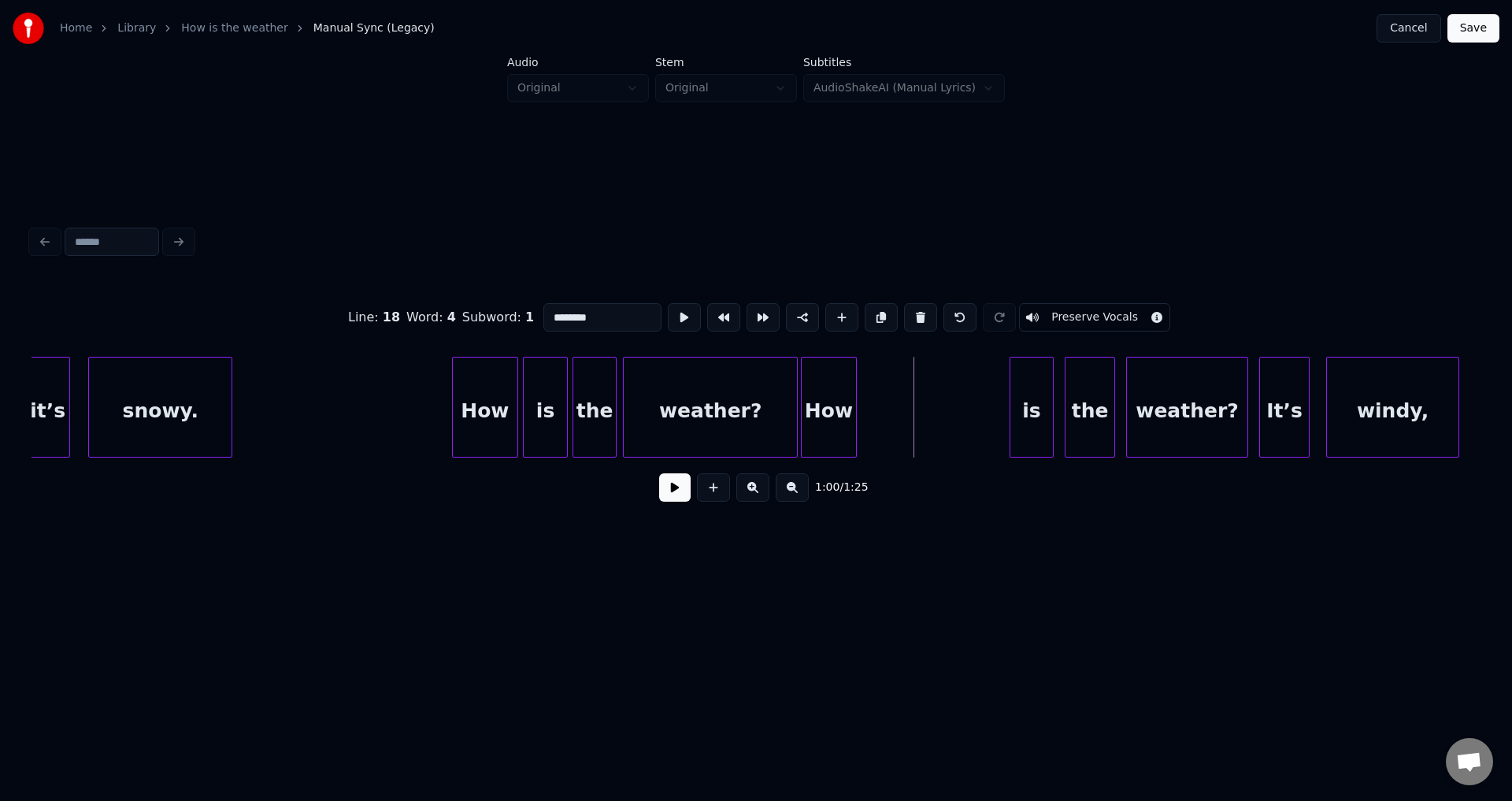
click at [848, 422] on div "How" at bounding box center [829, 411] width 54 height 107
click at [668, 303] on button at bounding box center [684, 317] width 33 height 29
click at [778, 416] on div "weather?" at bounding box center [710, 411] width 173 height 107
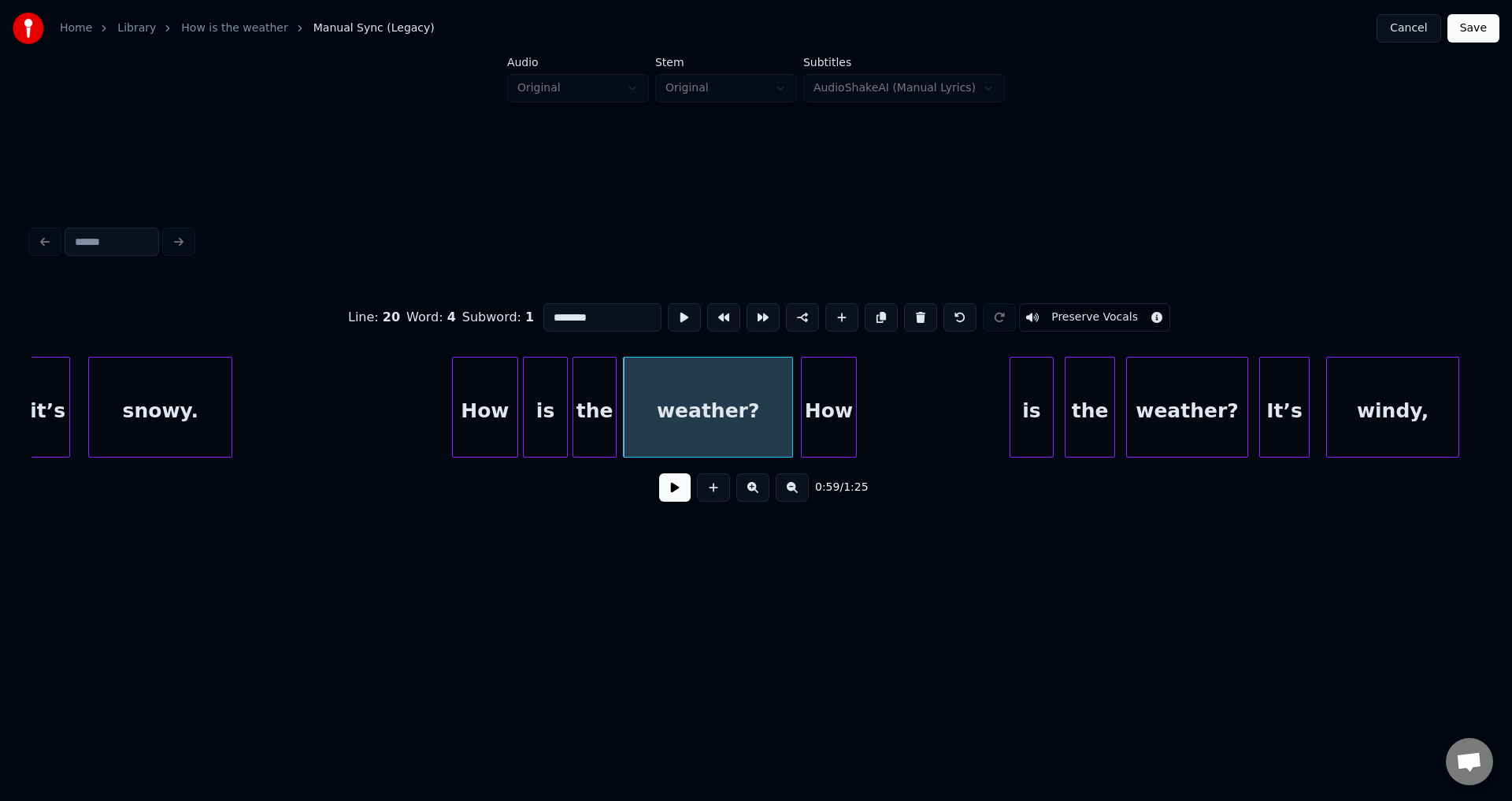
click at [788, 416] on div at bounding box center [789, 407] width 5 height 99
click at [852, 411] on div at bounding box center [853, 407] width 5 height 99
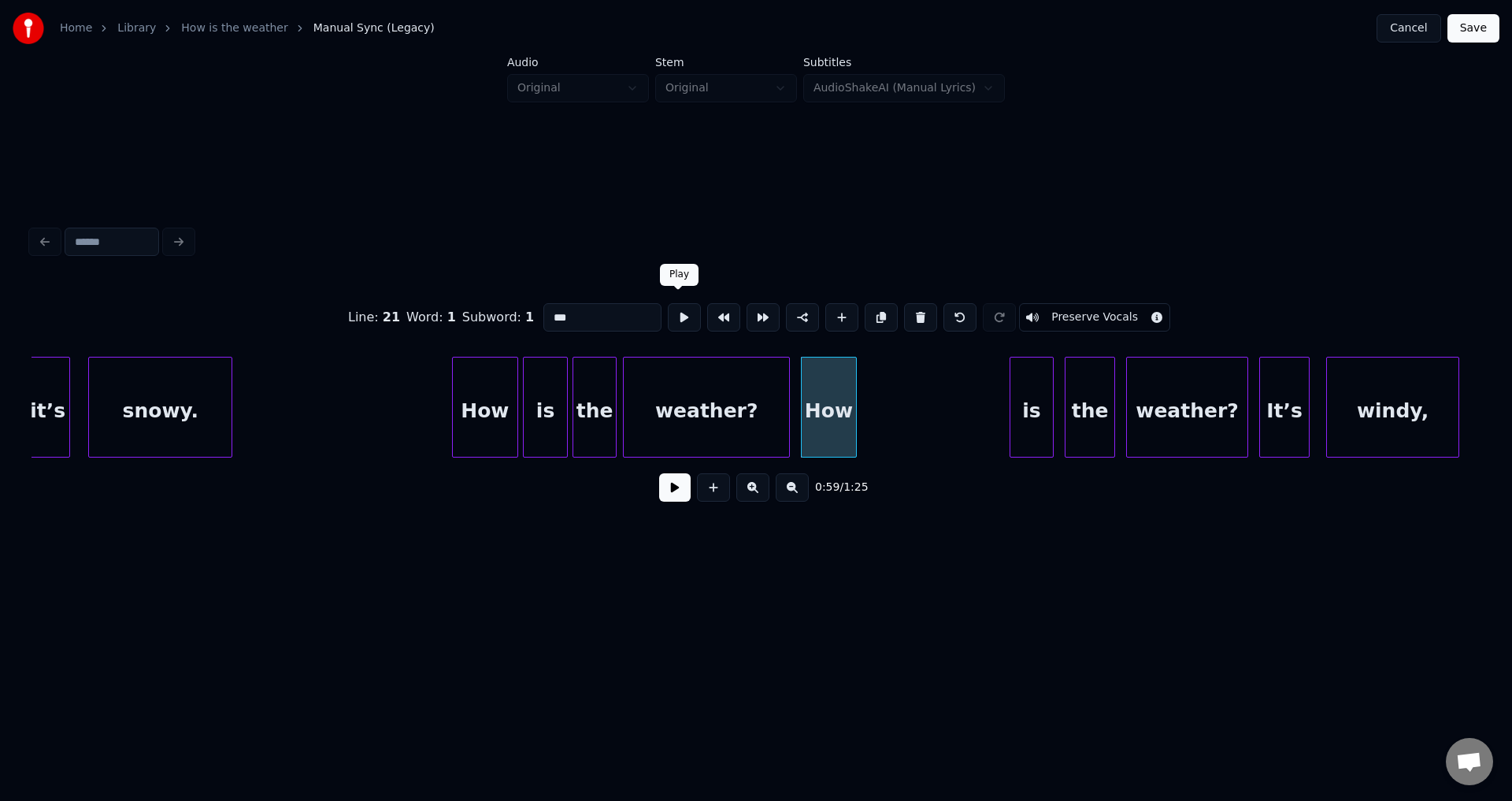
click at [673, 316] on button at bounding box center [684, 317] width 33 height 29
click at [674, 315] on button at bounding box center [684, 317] width 33 height 29
click at [887, 409] on div "is" at bounding box center [882, 411] width 42 height 107
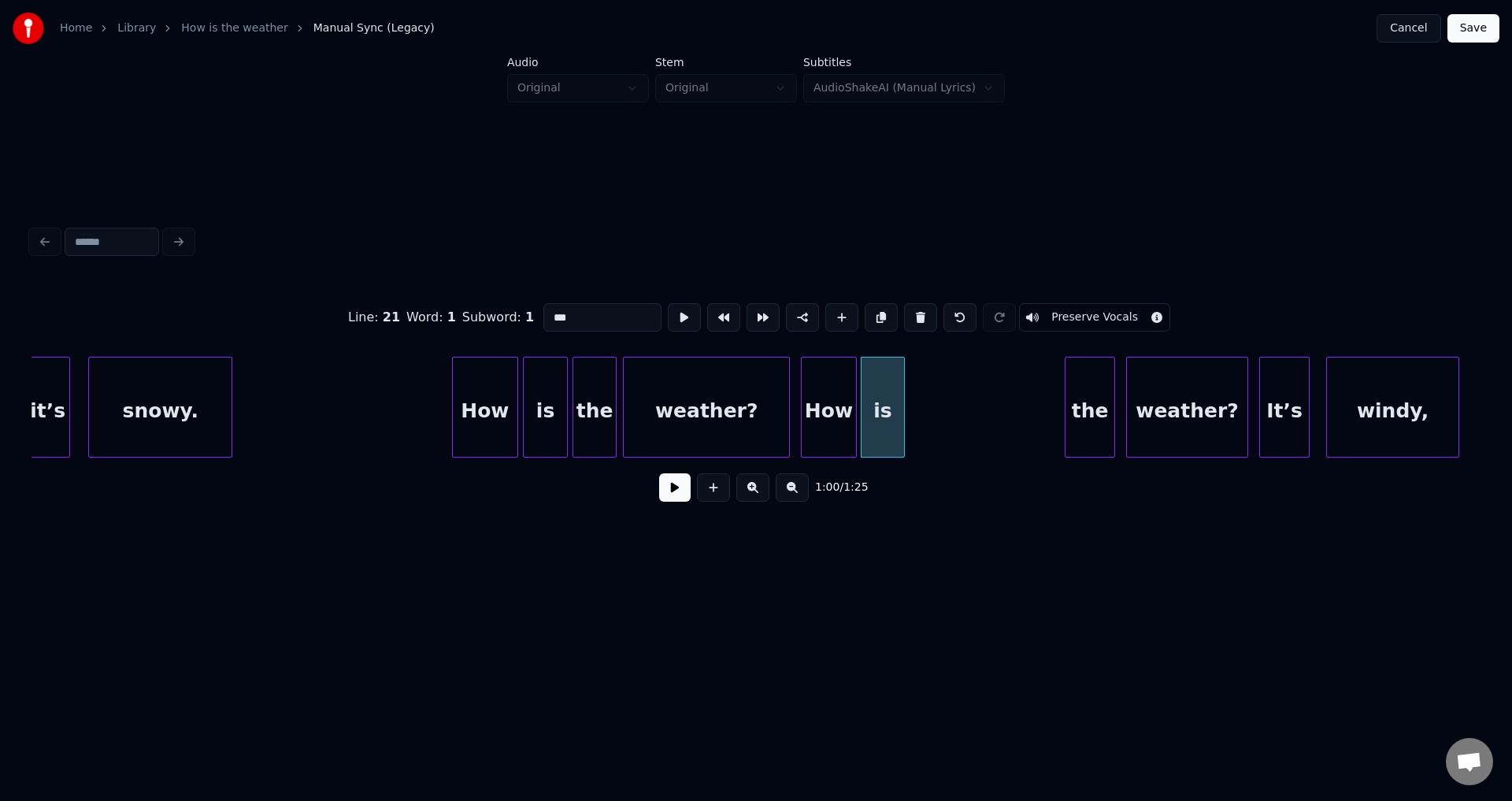
click at [668, 303] on button at bounding box center [684, 317] width 33 height 29
click at [931, 413] on div "the" at bounding box center [939, 411] width 48 height 107
click at [668, 303] on button at bounding box center [684, 317] width 33 height 29
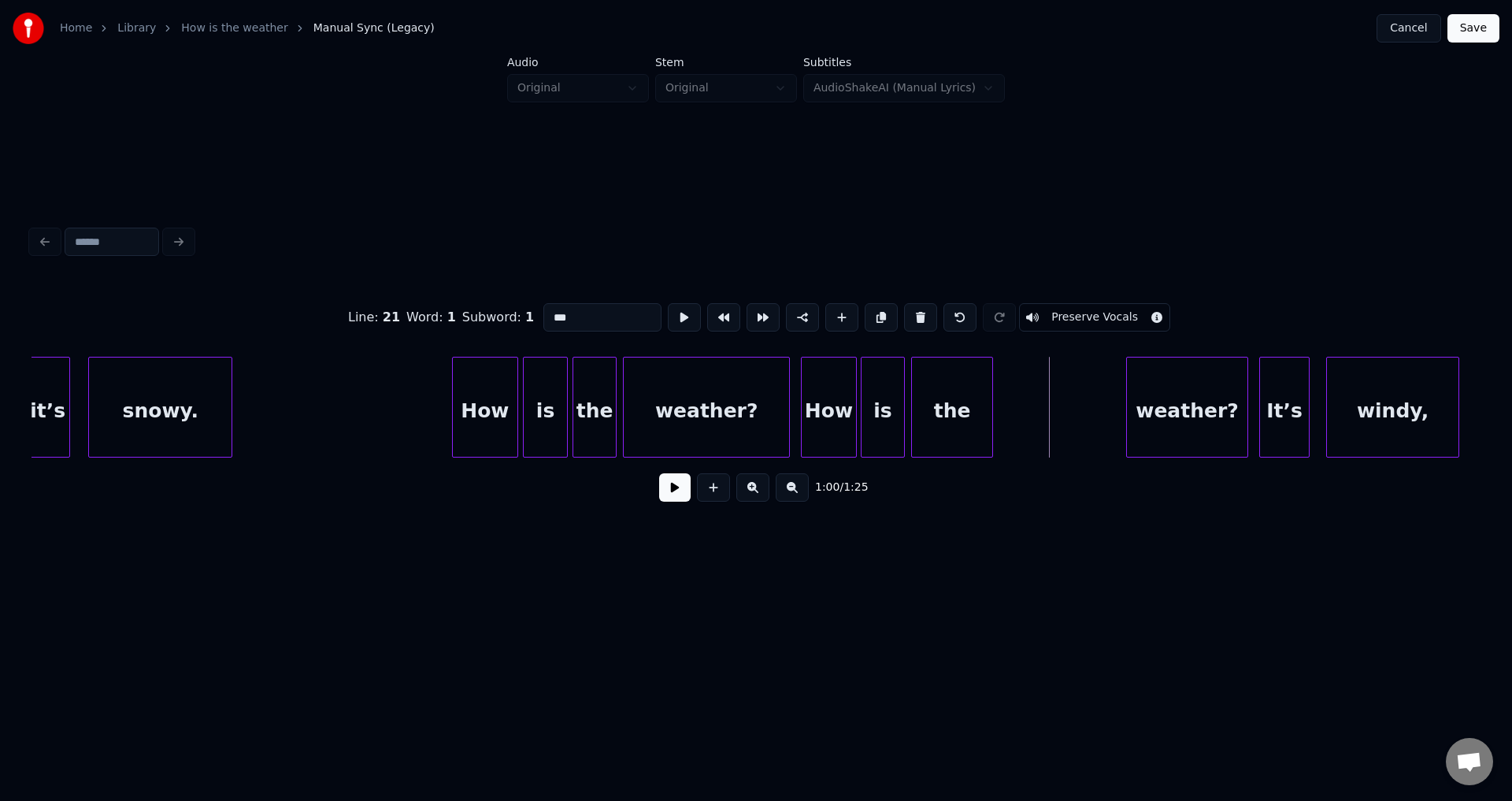
click at [990, 409] on div at bounding box center [989, 407] width 5 height 99
click at [668, 303] on button at bounding box center [684, 317] width 33 height 29
click at [956, 412] on div at bounding box center [955, 407] width 5 height 99
click at [668, 303] on button at bounding box center [684, 317] width 33 height 29
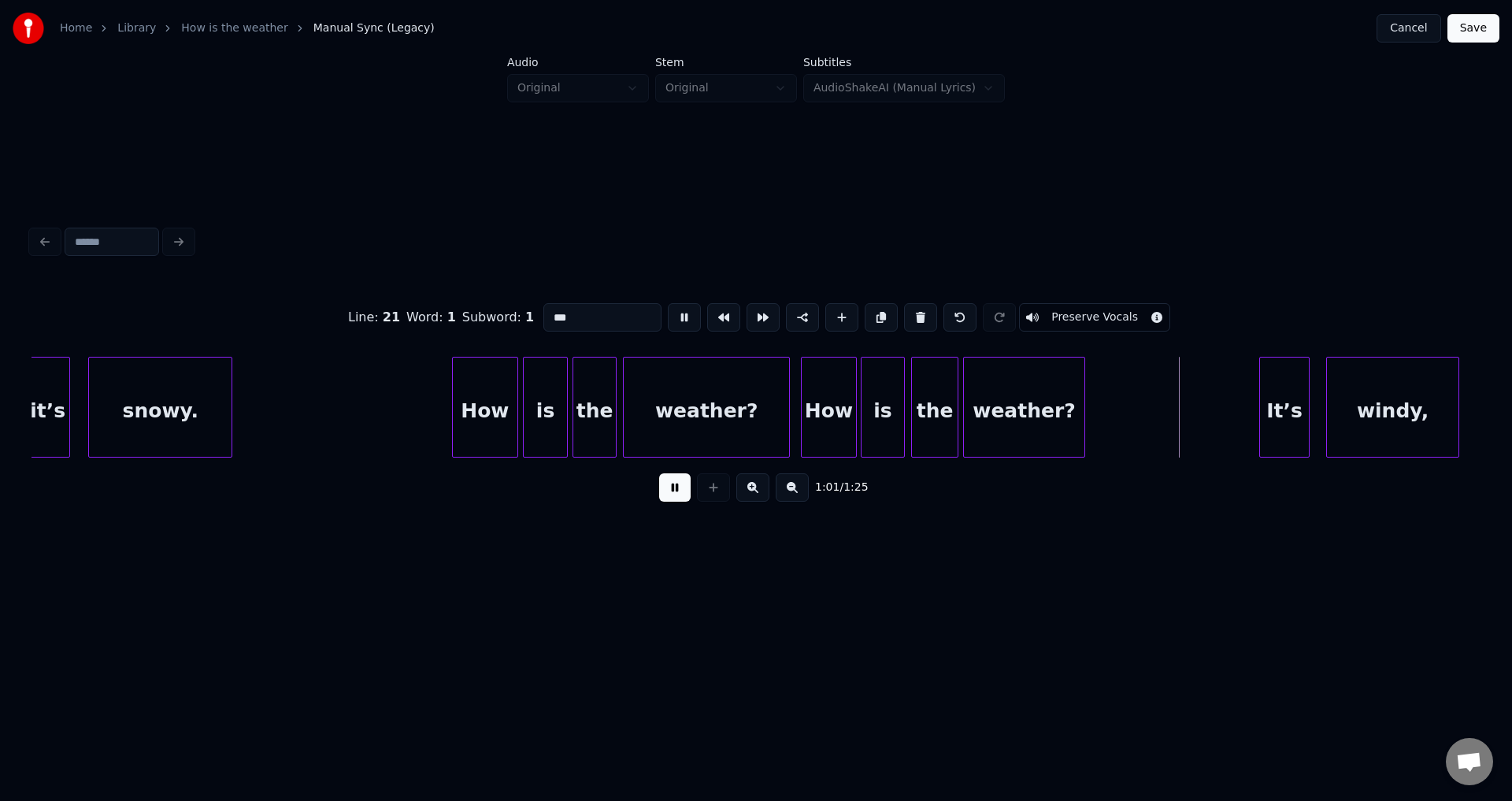
click at [996, 413] on div "weather?" at bounding box center [1024, 411] width 120 height 107
click at [1003, 411] on div "weather?" at bounding box center [1024, 411] width 120 height 107
click at [1037, 404] on div "weather?" at bounding box center [1024, 411] width 120 height 107
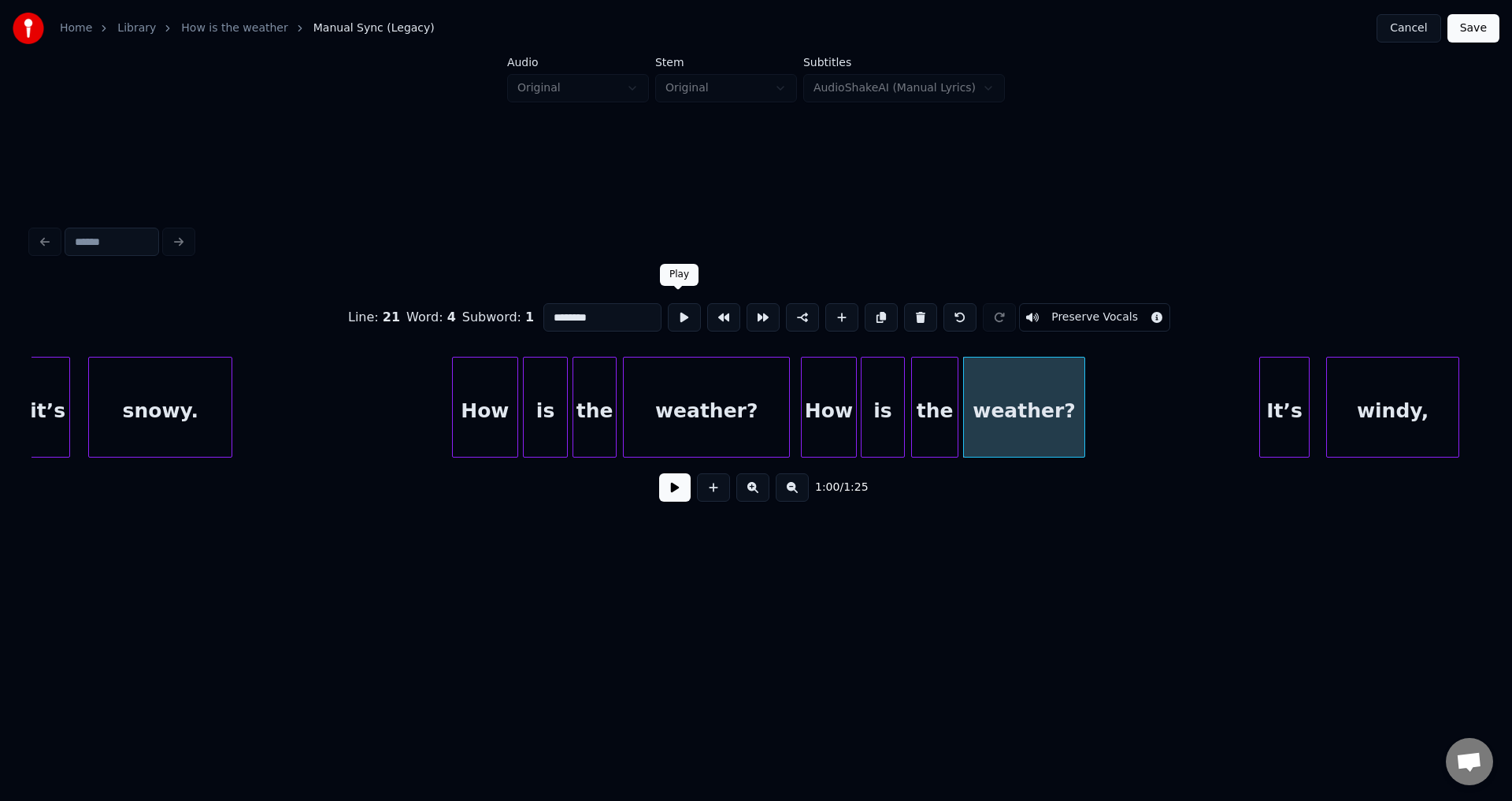
click at [680, 324] on button at bounding box center [684, 317] width 33 height 29
click at [1059, 405] on div "weather?" at bounding box center [1029, 411] width 120 height 107
click at [950, 414] on div "the" at bounding box center [934, 411] width 45 height 107
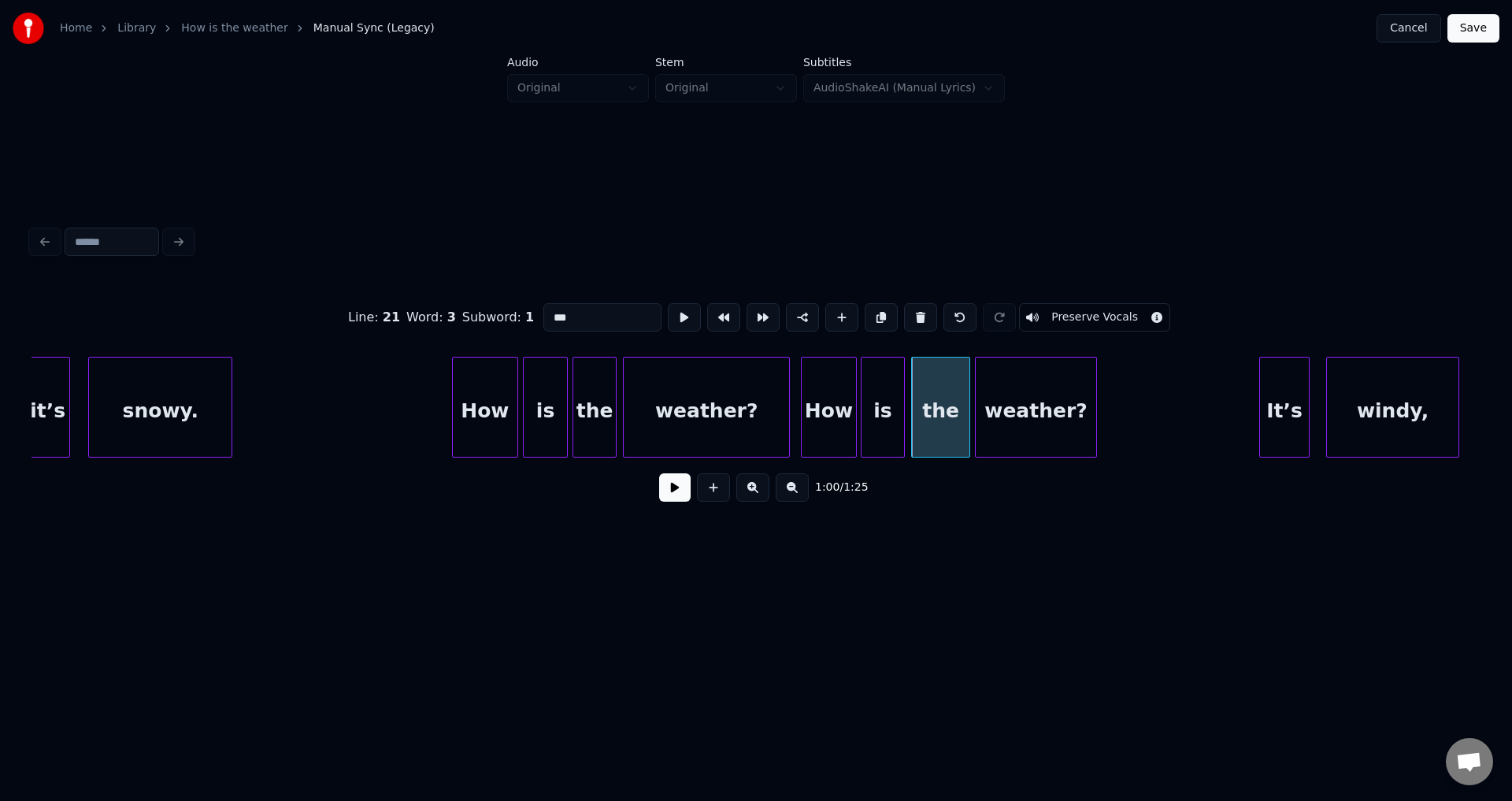
click at [967, 409] on div at bounding box center [966, 407] width 5 height 99
click at [1026, 410] on div "weather?" at bounding box center [1036, 411] width 120 height 107
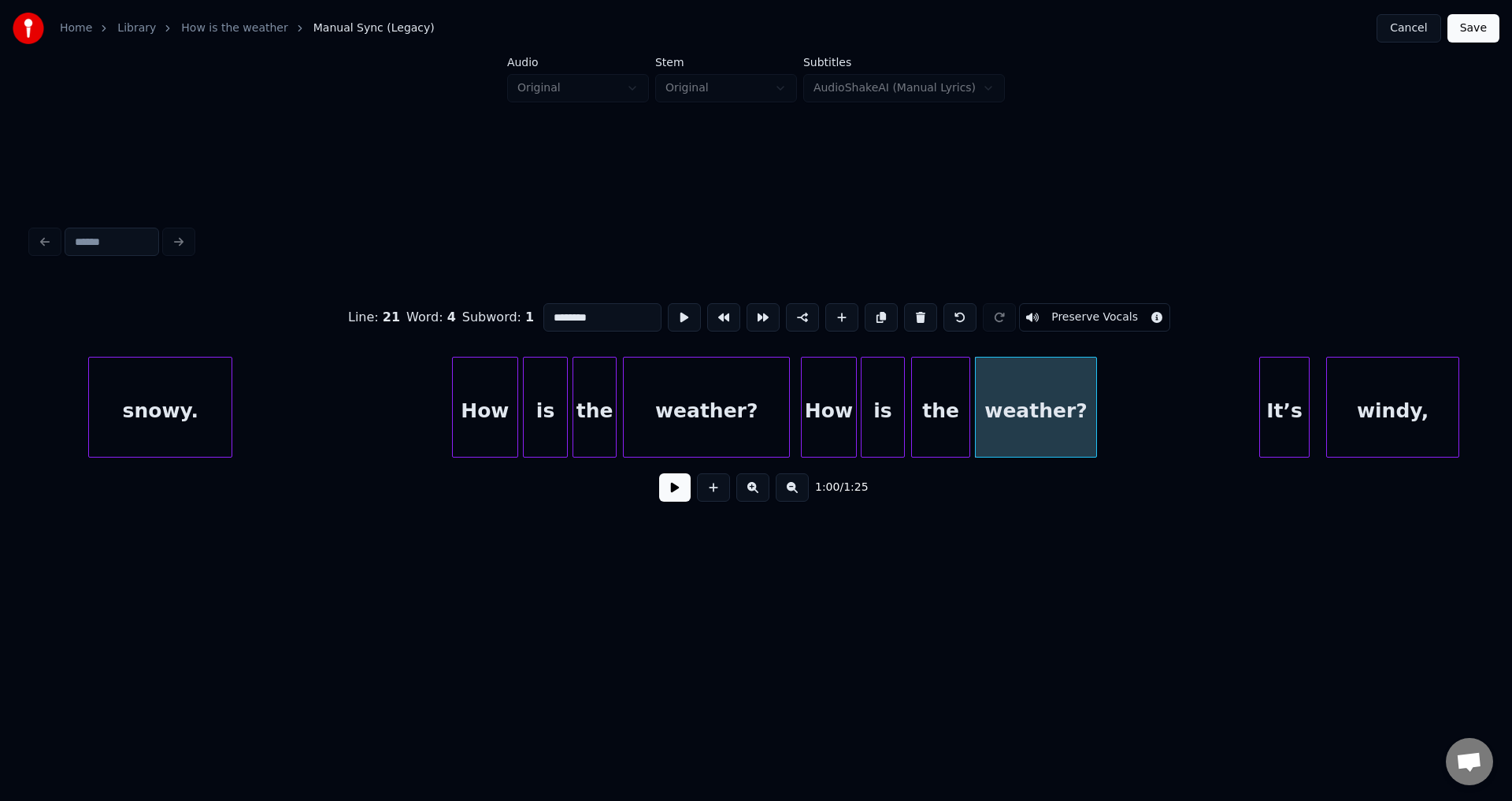
scroll to position [0, 16132]
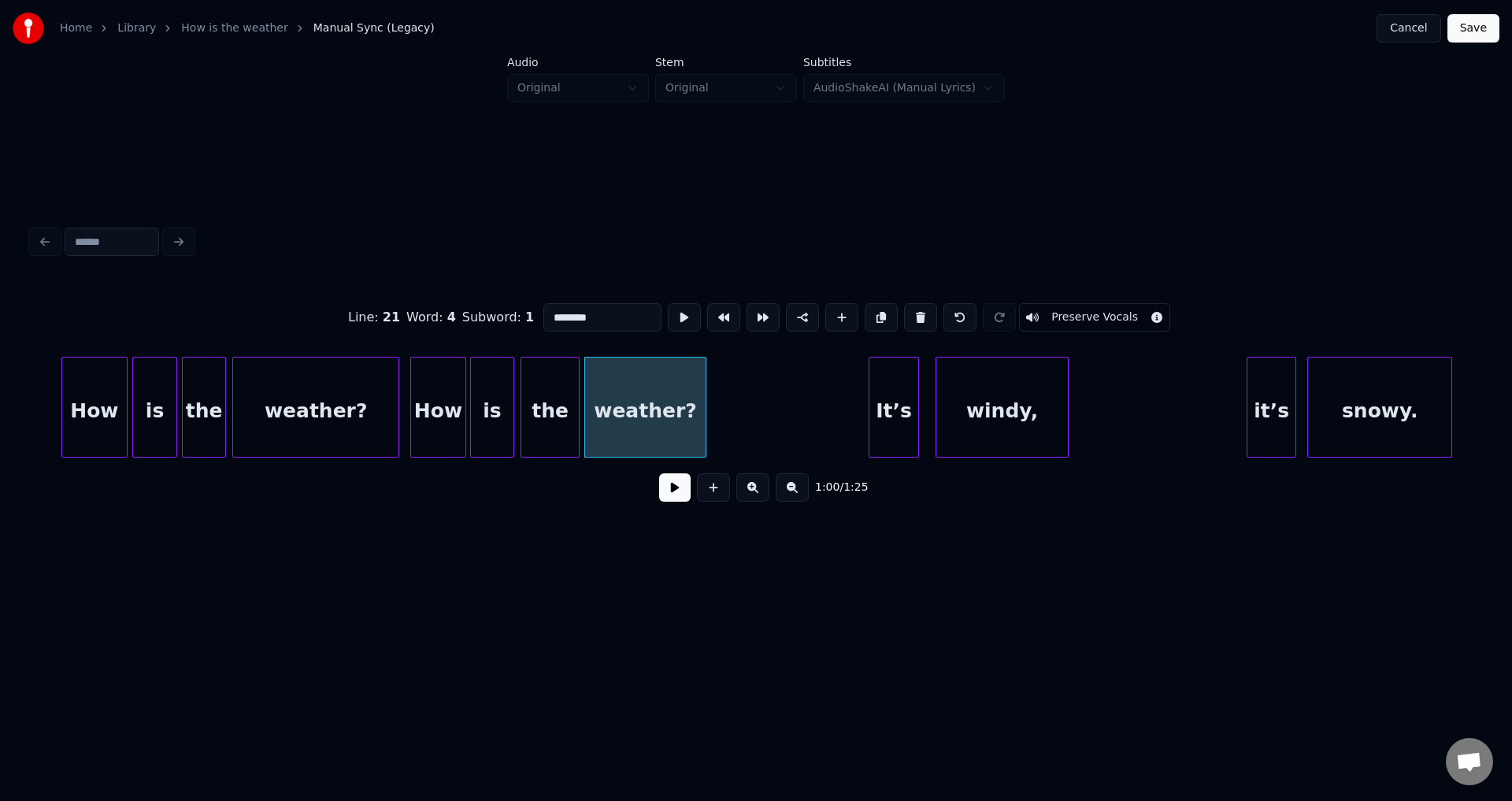
click at [668, 303] on button at bounding box center [684, 317] width 33 height 29
click at [750, 414] on div "It’s" at bounding box center [749, 411] width 48 height 107
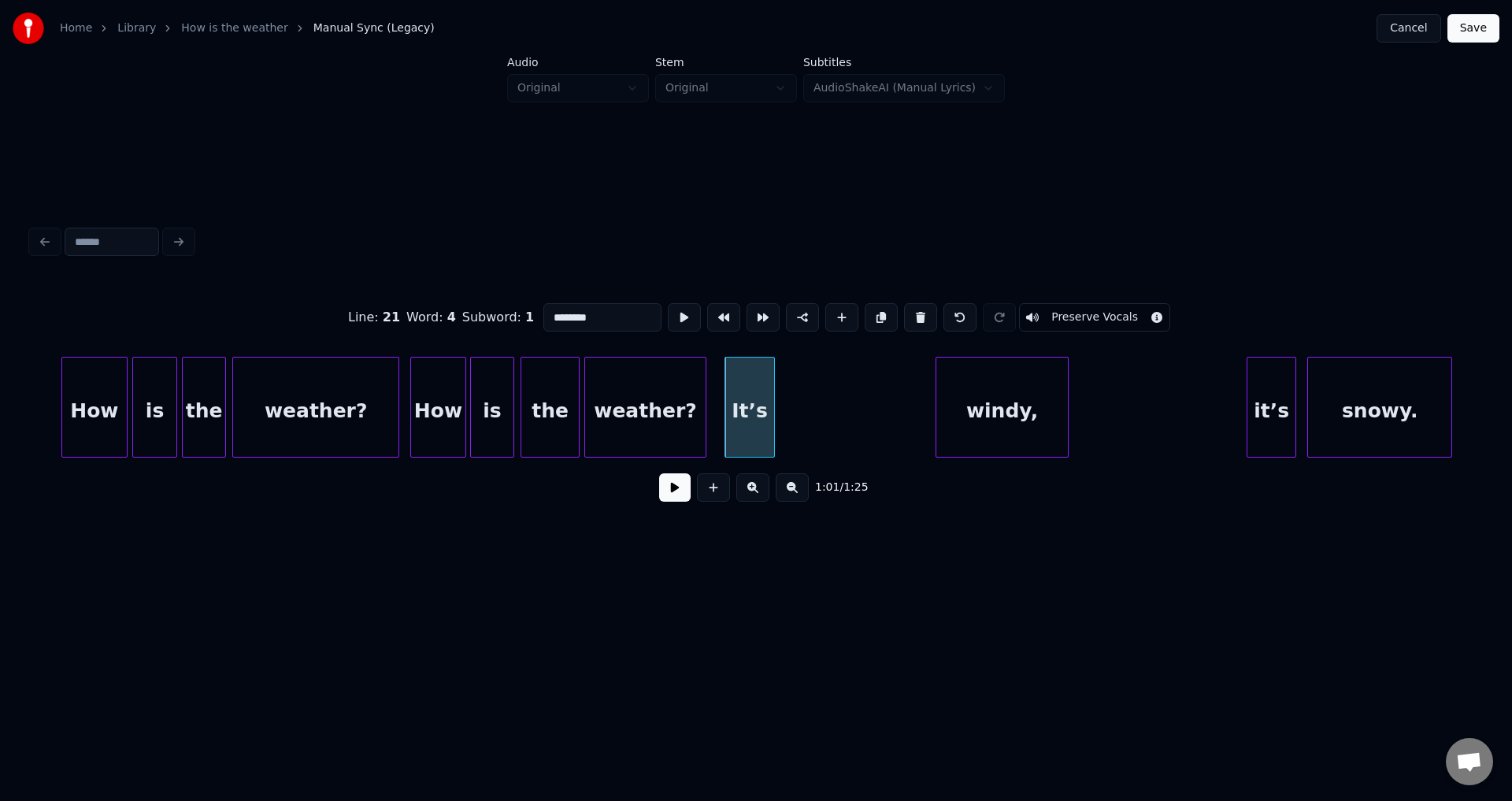
click at [668, 303] on button at bounding box center [684, 317] width 33 height 29
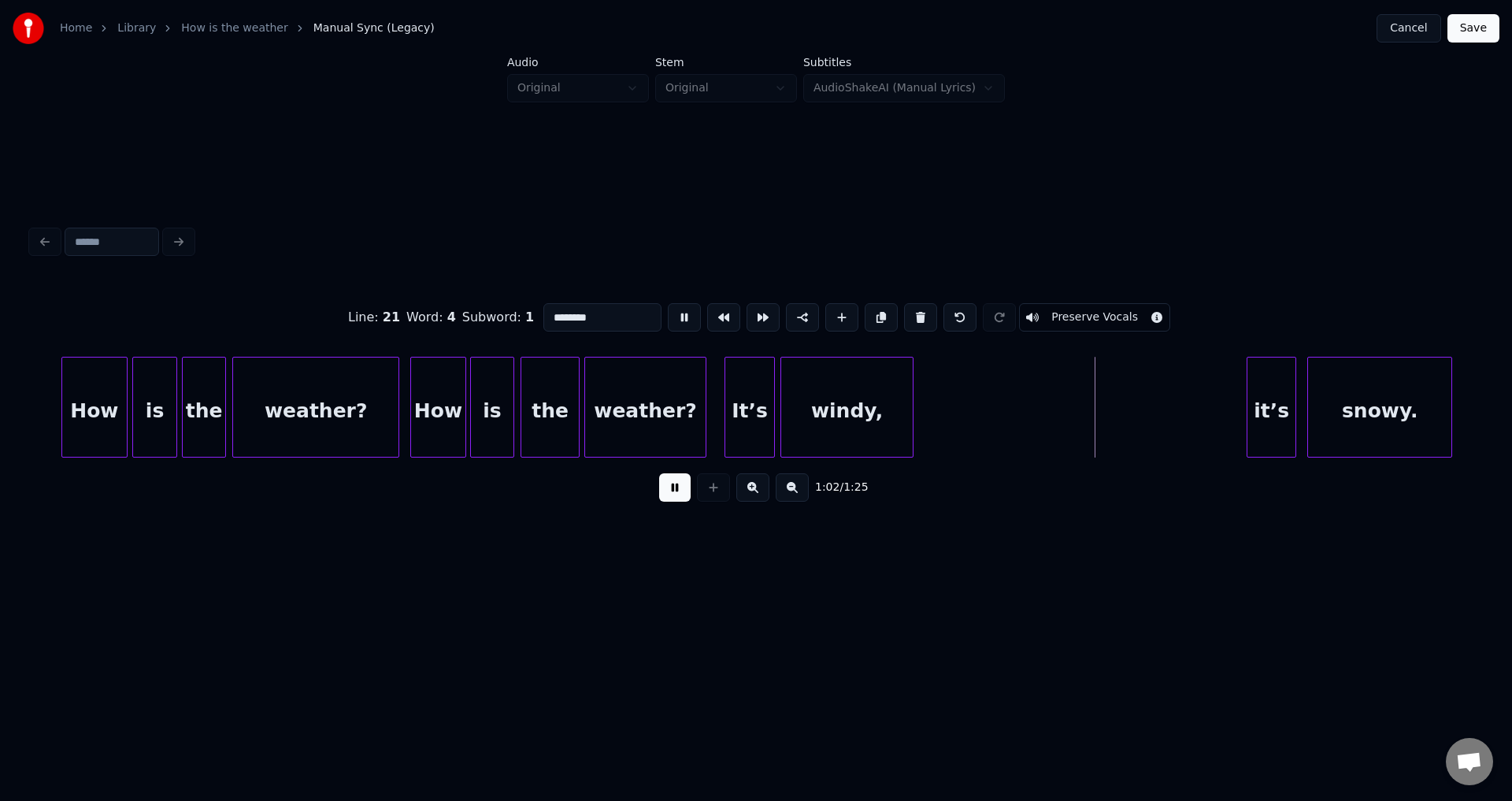
click at [841, 418] on div "windy," at bounding box center [847, 411] width 132 height 107
click at [668, 303] on button at bounding box center [684, 317] width 33 height 29
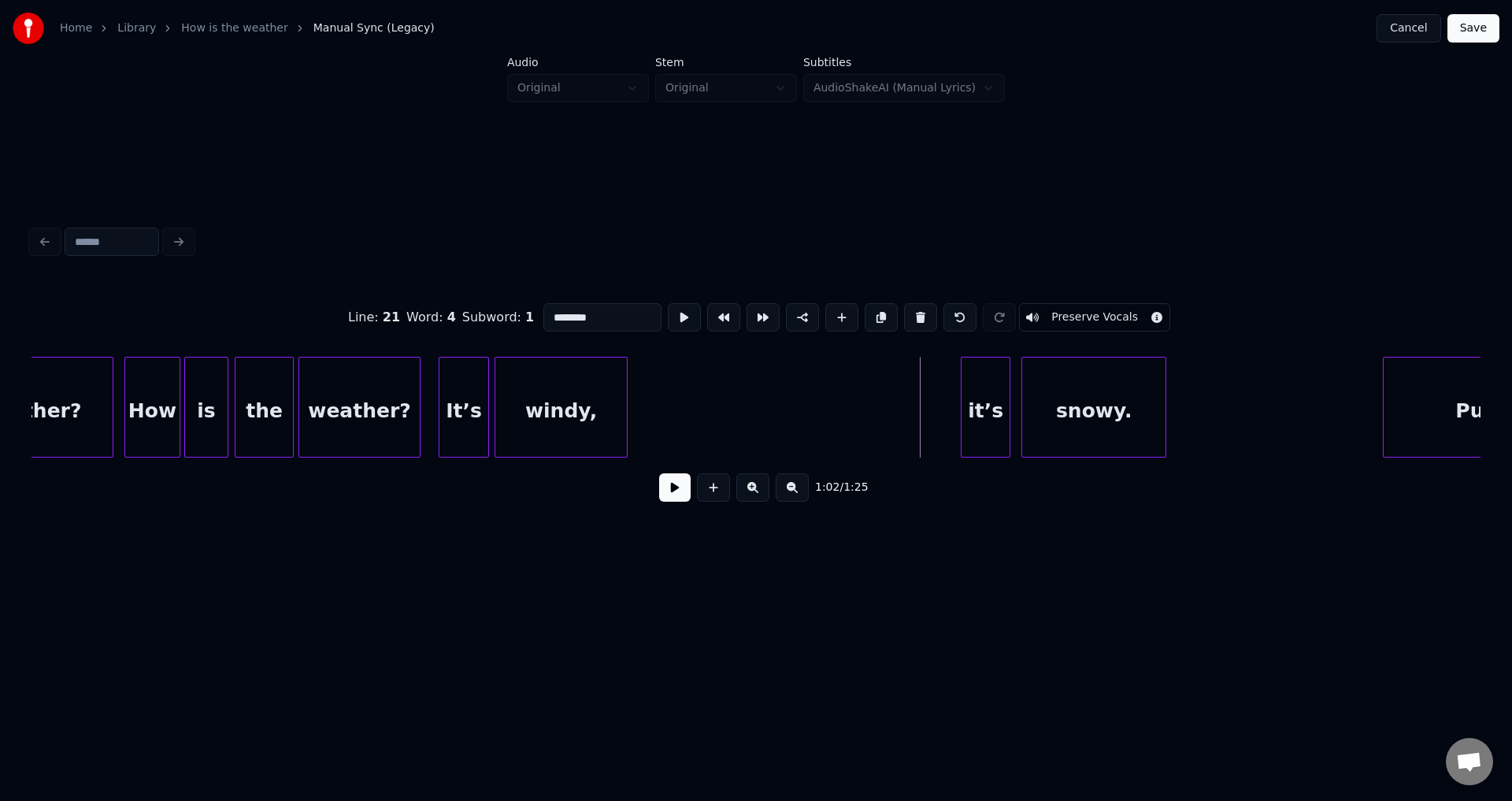
scroll to position [0, 16496]
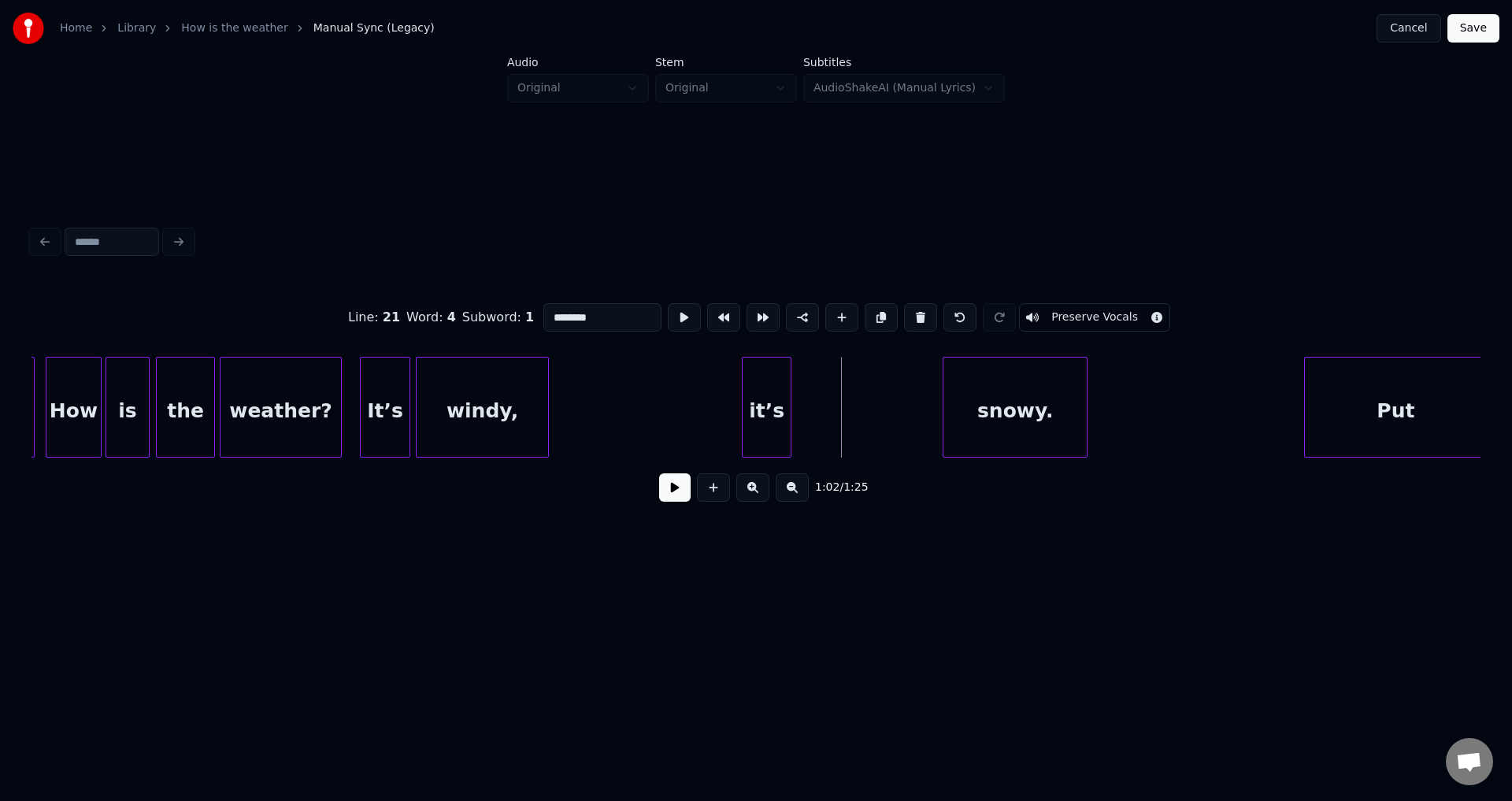
click at [771, 422] on div "it’s" at bounding box center [767, 411] width 48 height 107
click at [869, 408] on div "snowy." at bounding box center [877, 411] width 142 height 107
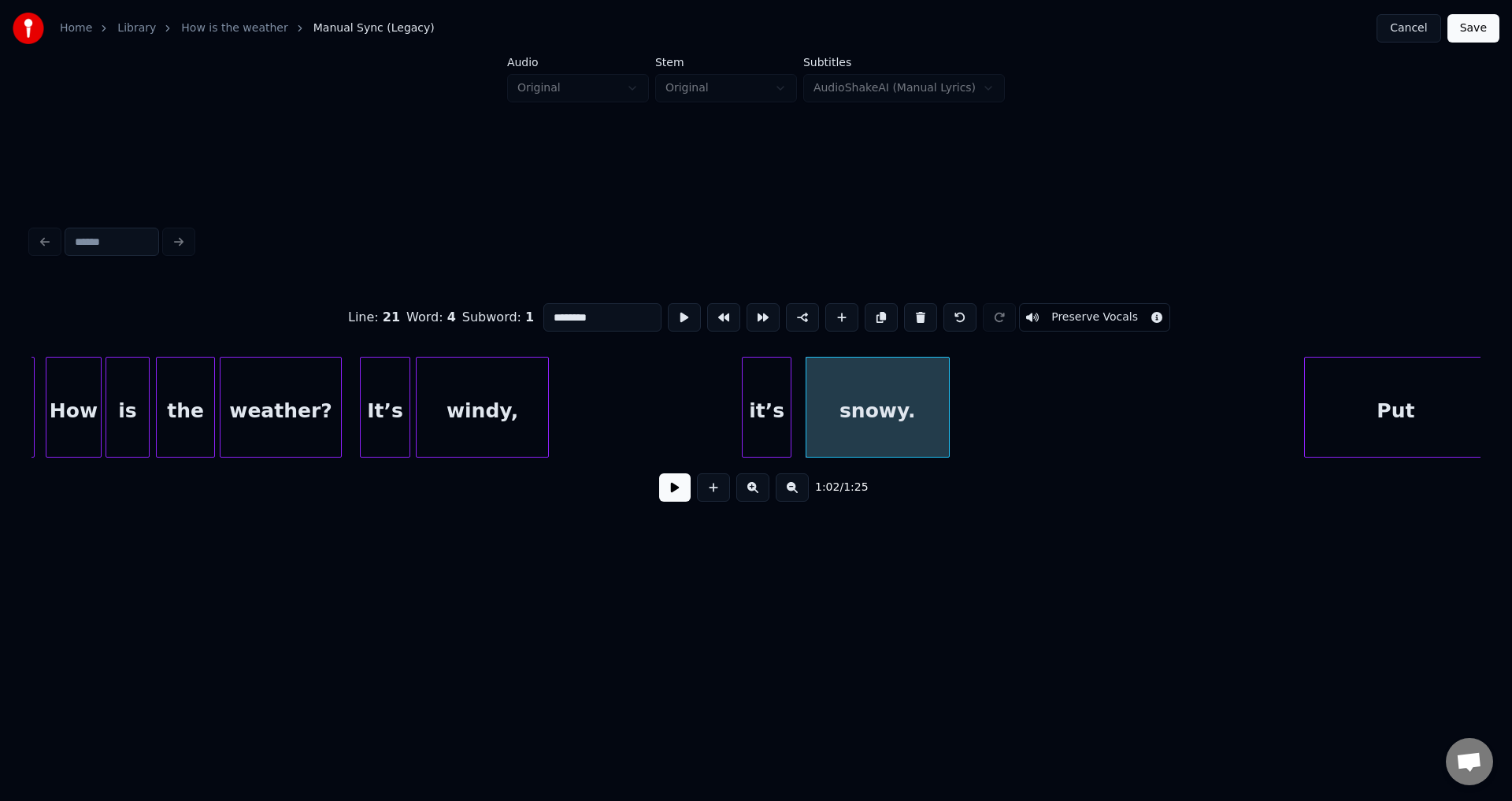
click at [668, 303] on button at bounding box center [684, 317] width 33 height 29
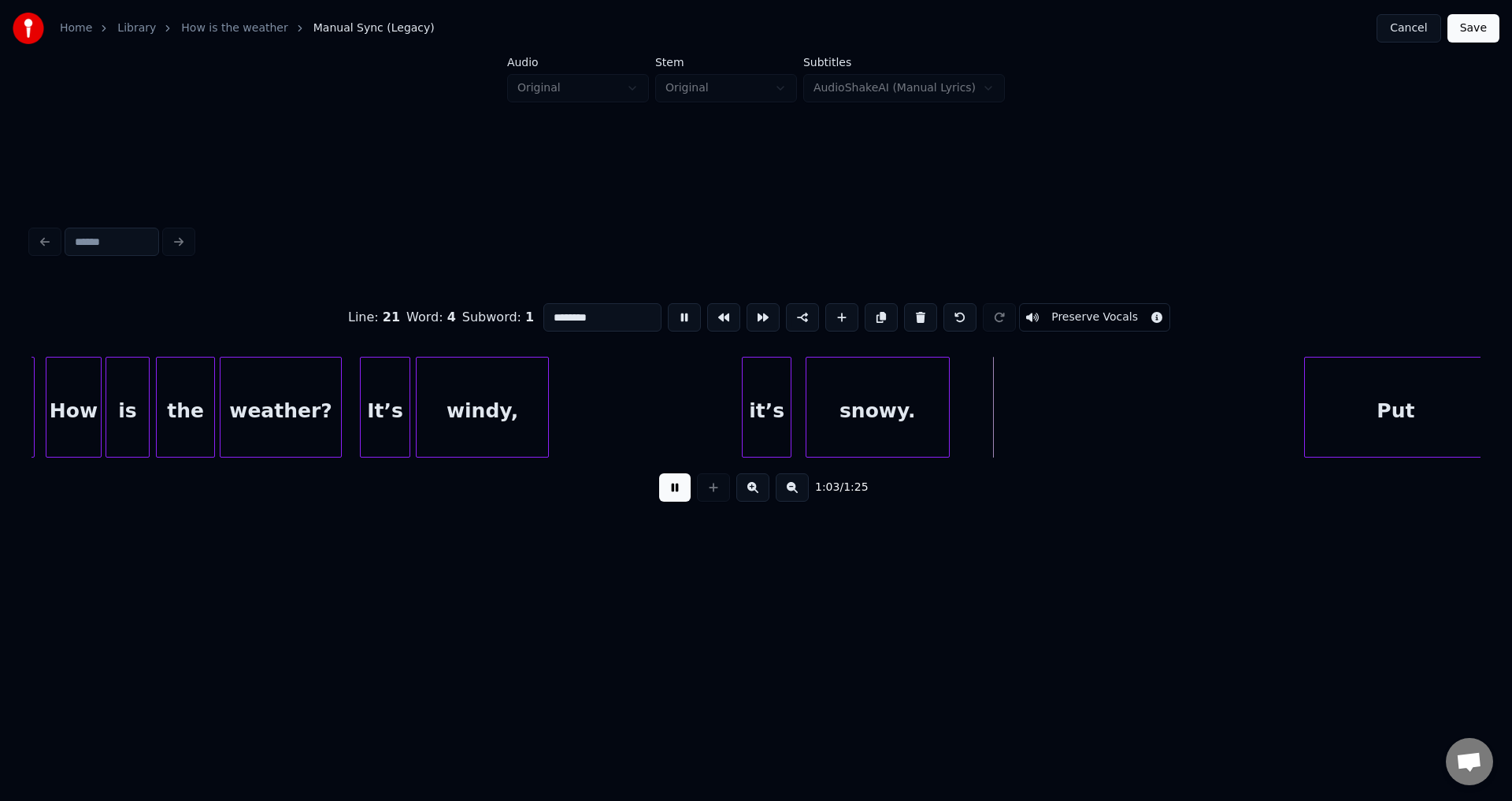
click at [668, 303] on button at bounding box center [684, 317] width 33 height 29
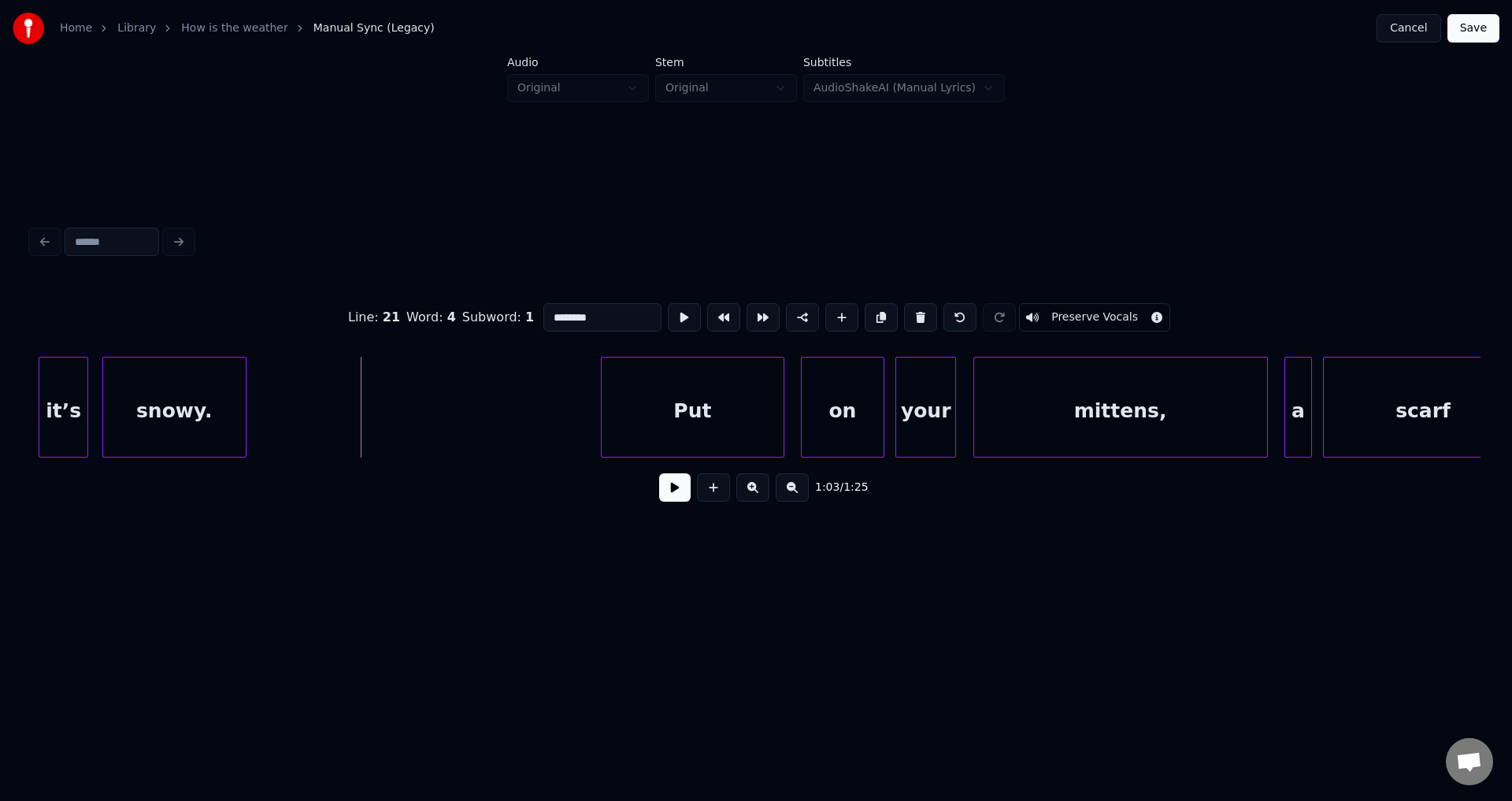
scroll to position [0, 17212]
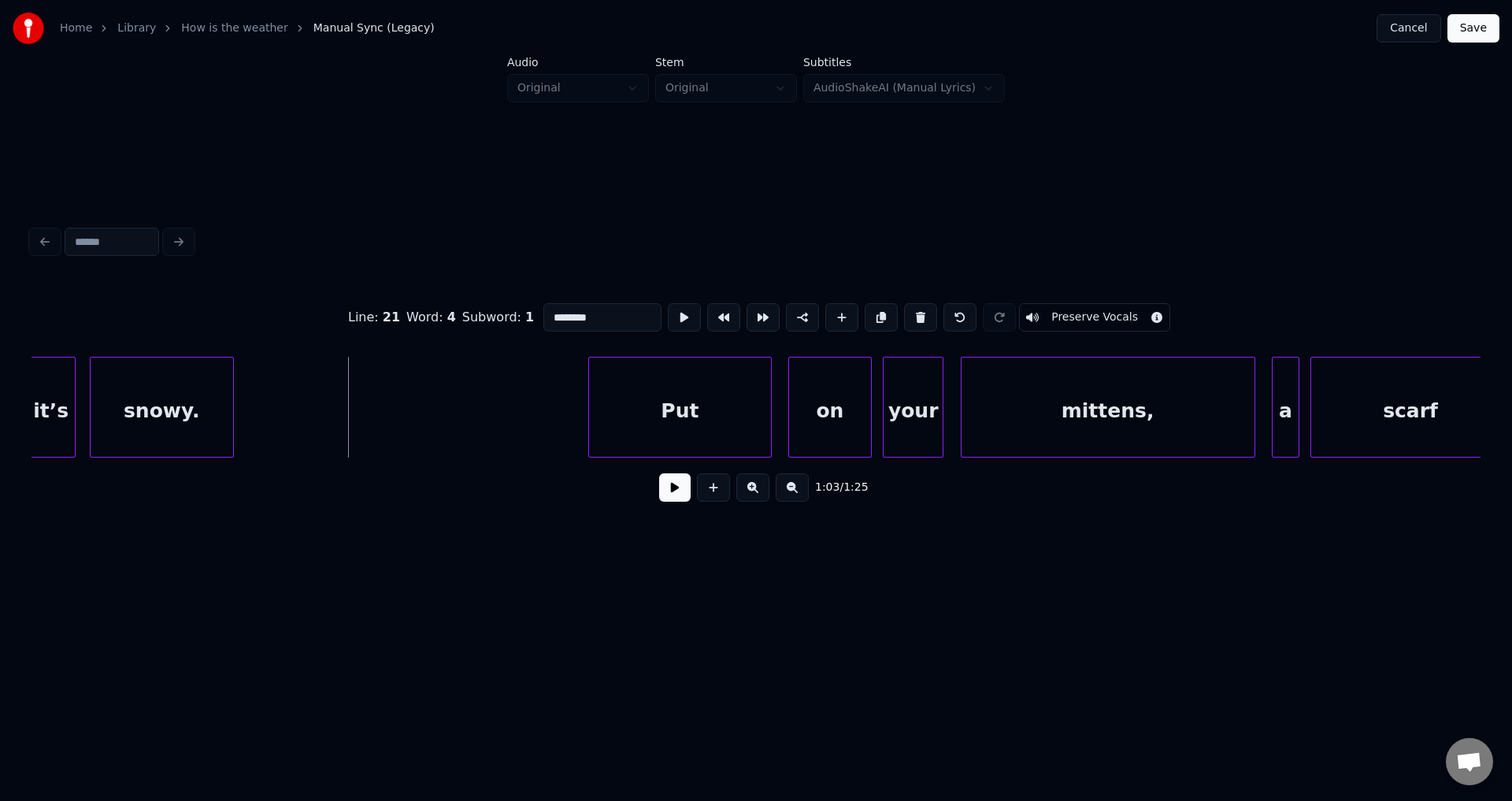
click at [668, 303] on button at bounding box center [684, 317] width 33 height 29
click at [547, 420] on div "Put" at bounding box center [550, 411] width 182 height 107
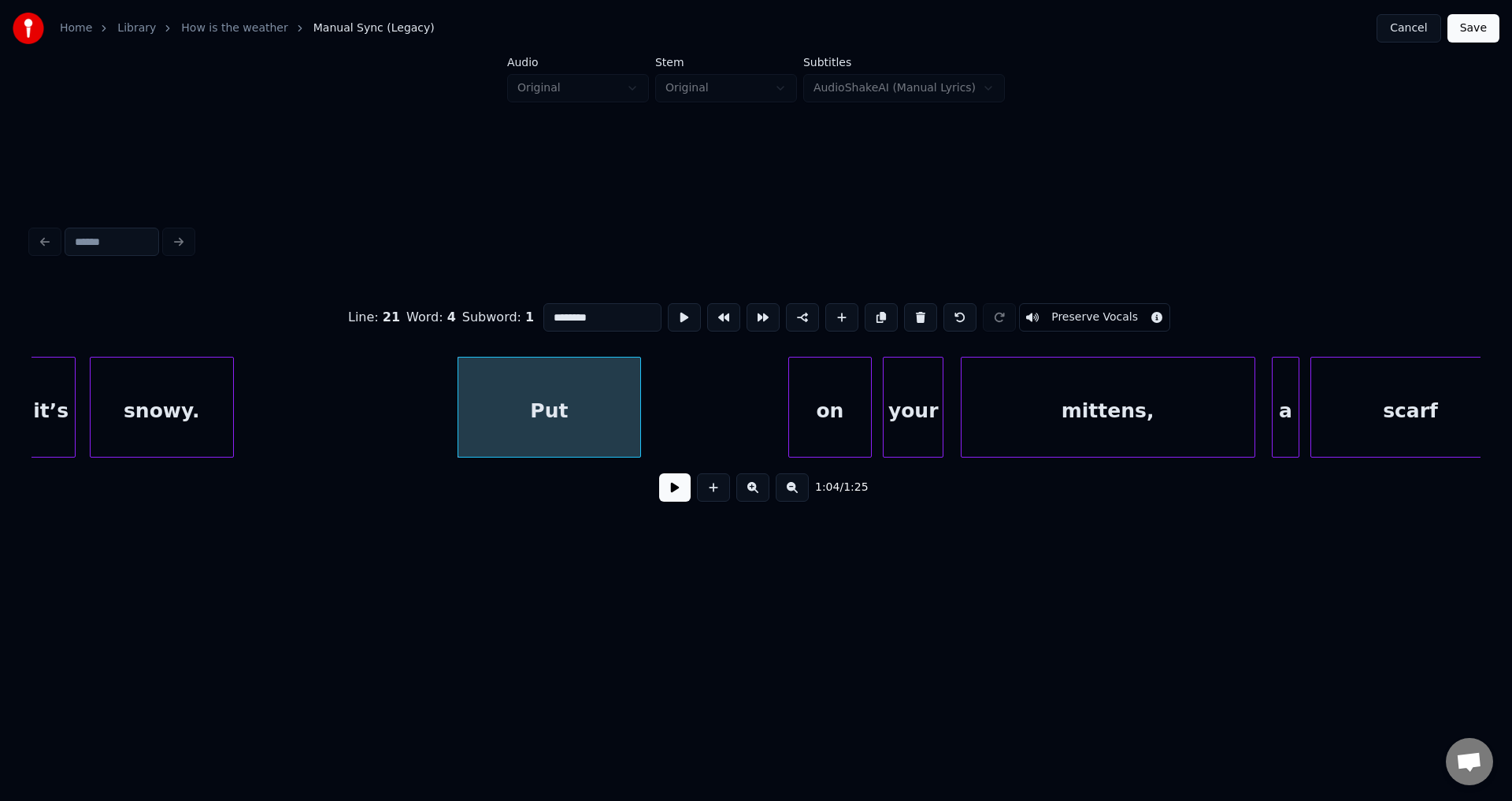
click at [668, 303] on button at bounding box center [684, 317] width 33 height 29
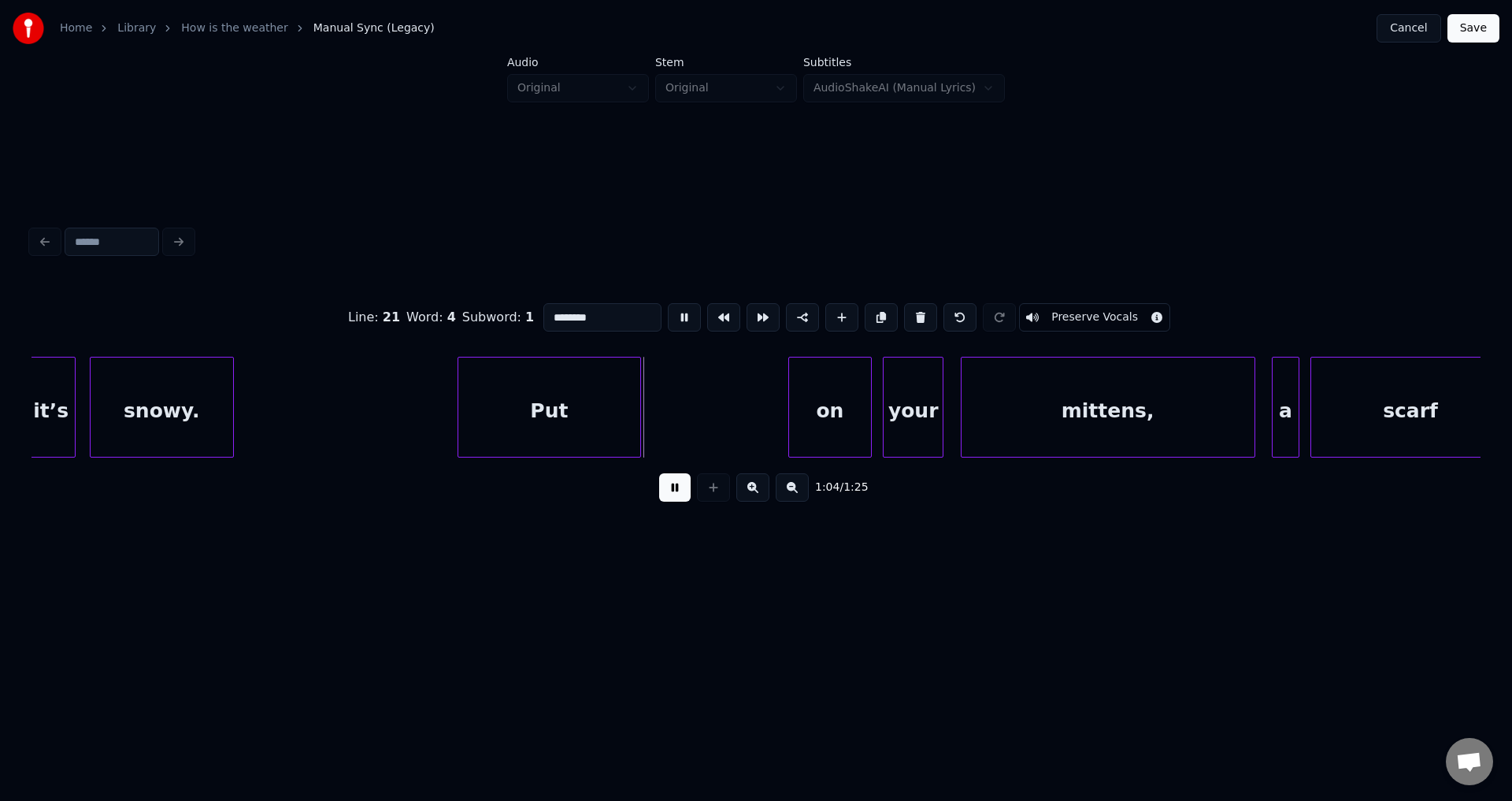
click at [668, 303] on button at bounding box center [684, 317] width 33 height 29
click at [673, 413] on div "on" at bounding box center [682, 411] width 82 height 107
click at [606, 414] on div "Put" at bounding box center [550, 411] width 182 height 107
type input "***"
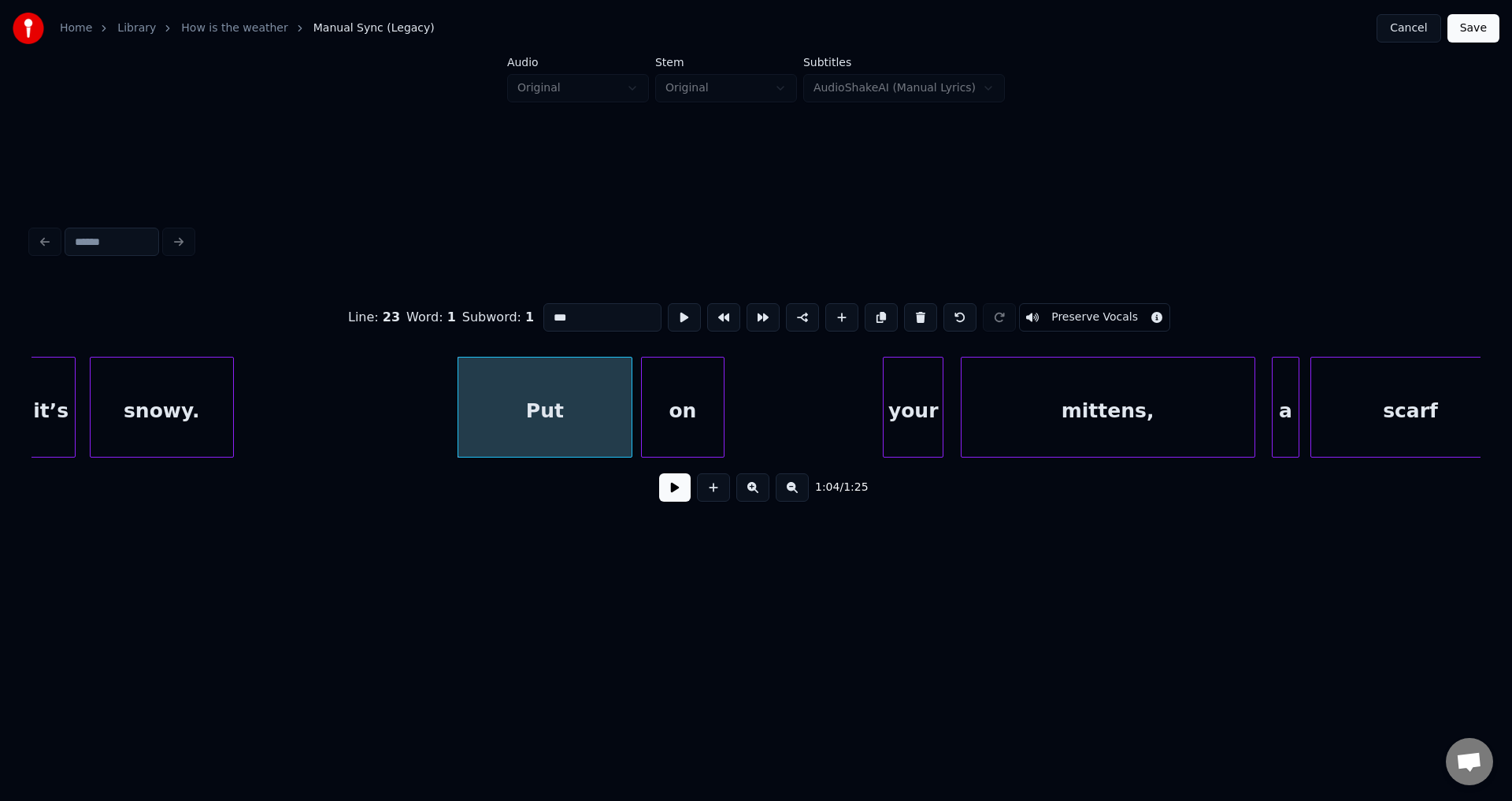
click at [629, 411] on div at bounding box center [629, 407] width 5 height 99
click at [673, 409] on div "on" at bounding box center [675, 411] width 82 height 107
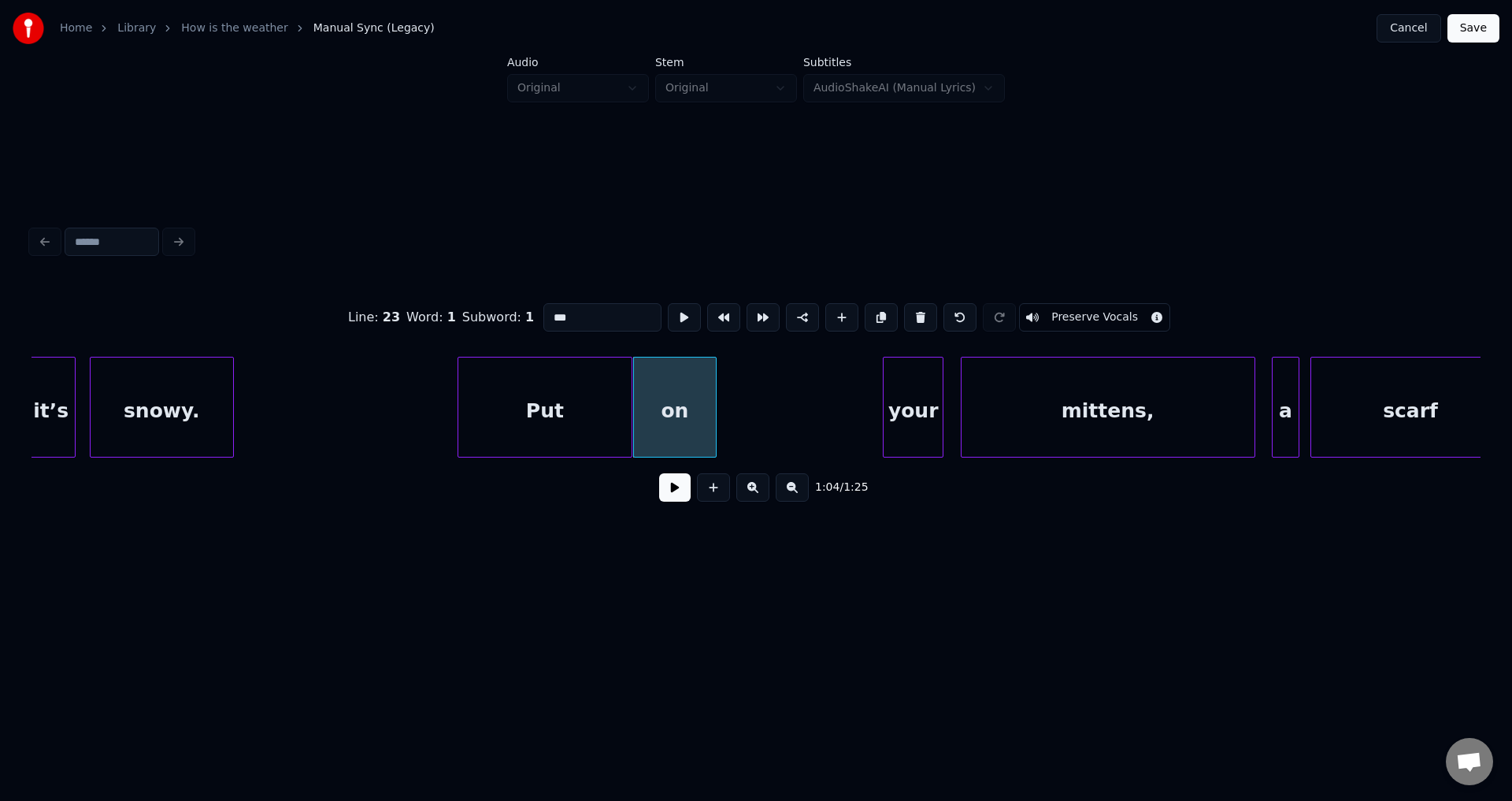
click at [668, 303] on button at bounding box center [684, 317] width 33 height 29
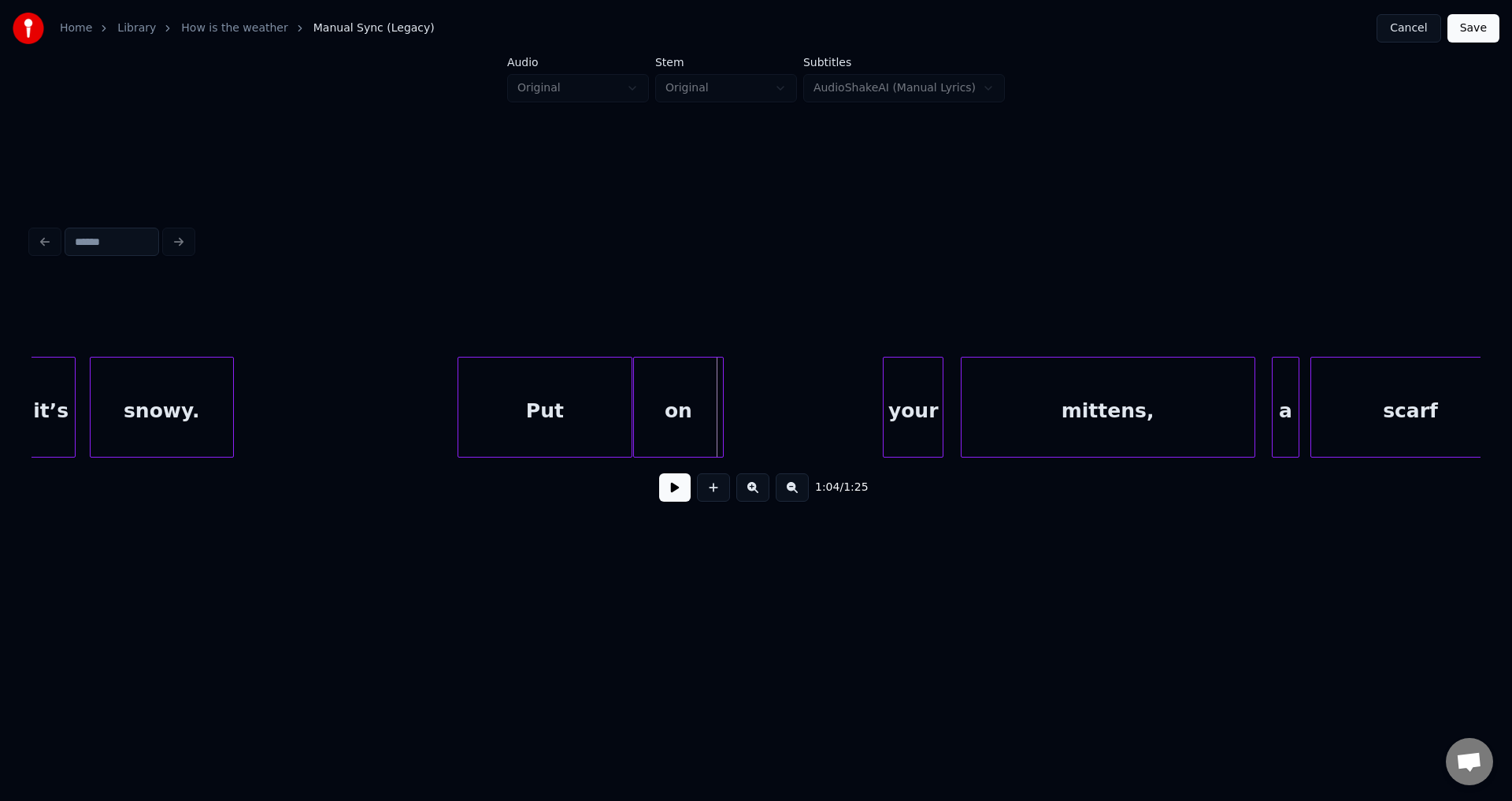
click at [723, 408] on div at bounding box center [720, 407] width 5 height 99
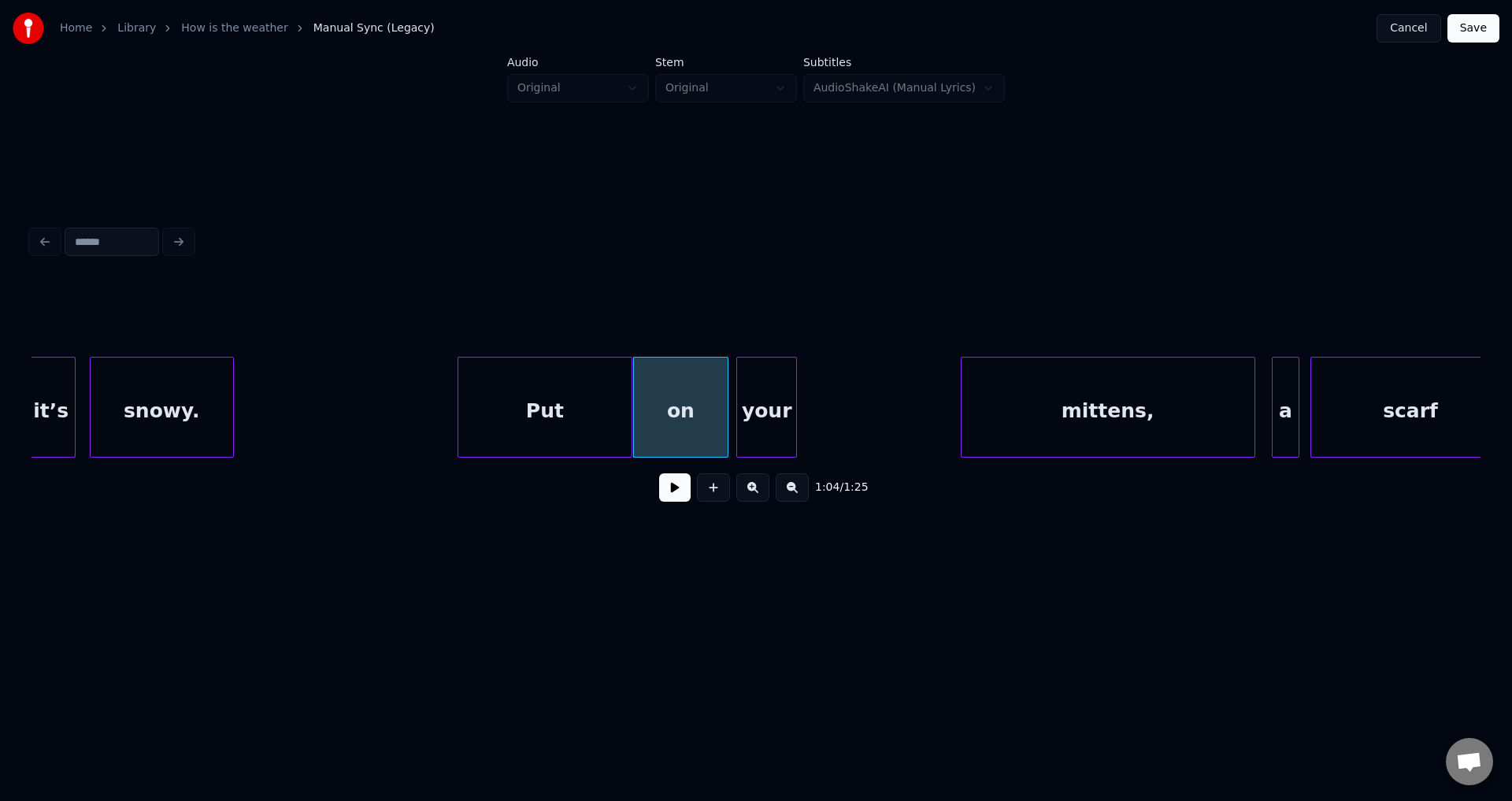
click at [765, 414] on div "your" at bounding box center [767, 411] width 60 height 107
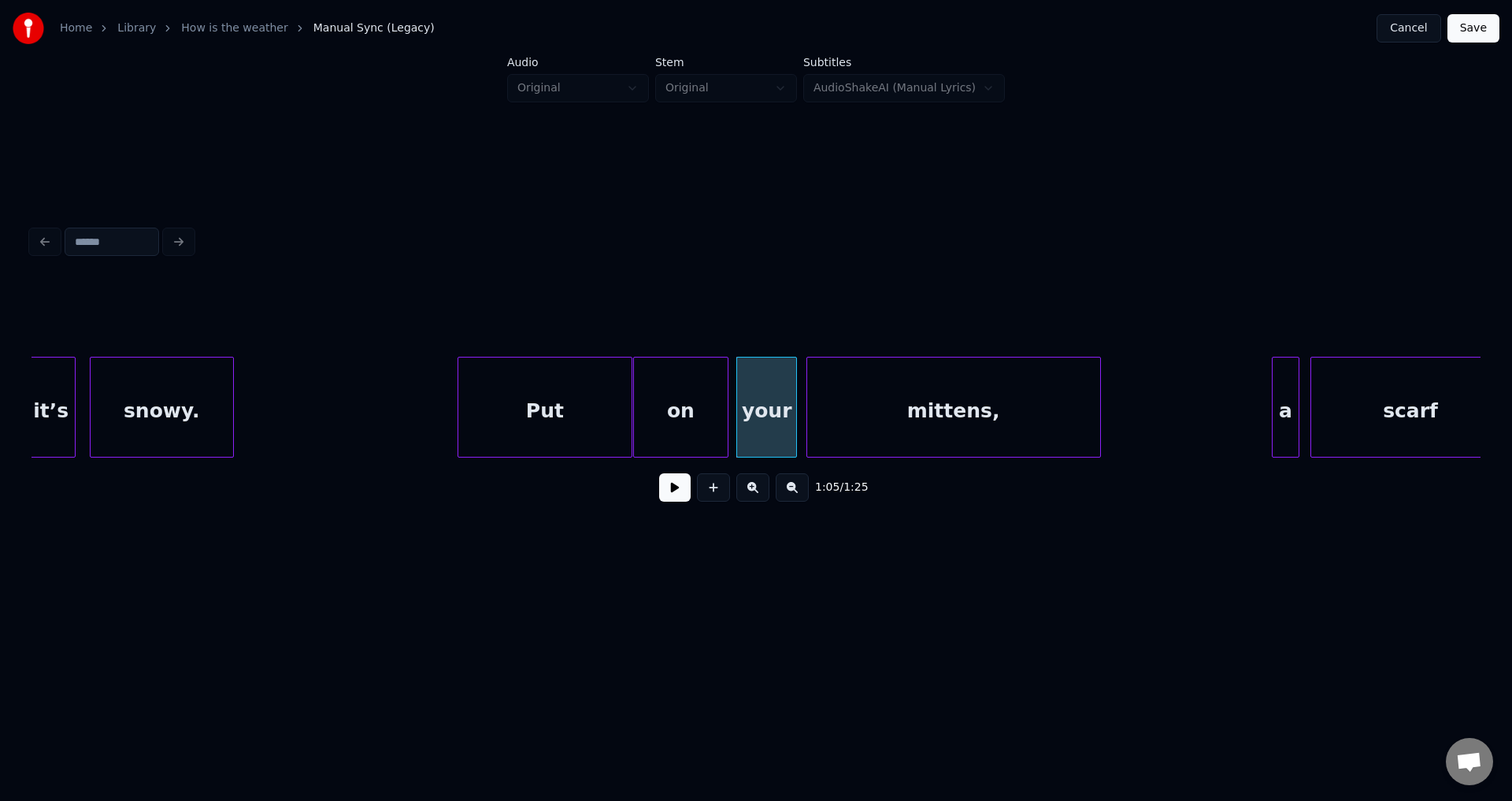
click at [886, 431] on div "mittens," at bounding box center [953, 411] width 292 height 107
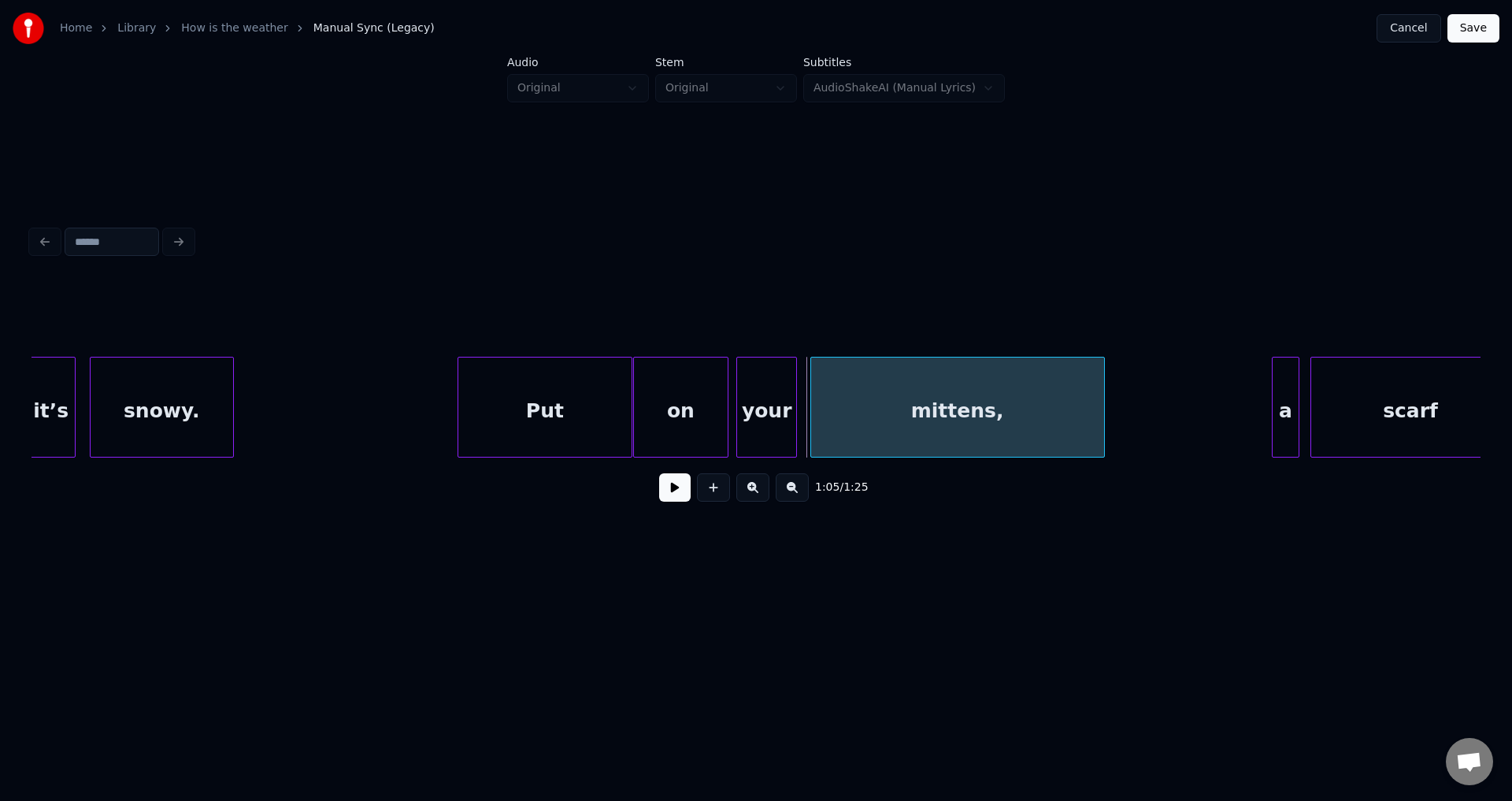
click at [917, 429] on div "mittens," at bounding box center [958, 411] width 292 height 107
click at [886, 423] on div "mittens," at bounding box center [958, 411] width 292 height 107
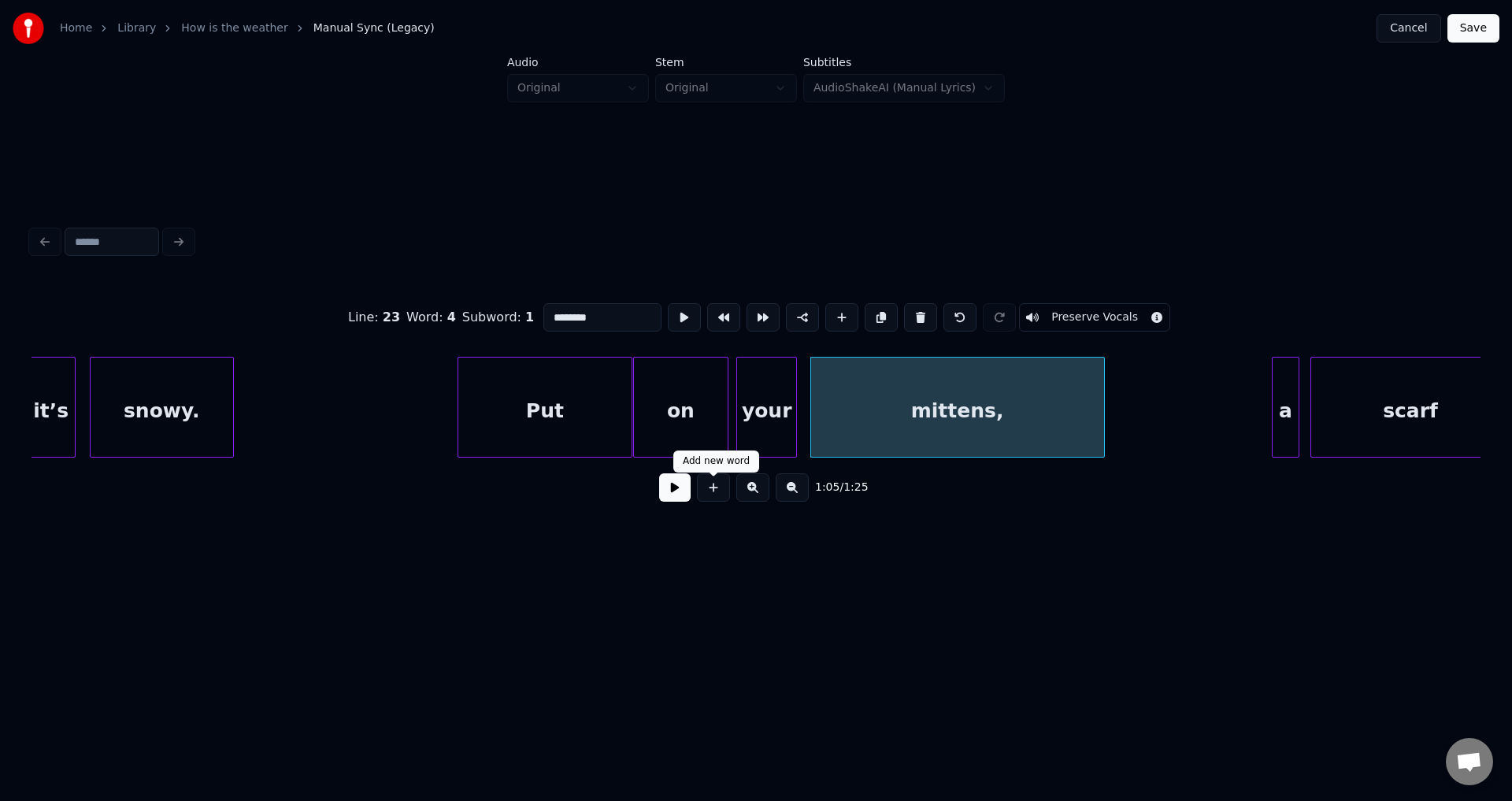
click at [671, 494] on button at bounding box center [675, 487] width 32 height 29
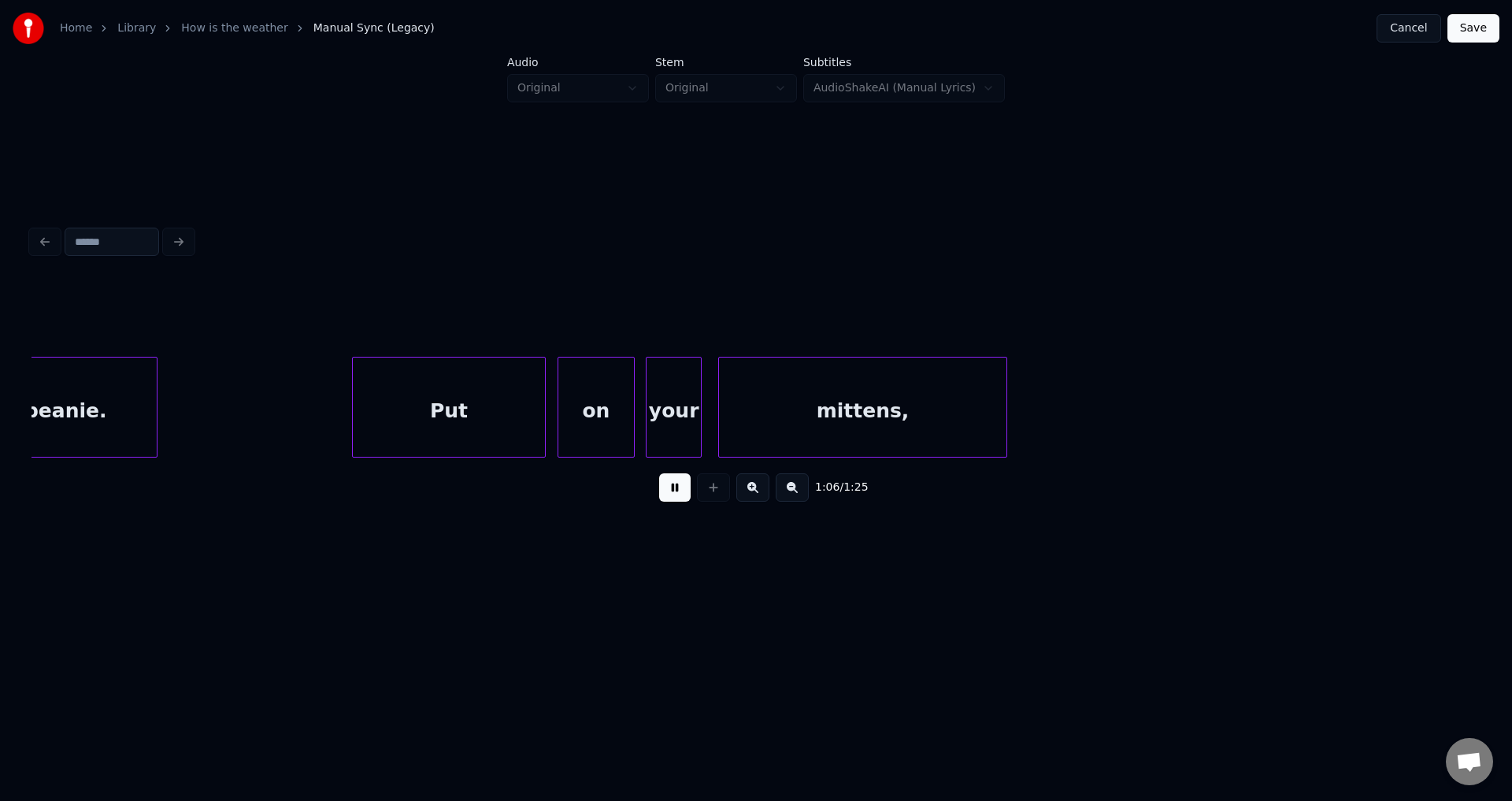
scroll to position [0, 18306]
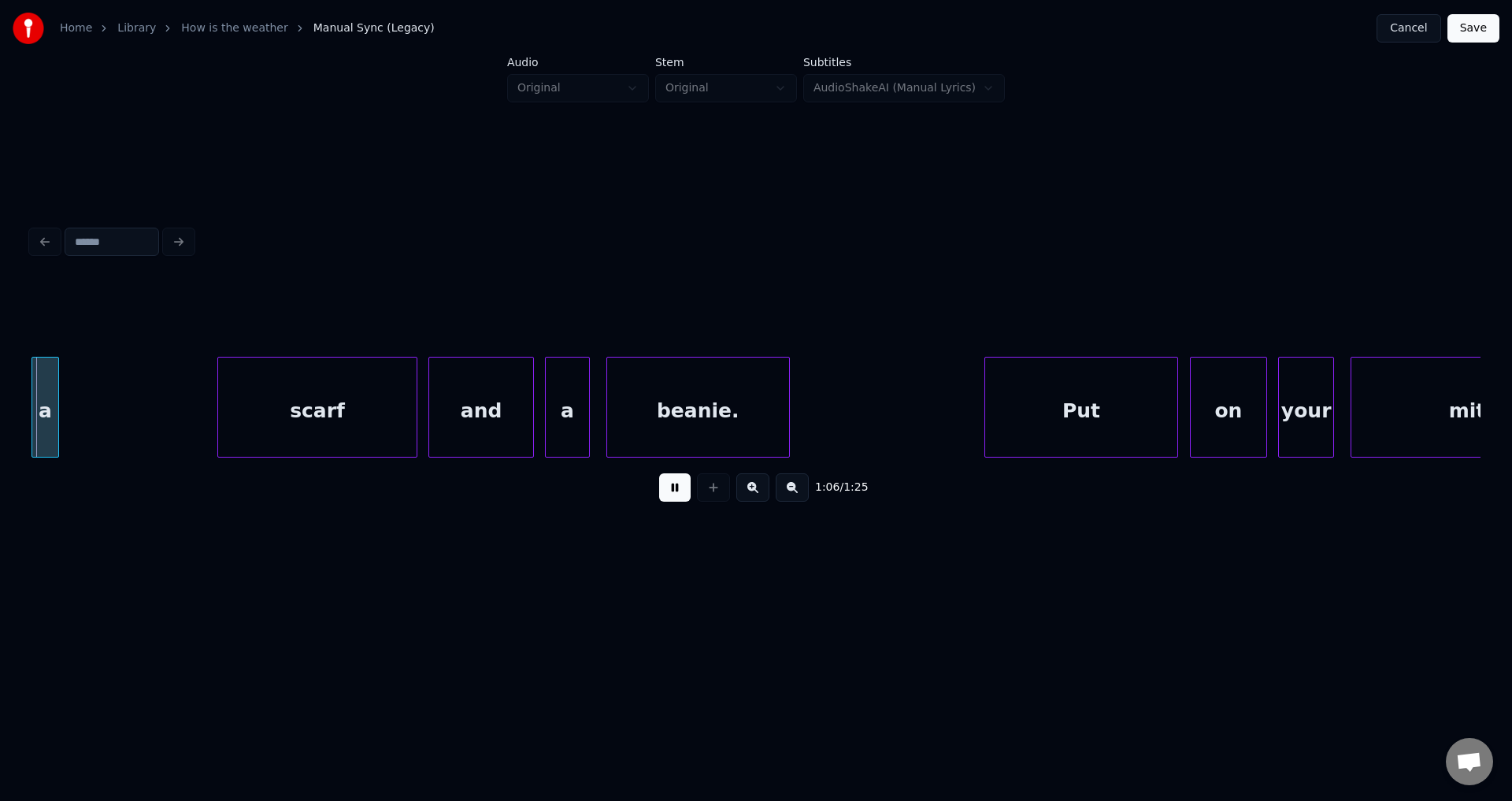
click at [659, 473] on button at bounding box center [675, 487] width 32 height 29
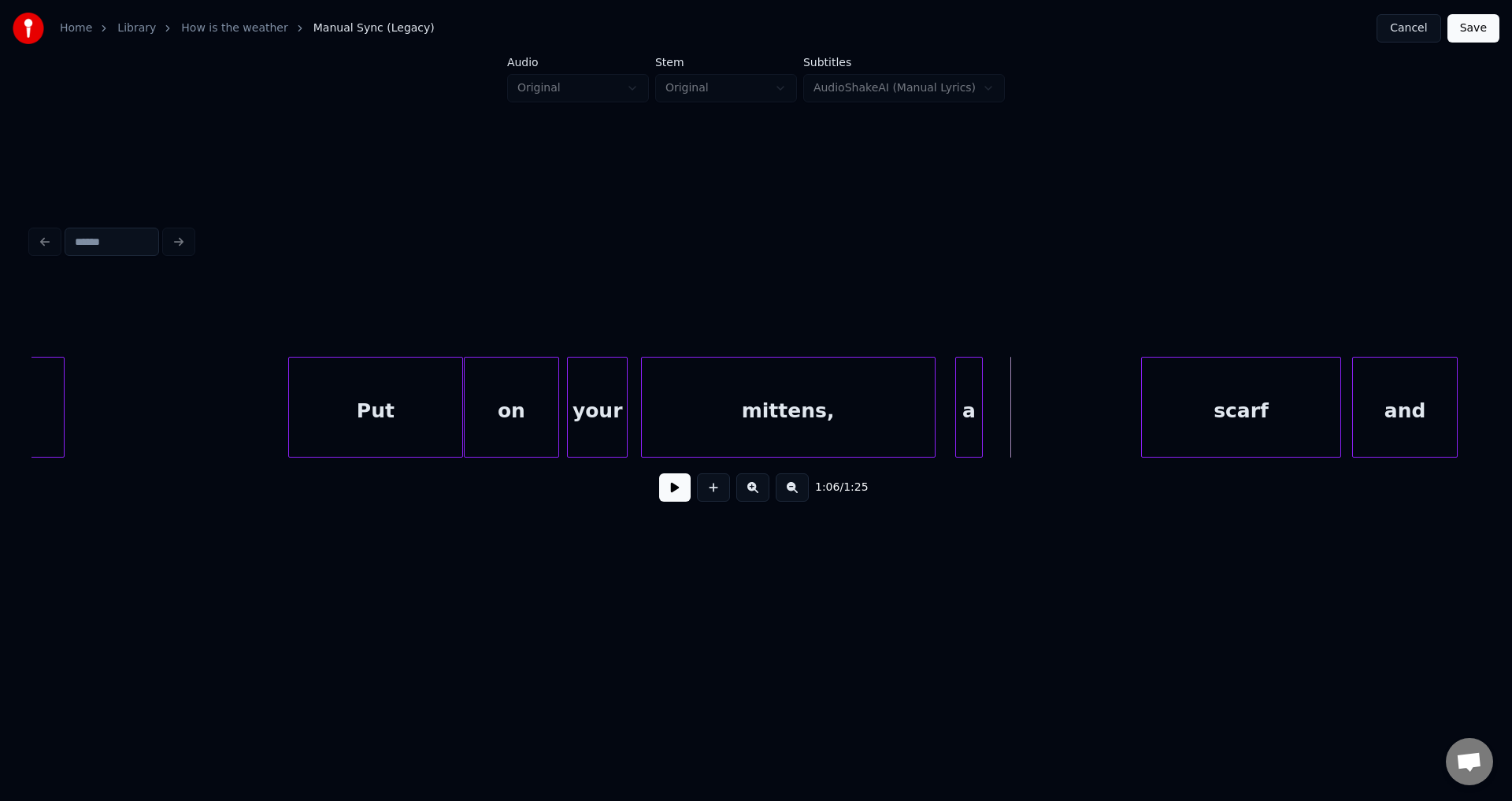
scroll to position [0, 17356]
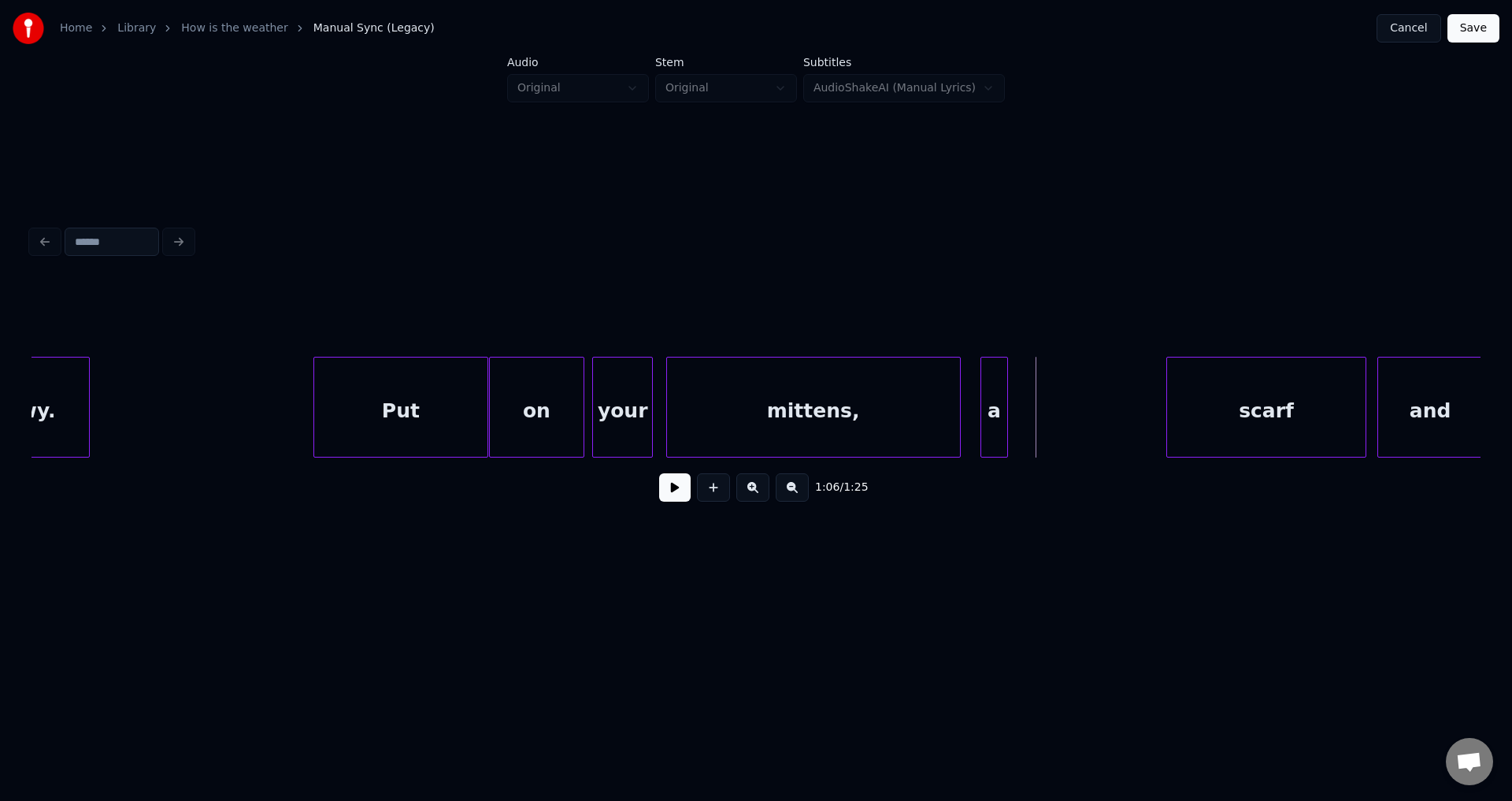
click at [990, 414] on div "a" at bounding box center [994, 411] width 26 height 107
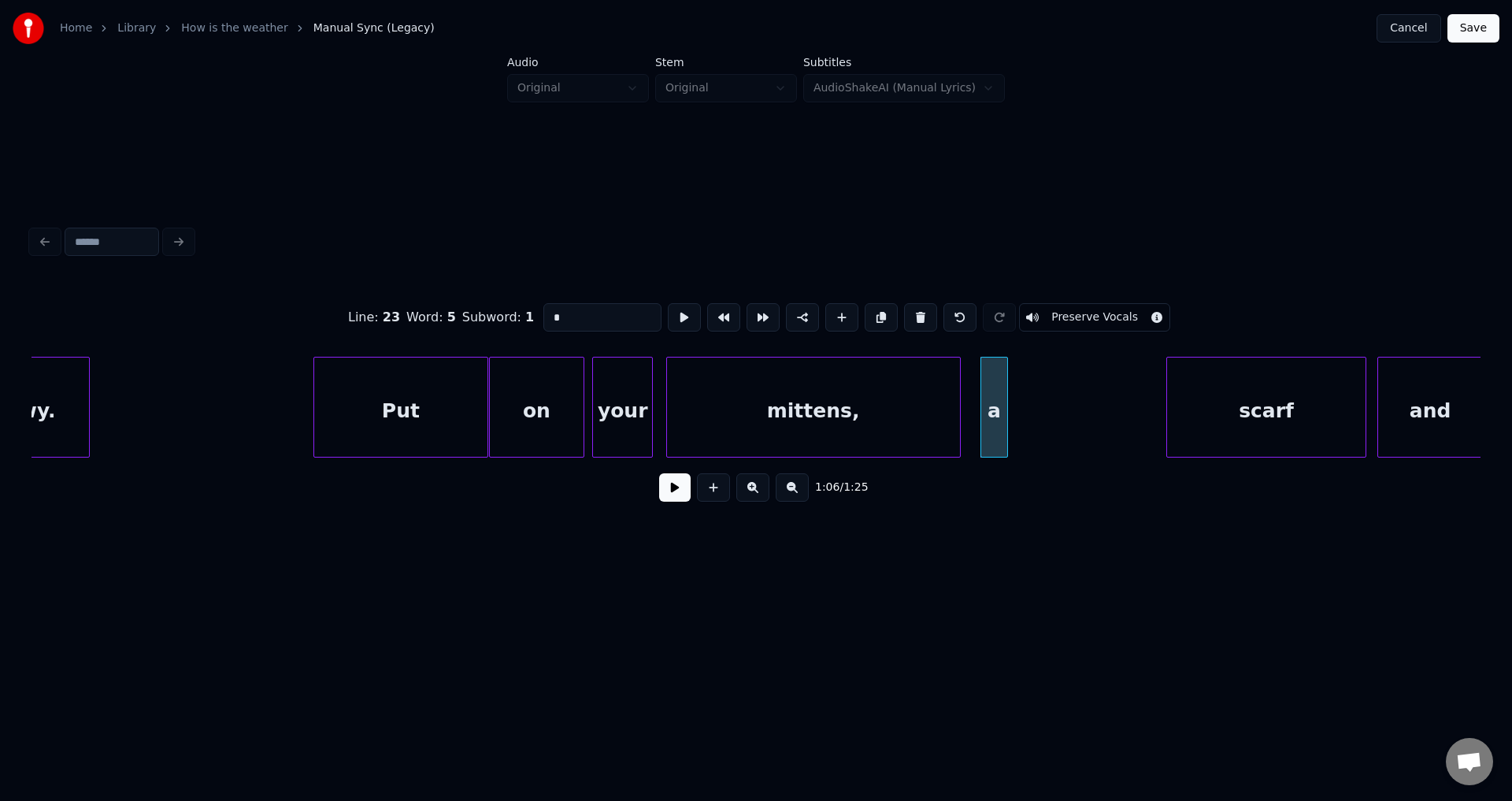
click at [659, 473] on button at bounding box center [675, 487] width 32 height 29
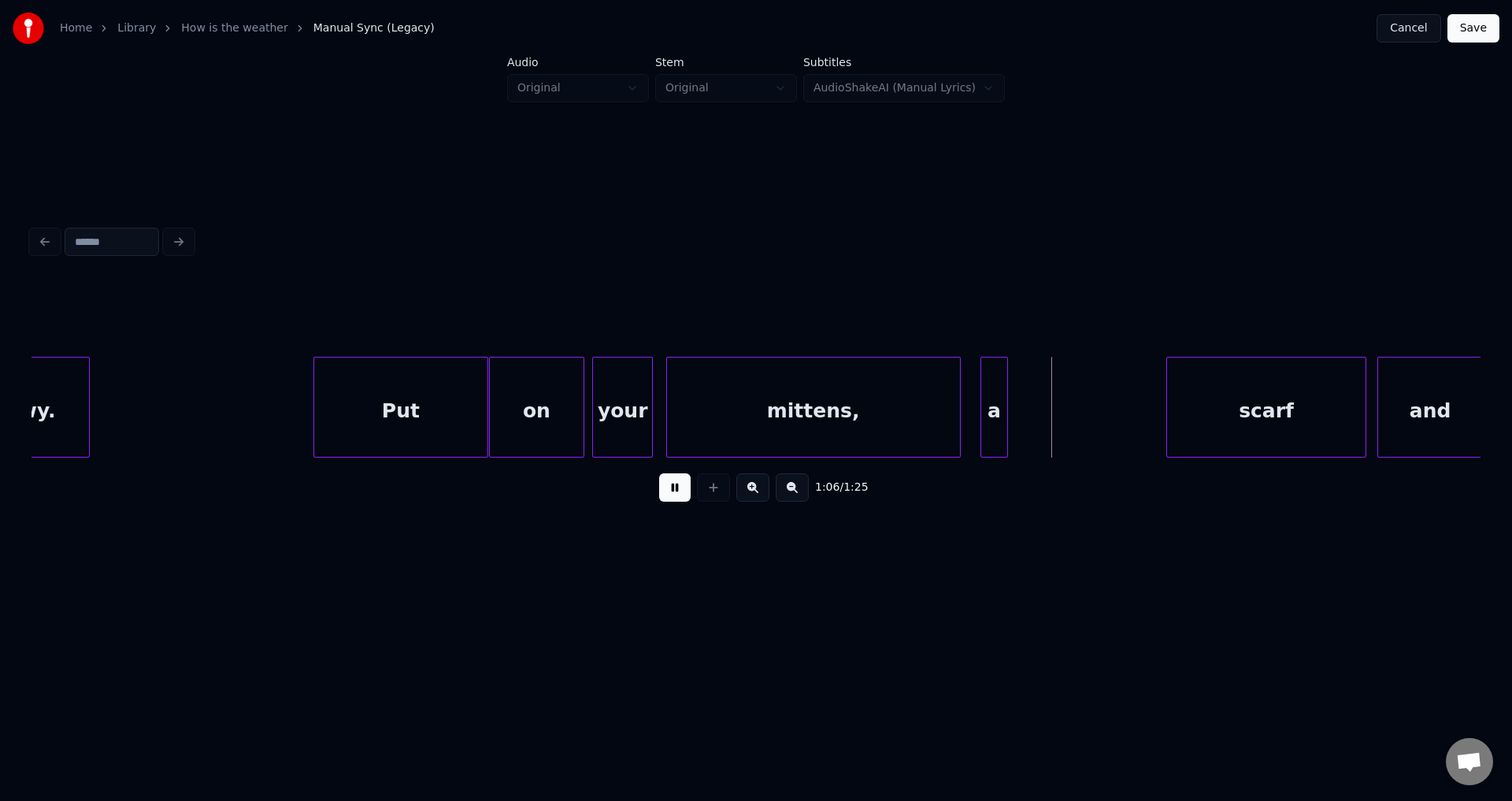
click at [659, 473] on button at bounding box center [675, 487] width 32 height 29
click at [975, 413] on div at bounding box center [976, 407] width 5 height 99
click at [1011, 414] on div at bounding box center [1009, 407] width 5 height 99
click at [999, 416] on div "a" at bounding box center [993, 411] width 38 height 107
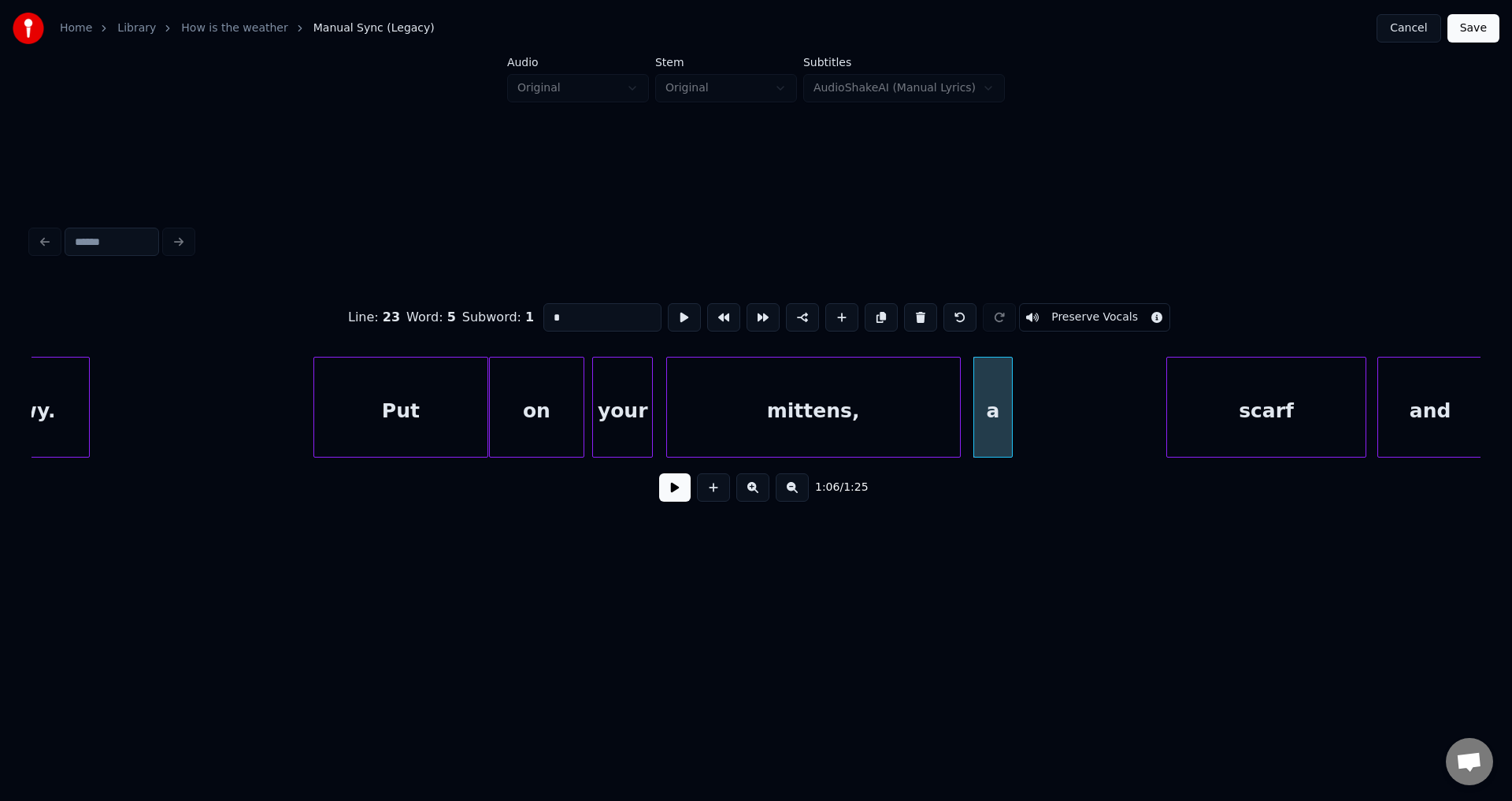
click at [659, 473] on button at bounding box center [675, 487] width 32 height 29
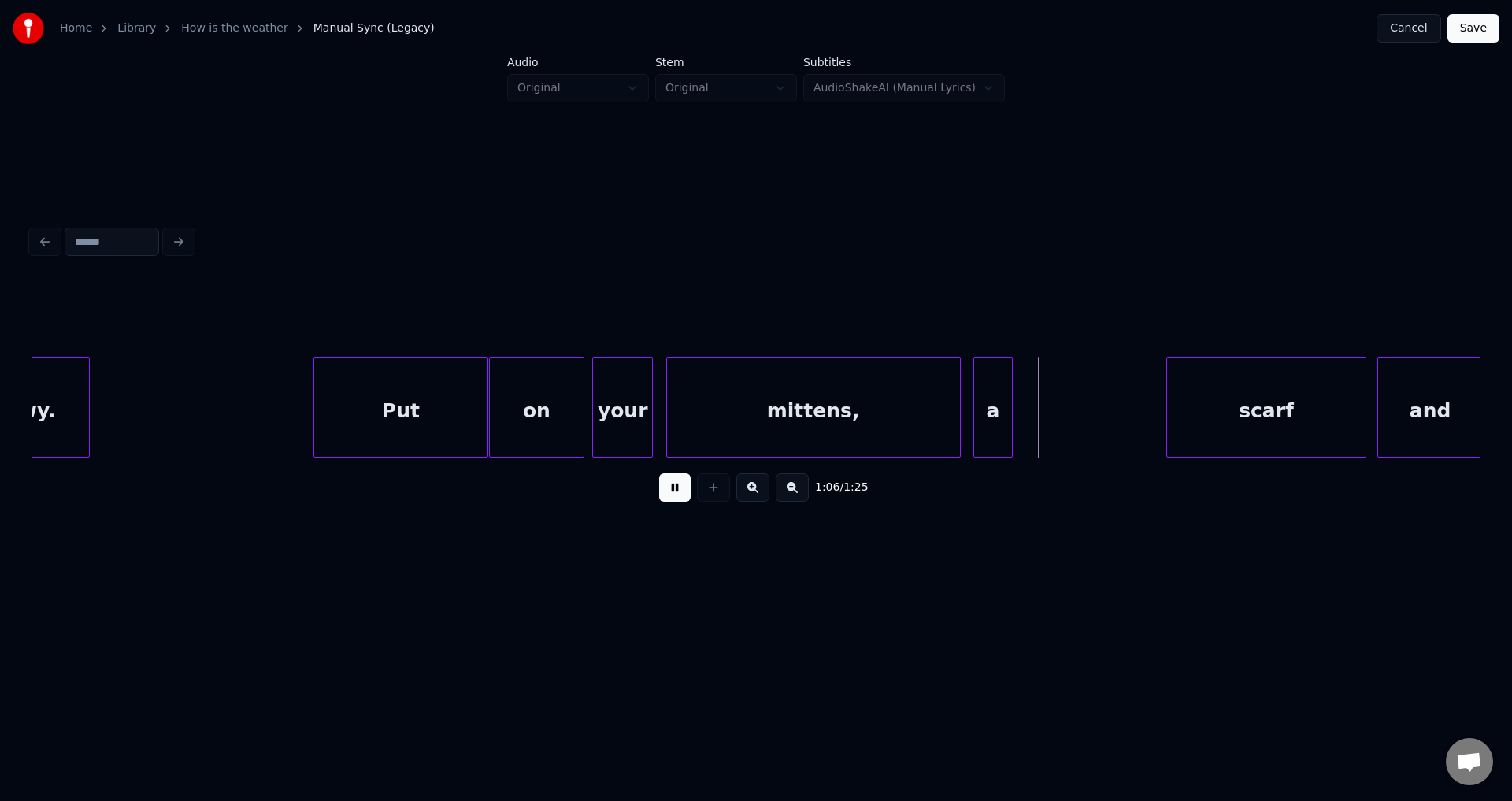
click at [659, 473] on button at bounding box center [675, 487] width 32 height 29
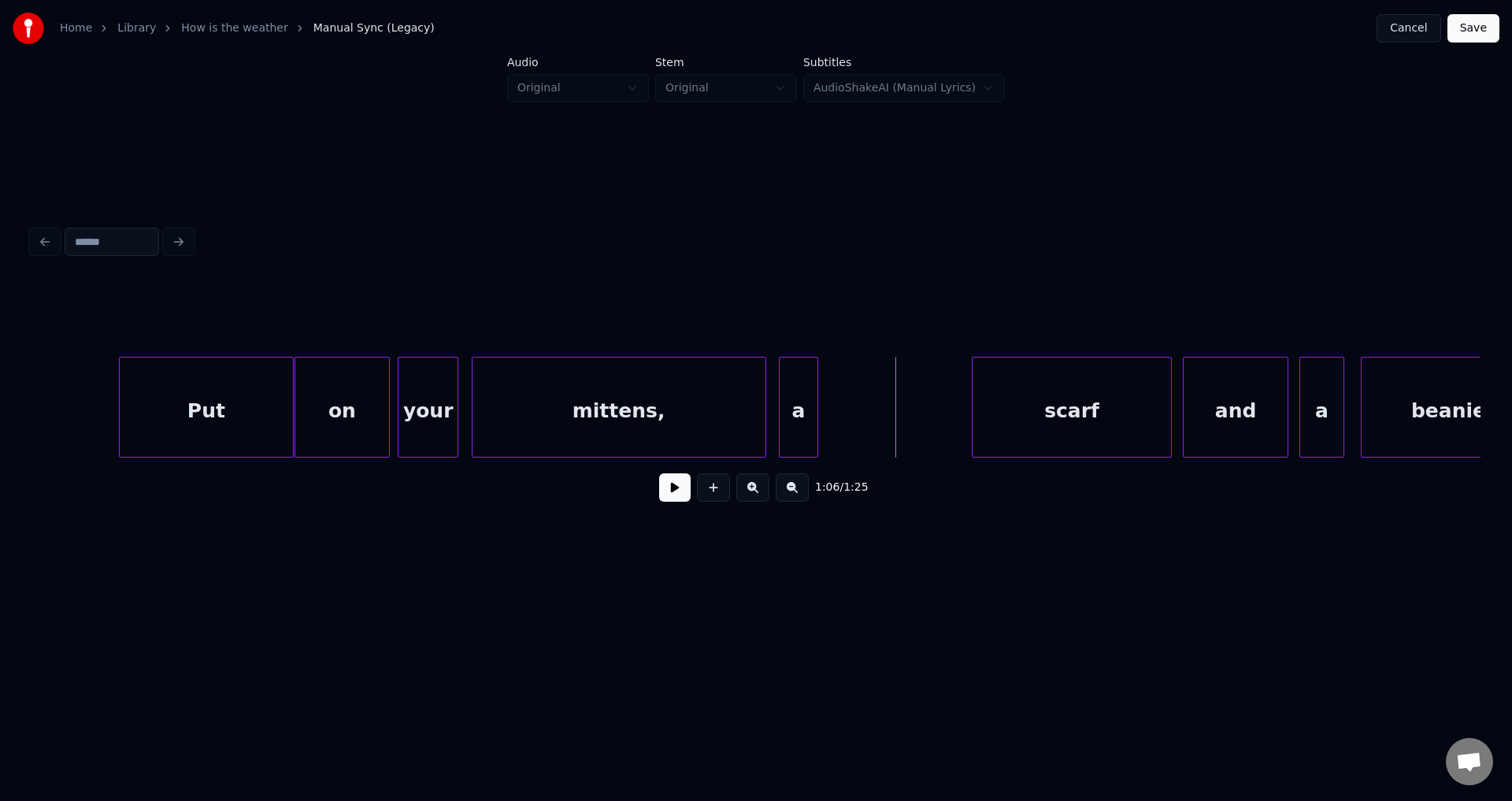
scroll to position [0, 17565]
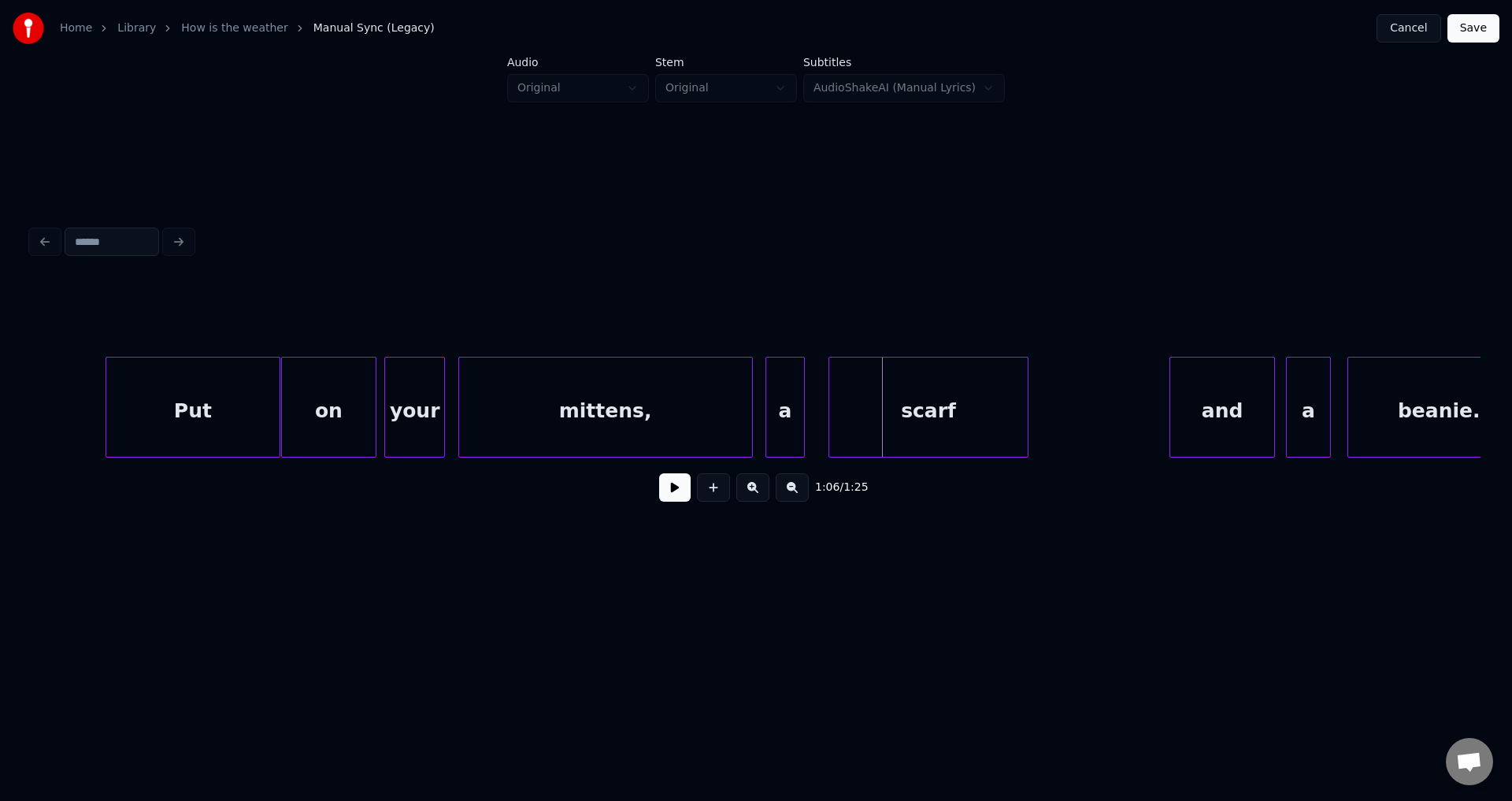
click at [924, 430] on div "scarf" at bounding box center [929, 411] width 199 height 107
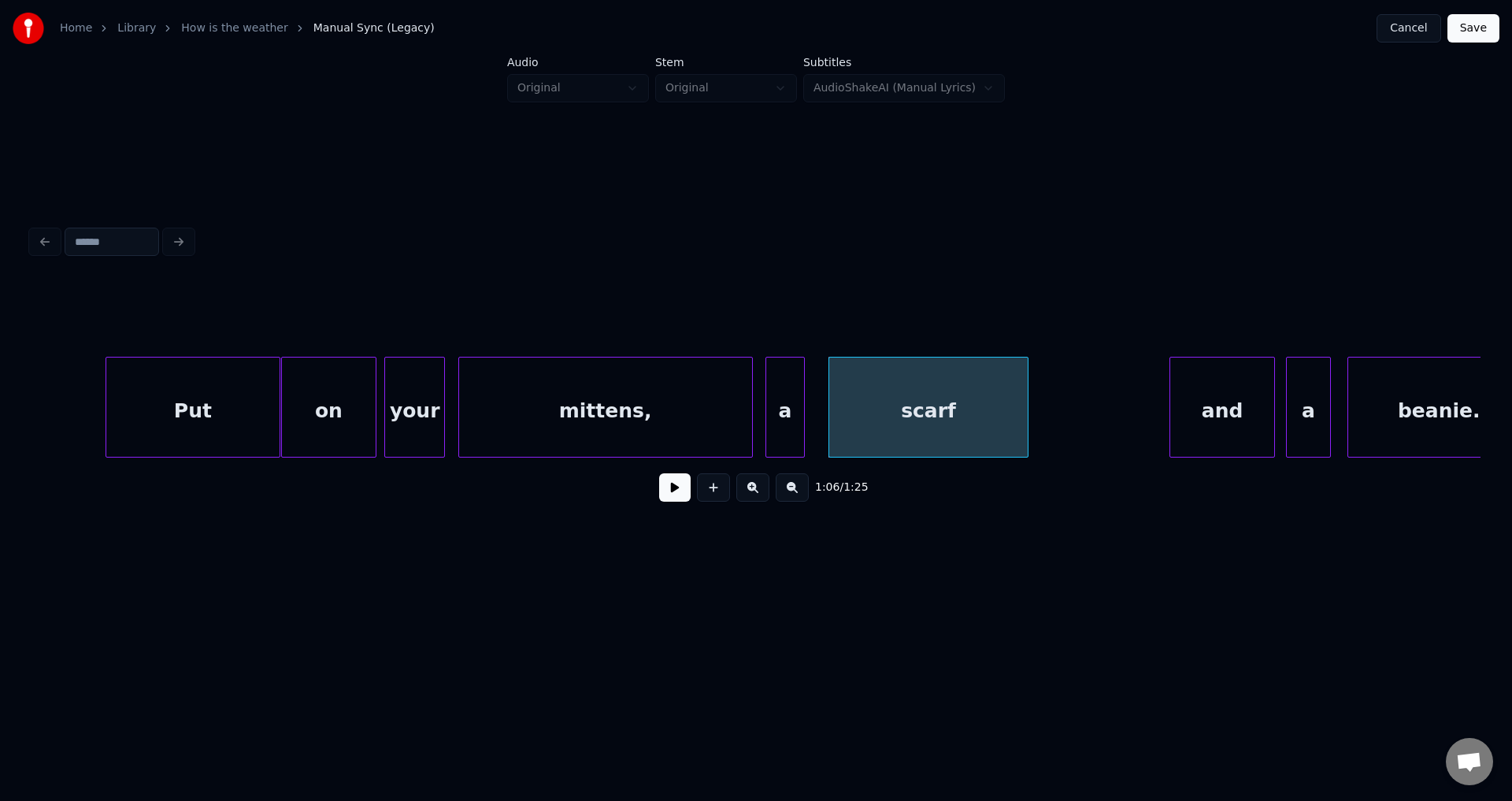
click at [659, 473] on button at bounding box center [675, 487] width 32 height 29
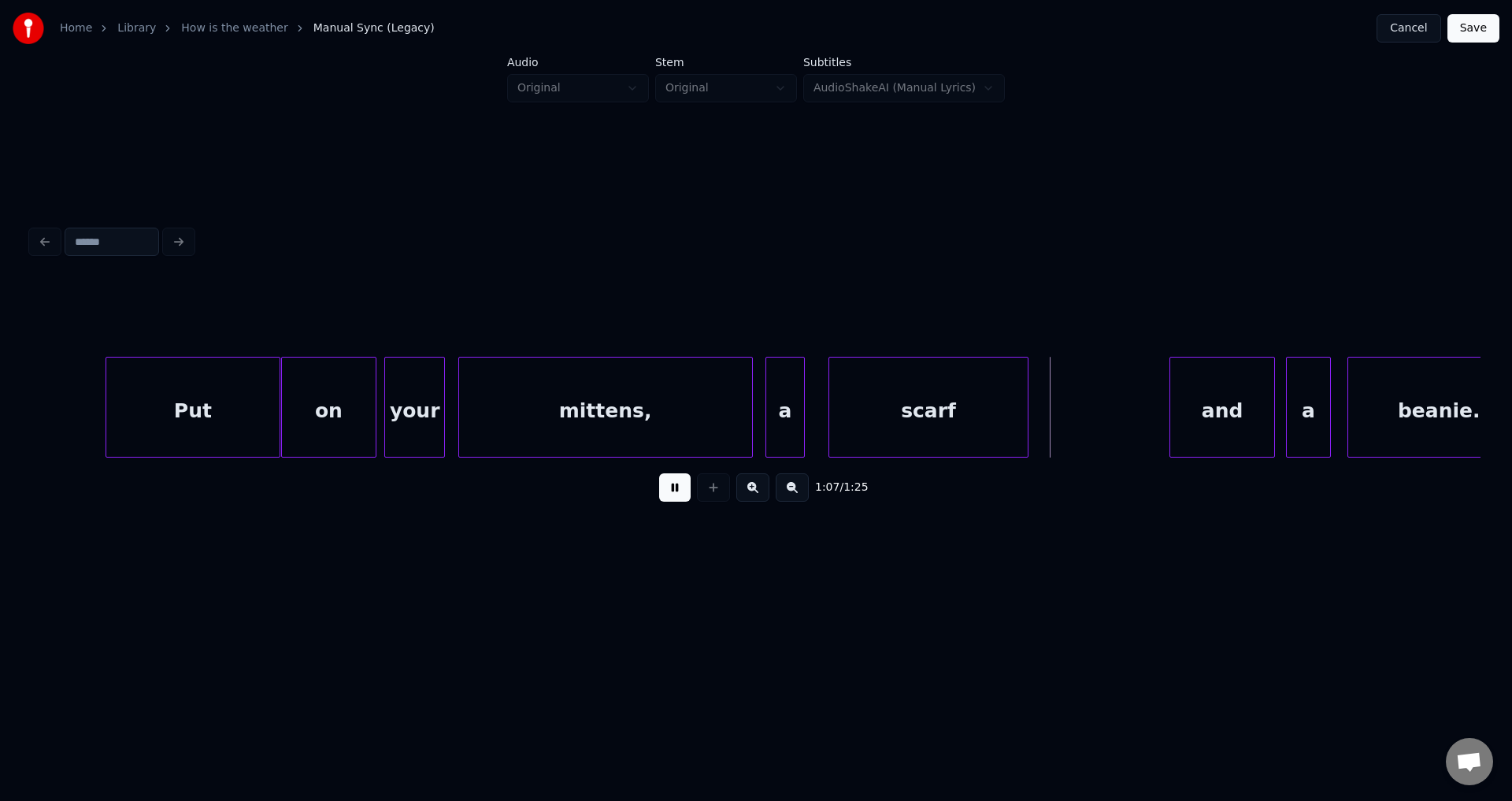
click at [659, 473] on button at bounding box center [675, 487] width 32 height 29
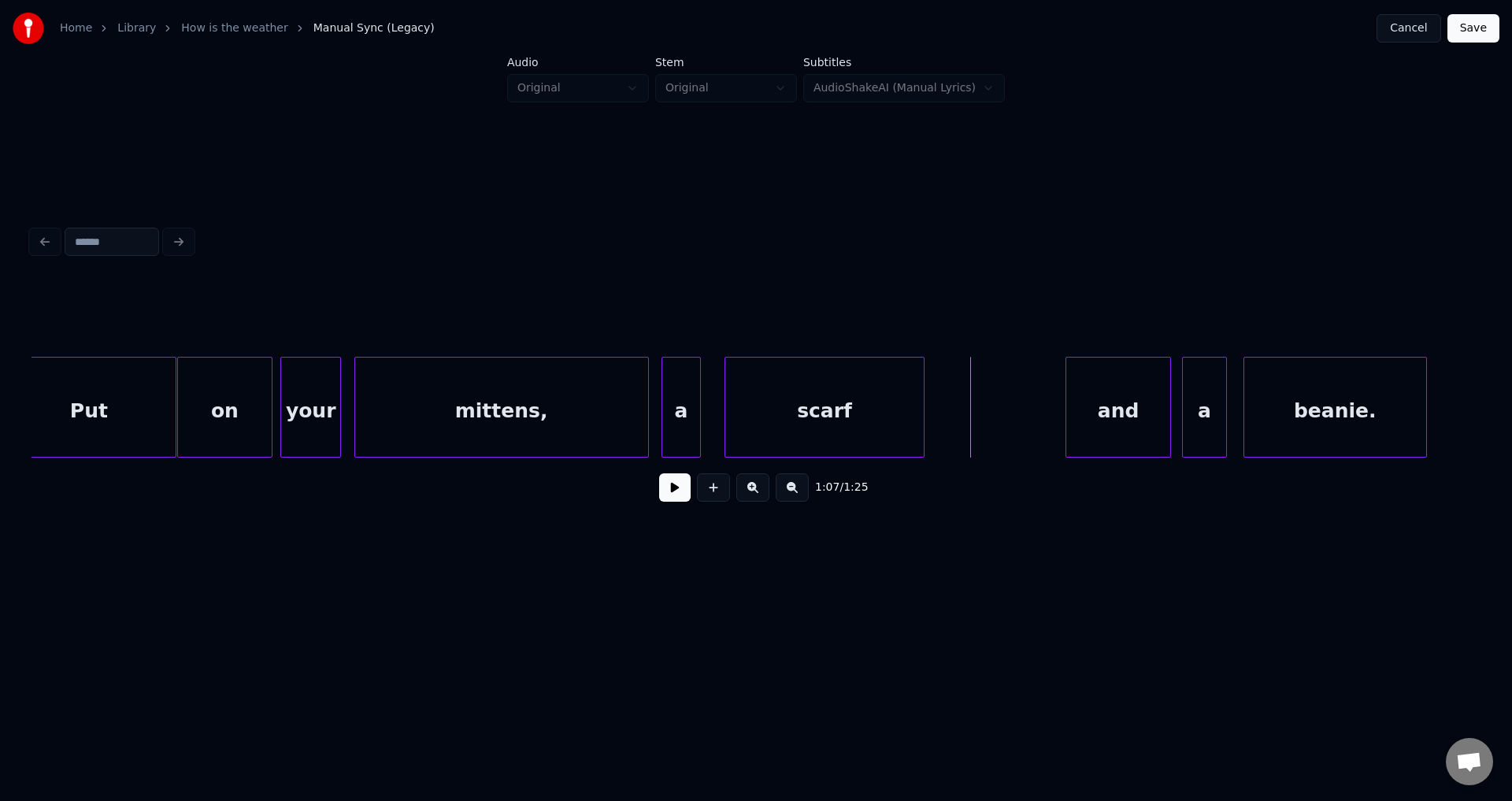
scroll to position [0, 17772]
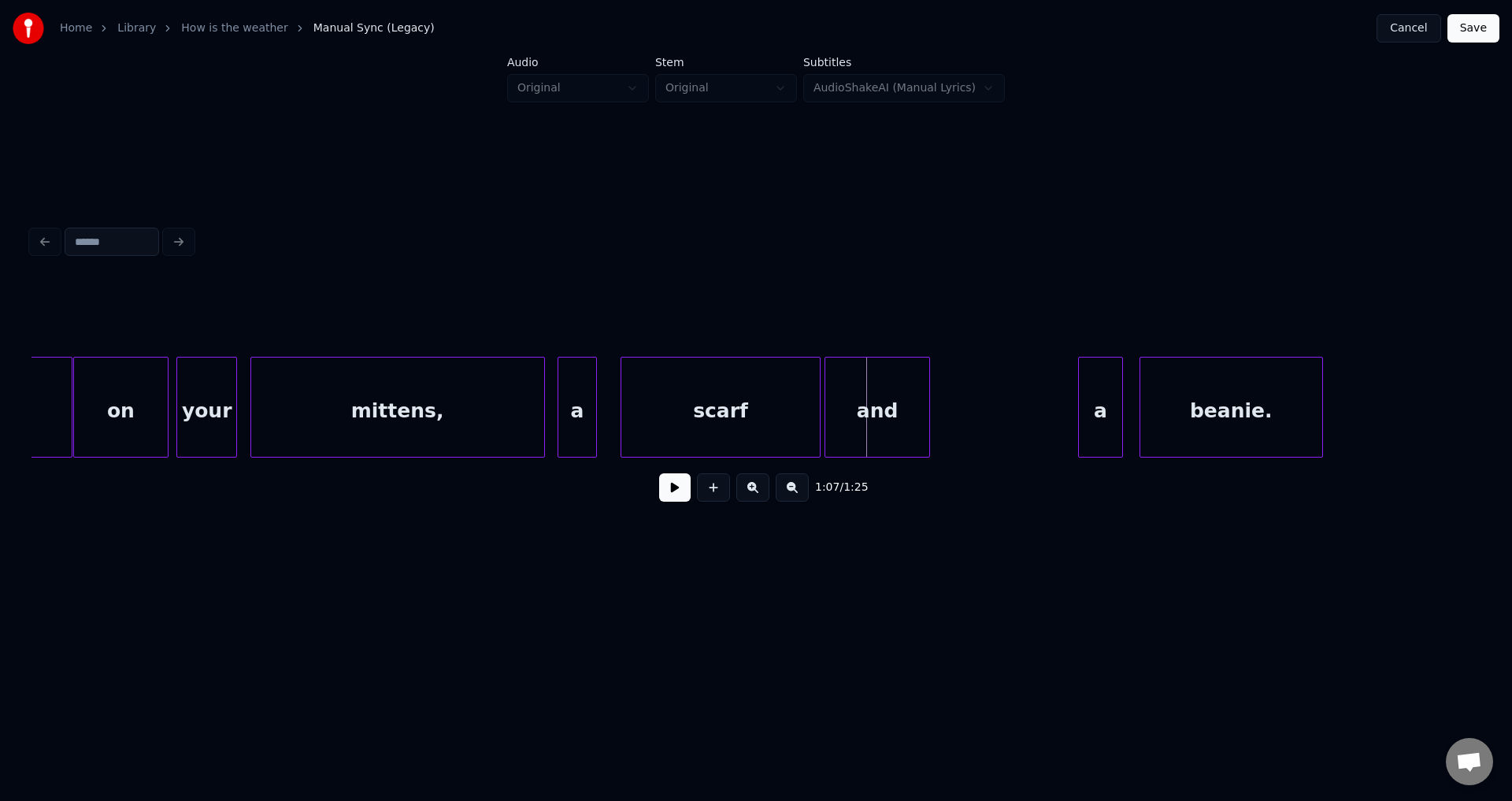
click at [896, 431] on div "and" at bounding box center [876, 411] width 104 height 107
click at [659, 473] on button at bounding box center [675, 487] width 32 height 29
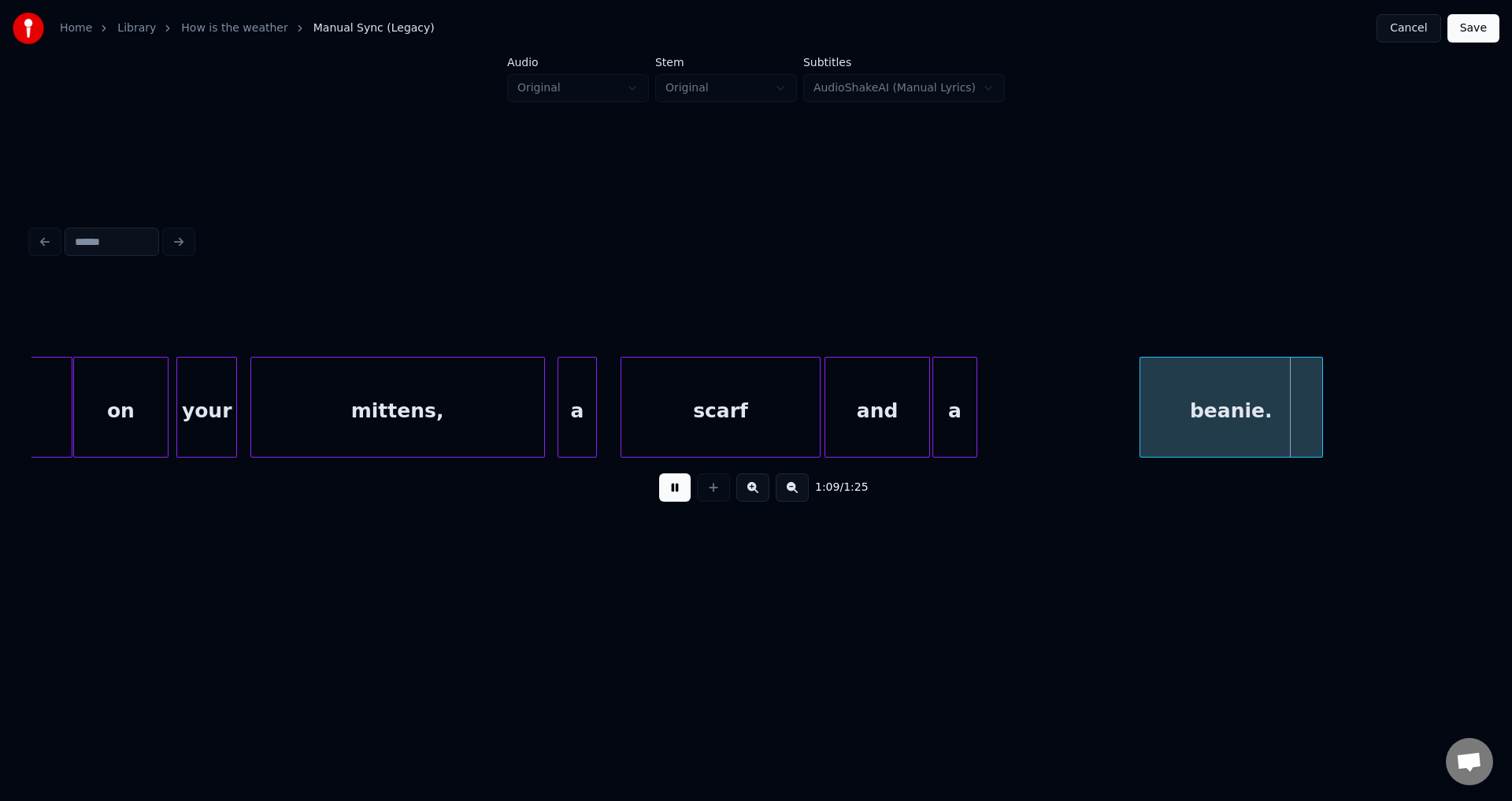
click at [955, 434] on div "a" at bounding box center [954, 411] width 42 height 107
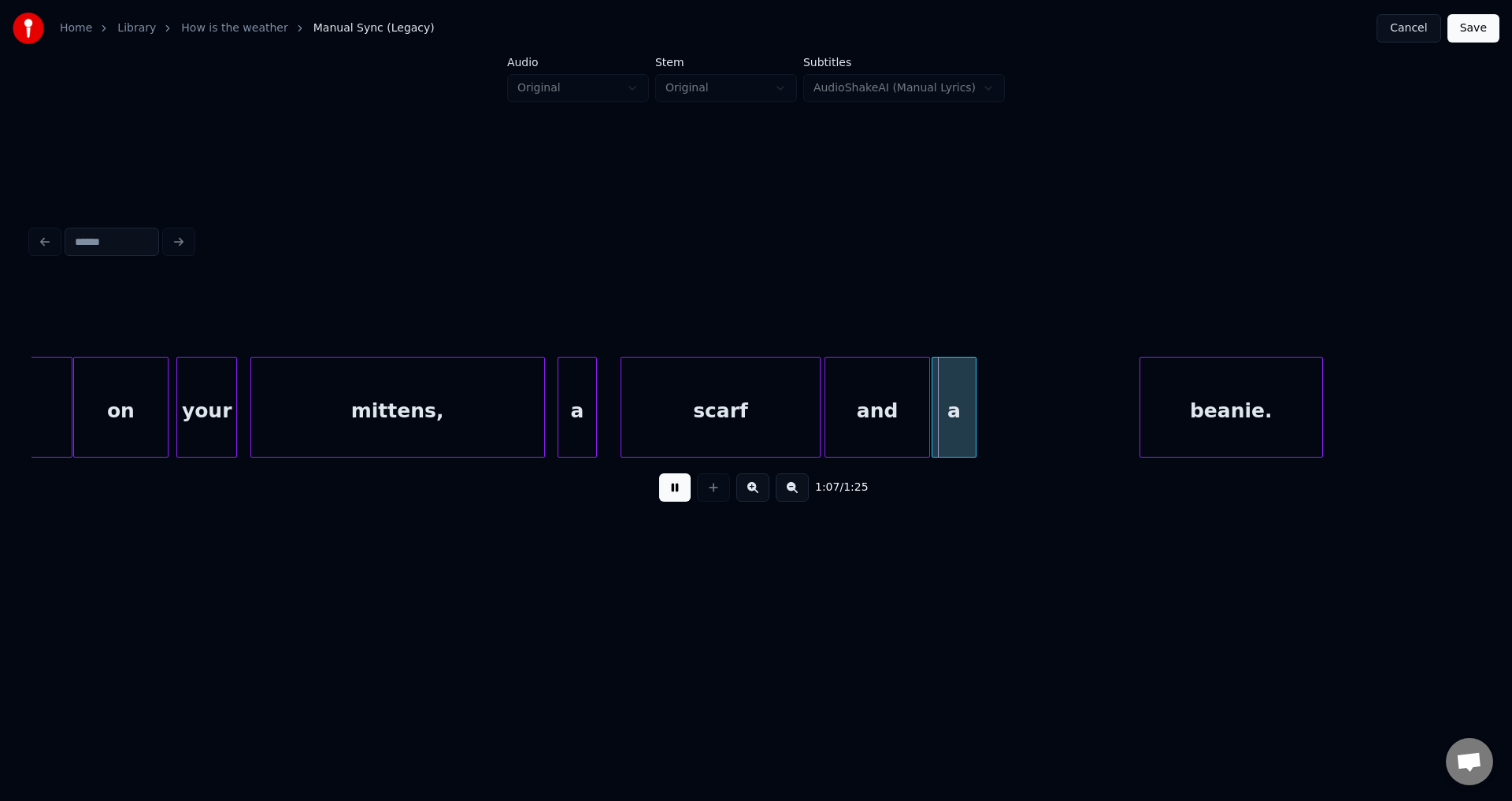
click at [659, 473] on button at bounding box center [675, 487] width 32 height 29
click at [1070, 422] on div "beanie." at bounding box center [1074, 411] width 182 height 107
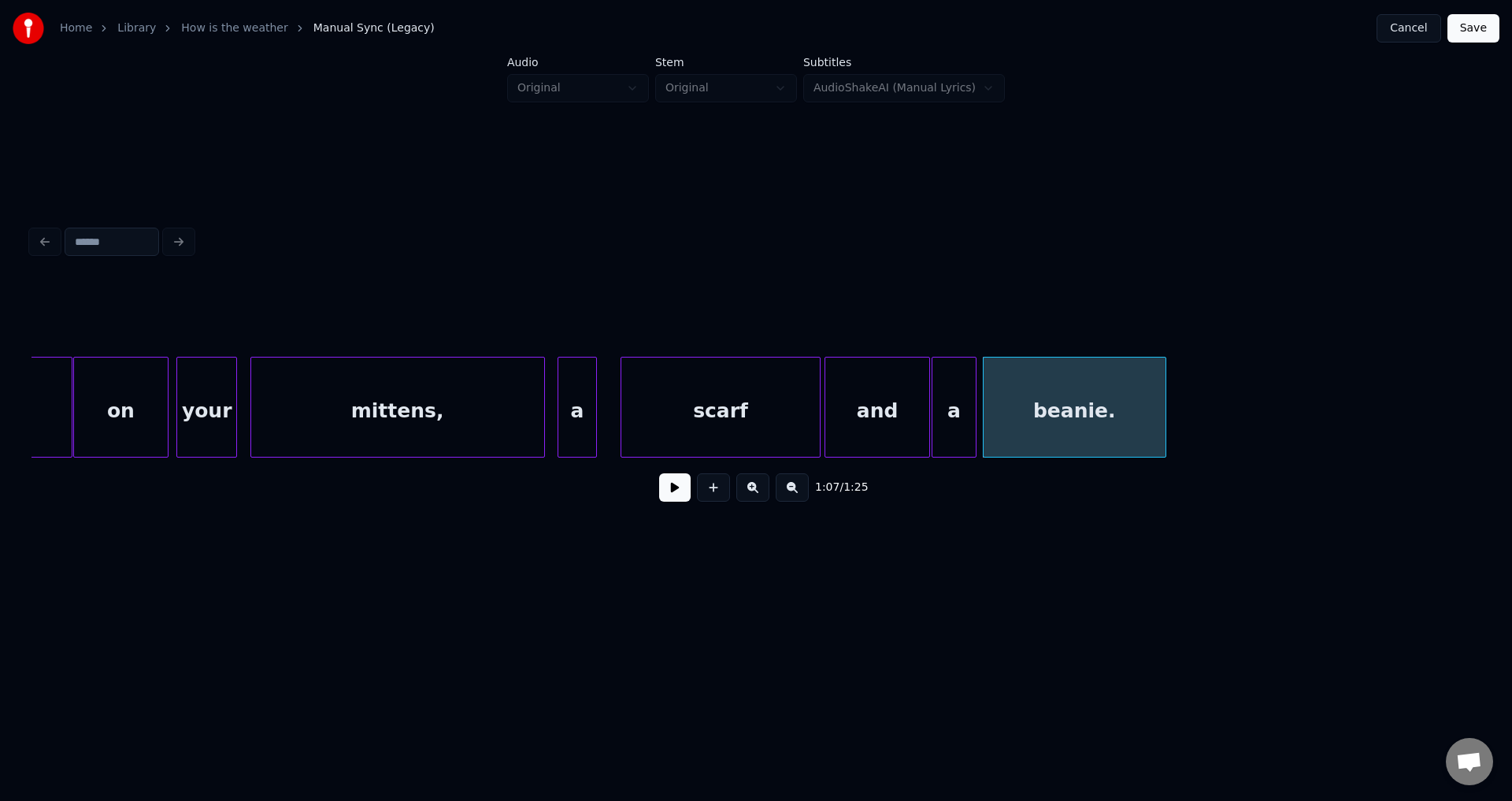
click at [659, 473] on button at bounding box center [675, 487] width 32 height 29
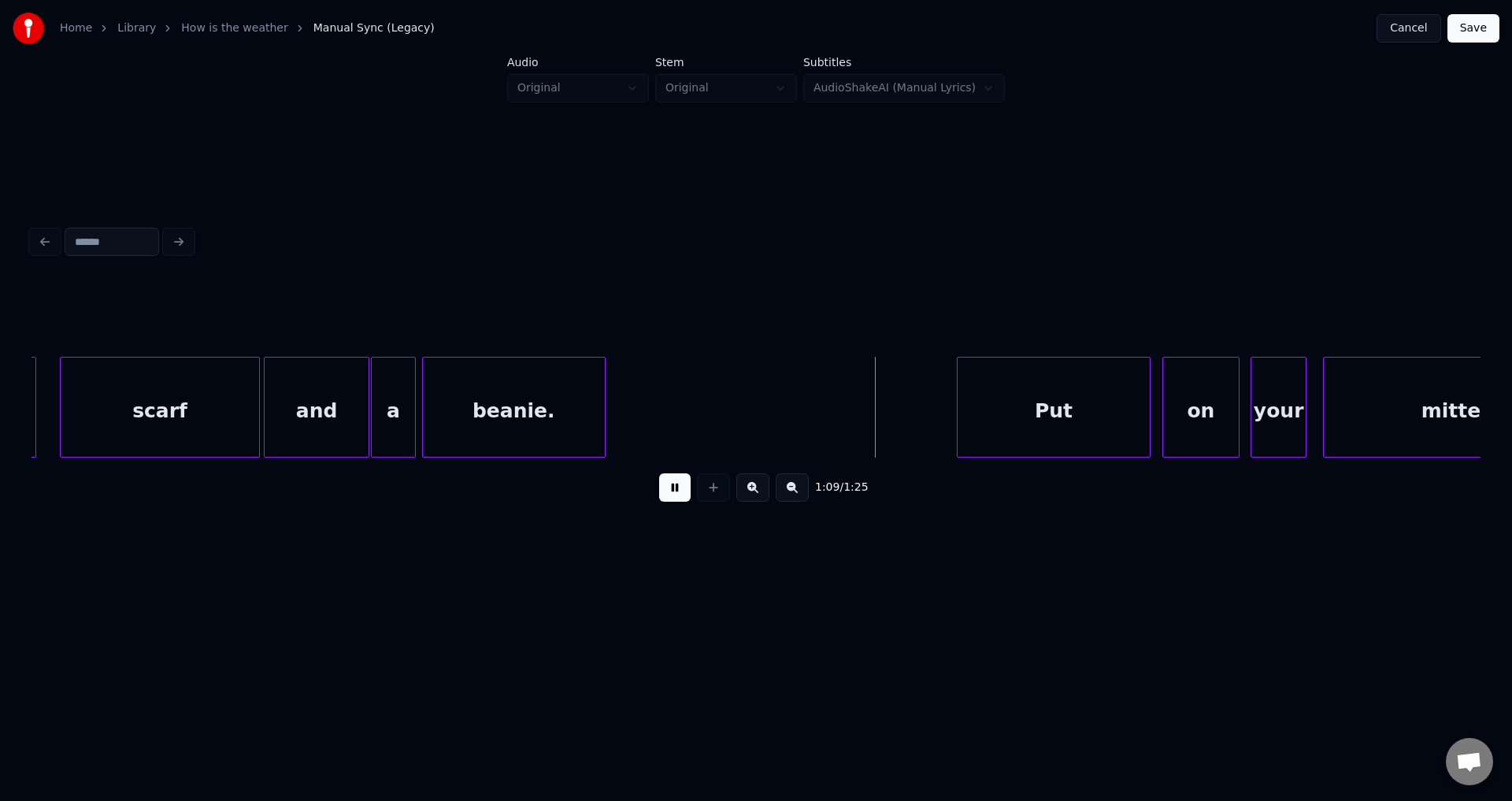
scroll to position [0, 18346]
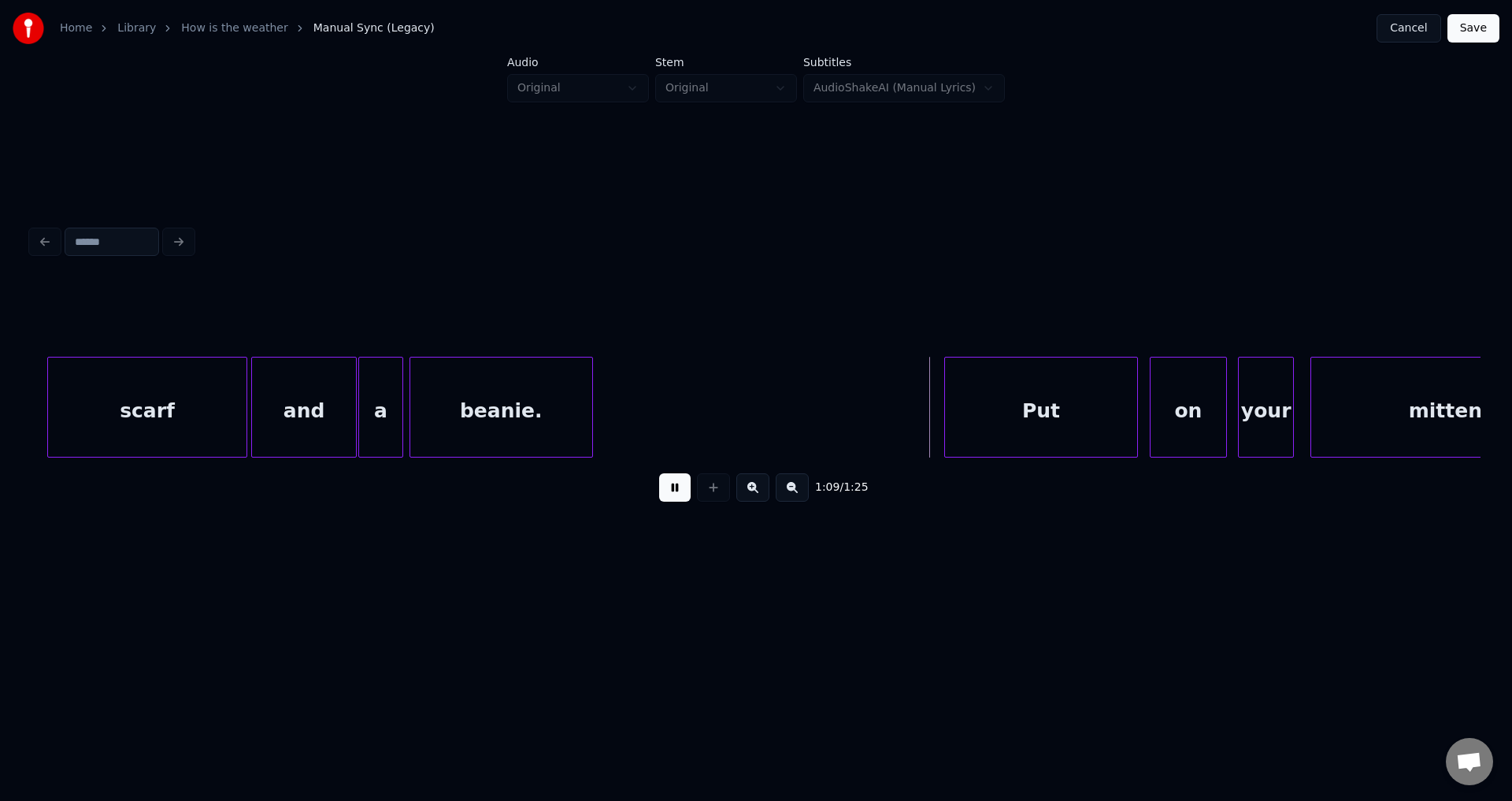
click at [659, 473] on button at bounding box center [675, 487] width 32 height 29
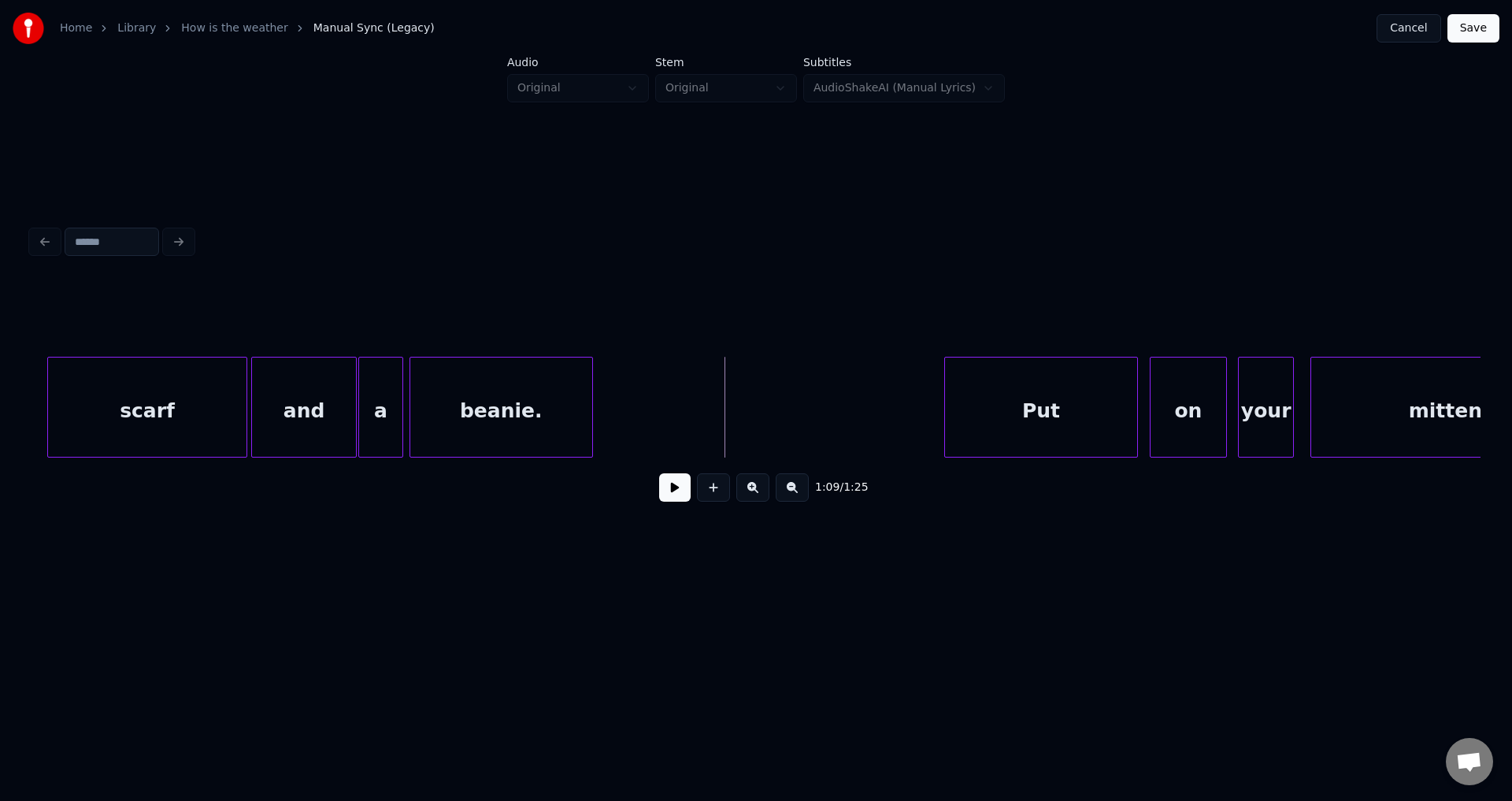
click at [678, 497] on button at bounding box center [675, 487] width 32 height 29
click at [903, 435] on div "Put" at bounding box center [880, 411] width 193 height 107
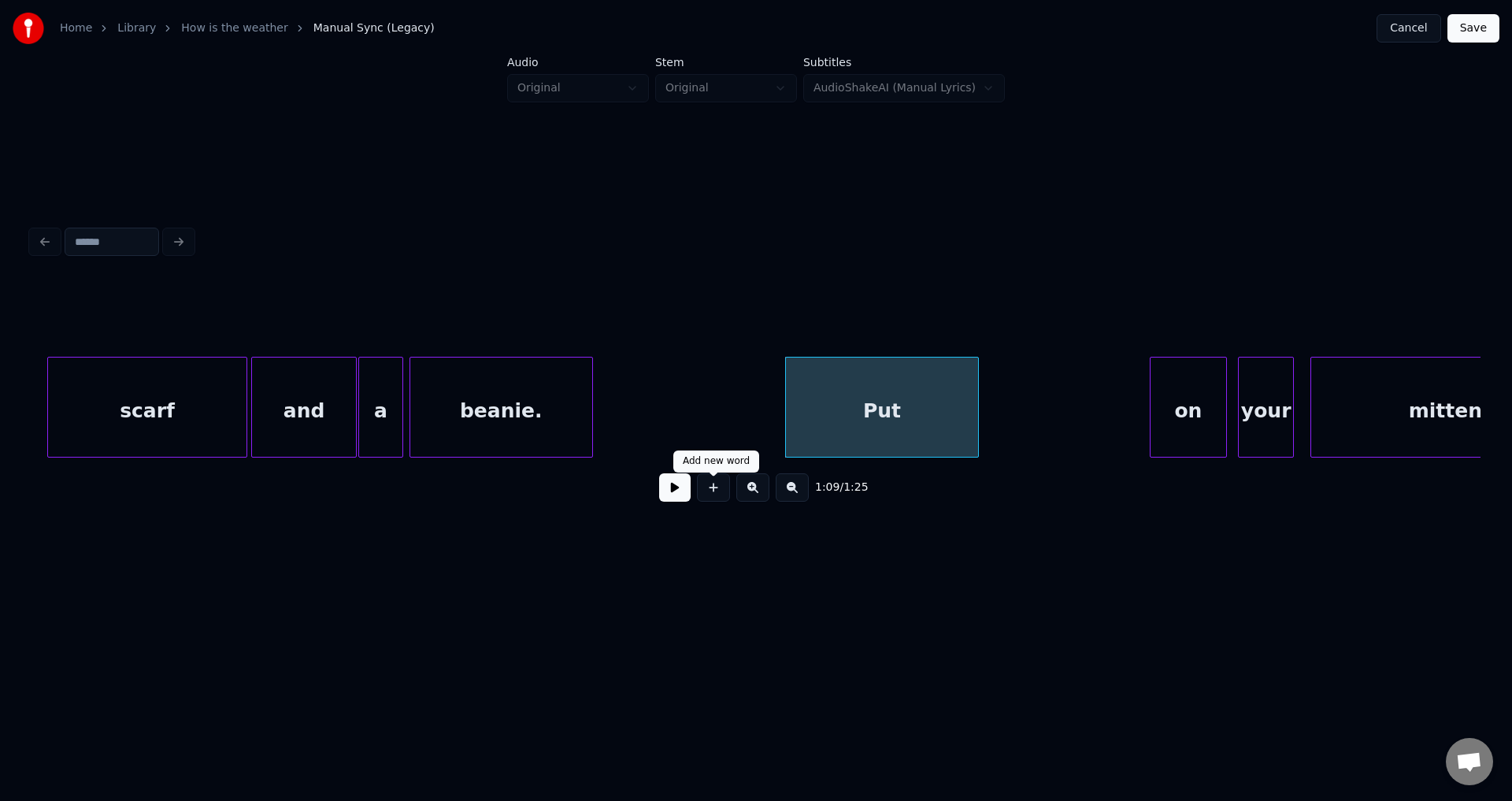
click at [683, 487] on button at bounding box center [675, 487] width 32 height 29
click at [681, 487] on button at bounding box center [675, 487] width 32 height 29
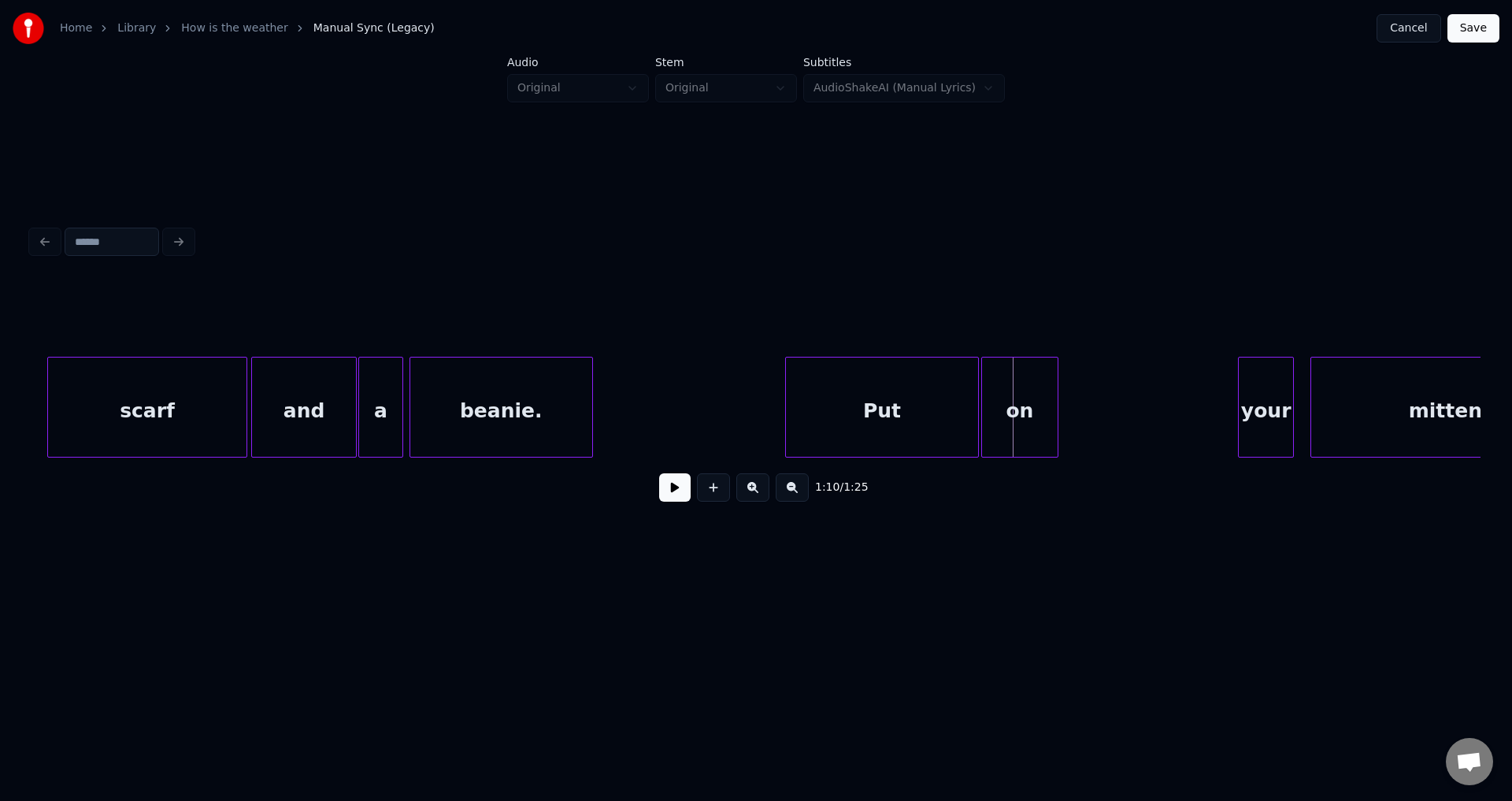
click at [1007, 414] on div "on" at bounding box center [1020, 411] width 76 height 107
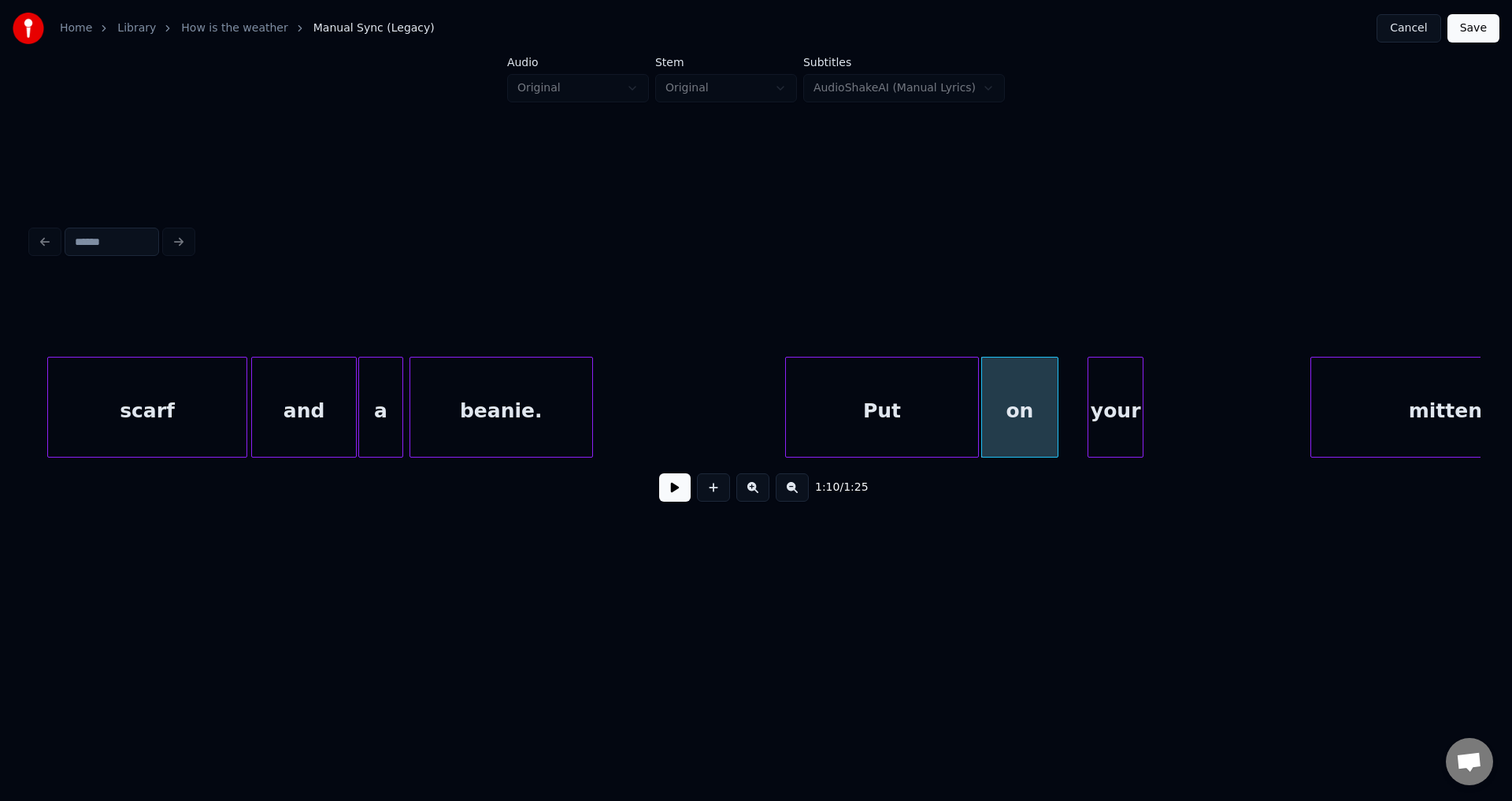
click at [1098, 422] on div "your" at bounding box center [1115, 411] width 54 height 107
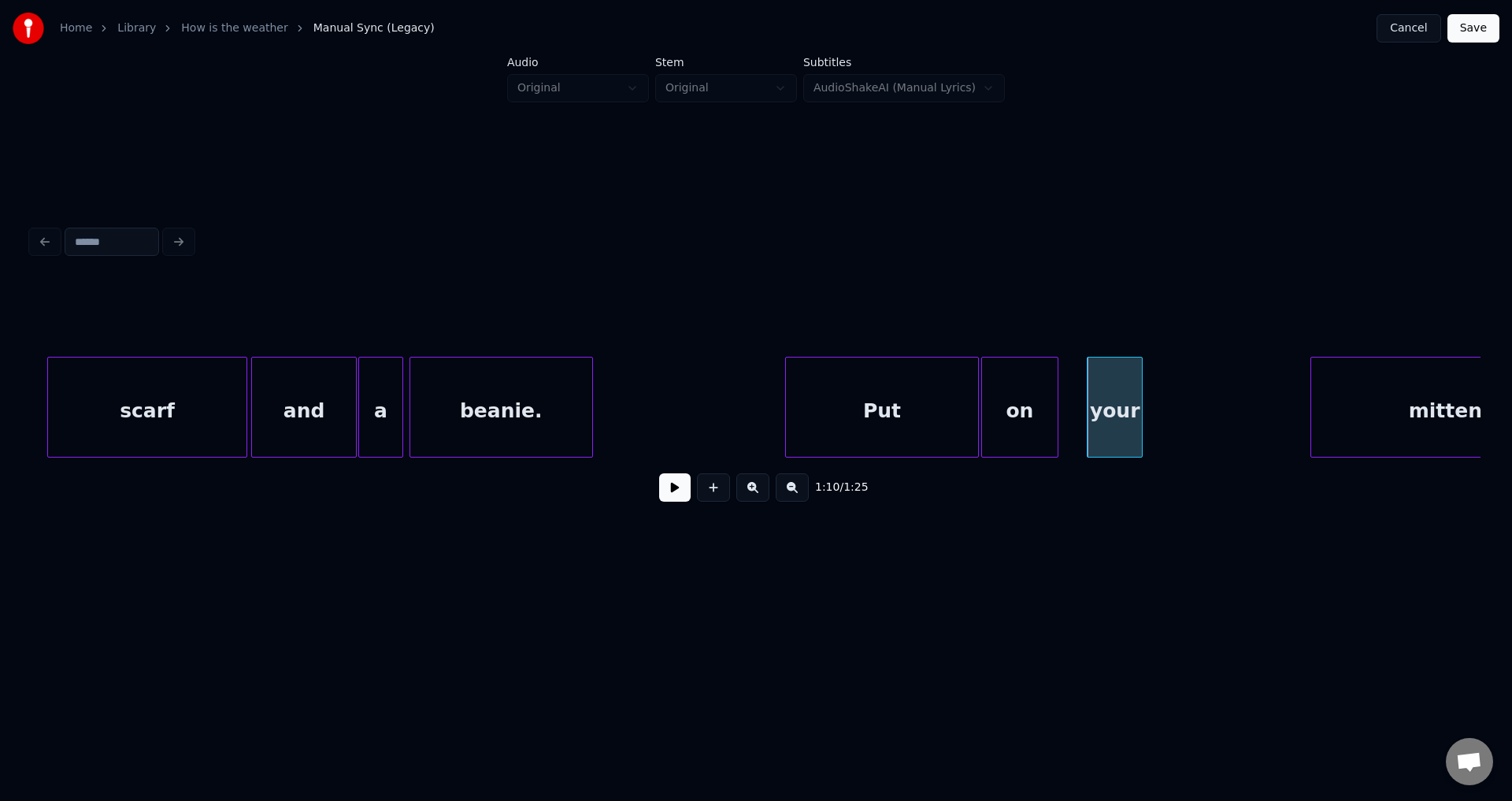
click at [659, 473] on button at bounding box center [675, 487] width 32 height 29
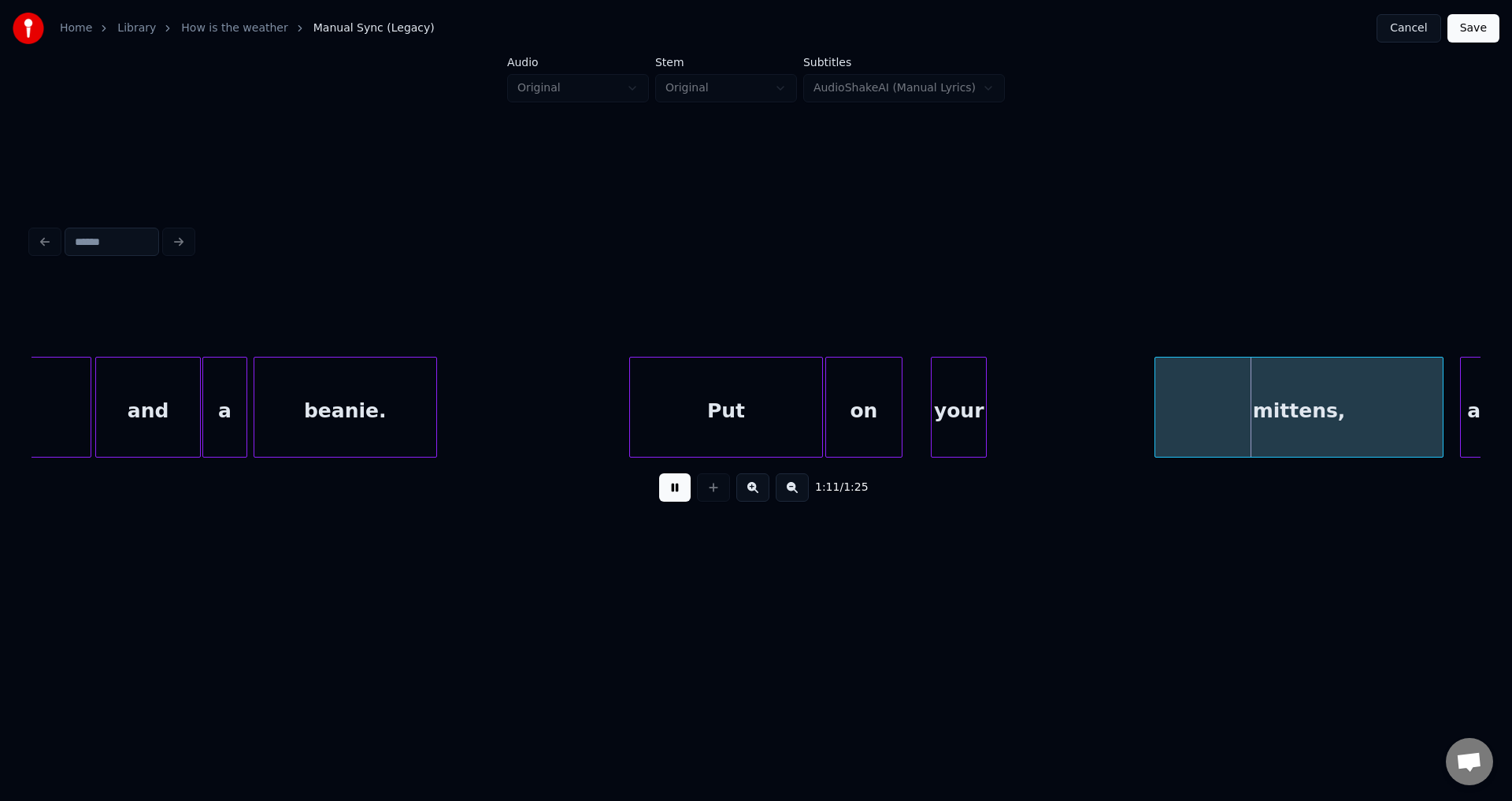
scroll to position [0, 18607]
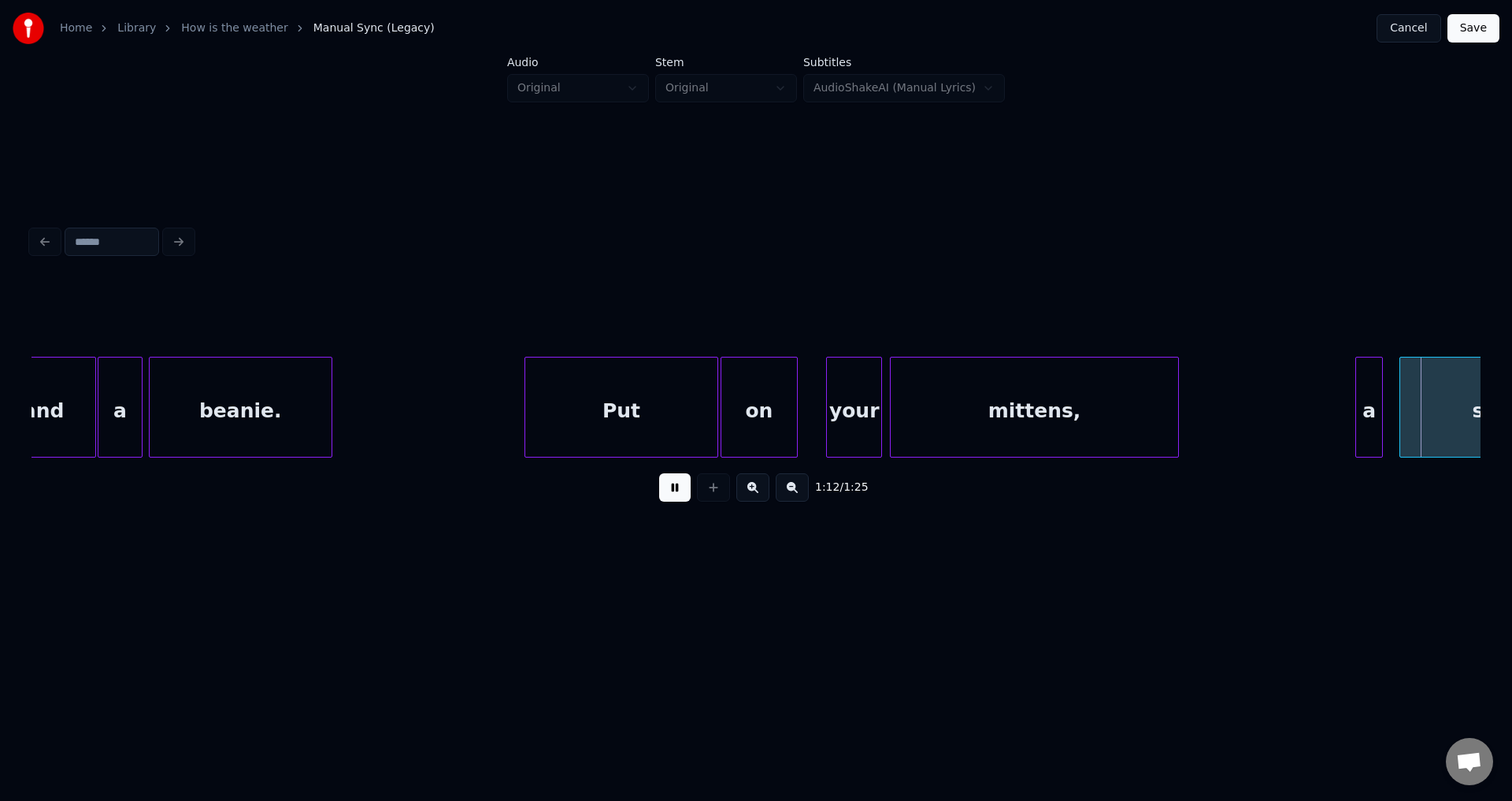
click at [1018, 431] on div "mittens," at bounding box center [1034, 411] width 288 height 107
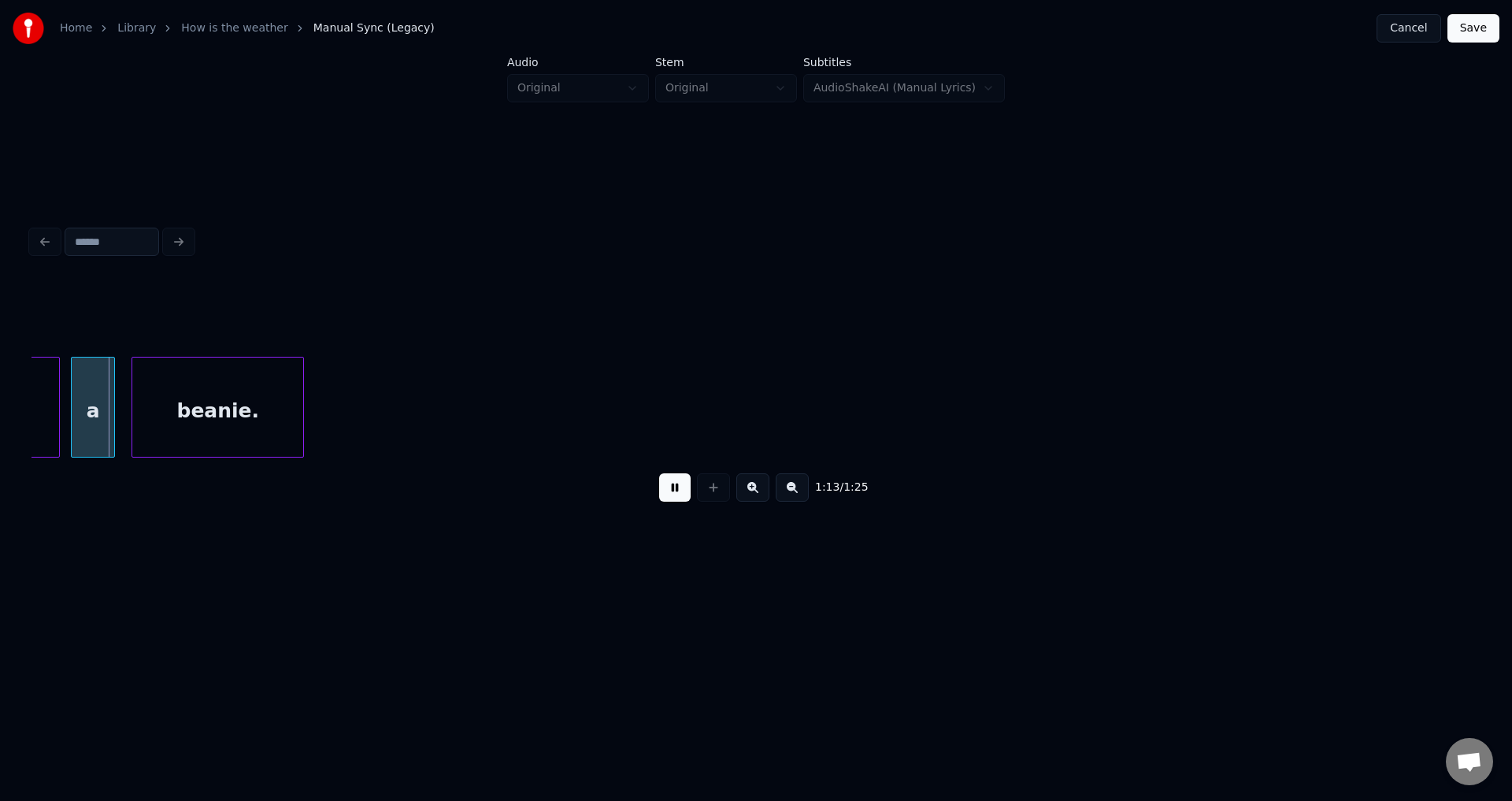
scroll to position [0, 19784]
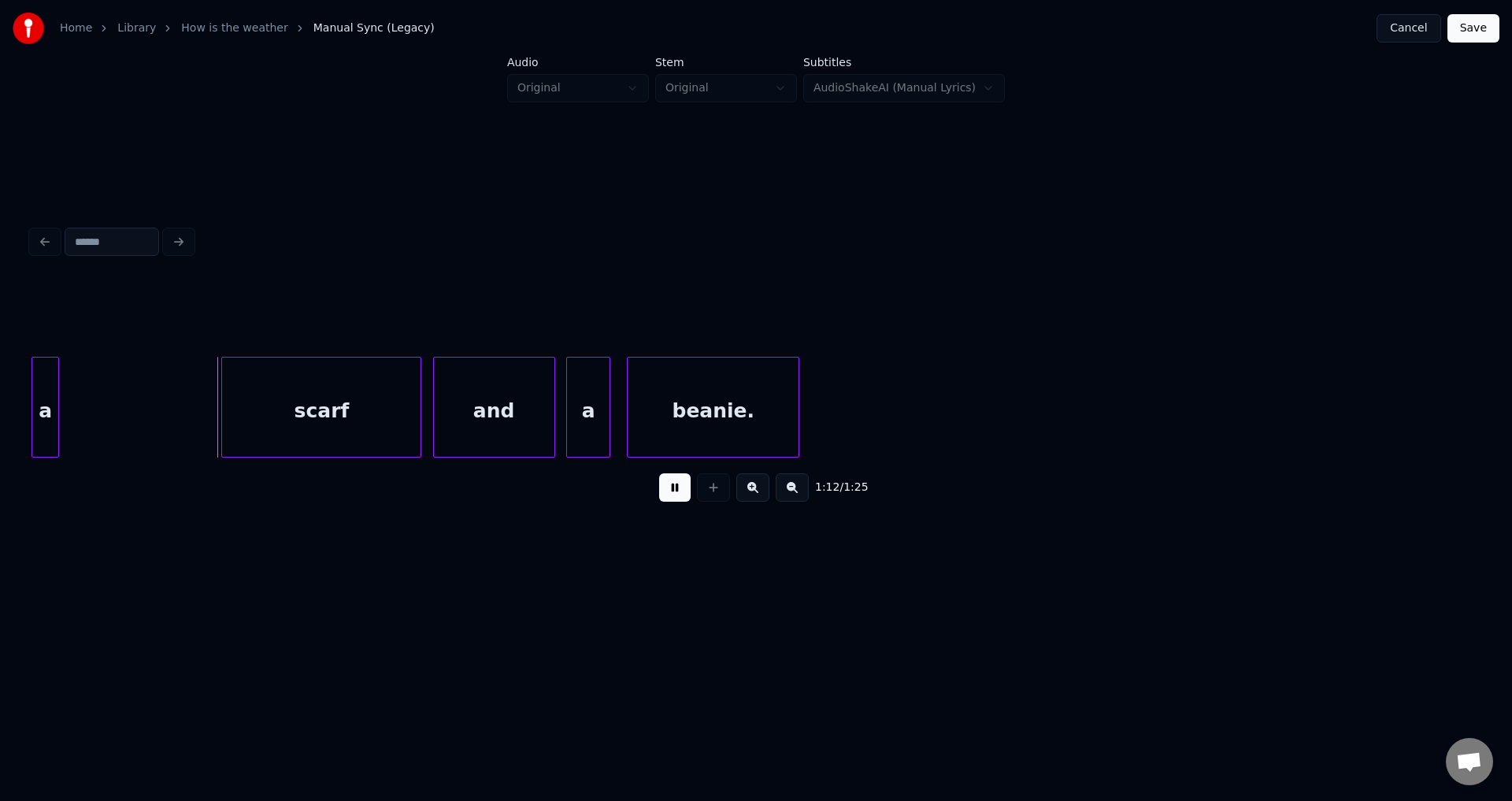
click at [659, 473] on button at bounding box center [675, 487] width 32 height 29
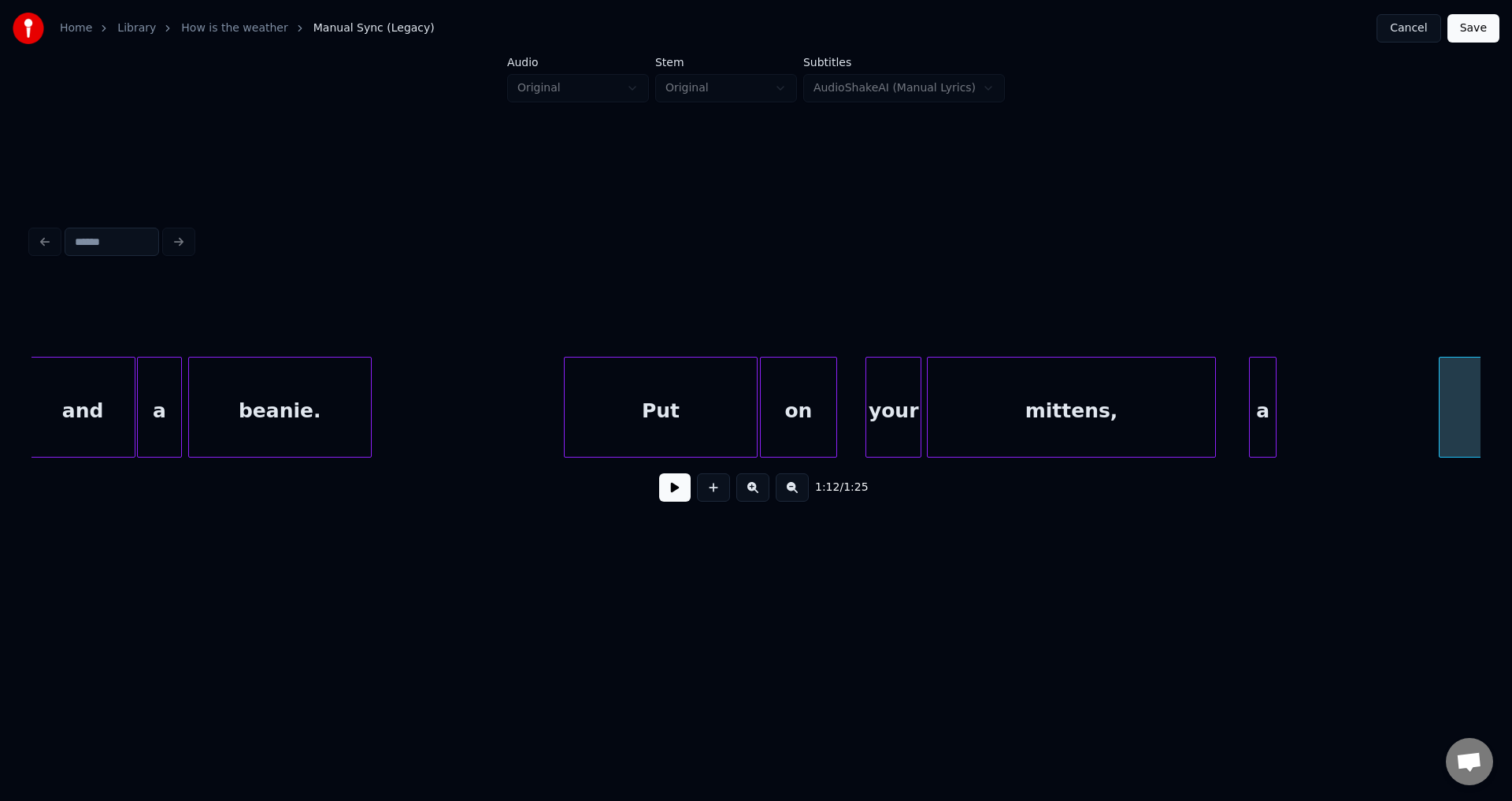
scroll to position [0, 18814]
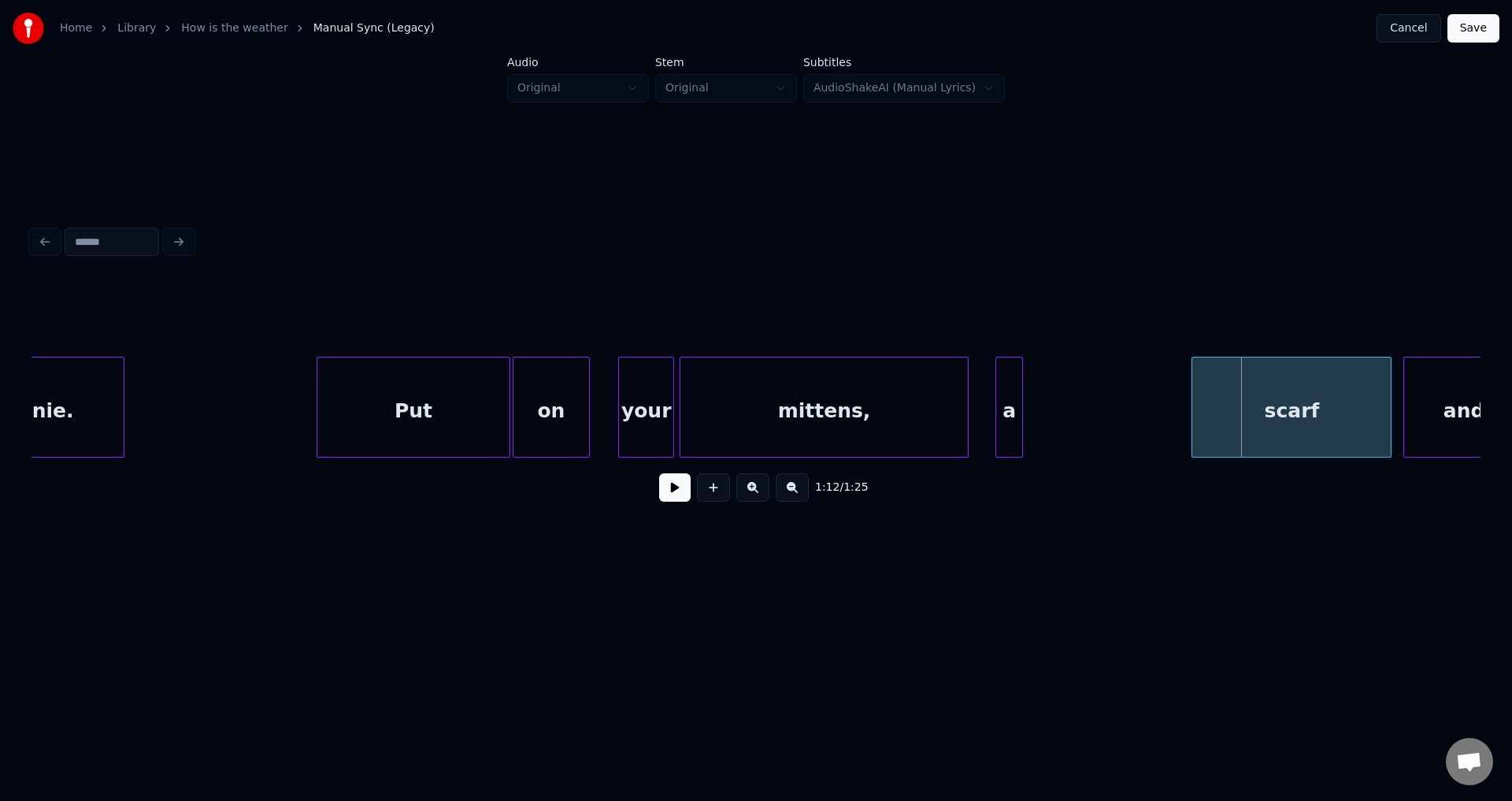
click at [1009, 418] on div "a" at bounding box center [1008, 411] width 26 height 107
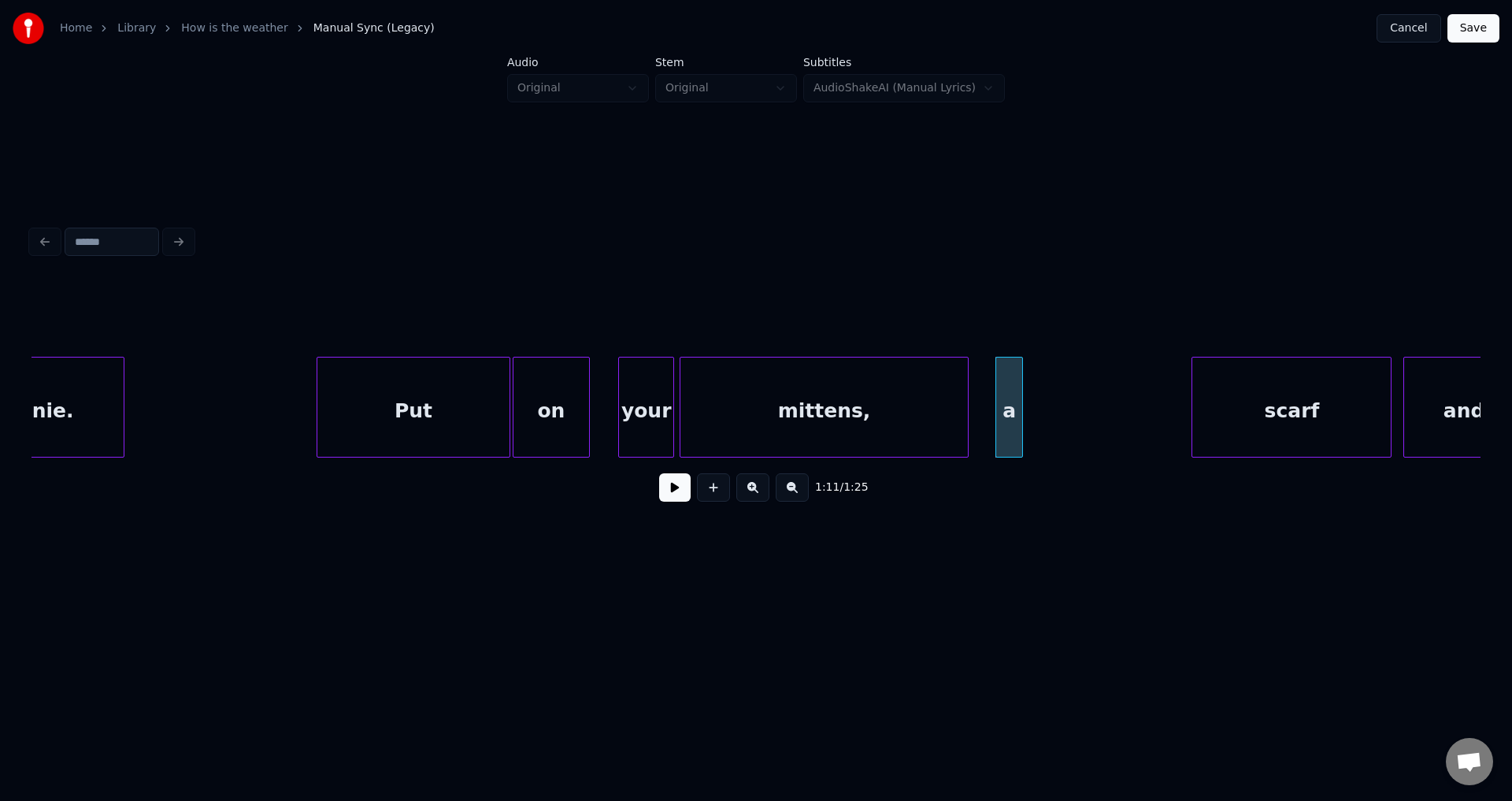
click at [659, 473] on button at bounding box center [675, 487] width 32 height 29
click at [1098, 419] on div "scarf" at bounding box center [1139, 411] width 199 height 107
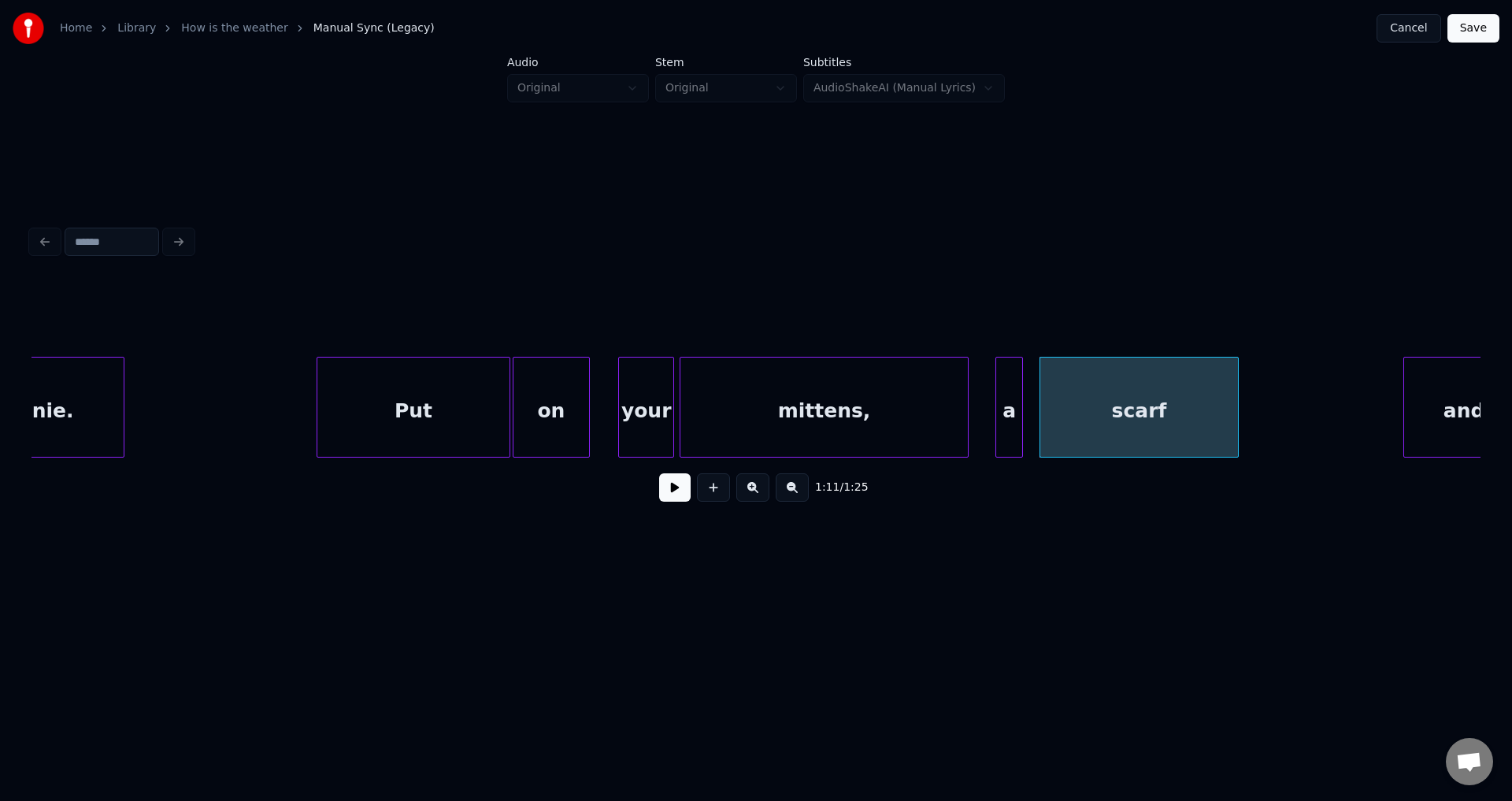
click at [659, 473] on button at bounding box center [675, 487] width 32 height 29
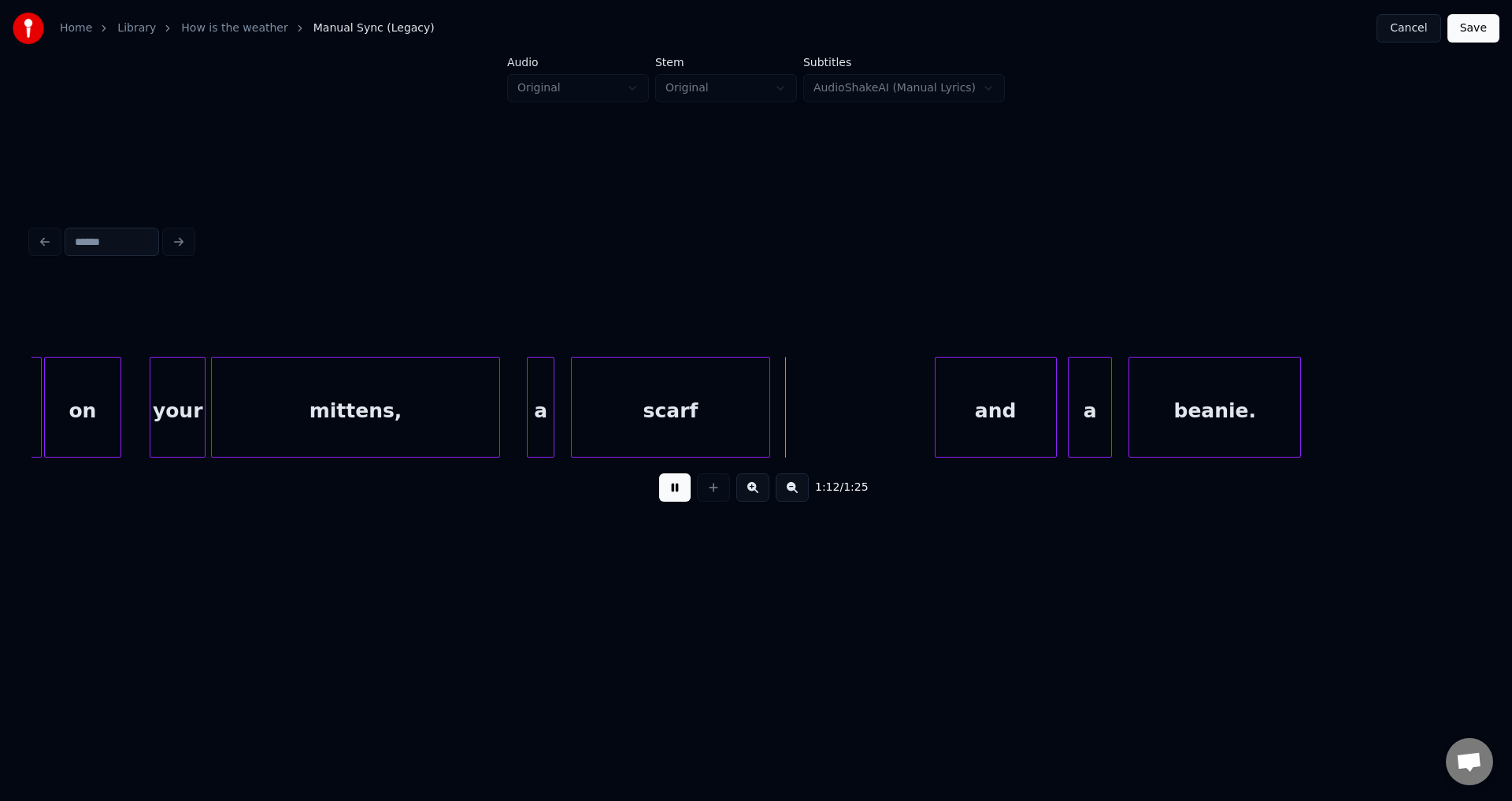
scroll to position [0, 19309]
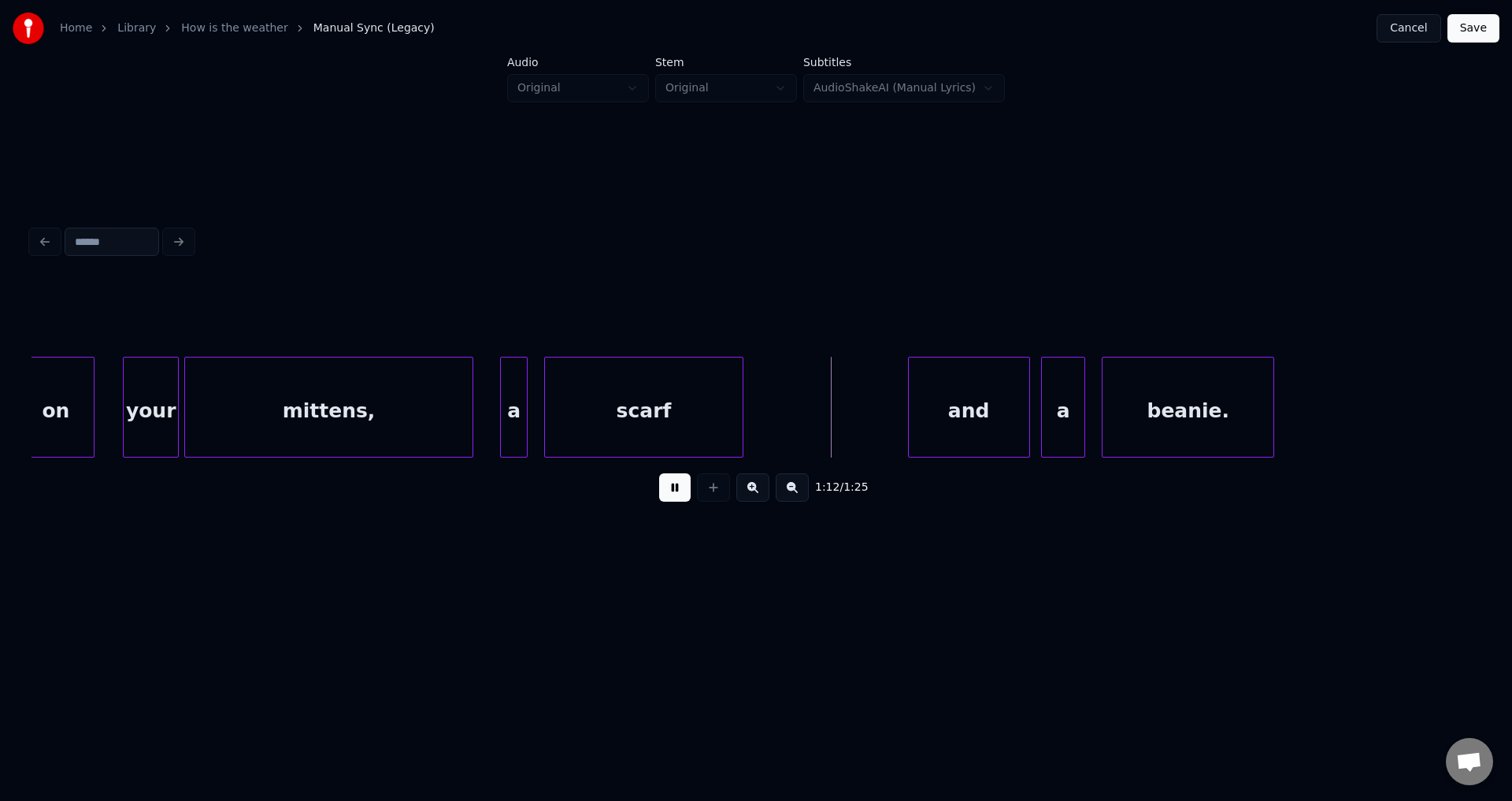
click at [659, 473] on button at bounding box center [675, 487] width 32 height 29
click at [810, 436] on div "and" at bounding box center [809, 411] width 120 height 107
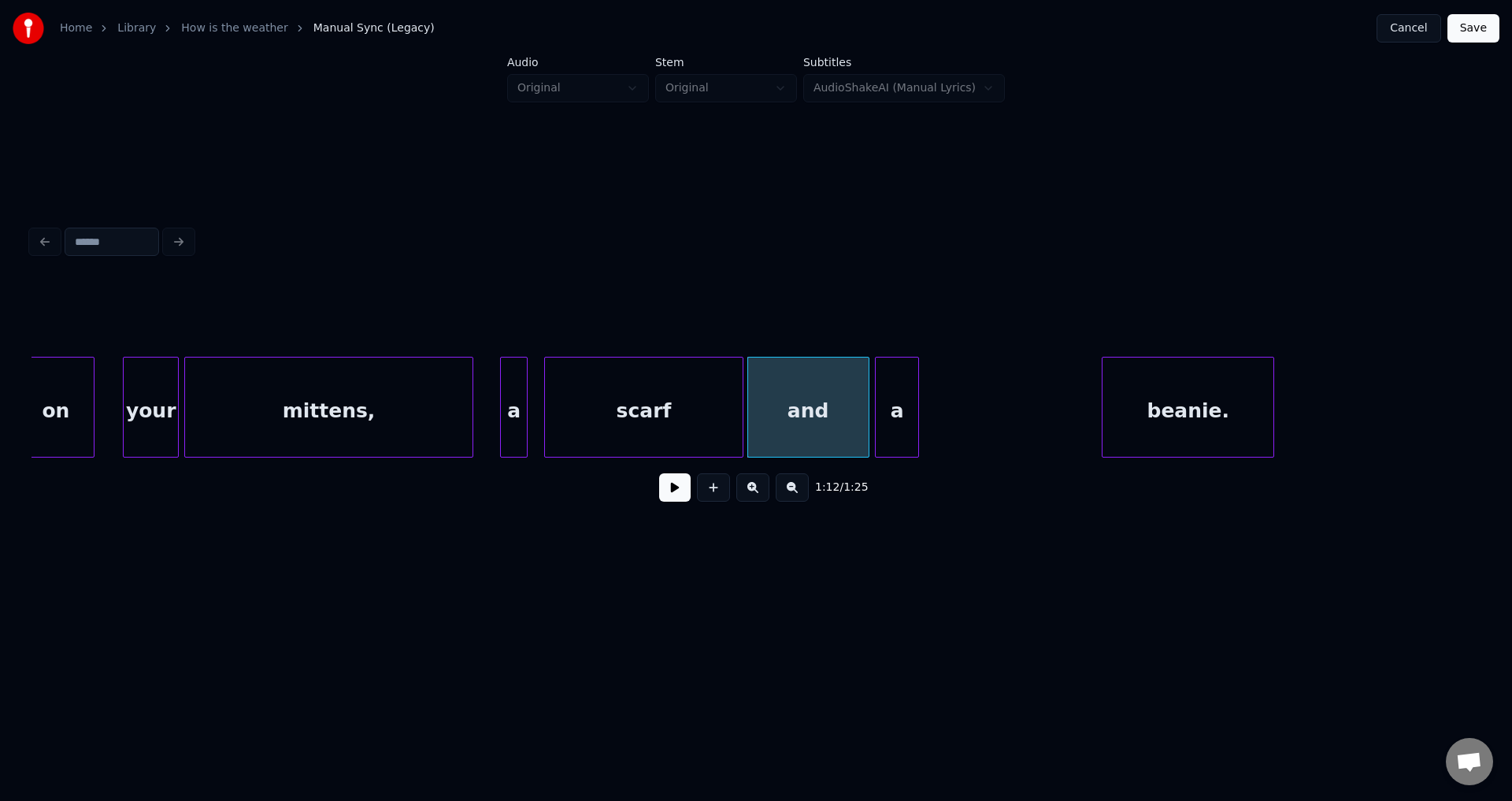
click at [906, 426] on div "a" at bounding box center [896, 411] width 42 height 107
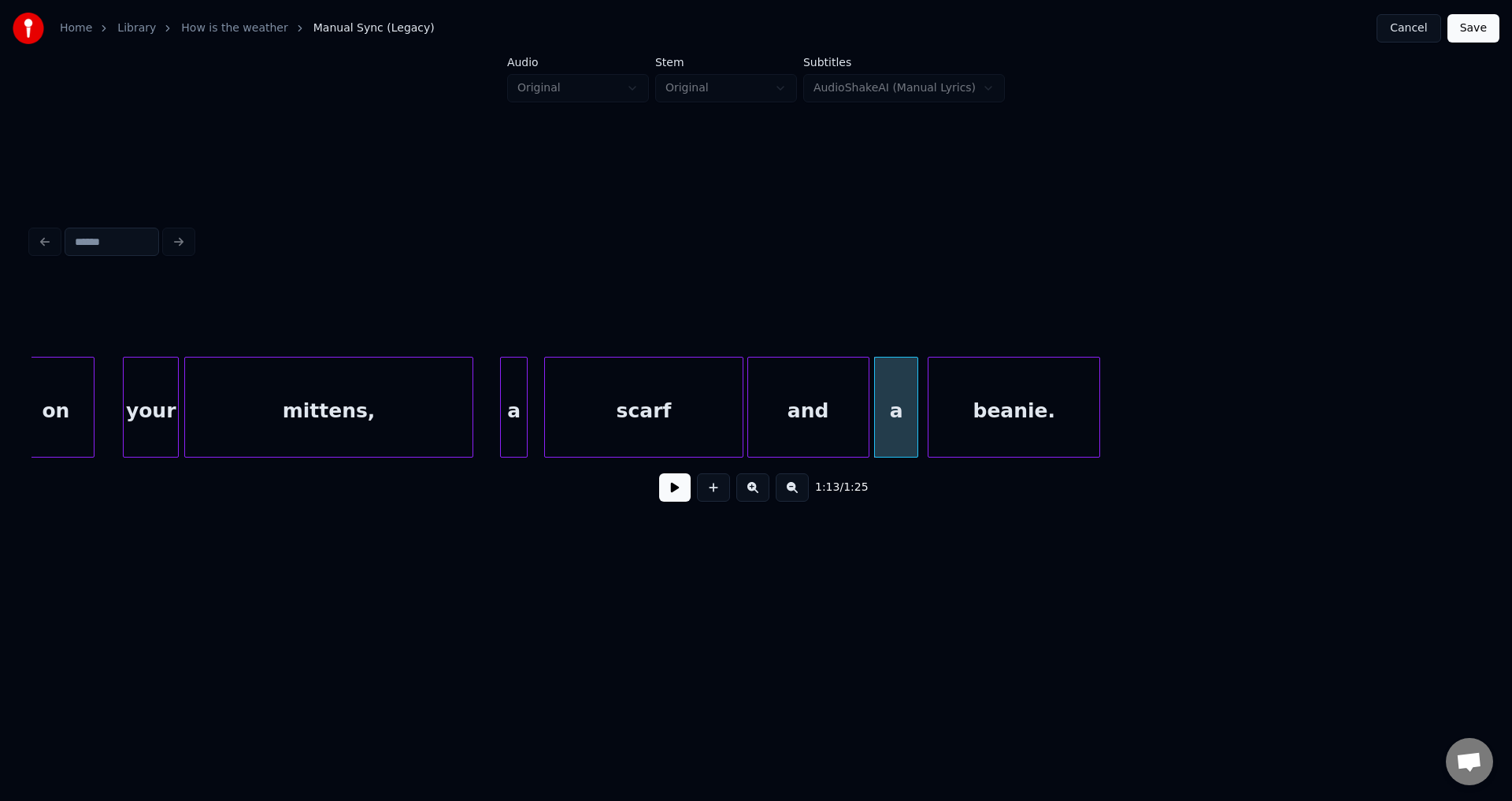
click at [993, 418] on div "beanie." at bounding box center [1013, 411] width 171 height 107
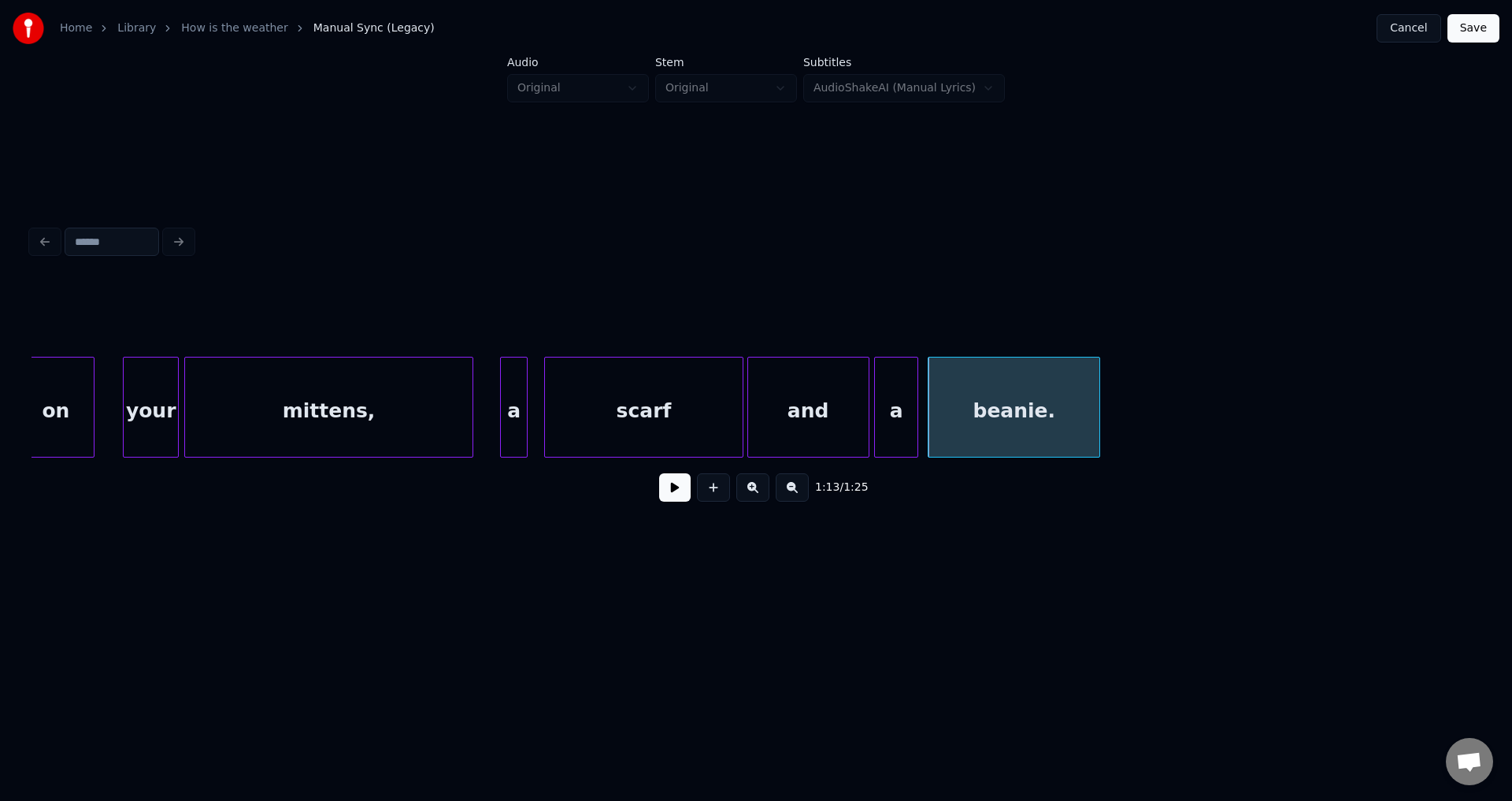
click at [659, 473] on button at bounding box center [675, 487] width 32 height 29
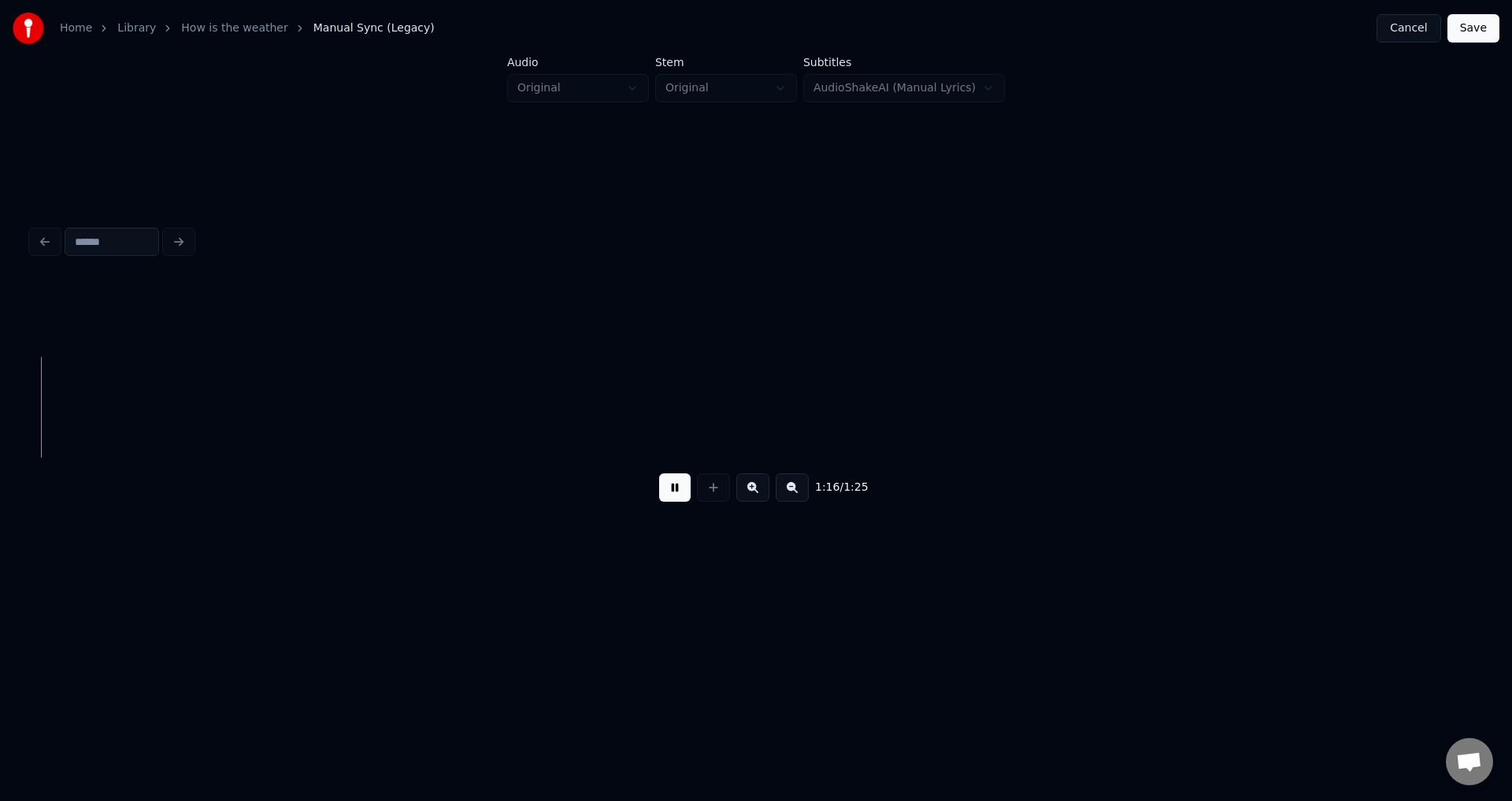
scroll to position [0, 21019]
click at [1484, 32] on button "Save" at bounding box center [1473, 29] width 52 height 29
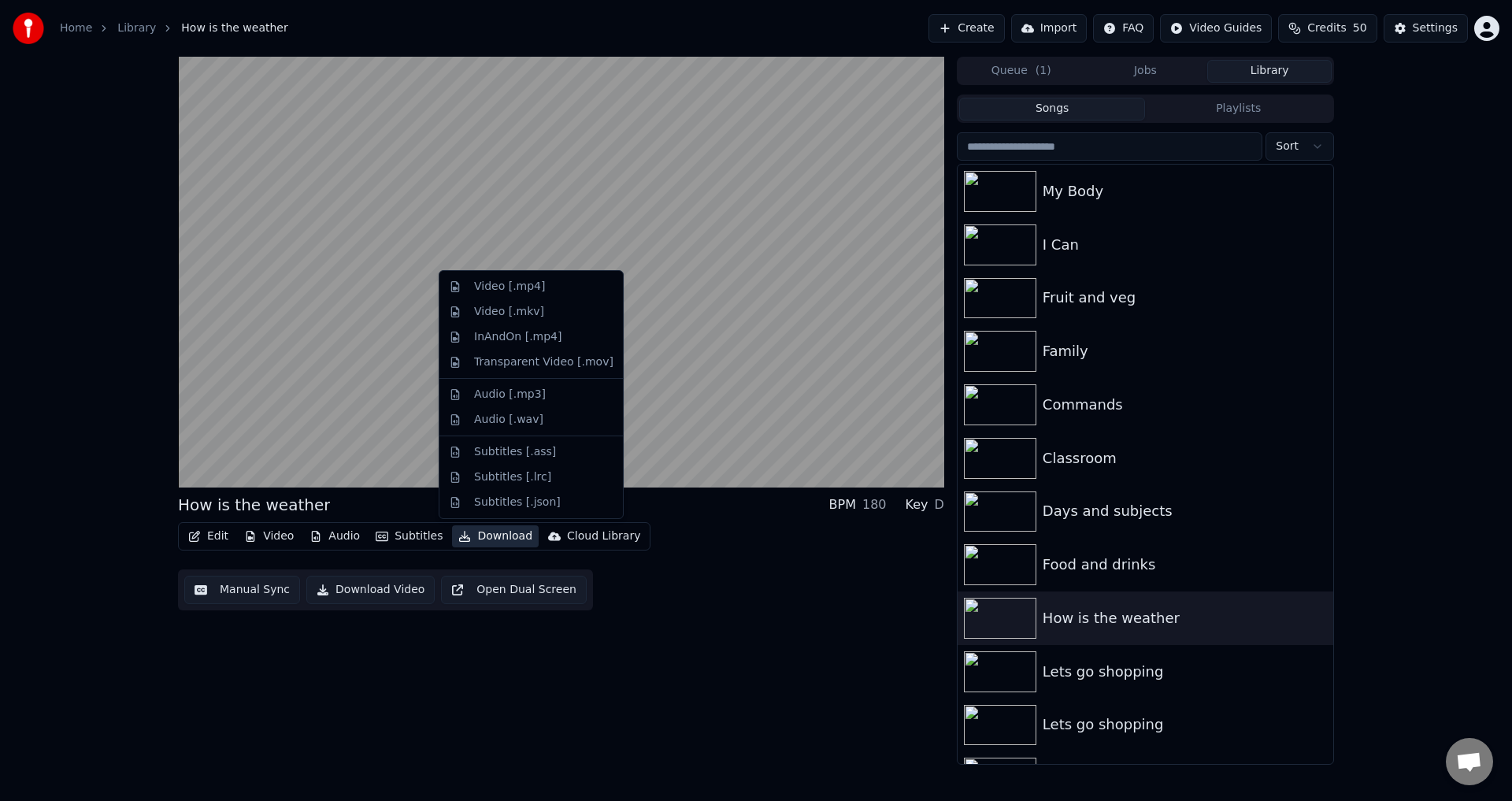
click at [483, 532] on button "Download" at bounding box center [495, 536] width 87 height 22
click at [499, 293] on div "Video [.mp4]" at bounding box center [509, 287] width 71 height 15
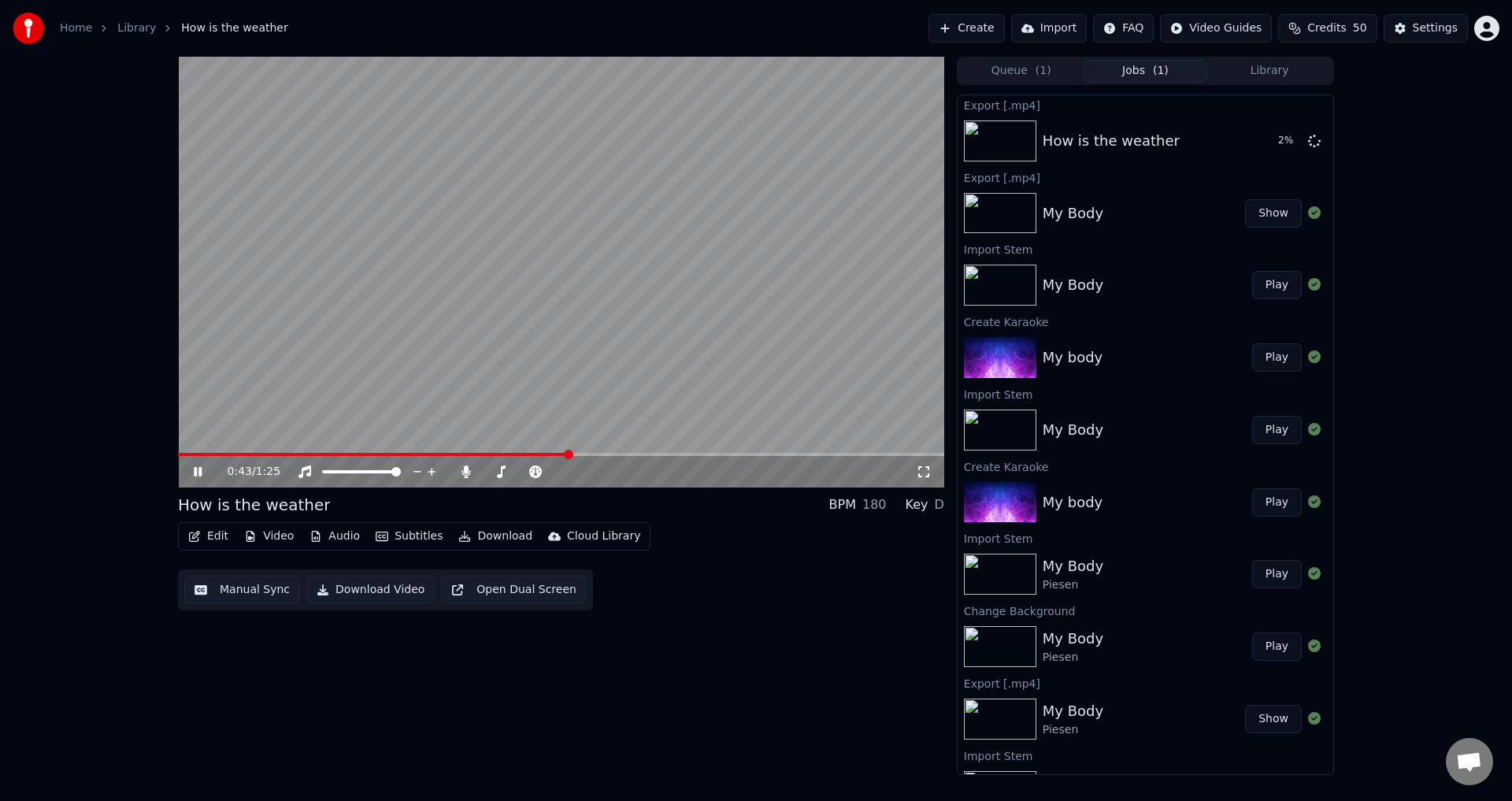
click at [166, 738] on div "0:43 / 1:25 How is the weather BPM 180 Key D Edit Video Audio Subtitles Downloa…" at bounding box center [756, 415] width 1181 height 718
click at [436, 342] on video at bounding box center [561, 271] width 767 height 431
click at [1253, 145] on button "Show" at bounding box center [1273, 141] width 56 height 29
click at [1278, 76] on button "Library" at bounding box center [1269, 72] width 124 height 23
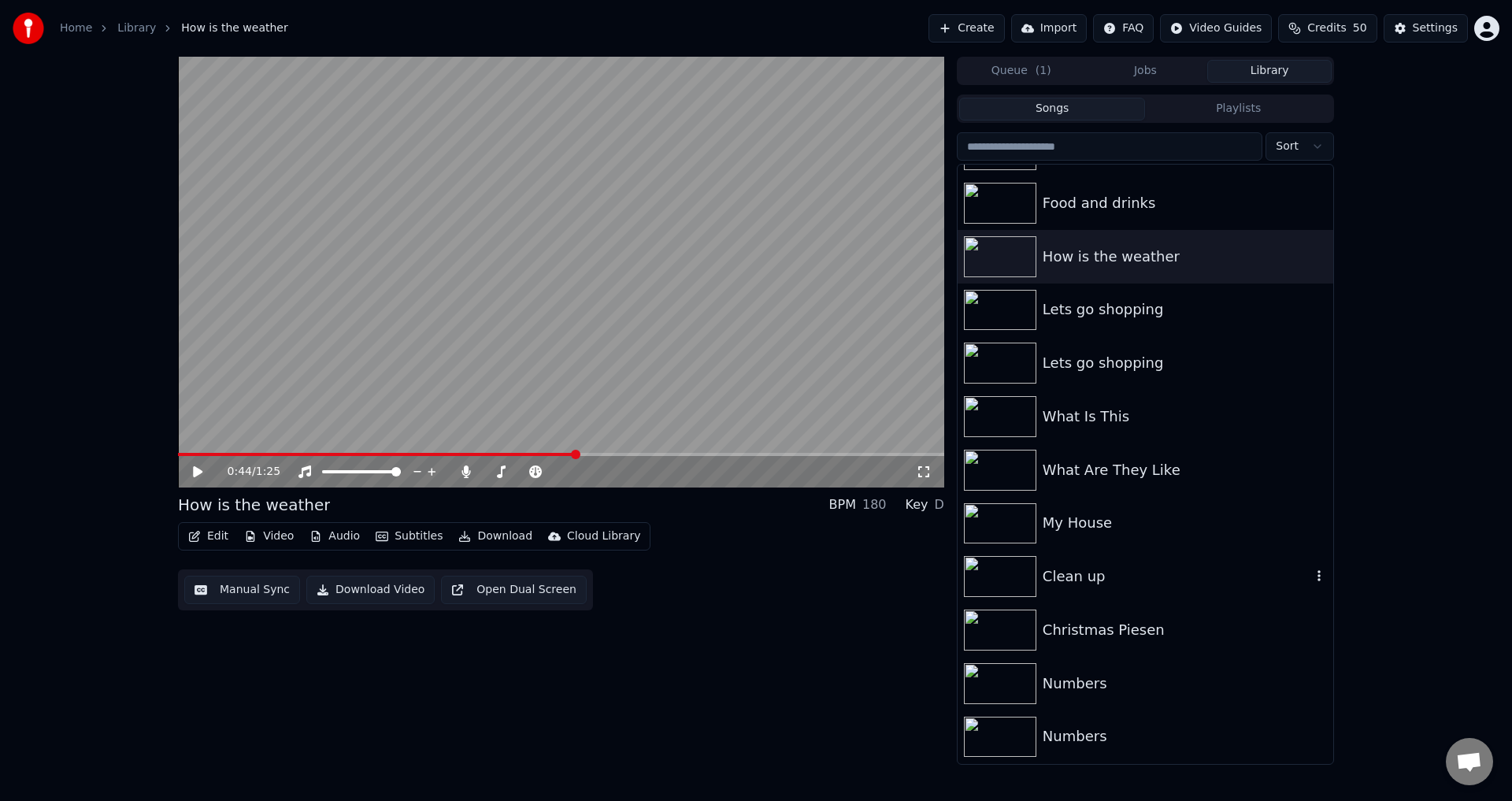
scroll to position [522, 0]
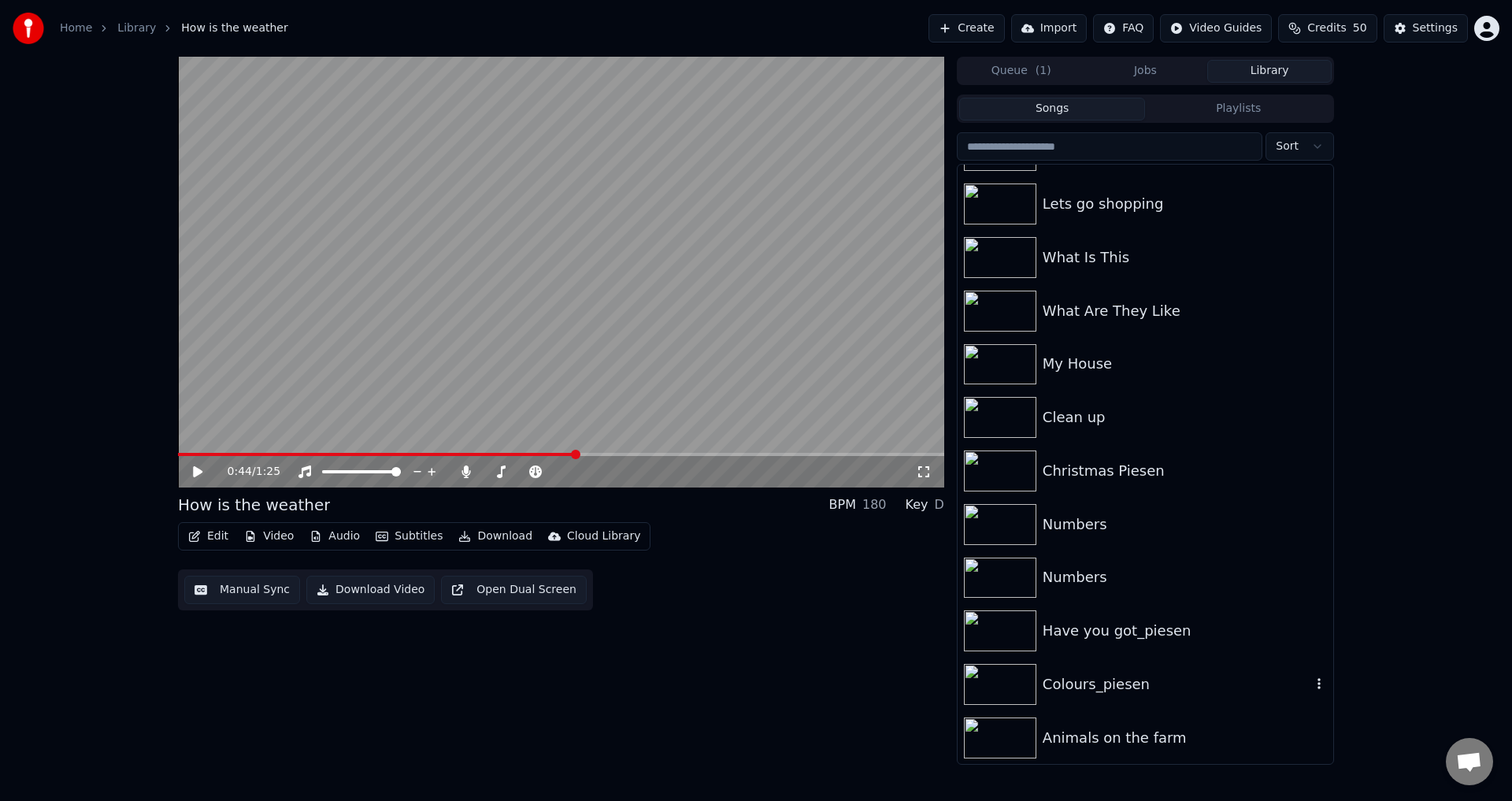
click at [1125, 687] on div "Colours_piesen" at bounding box center [1177, 683] width 269 height 22
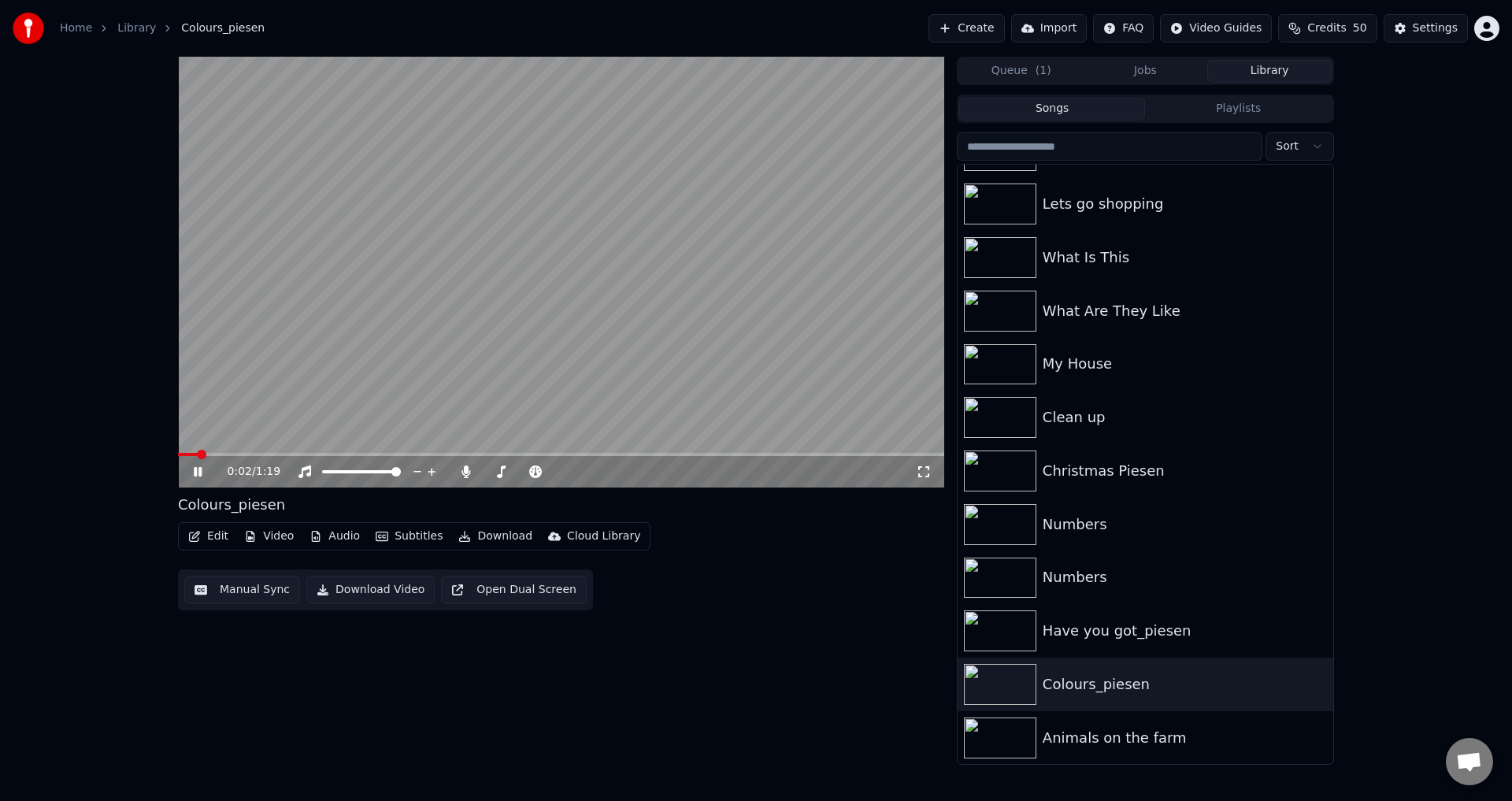
click at [197, 456] on span at bounding box center [202, 454] width 10 height 10
click at [316, 454] on span at bounding box center [561, 454] width 767 height 3
click at [442, 379] on video at bounding box center [561, 271] width 767 height 431
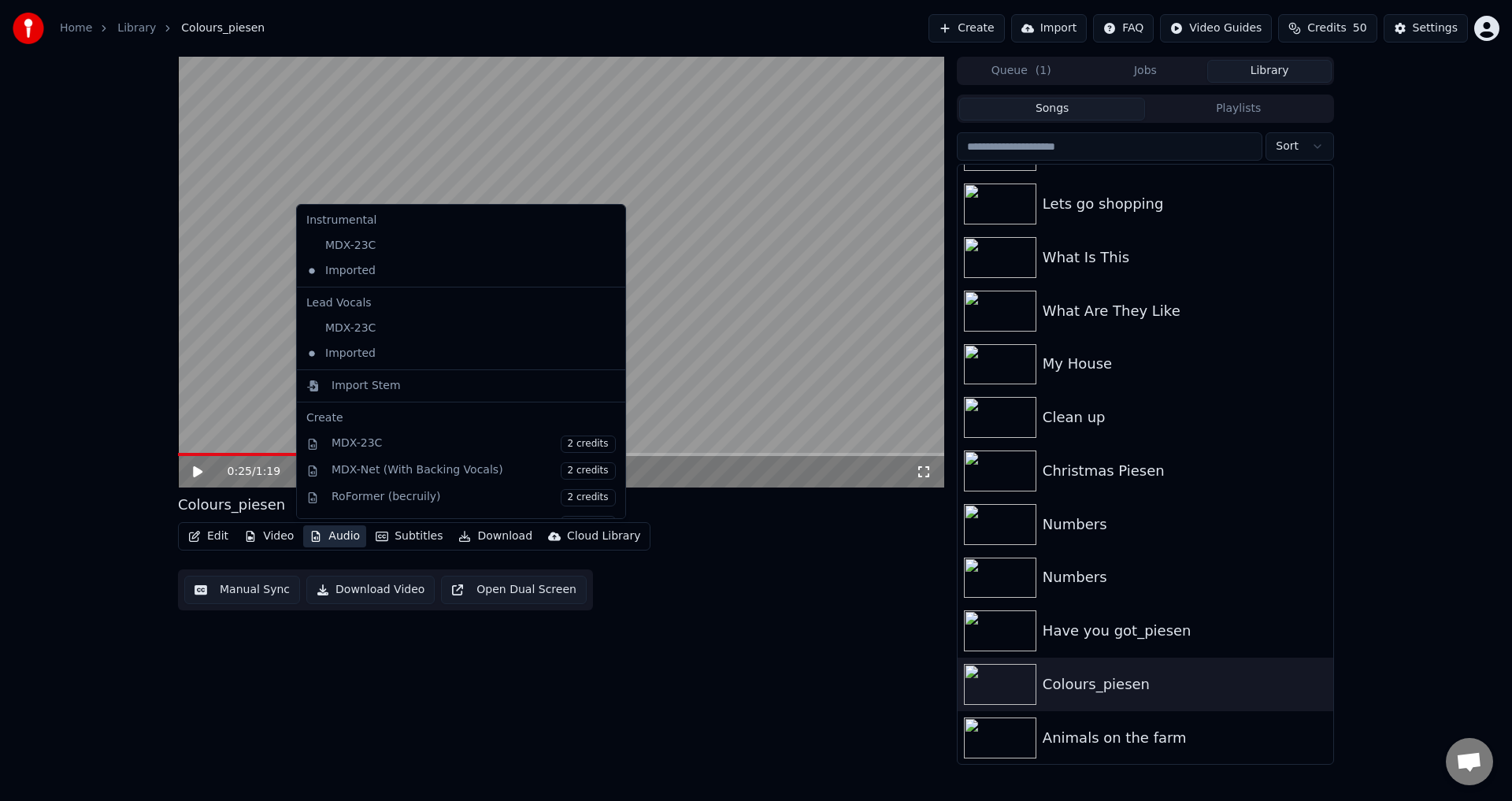
click at [336, 540] on button "Audio" at bounding box center [335, 536] width 63 height 22
click at [371, 333] on div "MDX-23C" at bounding box center [449, 328] width 298 height 25
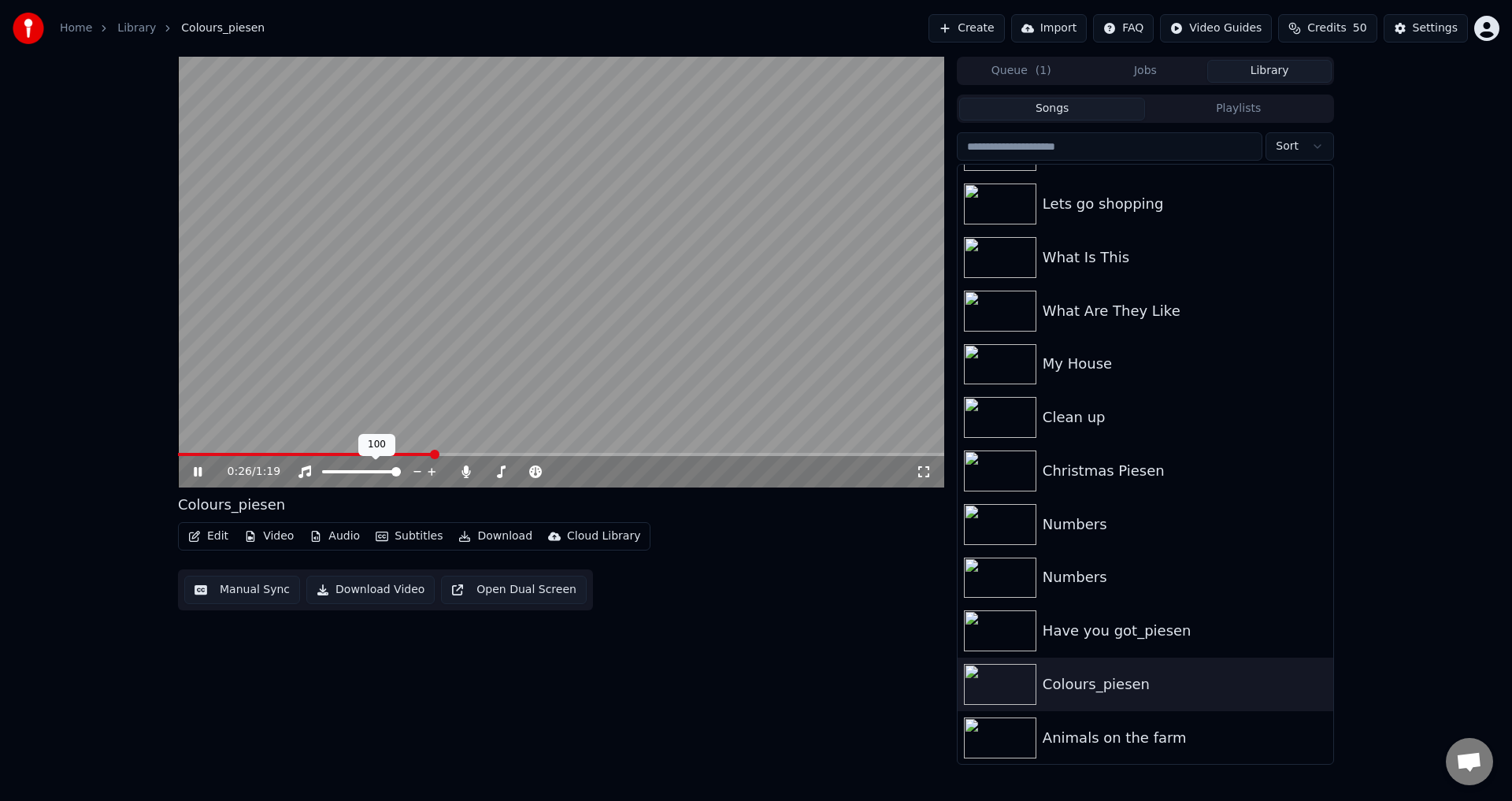
click at [340, 535] on button "Audio" at bounding box center [335, 536] width 63 height 22
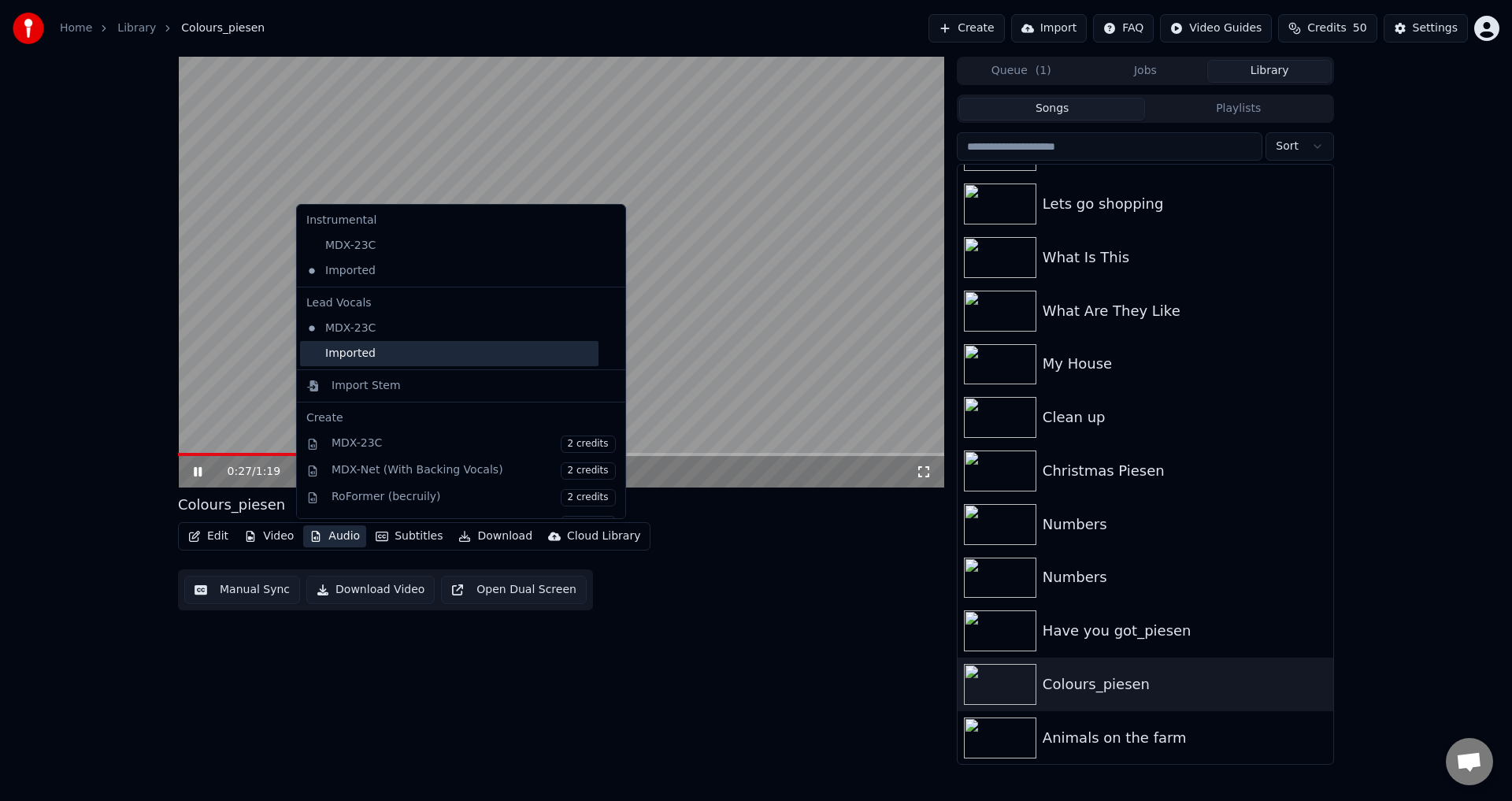
click at [363, 353] on div "Imported" at bounding box center [449, 354] width 298 height 25
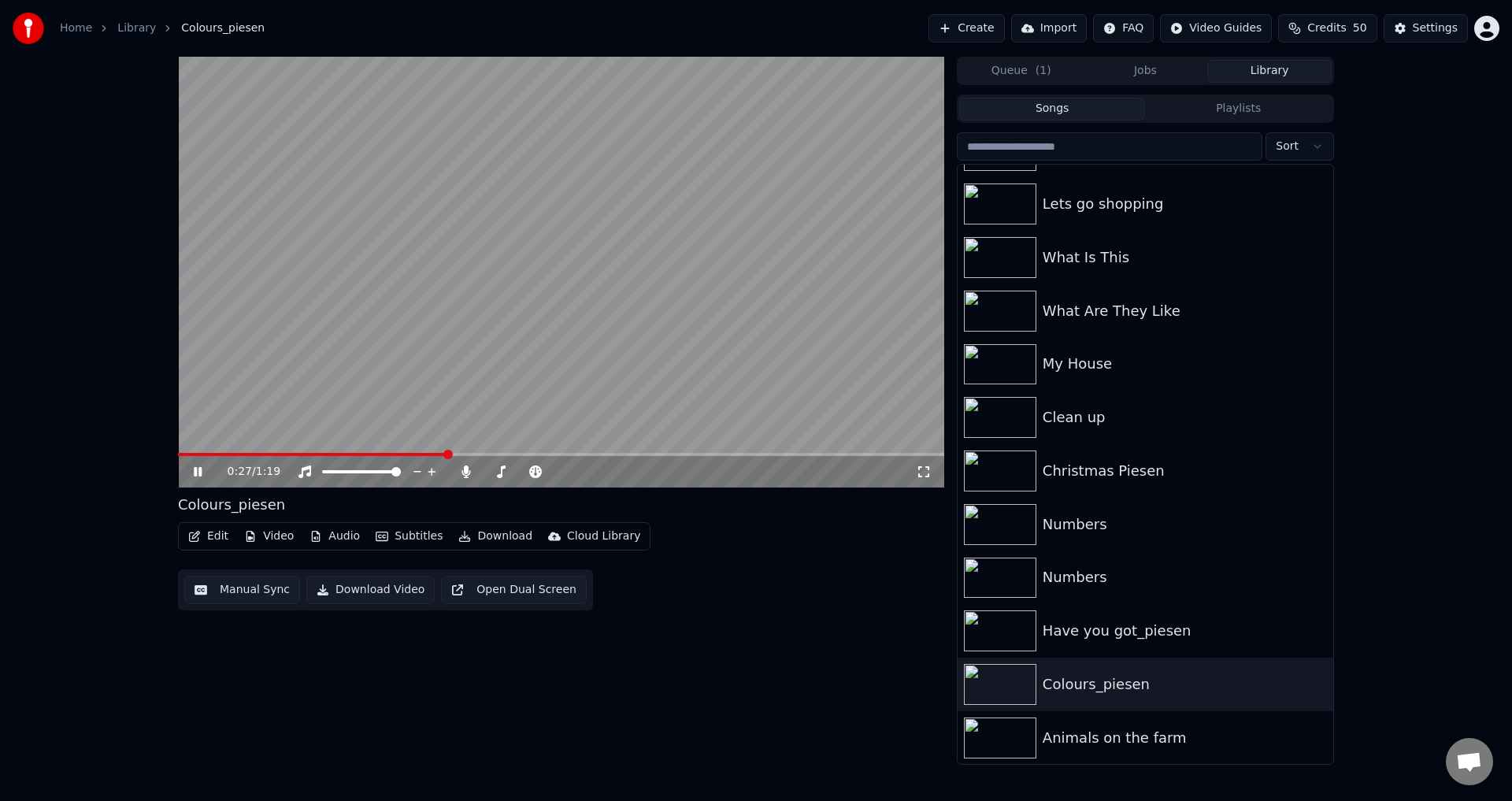
click at [328, 543] on button "Audio" at bounding box center [335, 536] width 63 height 22
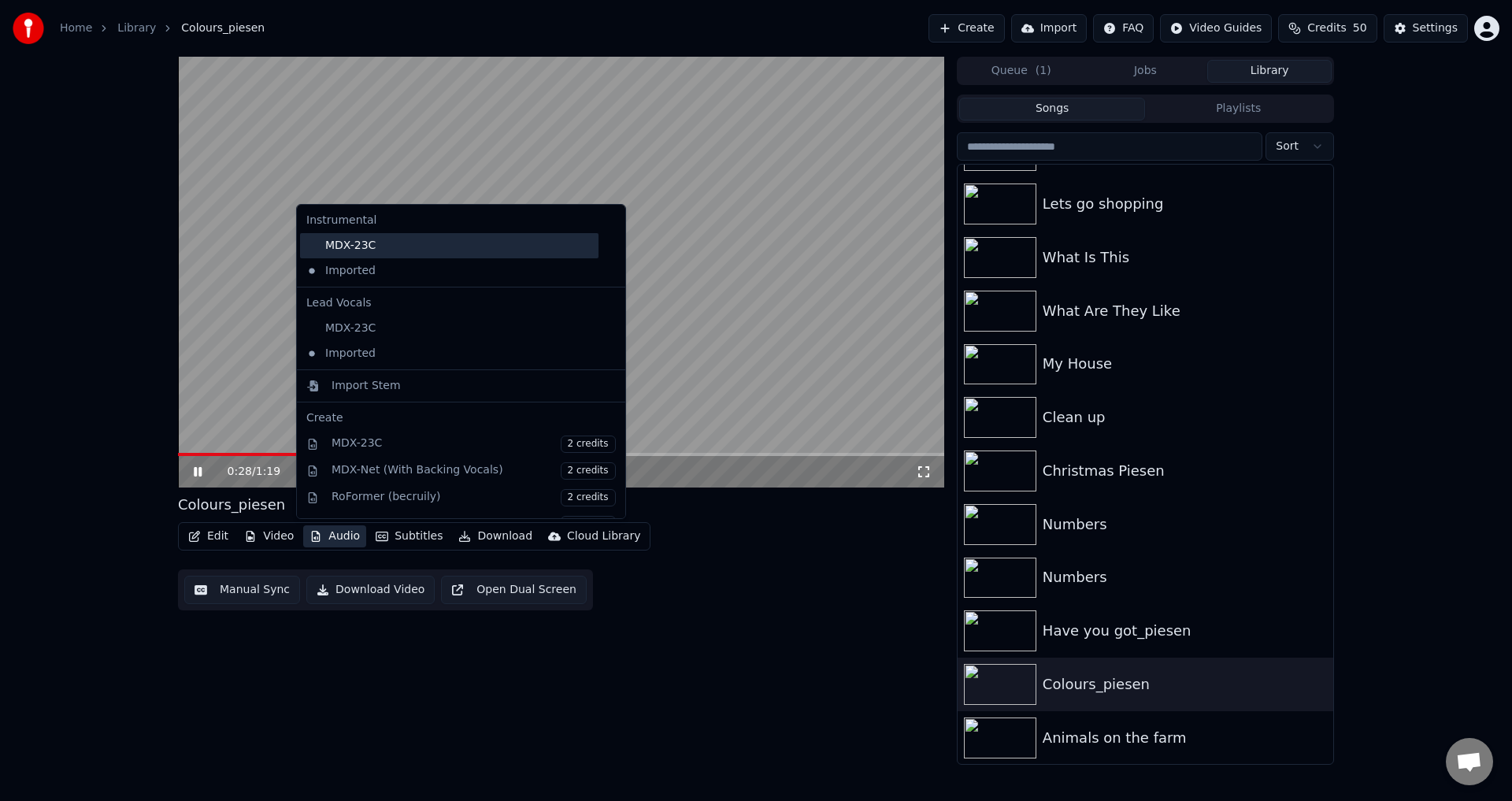
click at [369, 252] on div "MDX-23C" at bounding box center [449, 246] width 298 height 25
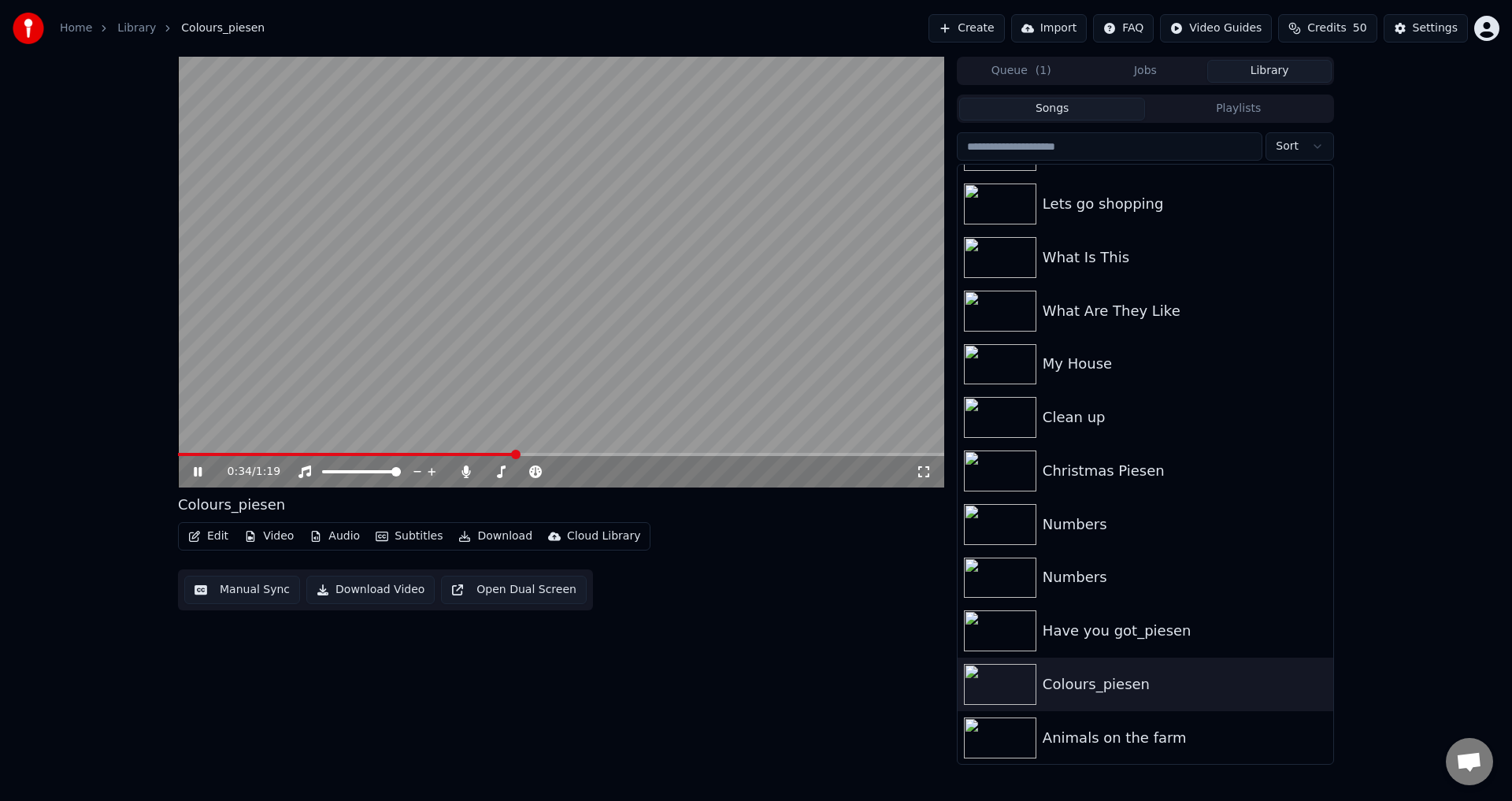
click at [262, 456] on div "0:34 / 1:19" at bounding box center [561, 271] width 767 height 431
click at [262, 456] on span at bounding box center [347, 454] width 339 height 3
click at [305, 454] on span at bounding box center [561, 454] width 767 height 3
click at [190, 475] on icon at bounding box center [208, 471] width 37 height 12
click at [490, 313] on video at bounding box center [561, 271] width 767 height 431
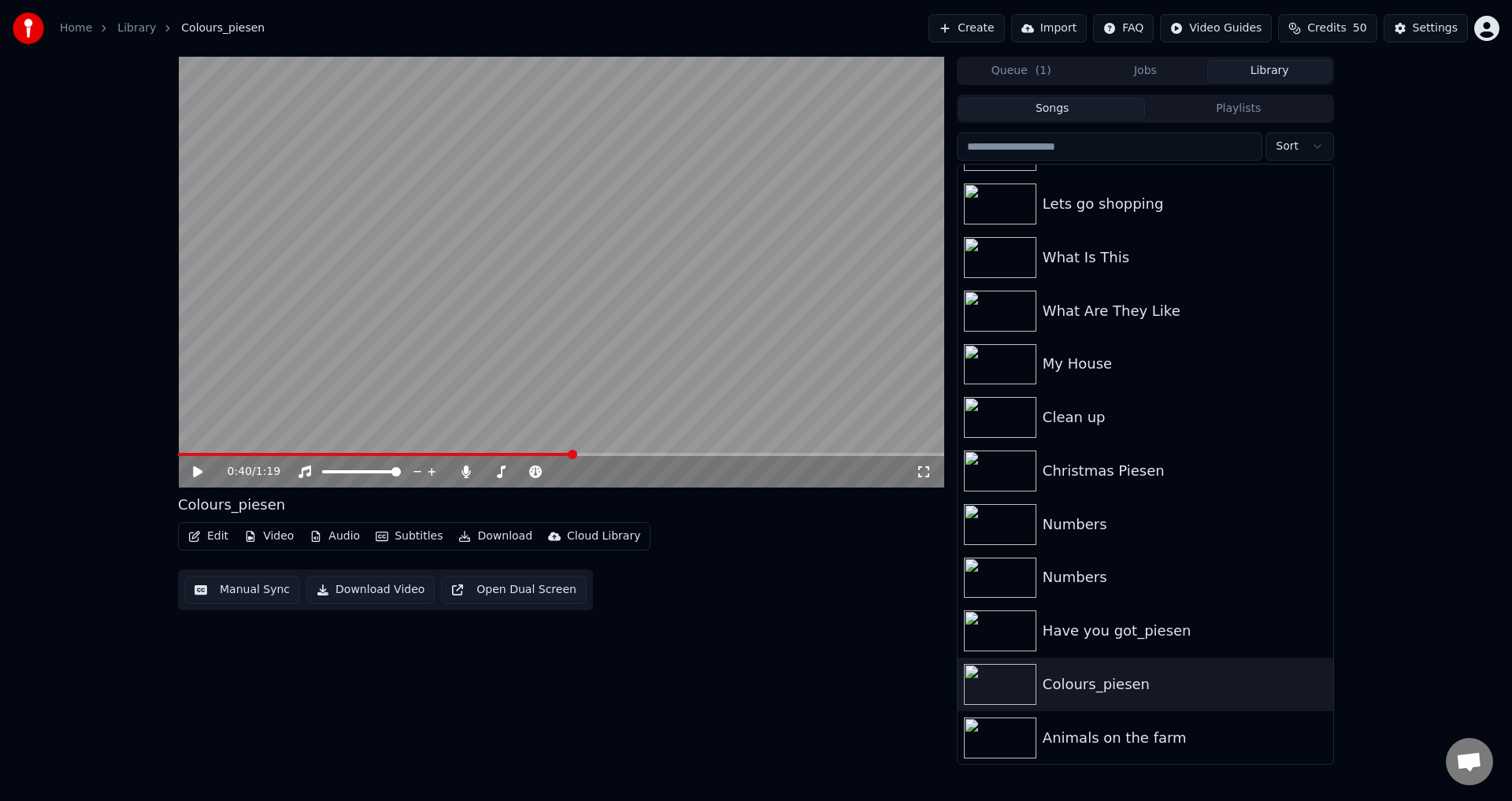
click at [474, 535] on button "Download" at bounding box center [495, 536] width 87 height 22
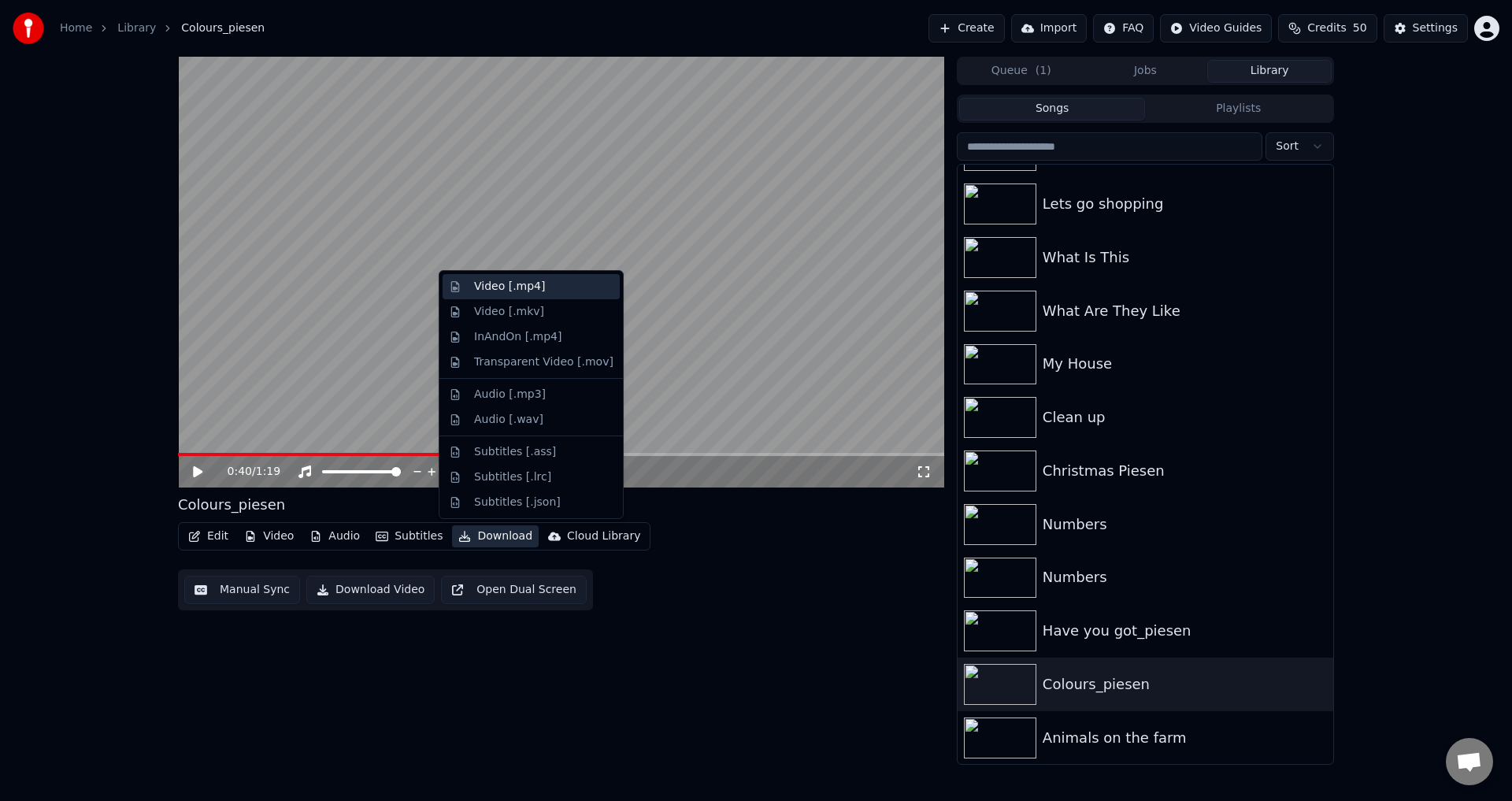
click at [530, 285] on div "Video [.mp4]" at bounding box center [509, 287] width 71 height 15
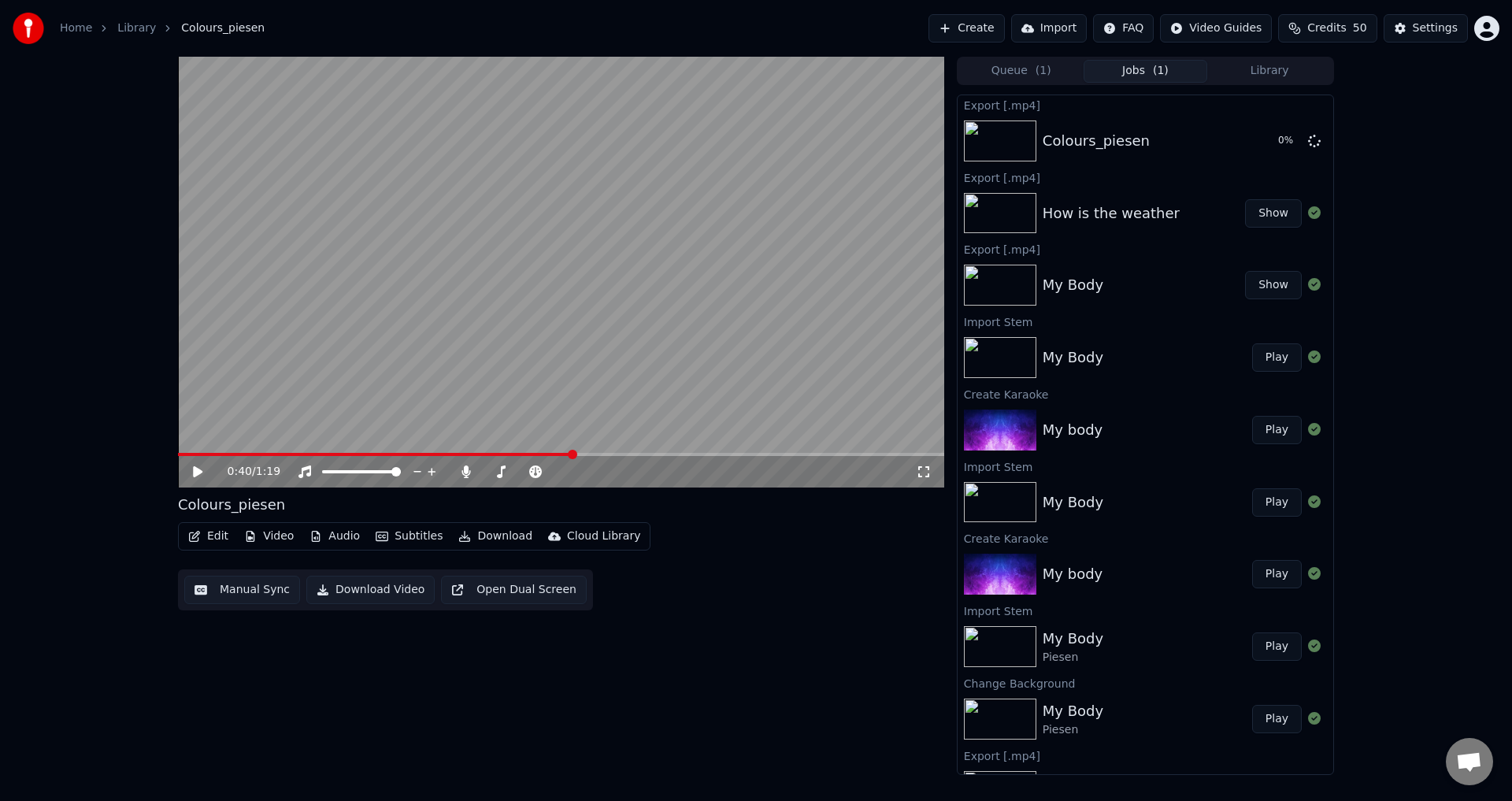
drag, startPoint x: 178, startPoint y: 769, endPoint x: 172, endPoint y: 796, distance: 27.7
click at [178, 769] on div "0:40 / 1:19 Colours_piesen Edit Video Audio Subtitles Download Cloud Library Ma…" at bounding box center [561, 415] width 767 height 718
click at [1272, 146] on button "Show" at bounding box center [1273, 141] width 56 height 29
click at [1259, 68] on button "Library" at bounding box center [1269, 72] width 124 height 23
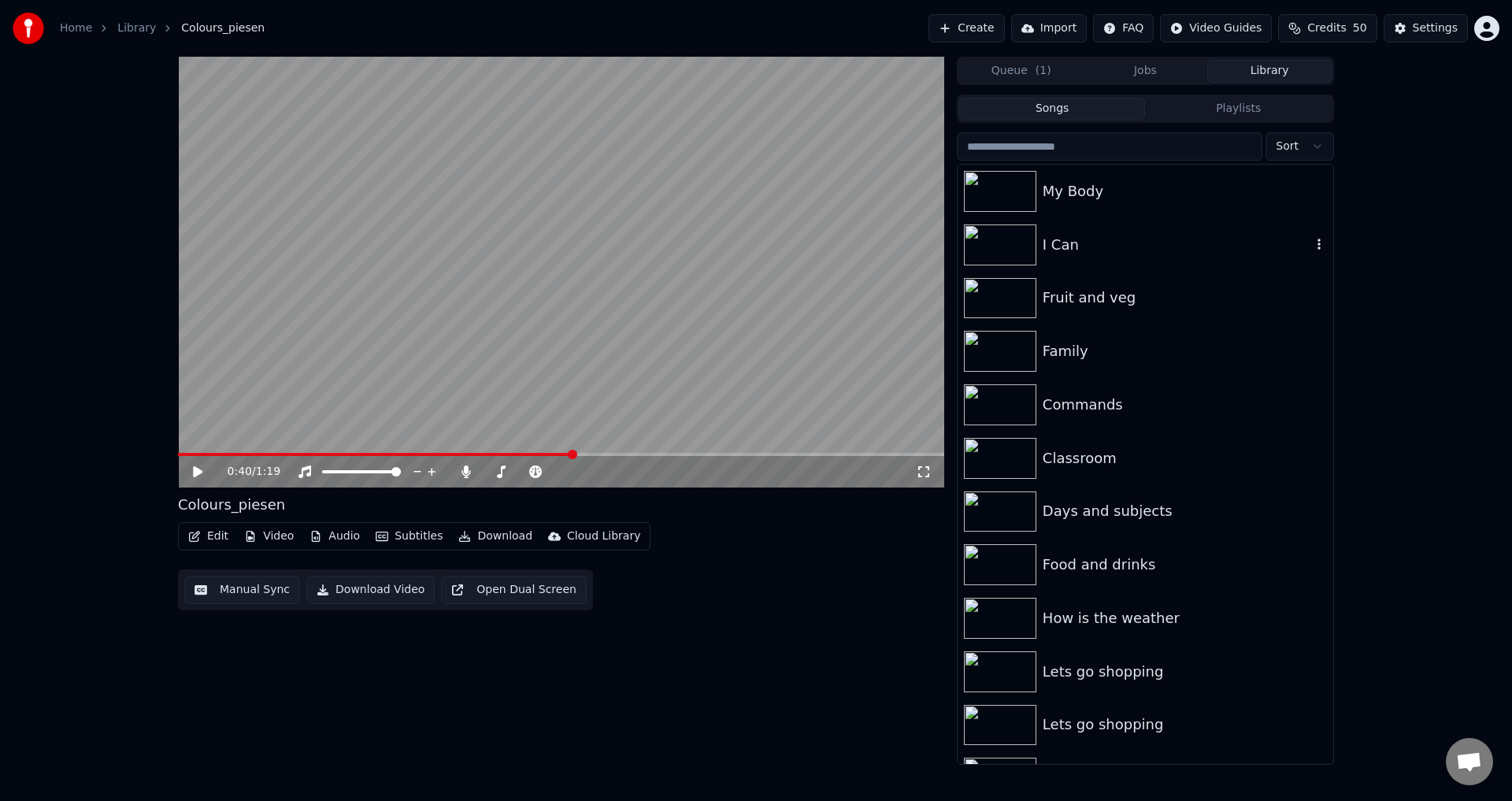
click at [1113, 249] on div "I Can" at bounding box center [1177, 245] width 269 height 22
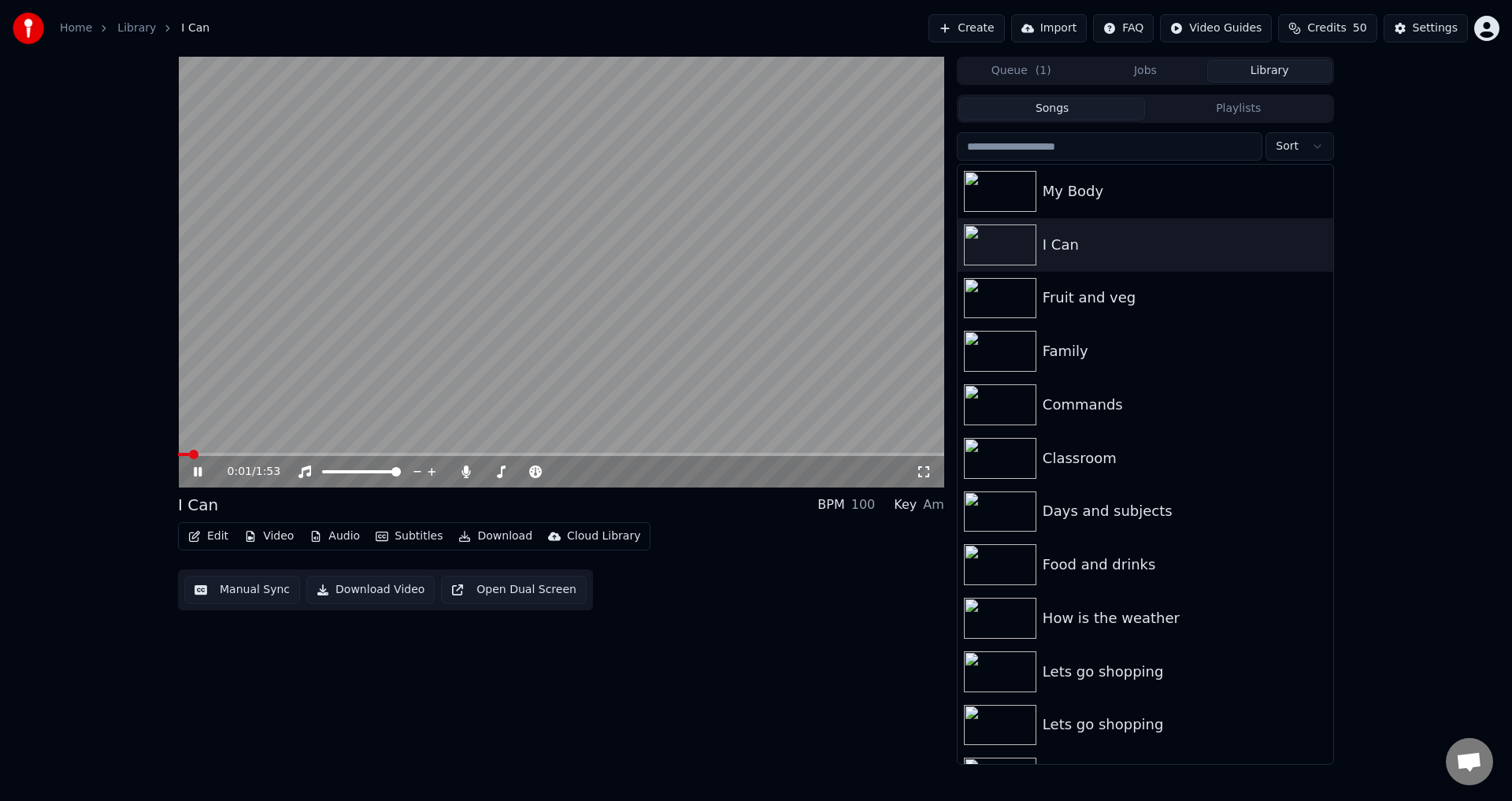
click at [347, 454] on span at bounding box center [561, 454] width 767 height 3
click at [444, 455] on span at bounding box center [561, 454] width 767 height 3
click at [646, 314] on video at bounding box center [561, 271] width 767 height 431
click at [328, 540] on button "Audio" at bounding box center [335, 536] width 63 height 22
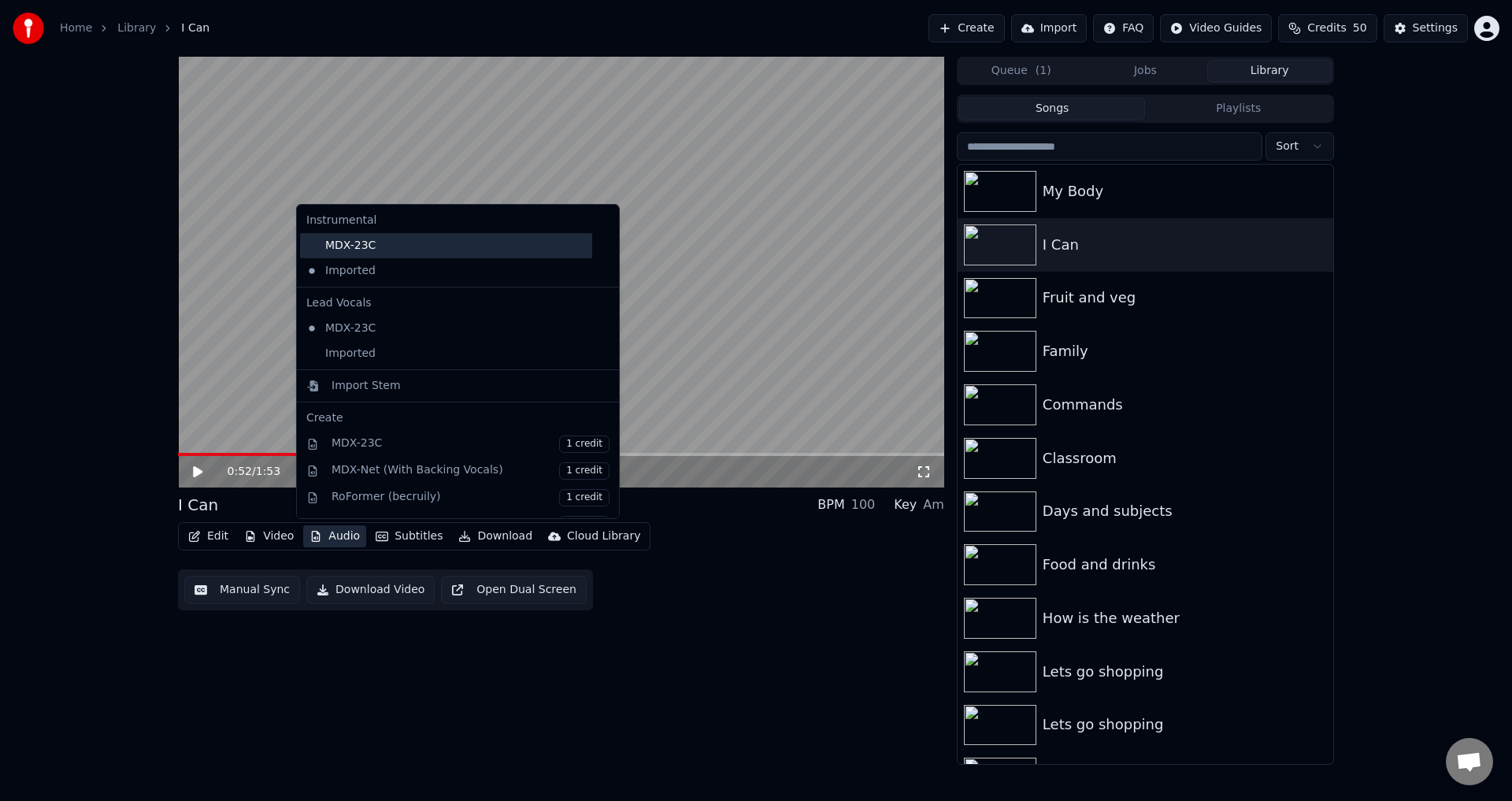
click at [362, 252] on div "MDX-23C" at bounding box center [446, 246] width 292 height 25
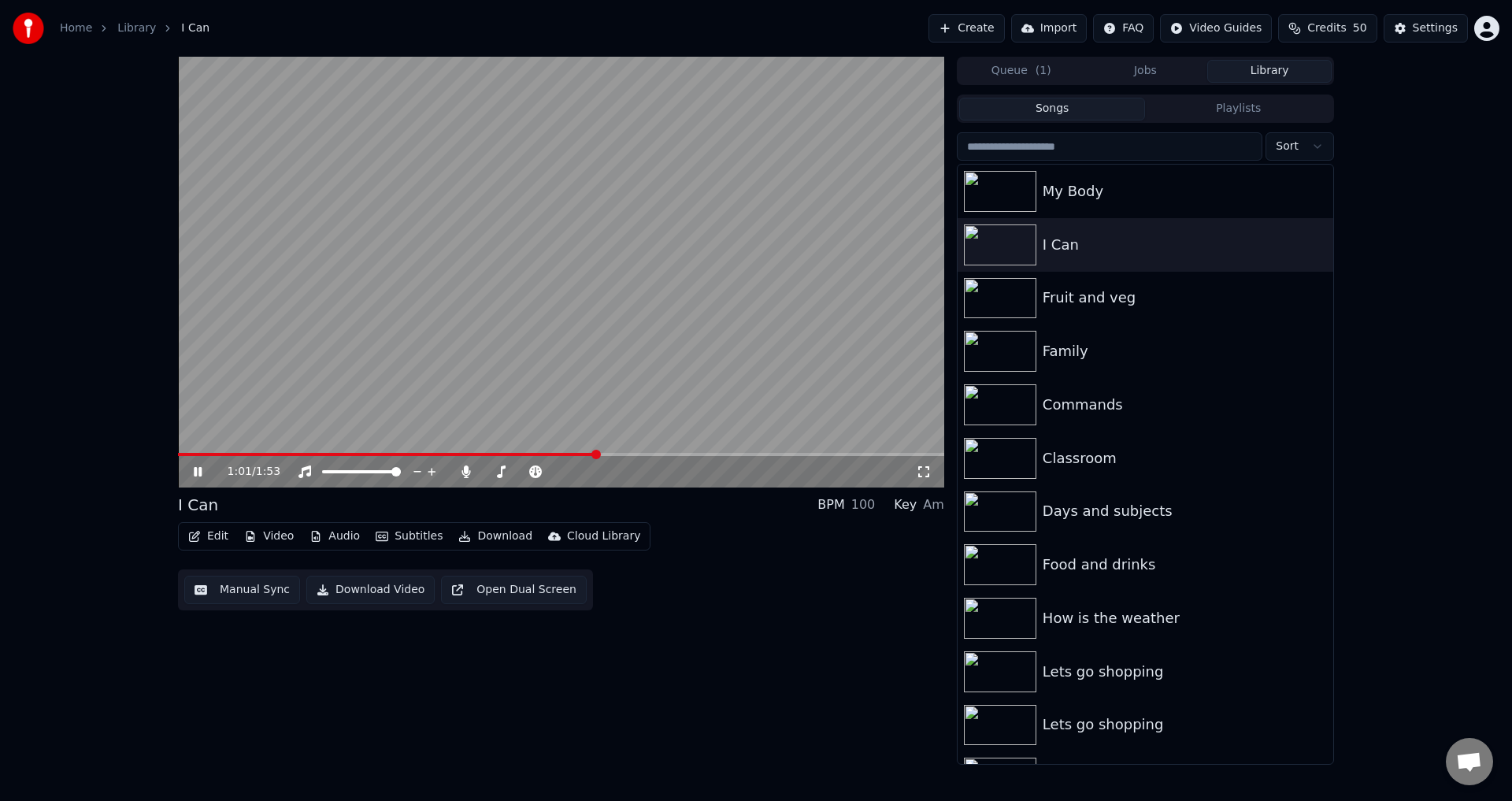
click at [410, 326] on video at bounding box center [561, 271] width 767 height 431
click at [330, 534] on button "Audio" at bounding box center [335, 536] width 63 height 22
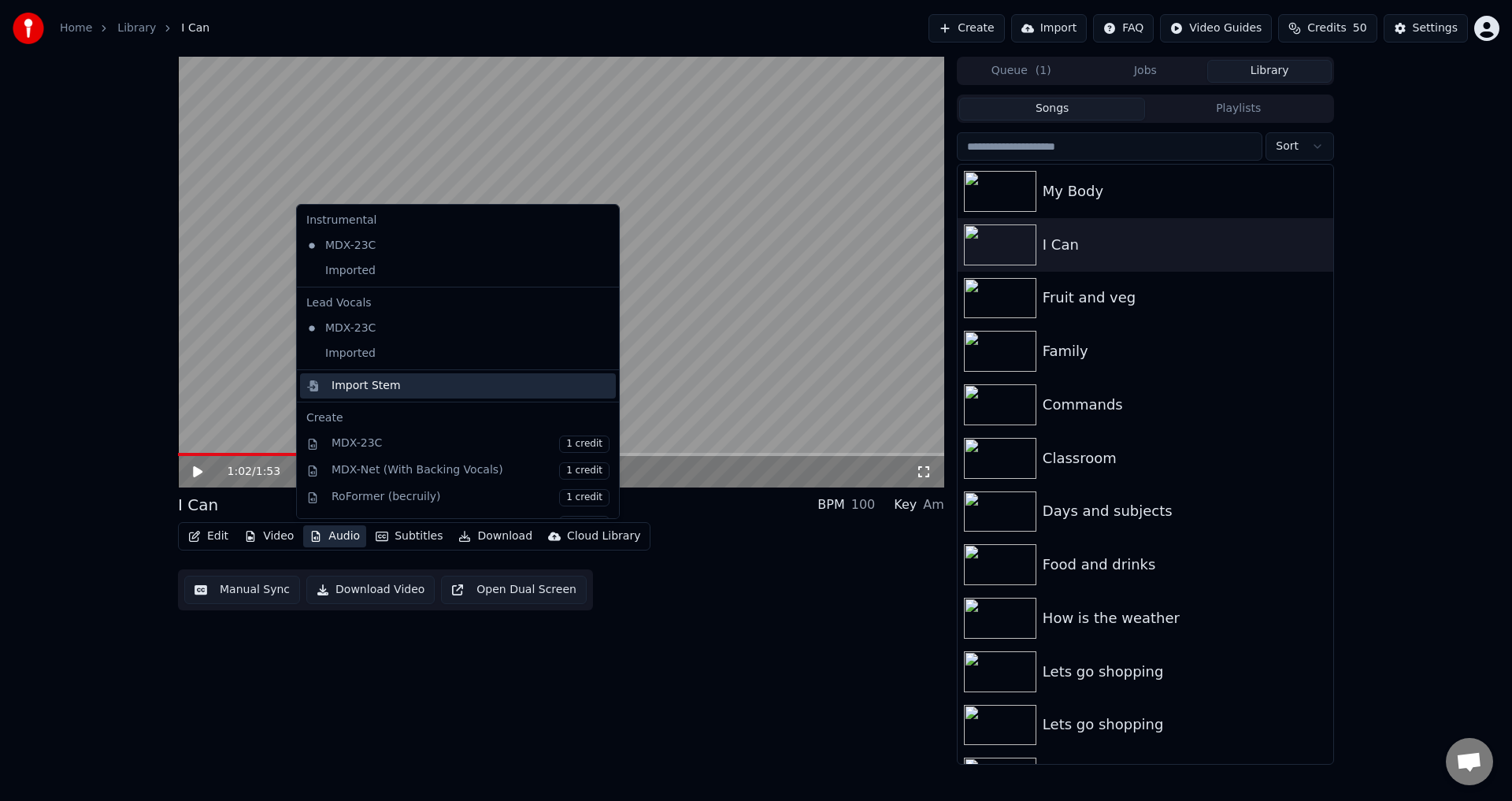
click at [370, 387] on div "Import Stem" at bounding box center [366, 385] width 70 height 15
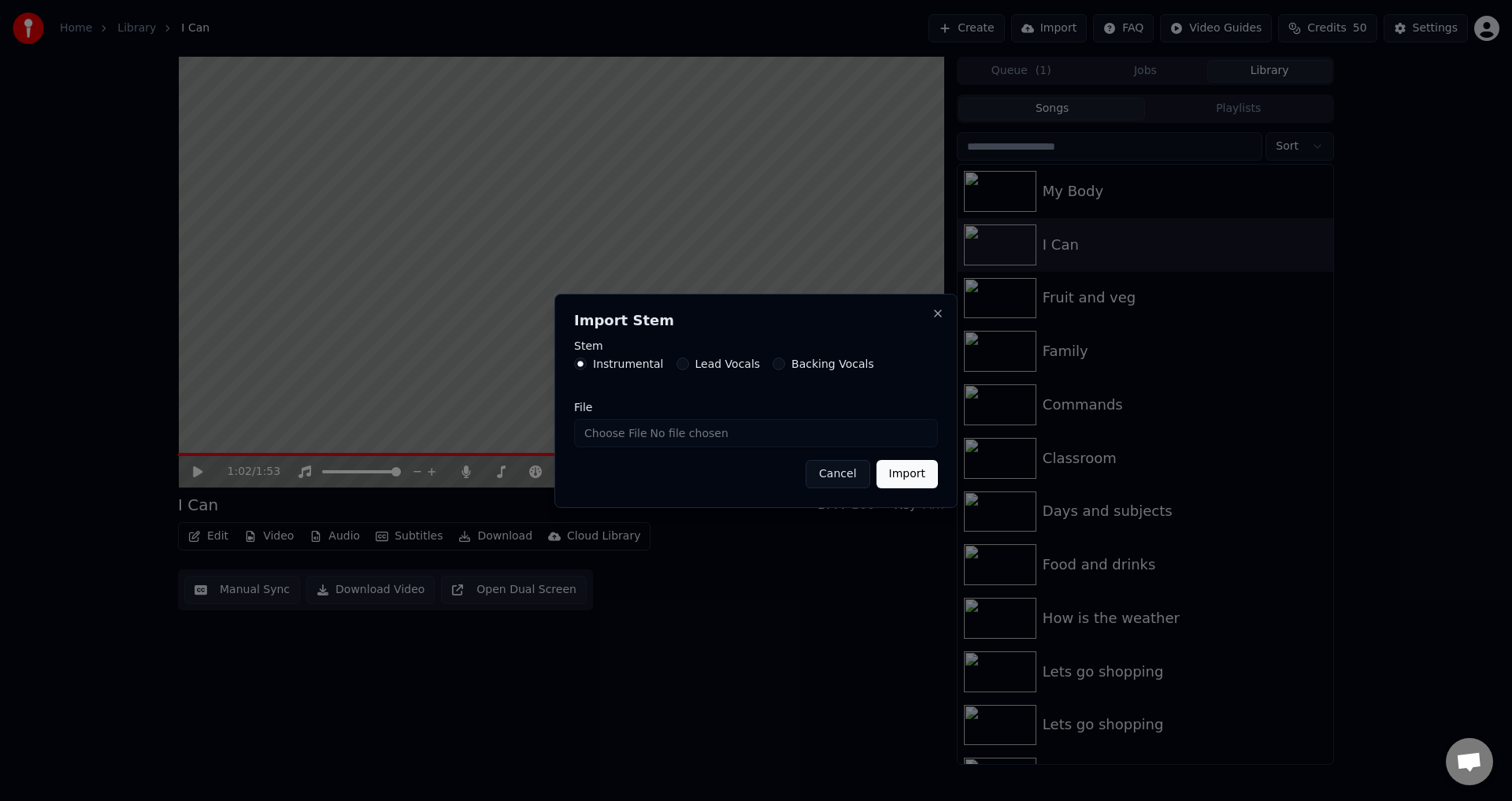
click at [680, 364] on button "Lead Vocals" at bounding box center [682, 363] width 12 height 12
click at [606, 431] on input "File" at bounding box center [756, 433] width 364 height 29
type input "**********"
click at [918, 473] on button "Import" at bounding box center [907, 474] width 61 height 29
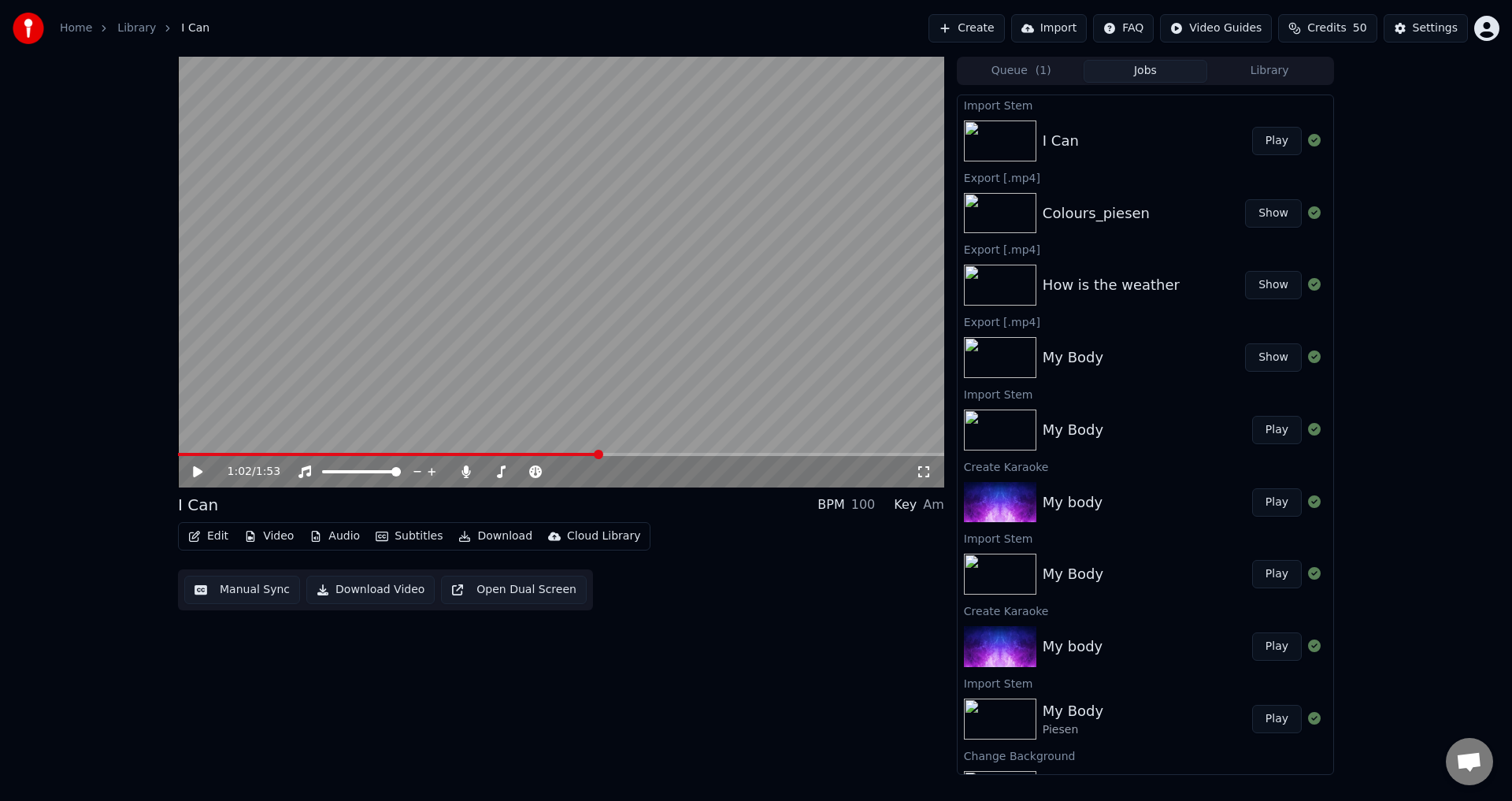
click at [1271, 142] on button "Play" at bounding box center [1277, 141] width 50 height 29
click at [508, 340] on video at bounding box center [561, 271] width 767 height 431
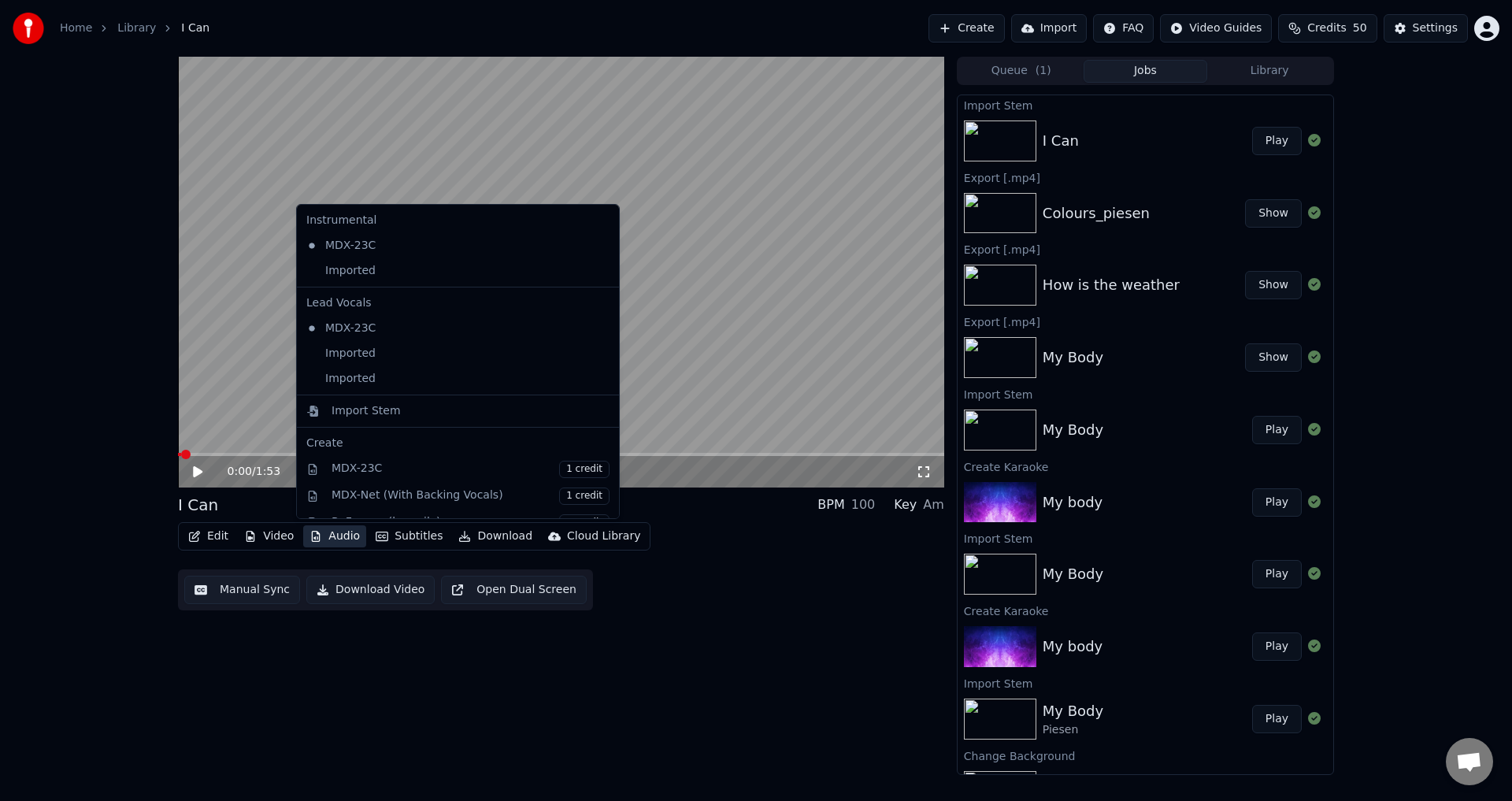
click at [316, 544] on button "Audio" at bounding box center [335, 536] width 63 height 22
click at [360, 384] on div "Imported" at bounding box center [446, 379] width 292 height 25
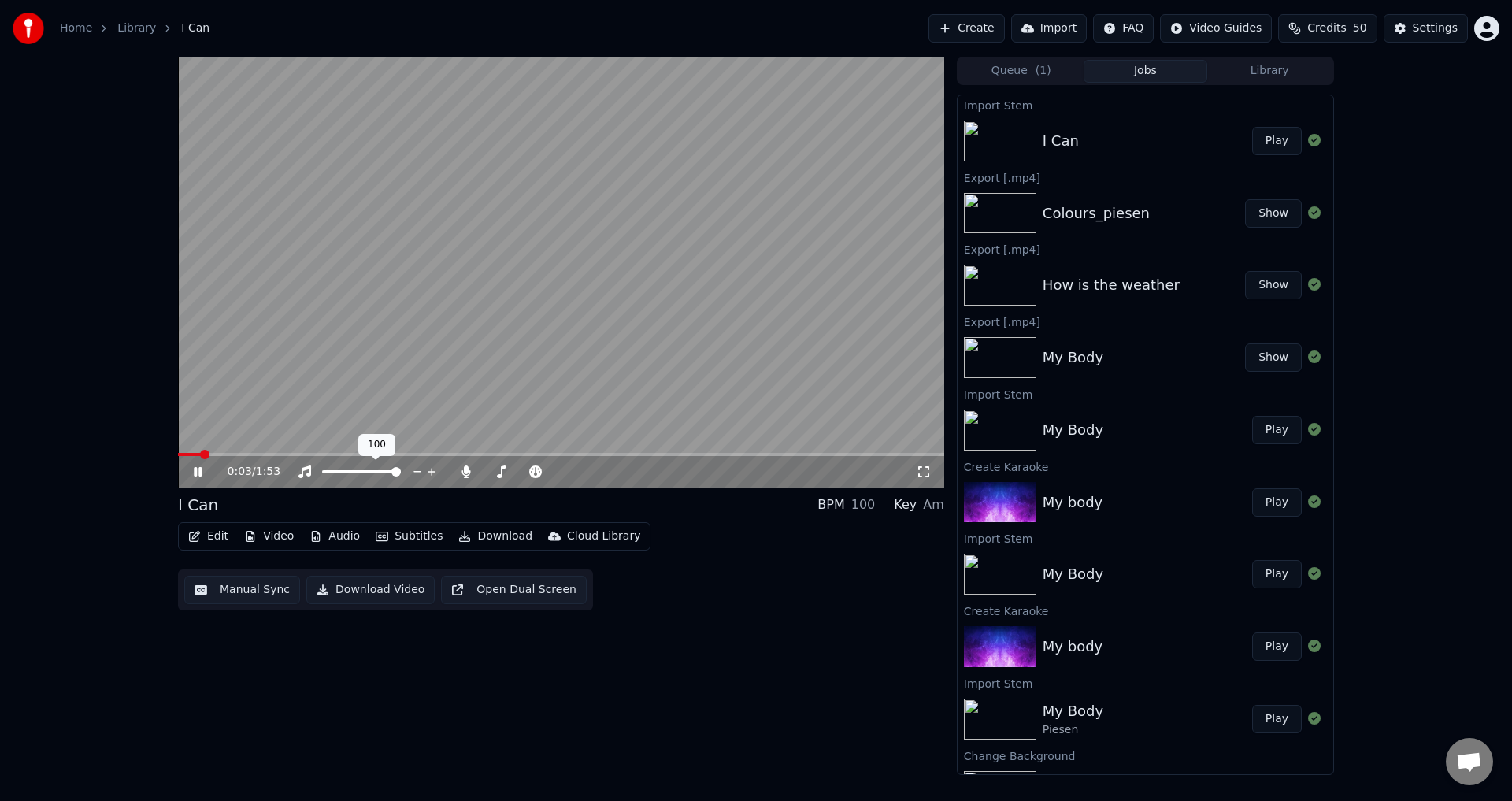
drag, startPoint x: 383, startPoint y: 475, endPoint x: 369, endPoint y: 475, distance: 14.0
click at [369, 475] on div at bounding box center [376, 471] width 127 height 15
click at [464, 450] on video at bounding box center [561, 271] width 767 height 431
click at [459, 456] on span at bounding box center [561, 454] width 767 height 3
click at [597, 336] on video at bounding box center [561, 271] width 767 height 431
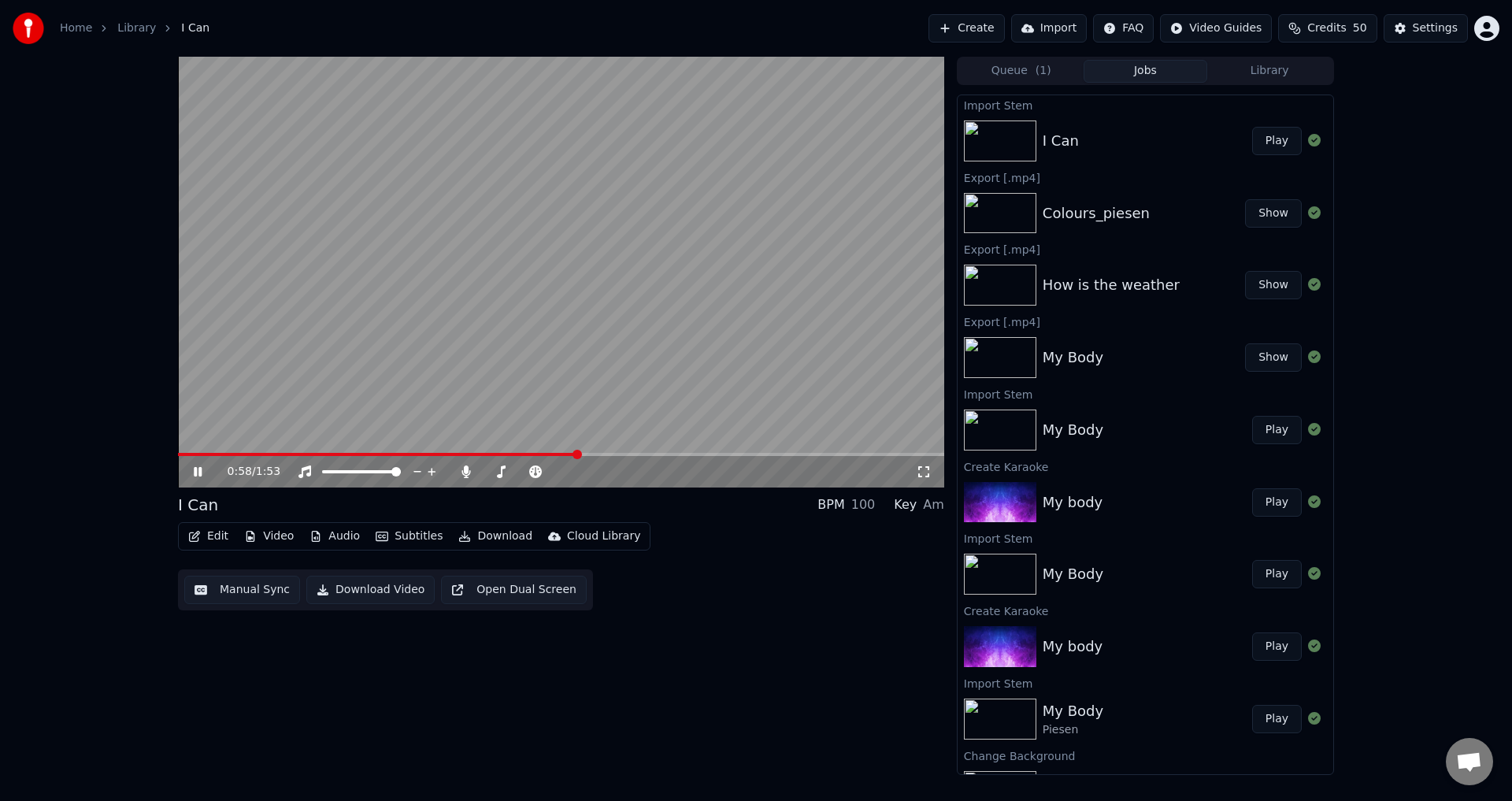
click at [627, 374] on video at bounding box center [561, 271] width 767 height 431
click at [467, 532] on button "Download" at bounding box center [495, 536] width 87 height 22
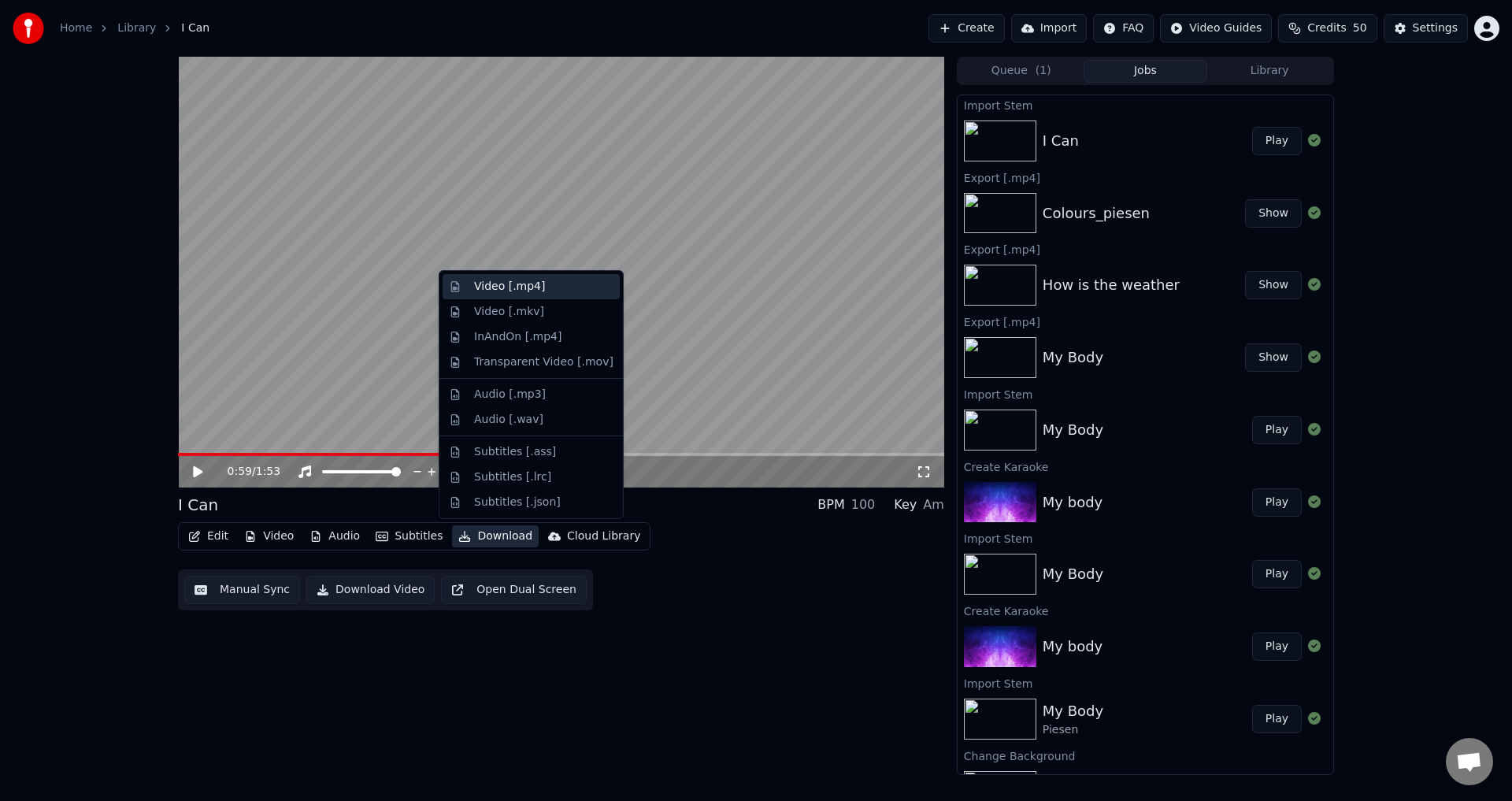
click at [519, 291] on div "Video [.mp4]" at bounding box center [509, 287] width 71 height 15
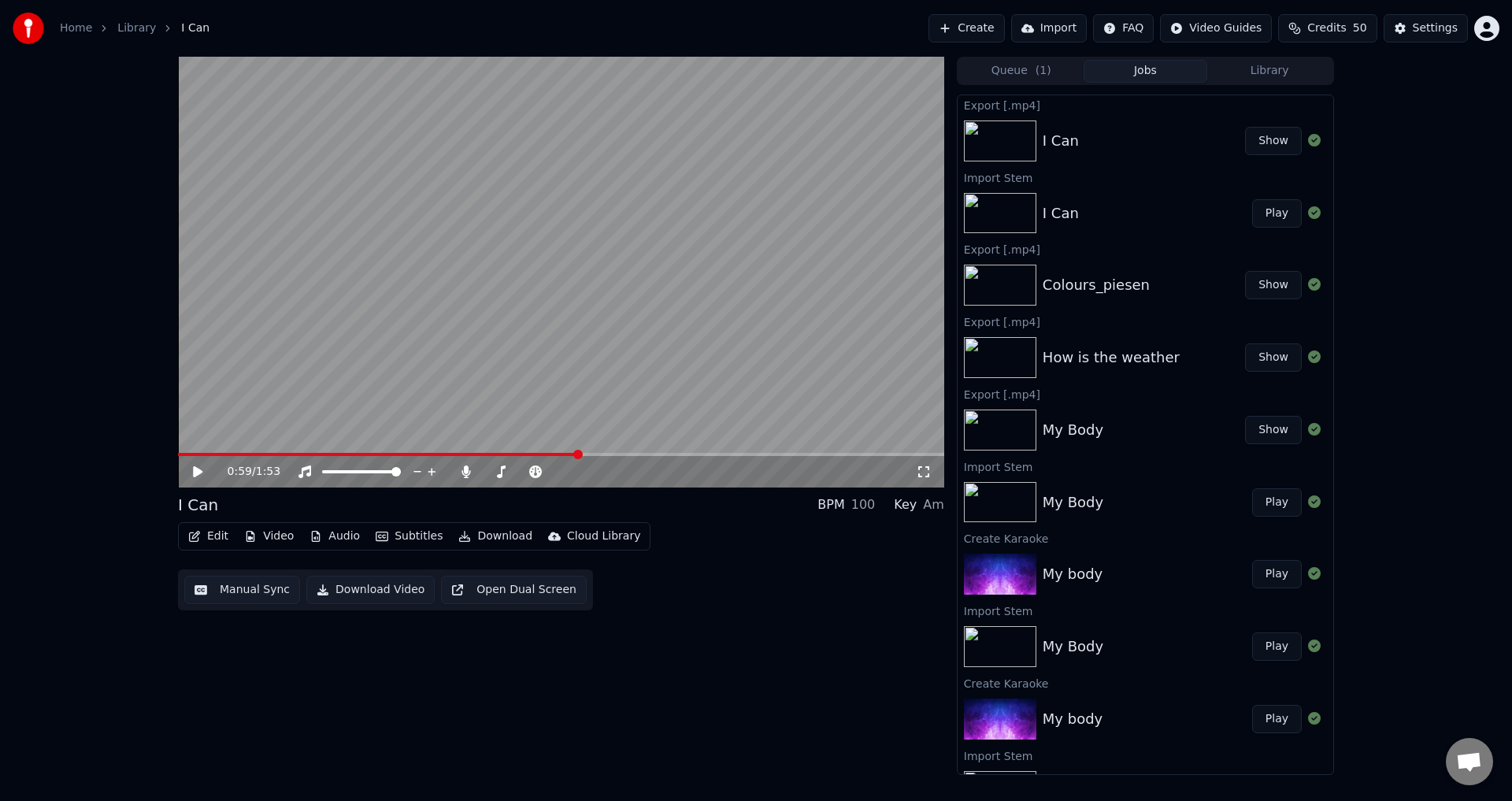
click at [1259, 141] on button "Show" at bounding box center [1273, 141] width 56 height 29
